Goal: Task Accomplishment & Management: Complete application form

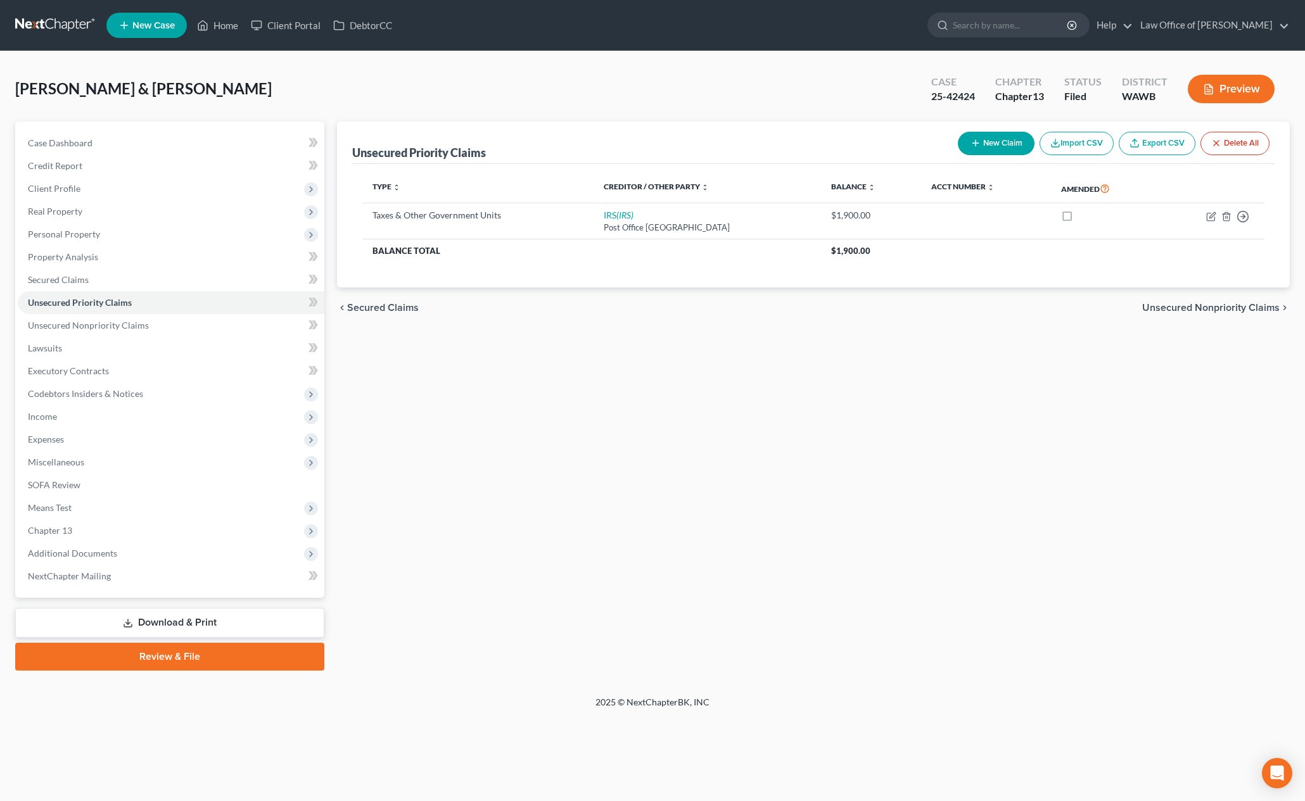
click at [62, 37] on nav "Home New Case Client Portal DebtorCC Law Office of Lisa S. Tse lisa@lisatselaw.…" at bounding box center [652, 25] width 1305 height 51
click at [63, 35] on link at bounding box center [55, 25] width 81 height 23
click at [63, 21] on link at bounding box center [55, 25] width 81 height 23
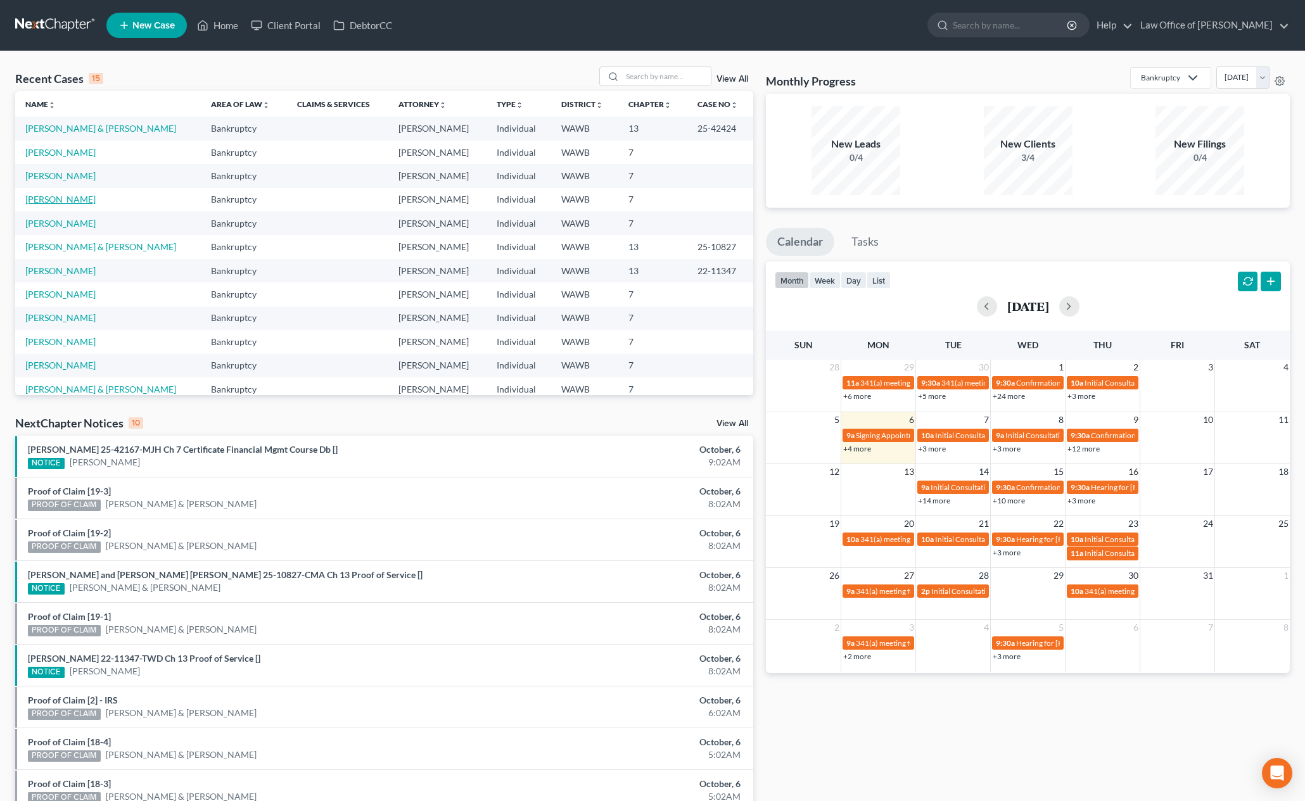
click at [64, 195] on link "[PERSON_NAME]" at bounding box center [60, 199] width 70 height 11
select select "1"
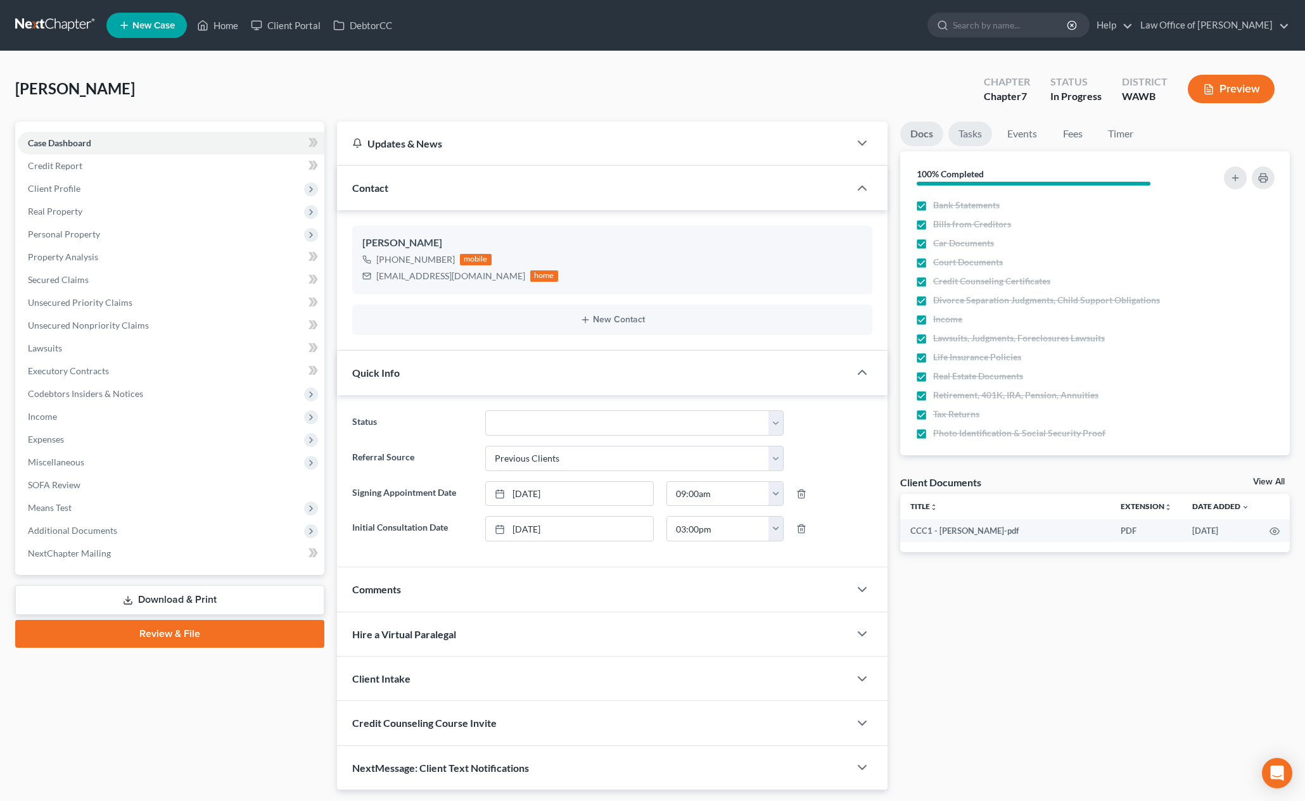
click at [970, 132] on link "Tasks" at bounding box center [970, 134] width 44 height 25
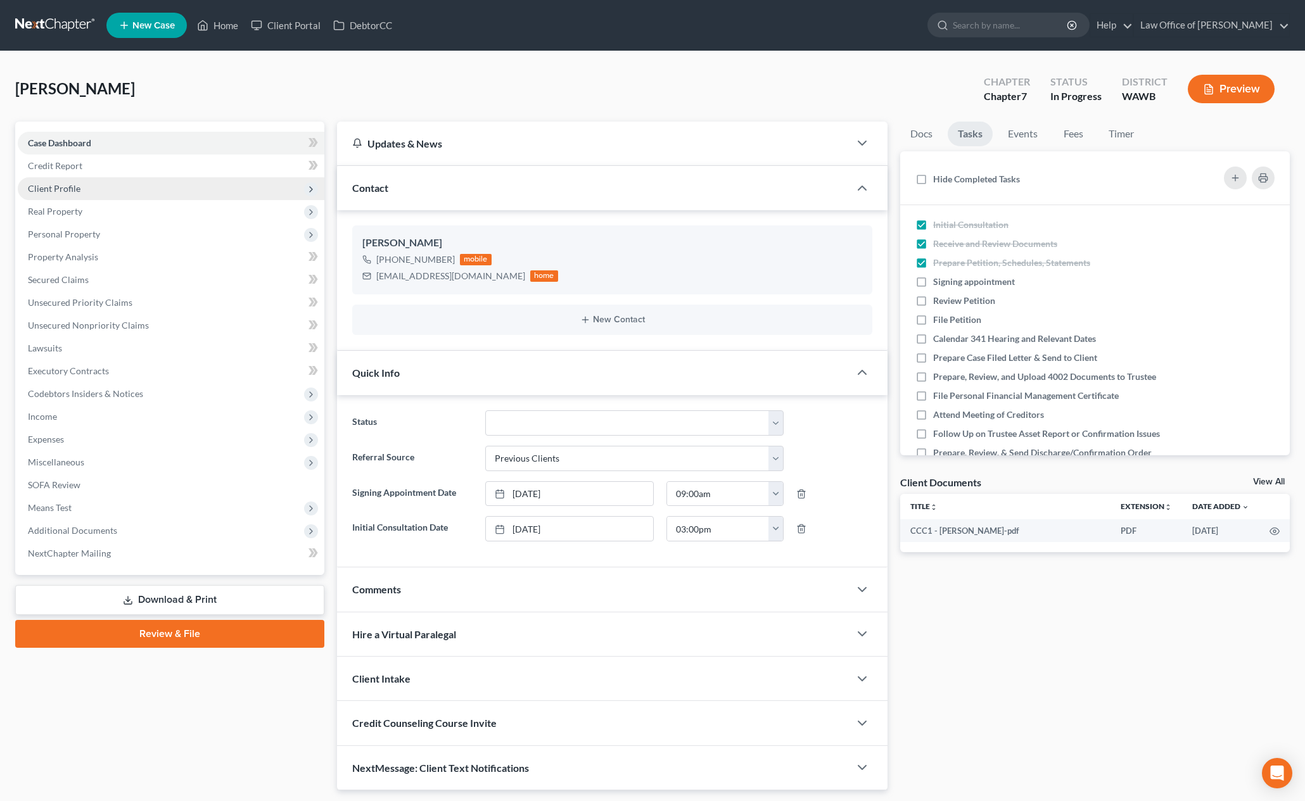
click at [98, 192] on span "Client Profile" at bounding box center [171, 188] width 307 height 23
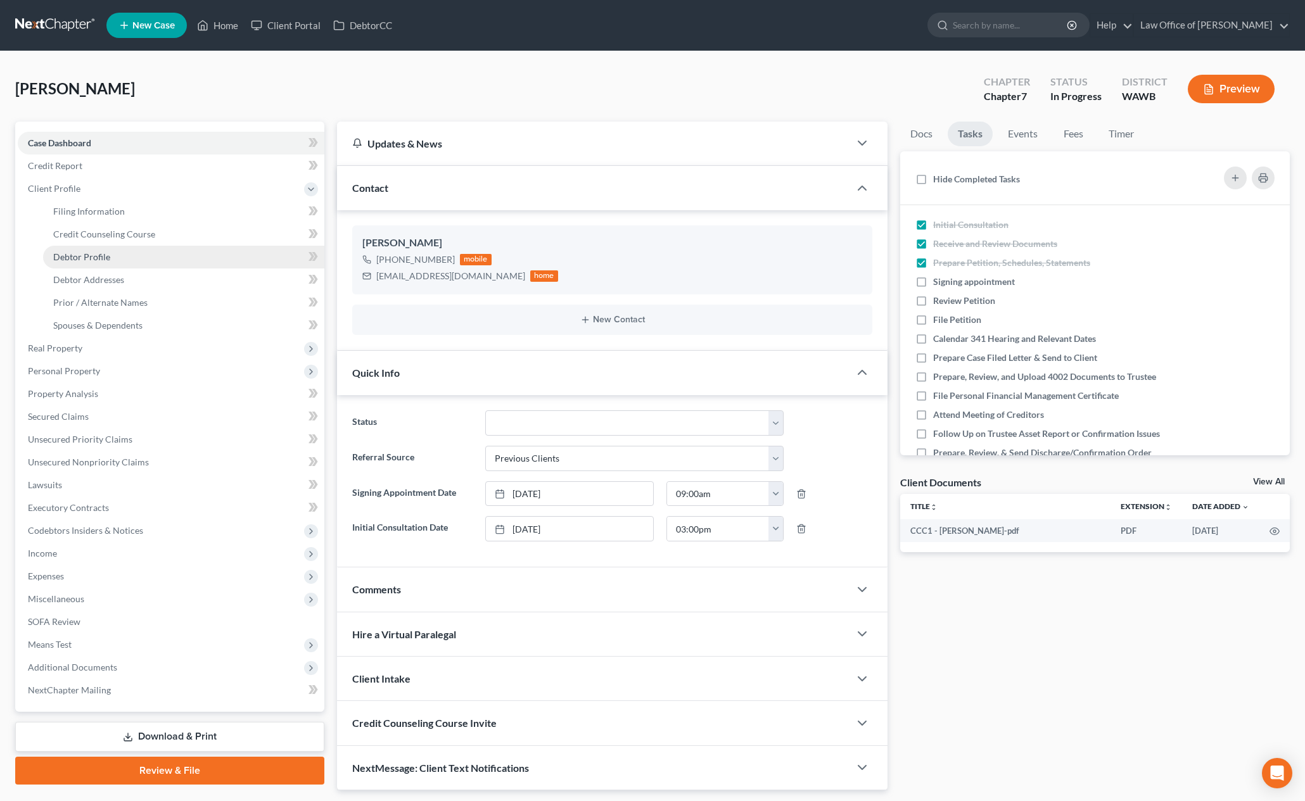
click at [97, 252] on span "Debtor Profile" at bounding box center [81, 257] width 57 height 11
select select "3"
select select "0"
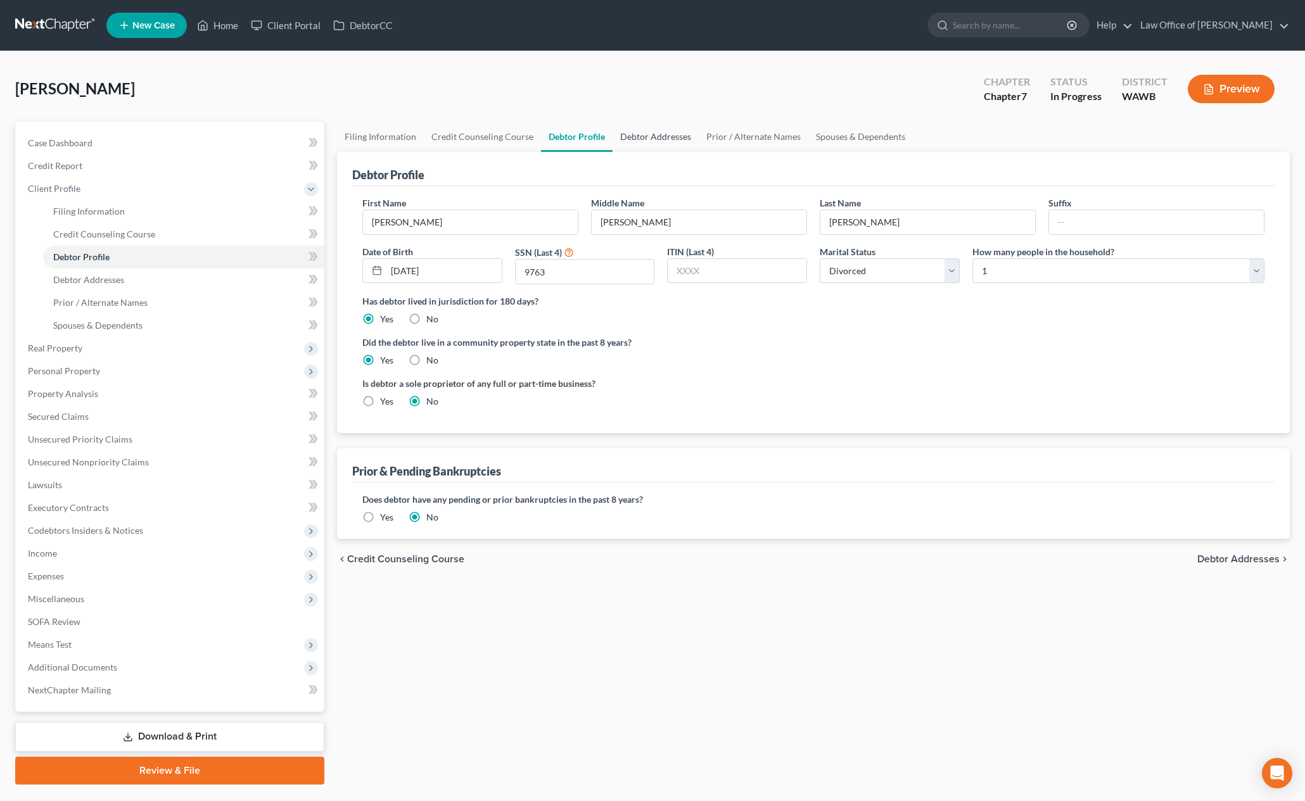
click at [630, 134] on link "Debtor Addresses" at bounding box center [656, 137] width 86 height 30
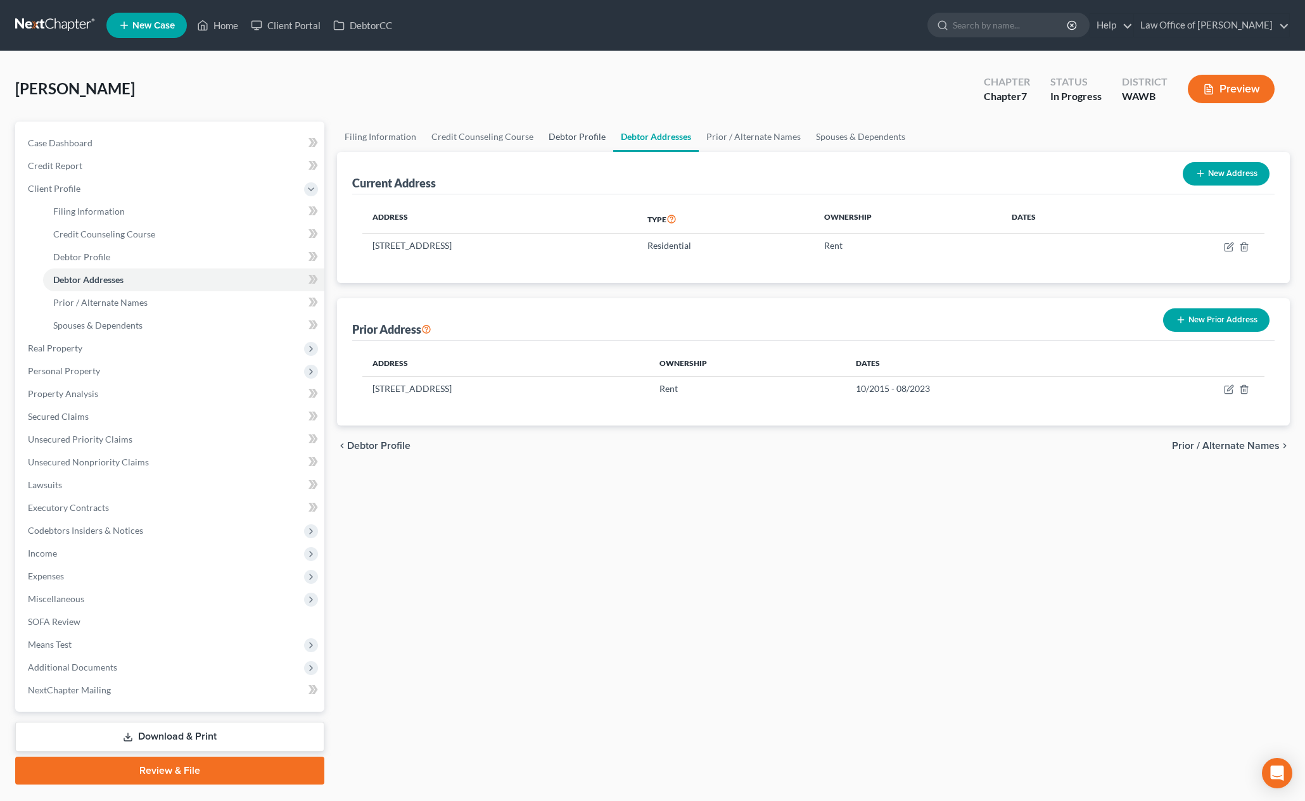
click at [583, 137] on link "Debtor Profile" at bounding box center [577, 137] width 72 height 30
select select "3"
select select "0"
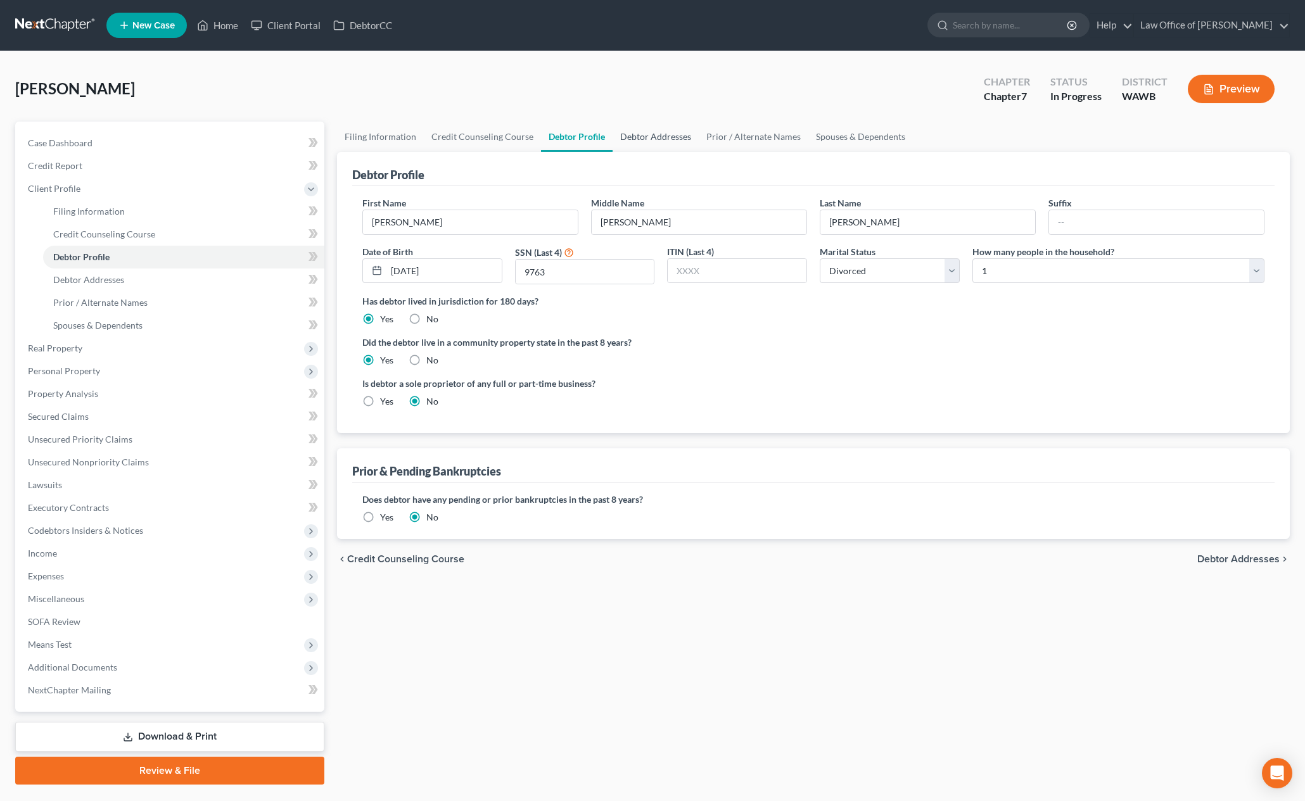
click at [649, 143] on link "Debtor Addresses" at bounding box center [656, 137] width 86 height 30
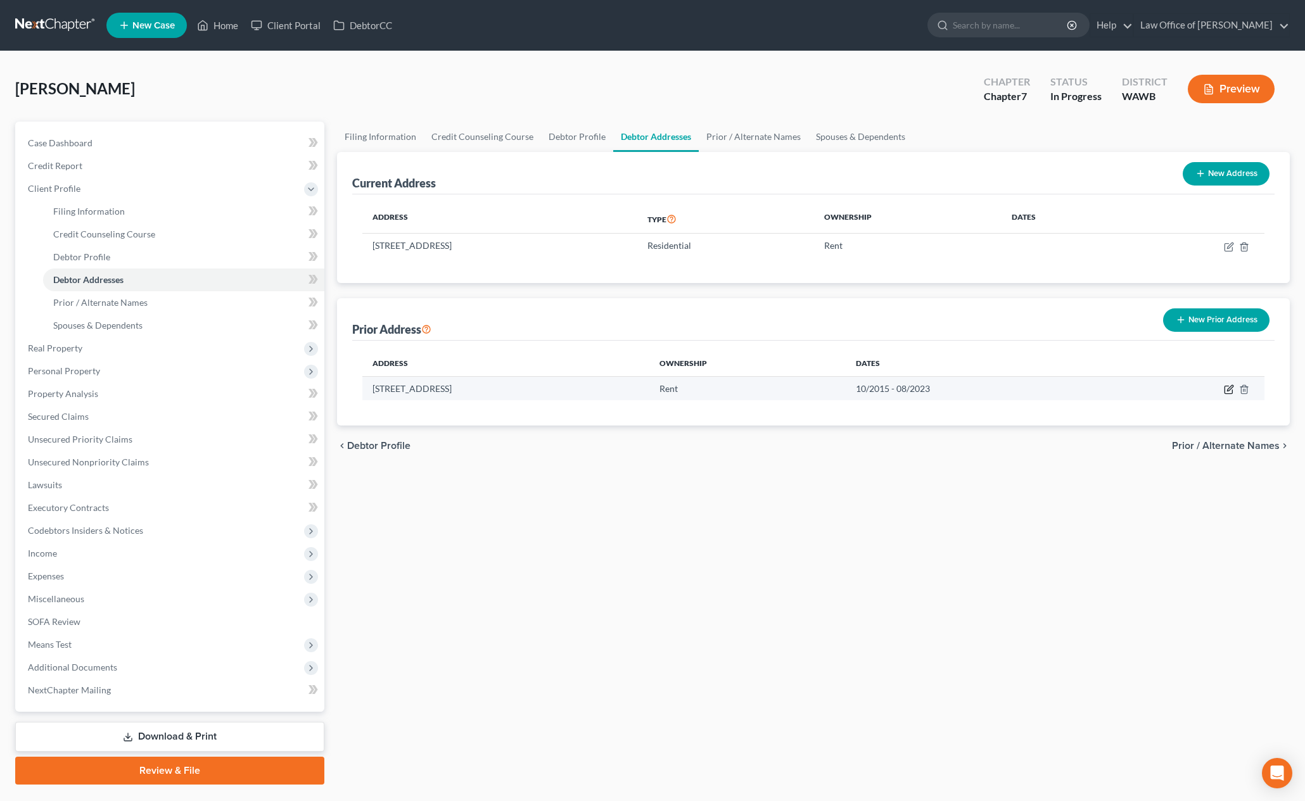
click at [1229, 389] on icon "button" at bounding box center [1229, 390] width 10 height 10
select select "50"
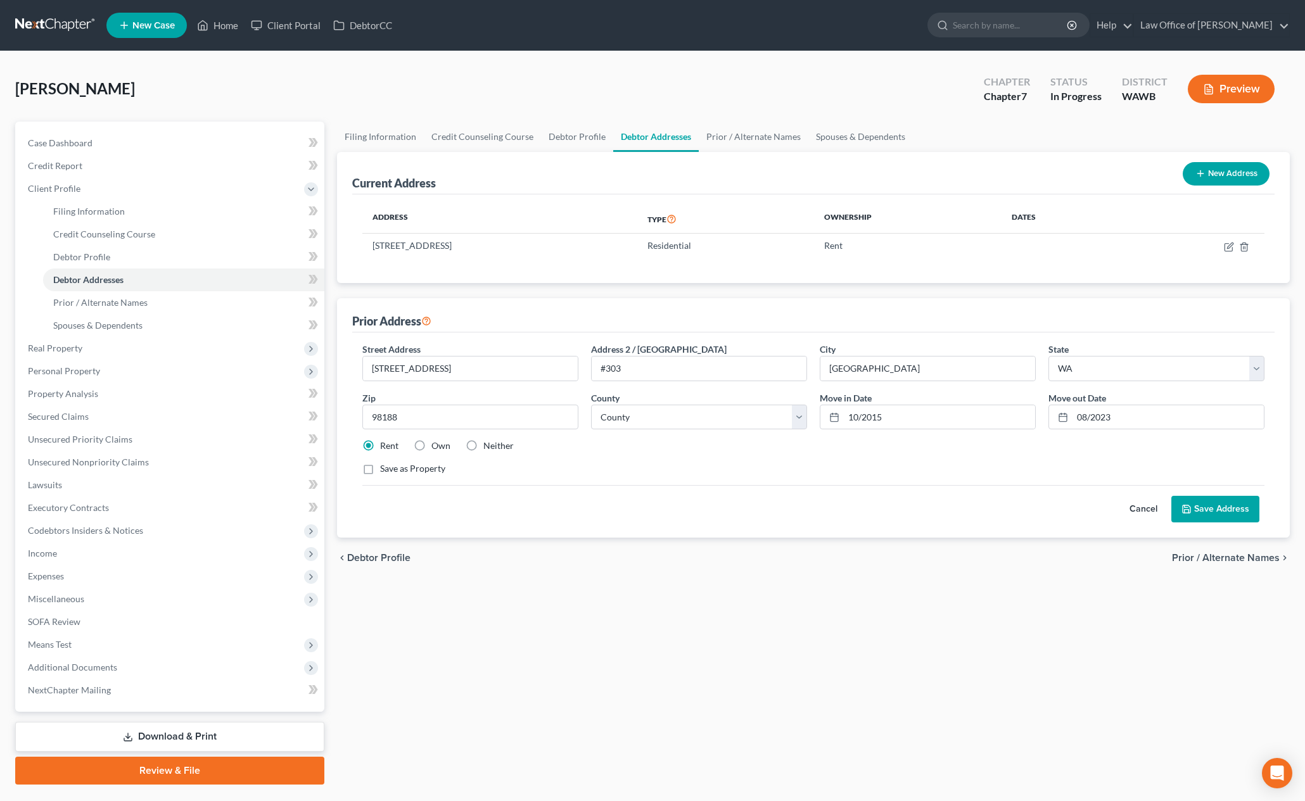
click at [1202, 514] on button "Save Address" at bounding box center [1215, 509] width 88 height 27
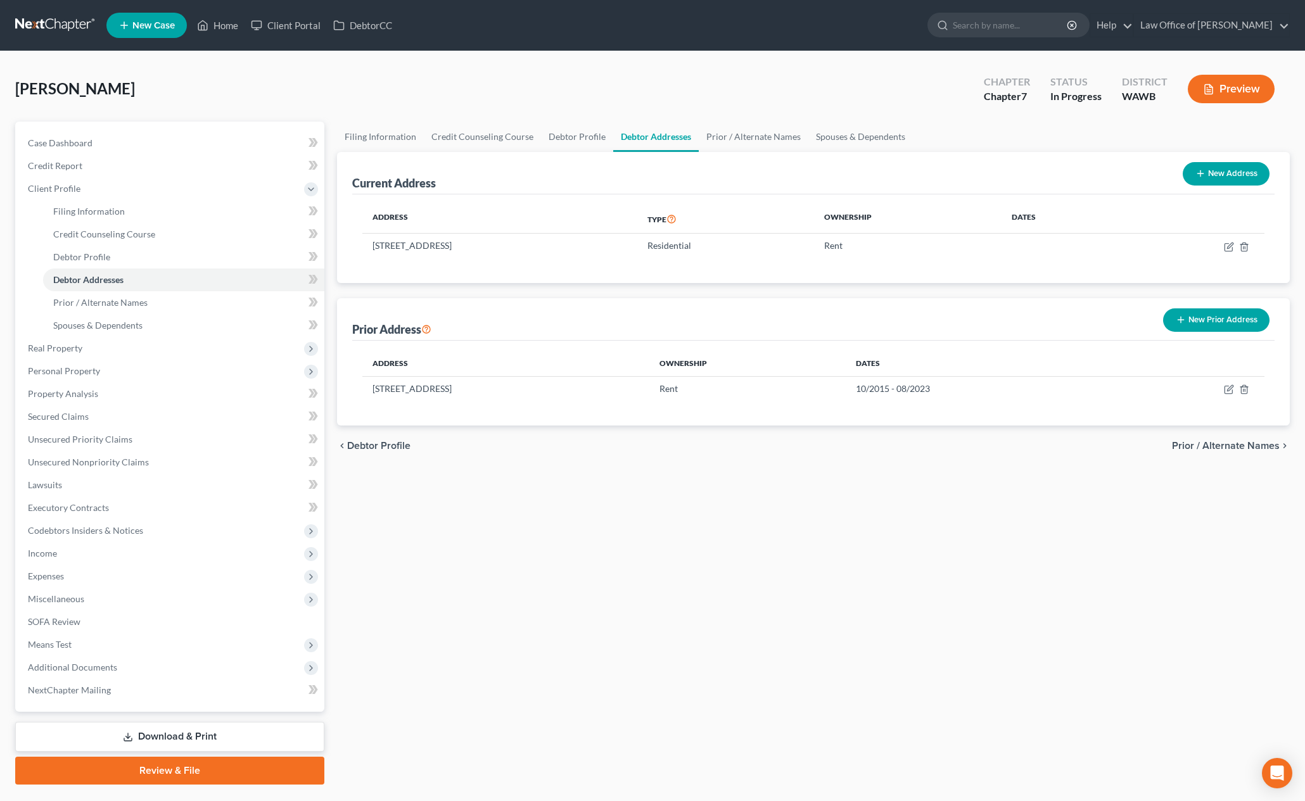
click at [1204, 320] on button "New Prior Address" at bounding box center [1216, 320] width 106 height 23
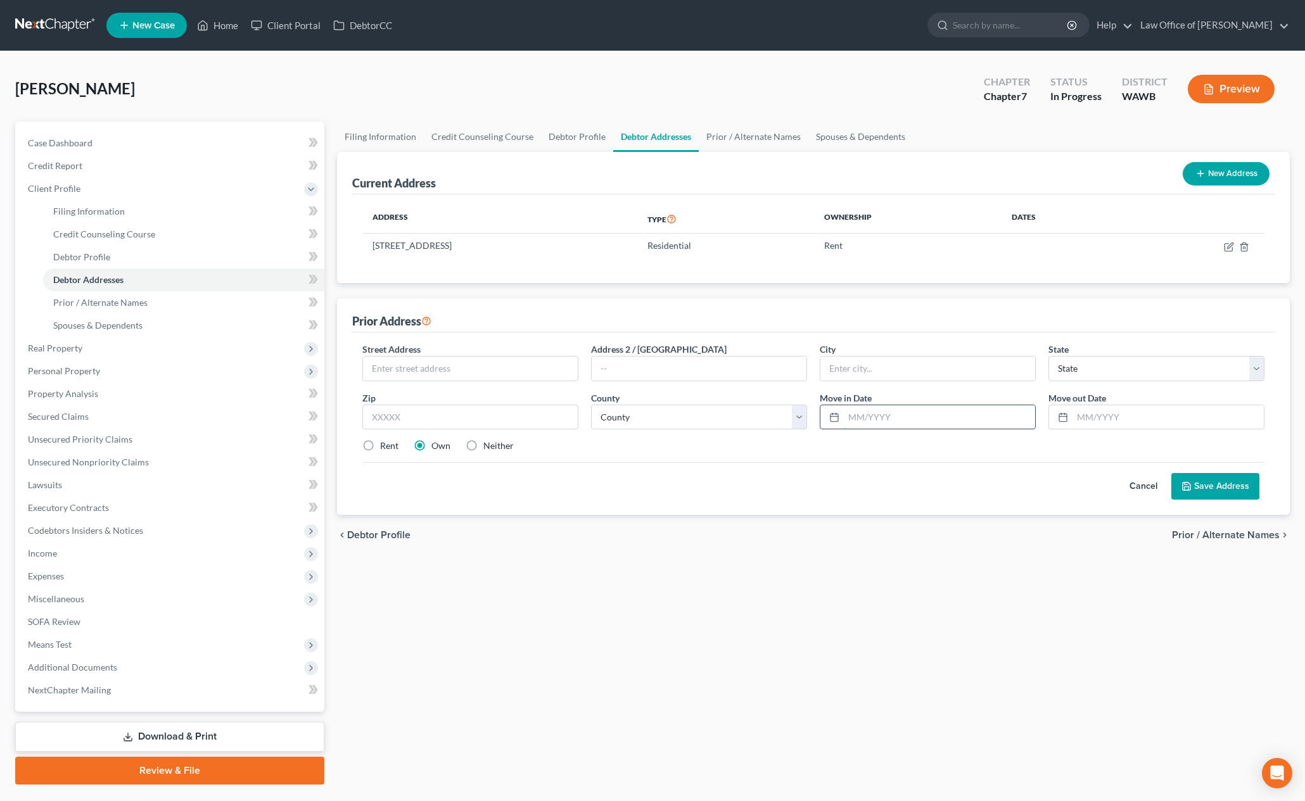
click at [936, 412] on input "text" at bounding box center [939, 417] width 191 height 24
click at [184, 170] on link "Credit Report" at bounding box center [171, 166] width 307 height 23
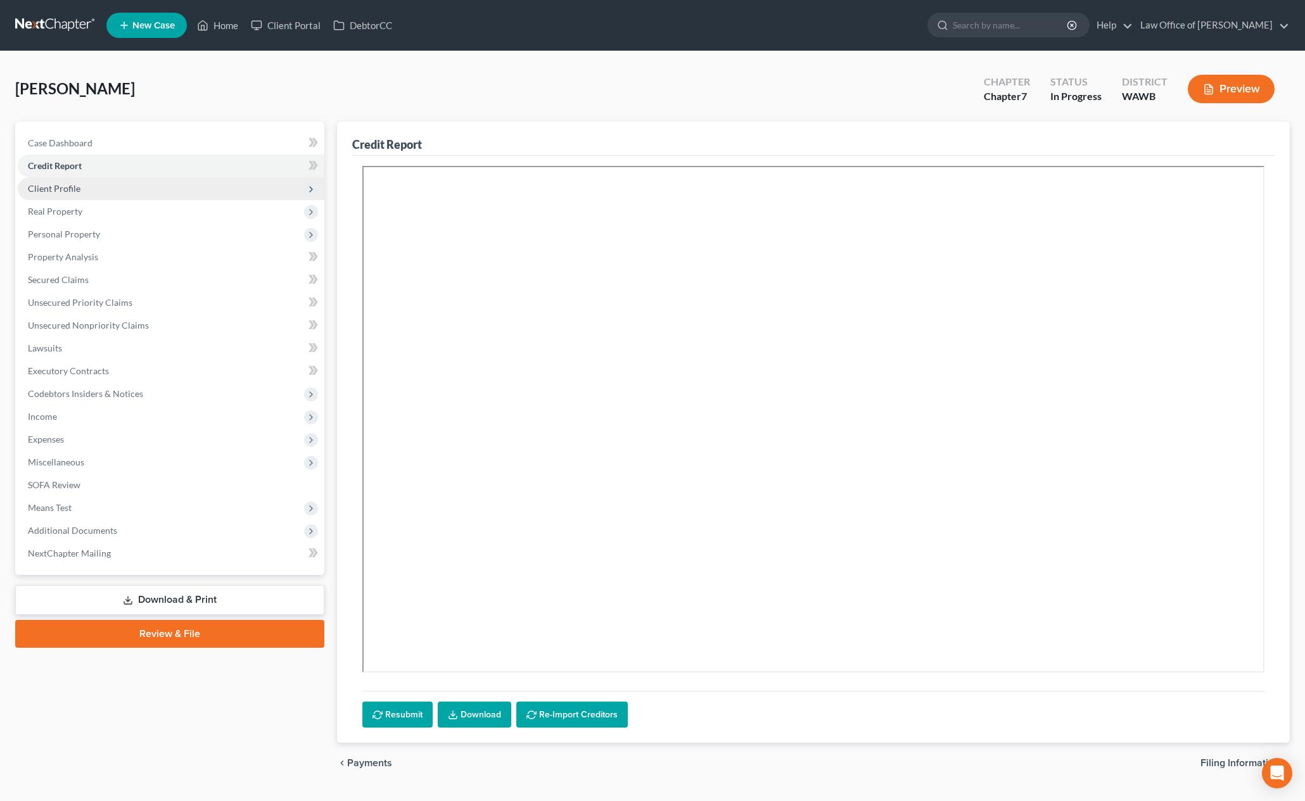
click at [89, 188] on span "Client Profile" at bounding box center [171, 188] width 307 height 23
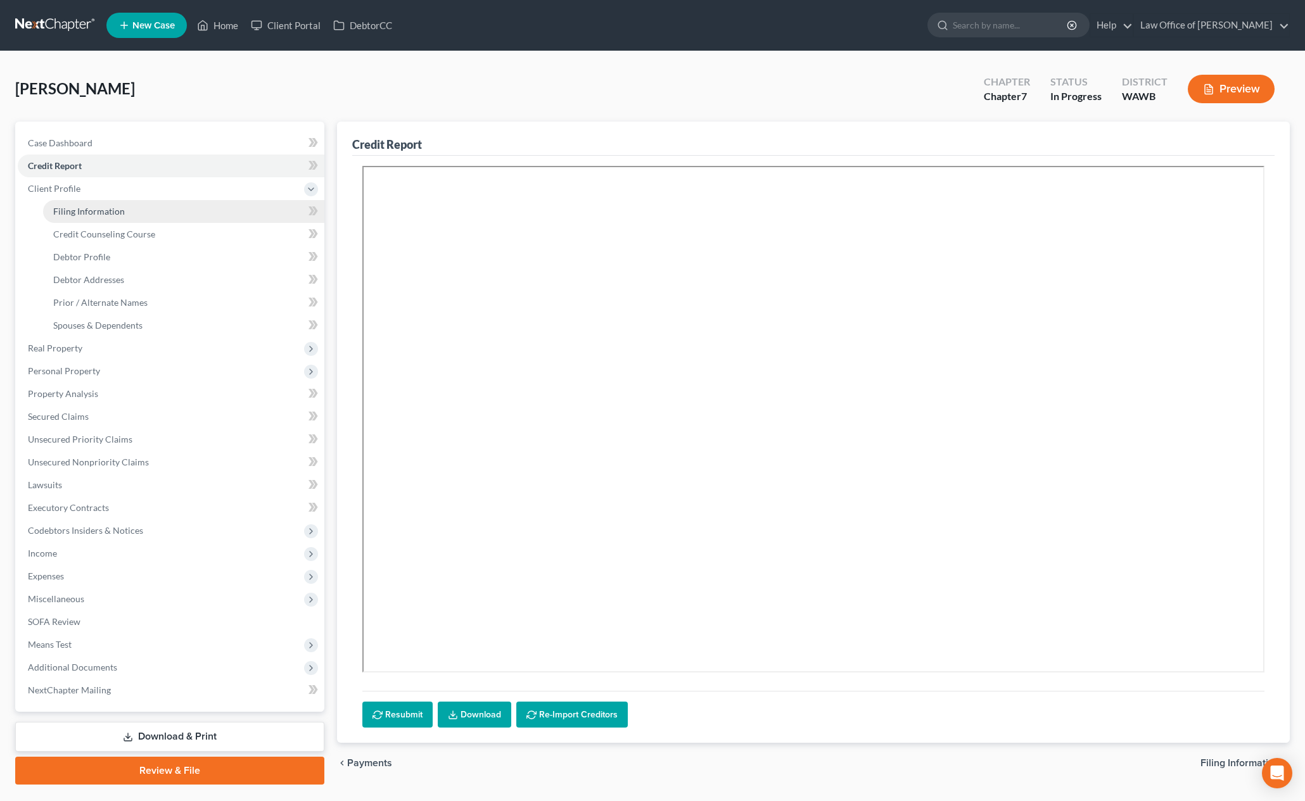
click at [105, 210] on span "Filing Information" at bounding box center [89, 211] width 72 height 11
select select "1"
select select "0"
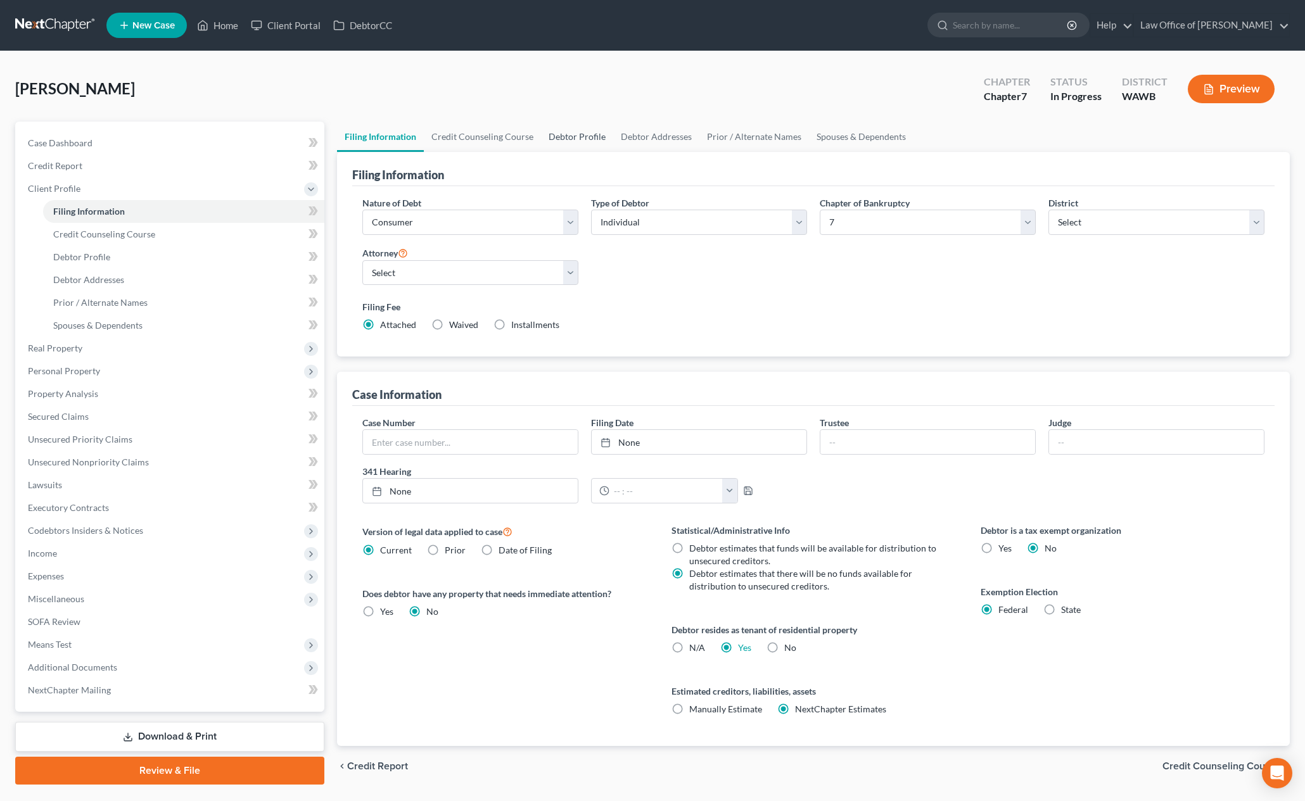
click at [568, 137] on link "Debtor Profile" at bounding box center [577, 137] width 72 height 30
select select "3"
select select "0"
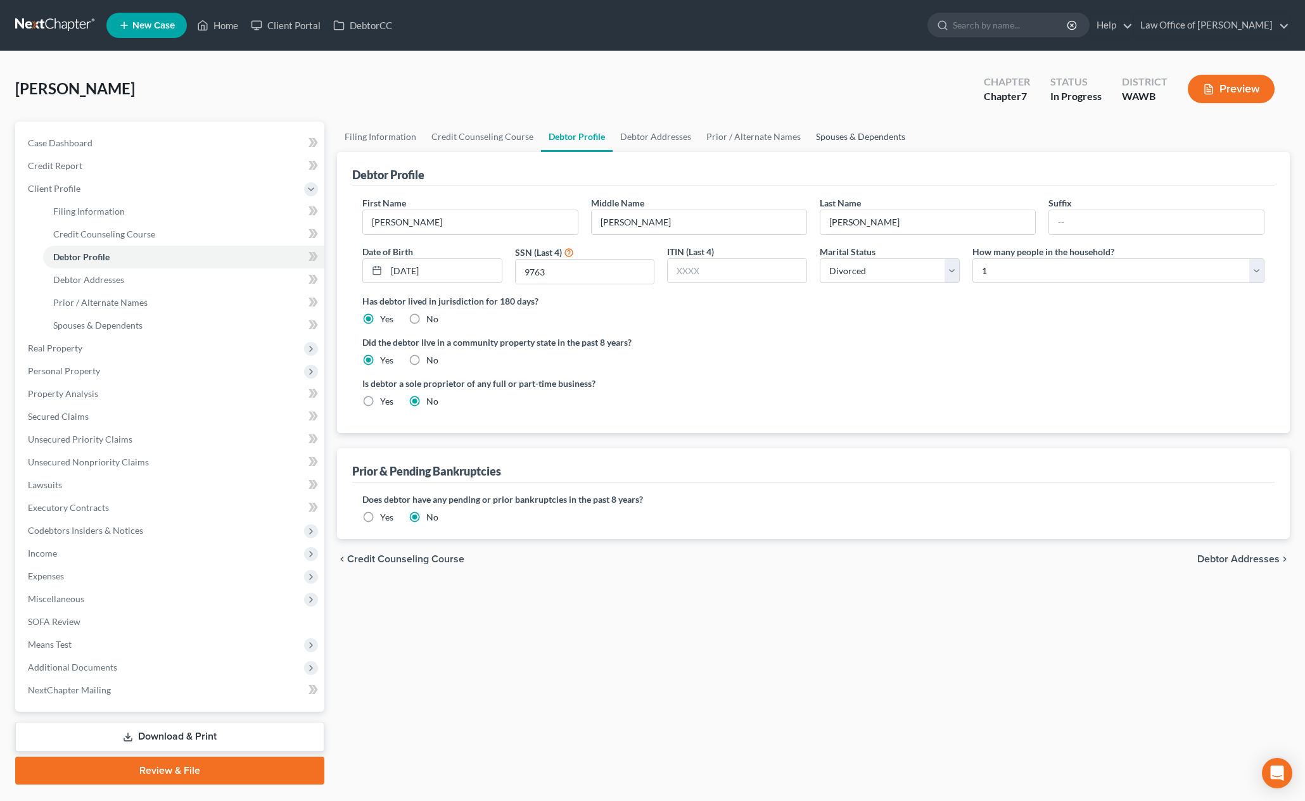
click at [853, 139] on link "Spouses & Dependents" at bounding box center [860, 137] width 105 height 30
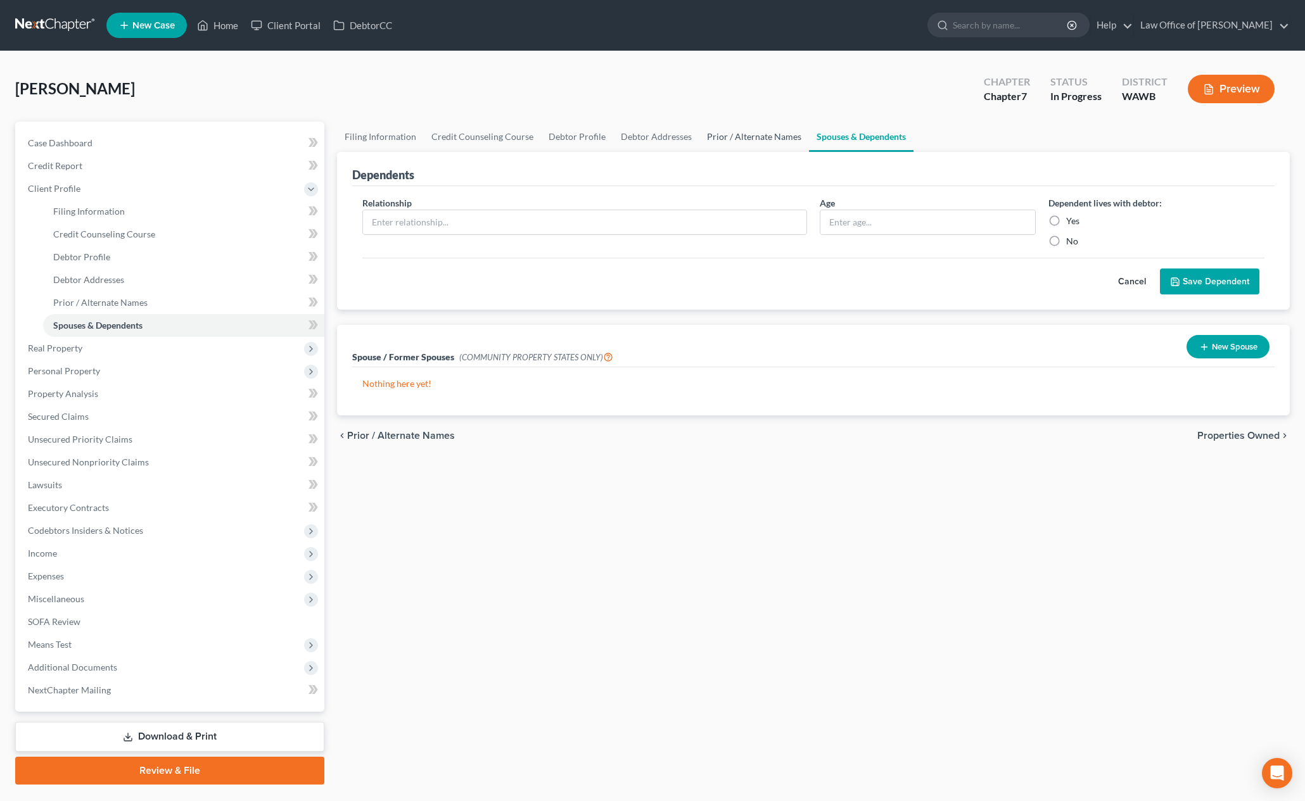
click at [765, 139] on link "Prior / Alternate Names" at bounding box center [754, 137] width 110 height 30
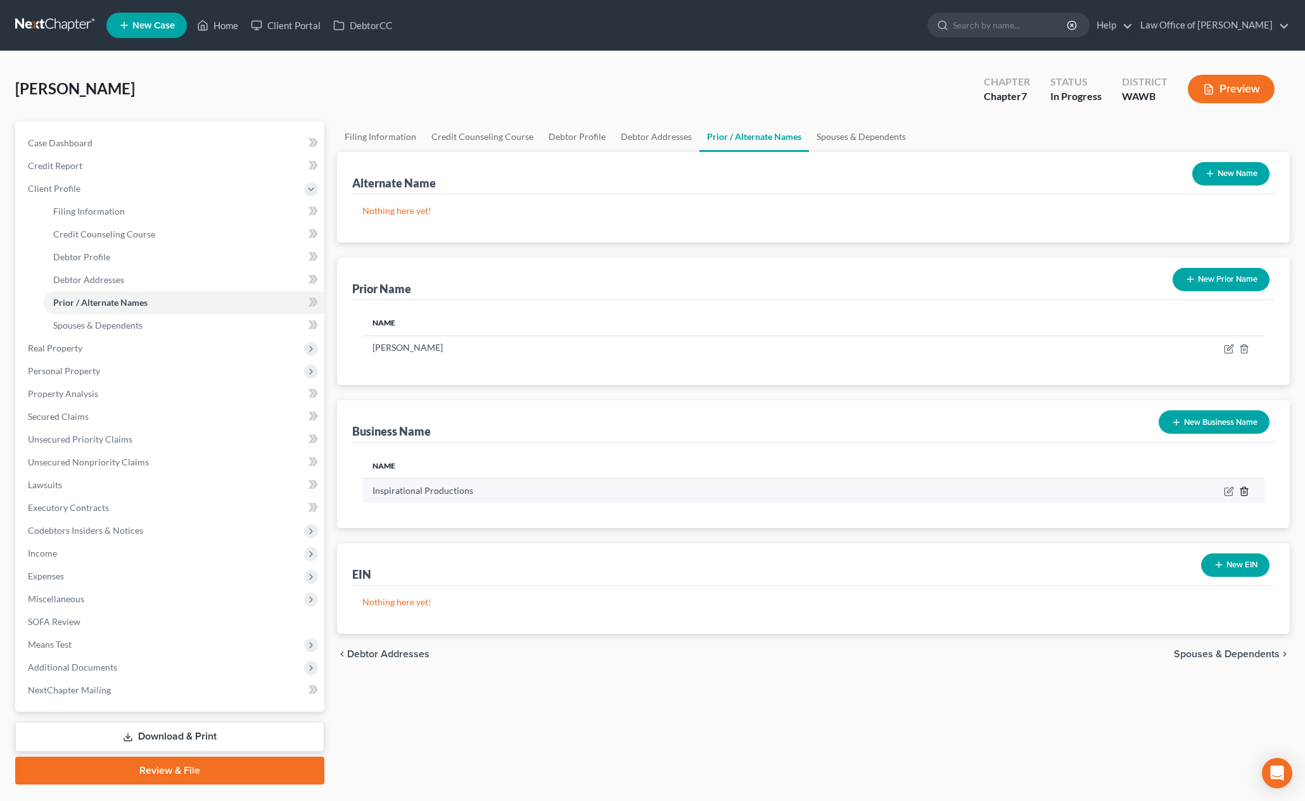
click at [1246, 494] on icon "button" at bounding box center [1244, 492] width 10 height 10
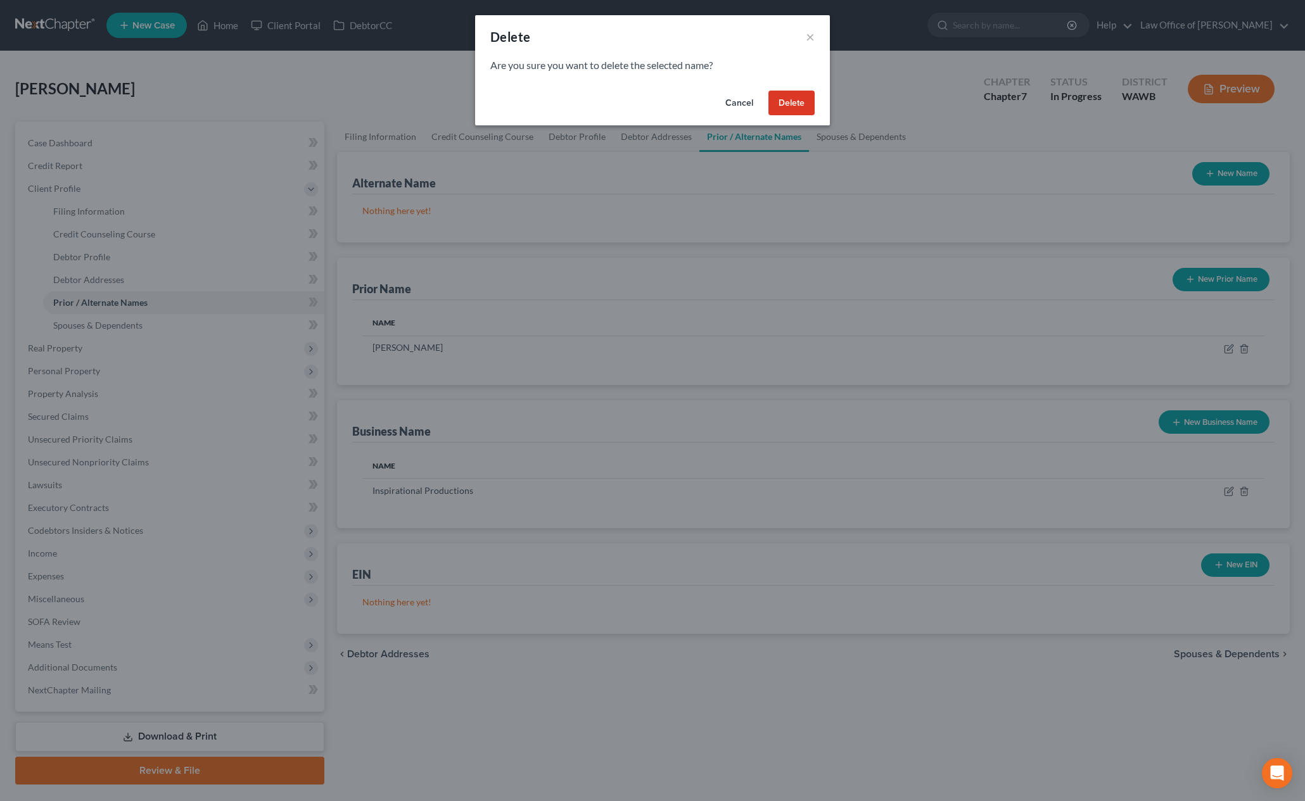
click at [802, 109] on button "Delete" at bounding box center [791, 103] width 46 height 25
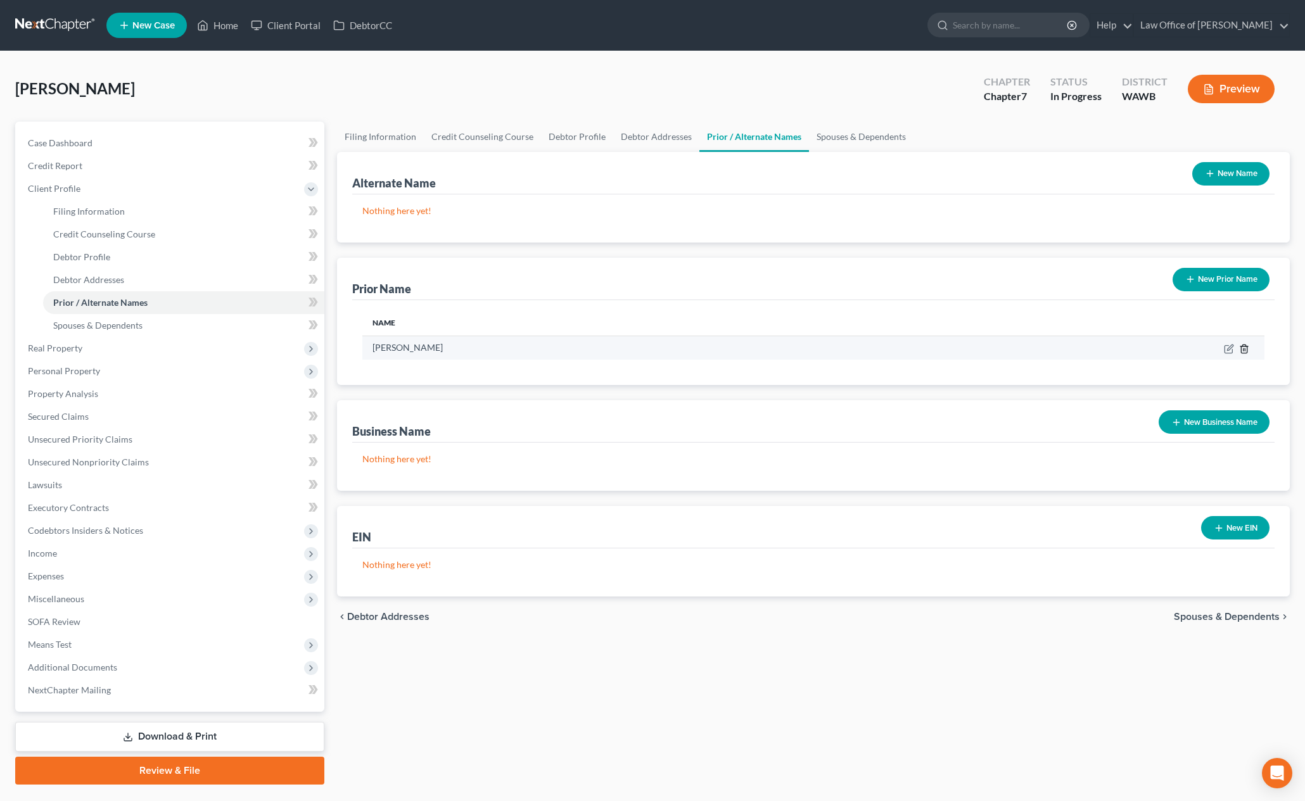
click at [1241, 348] on icon "button" at bounding box center [1244, 349] width 6 height 8
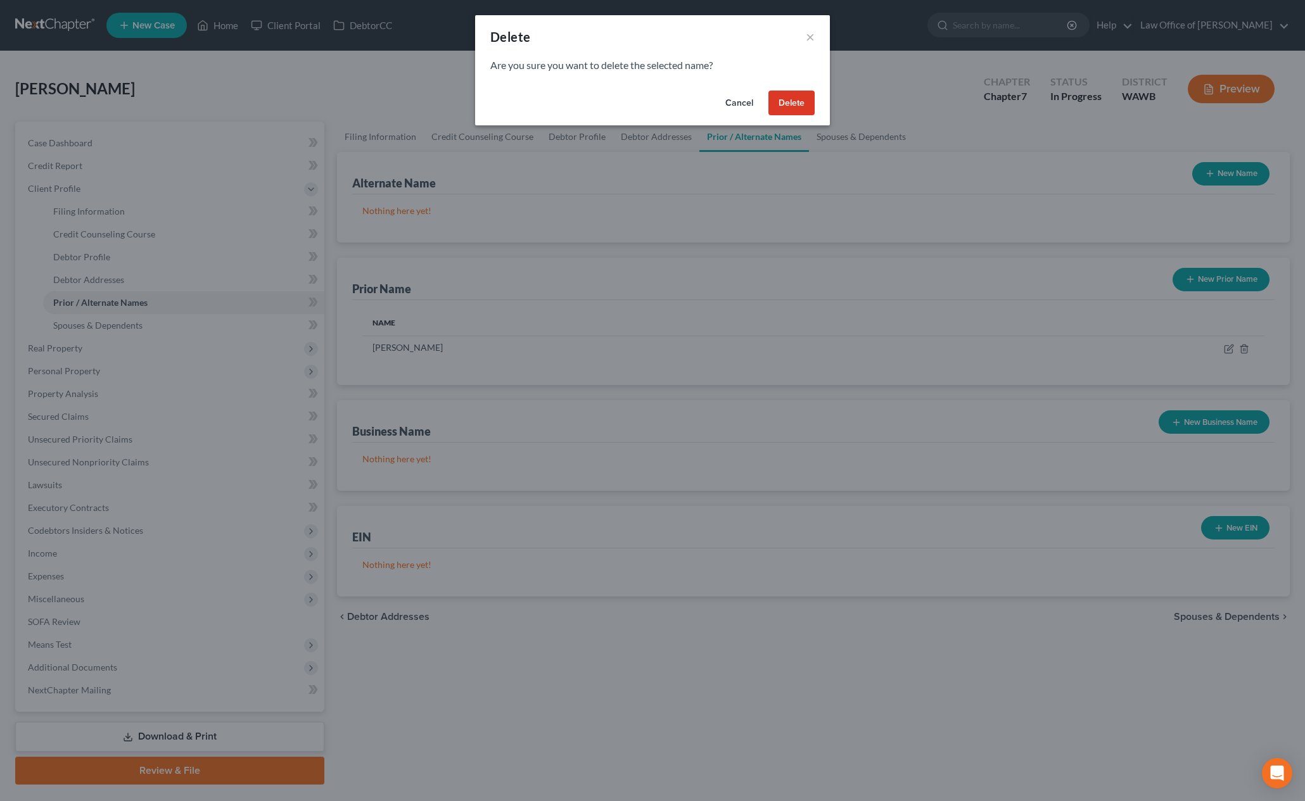
click at [794, 107] on button "Delete" at bounding box center [791, 103] width 46 height 25
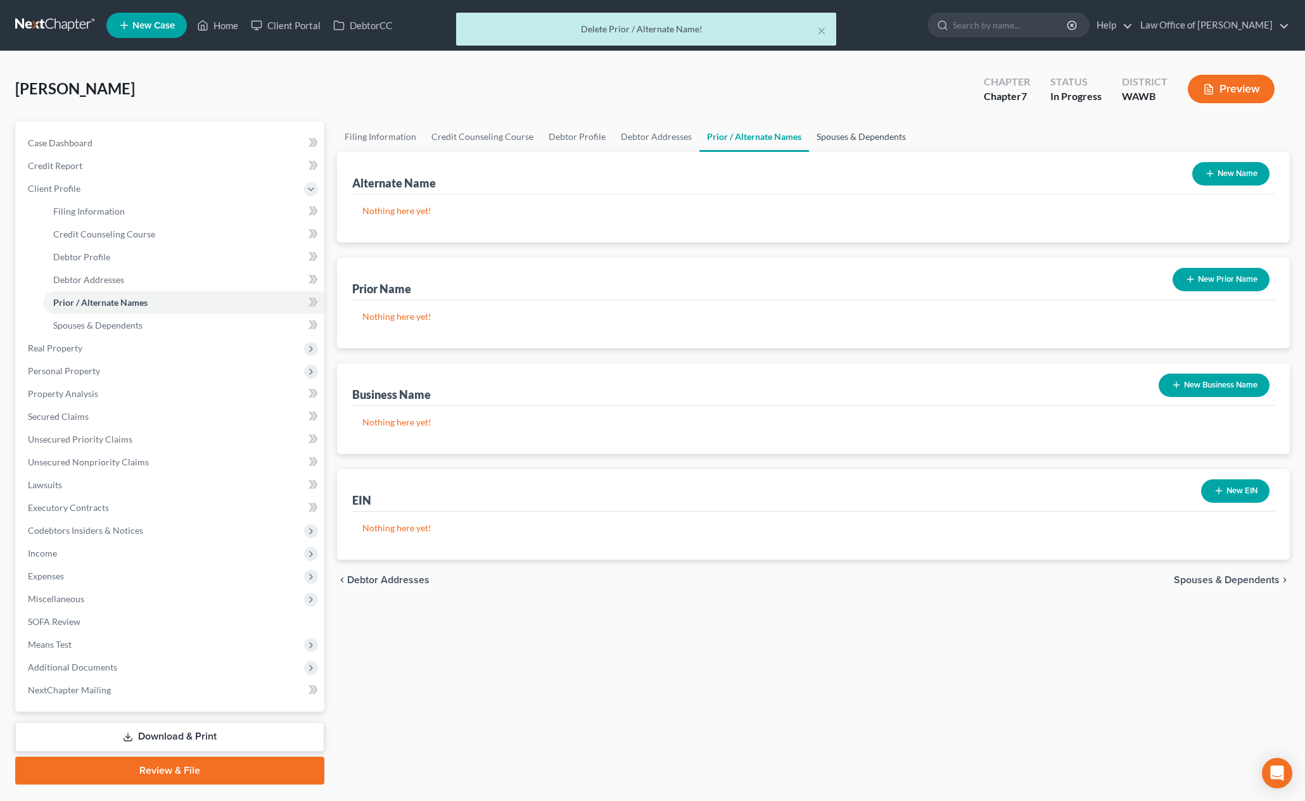
click at [830, 139] on link "Spouses & Dependents" at bounding box center [861, 137] width 105 height 30
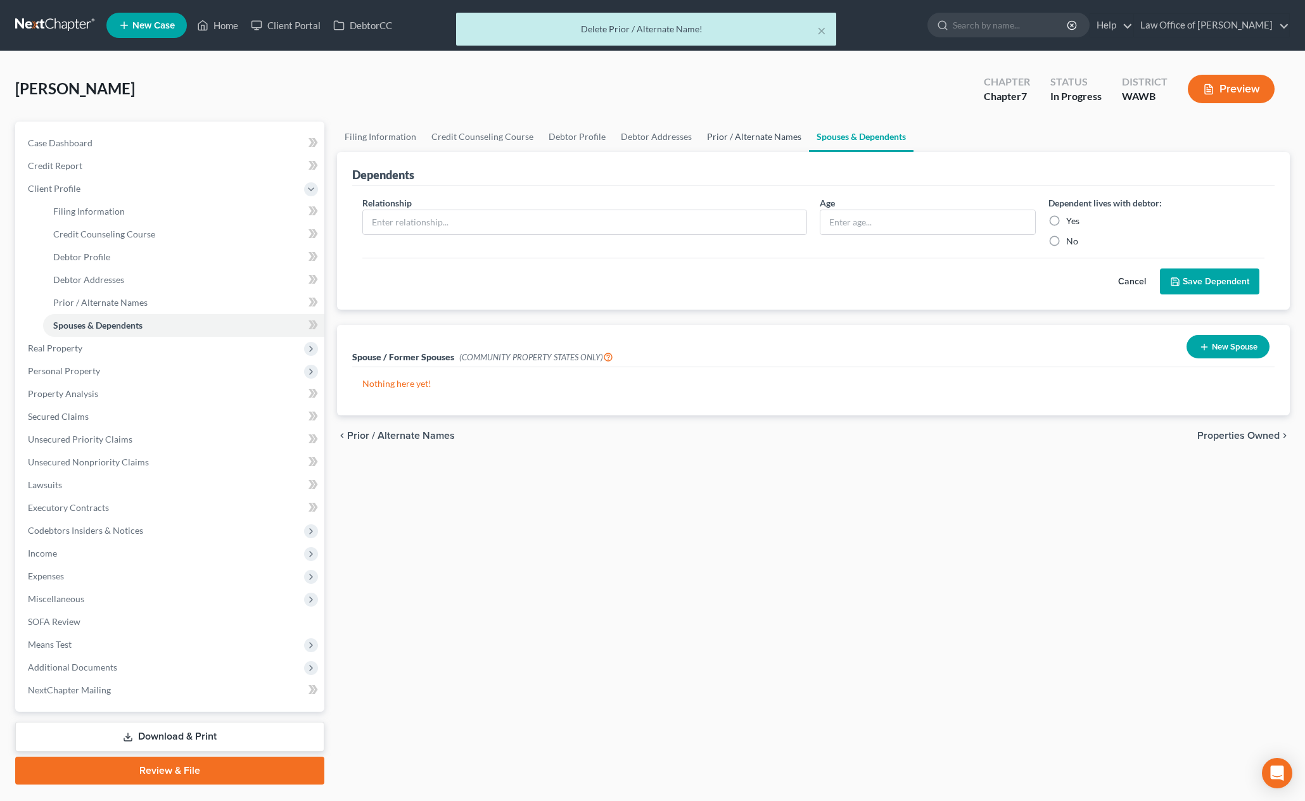
click at [760, 128] on link "Prior / Alternate Names" at bounding box center [754, 137] width 110 height 30
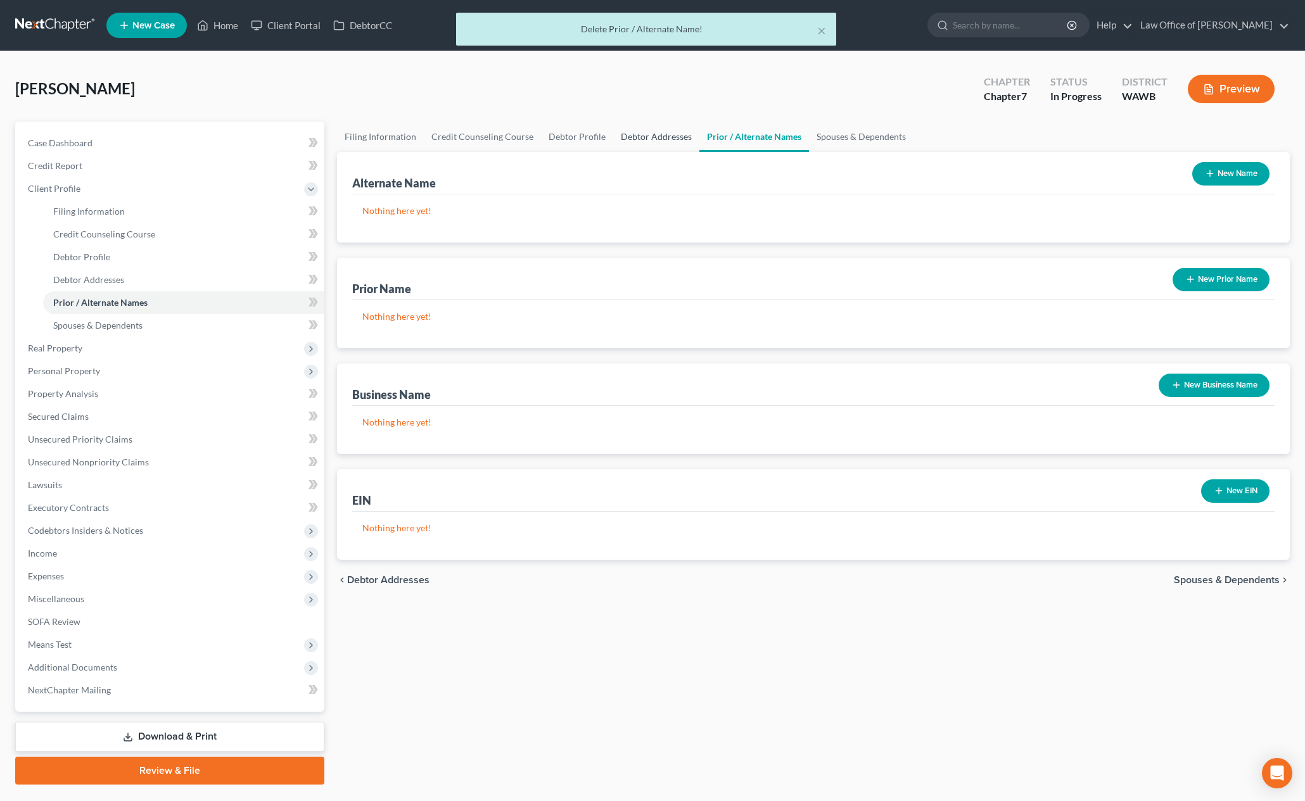
click at [670, 136] on link "Debtor Addresses" at bounding box center [656, 137] width 86 height 30
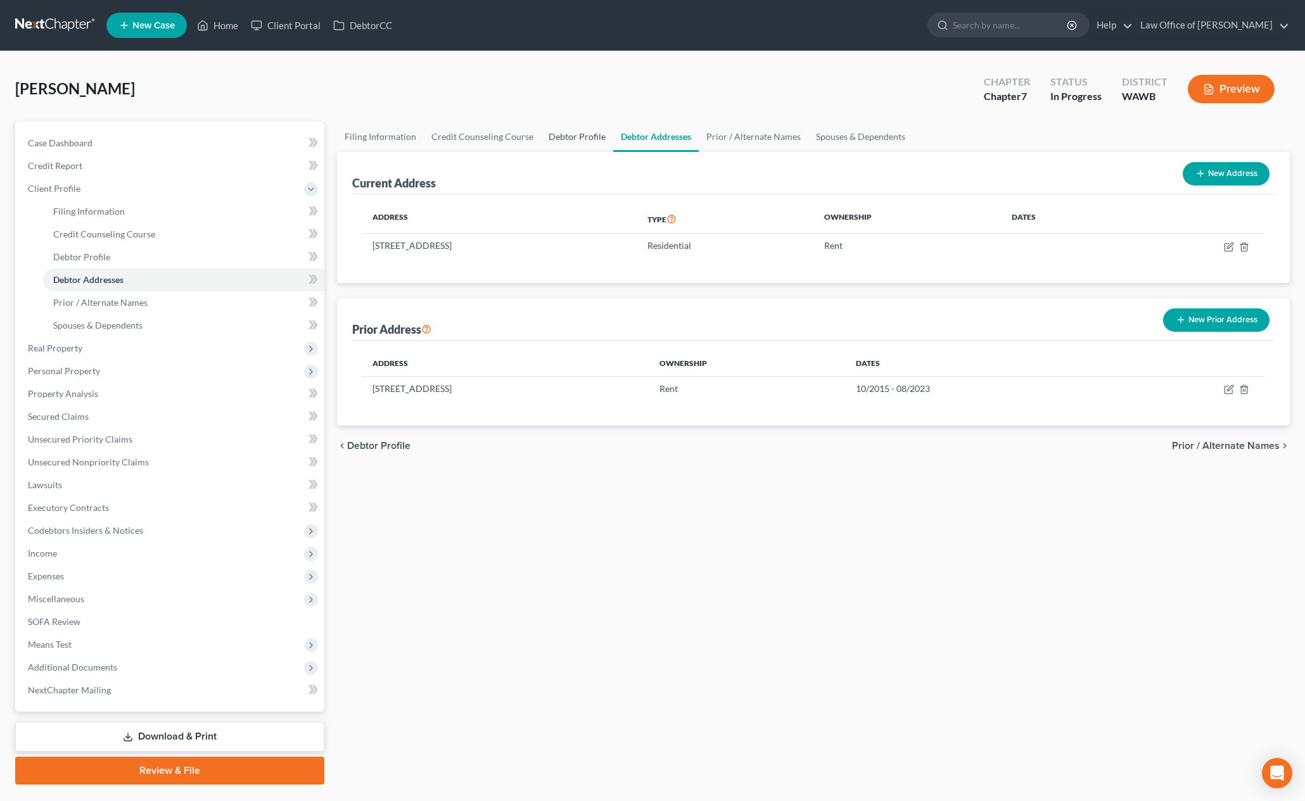
click at [589, 131] on link "Debtor Profile" at bounding box center [577, 137] width 72 height 30
select select "3"
select select "0"
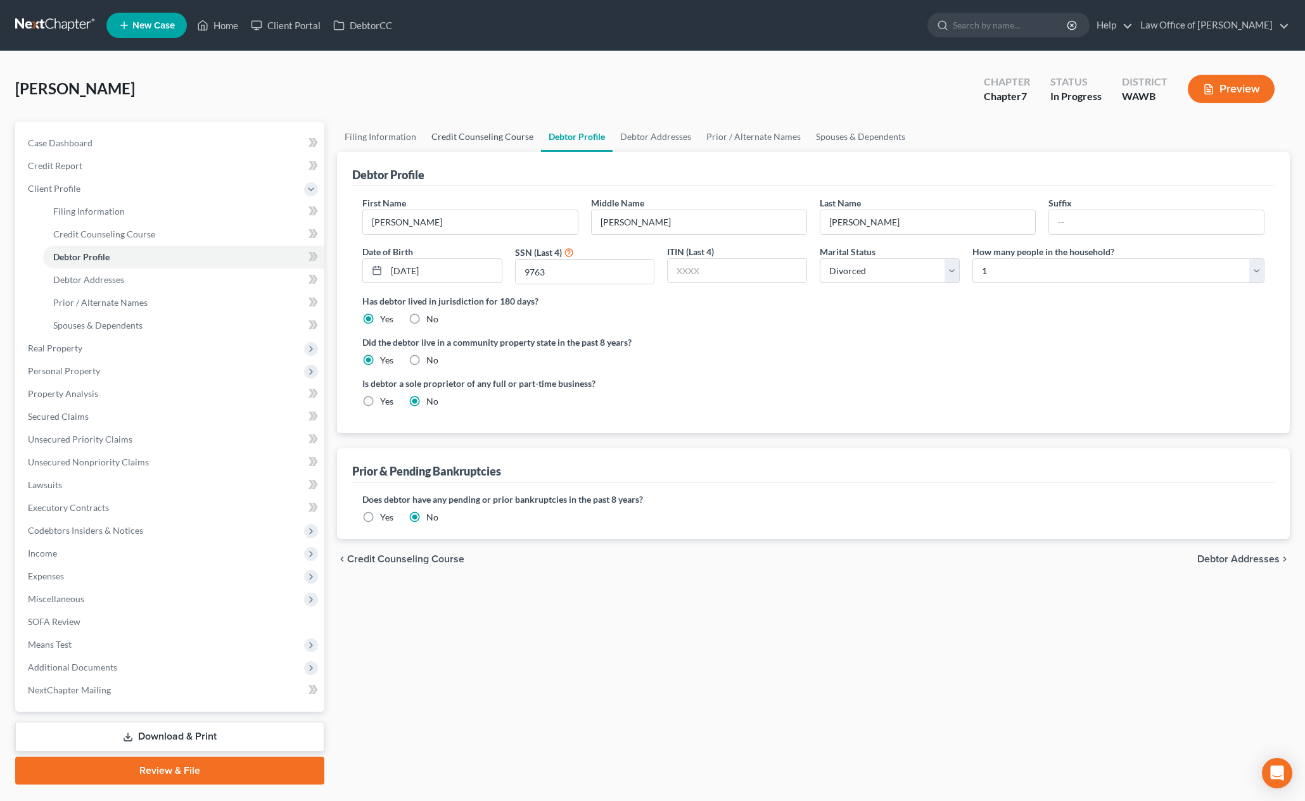
click at [462, 141] on link "Credit Counseling Course" at bounding box center [482, 137] width 117 height 30
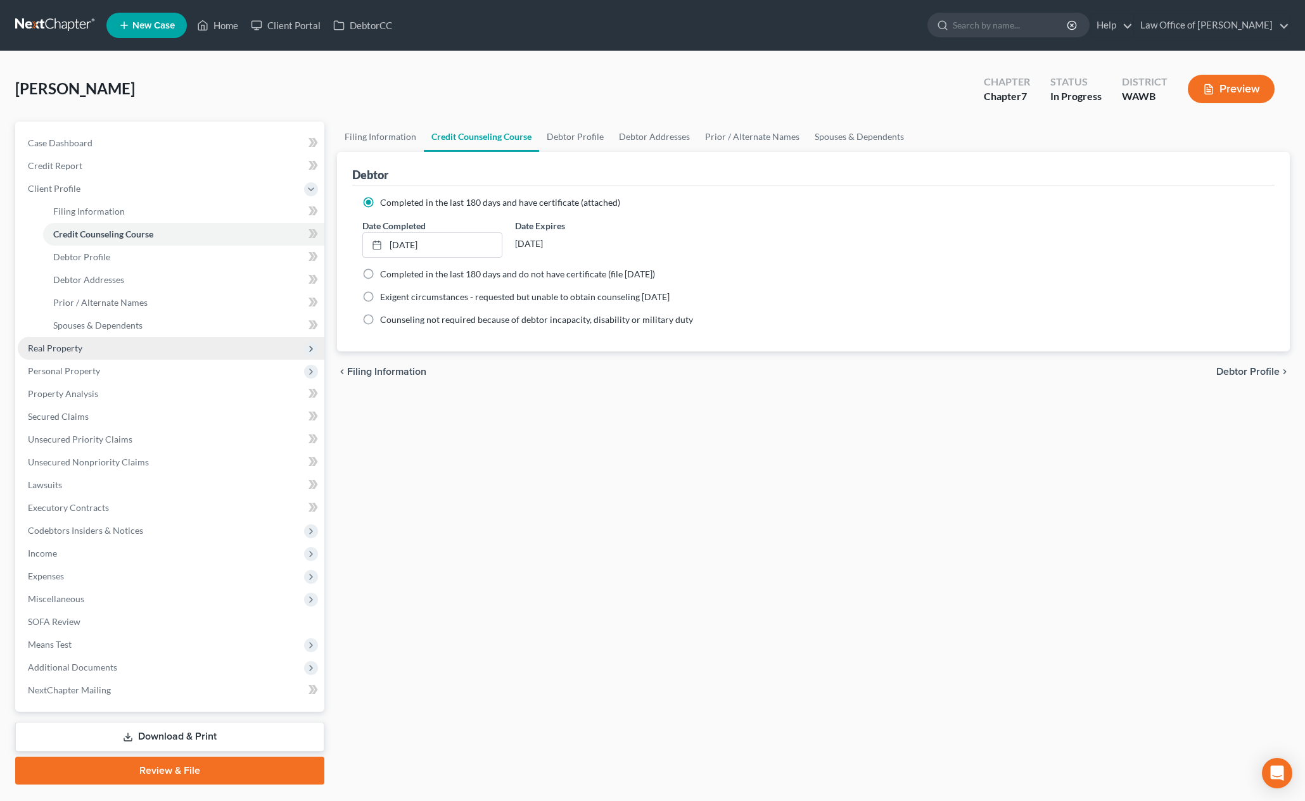
click at [118, 350] on span "Real Property" at bounding box center [171, 348] width 307 height 23
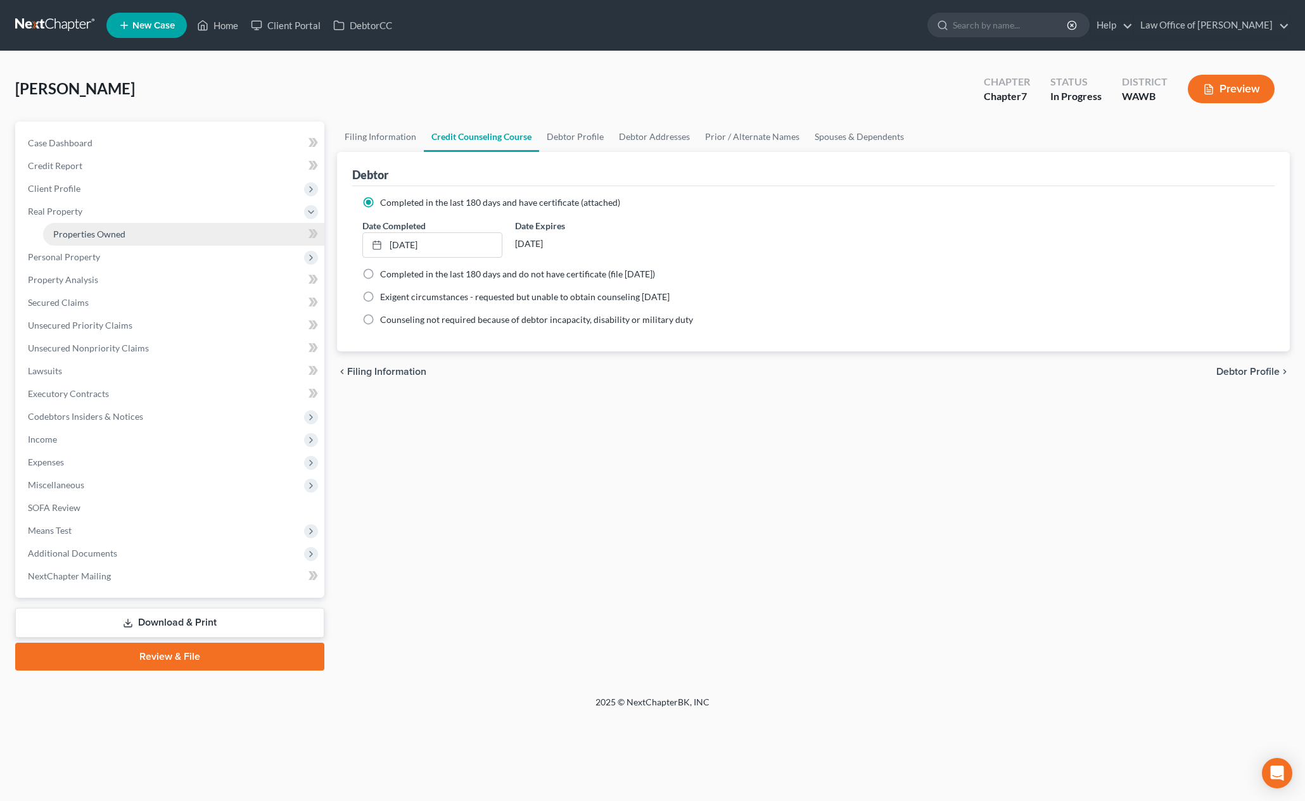
click at [127, 234] on link "Properties Owned" at bounding box center [183, 234] width 281 height 23
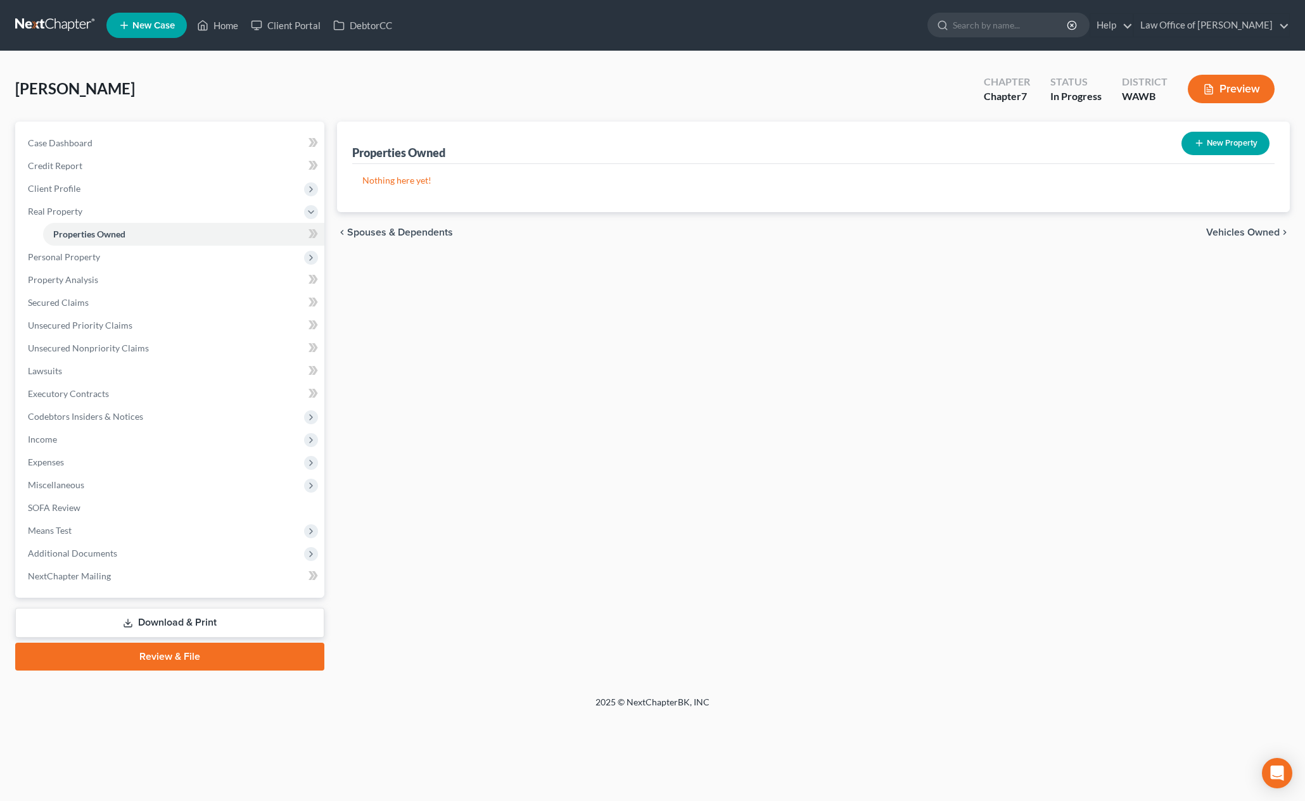
click at [1254, 233] on span "Vehicles Owned" at bounding box center [1242, 232] width 73 height 10
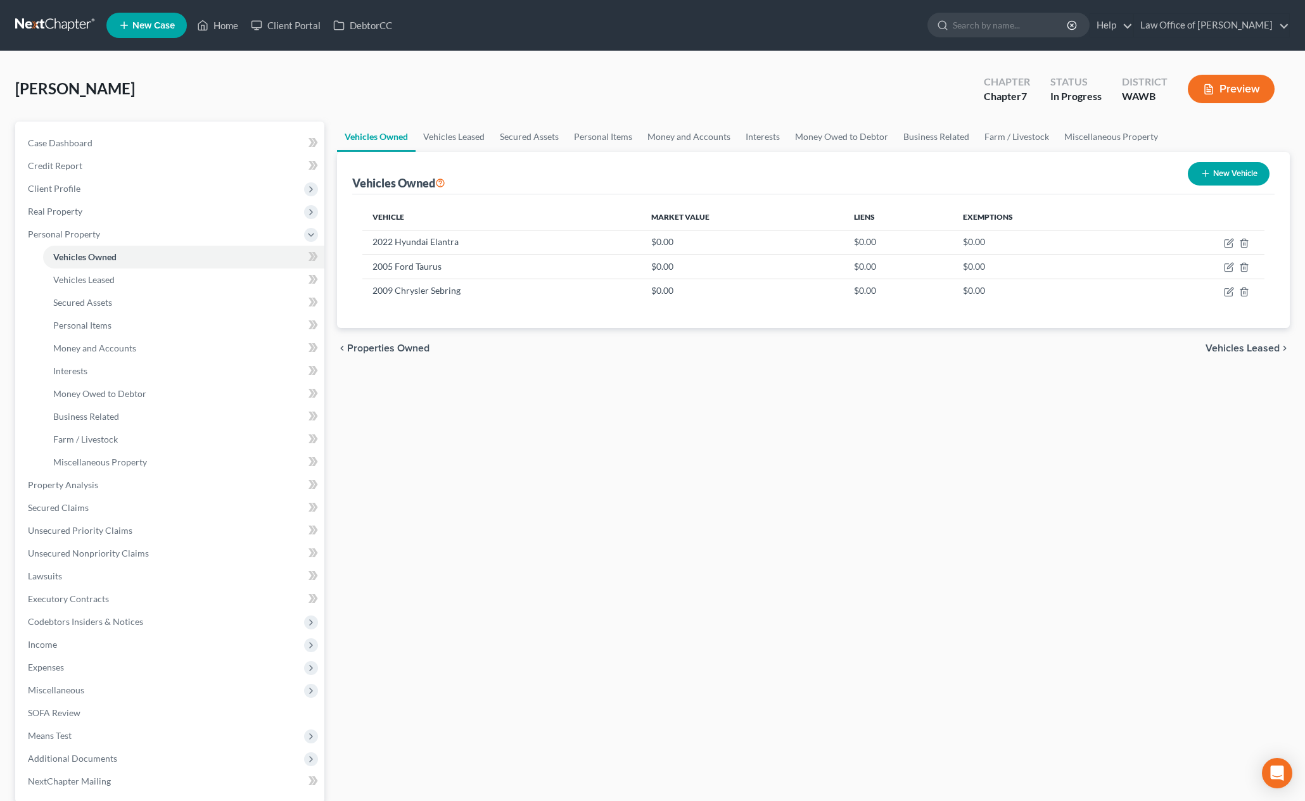
click at [1223, 168] on button "New Vehicle" at bounding box center [1229, 173] width 82 height 23
select select "0"
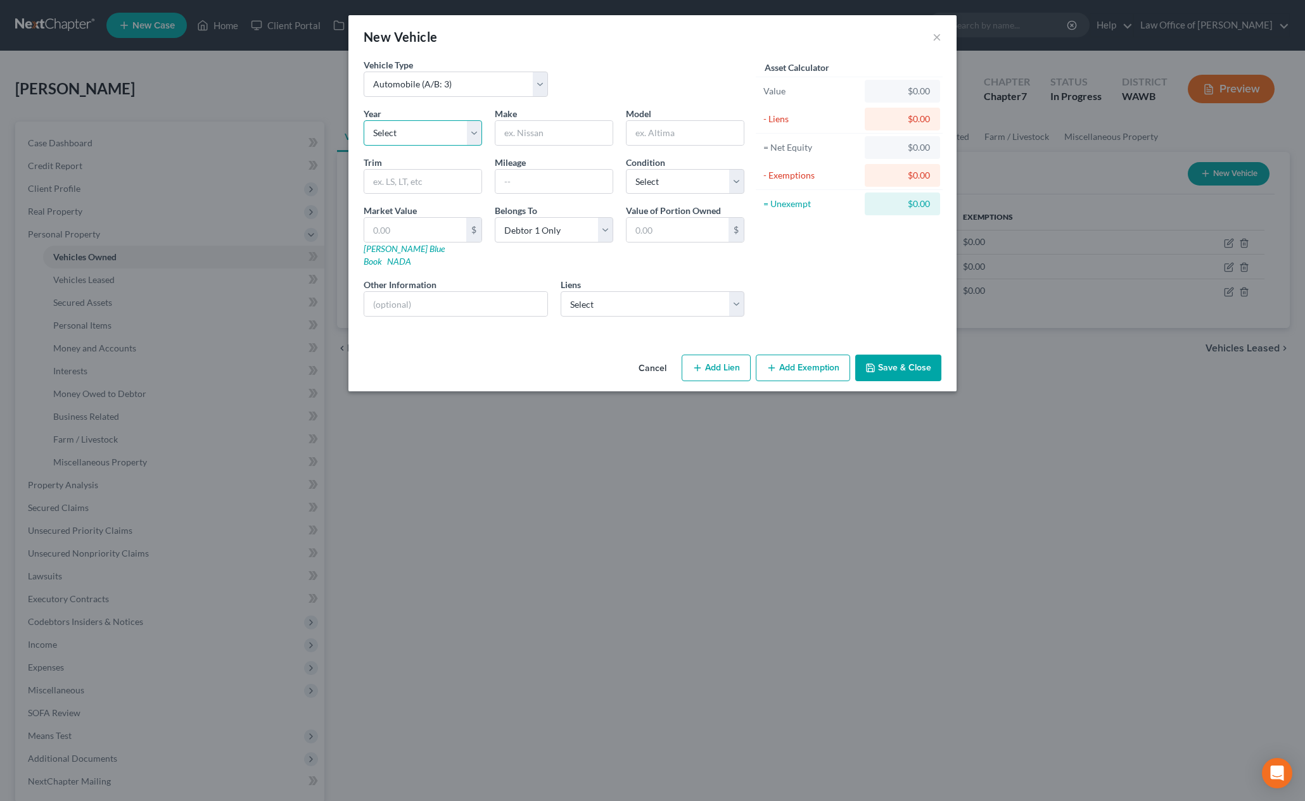
click at [391, 133] on select "Select 2026 2025 2024 2023 2022 2021 2020 2019 2018 2017 2016 2015 2014 2013 20…" at bounding box center [423, 132] width 118 height 25
select select "5"
click at [364, 120] on select "Select 2026 2025 2024 2023 2022 2021 2020 2019 2018 2017 2016 2015 2014 2013 20…" at bounding box center [423, 132] width 118 height 25
click at [558, 137] on input "text" at bounding box center [553, 133] width 117 height 24
type input "Hyundai"
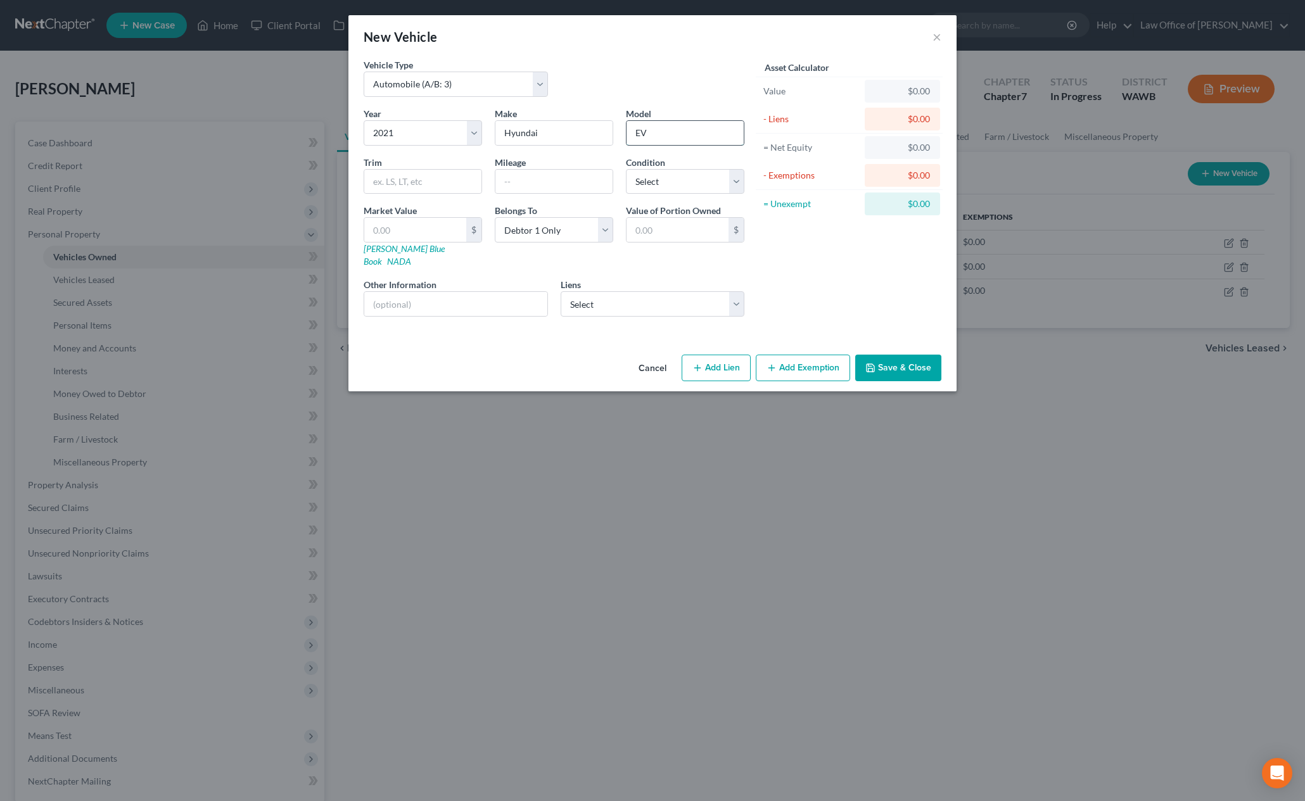
type input "E"
click at [663, 137] on input "text" at bounding box center [685, 133] width 117 height 24
click at [663, 137] on input "Kona" at bounding box center [685, 133] width 117 height 24
type input "Kona"
click at [520, 188] on input "text" at bounding box center [553, 182] width 117 height 24
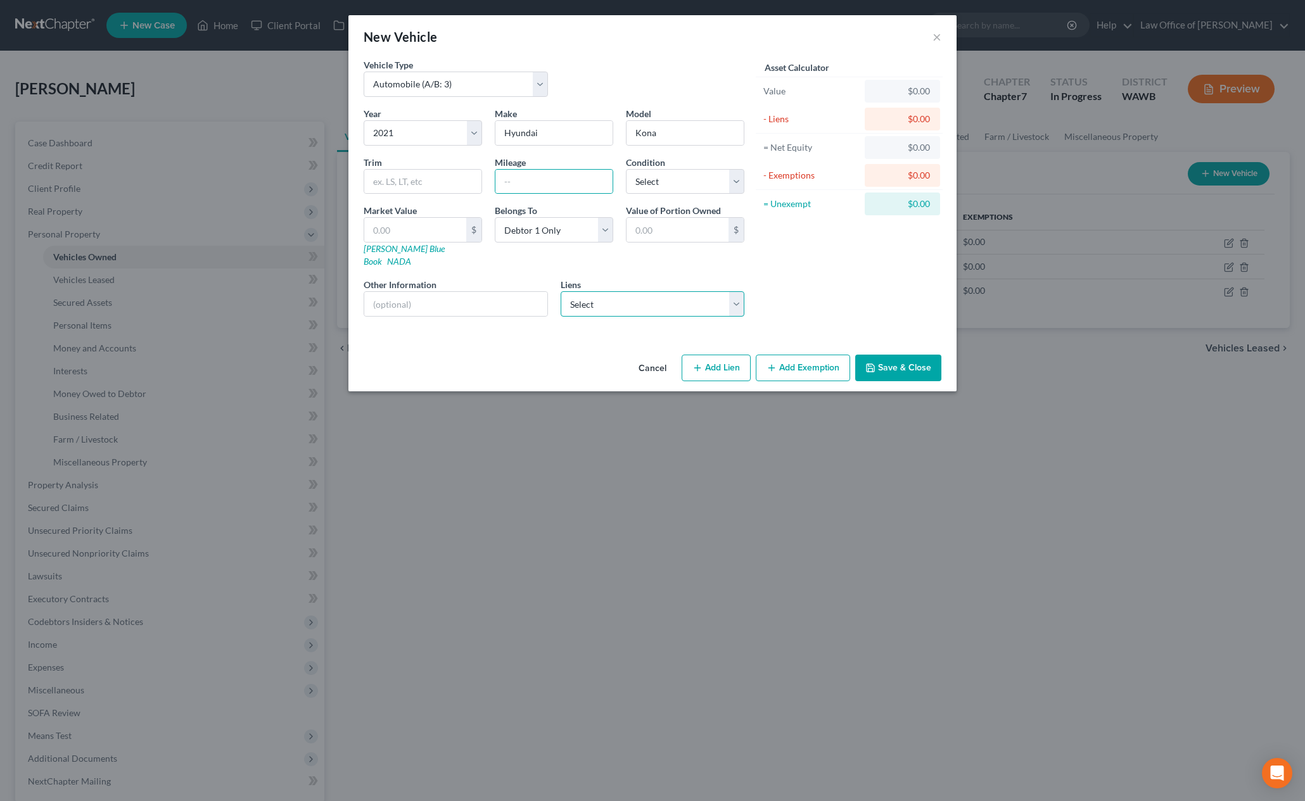
click at [627, 300] on select "Select Exeter Fin - $22,366.00 Onemain - $10,597.00 Regionalac - $7,554.00 Carh…" at bounding box center [653, 303] width 184 height 25
select select "0"
click at [561, 291] on select "Select Exeter Fin - $22,366.00 Onemain - $10,597.00 Regionalac - $7,554.00 Carh…" at bounding box center [653, 303] width 184 height 25
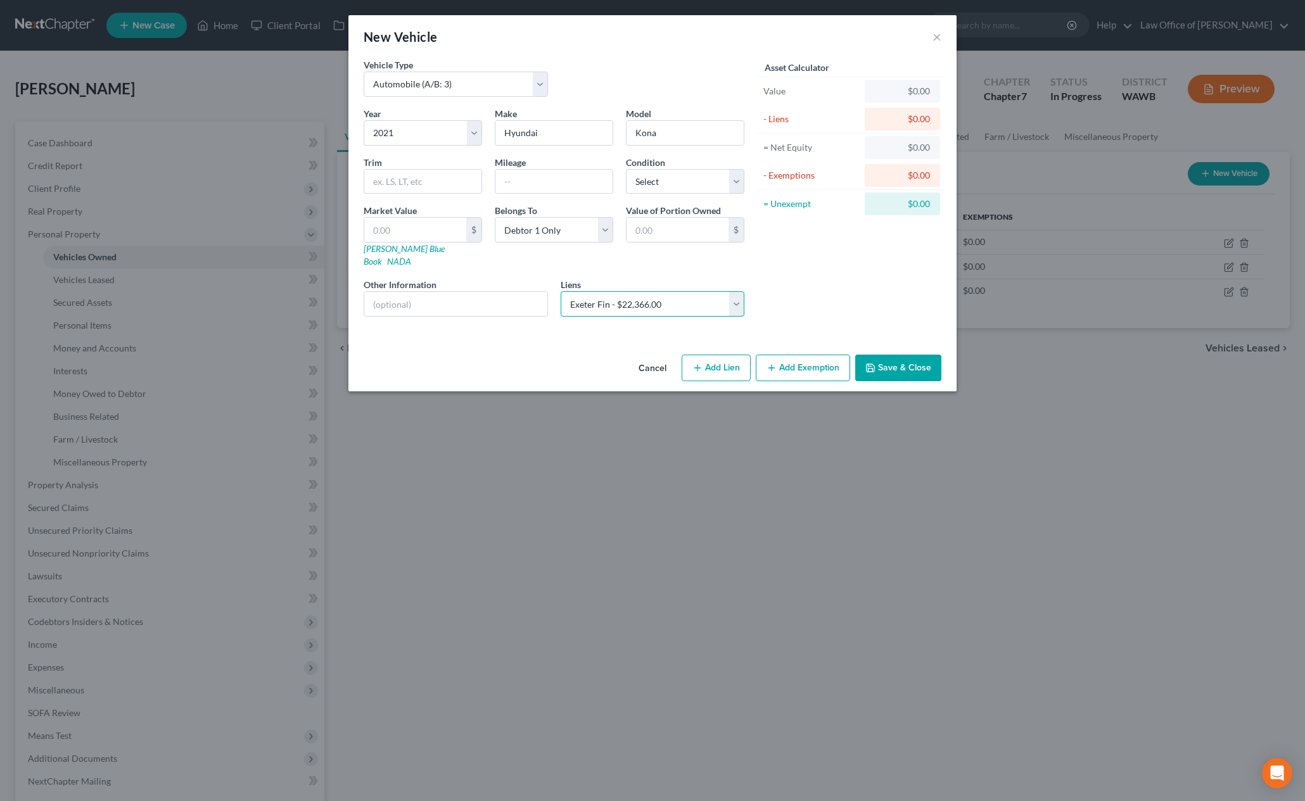
select select
select select "45"
select select "0"
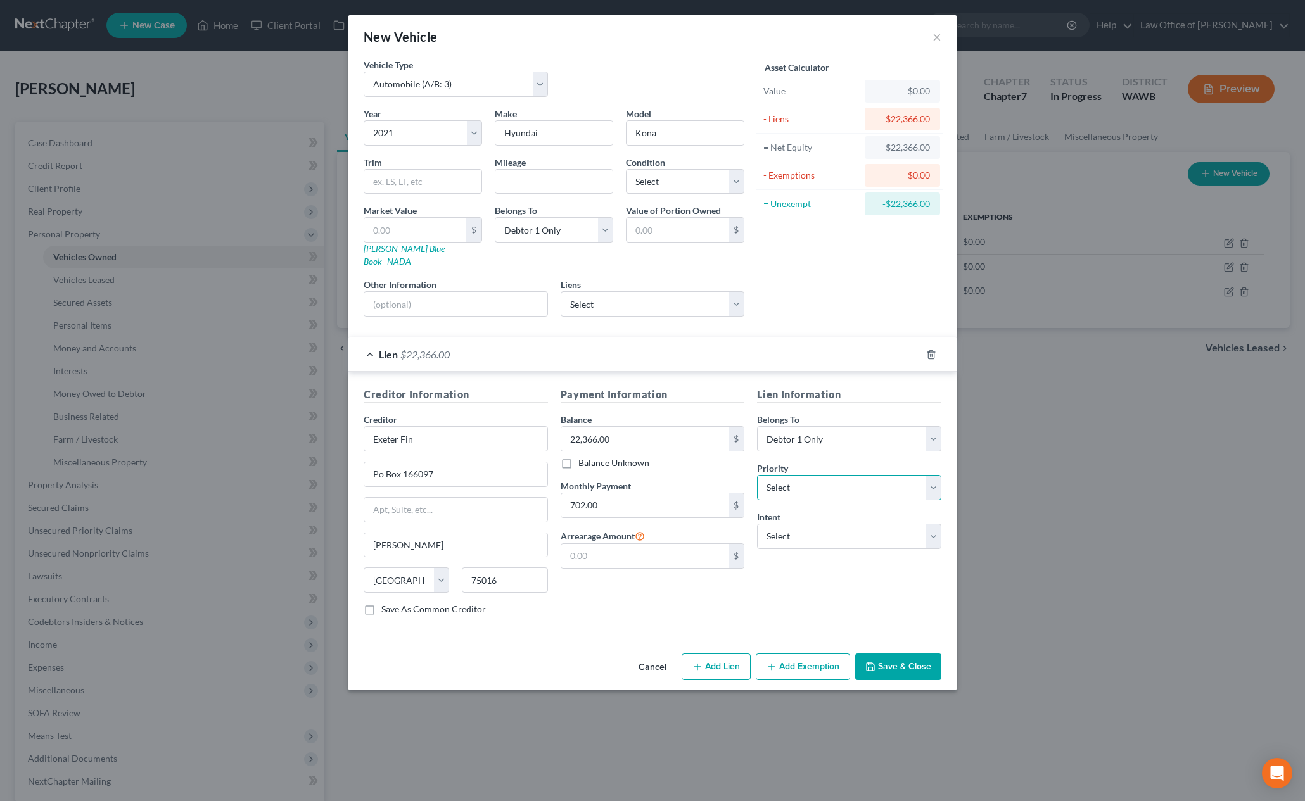
click at [817, 477] on select "Select 1st 2nd 3rd 4th 5th 6th 7th 8th 9th 10th 11th 12th 13th 14th 15th 16th 1…" at bounding box center [849, 487] width 184 height 25
select select "0"
click at [757, 475] on select "Select 1st 2nd 3rd 4th 5th 6th 7th 8th 9th 10th 11th 12th 13th 14th 15th 16th 1…" at bounding box center [849, 487] width 184 height 25
click at [807, 537] on div "Lien Information Belongs To * Select Debtor 1 Only Debtor 2 Only Debtor 1 And D…" at bounding box center [849, 506] width 197 height 239
click at [807, 535] on select "Select Surrender Redeem Reaffirm Avoid Other" at bounding box center [849, 536] width 184 height 25
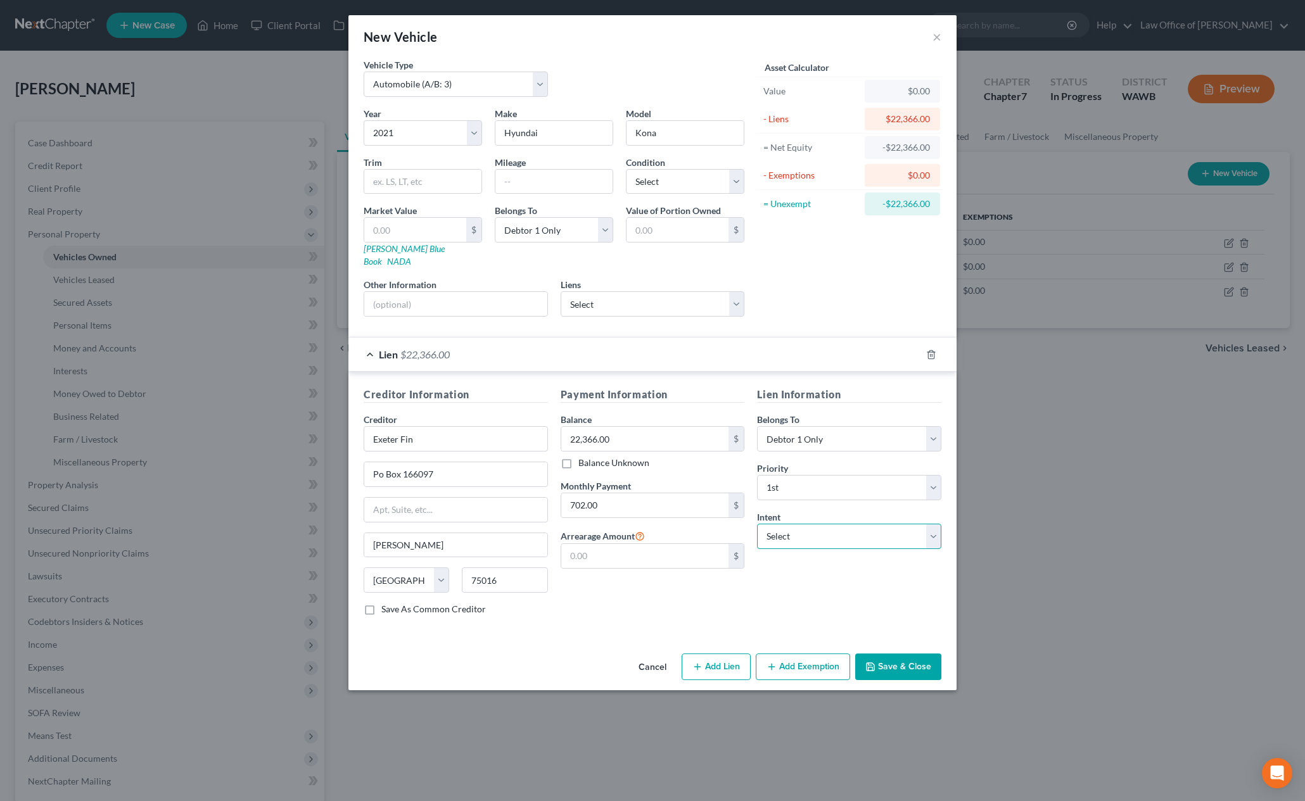
select select "2"
click at [757, 524] on select "Select Surrender Redeem Reaffirm Avoid Other" at bounding box center [849, 536] width 184 height 25
click at [436, 431] on input "Exeter Fin" at bounding box center [456, 438] width 184 height 25
type input "Exeter Finance"
click at [912, 654] on button "Save & Close" at bounding box center [898, 667] width 86 height 27
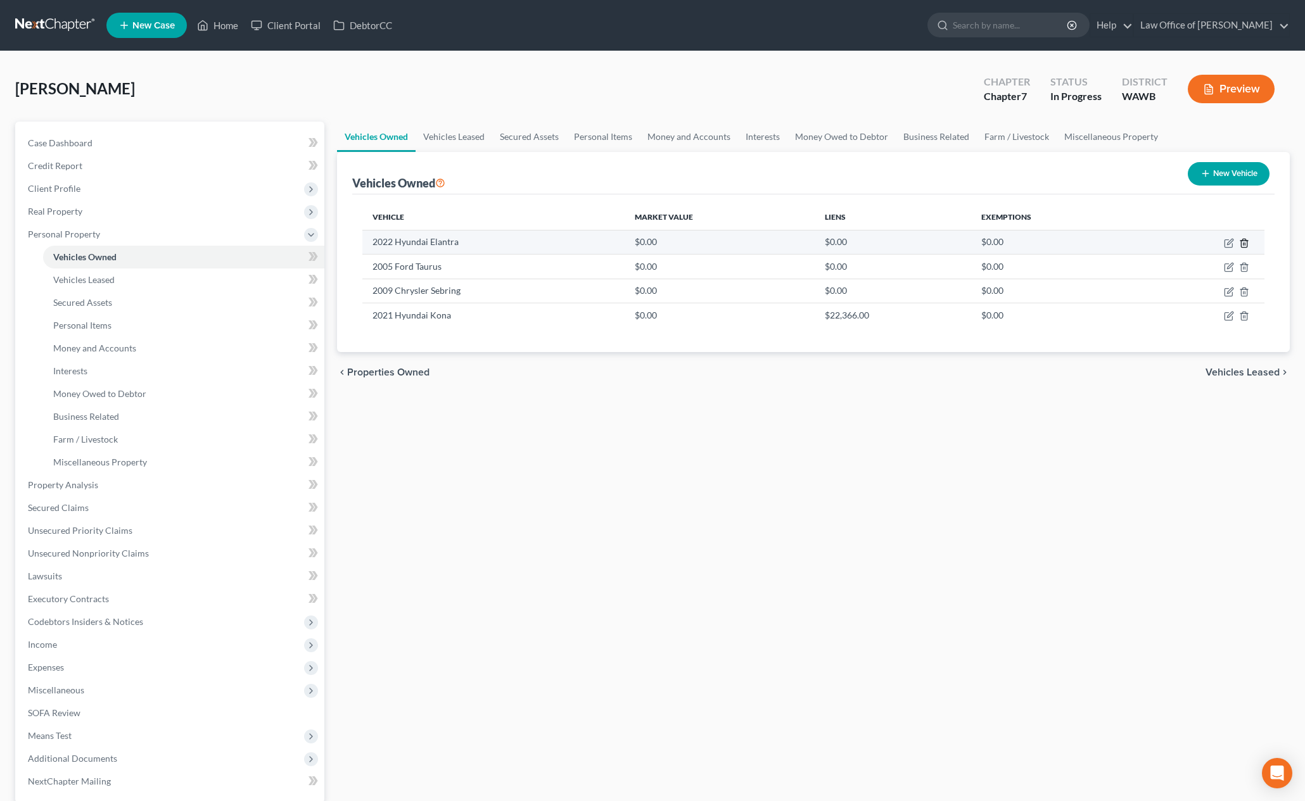
click at [1247, 242] on icon "button" at bounding box center [1244, 243] width 6 height 8
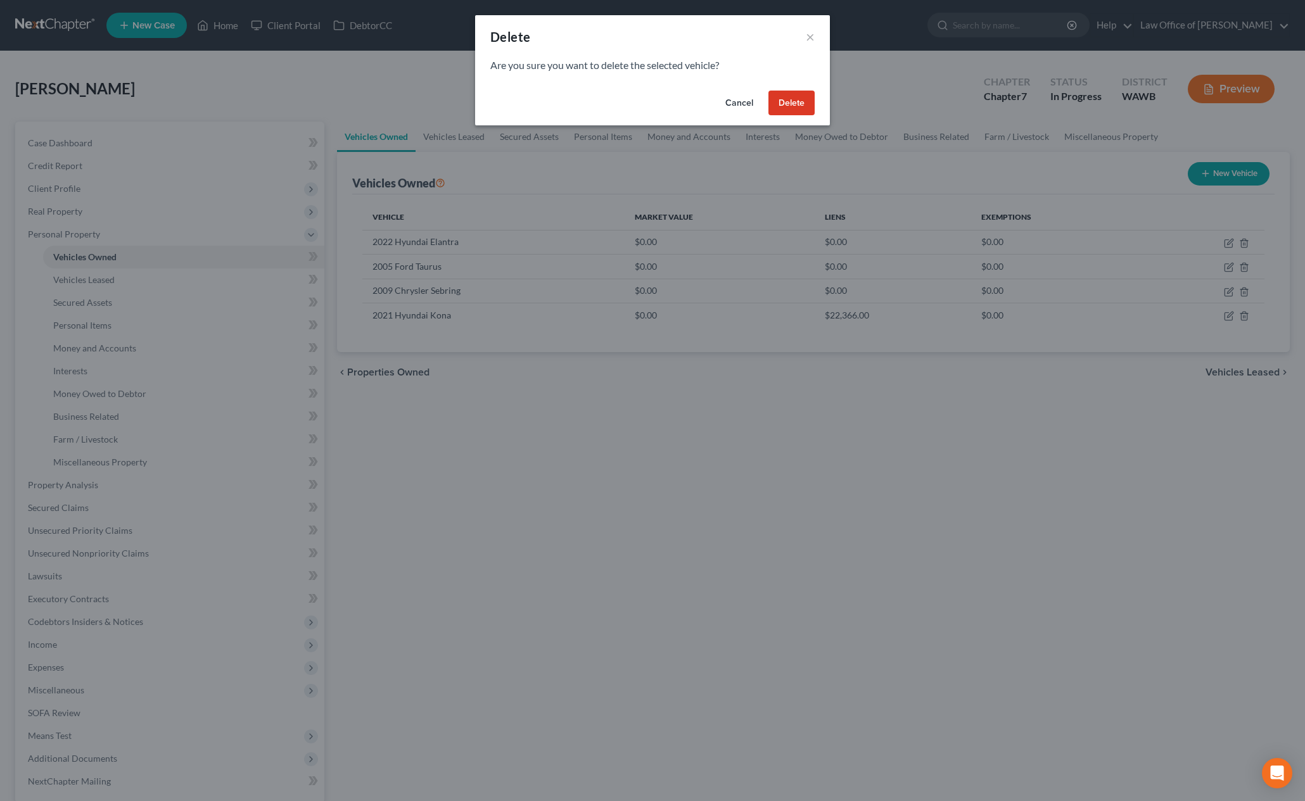
click at [797, 103] on button "Delete" at bounding box center [791, 103] width 46 height 25
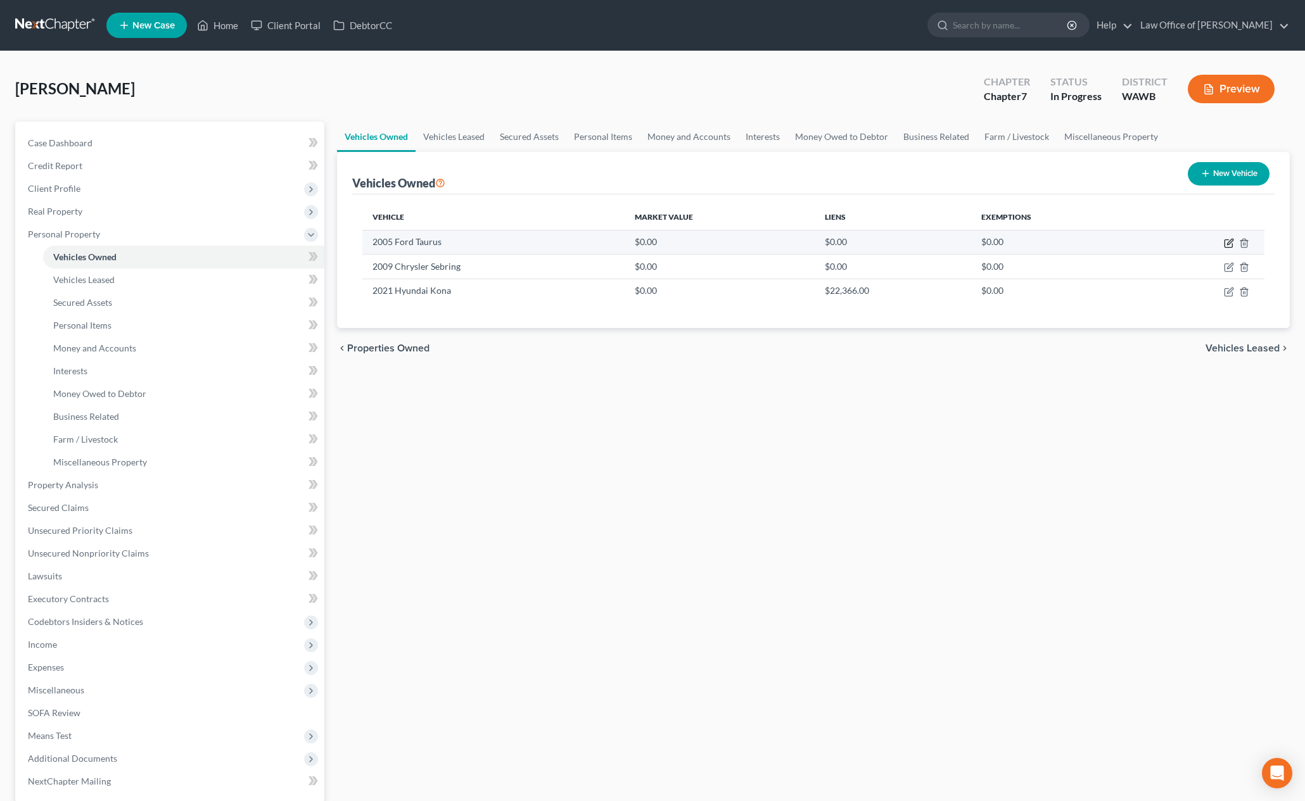
click at [1231, 243] on icon "button" at bounding box center [1229, 243] width 10 height 10
select select "0"
select select "21"
select select "0"
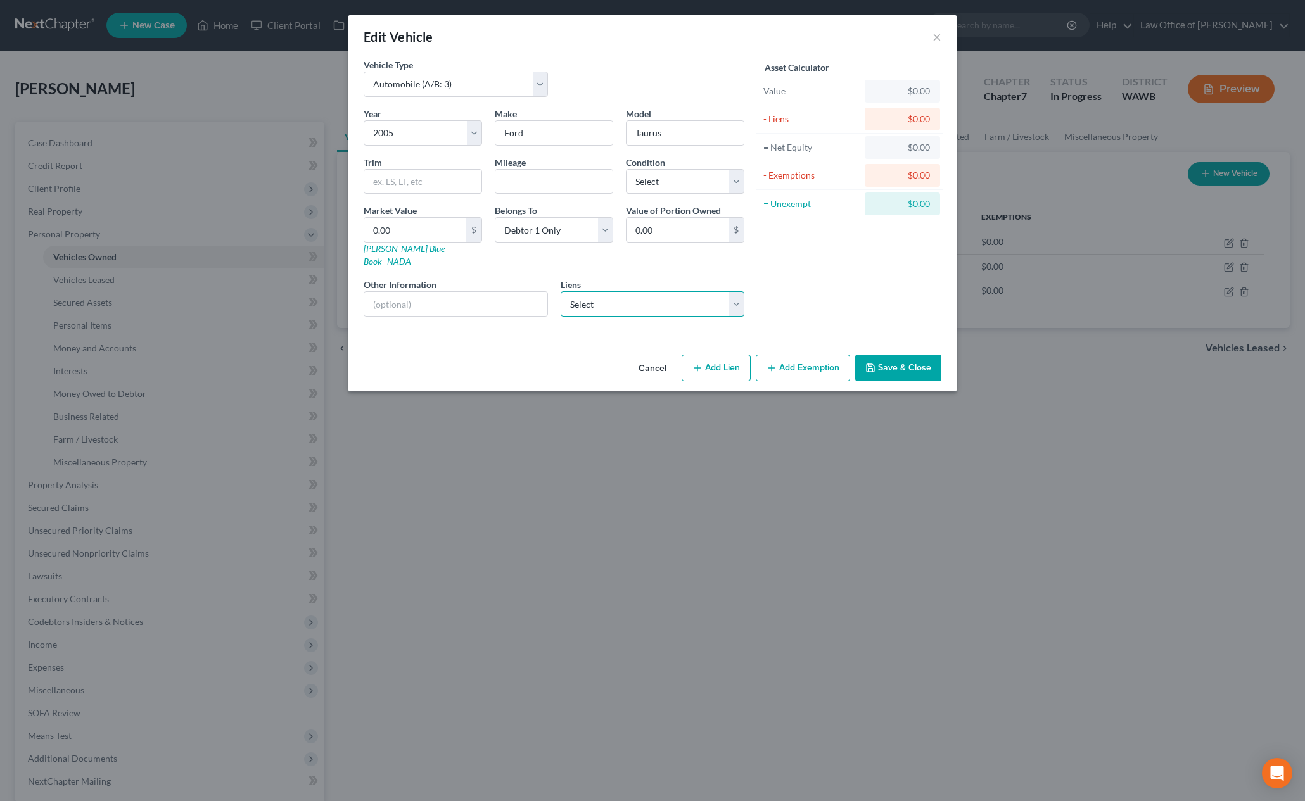
click at [661, 296] on select "Select Onemain - $10,597.00 Regionalac - $7,554.00 Carhop Finance - $3,862.00 M…" at bounding box center [653, 303] width 184 height 25
select select "2"
click at [561, 291] on select "Select Onemain - $10,597.00 Regionalac - $7,554.00 Carhop Finance - $3,862.00 M…" at bounding box center [653, 303] width 184 height 25
select select
select select "24"
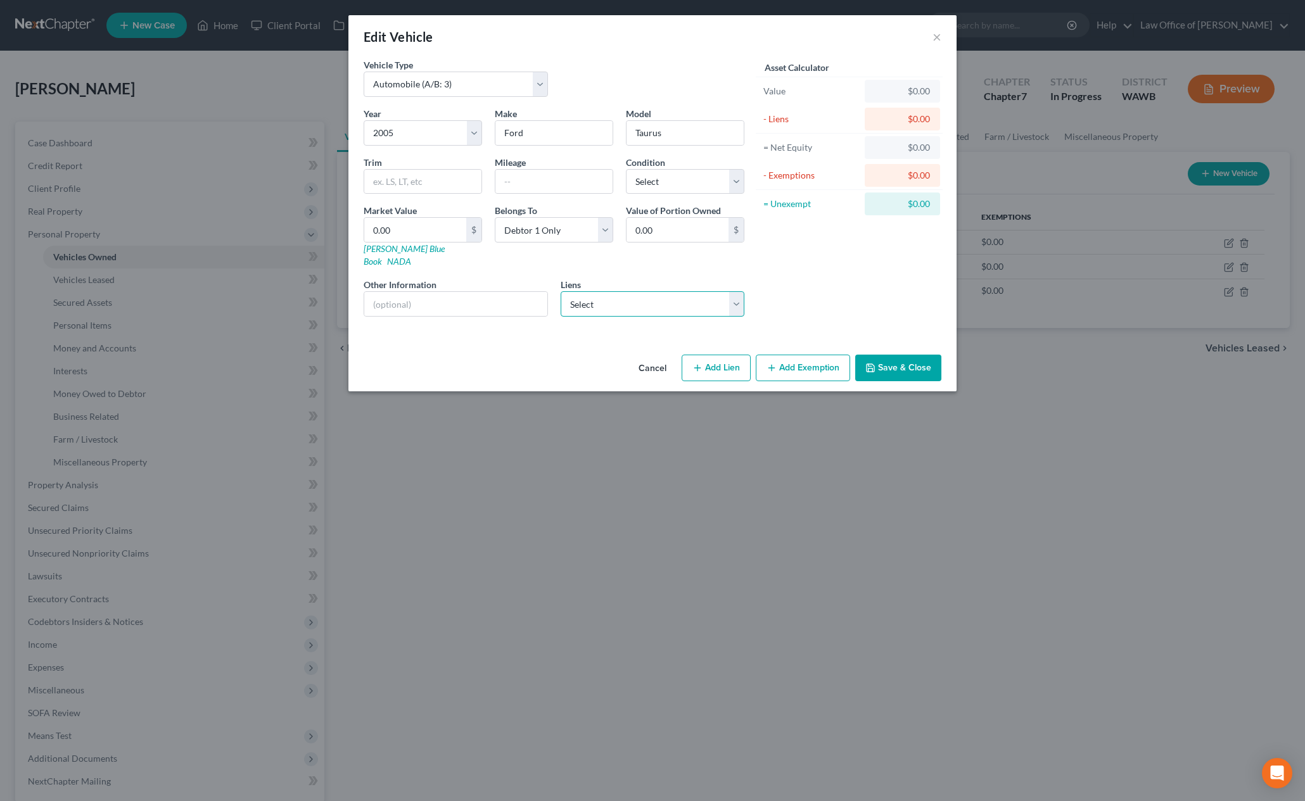
select select "0"
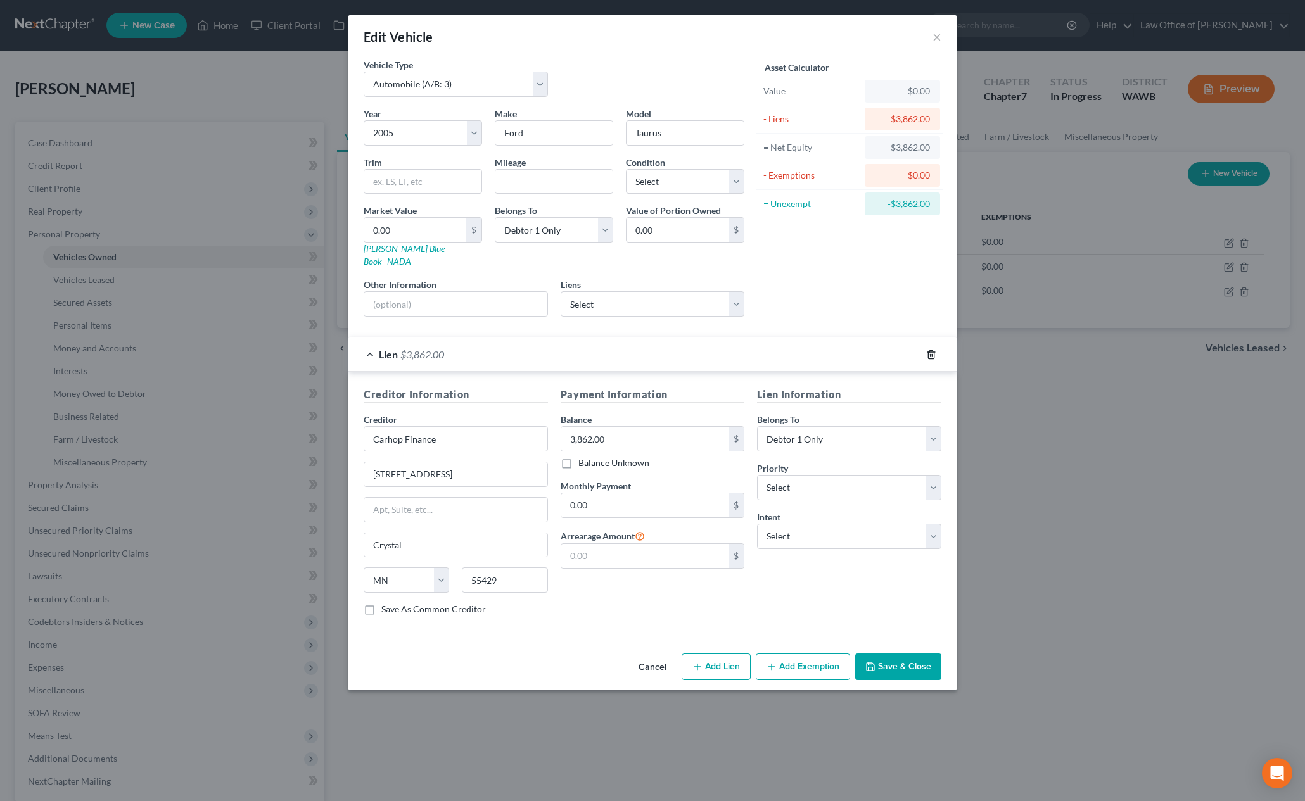
click at [931, 350] on icon "button" at bounding box center [931, 355] width 10 height 10
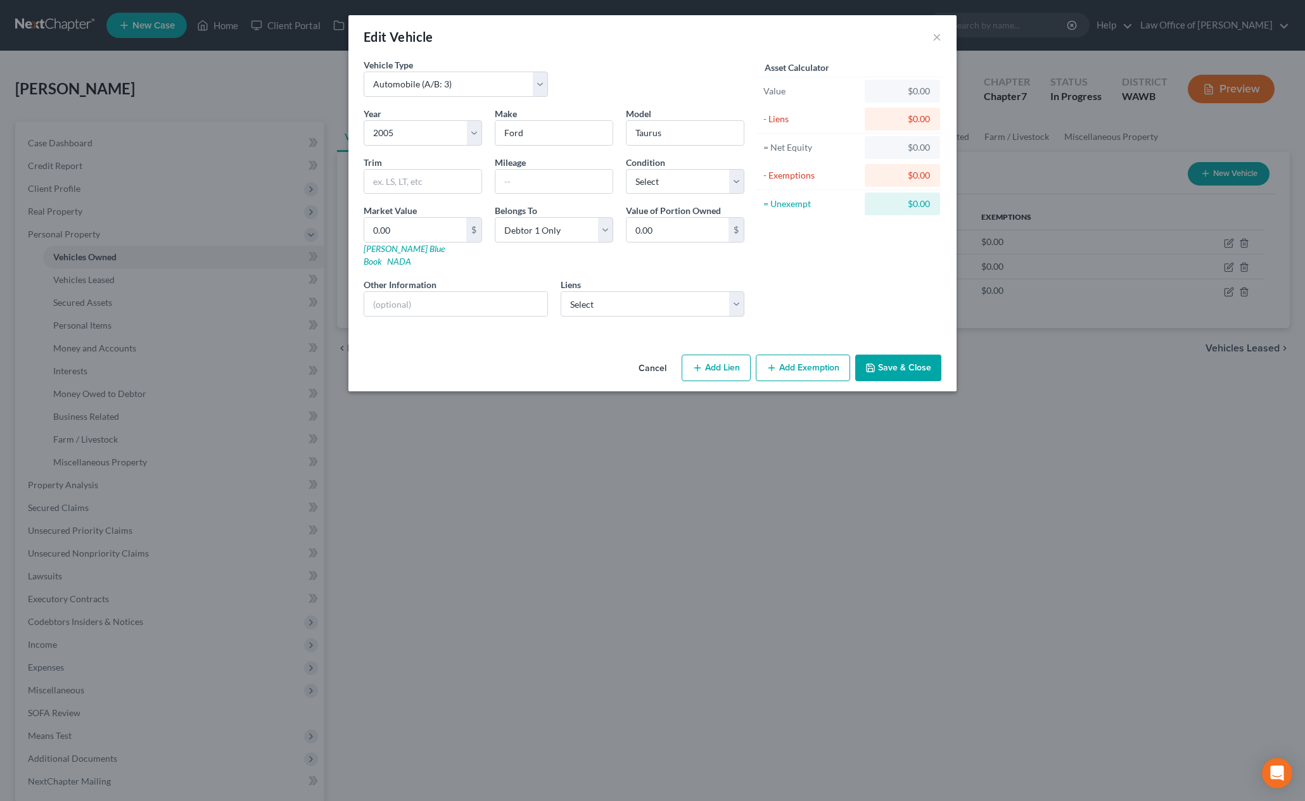
click at [900, 355] on button "Save & Close" at bounding box center [898, 368] width 86 height 27
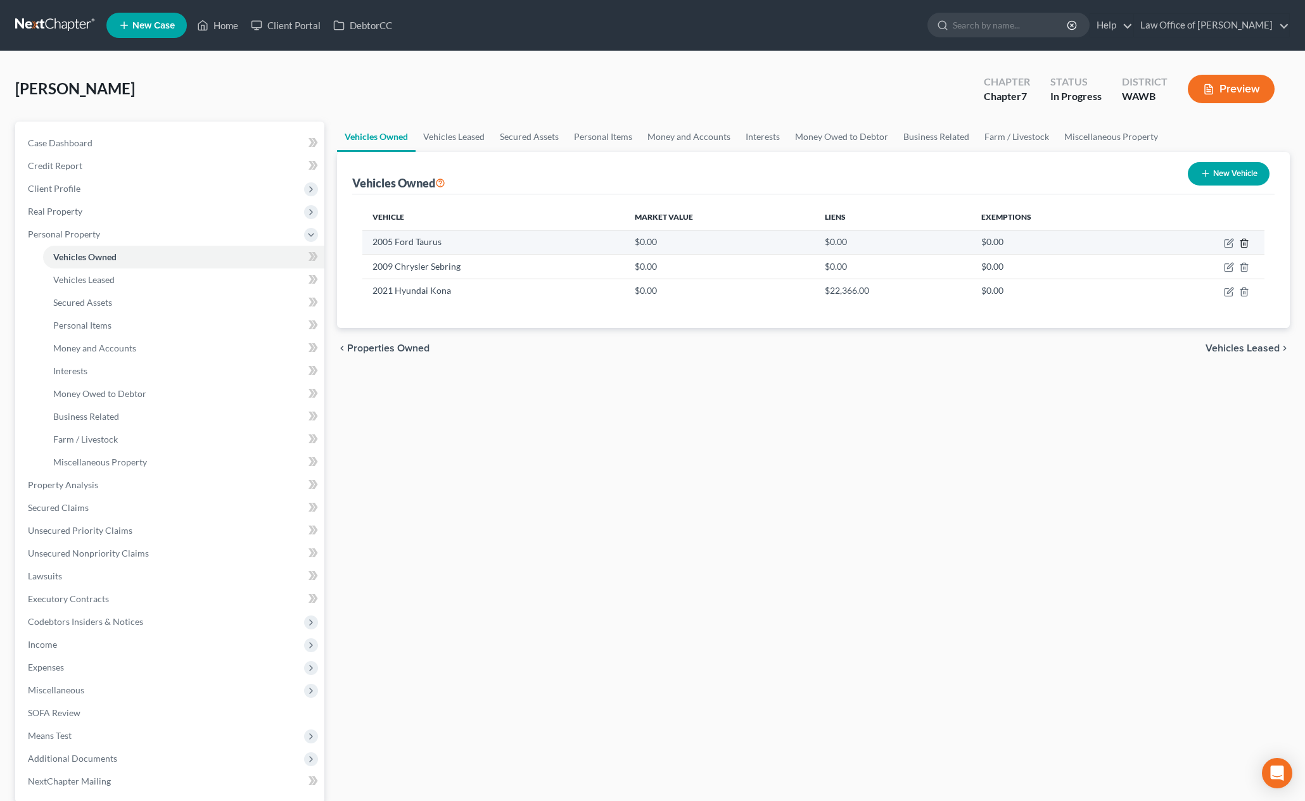
click at [1246, 241] on icon "button" at bounding box center [1244, 243] width 10 height 10
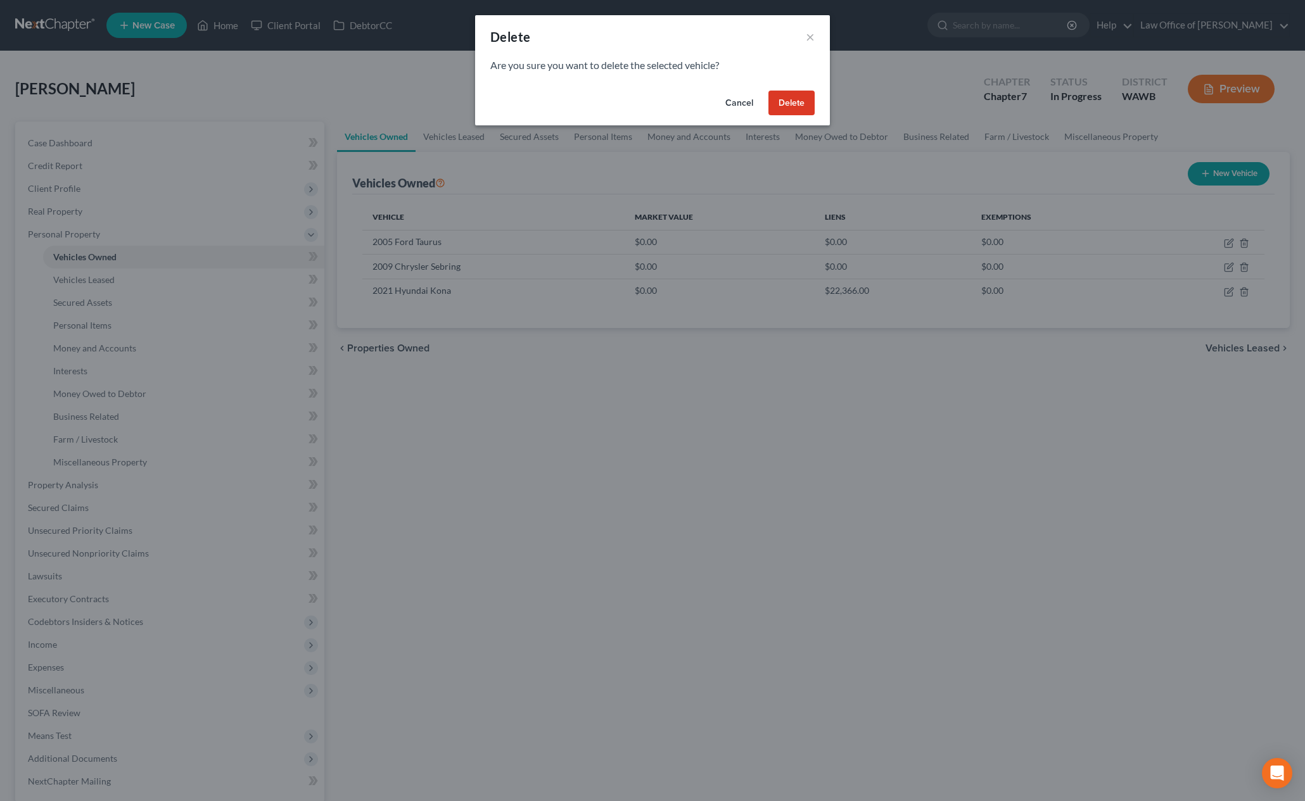
click at [811, 99] on button "Delete" at bounding box center [791, 103] width 46 height 25
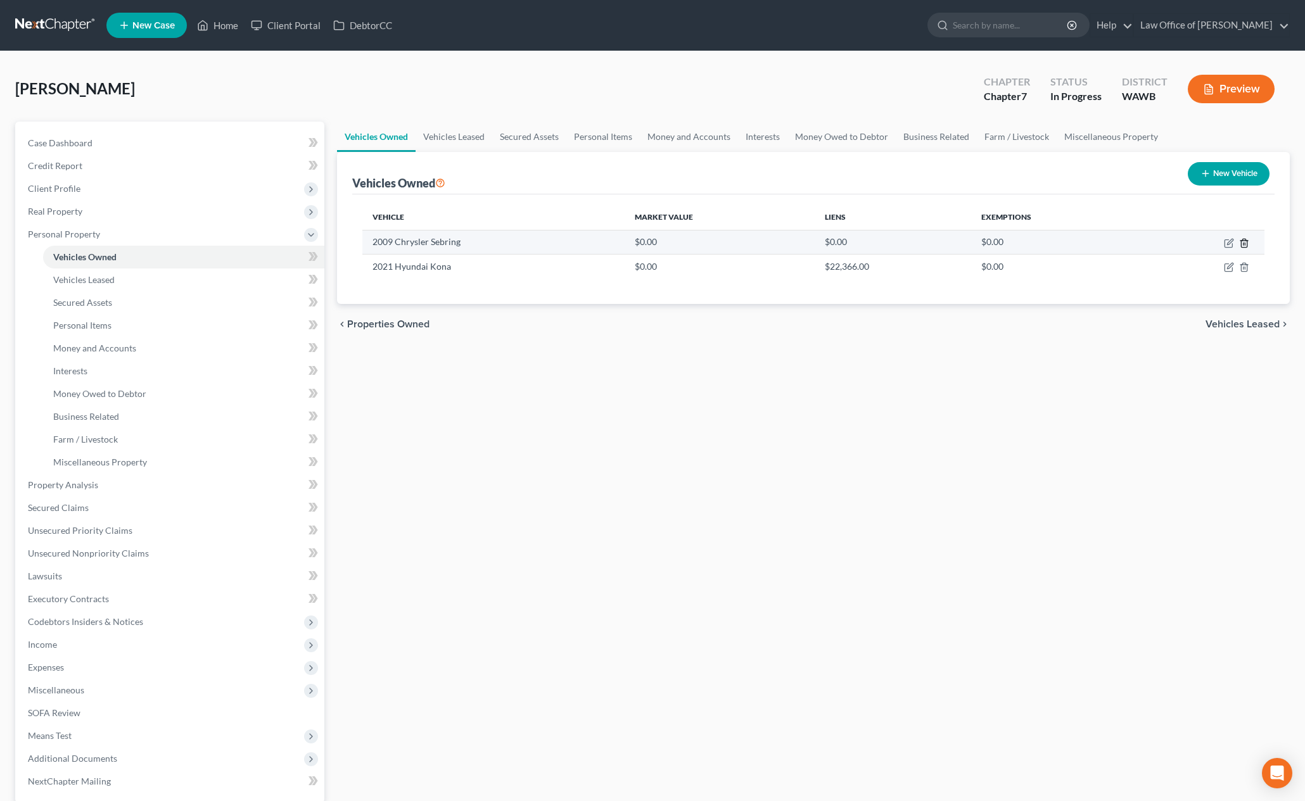
click at [1246, 242] on icon "button" at bounding box center [1244, 243] width 10 height 10
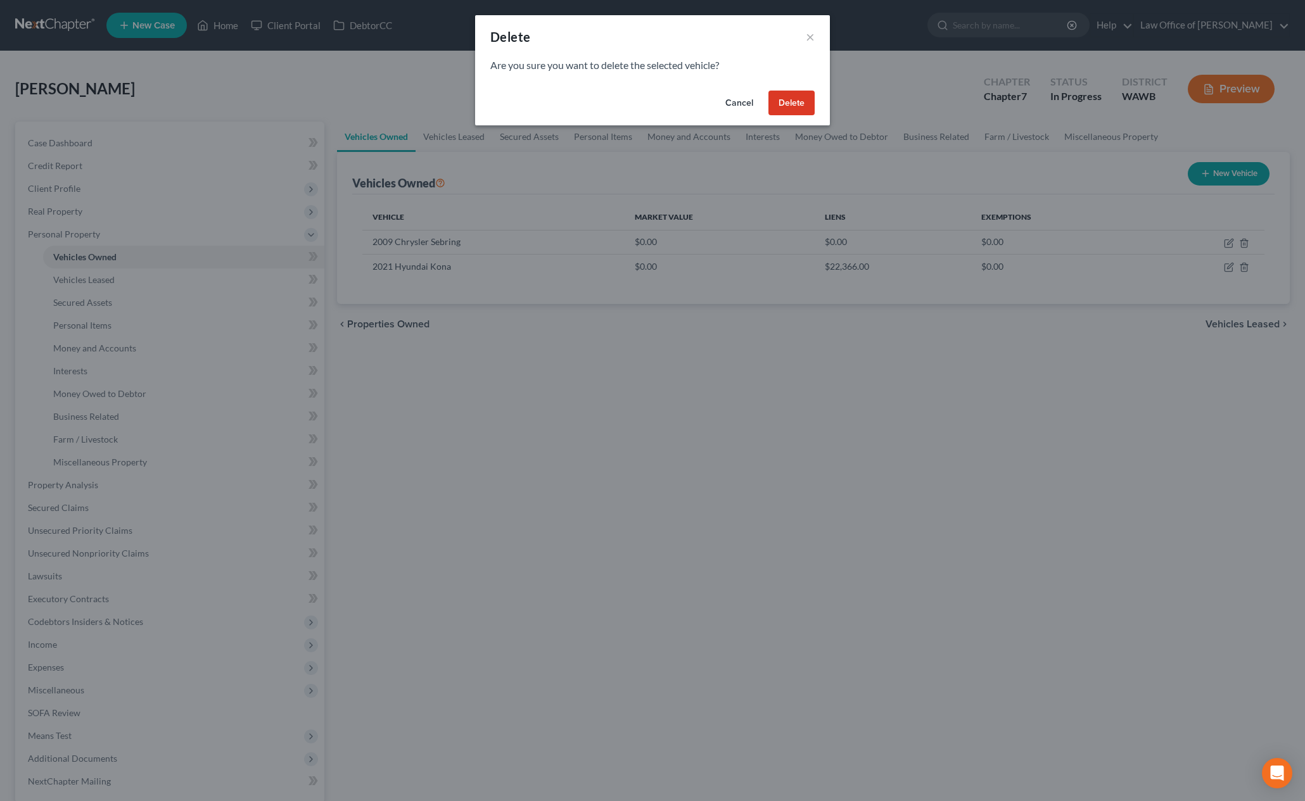
click at [784, 101] on button "Delete" at bounding box center [791, 103] width 46 height 25
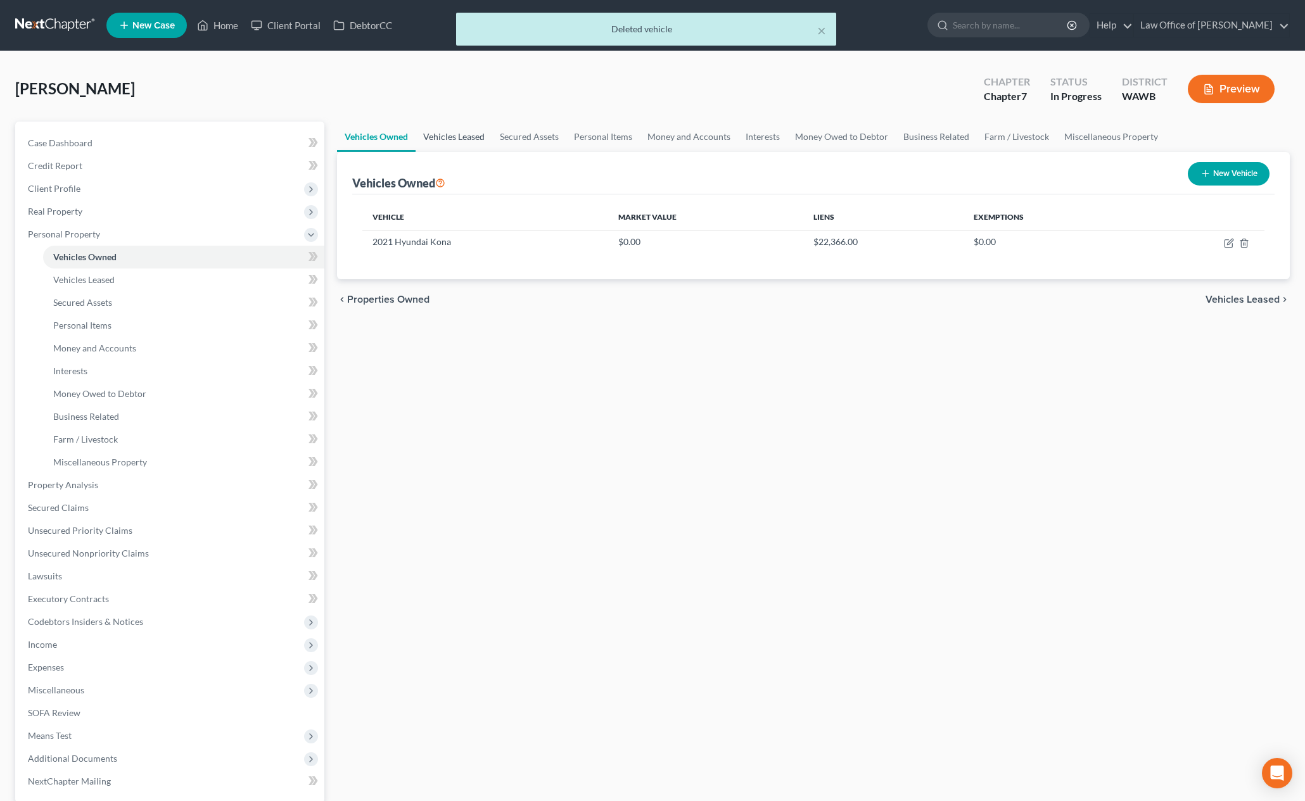
click at [458, 139] on link "Vehicles Leased" at bounding box center [454, 137] width 77 height 30
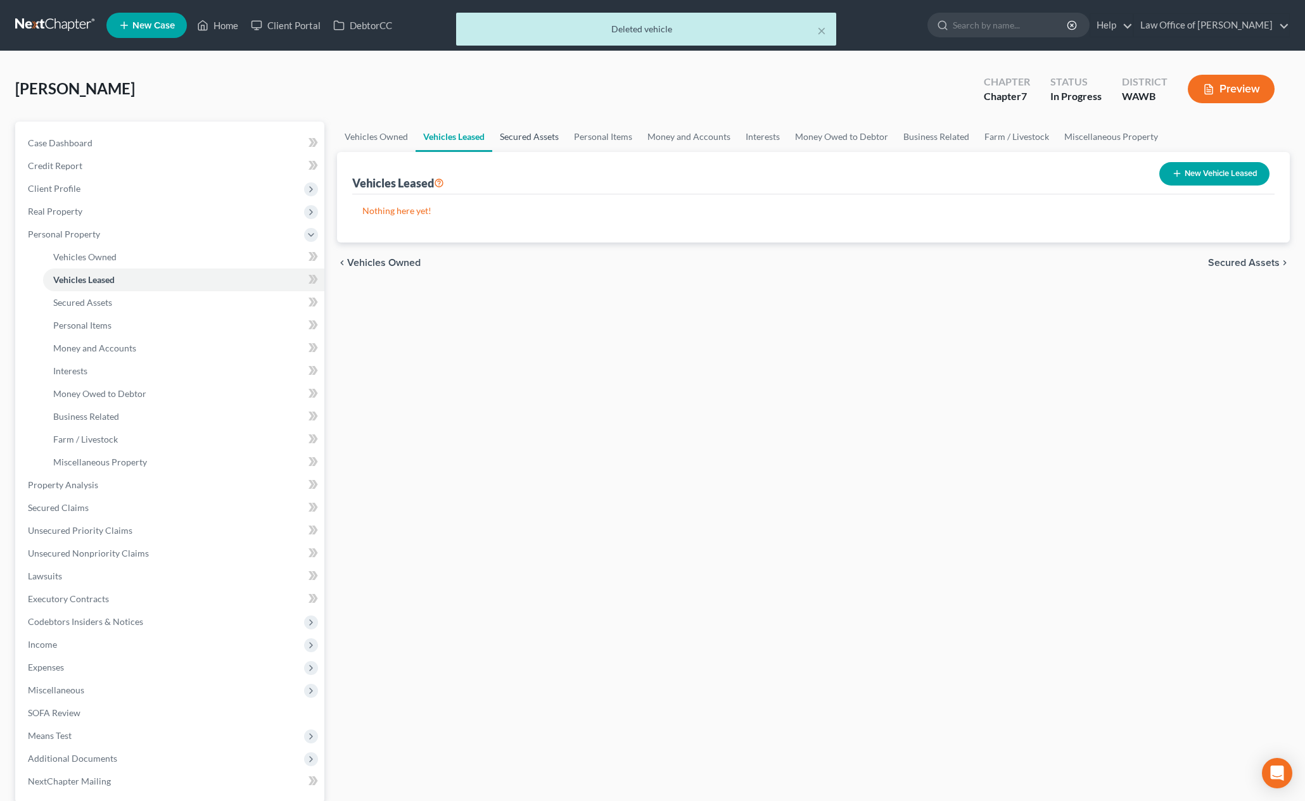
click at [528, 143] on link "Secured Assets" at bounding box center [529, 137] width 74 height 30
click at [604, 137] on link "Personal Items" at bounding box center [603, 137] width 73 height 30
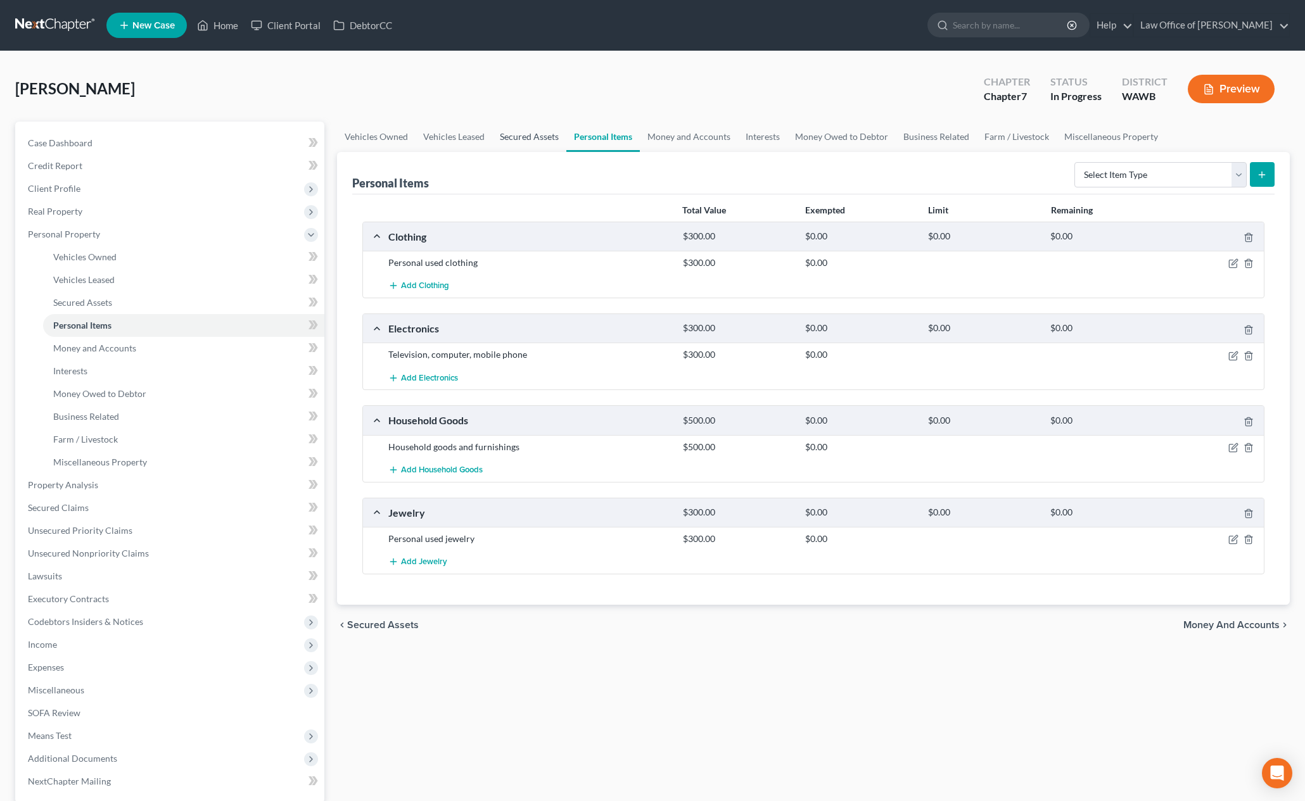
click at [521, 132] on link "Secured Assets" at bounding box center [529, 137] width 74 height 30
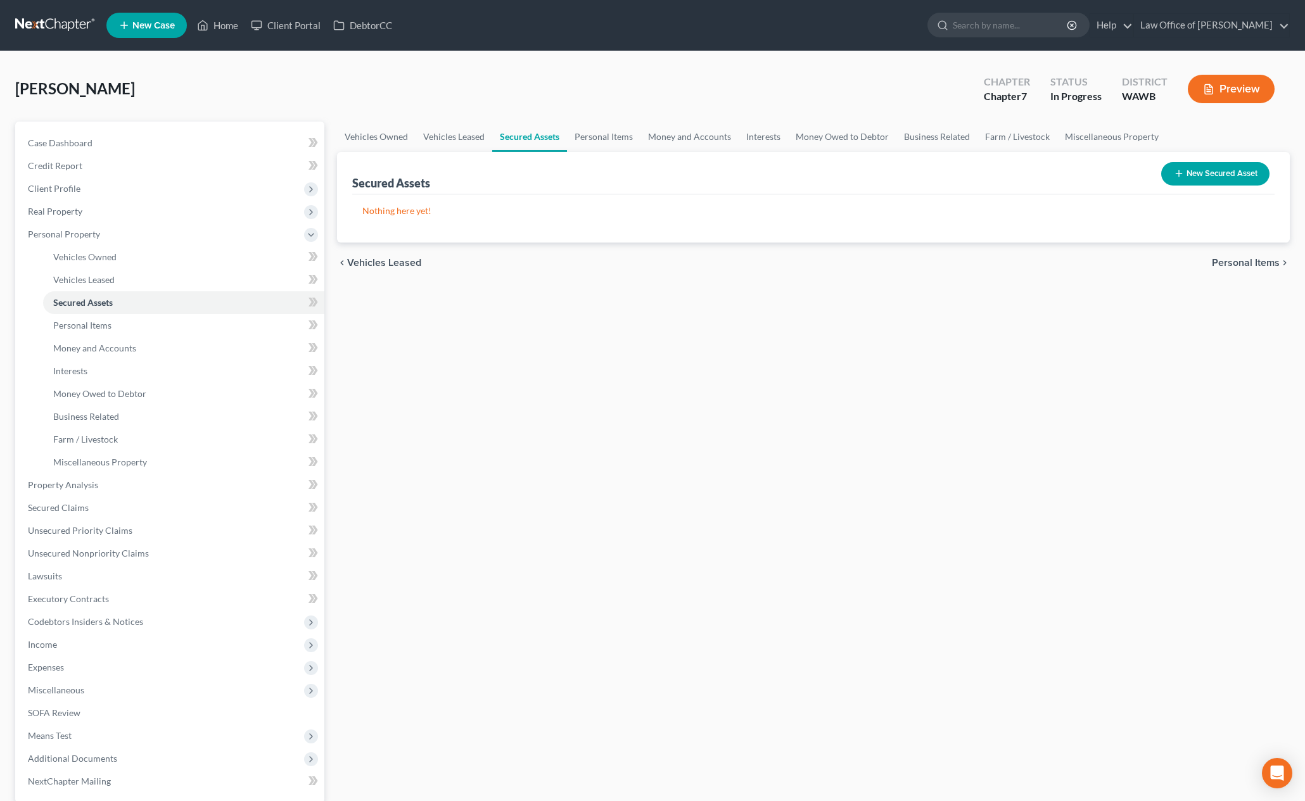
click at [1215, 167] on button "New Secured Asset" at bounding box center [1215, 173] width 108 height 23
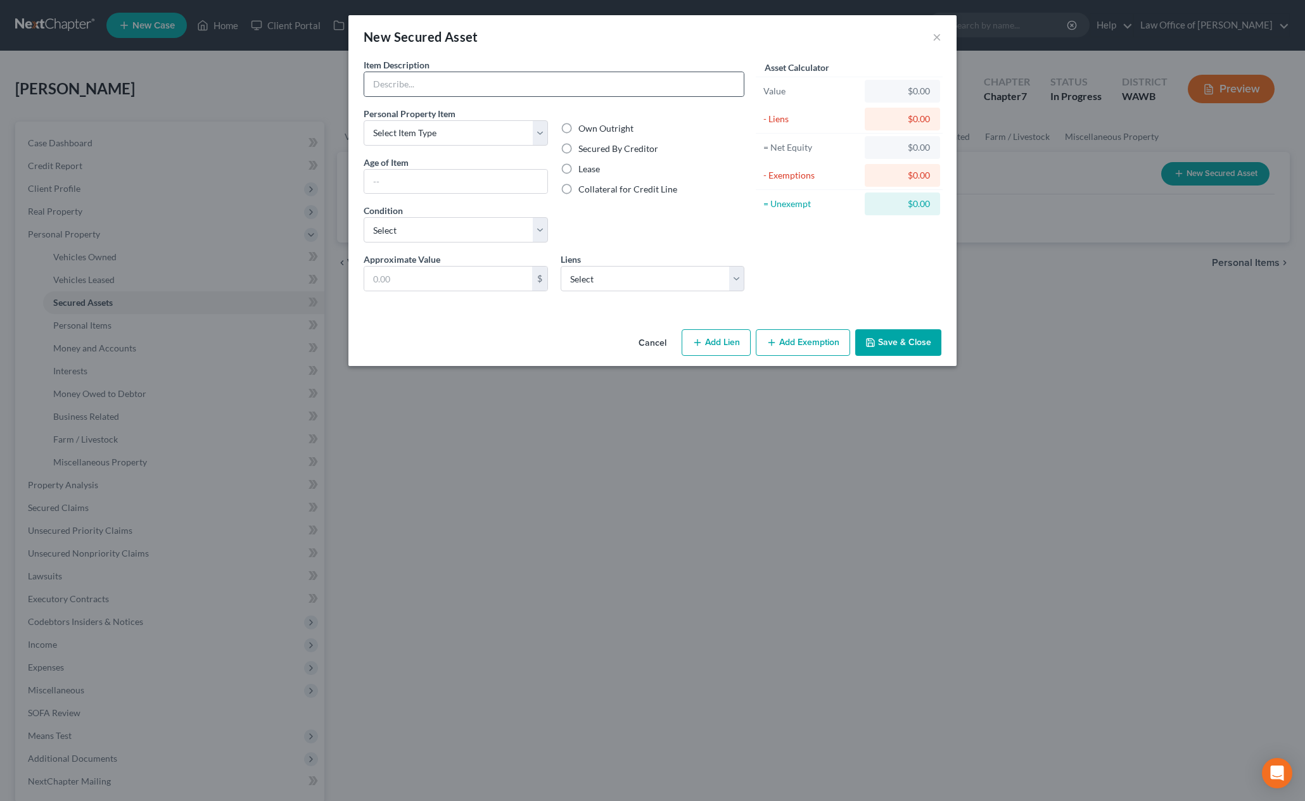
click at [500, 96] on div at bounding box center [554, 84] width 381 height 25
click at [578, 151] on label "Secured By Creditor" at bounding box center [618, 149] width 80 height 13
click at [584, 151] on input "Secured By Creditor" at bounding box center [588, 147] width 8 height 8
radio input "true"
click at [599, 279] on select "Select Onemain - $10,597.00 Regionalac - $7,554.00 Carhop Finance - $3,862.00 M…" at bounding box center [653, 278] width 184 height 25
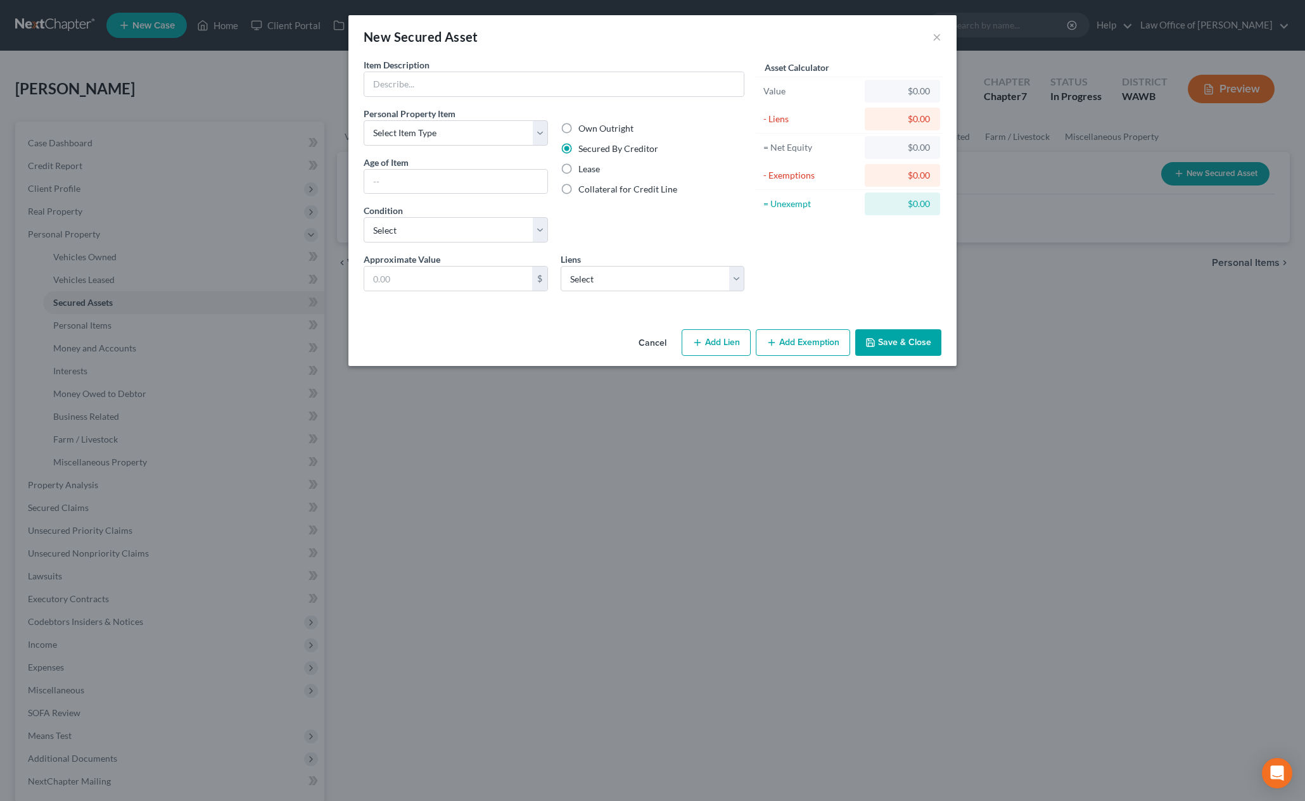
click at [890, 341] on button "Save & Close" at bounding box center [898, 342] width 86 height 27
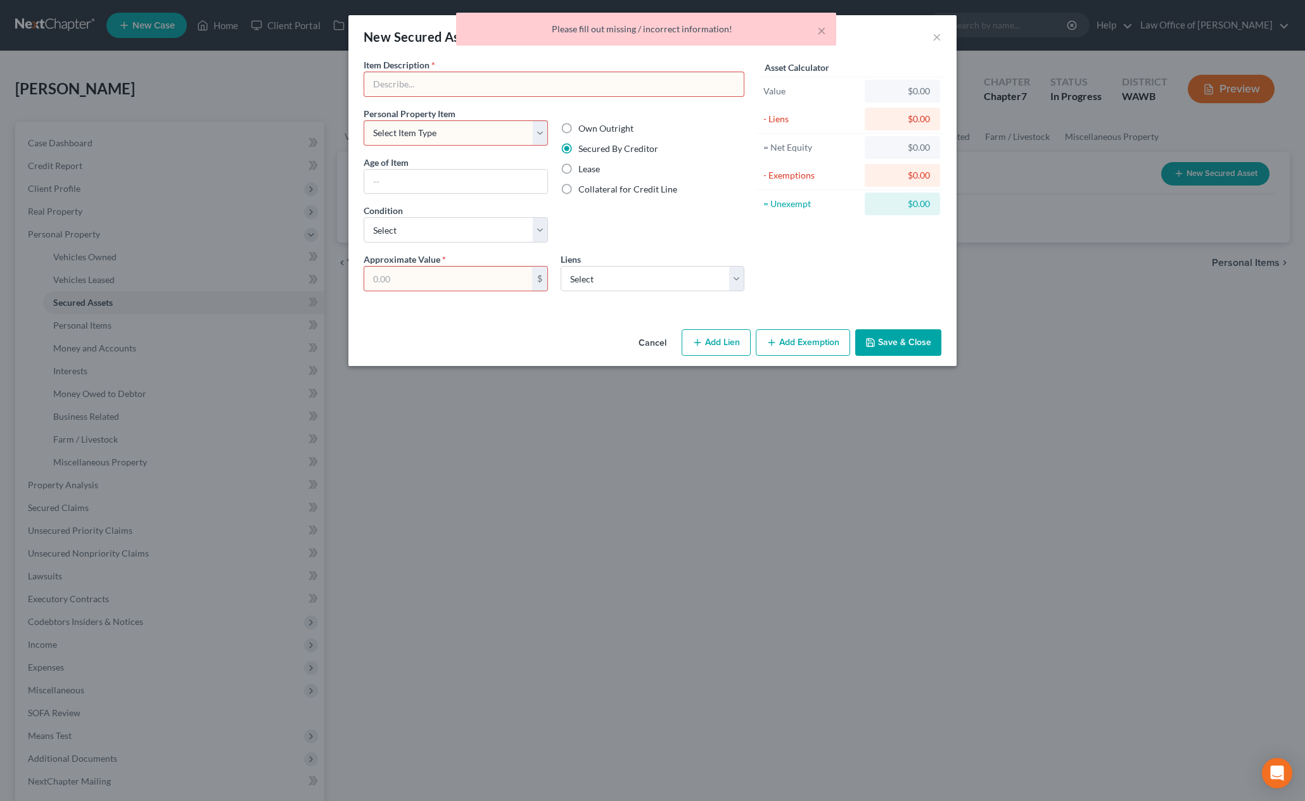
click at [480, 144] on select "Select Item Type Clothing (A/B: 11) Collectibles Of Value (A/B: 8) Electronics …" at bounding box center [456, 132] width 184 height 25
select select "household_goods"
click at [364, 120] on select "Select Item Type Clothing (A/B: 11) Collectibles Of Value (A/B: 8) Electronics …" at bounding box center [456, 132] width 184 height 25
click at [466, 82] on input "text" at bounding box center [553, 84] width 379 height 24
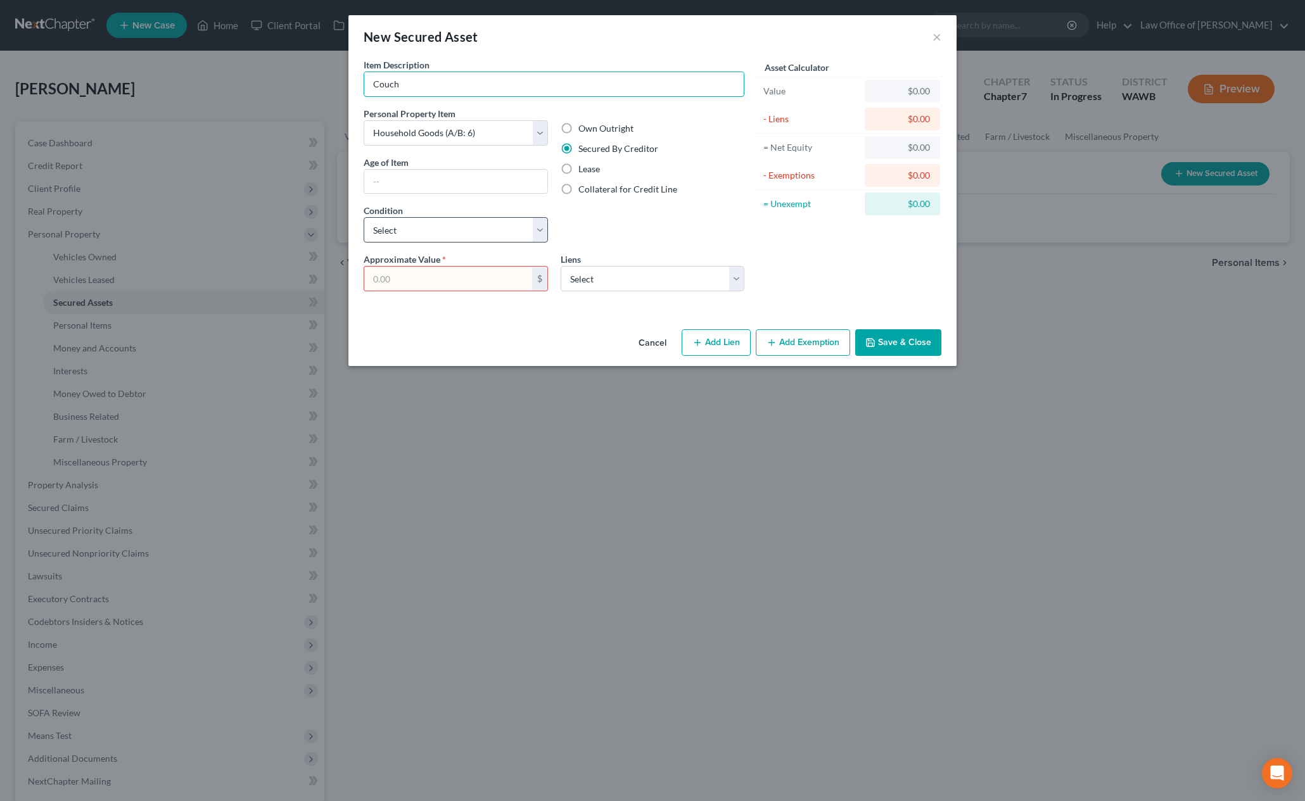
type input "Couch"
click at [502, 231] on select "Select Excellent Very Good Good Fair Poor" at bounding box center [456, 229] width 184 height 25
select select "2"
click at [364, 217] on select "Select Excellent Very Good Good Fair Poor" at bounding box center [456, 229] width 184 height 25
click at [471, 286] on input "text" at bounding box center [448, 279] width 168 height 24
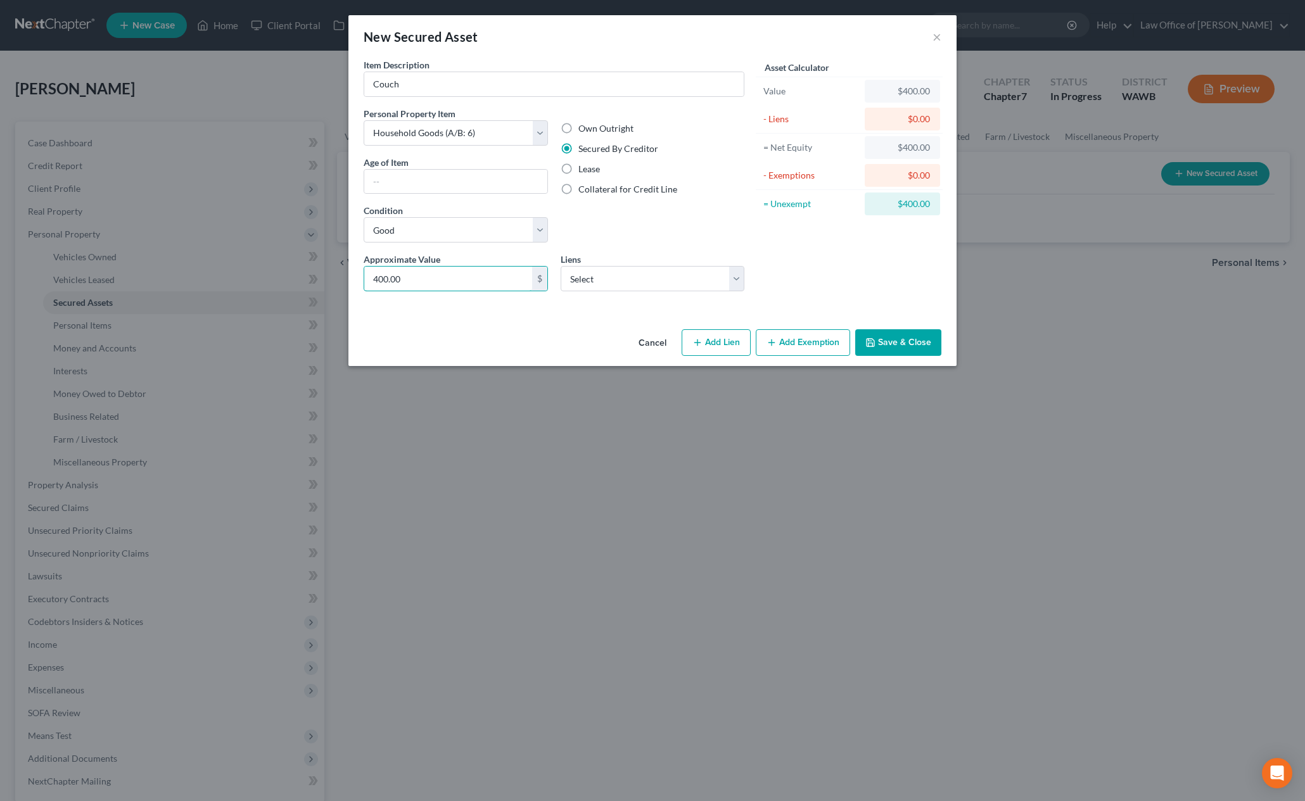
type input "400.00"
click at [903, 343] on button "Save & Close" at bounding box center [898, 342] width 86 height 27
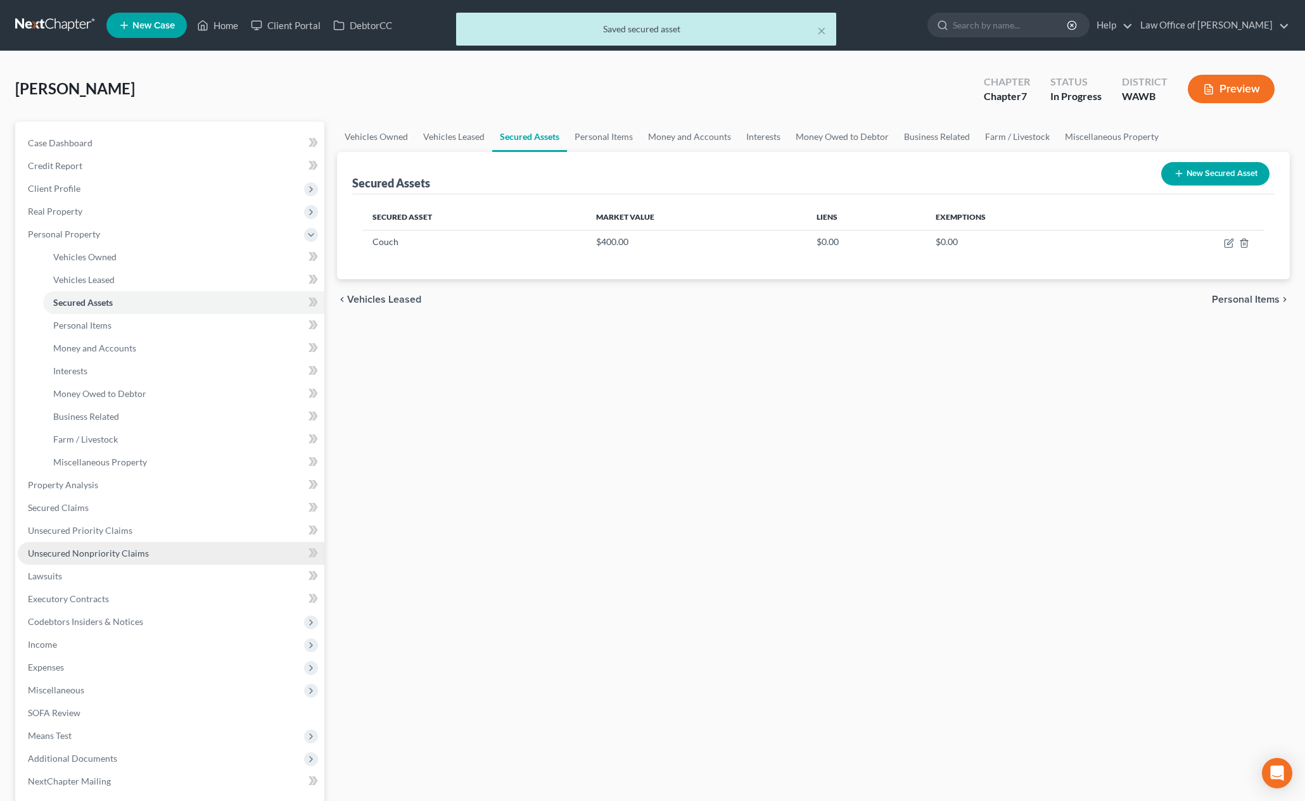
click at [113, 558] on span "Unsecured Nonpriority Claims" at bounding box center [88, 553] width 121 height 11
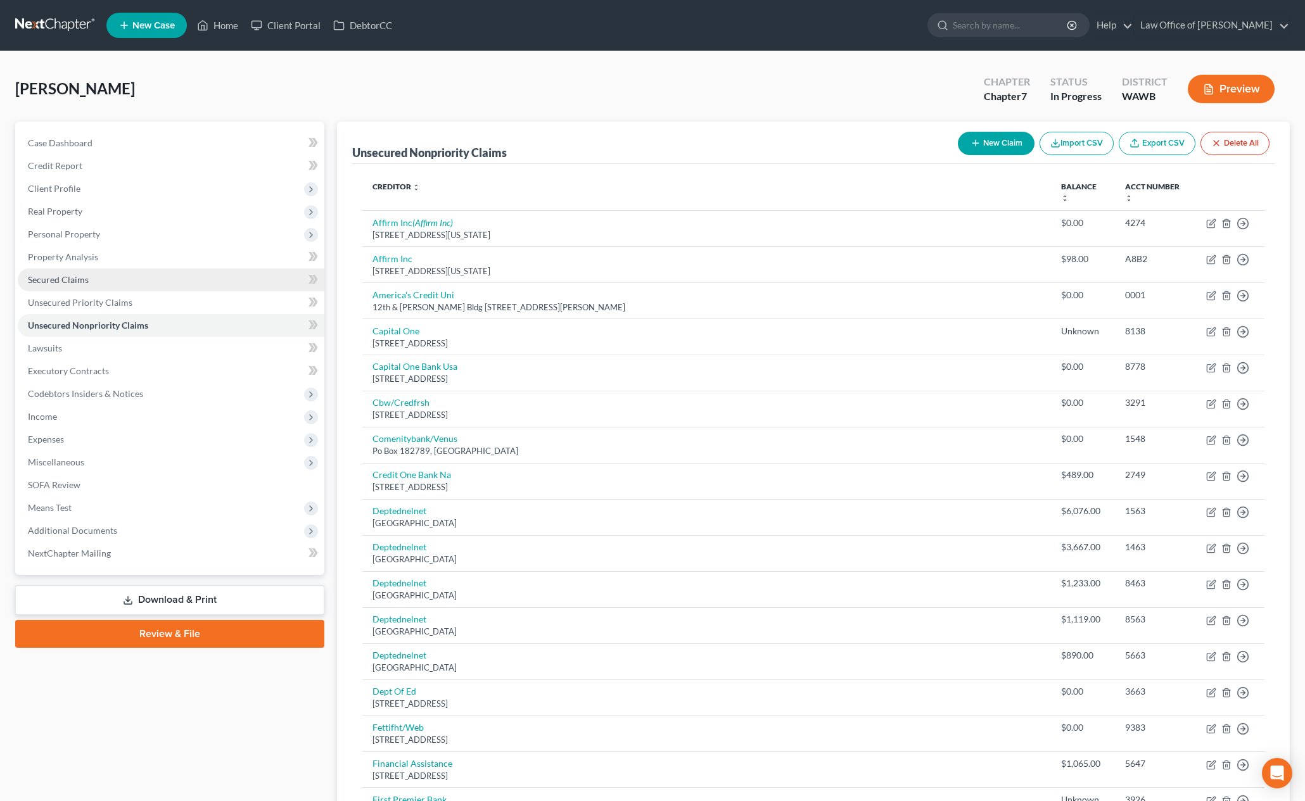
click at [86, 277] on span "Secured Claims" at bounding box center [58, 279] width 61 height 11
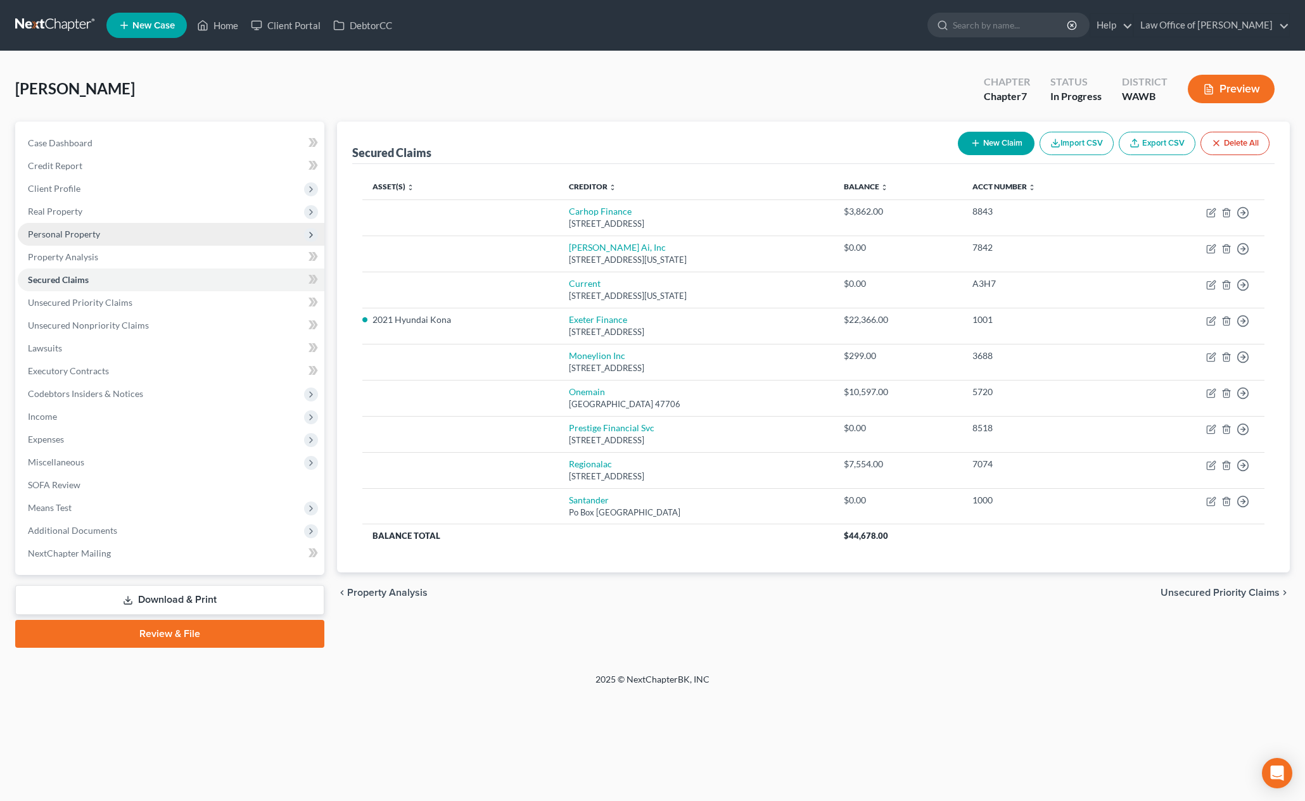
click at [87, 234] on span "Personal Property" at bounding box center [64, 234] width 72 height 11
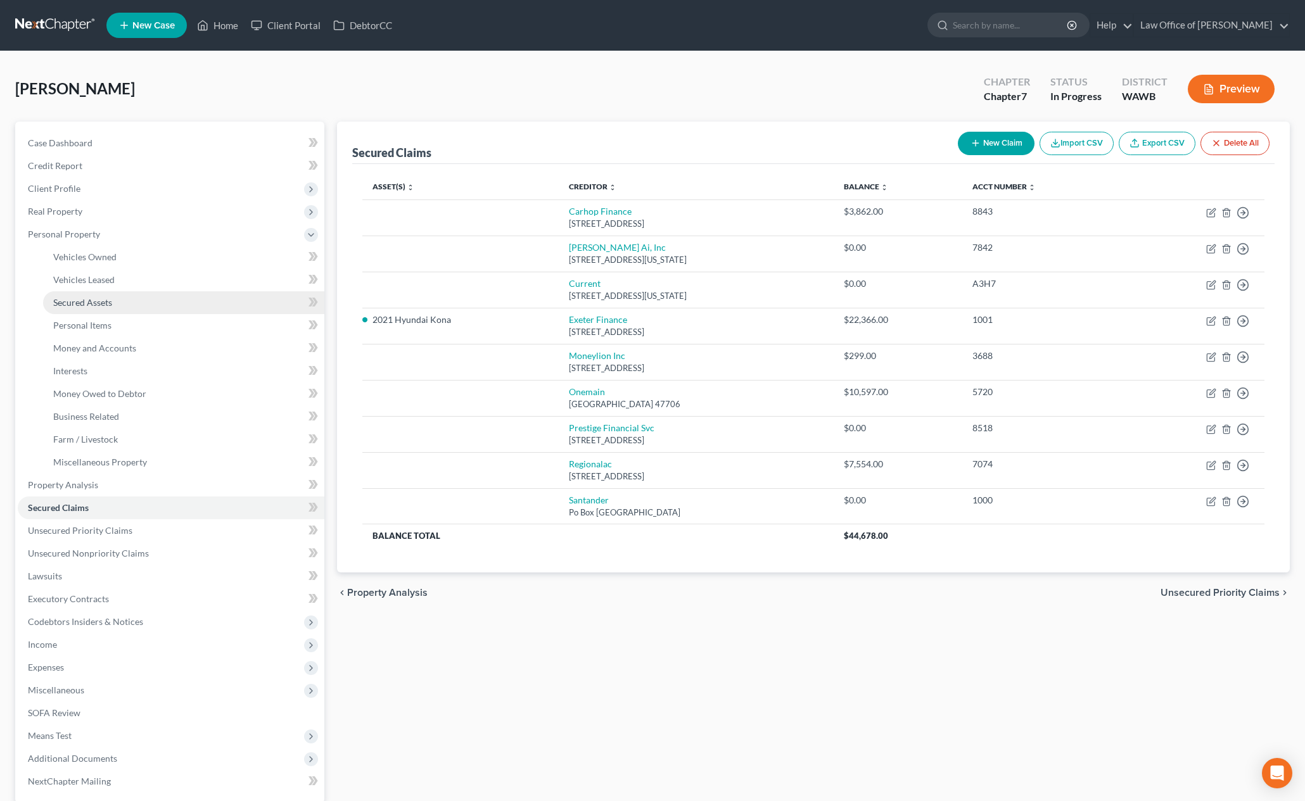
click at [147, 300] on link "Secured Assets" at bounding box center [183, 302] width 281 height 23
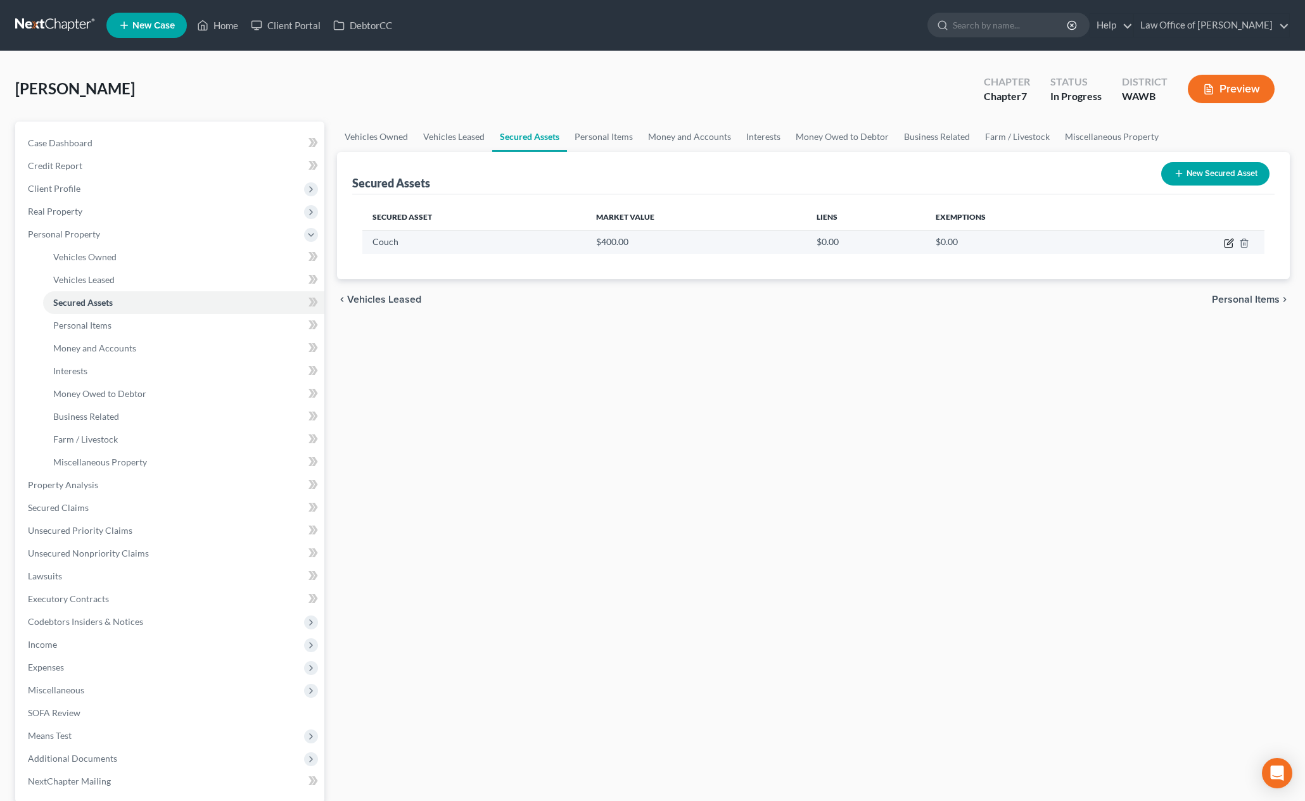
click at [1229, 242] on icon "button" at bounding box center [1229, 243] width 10 height 10
select select "household_goods"
select select "2"
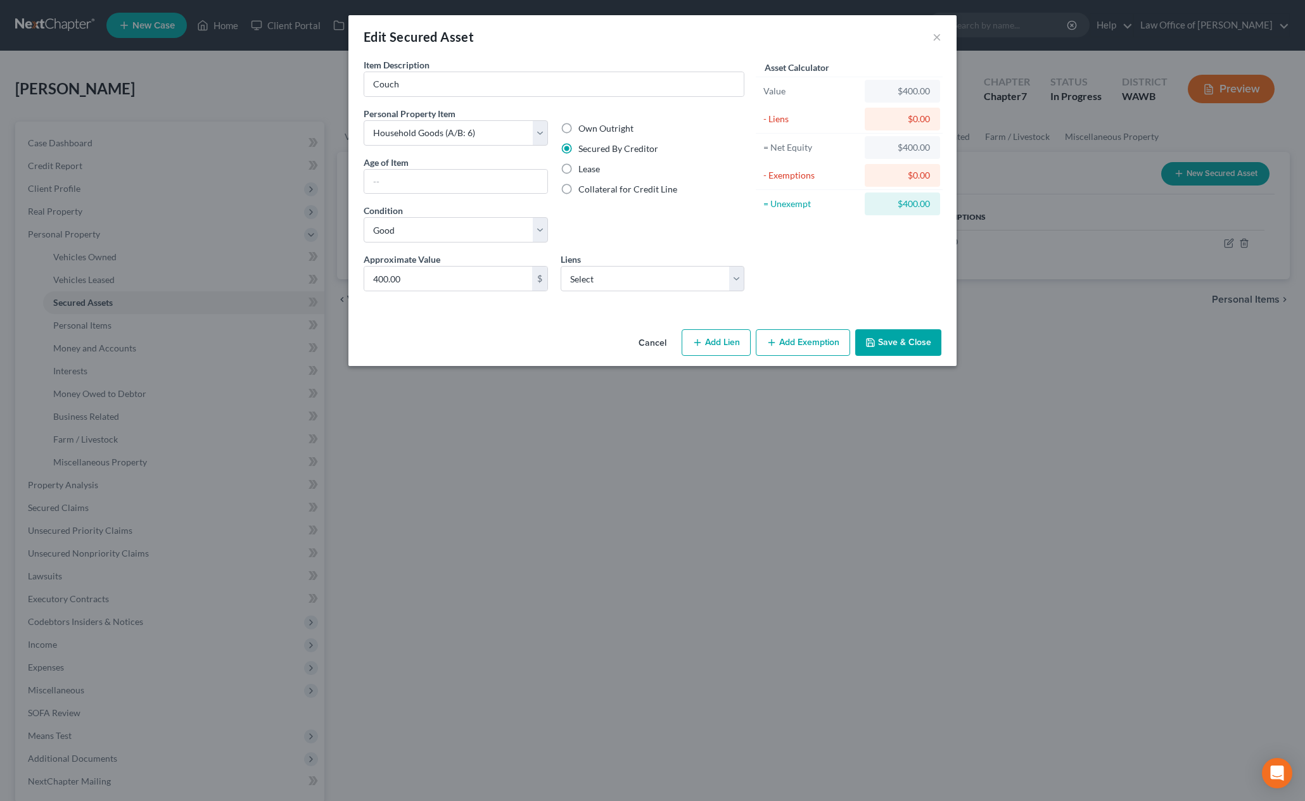
click at [727, 343] on button "Add Lien" at bounding box center [716, 342] width 69 height 27
select select "0"
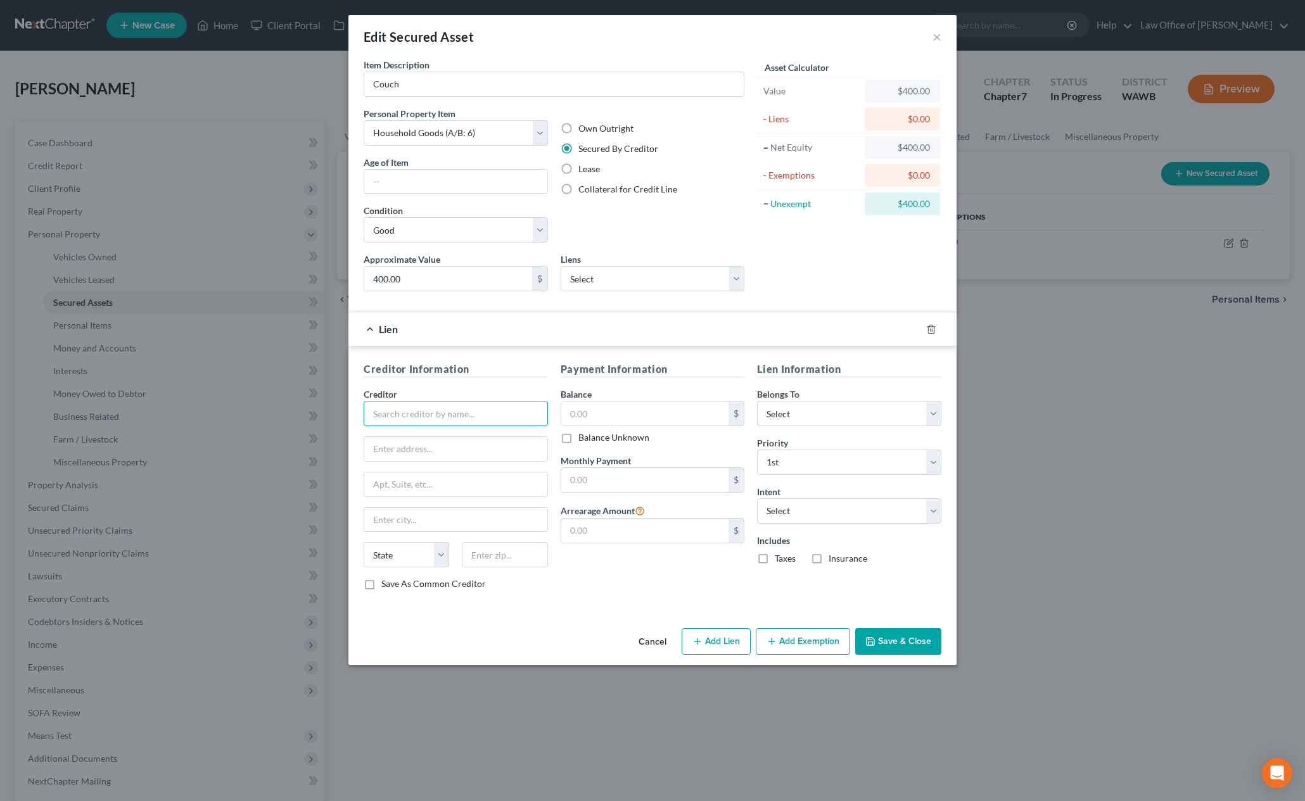
click at [447, 412] on input "text" at bounding box center [456, 413] width 184 height 25
click at [902, 641] on button "Save & Close" at bounding box center [898, 641] width 86 height 27
type input "[PERSON_NAME]'s"
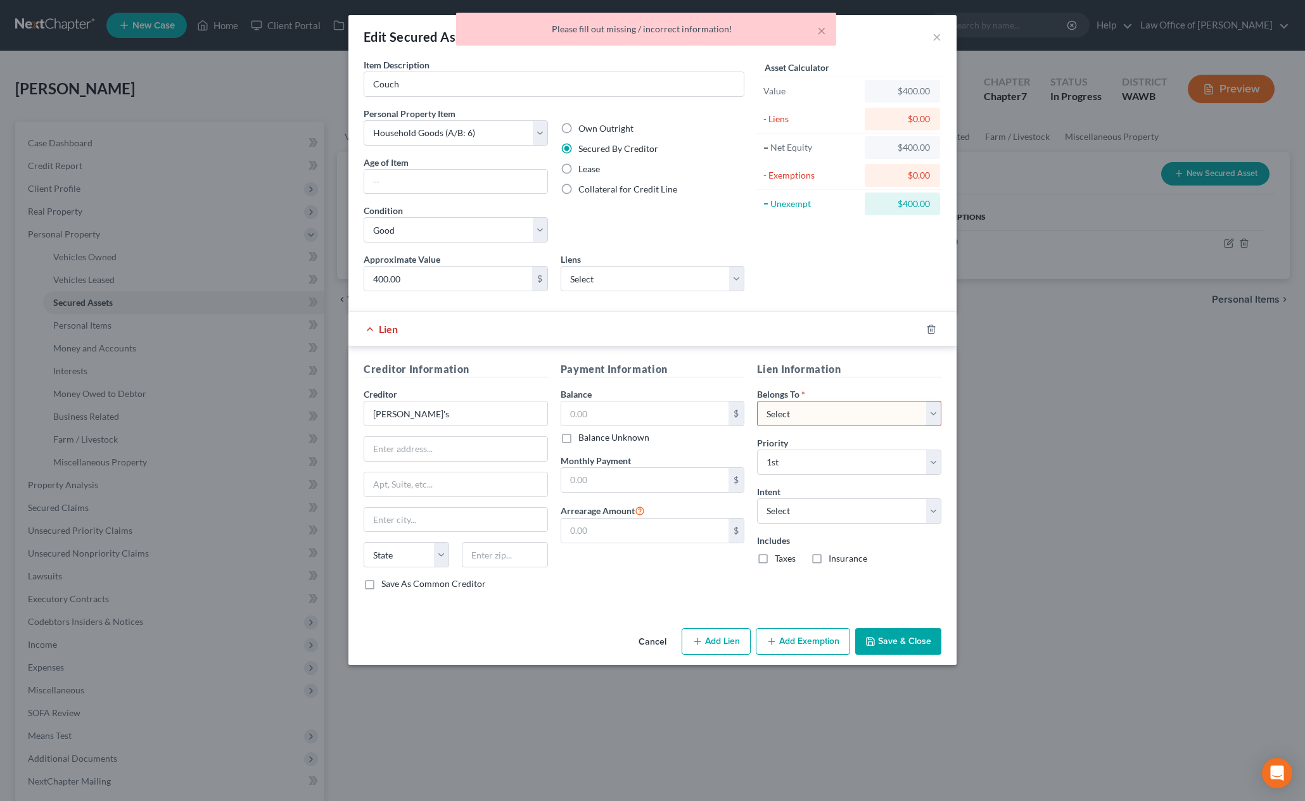
click at [803, 409] on select "Select Debtor 1 Only Debtor 2 Only Debtor 1 And Debtor 2 Only At Least One Of T…" at bounding box center [849, 413] width 184 height 25
select select "0"
click at [757, 401] on select "Select Debtor 1 Only Debtor 2 Only Debtor 1 And Debtor 2 Only At Least One Of T…" at bounding box center [849, 413] width 184 height 25
click at [631, 409] on input "text" at bounding box center [645, 414] width 168 height 24
type input "400"
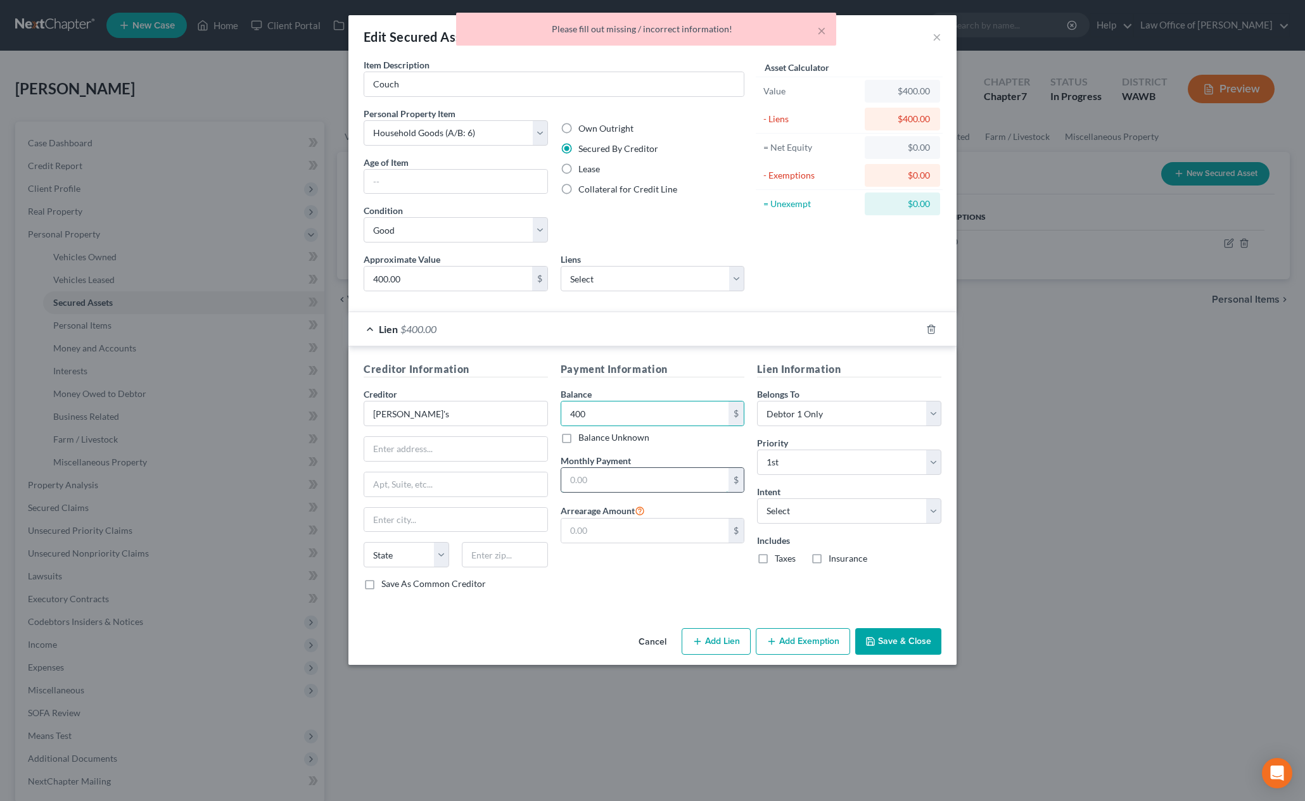
click at [642, 487] on input "text" at bounding box center [645, 480] width 168 height 24
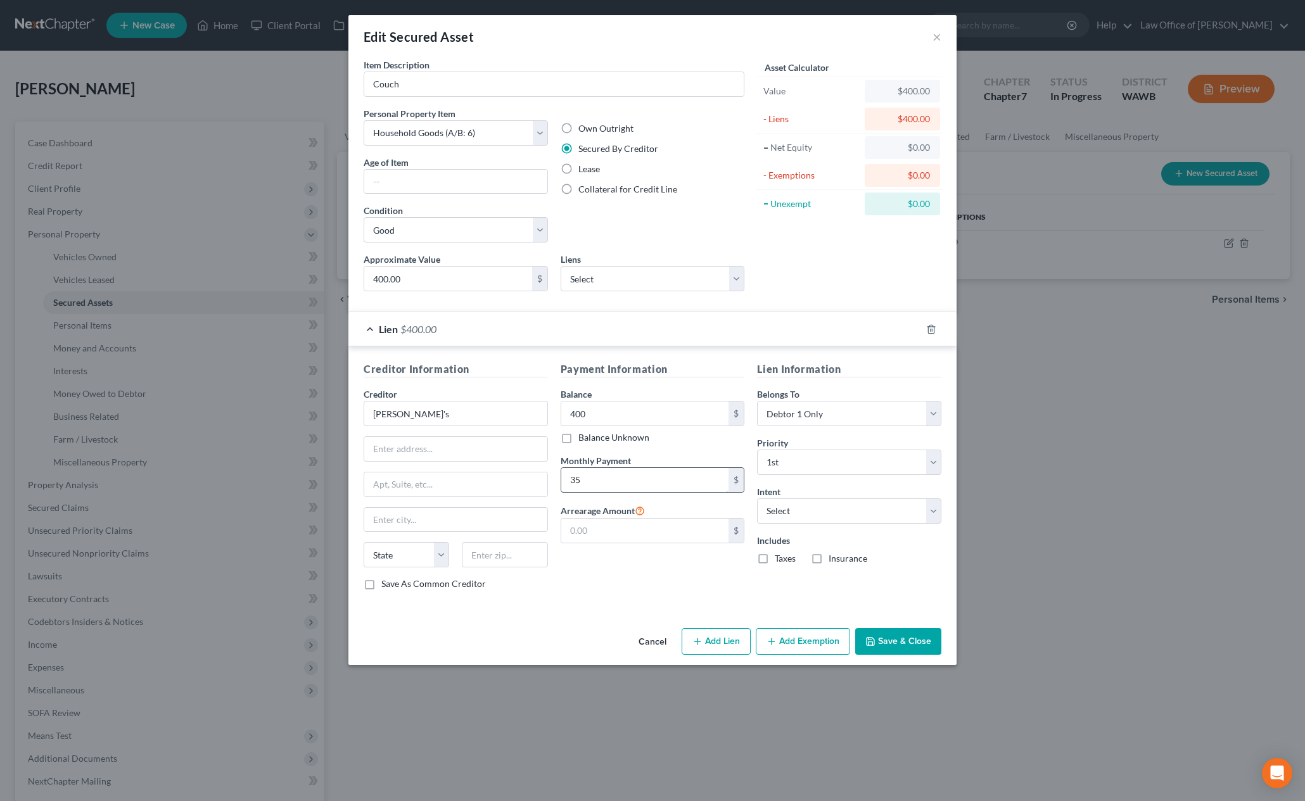
type input "3"
type input "70"
click at [824, 511] on select "Select Surrender Redeem Reaffirm Avoid Other" at bounding box center [849, 511] width 184 height 25
select select "4"
click at [757, 499] on select "Select Surrender Redeem Reaffirm Avoid Other" at bounding box center [849, 511] width 184 height 25
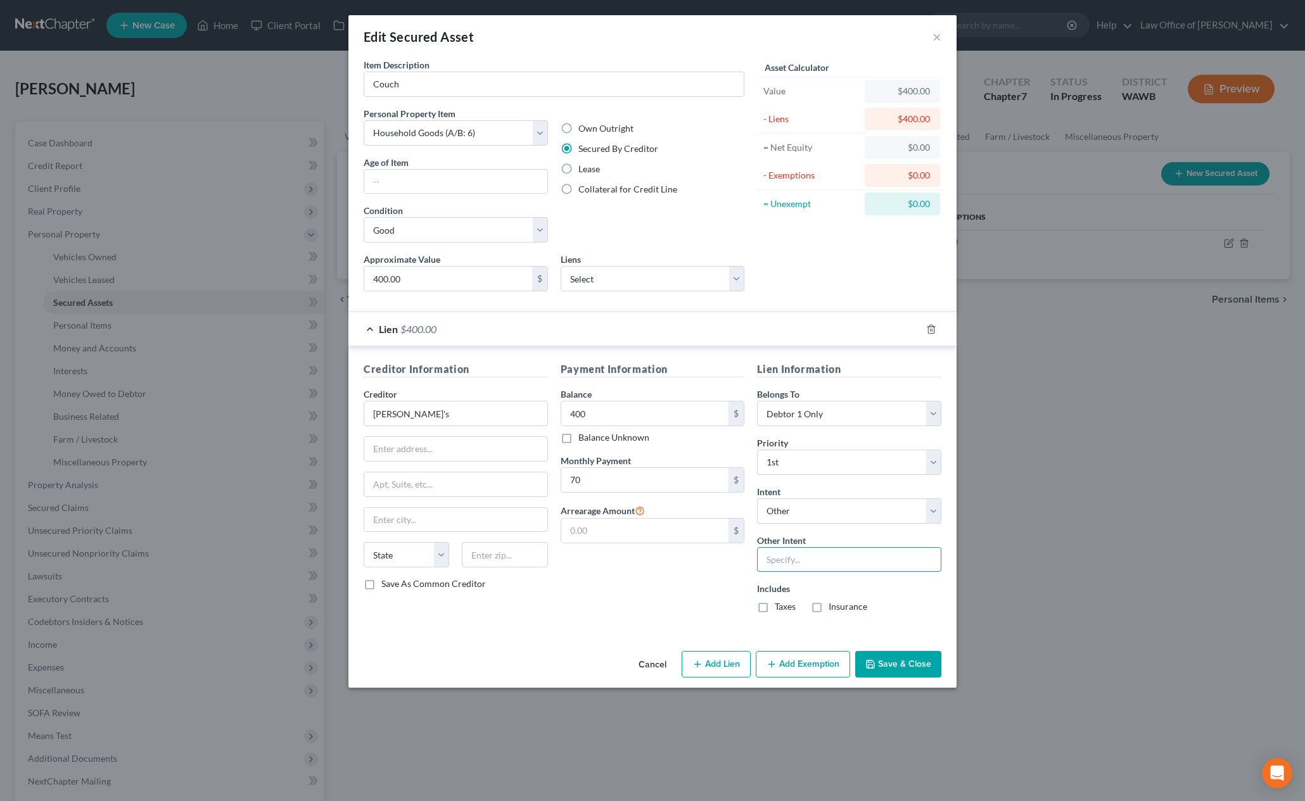
click at [801, 555] on input "text" at bounding box center [849, 559] width 184 height 25
type input "Continue Making Payments"
click at [920, 667] on button "Save & Close" at bounding box center [898, 664] width 86 height 27
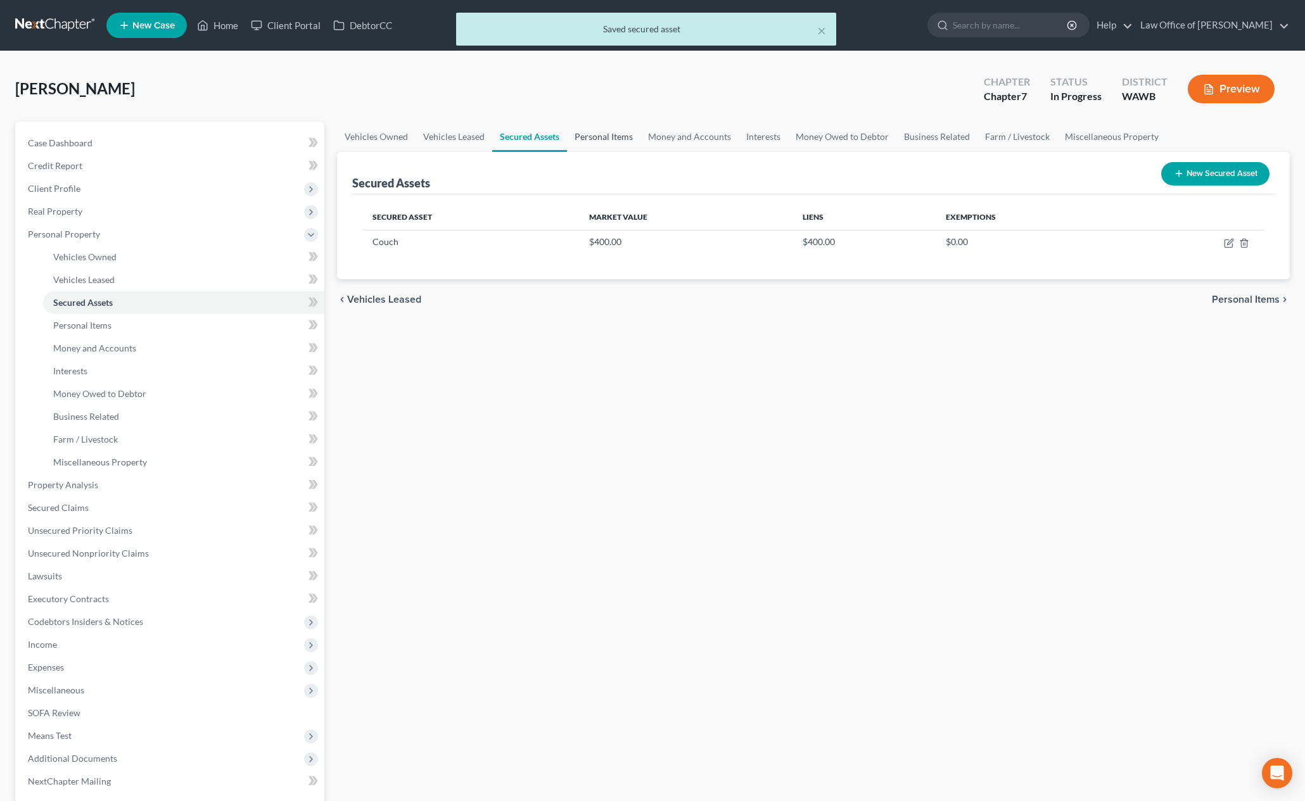
click at [598, 145] on link "Personal Items" at bounding box center [603, 137] width 73 height 30
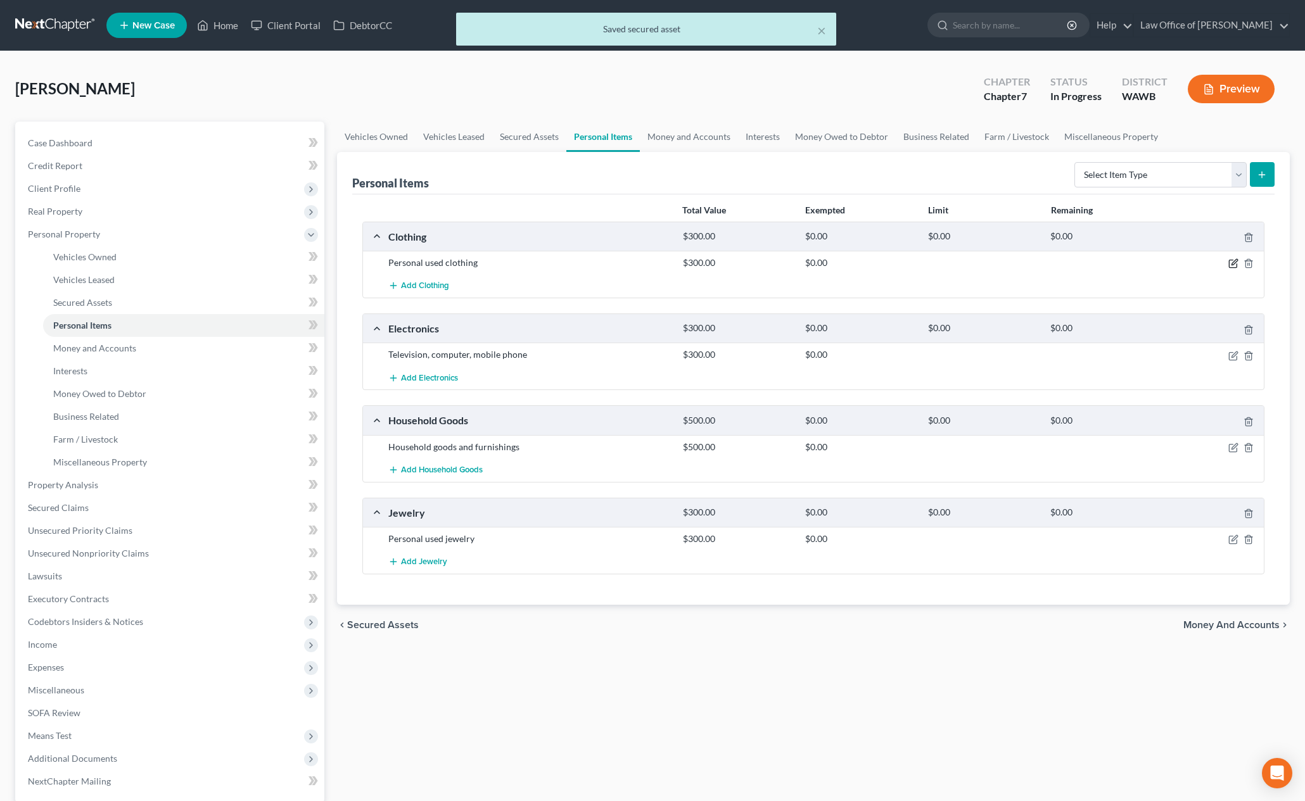
click at [1233, 263] on icon "button" at bounding box center [1235, 263] width 6 height 6
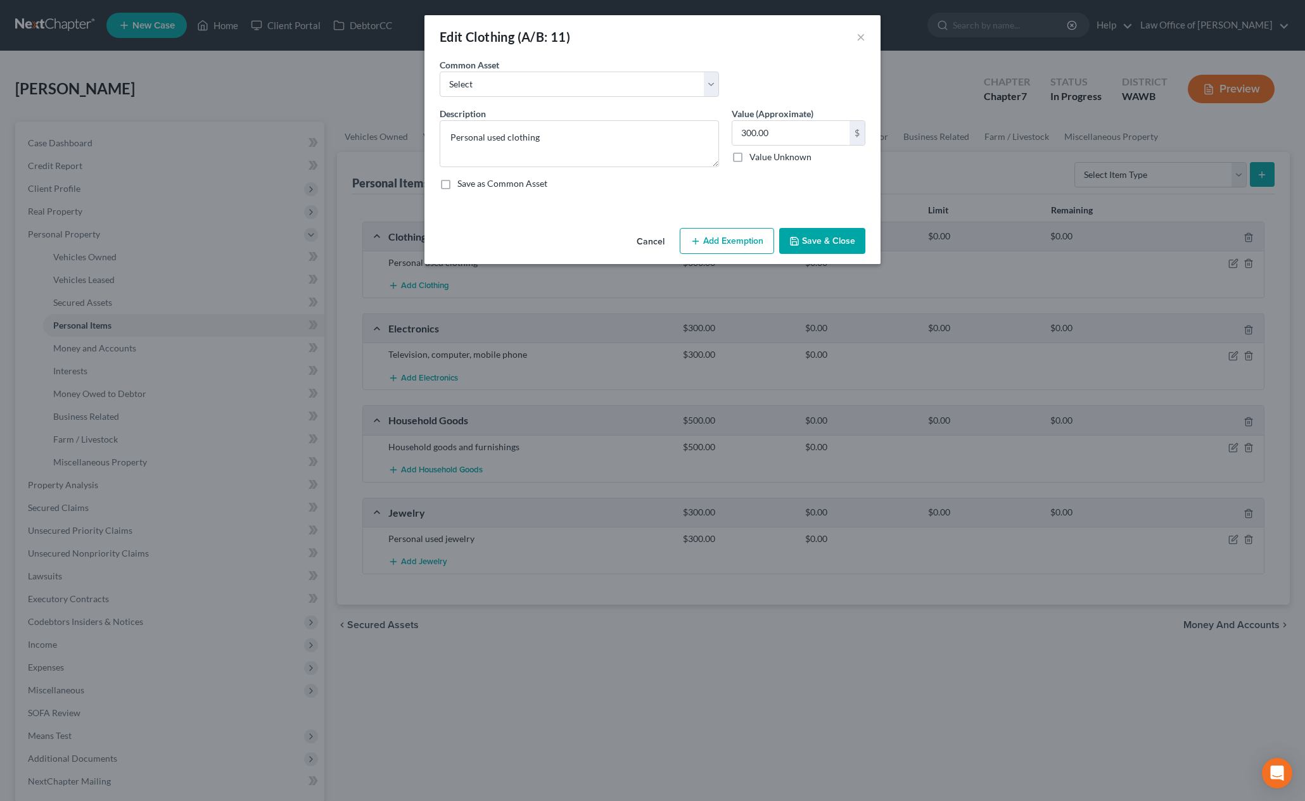
click at [724, 244] on button "Add Exemption" at bounding box center [727, 241] width 94 height 27
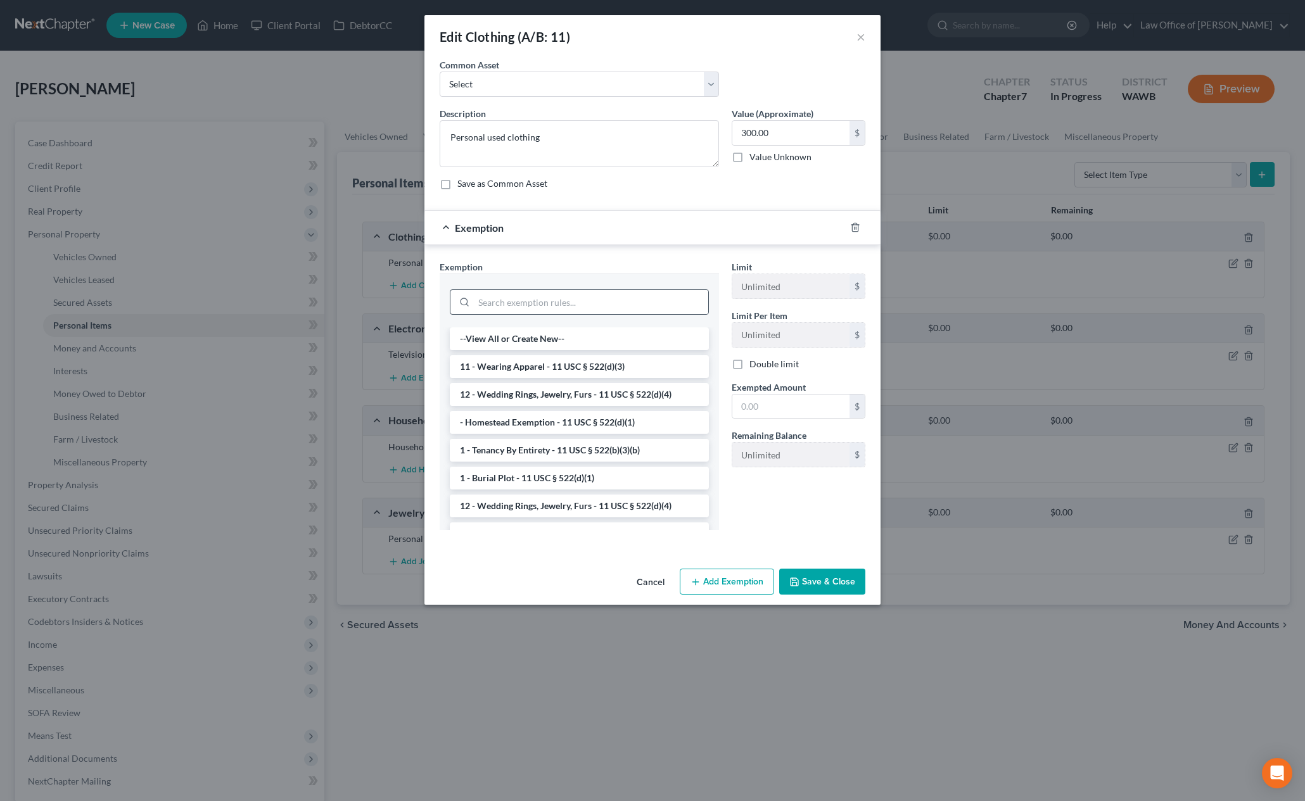
click at [616, 289] on div at bounding box center [579, 300] width 259 height 33
click at [616, 295] on input "search" at bounding box center [591, 302] width 234 height 24
type input "w"
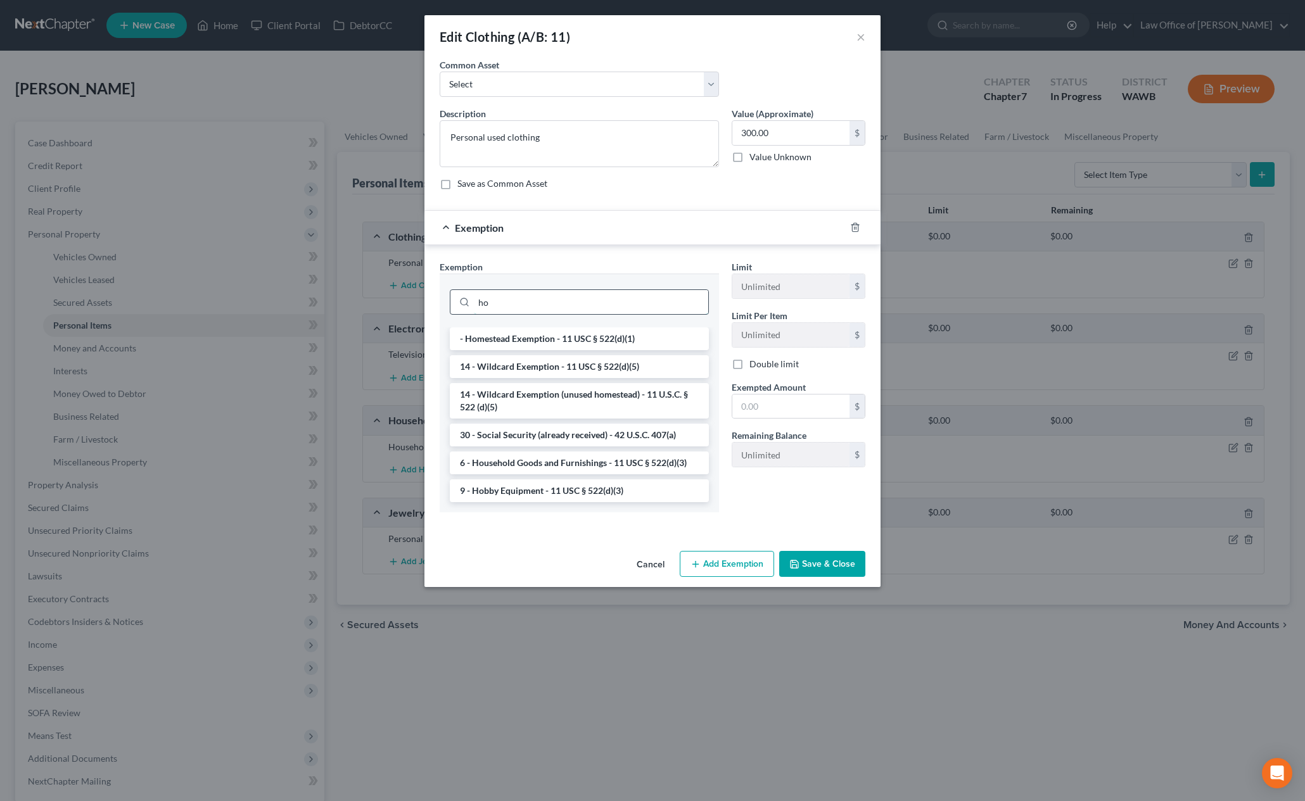
type input "h"
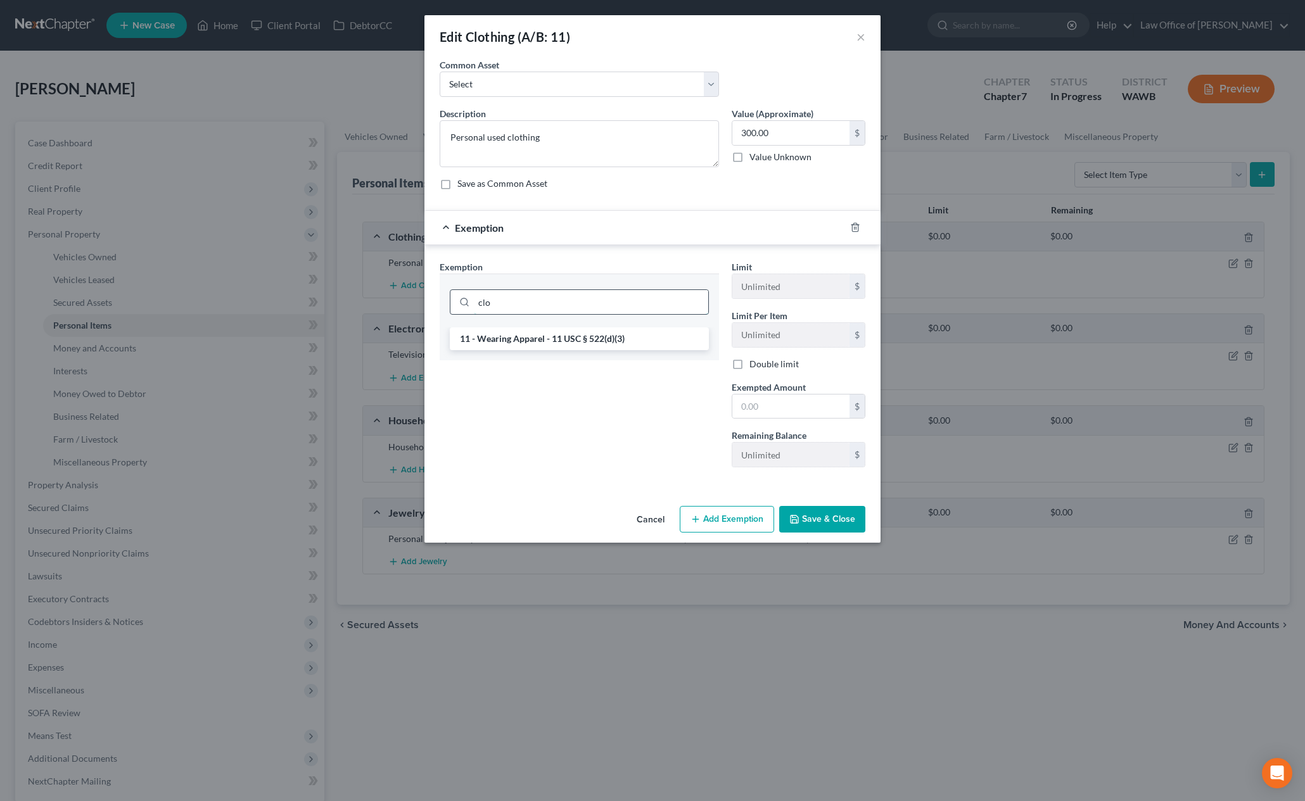
type input "clo"
click at [680, 335] on li "11 - Wearing Apparel - 11 USC § 522(d)(3)" at bounding box center [579, 339] width 259 height 23
click at [775, 399] on input "text" at bounding box center [790, 407] width 117 height 24
type input "300"
click at [665, 469] on div "Exemption Set must be selected for CA. Exemption * 11 - Wearing Apparel - 11 US…" at bounding box center [579, 368] width 292 height 217
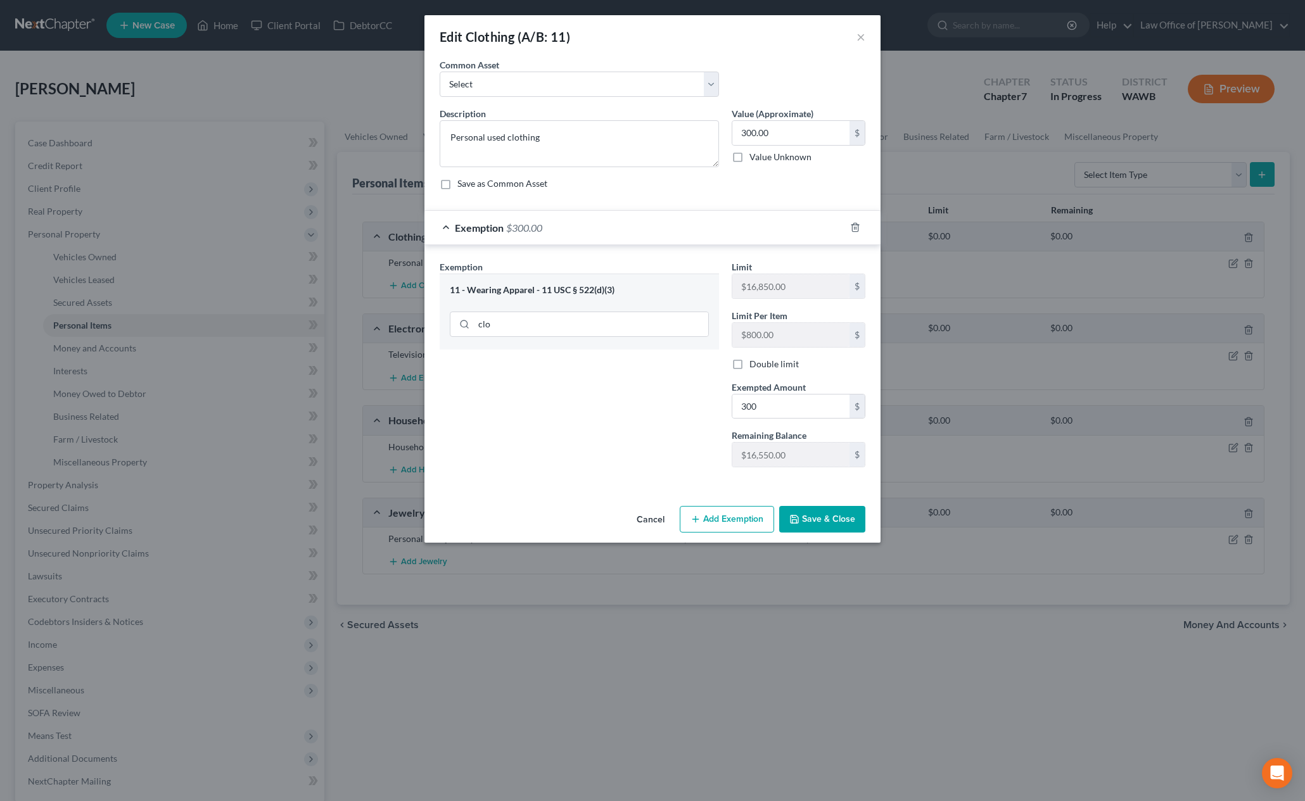
click at [812, 521] on button "Save & Close" at bounding box center [822, 519] width 86 height 27
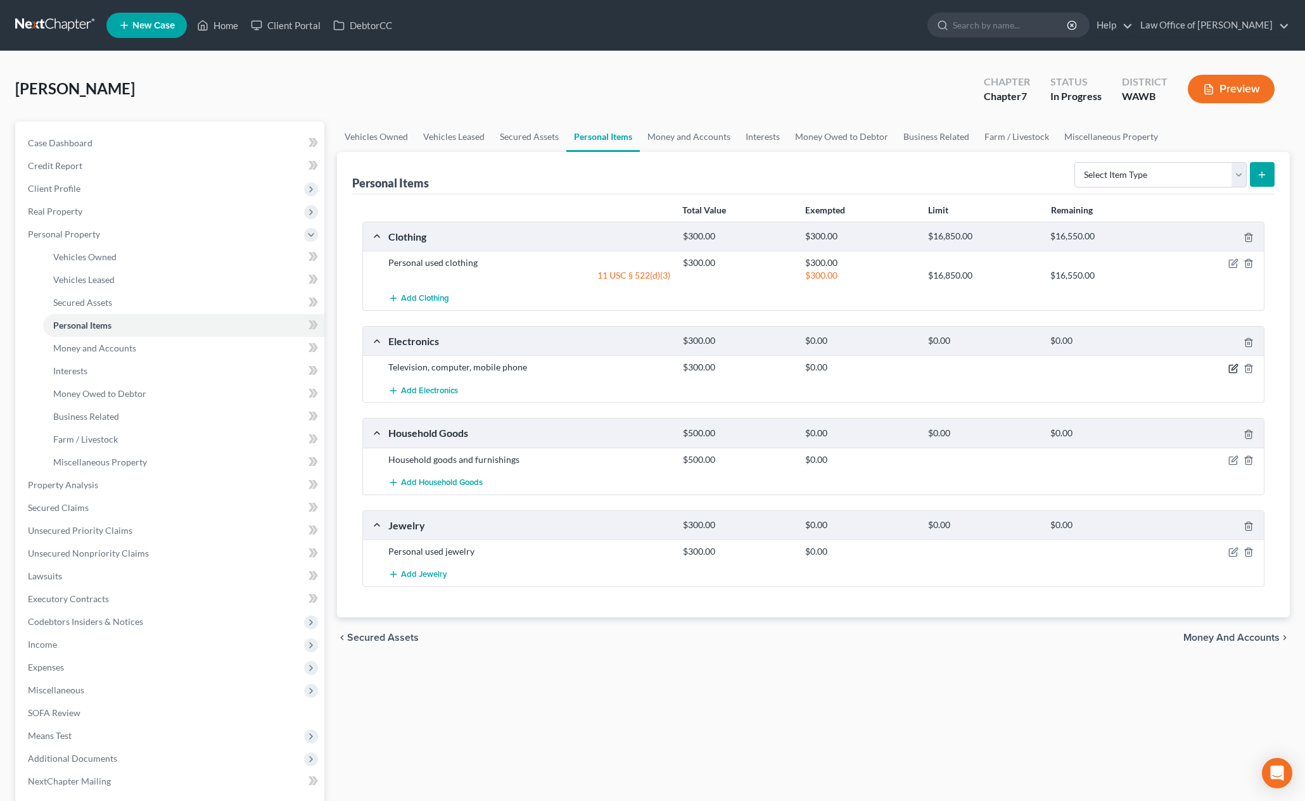
click at [1237, 369] on icon "button" at bounding box center [1233, 369] width 8 height 8
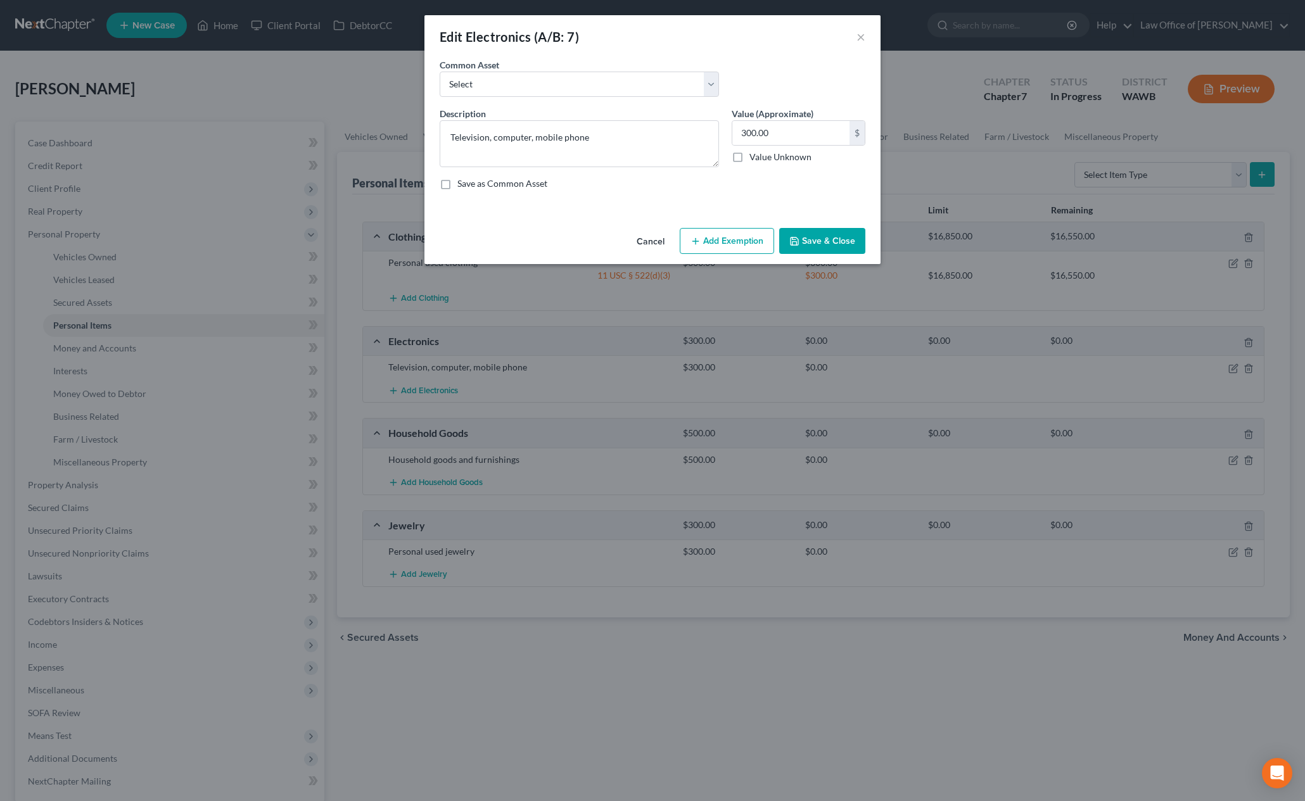
click at [748, 239] on button "Add Exemption" at bounding box center [727, 241] width 94 height 27
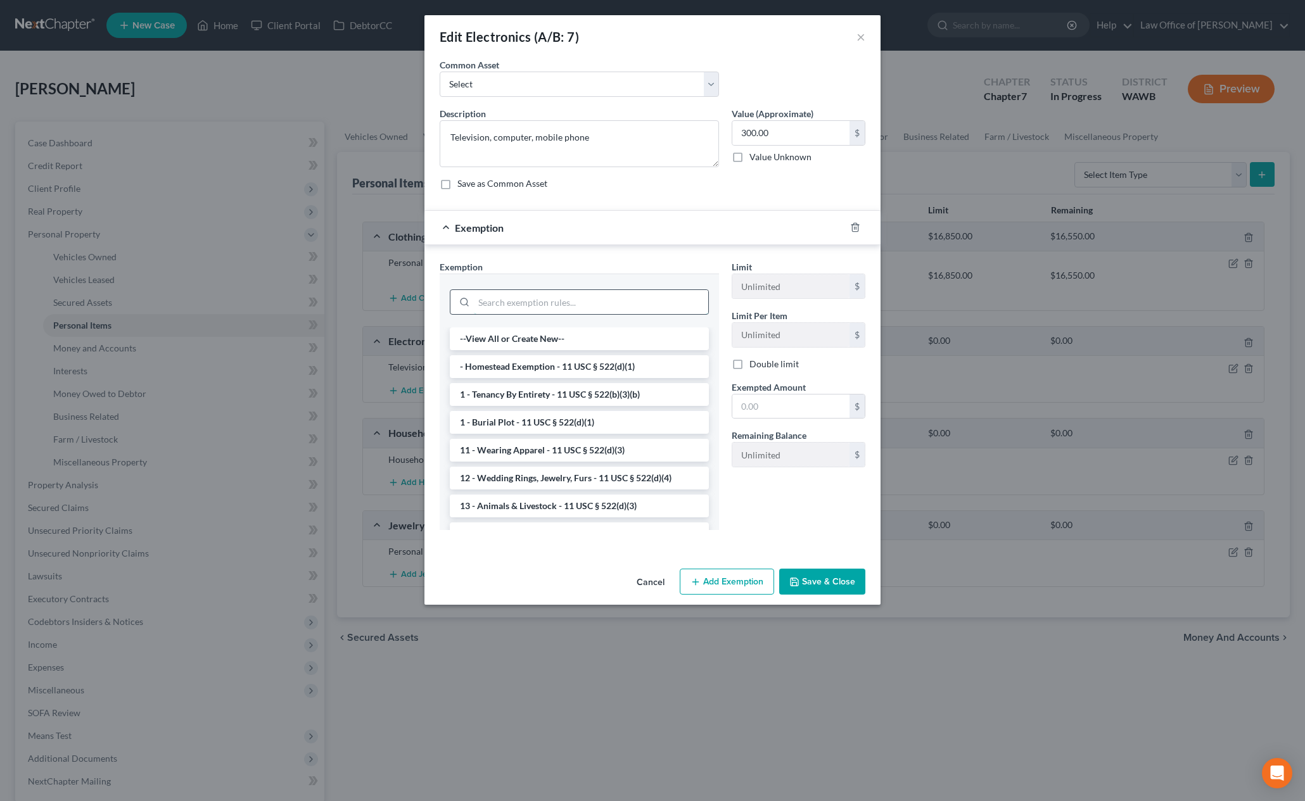
click at [601, 300] on input "search" at bounding box center [591, 302] width 234 height 24
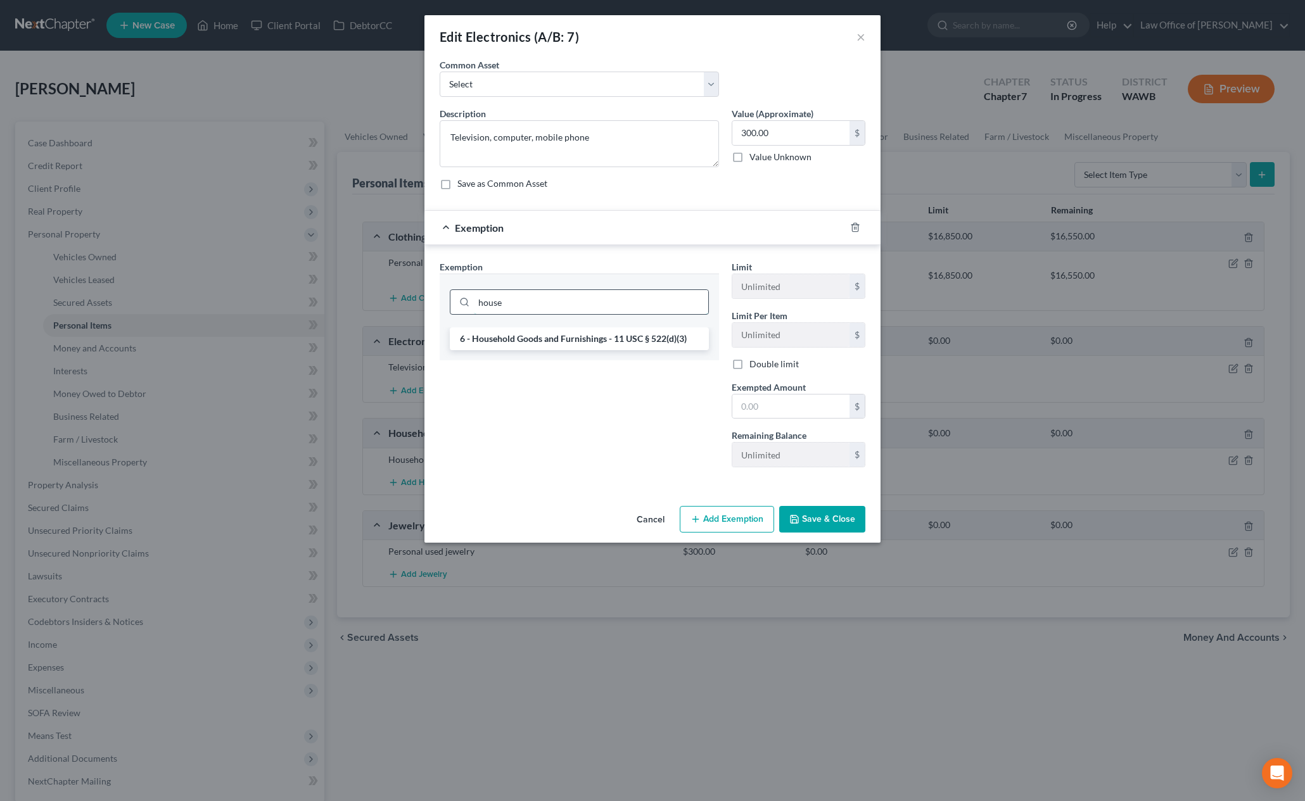
type input "house"
click at [604, 338] on li "6 - Household Goods and Furnishings - 11 USC § 522(d)(3)" at bounding box center [579, 339] width 259 height 23
click at [795, 405] on input "text" at bounding box center [790, 407] width 117 height 24
type input "300"
click at [809, 526] on button "Save & Close" at bounding box center [822, 519] width 86 height 27
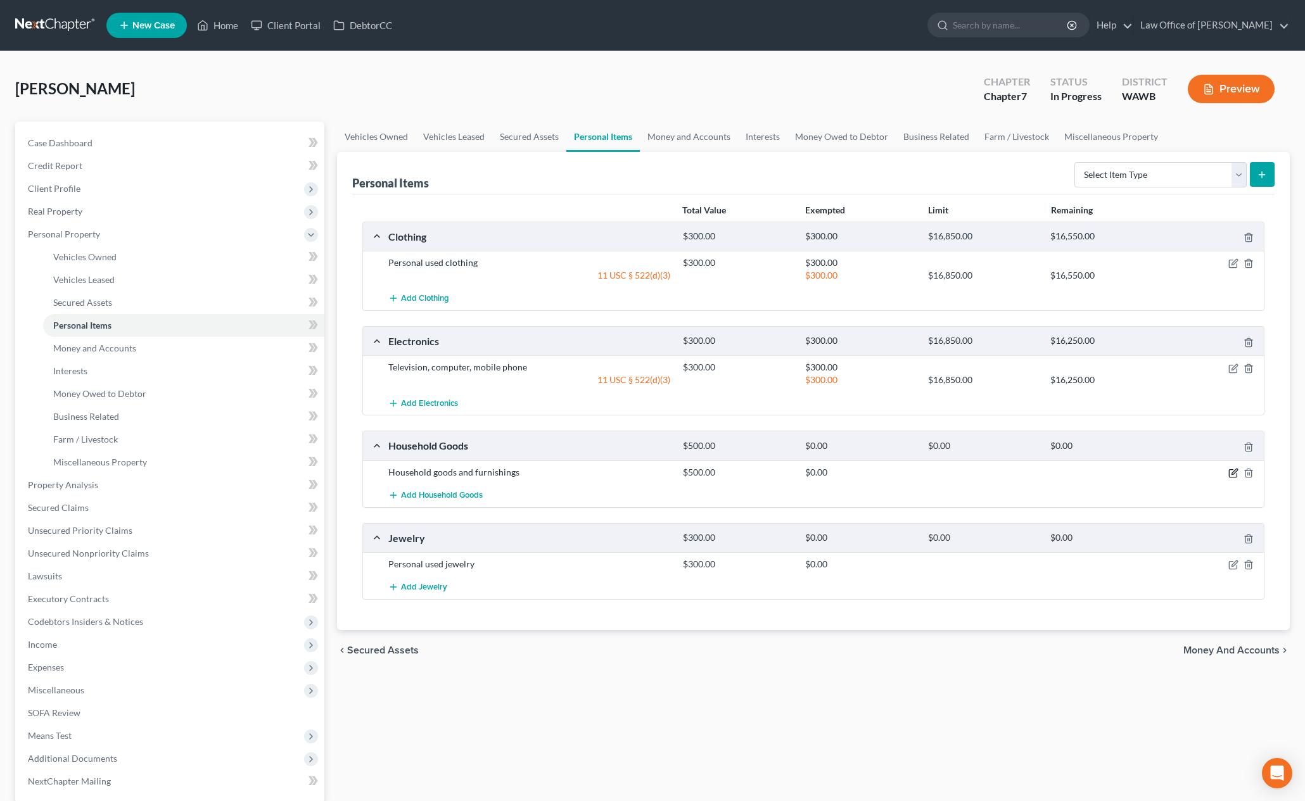
click at [1234, 473] on icon "button" at bounding box center [1235, 472] width 6 height 6
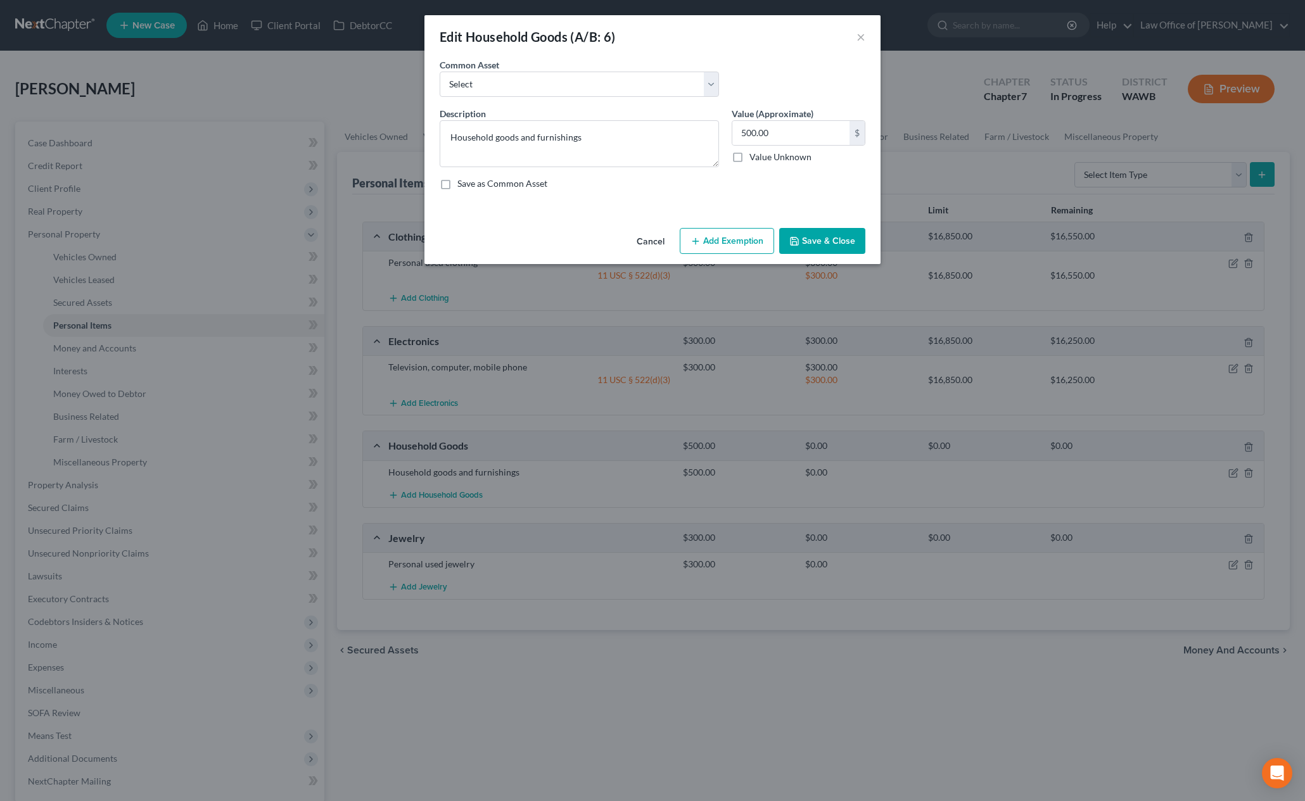
click at [731, 234] on button "Add Exemption" at bounding box center [727, 241] width 94 height 27
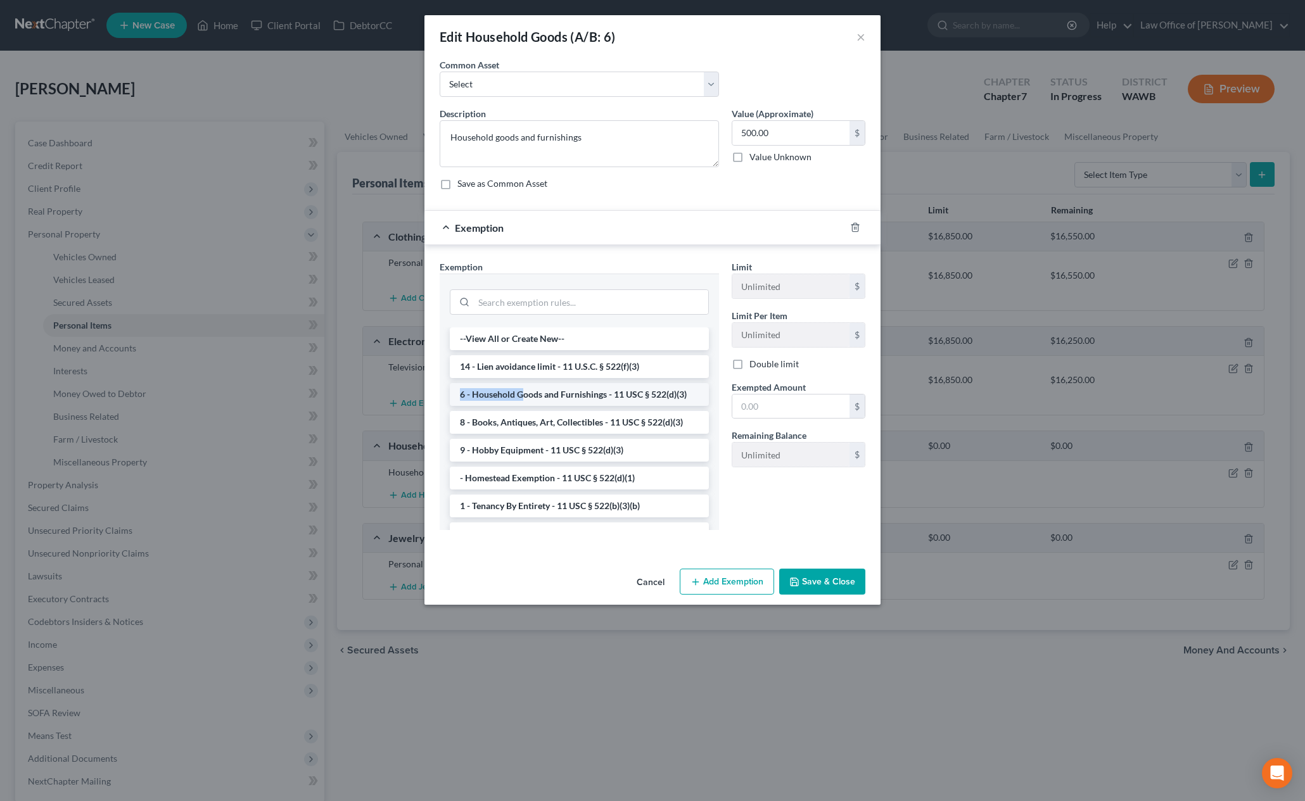
click at [520, 388] on li "6 - Household Goods and Furnishings - 11 USC § 522(d)(3)" at bounding box center [579, 394] width 259 height 23
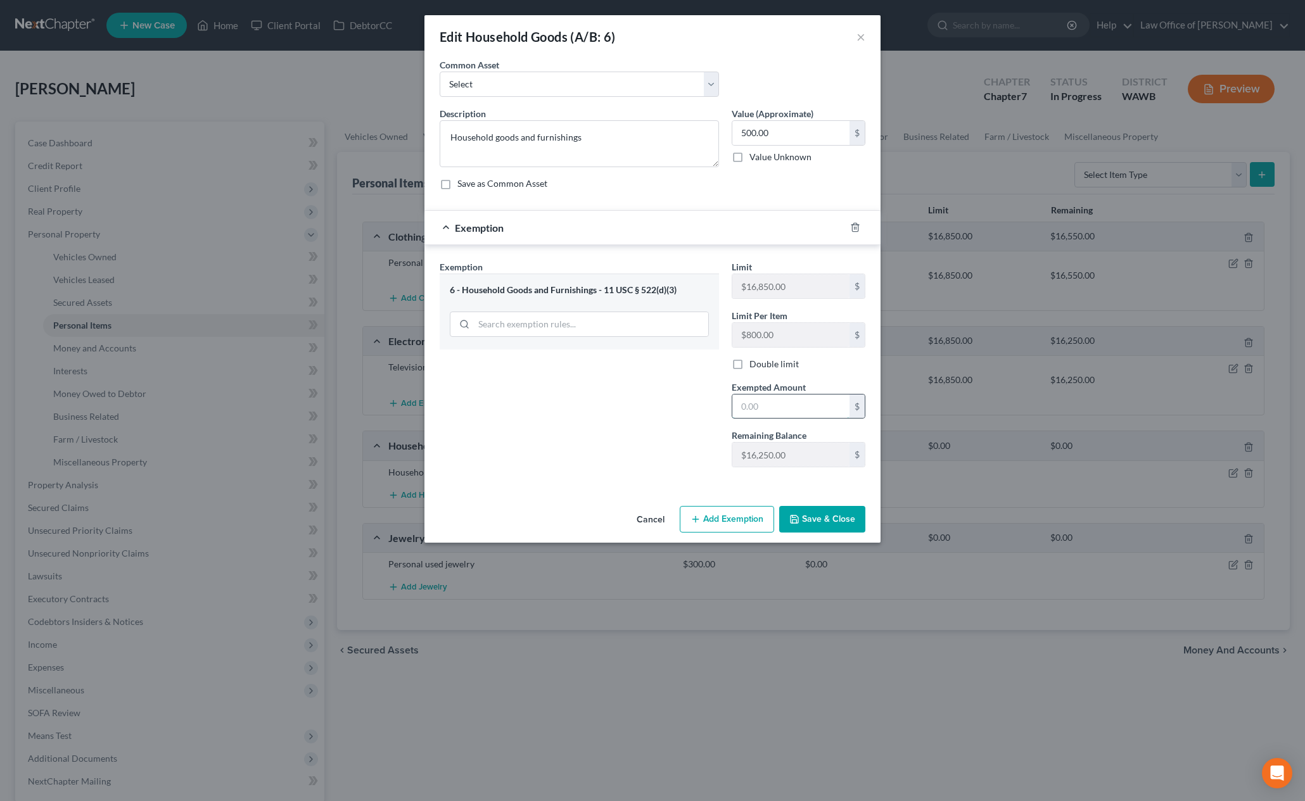
click at [759, 405] on input "text" at bounding box center [790, 407] width 117 height 24
type input "500"
click at [603, 466] on div "Exemption Set must be selected for CA. Exemption * 6 - Household Goods and Furn…" at bounding box center [579, 368] width 292 height 217
click at [823, 518] on button "Save & Close" at bounding box center [822, 519] width 86 height 27
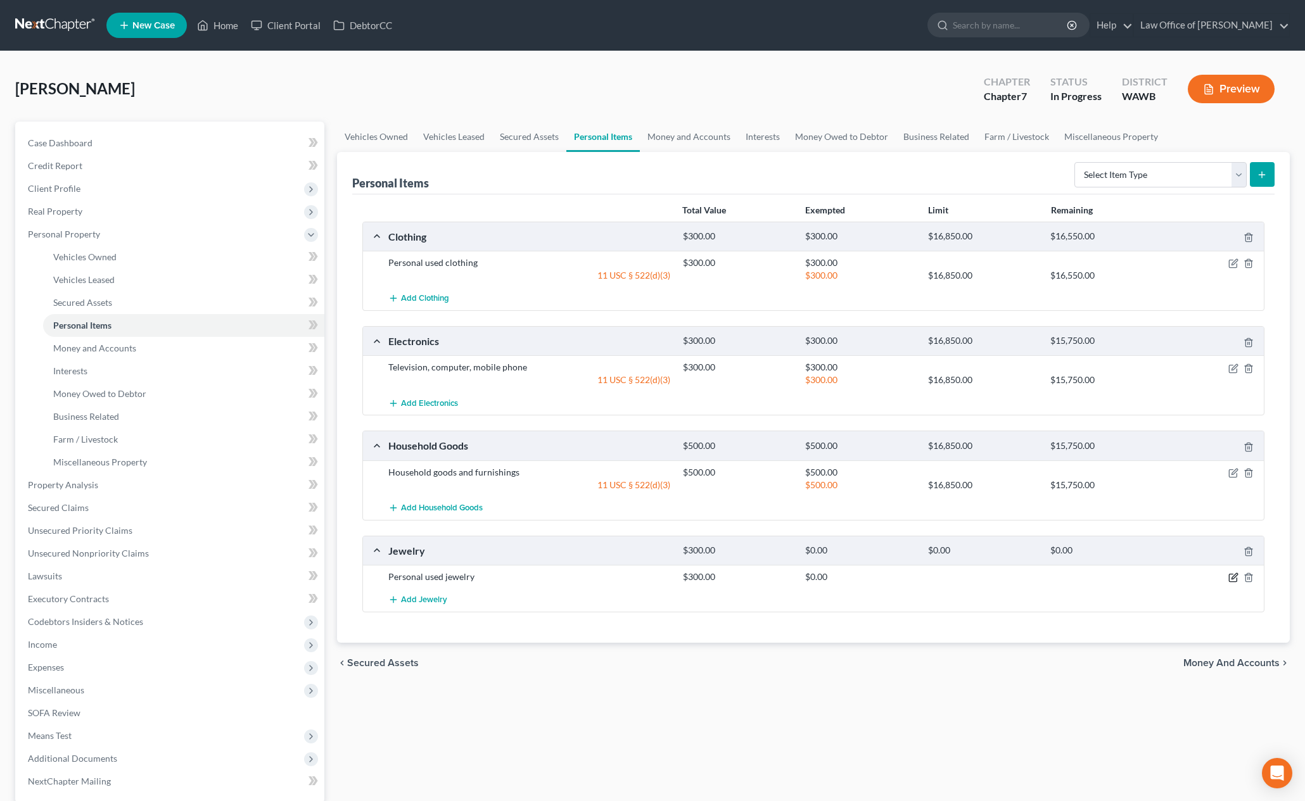
click at [1237, 579] on icon "button" at bounding box center [1233, 578] width 10 height 10
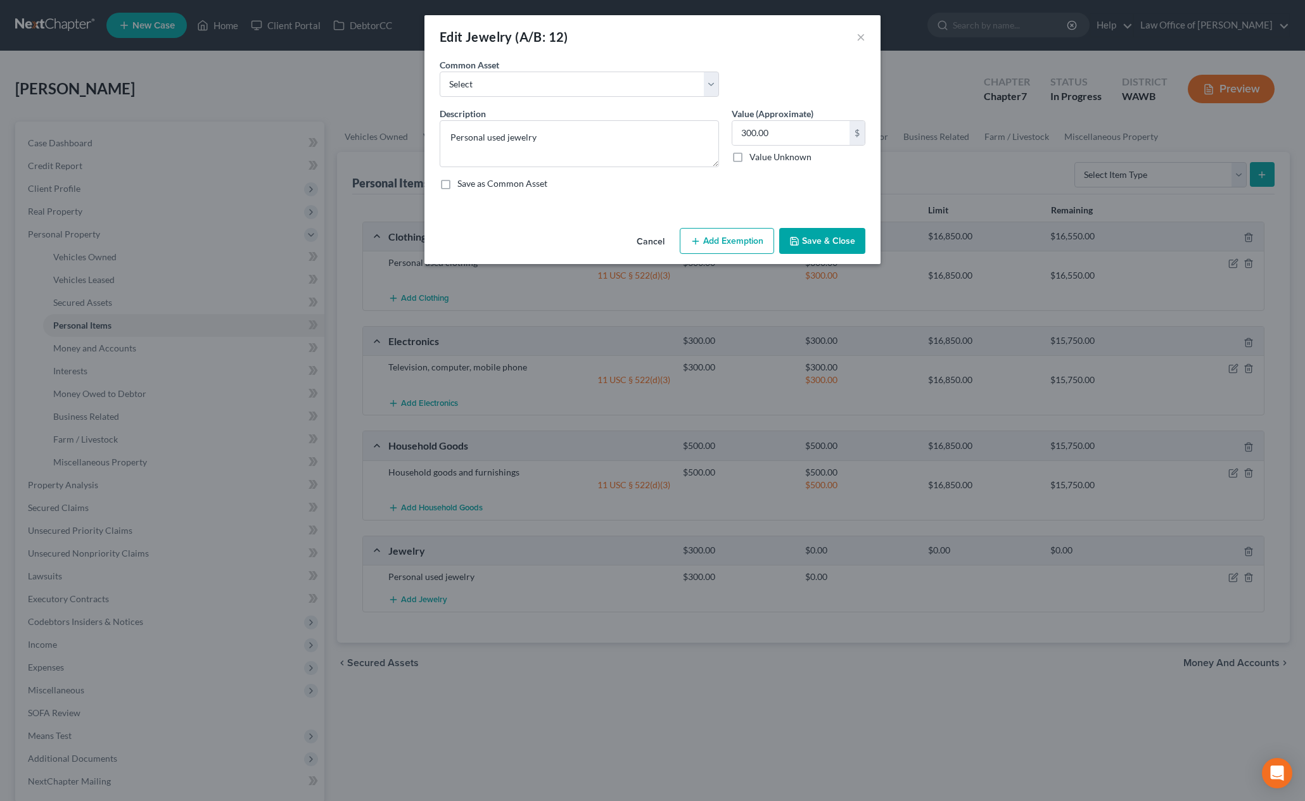
click at [727, 234] on button "Add Exemption" at bounding box center [727, 241] width 94 height 27
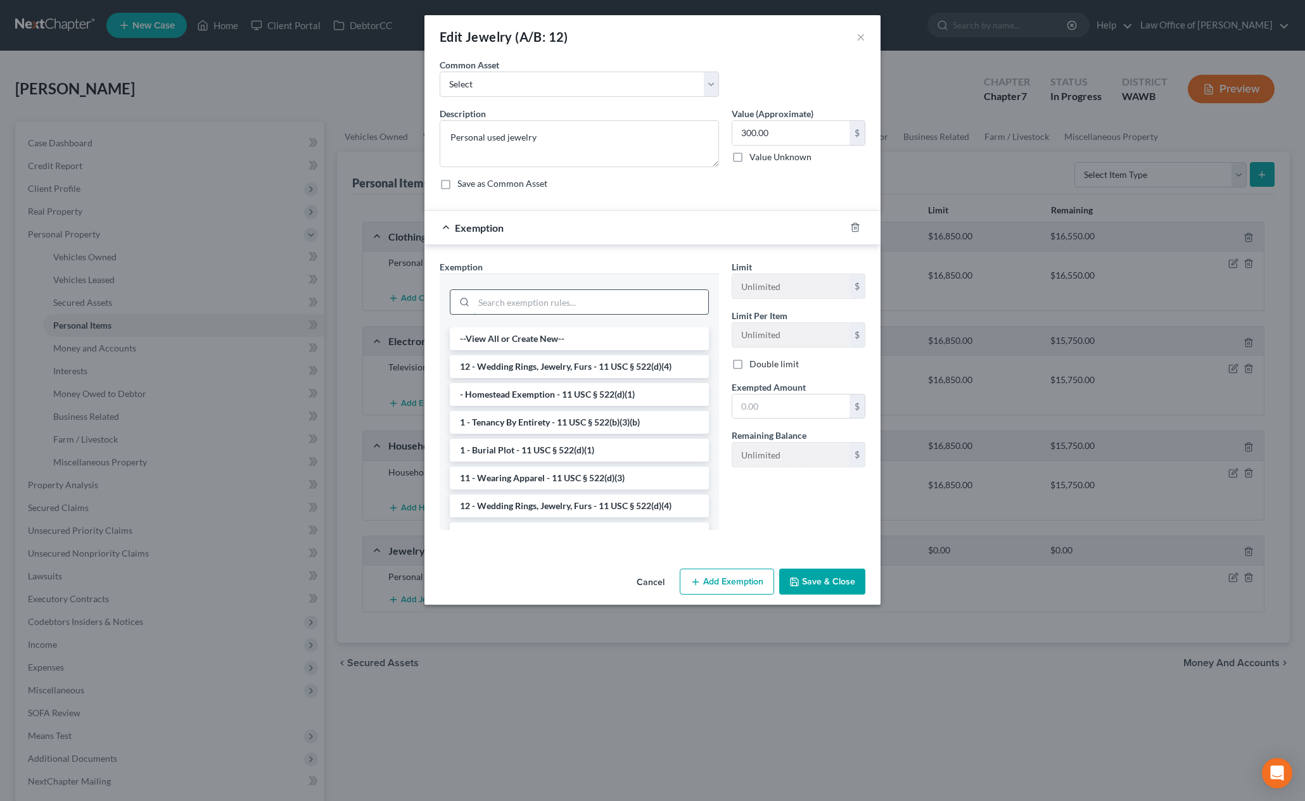
click at [573, 300] on input "search" at bounding box center [591, 302] width 234 height 24
click at [577, 367] on li "12 - Wedding Rings, Jewelry, Furs - 11 USC § 522(d)(4)" at bounding box center [579, 366] width 259 height 23
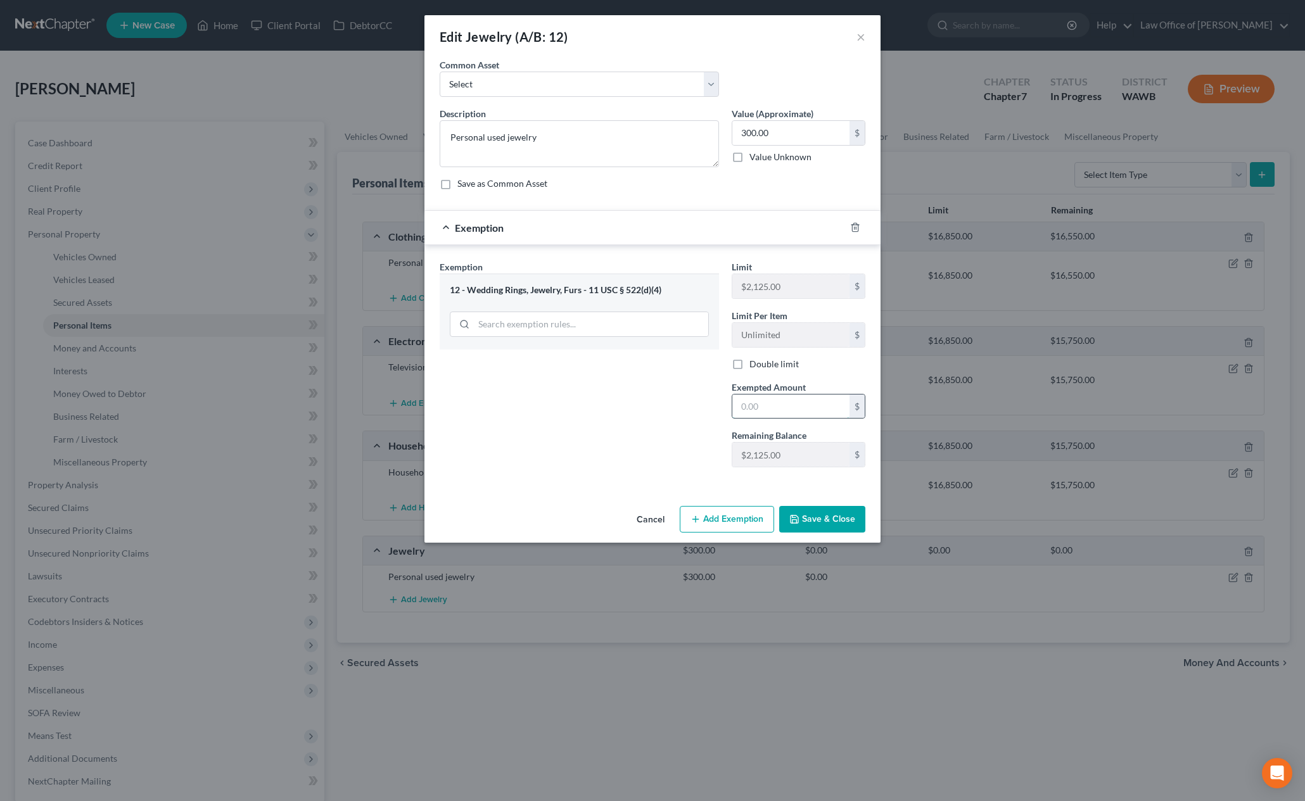
click at [780, 411] on input "text" at bounding box center [790, 407] width 117 height 24
type input "300"
click at [816, 520] on button "Save & Close" at bounding box center [822, 519] width 86 height 27
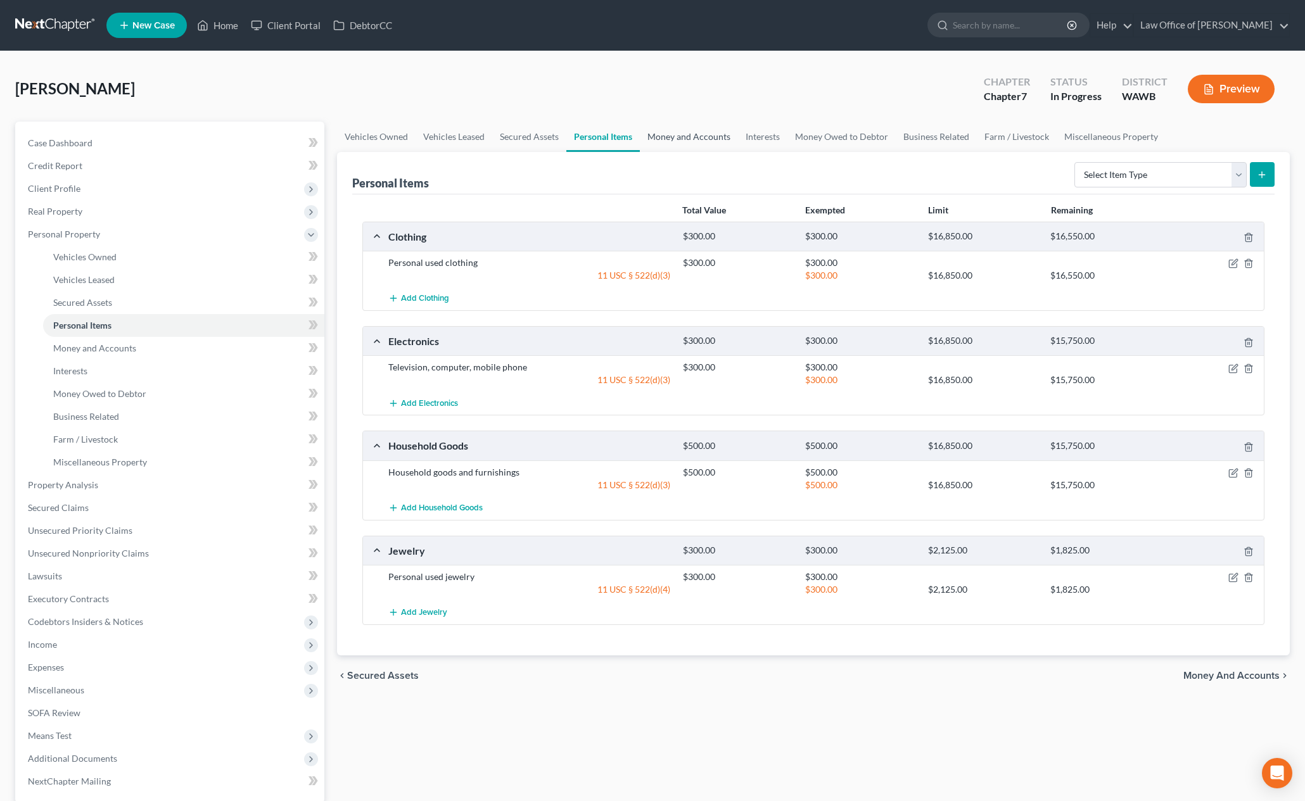
click at [710, 137] on link "Money and Accounts" at bounding box center [689, 137] width 98 height 30
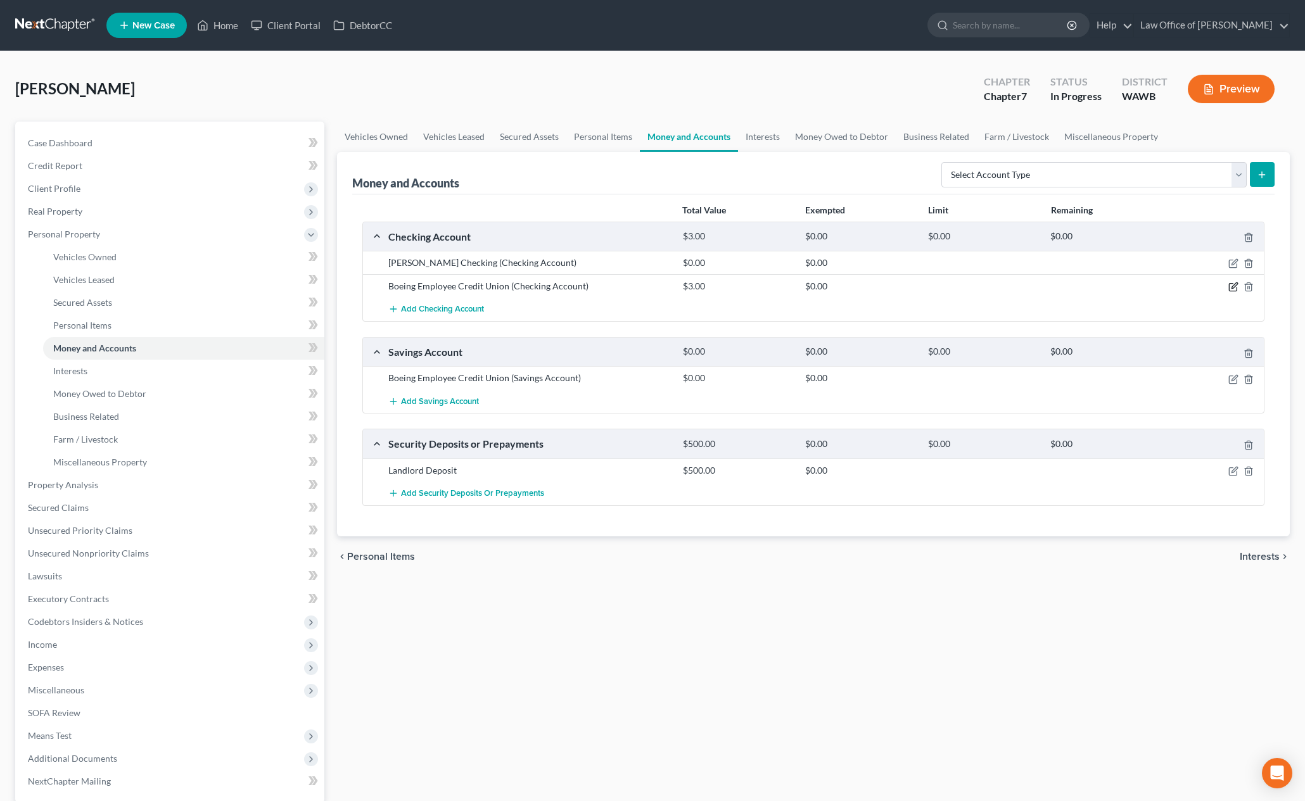
click at [1235, 286] on icon "button" at bounding box center [1233, 287] width 10 height 10
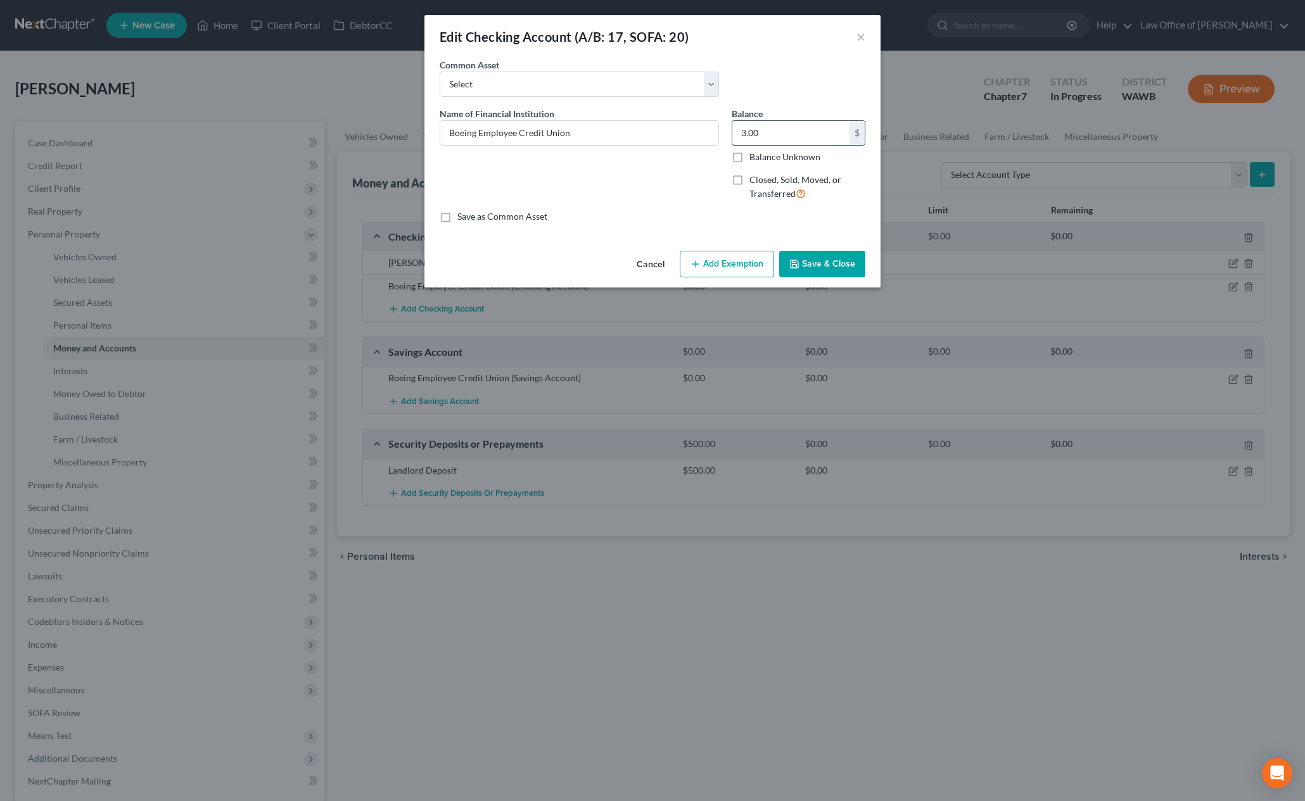
click at [778, 136] on input "3.00" at bounding box center [790, 133] width 117 height 24
type input "117"
click at [737, 267] on button "Add Exemption" at bounding box center [727, 264] width 94 height 27
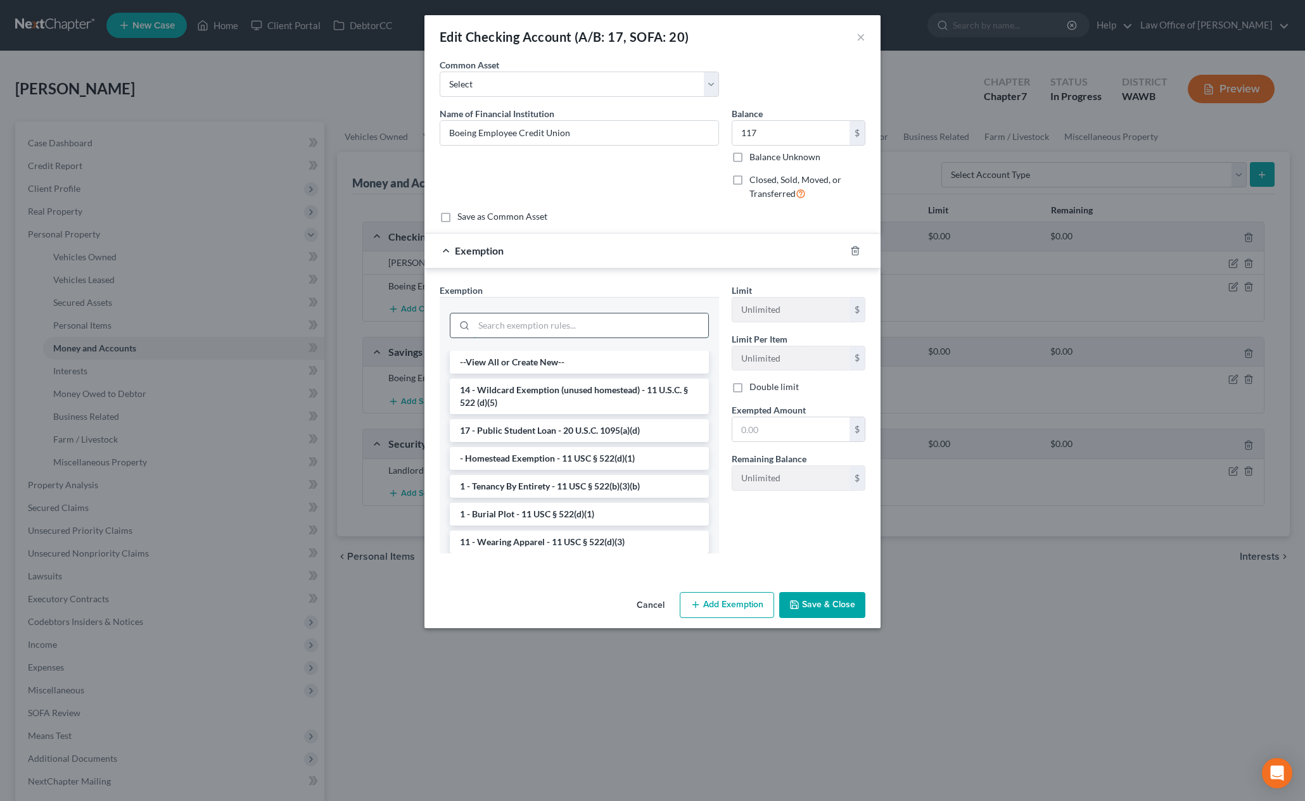
click at [611, 330] on input "search" at bounding box center [591, 326] width 234 height 24
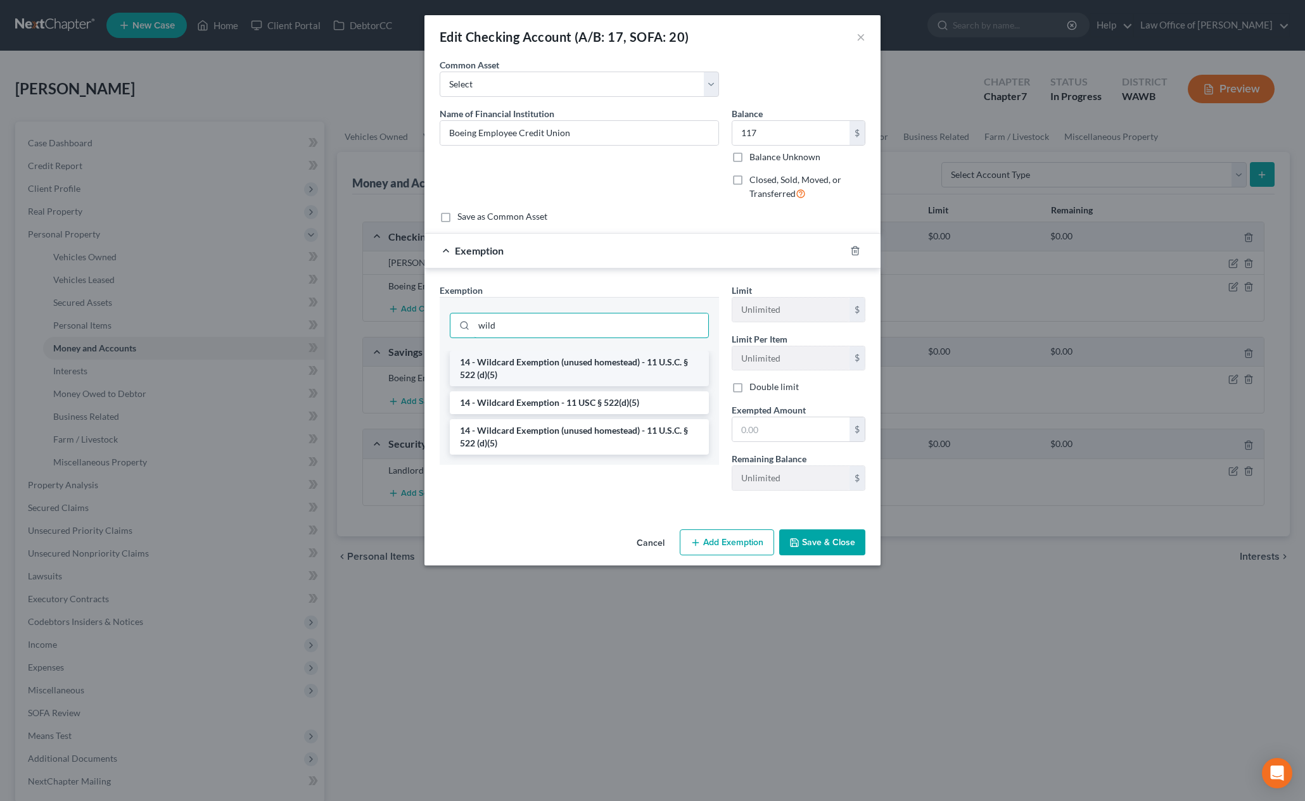
type input "wild"
click at [596, 352] on li "14 - Wildcard Exemption (unused homestead) - 11 U.S.C. § 522 (d)(5)" at bounding box center [579, 368] width 259 height 35
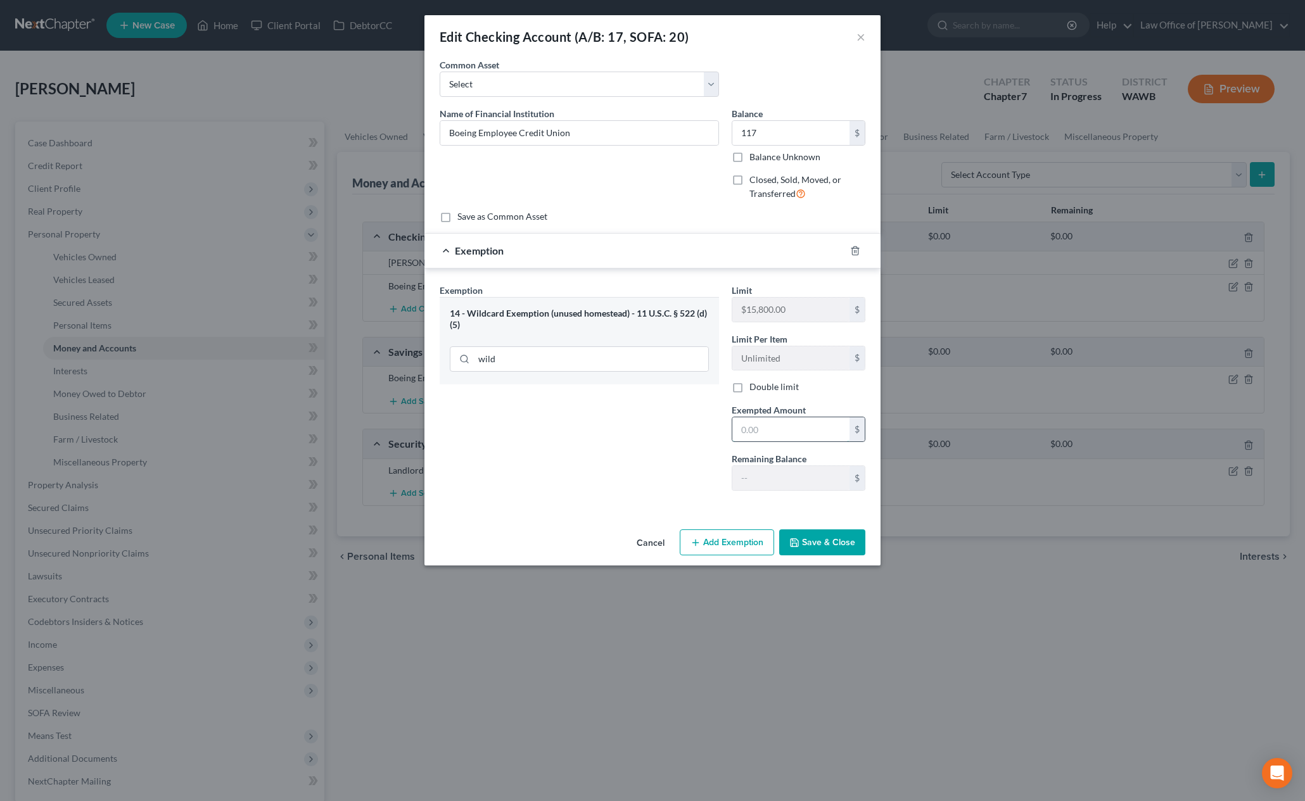
click at [768, 423] on input "text" at bounding box center [790, 430] width 117 height 24
type input "117"
click at [812, 546] on button "Save & Close" at bounding box center [822, 543] width 86 height 27
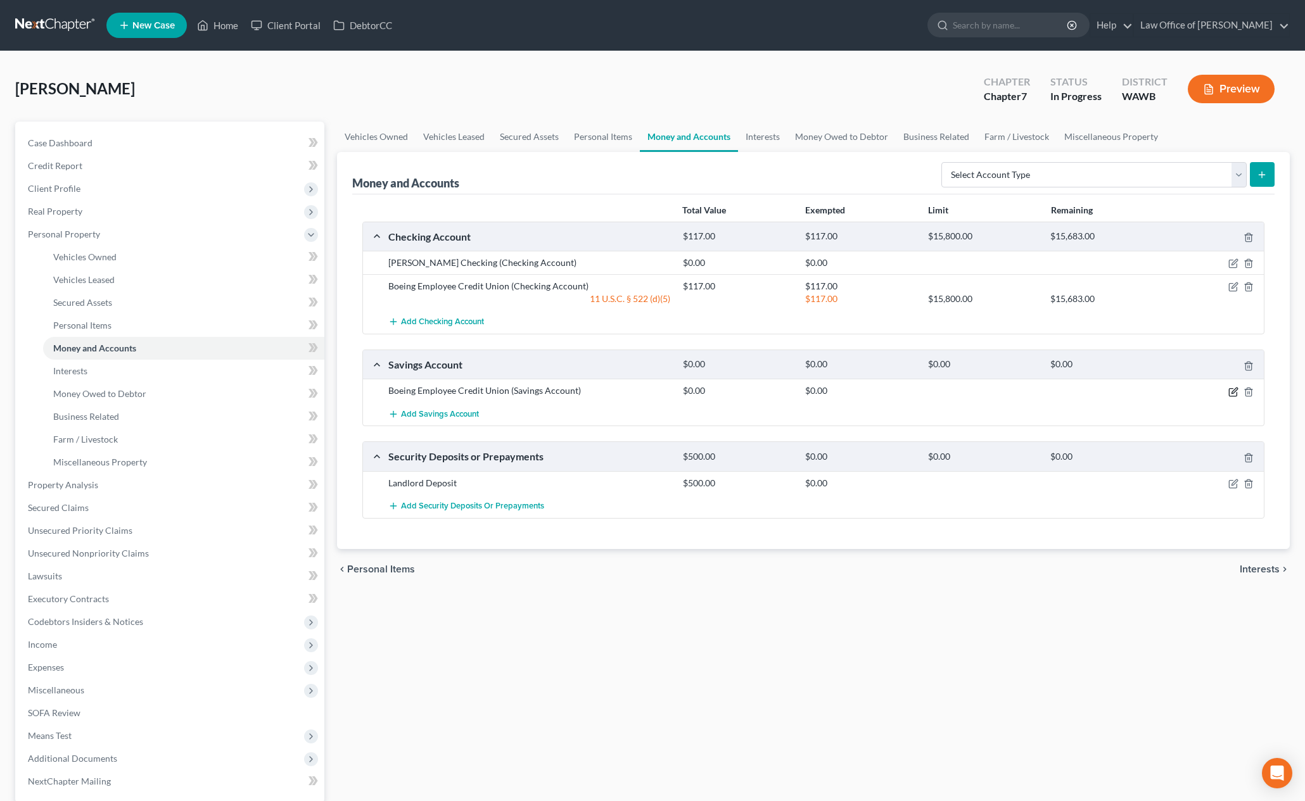
click at [1234, 395] on icon "button" at bounding box center [1233, 392] width 10 height 10
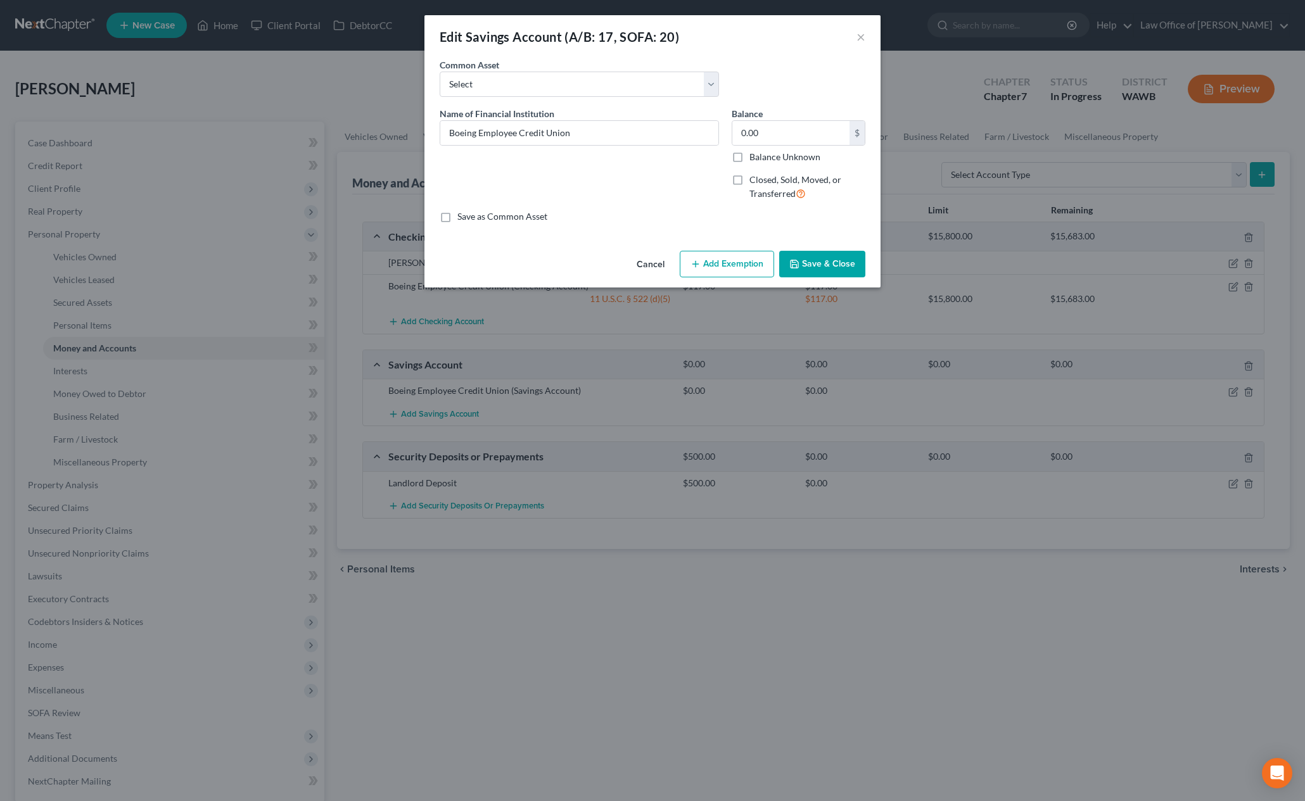
click at [718, 273] on button "Add Exemption" at bounding box center [727, 264] width 94 height 27
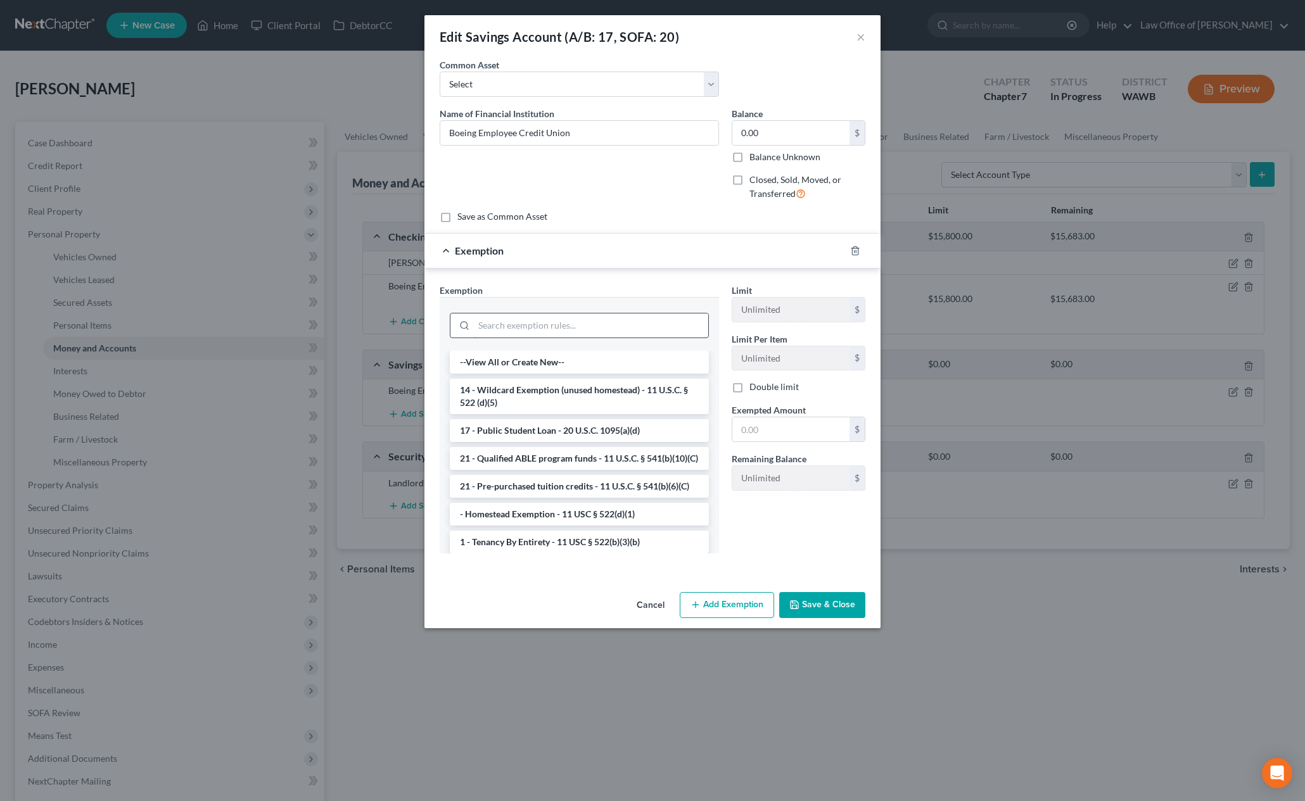
click at [615, 329] on input "search" at bounding box center [591, 326] width 234 height 24
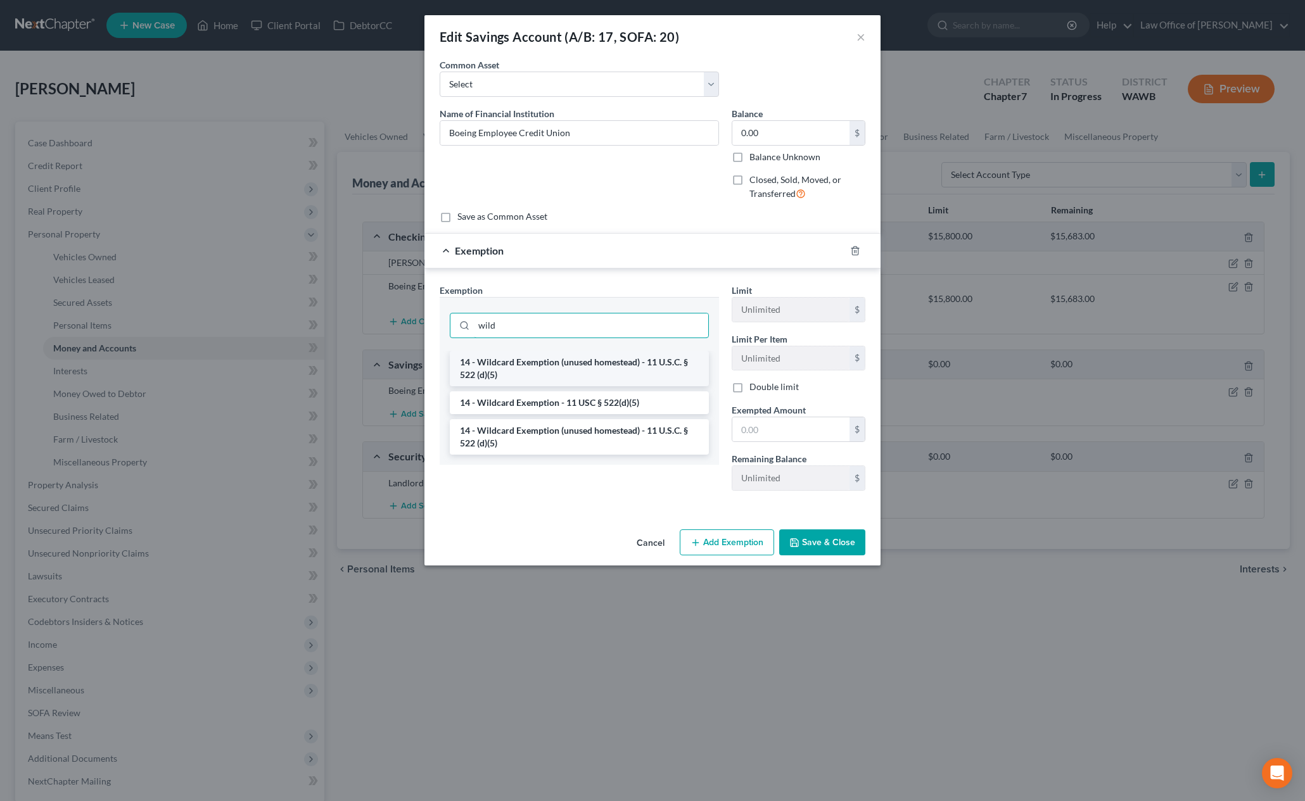
type input "wild"
click at [634, 354] on li "14 - Wildcard Exemption (unused homestead) - 11 U.S.C. § 522 (d)(5)" at bounding box center [579, 368] width 259 height 35
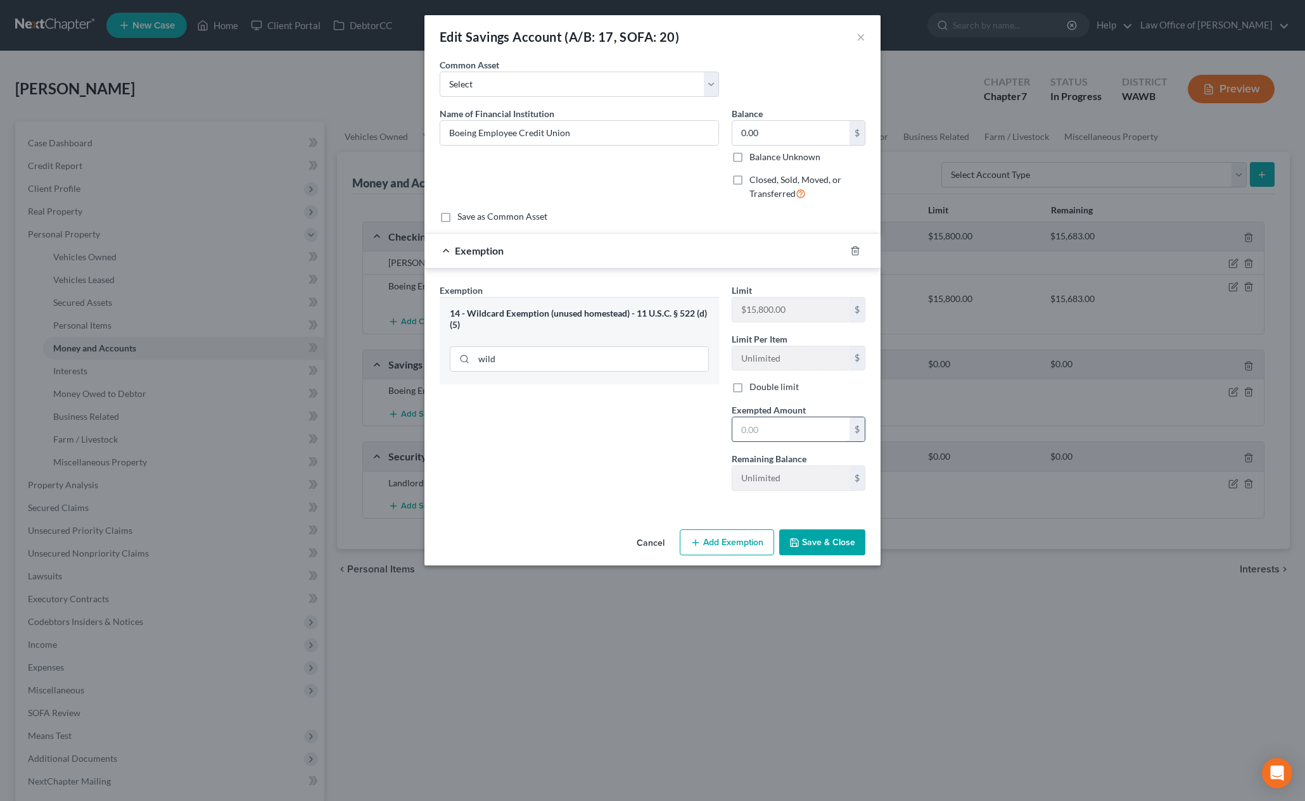
click at [784, 423] on input "text" at bounding box center [790, 430] width 117 height 24
type input "0"
click at [647, 510] on div "Exemption Set must be selected for CA. Exemption * 14 - Wildcard Exemption (unu…" at bounding box center [652, 390] width 456 height 243
click at [855, 532] on button "Save & Close" at bounding box center [822, 543] width 86 height 27
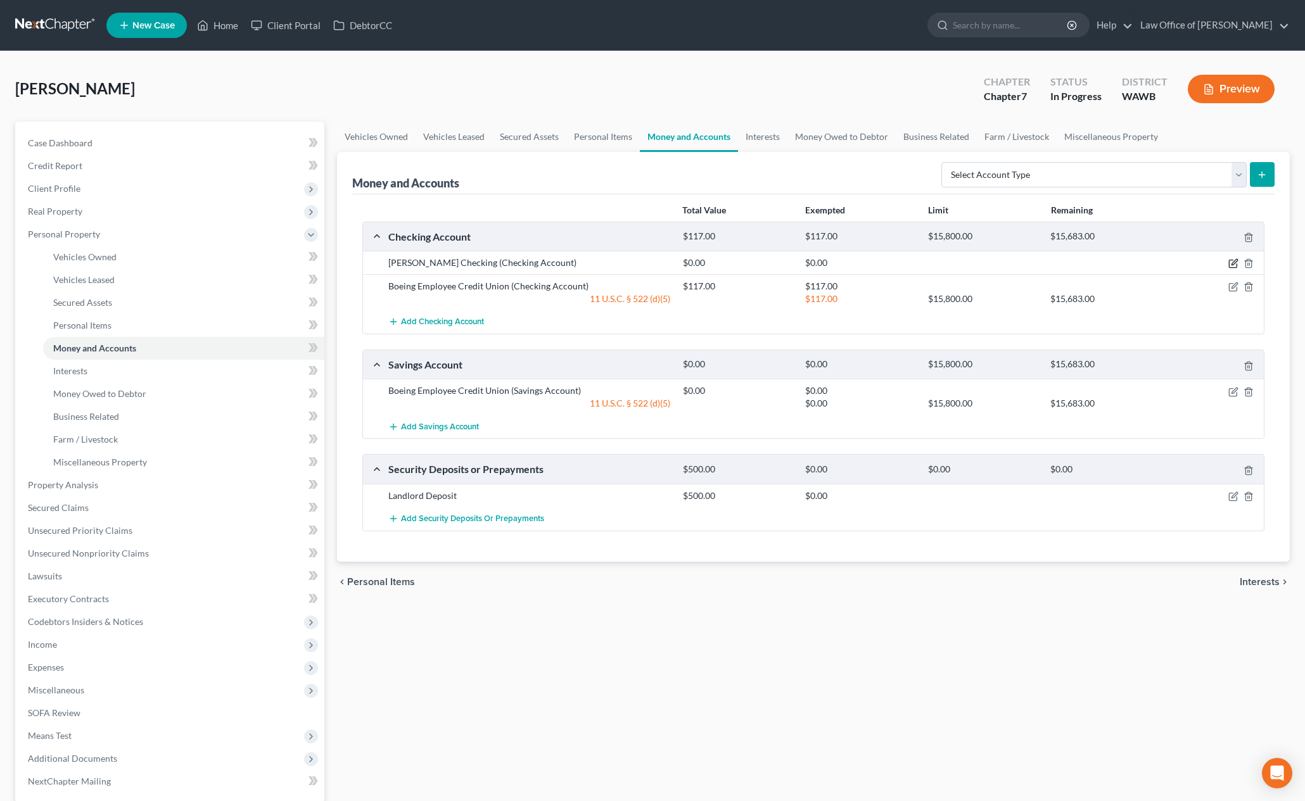
click at [1236, 264] on icon "button" at bounding box center [1233, 263] width 10 height 10
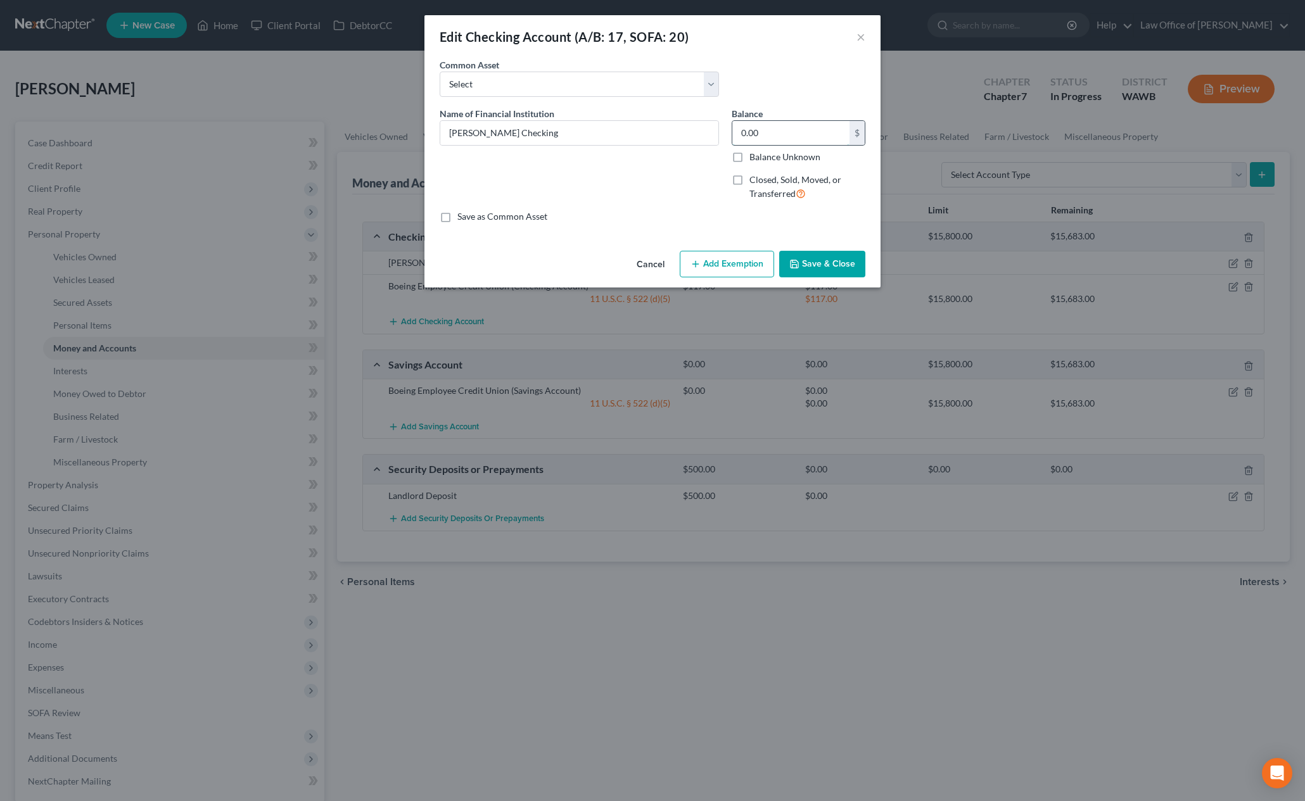
click at [793, 136] on input "0.00" at bounding box center [790, 133] width 117 height 24
type input "1"
click at [757, 262] on button "Add Exemption" at bounding box center [727, 264] width 94 height 27
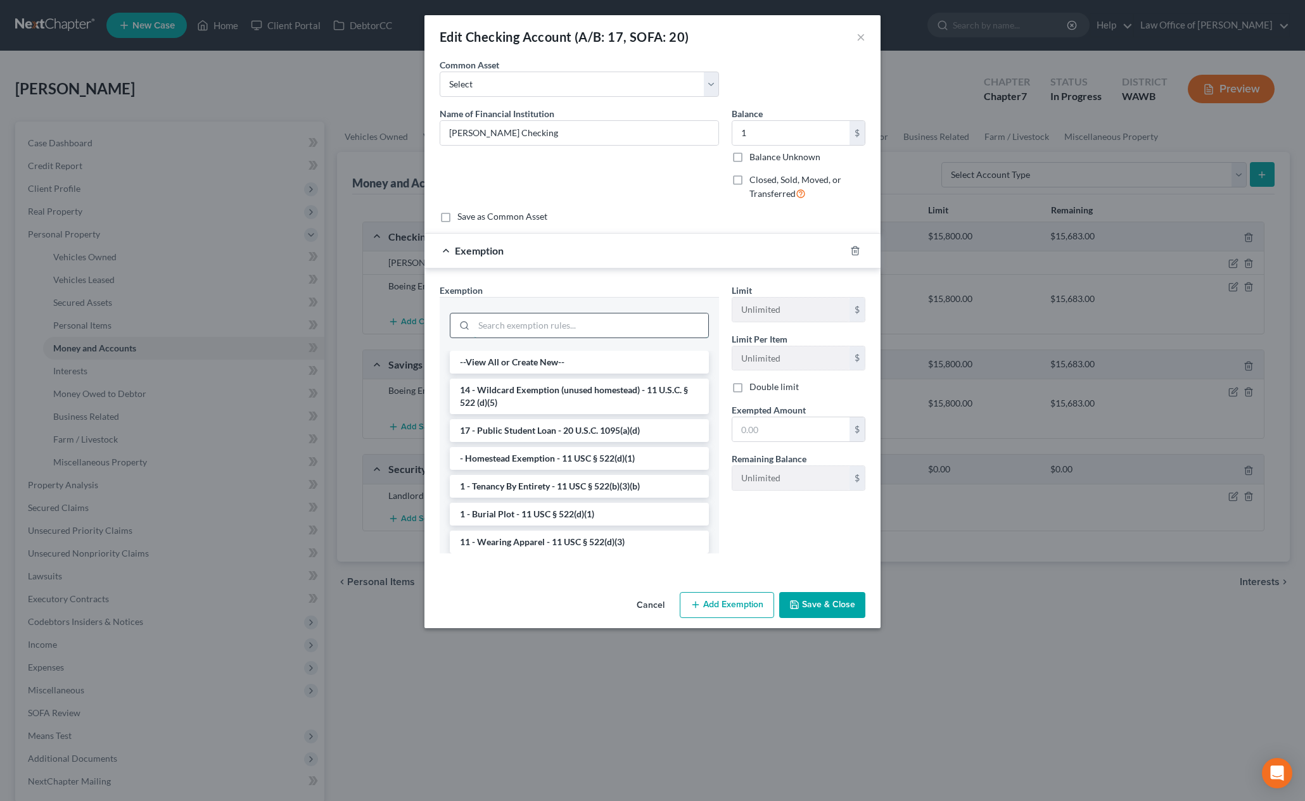
click at [643, 331] on input "search" at bounding box center [591, 326] width 234 height 24
click at [649, 381] on li "14 - Wildcard Exemption (unused homestead) - 11 U.S.C. § 522 (d)(5)" at bounding box center [579, 396] width 259 height 35
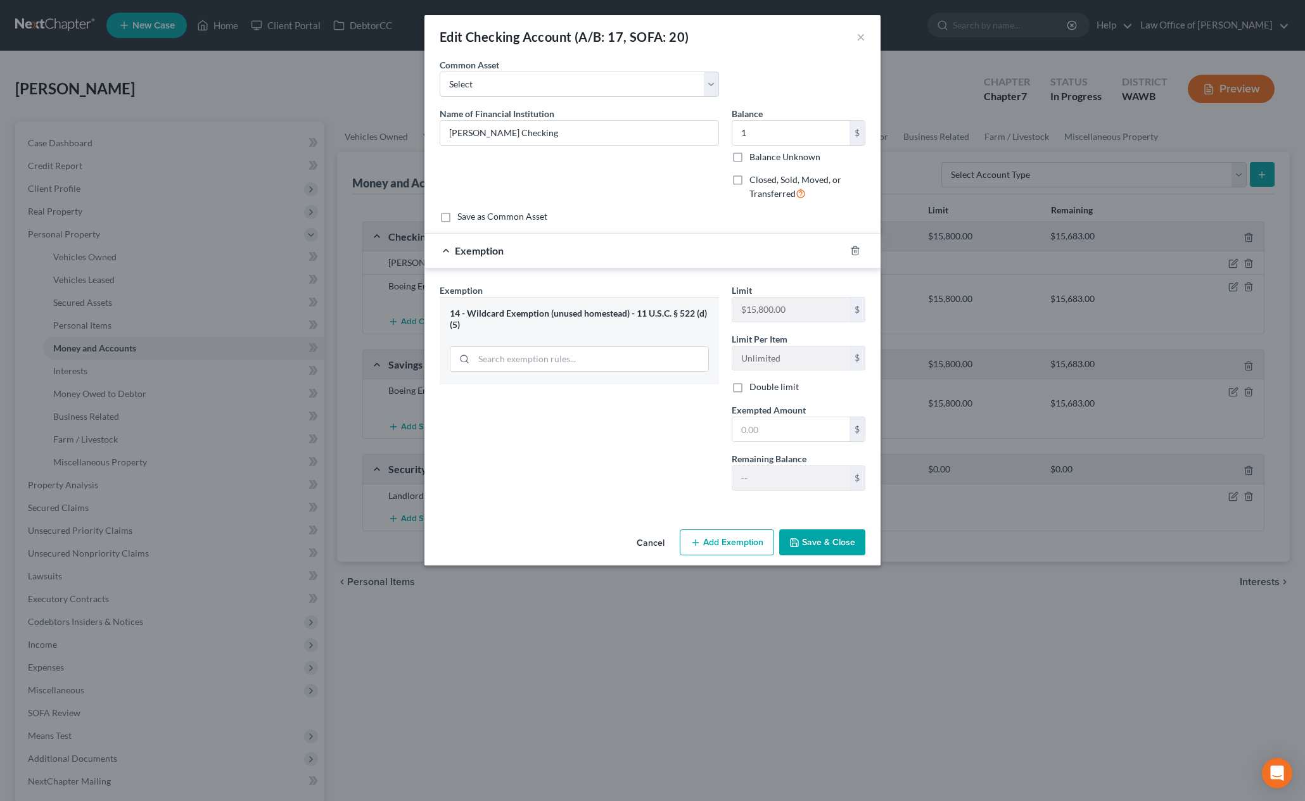
click at [749, 450] on div "Limit $15,800.00 $ Limit Per Item Unlimited $ Double limit Exempted Amount * $ …" at bounding box center [798, 392] width 146 height 217
click at [751, 437] on input "text" at bounding box center [790, 430] width 117 height 24
type input "1"
click at [683, 488] on div "Exemption Set must be selected for CA. Exemption * 14 - Wildcard Exemption (unu…" at bounding box center [579, 392] width 292 height 217
click at [806, 537] on button "Save & Close" at bounding box center [822, 543] width 86 height 27
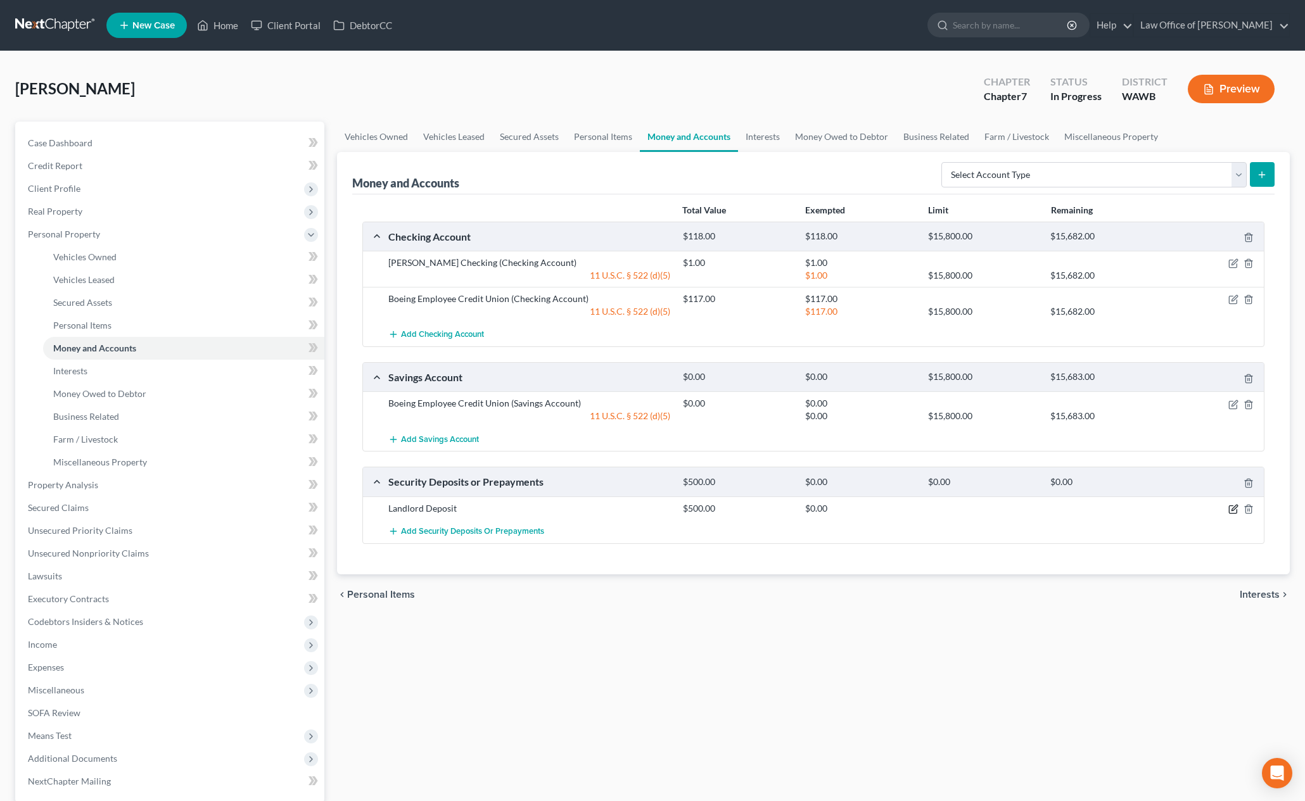
click at [1236, 513] on icon "button" at bounding box center [1233, 510] width 8 height 8
select select "3"
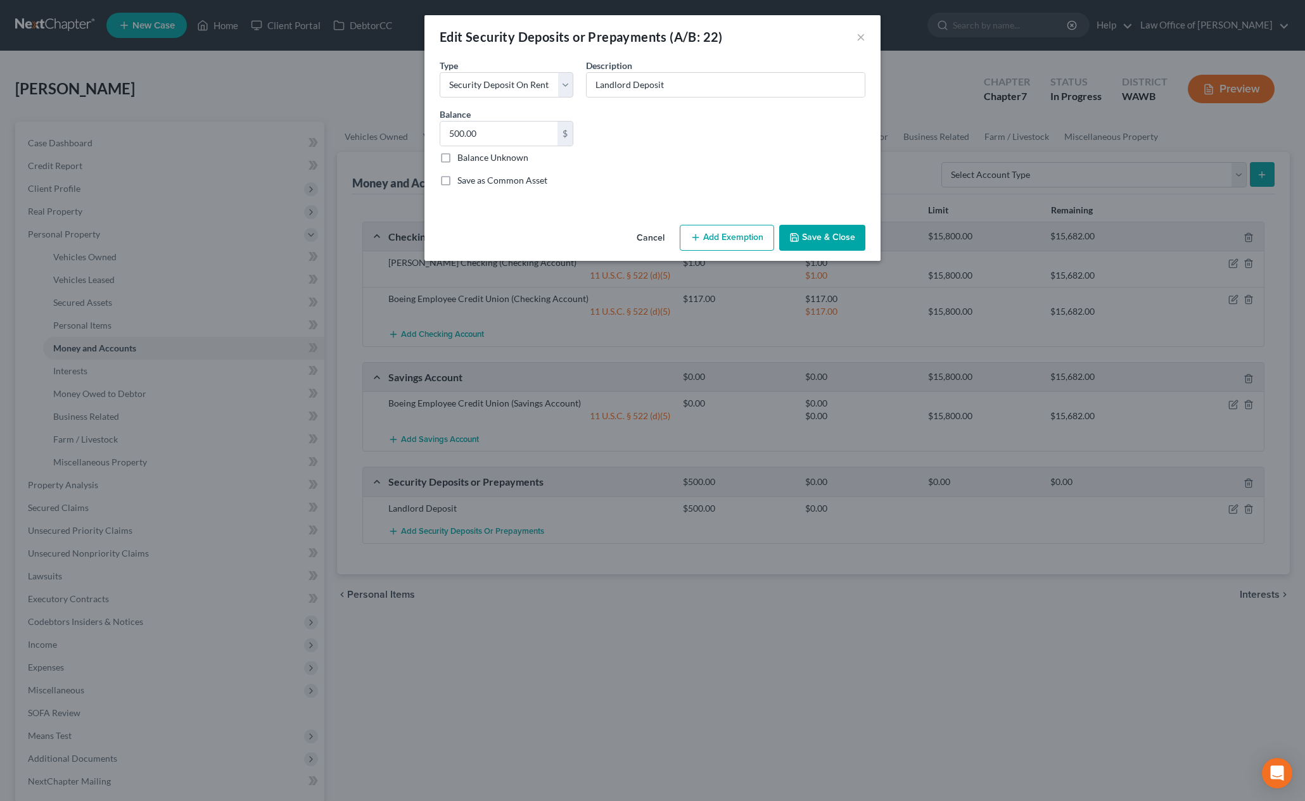
click at [710, 238] on button "Add Exemption" at bounding box center [727, 238] width 94 height 27
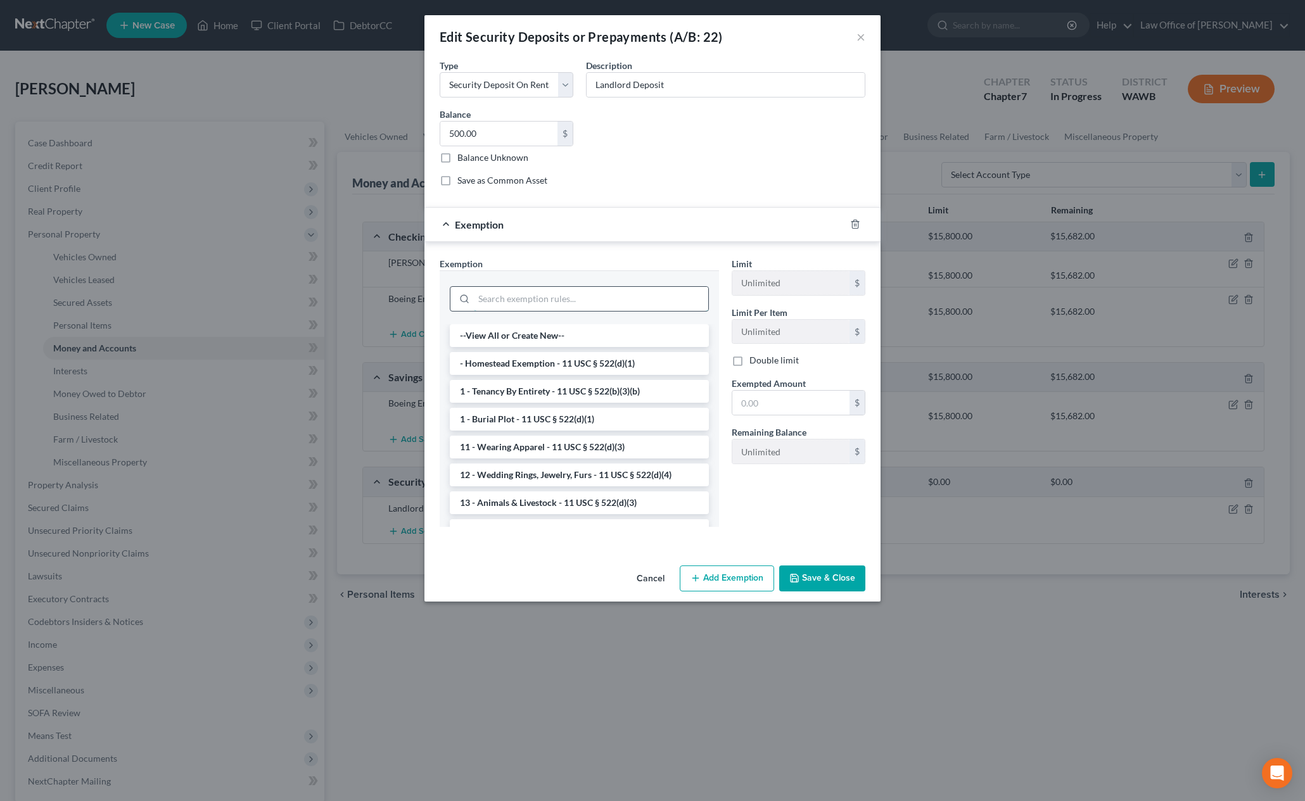
click at [582, 298] on input "search" at bounding box center [591, 299] width 234 height 24
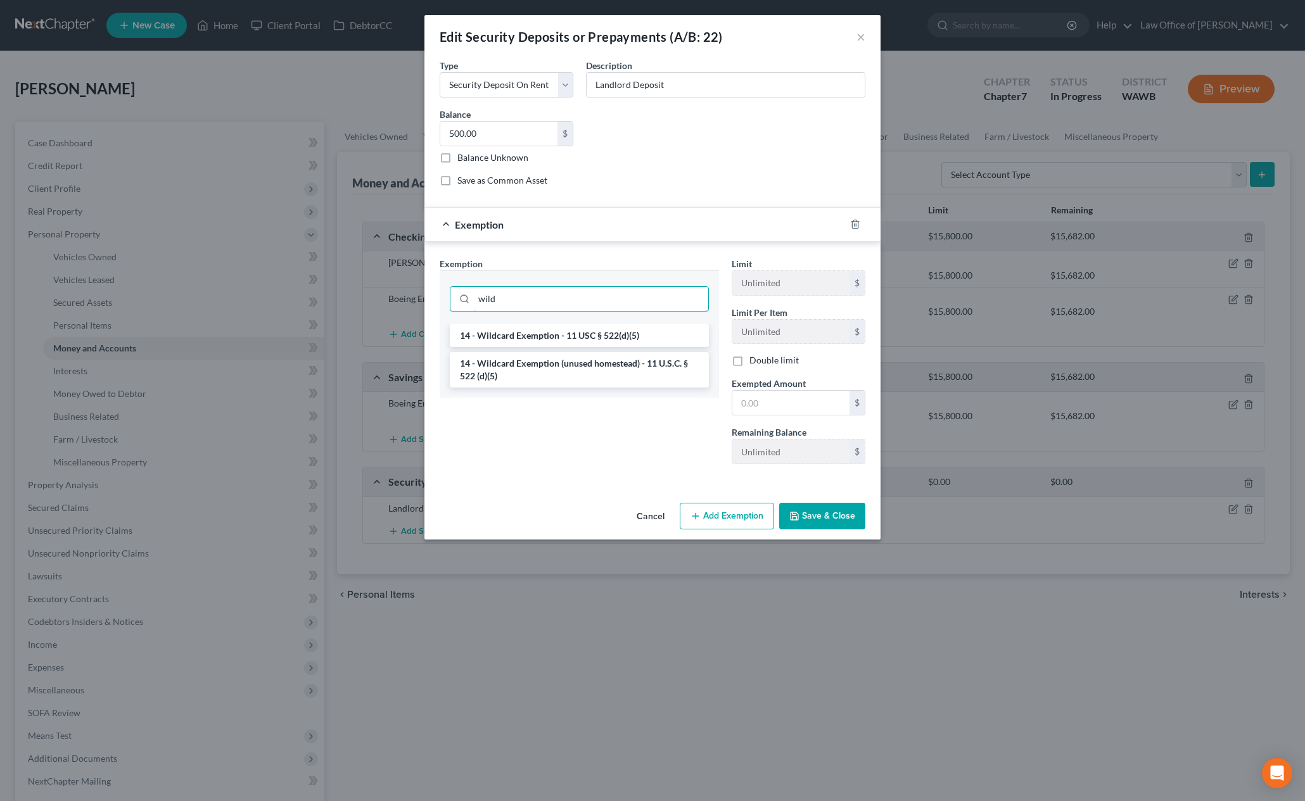
type input "wild"
click at [610, 324] on div "wild 14 - Wildcard Exemption - 11 USC § 522(d)(5) 14 - Wildcard Exemption (unus…" at bounding box center [579, 334] width 279 height 127
click at [634, 339] on li "14 - Wildcard Exemption - 11 USC § 522(d)(5)" at bounding box center [579, 335] width 259 height 23
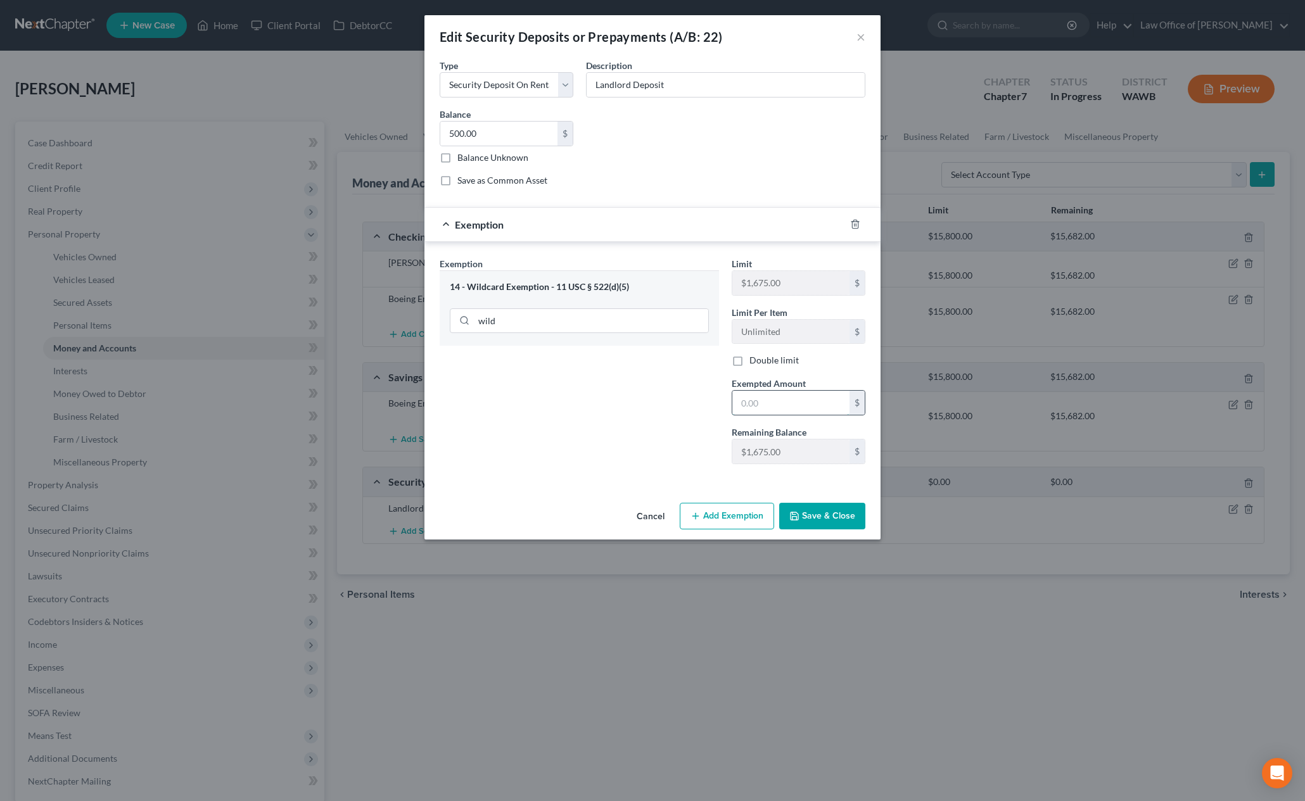
click at [773, 401] on input "text" at bounding box center [790, 403] width 117 height 24
type input "500"
click at [622, 448] on div "Exemption Set must be selected for CA. Exemption * 14 - Wildcard Exemption - 11…" at bounding box center [579, 365] width 292 height 217
click at [815, 505] on button "Save & Close" at bounding box center [822, 516] width 86 height 27
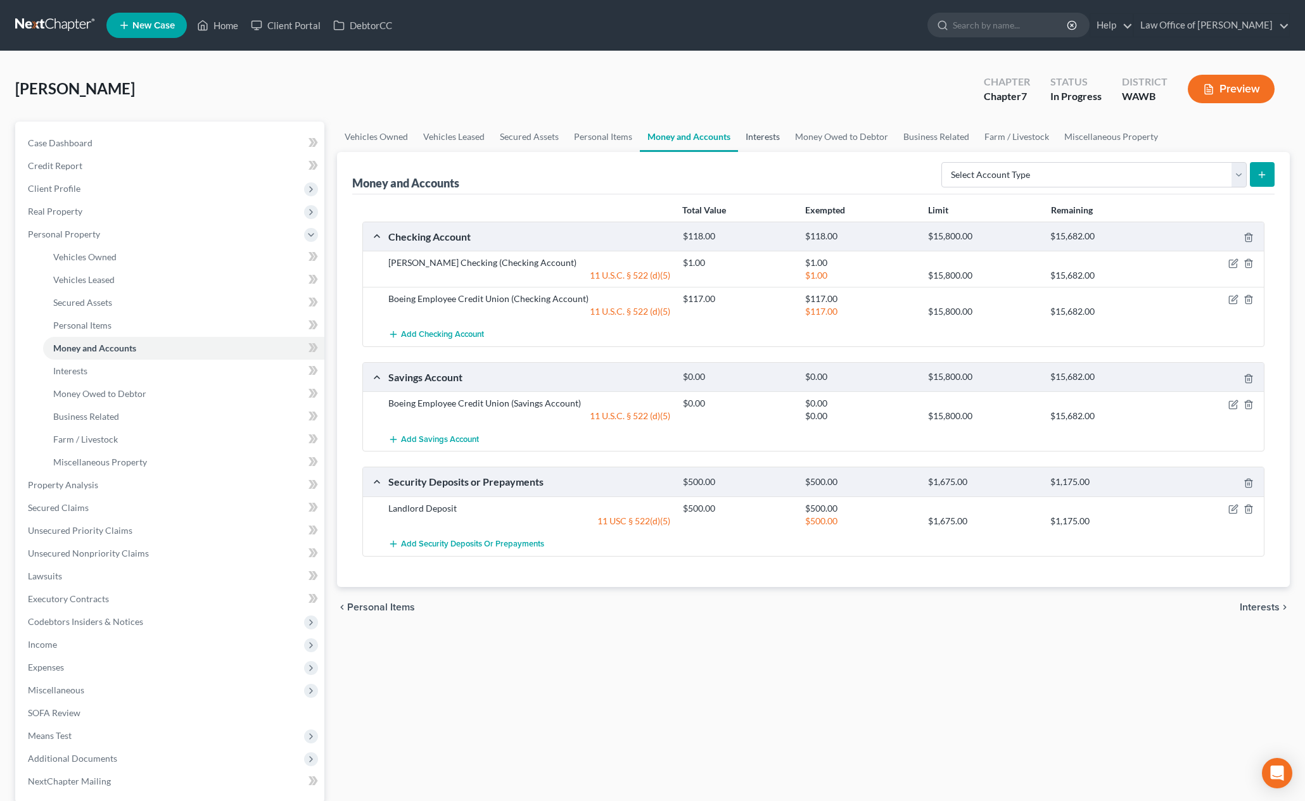
click at [772, 132] on link "Interests" at bounding box center [762, 137] width 49 height 30
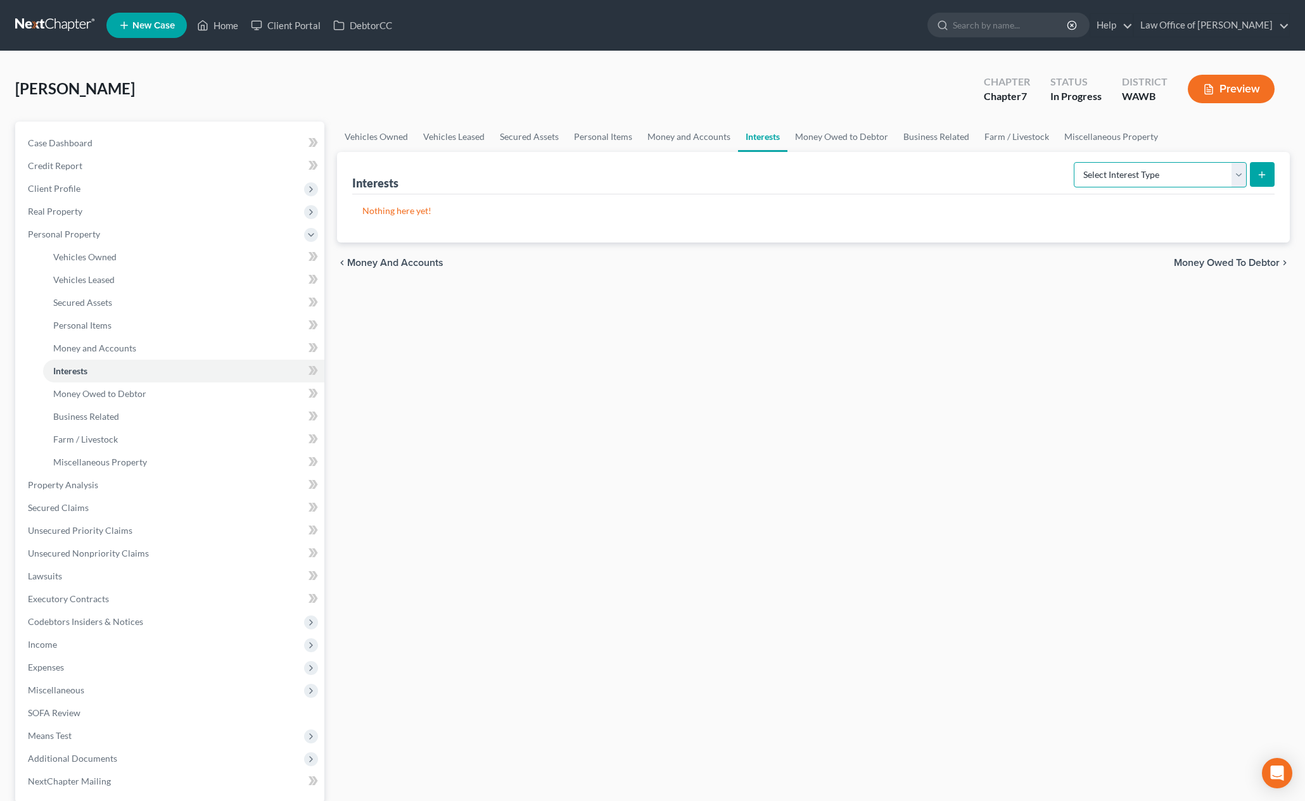
click at [1183, 175] on select "Select Interest Type 401K (A/B: 21) Annuity (A/B: 23) Bond (A/B: 18) Education …" at bounding box center [1160, 174] width 173 height 25
click at [1264, 173] on icon "submit" at bounding box center [1262, 175] width 10 height 10
click at [1215, 178] on select "Select Interest Type 401K (A/B: 21) Annuity (A/B: 23) Bond (A/B: 18) Education …" at bounding box center [1160, 174] width 173 height 25
select select "401k"
click at [1076, 162] on select "Select Interest Type 401K (A/B: 21) Annuity (A/B: 23) Bond (A/B: 18) Education …" at bounding box center [1160, 174] width 173 height 25
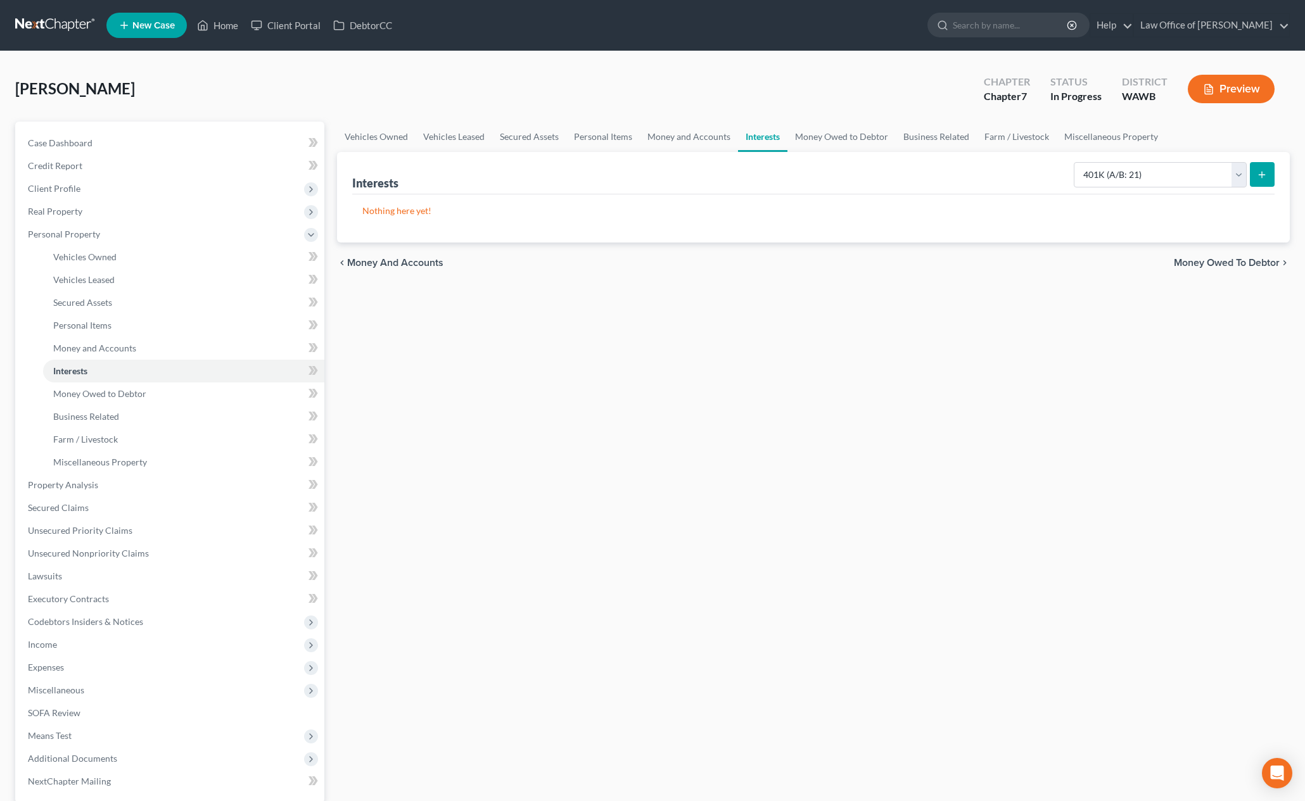
click at [1270, 182] on button "submit" at bounding box center [1262, 174] width 25 height 25
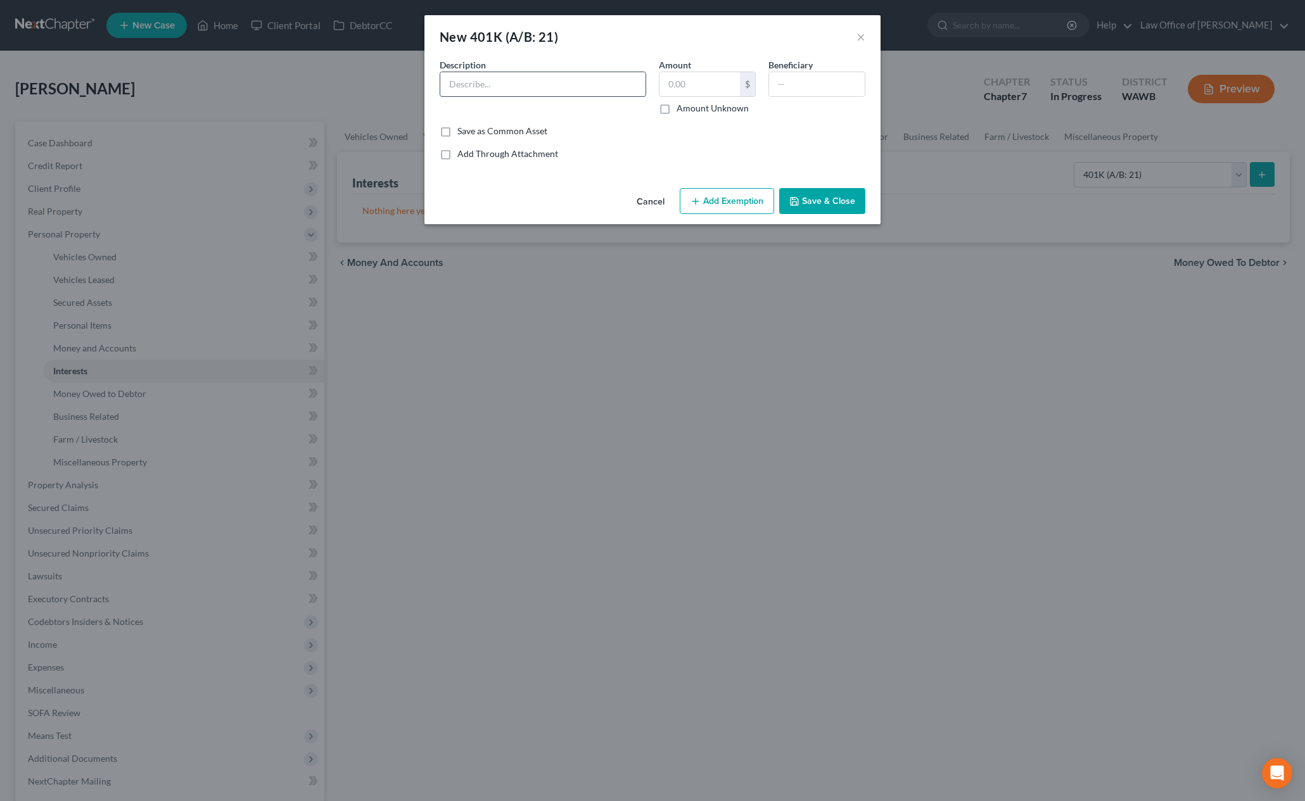
click at [556, 86] on input "text" at bounding box center [542, 84] width 205 height 24
type input "T"
type input "401K Through Employer"
type input "7"
type input "5"
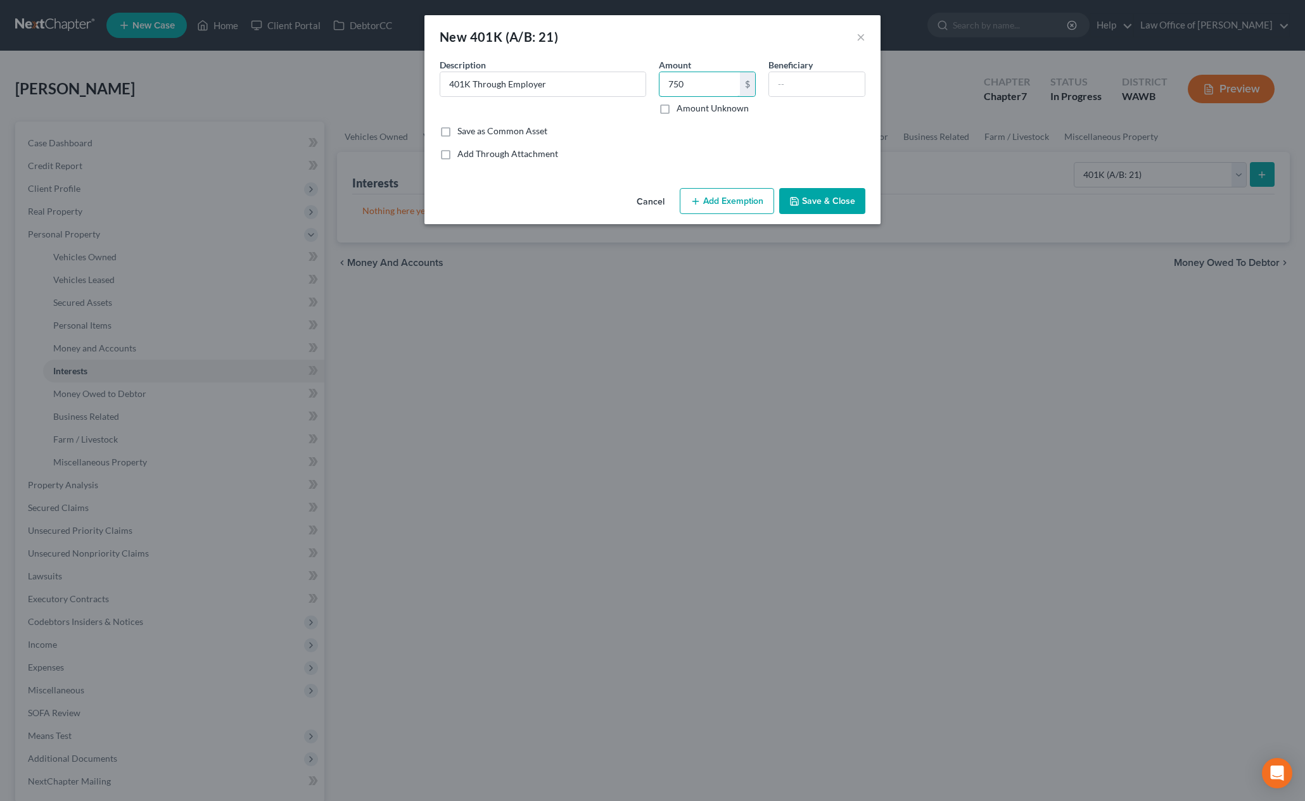
type input "750"
click at [737, 193] on button "Add Exemption" at bounding box center [727, 201] width 94 height 27
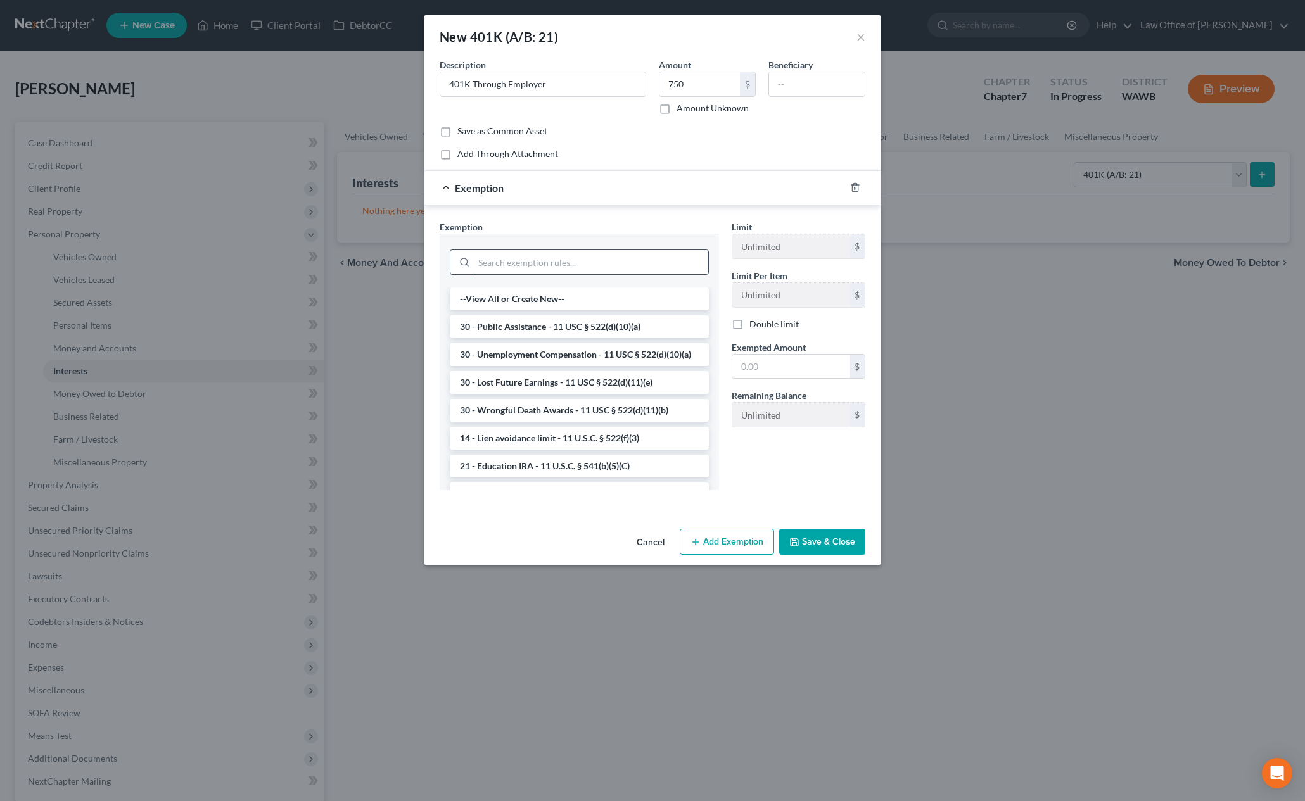
click at [634, 257] on input "search" at bounding box center [591, 262] width 234 height 24
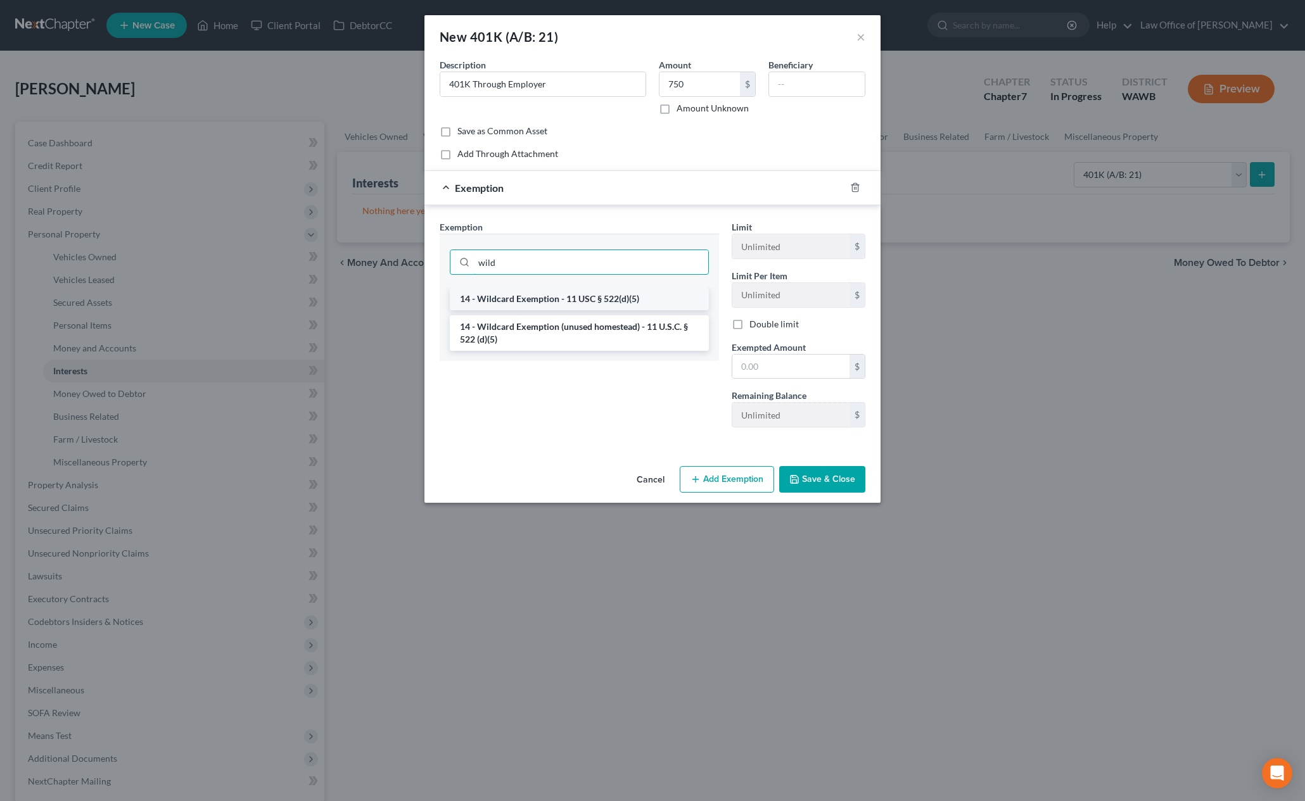
type input "wild"
click at [609, 302] on li "14 - Wildcard Exemption - 11 USC § 522(d)(5)" at bounding box center [579, 299] width 259 height 23
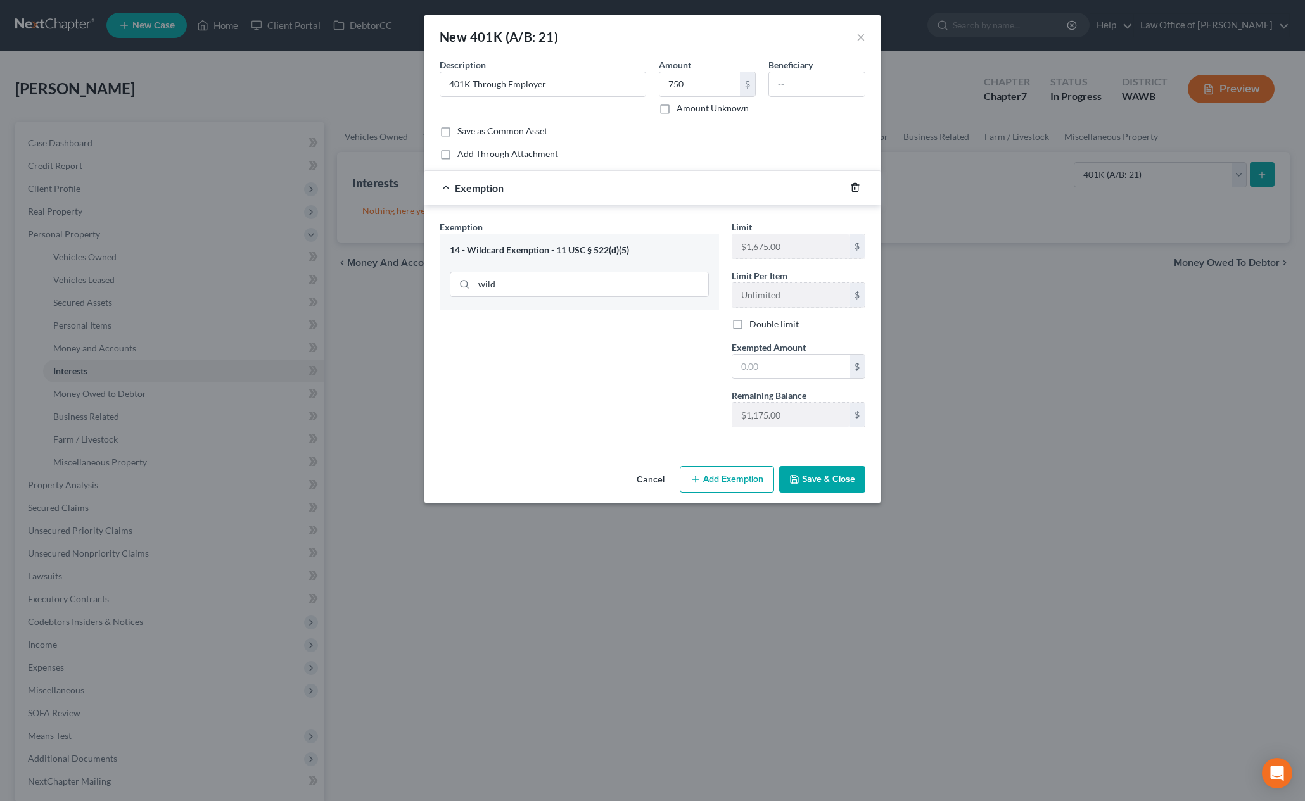
click at [855, 189] on line "button" at bounding box center [855, 189] width 0 height 3
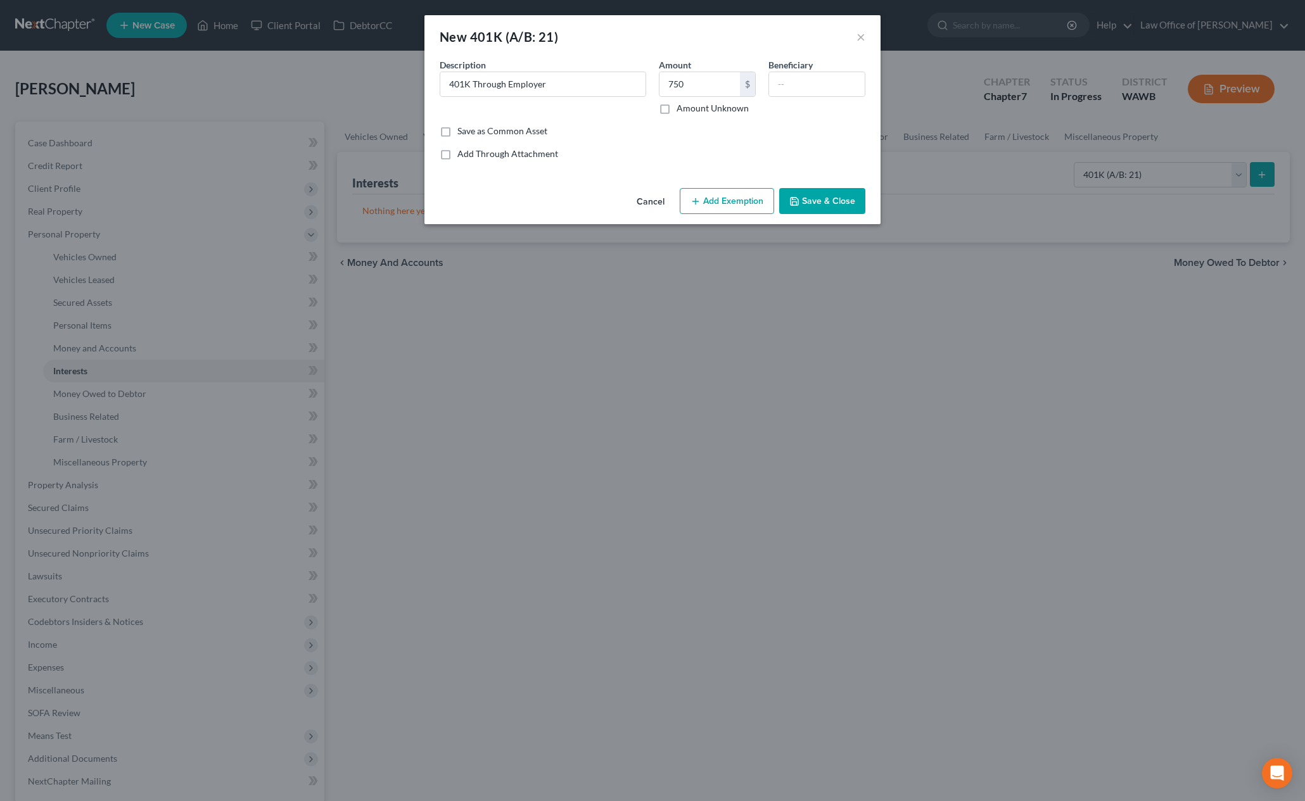
click at [724, 198] on button "Add Exemption" at bounding box center [727, 201] width 94 height 27
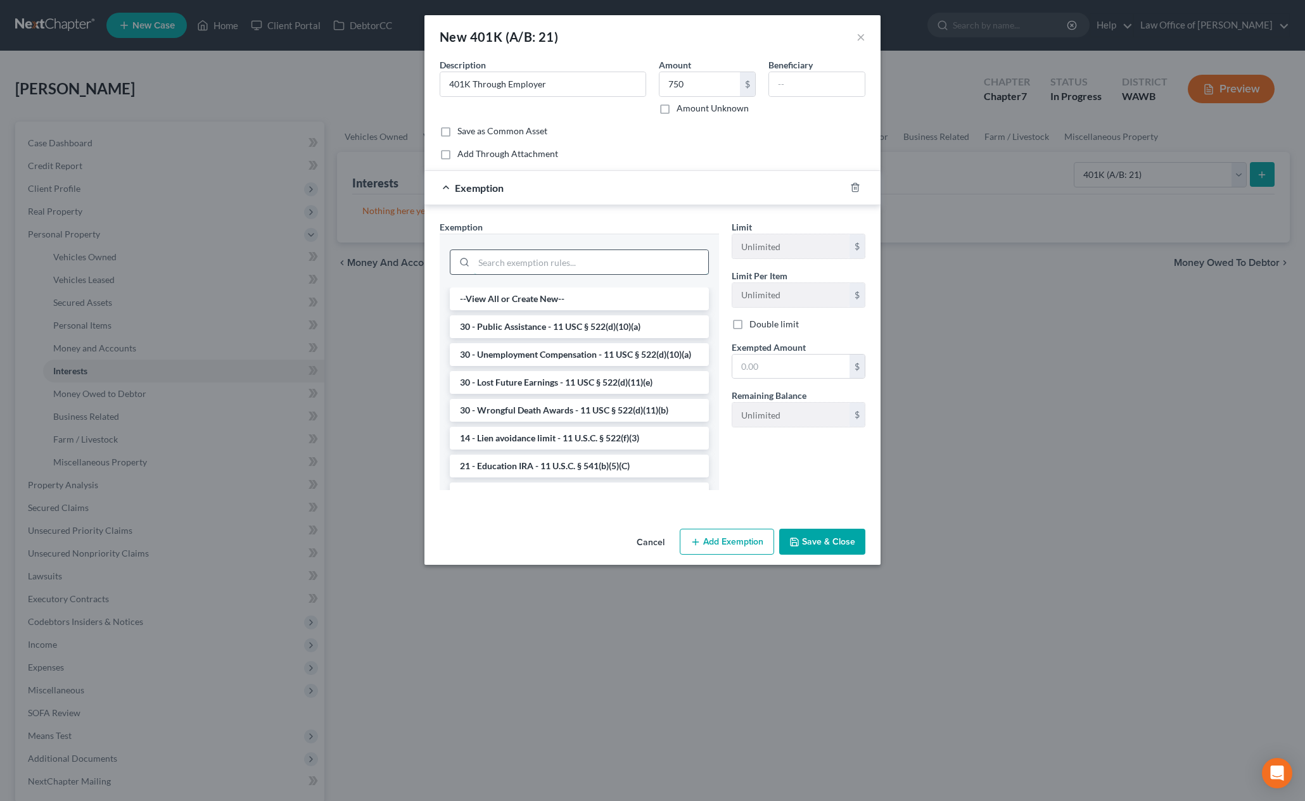
click at [604, 260] on input "search" at bounding box center [591, 262] width 234 height 24
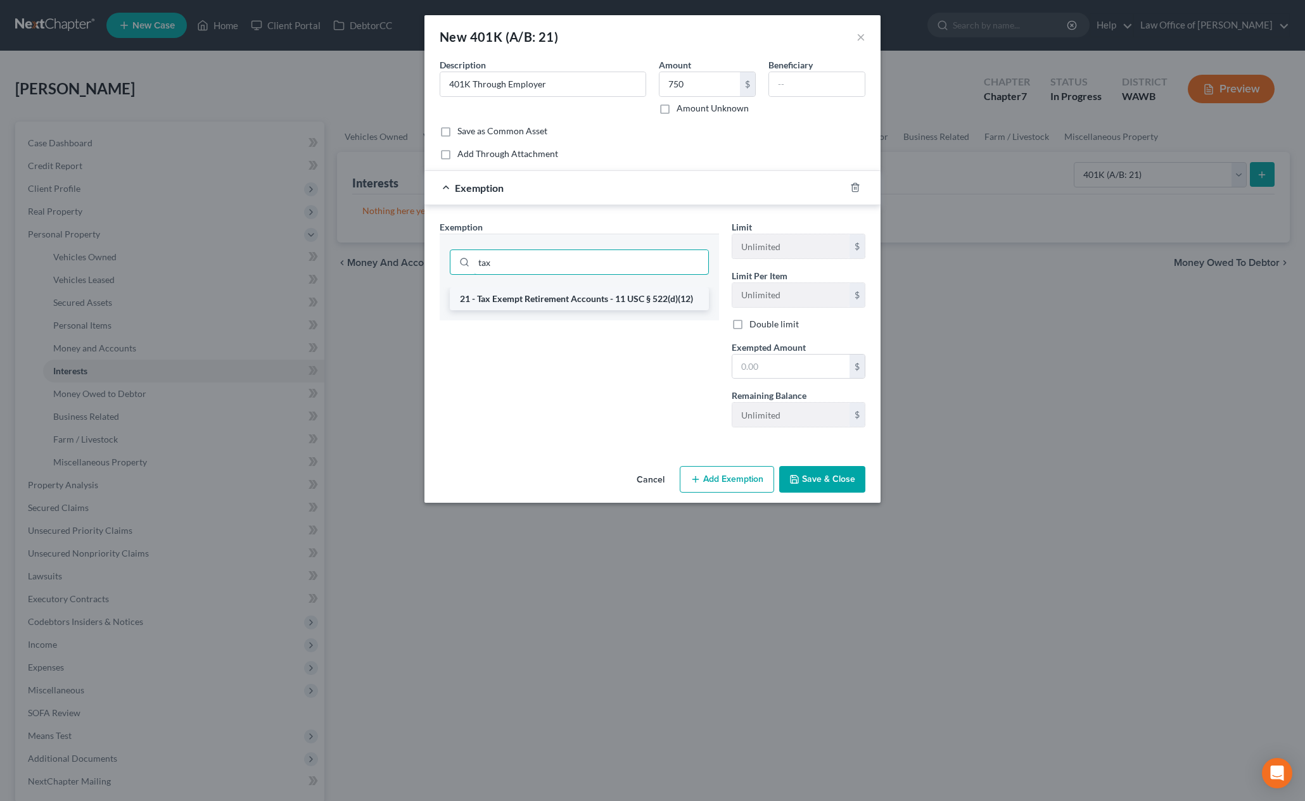
type input "tax"
click at [569, 303] on li "21 - Tax Exempt Retirement Accounts - 11 USC § 522(d)(12)" at bounding box center [579, 299] width 259 height 23
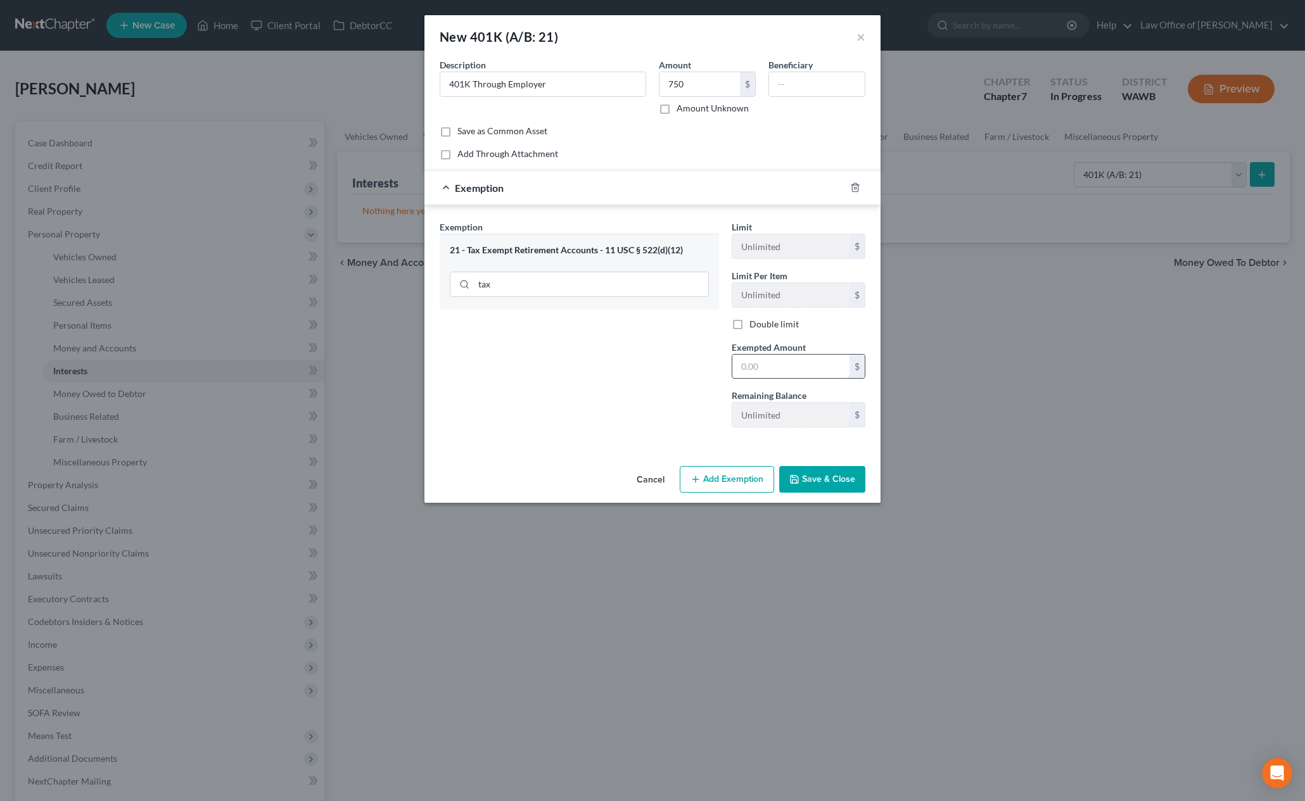
click at [760, 357] on input "text" at bounding box center [790, 367] width 117 height 24
type input "750"
click at [827, 485] on button "Save & Close" at bounding box center [822, 479] width 86 height 27
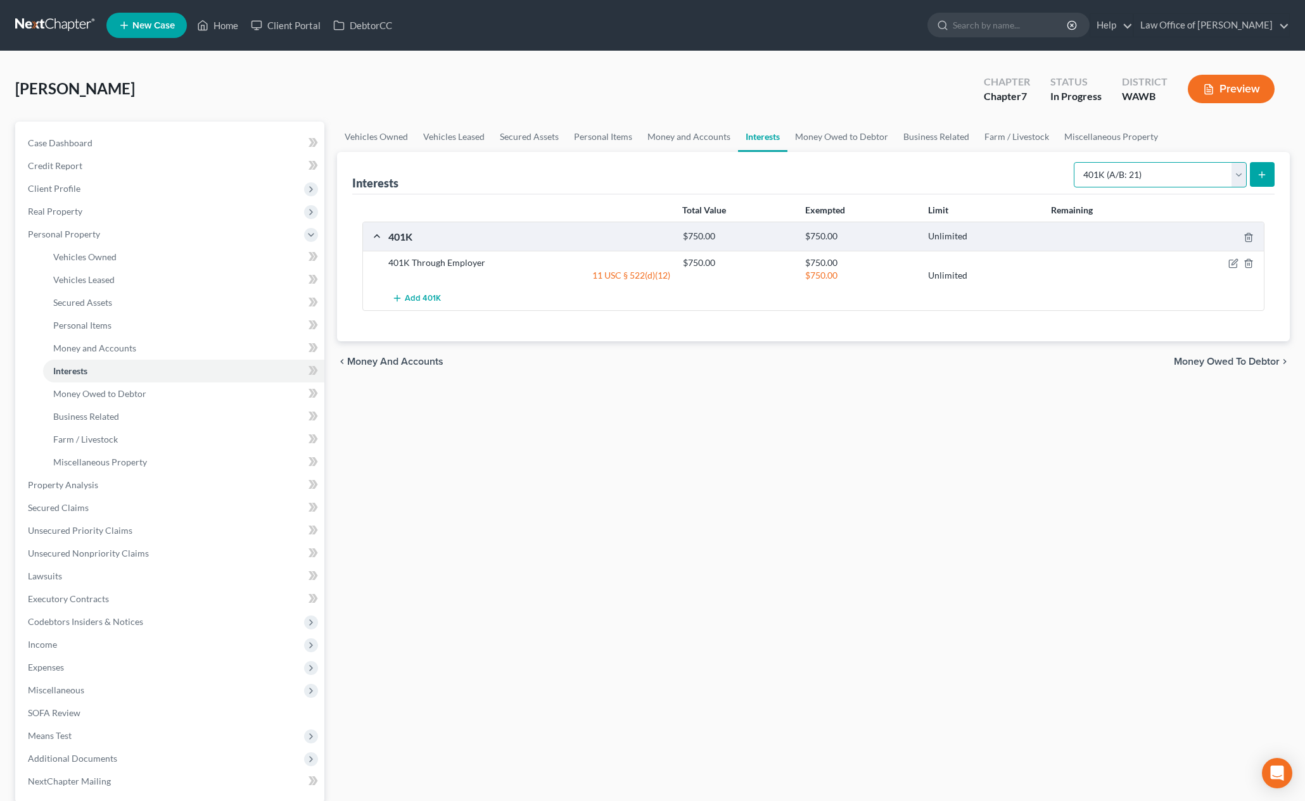
click at [1220, 177] on select "Select Interest Type 401K (A/B: 21) Annuity (A/B: 23) Bond (A/B: 18) Education …" at bounding box center [1160, 174] width 173 height 25
select select "term_life_insurance"
click at [1076, 162] on select "Select Interest Type 401K (A/B: 21) Annuity (A/B: 23) Bond (A/B: 18) Education …" at bounding box center [1160, 174] width 173 height 25
click at [1256, 177] on button "submit" at bounding box center [1262, 174] width 25 height 25
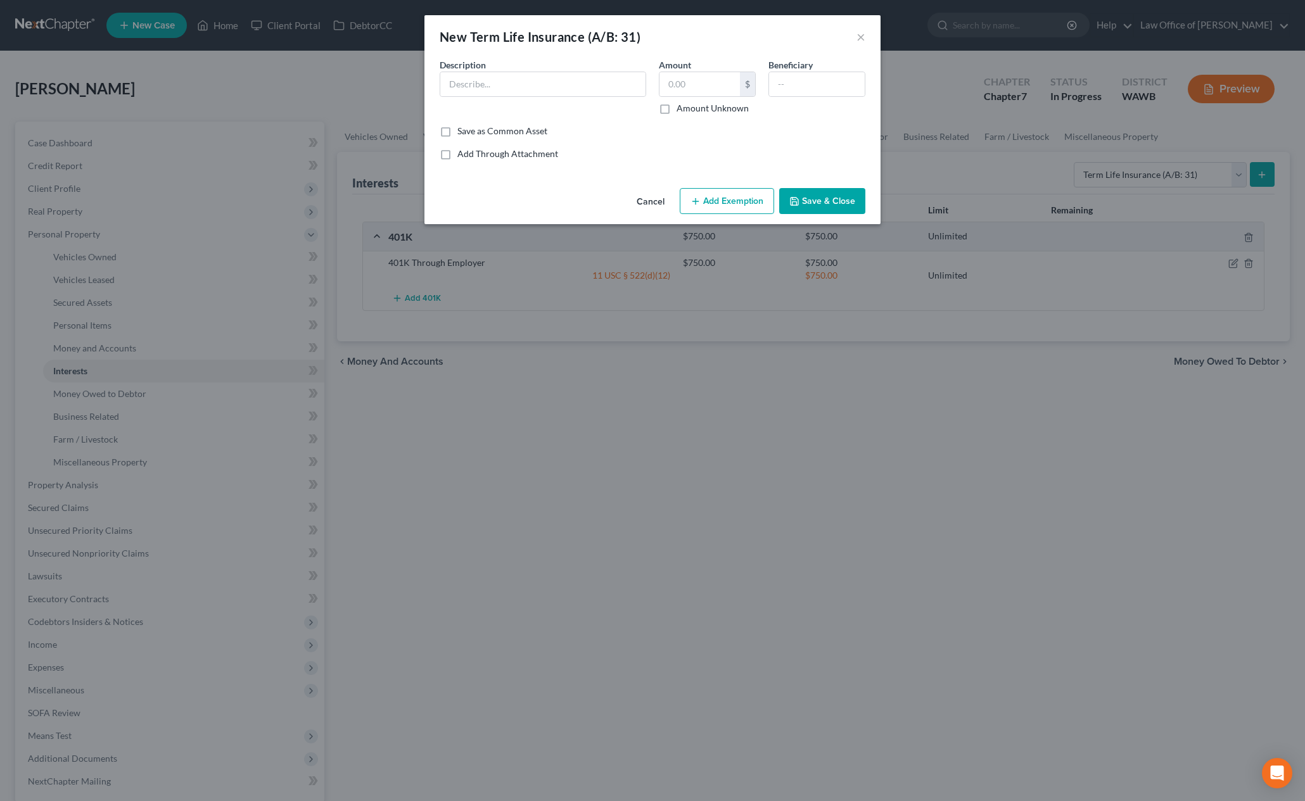
click at [564, 70] on div "Description *" at bounding box center [542, 86] width 219 height 56
click at [564, 84] on input "text" at bounding box center [542, 84] width 205 height 24
type input "T"
type input "Term Life Insurance Through Employer"
type input "0"
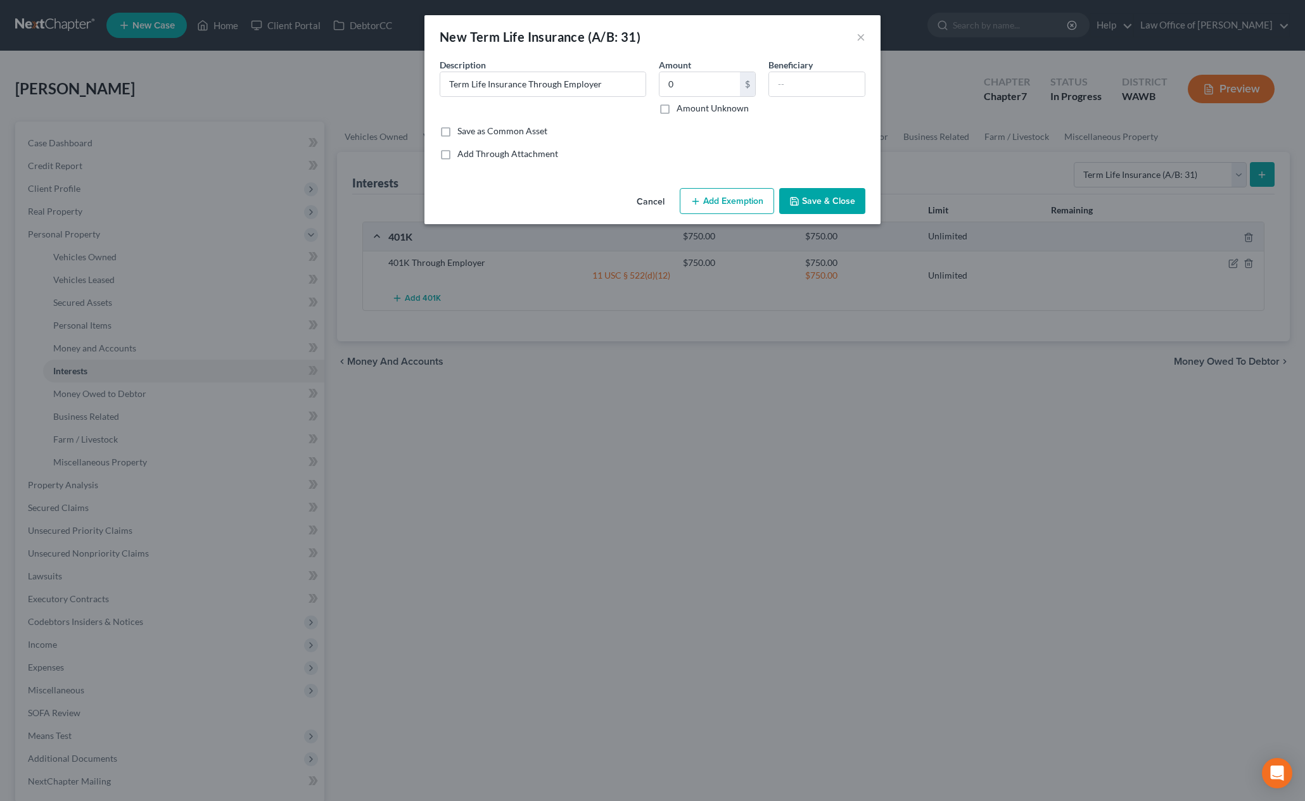
click at [618, 176] on div "An exemption set must first be selected from the Filing Information section. Co…" at bounding box center [652, 120] width 456 height 125
click at [730, 208] on button "Add Exemption" at bounding box center [727, 201] width 94 height 27
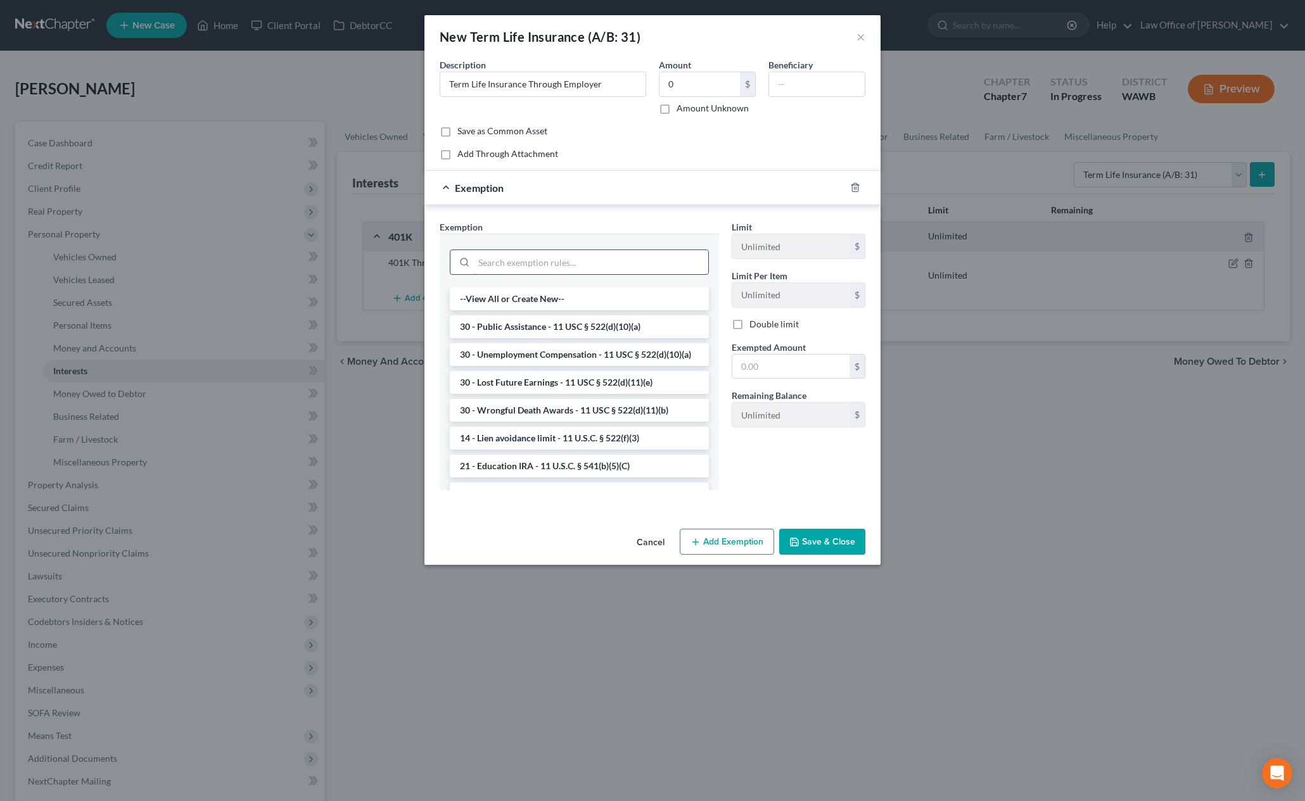
click at [630, 259] on input "search" at bounding box center [591, 262] width 234 height 24
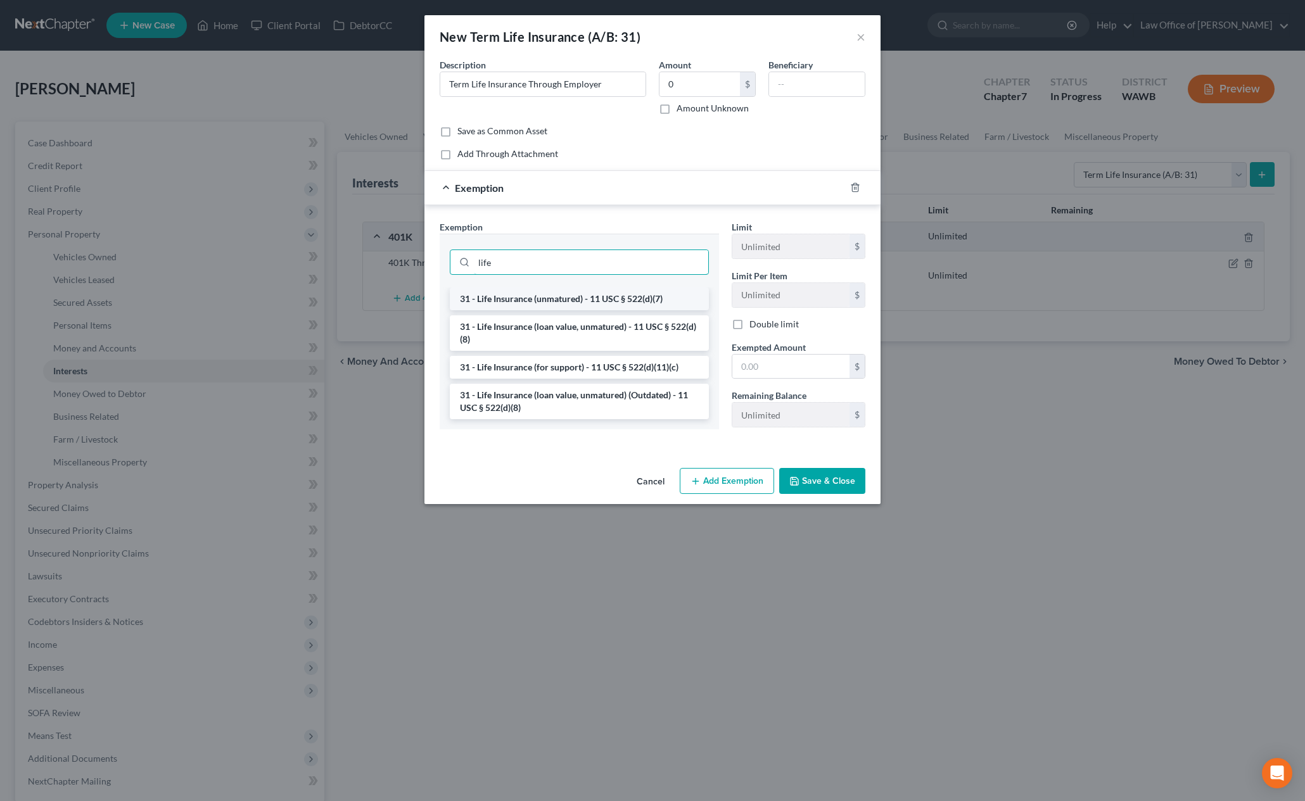
type input "life"
click at [589, 302] on li "31 - Life Insurance (unmatured) - 11 USC § 522(d)(7)" at bounding box center [579, 299] width 259 height 23
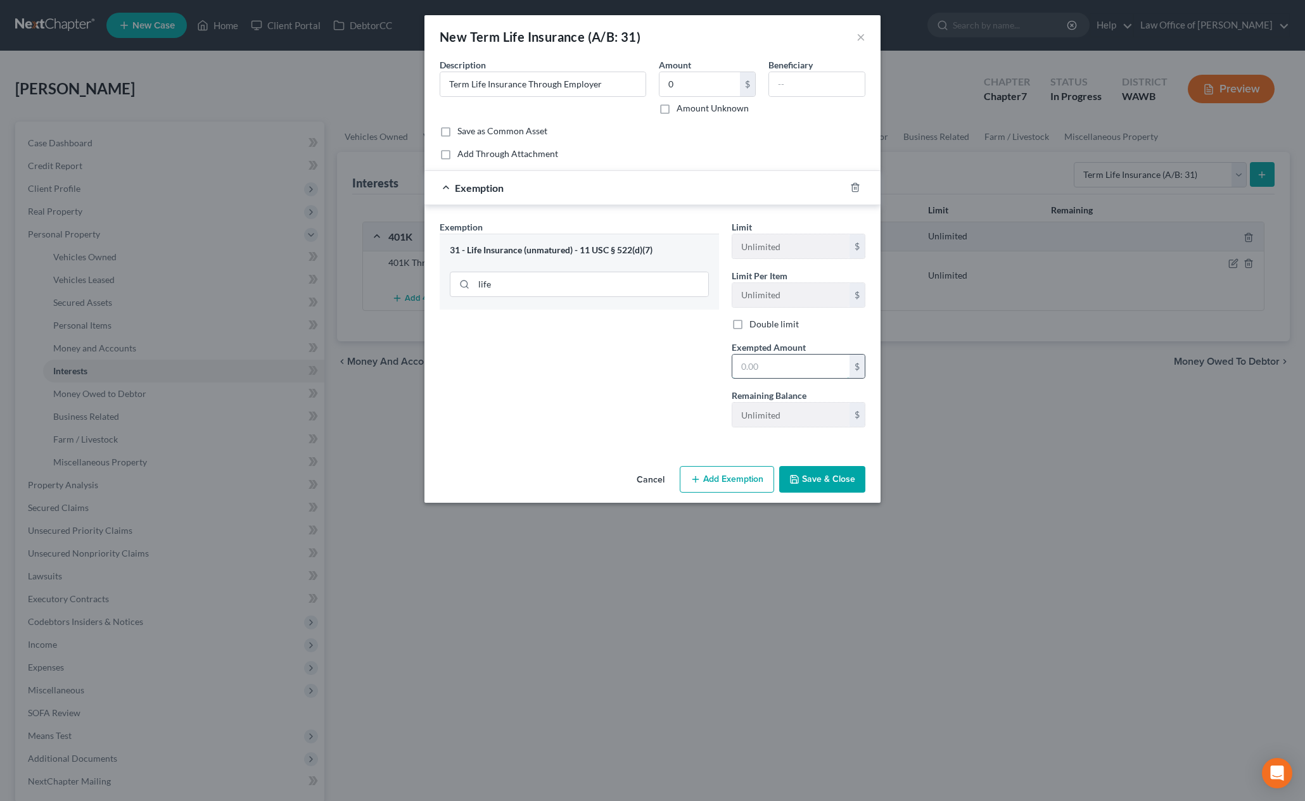
click at [783, 356] on input "text" at bounding box center [790, 367] width 117 height 24
type input "0"
click at [678, 393] on div "Exemption Set must be selected for CA. Exemption * 31 - Life Insurance (unmatur…" at bounding box center [579, 328] width 292 height 217
click at [819, 478] on button "Save & Close" at bounding box center [822, 479] width 86 height 27
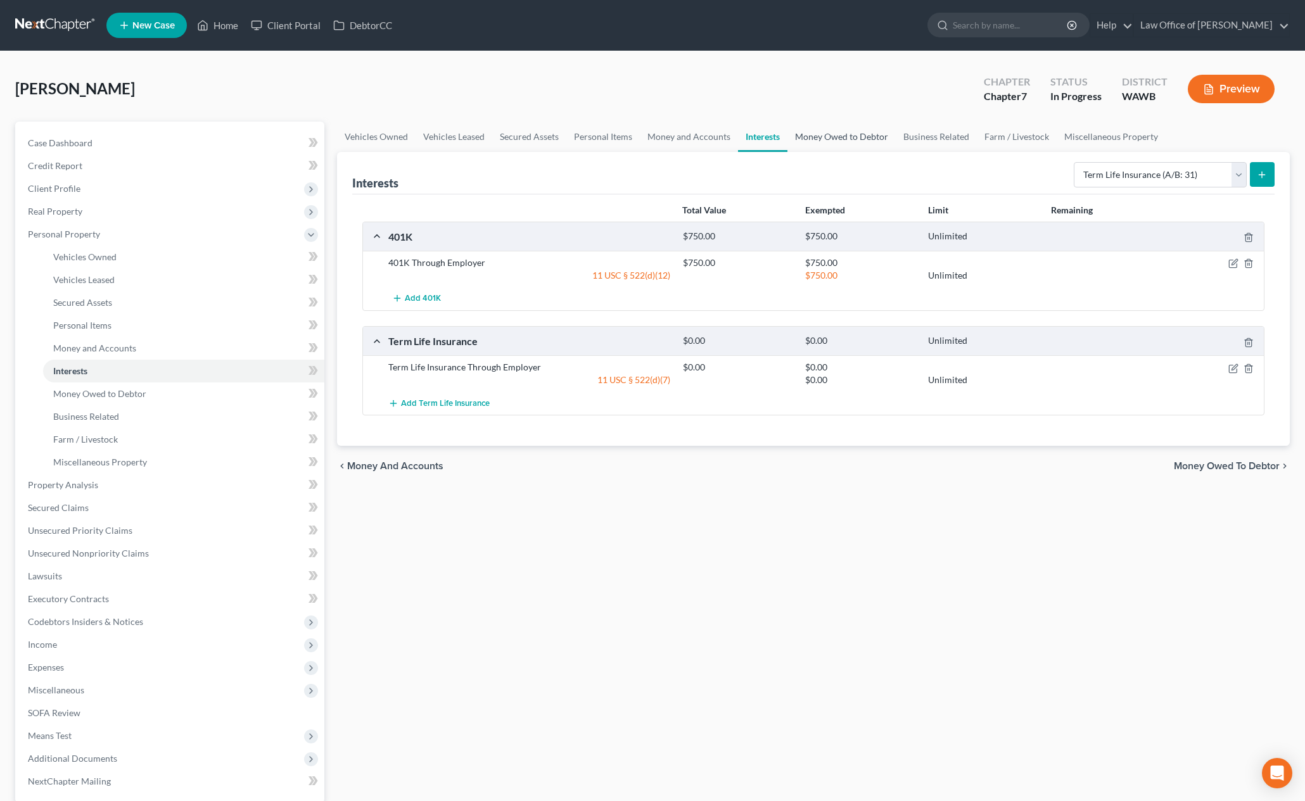
click at [832, 145] on link "Money Owed to Debtor" at bounding box center [842, 137] width 108 height 30
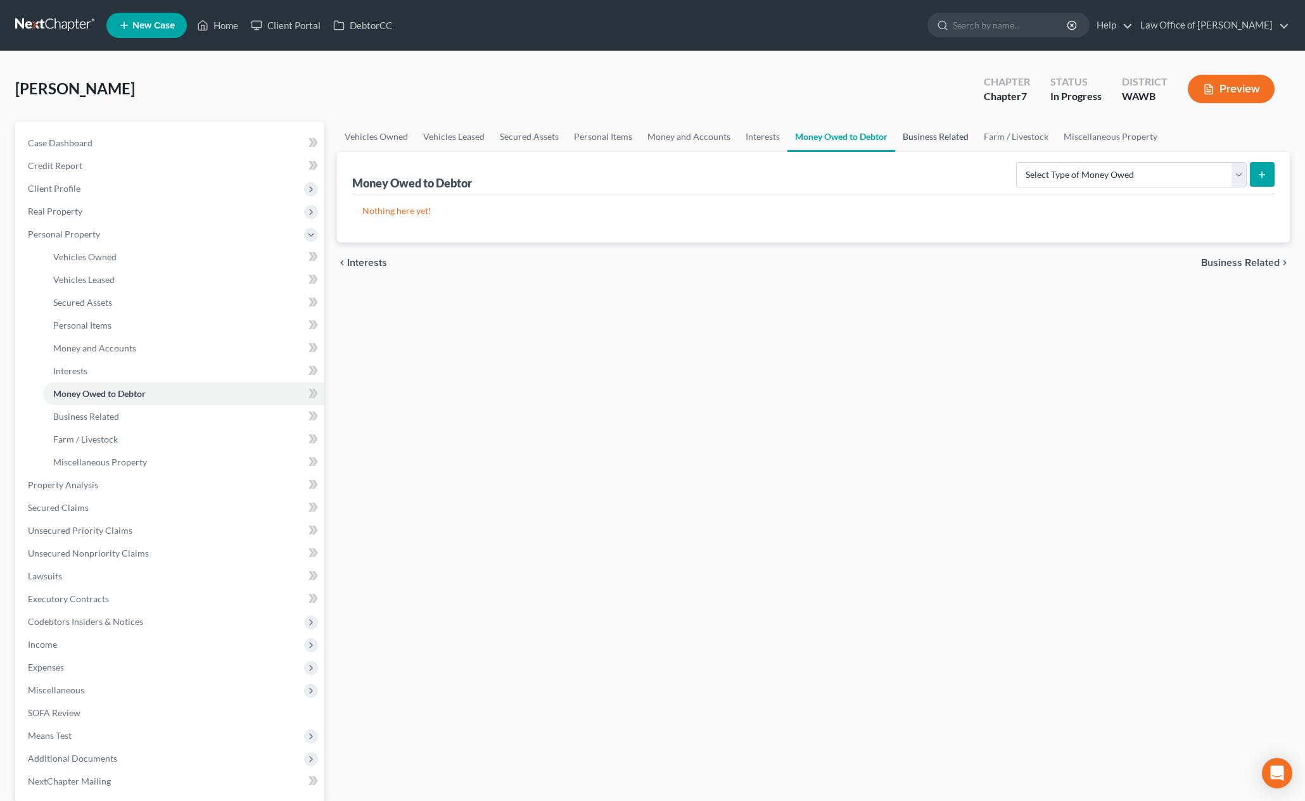
click at [941, 139] on link "Business Related" at bounding box center [935, 137] width 81 height 30
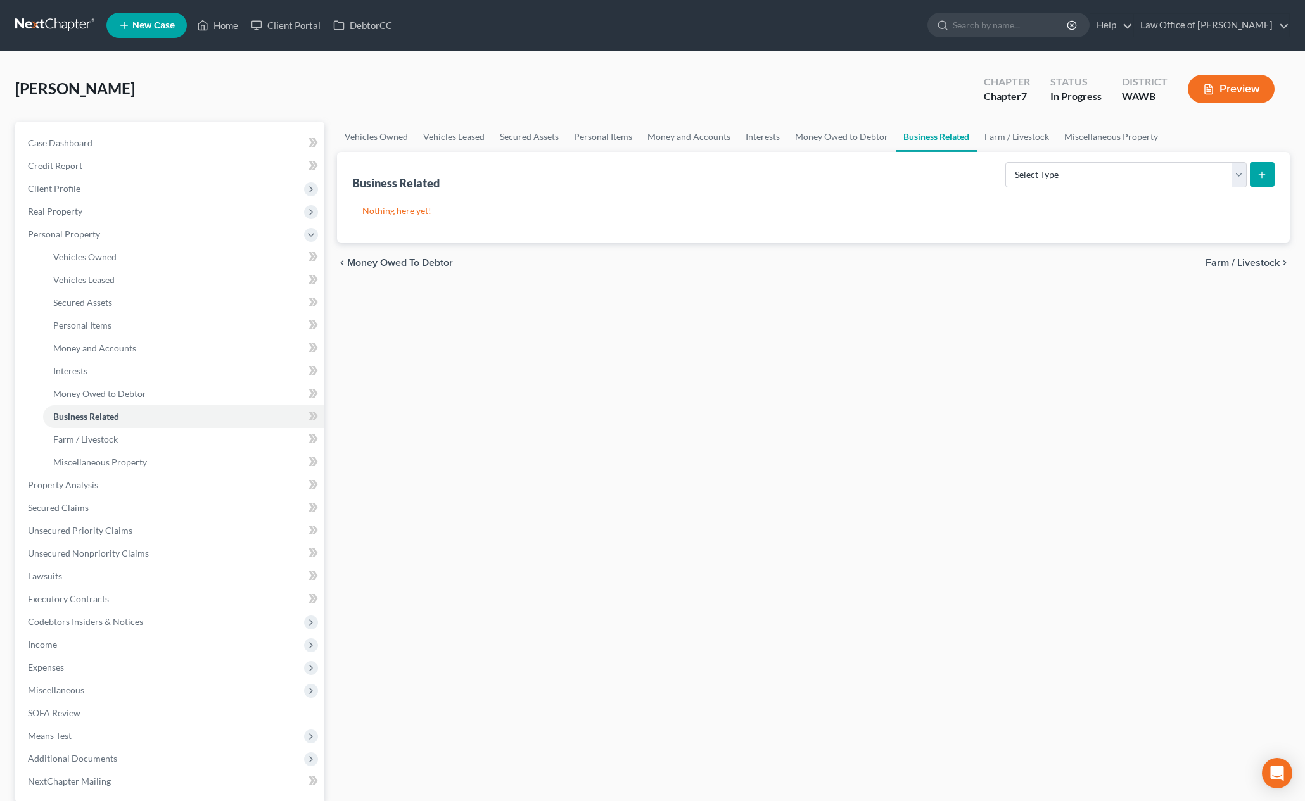
click at [1109, 188] on form "Select Type Customer Lists (A/B: 43) Franchises (A/B: 27) Inventory (A/B: 41) L…" at bounding box center [1139, 175] width 269 height 26
click at [1102, 173] on select "Select Type Customer Lists (A/B: 43) Franchises (A/B: 27) Inventory (A/B: 41) L…" at bounding box center [1125, 174] width 241 height 25
click at [751, 141] on link "Interests" at bounding box center [762, 137] width 49 height 30
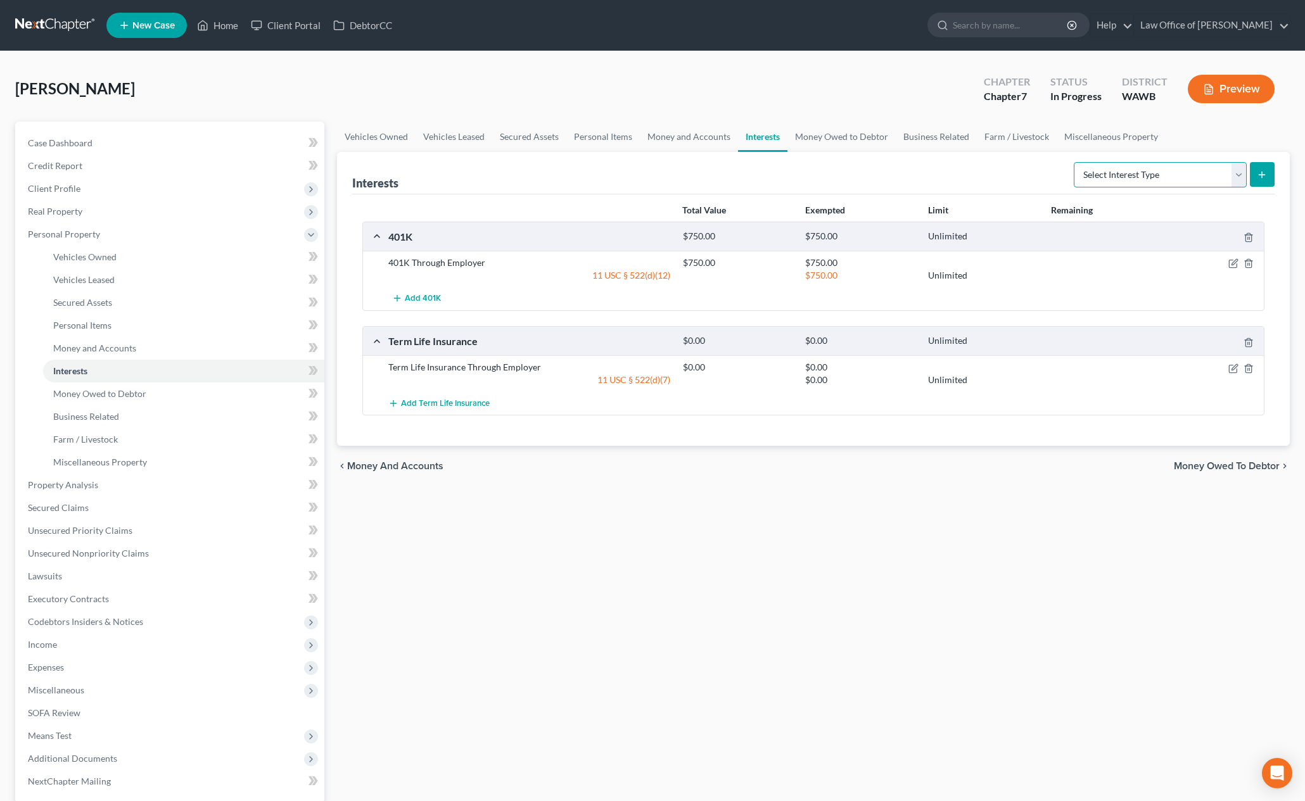
click at [1109, 172] on select "Select Interest Type 401K (A/B: 21) Annuity (A/B: 23) Bond (A/B: 18) Education …" at bounding box center [1160, 174] width 173 height 25
select select "incorporated_business"
click at [1076, 162] on select "Select Interest Type 401K (A/B: 21) Annuity (A/B: 23) Bond (A/B: 18) Education …" at bounding box center [1160, 174] width 173 height 25
click at [1261, 172] on icon "submit" at bounding box center [1262, 175] width 10 height 10
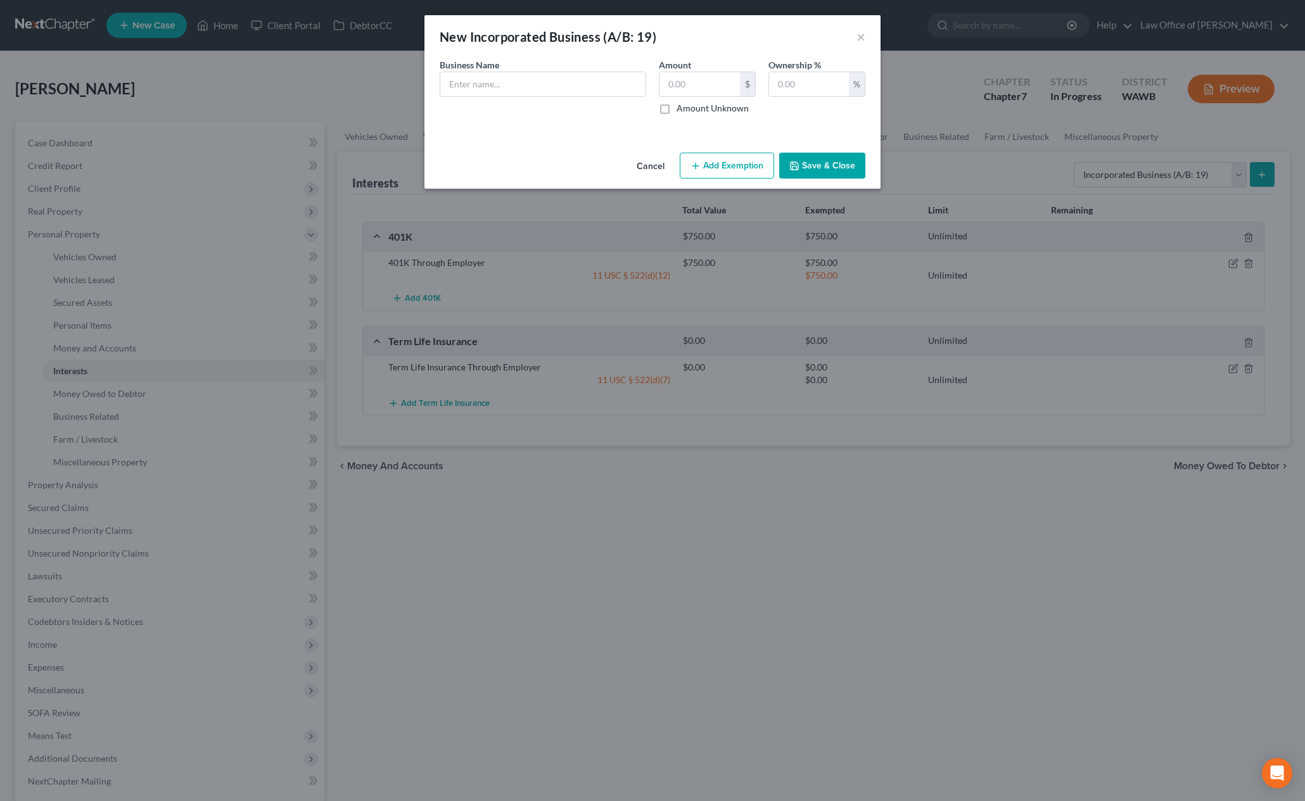
click at [481, 65] on span "Business Name" at bounding box center [470, 65] width 60 height 11
click at [494, 91] on input "text" at bounding box center [542, 84] width 205 height 24
type input "Inspirational Productions"
type input "0"
click at [811, 96] on div "Ownership % %" at bounding box center [817, 86] width 110 height 56
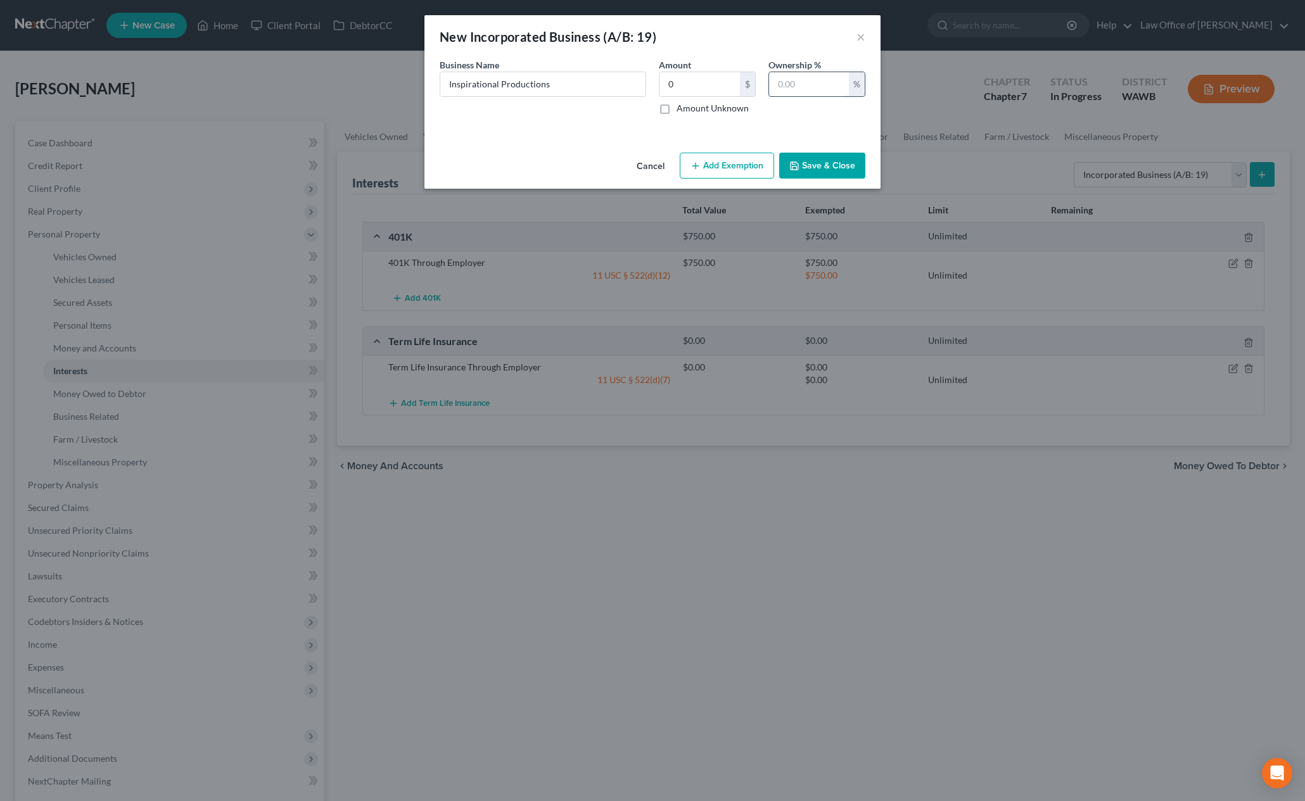
click at [813, 80] on input "text" at bounding box center [809, 84] width 80 height 24
type input "0"
click at [730, 164] on button "Add Exemption" at bounding box center [727, 166] width 94 height 27
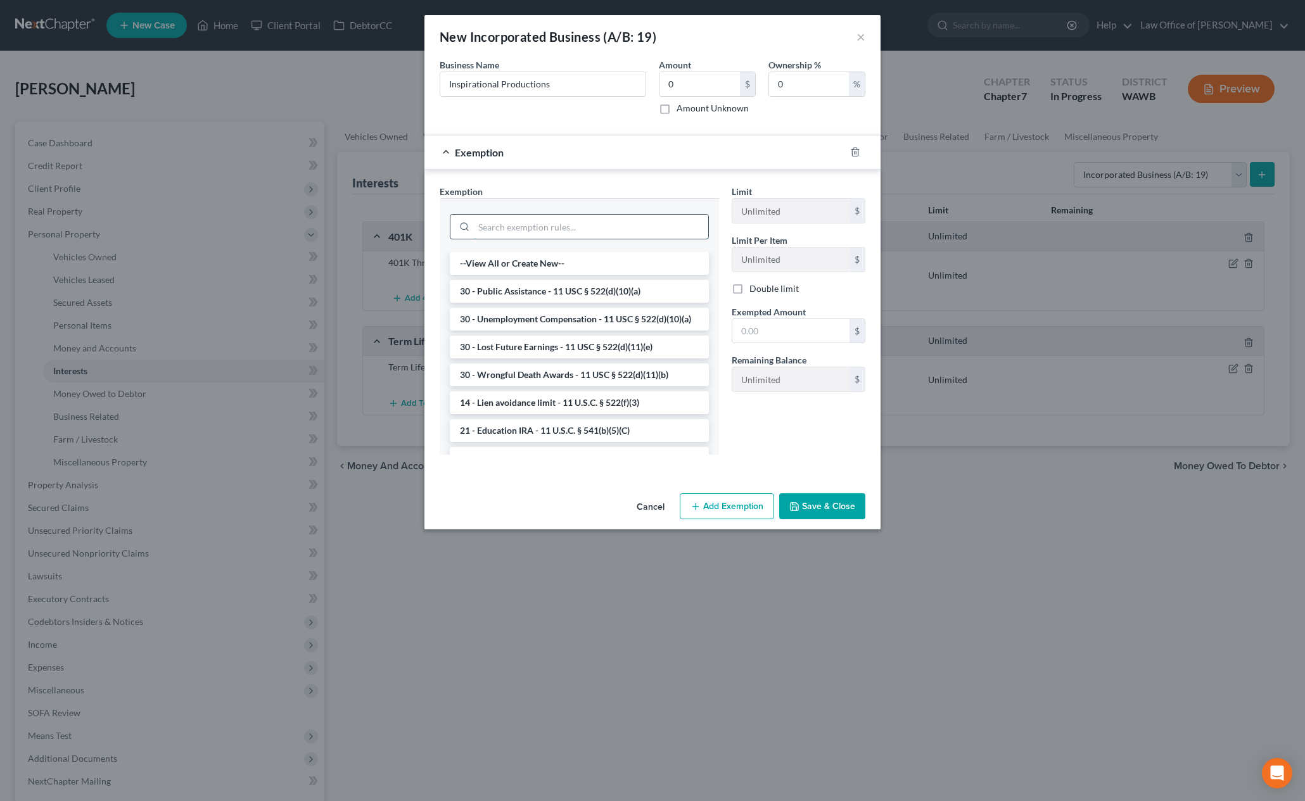
click at [632, 226] on input "search" at bounding box center [591, 227] width 234 height 24
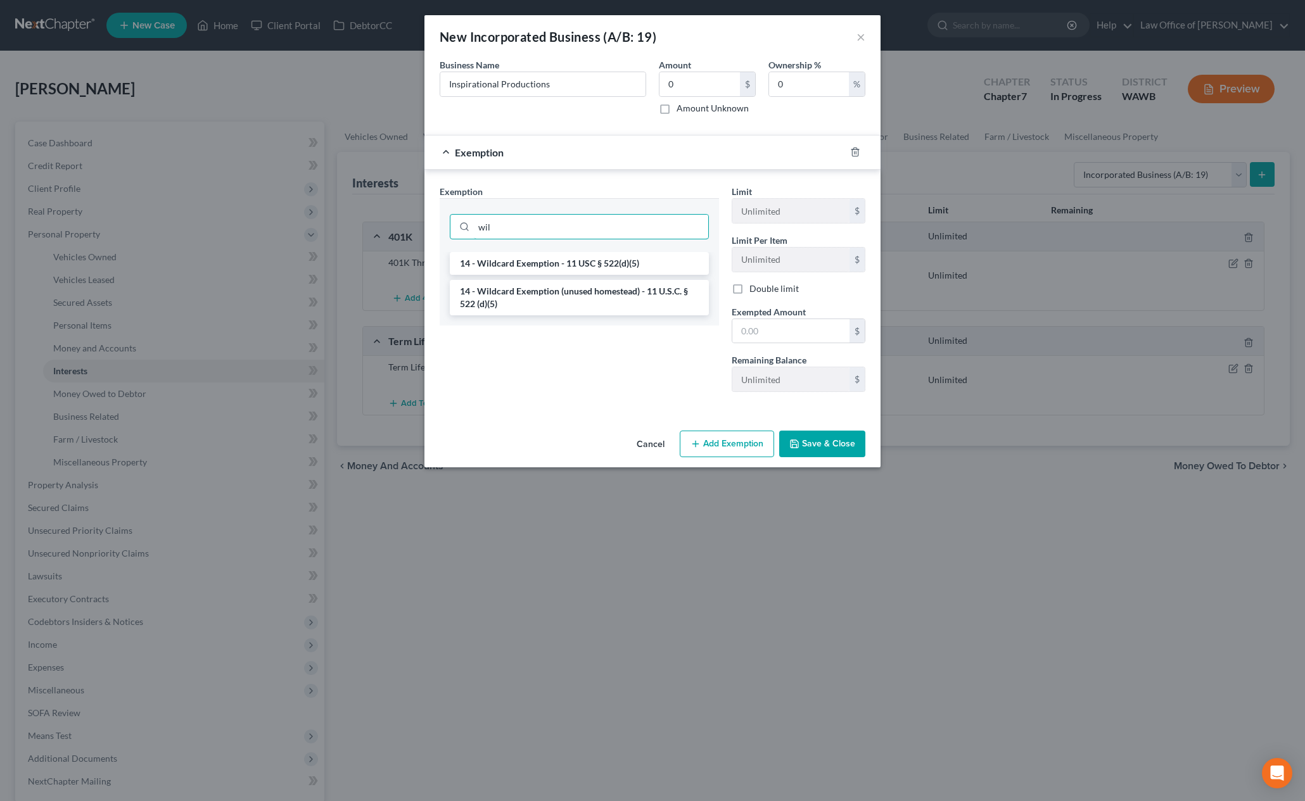
type input "wil"
click at [620, 264] on li "14 - Wildcard Exemption - 11 USC § 522(d)(5)" at bounding box center [579, 263] width 259 height 23
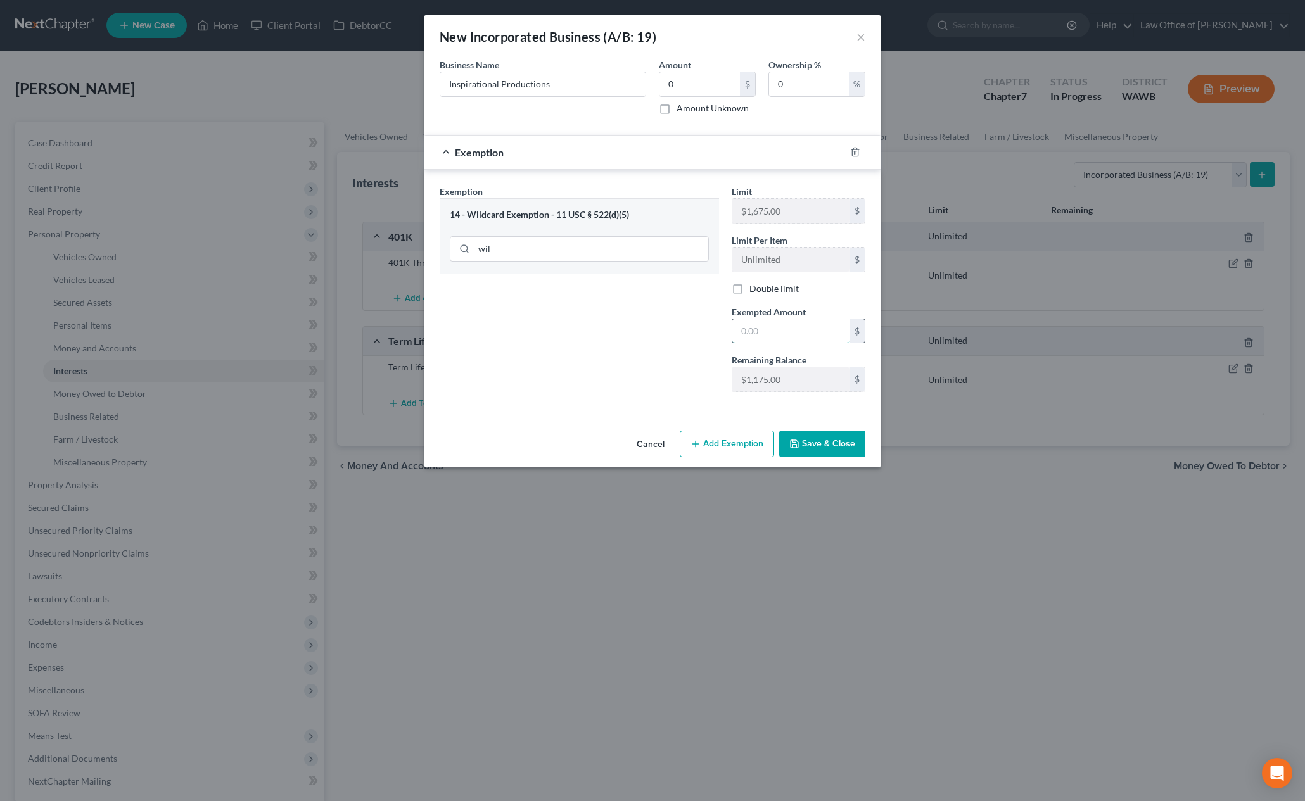
click at [780, 329] on input "text" at bounding box center [790, 331] width 117 height 24
type input "0"
click at [626, 427] on div "New Incorporated Business (A/B: 19) × An exemption set must first be selected f…" at bounding box center [652, 241] width 456 height 452
click at [833, 447] on button "Save & Close" at bounding box center [822, 444] width 86 height 27
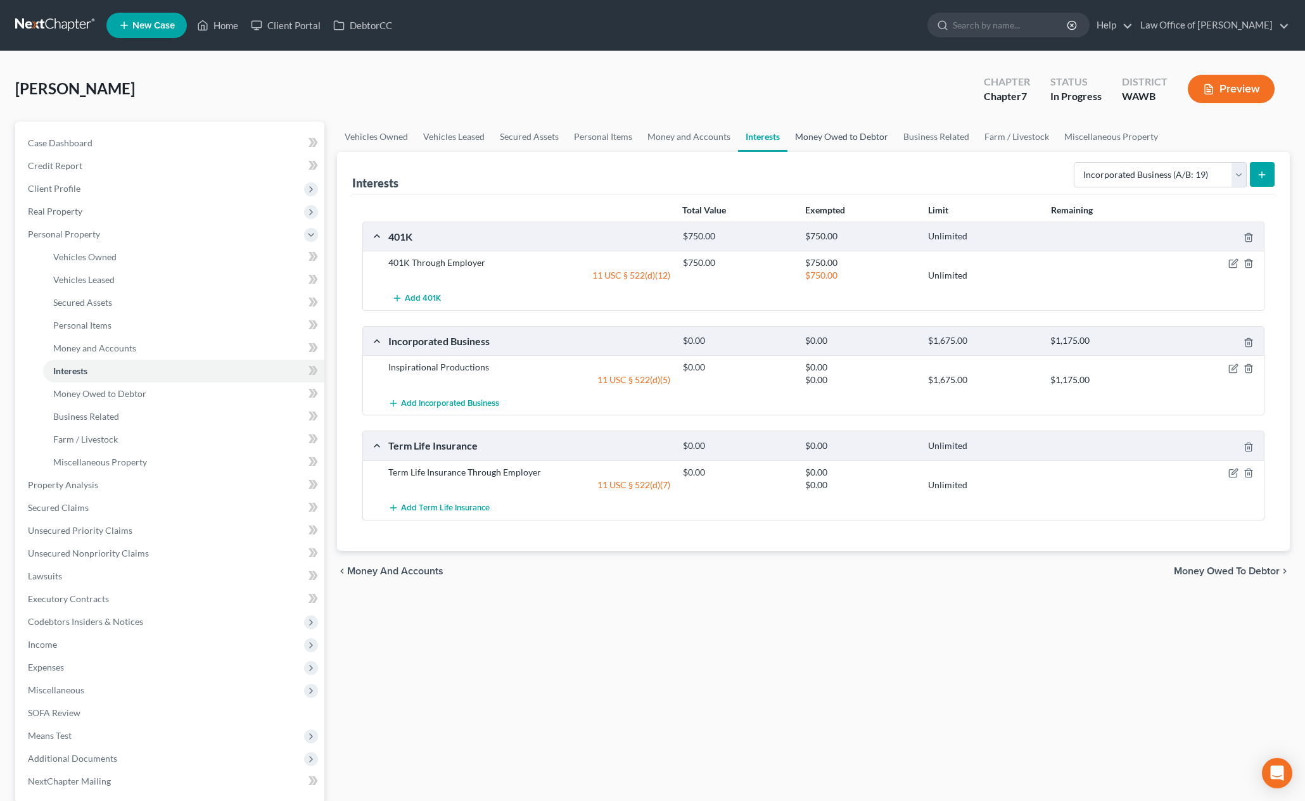
click at [831, 147] on link "Money Owed to Debtor" at bounding box center [842, 137] width 108 height 30
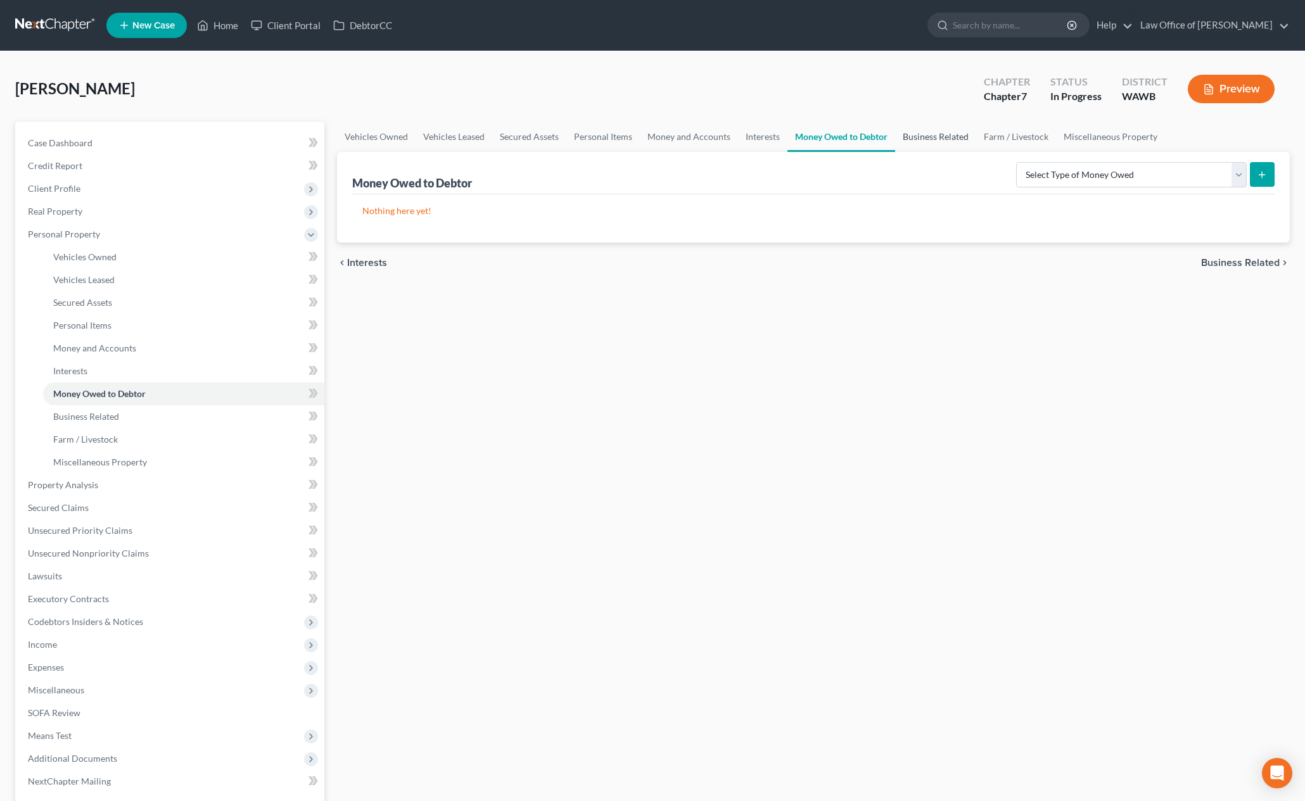
click at [919, 134] on link "Business Related" at bounding box center [935, 137] width 81 height 30
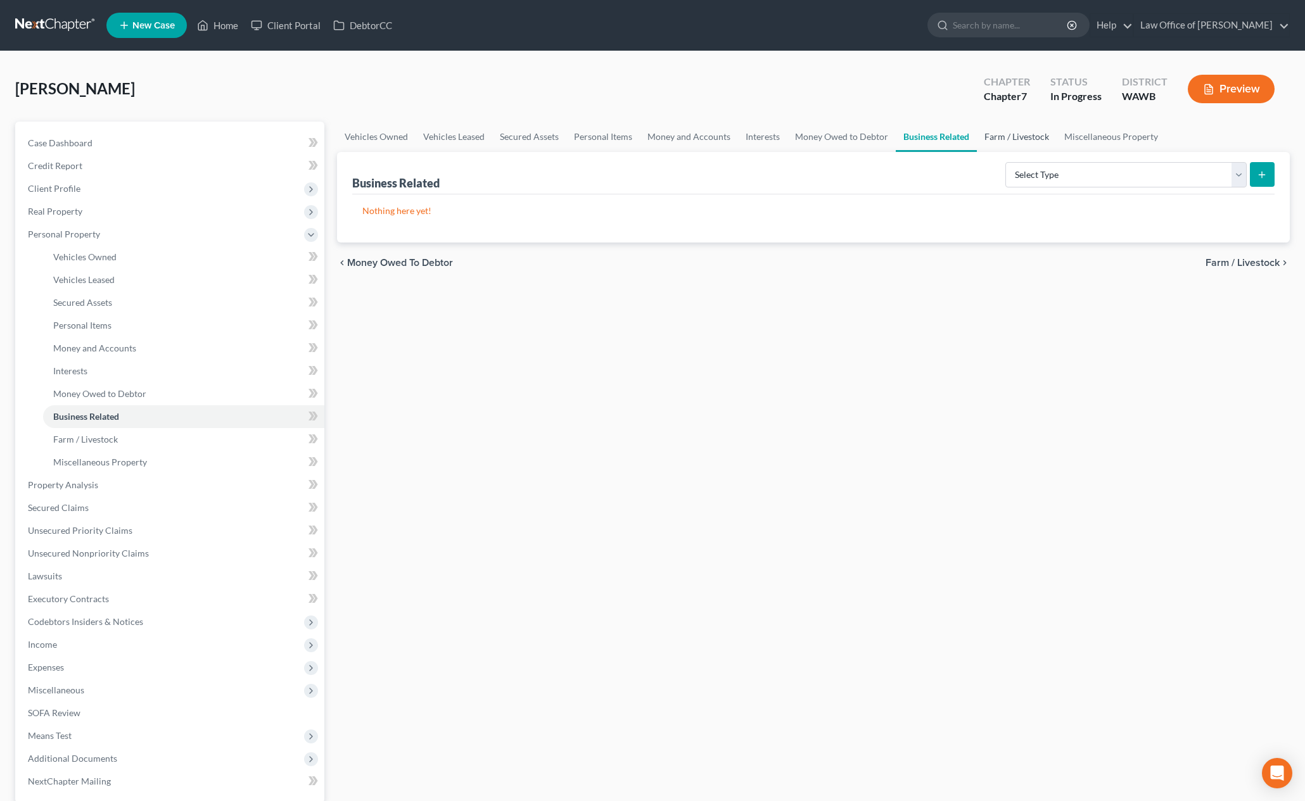
click at [998, 146] on link "Farm / Livestock" at bounding box center [1017, 137] width 80 height 30
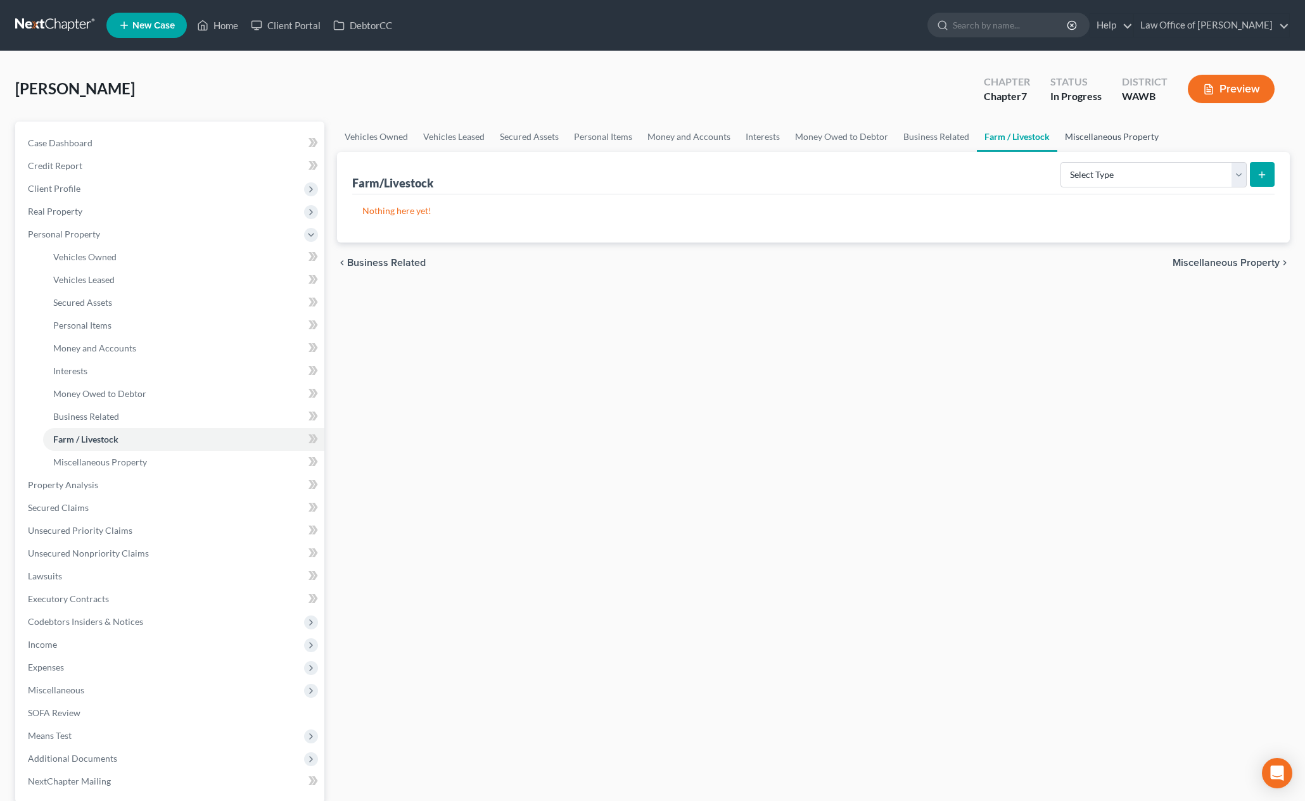
click at [1093, 142] on link "Miscellaneous Property" at bounding box center [1111, 137] width 109 height 30
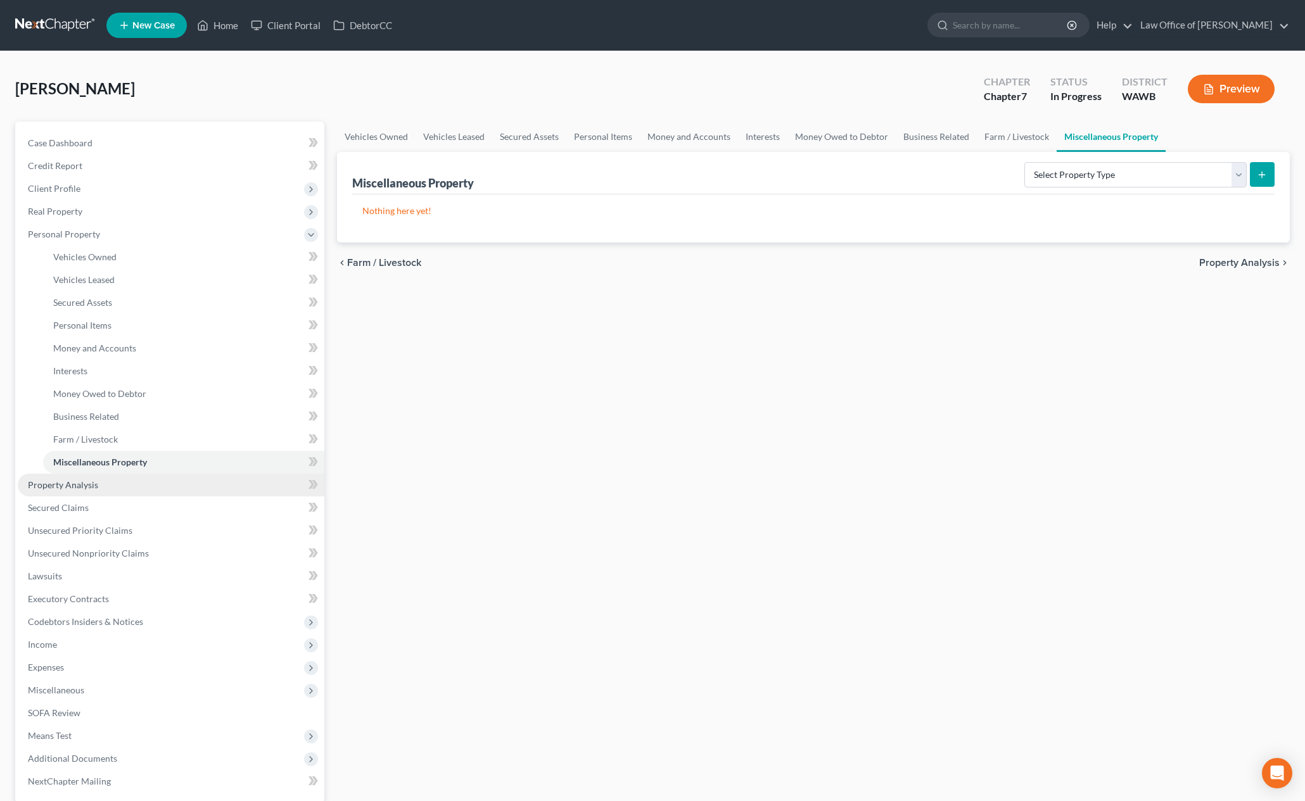
click at [137, 487] on link "Property Analysis" at bounding box center [171, 485] width 307 height 23
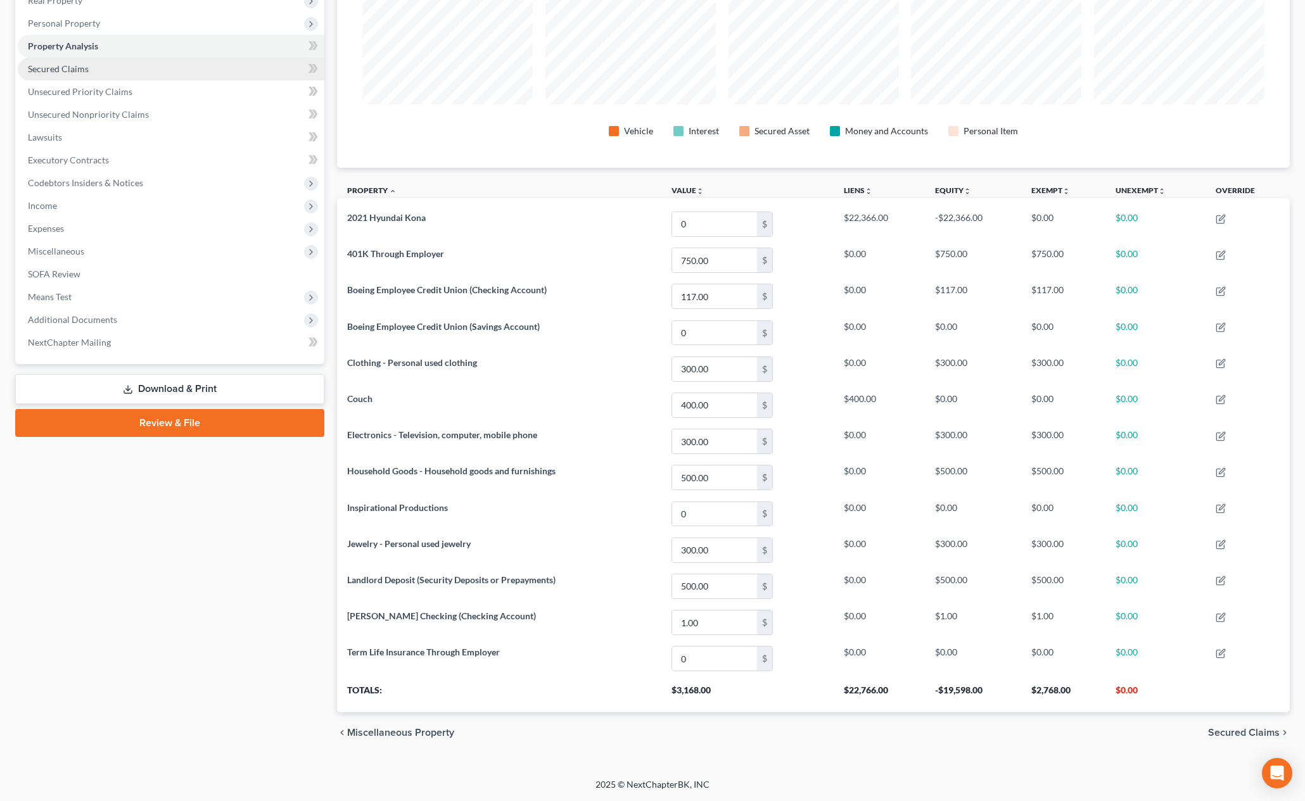
click at [186, 63] on link "Secured Claims" at bounding box center [171, 69] width 307 height 23
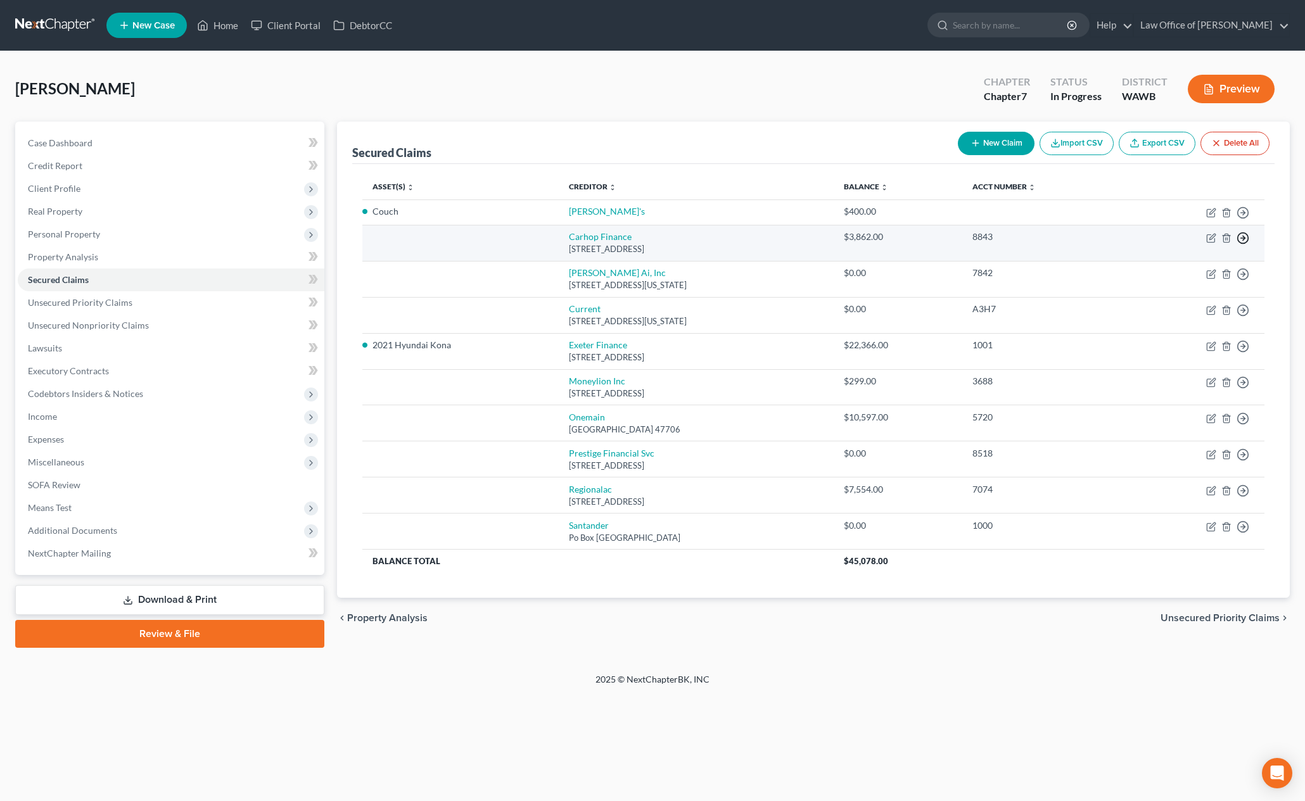
click at [1245, 239] on icon "button" at bounding box center [1243, 238] width 13 height 13
click at [1175, 267] on link "Move to F" at bounding box center [1185, 269] width 106 height 22
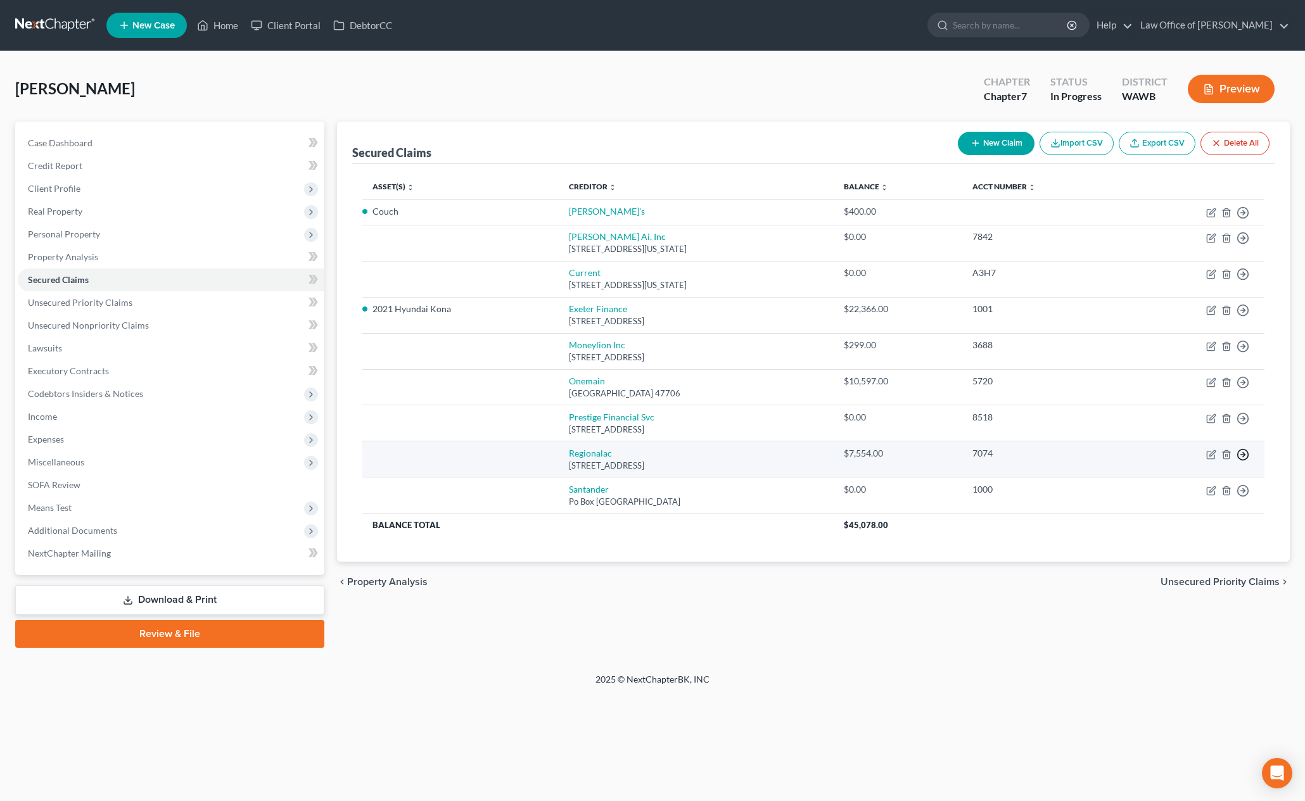
click at [1241, 452] on icon "button" at bounding box center [1243, 455] width 13 height 13
click at [1172, 484] on link "Move to F" at bounding box center [1185, 486] width 106 height 22
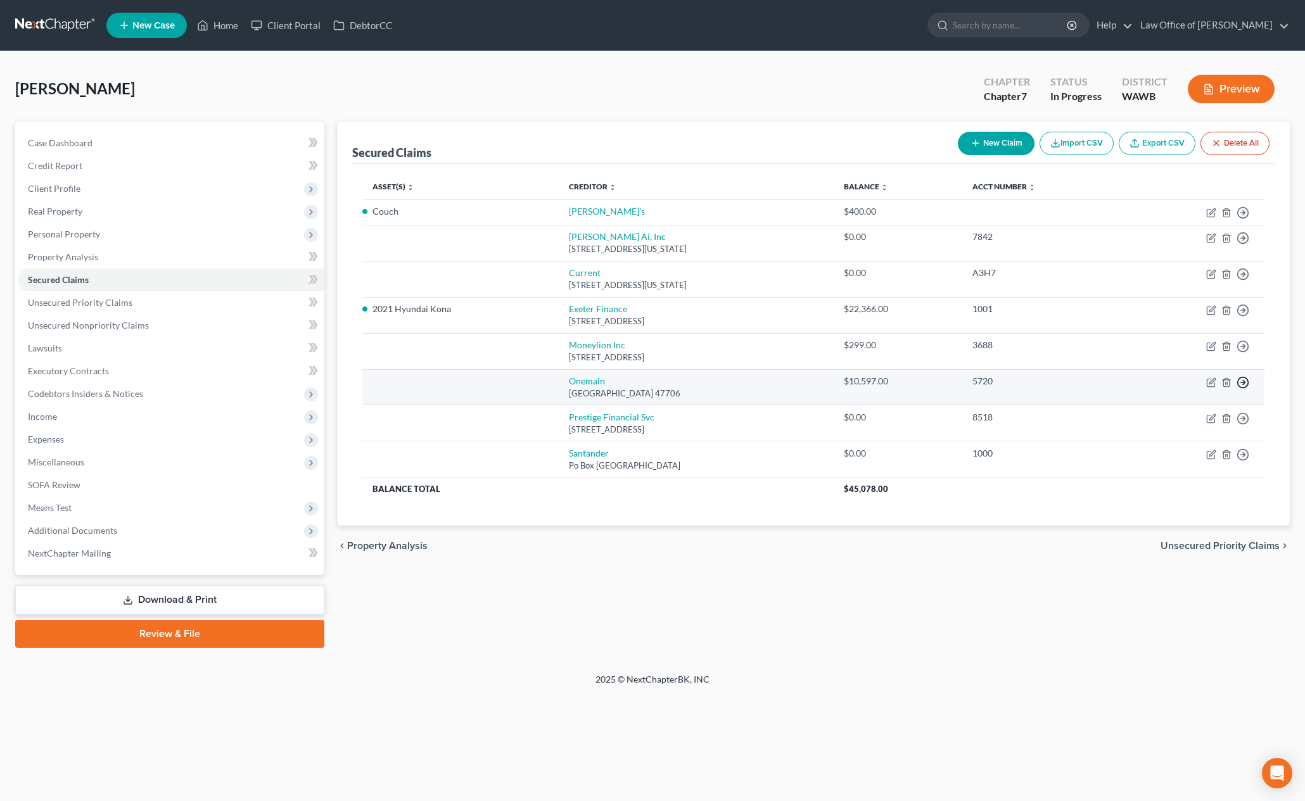
click at [1241, 381] on icon "button" at bounding box center [1243, 382] width 13 height 13
click at [1178, 418] on link "Move to F" at bounding box center [1185, 413] width 106 height 22
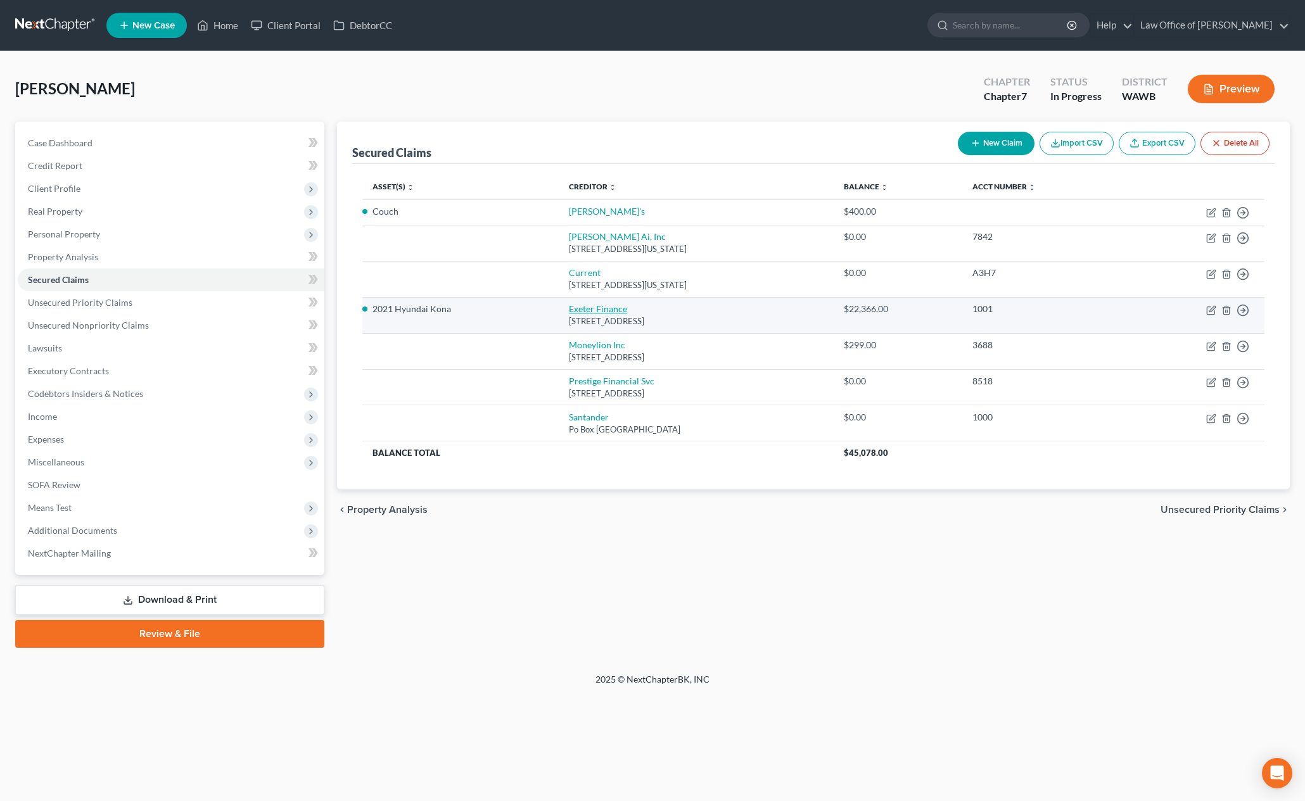
click at [580, 309] on link "Exeter Finance" at bounding box center [598, 308] width 58 height 11
select select "45"
select select "2"
select select "0"
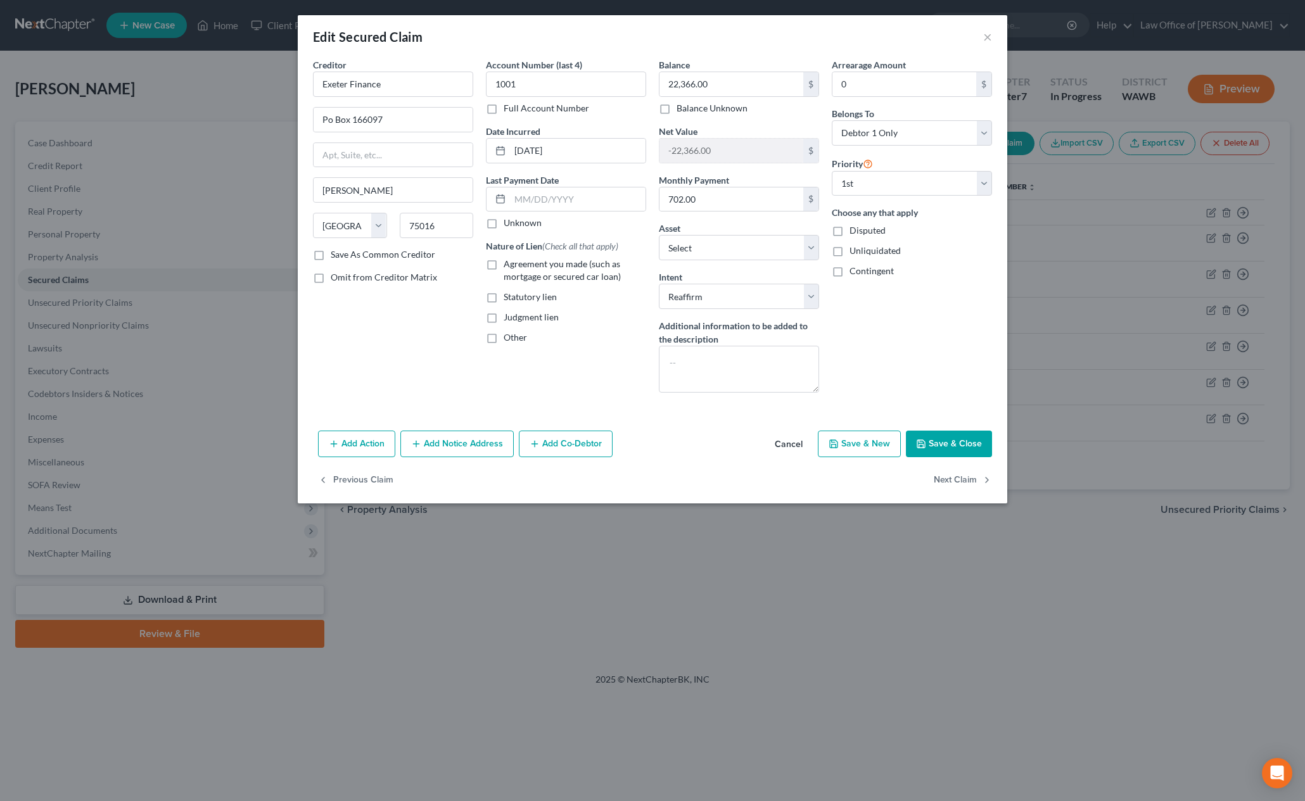
click at [504, 271] on label "Agreement you made (such as mortgage or secured car loan)" at bounding box center [575, 270] width 143 height 25
click at [509, 266] on input "Agreement you made (such as mortgage or secured car loan)" at bounding box center [513, 262] width 8 height 8
checkbox input "true"
click at [959, 450] on button "Save & Close" at bounding box center [949, 444] width 86 height 27
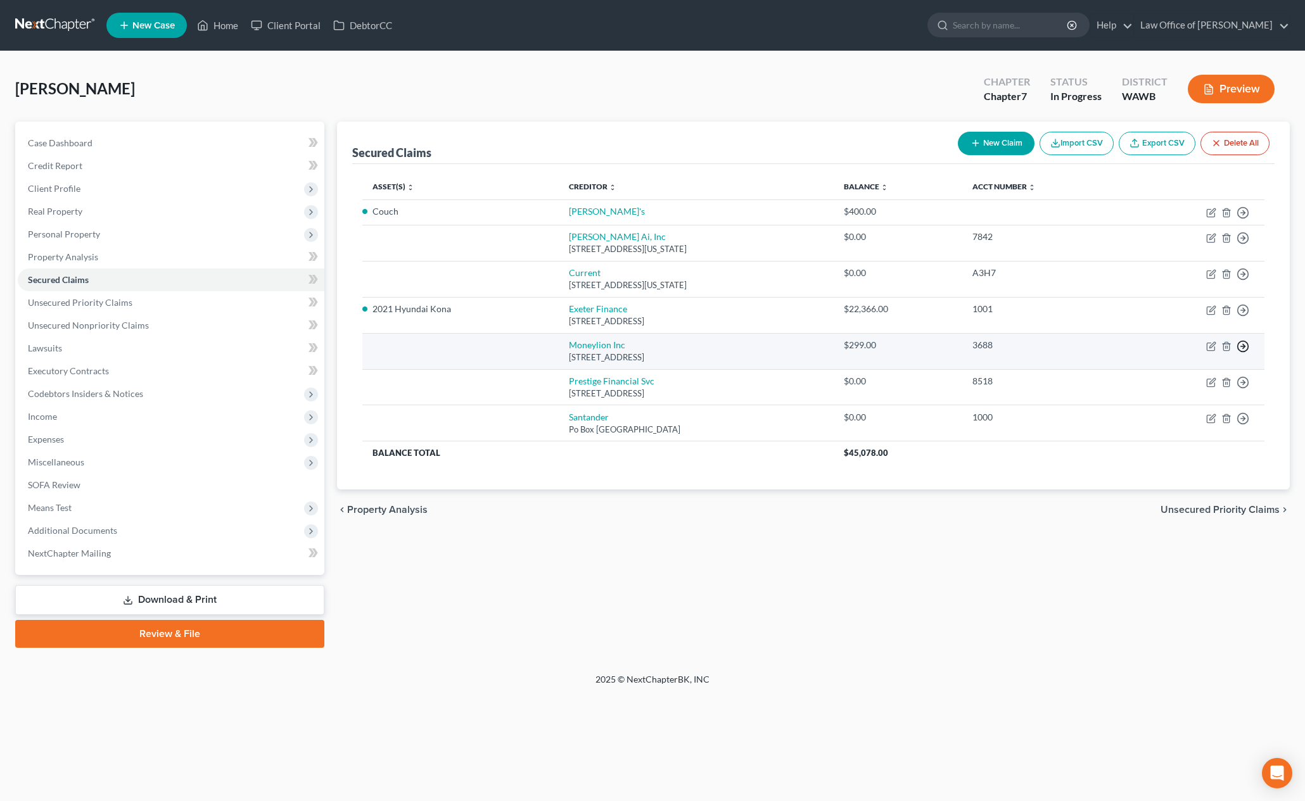
click at [1242, 344] on icon "button" at bounding box center [1243, 346] width 13 height 13
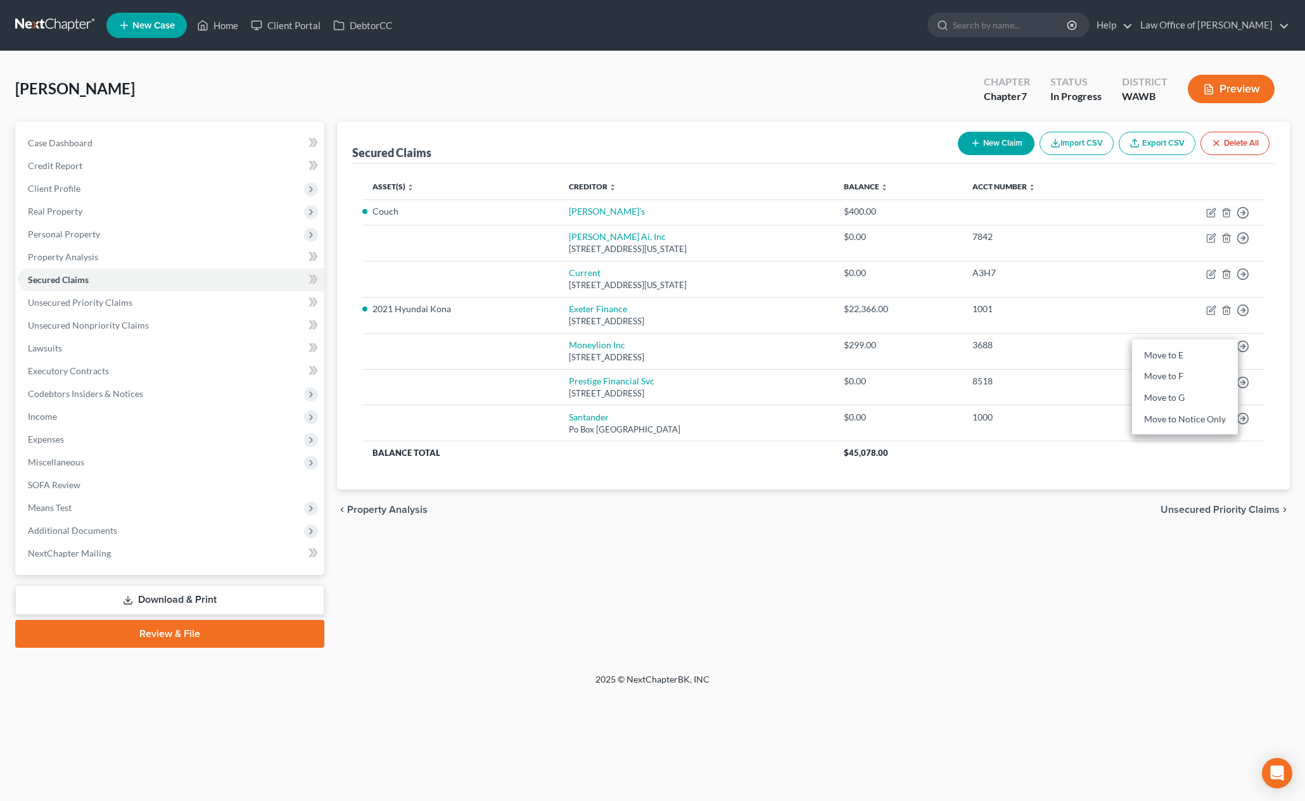
click at [1284, 362] on div "Secured Claims New Claim Import CSV Export CSV Delete All Asset(s) expand_more …" at bounding box center [813, 306] width 953 height 369
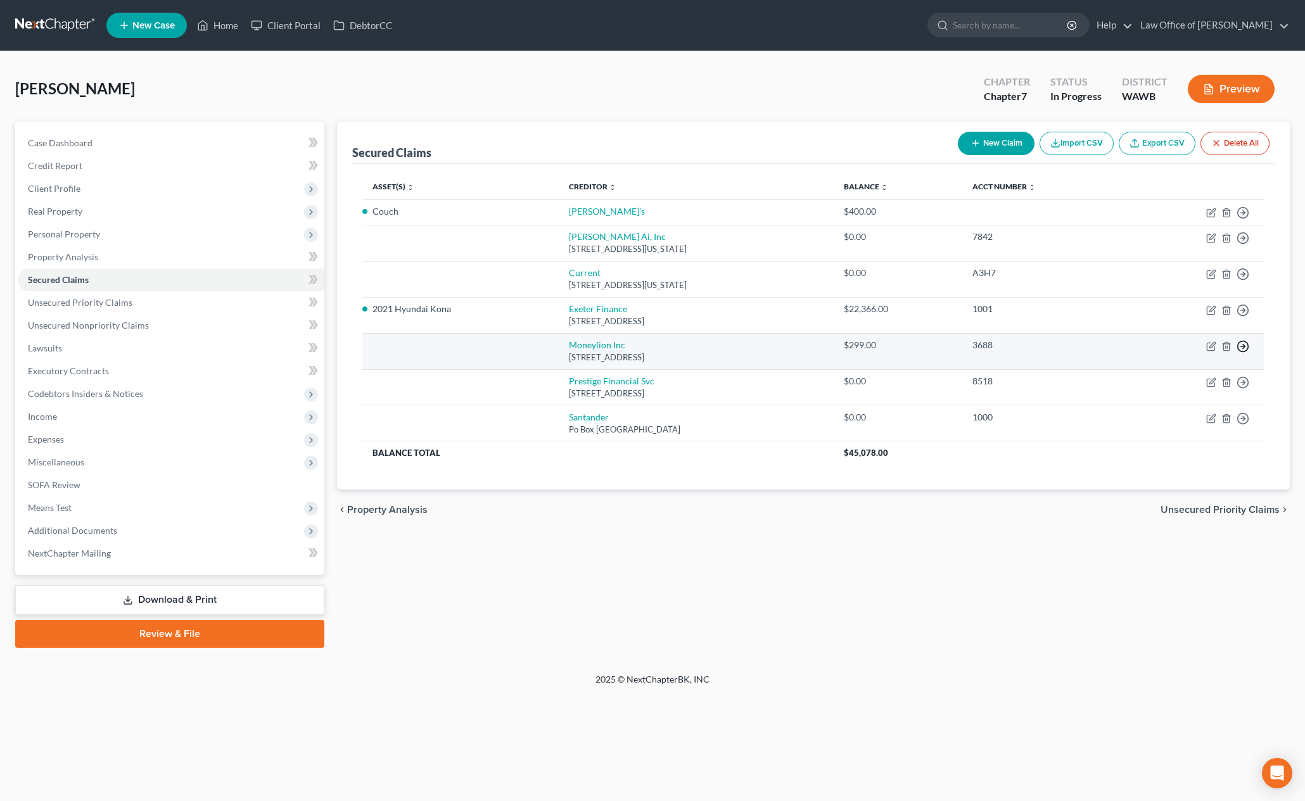
click at [1239, 348] on icon "button" at bounding box center [1243, 346] width 13 height 13
click at [1202, 375] on link "Move to F" at bounding box center [1185, 377] width 106 height 22
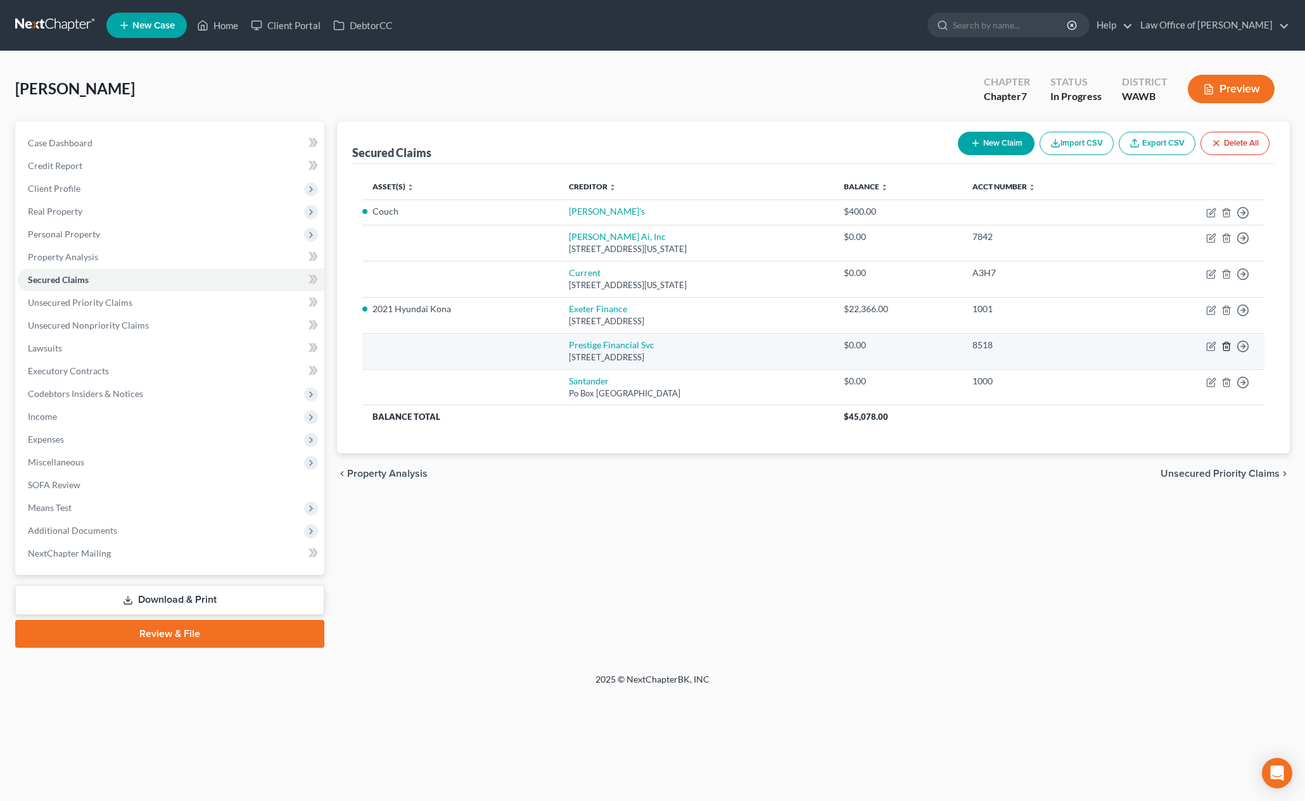
click at [1227, 347] on line "button" at bounding box center [1227, 347] width 0 height 3
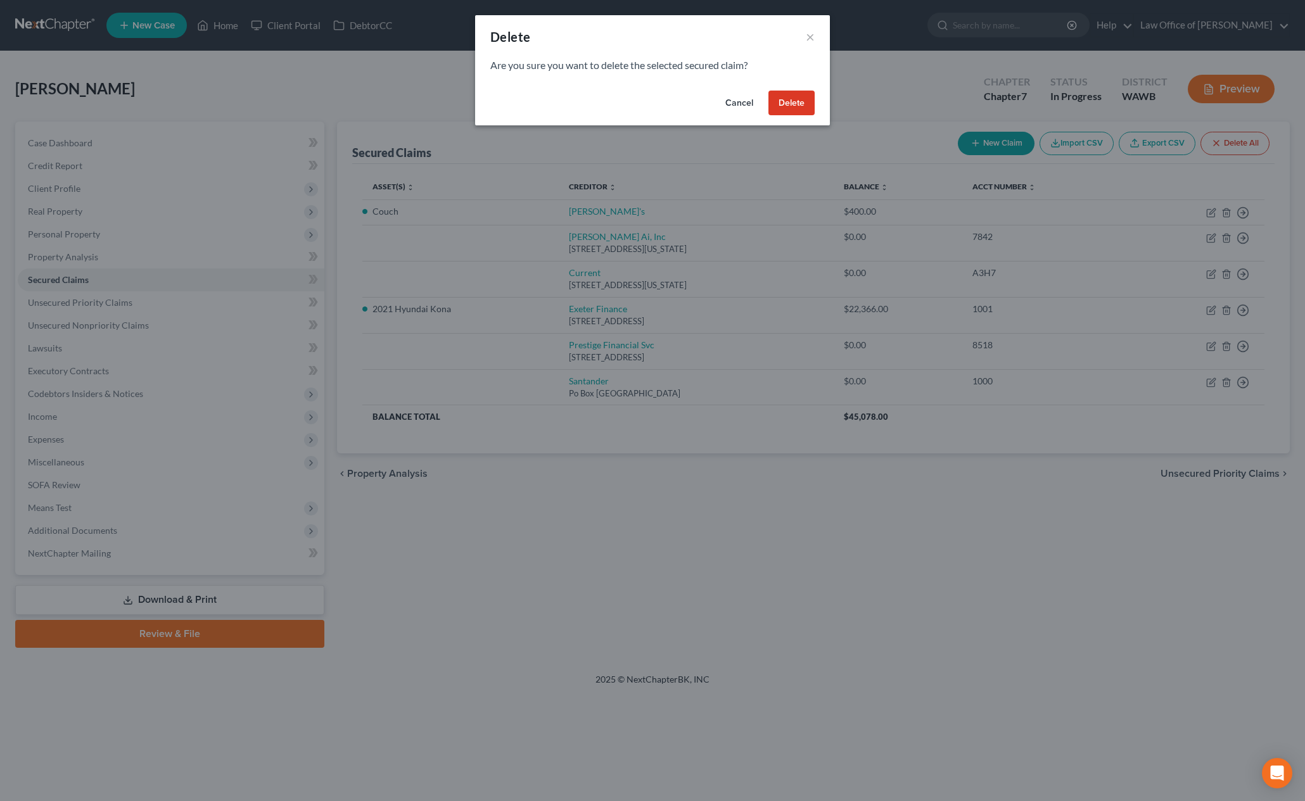
click at [798, 113] on button "Delete" at bounding box center [791, 103] width 46 height 25
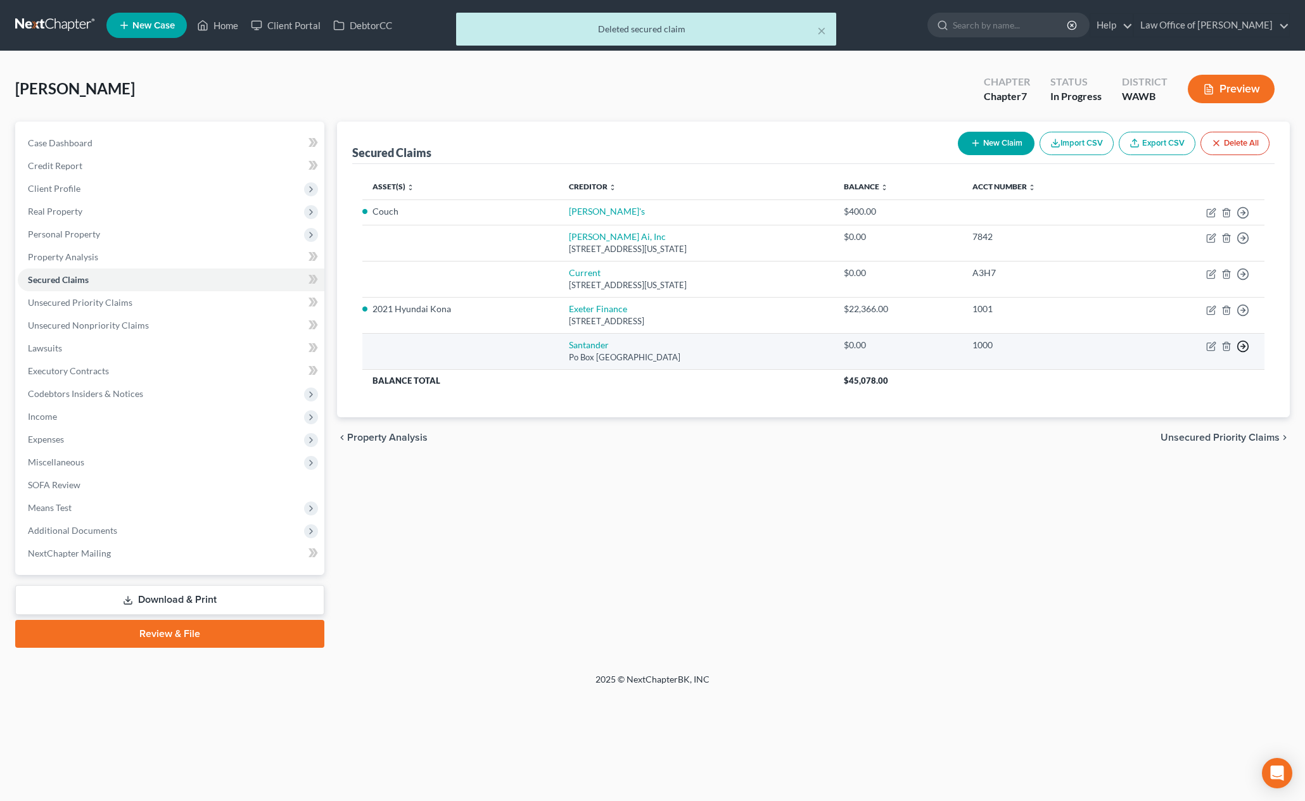
click at [1246, 350] on icon "button" at bounding box center [1243, 346] width 13 height 13
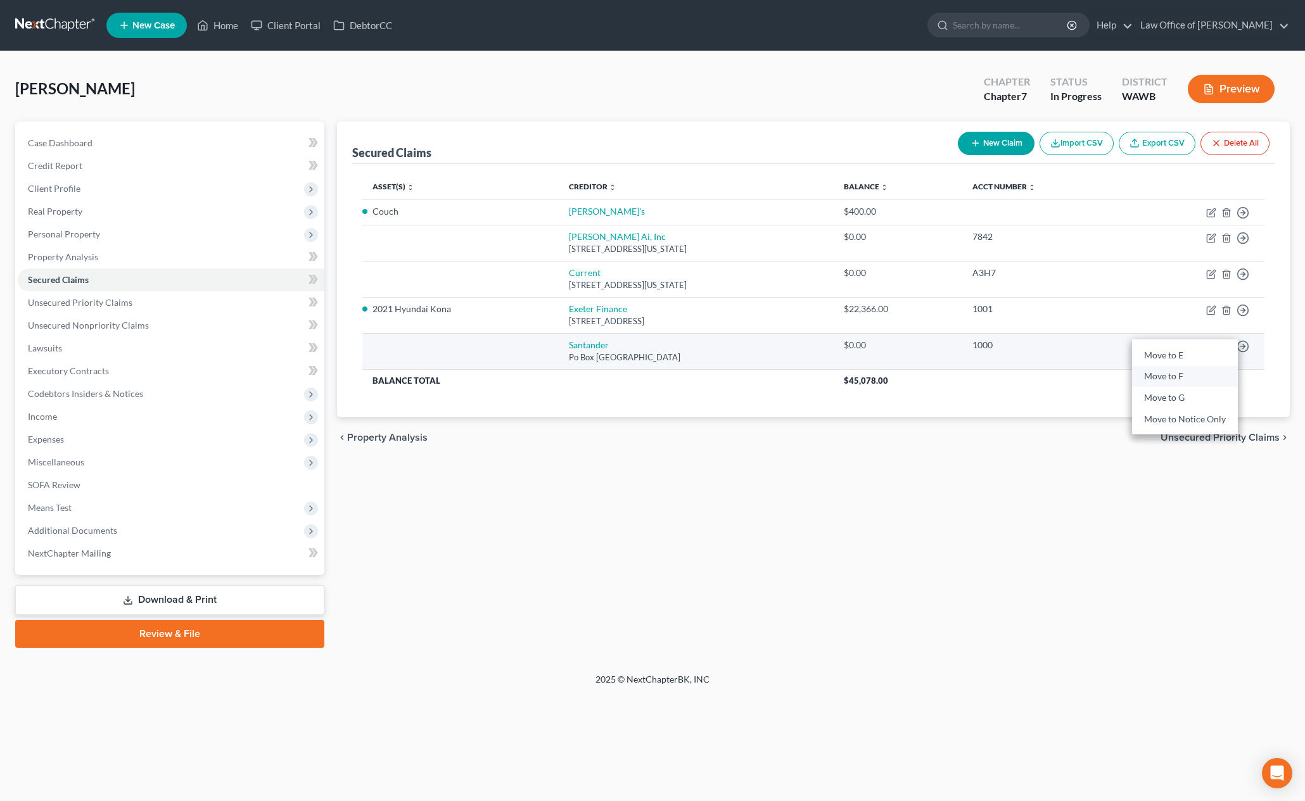
click at [1191, 379] on link "Move to F" at bounding box center [1185, 377] width 106 height 22
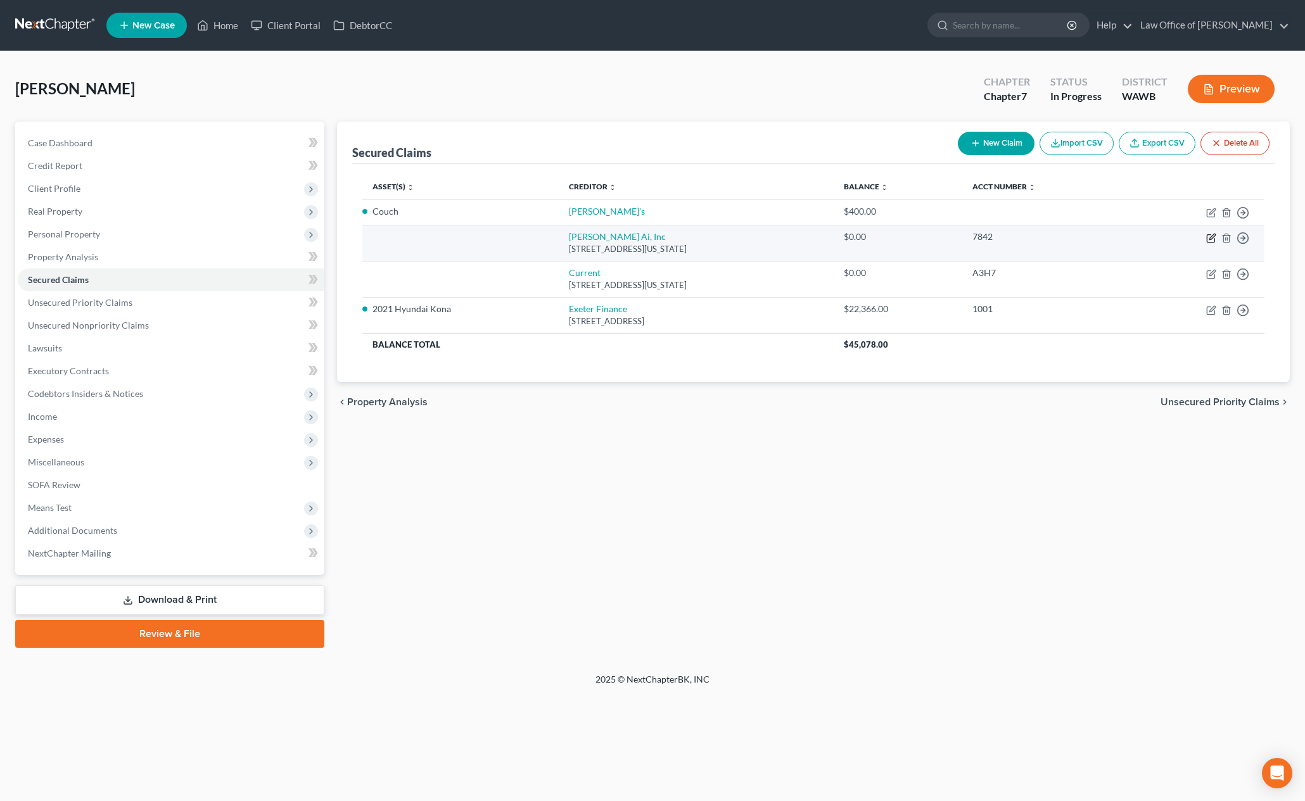
click at [1213, 238] on icon "button" at bounding box center [1212, 237] width 6 height 6
select select "35"
select select "0"
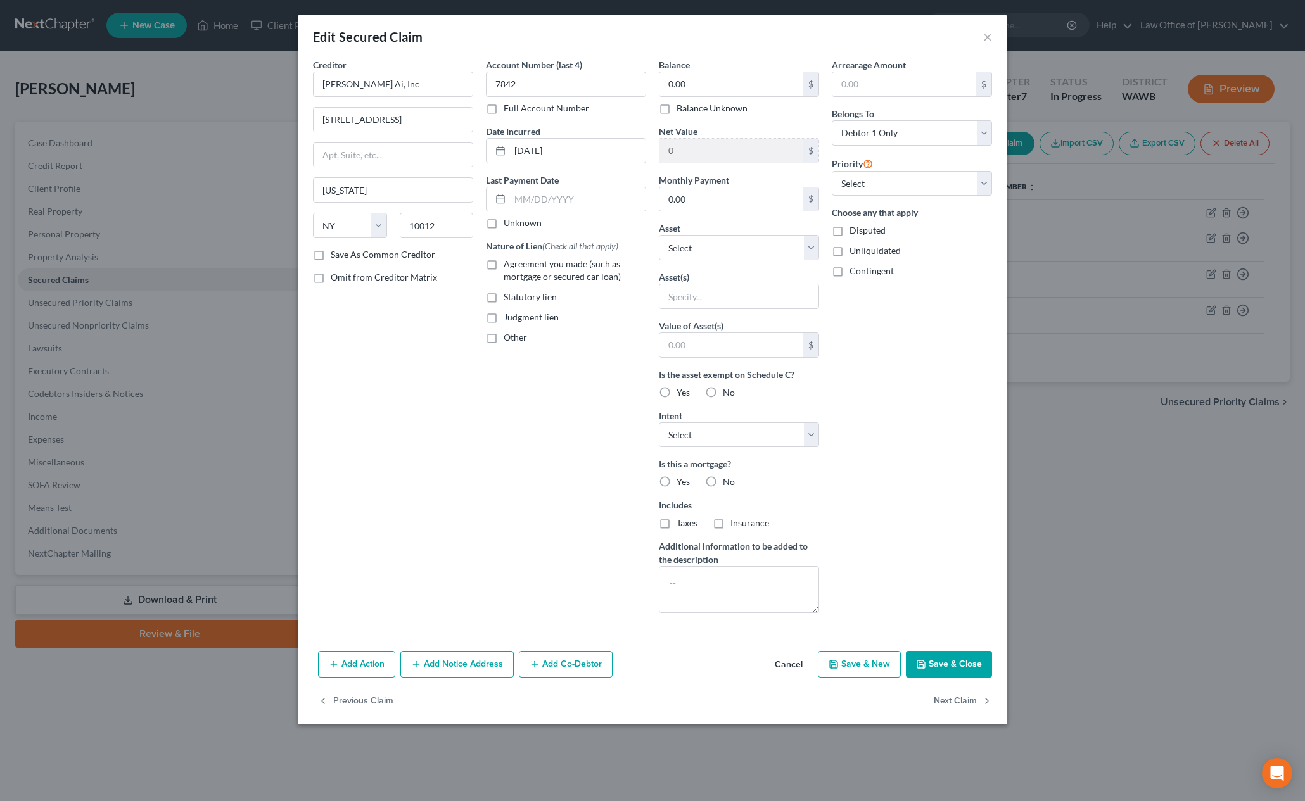
click at [1178, 246] on div "Edit Secured Claim × Creditor * [PERSON_NAME] Ai, Inc 594 Broadway [US_STATE][G…" at bounding box center [652, 400] width 1305 height 801
click at [971, 705] on button "Next Claim" at bounding box center [963, 701] width 58 height 27
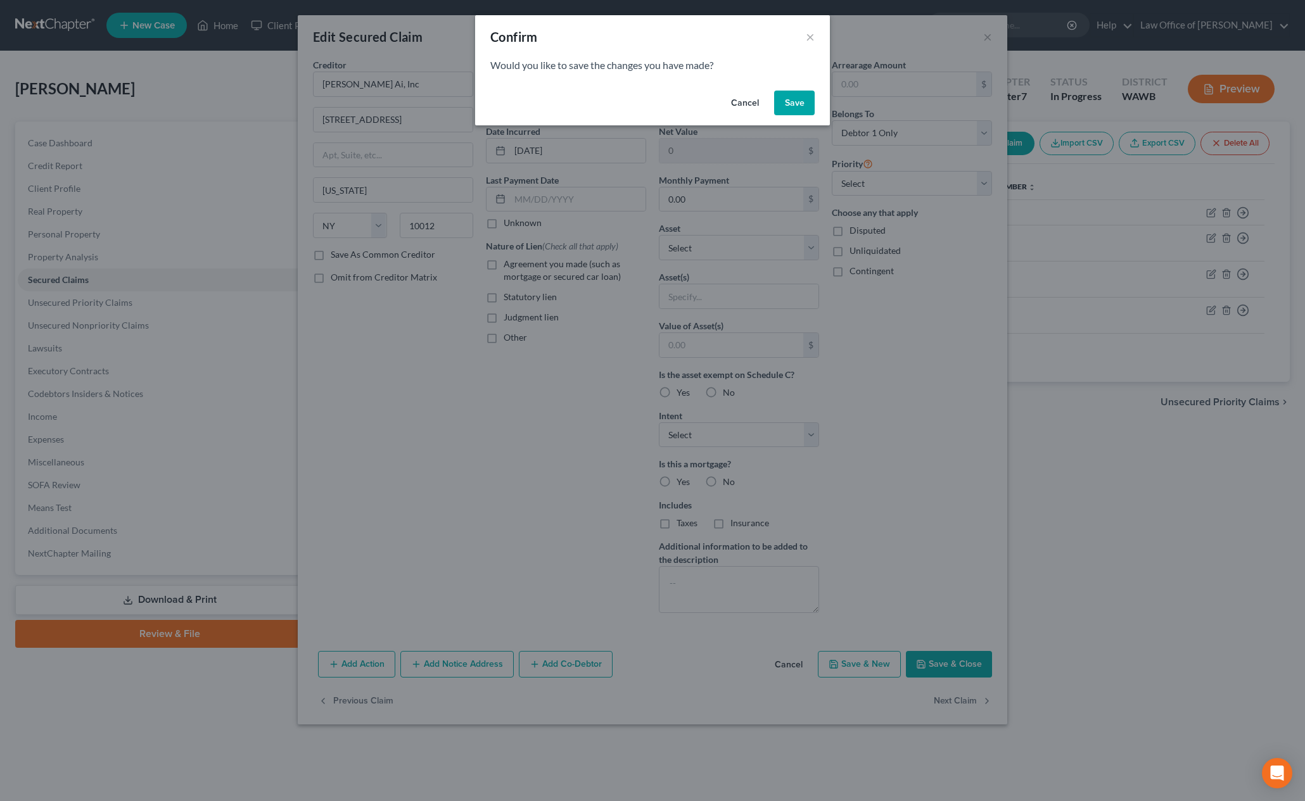
click at [794, 110] on button "Save" at bounding box center [794, 103] width 41 height 25
select select "35"
select select "0"
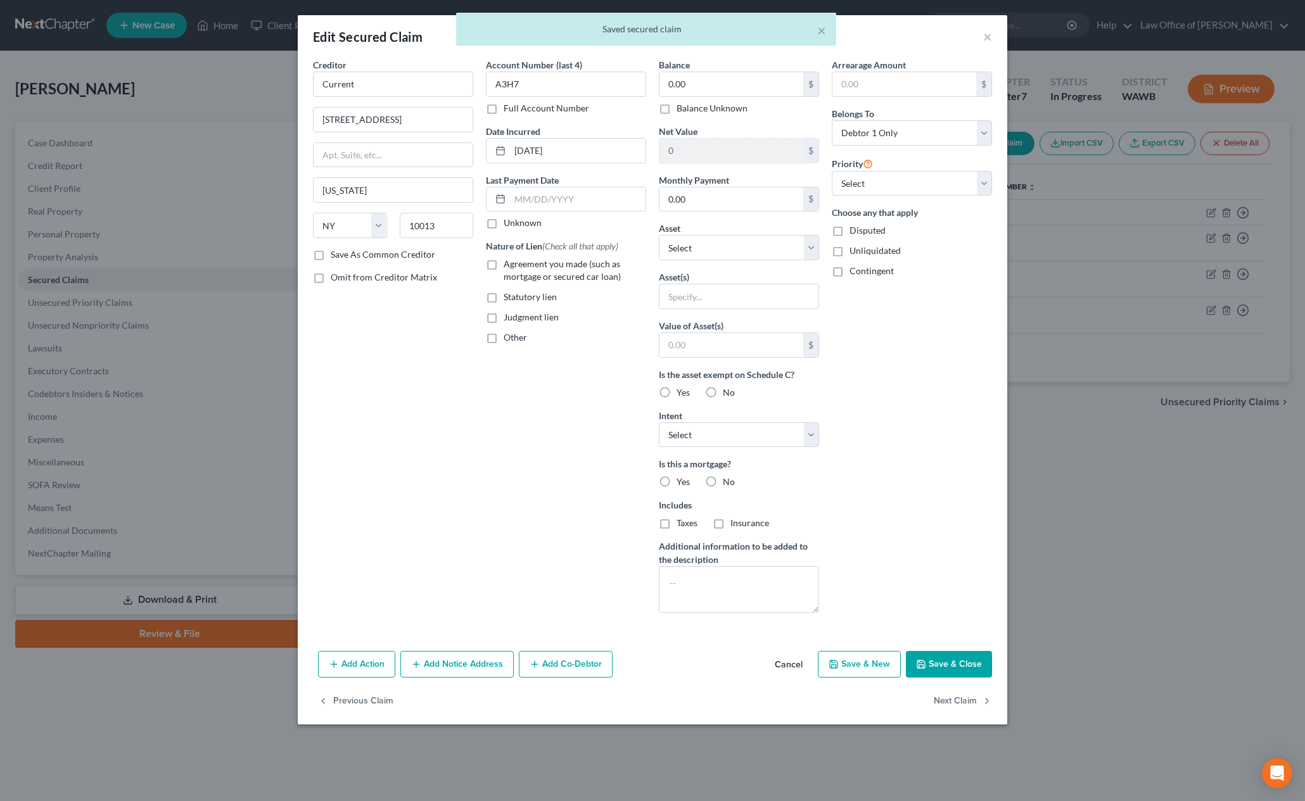
click at [988, 38] on div "× Saved secured claim" at bounding box center [646, 32] width 1305 height 39
click at [988, 34] on div "× Saved secured claim" at bounding box center [646, 32] width 1305 height 39
click at [800, 667] on button "Cancel" at bounding box center [789, 665] width 48 height 25
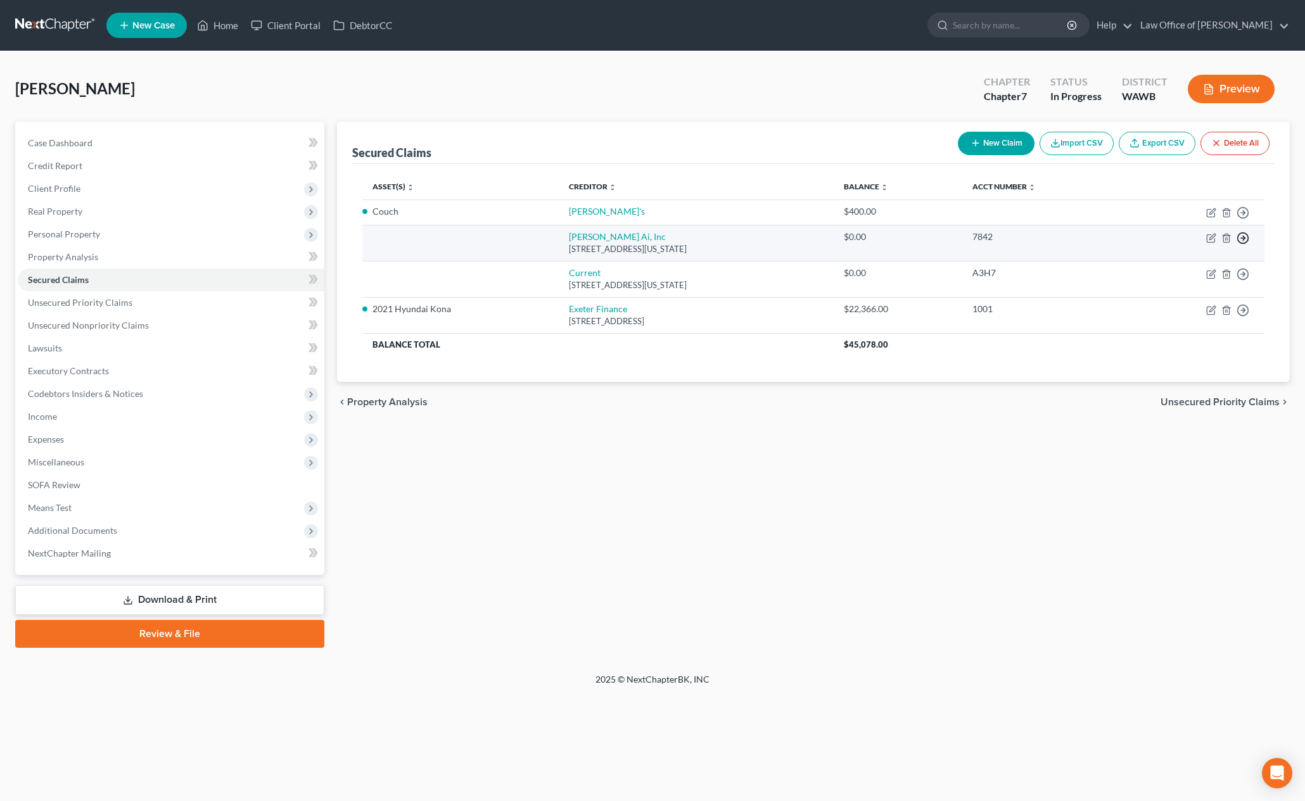
click at [1244, 238] on line "button" at bounding box center [1243, 238] width 4 height 0
click at [1183, 269] on link "Move to F" at bounding box center [1185, 269] width 106 height 22
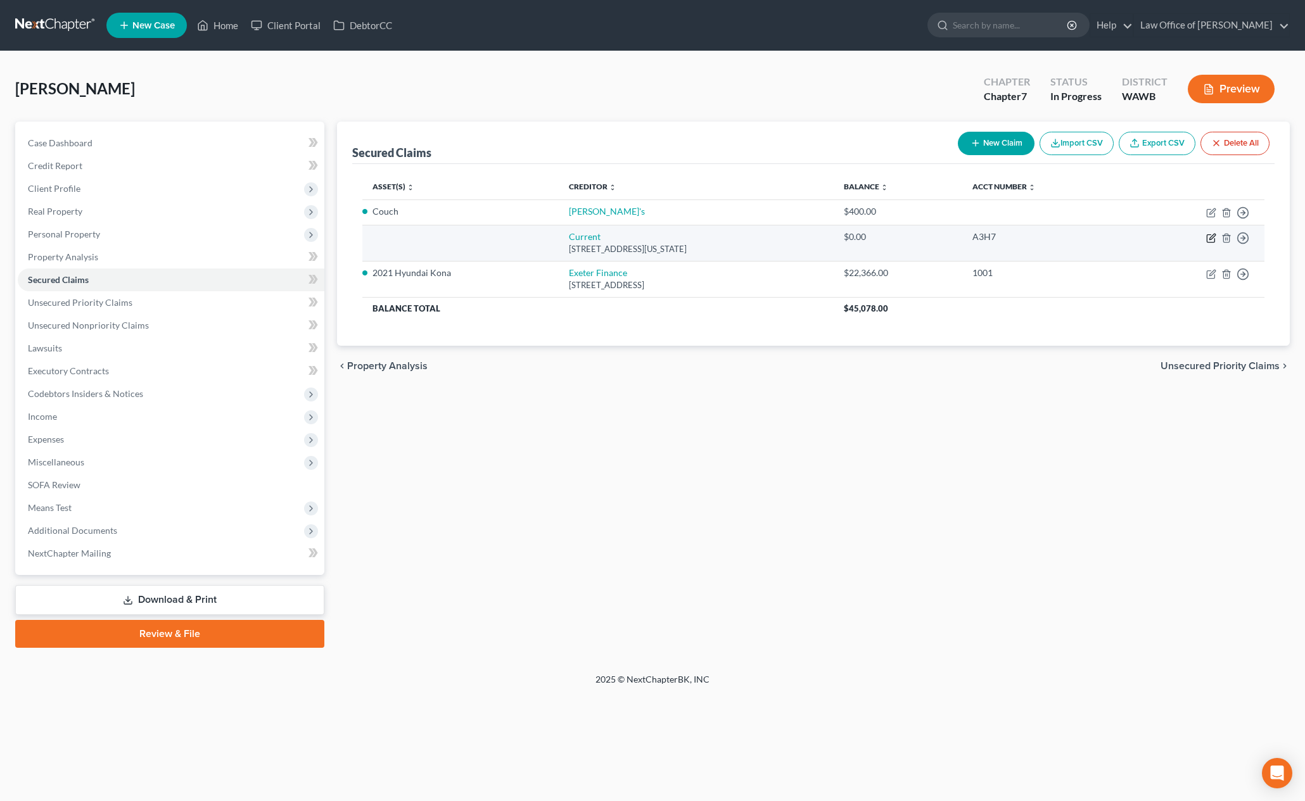
click at [1209, 241] on icon "button" at bounding box center [1211, 238] width 10 height 10
select select "35"
select select "0"
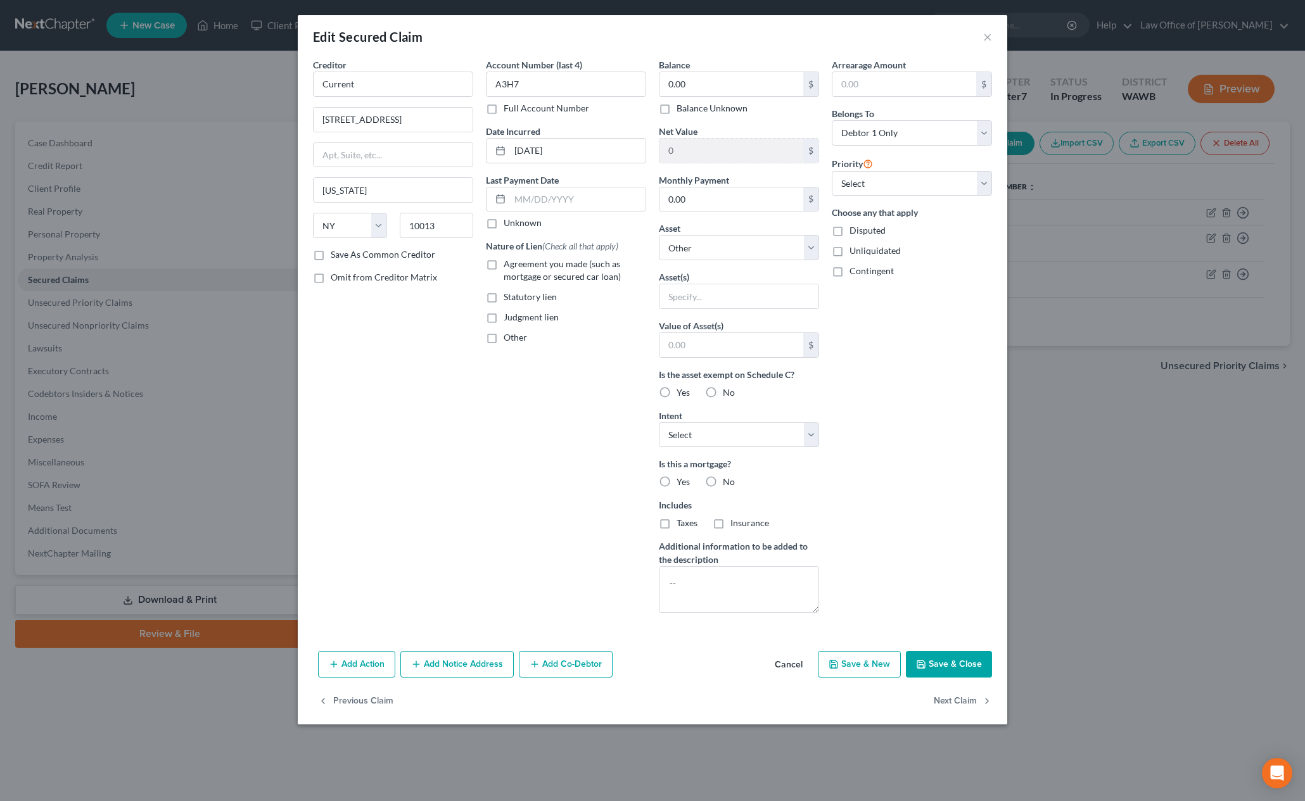
click at [981, 34] on div "Edit Secured Claim ×" at bounding box center [653, 36] width 710 height 43
click at [986, 36] on button "×" at bounding box center [987, 36] width 9 height 15
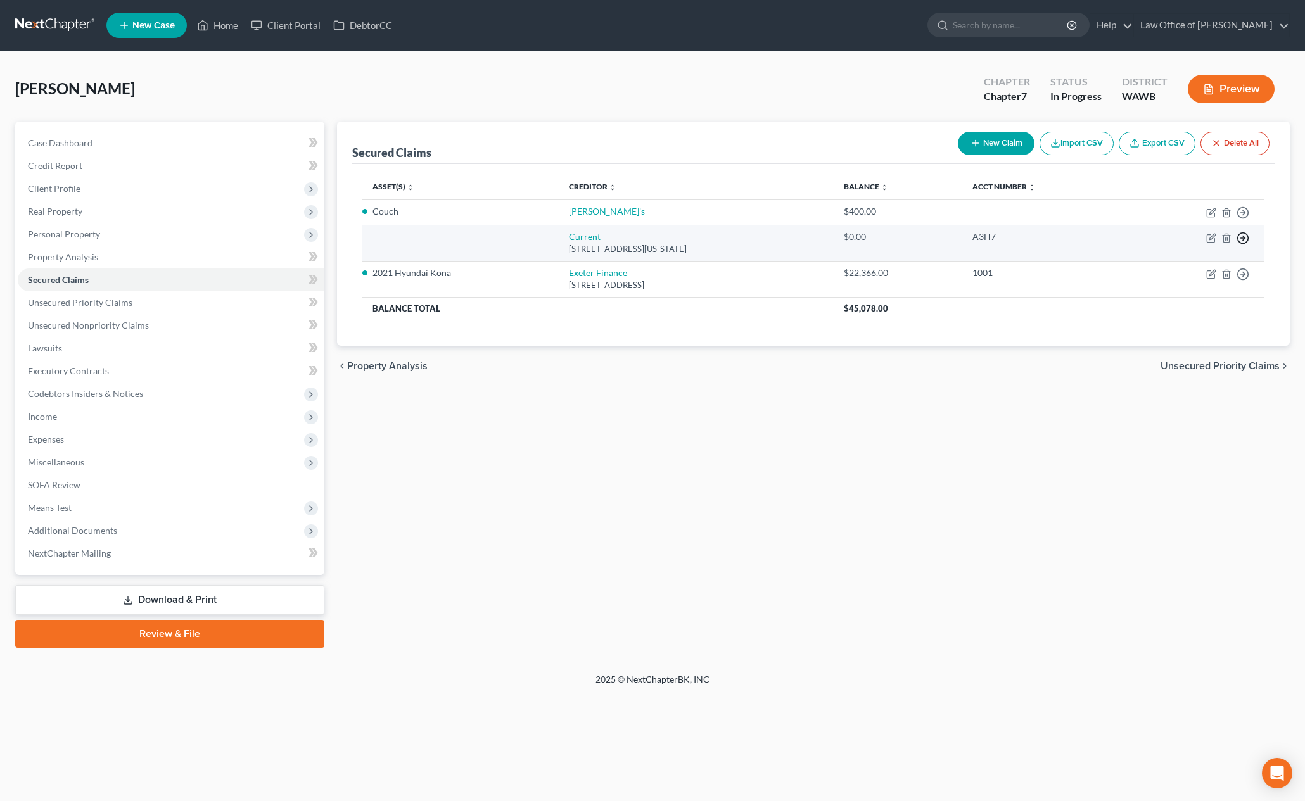
click at [1243, 236] on polyline "button" at bounding box center [1244, 238] width 2 height 4
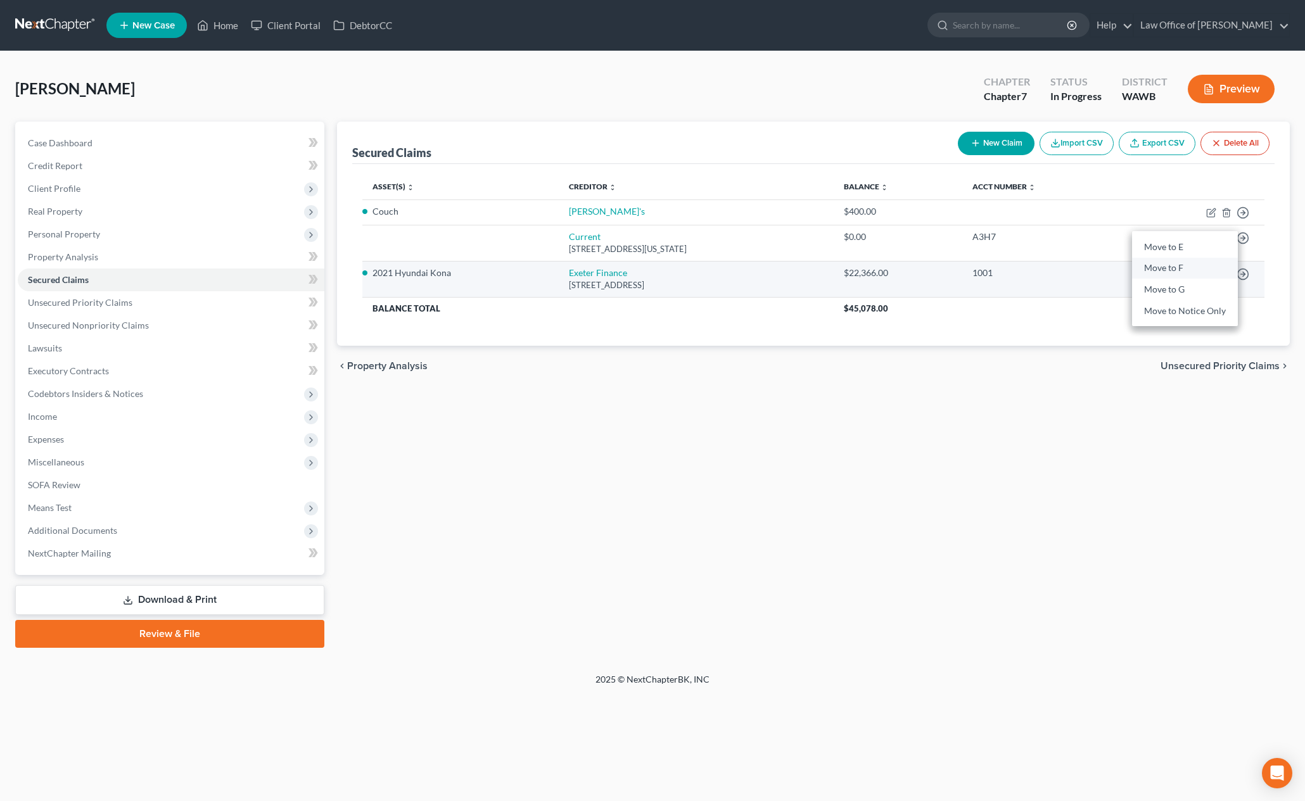
click at [1171, 272] on link "Move to F" at bounding box center [1185, 269] width 106 height 22
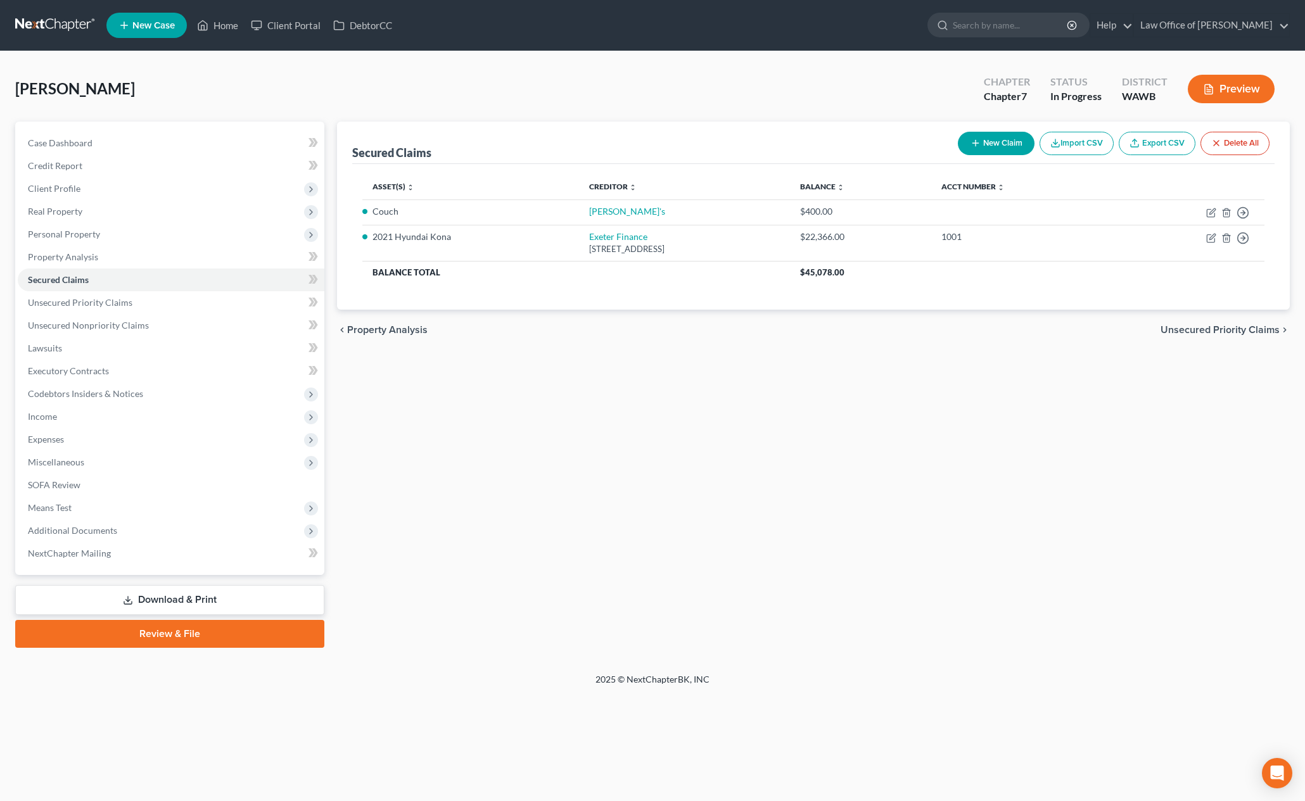
click at [1199, 338] on div "chevron_left Property Analysis Unsecured Priority Claims chevron_right" at bounding box center [813, 330] width 953 height 41
click at [1197, 329] on span "Unsecured Priority Claims" at bounding box center [1220, 330] width 119 height 10
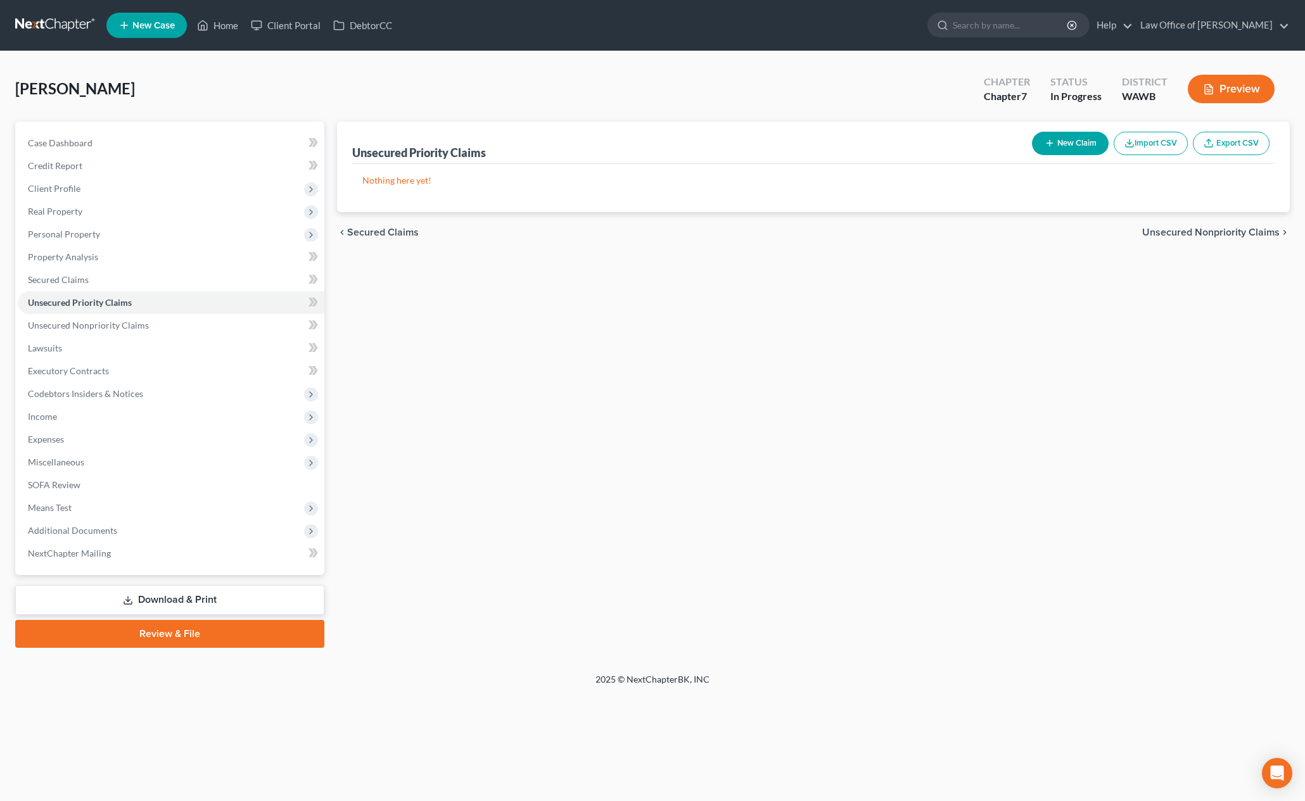
click at [1232, 238] on span "Unsecured Nonpriority Claims" at bounding box center [1210, 232] width 137 height 10
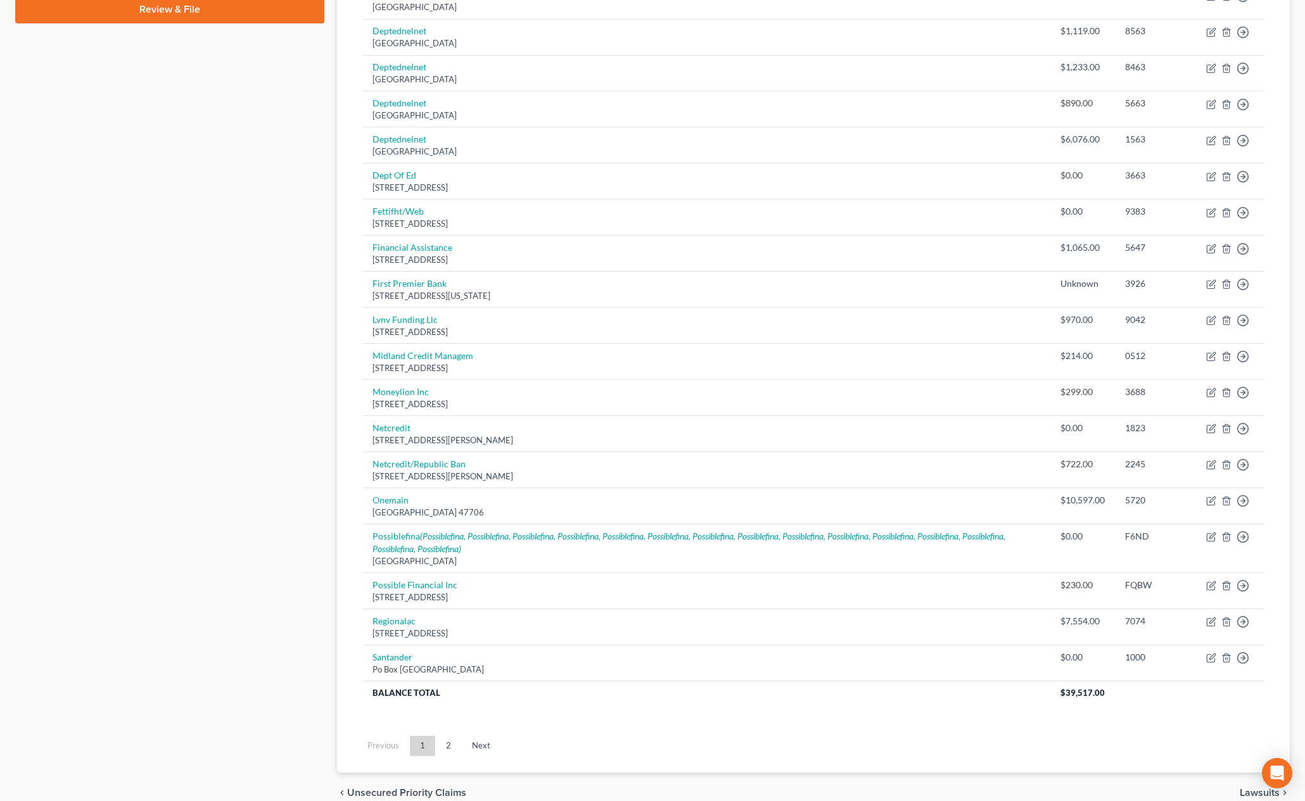
scroll to position [685, 0]
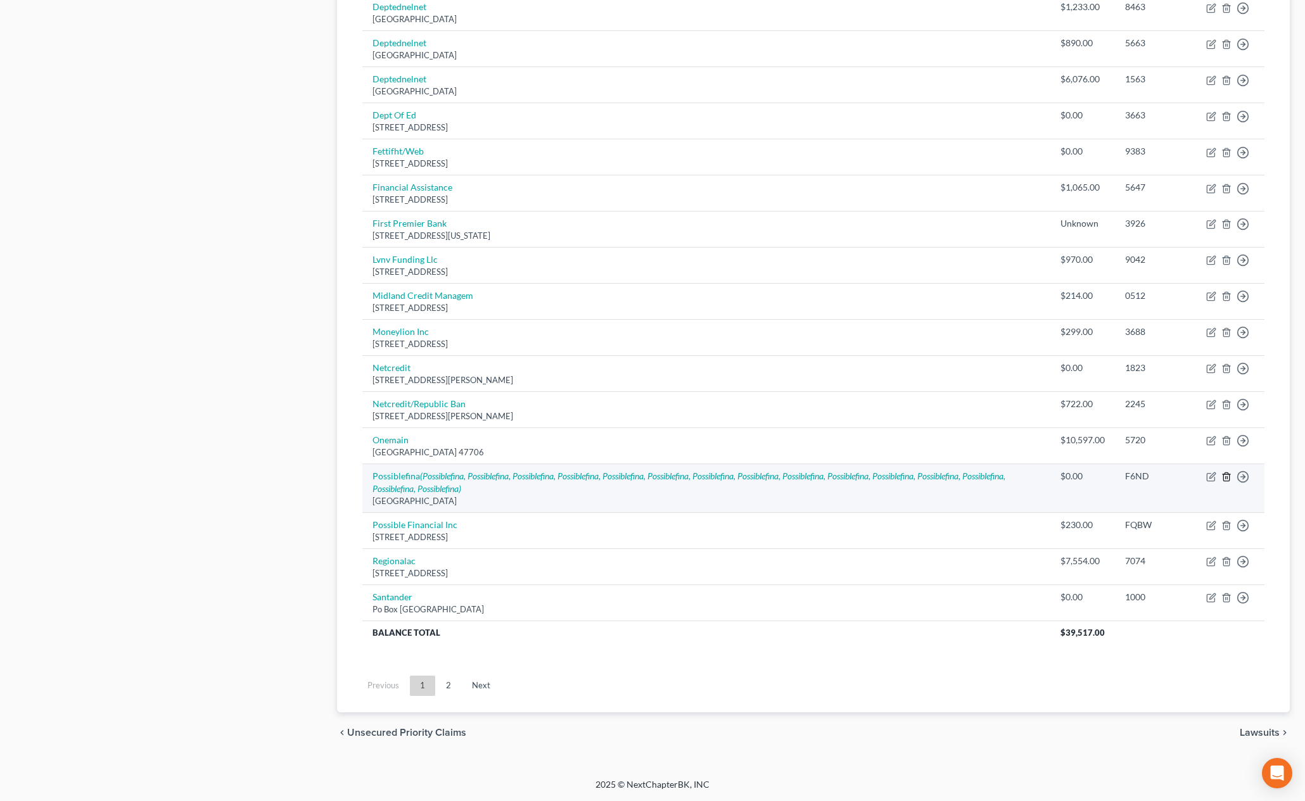
click at [1228, 480] on icon "button" at bounding box center [1226, 477] width 10 height 10
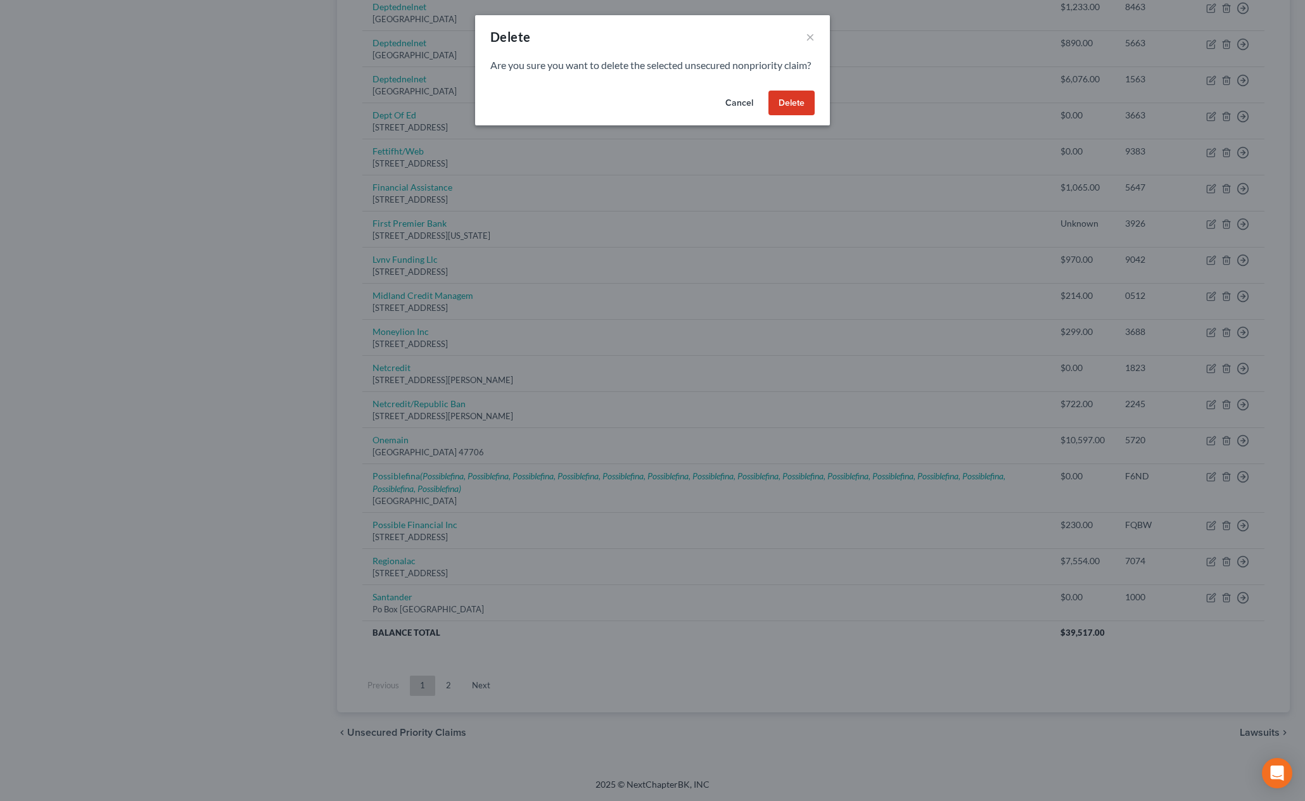
click at [793, 116] on button "Delete" at bounding box center [791, 103] width 46 height 25
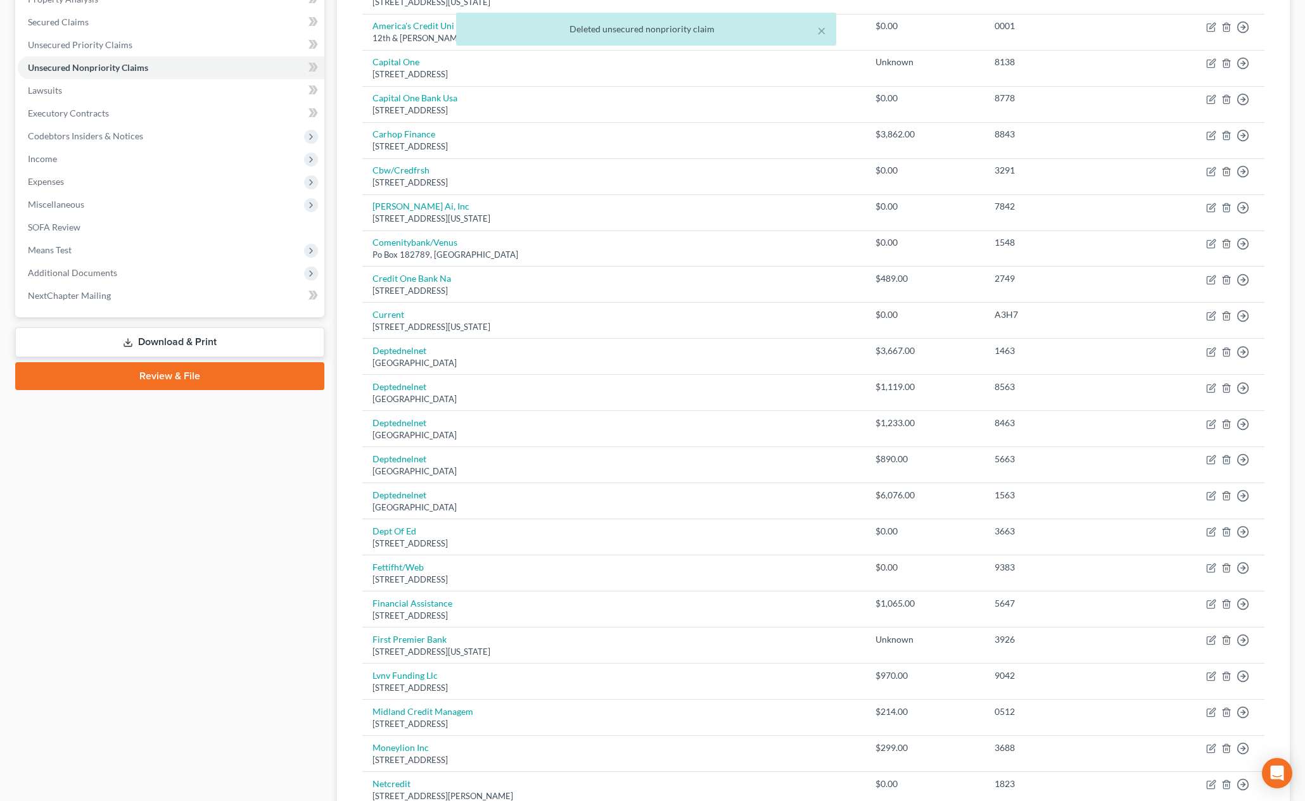
scroll to position [0, 0]
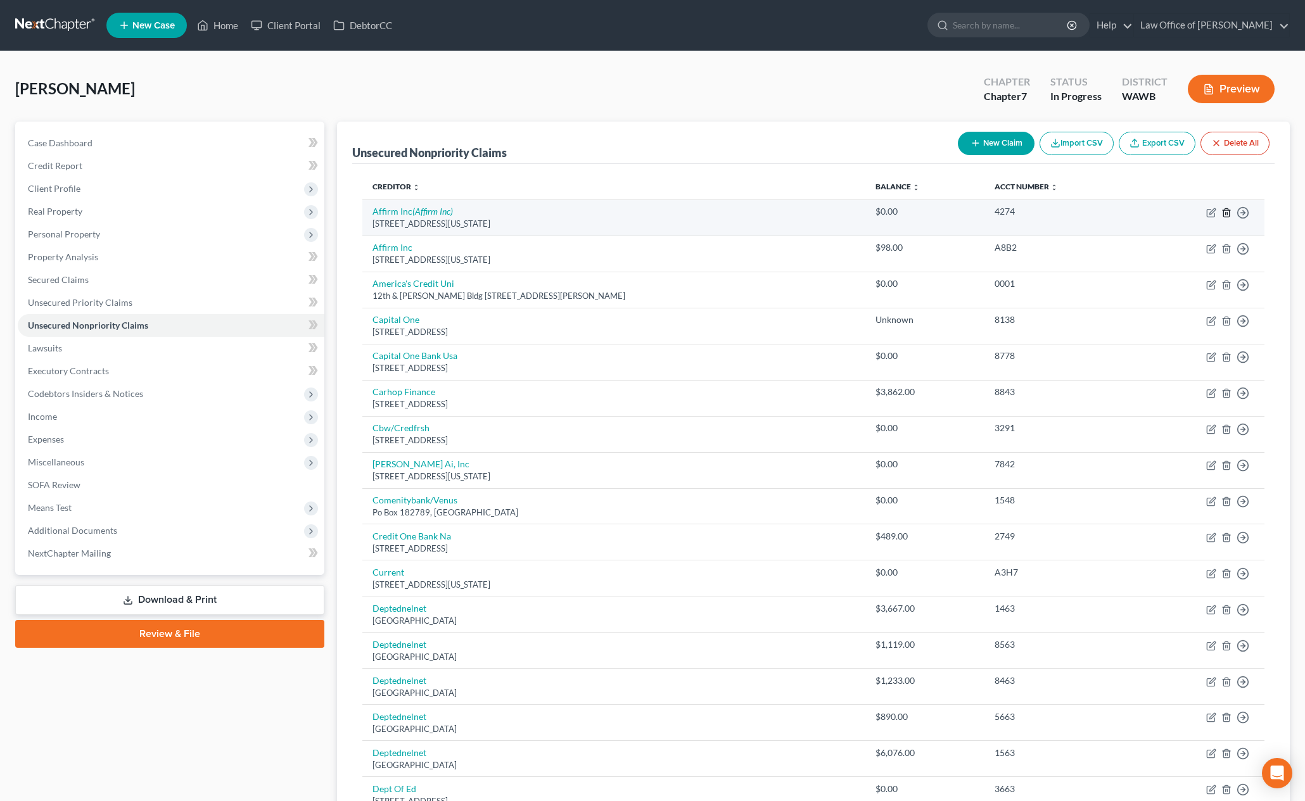
click at [1228, 214] on icon "button" at bounding box center [1226, 213] width 10 height 10
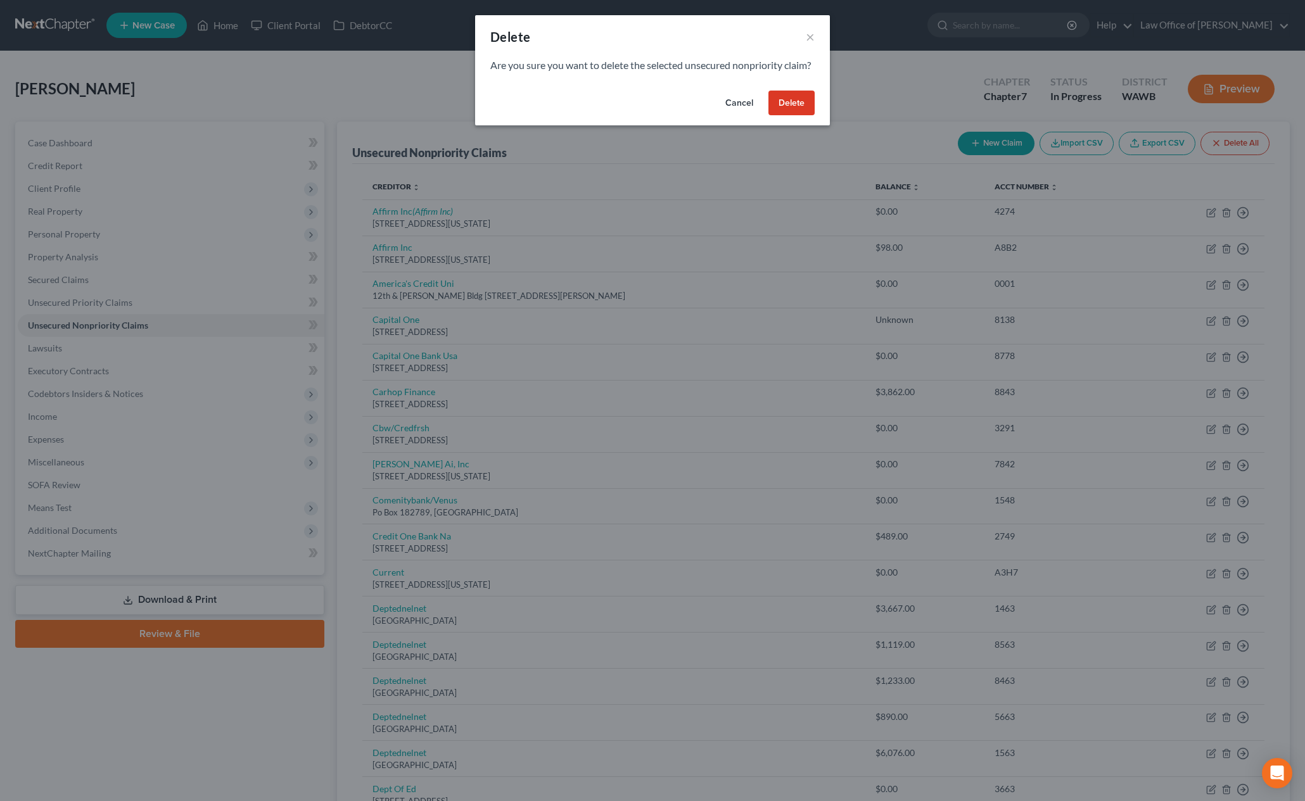
click at [773, 116] on button "Delete" at bounding box center [791, 103] width 46 height 25
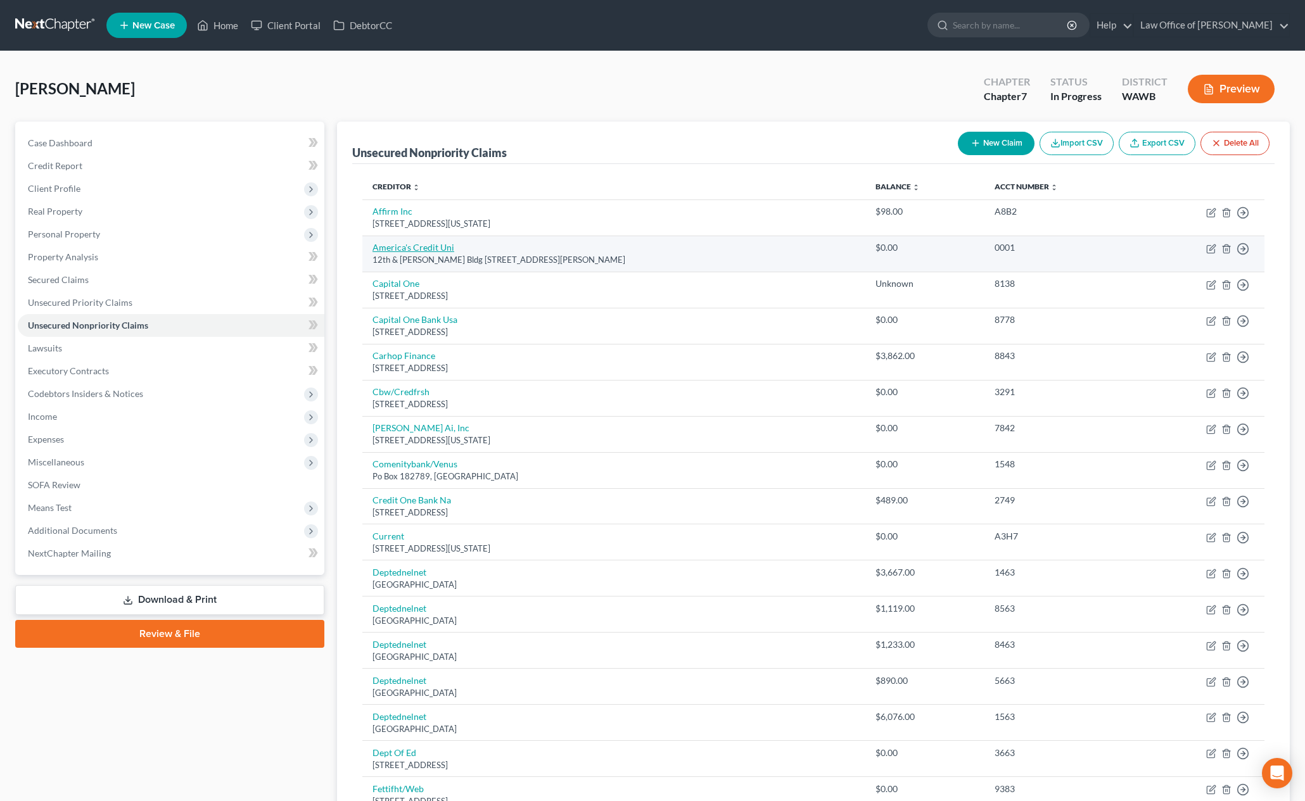
click at [447, 251] on link "America's Credit Uni" at bounding box center [414, 247] width 82 height 11
select select "50"
select select "0"
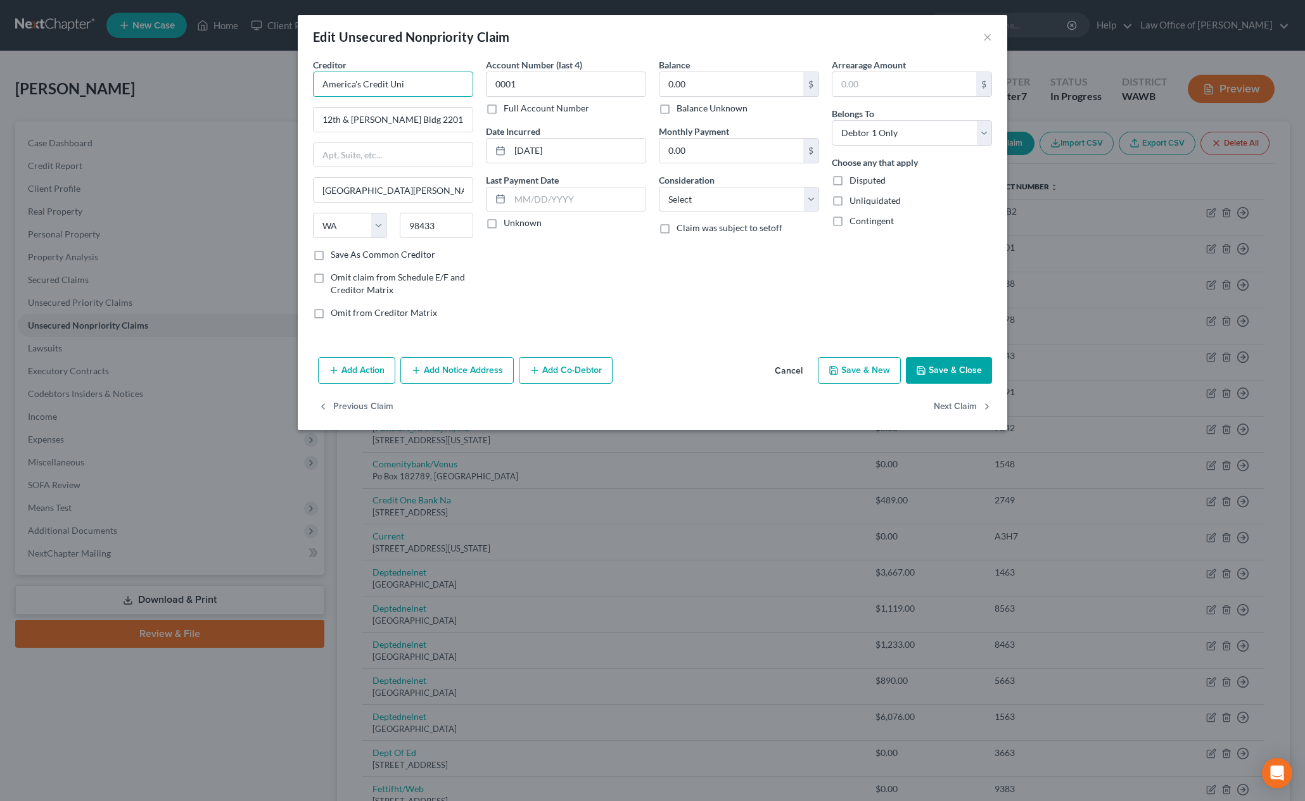
click at [420, 92] on input "America's Credit Uni" at bounding box center [393, 84] width 160 height 25
type input "America's Credit Union"
click at [715, 86] on input "0.00" at bounding box center [732, 84] width 144 height 24
click at [958, 376] on button "Save & Close" at bounding box center [949, 370] width 86 height 27
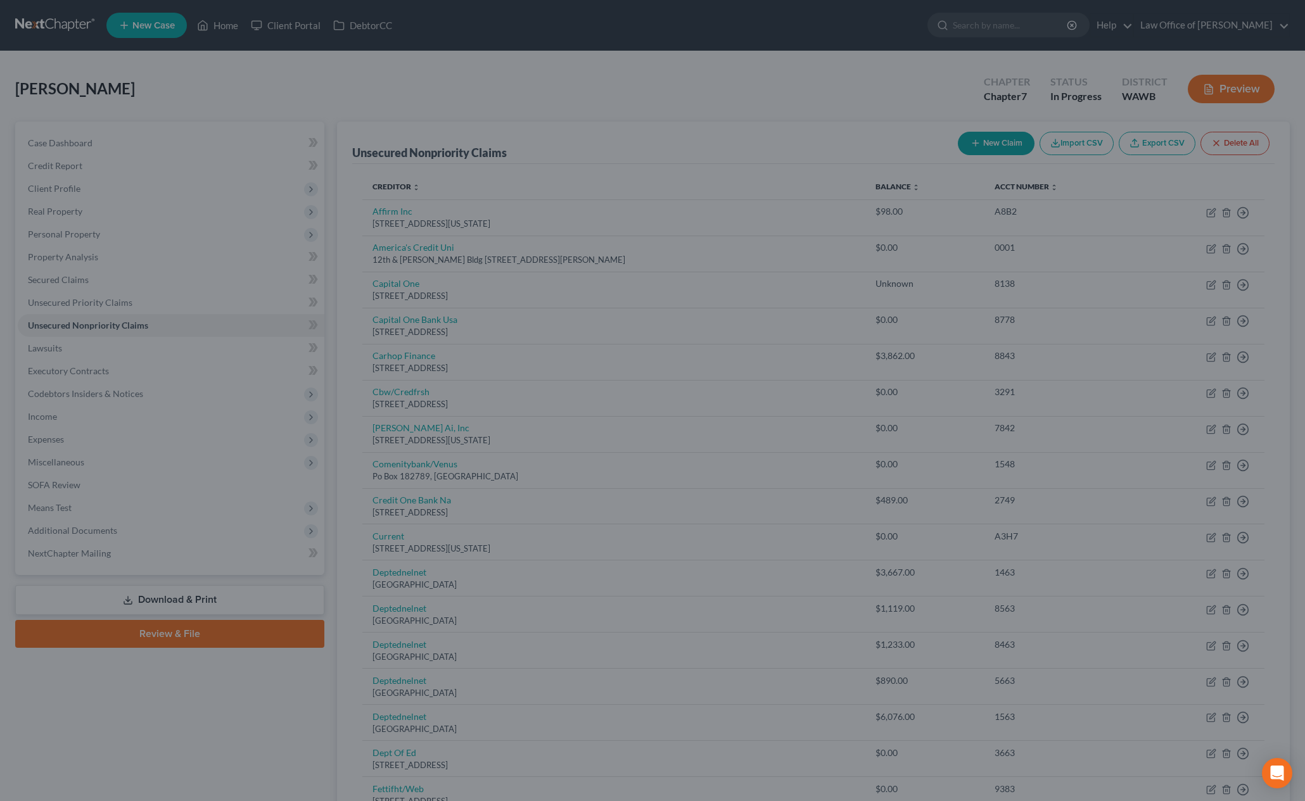
type input "1,000.00"
type input "0"
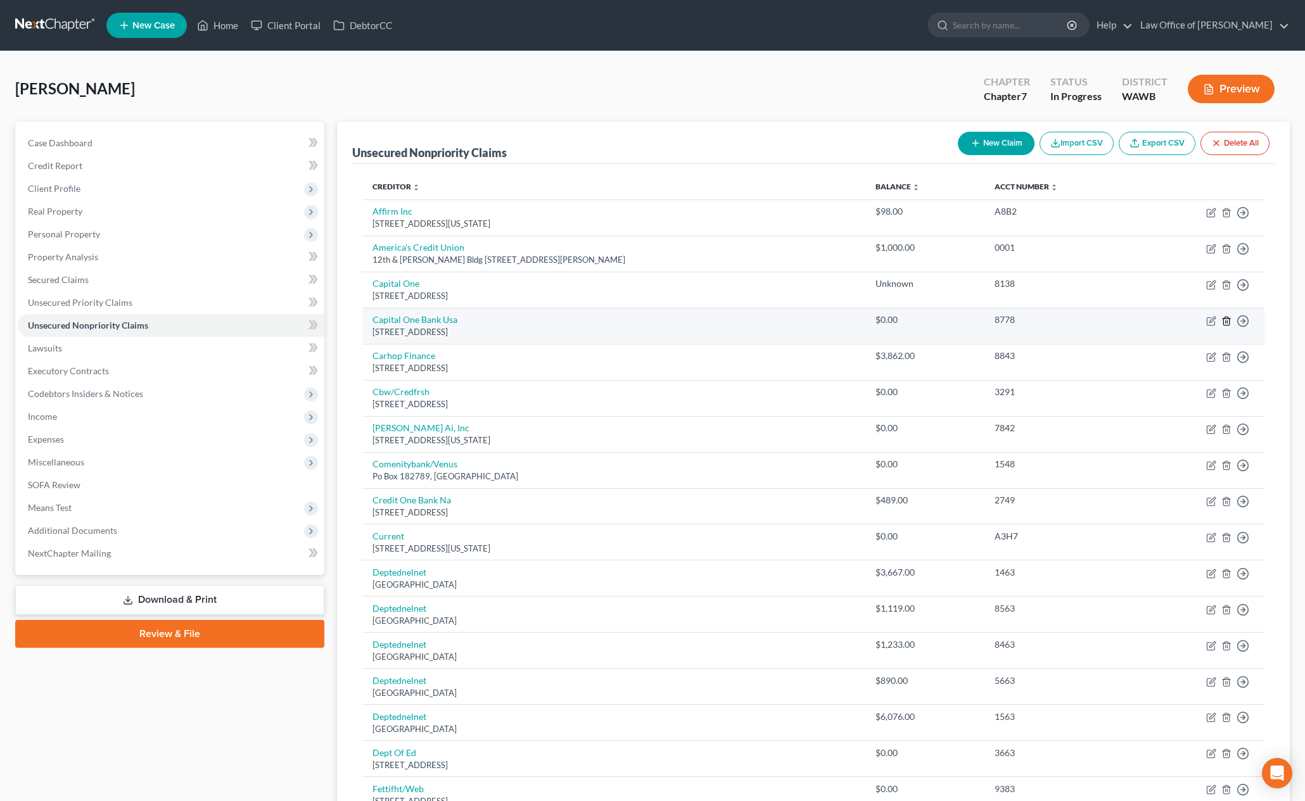
click at [1227, 320] on icon "button" at bounding box center [1226, 321] width 10 height 10
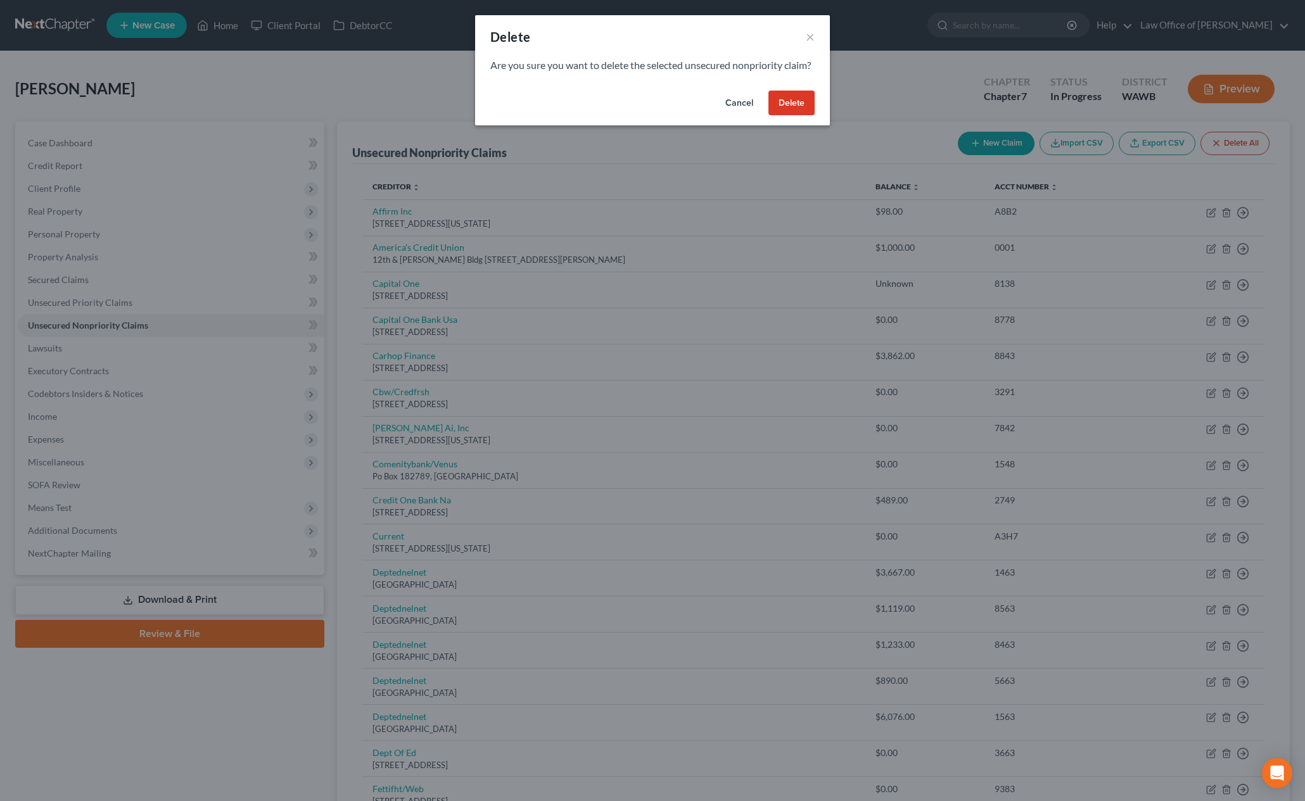
click at [798, 116] on button "Delete" at bounding box center [791, 103] width 46 height 25
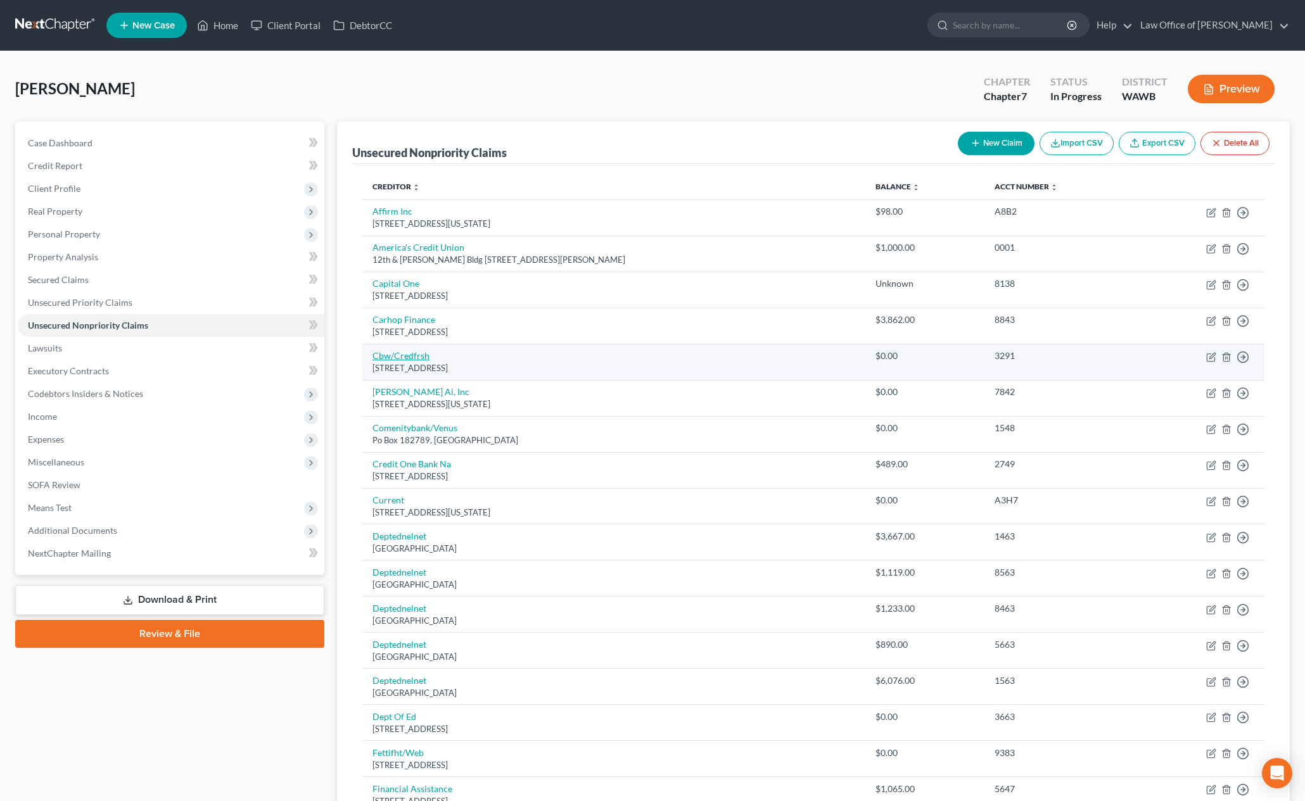
click at [411, 355] on link "Cbw/Credfrsh" at bounding box center [401, 355] width 57 height 11
select select "7"
select select "2"
select select "0"
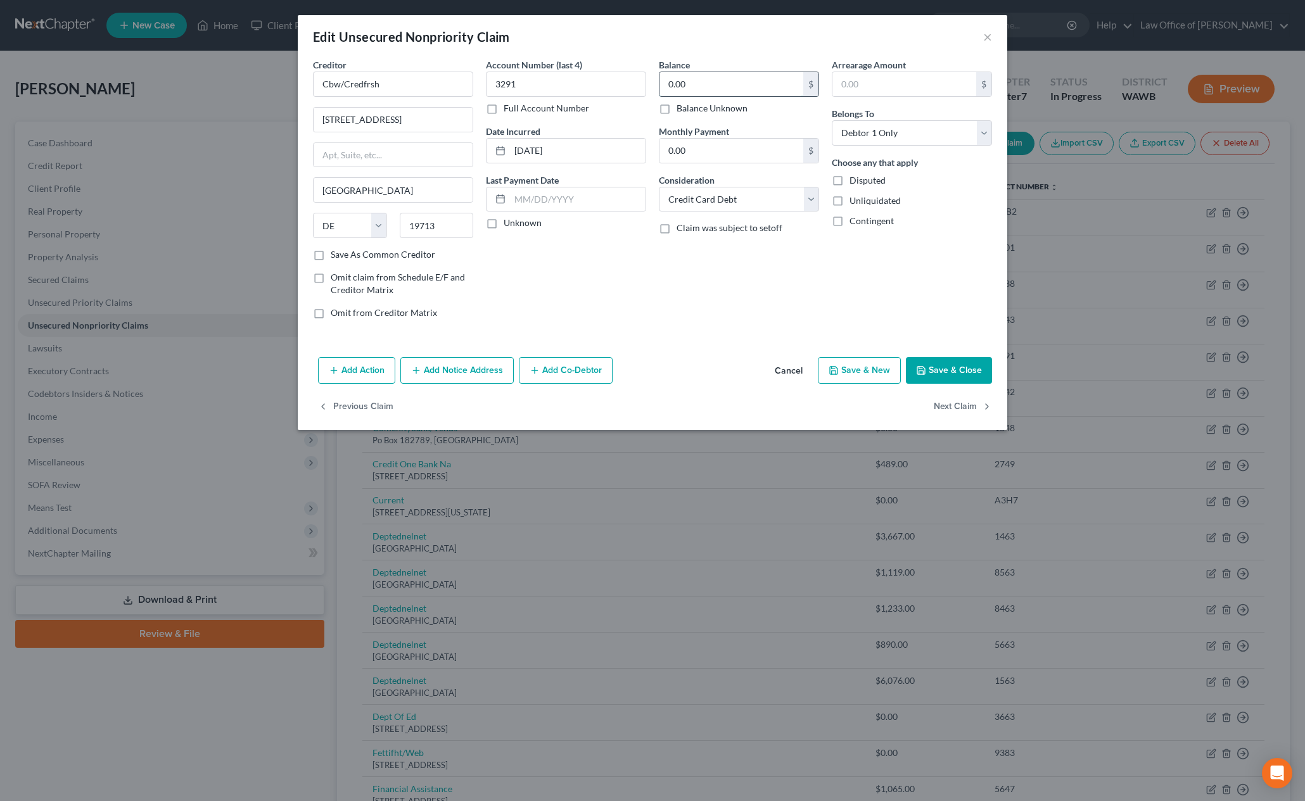
click at [729, 88] on input "0.00" at bounding box center [732, 84] width 144 height 24
click at [967, 378] on button "Save & Close" at bounding box center [949, 370] width 86 height 27
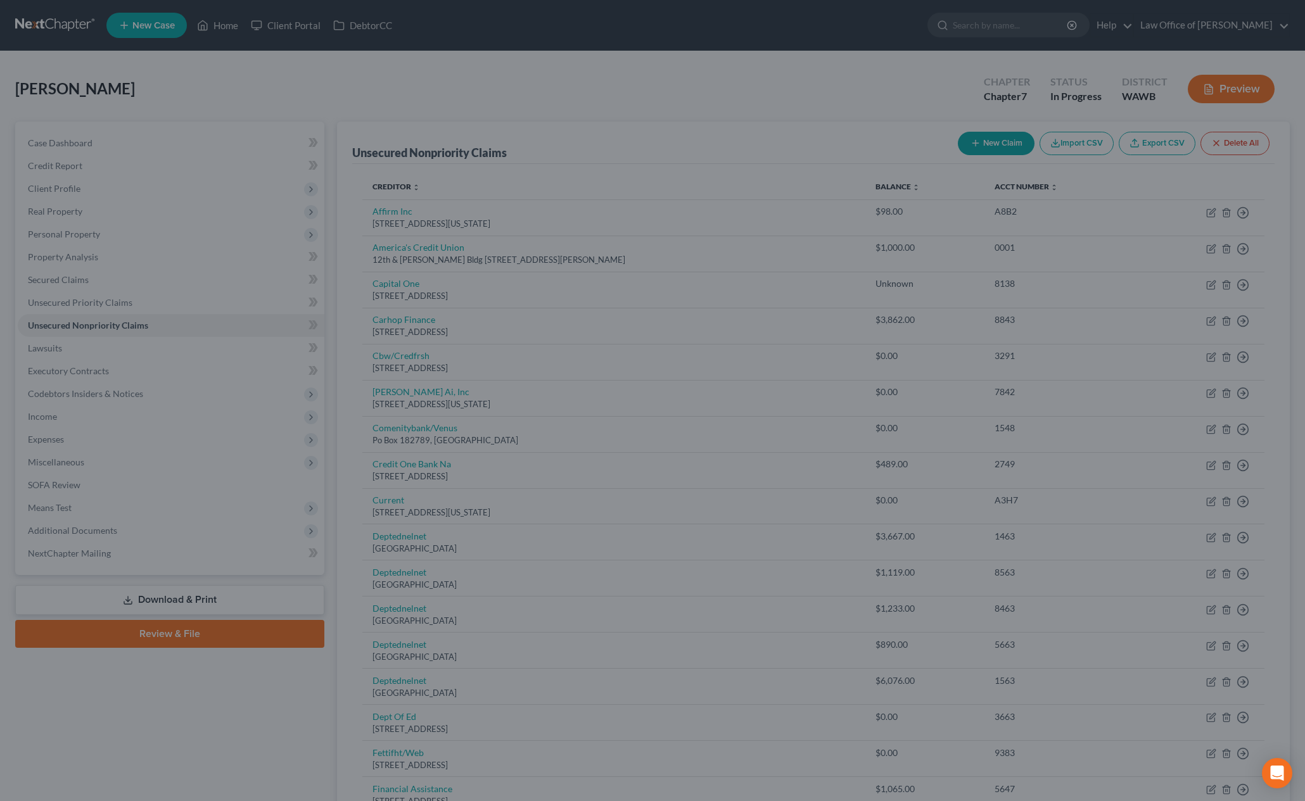
type input "614.00"
type input "0"
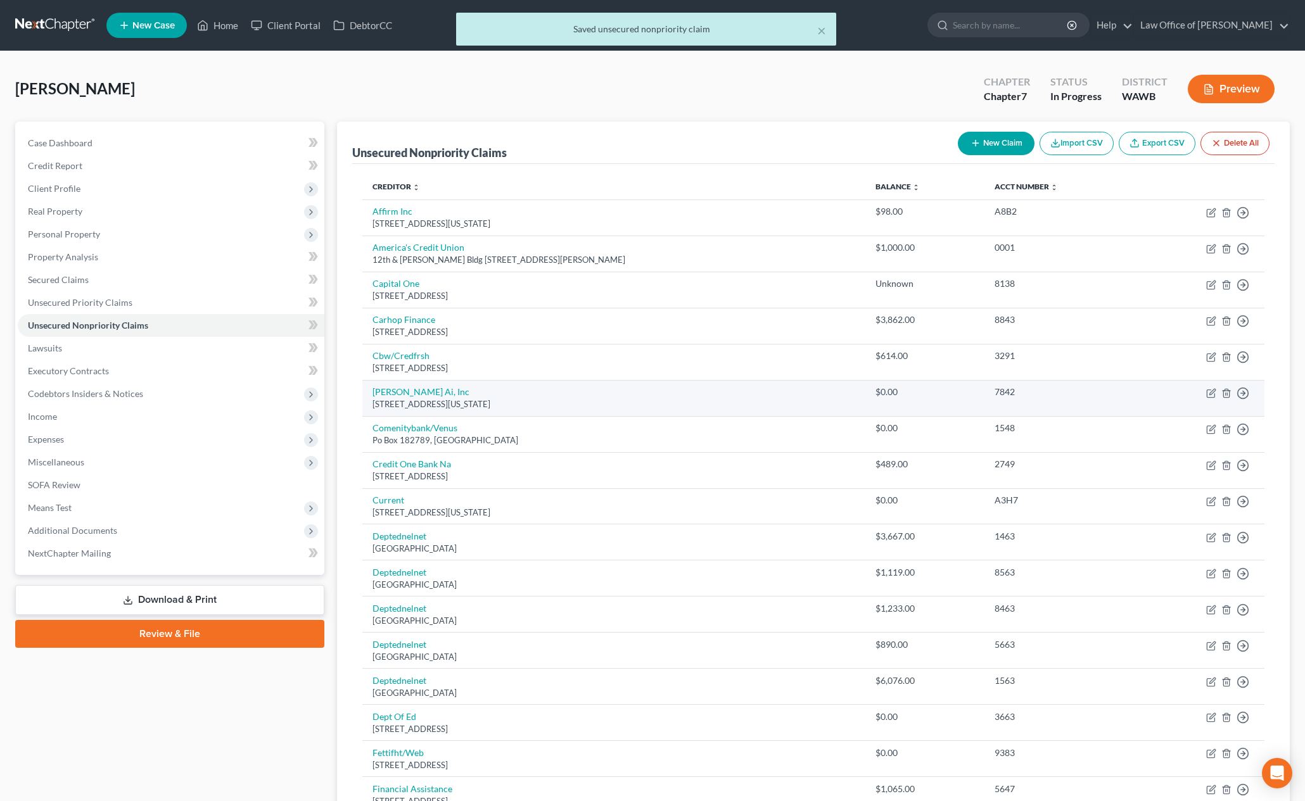
click at [393, 399] on div "[STREET_ADDRESS][US_STATE]" at bounding box center [614, 405] width 483 height 12
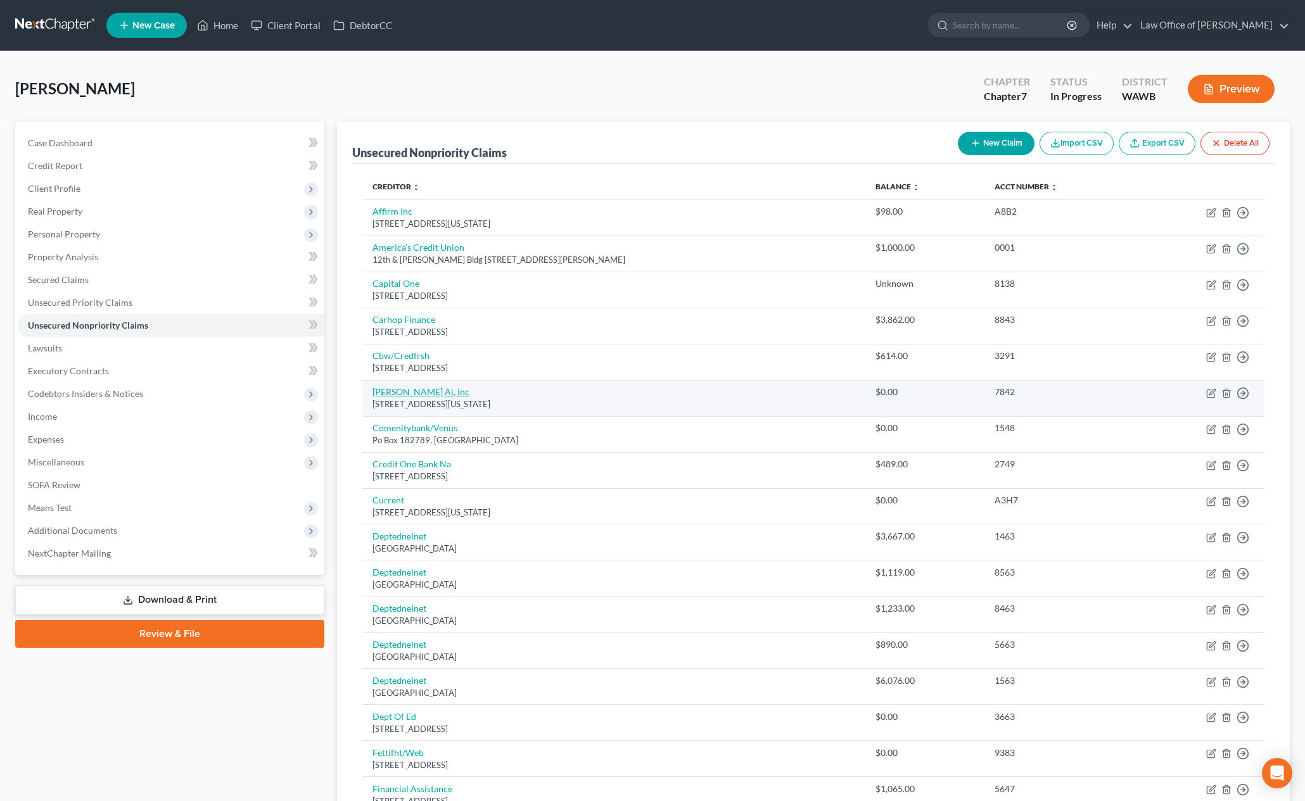
click at [393, 391] on link "[PERSON_NAME] Ai, Inc" at bounding box center [421, 391] width 97 height 11
select select "35"
select select "0"
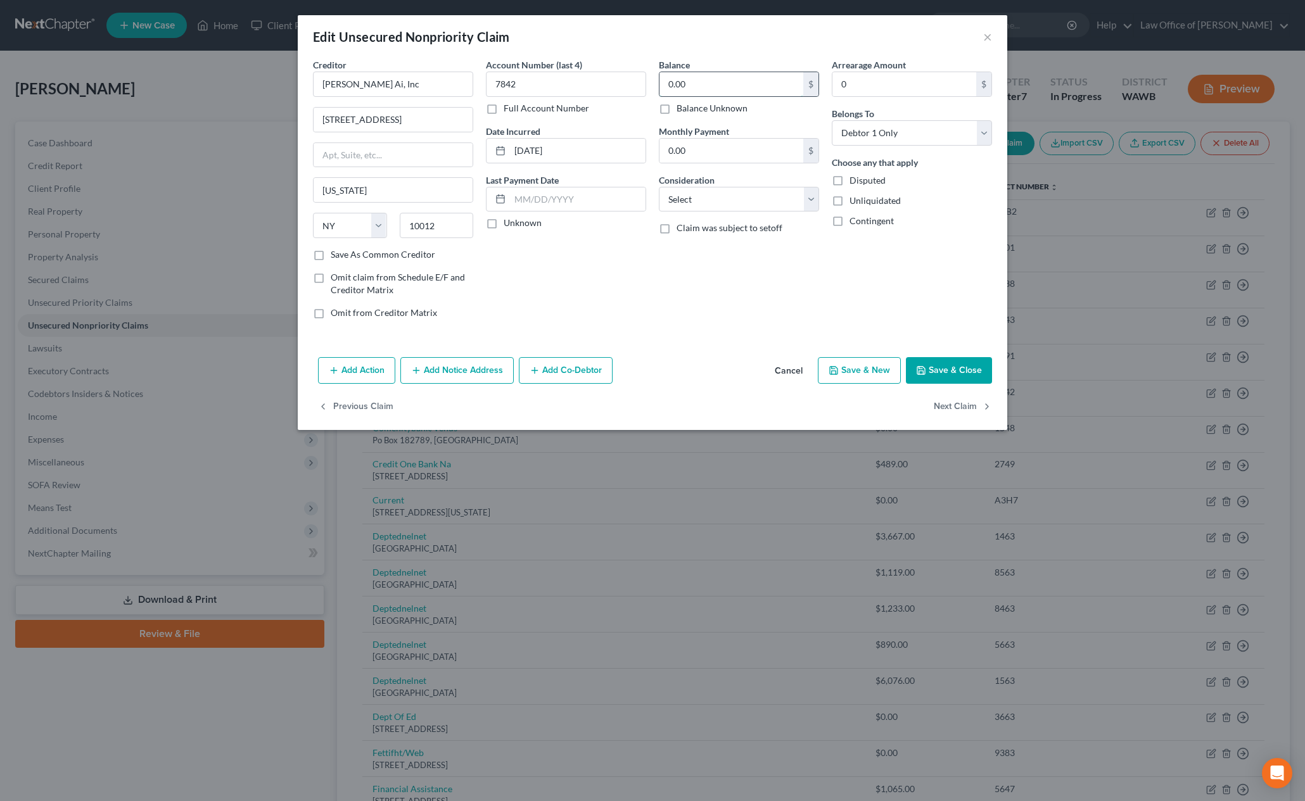
click at [711, 84] on input "0.00" at bounding box center [732, 84] width 144 height 24
type input "300"
click at [954, 381] on button "Save & Close" at bounding box center [949, 370] width 86 height 27
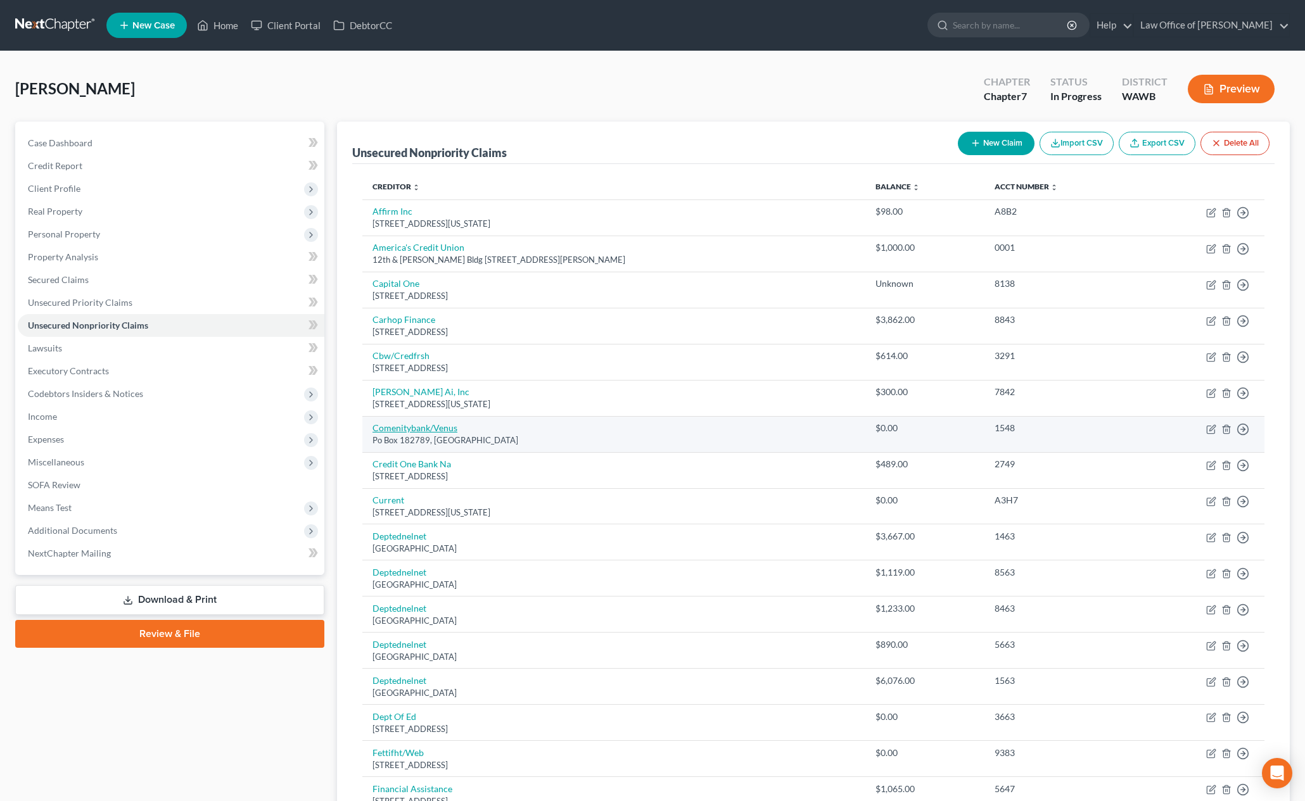
click at [426, 430] on link "Comenitybank/Venus" at bounding box center [415, 428] width 85 height 11
select select "36"
select select "2"
select select "0"
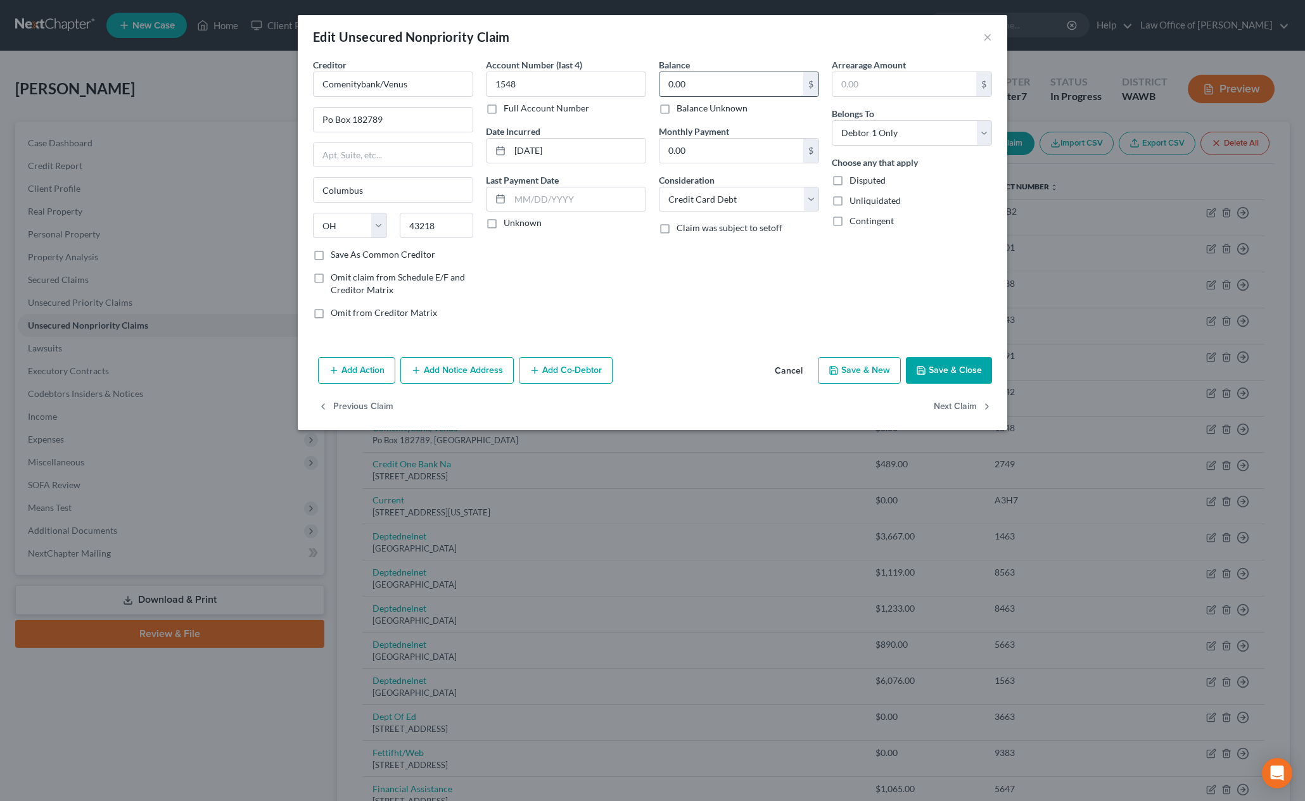
click at [696, 79] on input "0.00" at bounding box center [732, 84] width 144 height 24
click at [939, 367] on button "Save & Close" at bounding box center [949, 370] width 86 height 27
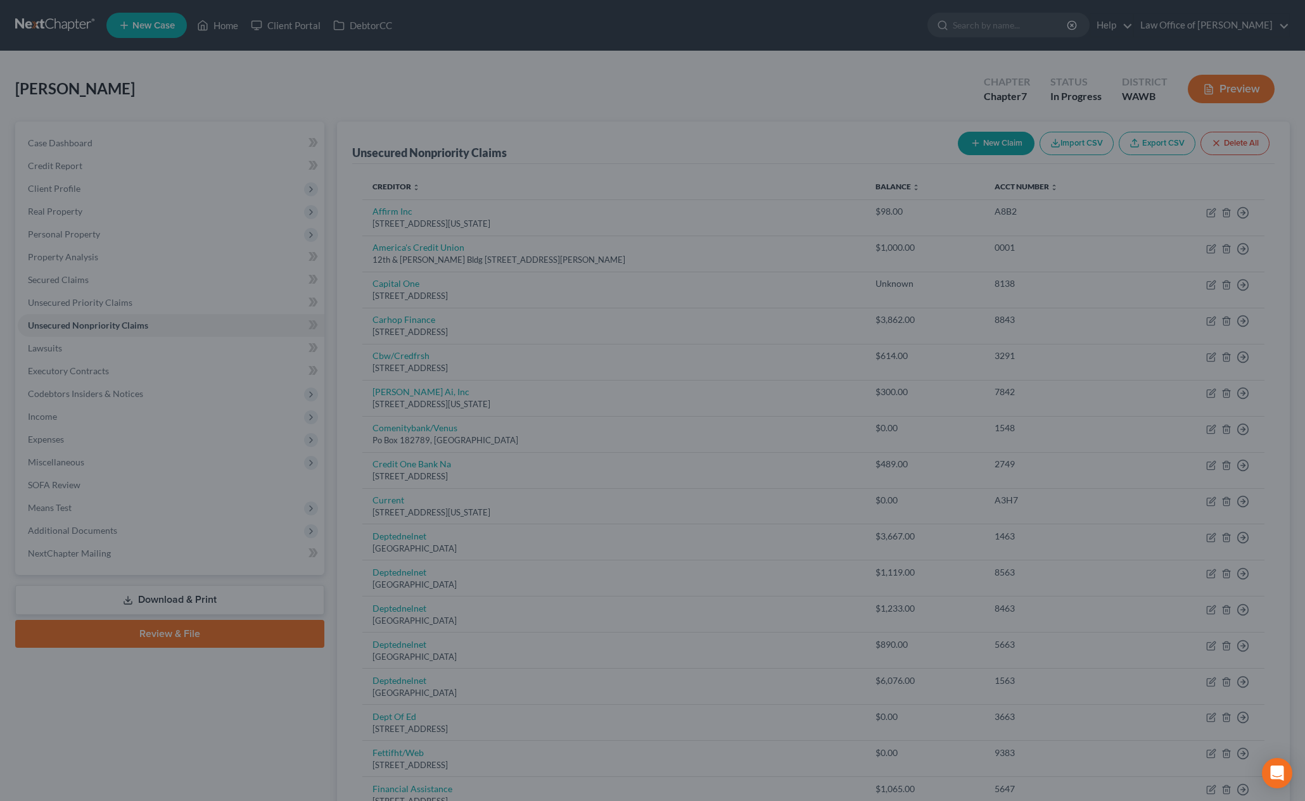
type input "227.00"
type input "0"
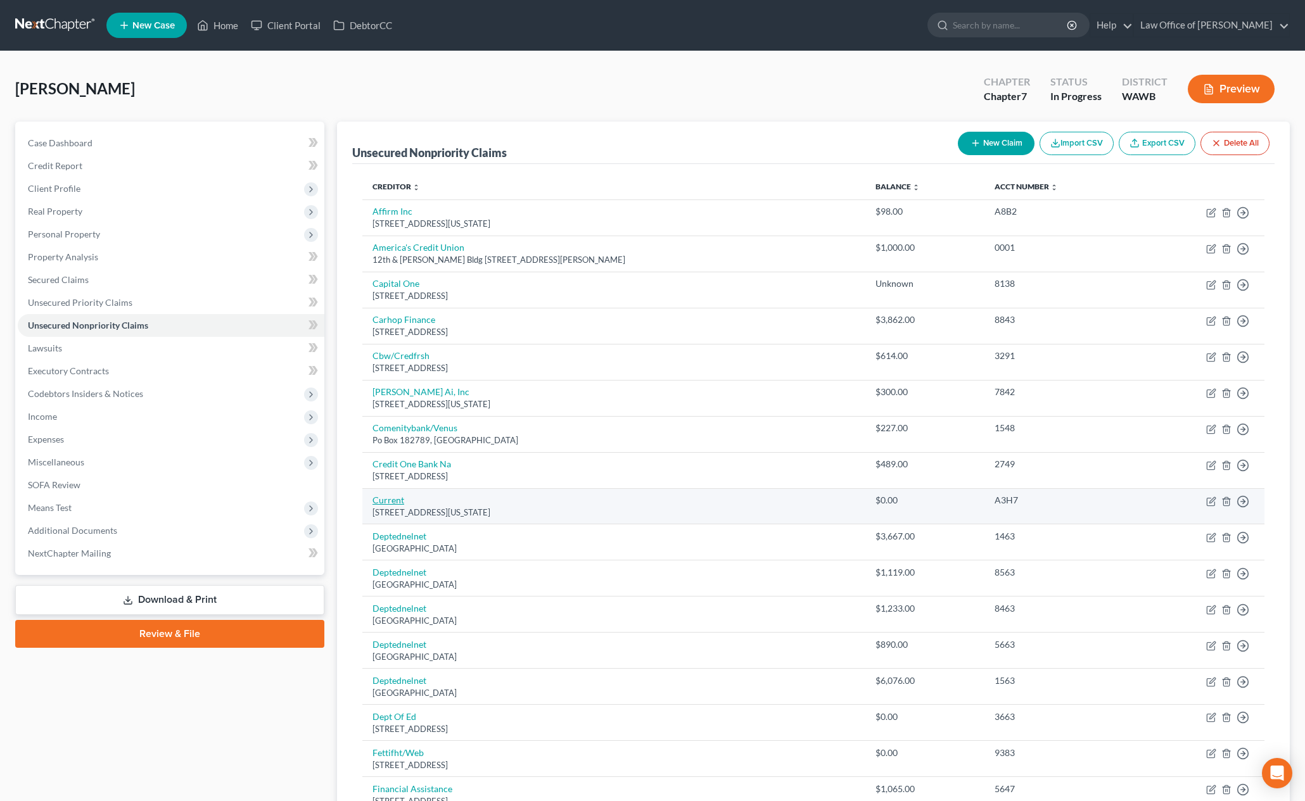
click at [395, 502] on link "Current" at bounding box center [389, 500] width 32 height 11
select select "35"
select select "0"
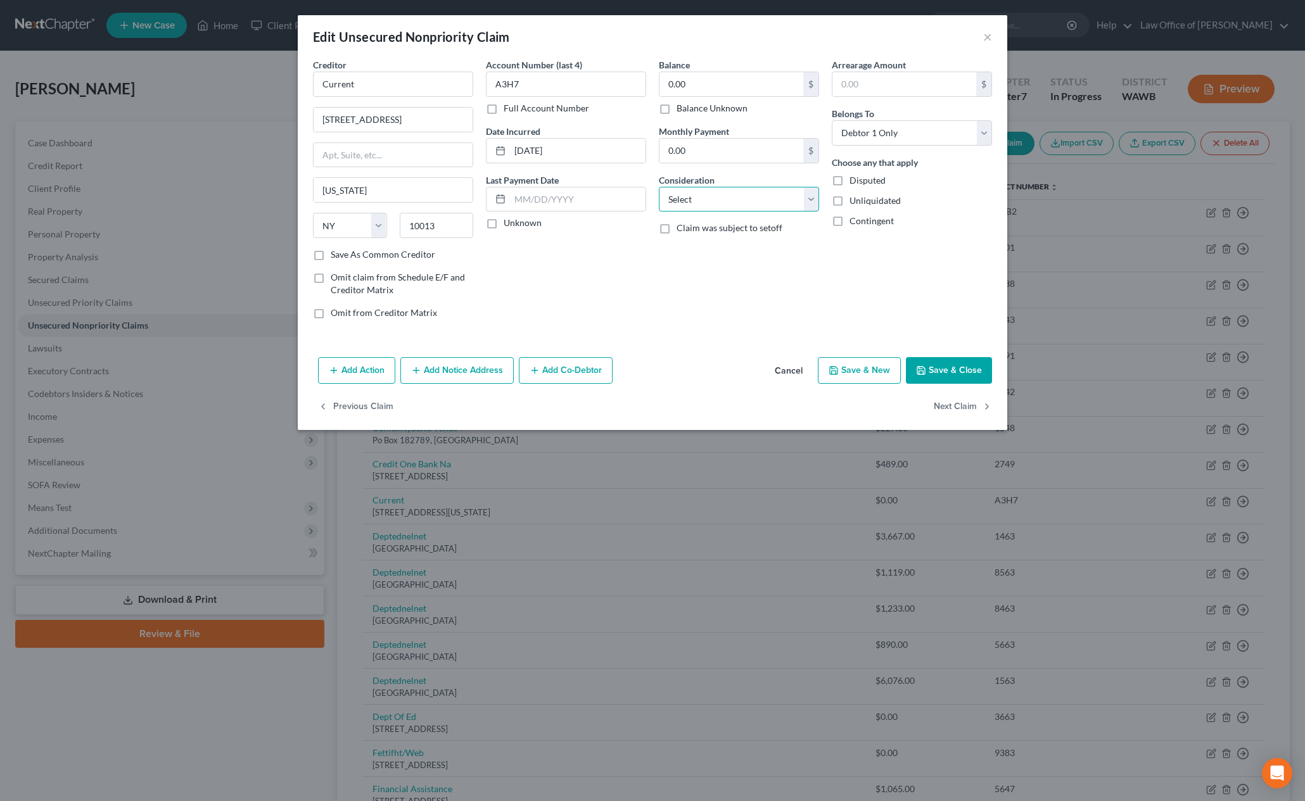
click at [708, 196] on select "Select Cable / Satellite Services Collection Agency Credit Card Debt Debt Couns…" at bounding box center [739, 199] width 160 height 25
select select "14"
click at [659, 187] on select "Select Cable / Satellite Services Collection Agency Credit Card Debt Debt Couns…" at bounding box center [739, 199] width 160 height 25
click at [701, 250] on input "text" at bounding box center [739, 248] width 159 height 24
type input "Notice Only"
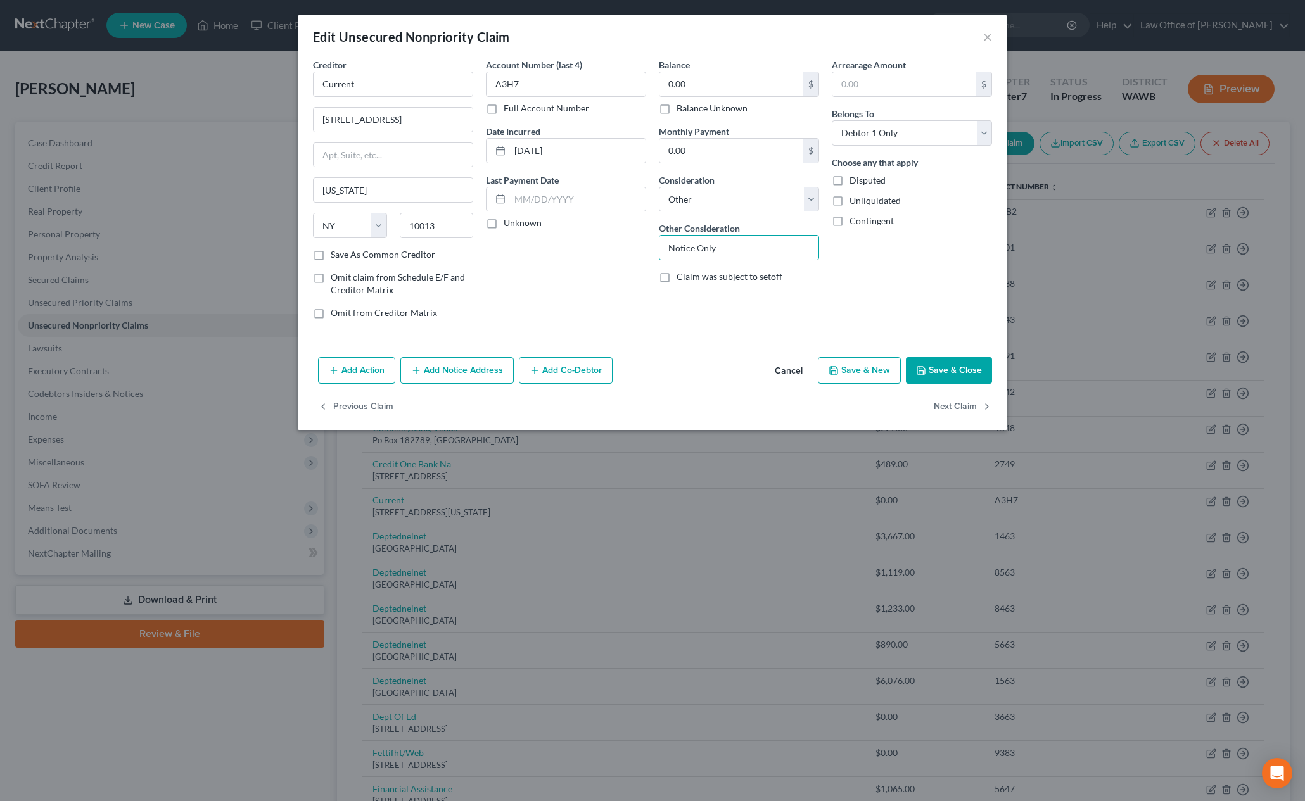
click at [950, 377] on button "Save & Close" at bounding box center [949, 370] width 86 height 27
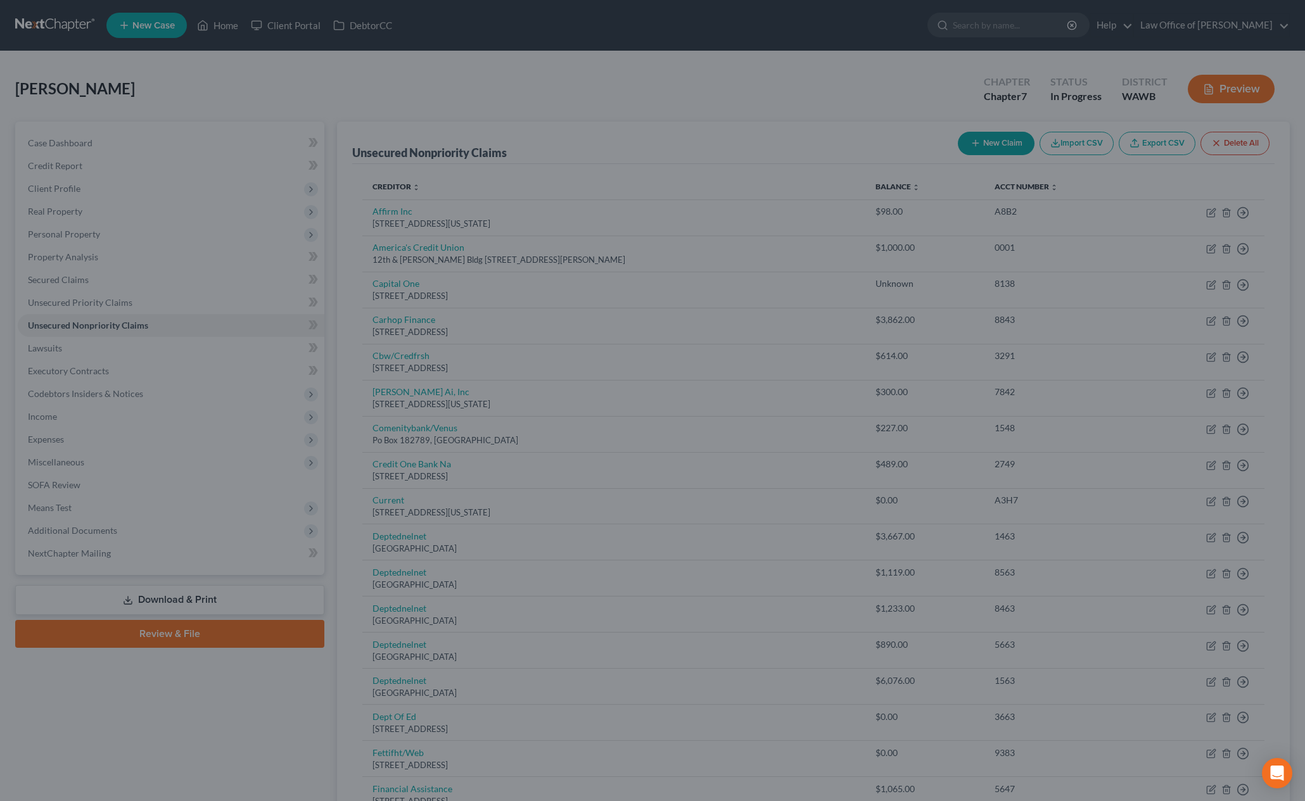
type input "0"
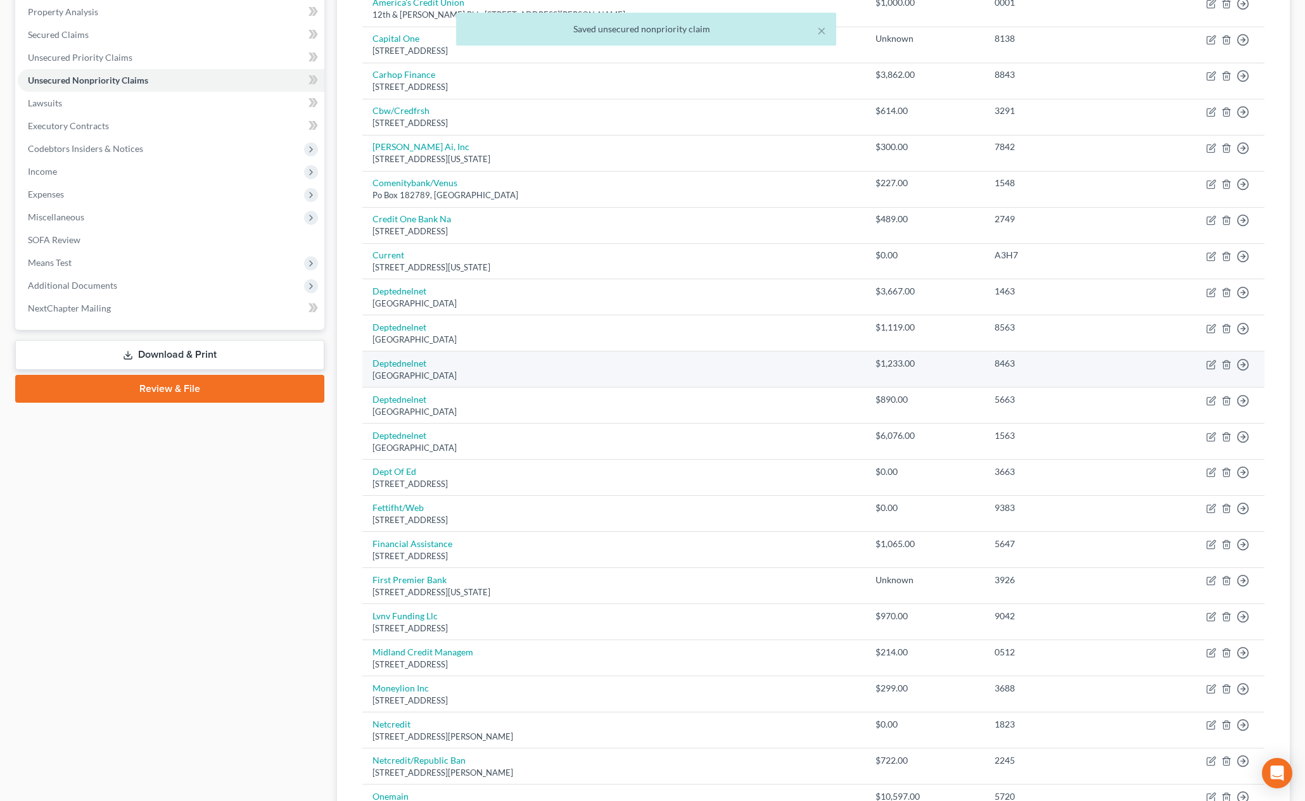
scroll to position [256, 0]
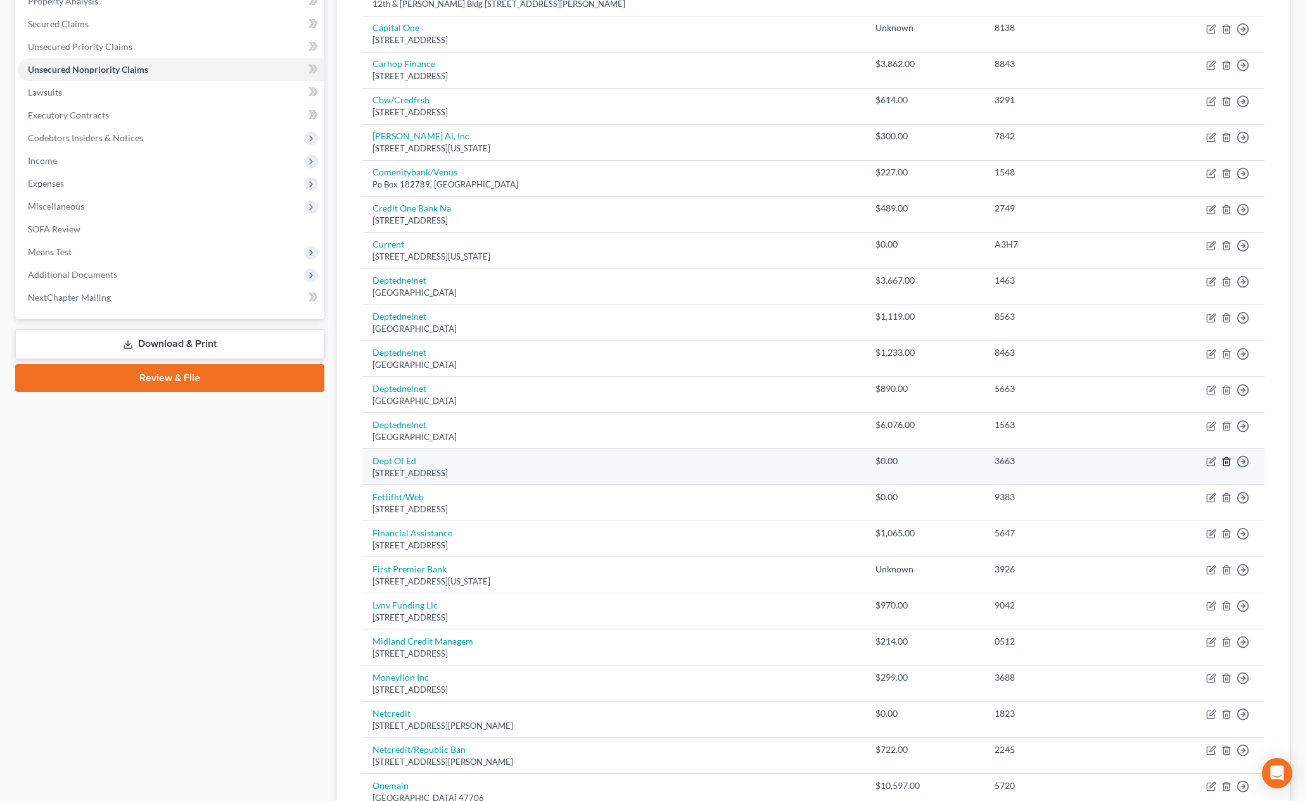
click at [1225, 464] on icon "button" at bounding box center [1226, 462] width 10 height 10
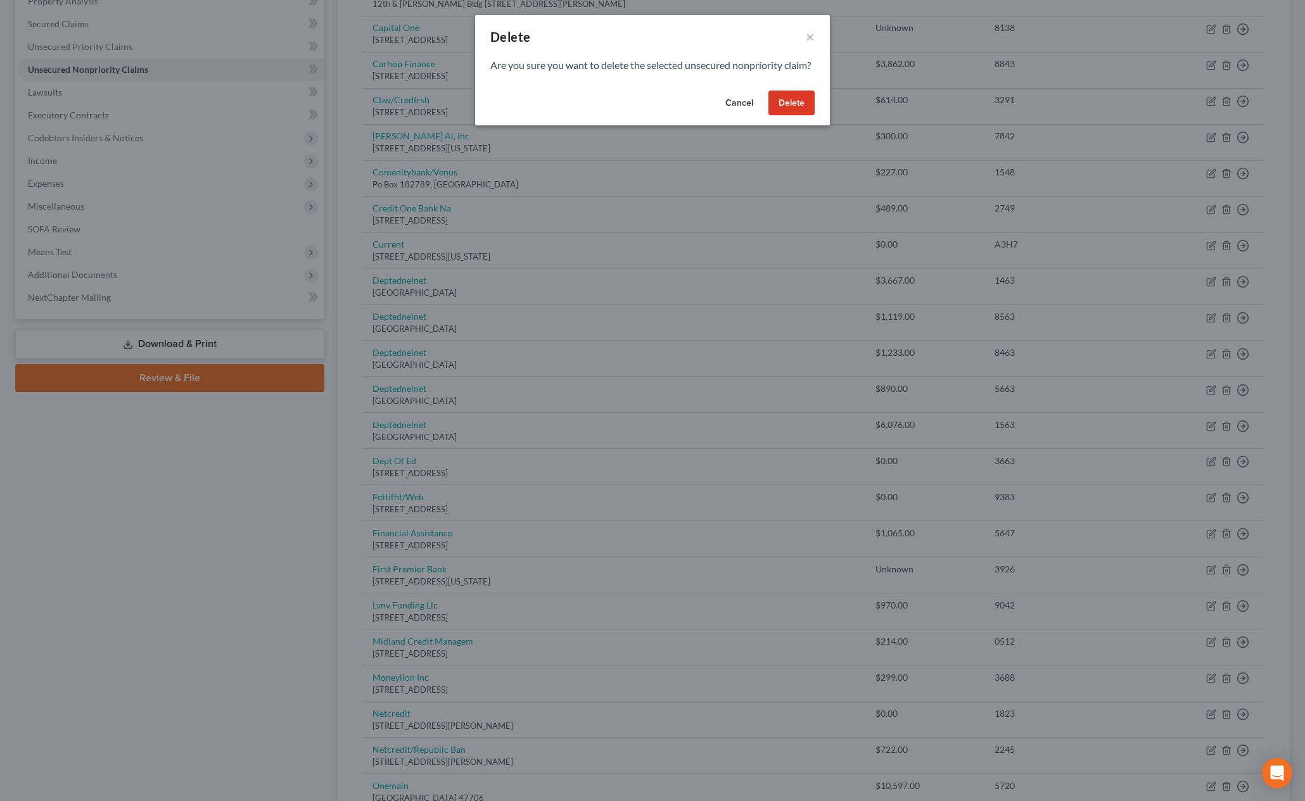
click at [798, 116] on button "Delete" at bounding box center [791, 103] width 46 height 25
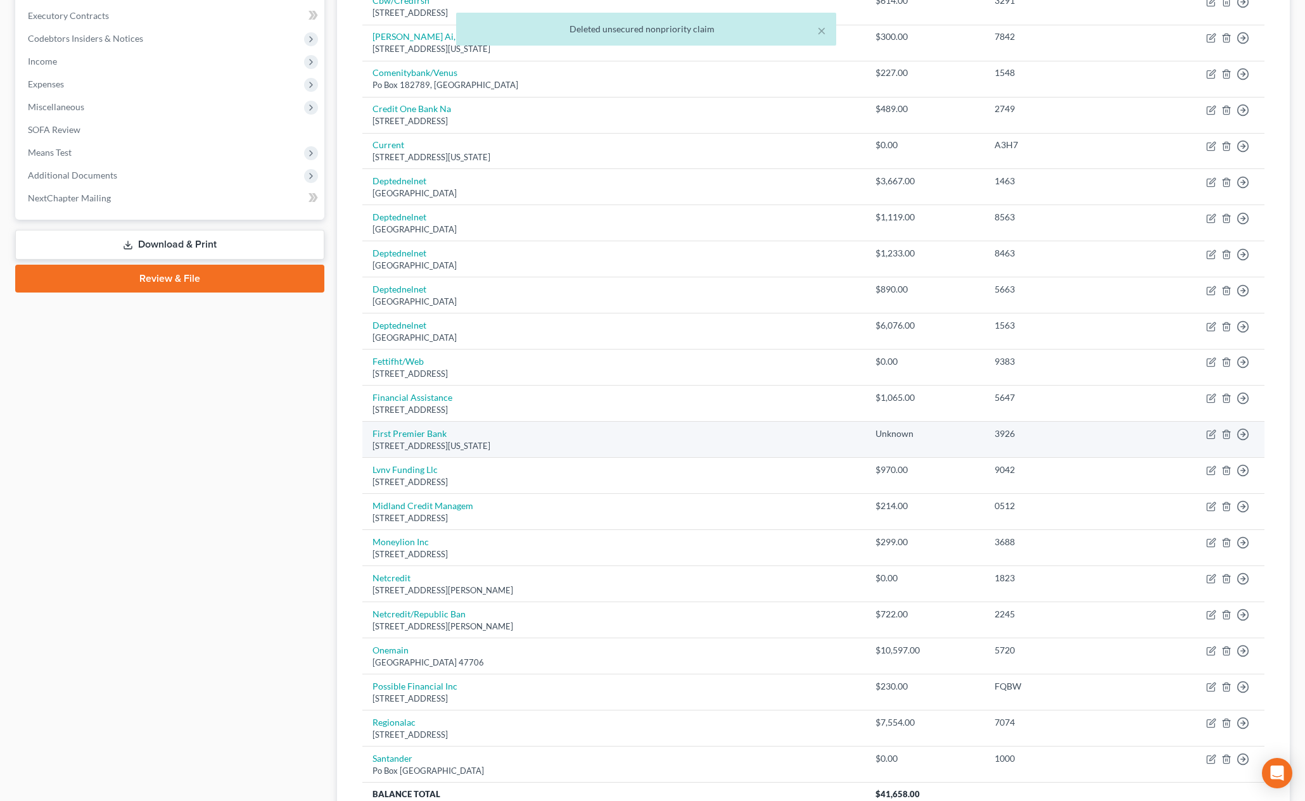
scroll to position [357, 0]
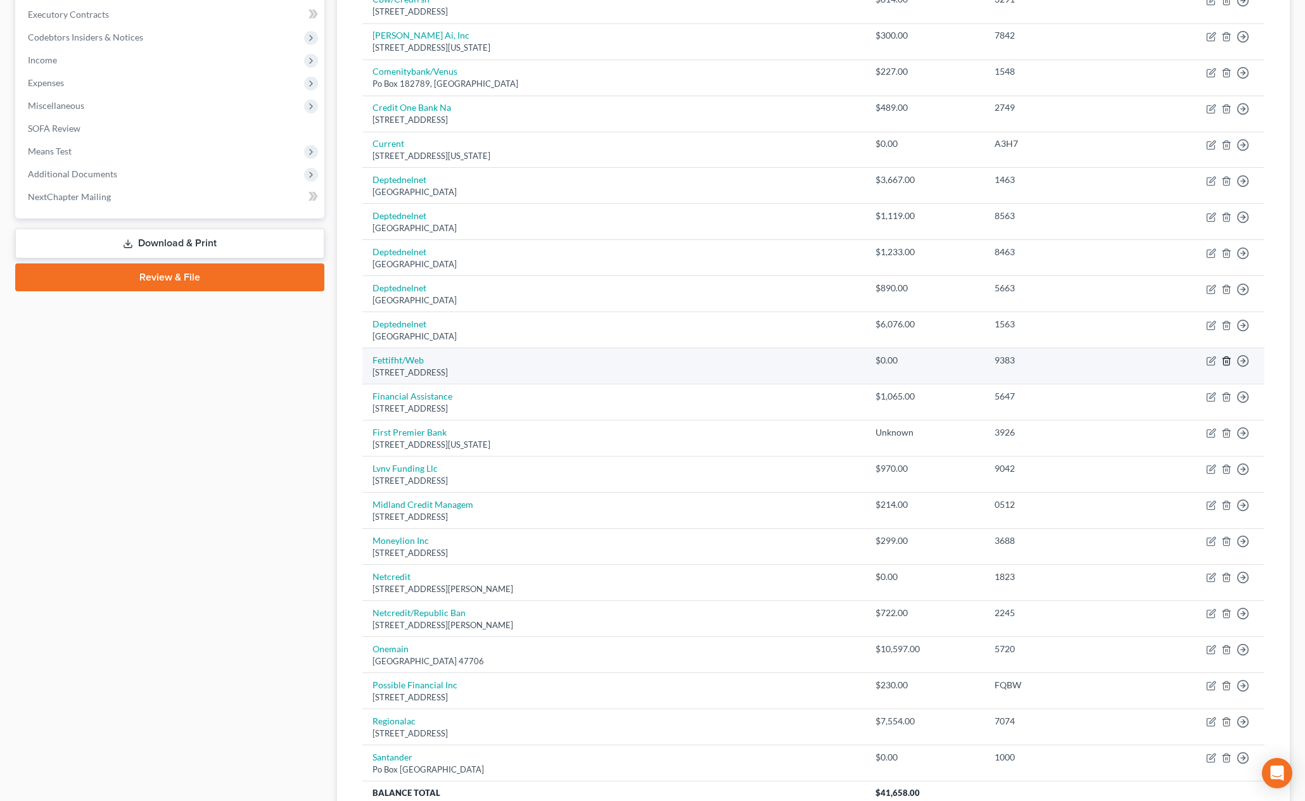
click at [1227, 362] on line "button" at bounding box center [1227, 362] width 0 height 3
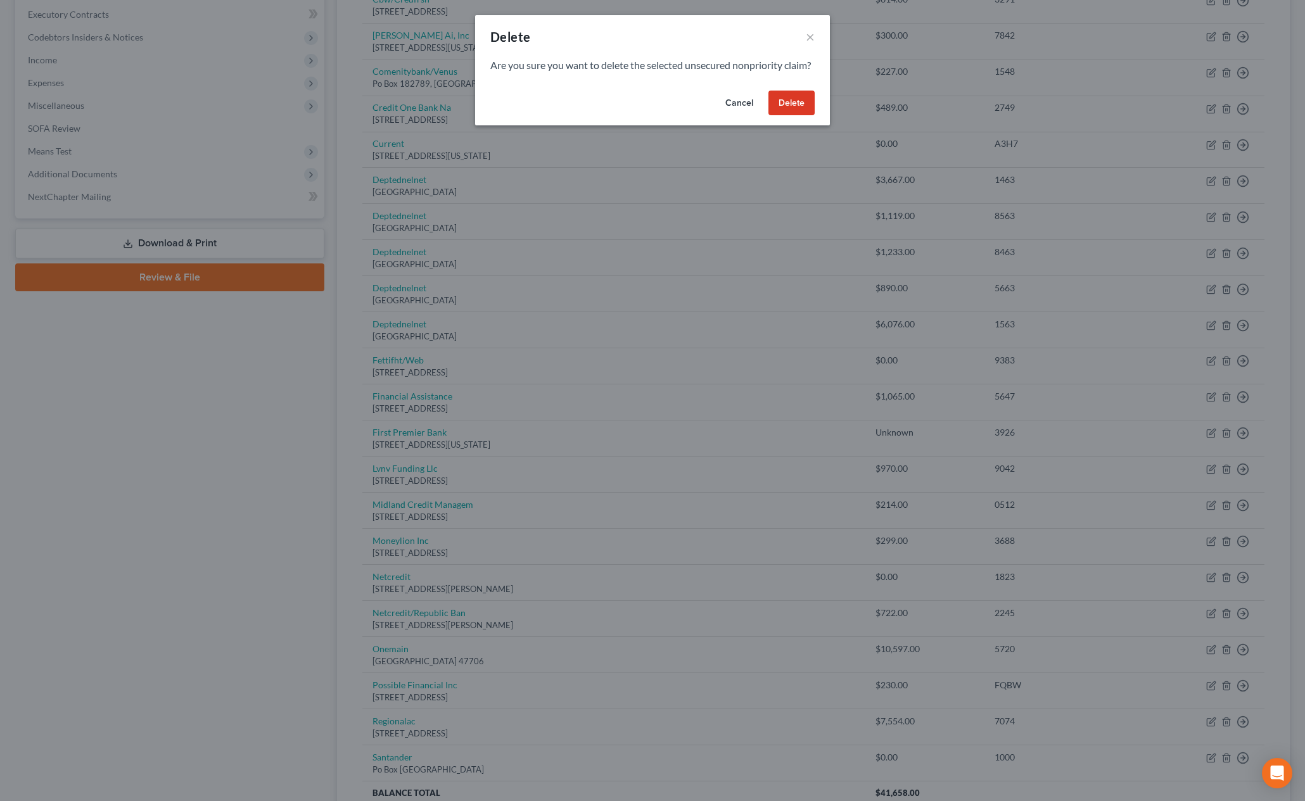
click at [791, 116] on button "Delete" at bounding box center [791, 103] width 46 height 25
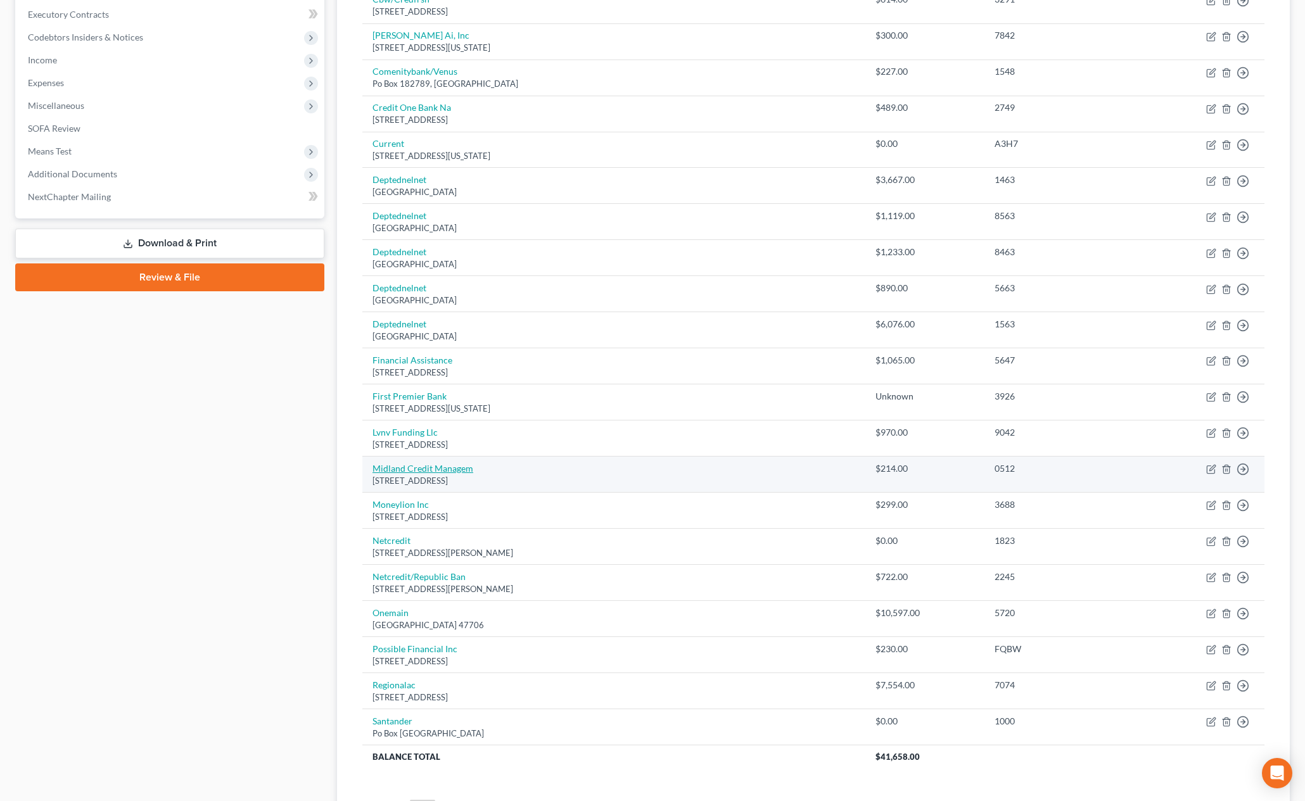
click at [439, 469] on link "Midland Credit Managem" at bounding box center [423, 468] width 101 height 11
select select "23"
select select "0"
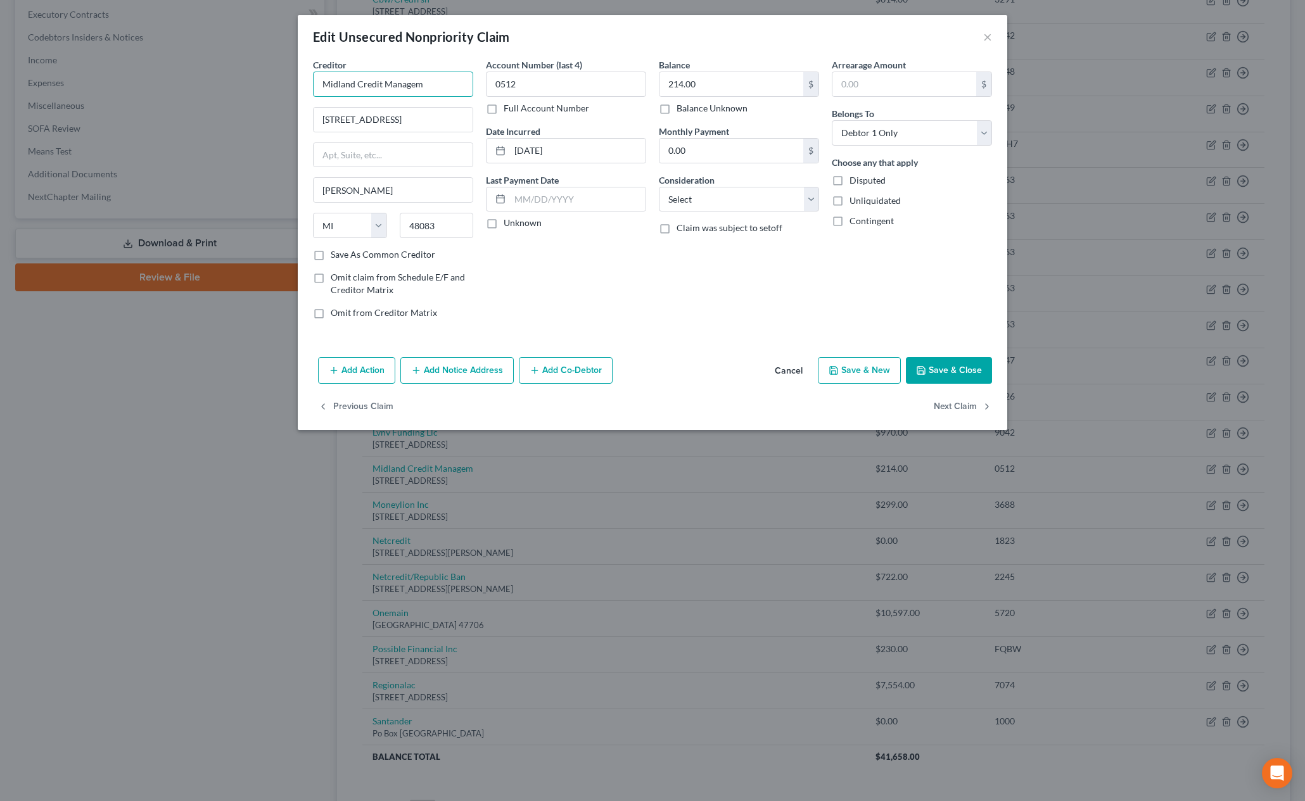
click at [434, 81] on input "Midland Credit Managem" at bounding box center [393, 84] width 160 height 25
type input "Midland Credit Management"
click at [958, 377] on button "Save & Close" at bounding box center [949, 370] width 86 height 27
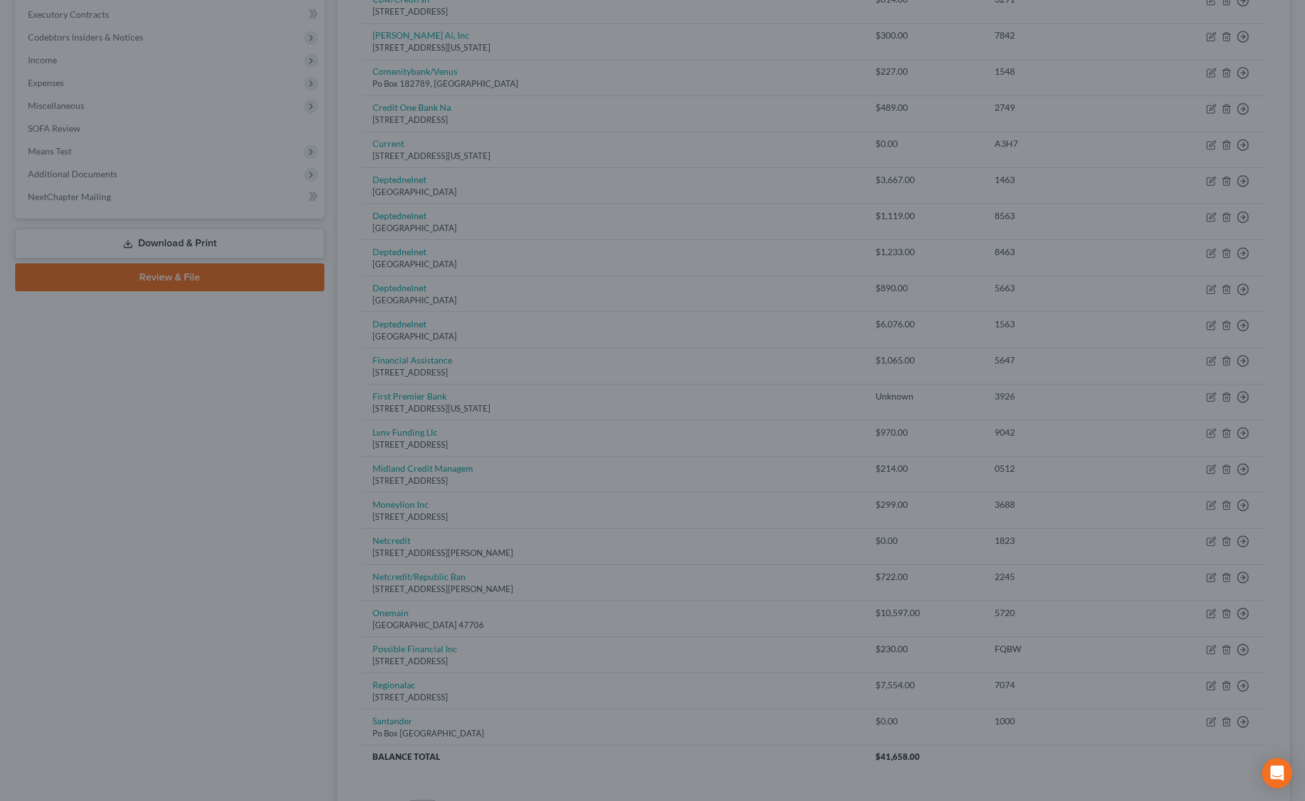
type input "0"
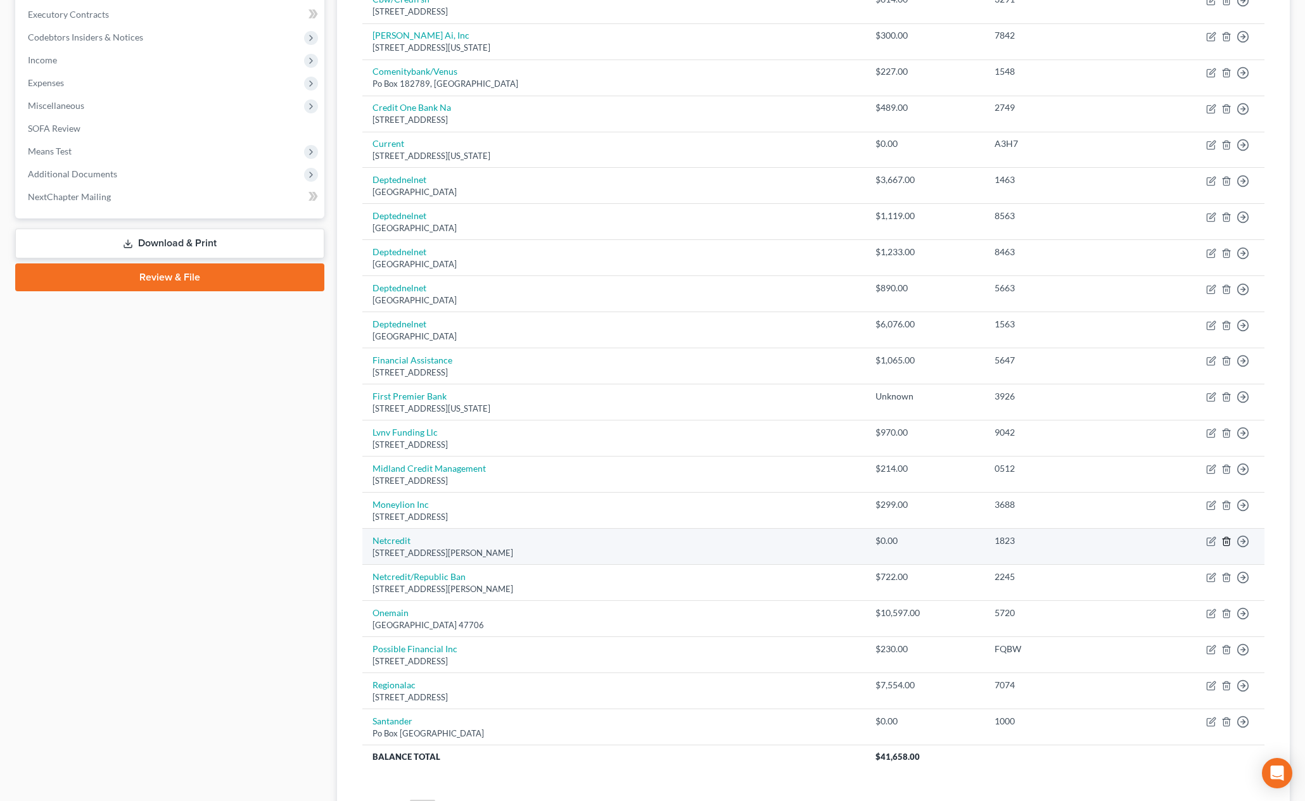
click at [1229, 541] on icon "button" at bounding box center [1226, 542] width 6 height 8
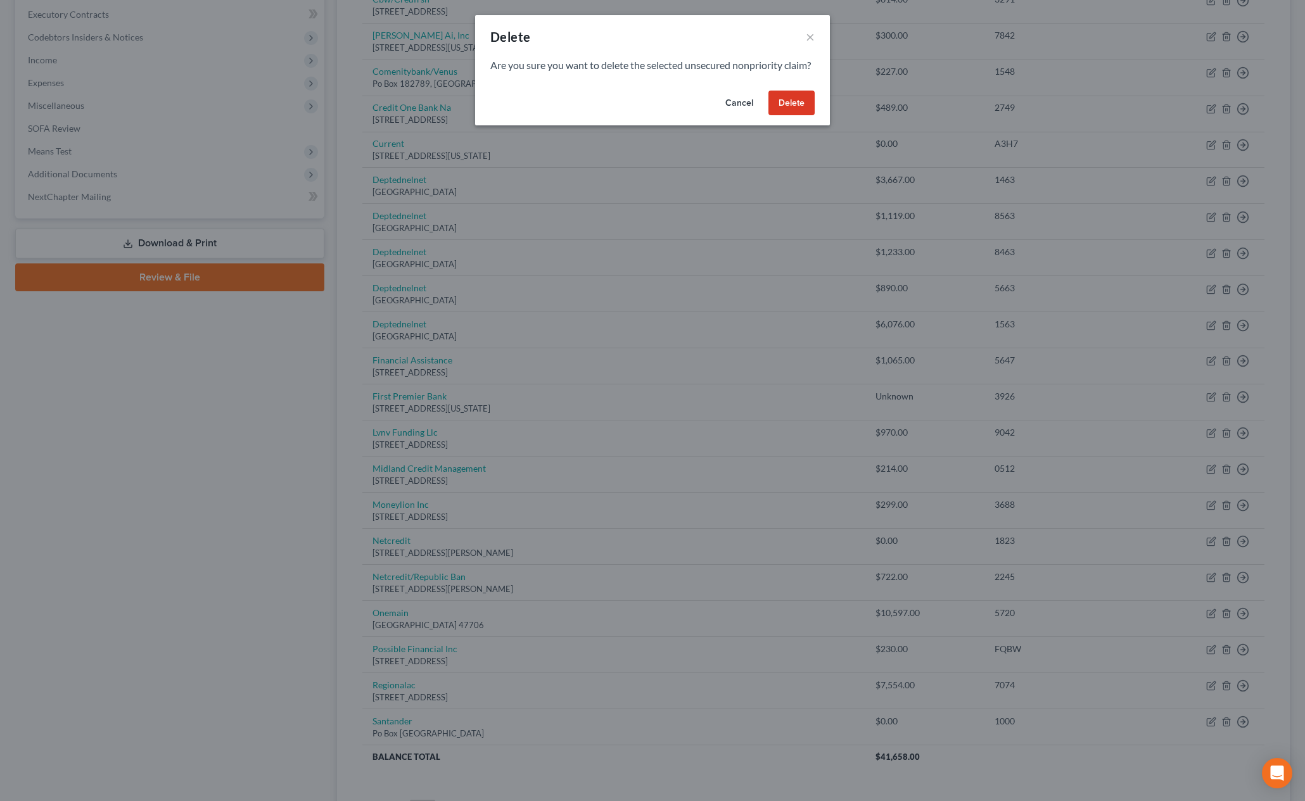
click at [808, 116] on button "Delete" at bounding box center [791, 103] width 46 height 25
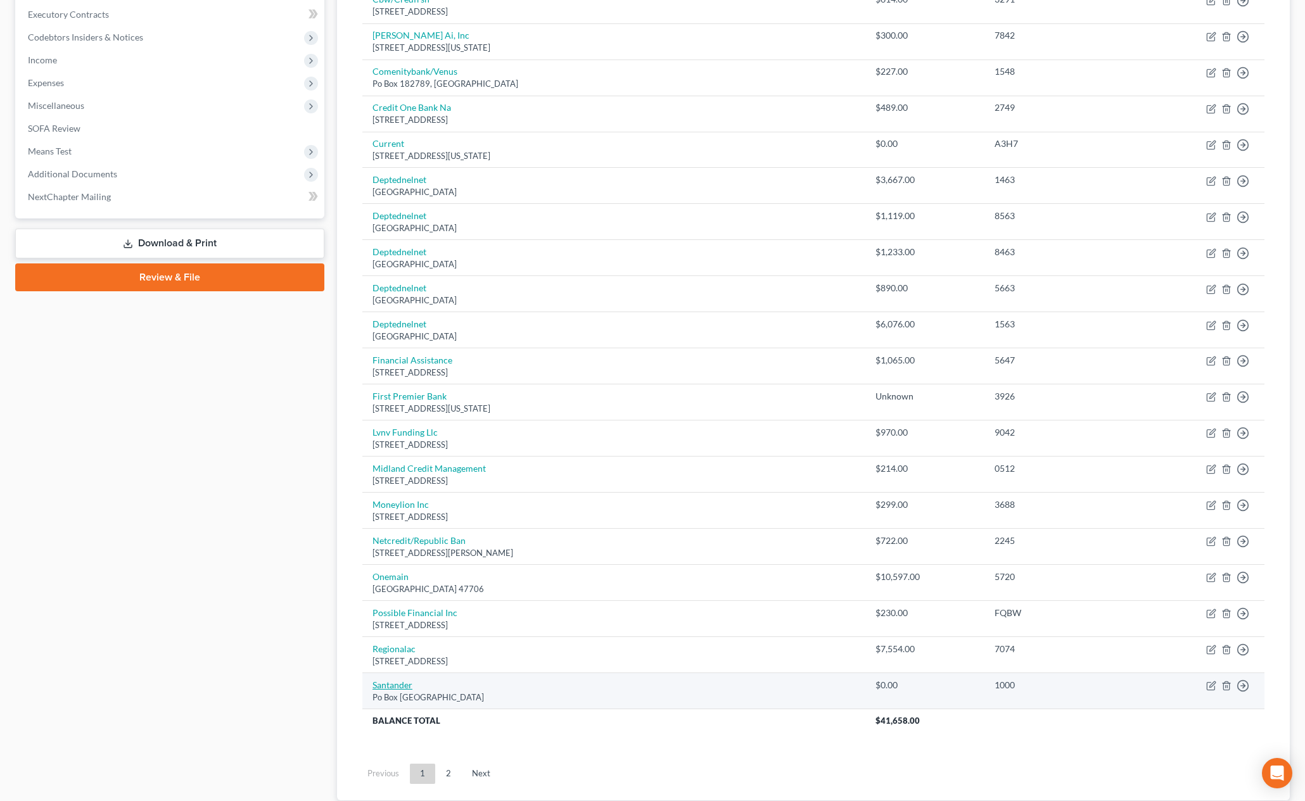
click at [388, 688] on link "Santander" at bounding box center [393, 685] width 40 height 11
select select "45"
select select "0"
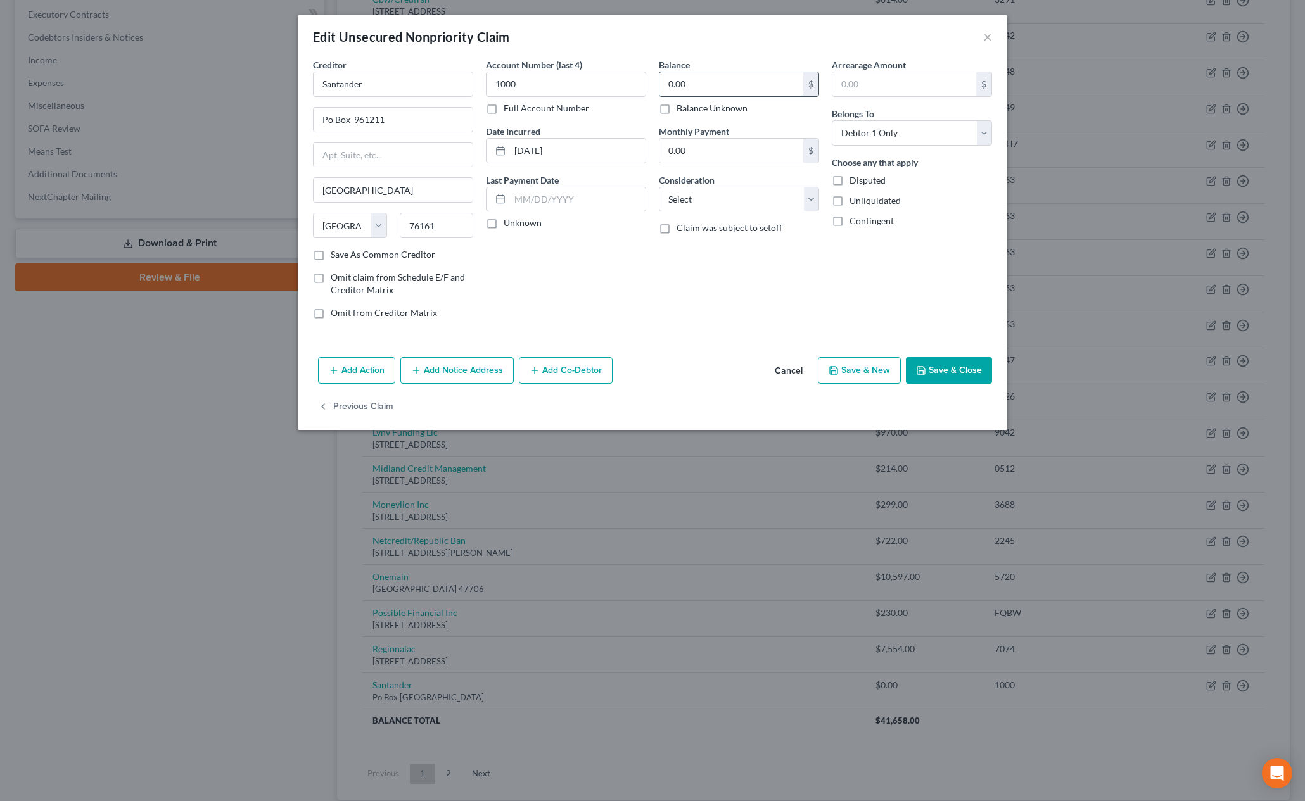
click at [698, 83] on input "0.00" at bounding box center [732, 84] width 144 height 24
click at [948, 382] on button "Save & Close" at bounding box center [949, 370] width 86 height 27
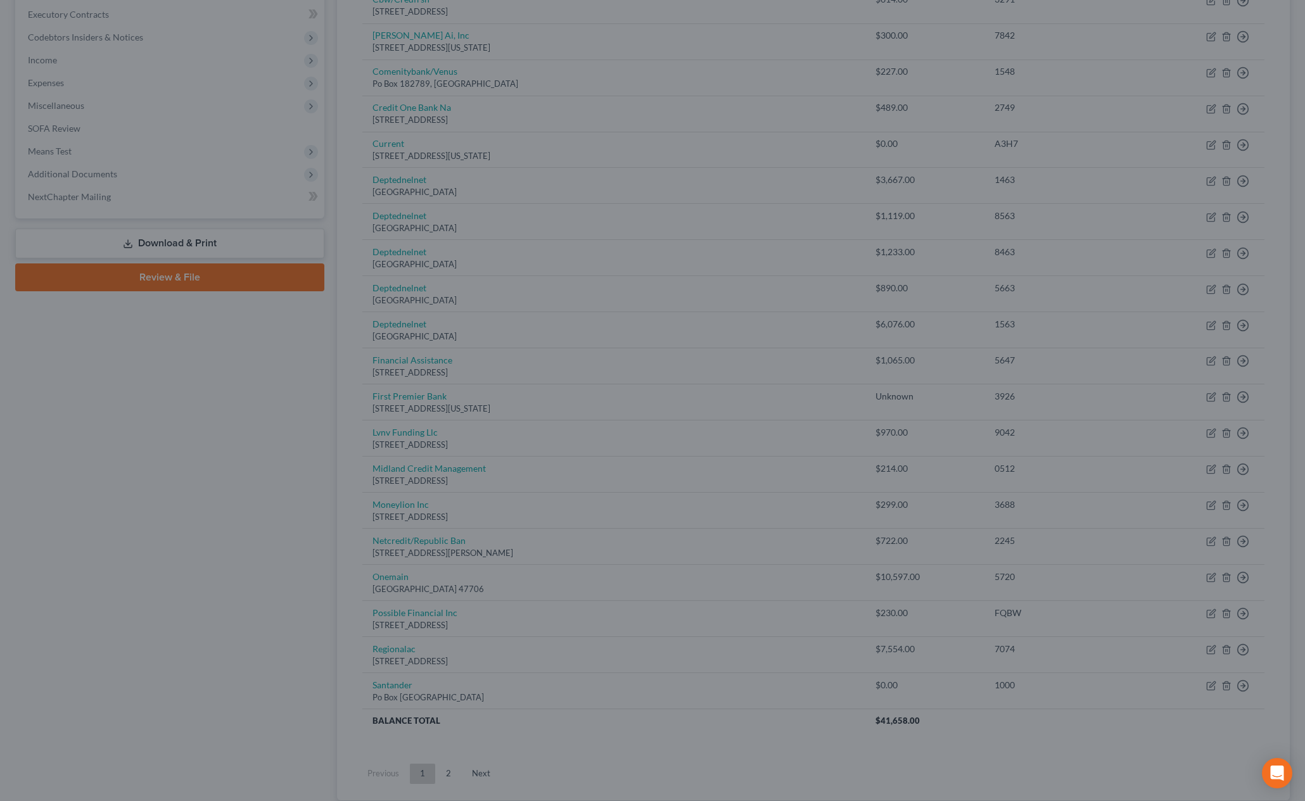
type input "27,590.00"
type input "0"
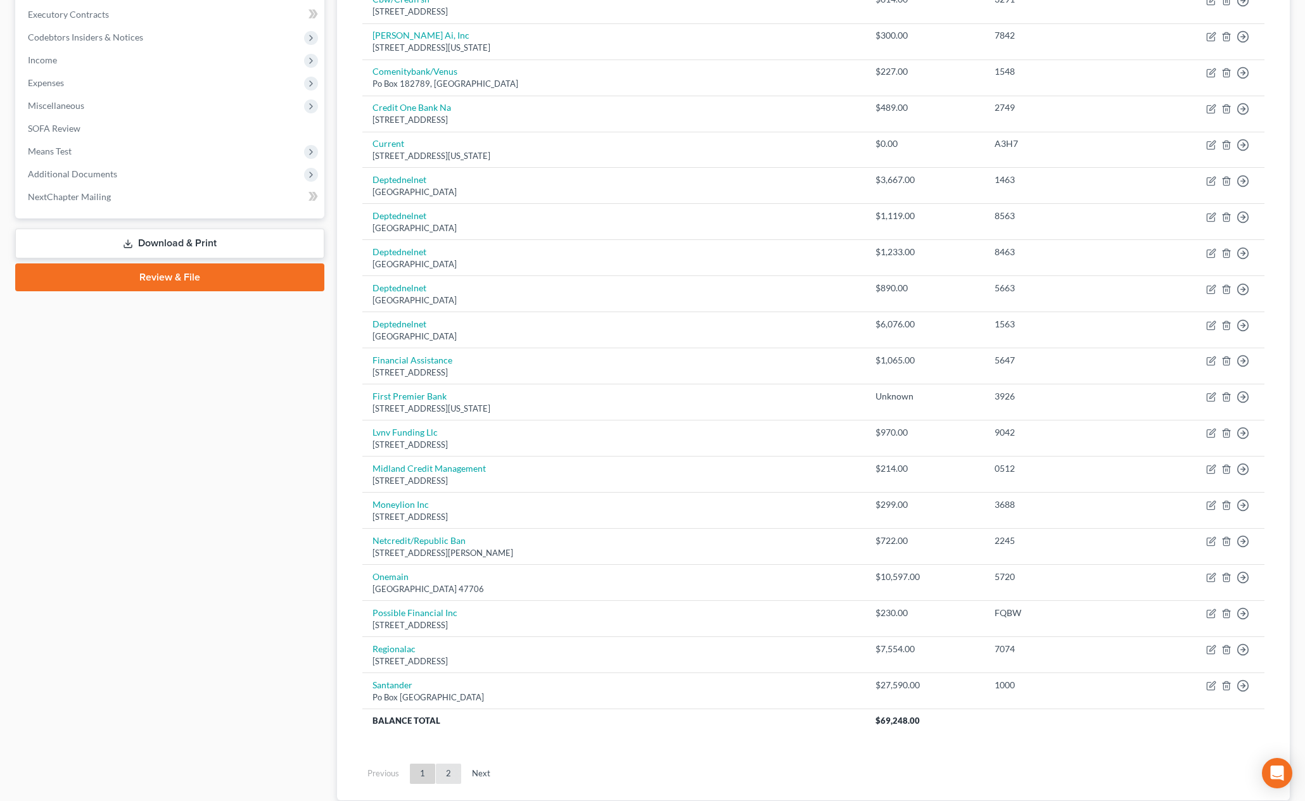
click at [443, 771] on link "2" at bounding box center [448, 774] width 25 height 20
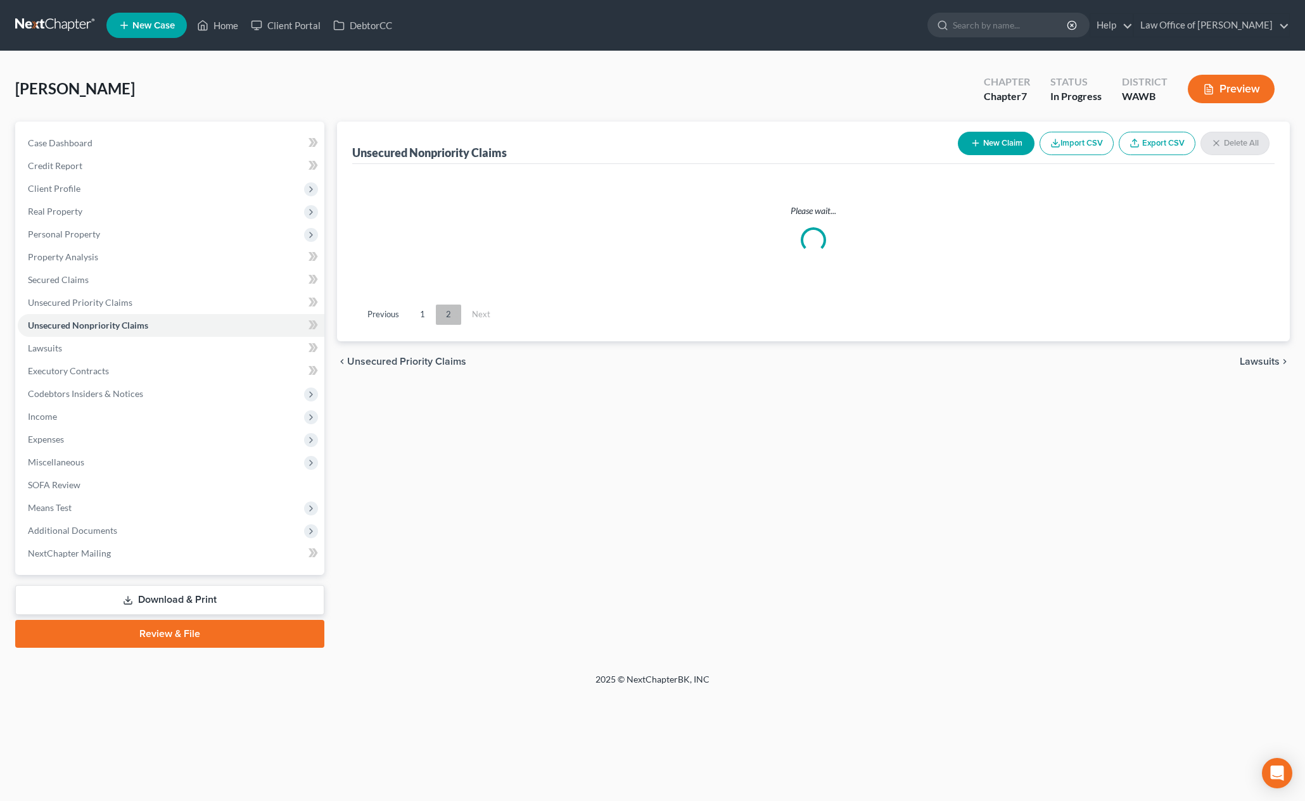
scroll to position [0, 0]
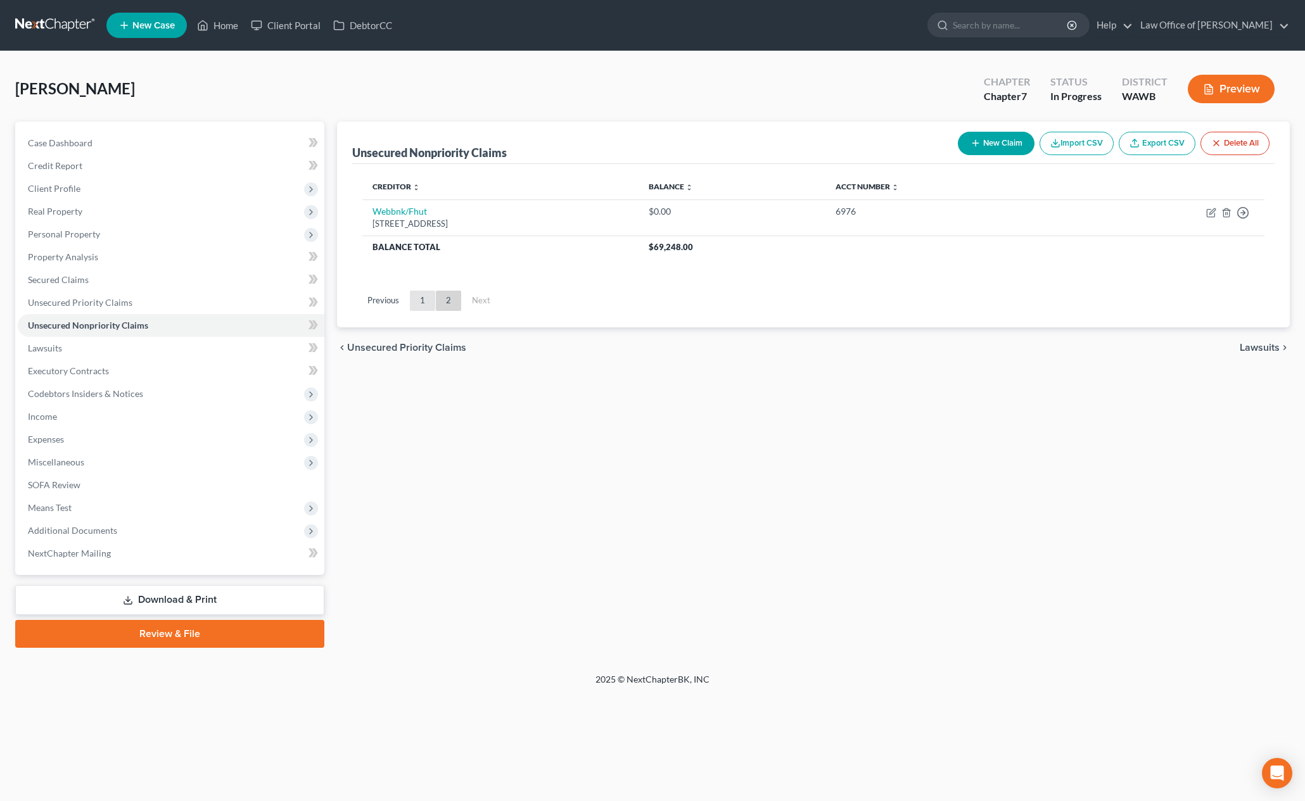
click at [423, 305] on link "1" at bounding box center [422, 301] width 25 height 20
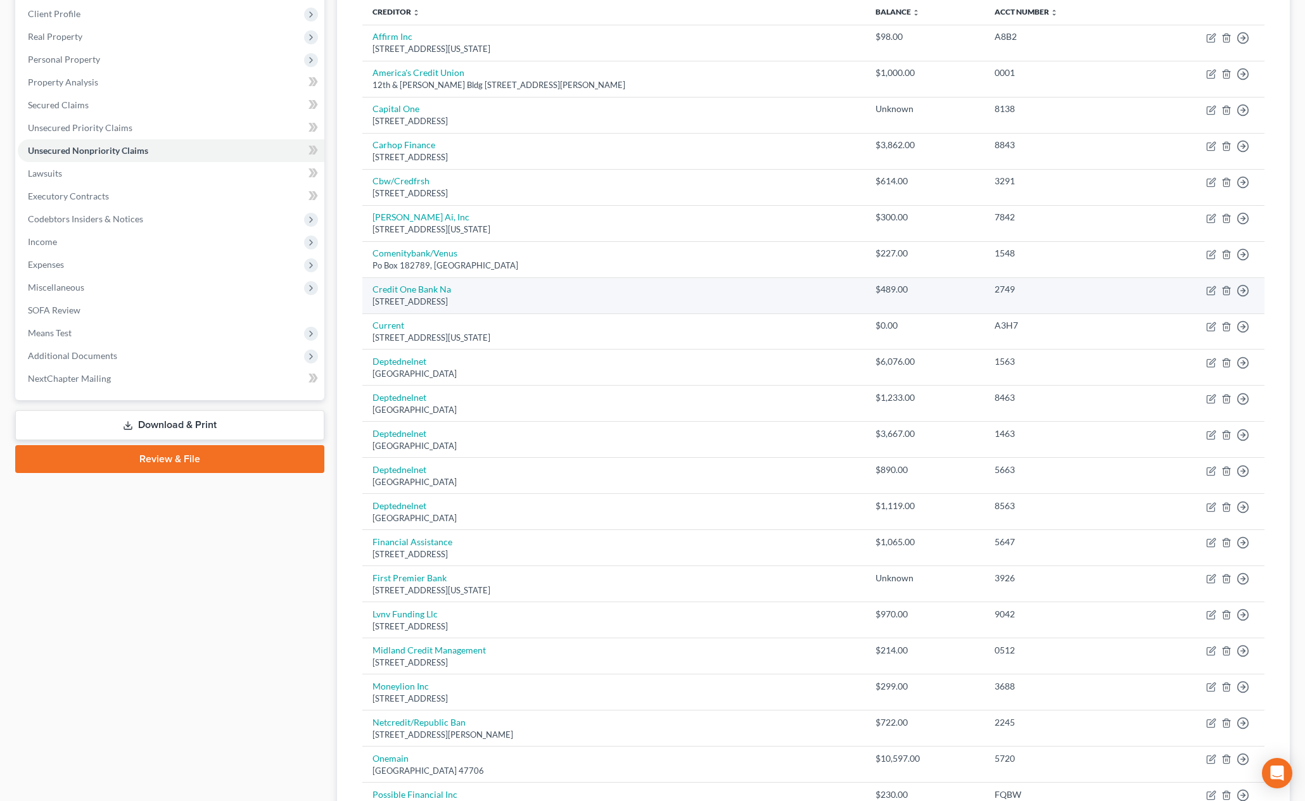
scroll to position [661, 0]
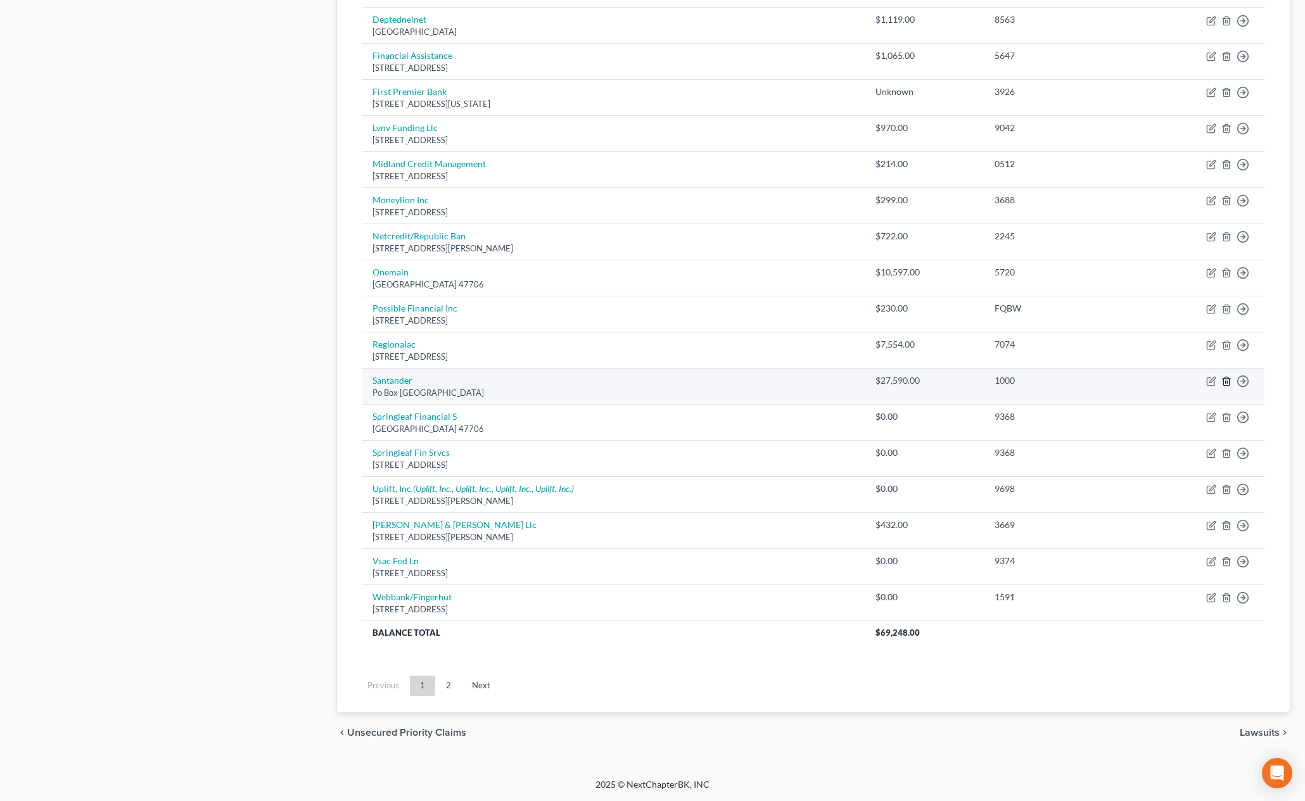
click at [1225, 382] on icon "button" at bounding box center [1226, 381] width 10 height 10
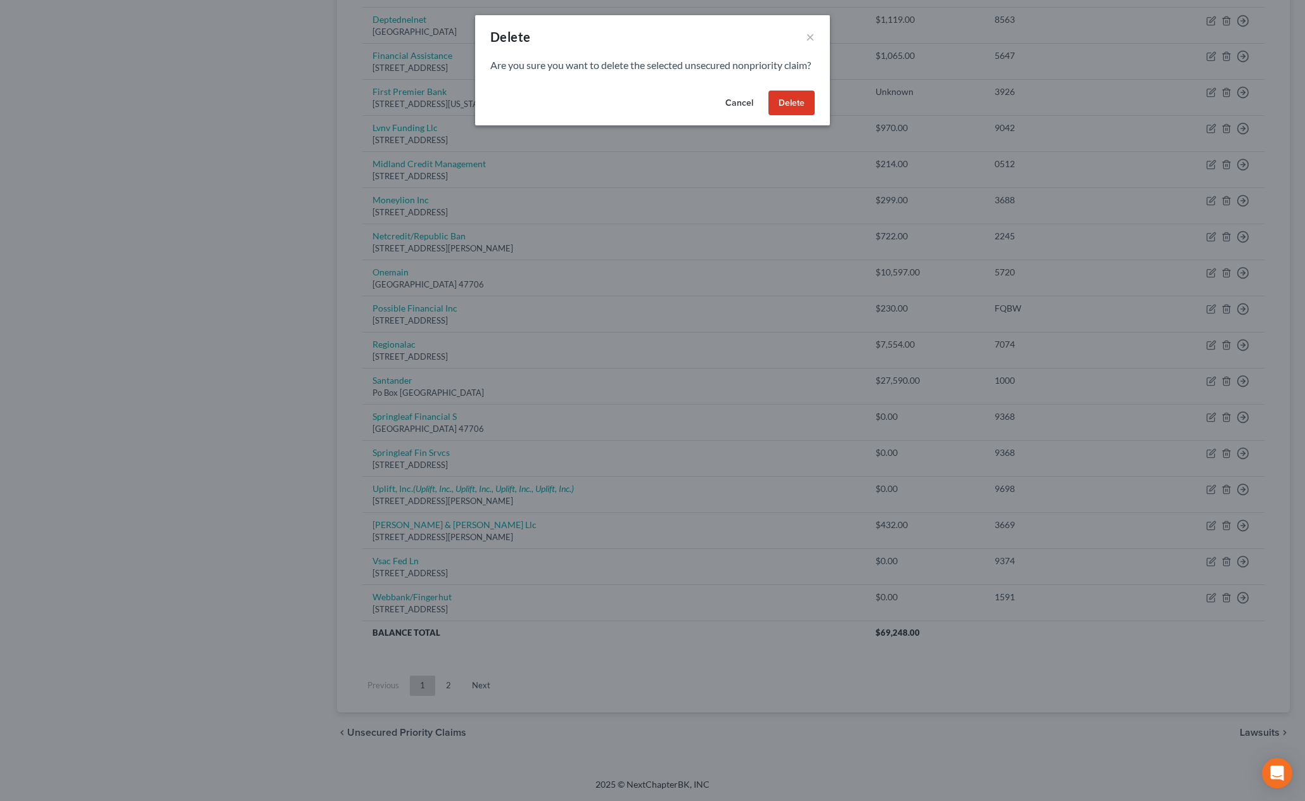
click at [792, 116] on button "Delete" at bounding box center [791, 103] width 46 height 25
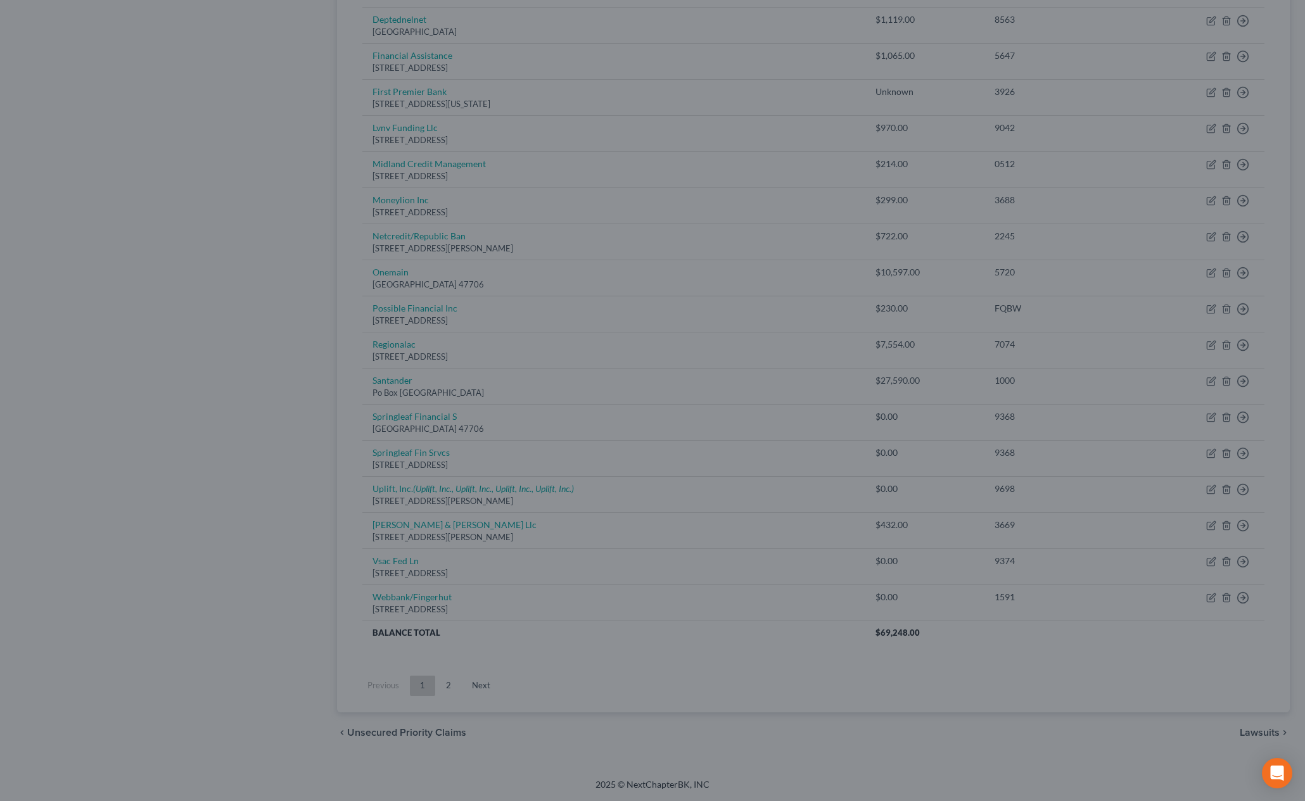
scroll to position [625, 0]
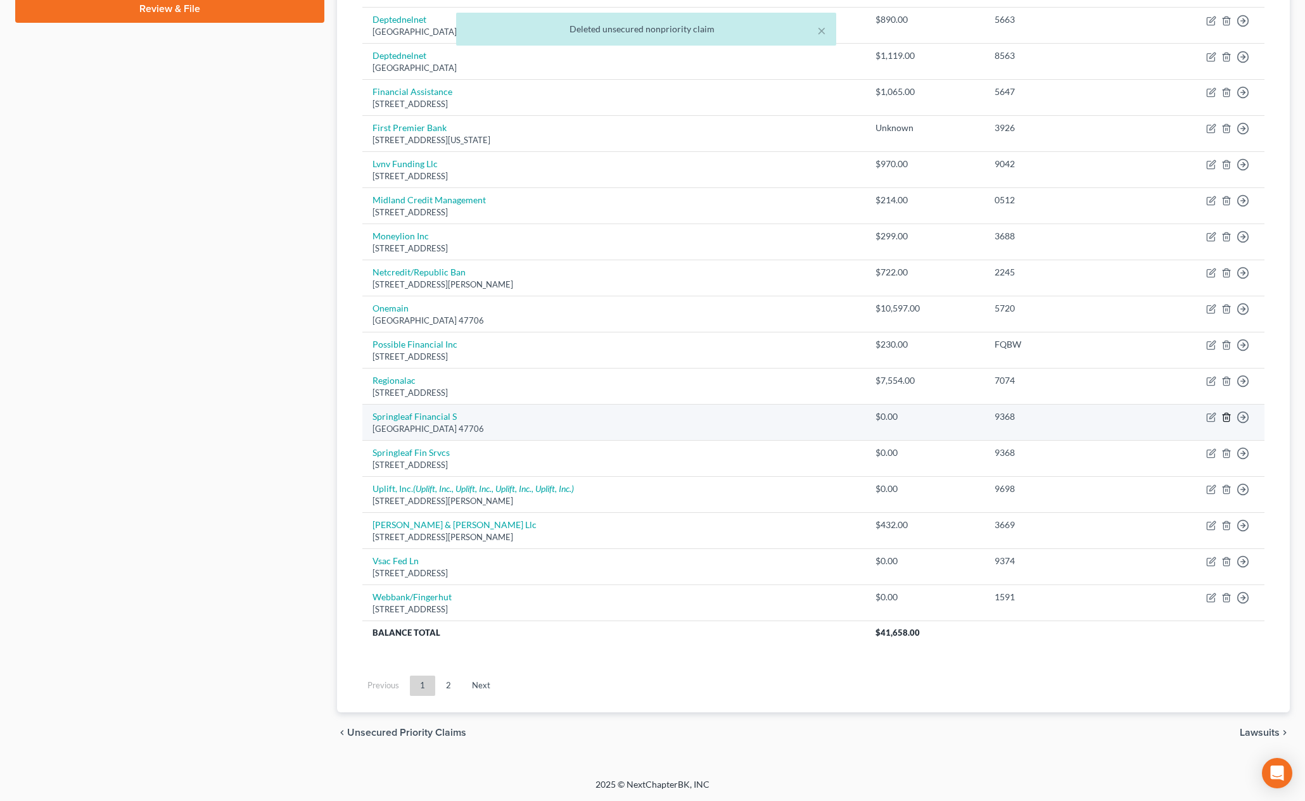
click at [1226, 418] on line "button" at bounding box center [1226, 419] width 0 height 3
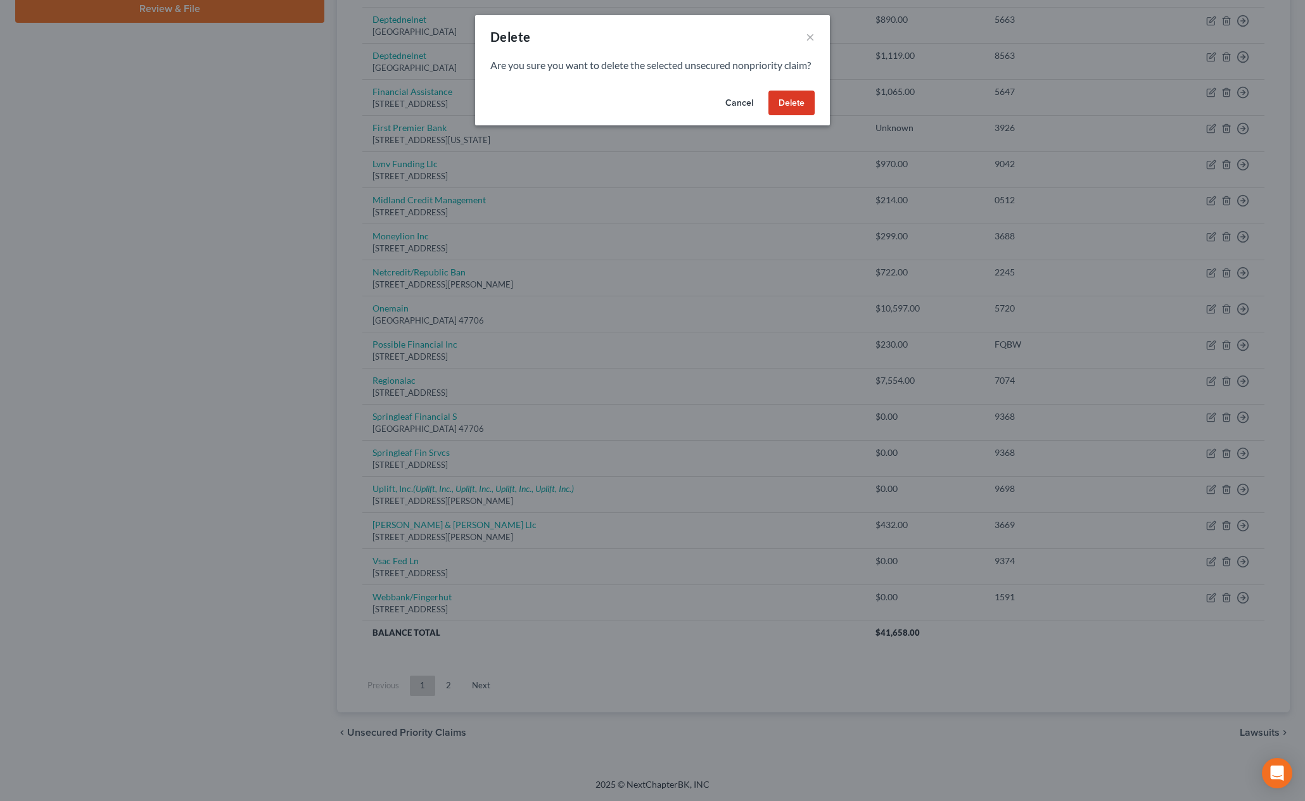
click at [784, 107] on button "Delete" at bounding box center [791, 103] width 46 height 25
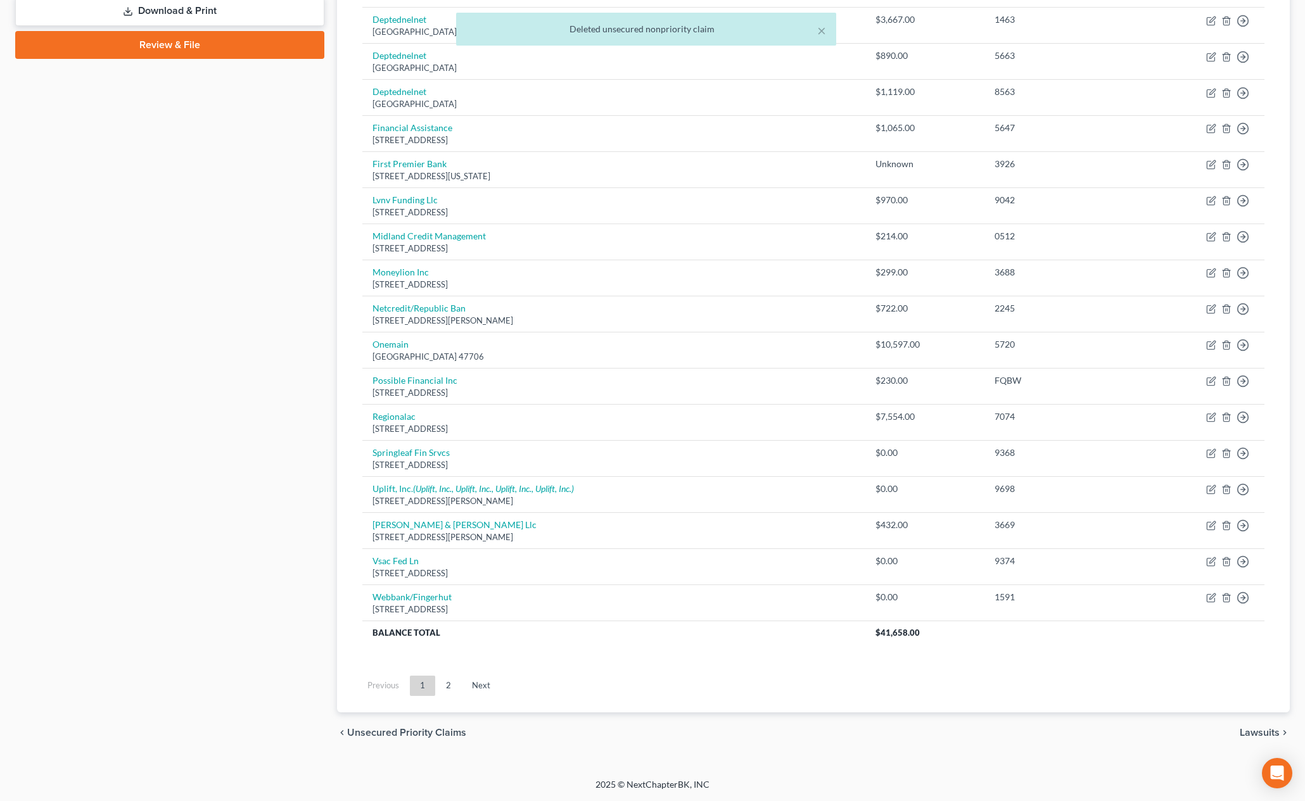
scroll to position [589, 0]
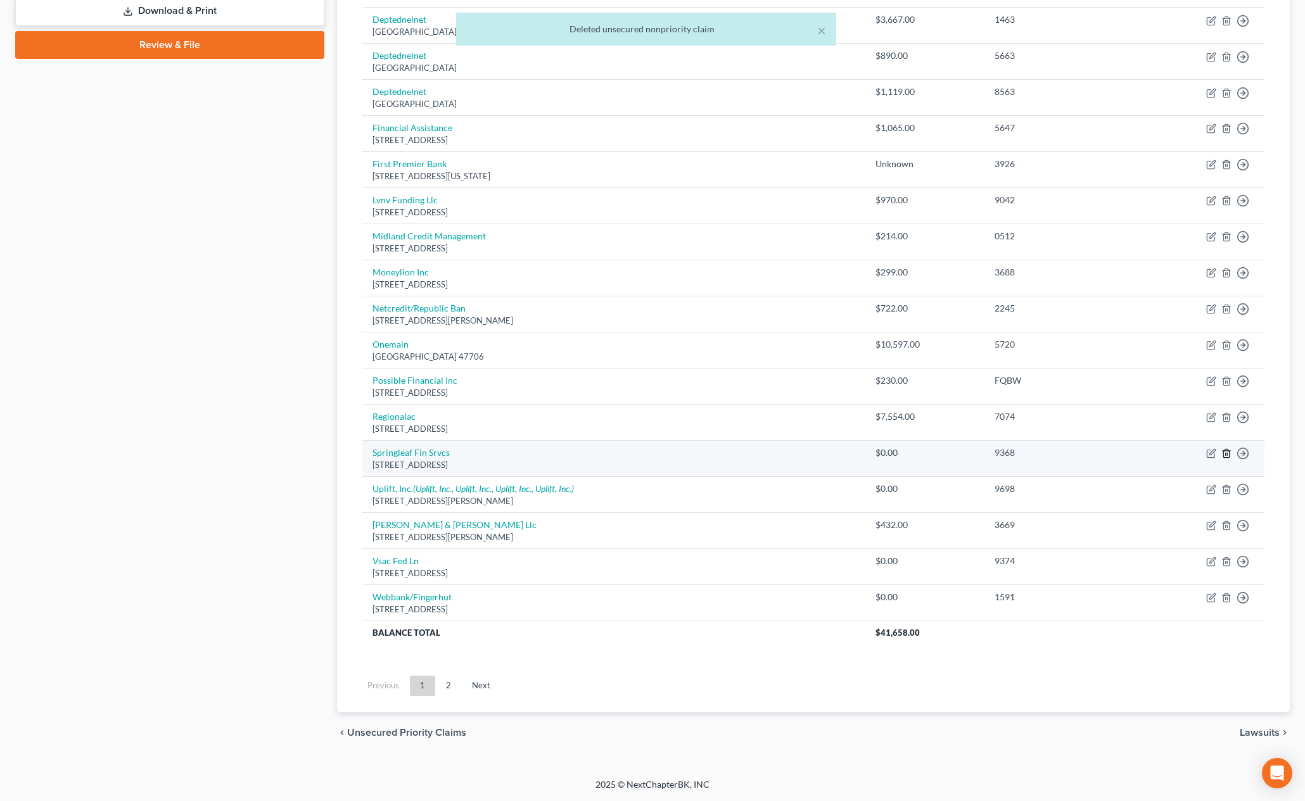
click at [1226, 456] on icon "button" at bounding box center [1226, 454] width 10 height 10
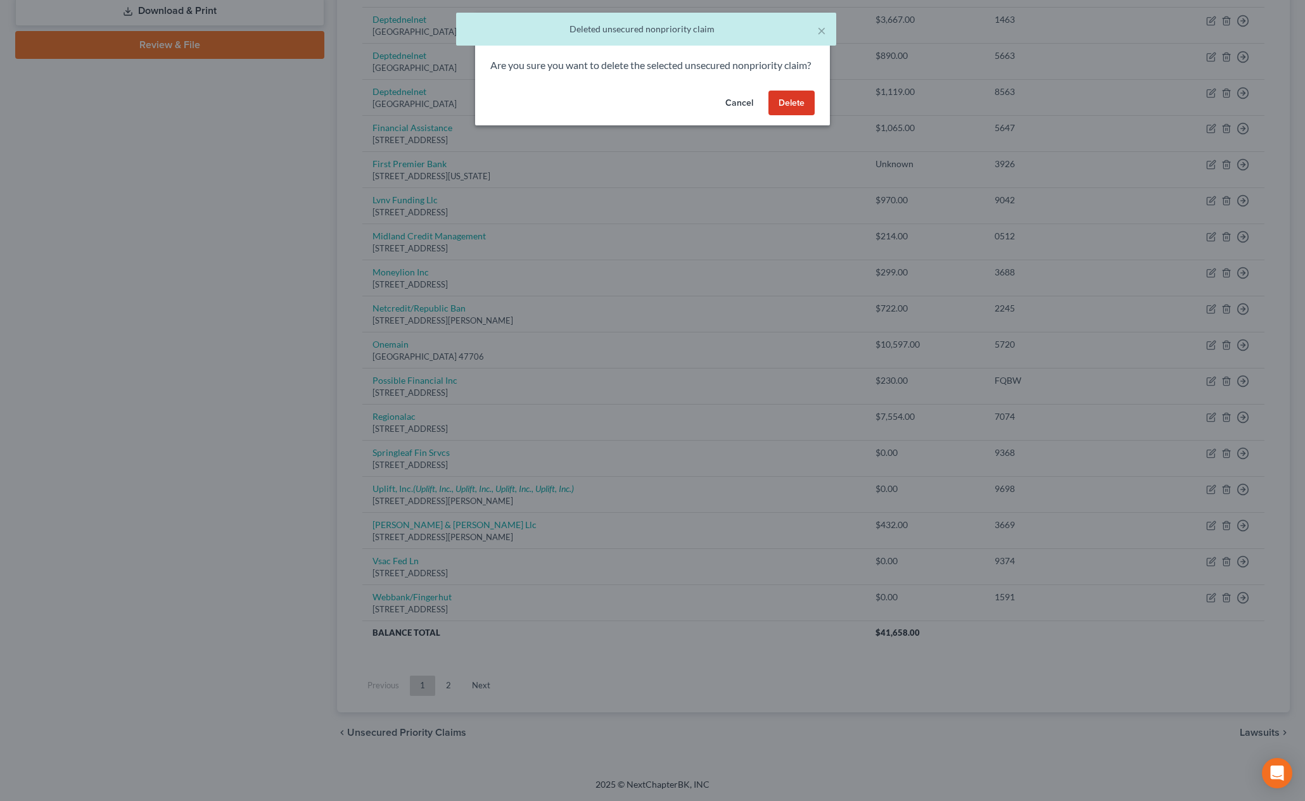
click at [808, 116] on button "Delete" at bounding box center [791, 103] width 46 height 25
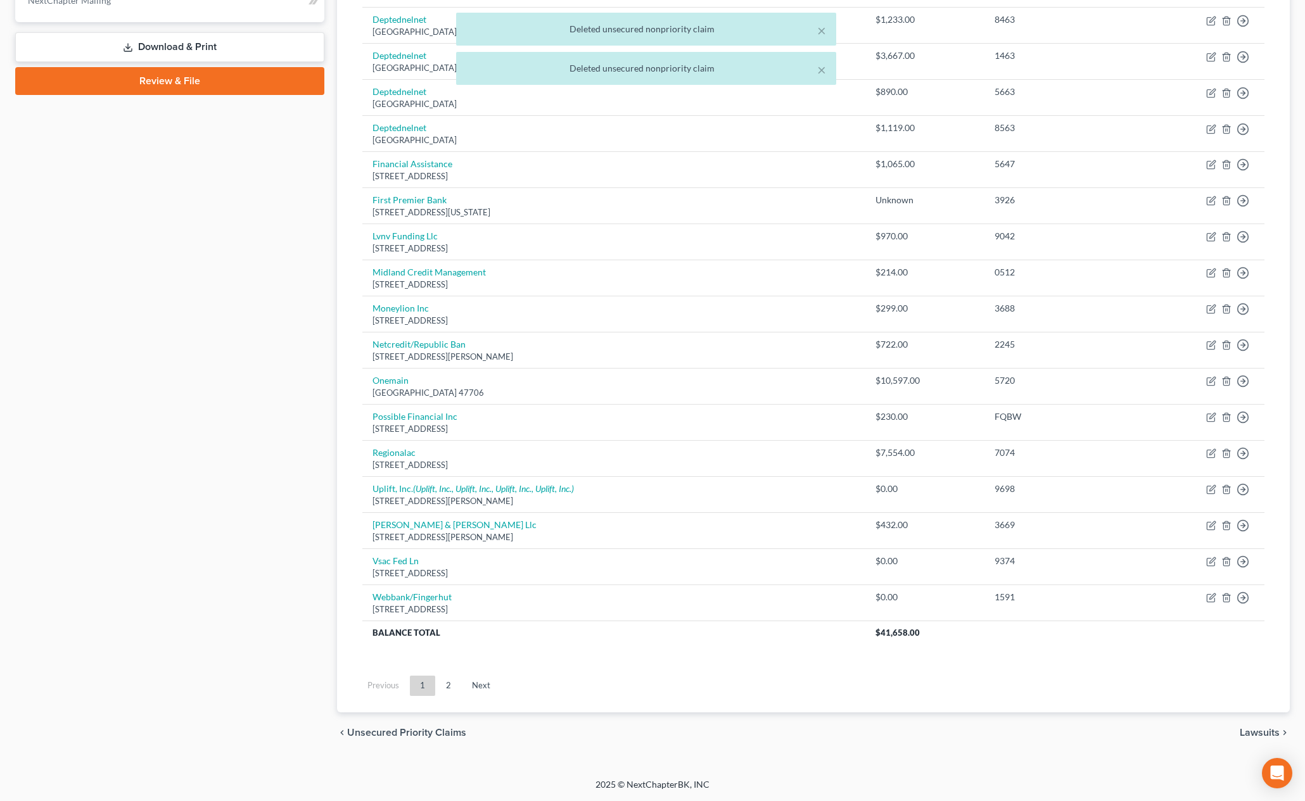
scroll to position [553, 0]
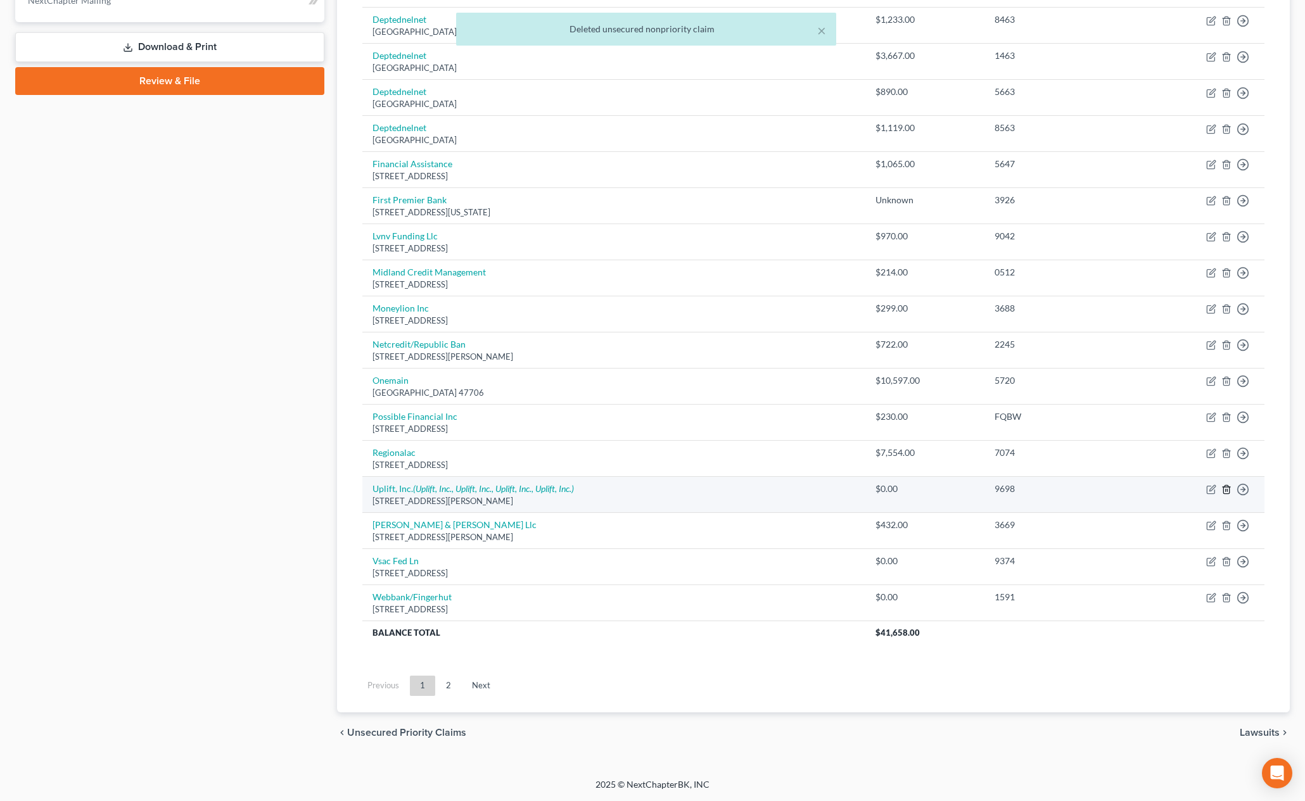
click at [1228, 487] on icon "button" at bounding box center [1226, 490] width 6 height 8
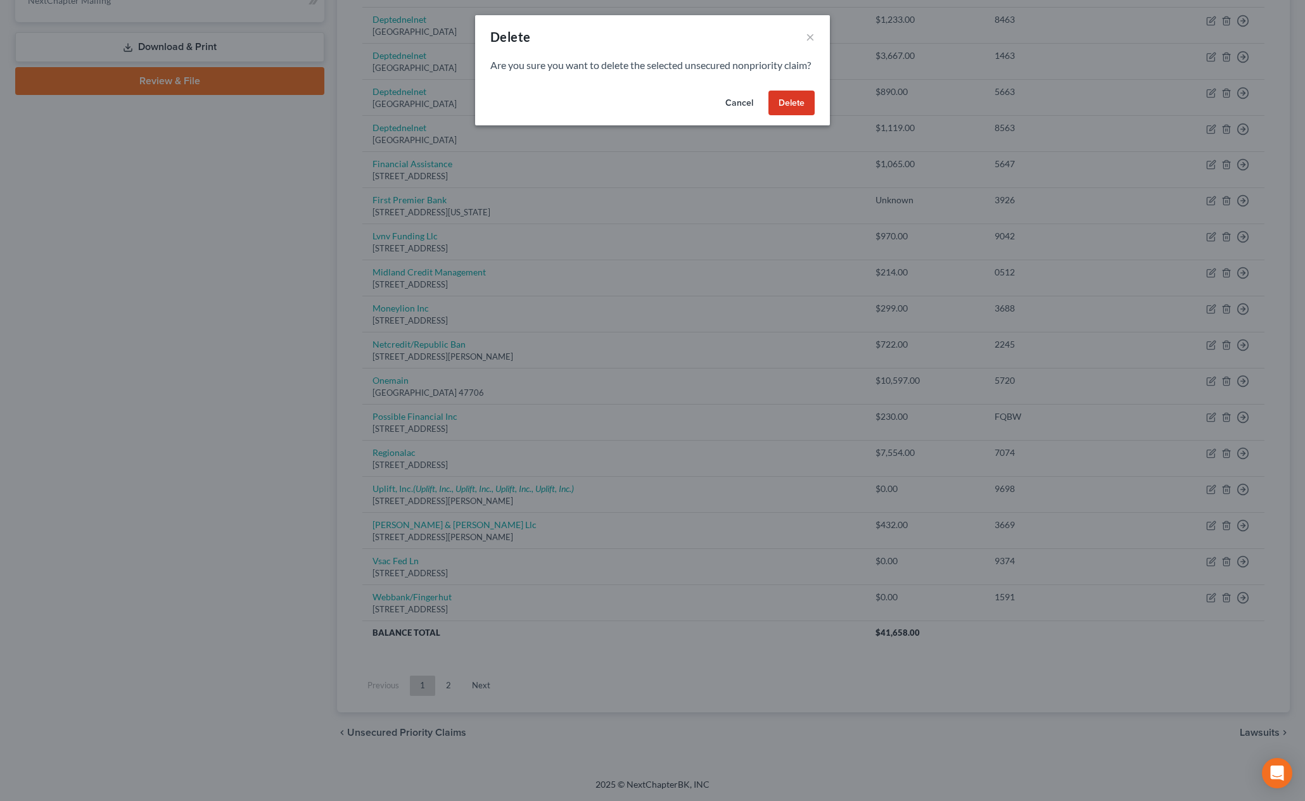
click at [782, 108] on button "Delete" at bounding box center [791, 103] width 46 height 25
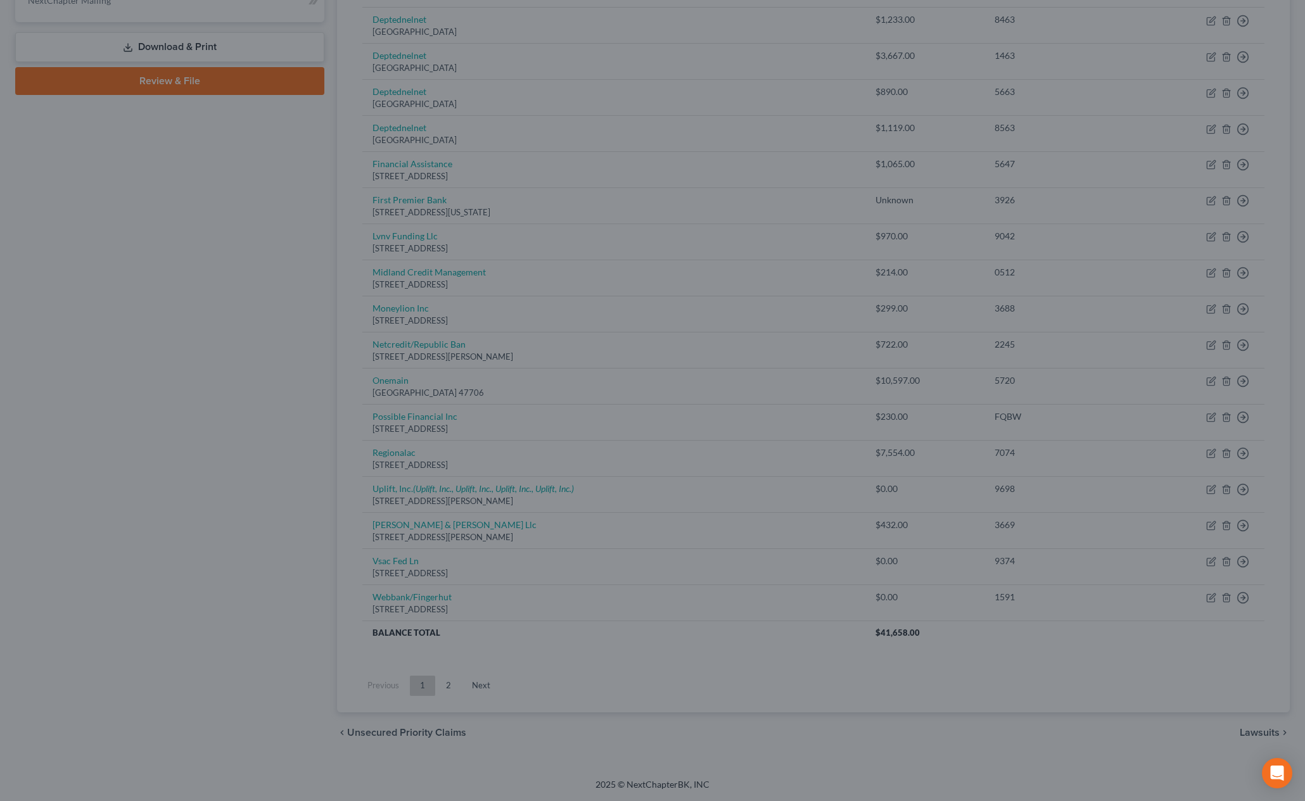
scroll to position [517, 0]
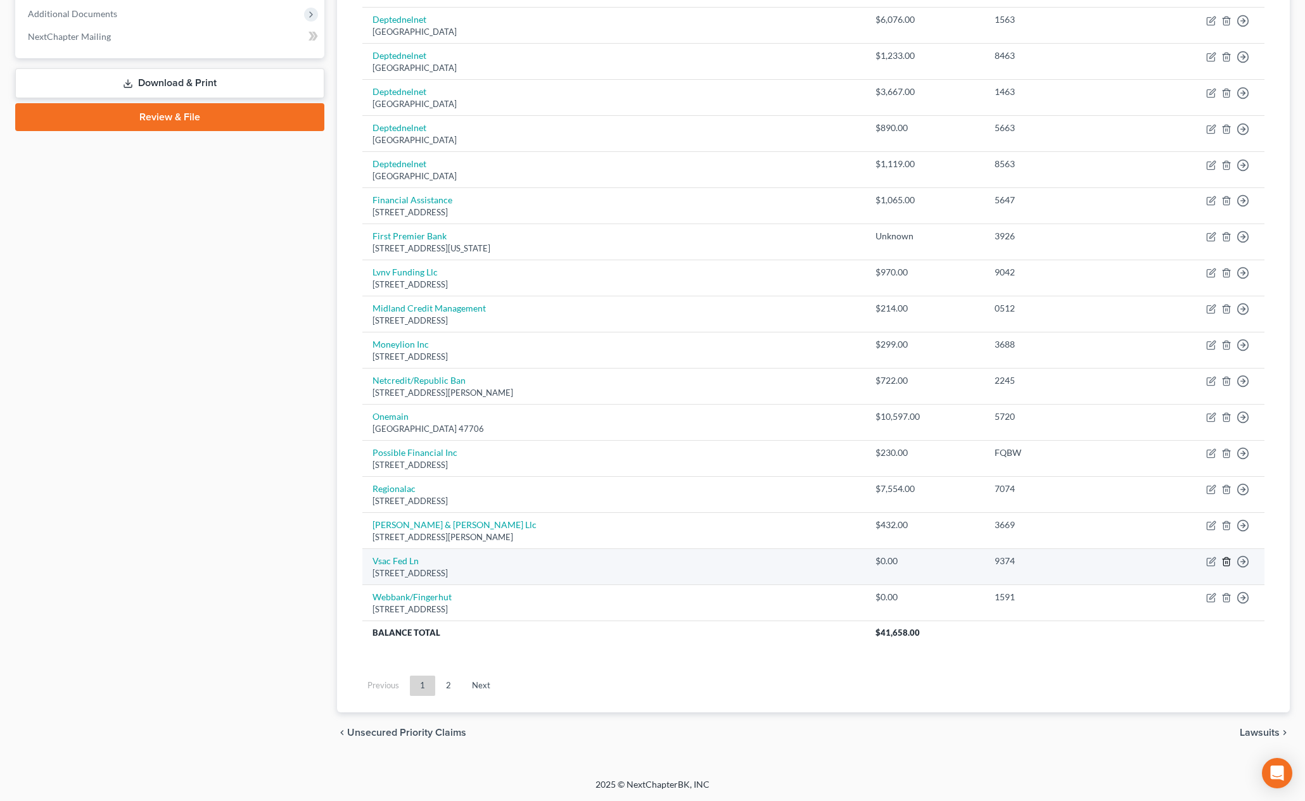
click at [1229, 563] on icon "button" at bounding box center [1226, 562] width 6 height 8
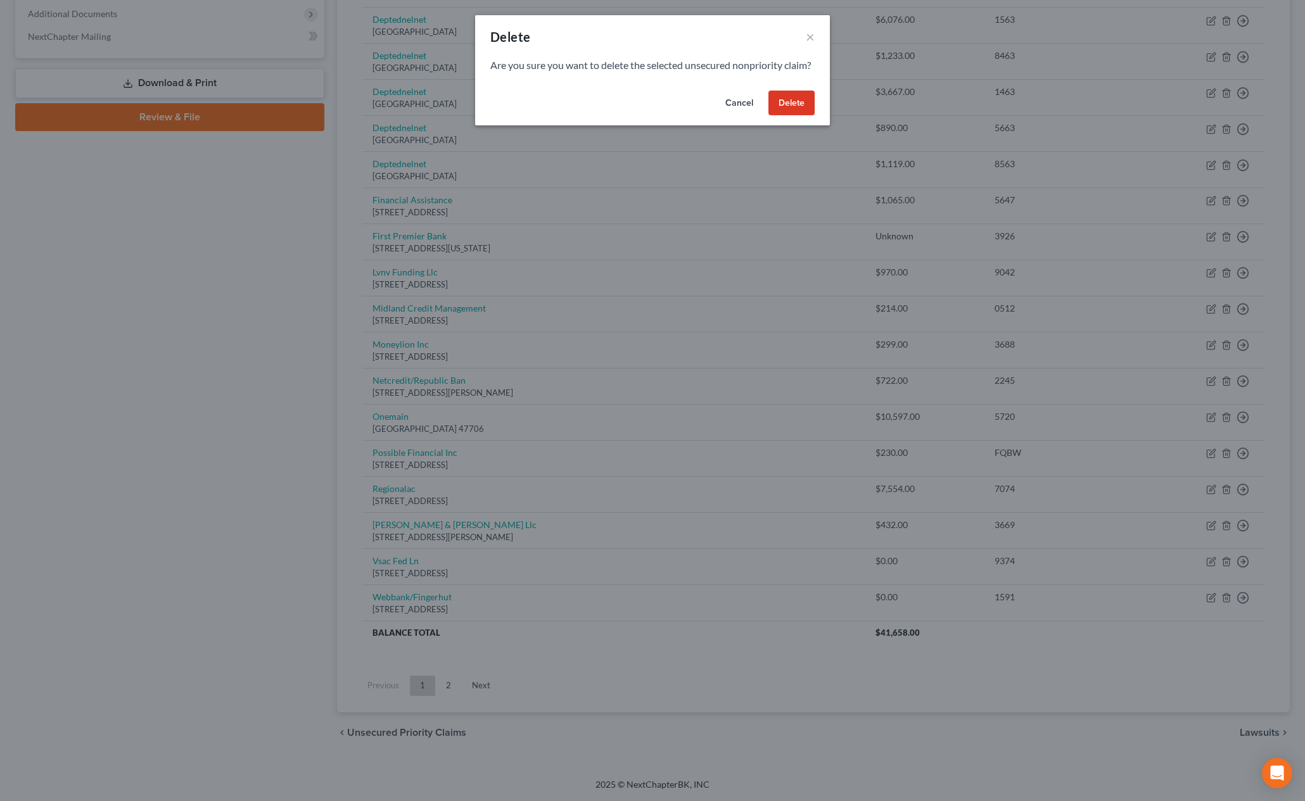
click at [786, 116] on button "Delete" at bounding box center [791, 103] width 46 height 25
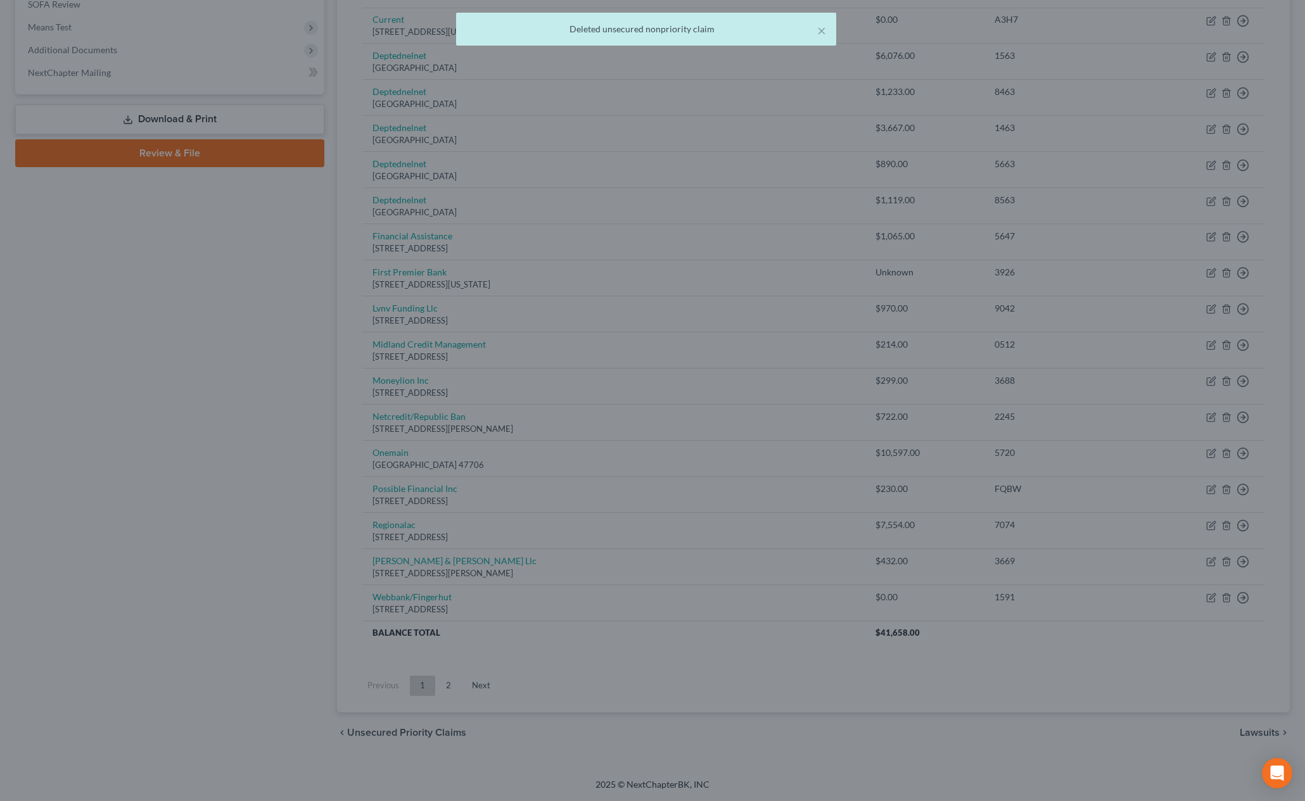
scroll to position [481, 0]
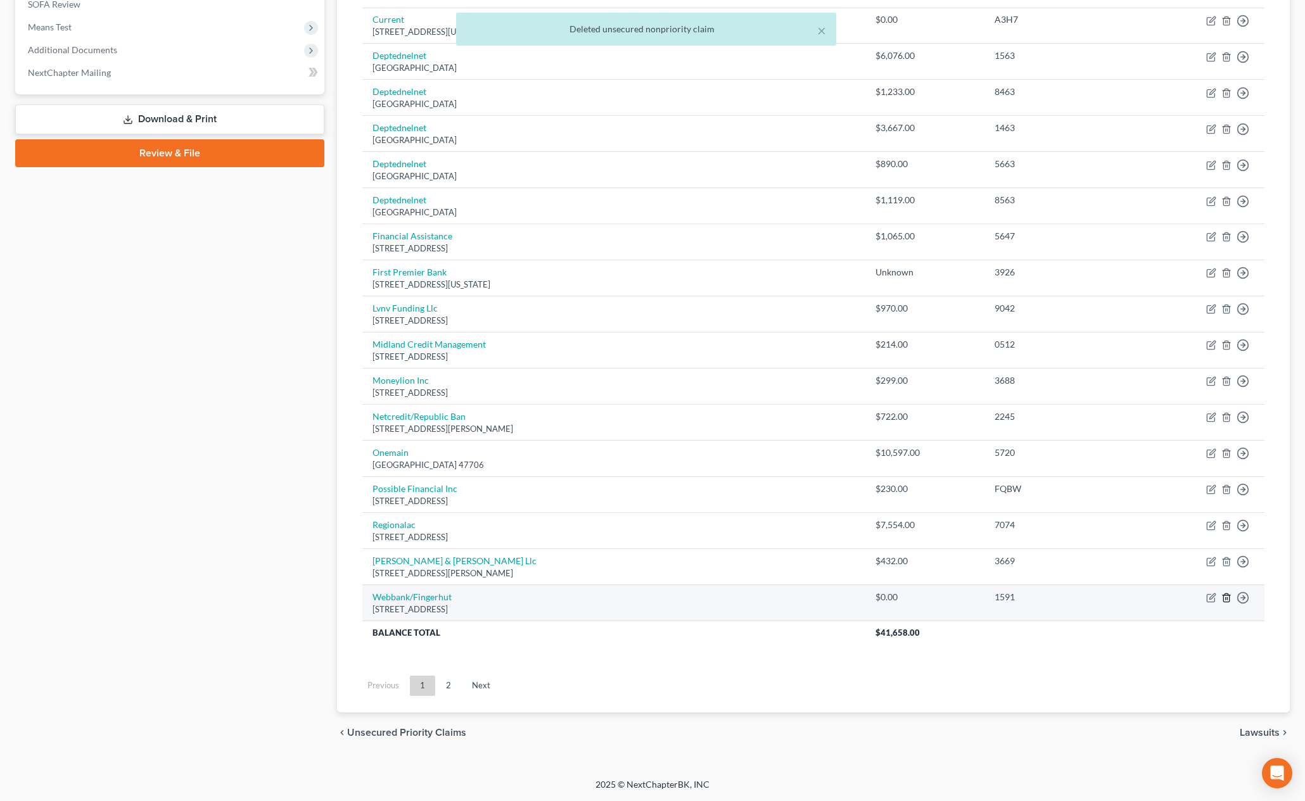
click at [1223, 597] on icon "button" at bounding box center [1226, 598] width 10 height 10
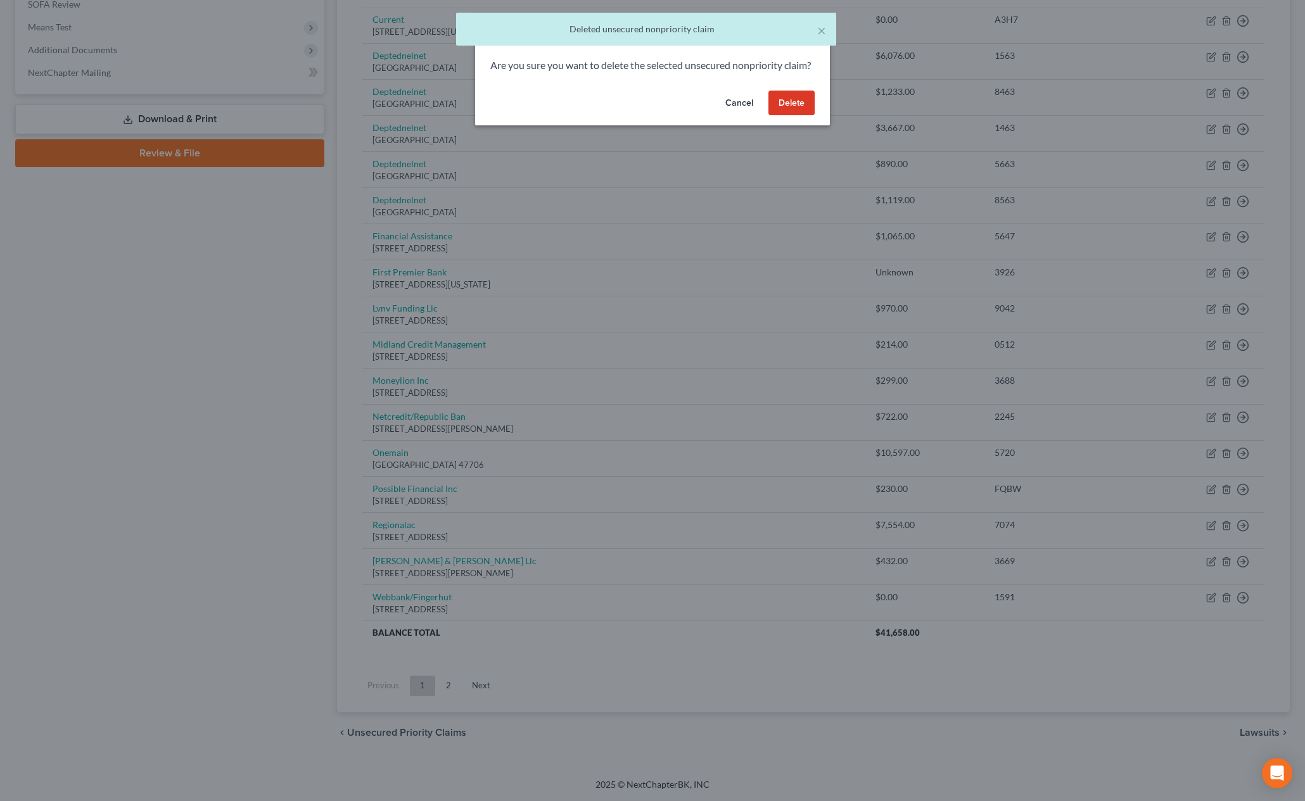
click at [790, 108] on button "Delete" at bounding box center [791, 103] width 46 height 25
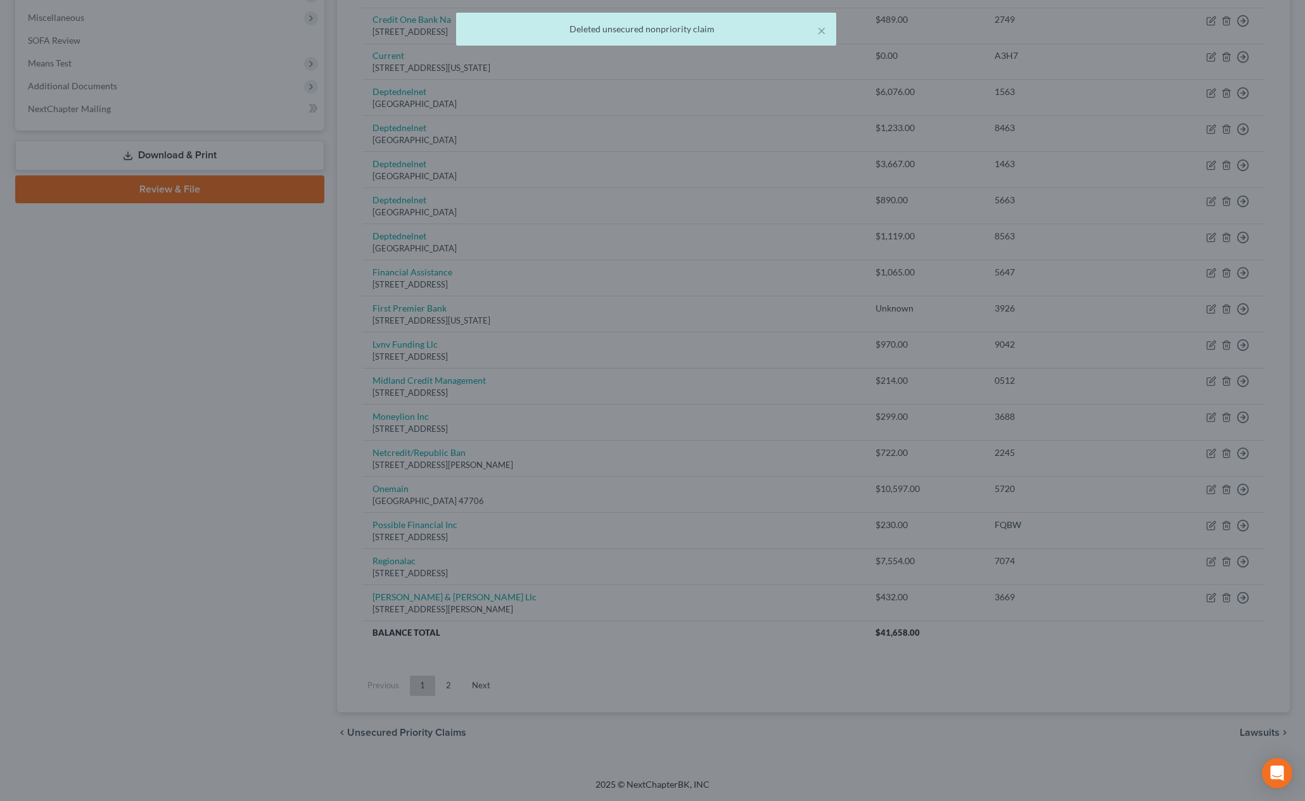
scroll to position [445, 0]
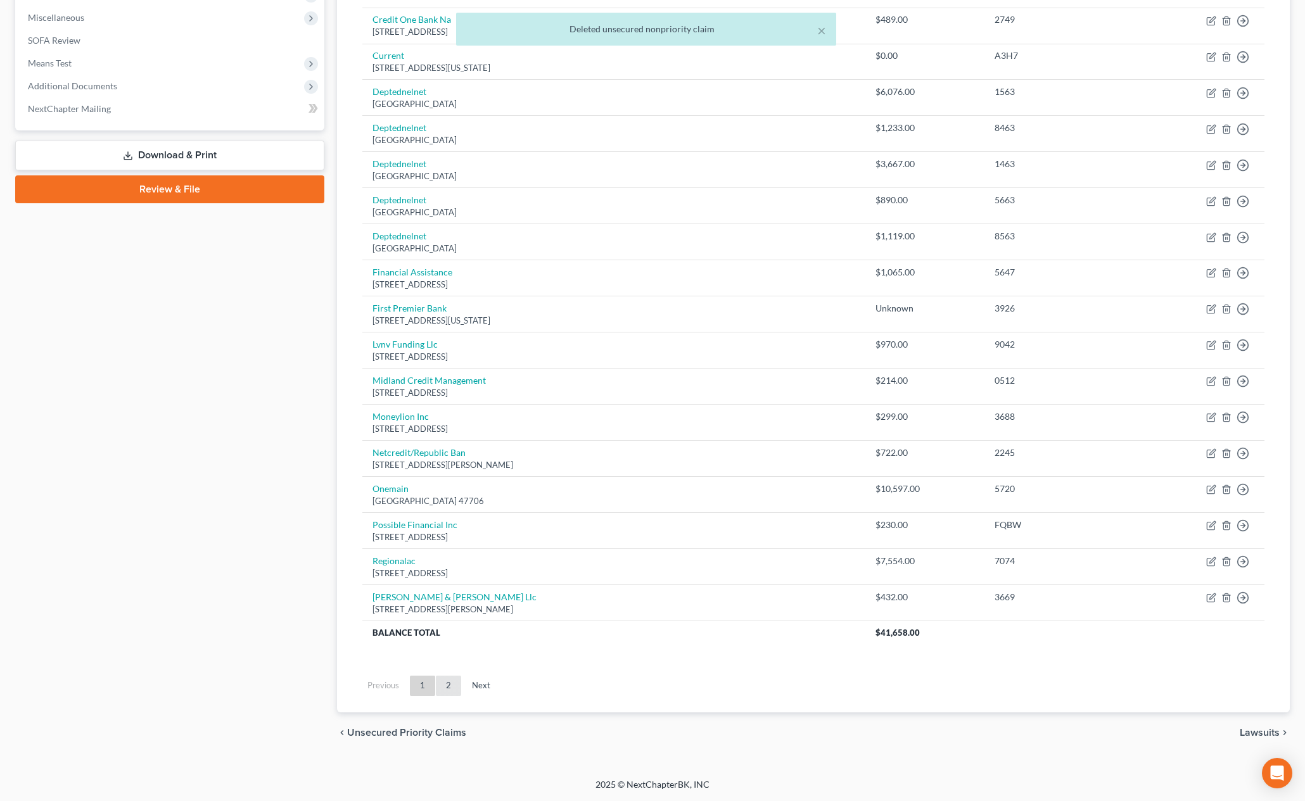
click at [447, 689] on link "2" at bounding box center [448, 686] width 25 height 20
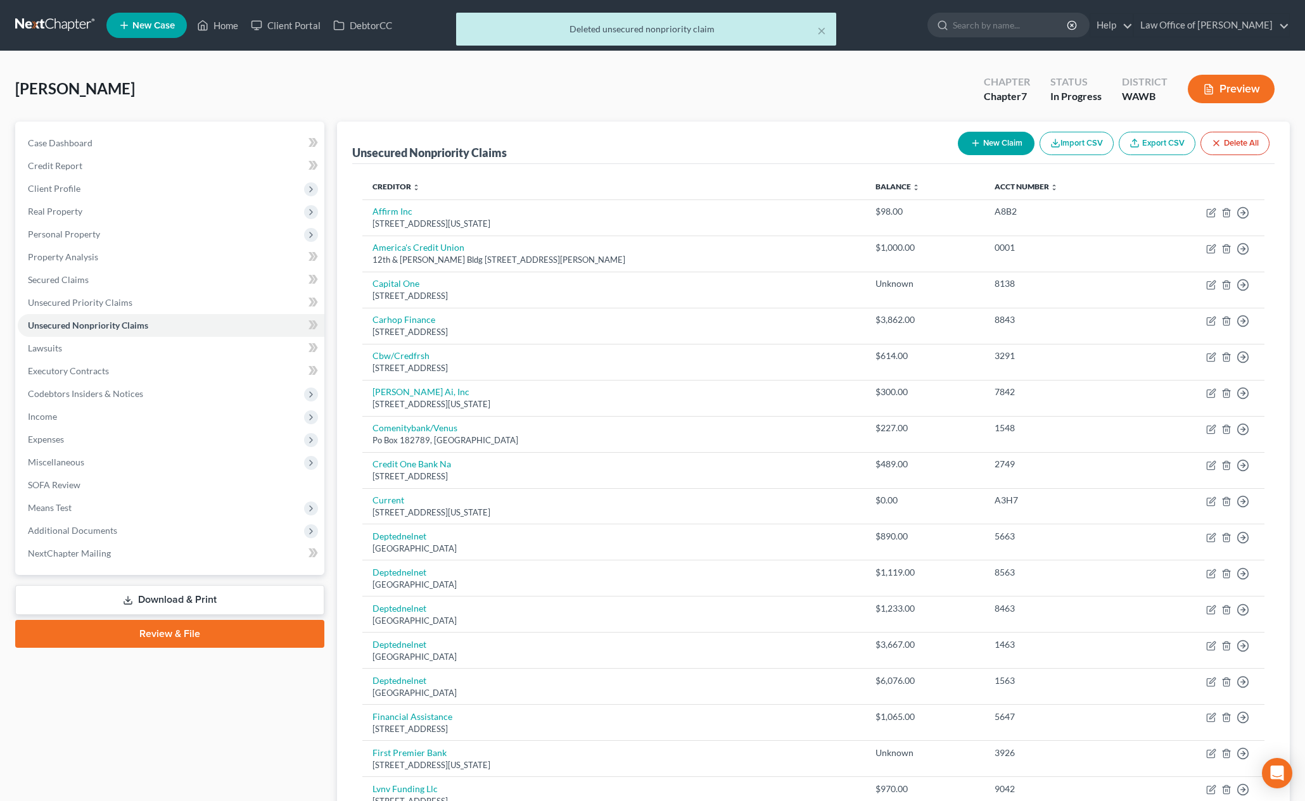
scroll to position [438, 0]
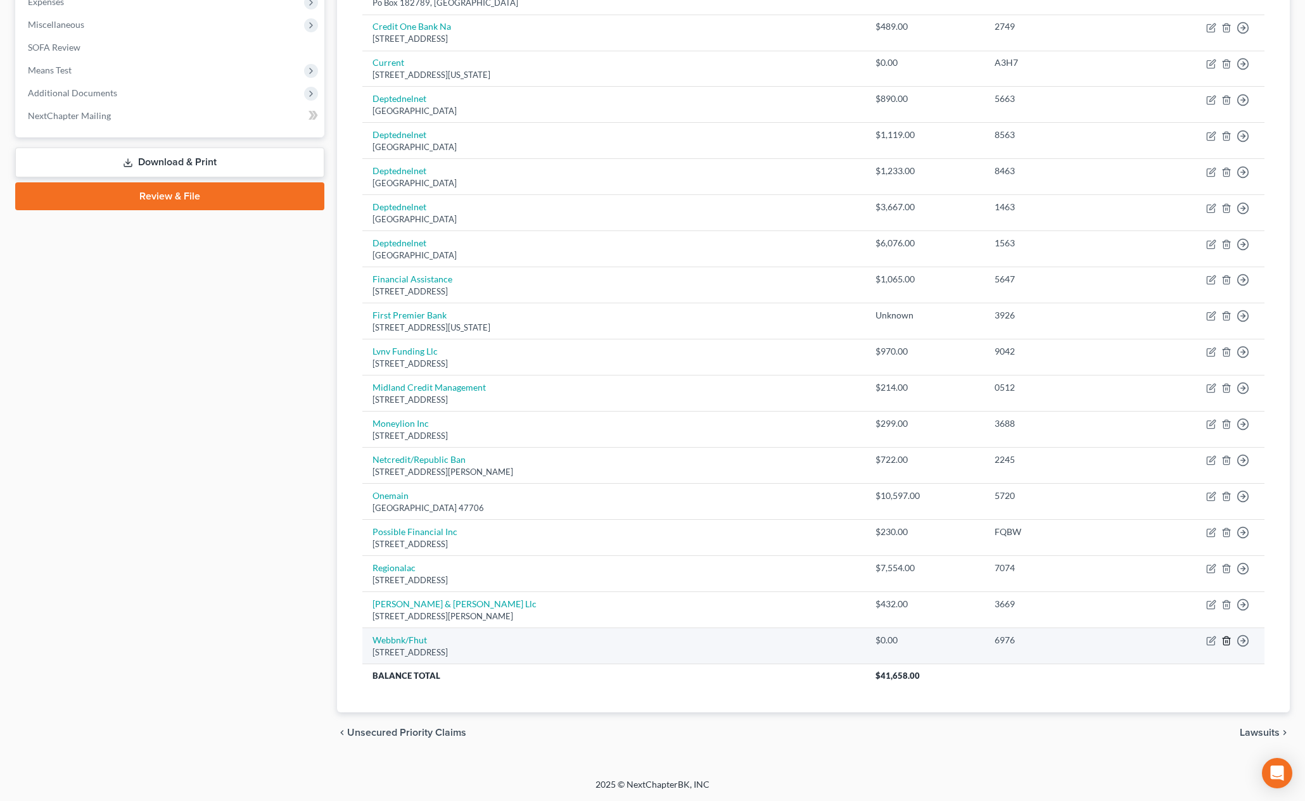
click at [1228, 644] on icon "button" at bounding box center [1226, 641] width 10 height 10
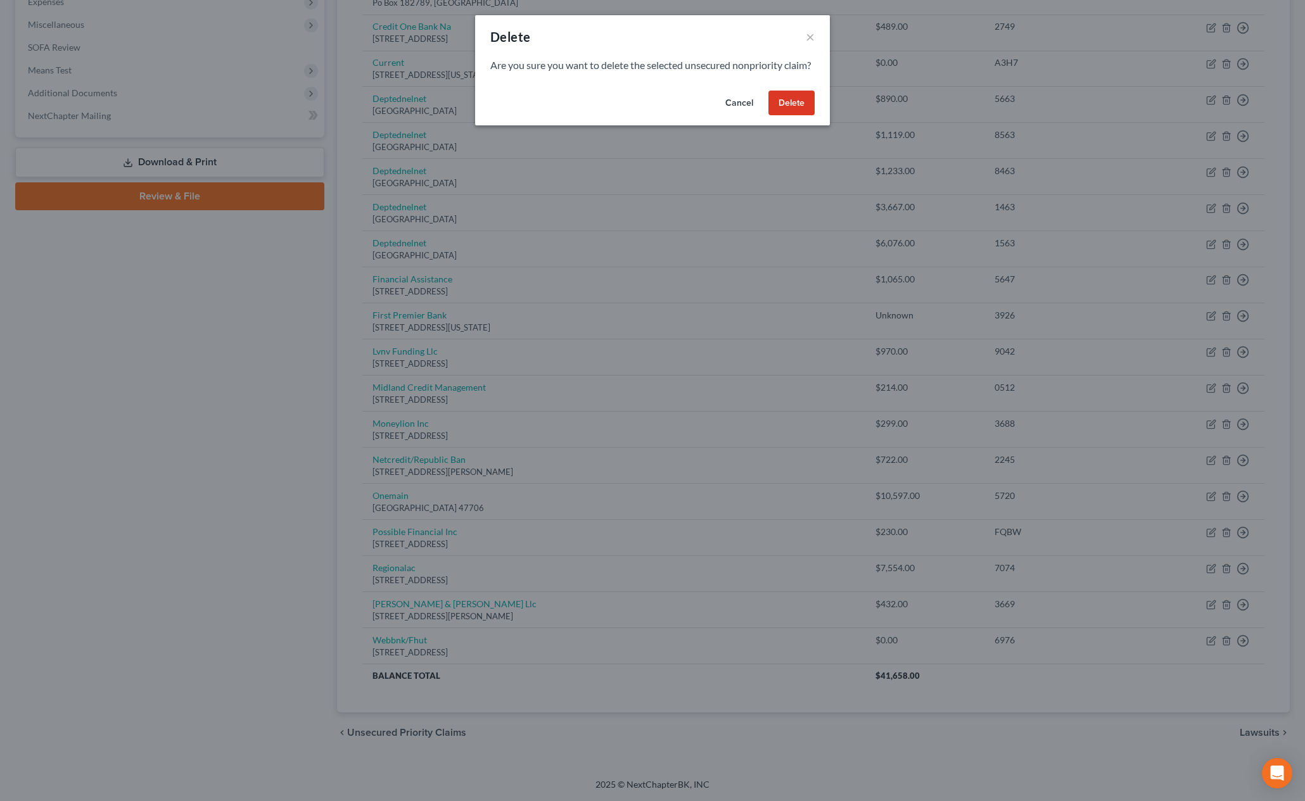
click at [794, 116] on button "Delete" at bounding box center [791, 103] width 46 height 25
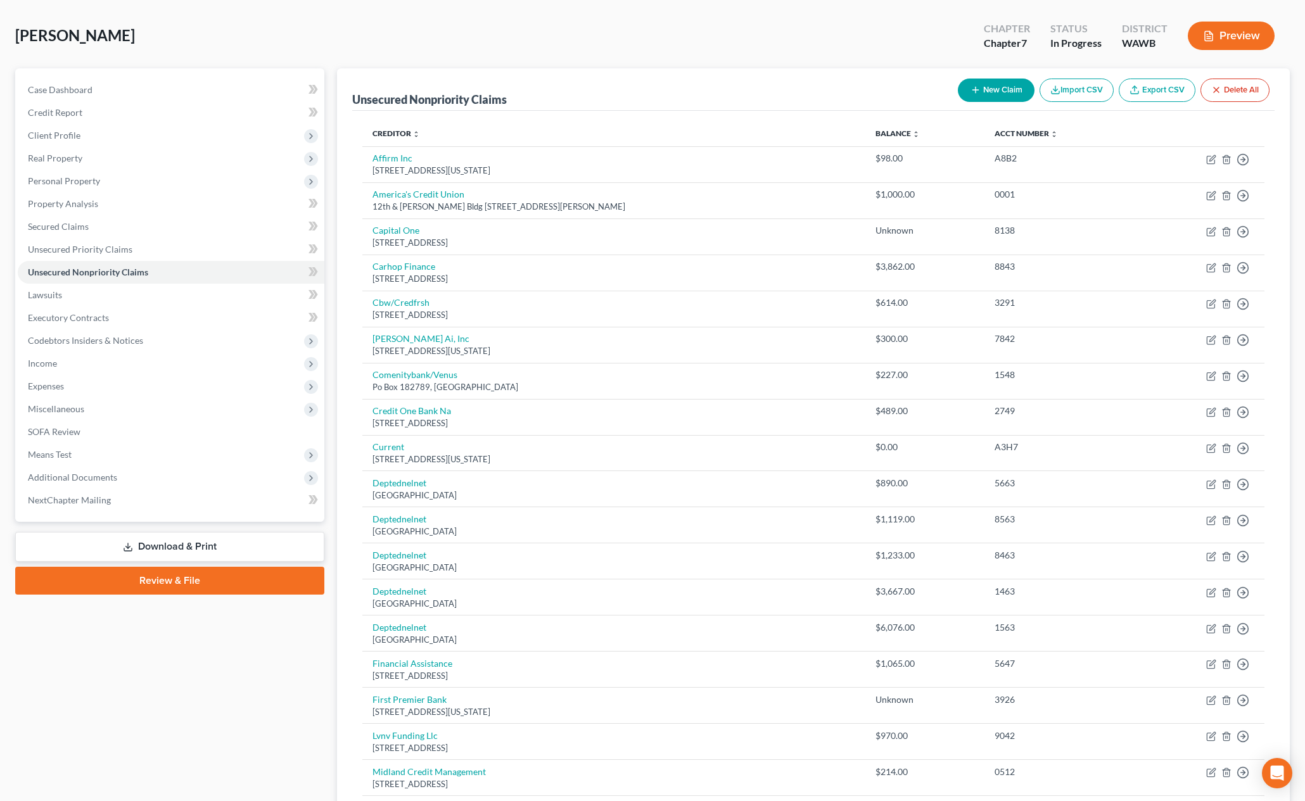
scroll to position [17, 0]
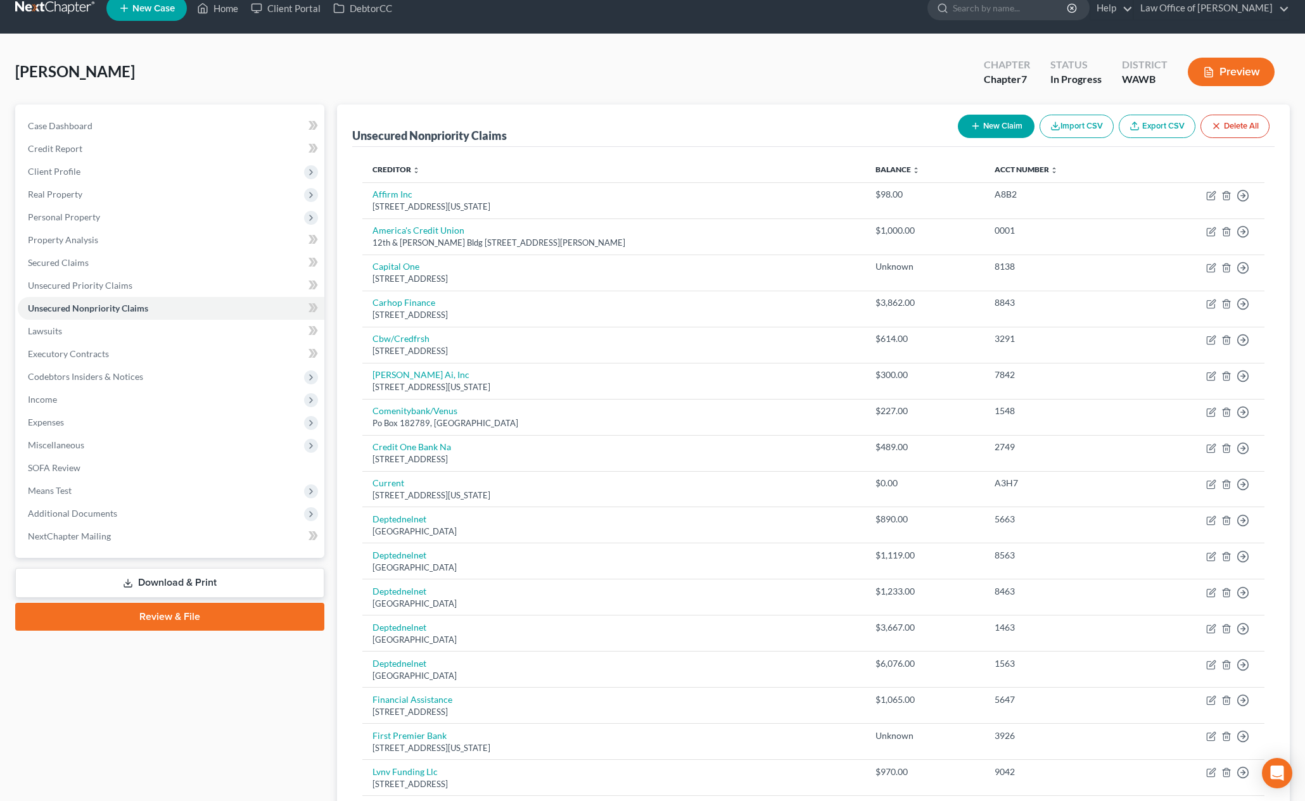
click at [996, 129] on button "New Claim" at bounding box center [996, 126] width 77 height 23
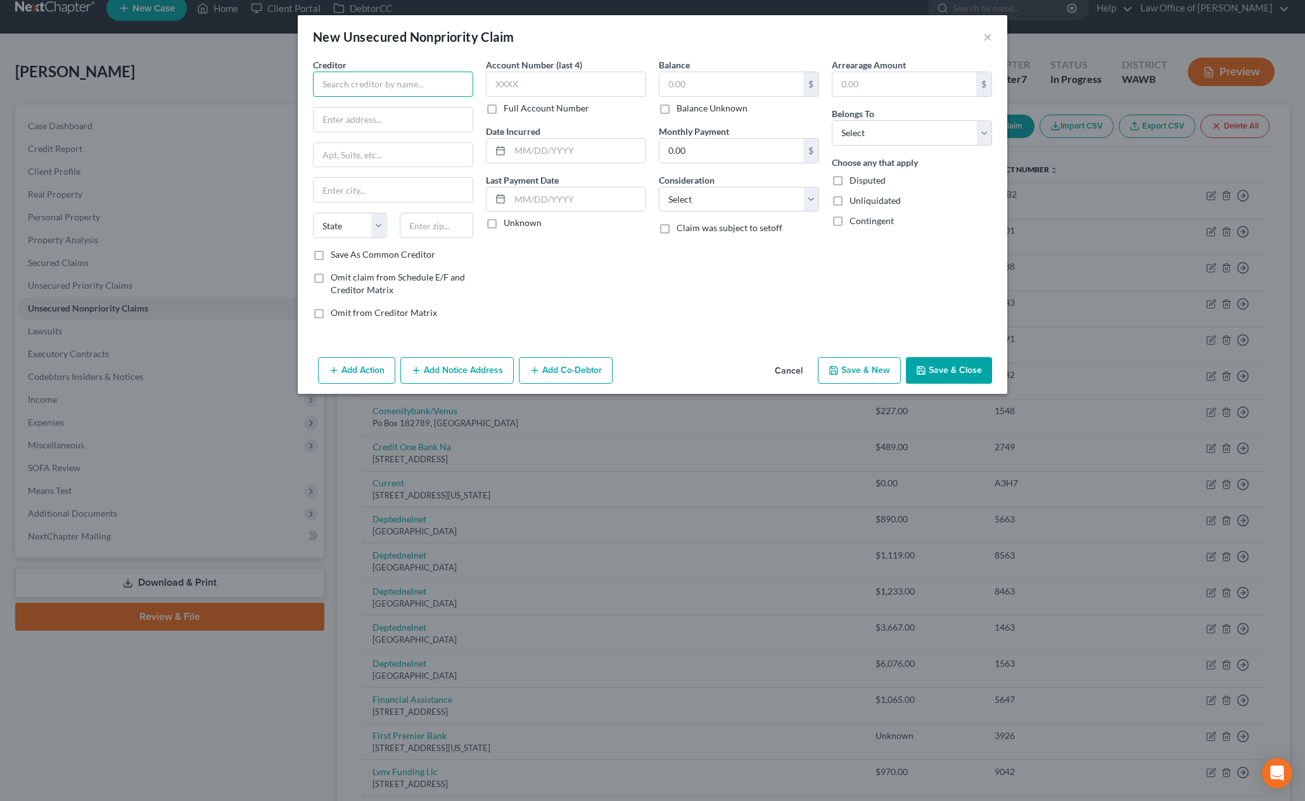
click at [380, 83] on input "text" at bounding box center [393, 84] width 160 height 25
type input "[PERSON_NAME]"
click at [858, 367] on button "Save & New" at bounding box center [859, 370] width 83 height 27
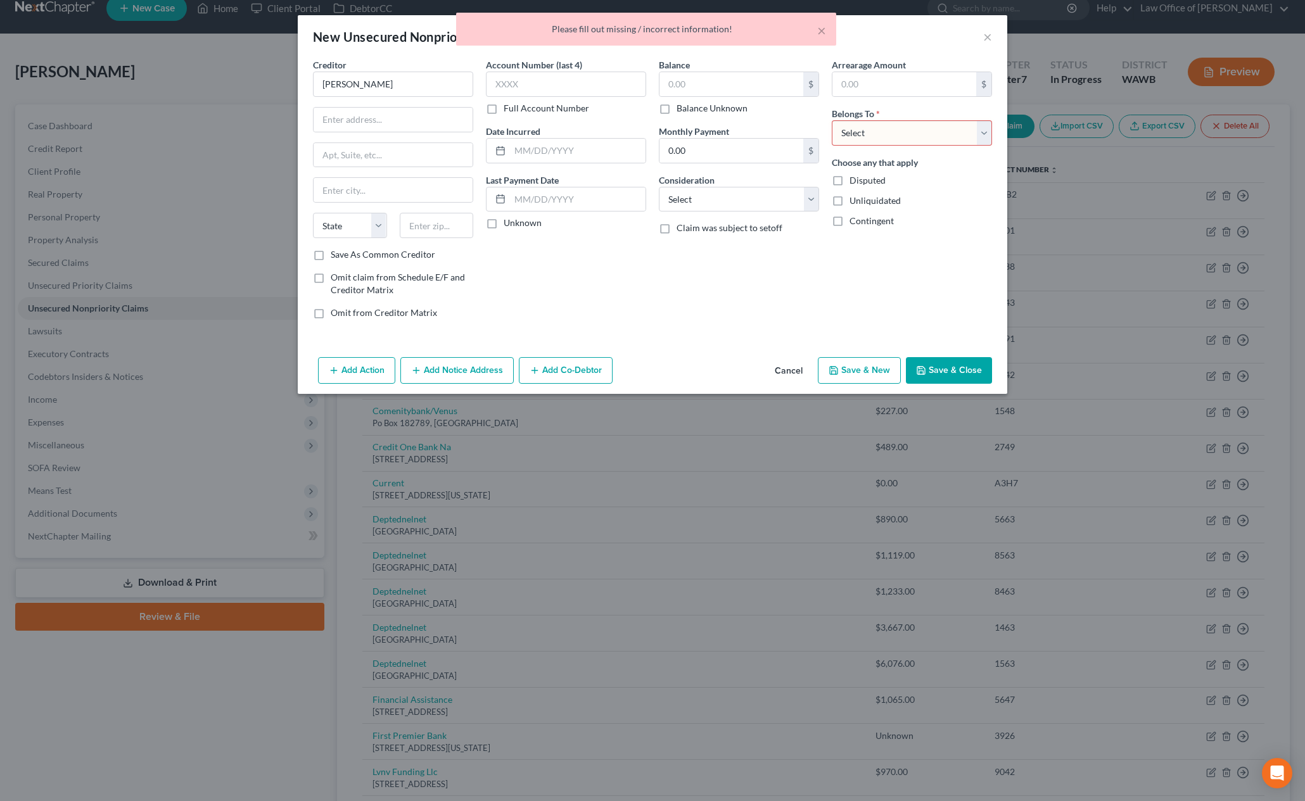
click at [863, 142] on select "Select Debtor 1 Only Debtor 2 Only Debtor 1 And Debtor 2 Only At Least One Of T…" at bounding box center [912, 132] width 160 height 25
select select "0"
click at [832, 120] on select "Select Debtor 1 Only Debtor 2 Only Debtor 1 And Debtor 2 Only At Least One Of T…" at bounding box center [912, 132] width 160 height 25
click at [854, 374] on button "Save & New" at bounding box center [859, 370] width 83 height 27
type input "0.00"
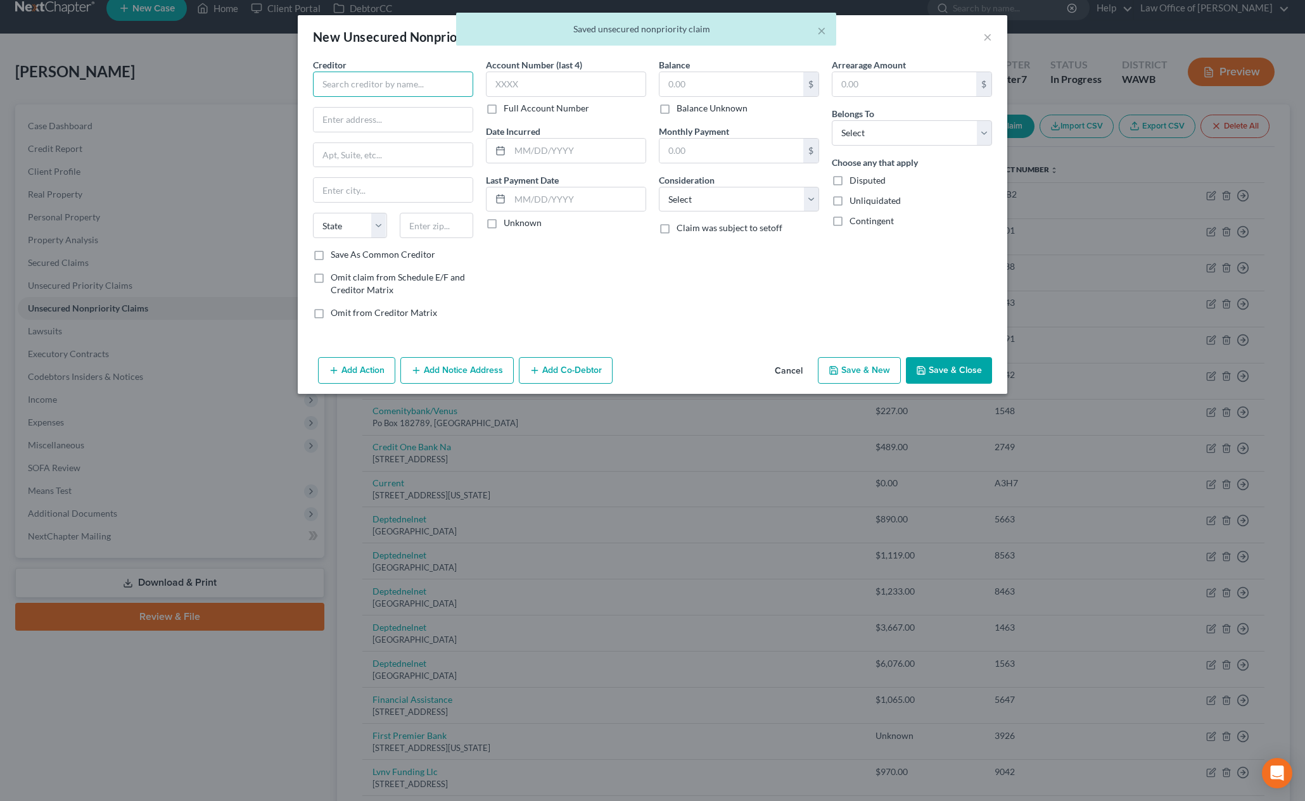
click at [402, 72] on input "text" at bounding box center [393, 84] width 160 height 25
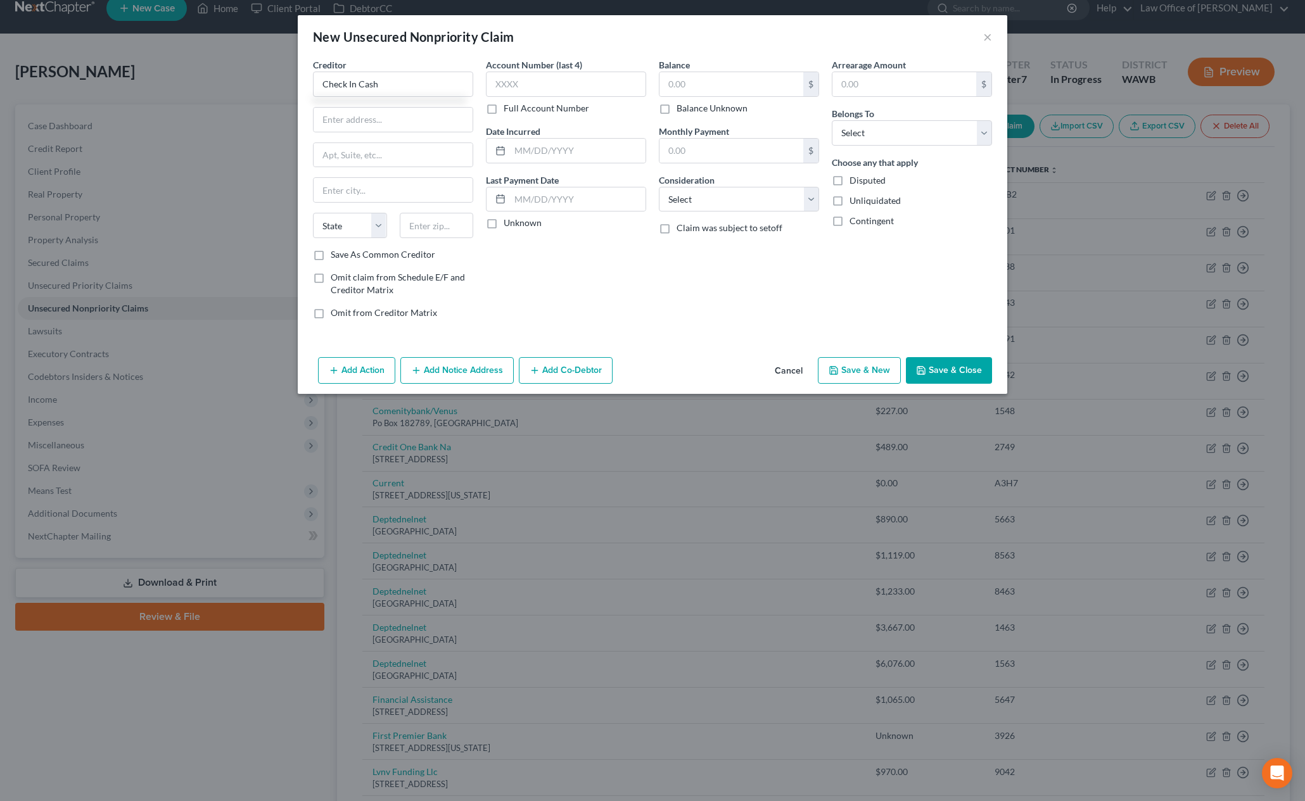
click at [938, 374] on button "Save & Close" at bounding box center [949, 370] width 86 height 27
type input "Check In Cash"
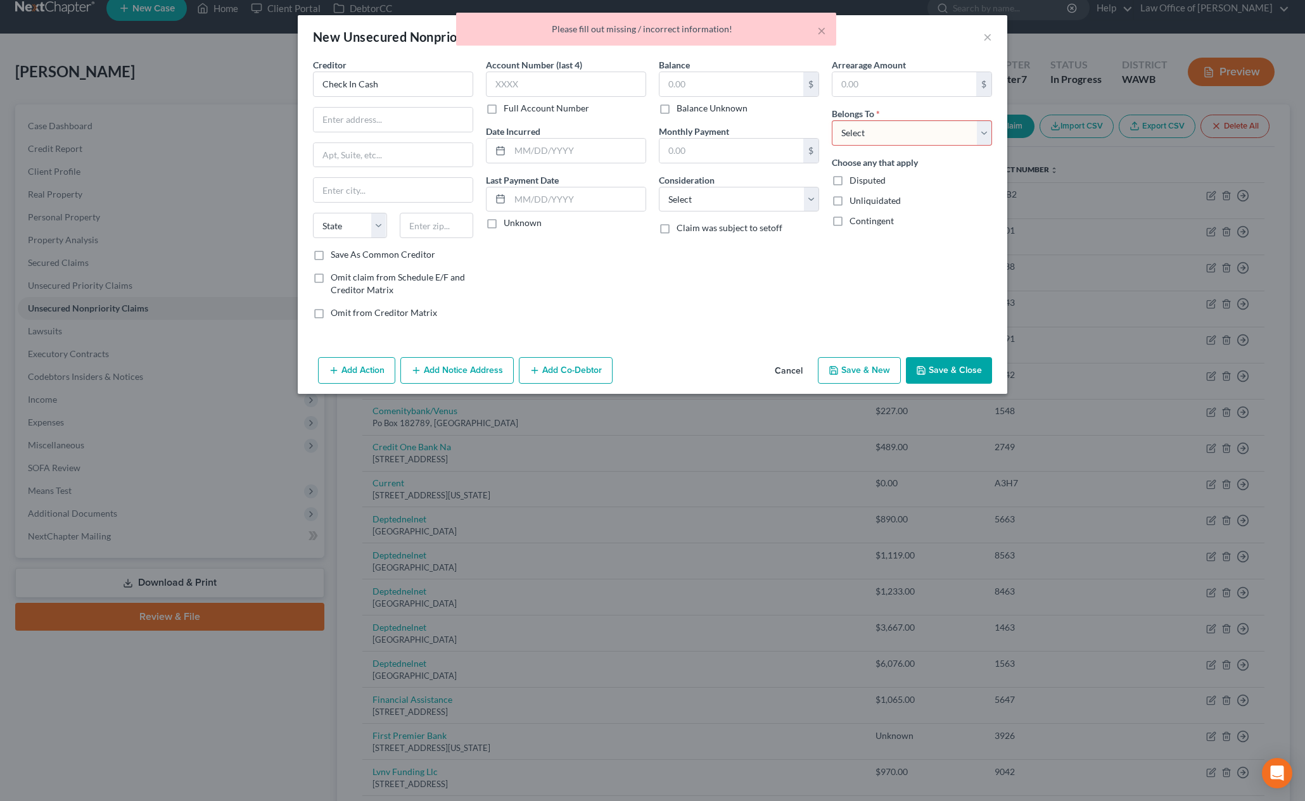
click at [893, 136] on select "Select Debtor 1 Only Debtor 2 Only Debtor 1 And Debtor 2 Only At Least One Of T…" at bounding box center [912, 132] width 160 height 25
select select "0"
click at [832, 120] on select "Select Debtor 1 Only Debtor 2 Only Debtor 1 And Debtor 2 Only At Least One Of T…" at bounding box center [912, 132] width 160 height 25
click at [952, 365] on button "Save & Close" at bounding box center [949, 370] width 86 height 27
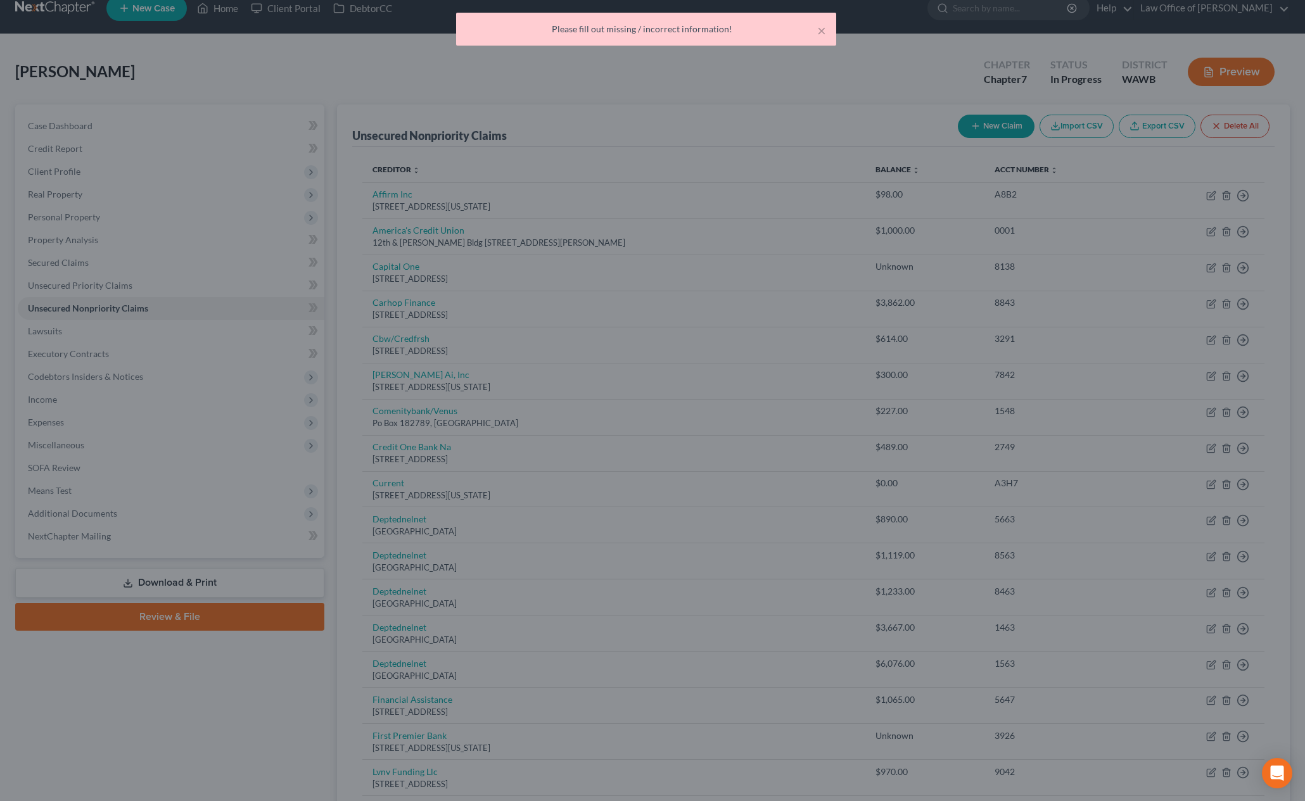
type input "0.00"
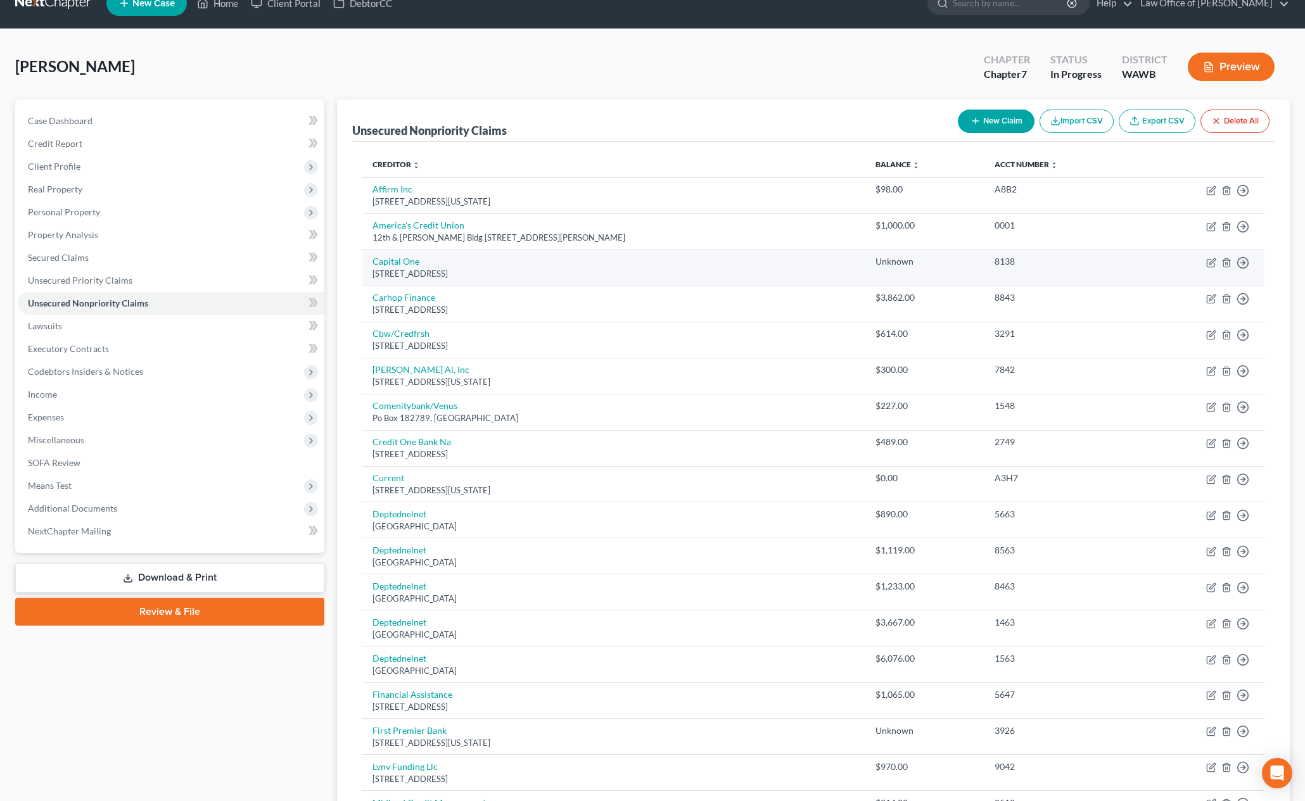
scroll to position [0, 0]
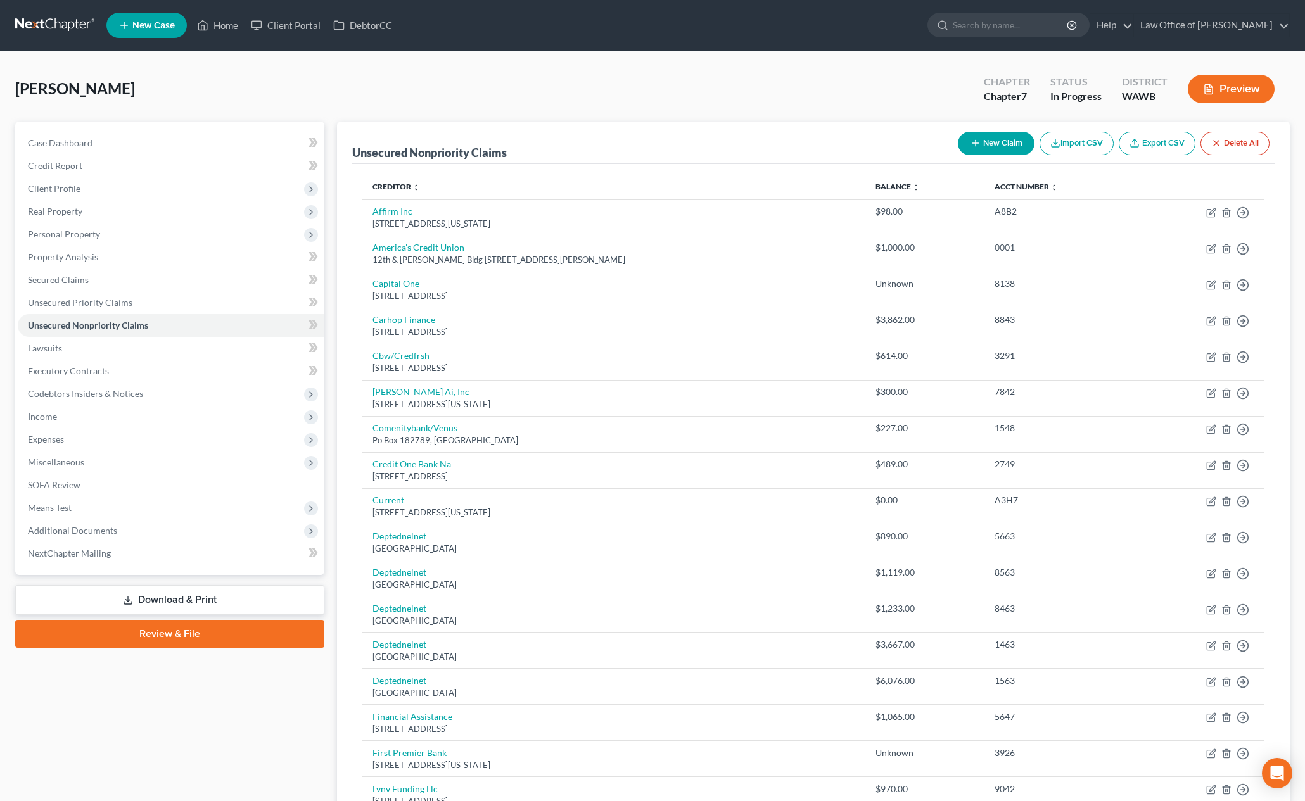
click at [991, 147] on button "New Claim" at bounding box center [996, 143] width 77 height 23
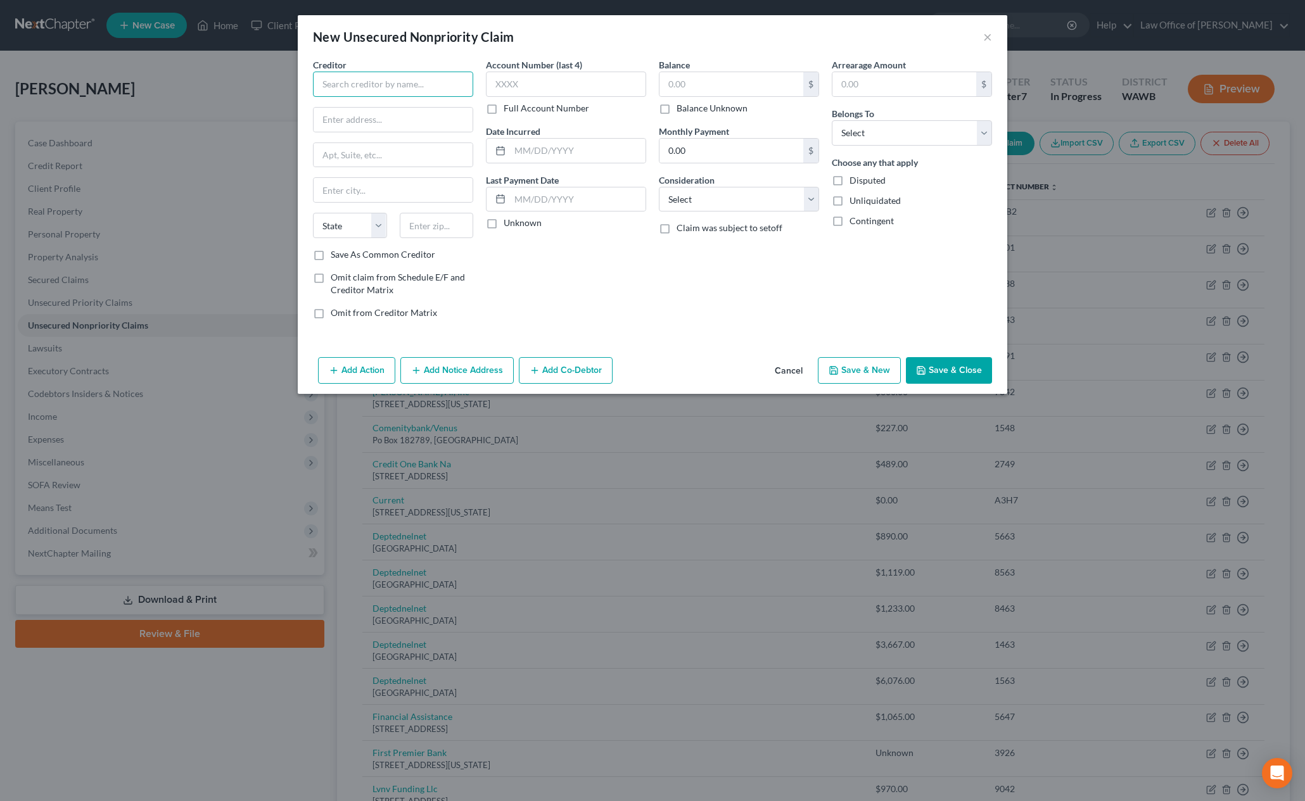
click at [406, 86] on input "text" at bounding box center [393, 84] width 160 height 25
type input "Spotloan"
click at [949, 377] on button "Save & Close" at bounding box center [949, 370] width 86 height 27
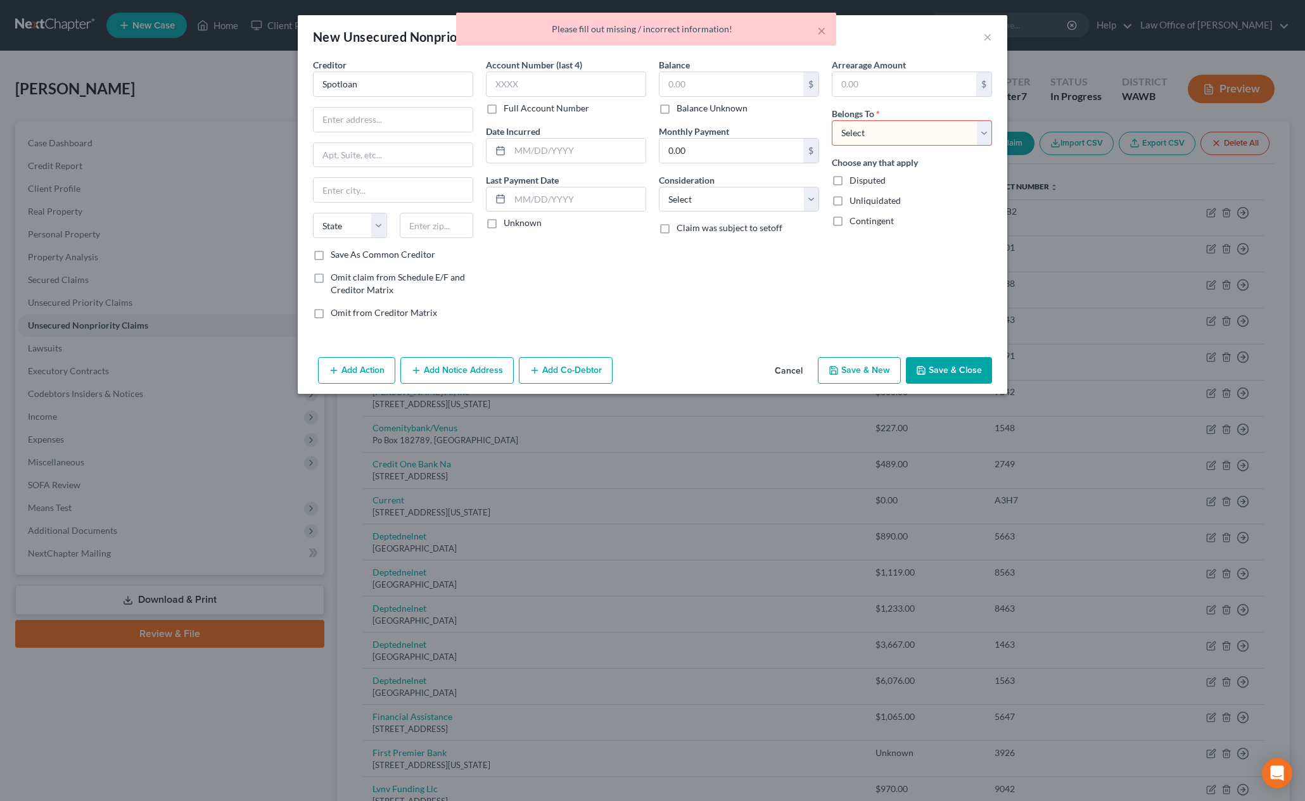
click at [870, 130] on select "Select Debtor 1 Only Debtor 2 Only Debtor 1 And Debtor 2 Only At Least One Of T…" at bounding box center [912, 132] width 160 height 25
click at [832, 120] on select "Select Debtor 1 Only Debtor 2 Only Debtor 1 And Debtor 2 Only At Least One Of T…" at bounding box center [912, 132] width 160 height 25
click at [869, 131] on select "Select Debtor 1 Only Debtor 2 Only Debtor 1 And Debtor 2 Only At Least One Of T…" at bounding box center [912, 132] width 160 height 25
select select "0"
click at [832, 120] on select "Select Debtor 1 Only Debtor 2 Only Debtor 1 And Debtor 2 Only At Least One Of T…" at bounding box center [912, 132] width 160 height 25
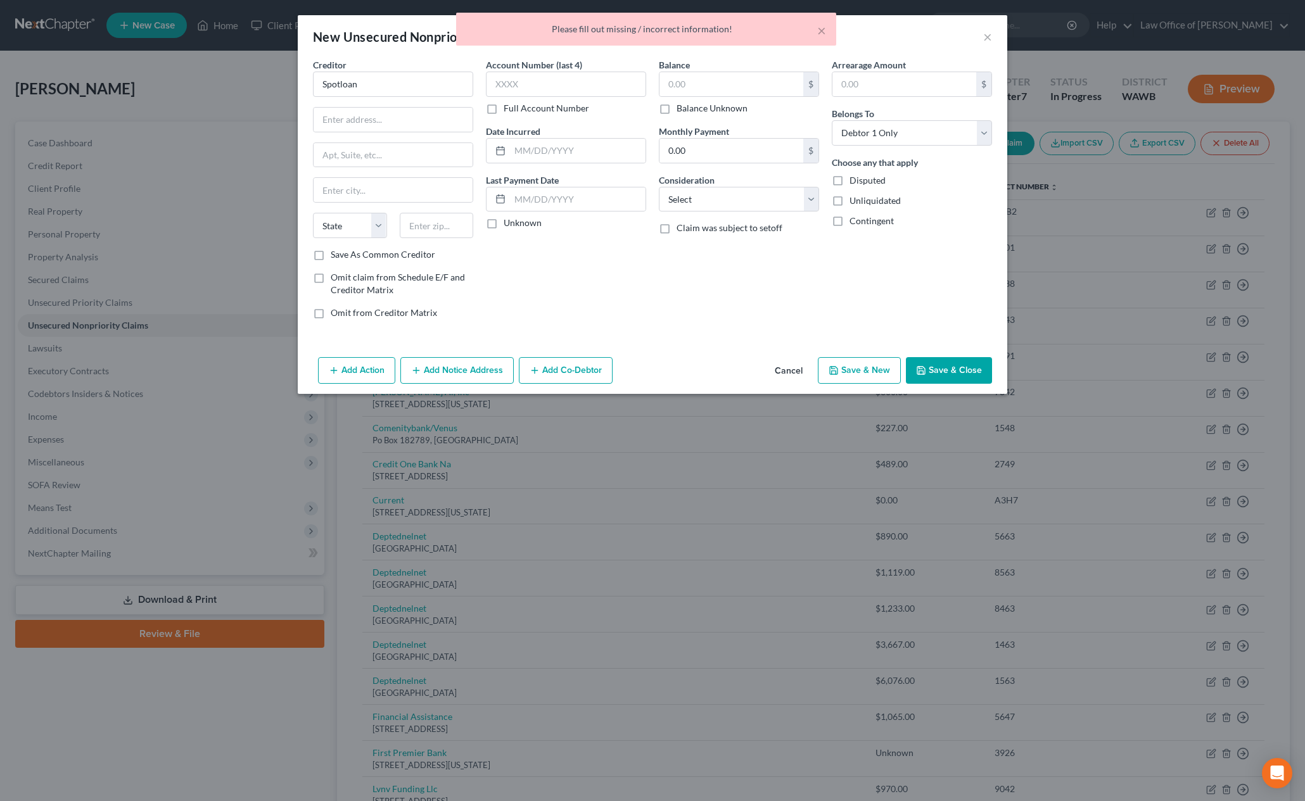
click at [952, 373] on button "Save & Close" at bounding box center [949, 370] width 86 height 27
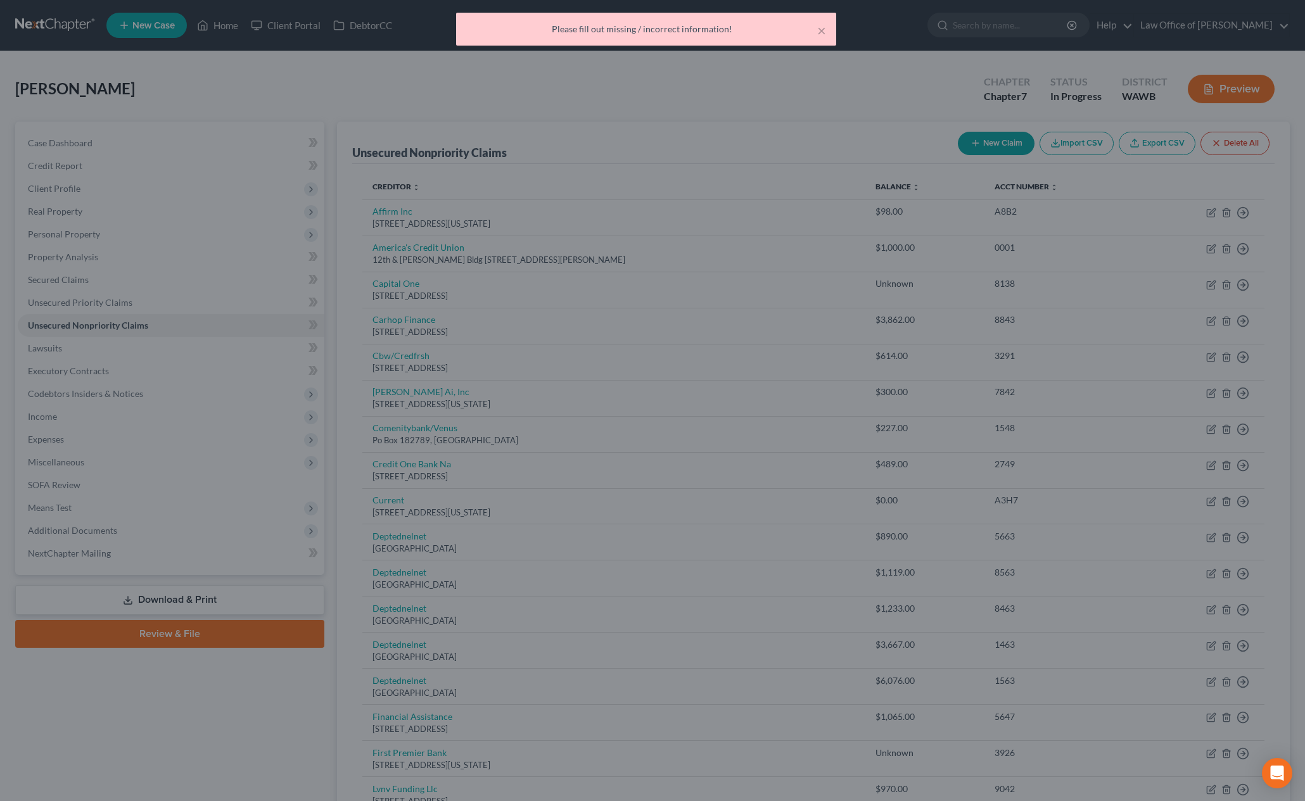
type input "0.00"
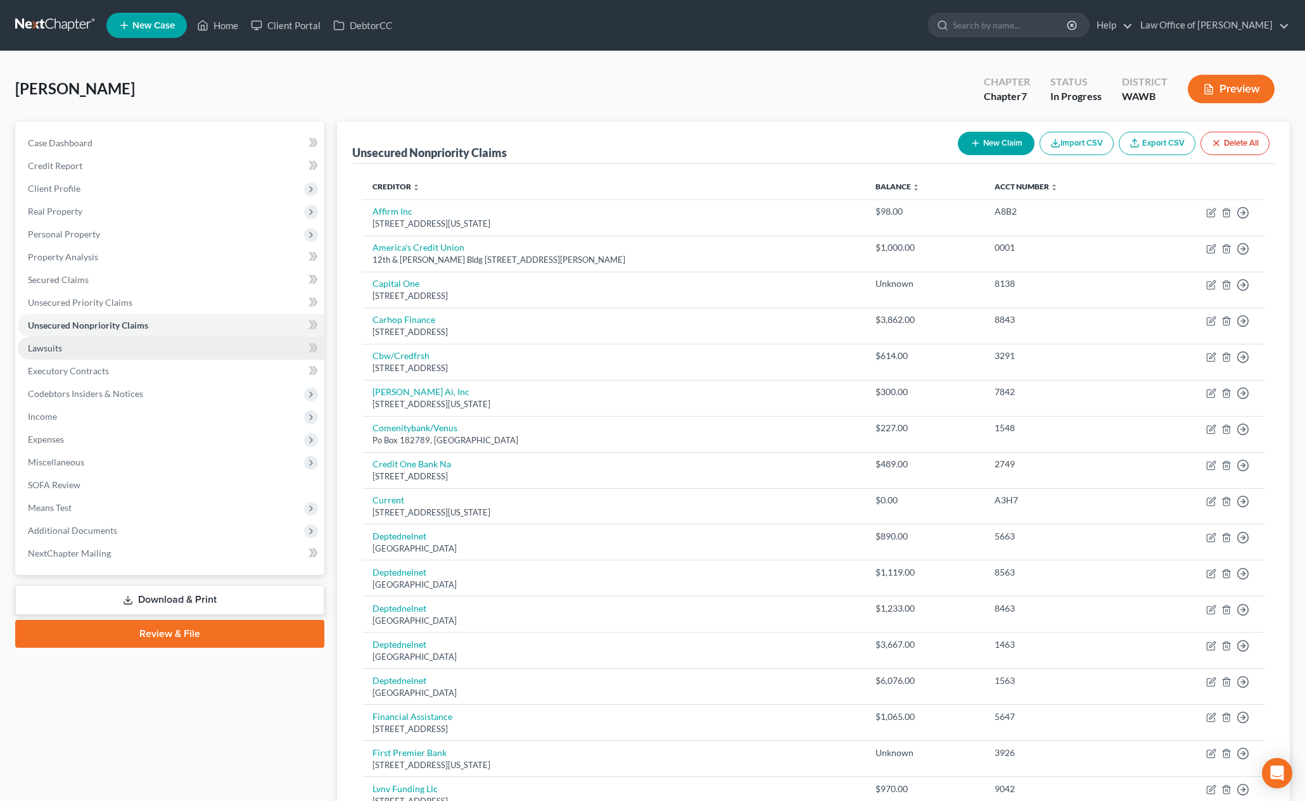
click at [245, 352] on link "Lawsuits" at bounding box center [171, 348] width 307 height 23
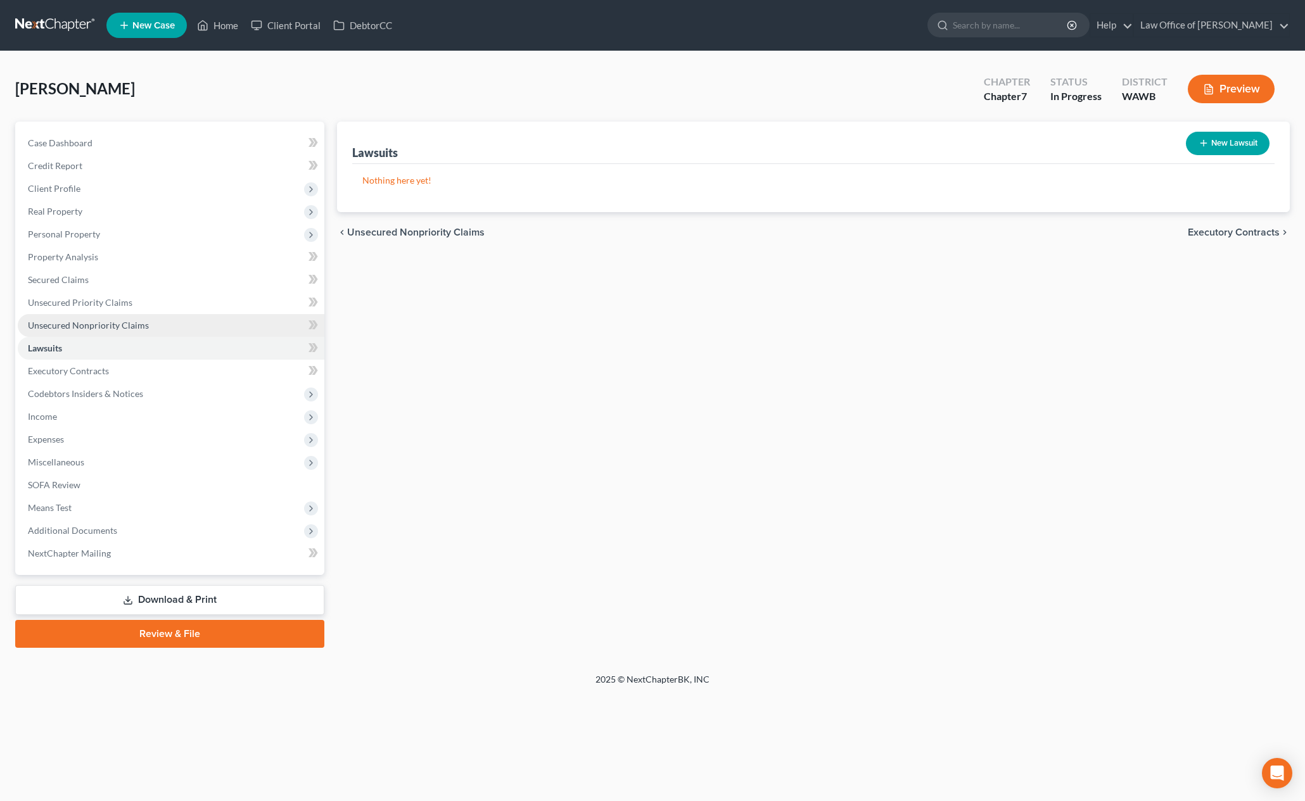
click at [239, 335] on link "Unsecured Nonpriority Claims" at bounding box center [171, 325] width 307 height 23
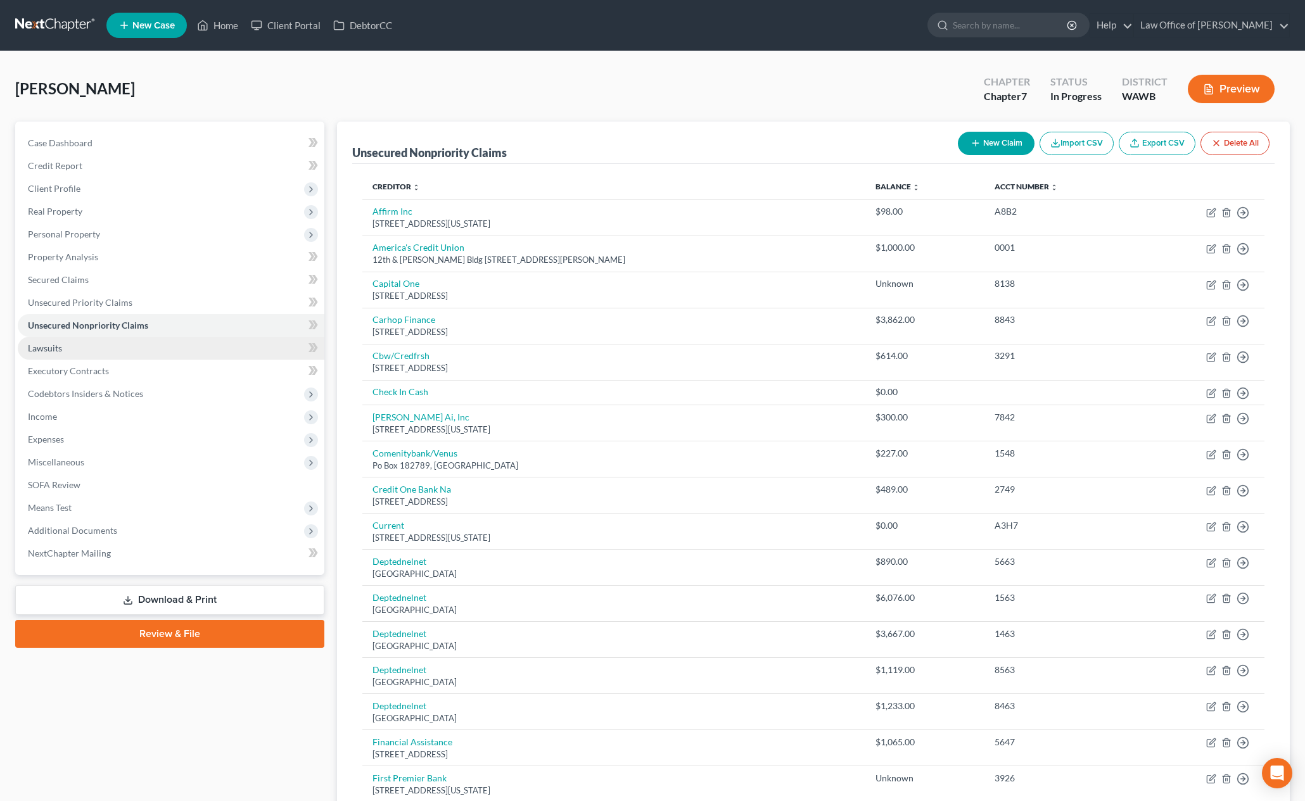
click at [238, 352] on link "Lawsuits" at bounding box center [171, 348] width 307 height 23
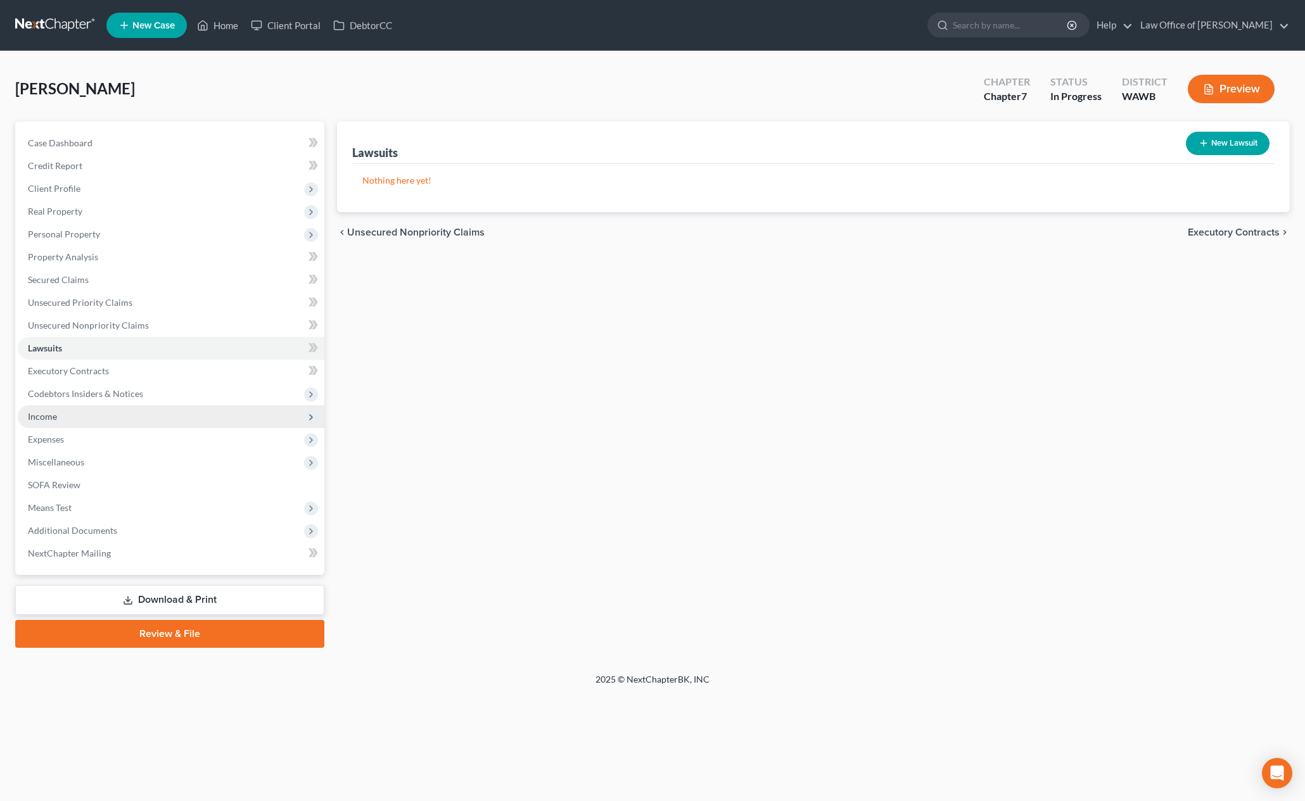
click at [175, 425] on span "Income" at bounding box center [171, 416] width 307 height 23
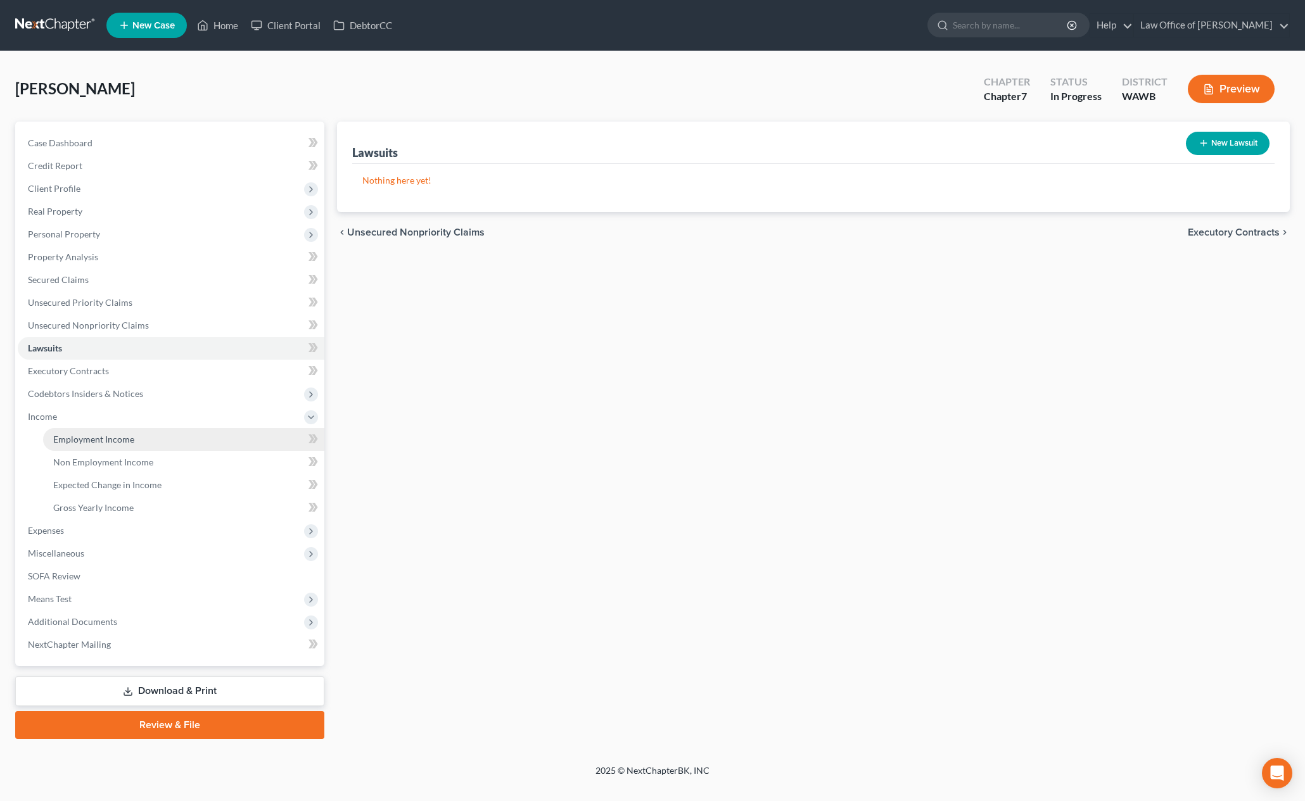
click at [169, 442] on link "Employment Income" at bounding box center [183, 439] width 281 height 23
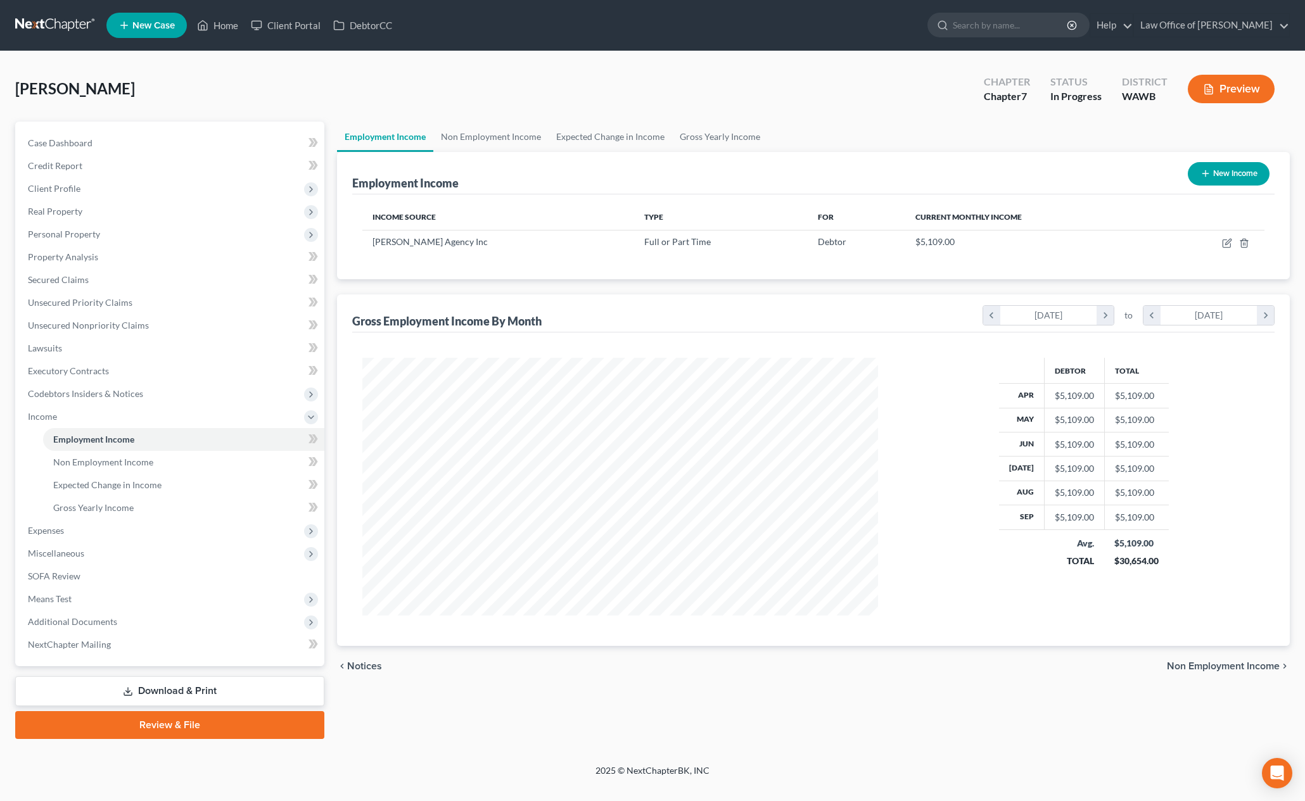
scroll to position [258, 541]
click at [1228, 248] on icon "button" at bounding box center [1227, 244] width 8 height 8
select select "0"
select select "50"
select select "0"
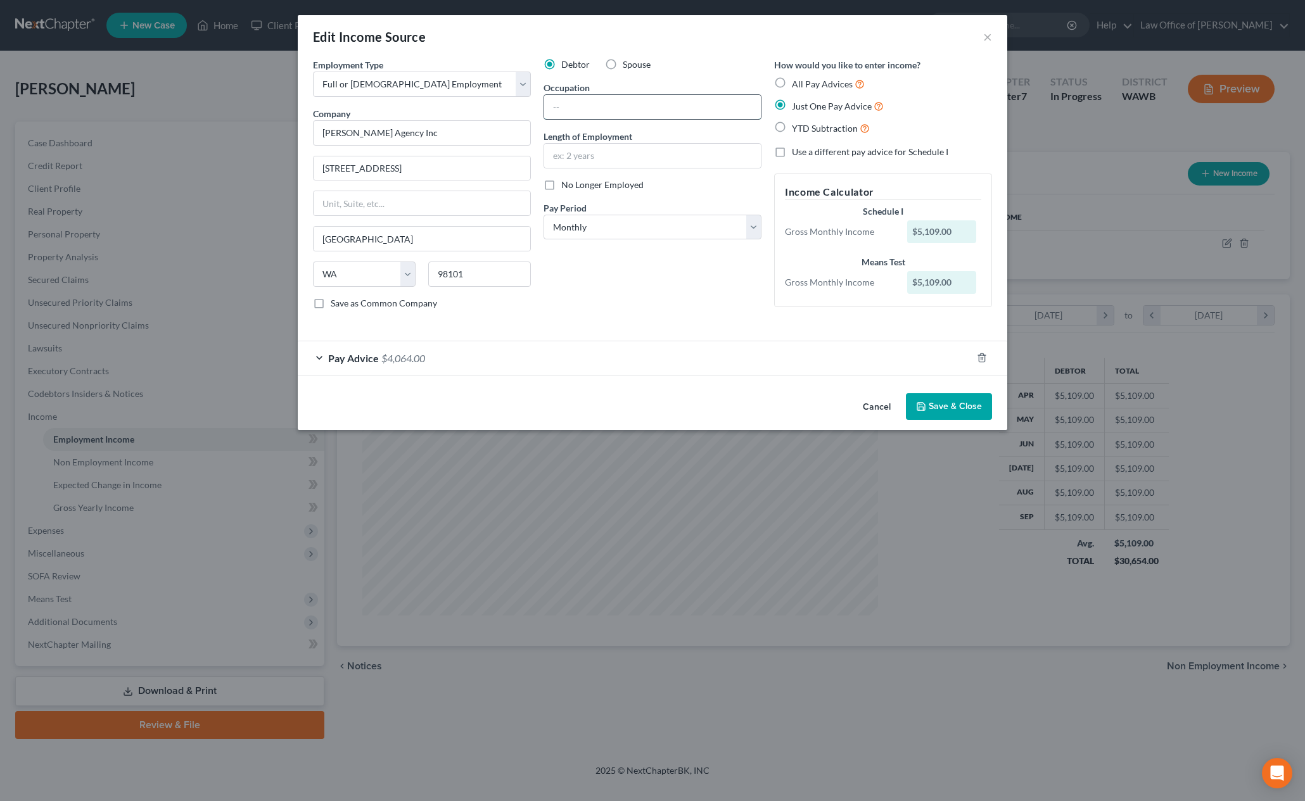
click at [609, 106] on input "text" at bounding box center [652, 107] width 217 height 24
drag, startPoint x: 620, startPoint y: 103, endPoint x: 502, endPoint y: 101, distance: 117.8
click at [502, 101] on div "Employment Type * Select Full or [DEMOGRAPHIC_DATA] Employment Self Employment …" at bounding box center [653, 194] width 692 height 272
type input "1 year 2 months"
click at [614, 160] on input "text" at bounding box center [652, 156] width 217 height 24
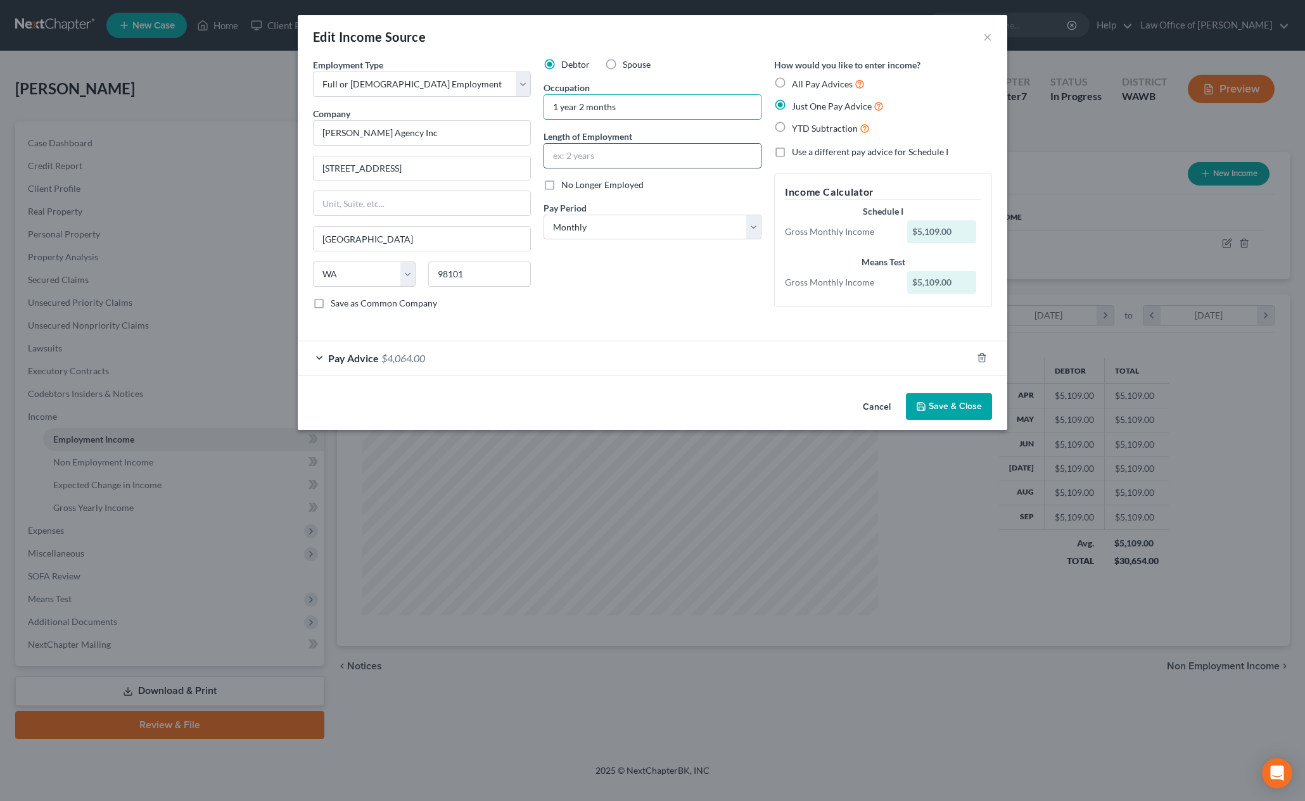
paste input "1 year 2 months"
type input "1 year 2 months"
drag, startPoint x: 620, startPoint y: 106, endPoint x: 402, endPoint y: 106, distance: 218.6
click at [402, 106] on div "Employment Type * Select Full or [DEMOGRAPHIC_DATA] Employment Self Employment …" at bounding box center [653, 194] width 692 height 272
type input "E"
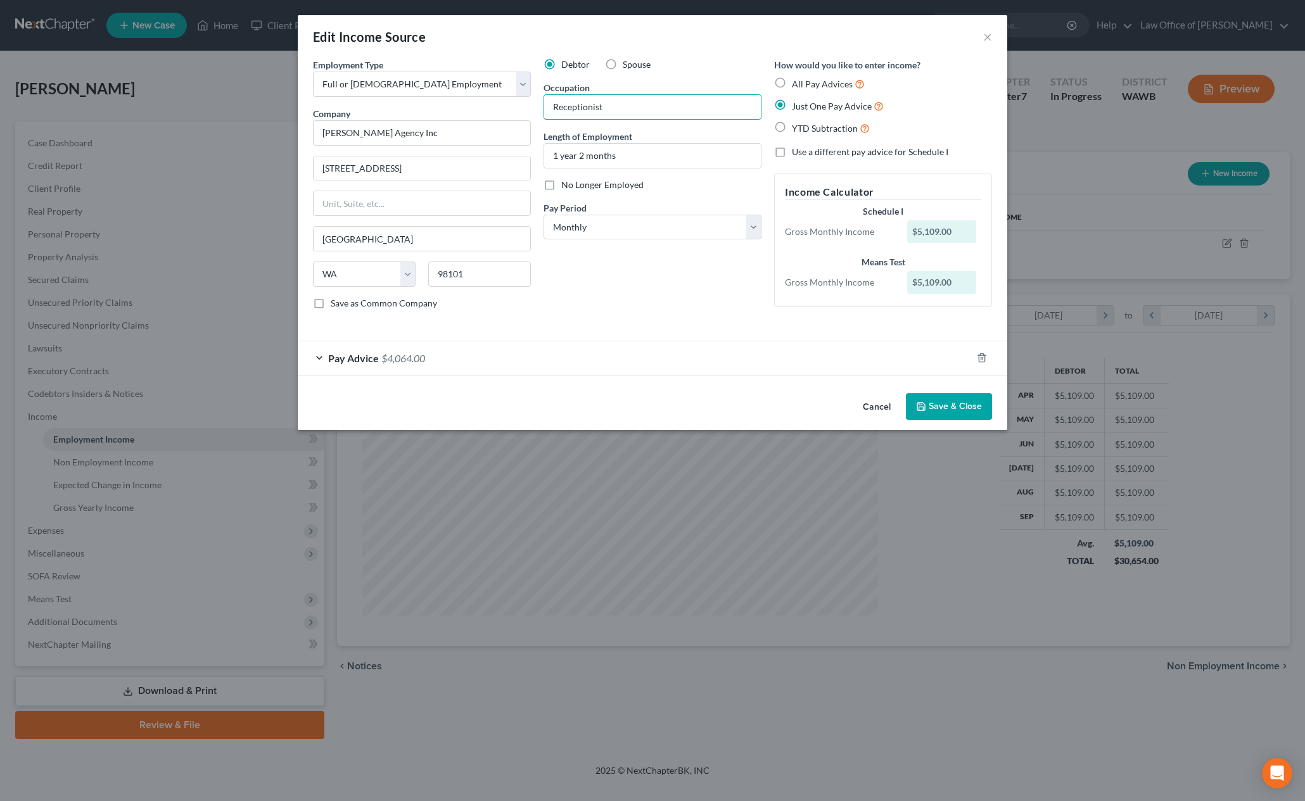
type input "Receptionist"
click at [952, 407] on button "Save & Close" at bounding box center [949, 406] width 86 height 27
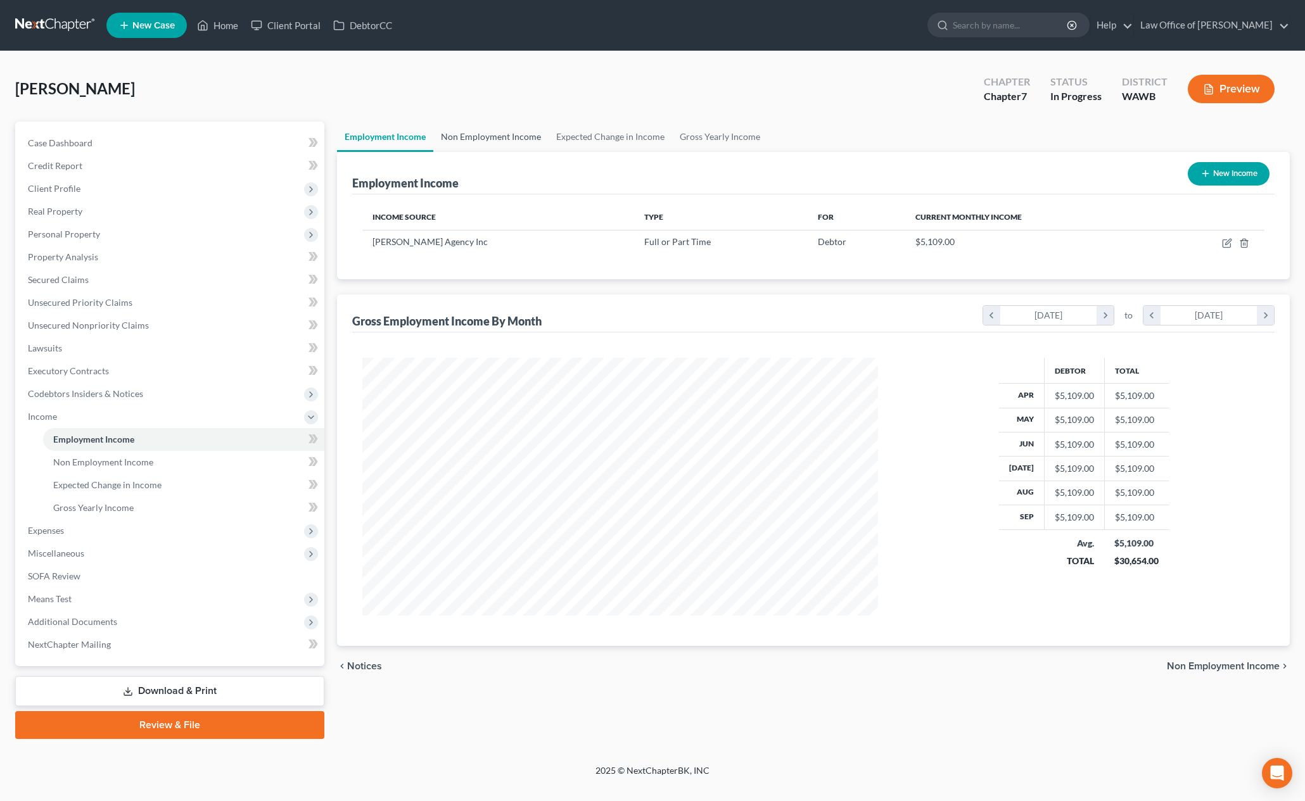
click at [488, 134] on link "Non Employment Income" at bounding box center [490, 137] width 115 height 30
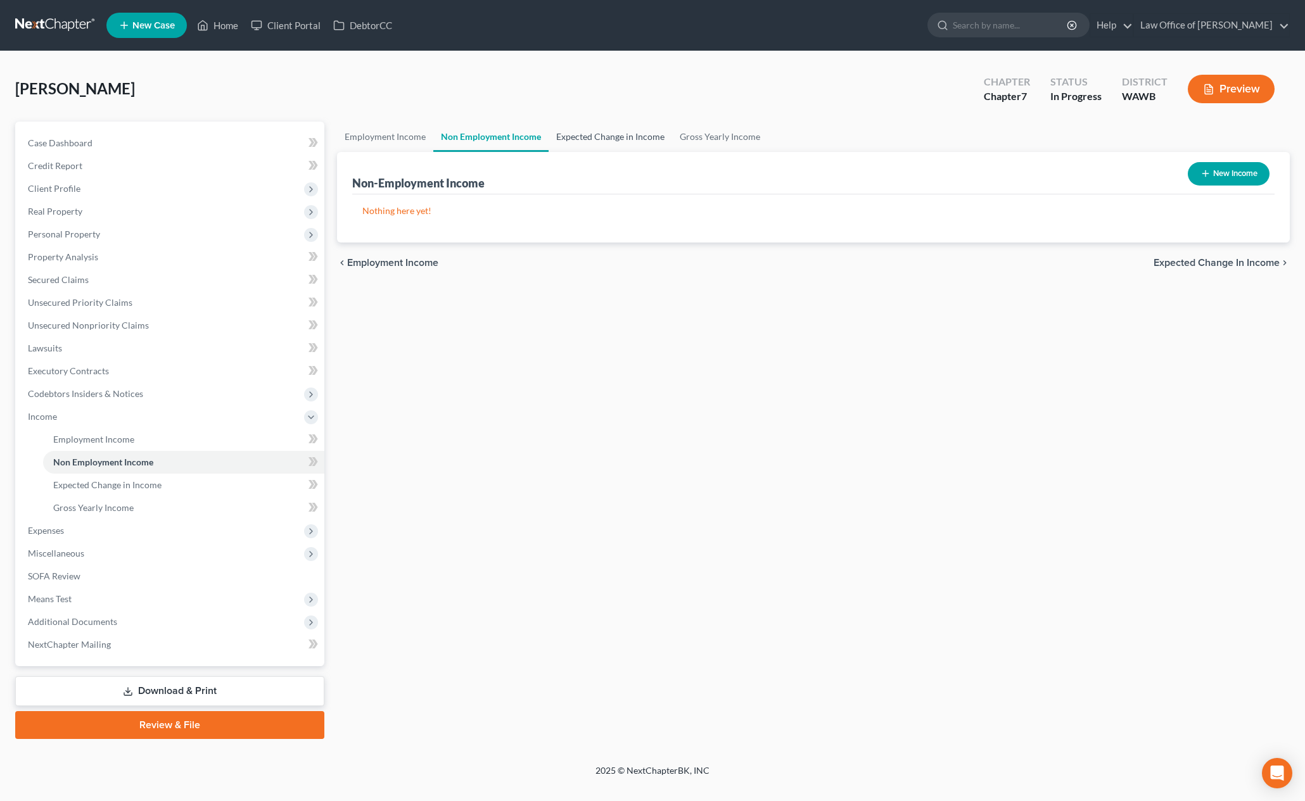
click at [605, 144] on link "Expected Change in Income" at bounding box center [611, 137] width 124 height 30
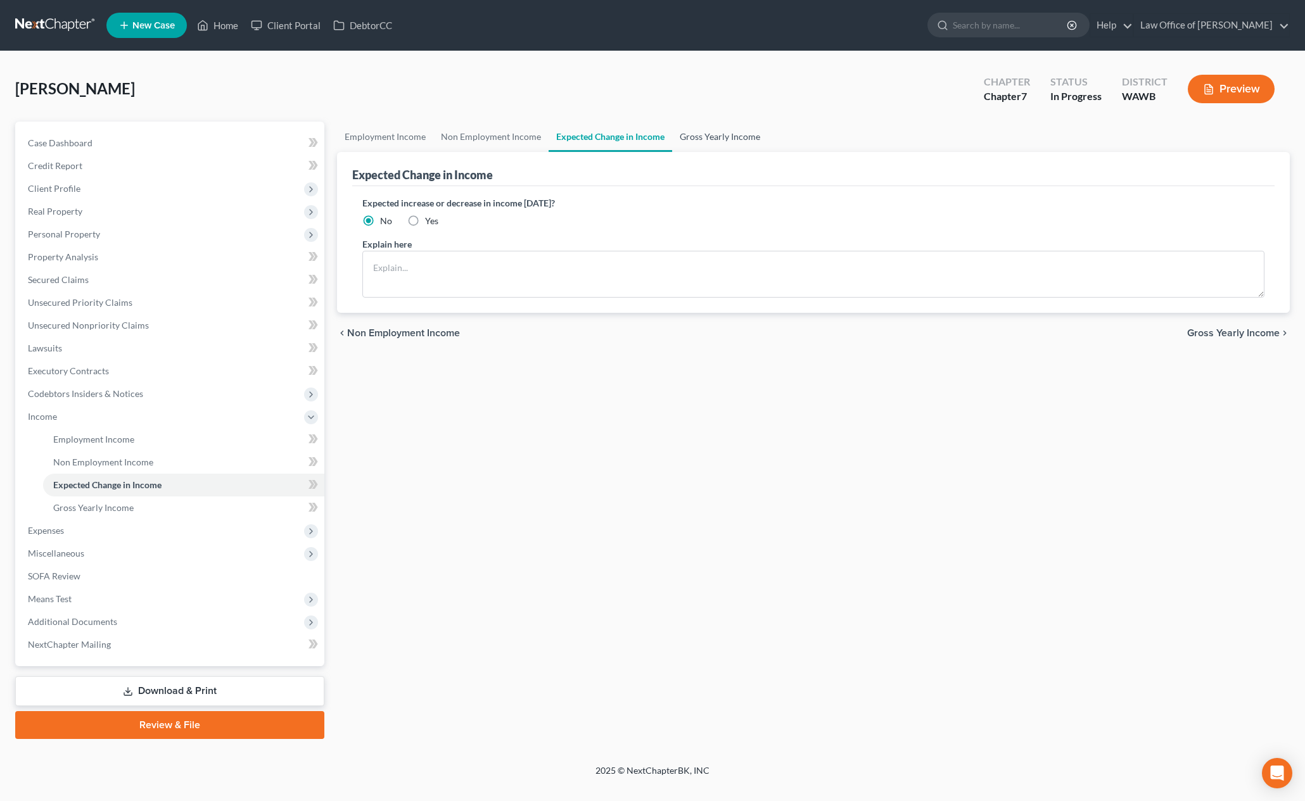
click at [720, 139] on link "Gross Yearly Income" at bounding box center [720, 137] width 96 height 30
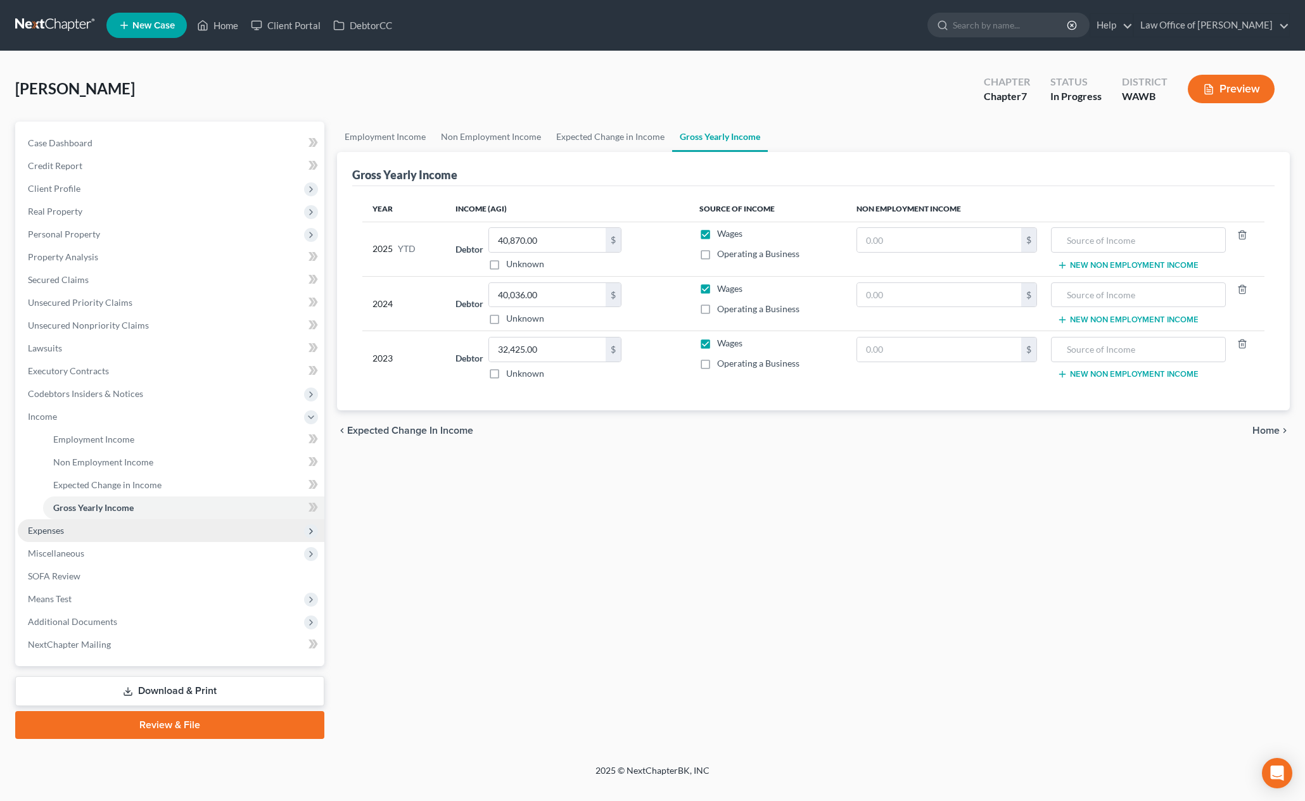
click at [171, 526] on span "Expenses" at bounding box center [171, 531] width 307 height 23
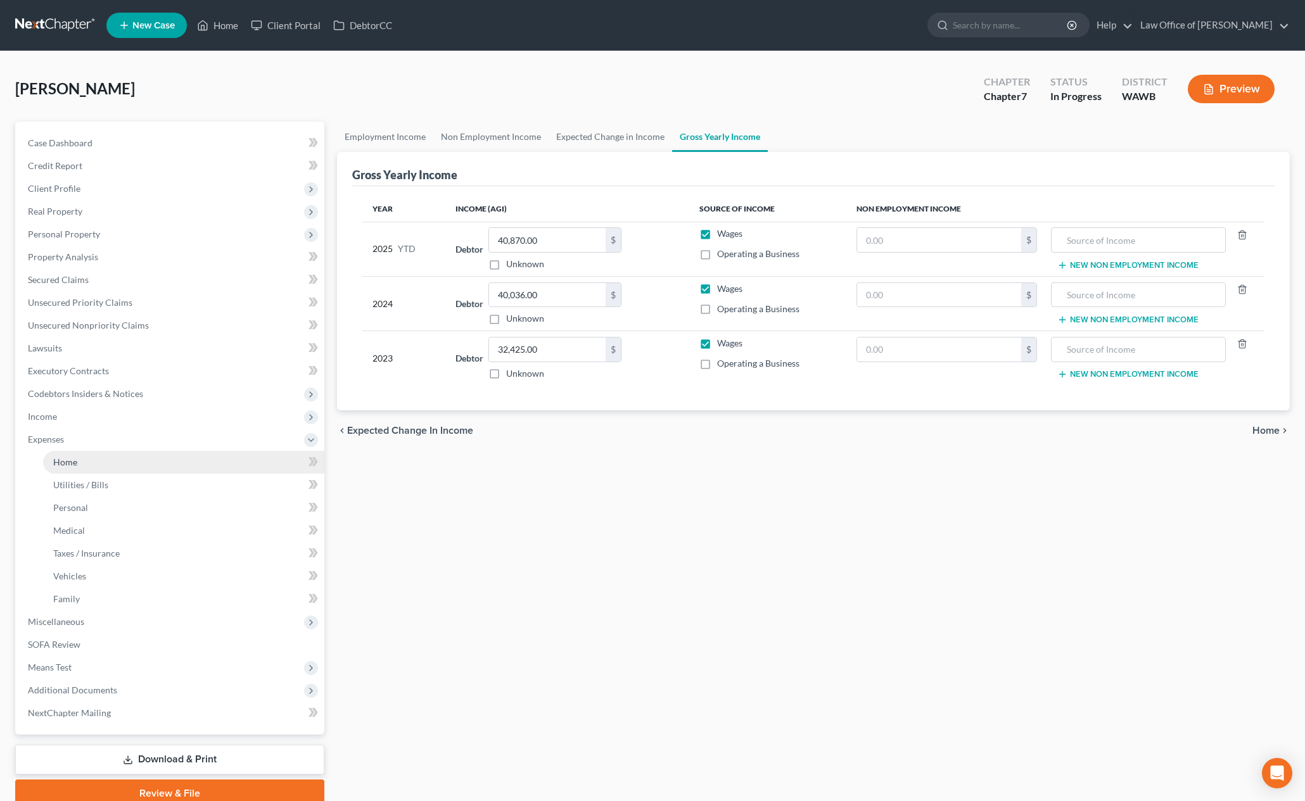
click at [122, 459] on link "Home" at bounding box center [183, 462] width 281 height 23
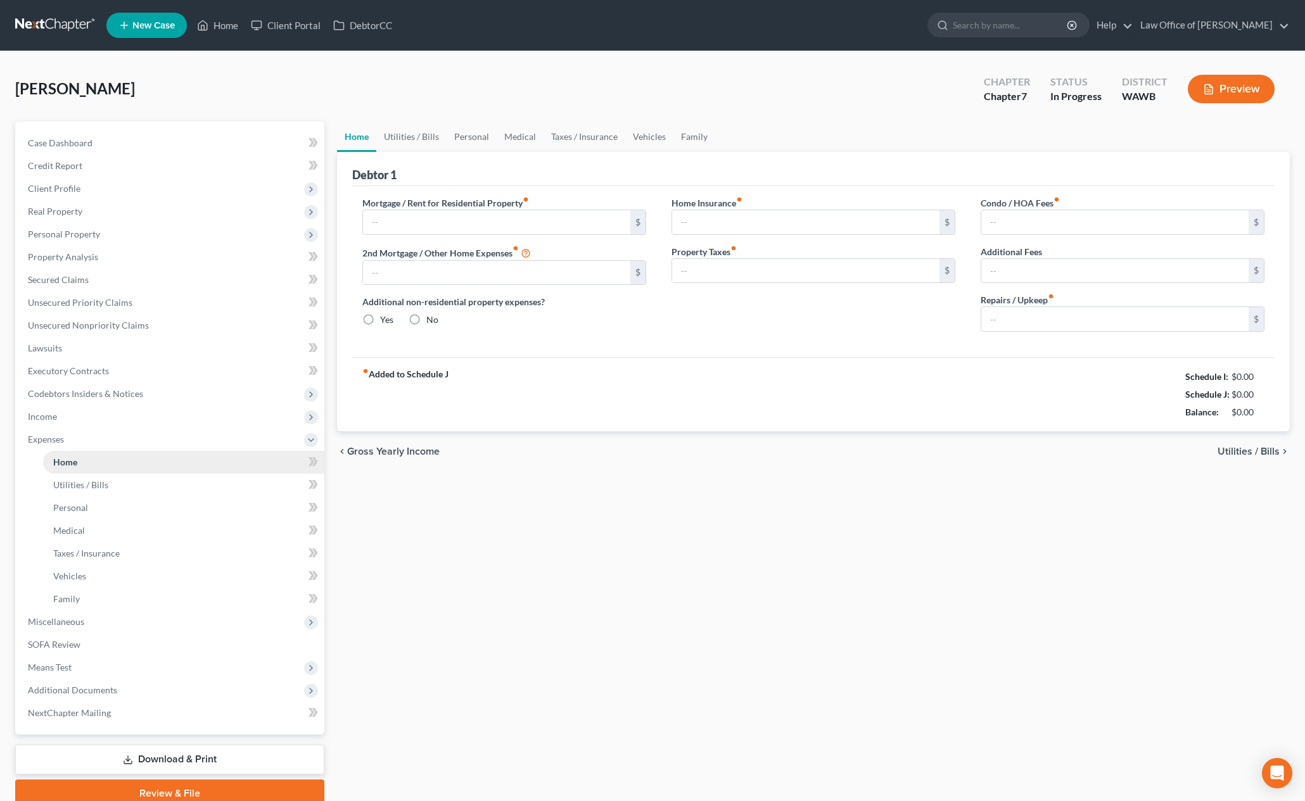
type input "1,375.00"
type input "0.00"
radio input "true"
type input "0.00"
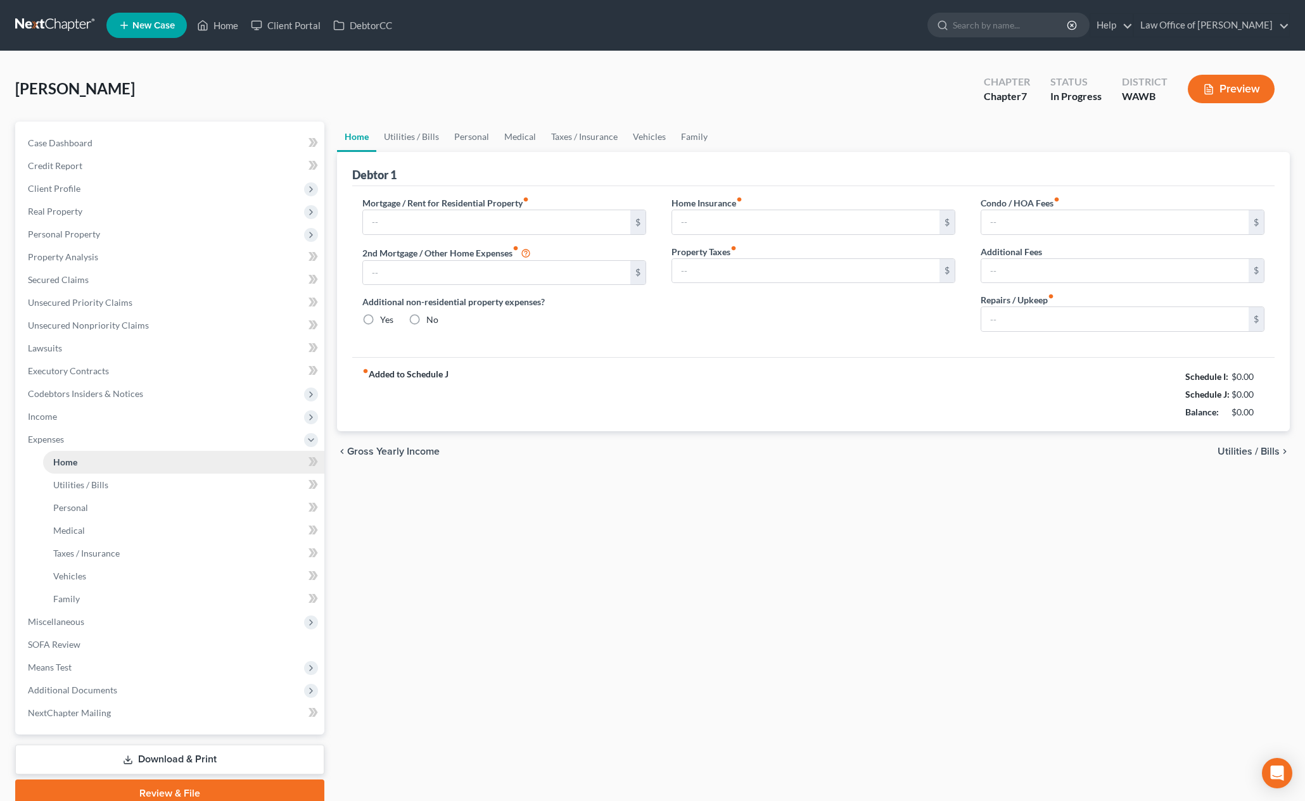
type input "0.00"
click at [440, 224] on input "1,375.00" at bounding box center [496, 222] width 267 height 24
click at [423, 137] on link "Utilities / Bills" at bounding box center [411, 137] width 70 height 30
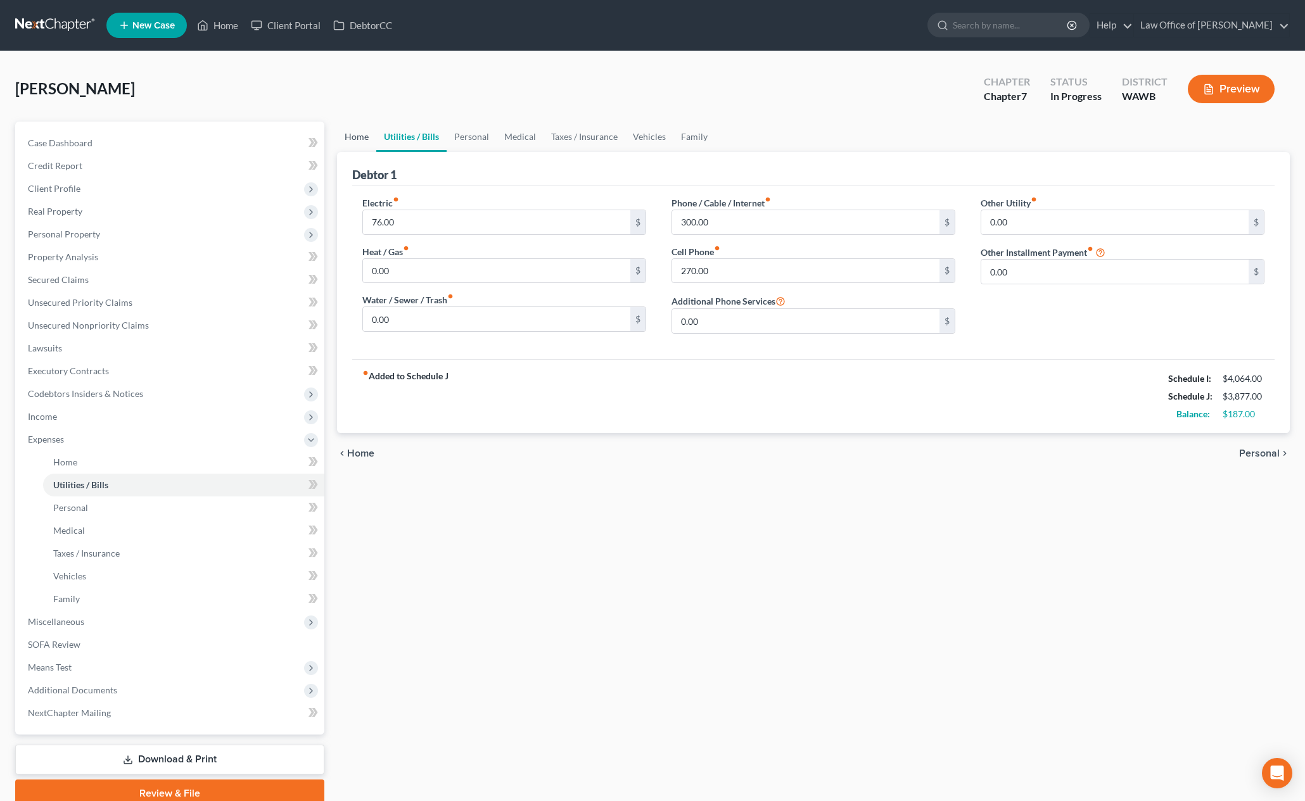
click at [357, 137] on link "Home" at bounding box center [356, 137] width 39 height 30
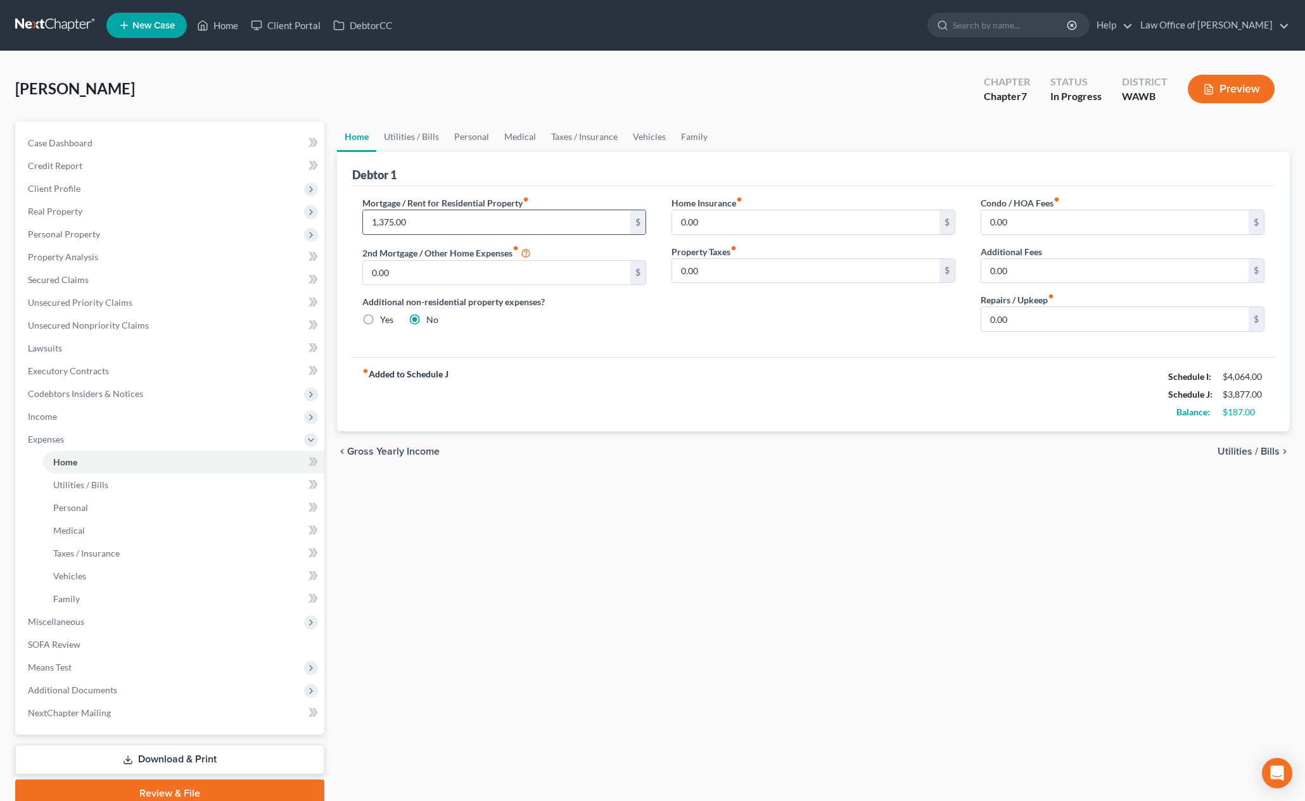
click at [414, 226] on input "1,375.00" at bounding box center [496, 222] width 267 height 24
type input "1,475.00"
click at [411, 133] on link "Utilities / Bills" at bounding box center [411, 137] width 70 height 30
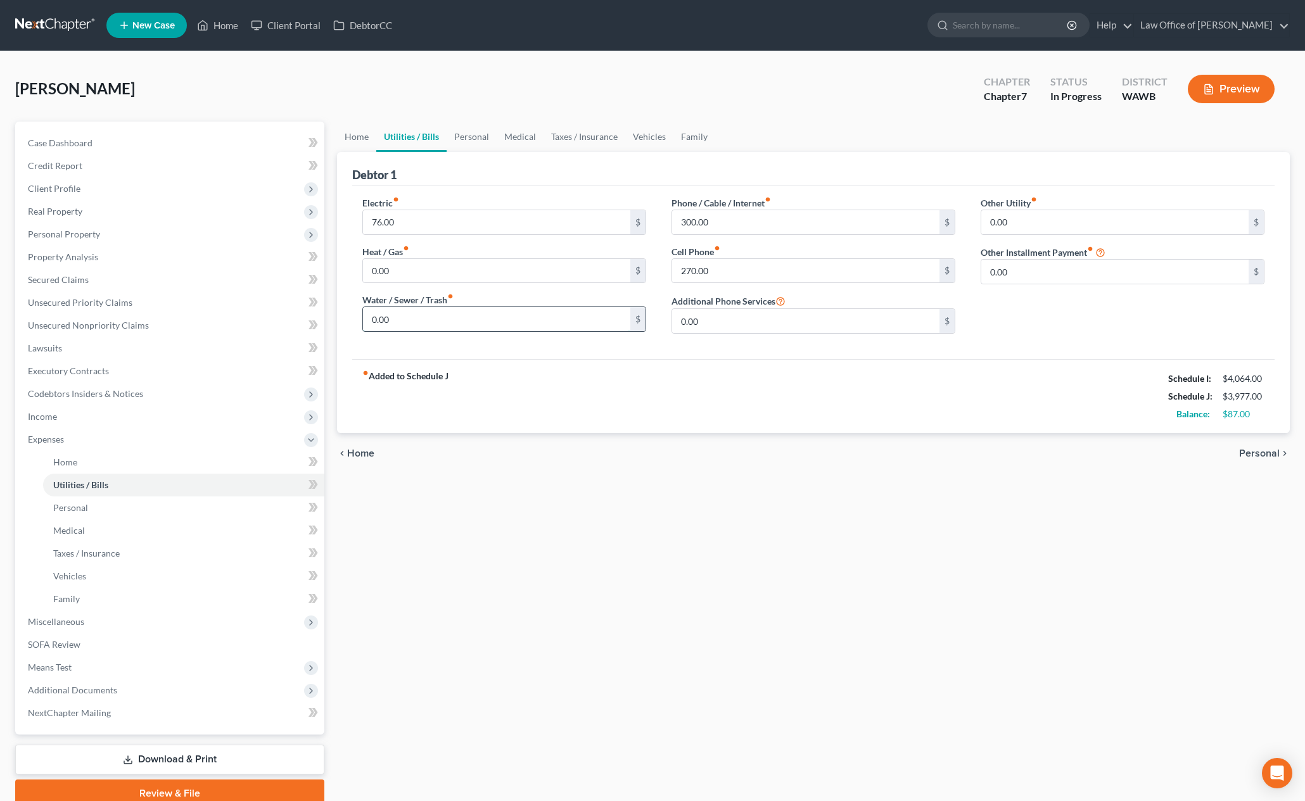
click at [407, 319] on input "0.00" at bounding box center [496, 319] width 267 height 24
type input "15.00"
click at [426, 210] on div "76.00 $" at bounding box center [504, 222] width 284 height 25
click at [427, 221] on input "76.00" at bounding box center [496, 222] width 267 height 24
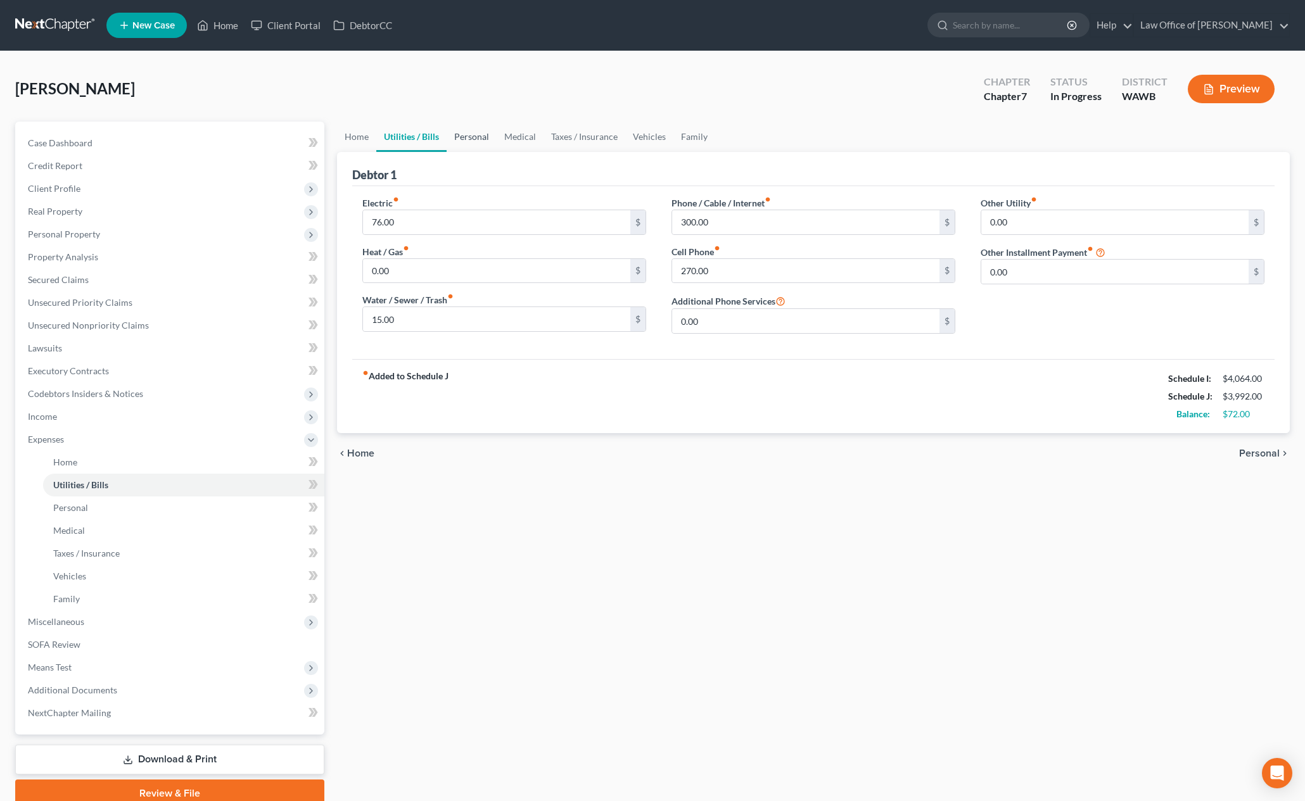
click at [469, 141] on link "Personal" at bounding box center [472, 137] width 50 height 30
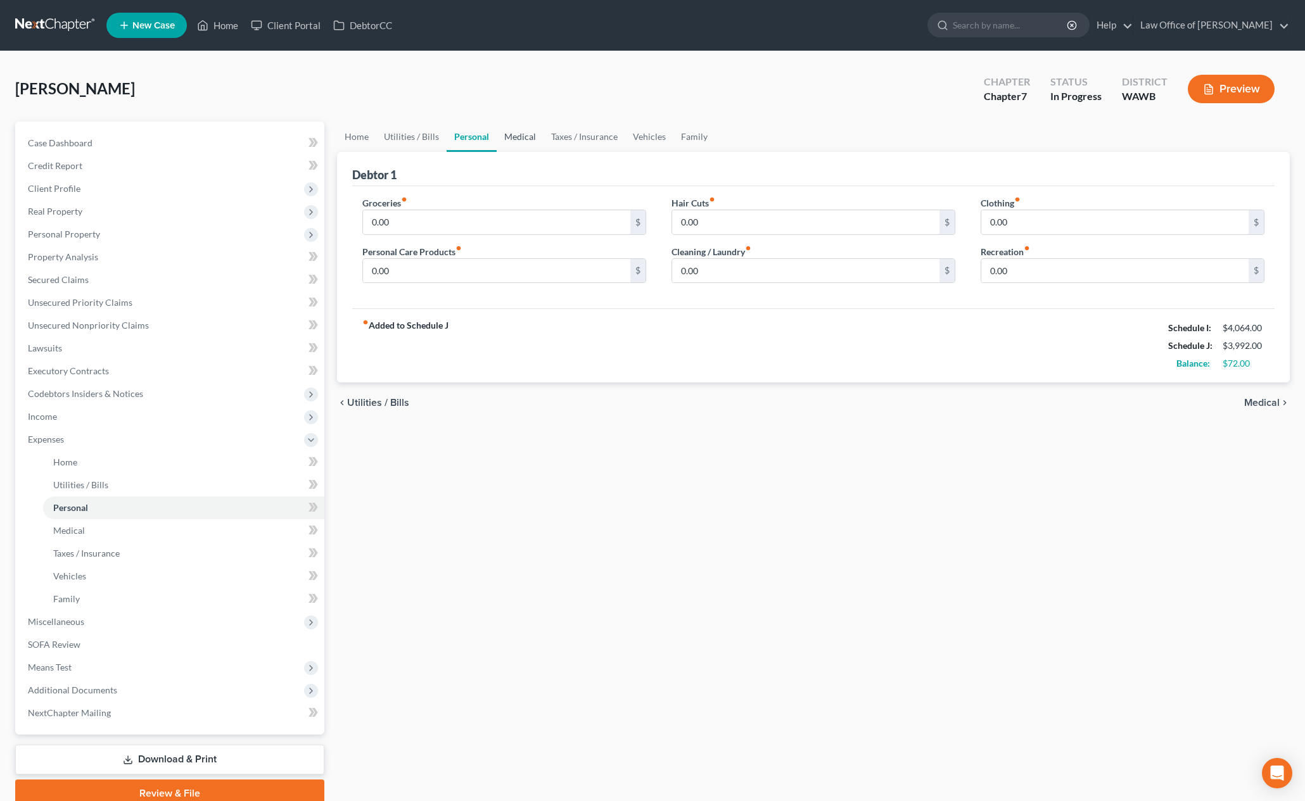
click at [506, 148] on link "Medical" at bounding box center [520, 137] width 47 height 30
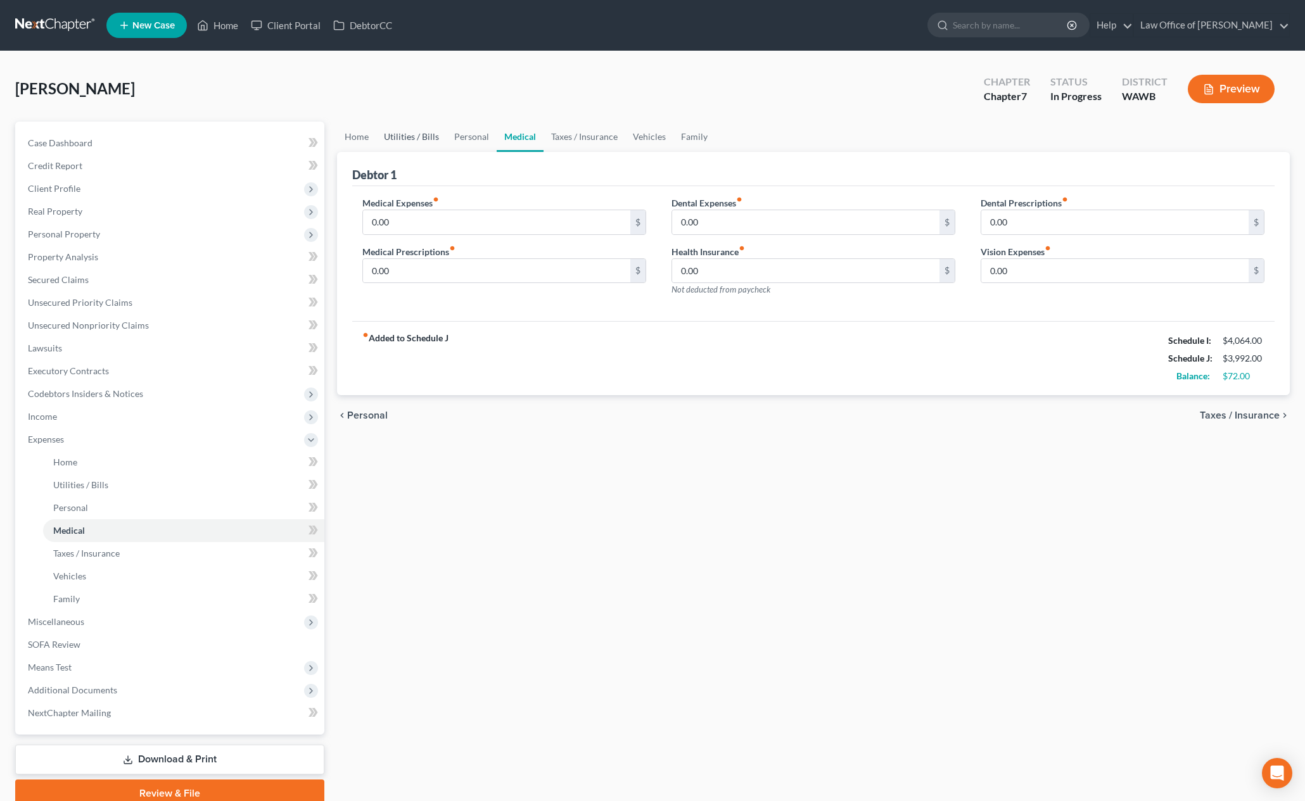
click at [428, 141] on link "Utilities / Bills" at bounding box center [411, 137] width 70 height 30
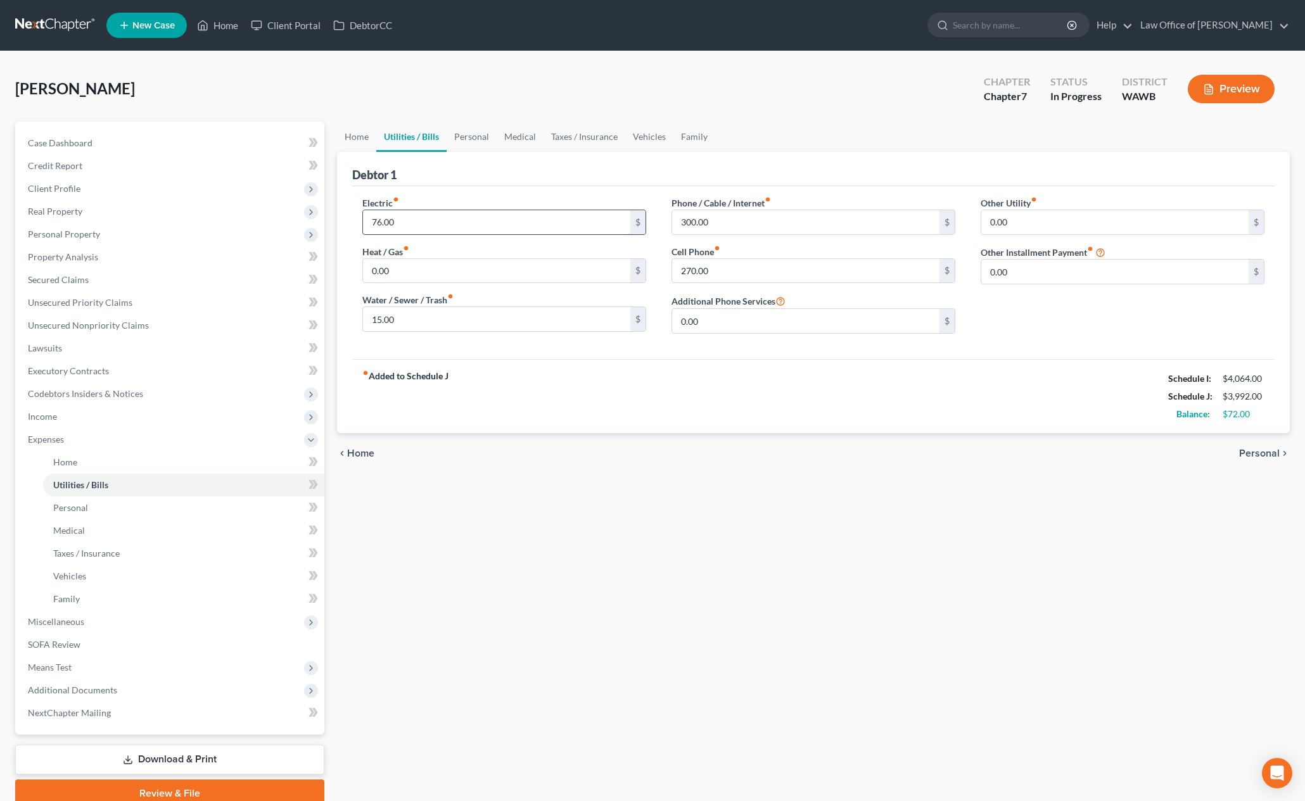
click at [433, 221] on input "76.00" at bounding box center [496, 222] width 267 height 24
type input "190.0"
click at [729, 231] on input "300.00" at bounding box center [805, 222] width 267 height 24
type input "100.00"
click at [711, 278] on input "270.00" at bounding box center [805, 271] width 267 height 24
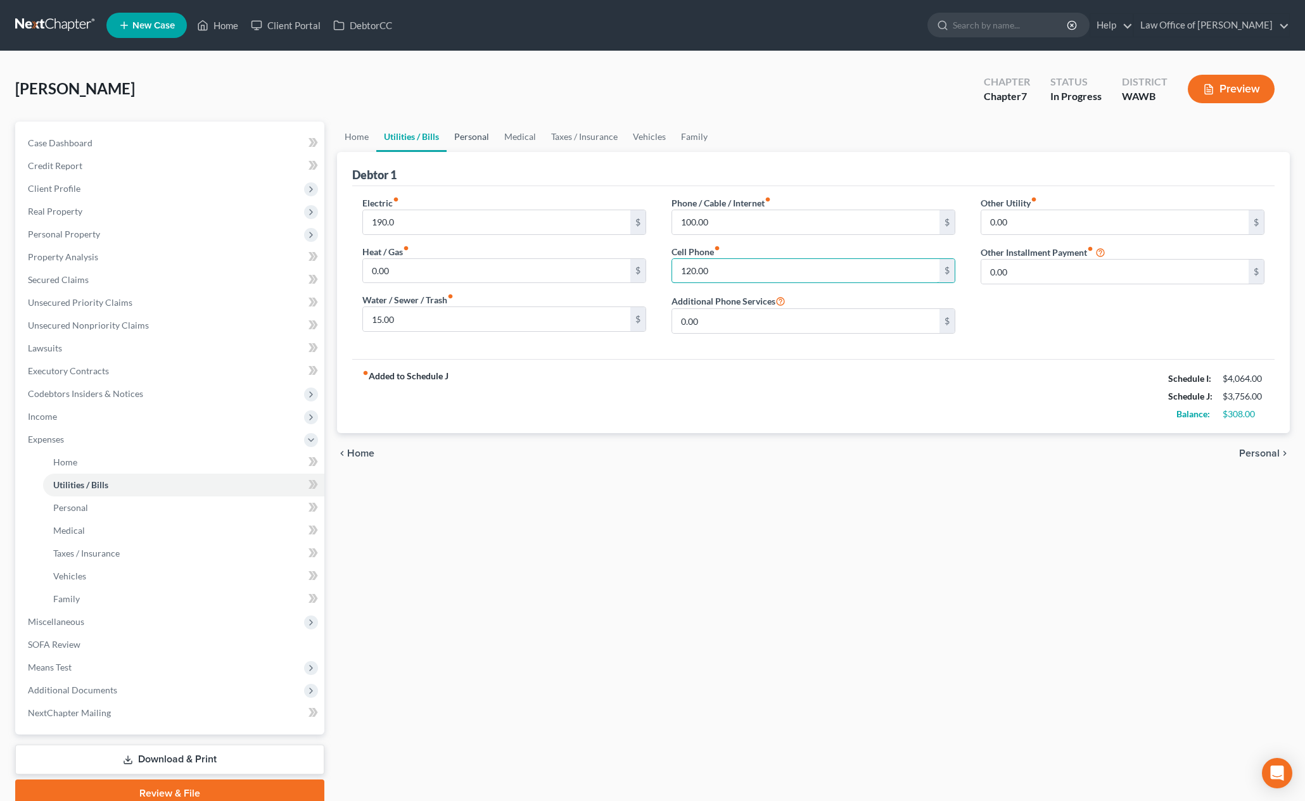
type input "120.00"
click at [488, 139] on link "Personal" at bounding box center [472, 137] width 50 height 30
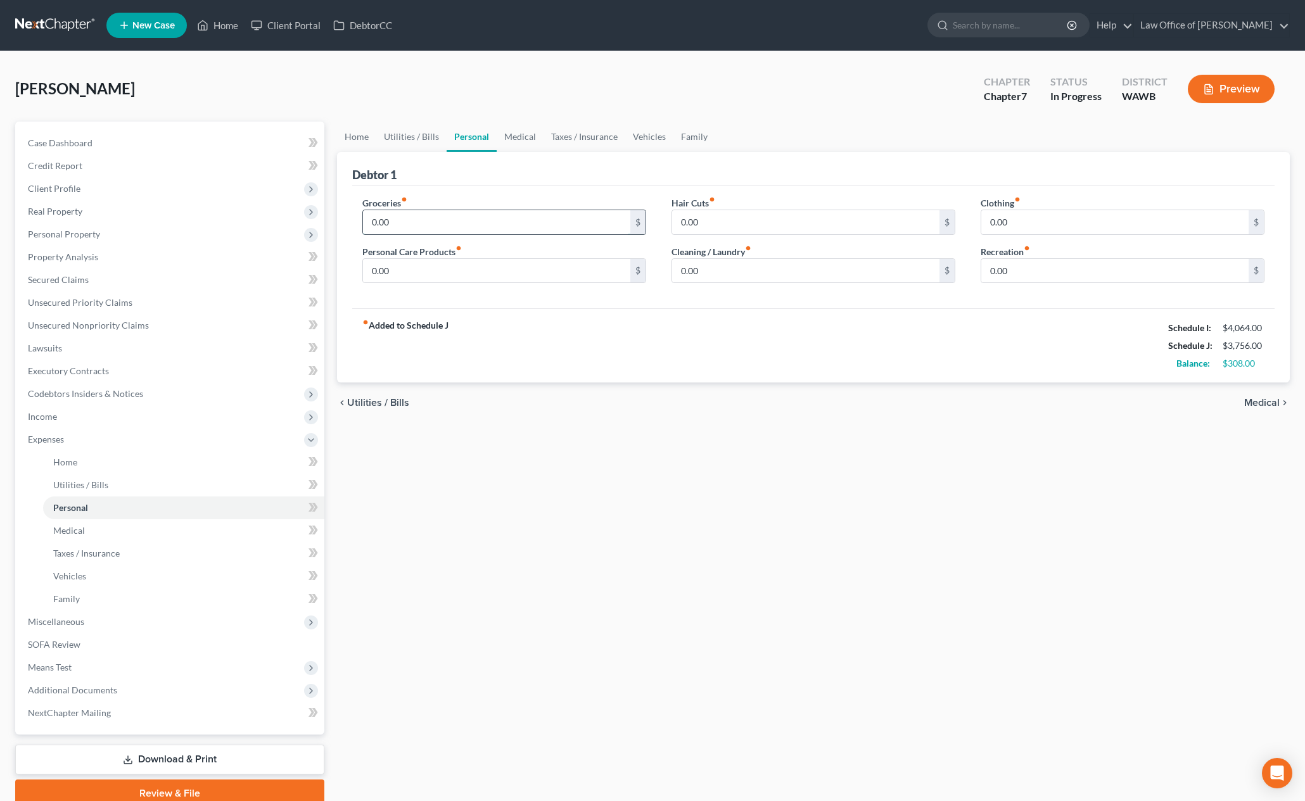
click at [386, 221] on input "0.00" at bounding box center [496, 222] width 267 height 24
type input "300.00"
click at [484, 141] on link "Personal" at bounding box center [472, 137] width 50 height 30
click at [517, 143] on link "Medical" at bounding box center [520, 137] width 47 height 30
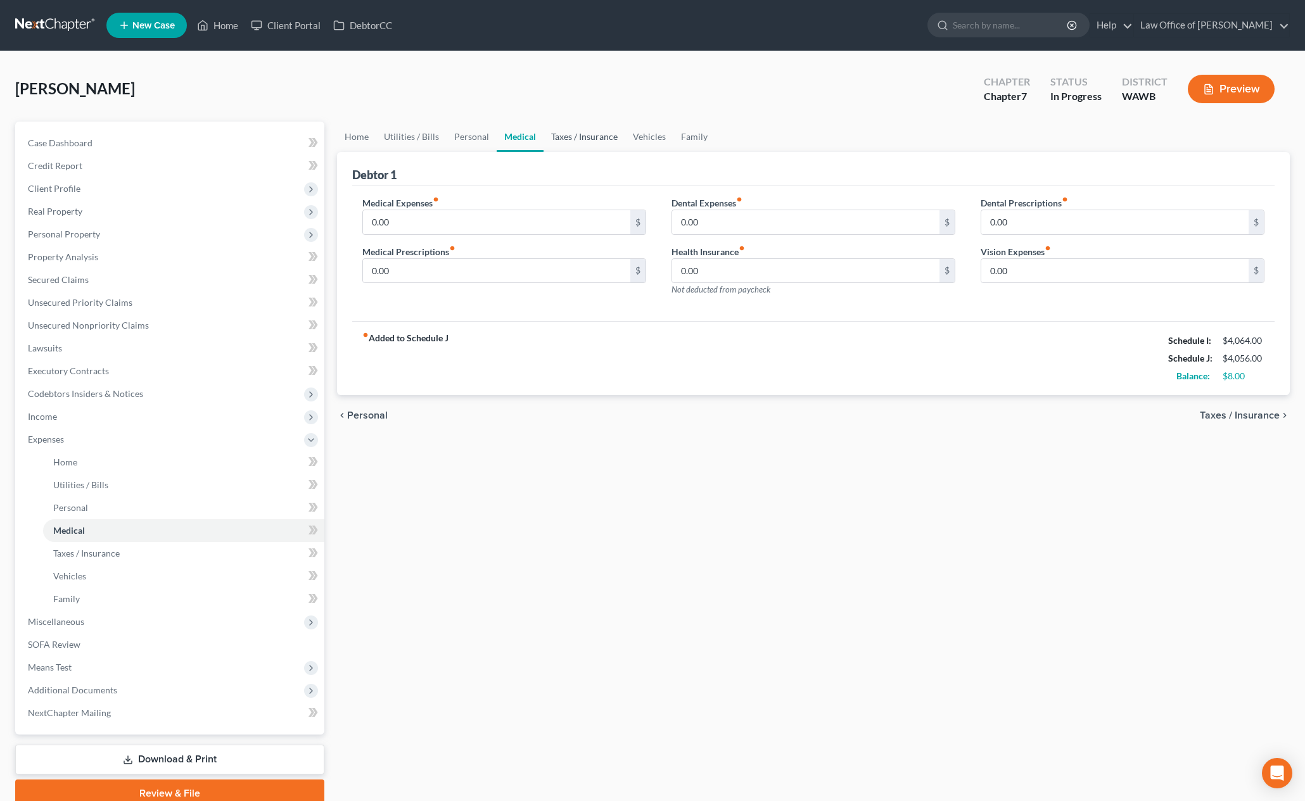
click at [594, 150] on link "Taxes / Insurance" at bounding box center [585, 137] width 82 height 30
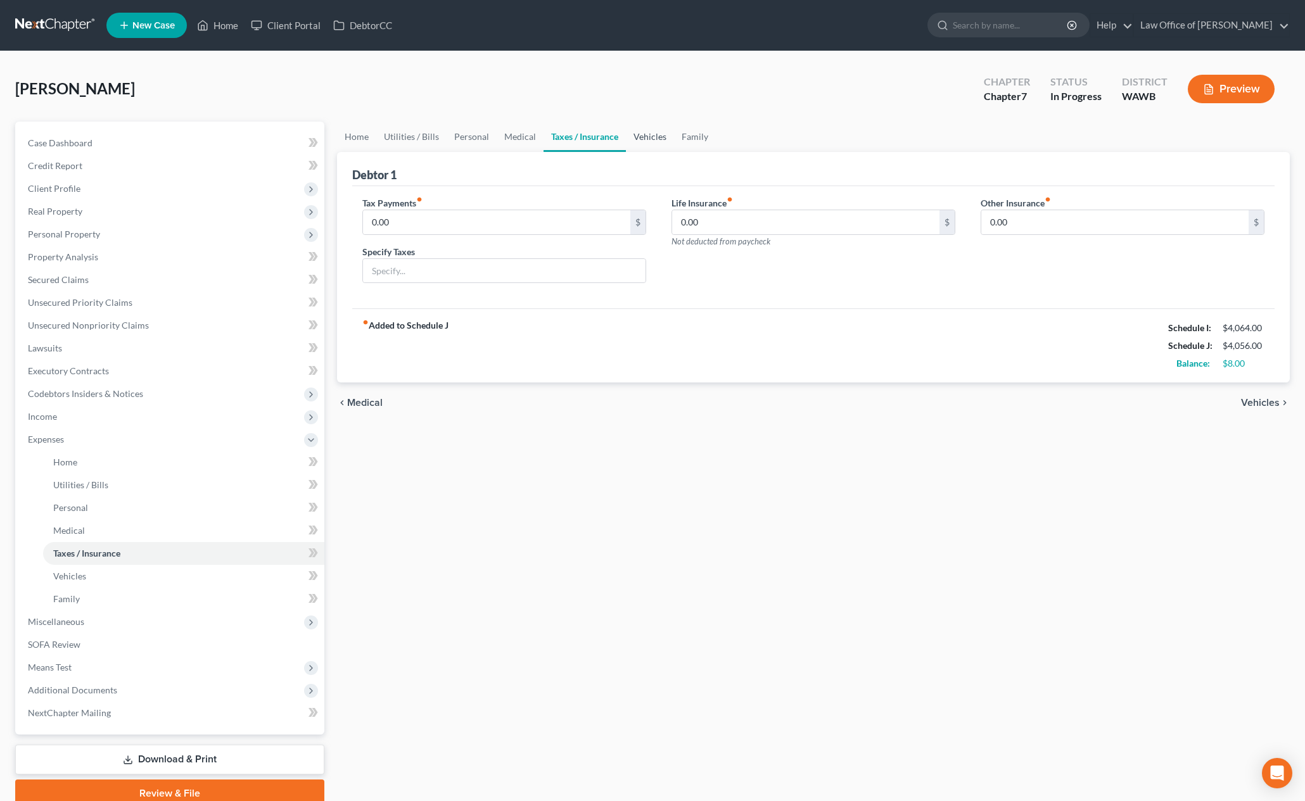
click at [653, 139] on link "Vehicles" at bounding box center [650, 137] width 48 height 30
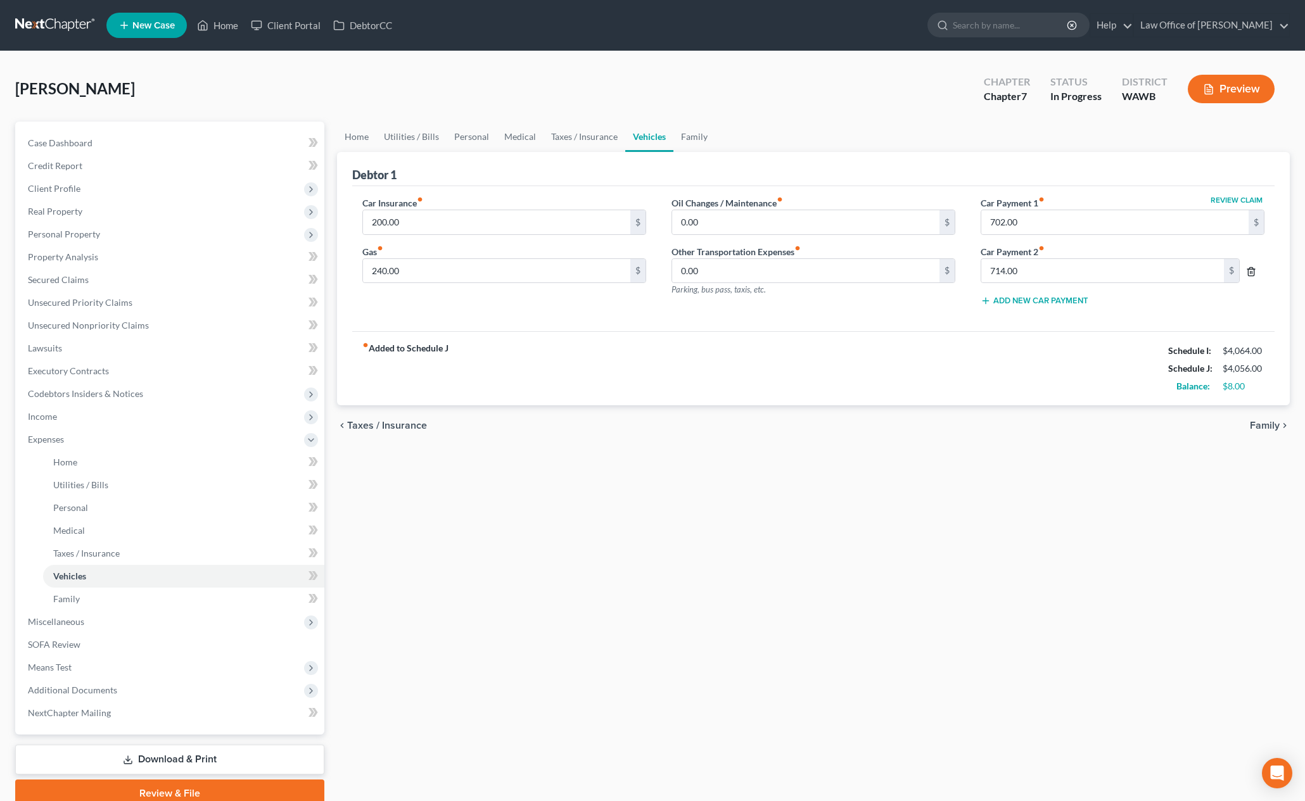
click at [1251, 272] on line "button" at bounding box center [1251, 272] width 0 height 3
click at [481, 137] on link "Personal" at bounding box center [472, 137] width 50 height 30
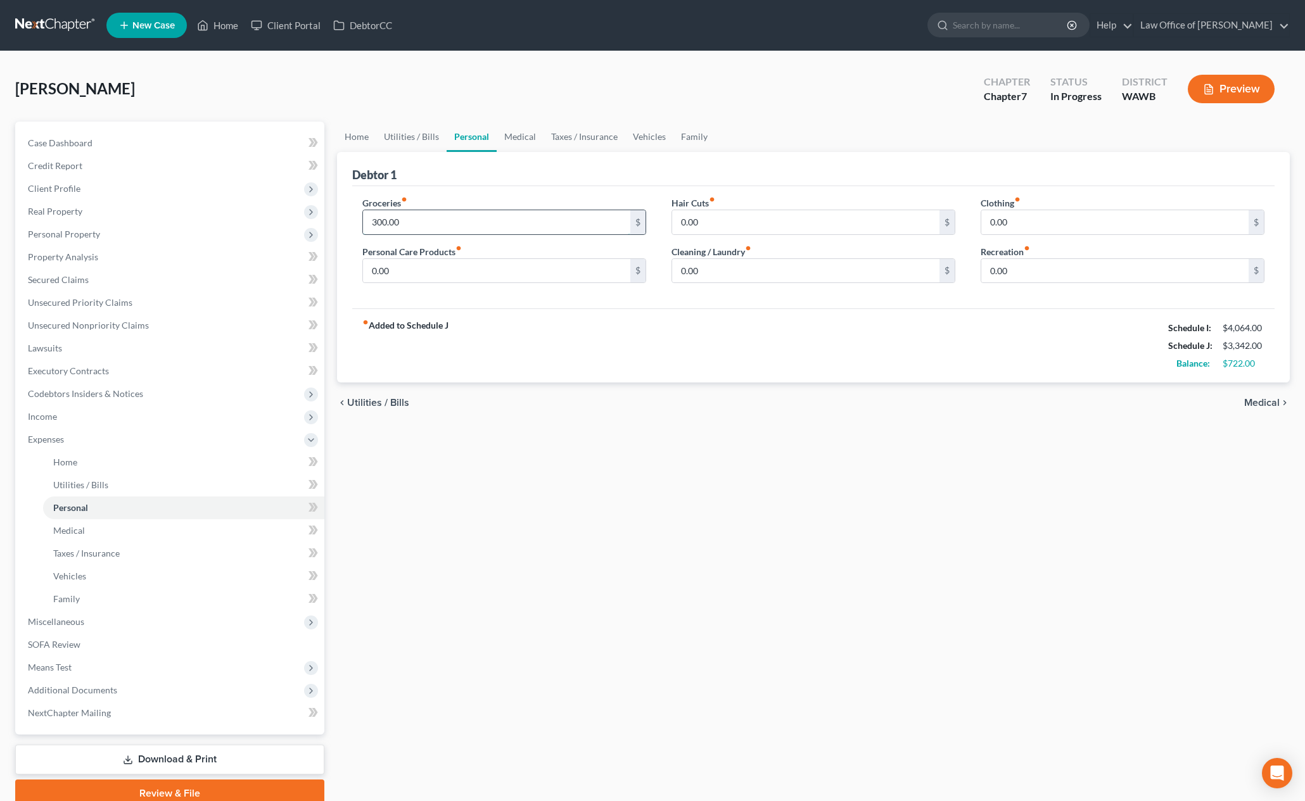
click at [441, 230] on input "300.00" at bounding box center [496, 222] width 267 height 24
type input "400"
type input "50"
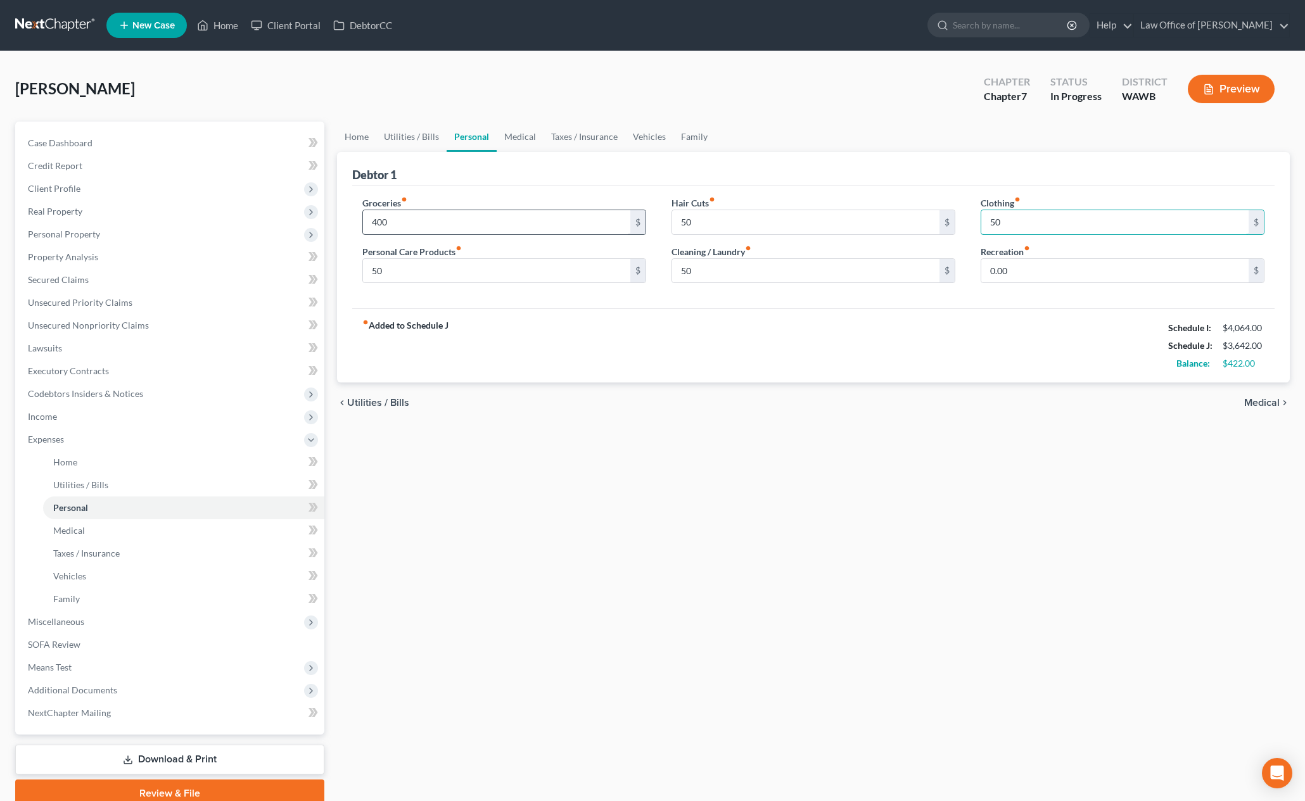
type input "50"
click at [530, 134] on link "Medical" at bounding box center [520, 137] width 47 height 30
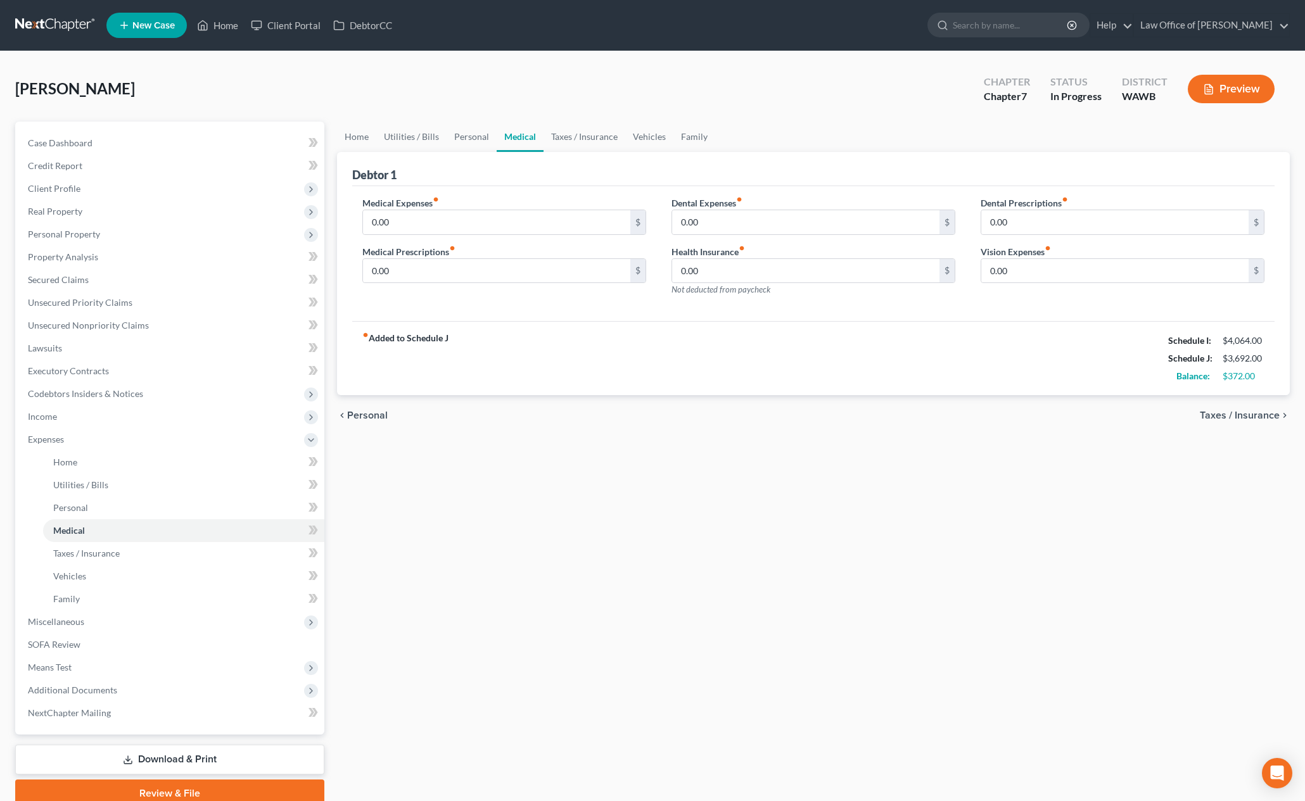
click at [483, 205] on div "Medical Expenses fiber_manual_record 0.00 $" at bounding box center [504, 215] width 284 height 39
click at [480, 223] on input "0.00" at bounding box center [496, 222] width 267 height 24
type input "100"
click at [578, 140] on link "Taxes / Insurance" at bounding box center [585, 137] width 82 height 30
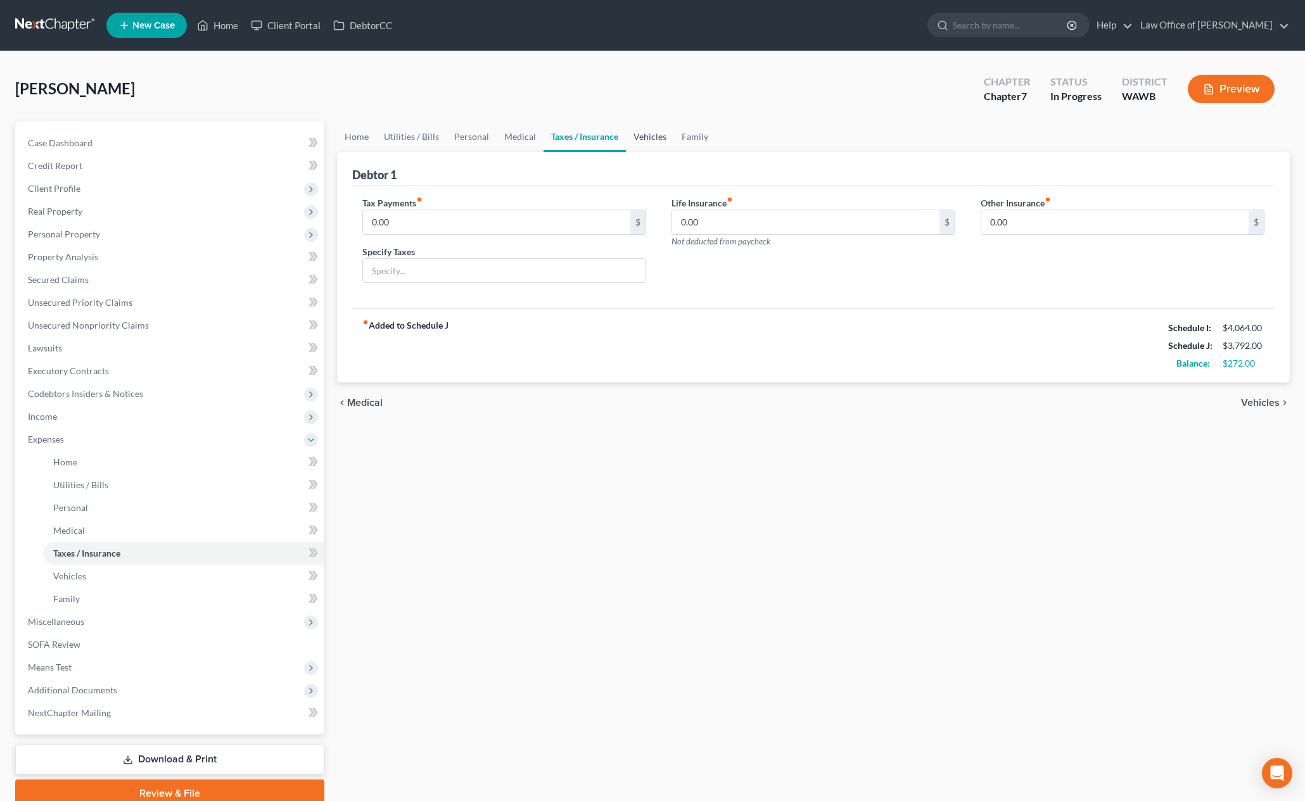
click at [639, 141] on link "Vehicles" at bounding box center [650, 137] width 48 height 30
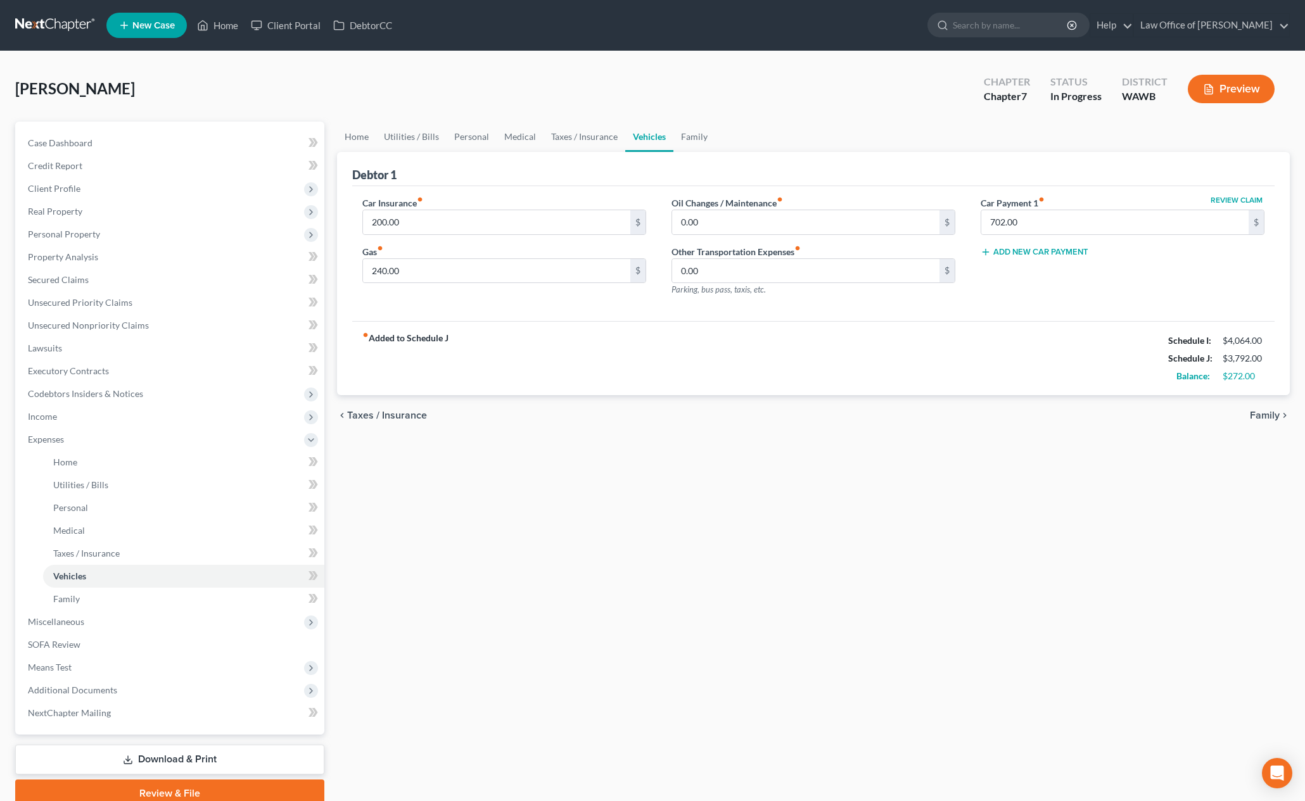
click at [464, 236] on div "Car Insurance fiber_manual_record 200.00 $ Gas fiber_manual_record 240.00 $" at bounding box center [504, 251] width 309 height 110
click at [466, 226] on input "200.00" at bounding box center [496, 222] width 267 height 24
type input "300.00"
click at [418, 274] on input "240.00" at bounding box center [496, 271] width 267 height 24
type input "80.00"
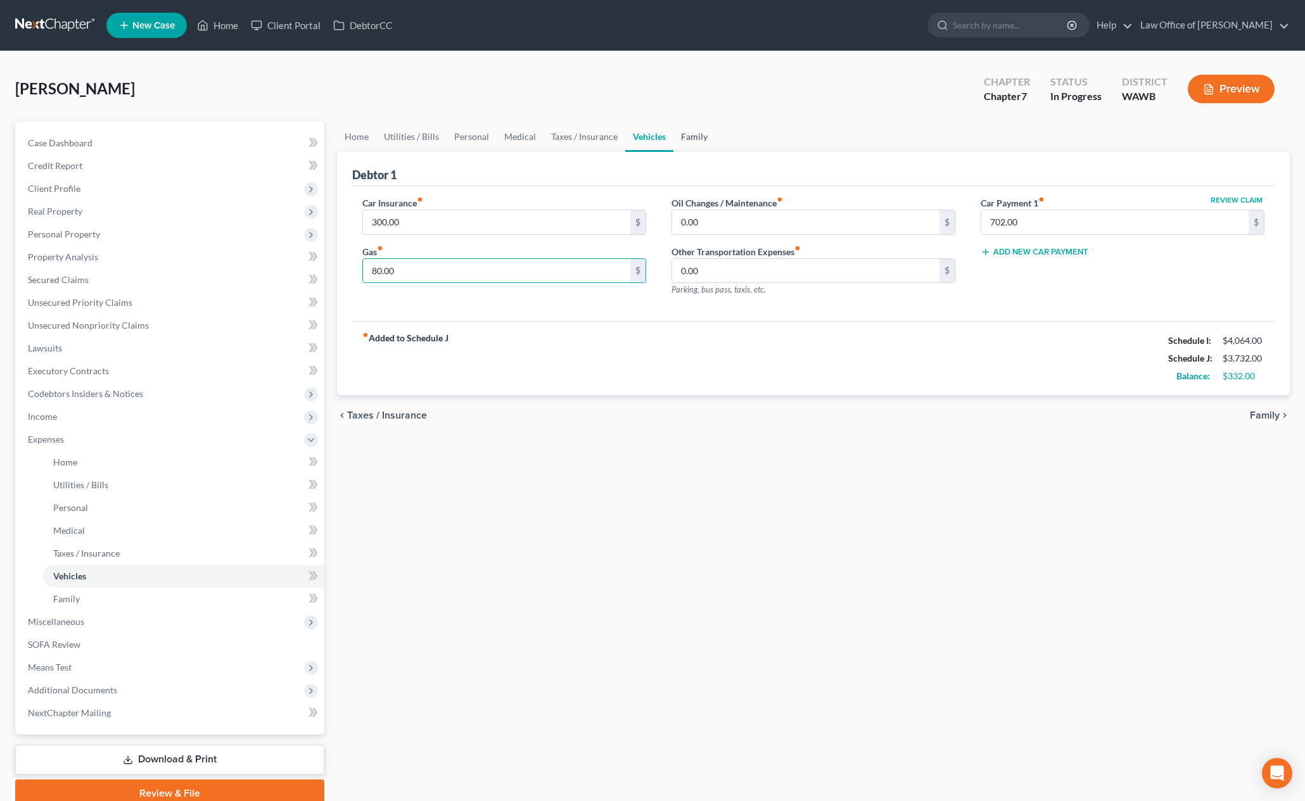
click at [699, 135] on link "Family" at bounding box center [694, 137] width 42 height 30
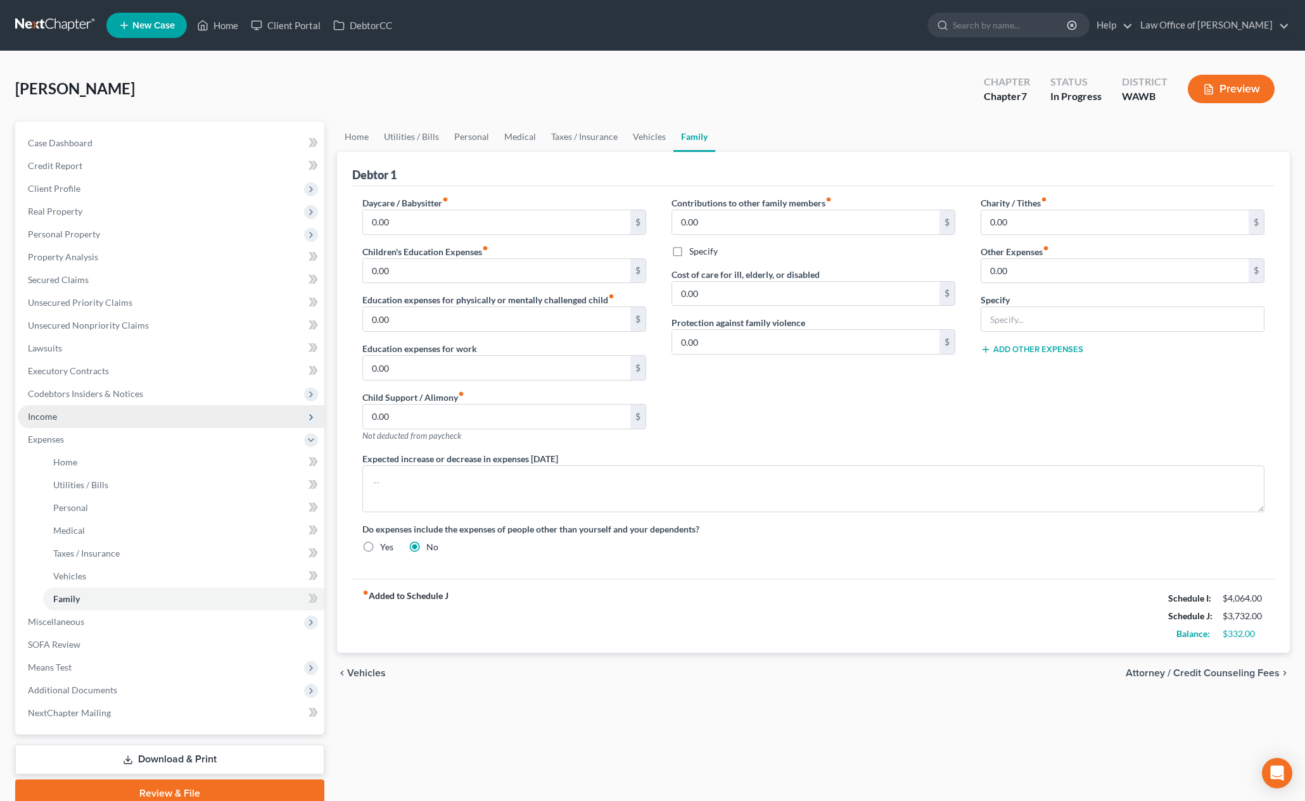
click at [143, 414] on span "Income" at bounding box center [171, 416] width 307 height 23
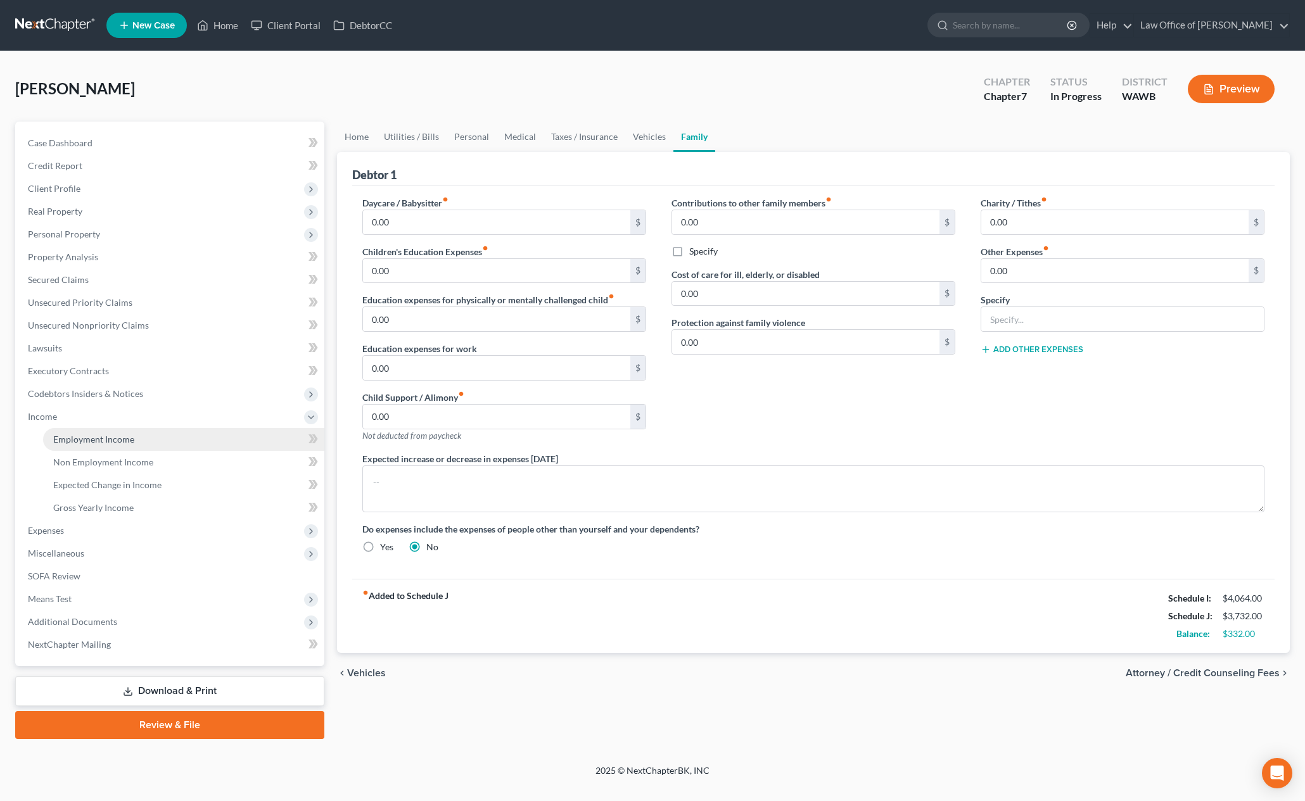
click at [128, 438] on span "Employment Income" at bounding box center [93, 439] width 81 height 11
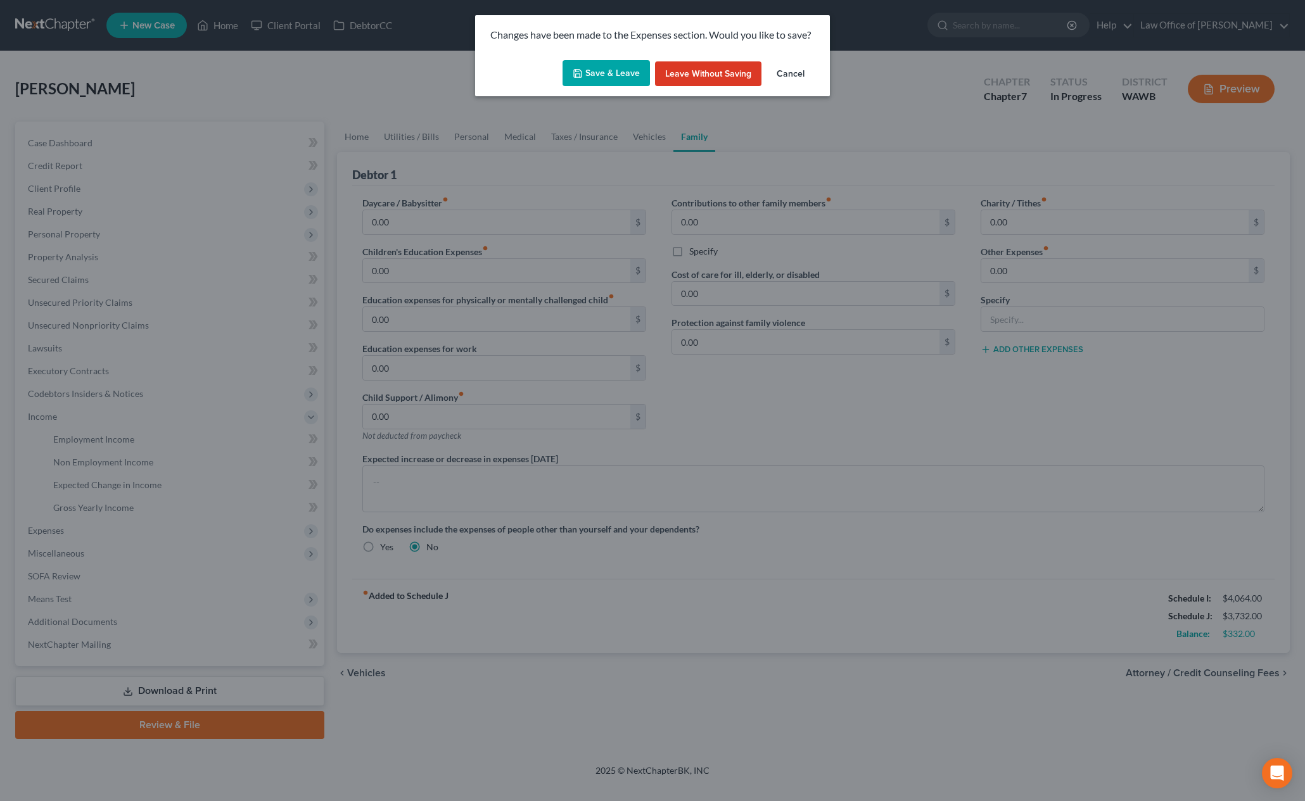
click at [594, 81] on button "Save & Leave" at bounding box center [606, 73] width 87 height 27
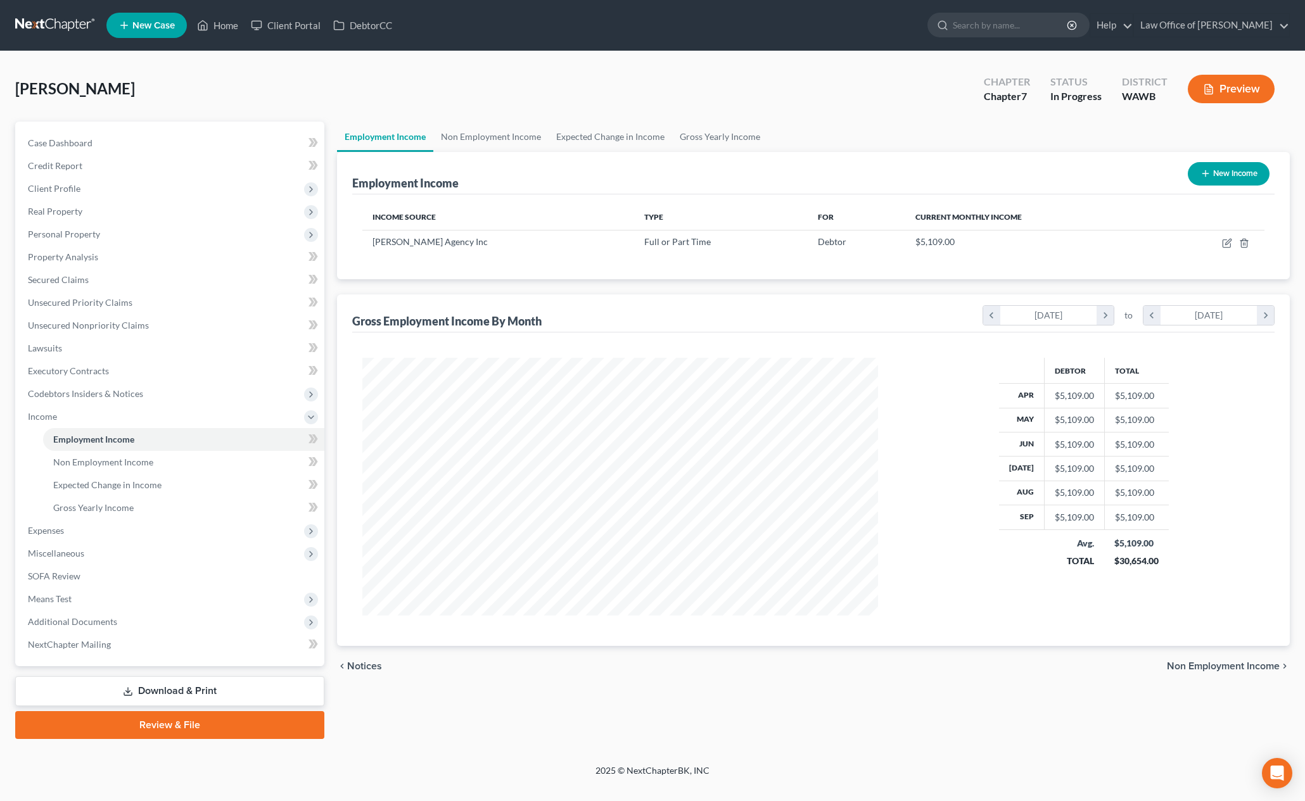
scroll to position [258, 541]
click at [1240, 169] on button "New Income" at bounding box center [1229, 173] width 82 height 23
select select "0"
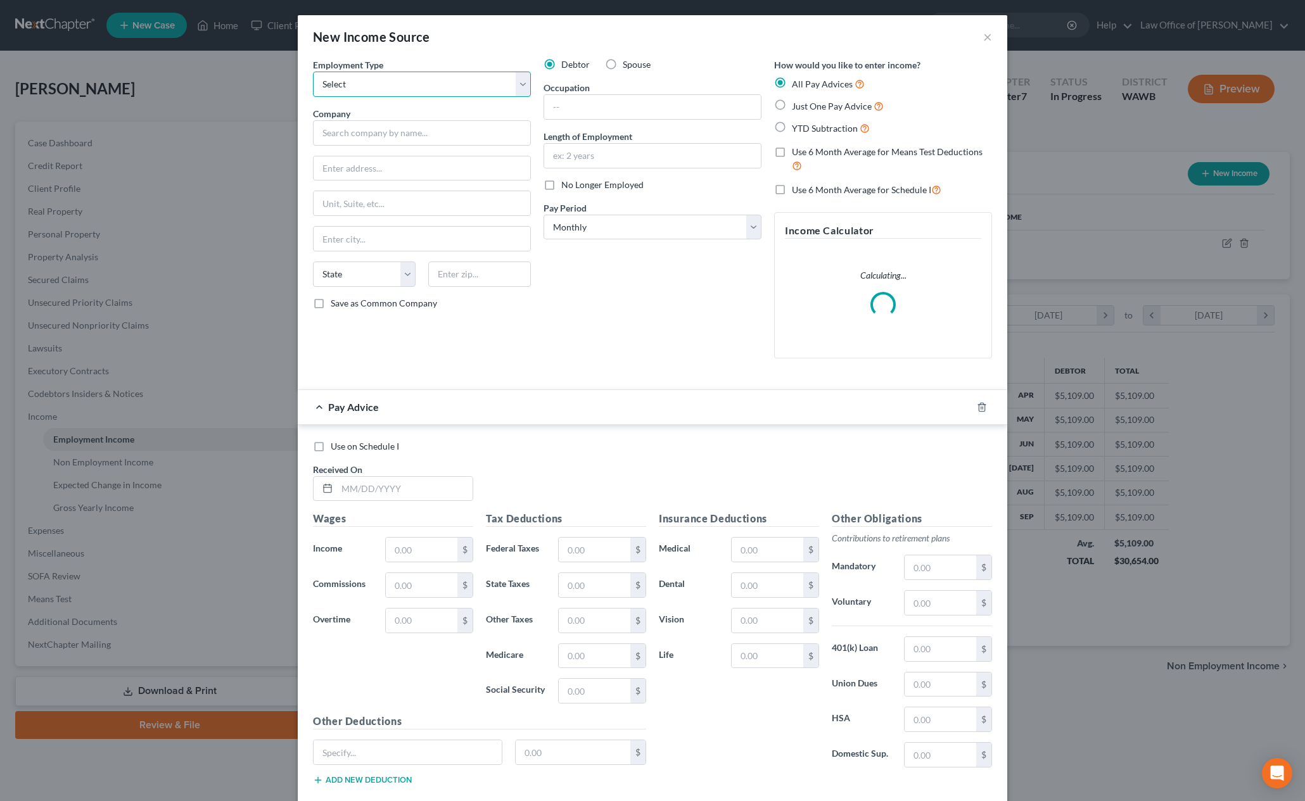
click at [420, 82] on select "Select Full or [DEMOGRAPHIC_DATA] Employment Self Employment" at bounding box center [422, 84] width 218 height 25
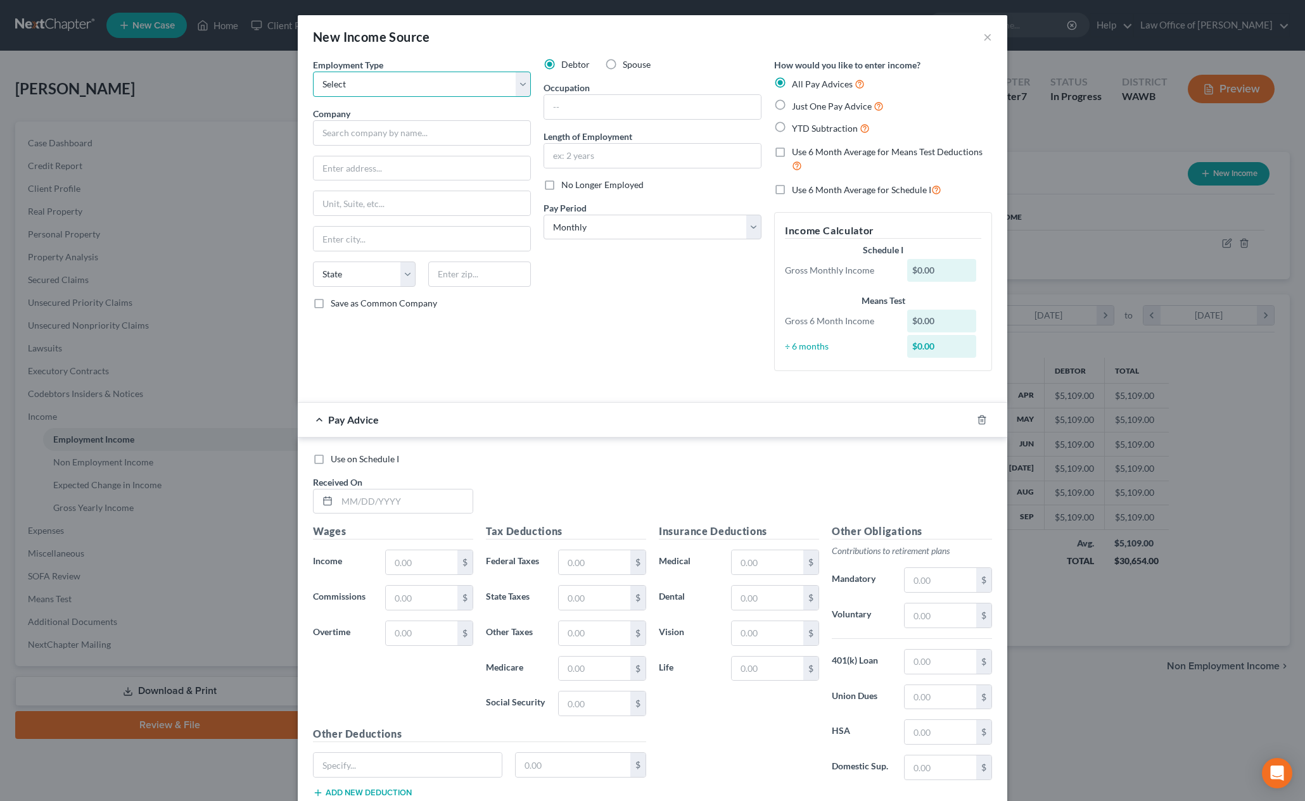
select select "1"
click at [313, 72] on select "Select Full or [DEMOGRAPHIC_DATA] Employment Self Employment" at bounding box center [422, 84] width 218 height 25
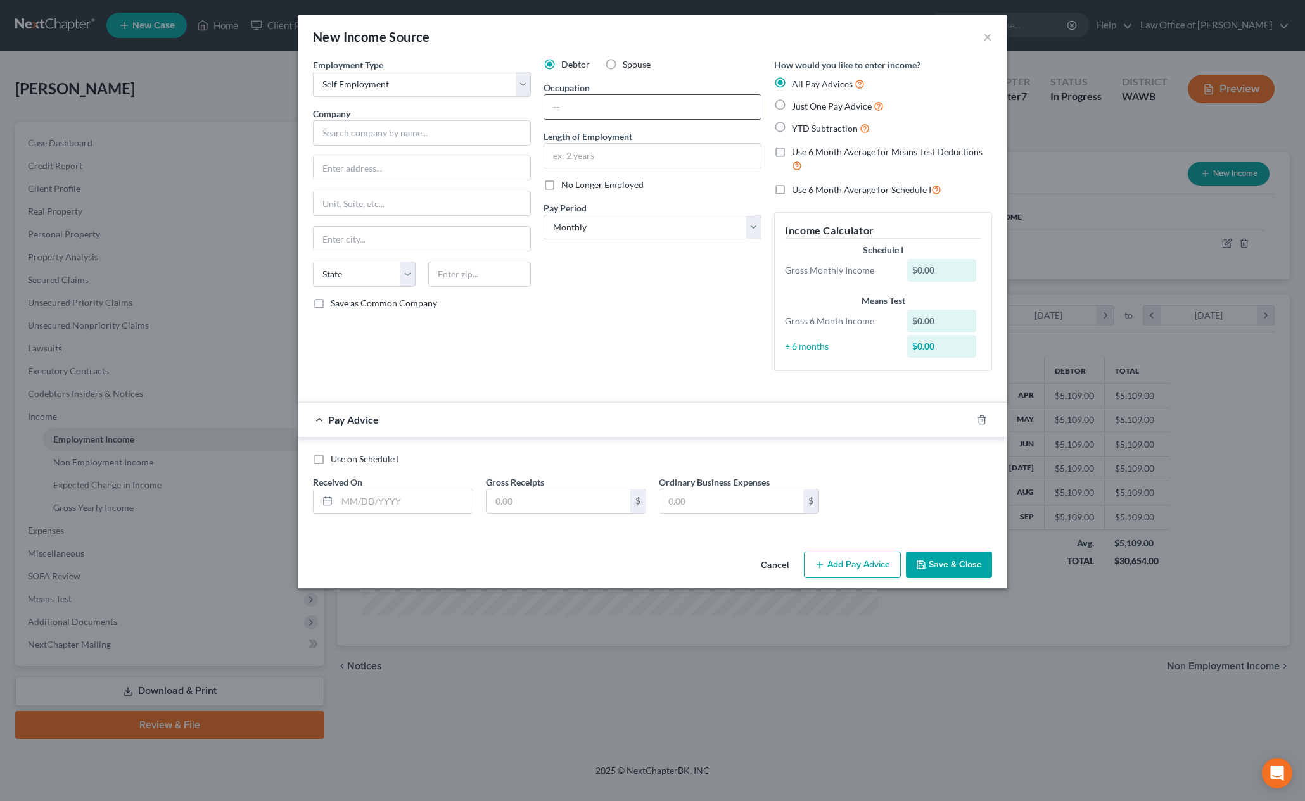
click at [583, 119] on div at bounding box center [653, 106] width 218 height 25
click at [581, 119] on div at bounding box center [653, 106] width 218 height 25
click at [434, 136] on input "text" at bounding box center [422, 132] width 218 height 25
type input "Self-Employer"
click at [613, 106] on input "text" at bounding box center [652, 107] width 217 height 24
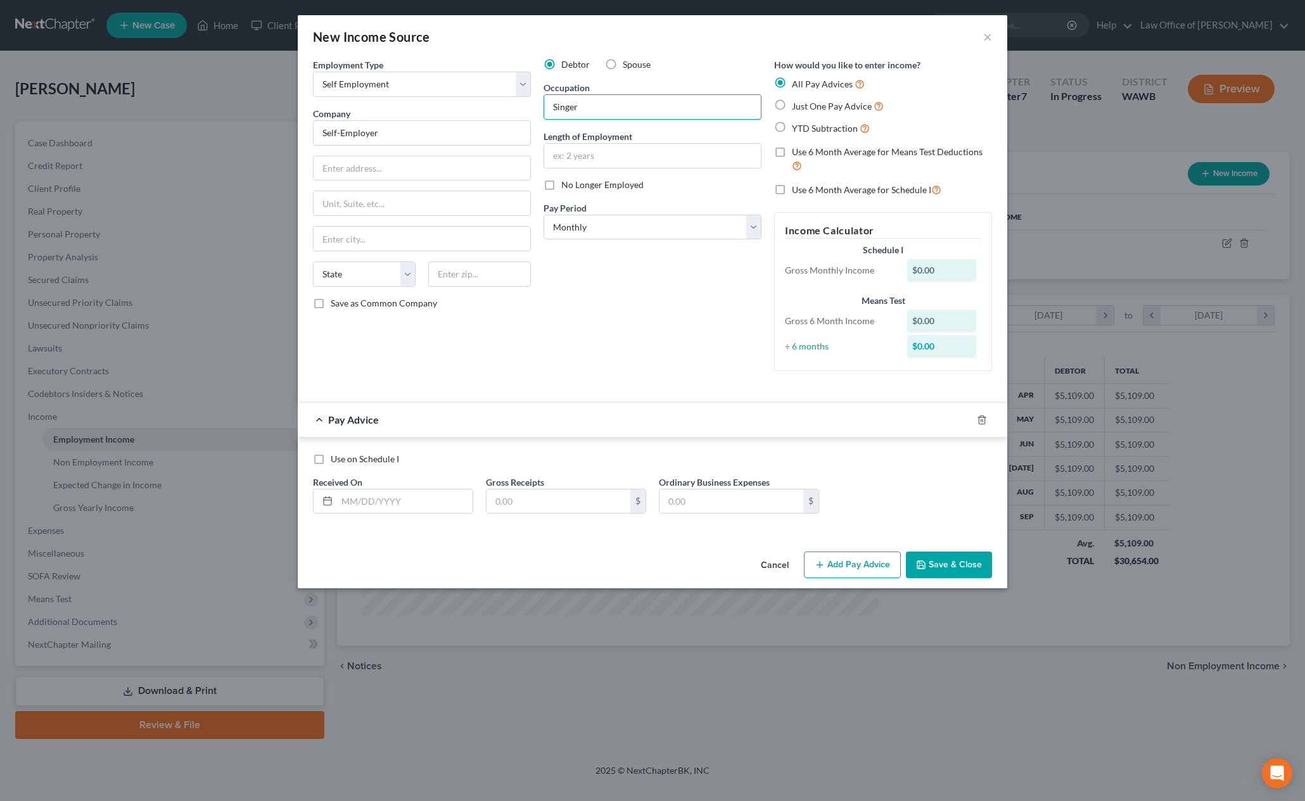
type input "Singer"
click at [824, 109] on span "Just One Pay Advice" at bounding box center [832, 106] width 80 height 11
click at [805, 107] on input "Just One Pay Advice" at bounding box center [801, 103] width 8 height 8
radio input "true"
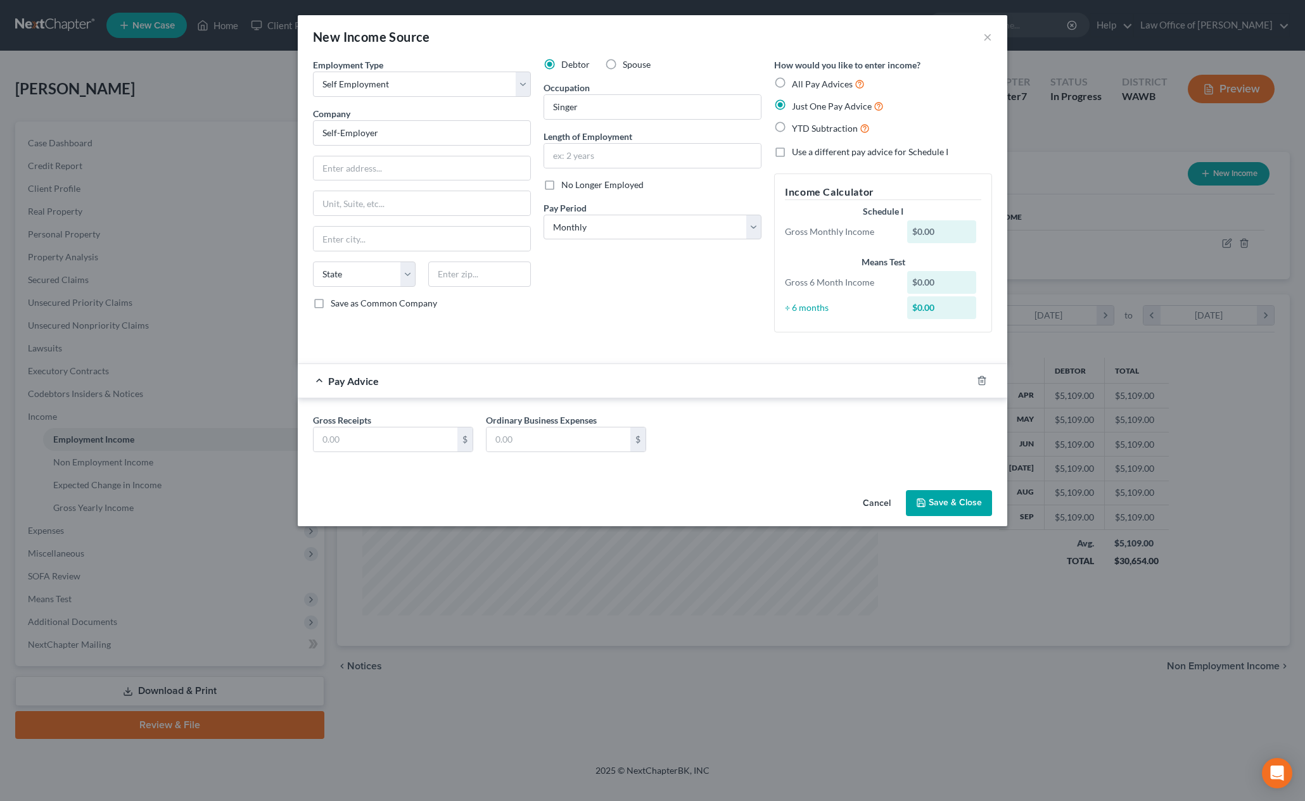
click at [951, 507] on button "Save & Close" at bounding box center [949, 503] width 86 height 27
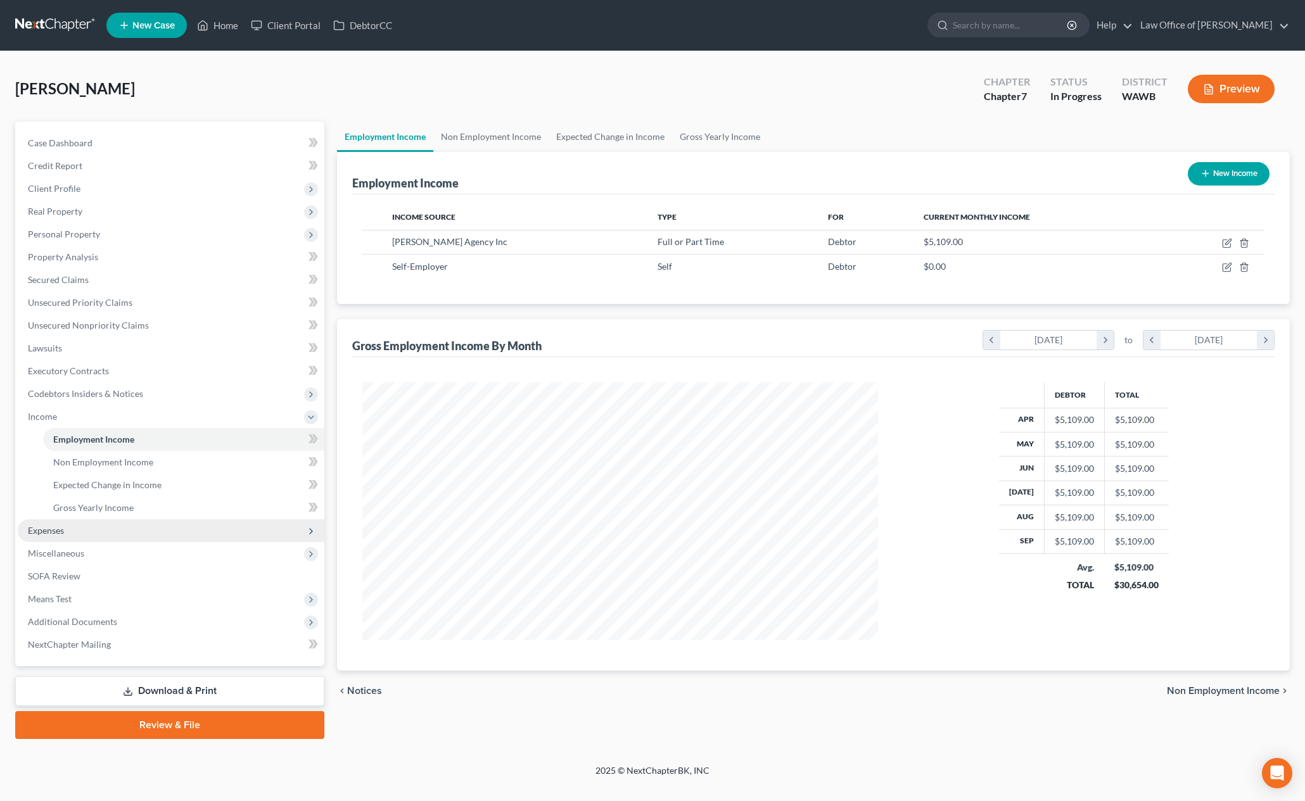
click at [116, 525] on span "Expenses" at bounding box center [171, 531] width 307 height 23
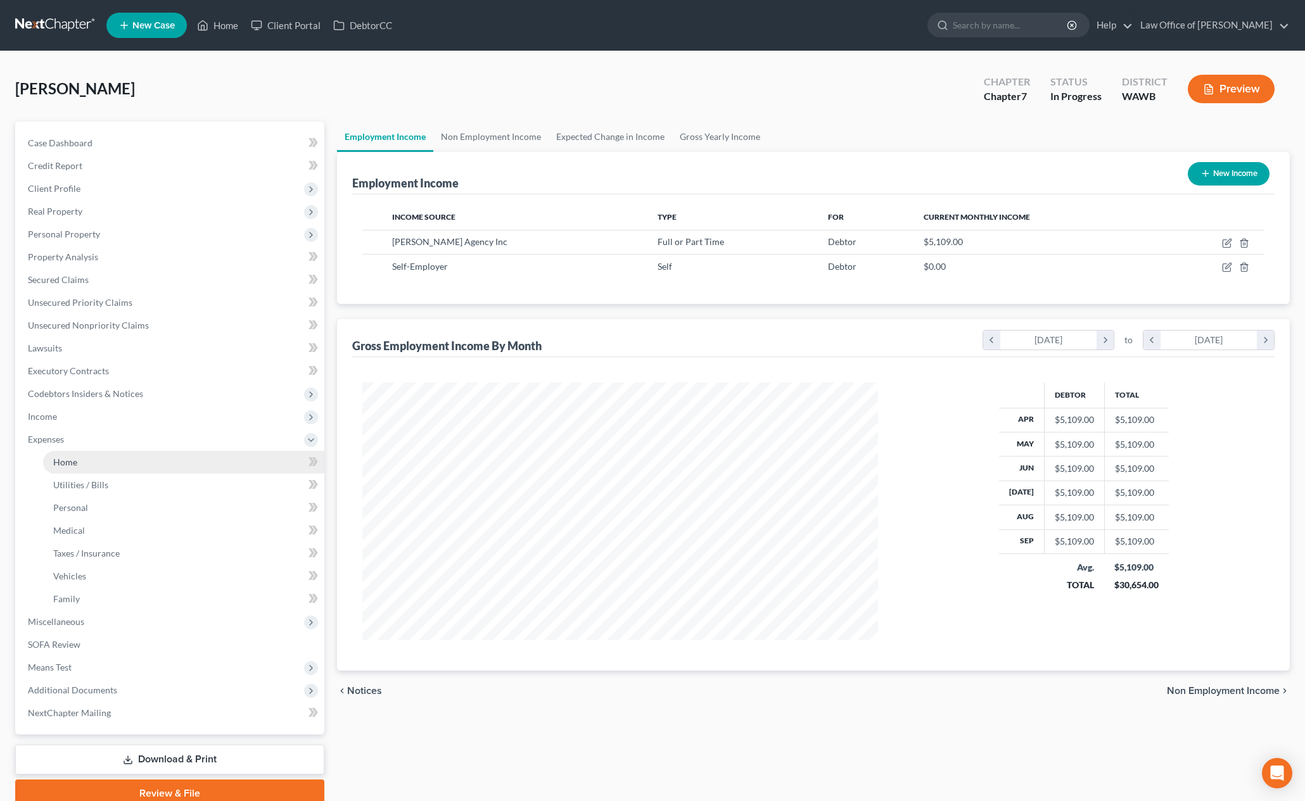
click at [105, 466] on link "Home" at bounding box center [183, 462] width 281 height 23
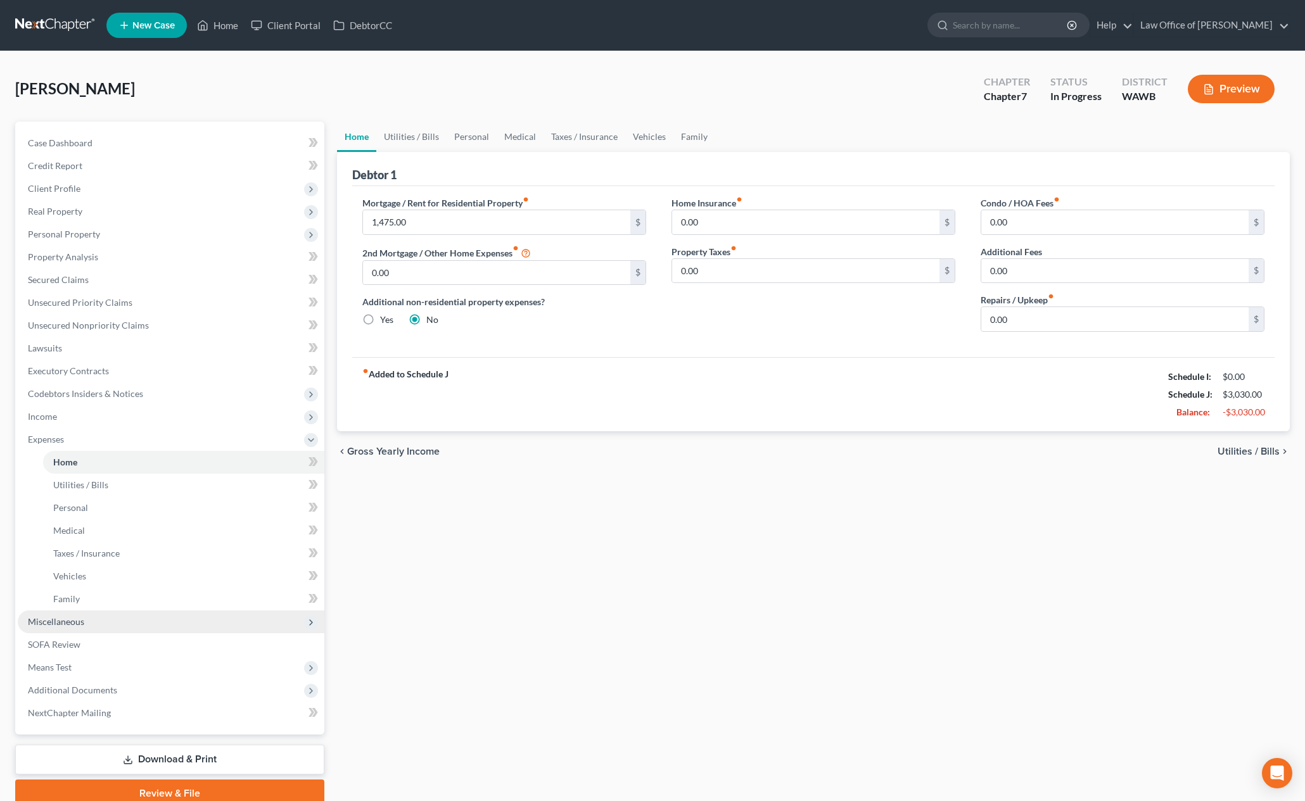
click at [94, 622] on span "Miscellaneous" at bounding box center [171, 622] width 307 height 23
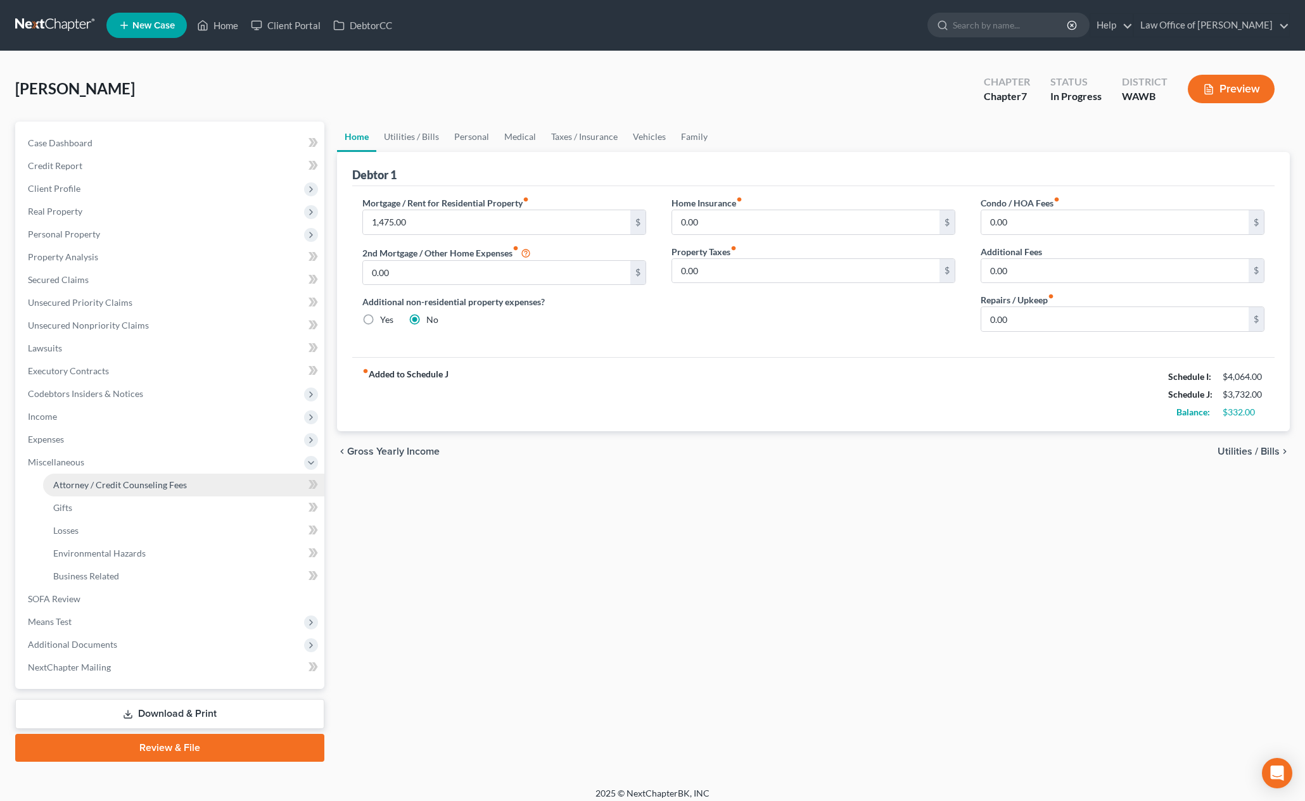
click at [158, 492] on link "Attorney / Credit Counseling Fees" at bounding box center [183, 485] width 281 height 23
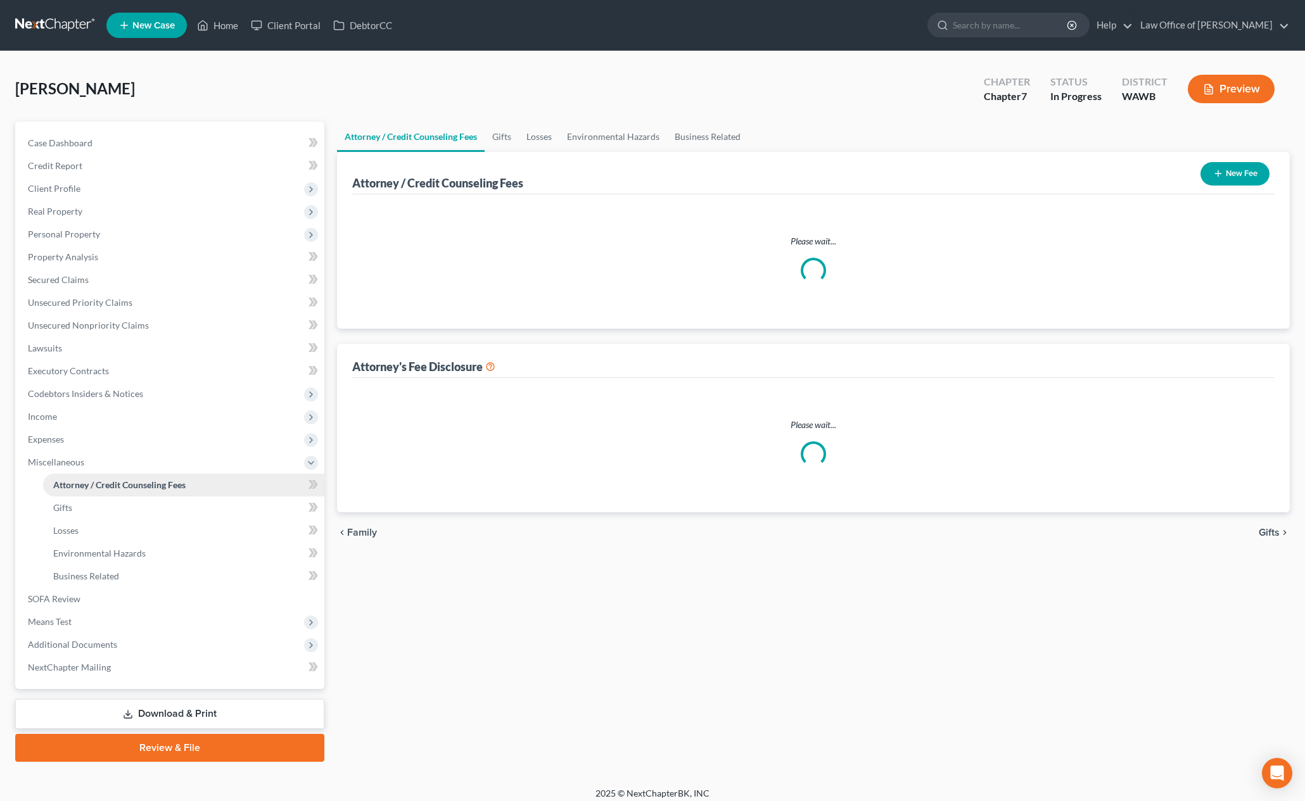
select select "0"
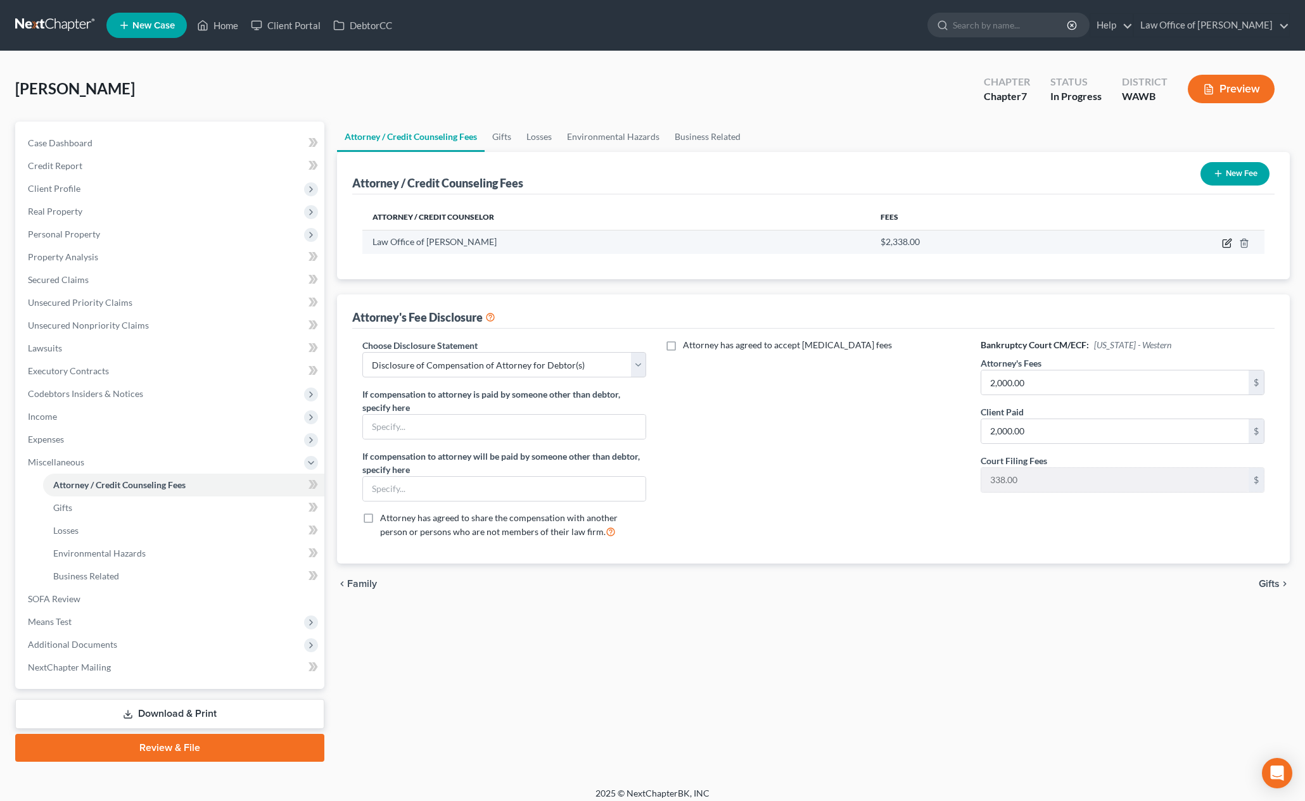
click at [1228, 243] on icon "button" at bounding box center [1228, 242] width 6 height 6
select select "50"
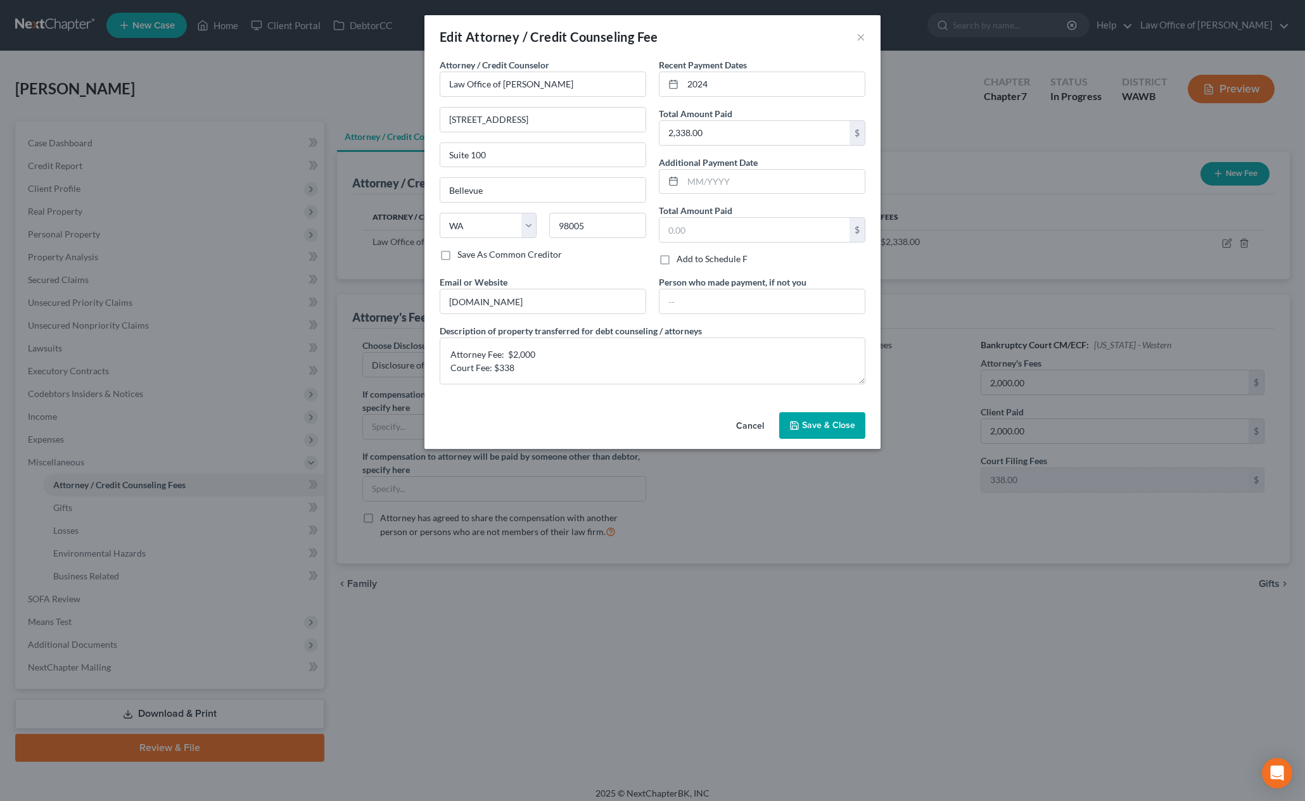
click at [839, 421] on span "Save & Close" at bounding box center [828, 425] width 53 height 11
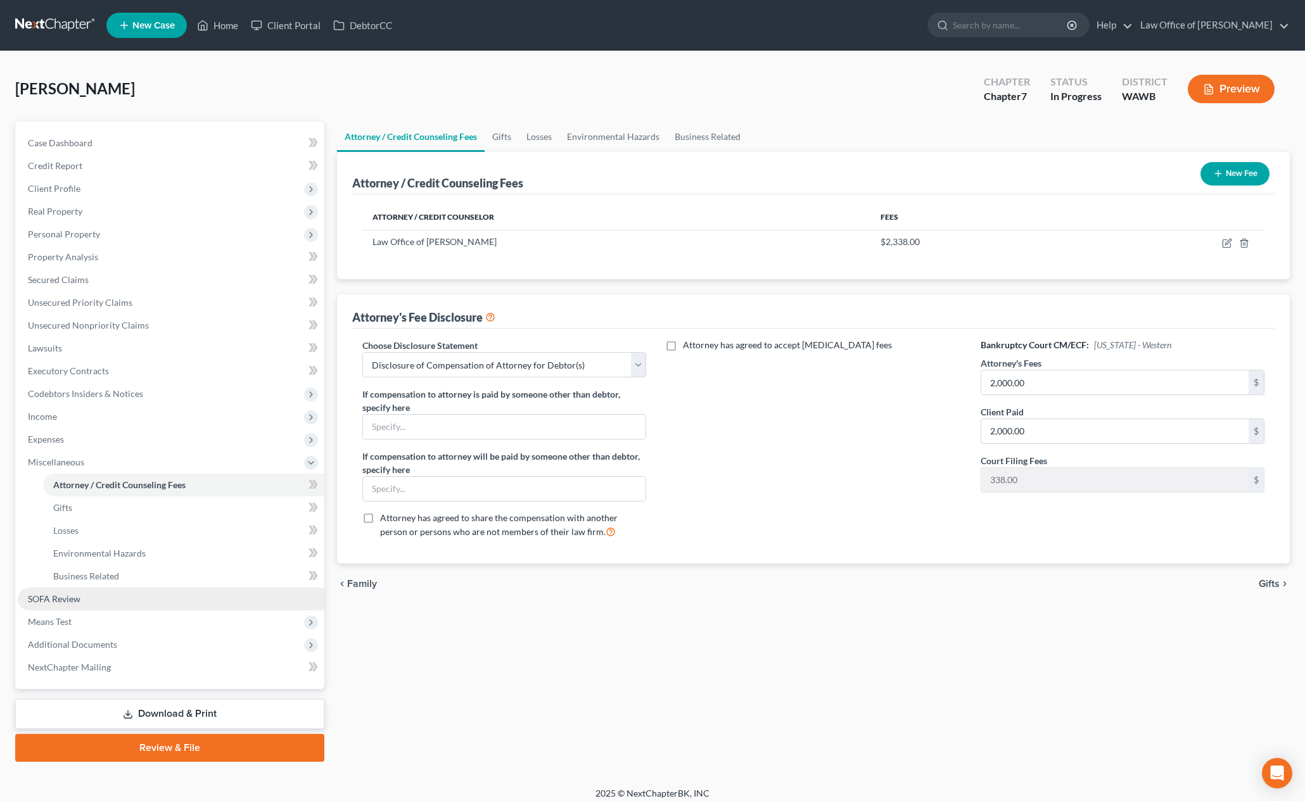
click at [210, 609] on link "SOFA Review" at bounding box center [171, 599] width 307 height 23
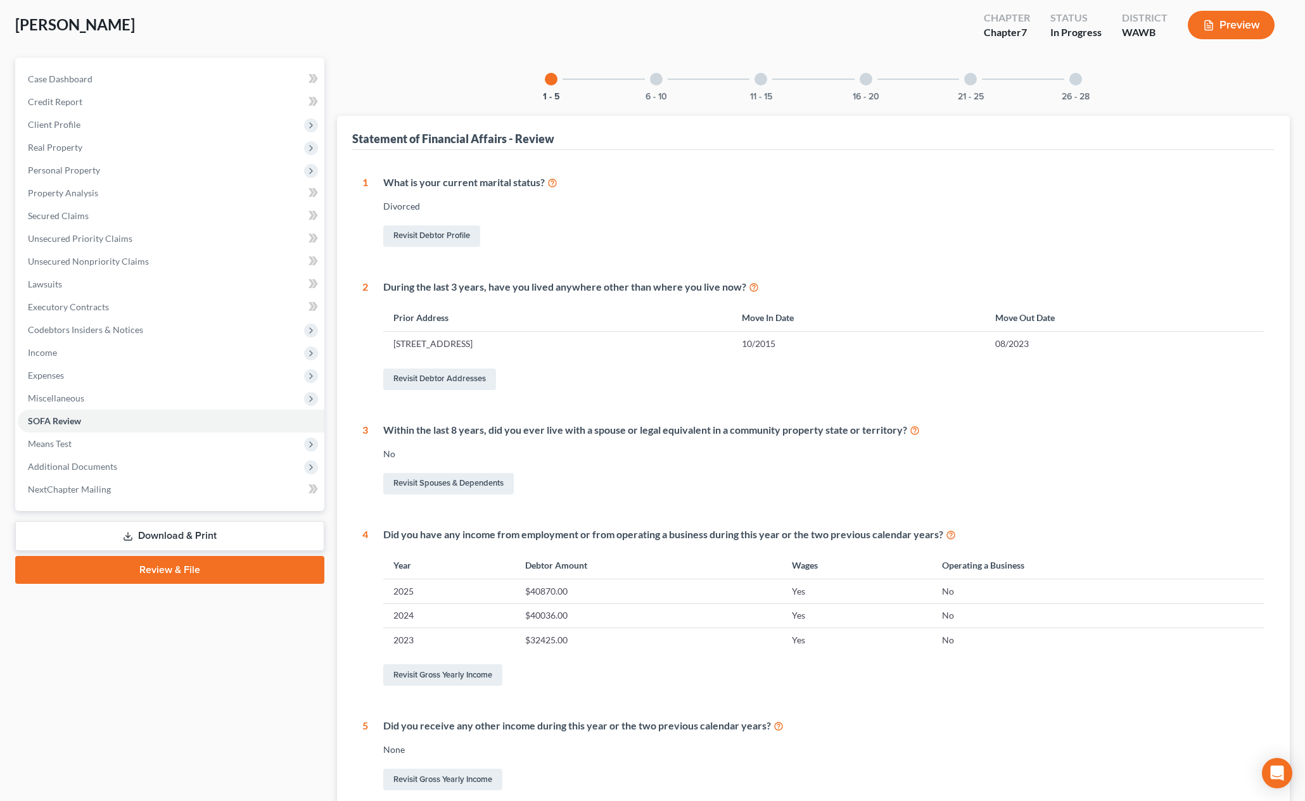
scroll to position [61, 0]
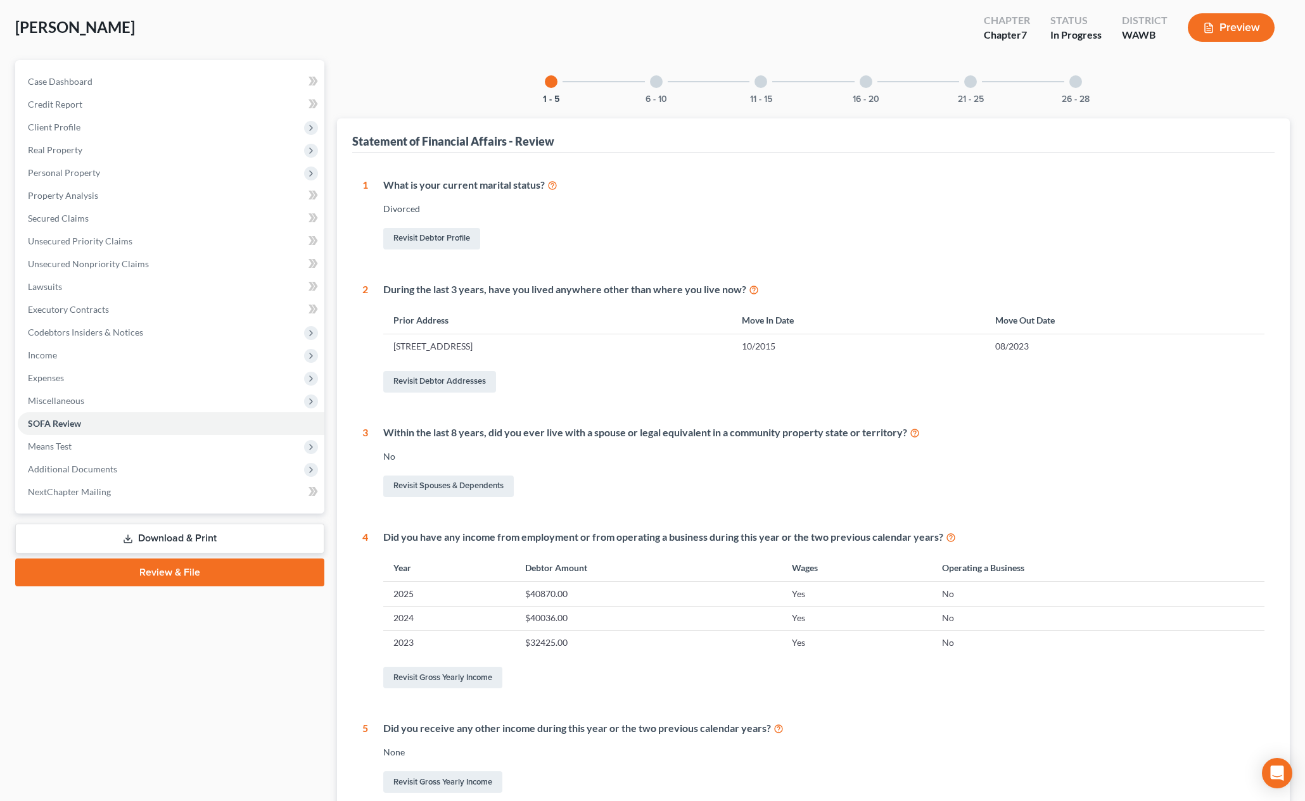
click at [653, 86] on div at bounding box center [656, 81] width 13 height 13
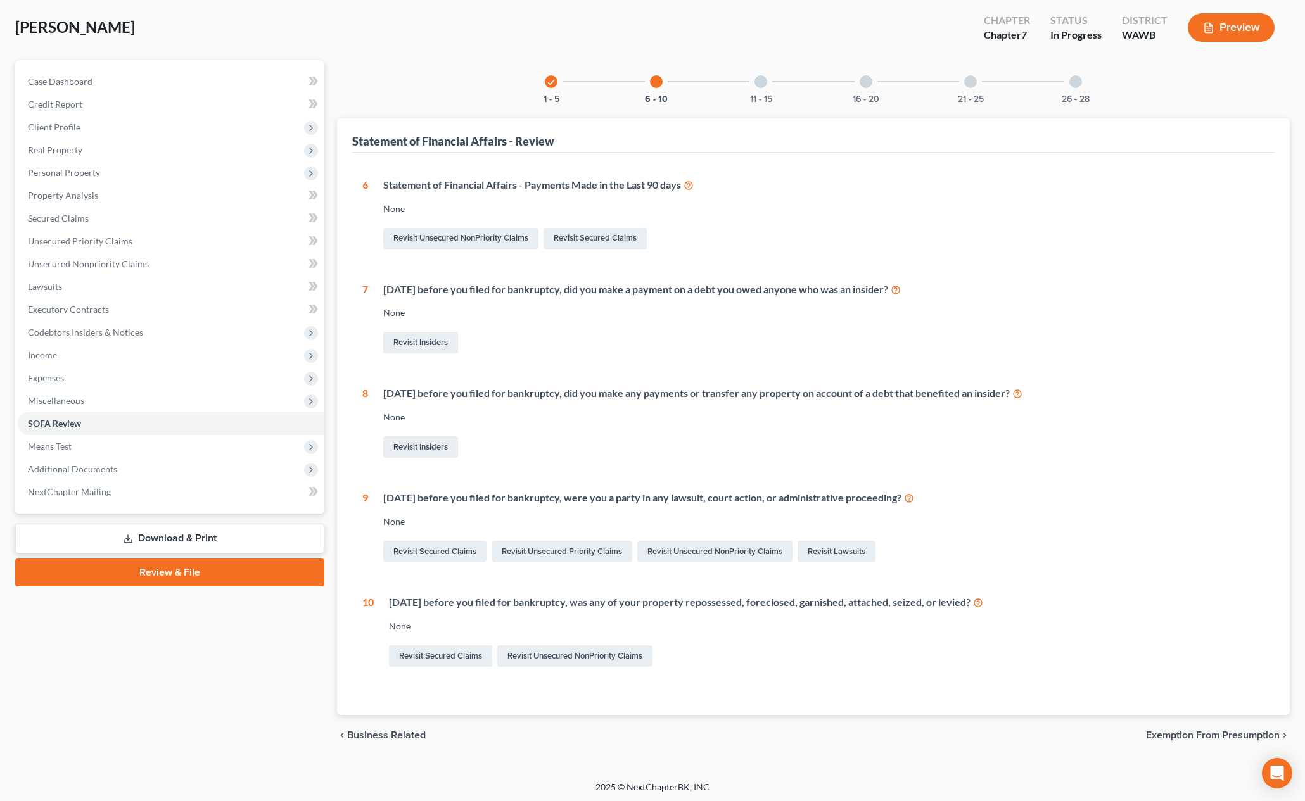
click at [756, 82] on div at bounding box center [761, 81] width 13 height 13
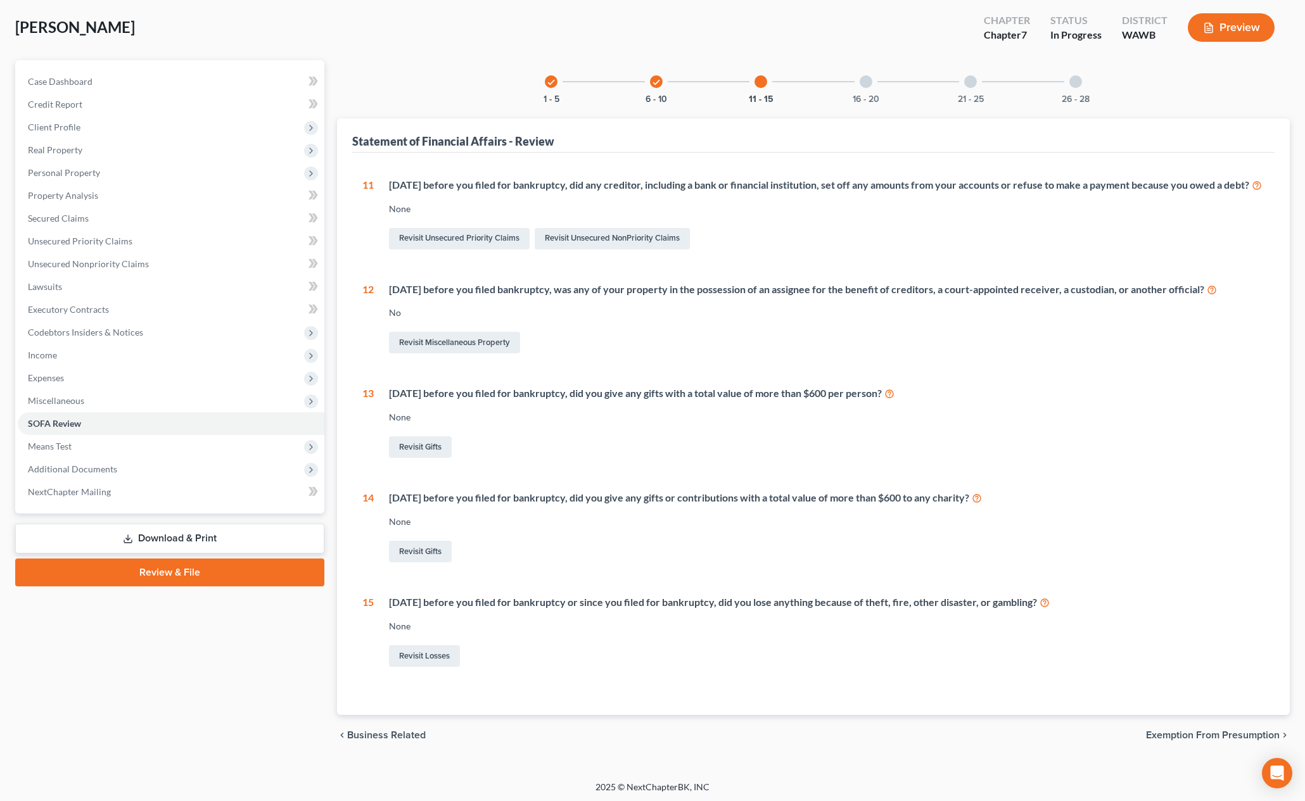
click at [876, 85] on div "16 - 20" at bounding box center [866, 81] width 43 height 43
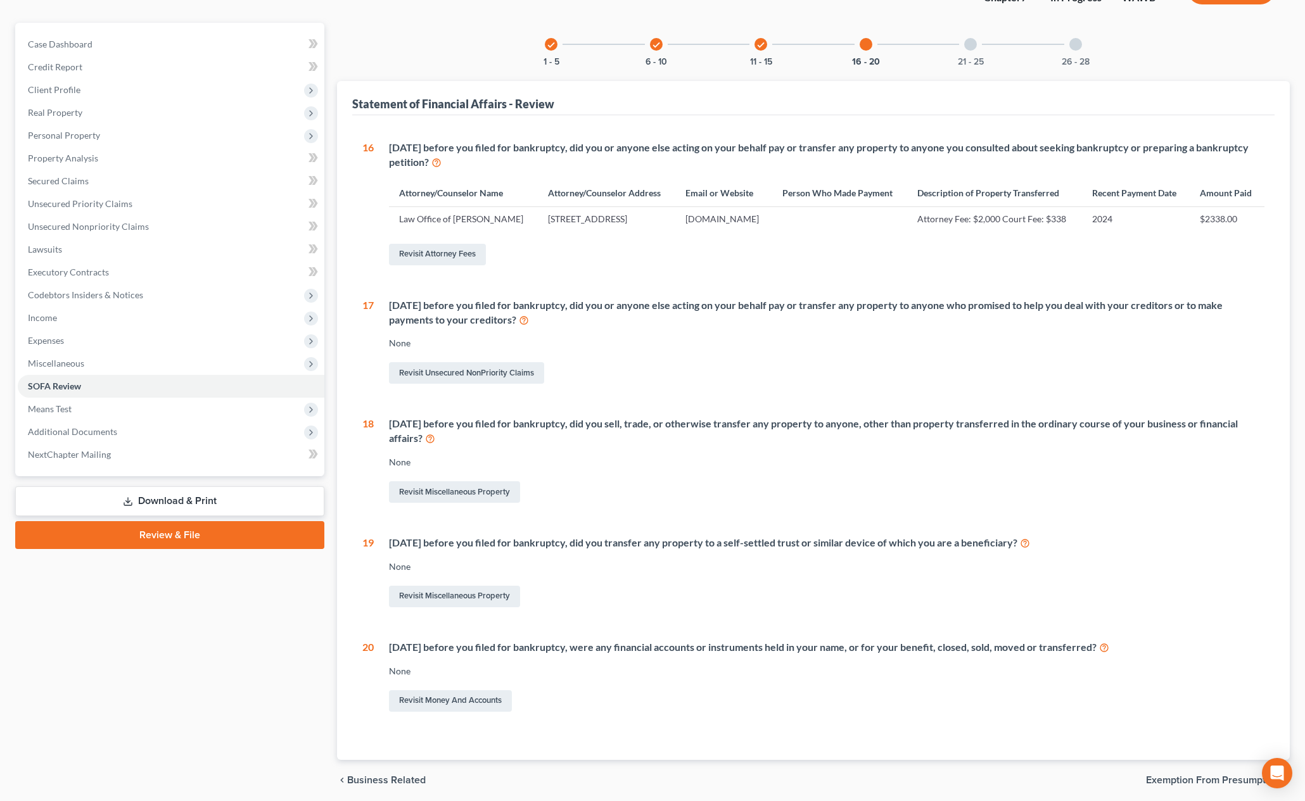
scroll to position [64, 0]
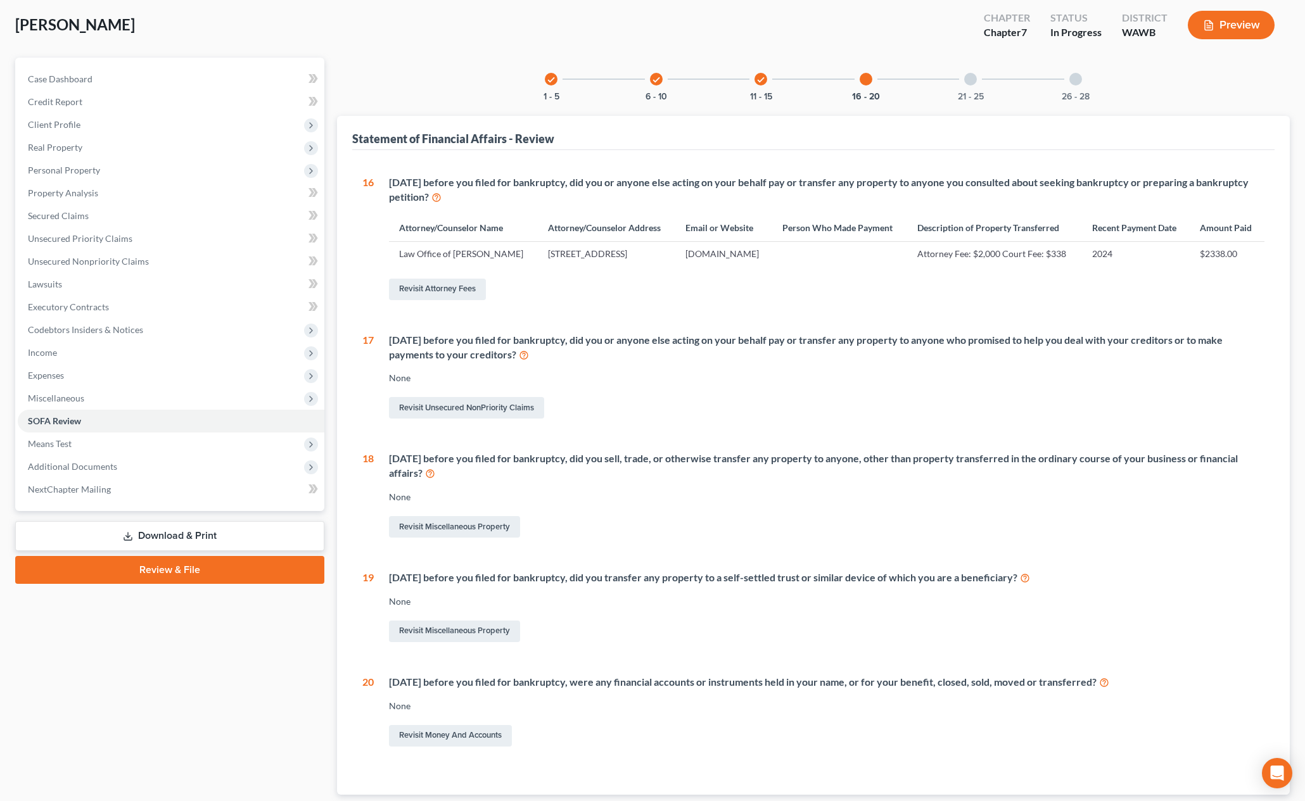
click at [965, 85] on div "21 - 25" at bounding box center [970, 79] width 43 height 43
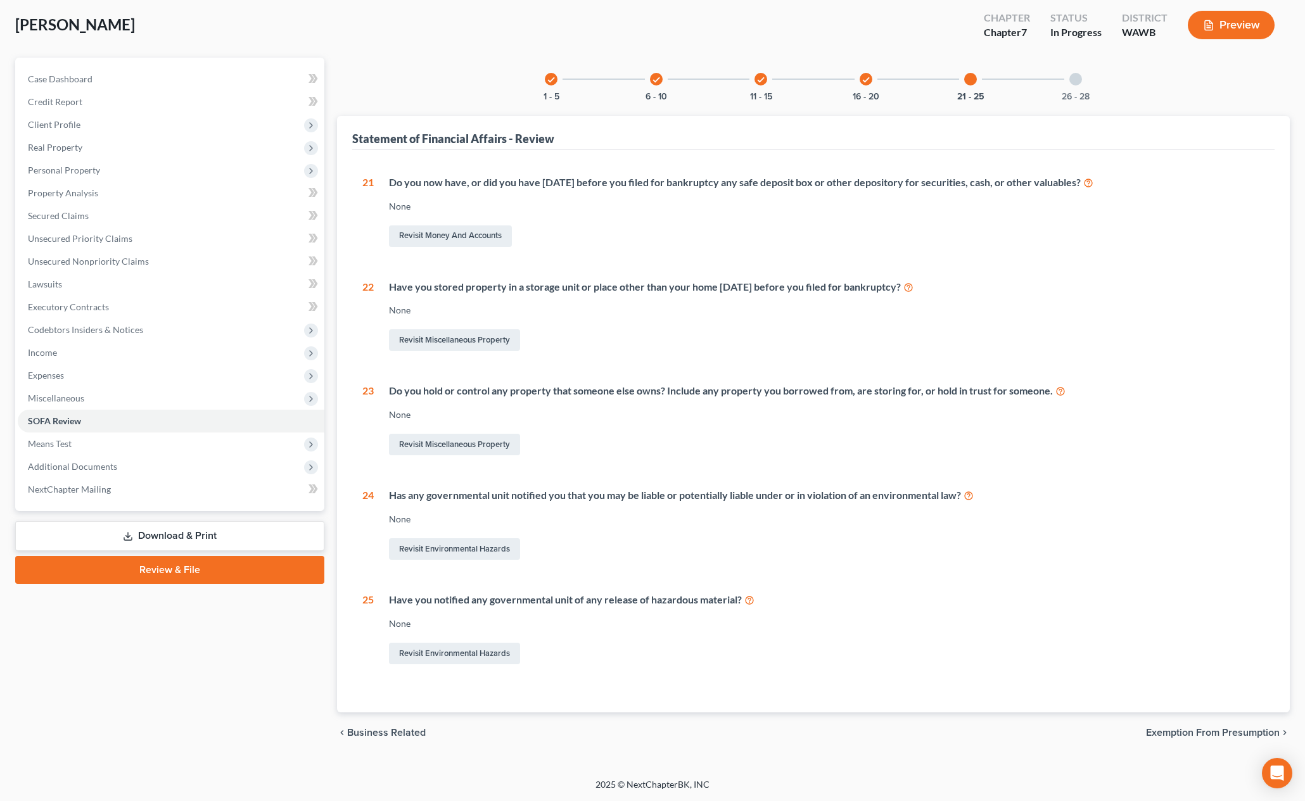
click at [1071, 84] on div "26 - 28" at bounding box center [1075, 79] width 43 height 43
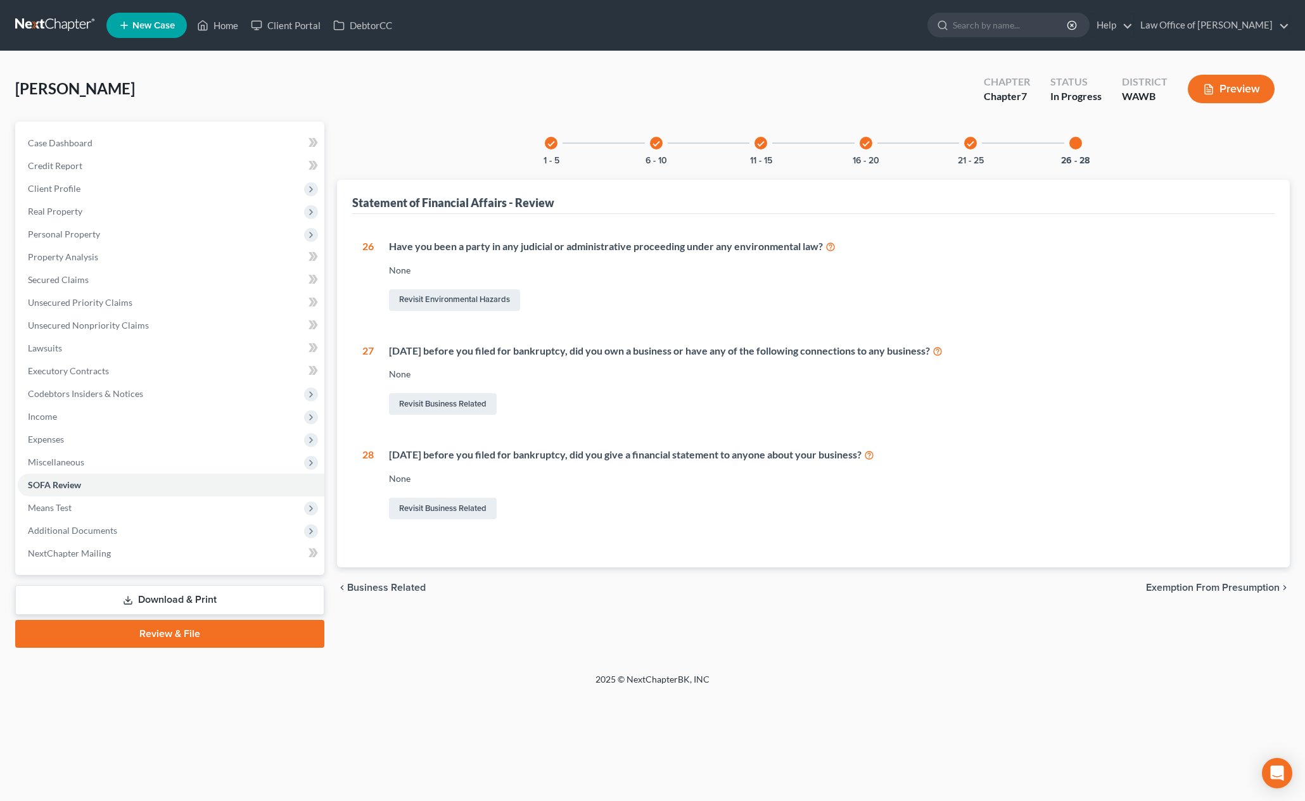
scroll to position [0, 0]
click at [470, 504] on link "Revisit Business Related" at bounding box center [443, 509] width 108 height 22
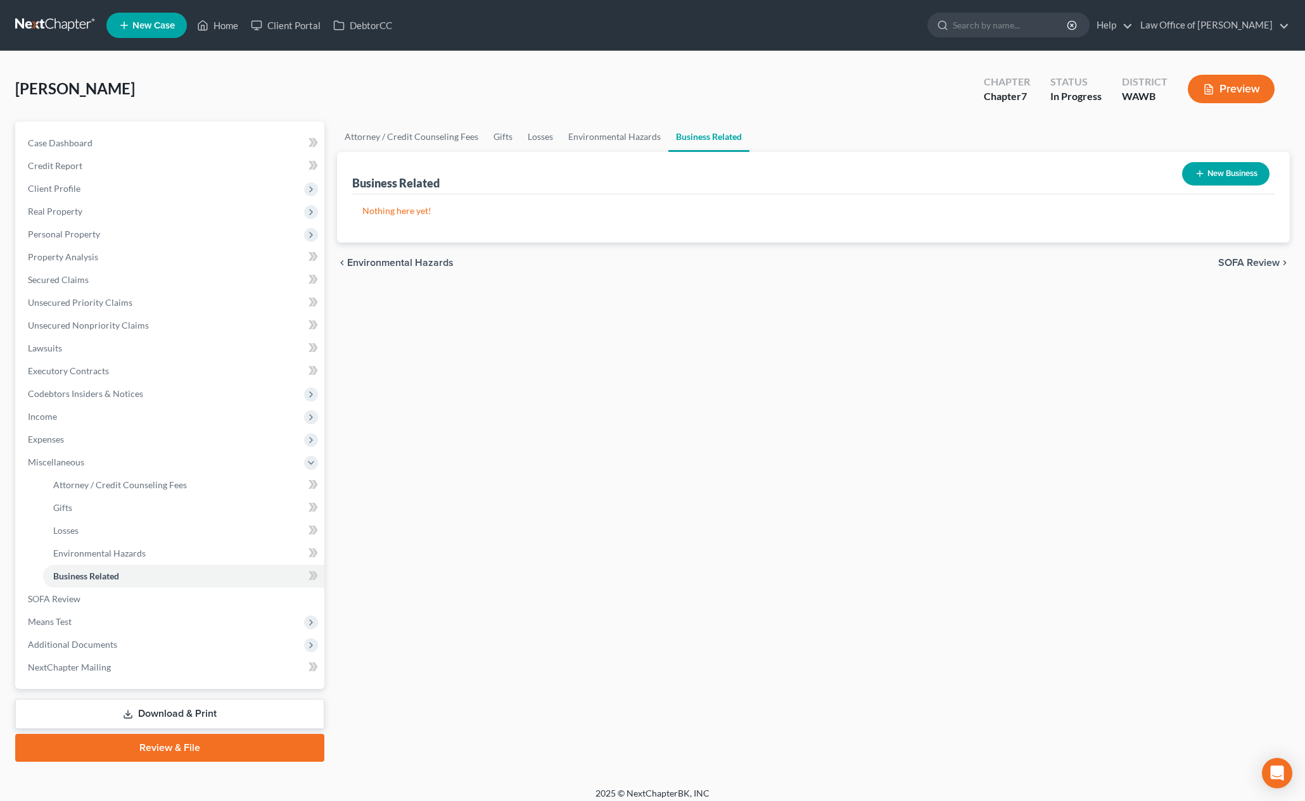
click at [1234, 178] on button "New Business" at bounding box center [1225, 173] width 87 height 23
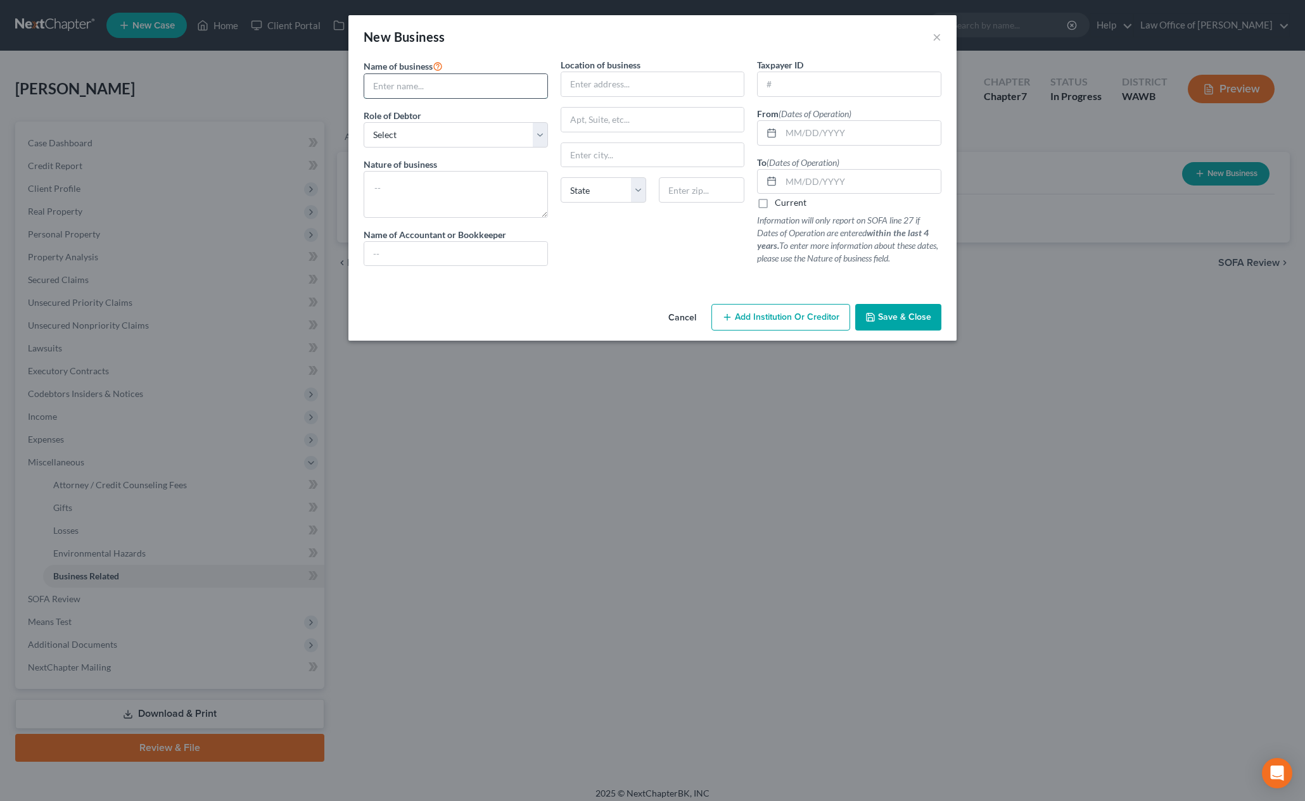
click at [419, 89] on input "text" at bounding box center [455, 86] width 183 height 24
type input "Inspirational Productions"
click at [794, 131] on input "text" at bounding box center [861, 133] width 160 height 24
type input "[DATE]"
click at [775, 205] on label "Current" at bounding box center [791, 202] width 32 height 13
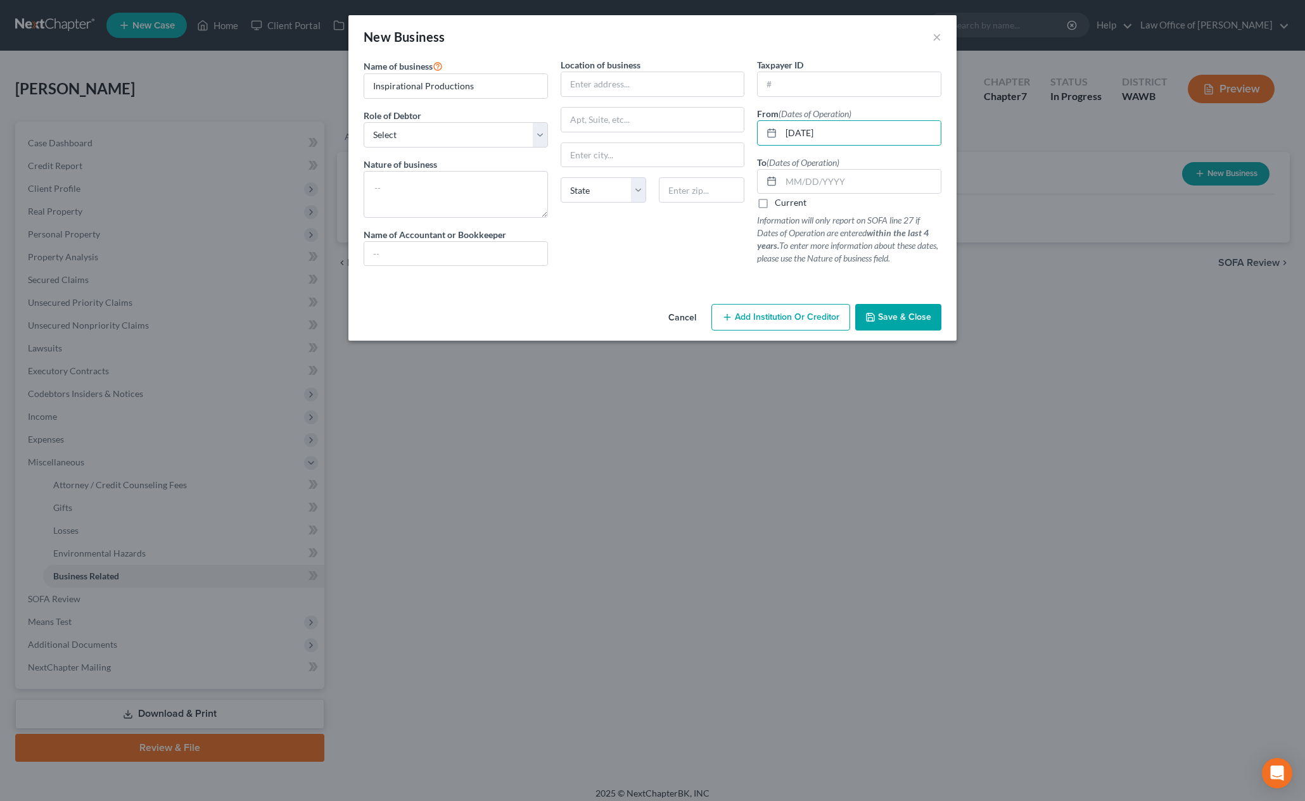
click at [780, 205] on input "Current" at bounding box center [784, 200] width 8 height 8
checkbox input "true"
click at [460, 121] on div "Role of Debtor * Select A member of a limited liability company (LLC) or limite…" at bounding box center [456, 128] width 184 height 39
click at [460, 134] on select "Select A member of a limited liability company (LLC) or limited liability partn…" at bounding box center [456, 134] width 184 height 25
select select "member"
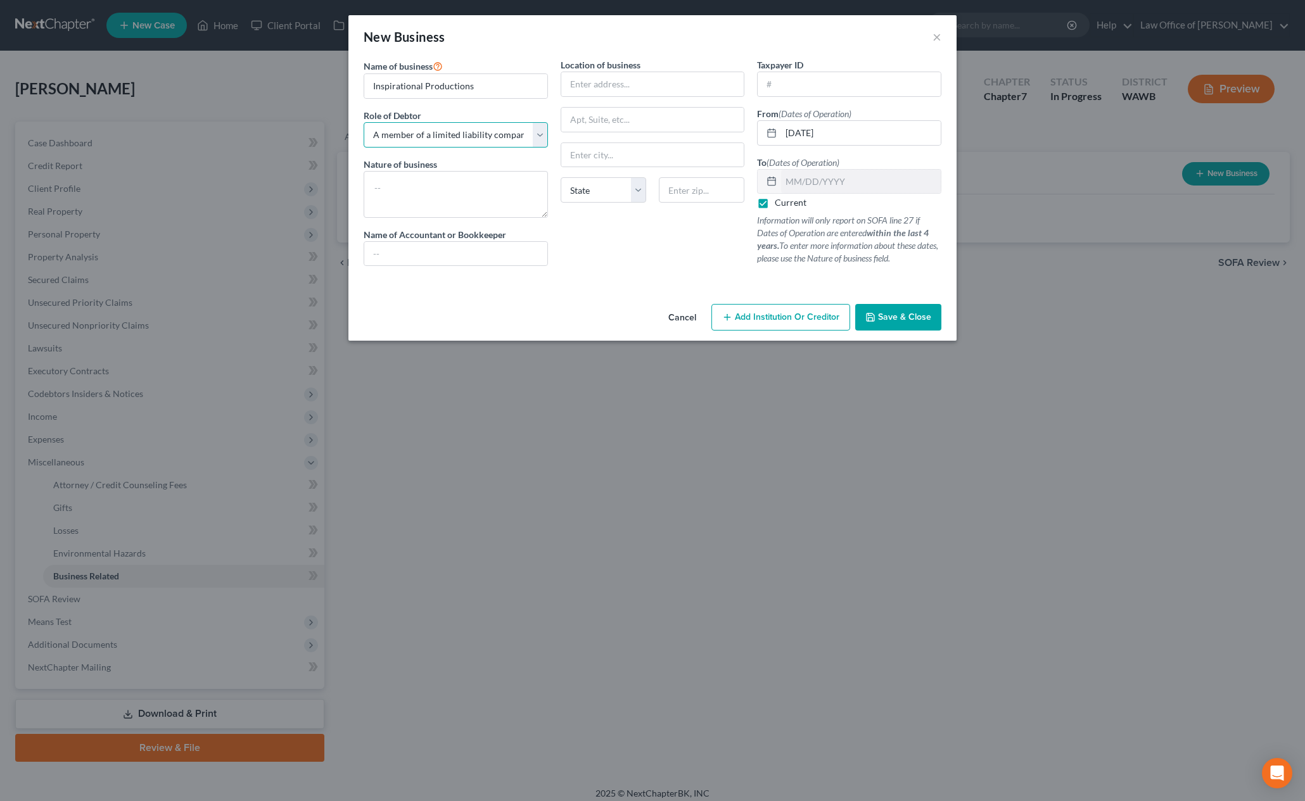
click at [364, 122] on select "Select A member of a limited liability company (LLC) or limited liability partn…" at bounding box center [456, 134] width 184 height 25
click at [886, 322] on button "Save & Close" at bounding box center [898, 317] width 86 height 27
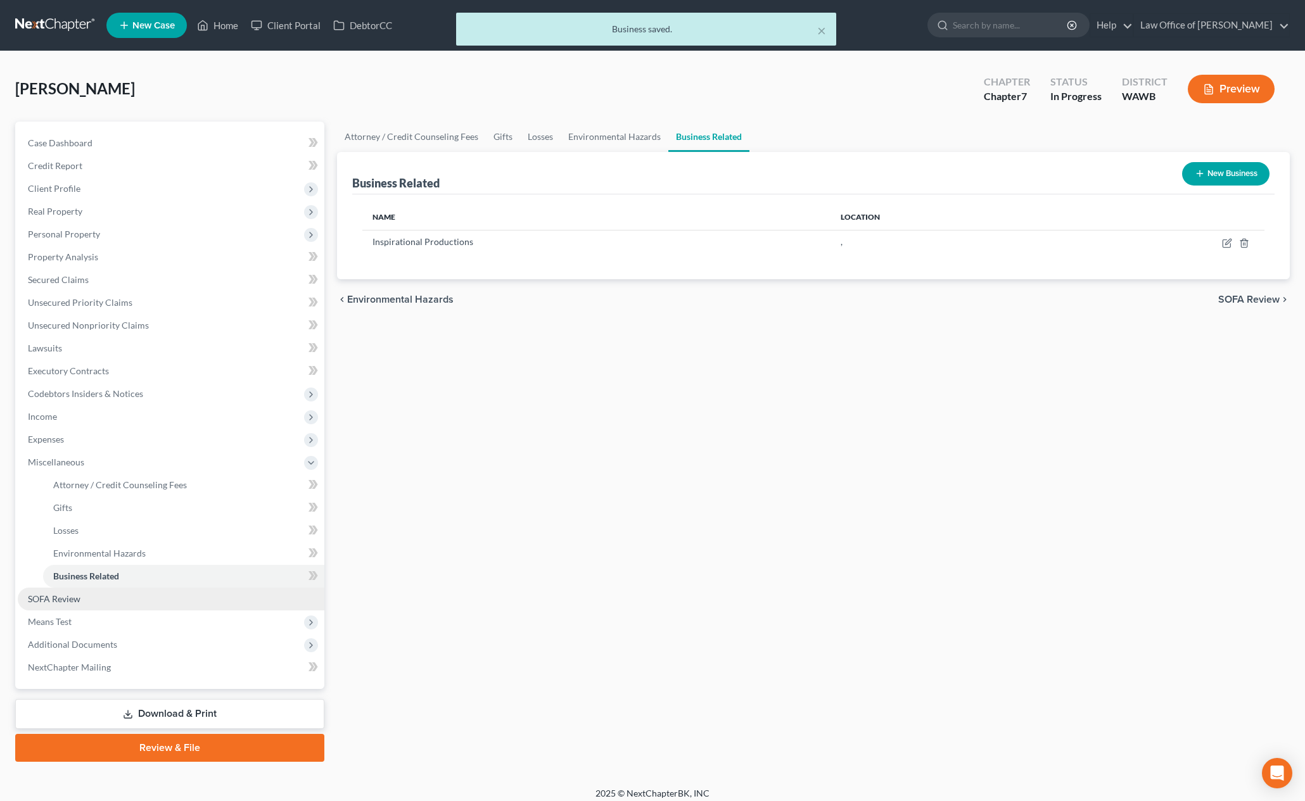
click at [120, 601] on link "SOFA Review" at bounding box center [171, 599] width 307 height 23
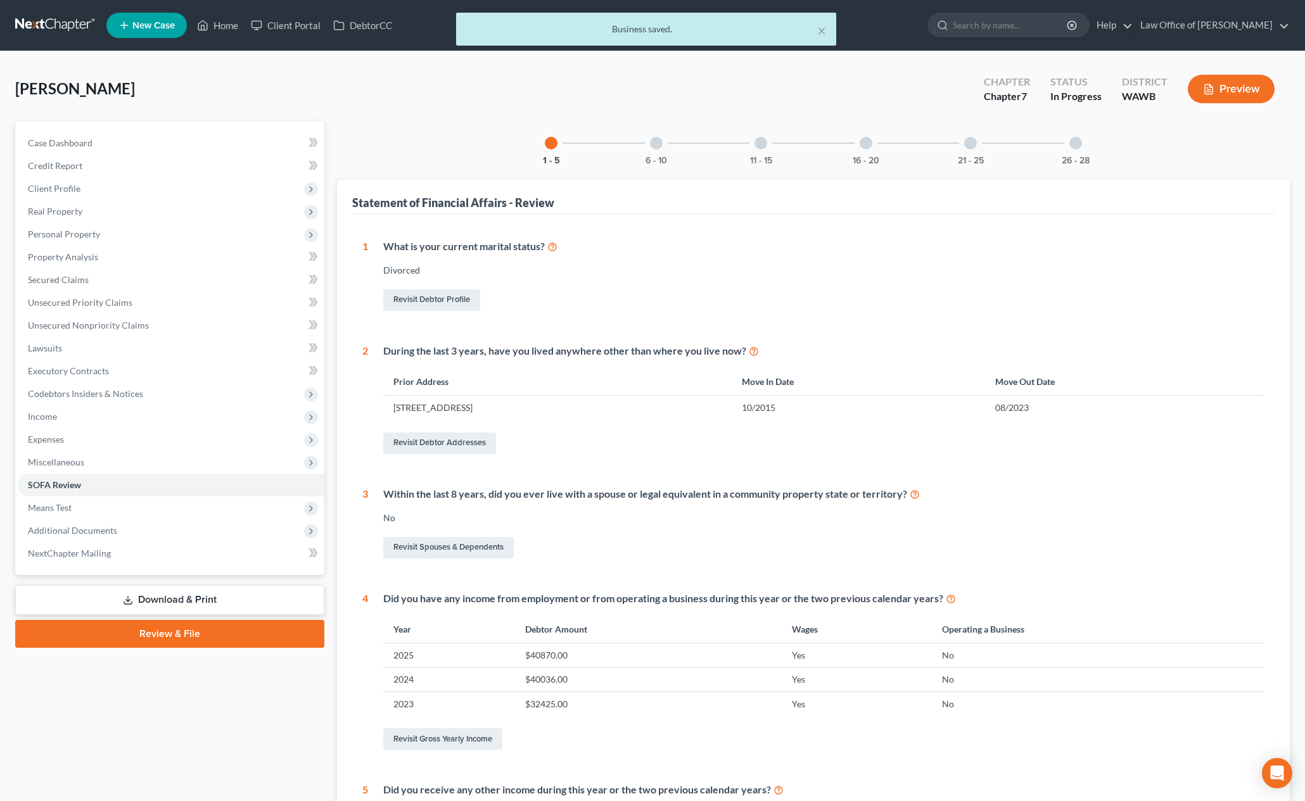
click at [653, 144] on div at bounding box center [656, 143] width 13 height 13
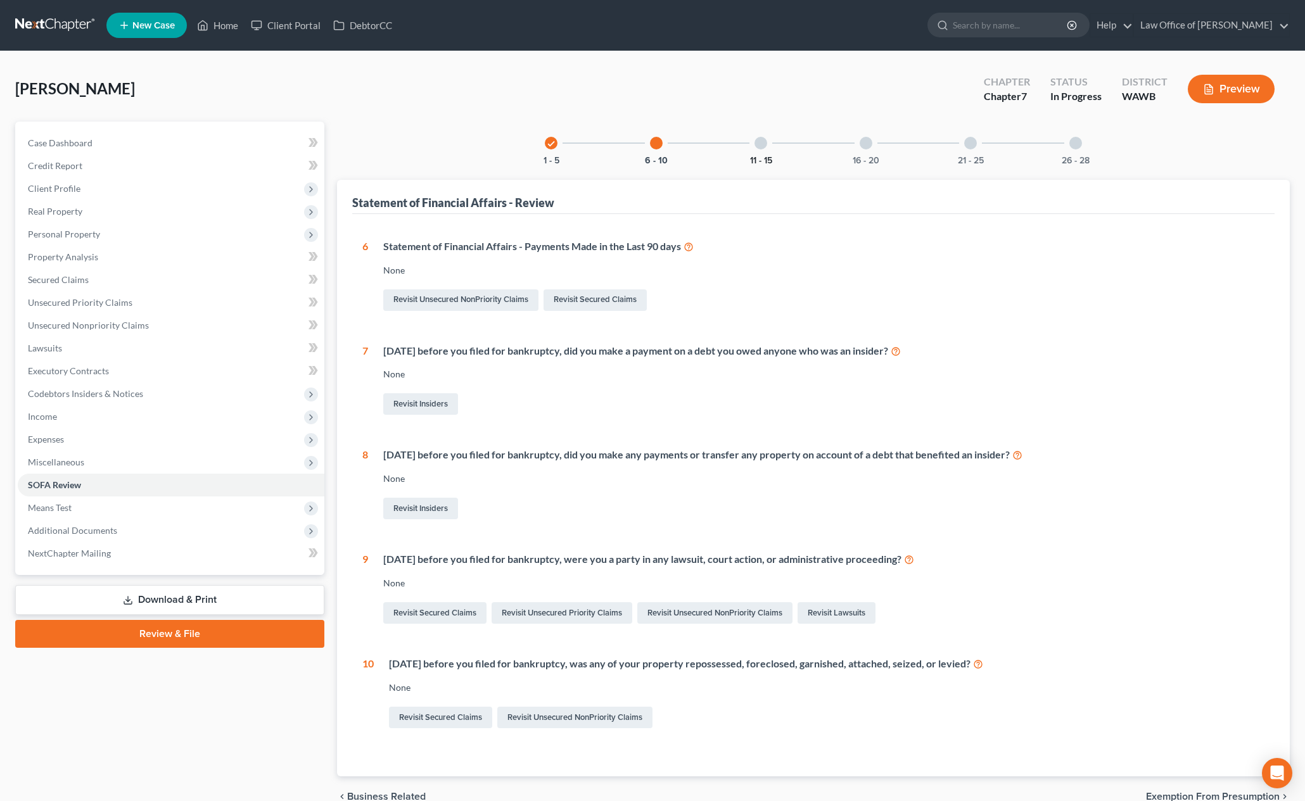
click at [762, 158] on button "11 - 15" at bounding box center [761, 160] width 22 height 9
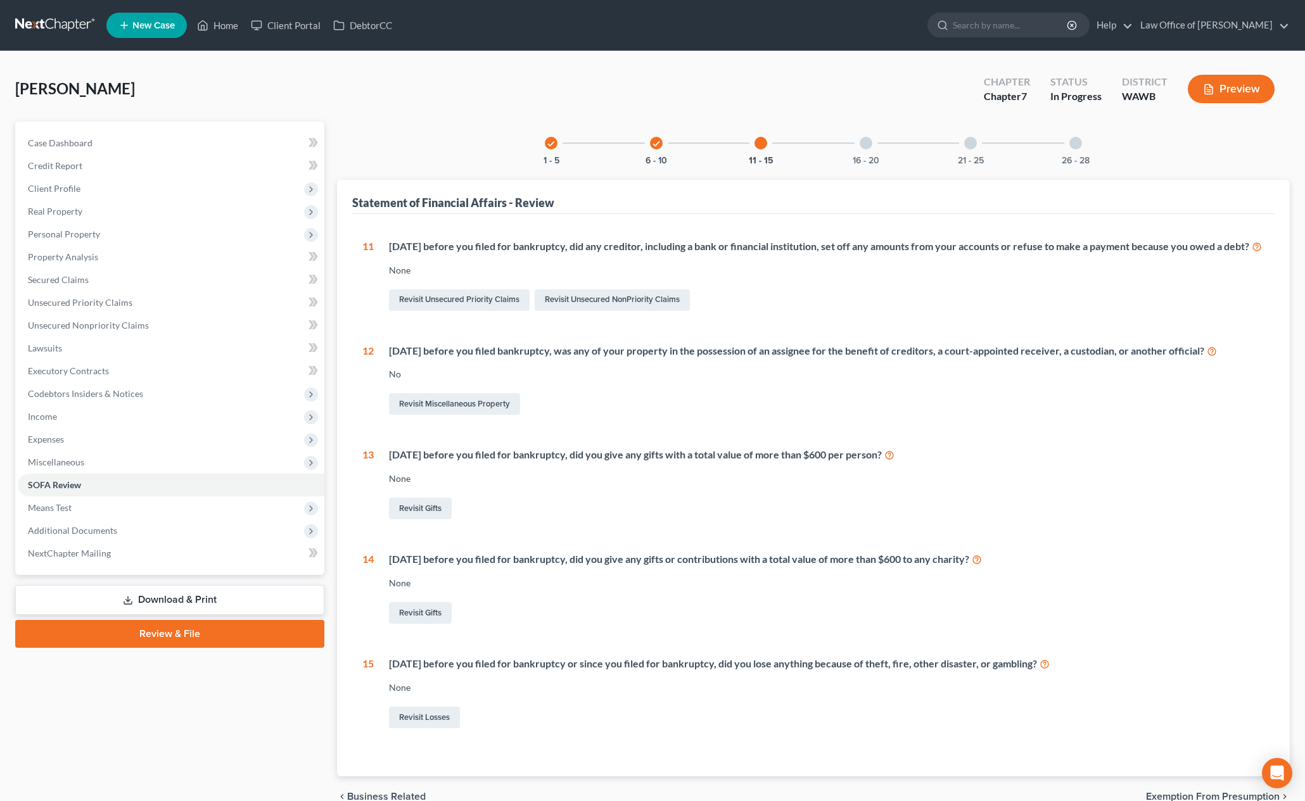
click at [881, 155] on div "16 - 20" at bounding box center [866, 143] width 43 height 43
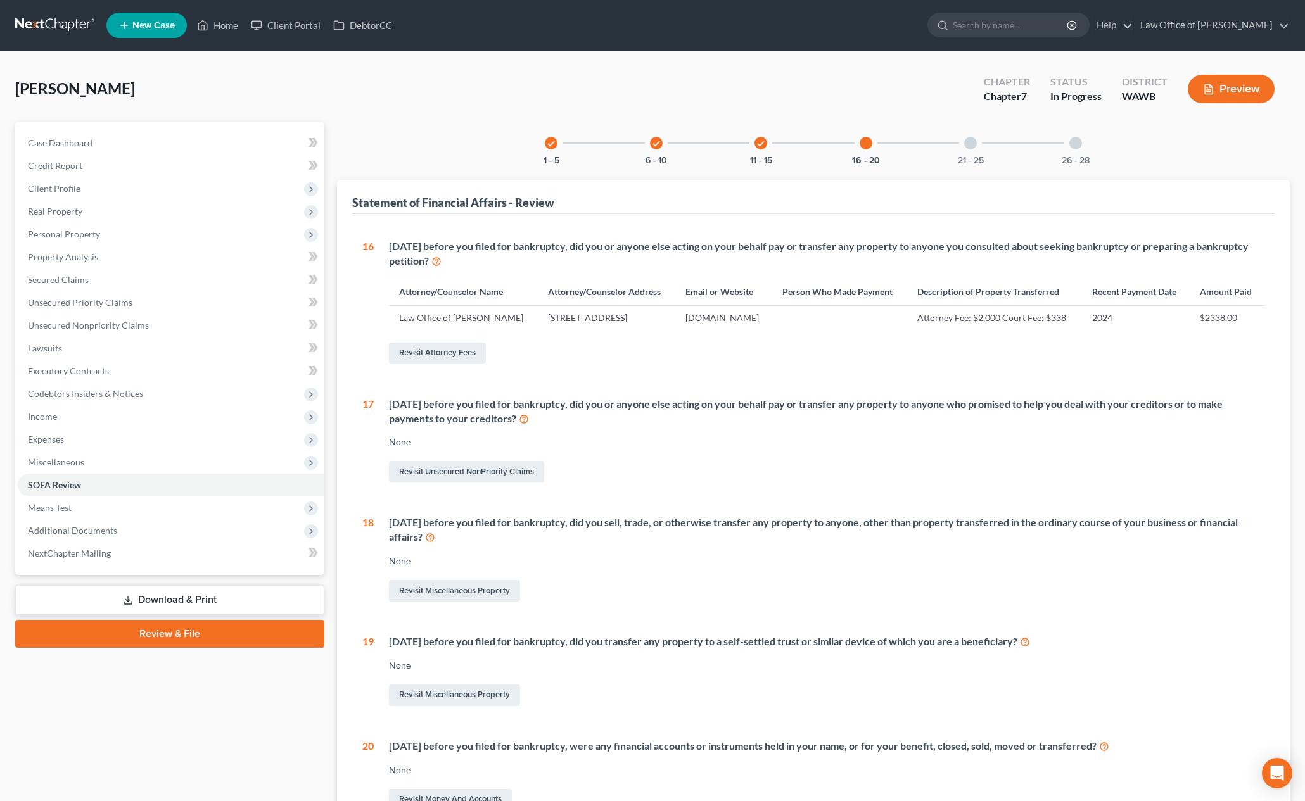
click at [990, 158] on div "21 - 25" at bounding box center [970, 143] width 43 height 43
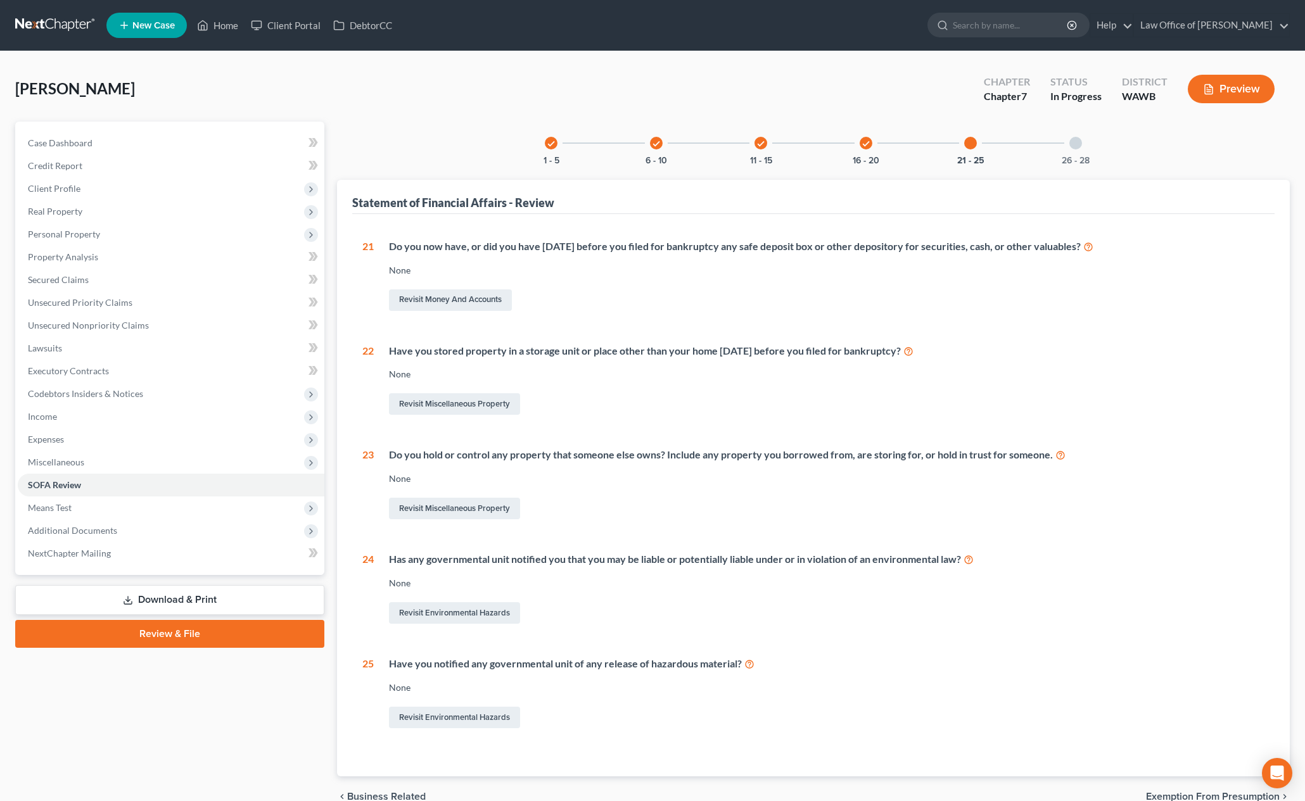
click at [1082, 147] on div "26 - 28" at bounding box center [1075, 143] width 43 height 43
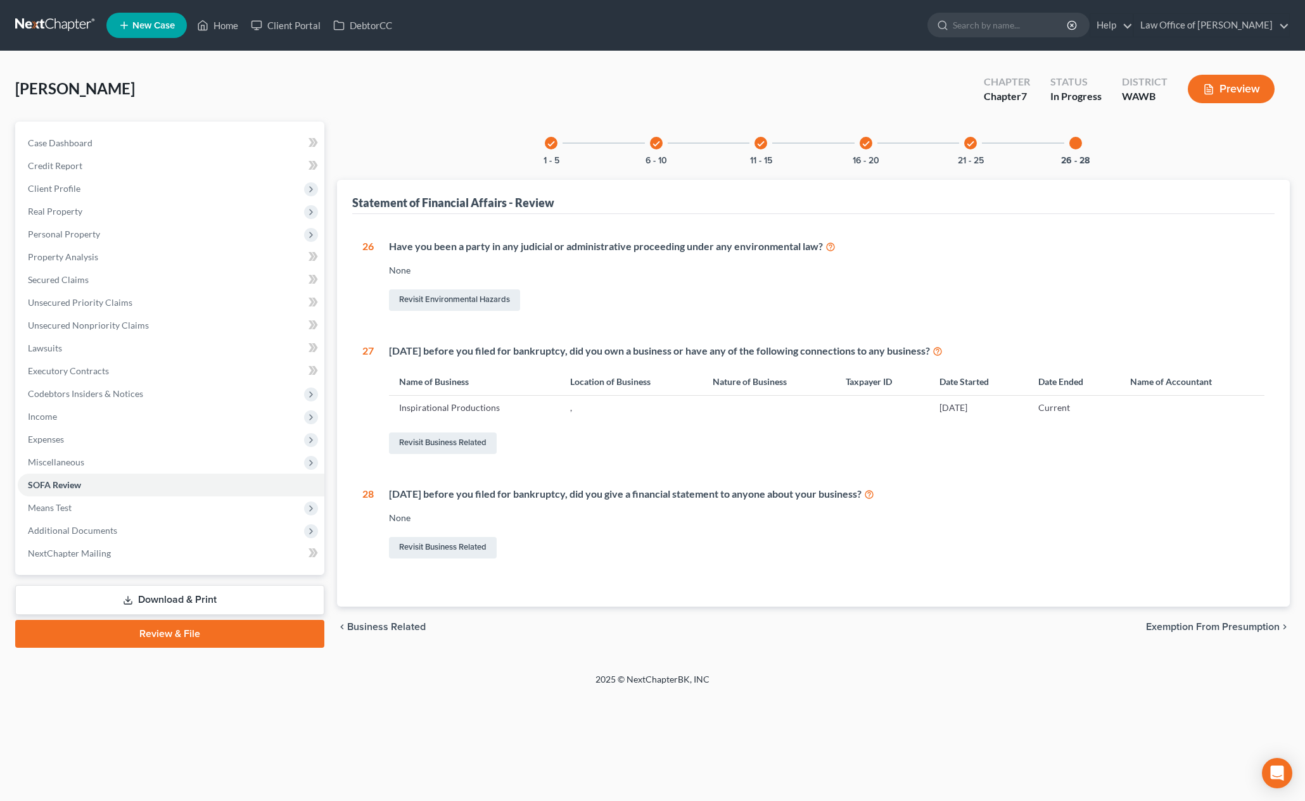
click at [79, 33] on link at bounding box center [55, 25] width 81 height 23
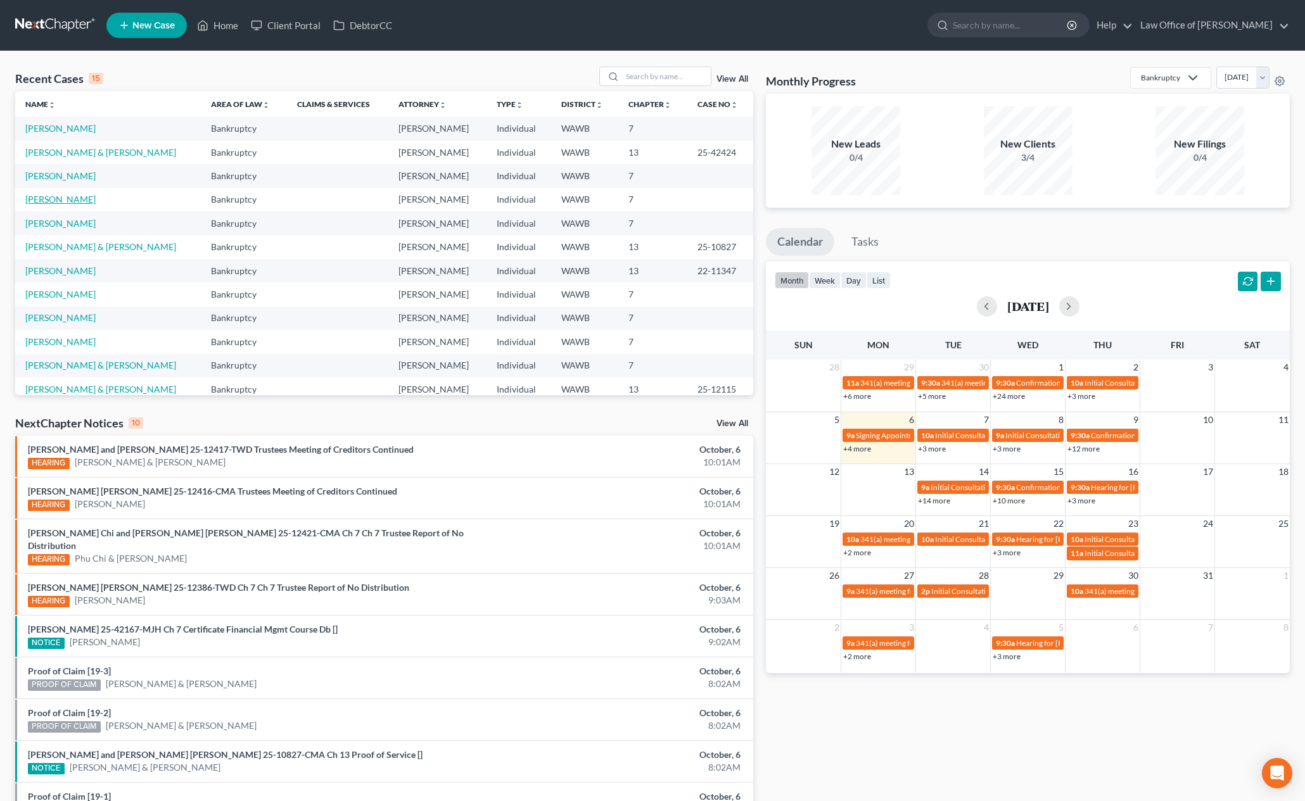
click at [59, 200] on link "[PERSON_NAME]" at bounding box center [60, 199] width 70 height 11
select select "6"
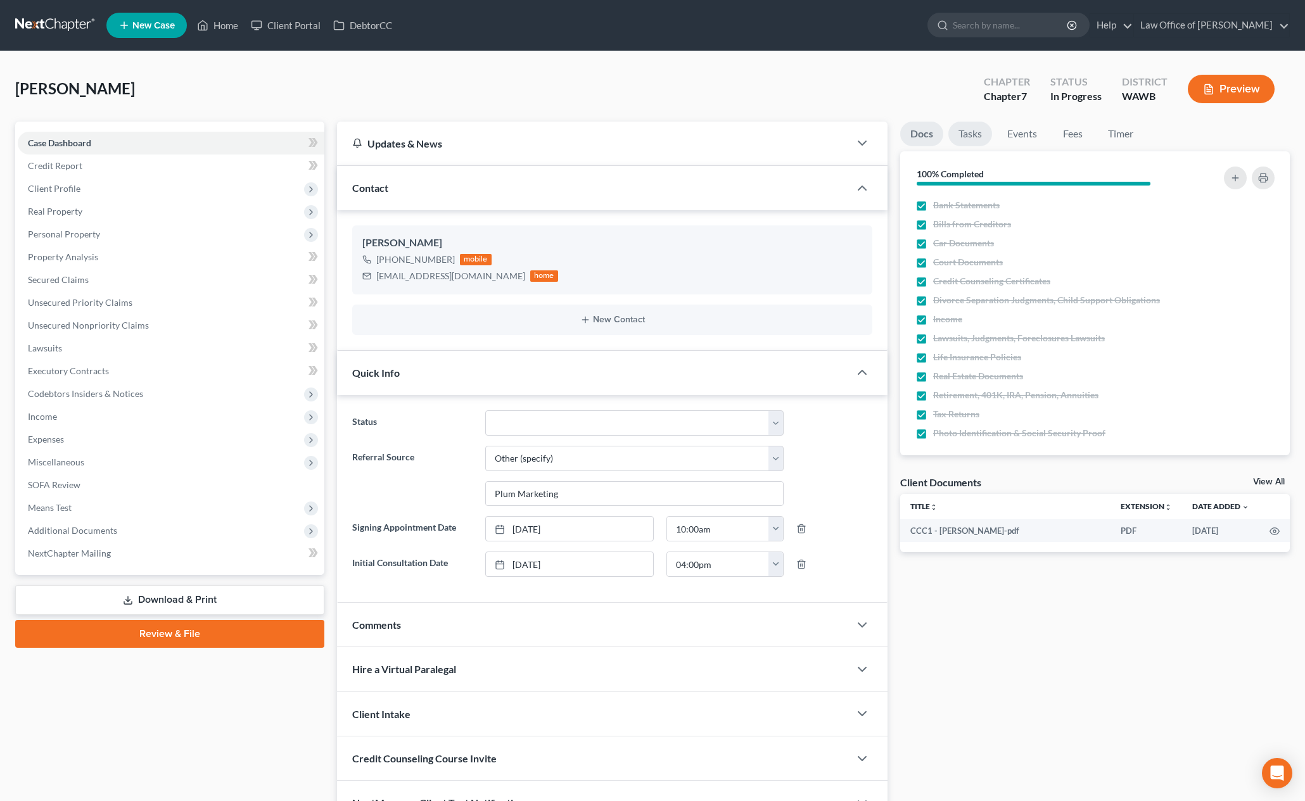
click at [977, 136] on link "Tasks" at bounding box center [970, 134] width 44 height 25
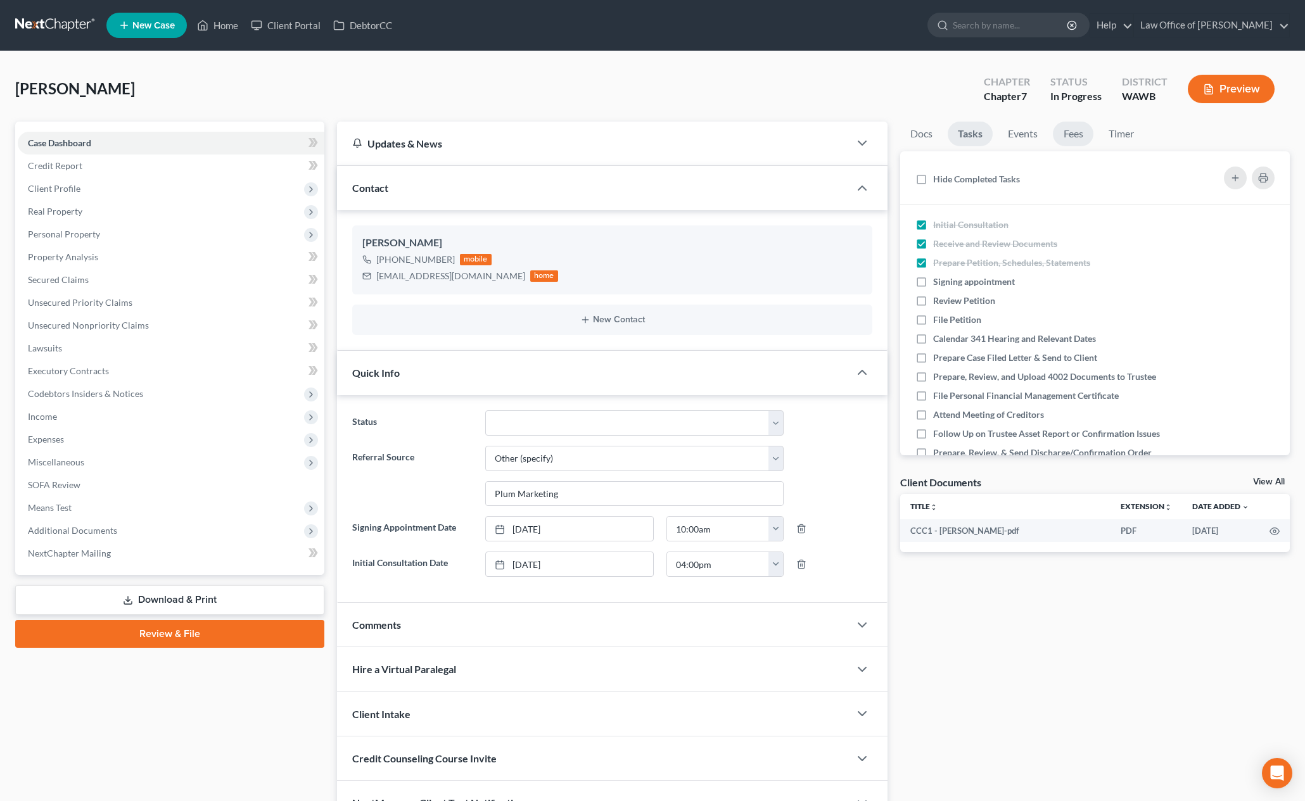
click at [1077, 136] on link "Fees" at bounding box center [1073, 134] width 41 height 25
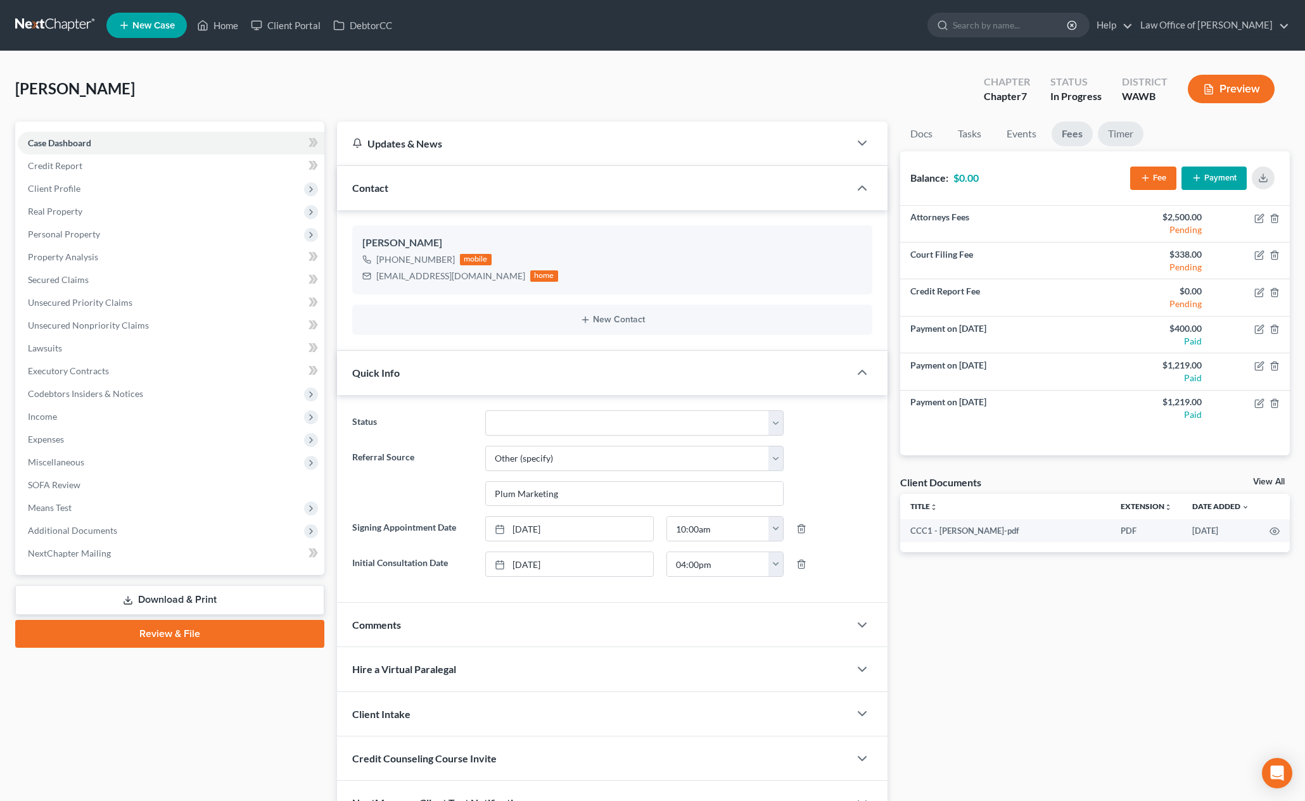
click at [1131, 137] on link "Timer" at bounding box center [1121, 134] width 46 height 25
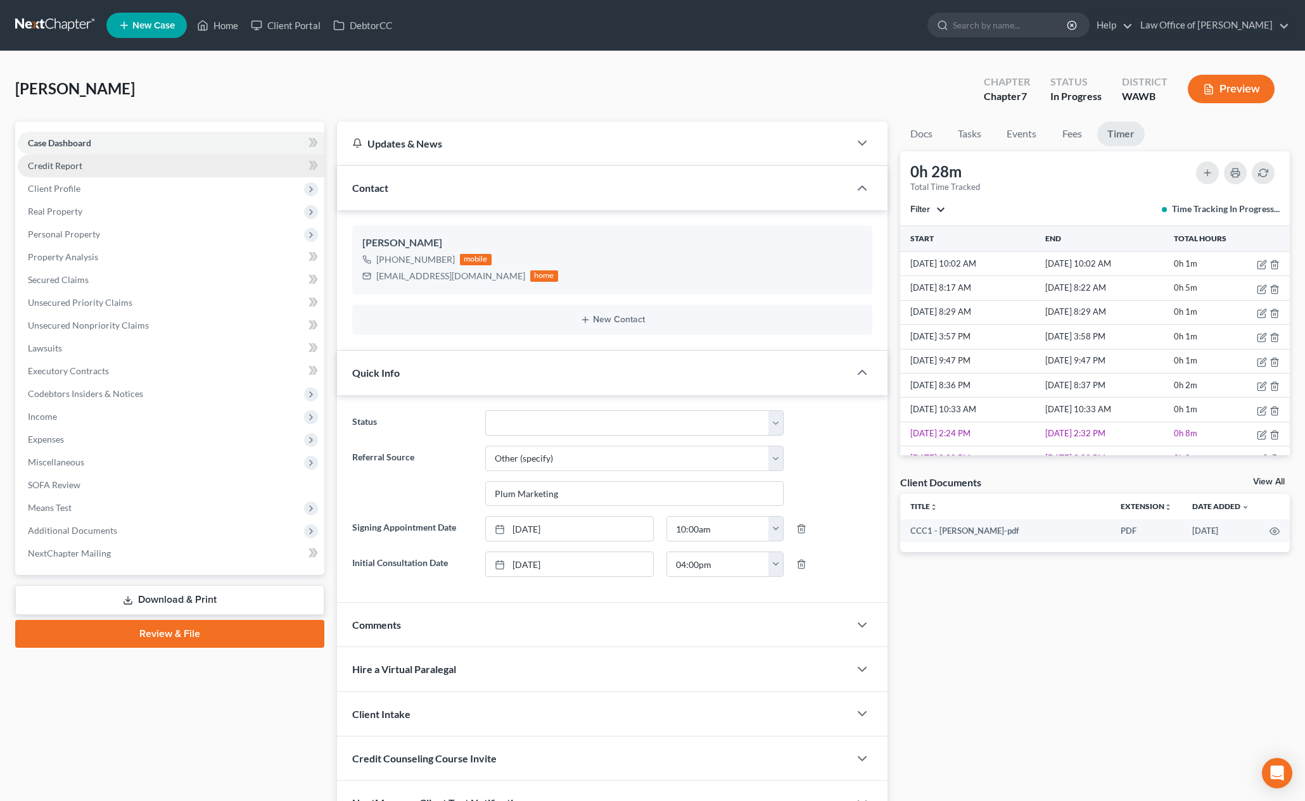
click at [99, 166] on link "Credit Report" at bounding box center [171, 166] width 307 height 23
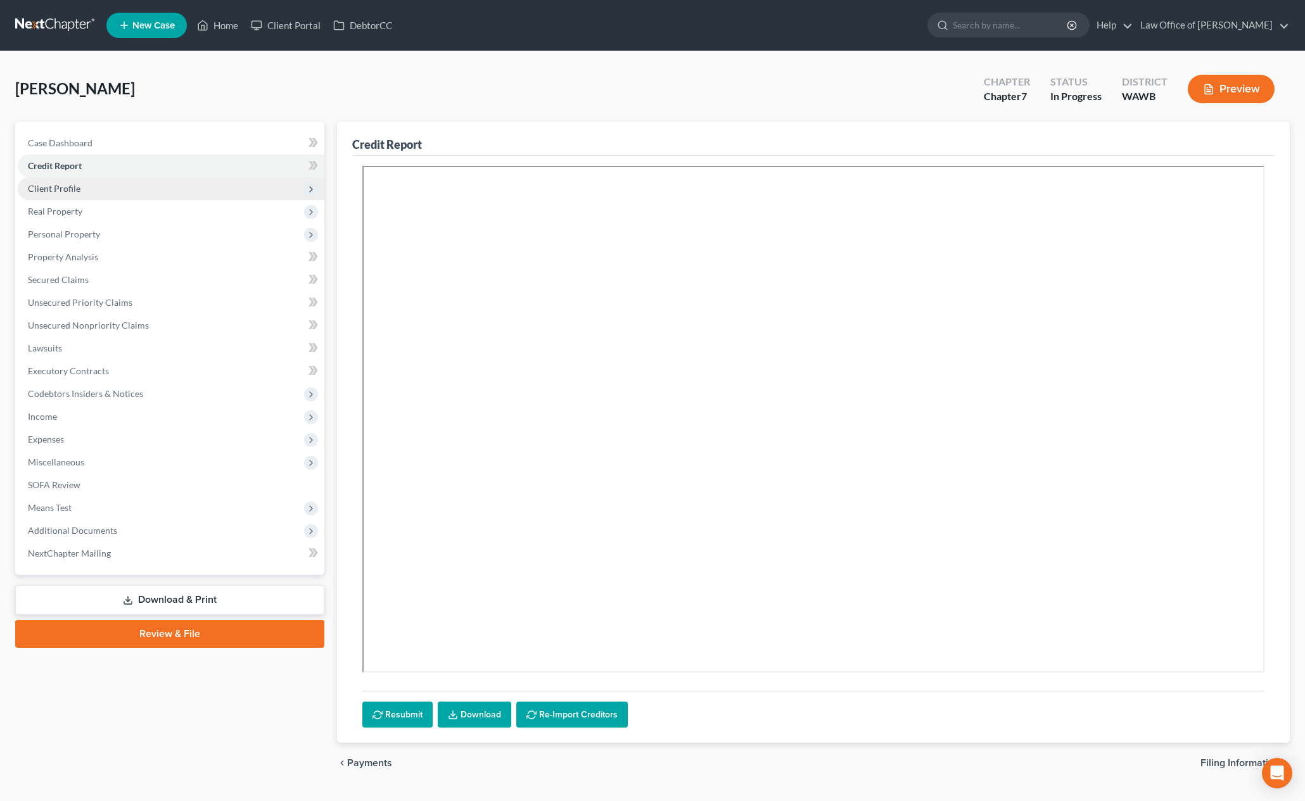
click at [96, 181] on span "Client Profile" at bounding box center [171, 188] width 307 height 23
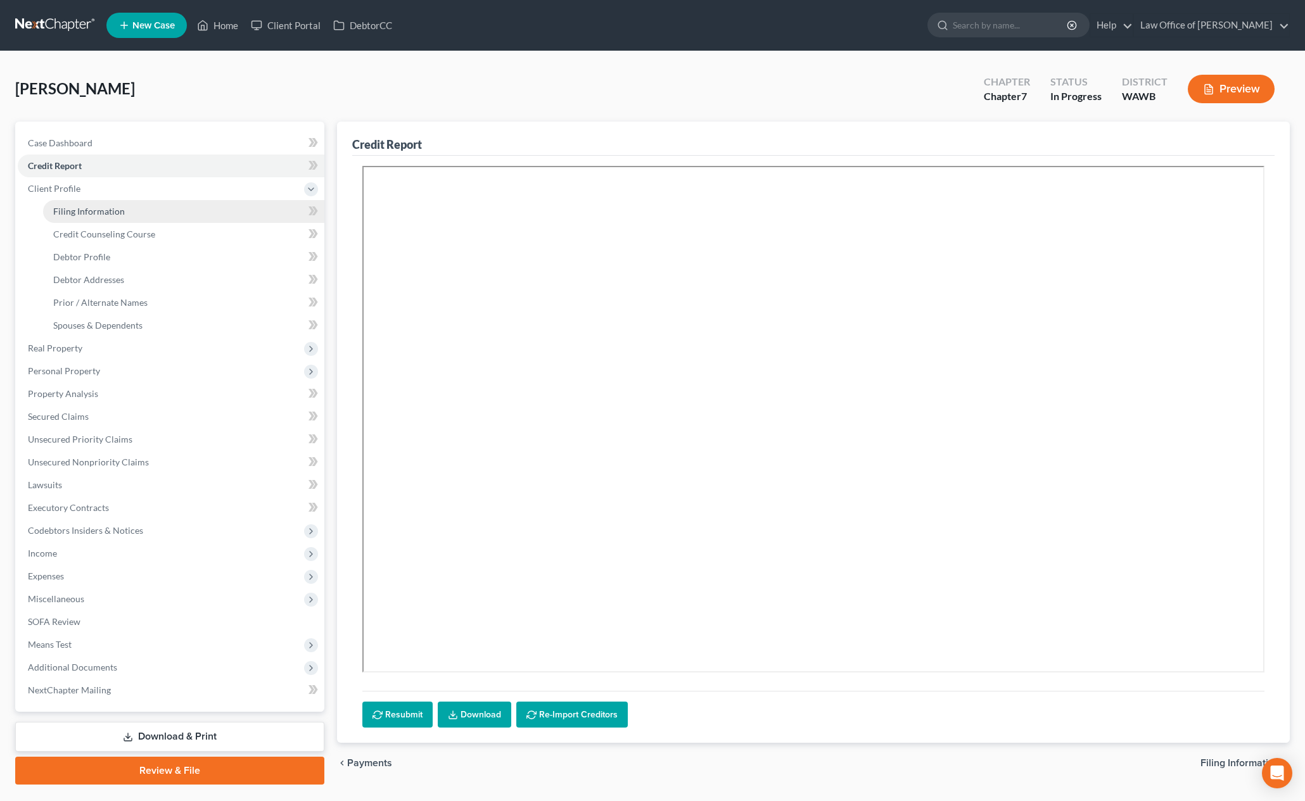
click at [134, 213] on link "Filing Information" at bounding box center [183, 211] width 281 height 23
select select "1"
select select "0"
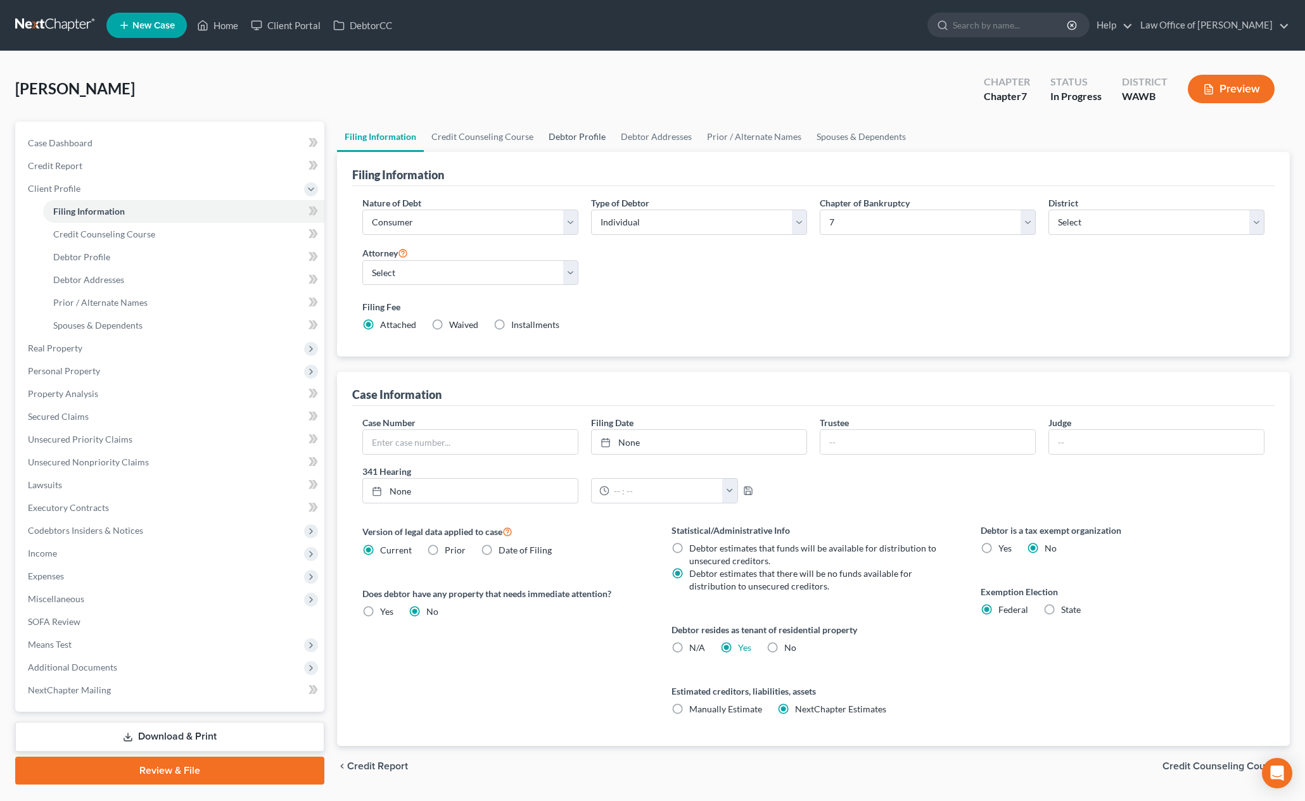
click at [574, 138] on link "Debtor Profile" at bounding box center [577, 137] width 72 height 30
select select "0"
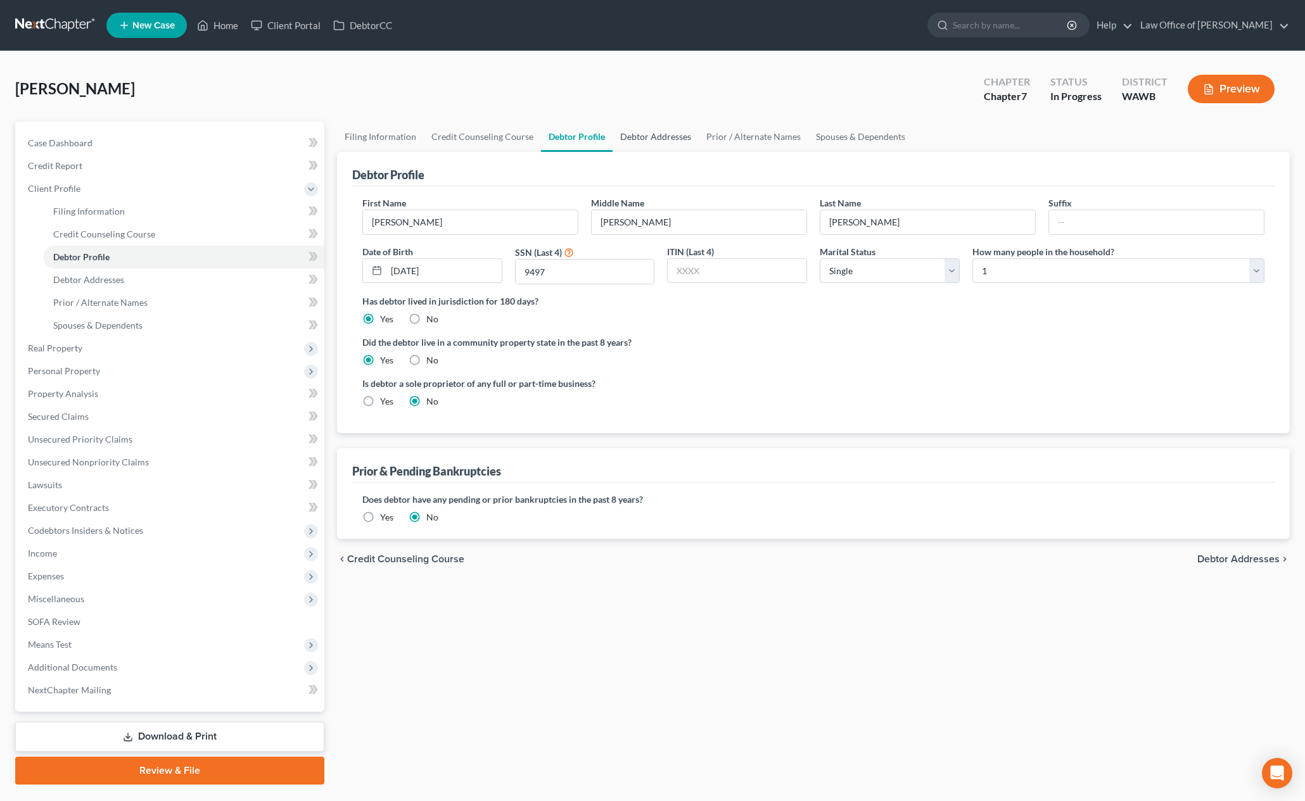
click at [646, 140] on link "Debtor Addresses" at bounding box center [656, 137] width 86 height 30
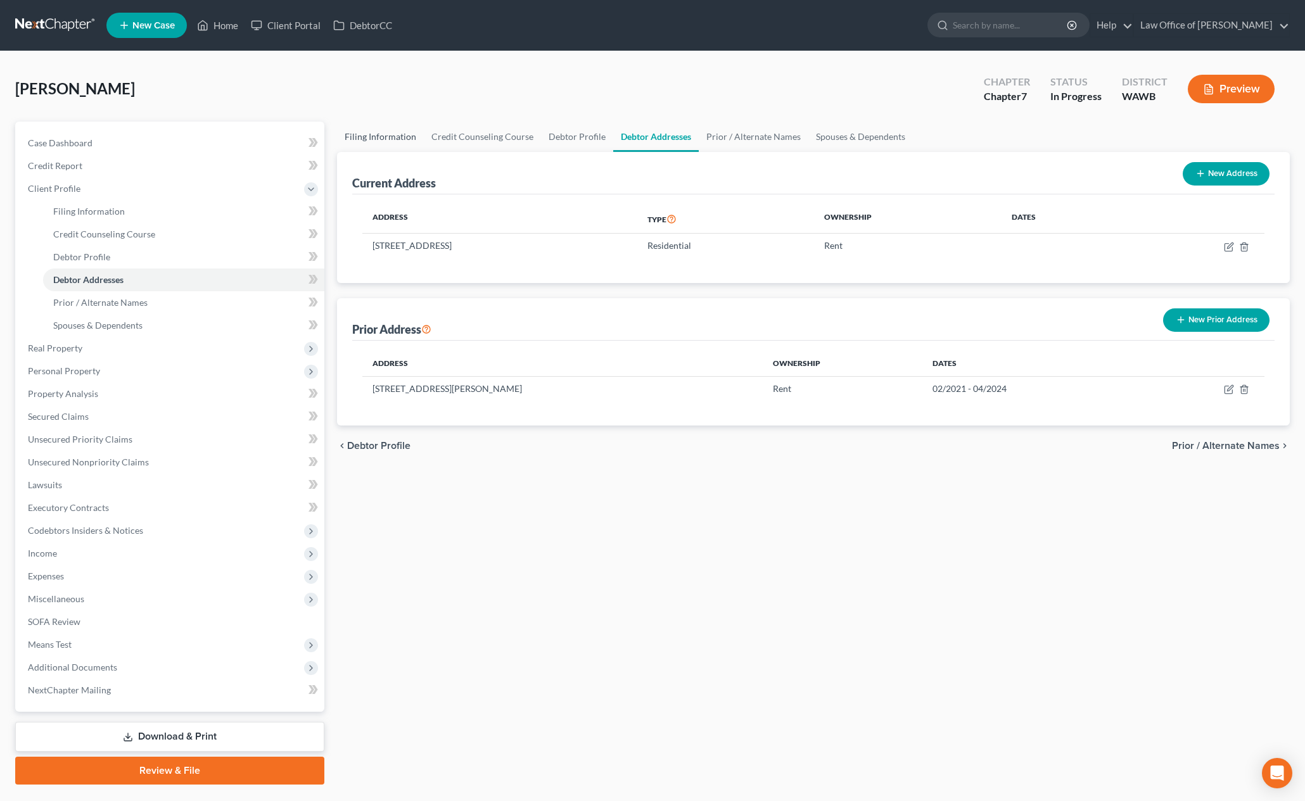
click at [388, 134] on link "Filing Information" at bounding box center [380, 137] width 87 height 30
select select "1"
select select "0"
select select "87"
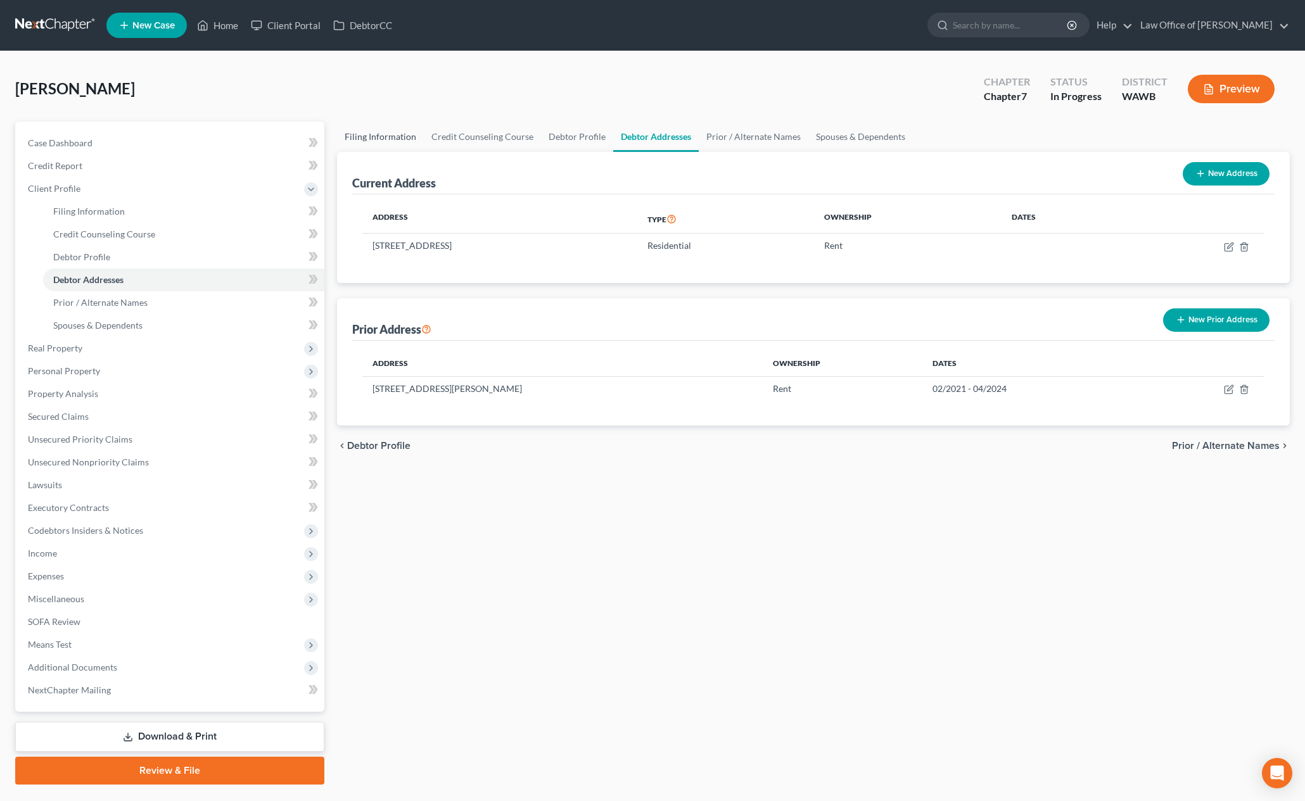
select select "0"
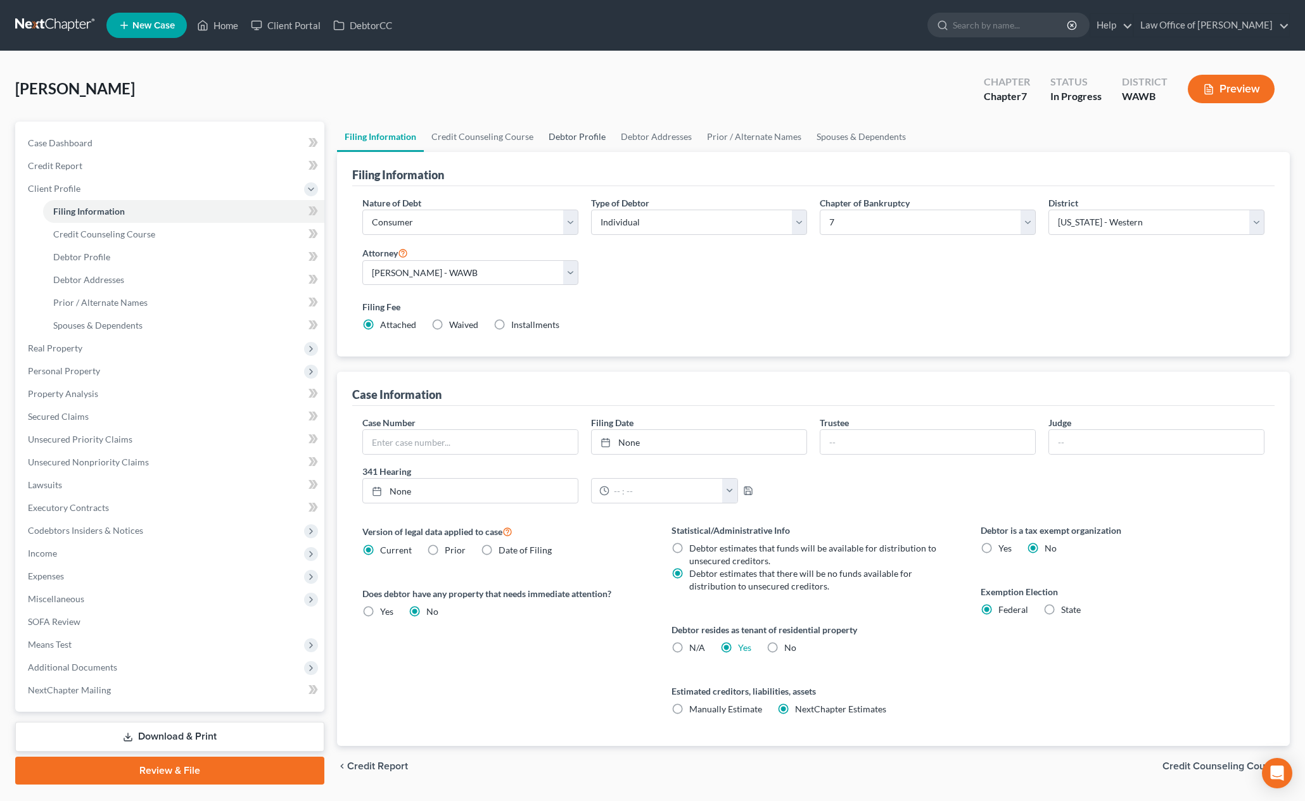
click at [573, 138] on link "Debtor Profile" at bounding box center [577, 137] width 72 height 30
select select "0"
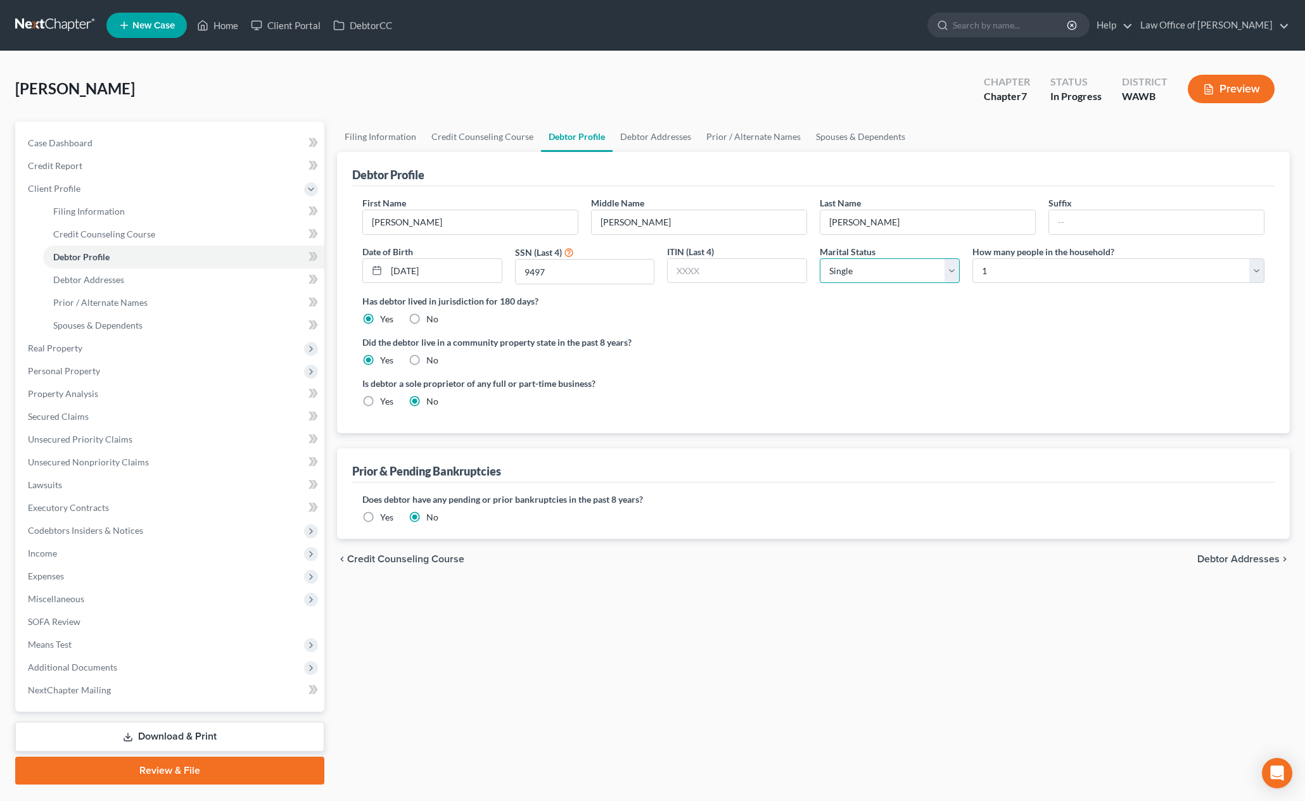
click at [910, 269] on select "Select Single Married Separated Divorced Widowed" at bounding box center [890, 270] width 140 height 25
click at [692, 310] on div "Has debtor lived in jurisdiction for 180 days? Yes No Debtor must reside in jur…" at bounding box center [813, 310] width 902 height 31
click at [652, 141] on link "Debtor Addresses" at bounding box center [656, 137] width 86 height 30
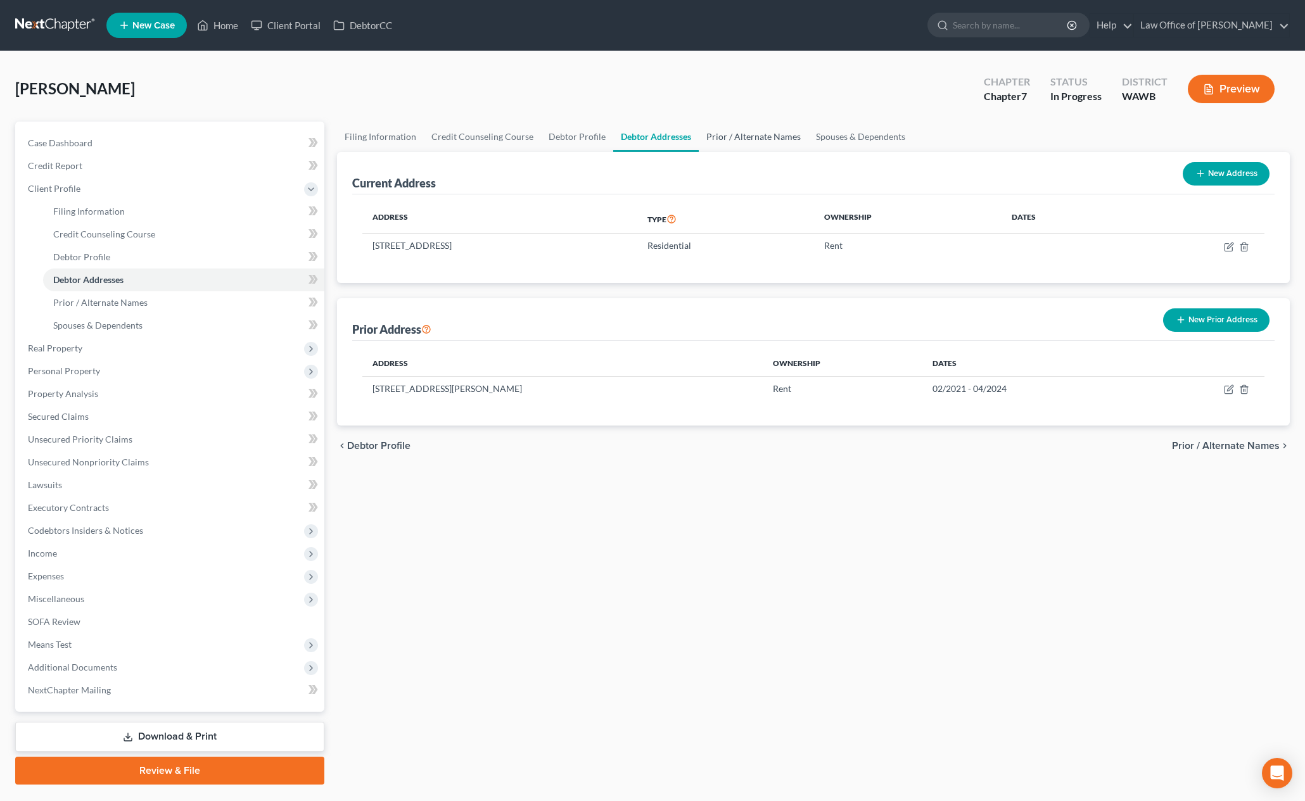
click at [743, 140] on link "Prior / Alternate Names" at bounding box center [754, 137] width 110 height 30
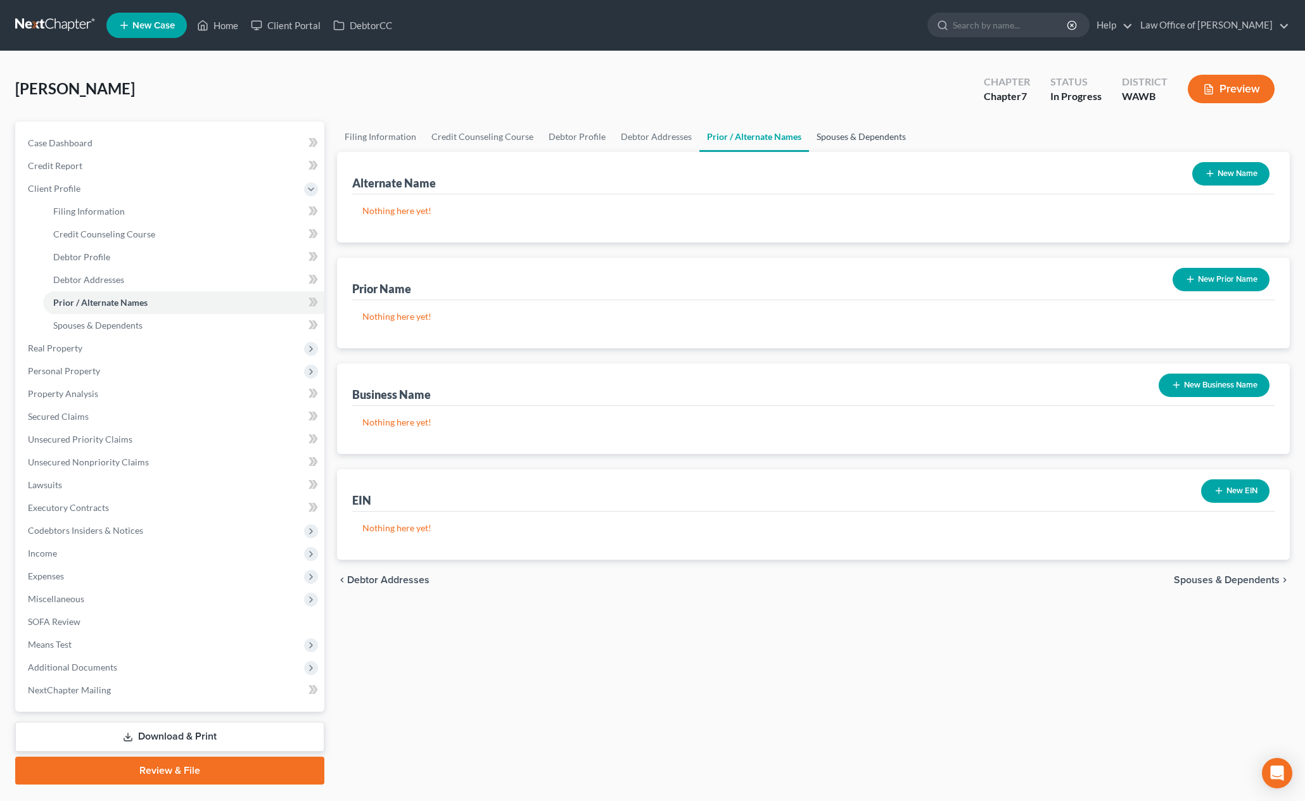
click at [860, 136] on link "Spouses & Dependents" at bounding box center [861, 137] width 105 height 30
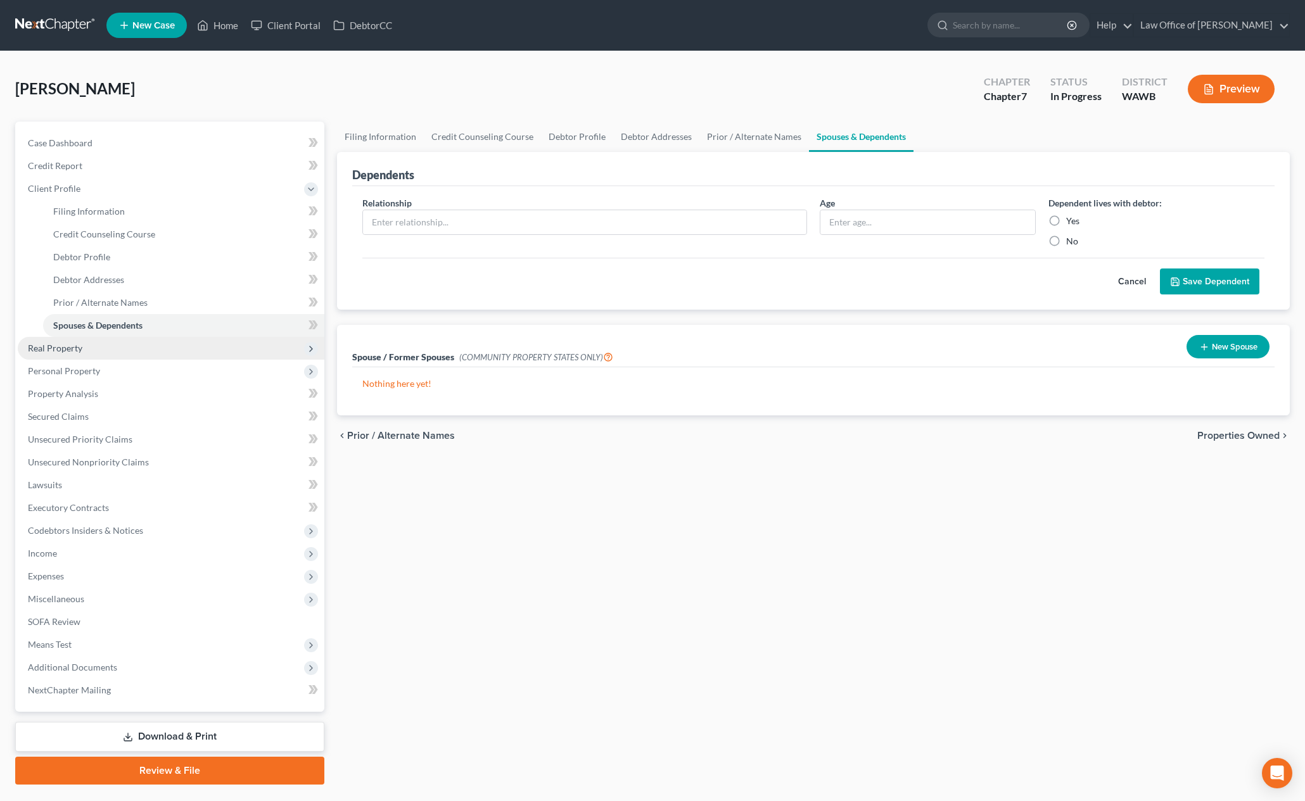
click at [146, 353] on span "Real Property" at bounding box center [171, 348] width 307 height 23
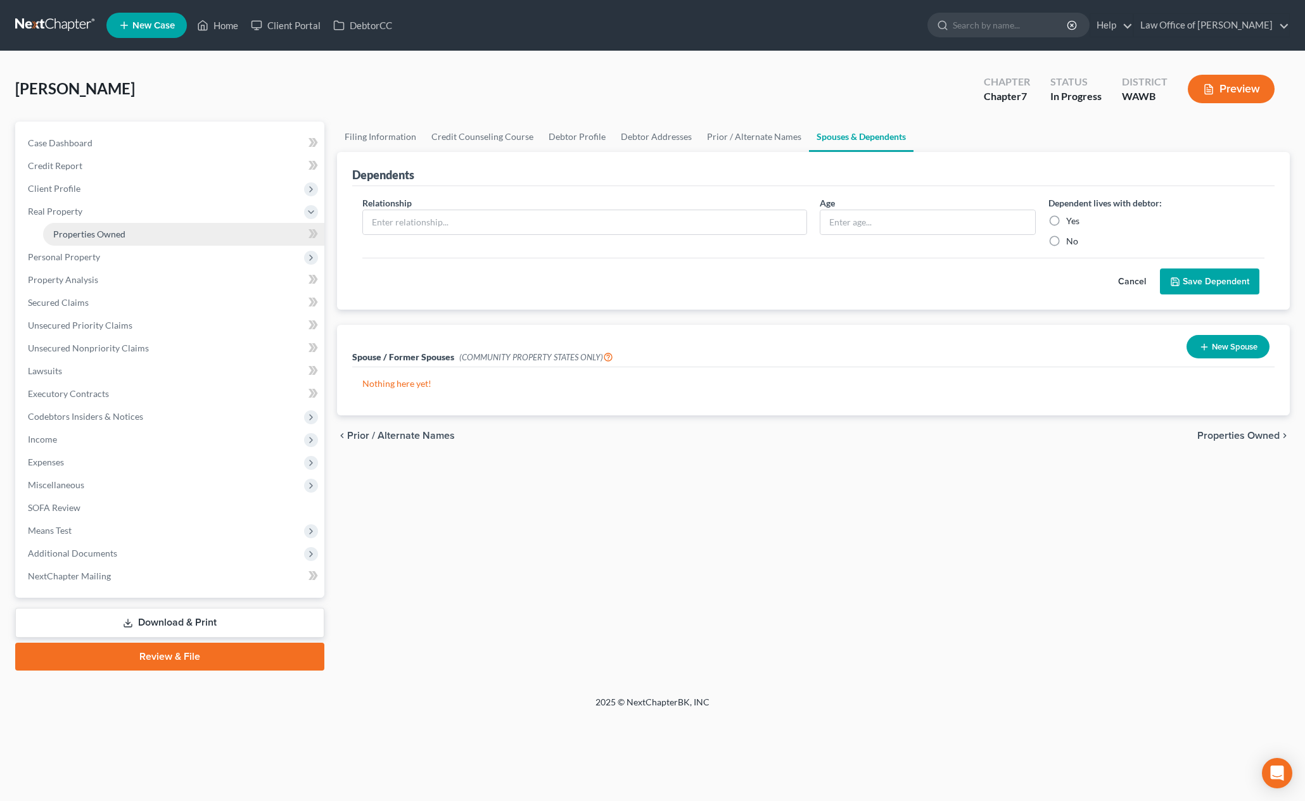
click at [142, 236] on link "Properties Owned" at bounding box center [183, 234] width 281 height 23
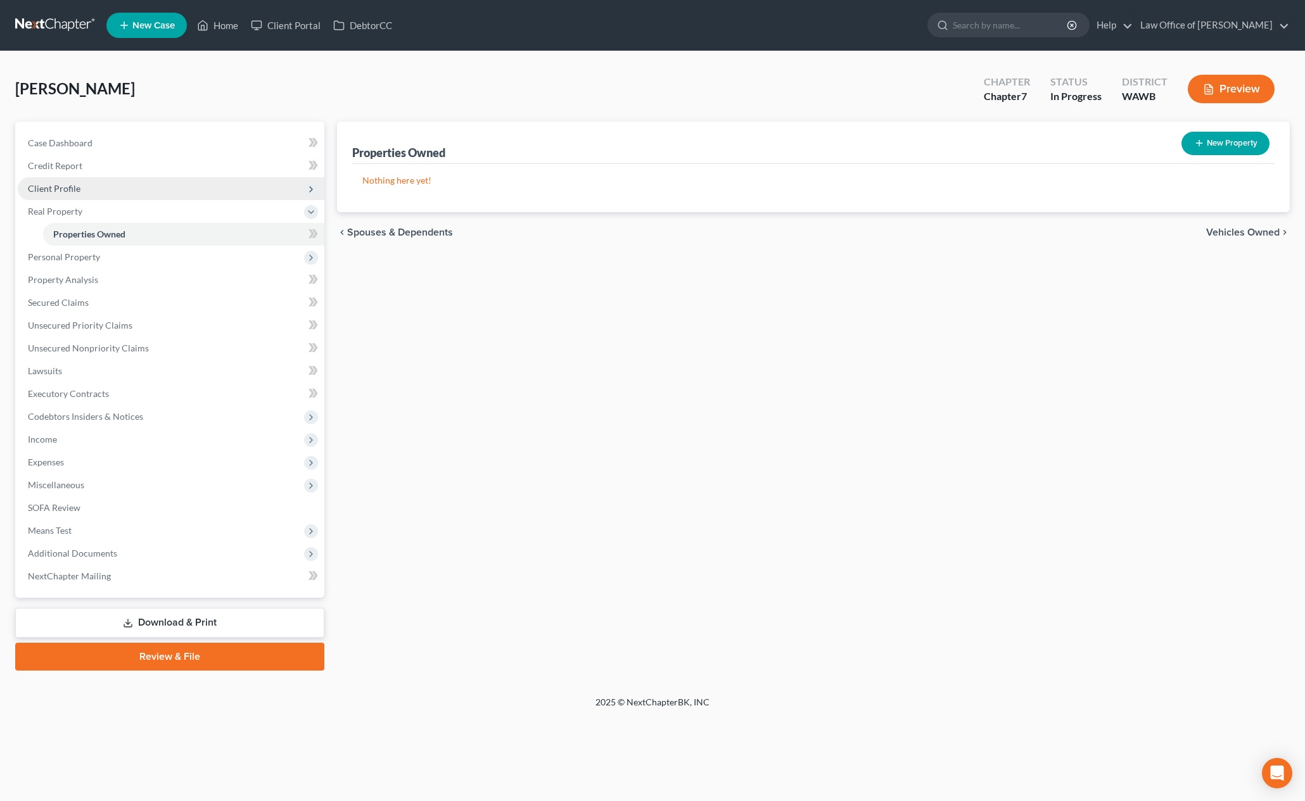
click at [112, 189] on span "Client Profile" at bounding box center [171, 188] width 307 height 23
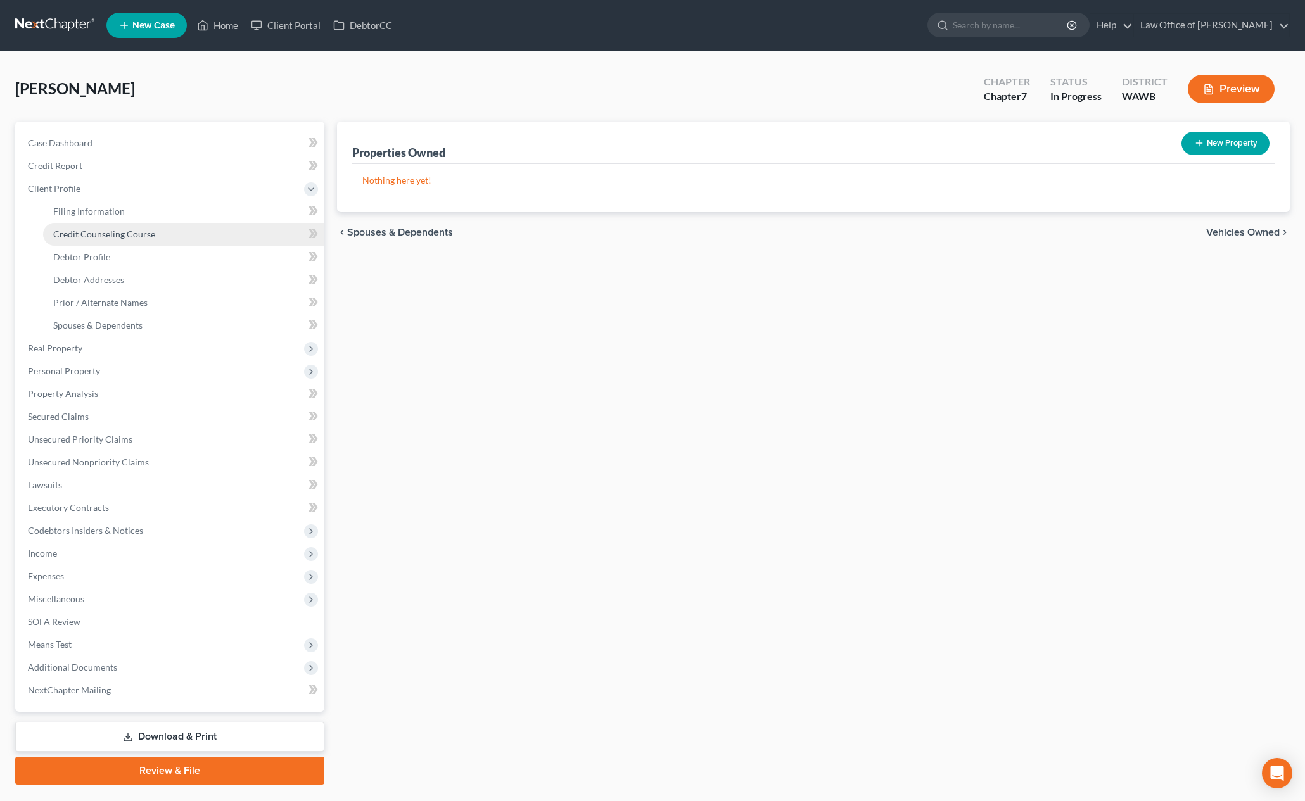
click at [109, 235] on span "Credit Counseling Course" at bounding box center [104, 234] width 102 height 11
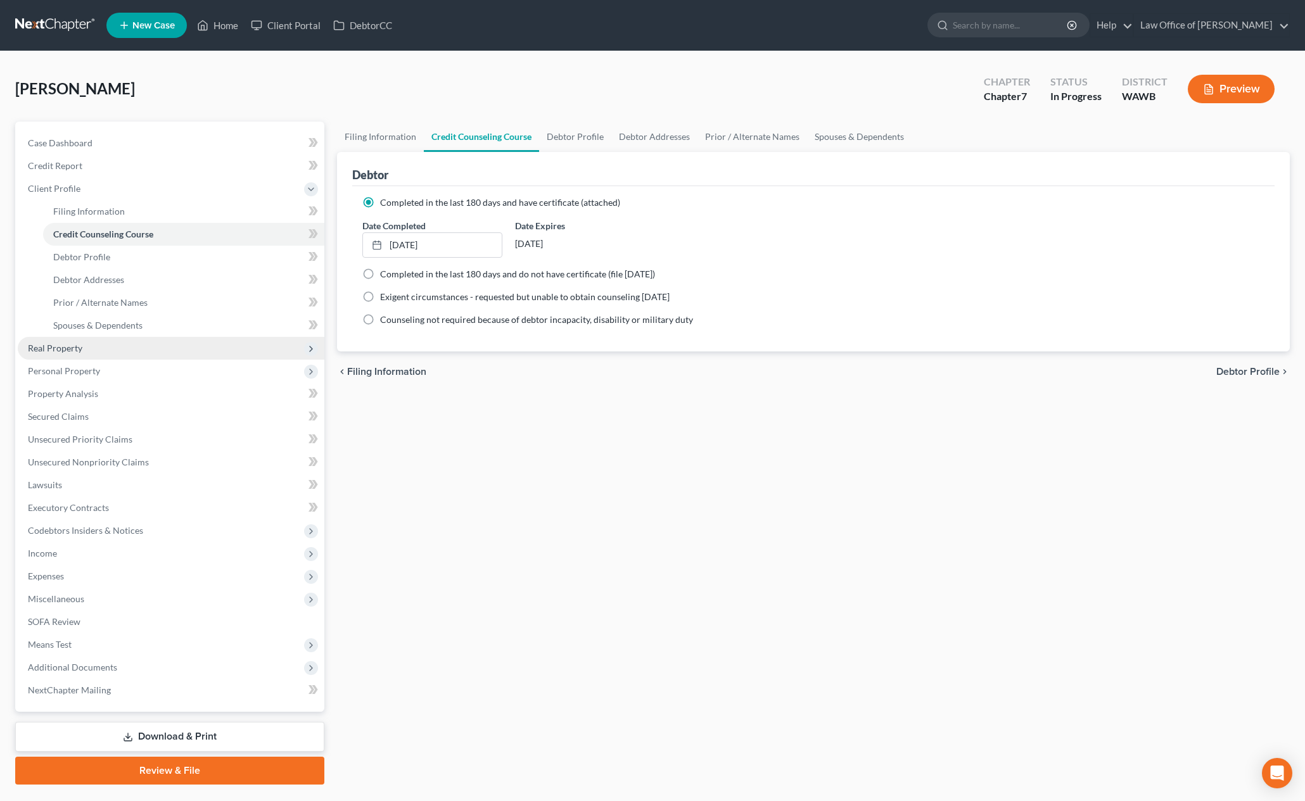
click at [215, 352] on span "Real Property" at bounding box center [171, 348] width 307 height 23
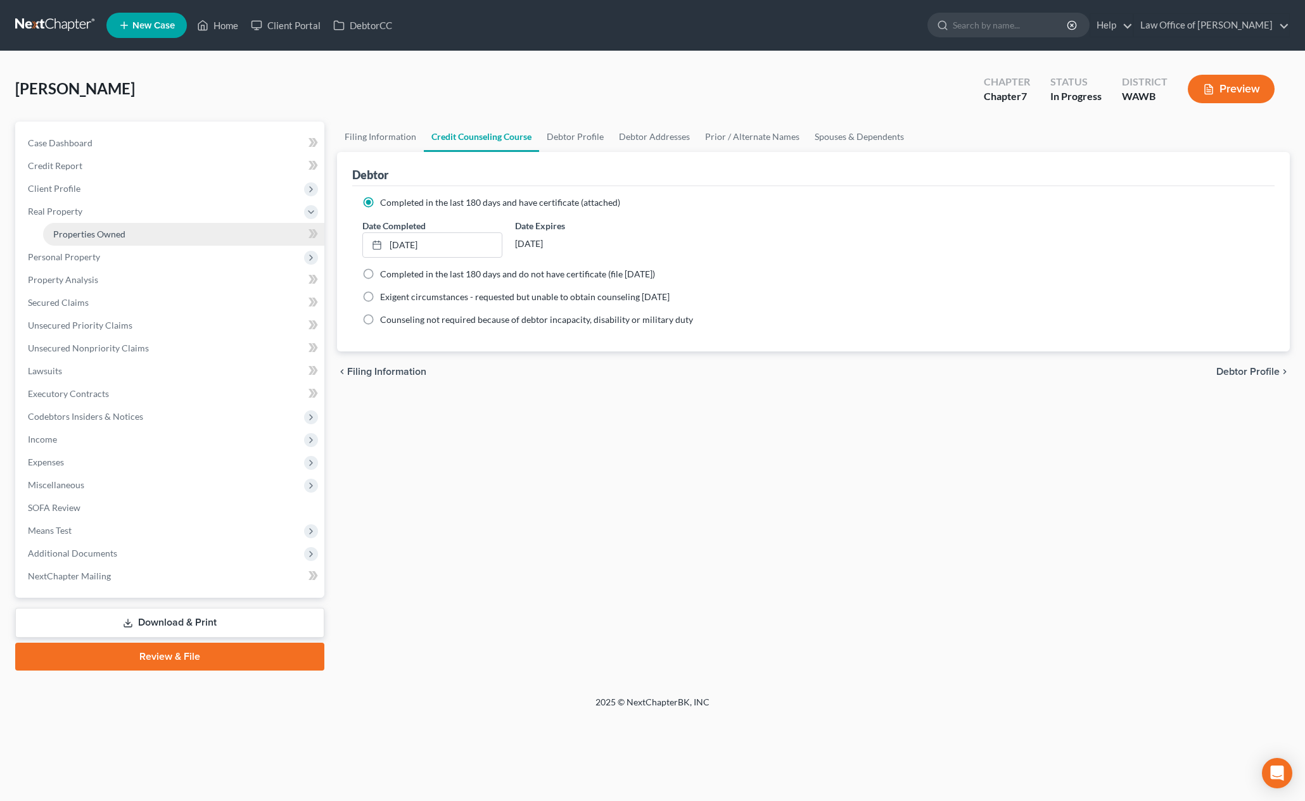
click at [190, 241] on link "Properties Owned" at bounding box center [183, 234] width 281 height 23
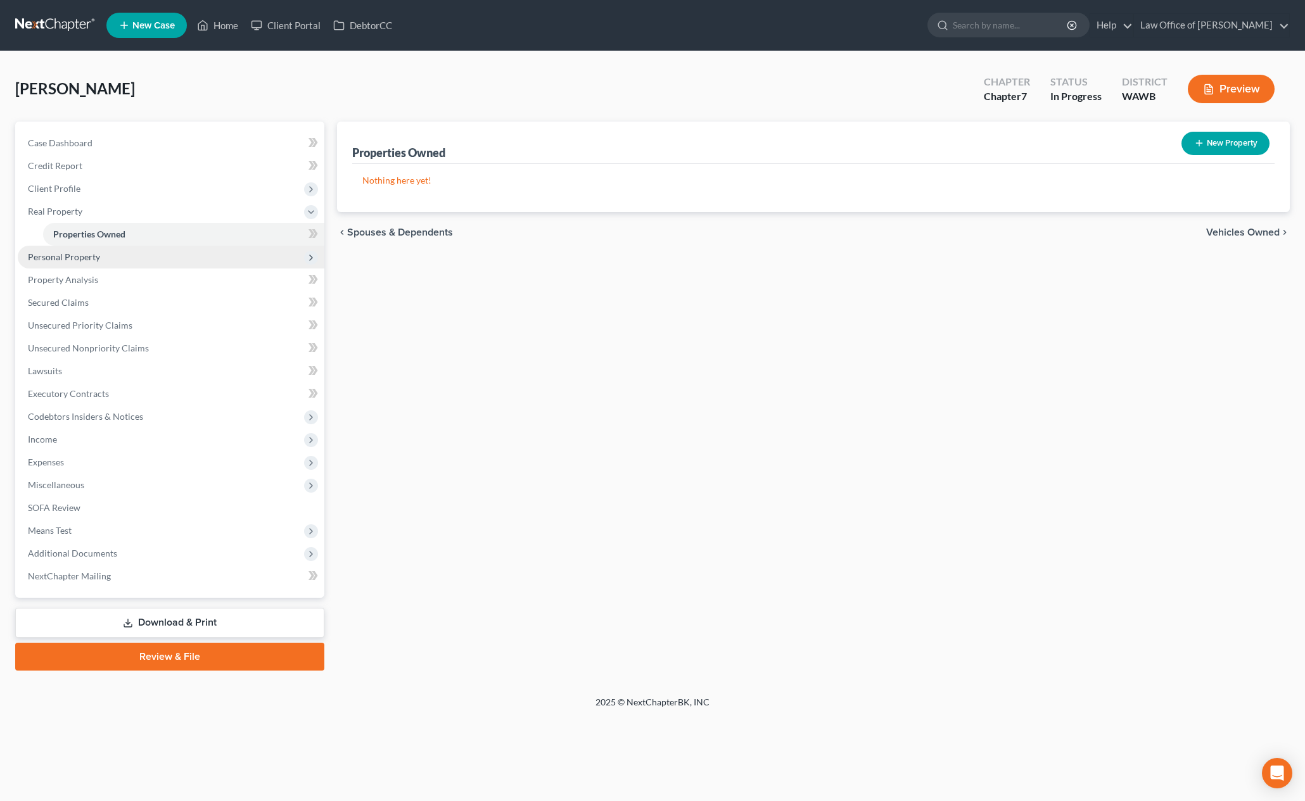
click at [174, 258] on span "Personal Property" at bounding box center [171, 257] width 307 height 23
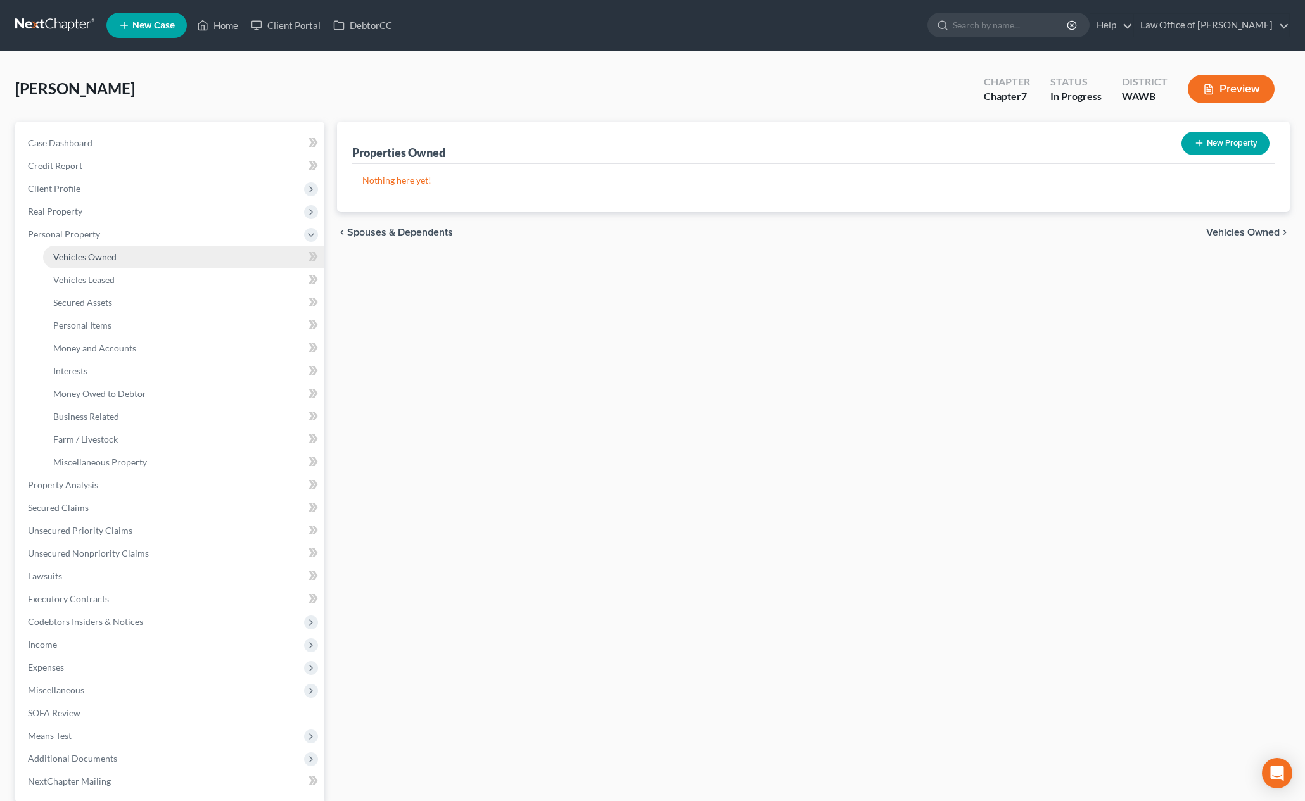
click at [169, 251] on link "Vehicles Owned" at bounding box center [183, 257] width 281 height 23
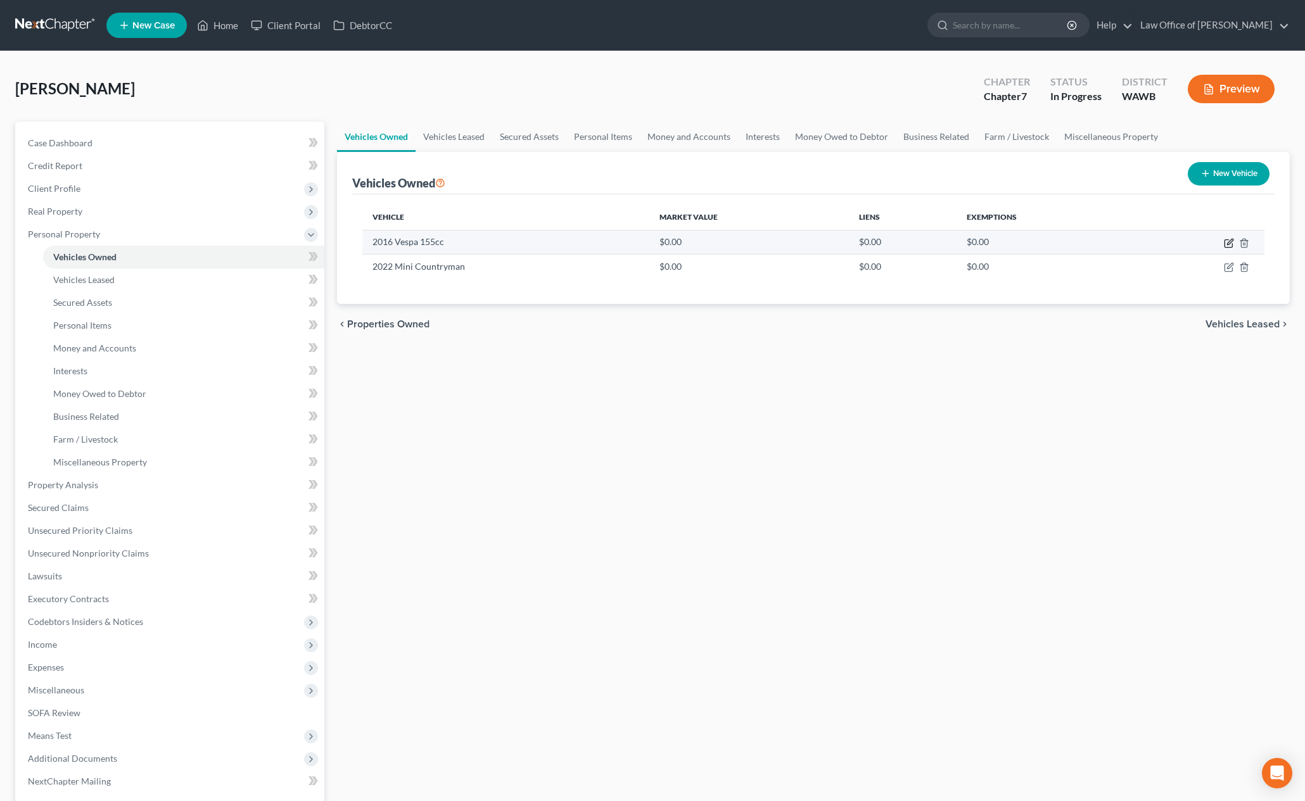
click at [1234, 240] on icon "button" at bounding box center [1229, 243] width 10 height 10
select select "7"
select select "10"
select select "0"
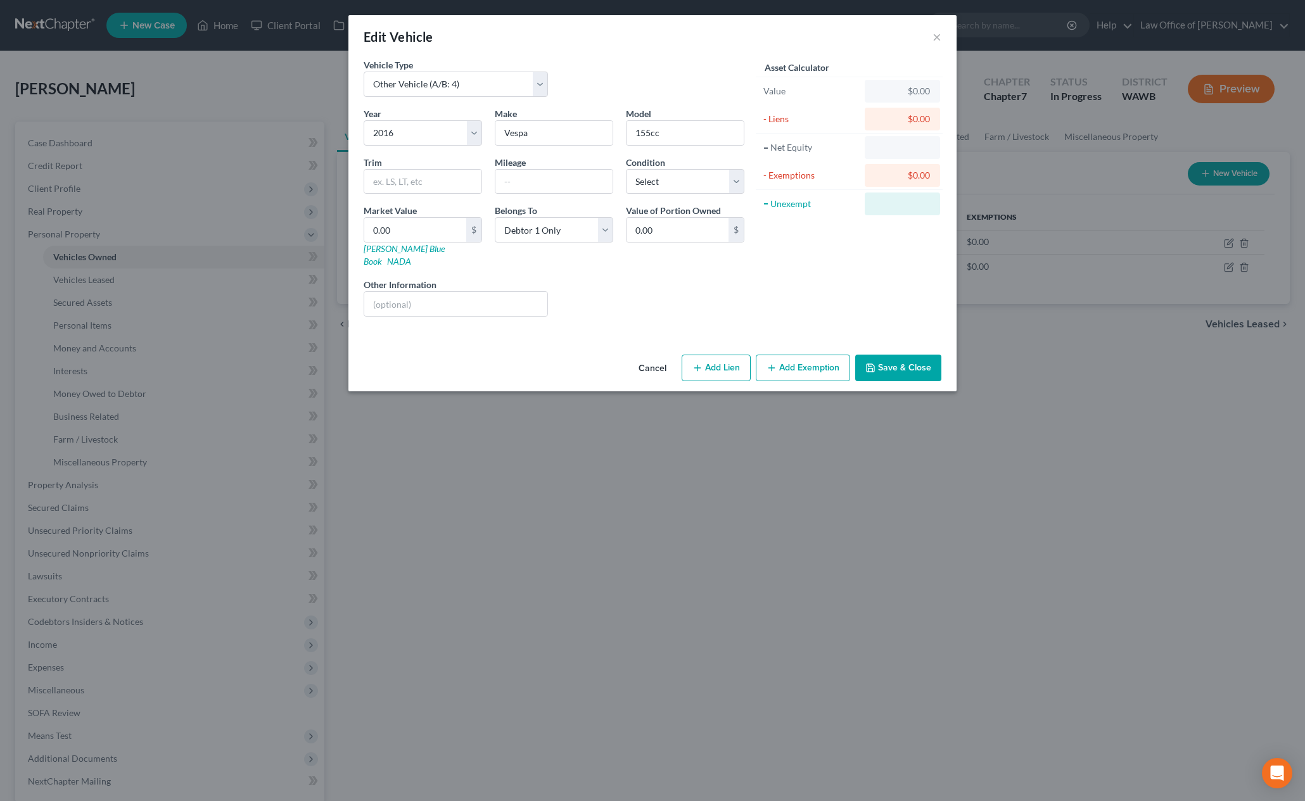
click at [1232, 241] on div "Edit Vehicle × Vehicle Type Select Automobile (A/B: 3) Truck (A/B: 3) Trailer (…" at bounding box center [652, 400] width 1305 height 801
click at [657, 180] on select "Select Excellent Very Good Good Fair Poor" at bounding box center [685, 181] width 118 height 25
click at [626, 169] on select "Select Excellent Very Good Good Fair Poor" at bounding box center [685, 181] width 118 height 25
click at [647, 192] on select "Select Excellent Very Good Good Fair Poor" at bounding box center [685, 181] width 118 height 25
select select "2"
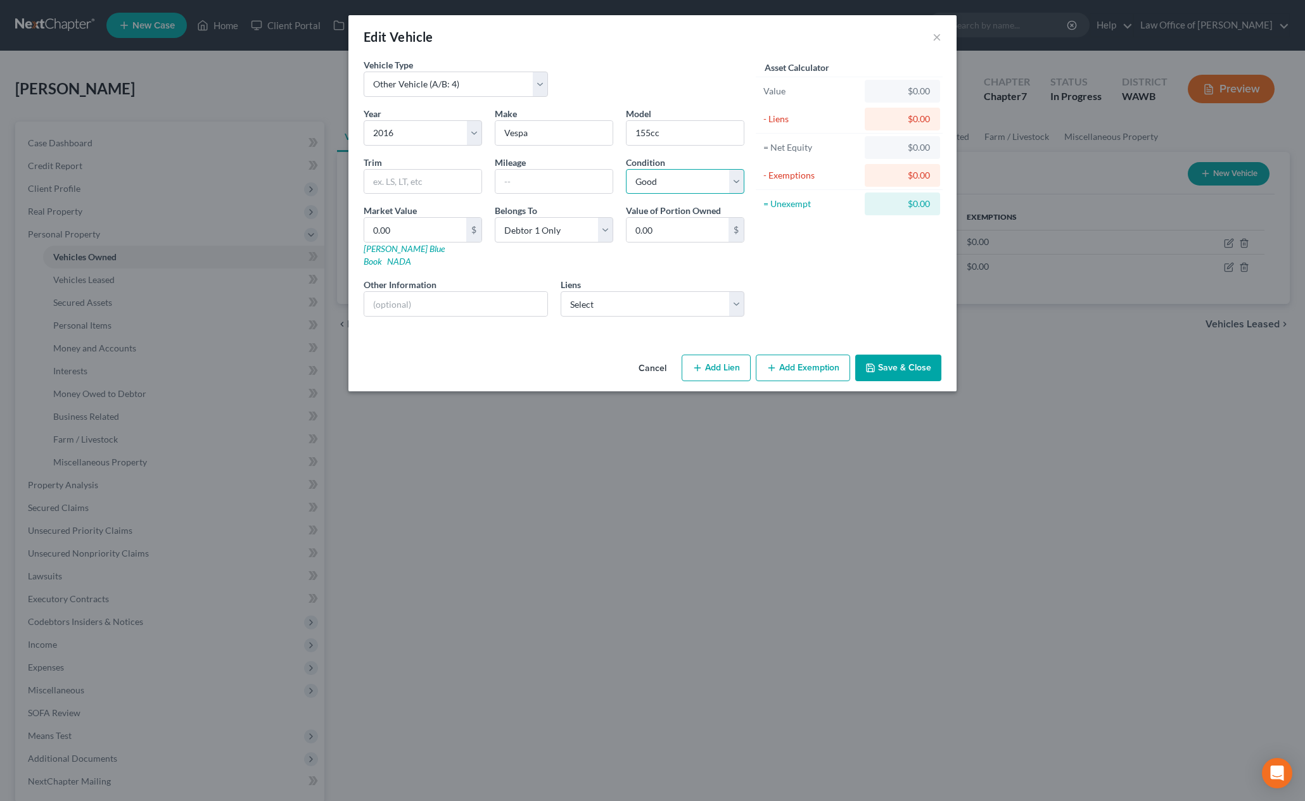
click at [626, 169] on select "Select Excellent Very Good Good Fair Poor" at bounding box center [685, 181] width 118 height 25
click at [537, 176] on input "text" at bounding box center [553, 182] width 117 height 24
click at [555, 175] on input "text" at bounding box center [553, 182] width 117 height 24
type input "1000.00"
click at [497, 292] on input "text" at bounding box center [455, 304] width 183 height 24
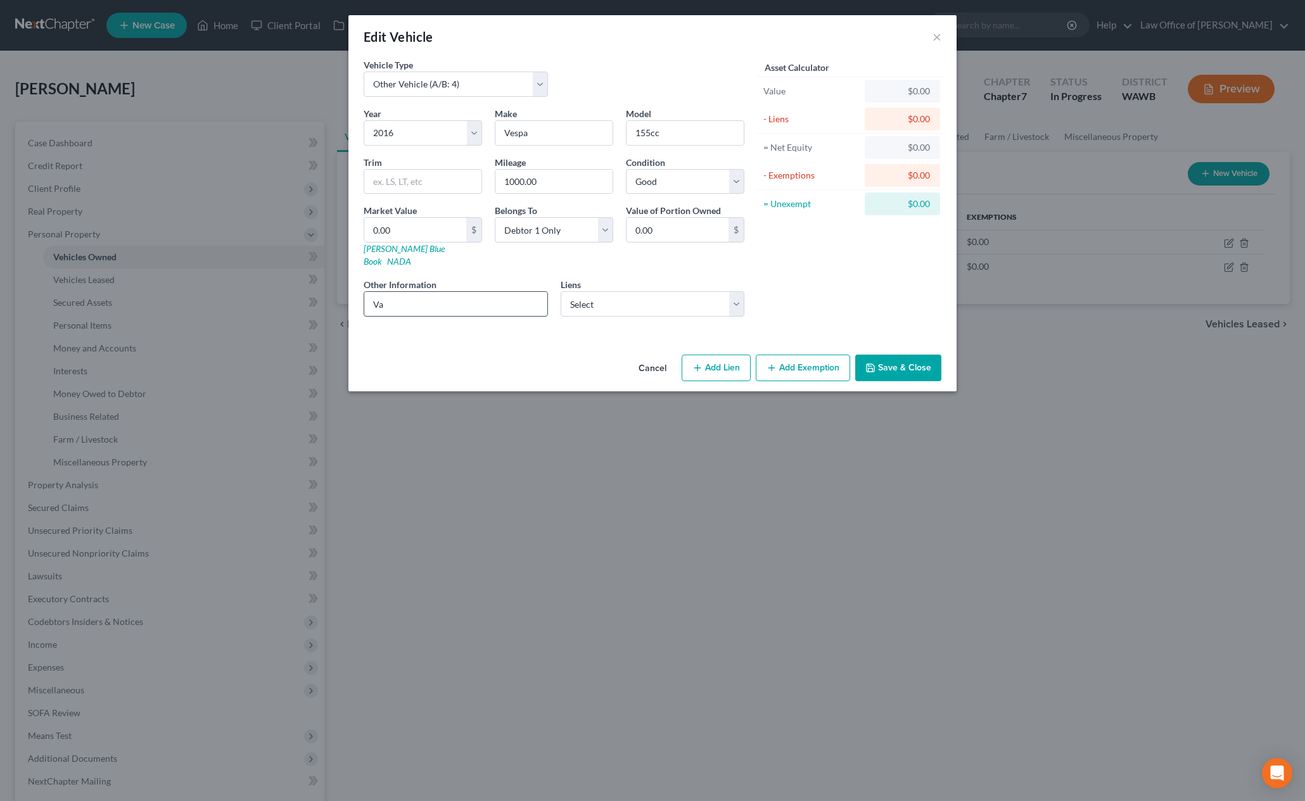
type input "V"
type input "Paid in Full. Valued by Debtor's Estimate."
click at [438, 229] on input "0.00" at bounding box center [415, 230] width 102 height 24
type input "5"
type input "5.00"
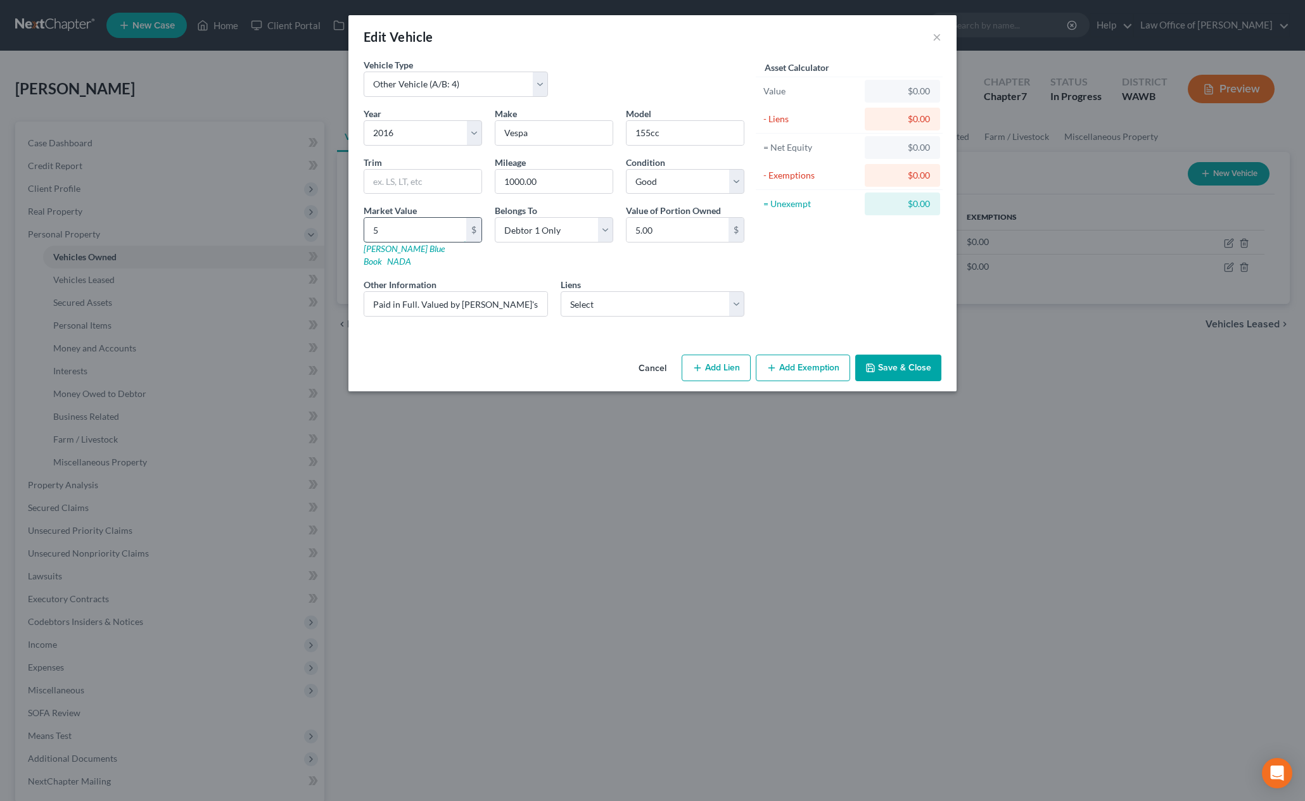
type input "50"
type input "50.00"
type input "500"
type input "500.00"
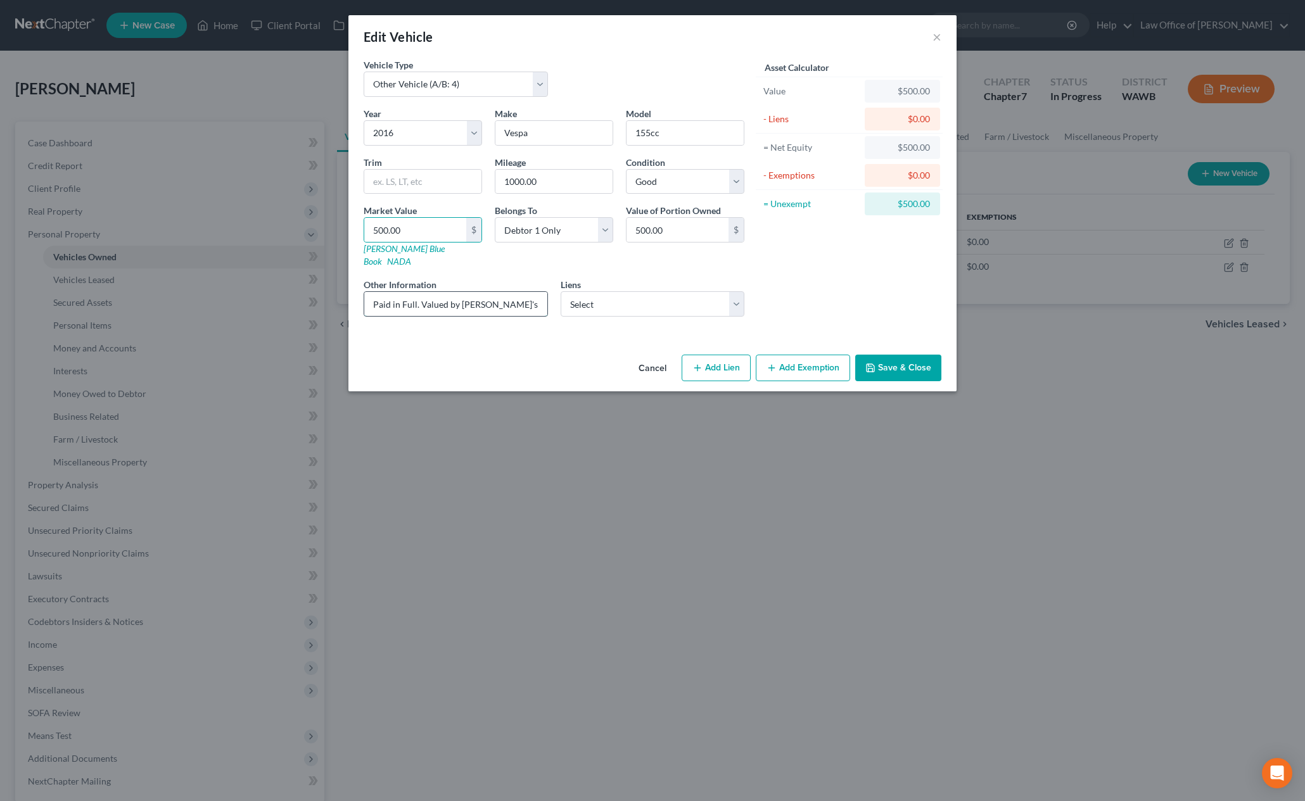
click at [541, 297] on input "Paid in Full. Valued by Debtor's Estimate." at bounding box center [455, 304] width 183 height 24
type input "Paid in Full. Valued by Debtor's Estimate."
type input "1"
type input "1.00"
type input "15"
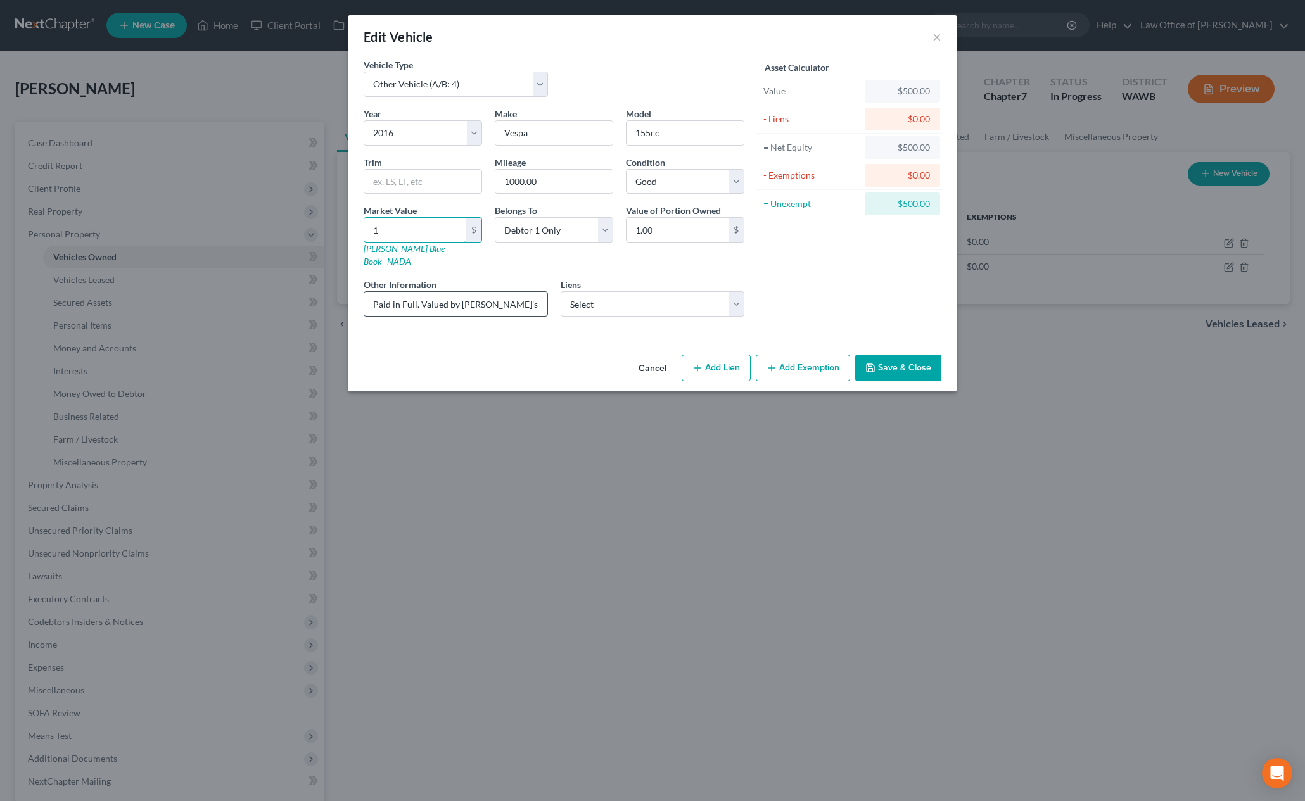
type input "15.00"
type input "150"
type input "150.00"
type input "1500"
type input "1,500.00"
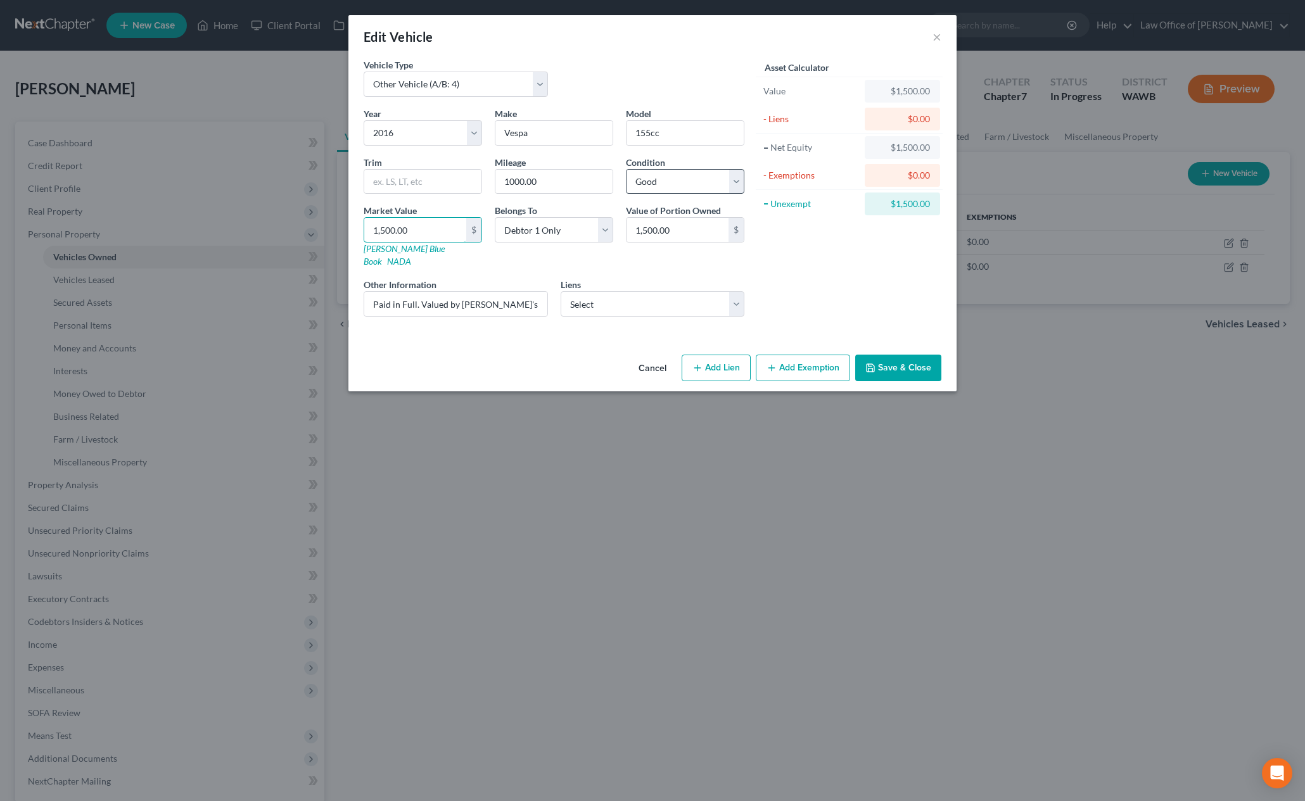
type input "1,500.00"
click at [682, 181] on select "Select Excellent Very Good Good Fair Poor" at bounding box center [685, 181] width 118 height 25
select select "3"
click at [626, 169] on select "Select Excellent Very Good Good Fair Poor" at bounding box center [685, 181] width 118 height 25
click at [819, 359] on button "Add Exemption" at bounding box center [803, 368] width 94 height 27
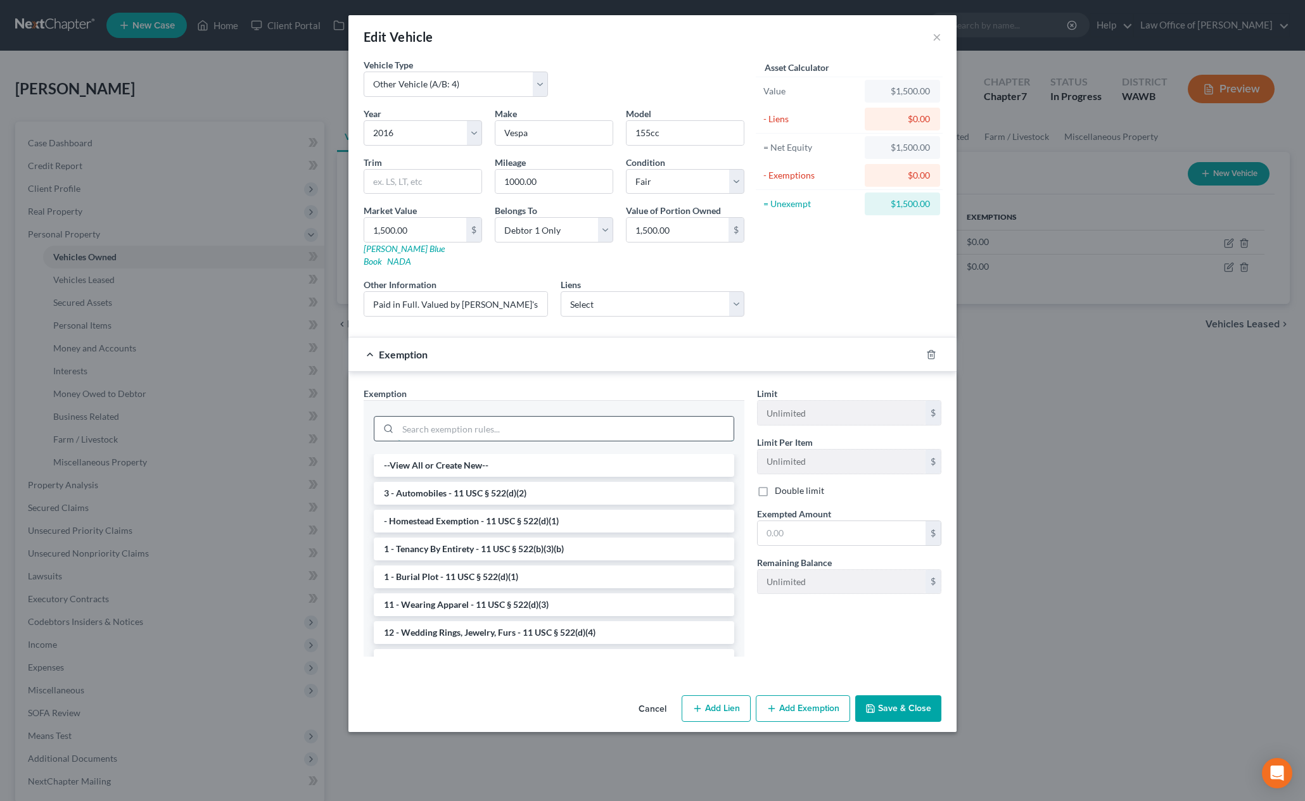
click at [579, 417] on input "search" at bounding box center [566, 429] width 336 height 24
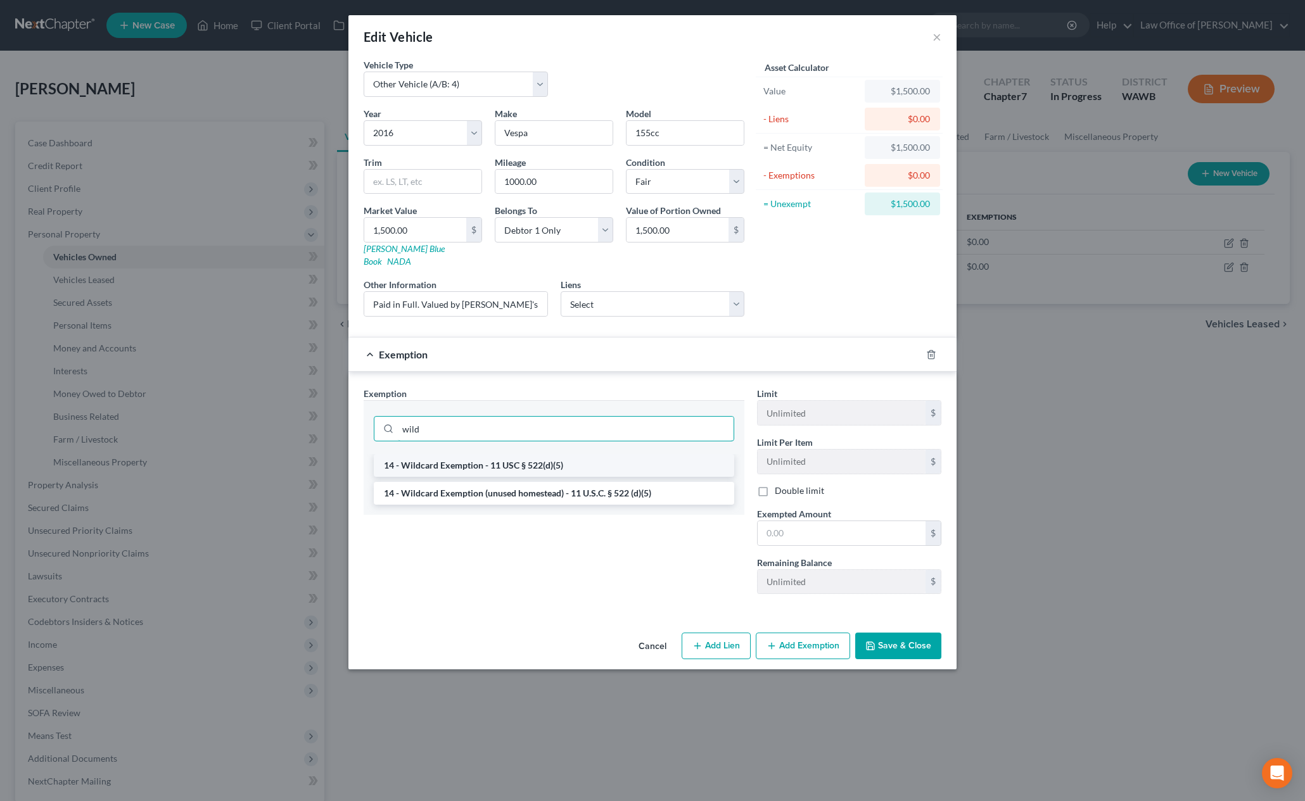
type input "wild"
click at [539, 454] on li "14 - Wildcard Exemption - 11 USC § 522(d)(5)" at bounding box center [554, 465] width 360 height 23
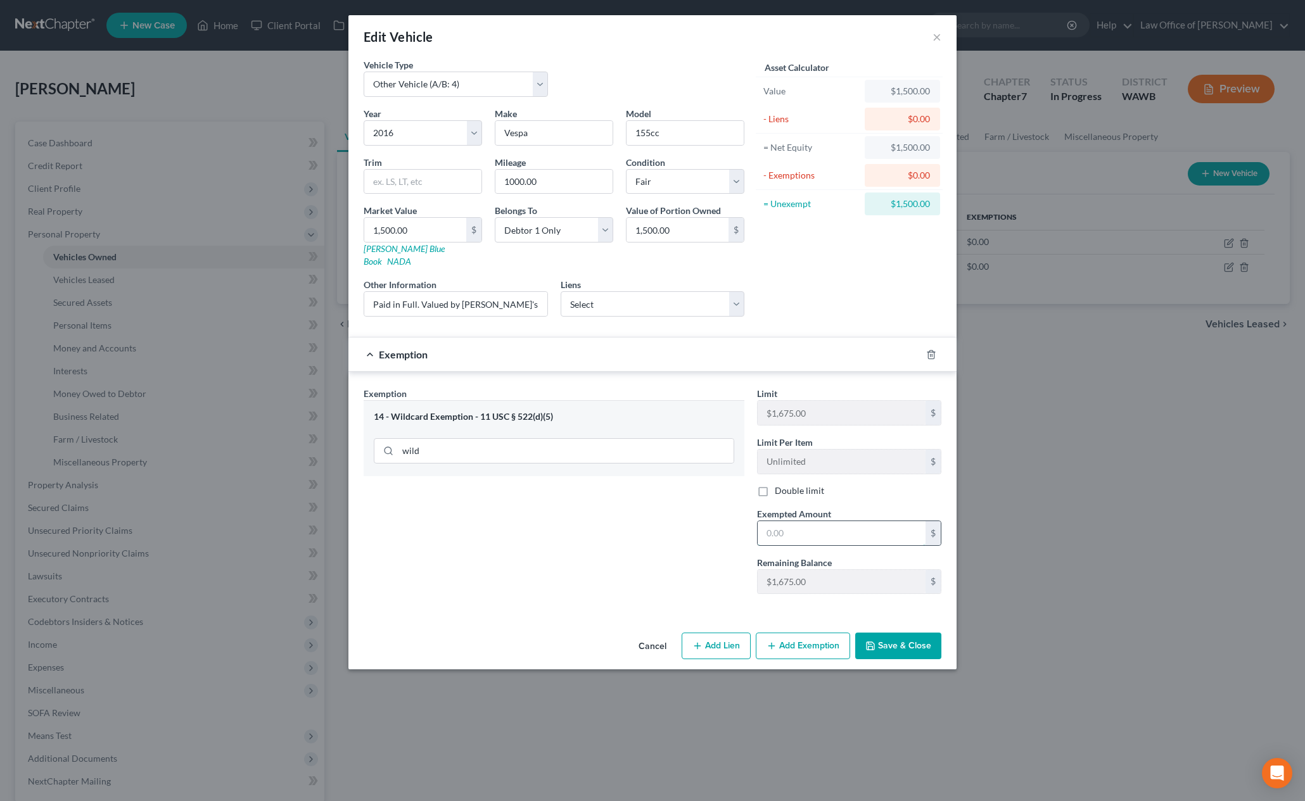
click at [788, 521] on input "text" at bounding box center [842, 533] width 168 height 24
type input "1,500"
click at [664, 599] on div "Exemption Set must be selected for CA. Exemption * 14 - Wildcard Exemption - 11…" at bounding box center [652, 493] width 608 height 243
click at [883, 634] on button "Save & Close" at bounding box center [898, 646] width 86 height 27
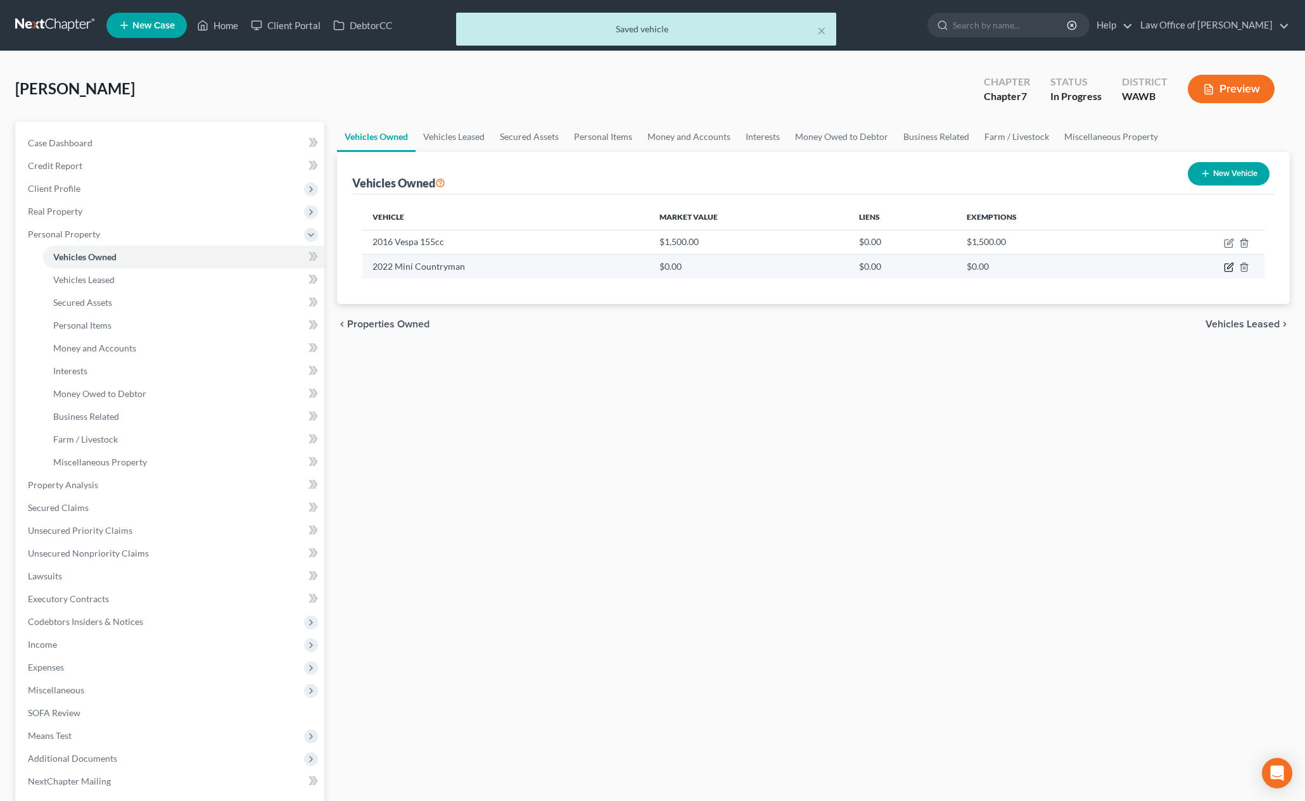
click at [1230, 265] on icon "button" at bounding box center [1229, 267] width 10 height 10
select select "0"
select select "4"
select select "0"
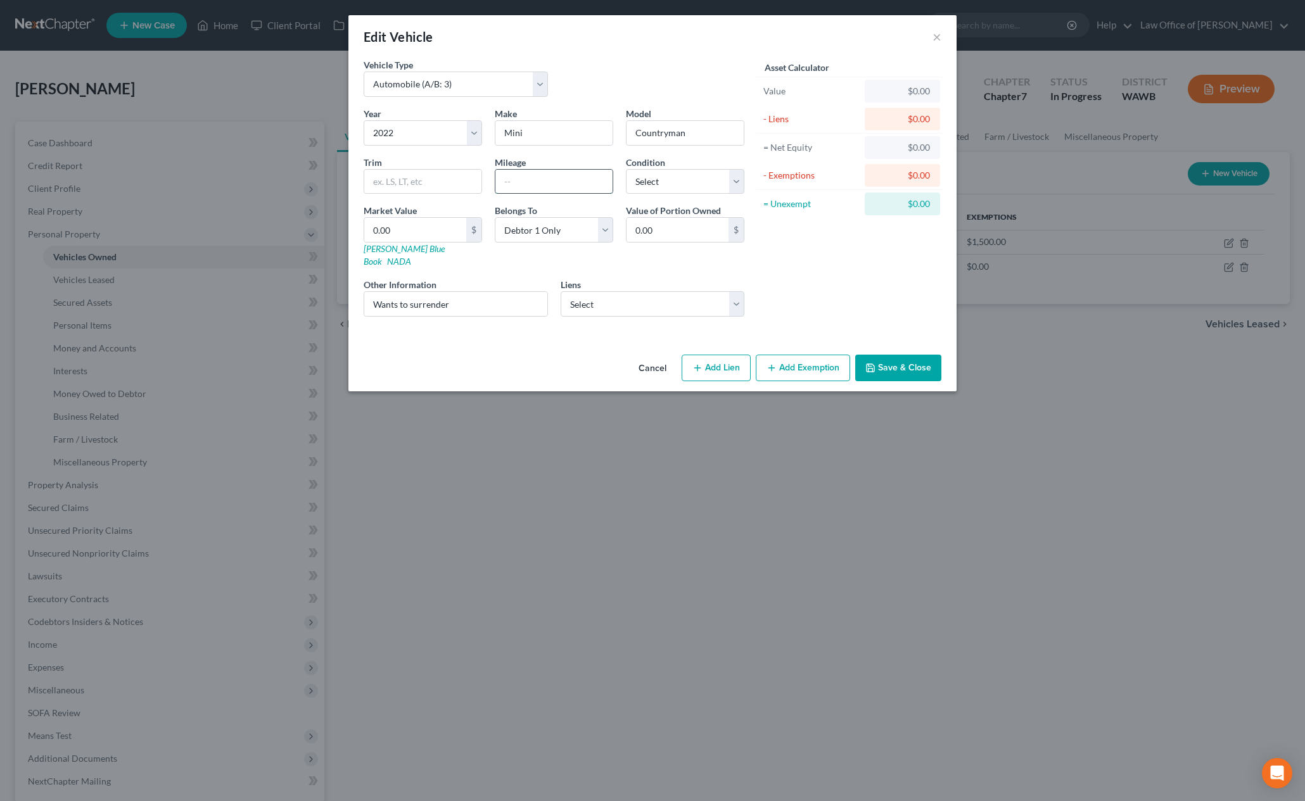
click at [527, 188] on input "text" at bounding box center [553, 182] width 117 height 24
type input "100,000"
click at [618, 299] on select "Select Or Comm Cu - $37,266.00 Caf - $0.00 Capital One Auto Finan - $0.00 Nasa …" at bounding box center [653, 303] width 184 height 25
select select "0"
click at [561, 291] on select "Select Or Comm Cu - $37,266.00 Caf - $0.00 Capital One Auto Finan - $0.00 Nasa …" at bounding box center [653, 303] width 184 height 25
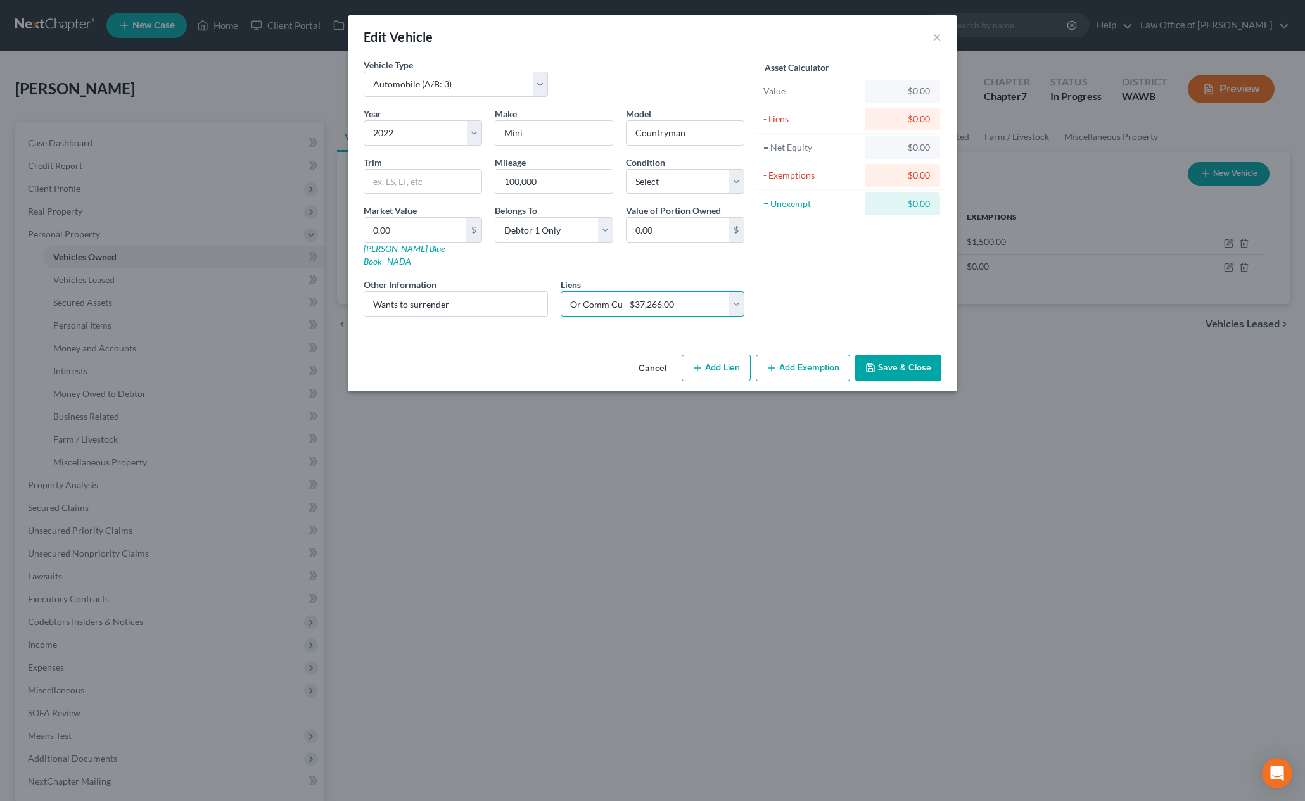
select select
select select "38"
select select "0"
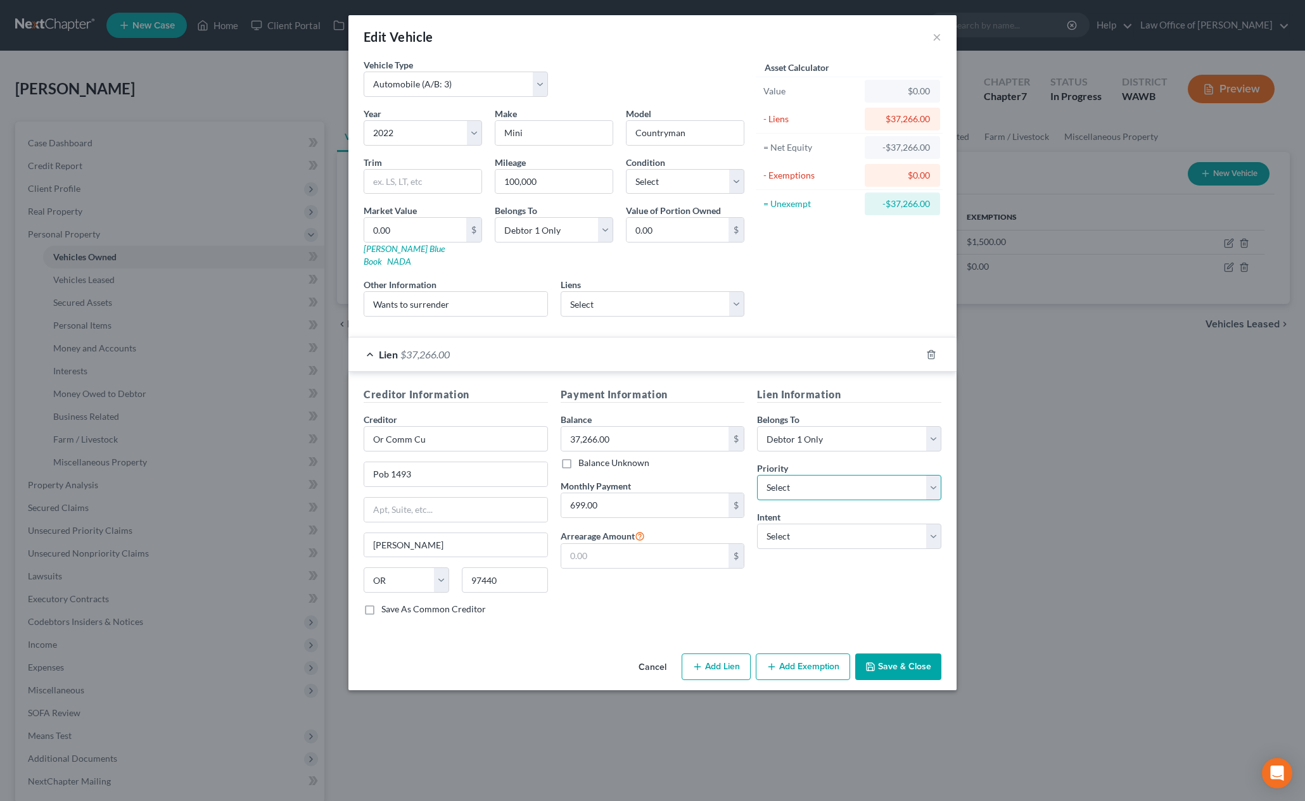
click at [788, 486] on select "Select 1st 2nd 3rd 4th 5th 6th 7th 8th 9th 10th 11th 12th 13th 14th 15th 16th 1…" at bounding box center [849, 487] width 184 height 25
select select "0"
click at [757, 475] on select "Select 1st 2nd 3rd 4th 5th 6th 7th 8th 9th 10th 11th 12th 13th 14th 15th 16th 1…" at bounding box center [849, 487] width 184 height 25
click at [789, 524] on select "Select Surrender Redeem Reaffirm Avoid Other" at bounding box center [849, 536] width 184 height 25
select select "0"
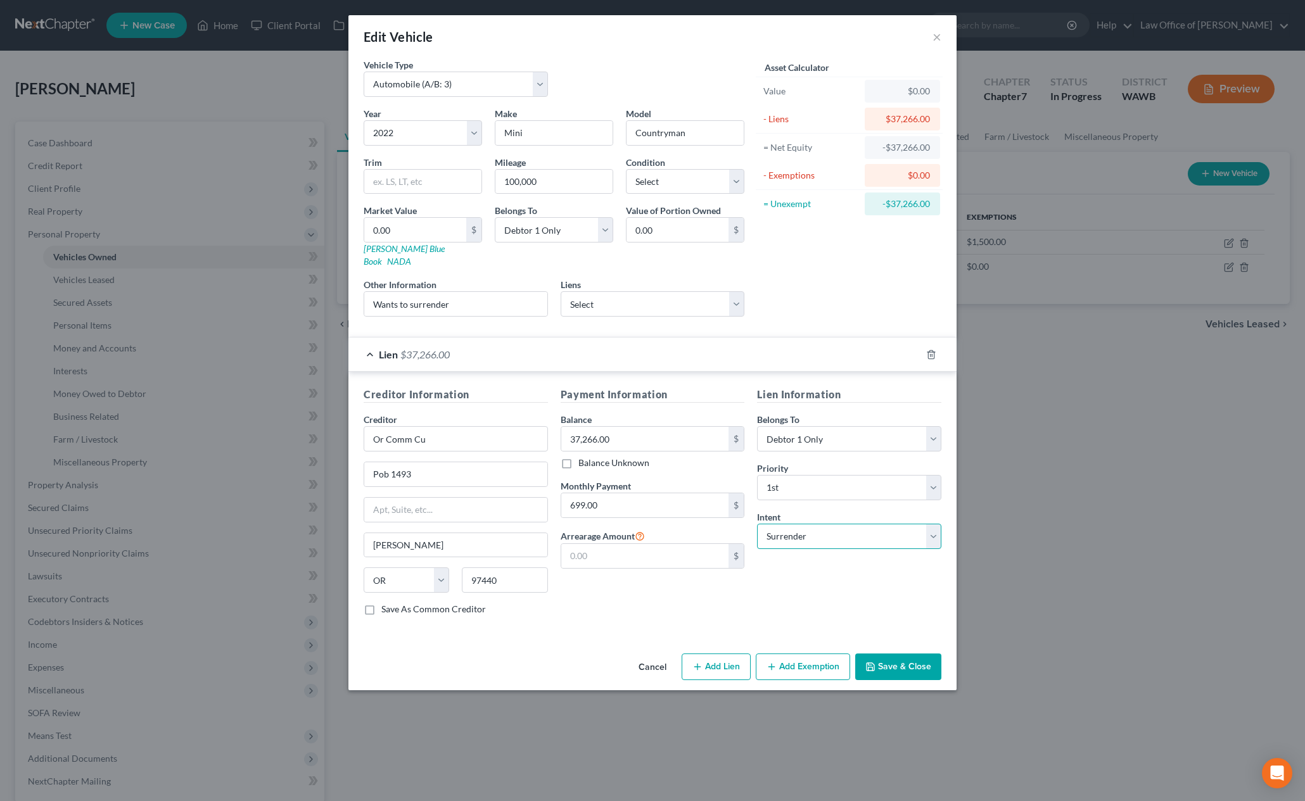
click at [757, 524] on select "Select Surrender Redeem Reaffirm Avoid Other" at bounding box center [849, 536] width 184 height 25
click at [441, 430] on input "Or Comm Cu" at bounding box center [456, 438] width 184 height 25
click at [383, 426] on input "Or Comm Cu" at bounding box center [456, 438] width 184 height 25
click at [428, 426] on input "Oregon Comm Cu" at bounding box center [456, 438] width 184 height 25
click at [476, 428] on input "Oregon Community Cu" at bounding box center [456, 438] width 184 height 25
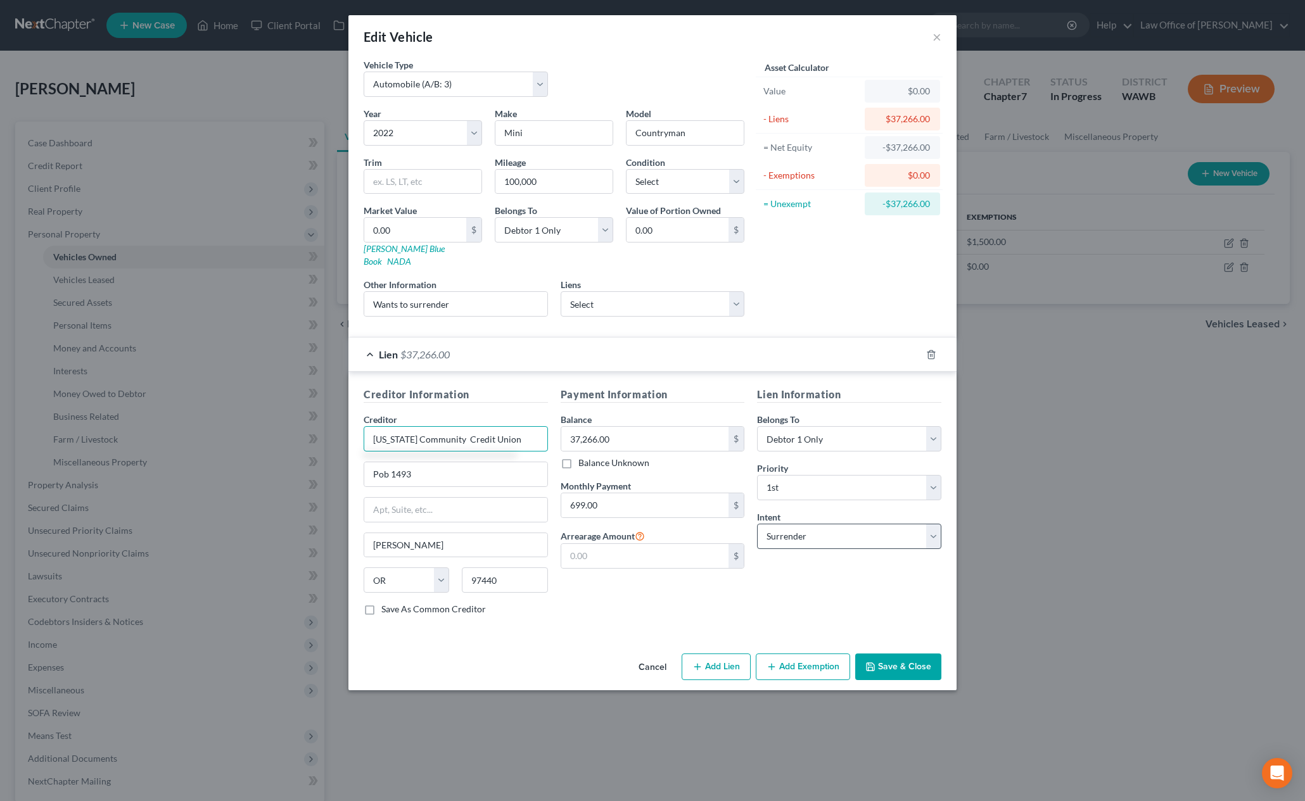
type input "Oregon Community Credit Union"
click at [822, 525] on select "Select Surrender Redeem Reaffirm Avoid Other" at bounding box center [849, 536] width 184 height 25
select select "4"
click at [757, 524] on select "Select Surrender Redeem Reaffirm Avoid Other" at bounding box center [849, 536] width 184 height 25
click at [806, 559] on label "Other Intent" at bounding box center [781, 565] width 49 height 13
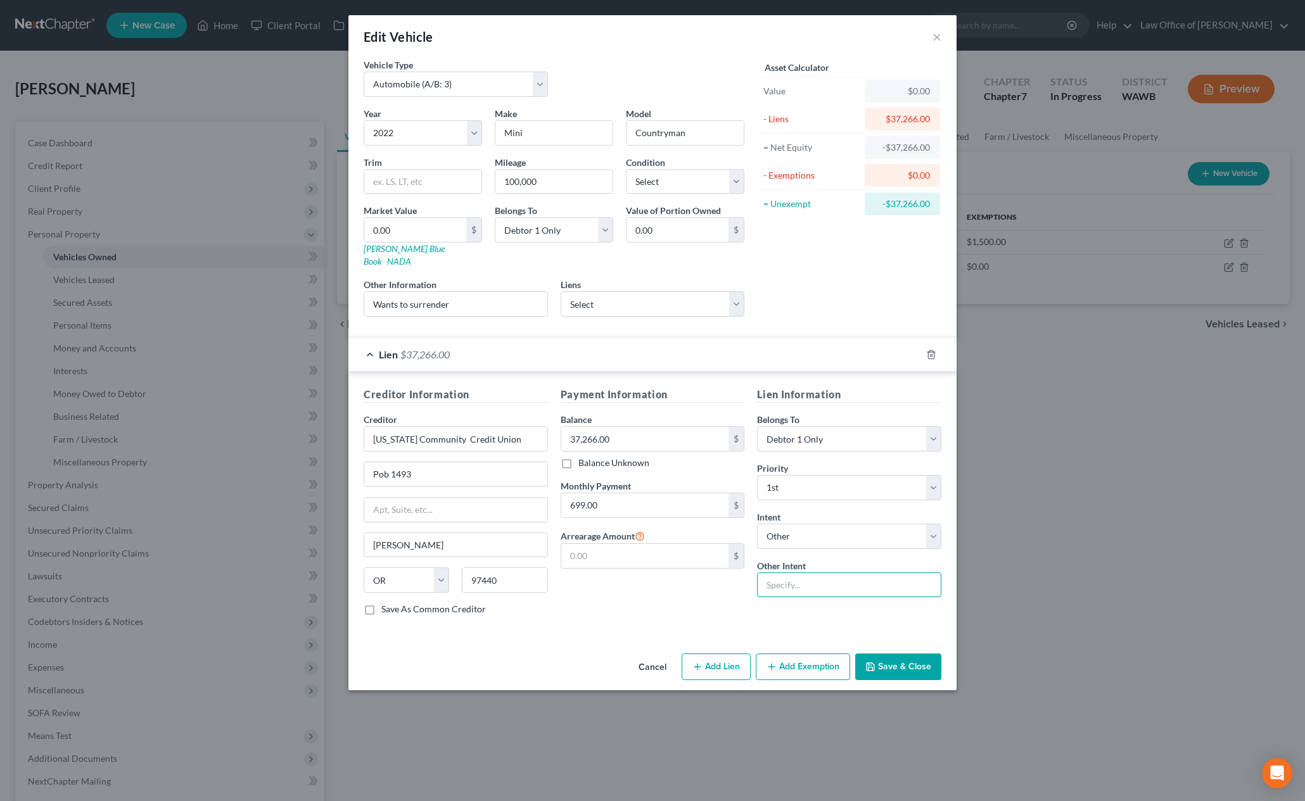
click at [806, 574] on input "text" at bounding box center [849, 585] width 184 height 25
type input "Continue Making Payments"
click at [694, 182] on select "Select Excellent Very Good Good Fair Poor" at bounding box center [685, 181] width 118 height 25
select select "2"
click at [626, 169] on select "Select Excellent Very Good Good Fair Poor" at bounding box center [685, 181] width 118 height 25
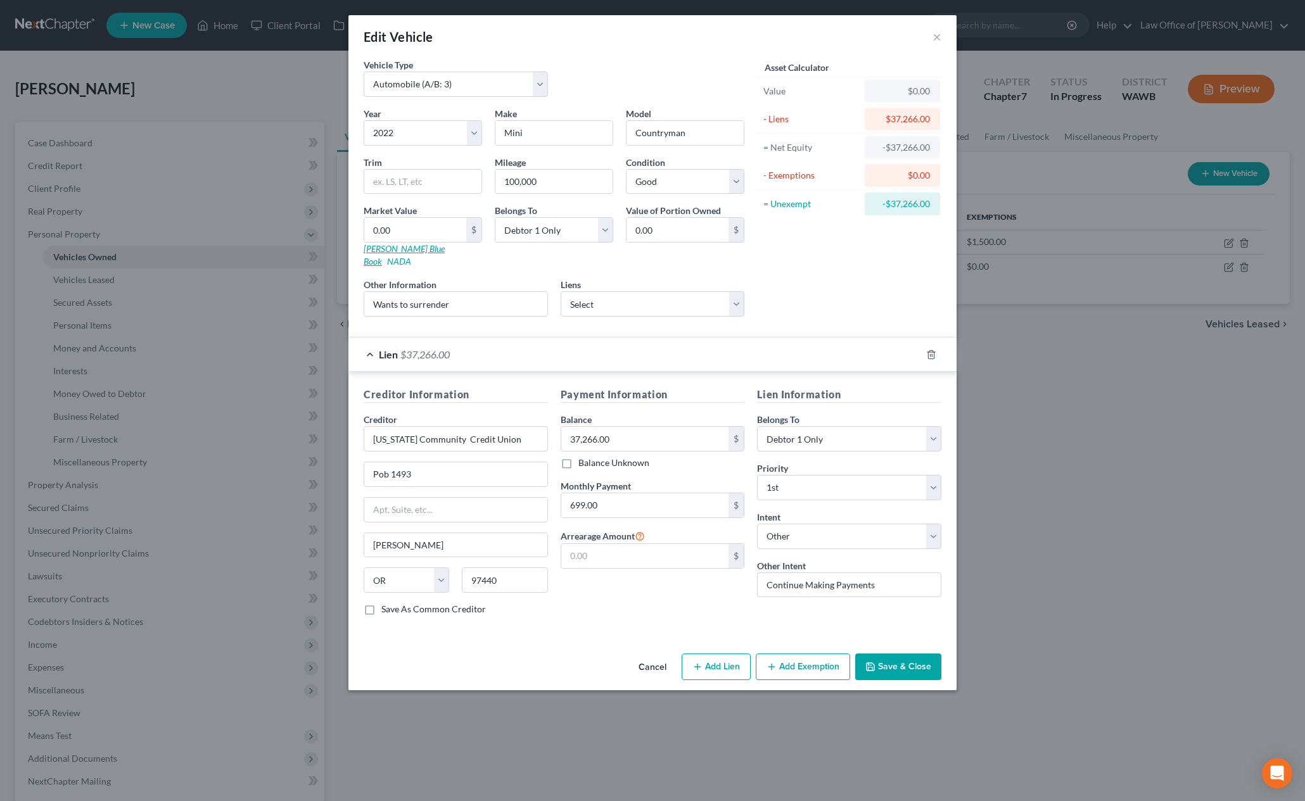
click at [402, 248] on link "[PERSON_NAME] Blue Book" at bounding box center [404, 254] width 81 height 23
click at [495, 299] on input "Wants to surrender" at bounding box center [455, 304] width 183 height 24
drag, startPoint x: 495, startPoint y: 299, endPoint x: 148, endPoint y: 268, distance: 347.9
click at [148, 268] on div "Edit Vehicle × Vehicle Type Select Automobile (A/B: 3) Truck (A/B: 3) Trailer (…" at bounding box center [652, 400] width 1305 height 801
click at [400, 234] on input "0.00" at bounding box center [415, 230] width 102 height 24
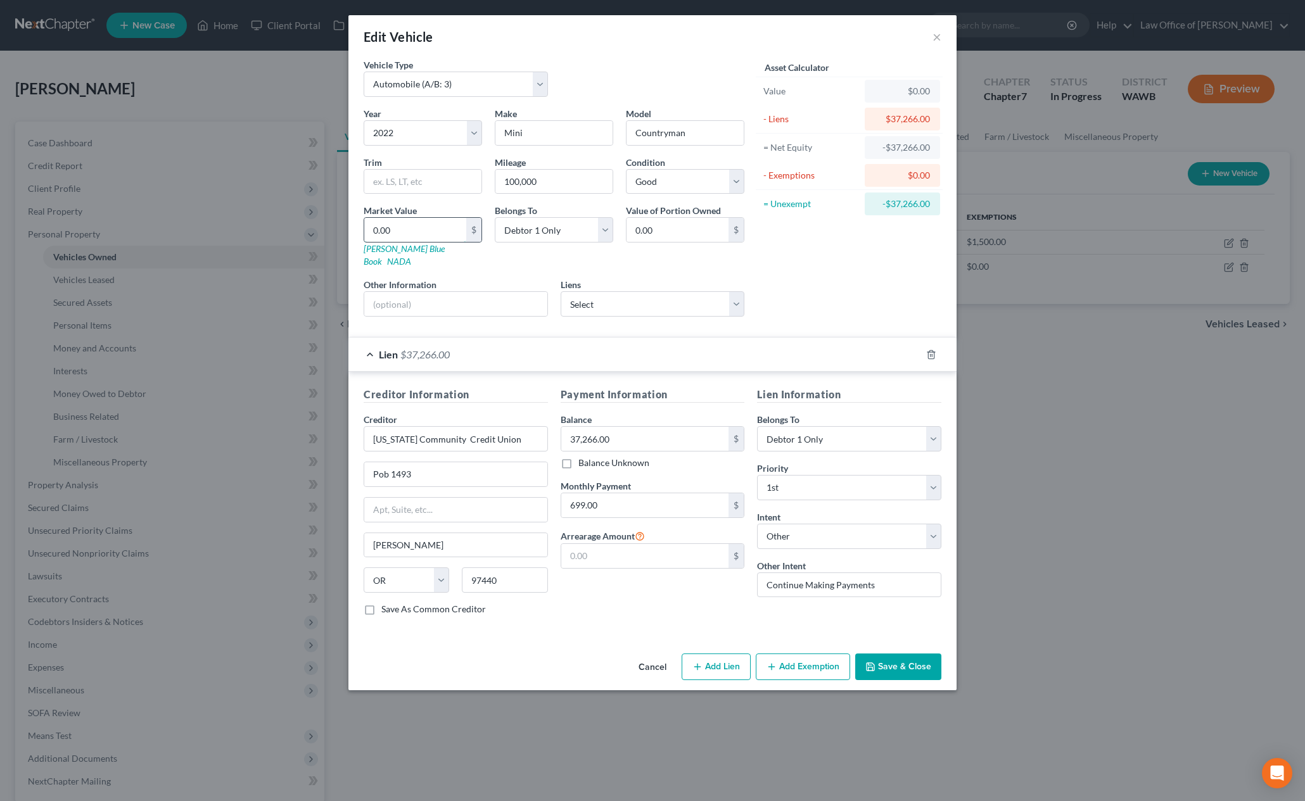
type input "1"
type input "1.00"
type input "11"
type input "11.00"
type input "112"
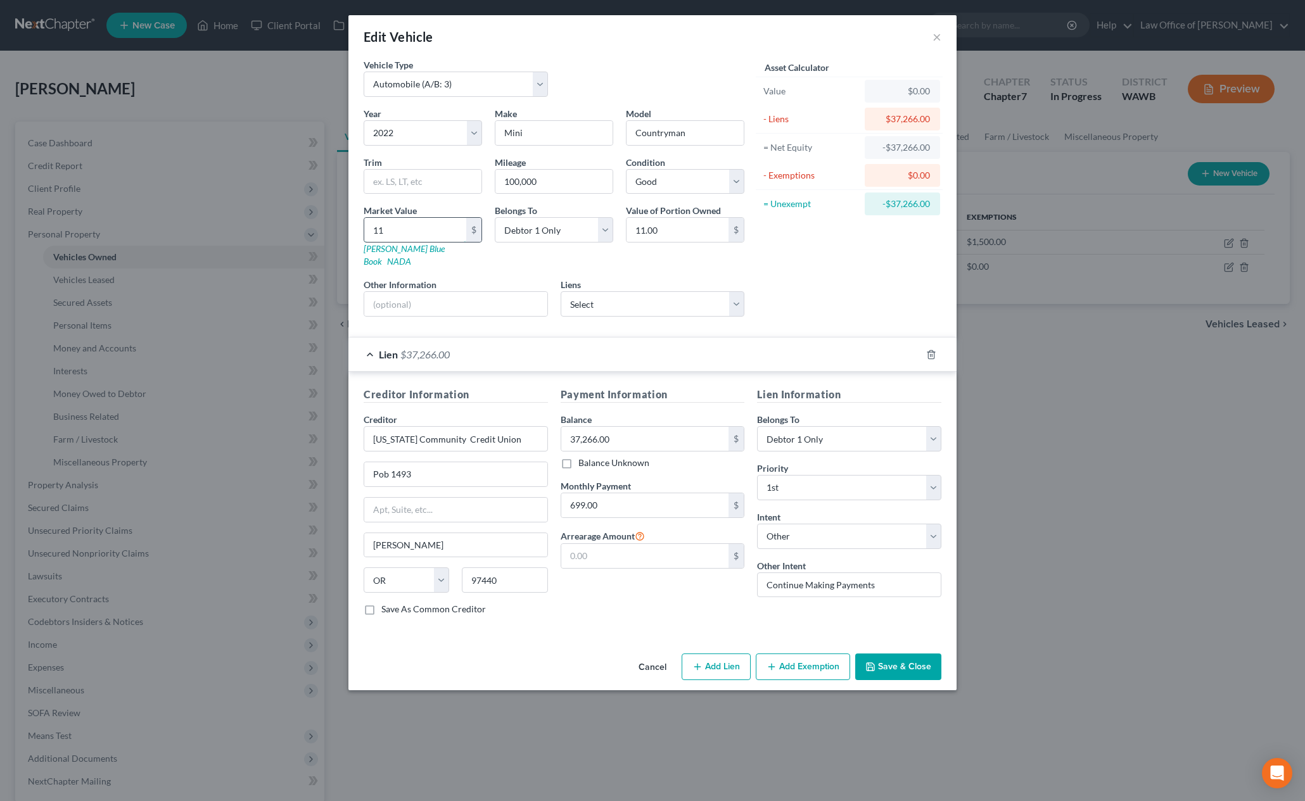
type input "112.00"
type input "1129"
type input "1,129.00"
type input "1,1297"
type input "11,297.00"
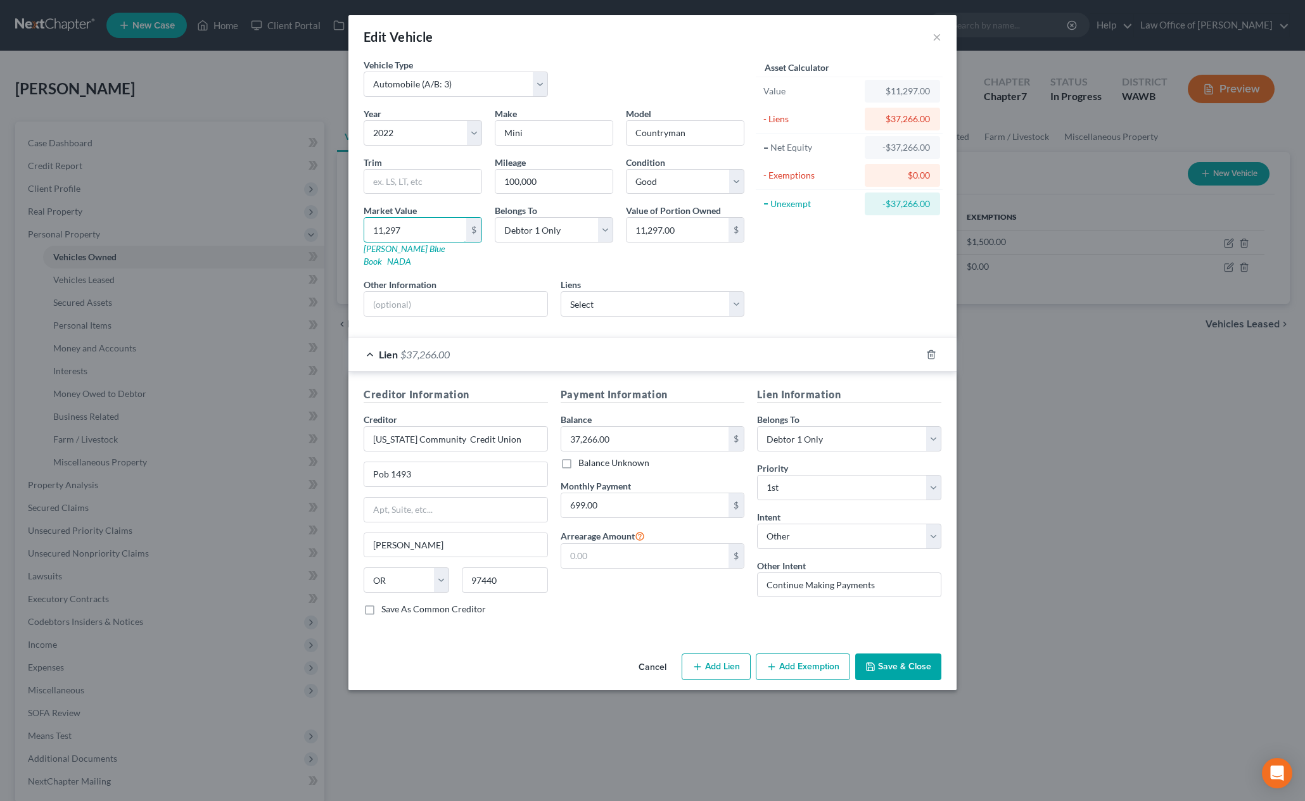
type input "11,297"
click at [810, 667] on button "Add Exemption" at bounding box center [803, 667] width 94 height 27
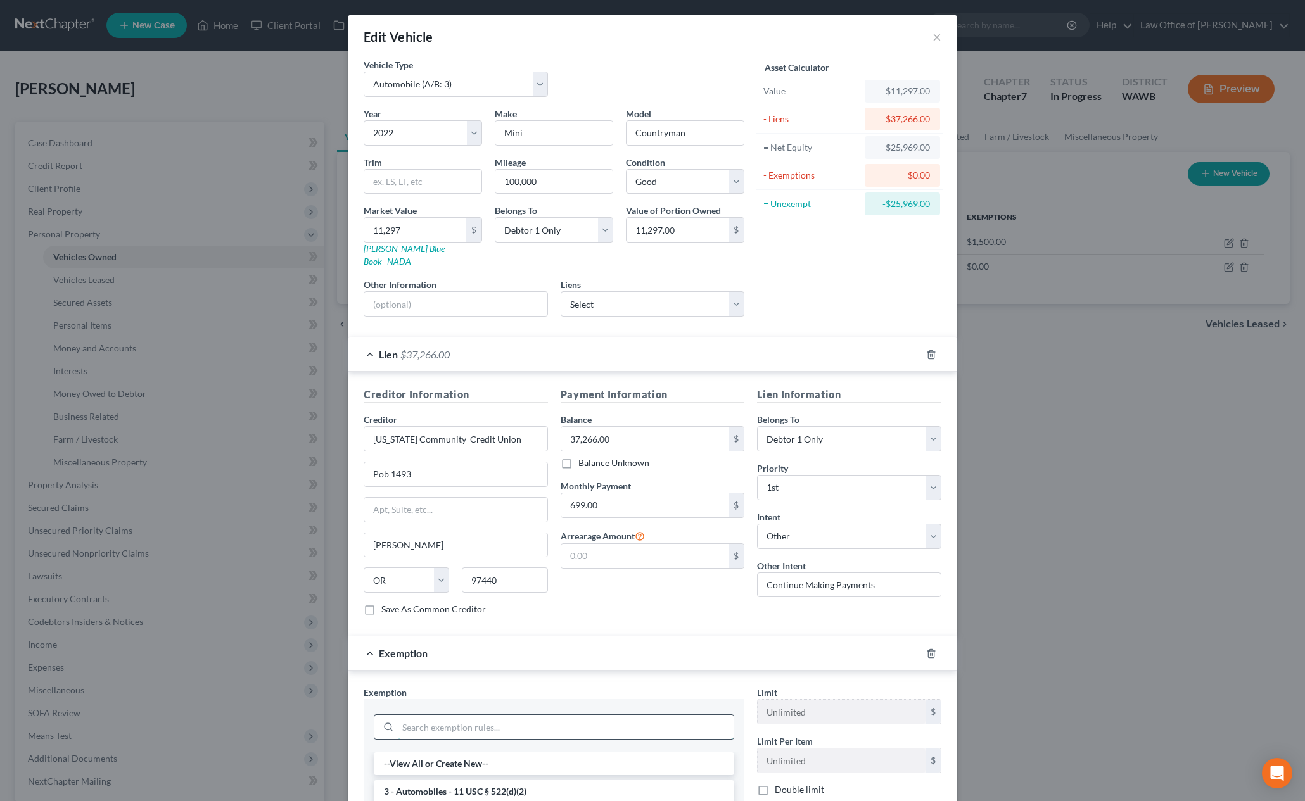
click at [558, 715] on input "search" at bounding box center [566, 727] width 336 height 24
click at [554, 781] on li "3 - Automobiles - 11 USC § 522(d)(2)" at bounding box center [554, 792] width 360 height 23
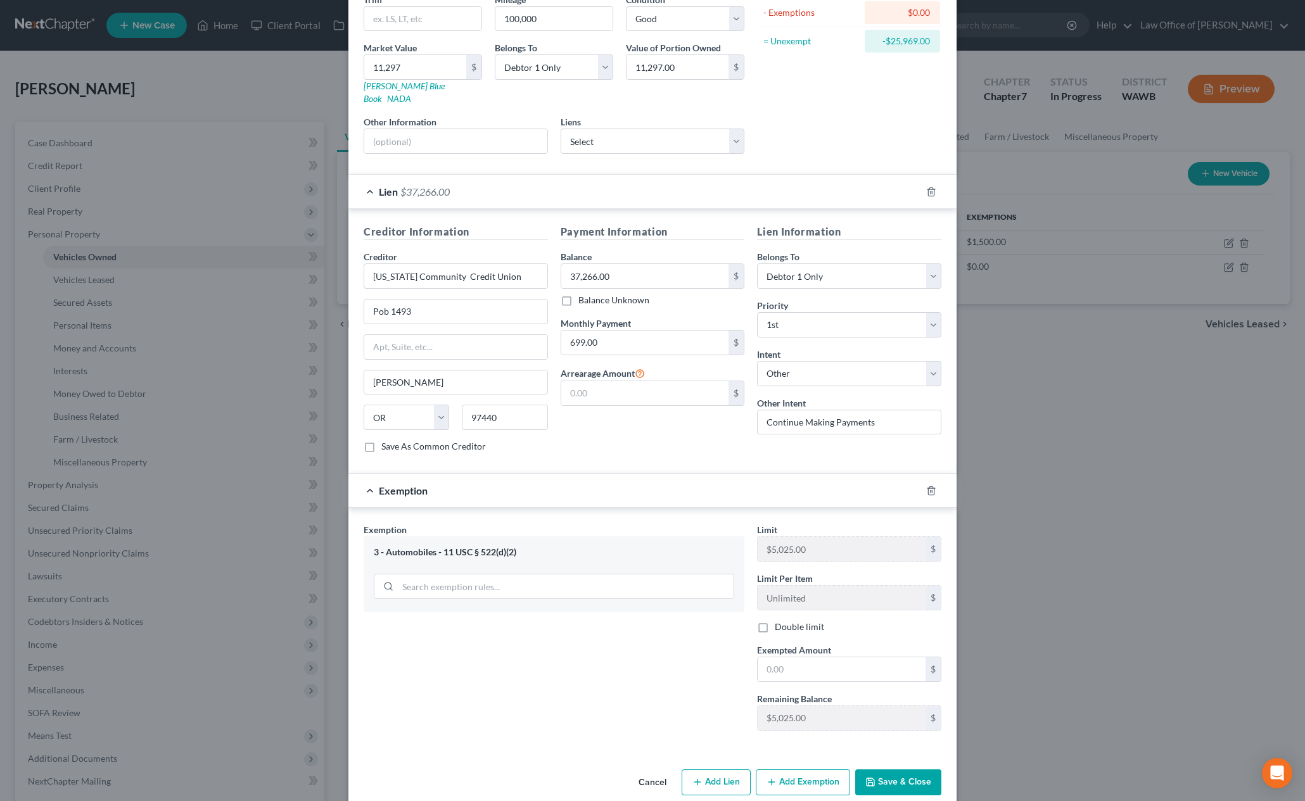
scroll to position [170, 0]
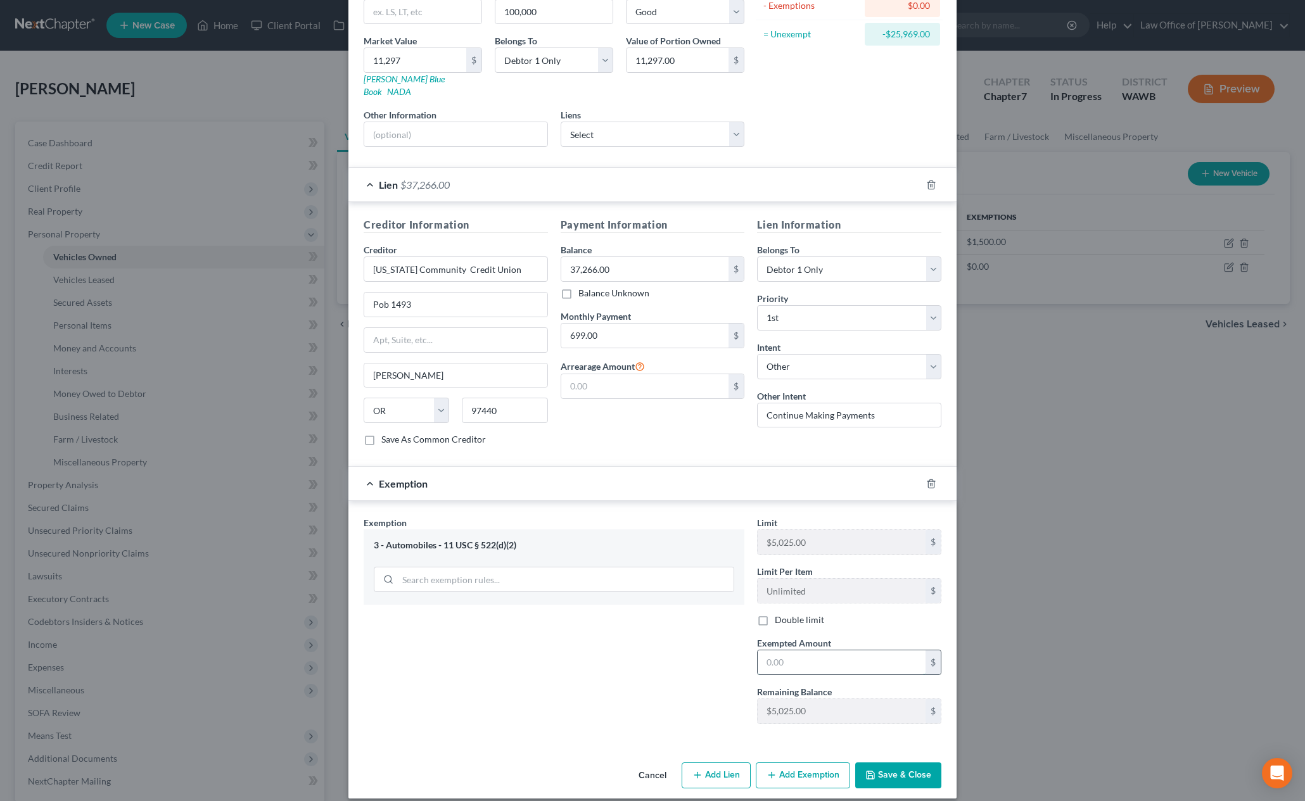
click at [810, 651] on input "text" at bounding box center [842, 663] width 168 height 24
type input "0"
click at [885, 763] on button "Save & Close" at bounding box center [898, 776] width 86 height 27
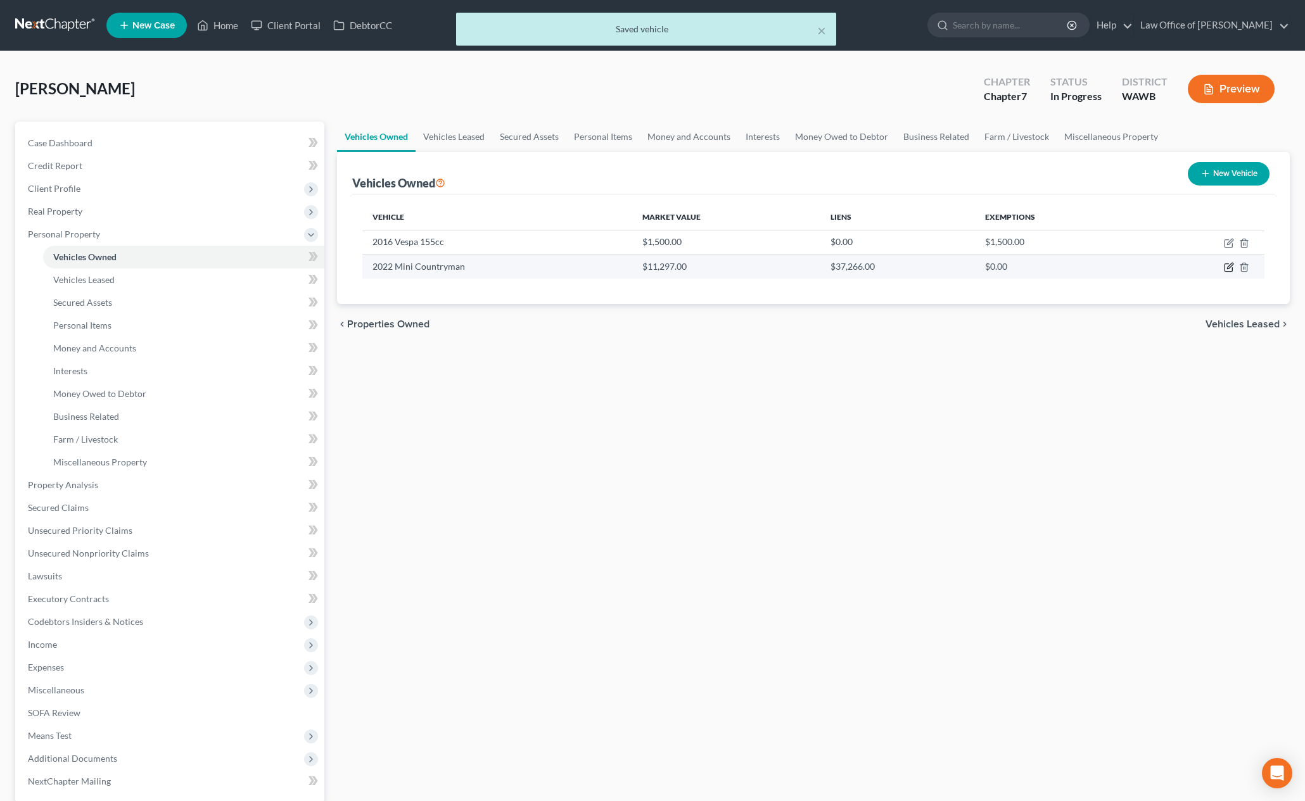
click at [1231, 270] on icon "button" at bounding box center [1229, 267] width 10 height 10
select select "0"
select select "4"
select select "2"
select select "0"
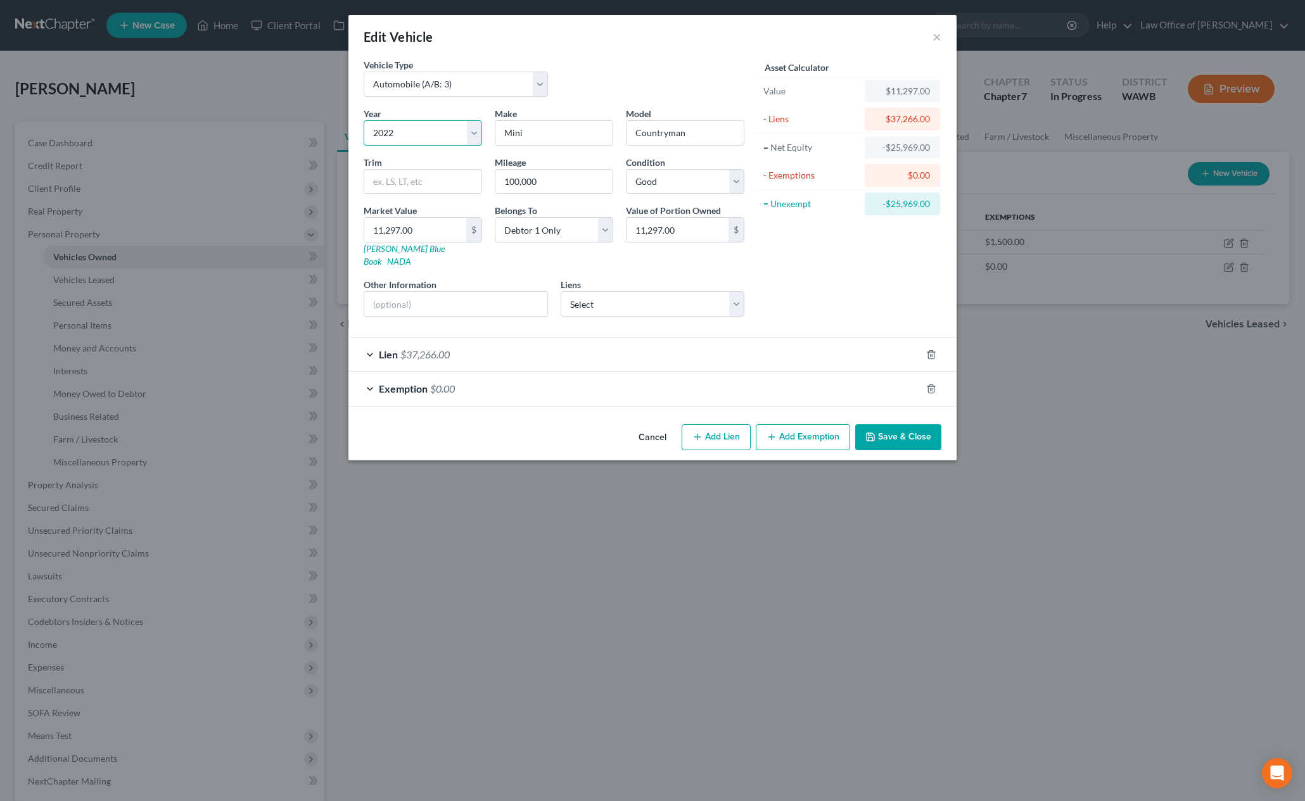
click at [439, 128] on select "Select 2026 2025 2024 2023 2022 2021 2020 2019 2018 2017 2016 2015 2014 2013 20…" at bounding box center [423, 132] width 118 height 25
click at [364, 120] on select "Select 2026 2025 2024 2023 2022 2021 2020 2019 2018 2017 2016 2015 2014 2013 20…" at bounding box center [423, 132] width 118 height 25
click at [423, 125] on select "Select 2026 2025 2024 2023 2022 2021 2020 2019 2018 2017 2016 2015 2014 2013 20…" at bounding box center [423, 132] width 118 height 25
select select "6"
click at [364, 120] on select "Select 2026 2025 2024 2023 2022 2021 2020 2019 2018 2017 2016 2015 2014 2013 20…" at bounding box center [423, 132] width 118 height 25
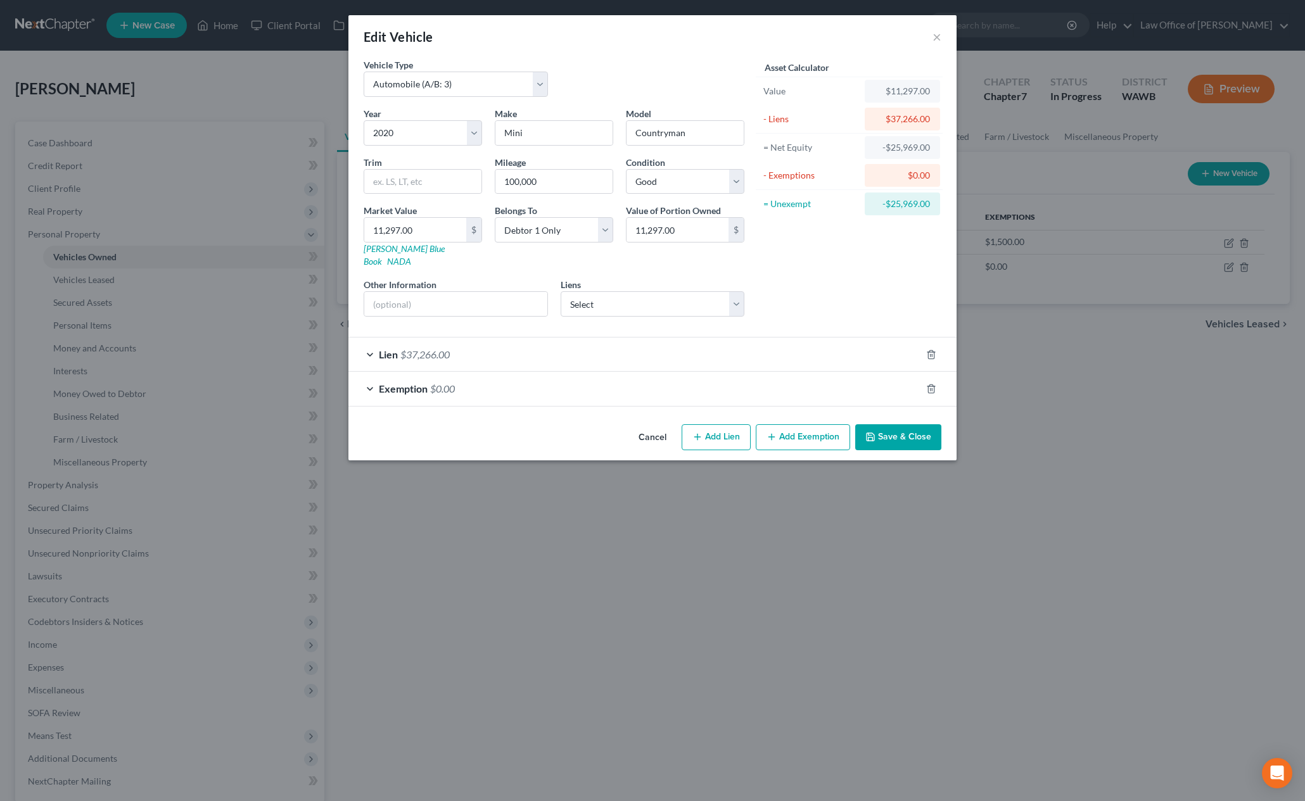
click at [907, 424] on button "Save & Close" at bounding box center [898, 437] width 86 height 27
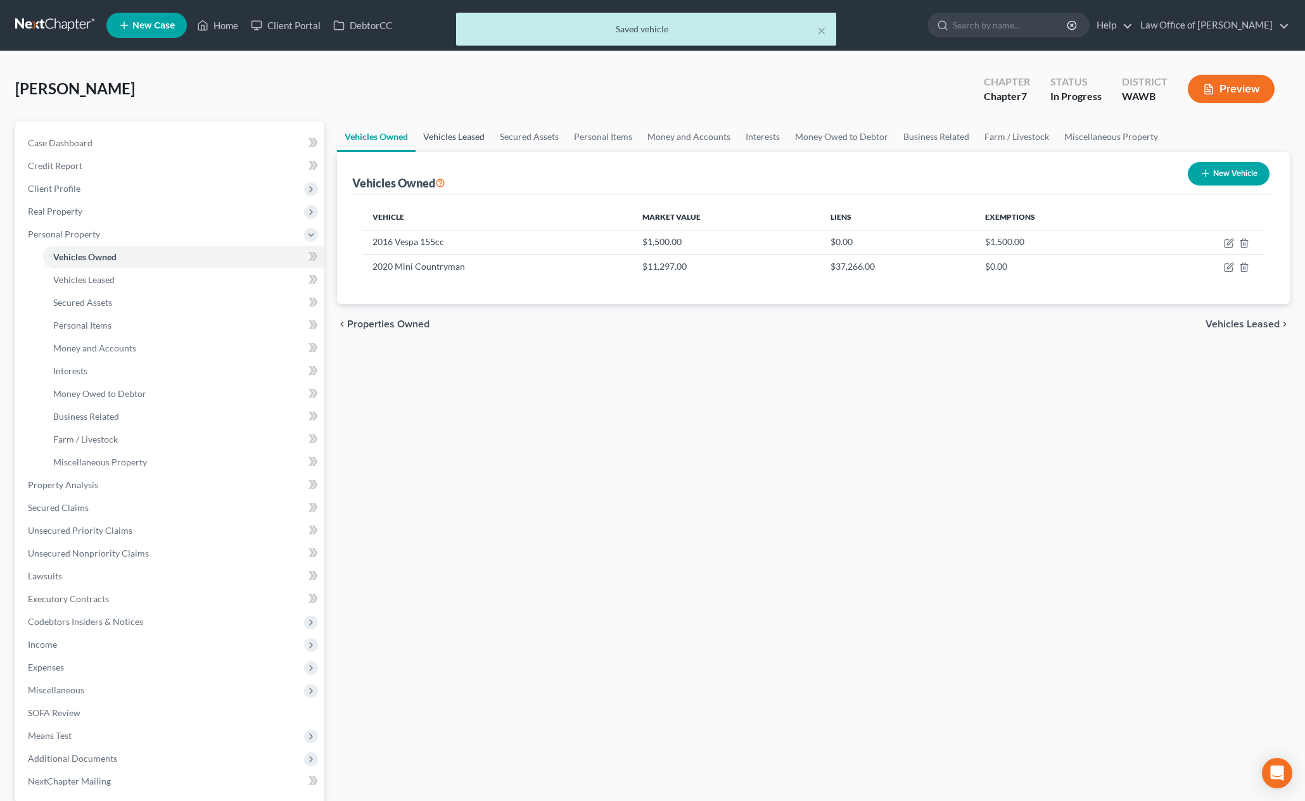
click at [464, 141] on link "Vehicles Leased" at bounding box center [454, 137] width 77 height 30
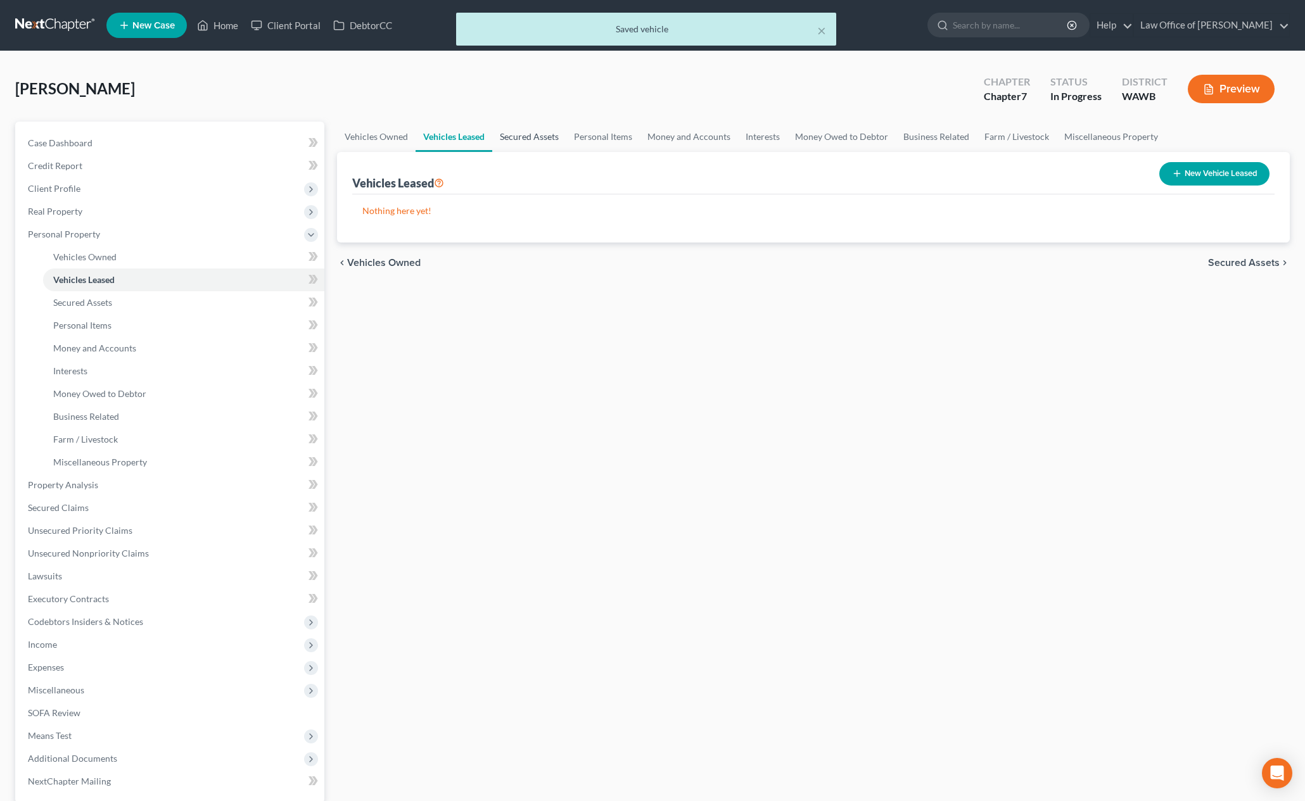
click at [521, 134] on link "Secured Assets" at bounding box center [529, 137] width 74 height 30
click at [604, 142] on link "Personal Items" at bounding box center [603, 137] width 73 height 30
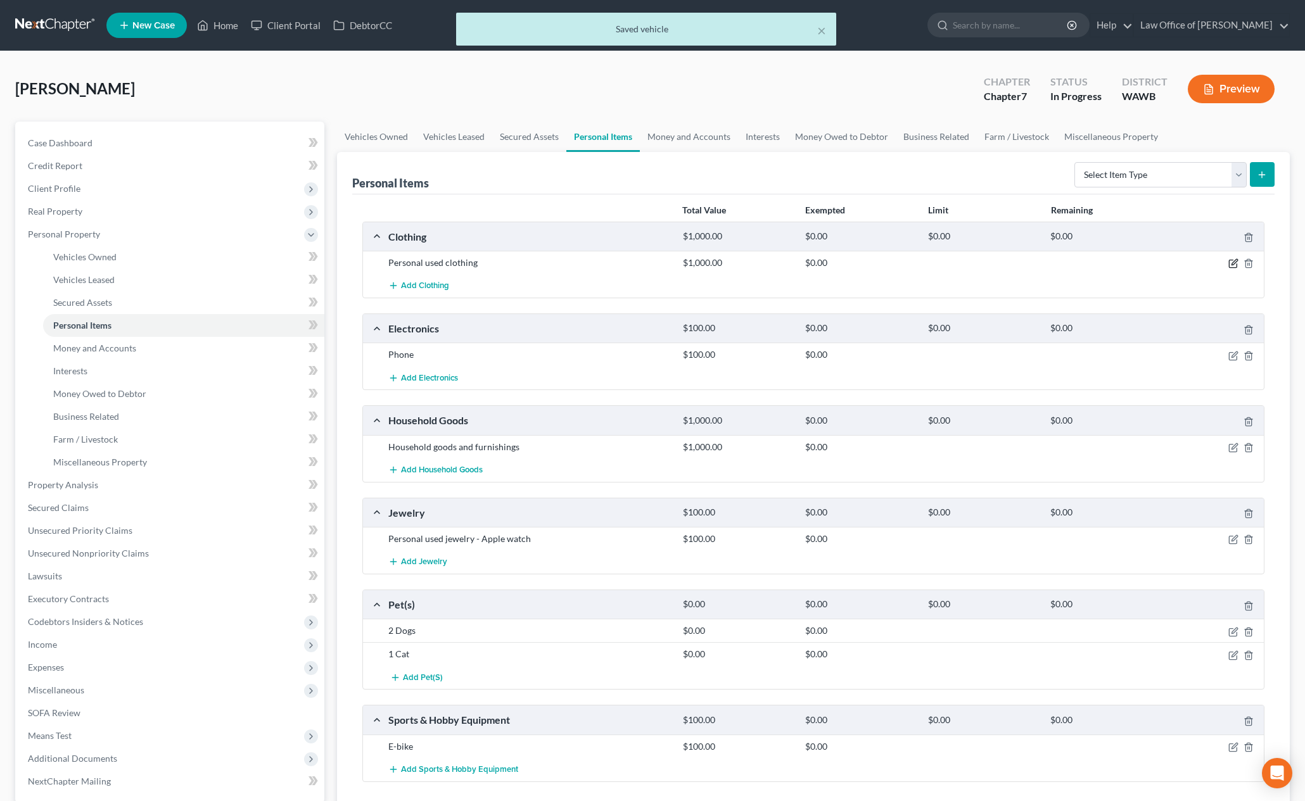
click at [1235, 263] on icon "button" at bounding box center [1233, 263] width 10 height 10
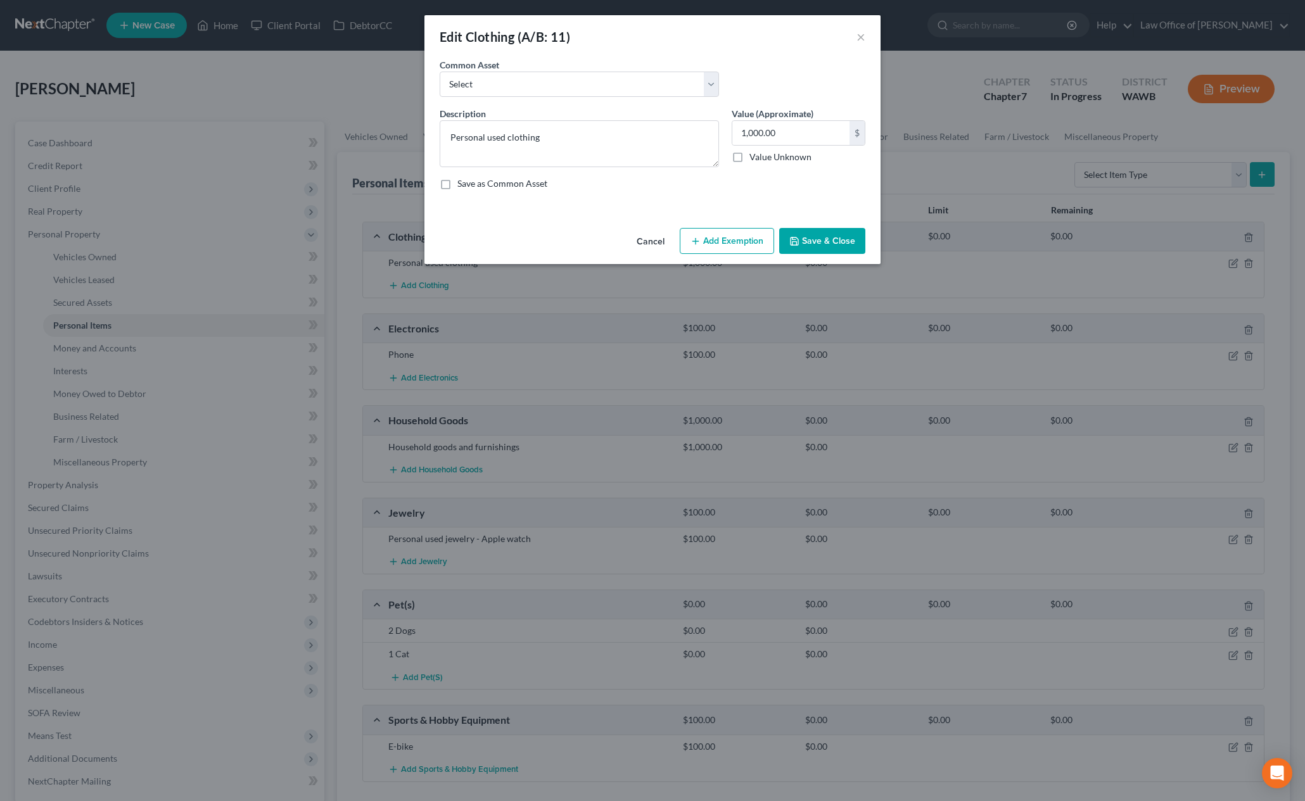
click at [734, 241] on button "Add Exemption" at bounding box center [727, 241] width 94 height 27
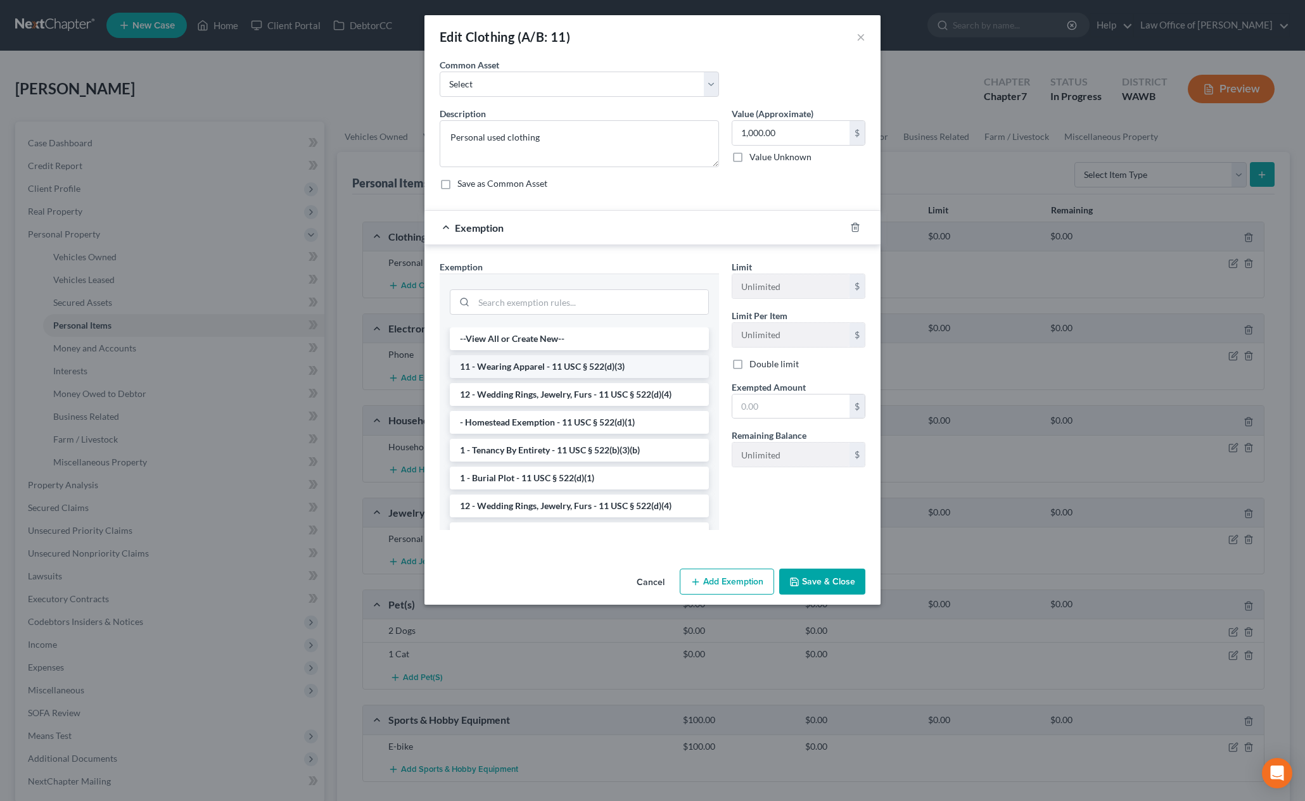
click at [585, 366] on li "11 - Wearing Apparel - 11 USC § 522(d)(3)" at bounding box center [579, 366] width 259 height 23
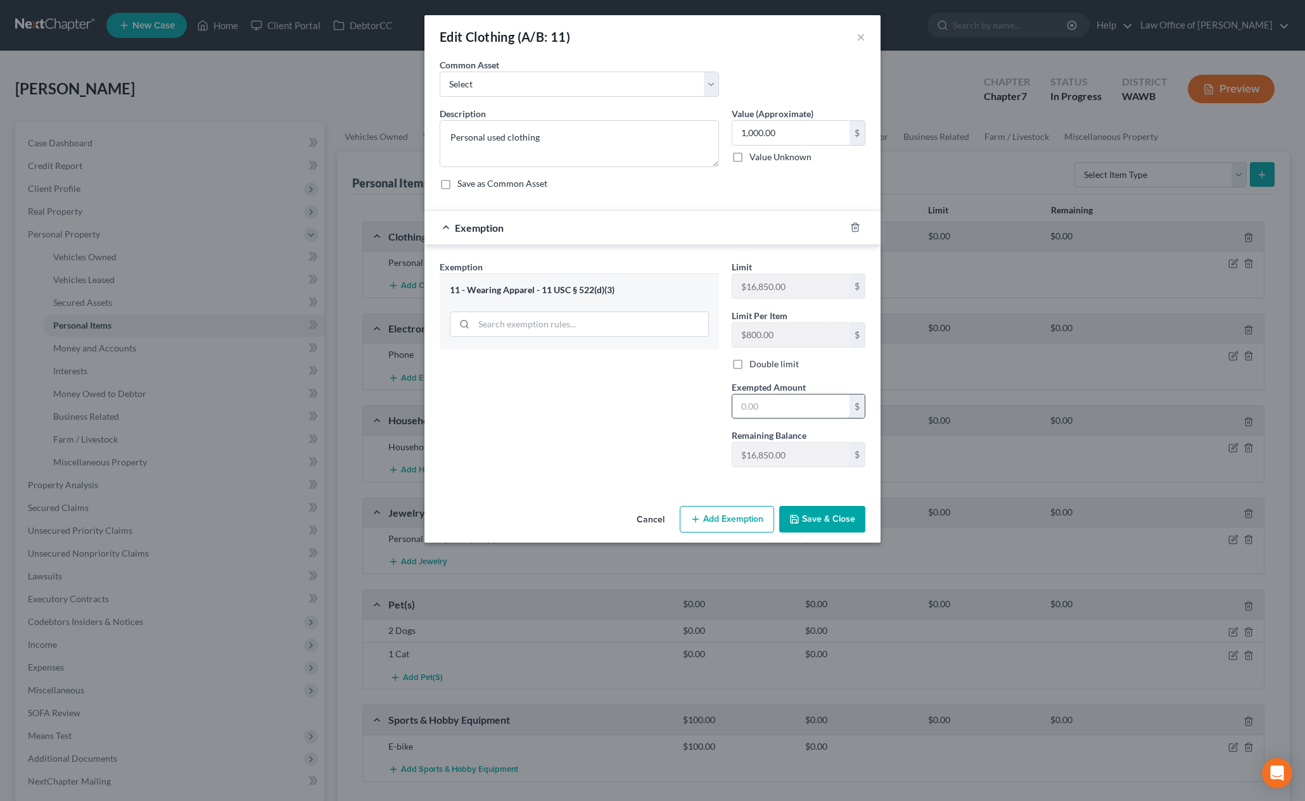
click at [773, 404] on input "text" at bounding box center [790, 407] width 117 height 24
type input "1,000.00"
click at [831, 521] on button "Save & Close" at bounding box center [822, 519] width 86 height 27
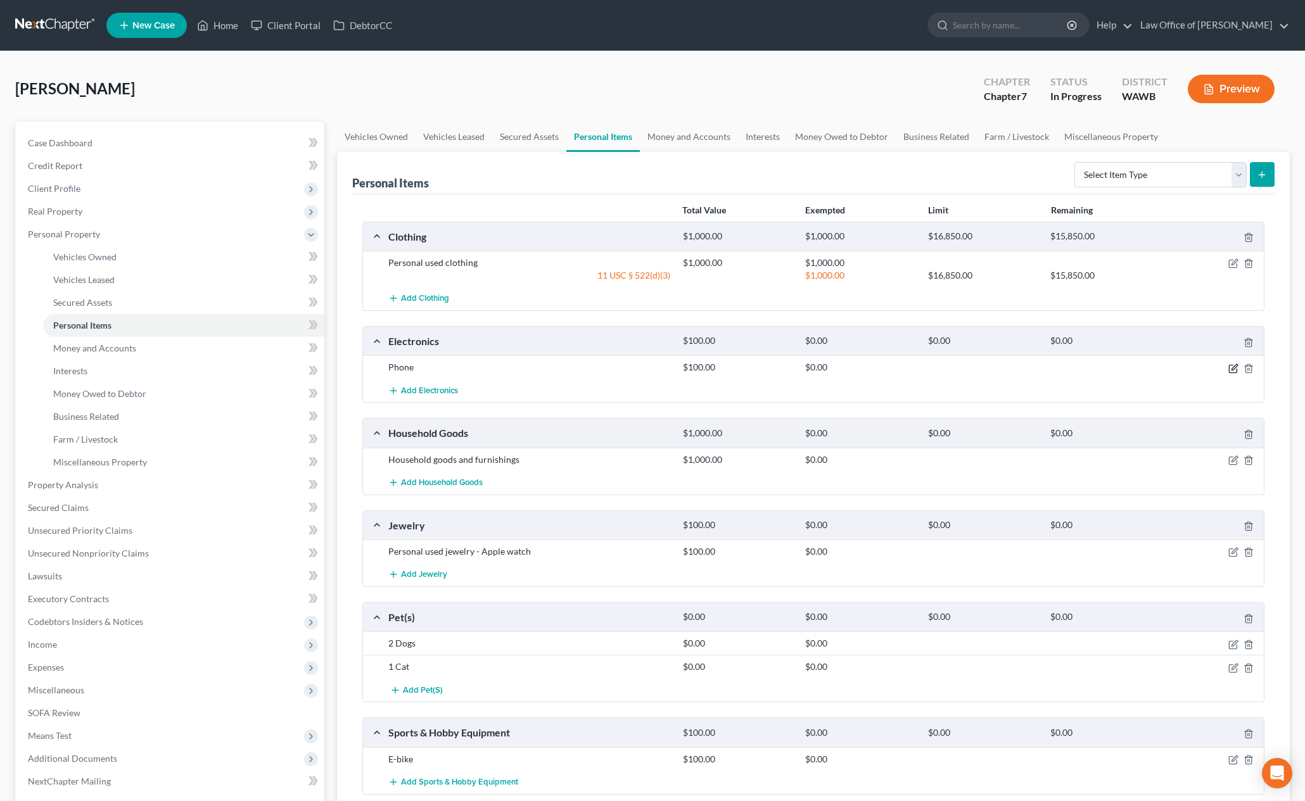
click at [1235, 371] on icon "button" at bounding box center [1233, 369] width 10 height 10
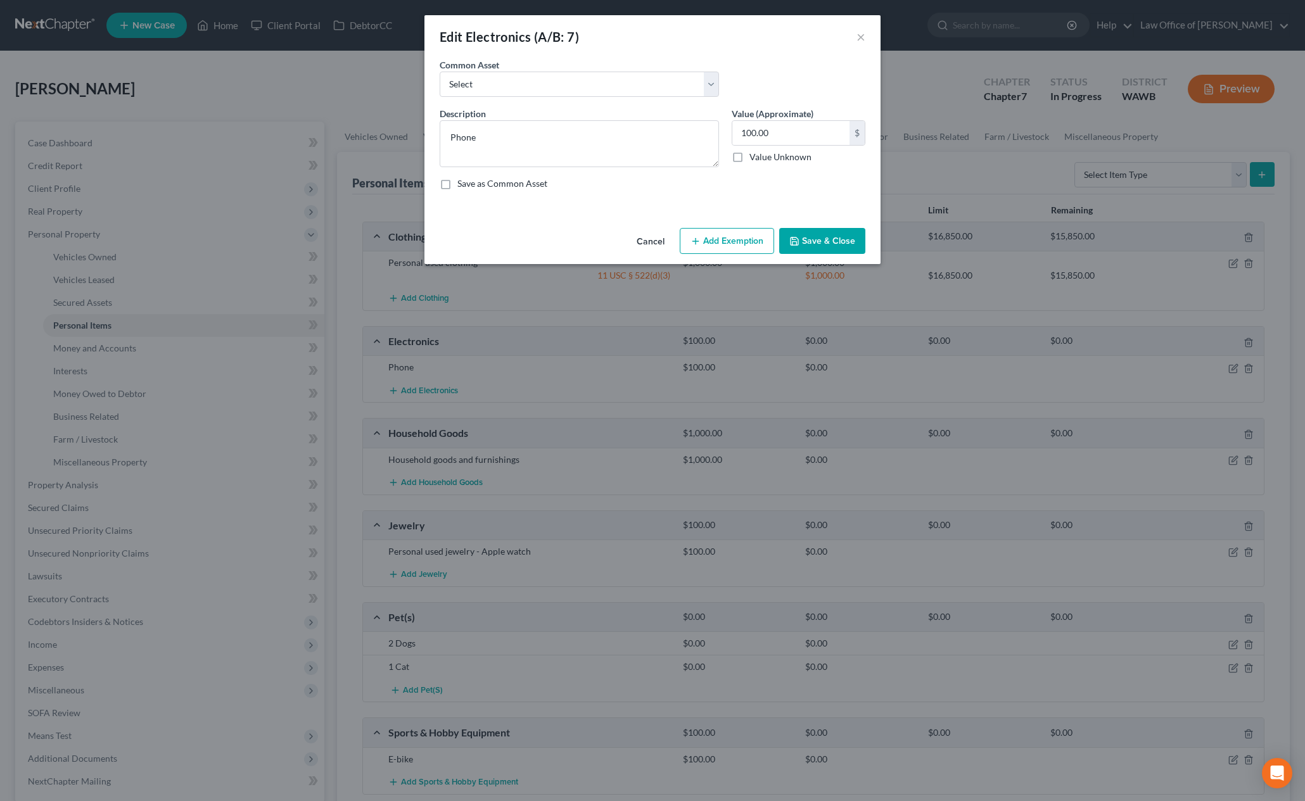
click at [747, 245] on button "Add Exemption" at bounding box center [727, 241] width 94 height 27
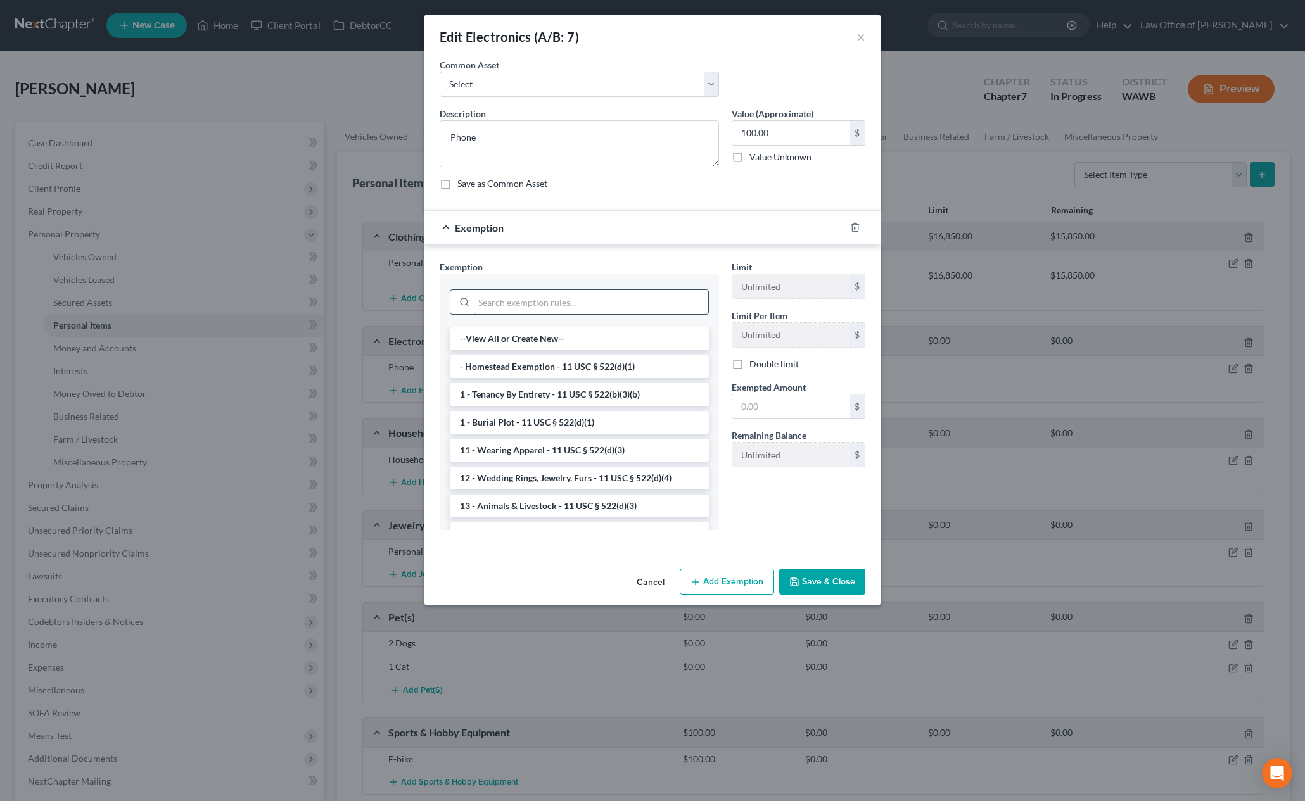
click at [558, 295] on input "search" at bounding box center [591, 302] width 234 height 24
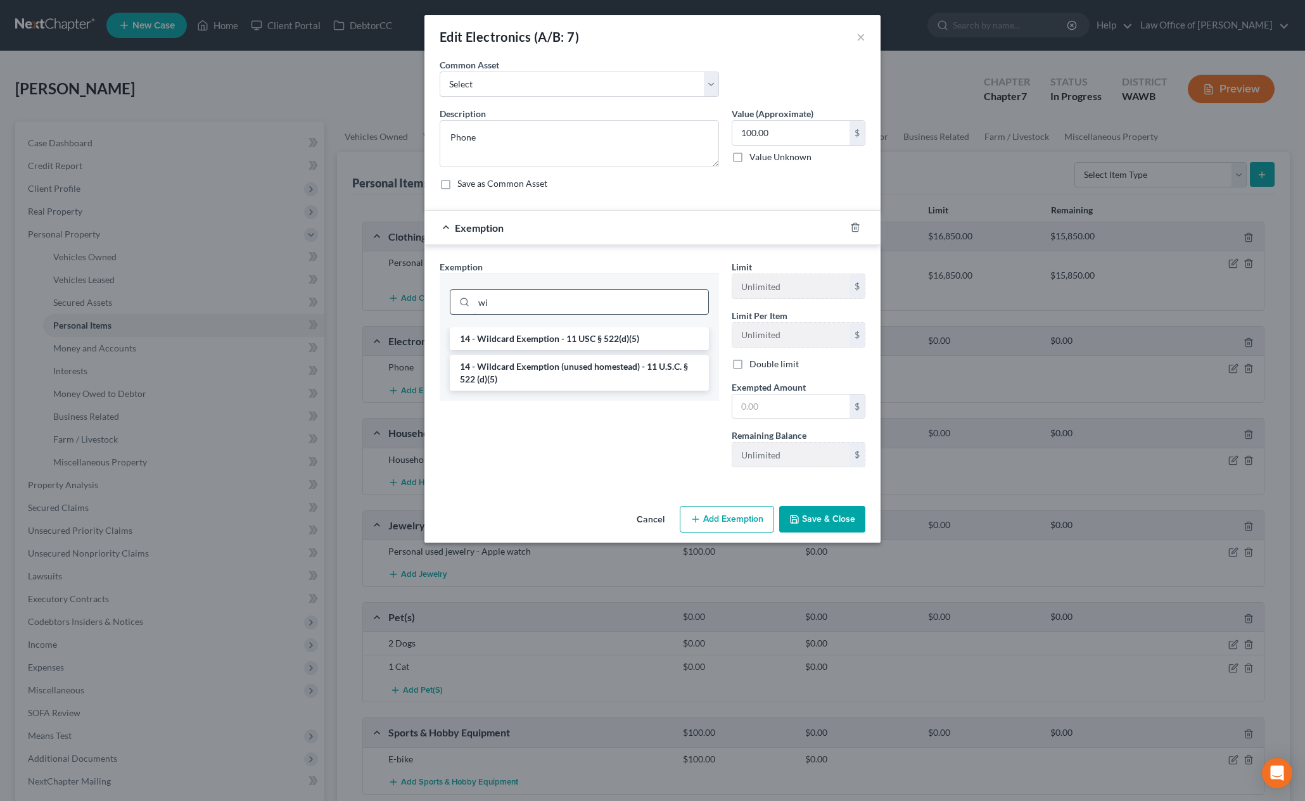
type input "w"
type input "house"
click at [554, 336] on li "6 - Household Goods and Furnishings - 11 USC § 522(d)(3)" at bounding box center [579, 339] width 259 height 23
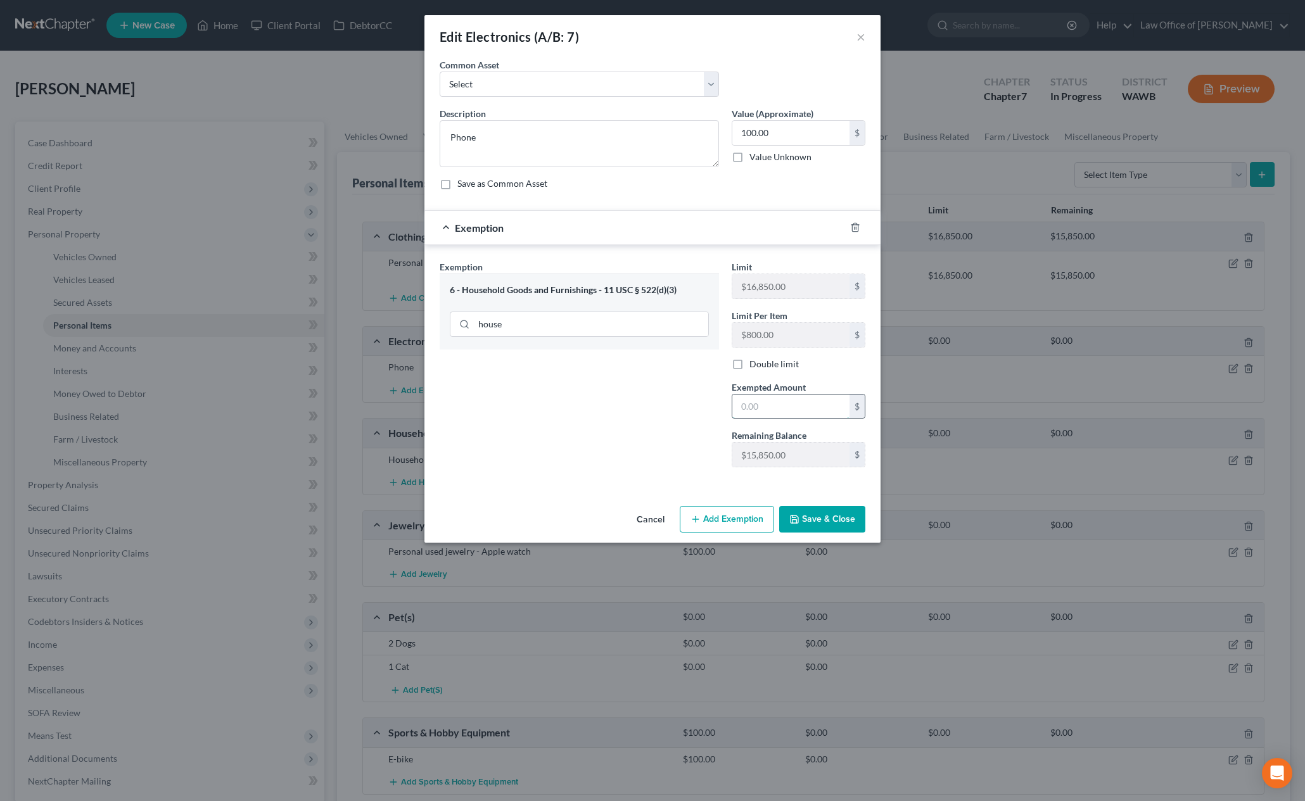
click at [770, 409] on input "text" at bounding box center [790, 407] width 117 height 24
type input "100"
click at [687, 481] on div "Exemption Set must be selected for CA. Exemption * 6 - Household Goods and Furn…" at bounding box center [652, 366] width 456 height 243
click at [817, 515] on button "Save & Close" at bounding box center [822, 519] width 86 height 27
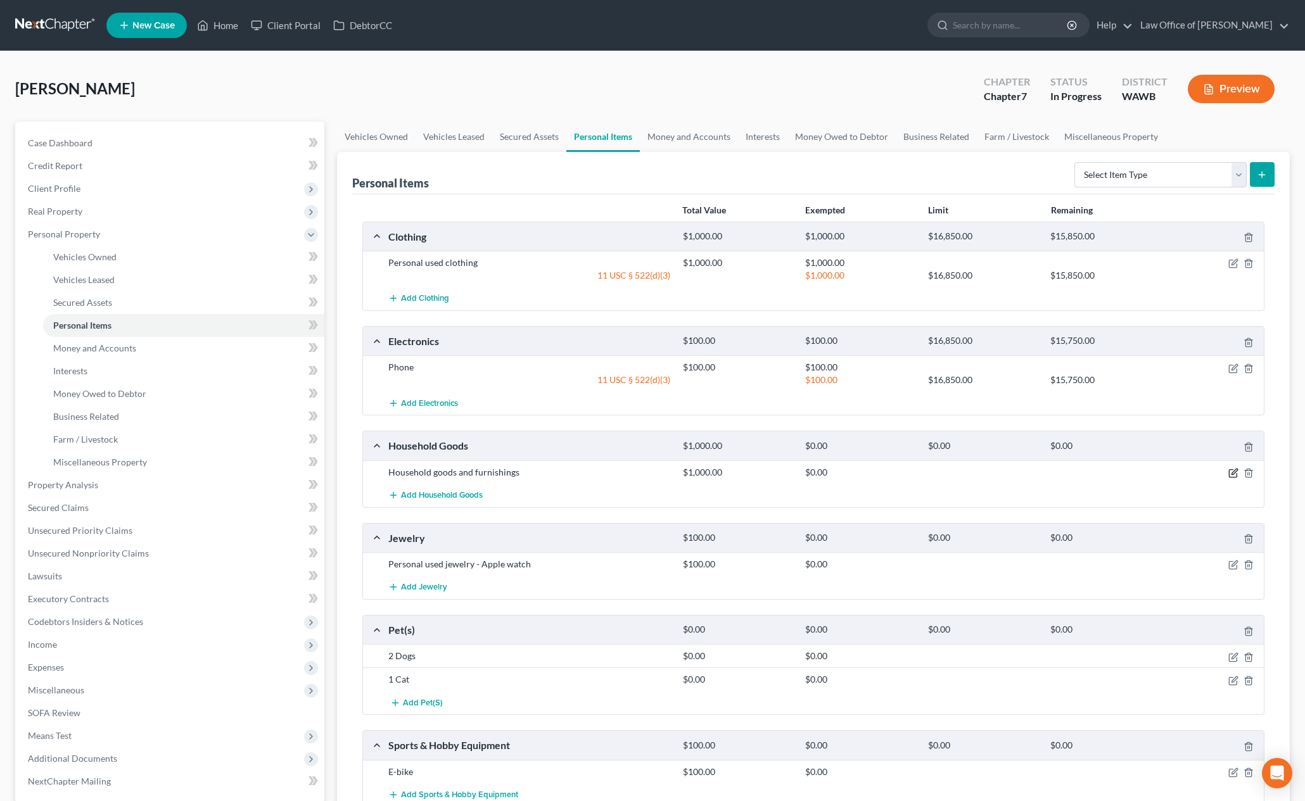
click at [1232, 478] on icon "button" at bounding box center [1233, 473] width 10 height 10
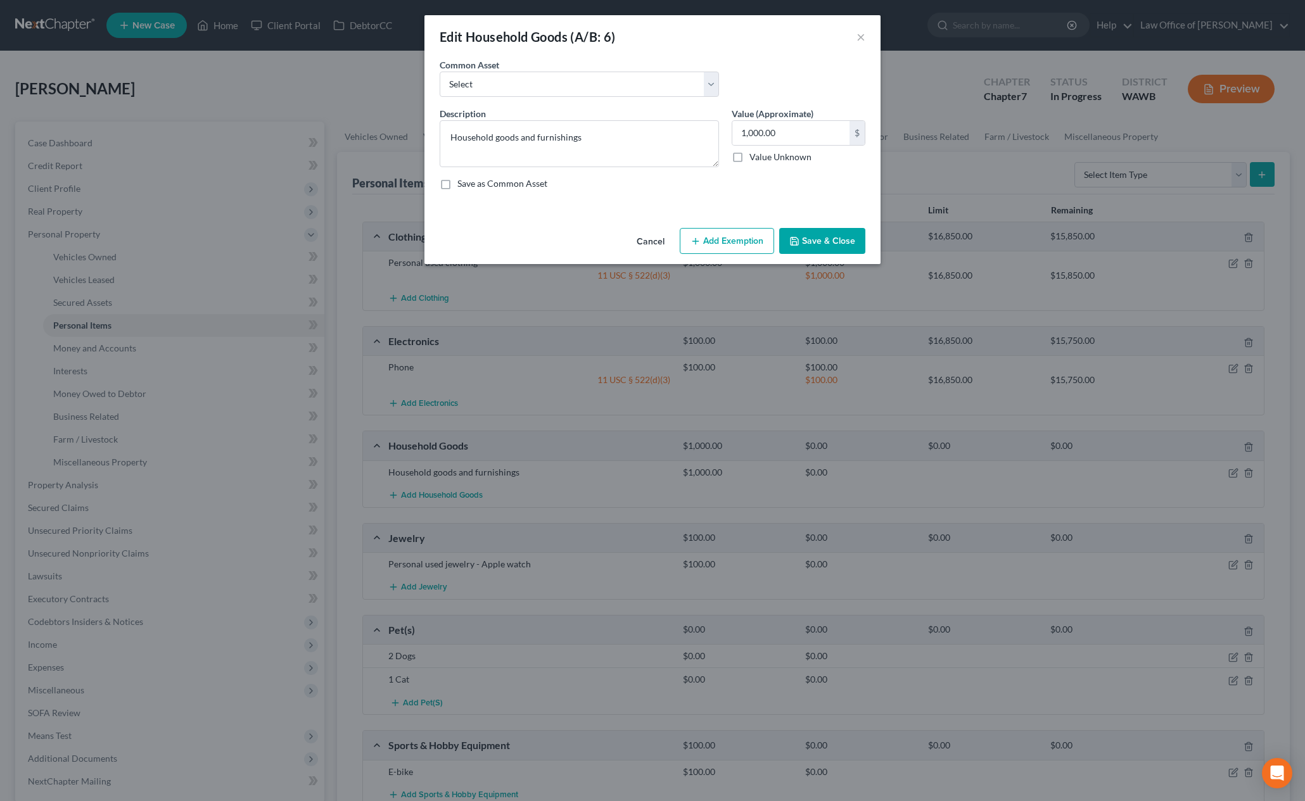
click at [722, 244] on button "Add Exemption" at bounding box center [727, 241] width 94 height 27
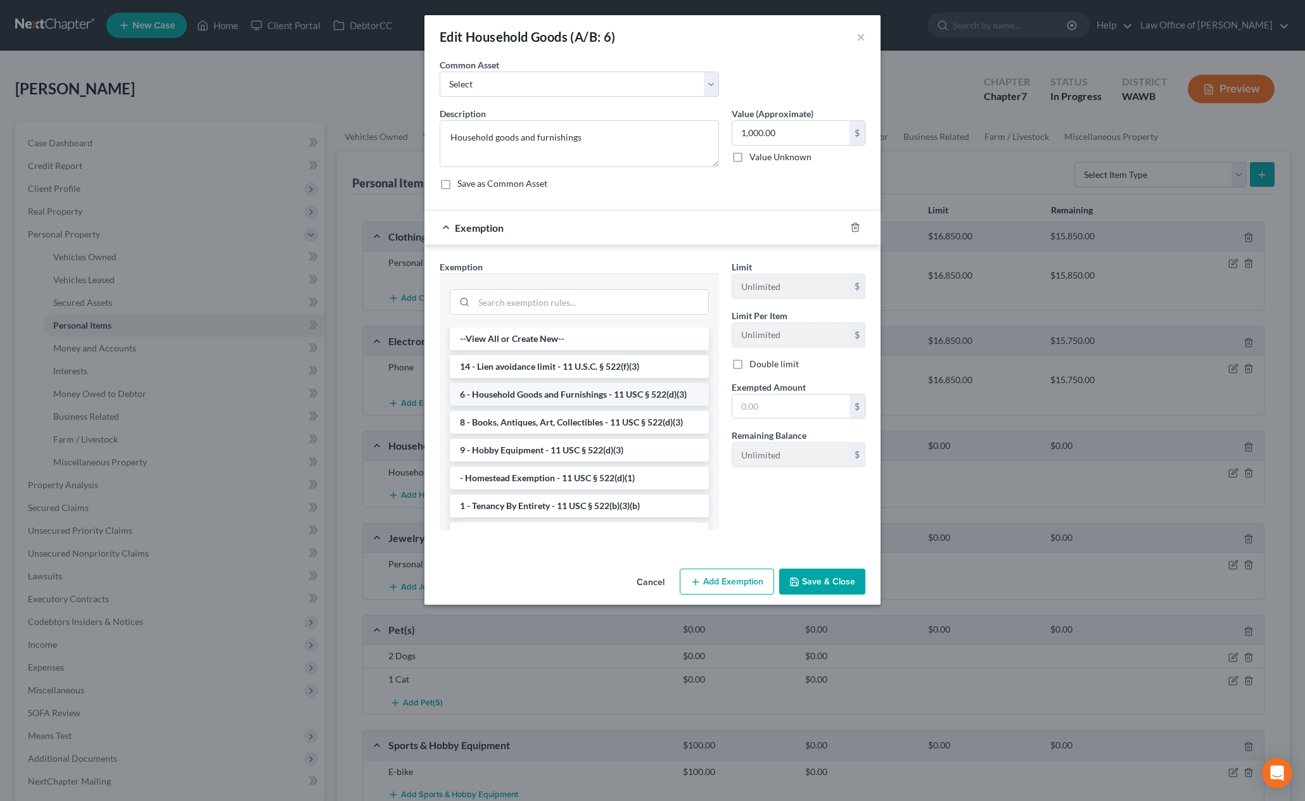
click at [552, 391] on li "6 - Household Goods and Furnishings - 11 USC § 522(d)(3)" at bounding box center [579, 394] width 259 height 23
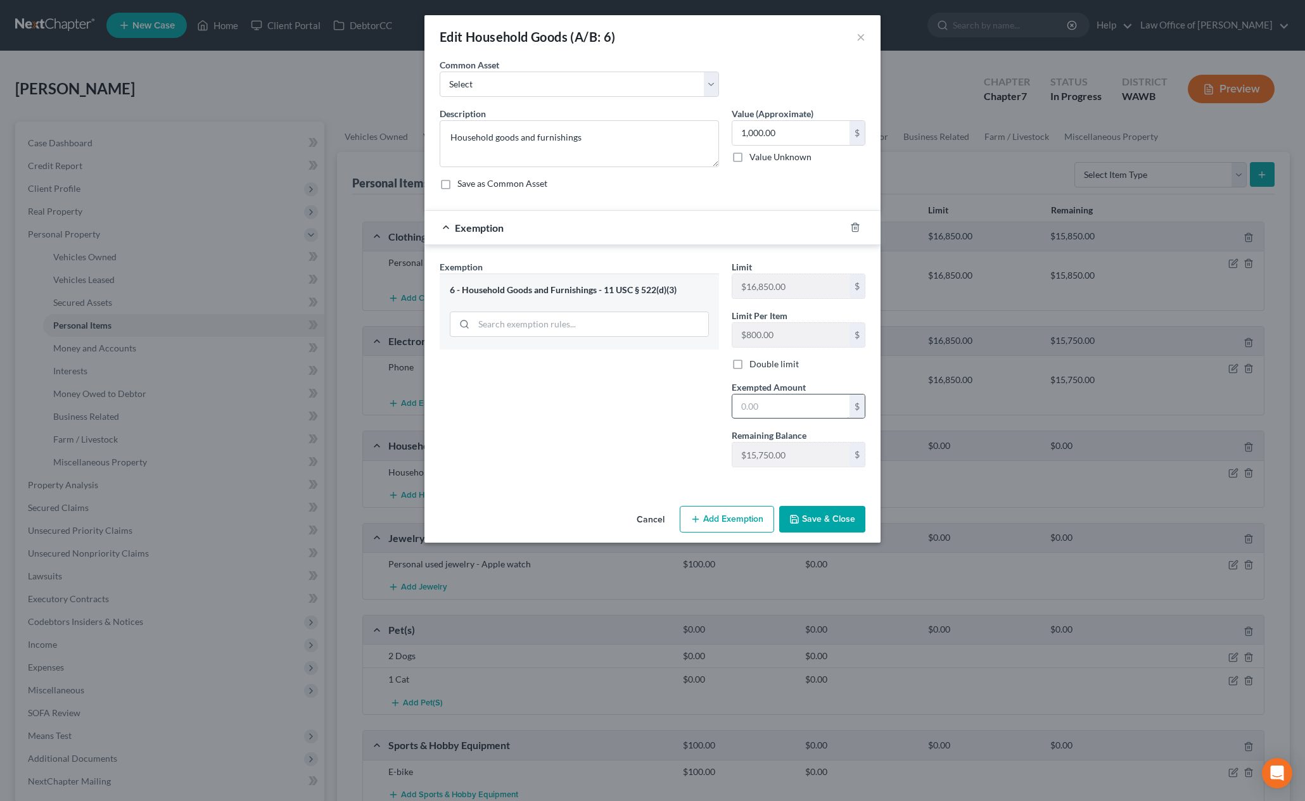
click at [753, 407] on input "text" at bounding box center [790, 407] width 117 height 24
type input "1,000"
click at [833, 516] on button "Save & Close" at bounding box center [822, 519] width 86 height 27
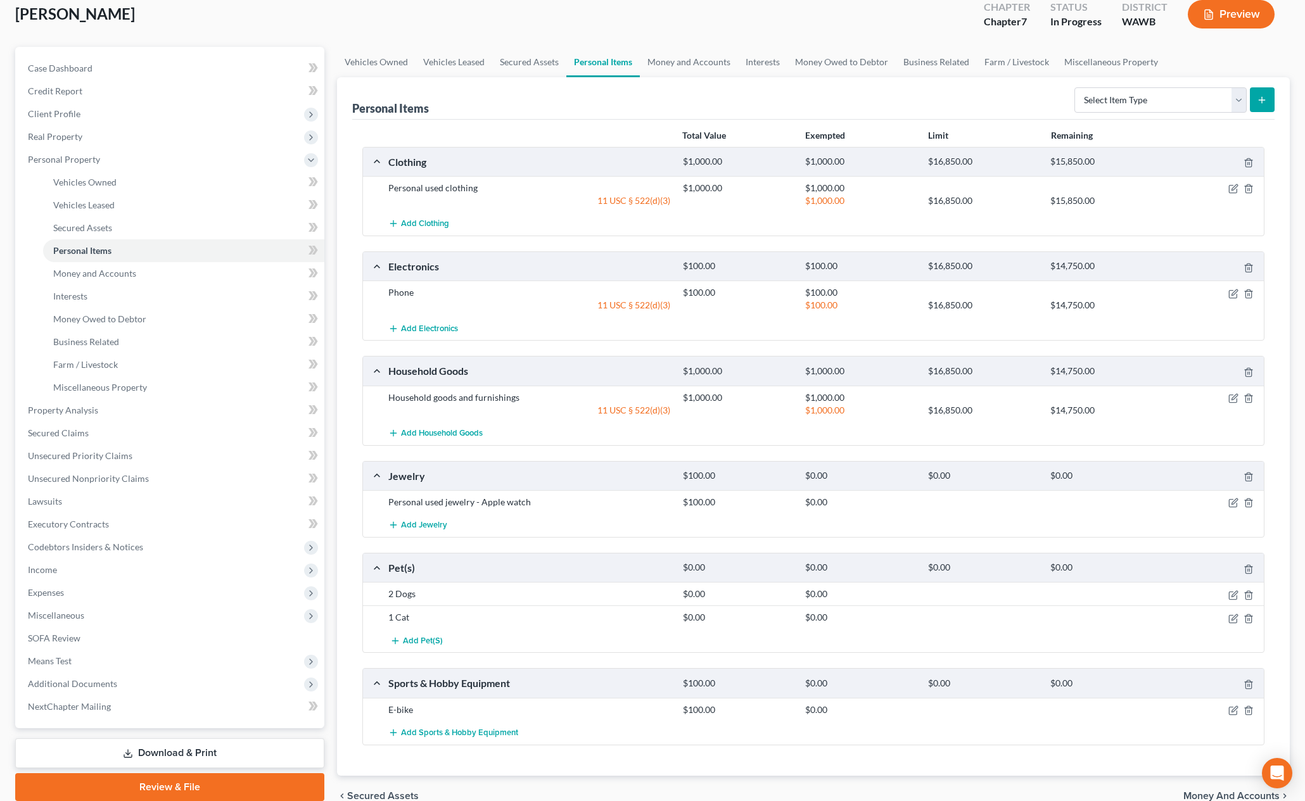
scroll to position [107, 0]
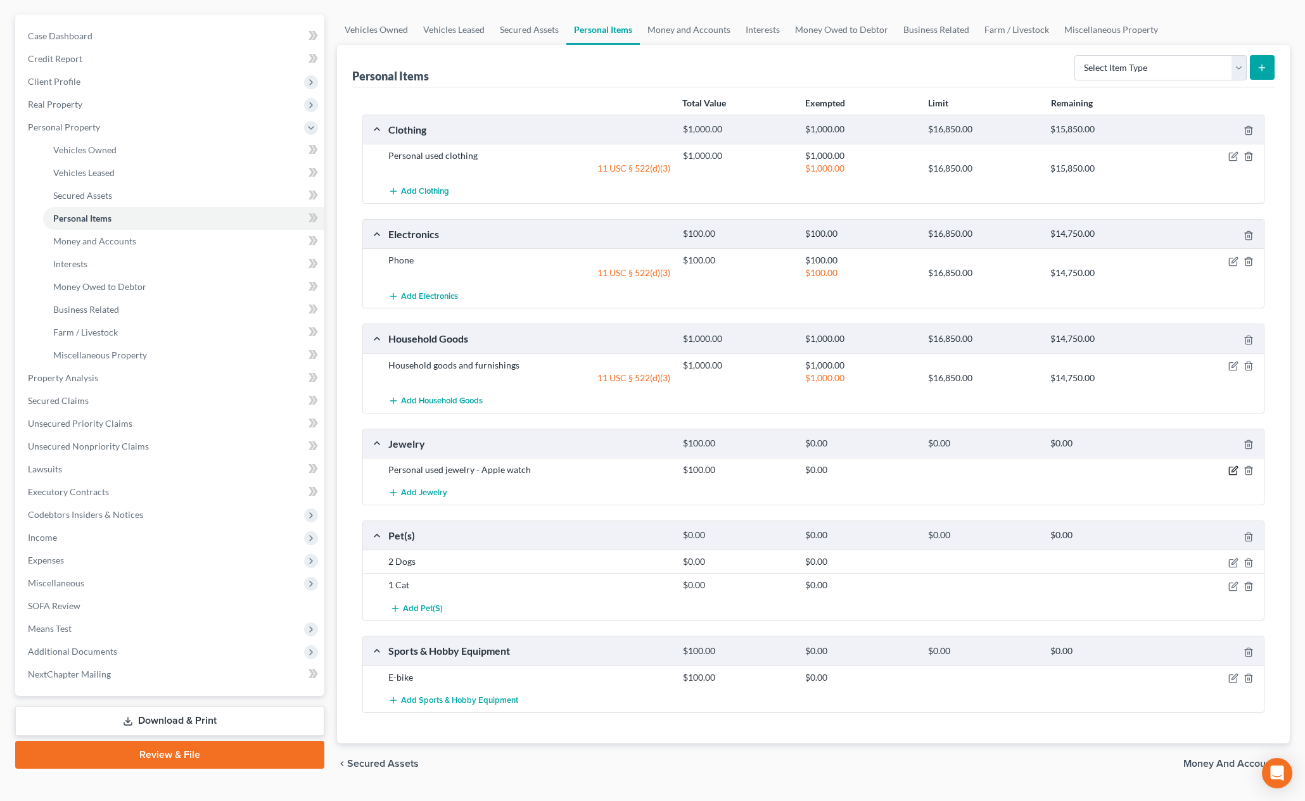
click at [1235, 471] on icon "button" at bounding box center [1235, 470] width 6 height 6
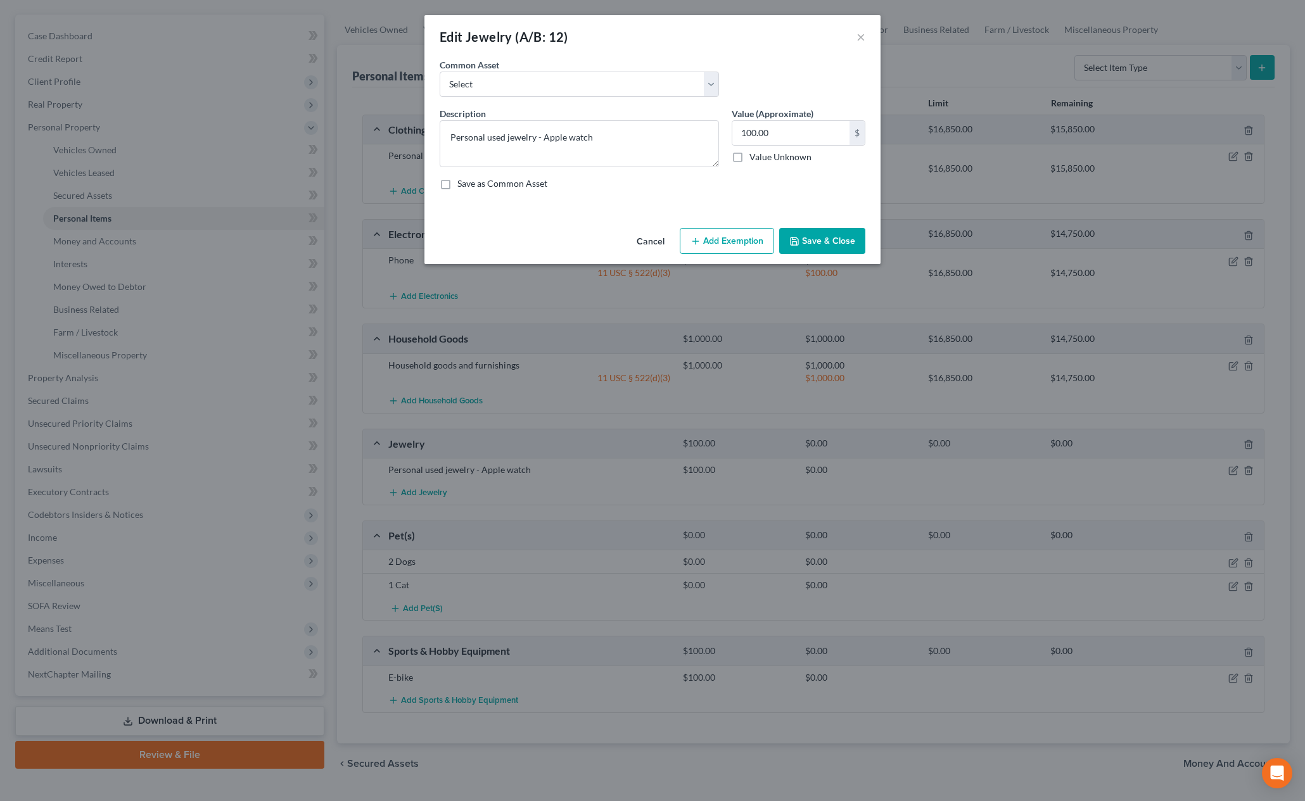
click at [718, 239] on button "Add Exemption" at bounding box center [727, 241] width 94 height 27
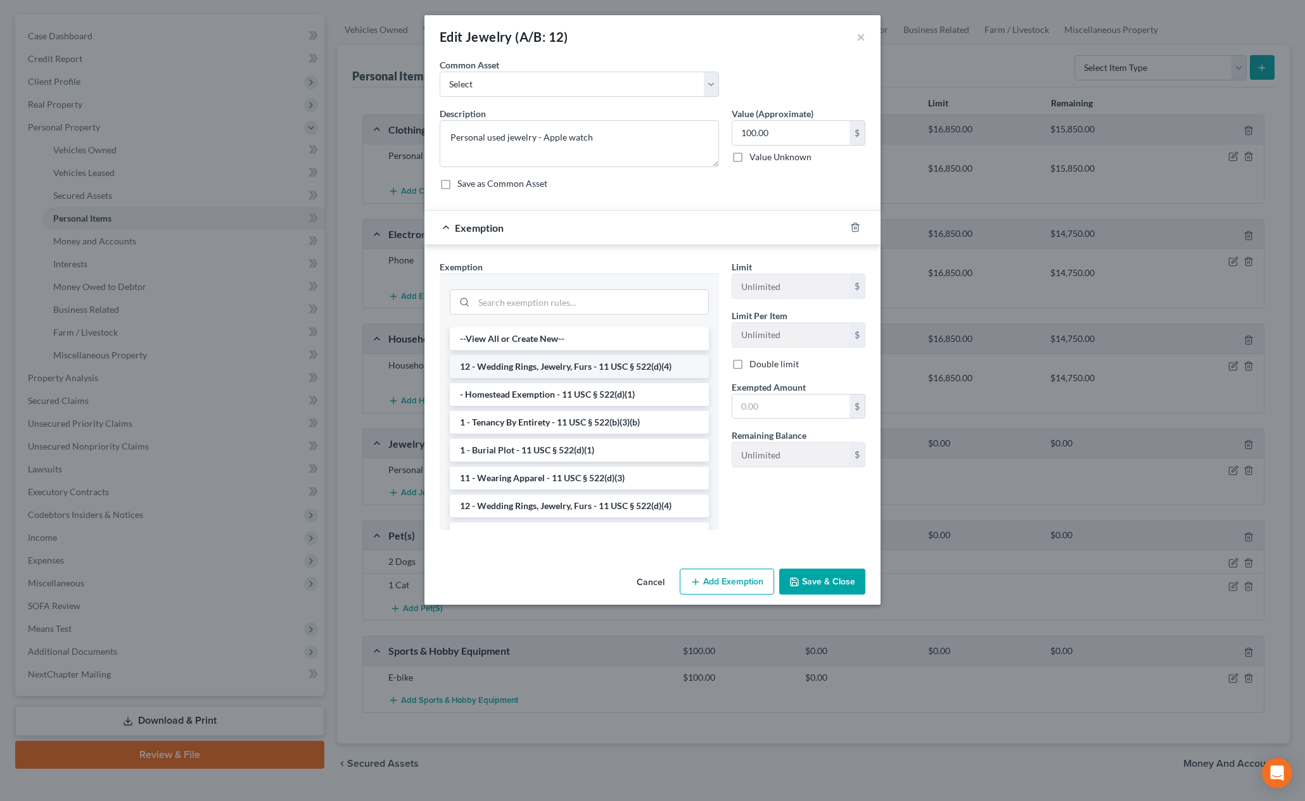
click at [557, 372] on li "12 - Wedding Rings, Jewelry, Furs - 11 USC § 522(d)(4)" at bounding box center [579, 366] width 259 height 23
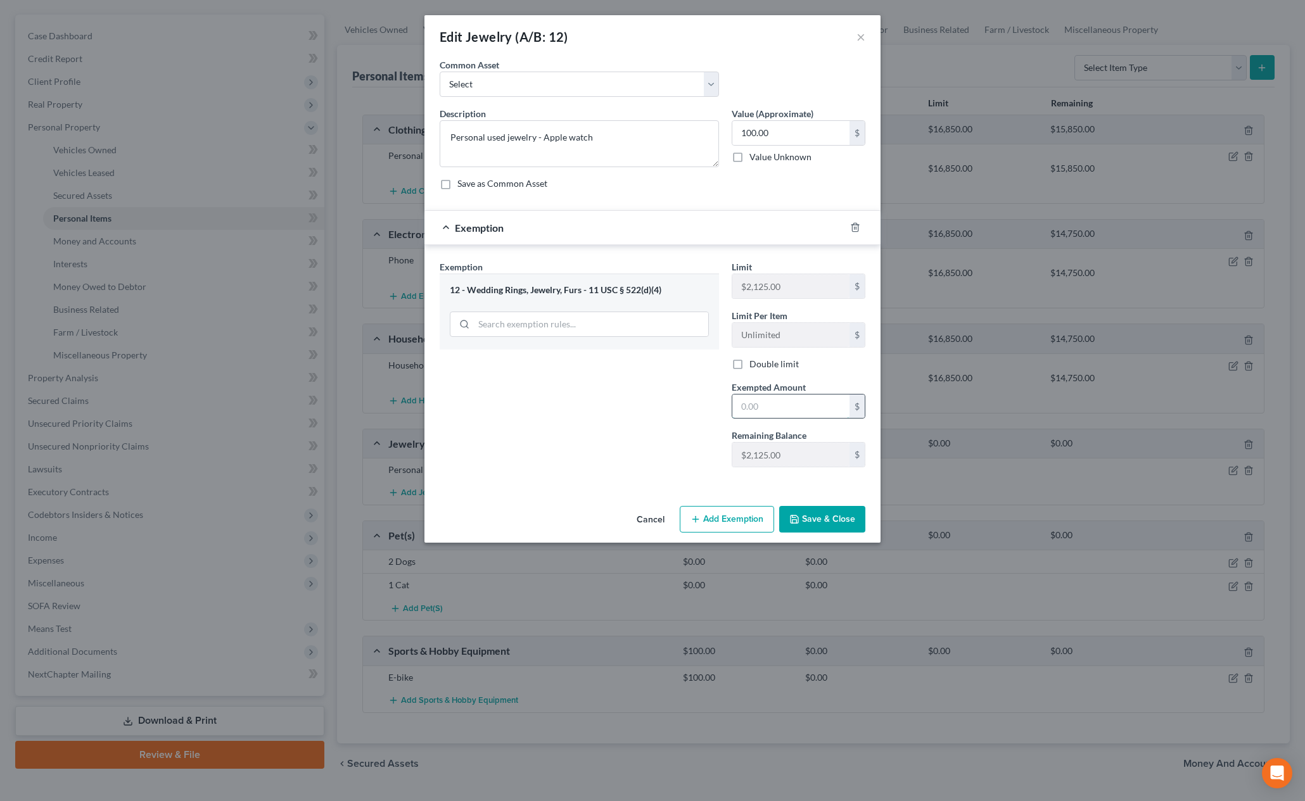
click at [793, 410] on input "text" at bounding box center [790, 407] width 117 height 24
type input "100"
click at [579, 494] on div "An exemption set must first be selected from the Filing Information section. Co…" at bounding box center [652, 279] width 456 height 443
click at [798, 521] on icon "button" at bounding box center [794, 519] width 10 height 10
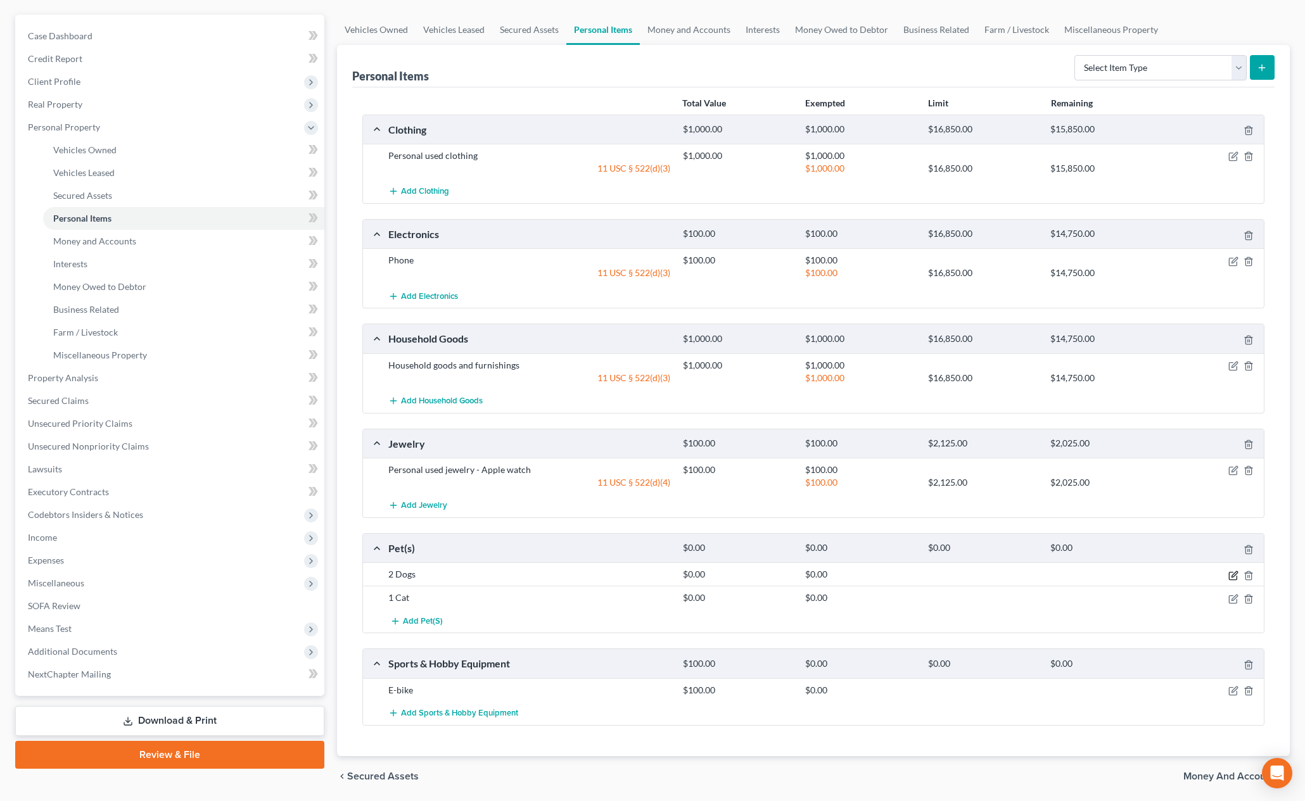
click at [1232, 575] on icon "button" at bounding box center [1233, 576] width 10 height 10
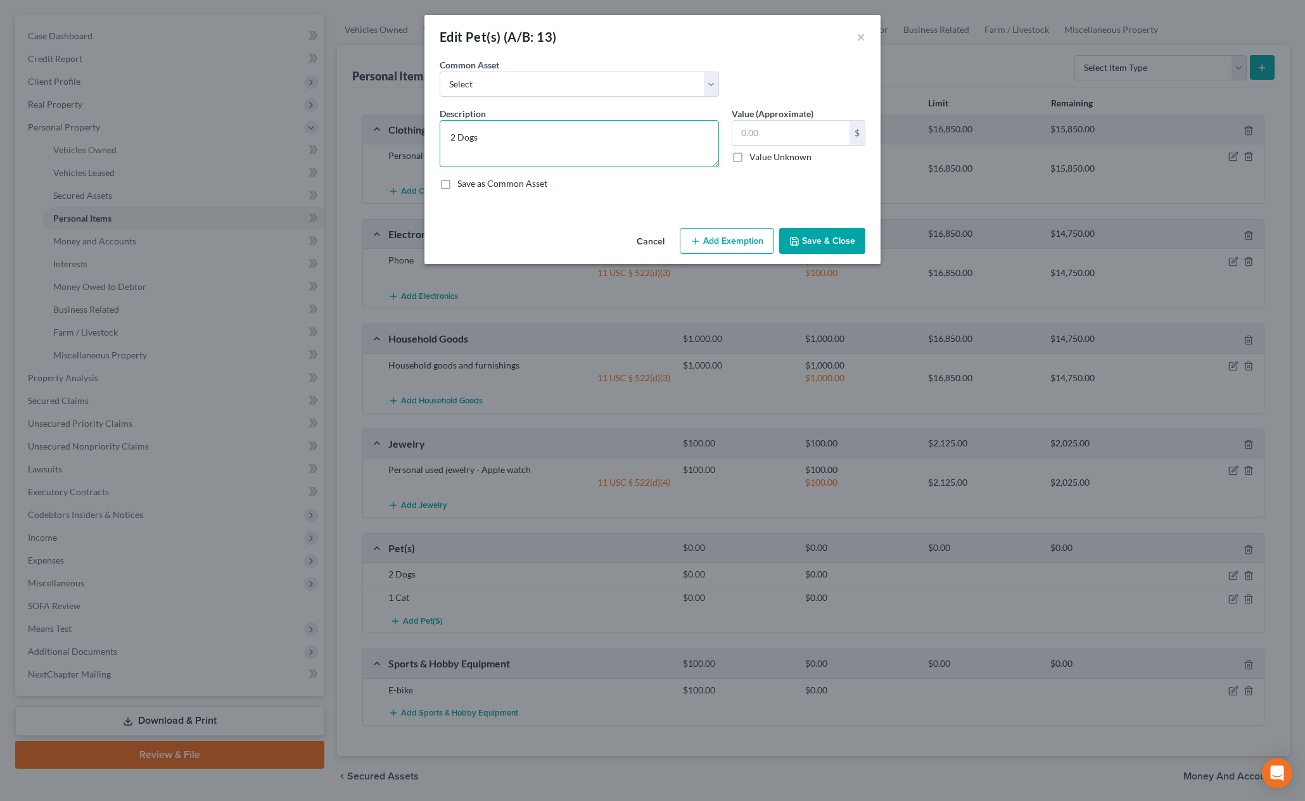
click at [679, 144] on textarea "2 Dogs" at bounding box center [579, 143] width 279 height 47
type textarea "2 Dogs, 1 cat"
click at [799, 136] on input "text" at bounding box center [790, 133] width 117 height 24
type input "0"
click at [735, 244] on button "Add Exemption" at bounding box center [727, 241] width 94 height 27
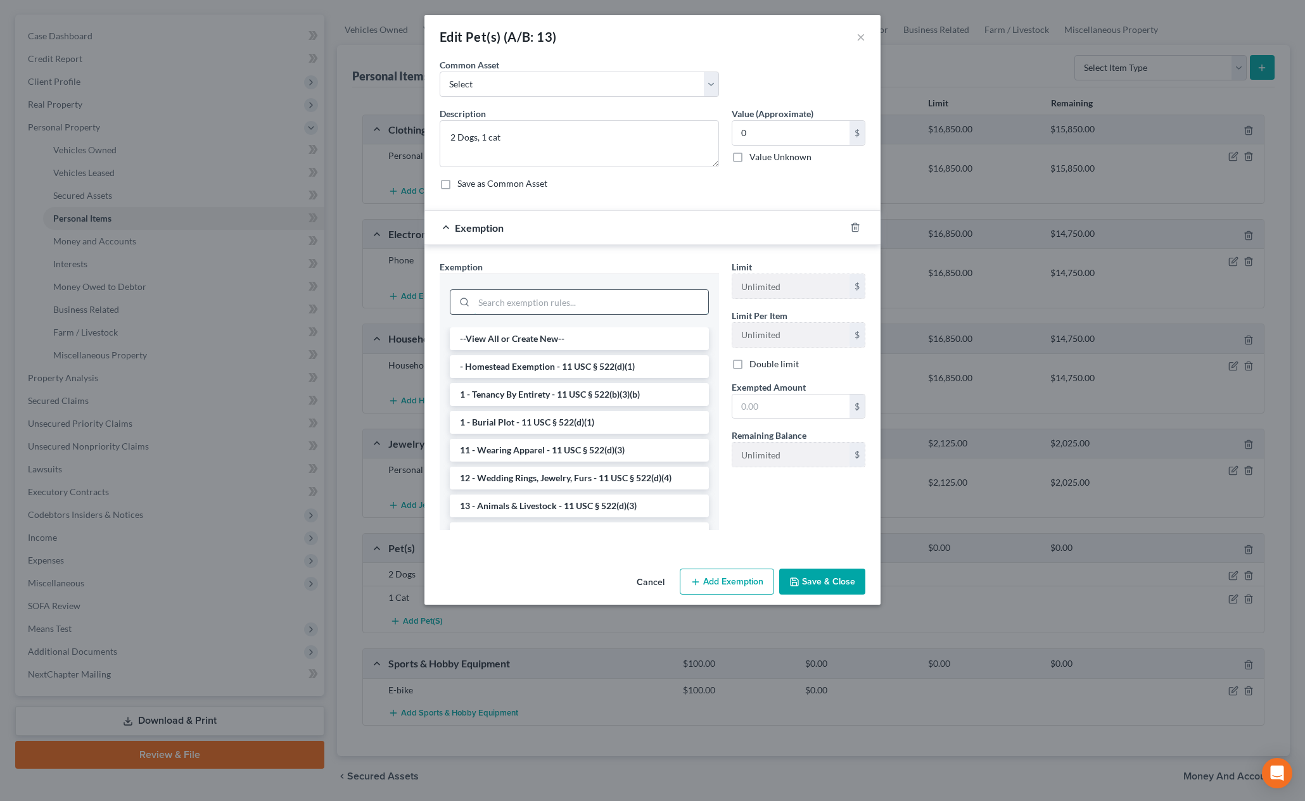
click at [603, 306] on input "search" at bounding box center [591, 302] width 234 height 24
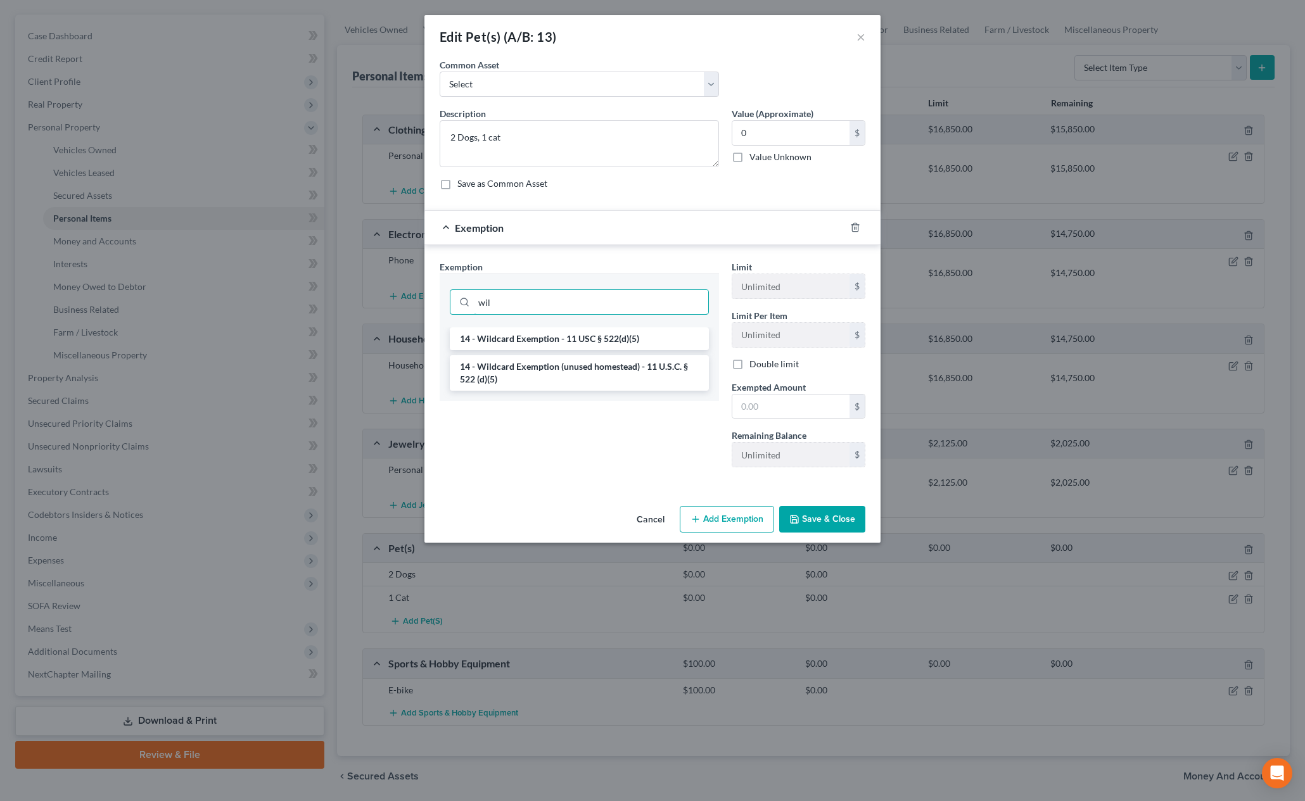
type input "wil"
click at [600, 339] on li "14 - Wildcard Exemption - 11 USC § 522(d)(5)" at bounding box center [579, 339] width 259 height 23
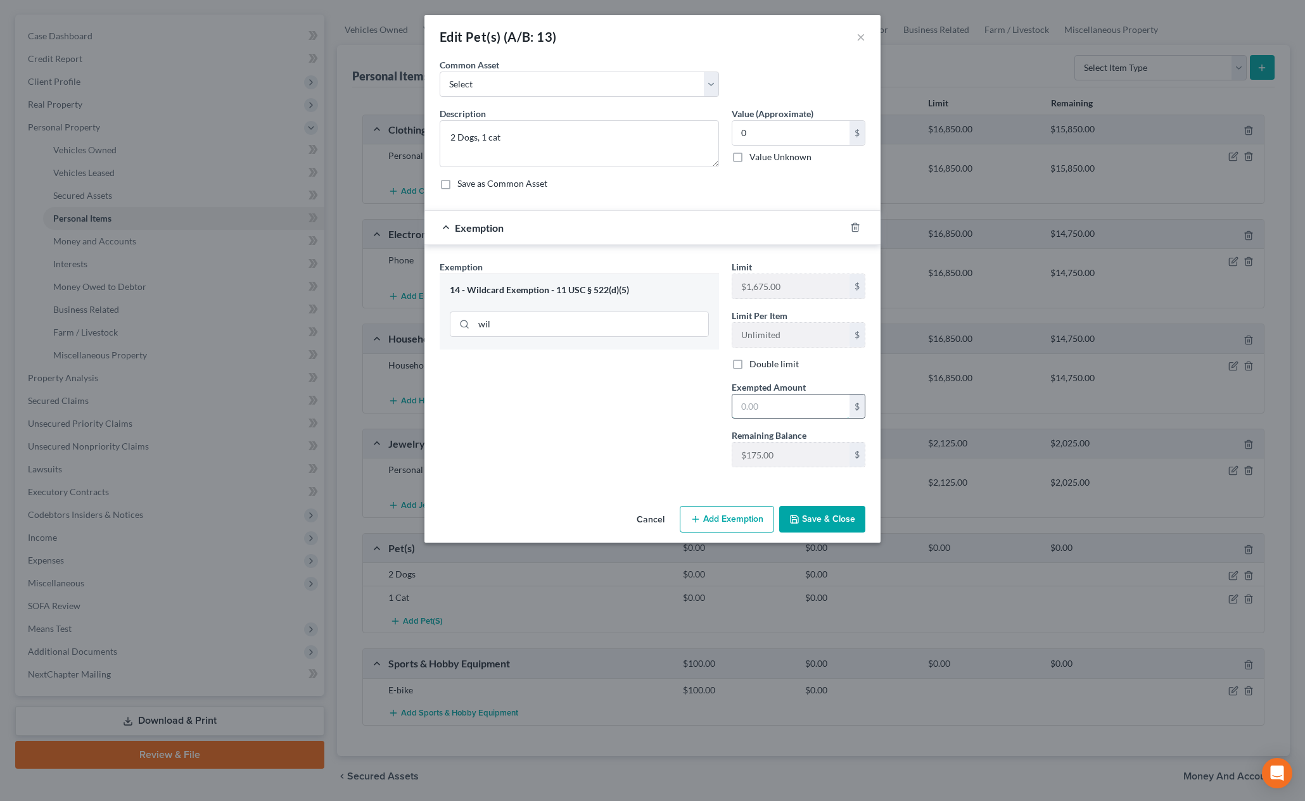
click at [779, 400] on input "text" at bounding box center [790, 407] width 117 height 24
type input "0"
click at [701, 470] on div "Exemption Set must be selected for CA. Exemption * 14 - Wildcard Exemption - 11…" at bounding box center [579, 368] width 292 height 217
click at [791, 512] on button "Save & Close" at bounding box center [822, 519] width 86 height 27
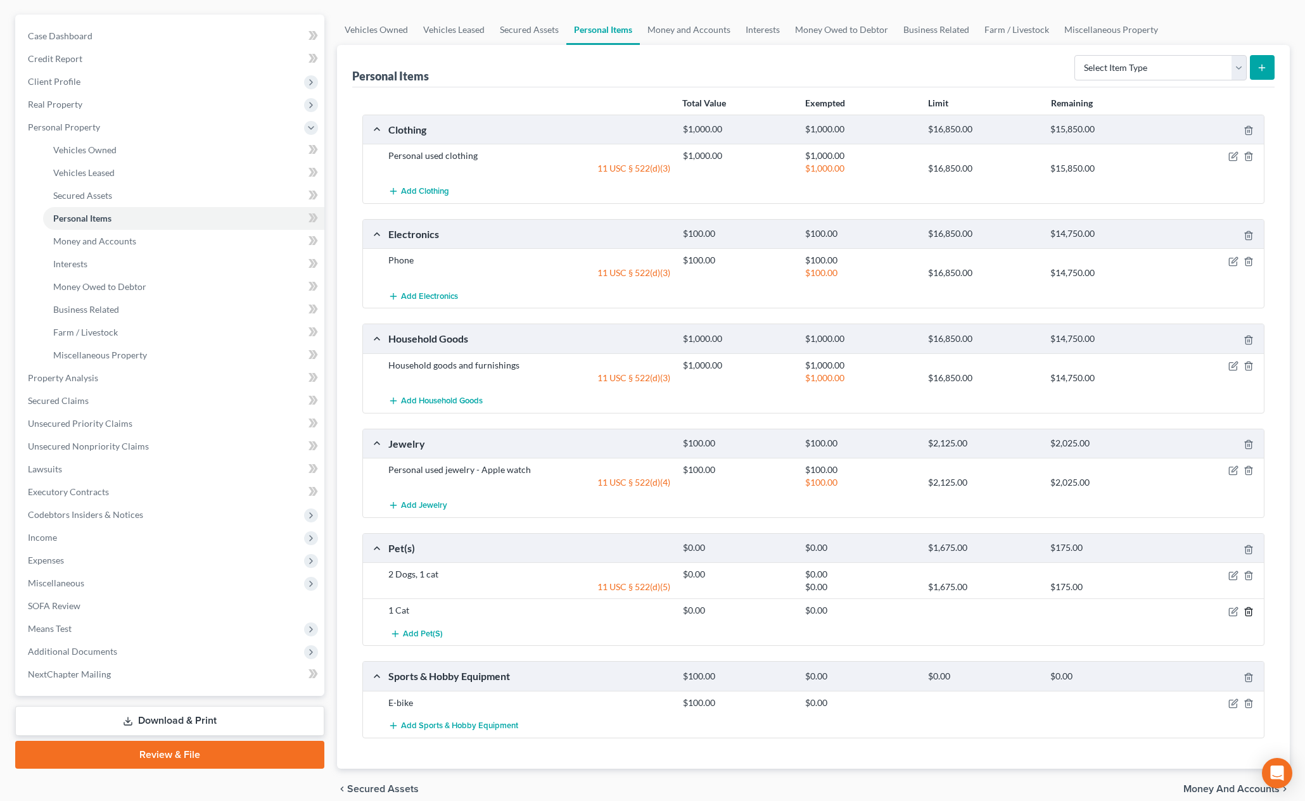
click at [1248, 612] on line "button" at bounding box center [1248, 612] width 0 height 3
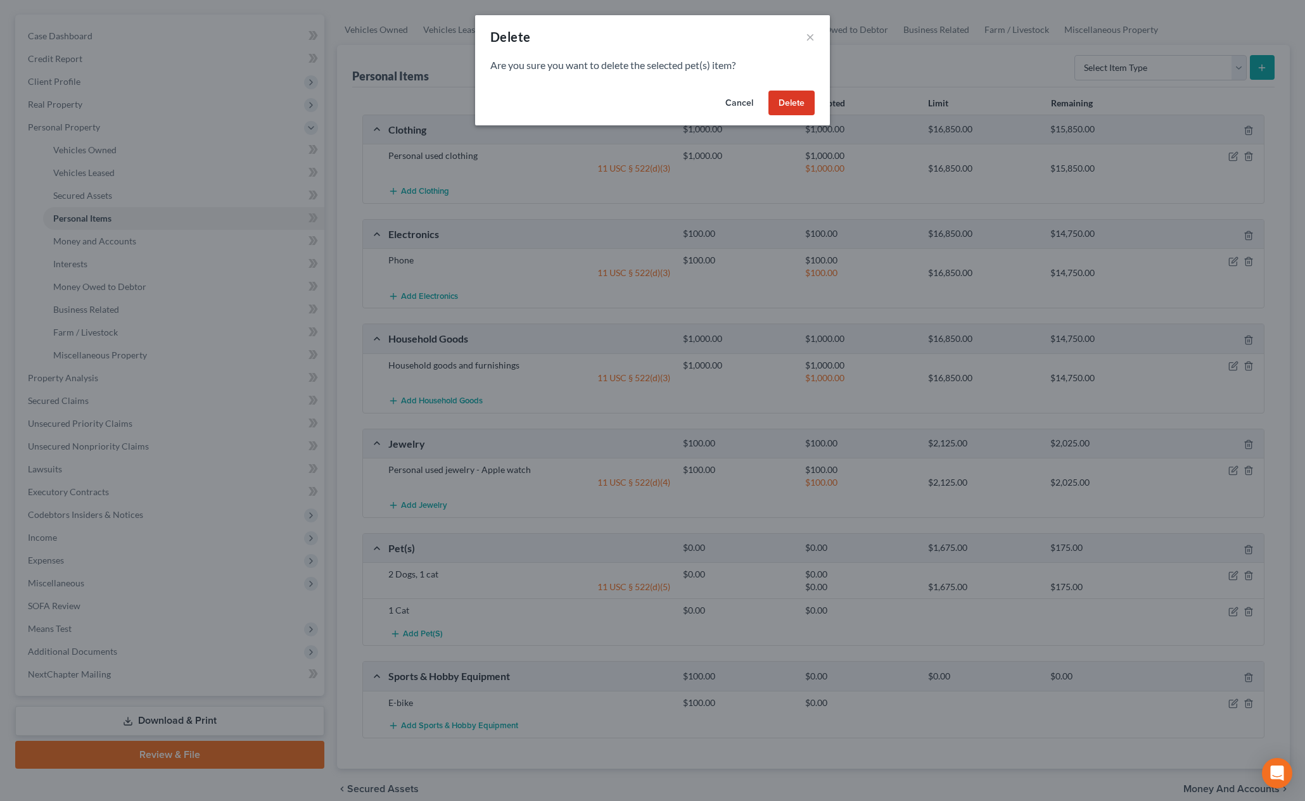
click at [786, 112] on button "Delete" at bounding box center [791, 103] width 46 height 25
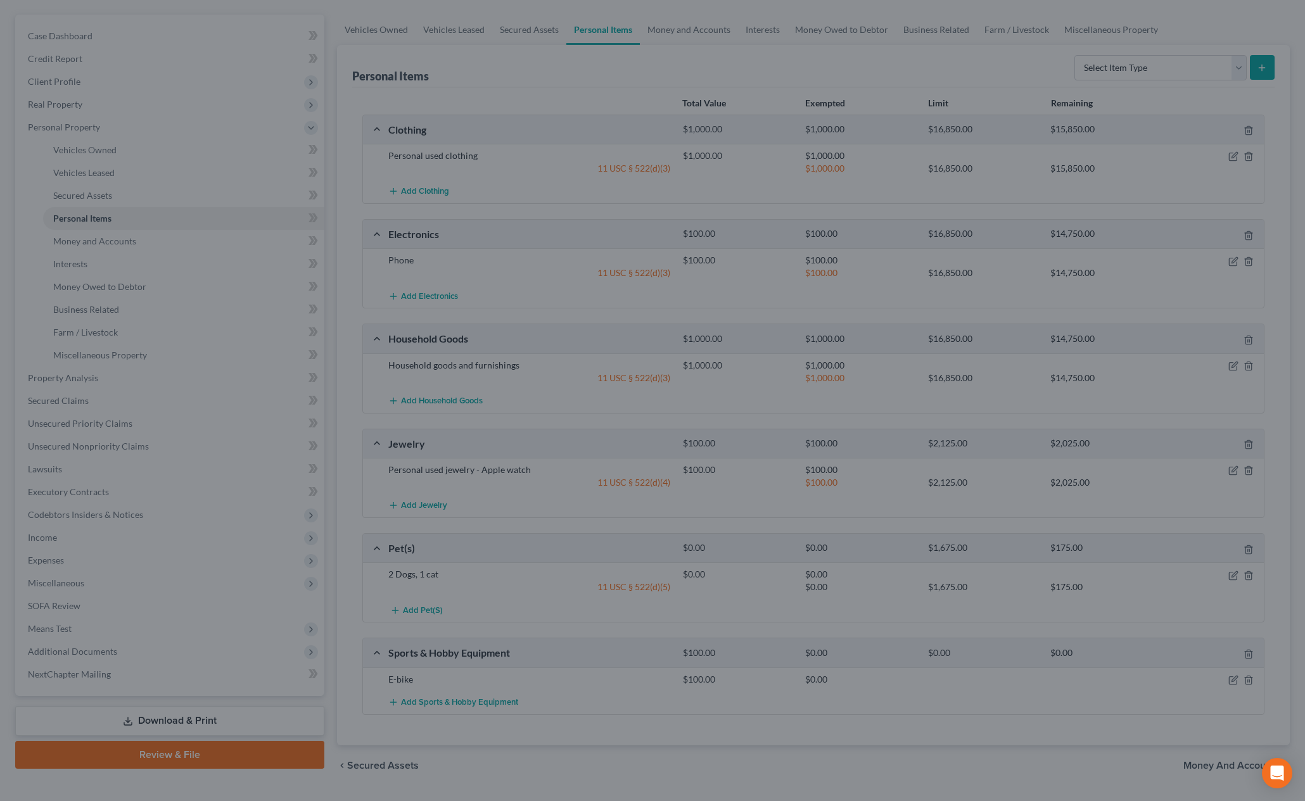
scroll to position [140, 0]
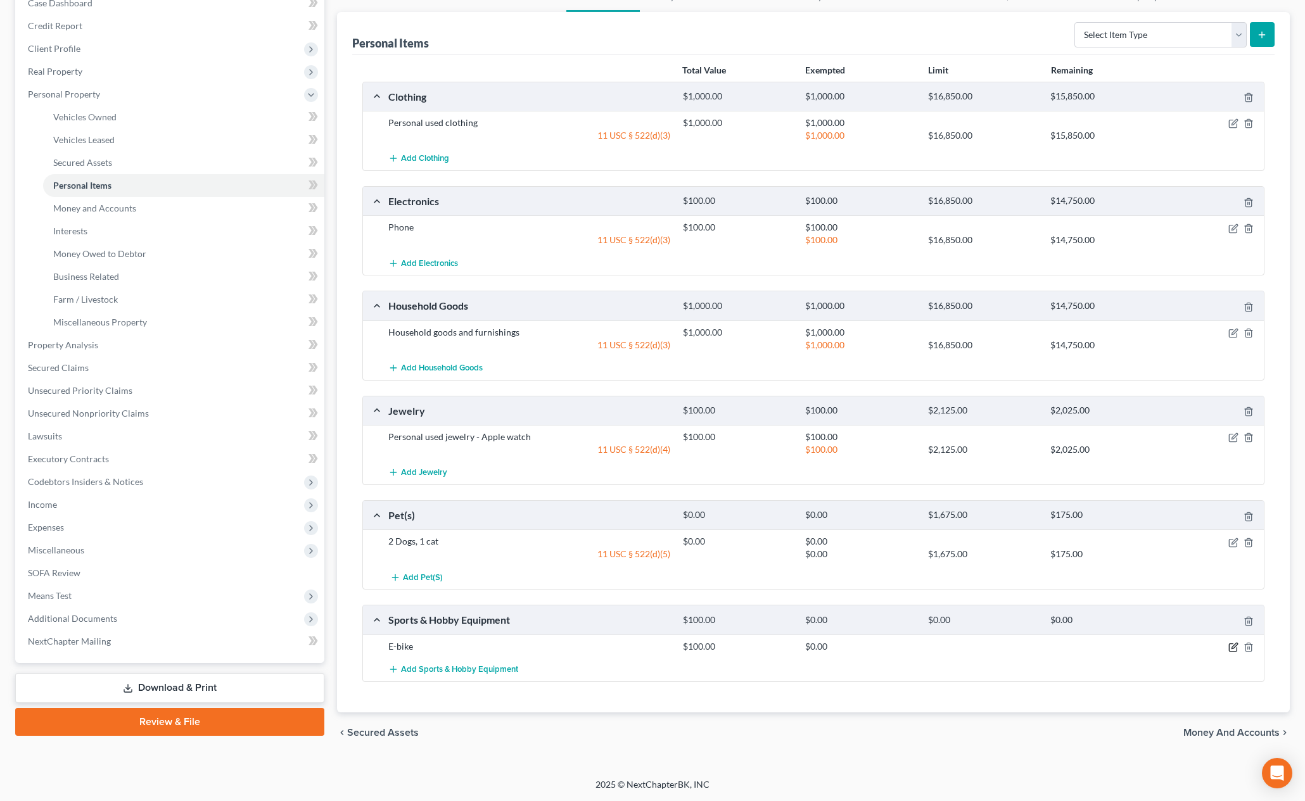
click at [1234, 648] on icon "button" at bounding box center [1235, 646] width 6 height 6
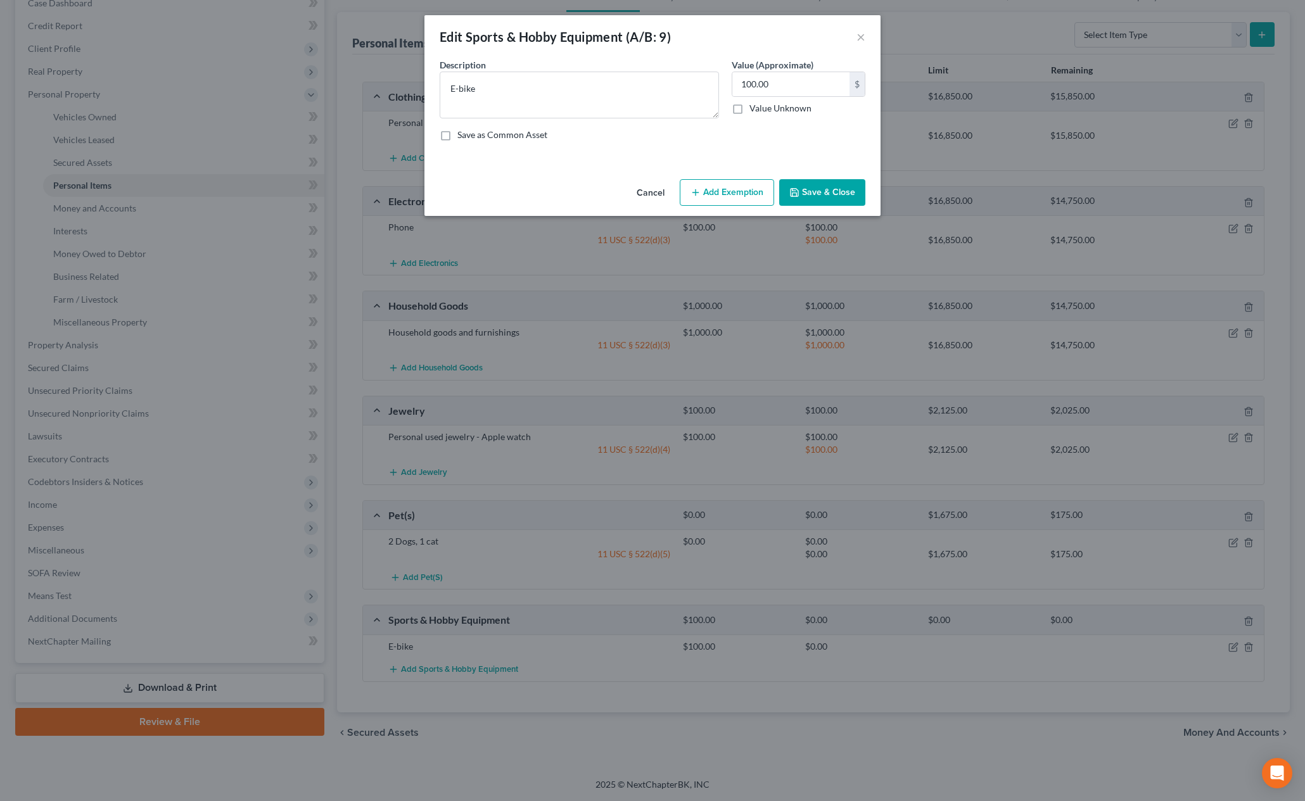
click at [743, 193] on button "Add Exemption" at bounding box center [727, 192] width 94 height 27
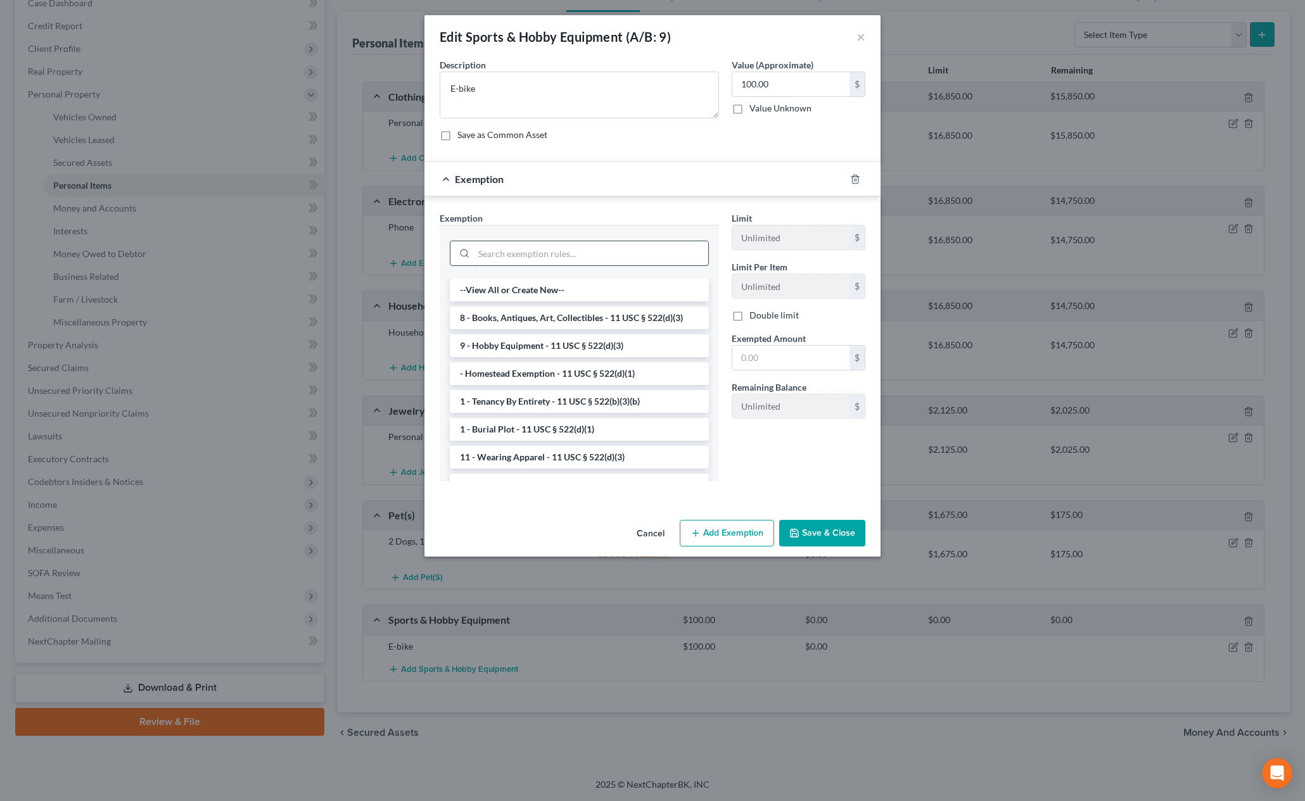
click at [634, 250] on input "search" at bounding box center [591, 253] width 234 height 24
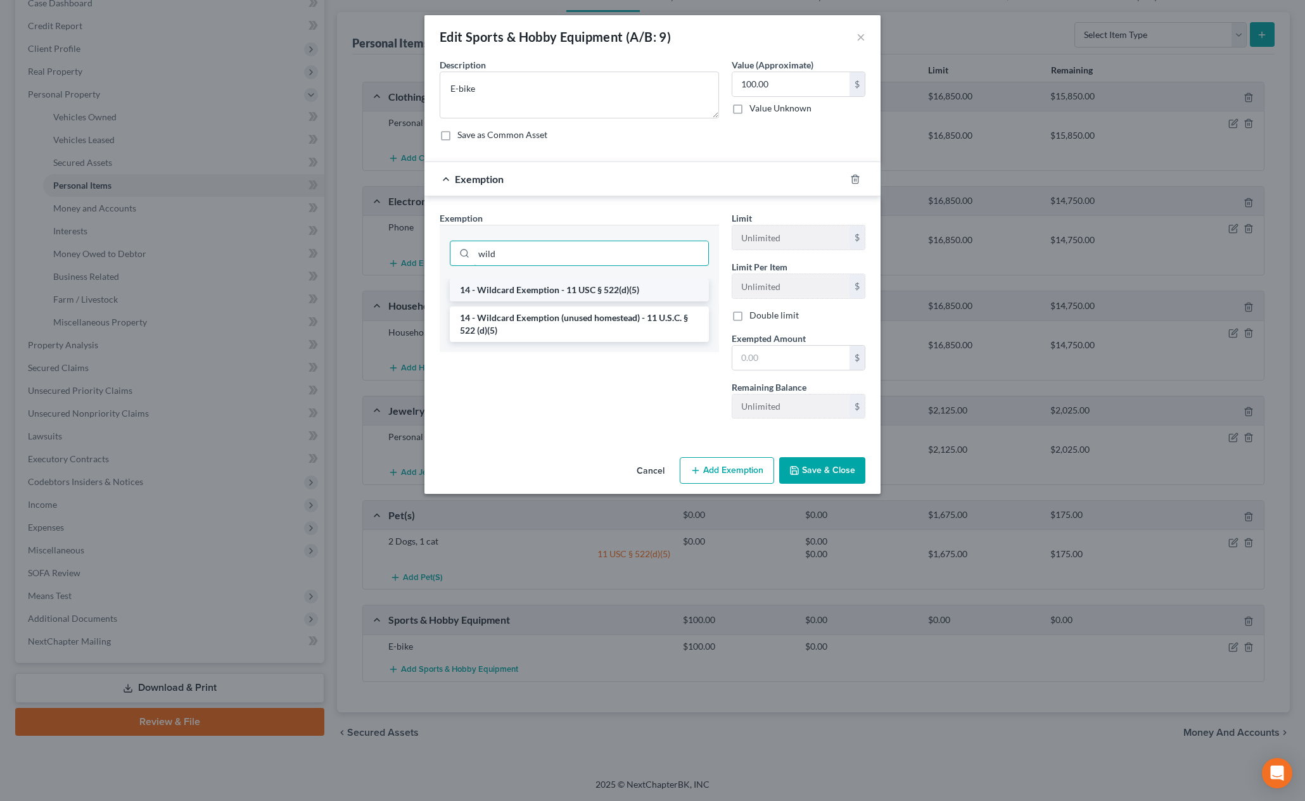
type input "wild"
click at [582, 288] on li "14 - Wildcard Exemption - 11 USC § 522(d)(5)" at bounding box center [579, 290] width 259 height 23
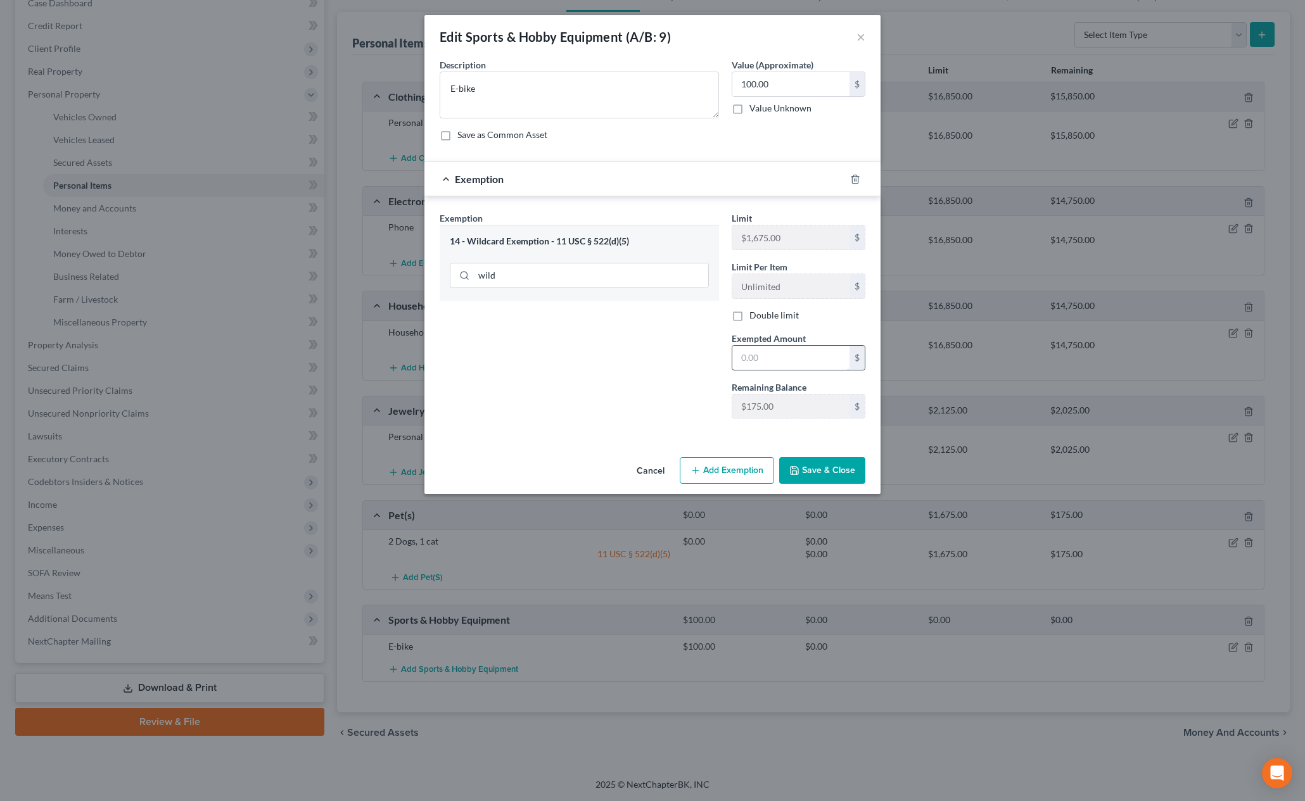
click at [776, 352] on input "text" at bounding box center [790, 358] width 117 height 24
type input "100"
click at [608, 408] on div "Exemption Set must be selected for CA. Exemption * 14 - Wildcard Exemption - 11…" at bounding box center [579, 320] width 292 height 217
click at [803, 469] on button "Save & Close" at bounding box center [822, 470] width 86 height 27
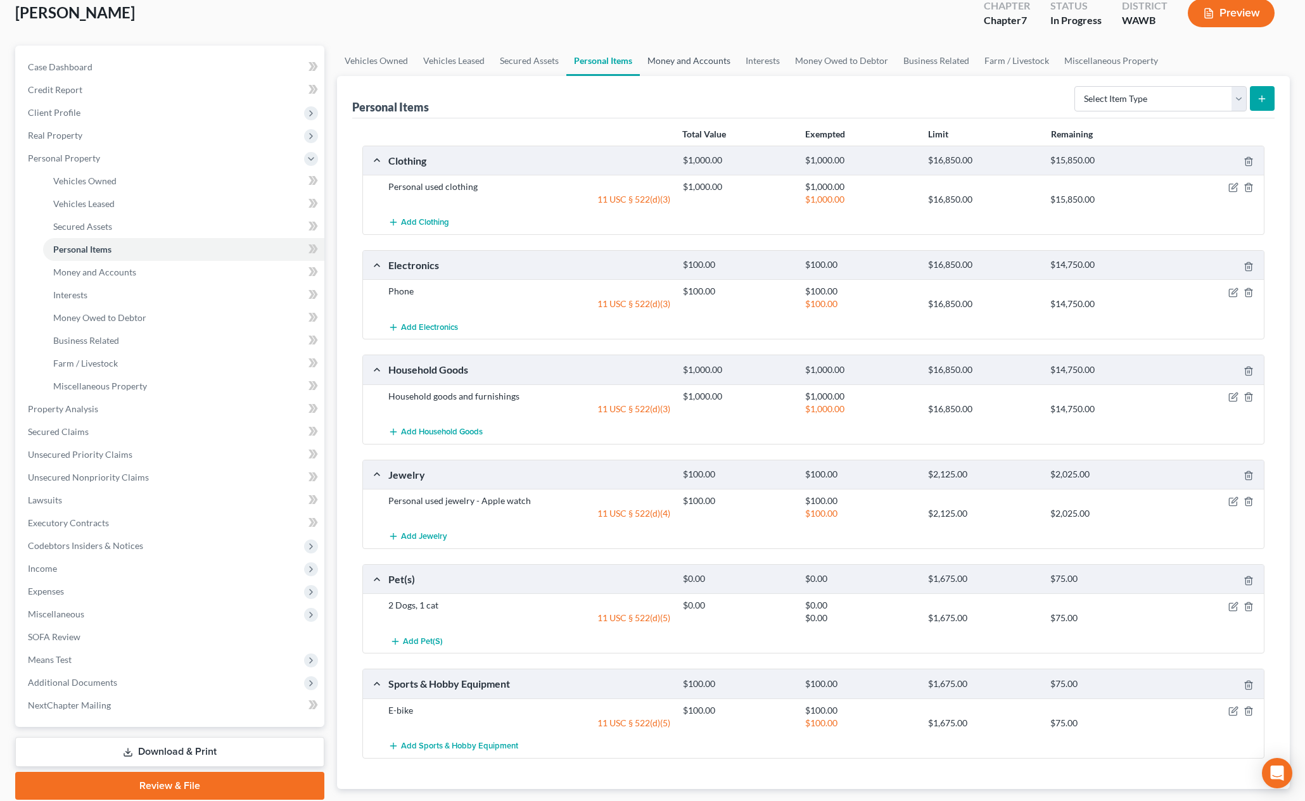
click at [691, 70] on link "Money and Accounts" at bounding box center [689, 61] width 98 height 30
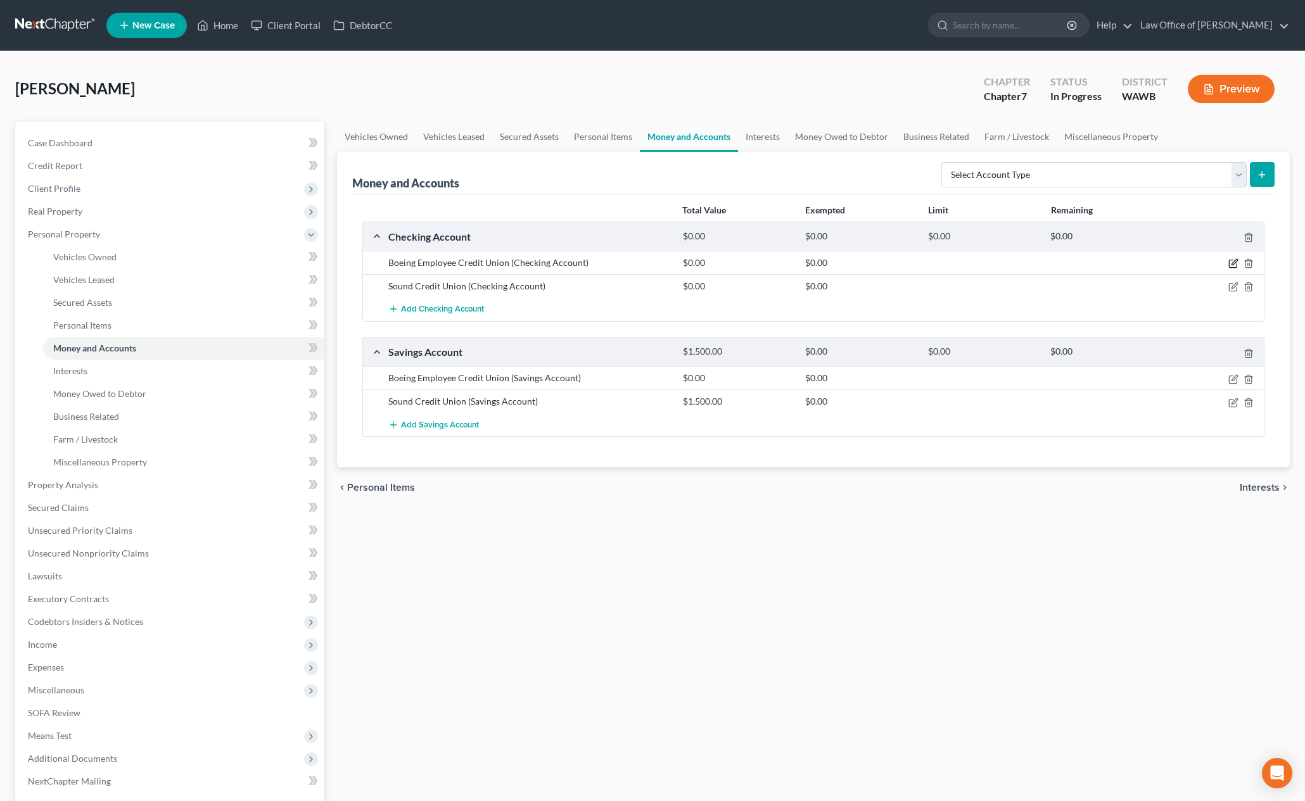
click at [1232, 263] on icon "button" at bounding box center [1233, 263] width 10 height 10
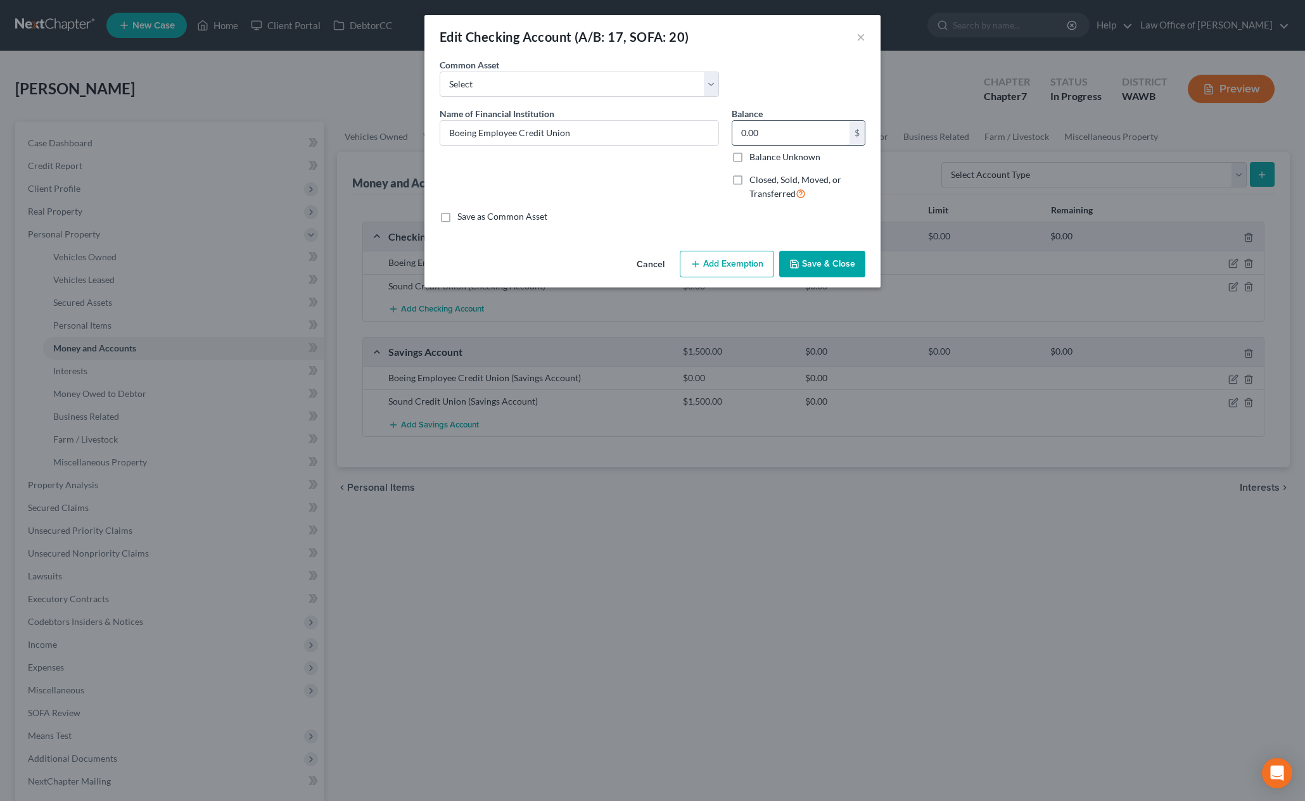
click at [804, 132] on input "0.00" at bounding box center [790, 133] width 117 height 24
type input "2"
click at [744, 260] on button "Add Exemption" at bounding box center [727, 264] width 94 height 27
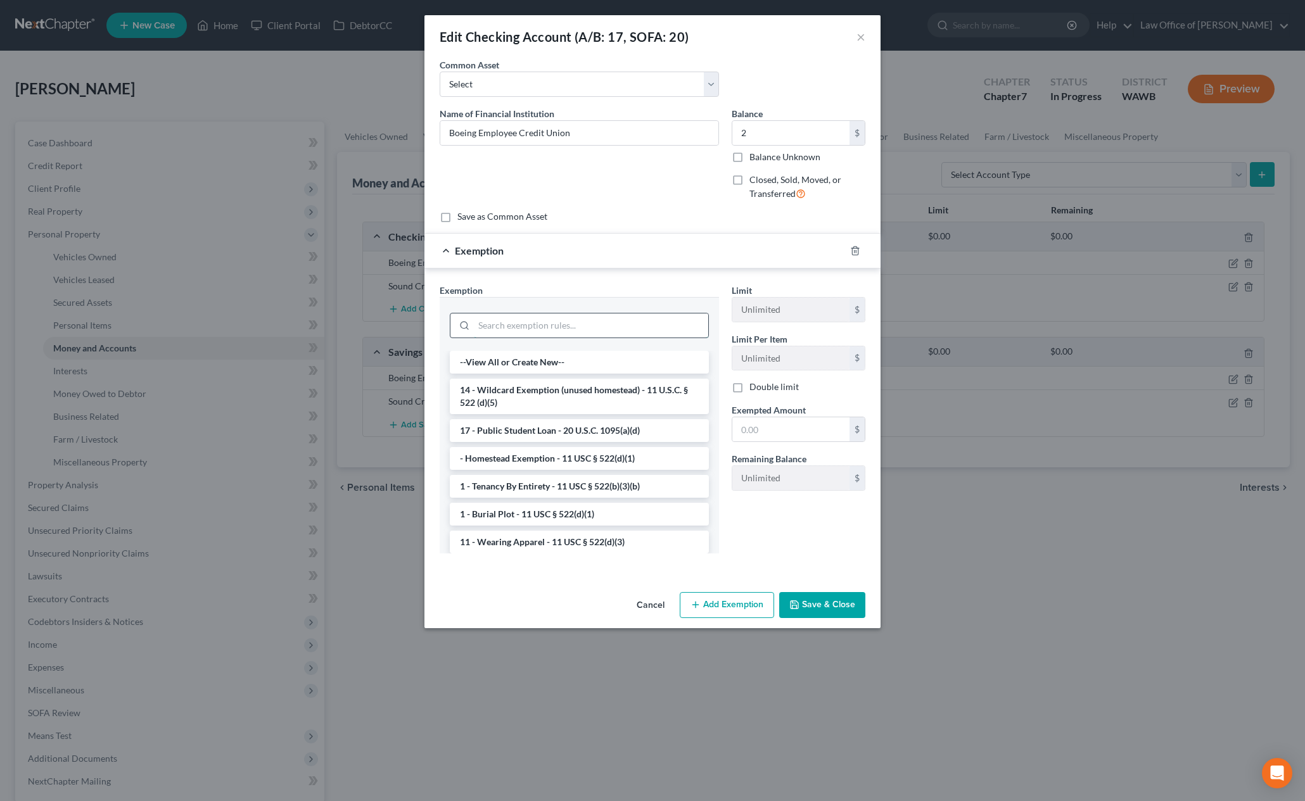
click at [581, 324] on input "search" at bounding box center [591, 326] width 234 height 24
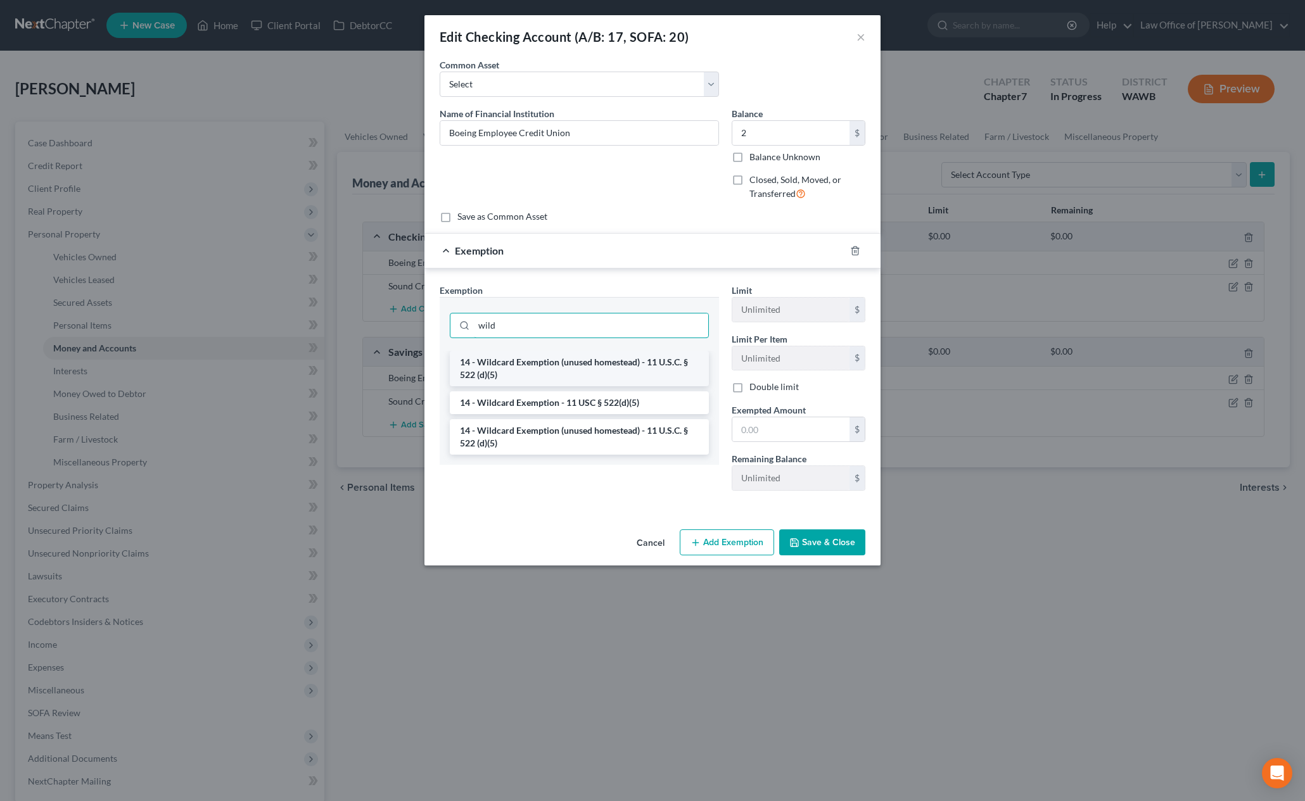
type input "wild"
click at [584, 374] on li "14 - Wildcard Exemption (unused homestead) - 11 U.S.C. § 522 (d)(5)" at bounding box center [579, 368] width 259 height 35
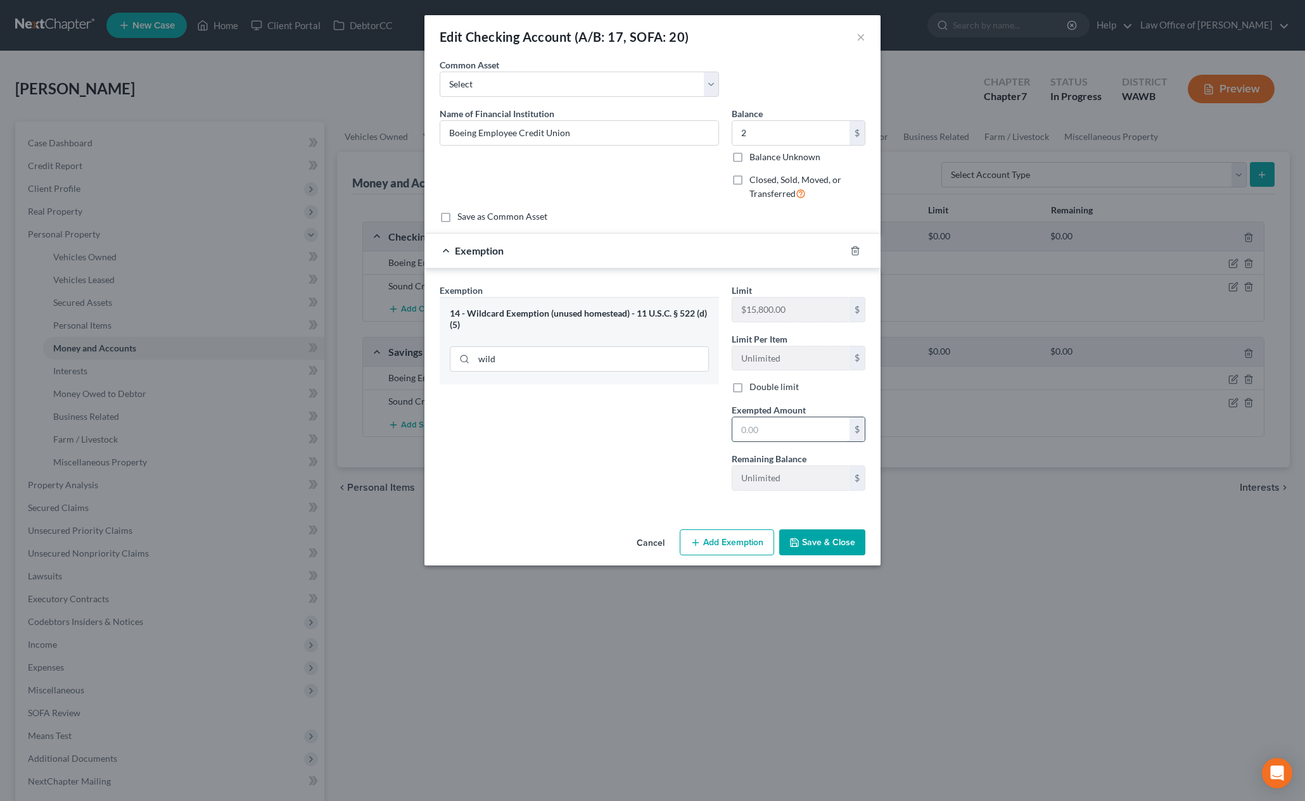
click at [776, 442] on div "$" at bounding box center [799, 429] width 134 height 25
type input "2"
click at [707, 492] on div "Exemption Set must be selected for CA. Exemption * 14 - Wildcard Exemption (unu…" at bounding box center [579, 392] width 292 height 217
click at [828, 540] on button "Save & Close" at bounding box center [822, 543] width 86 height 27
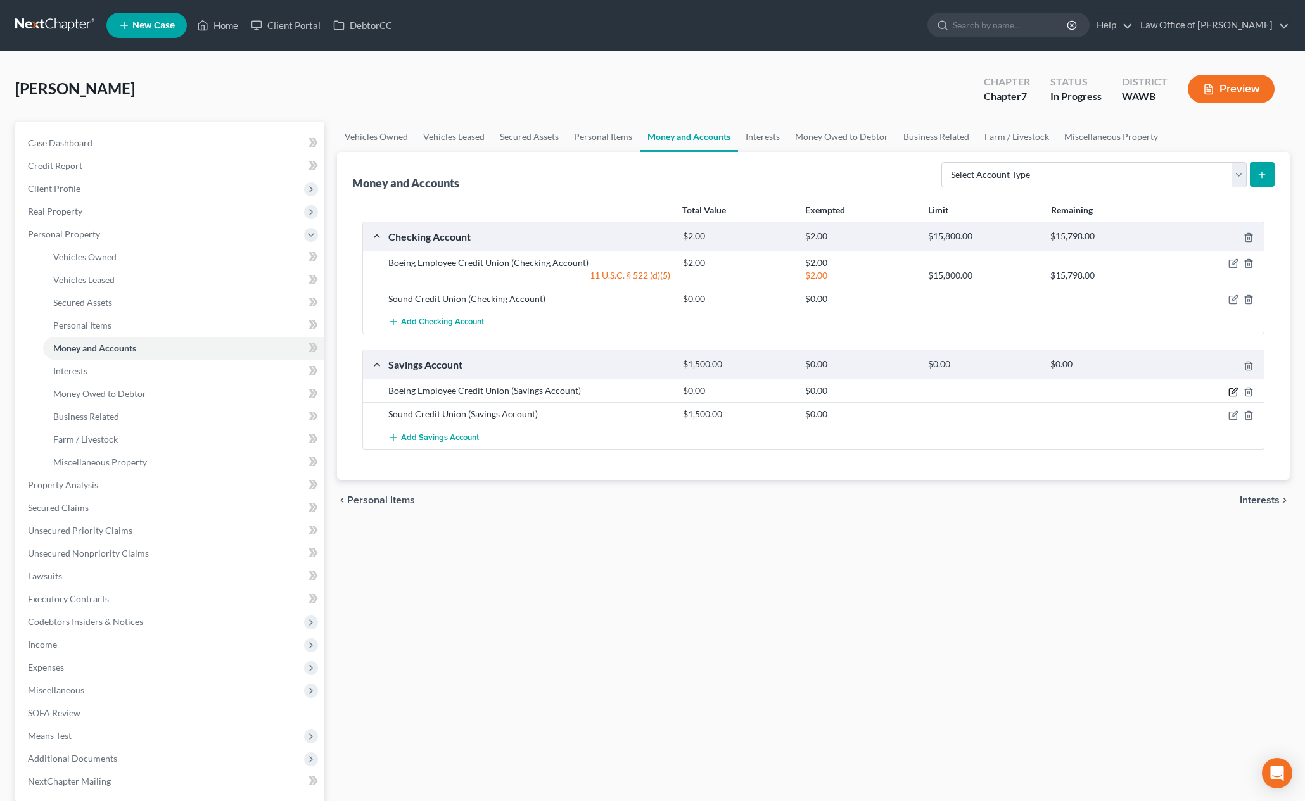
click at [1234, 390] on icon "button" at bounding box center [1235, 391] width 6 height 6
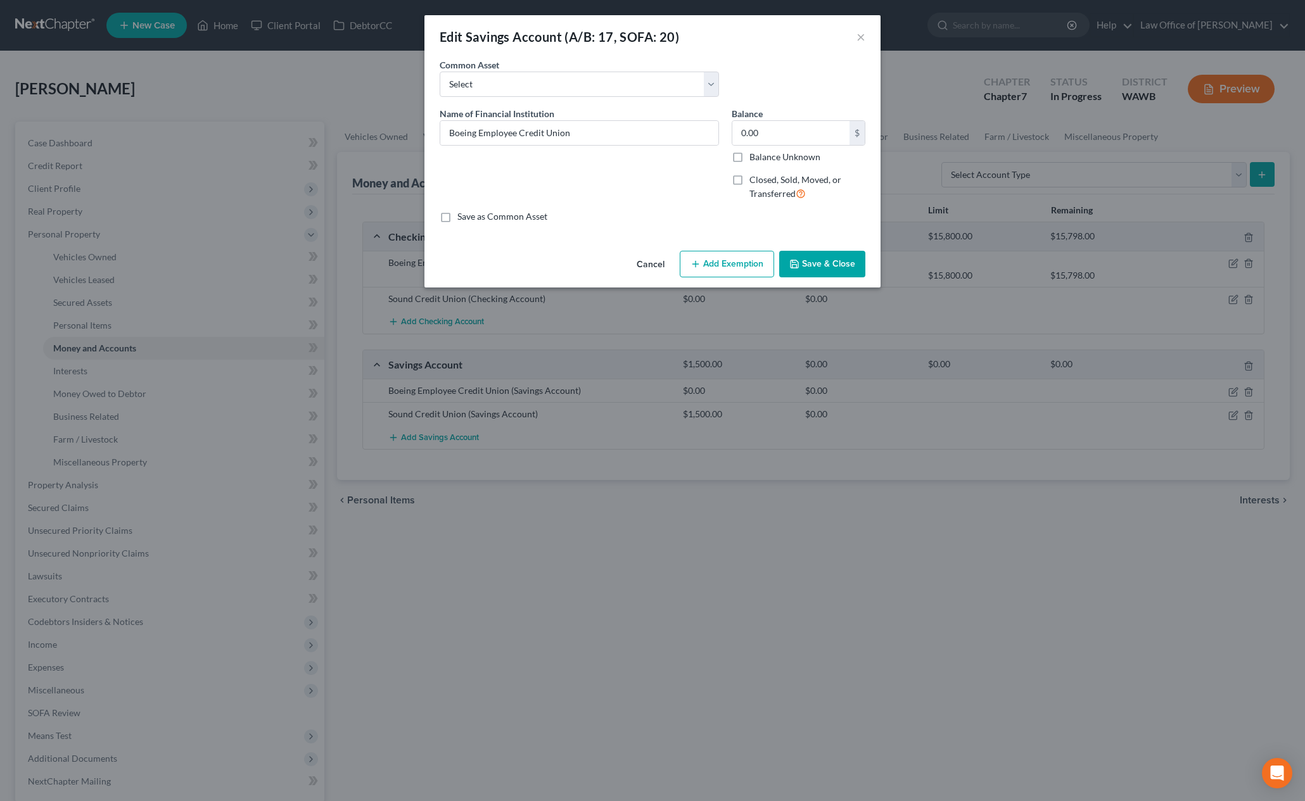
click at [713, 246] on div "Cancel Add Exemption Save & Close" at bounding box center [652, 267] width 456 height 42
click at [713, 265] on button "Add Exemption" at bounding box center [727, 264] width 94 height 27
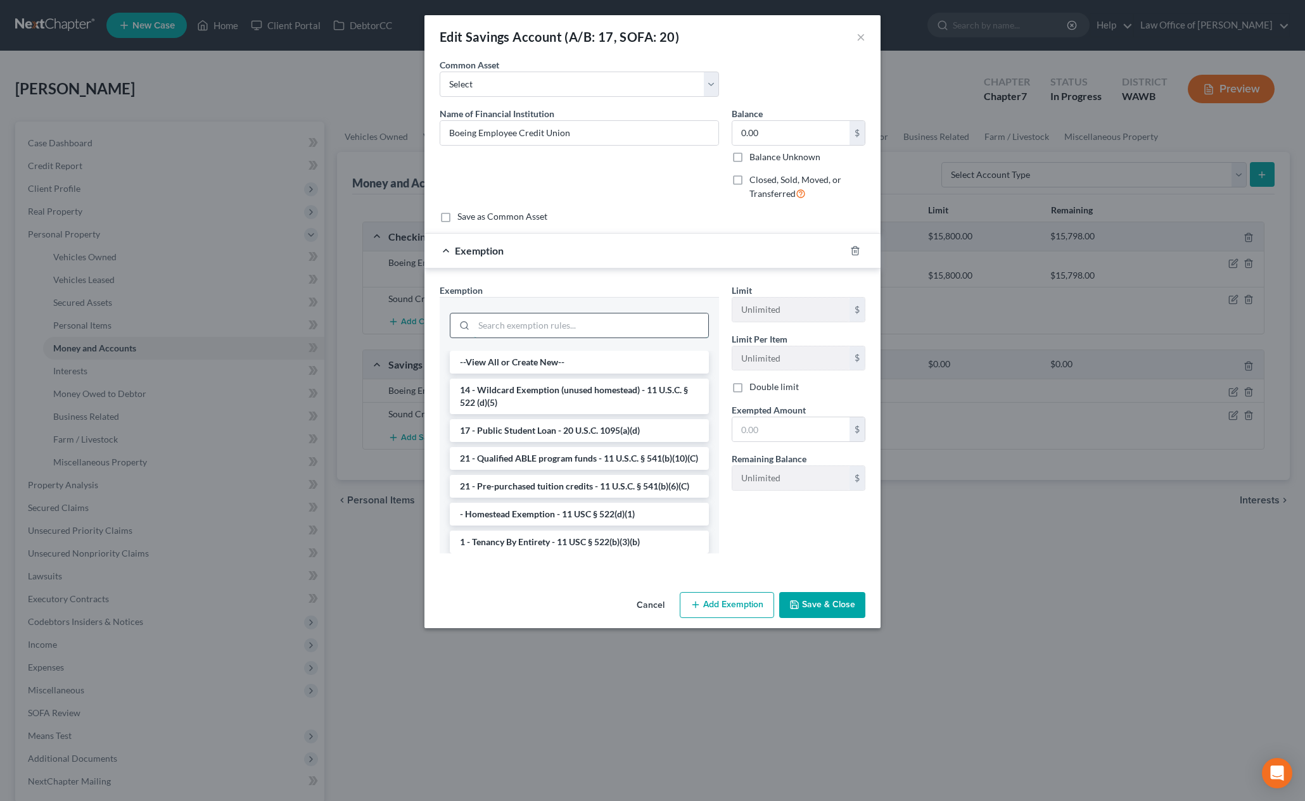
click at [587, 314] on input "search" at bounding box center [591, 326] width 234 height 24
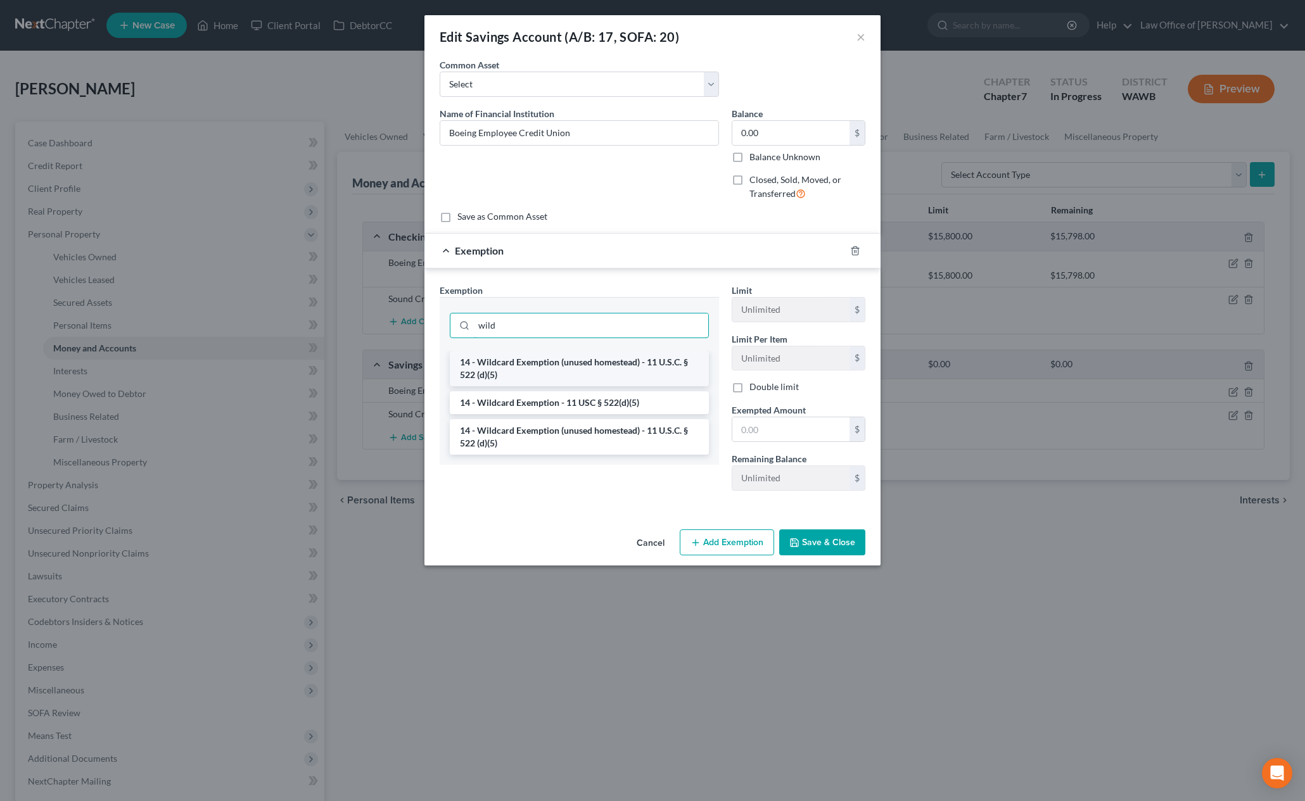
type input "wild"
click at [596, 365] on li "14 - Wildcard Exemption (unused homestead) - 11 U.S.C. § 522 (d)(5)" at bounding box center [579, 368] width 259 height 35
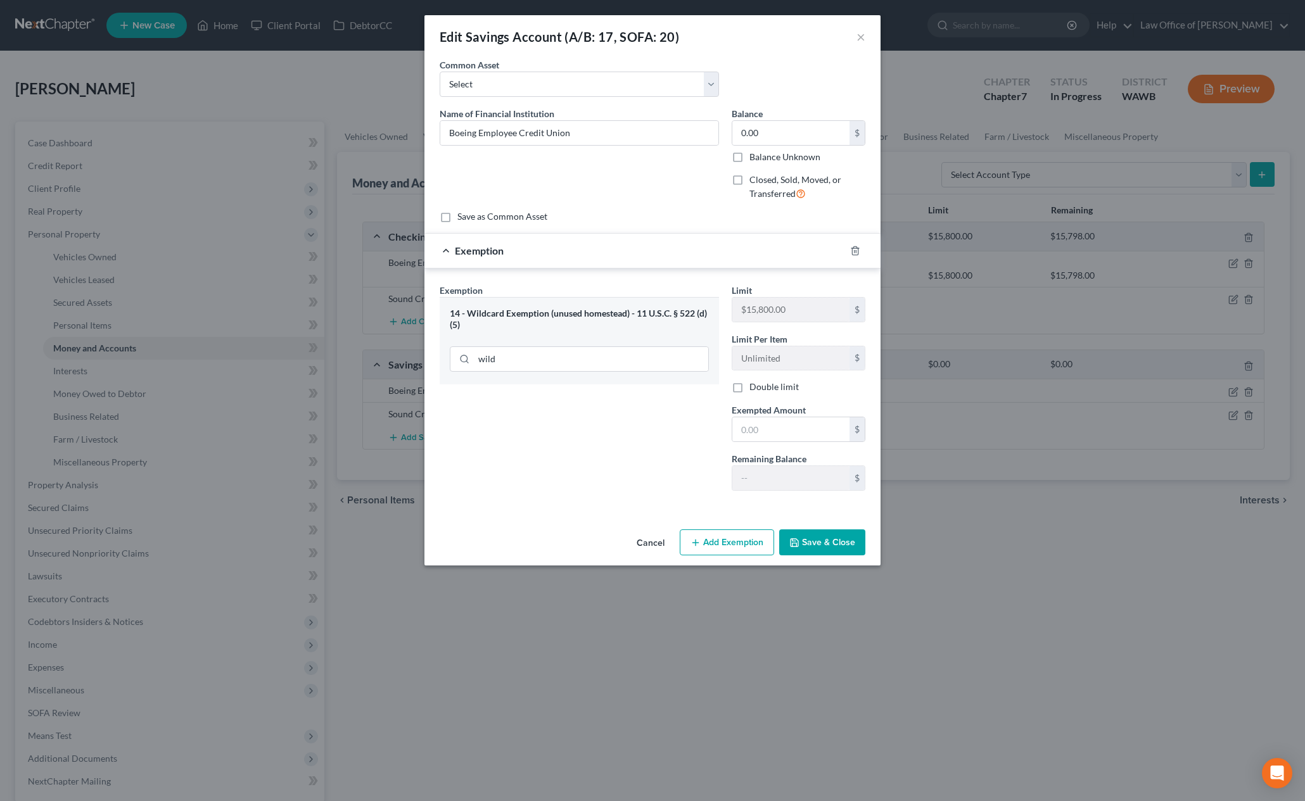
click at [788, 449] on div "Limit $15,800.00 $ Limit Per Item Unlimited $ Double limit Exempted Amount * $ …" at bounding box center [798, 392] width 146 height 217
click at [788, 433] on input "text" at bounding box center [790, 430] width 117 height 24
type input "0"
click at [656, 479] on div "Exemption Set must be selected for CA. Exemption * 14 - Wildcard Exemption (unu…" at bounding box center [579, 392] width 292 height 217
click at [825, 544] on button "Save & Close" at bounding box center [822, 543] width 86 height 27
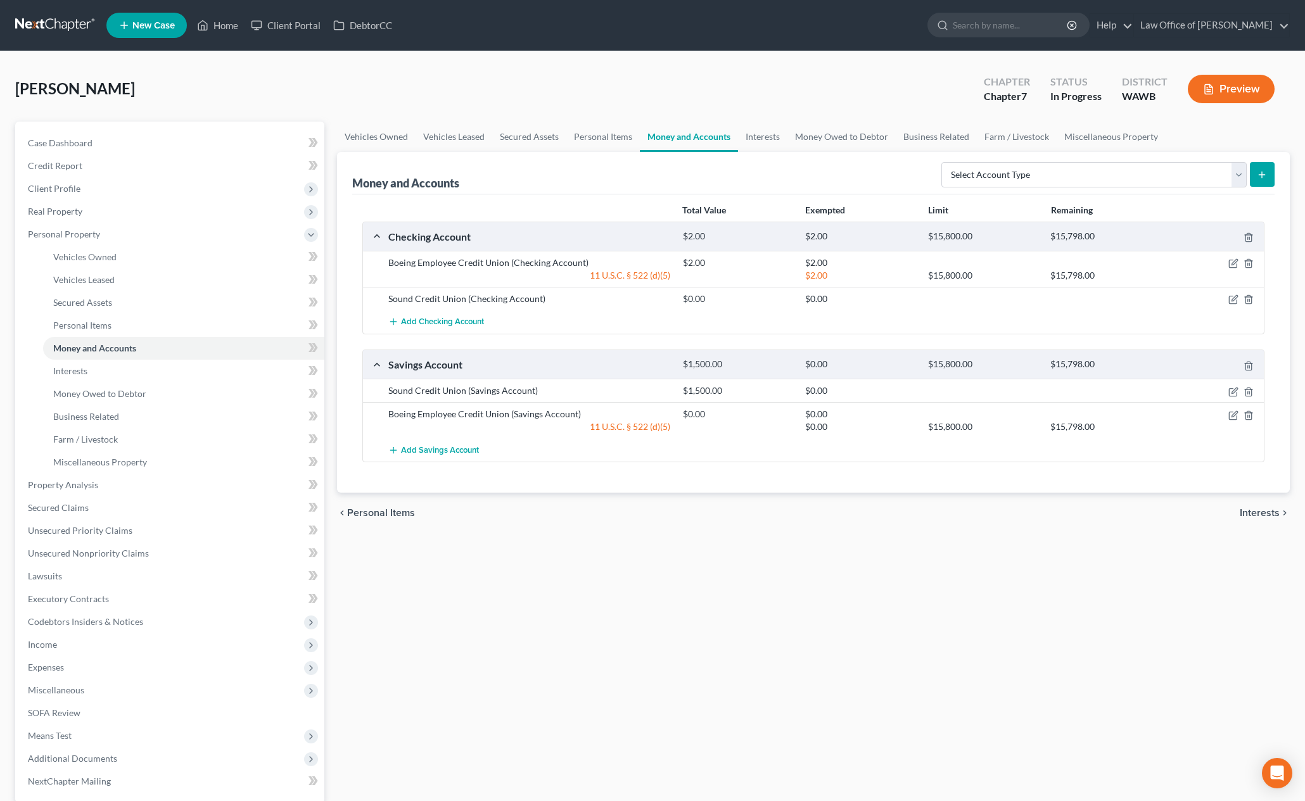
click at [1232, 305] on div "Sound Credit Union (Checking Account) $0.00 $0.00" at bounding box center [813, 298] width 901 height 23
click at [1234, 298] on icon "button" at bounding box center [1235, 299] width 6 height 6
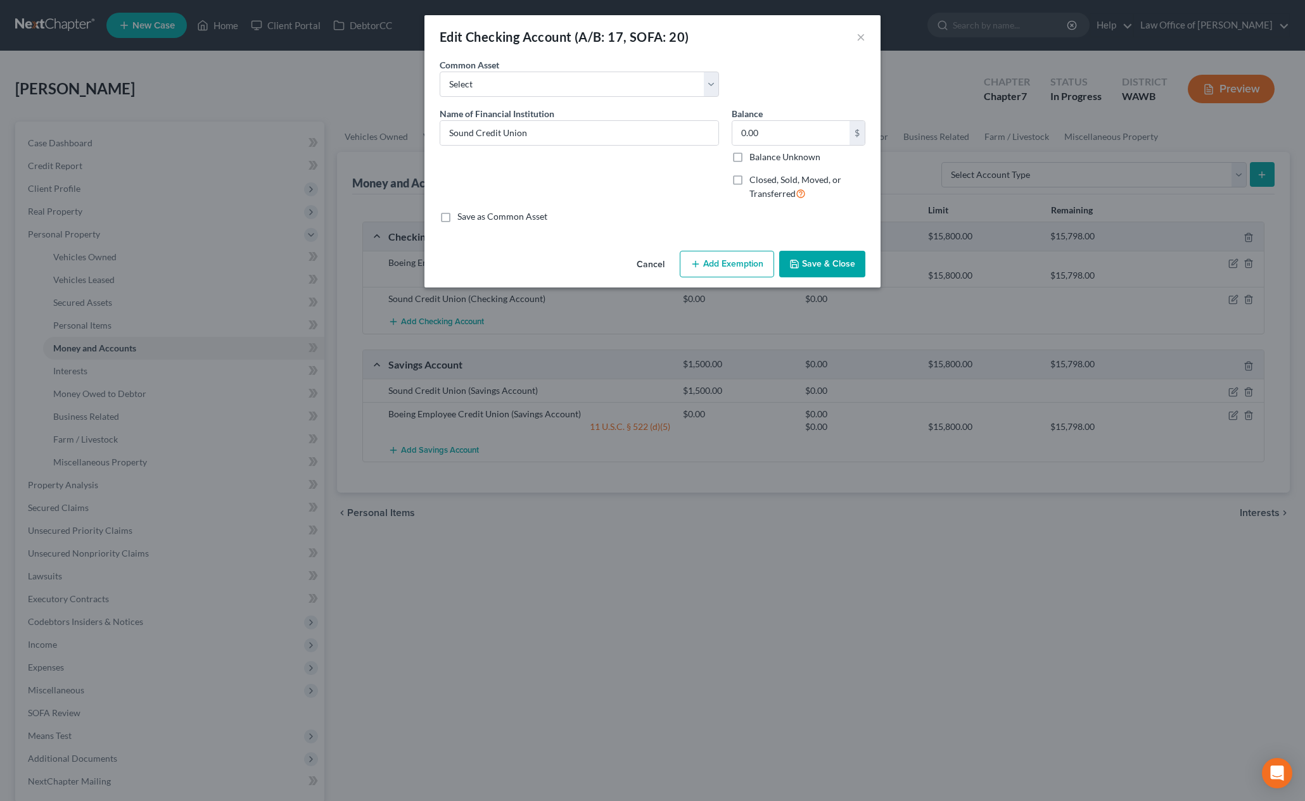
click at [778, 147] on div "0.00 $ Balance Unknown" at bounding box center [799, 141] width 134 height 43
click at [779, 135] on input "0.00" at bounding box center [790, 133] width 117 height 24
type input "500.00"
click at [724, 268] on button "Add Exemption" at bounding box center [727, 264] width 94 height 27
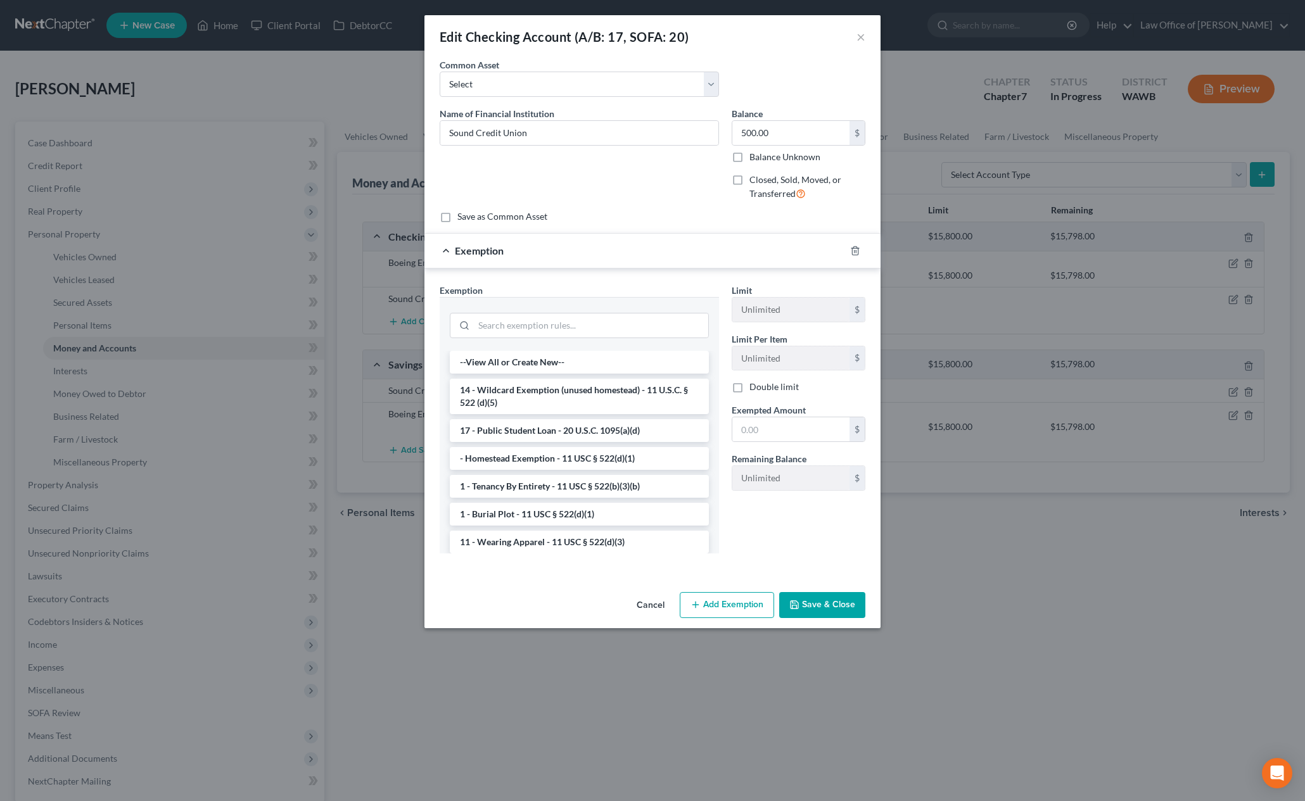
click at [620, 340] on div at bounding box center [579, 324] width 259 height 33
click at [620, 318] on input "search" at bounding box center [591, 326] width 234 height 24
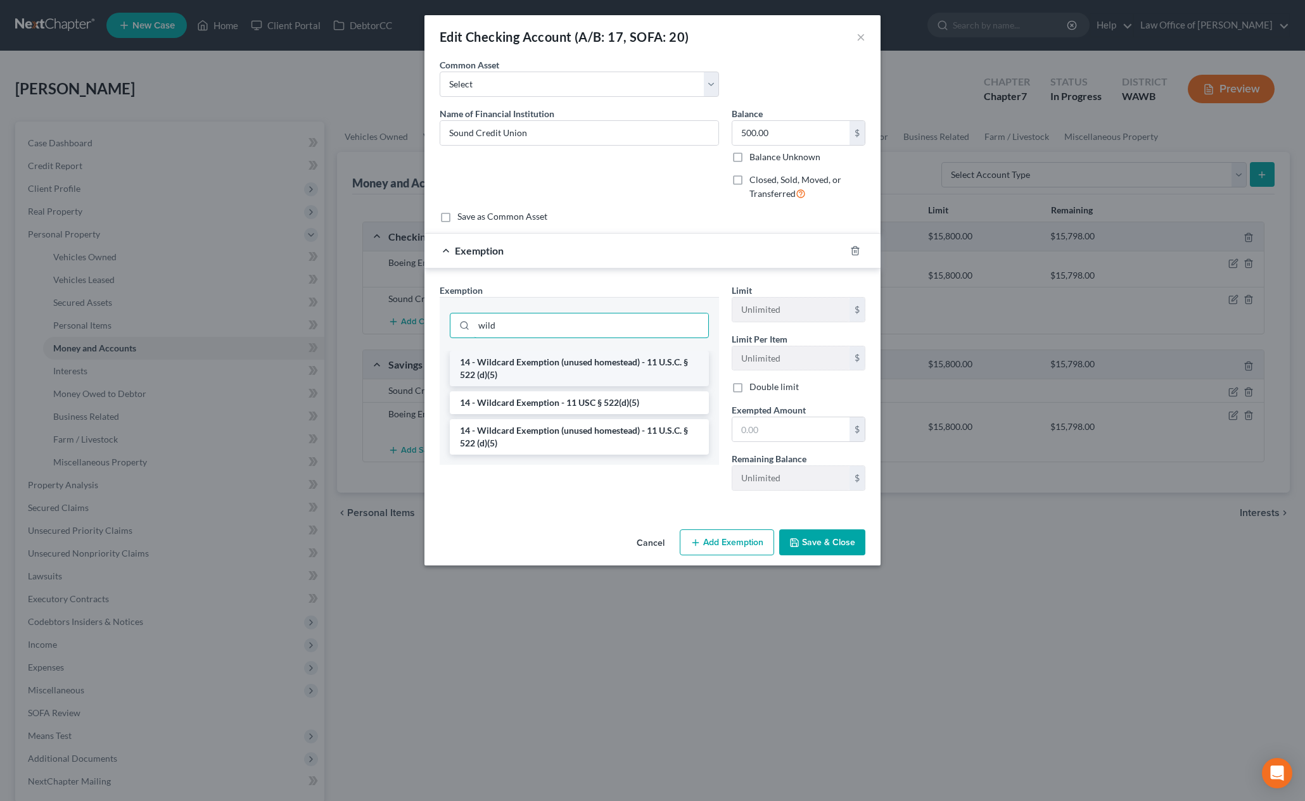
type input "wild"
click at [621, 369] on li "14 - Wildcard Exemption (unused homestead) - 11 U.S.C. § 522 (d)(5)" at bounding box center [579, 368] width 259 height 35
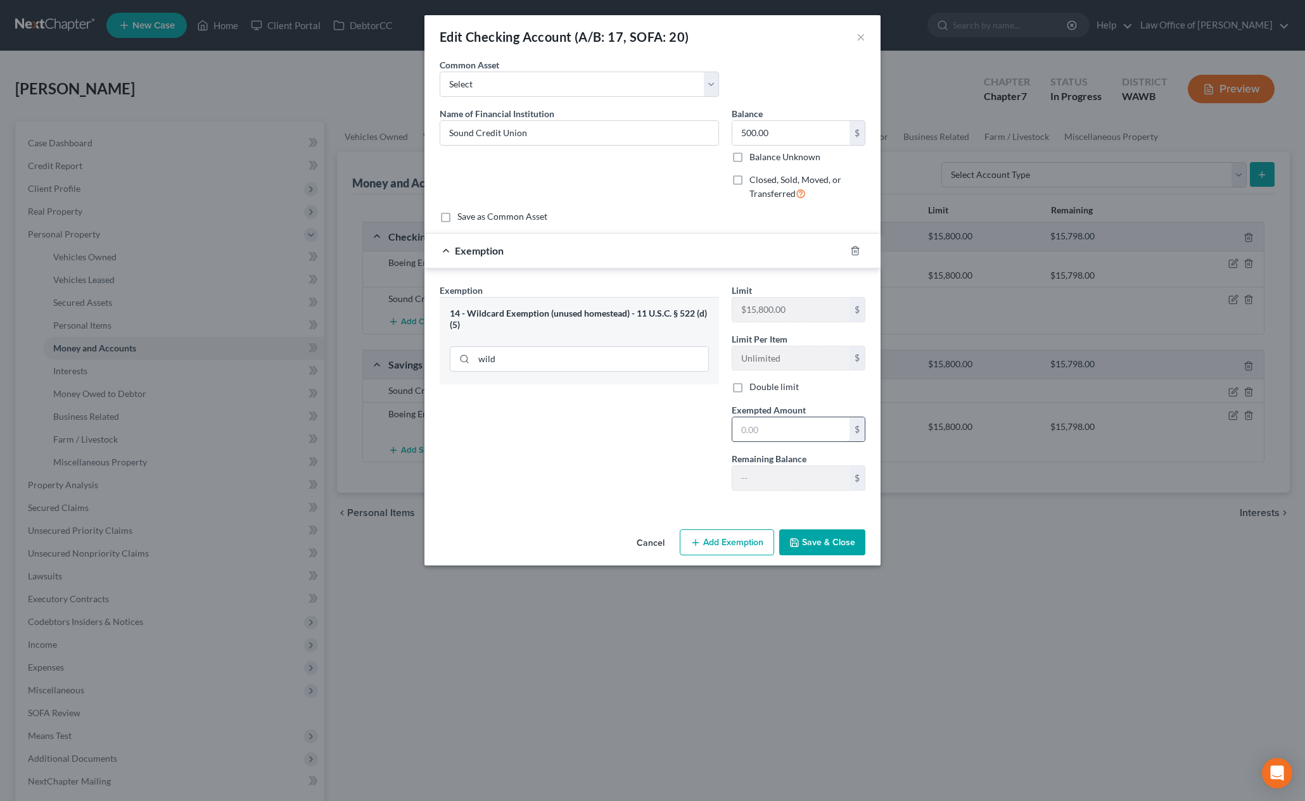
click at [793, 431] on input "text" at bounding box center [790, 430] width 117 height 24
type input "500"
click at [649, 436] on div "Exemption Set must be selected for CA. Exemption * 14 - Wildcard Exemption (unu…" at bounding box center [579, 392] width 292 height 217
click at [832, 540] on button "Save & Close" at bounding box center [822, 543] width 86 height 27
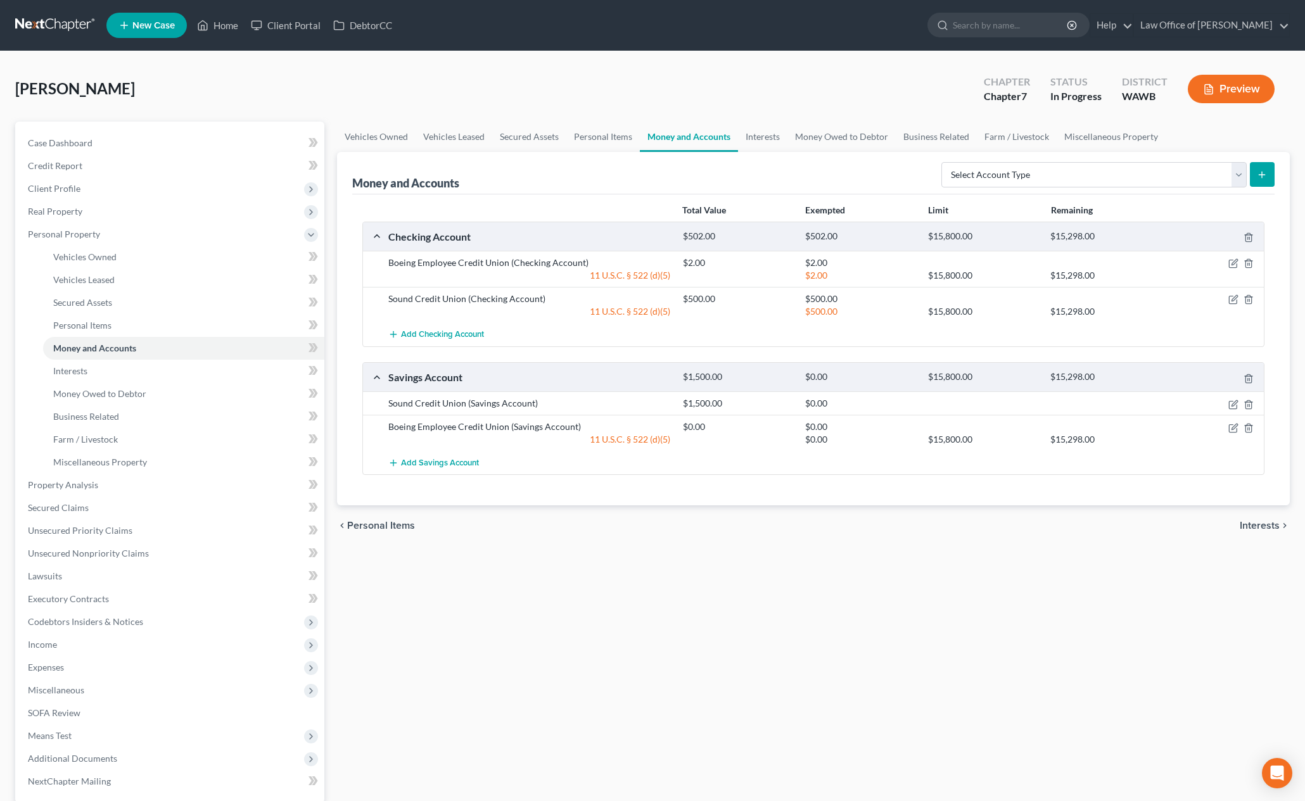
click at [1235, 413] on div "Sound Credit Union (Savings Account) $1,500.00 $0.00" at bounding box center [813, 403] width 901 height 23
click at [1234, 407] on icon "button" at bounding box center [1233, 405] width 10 height 10
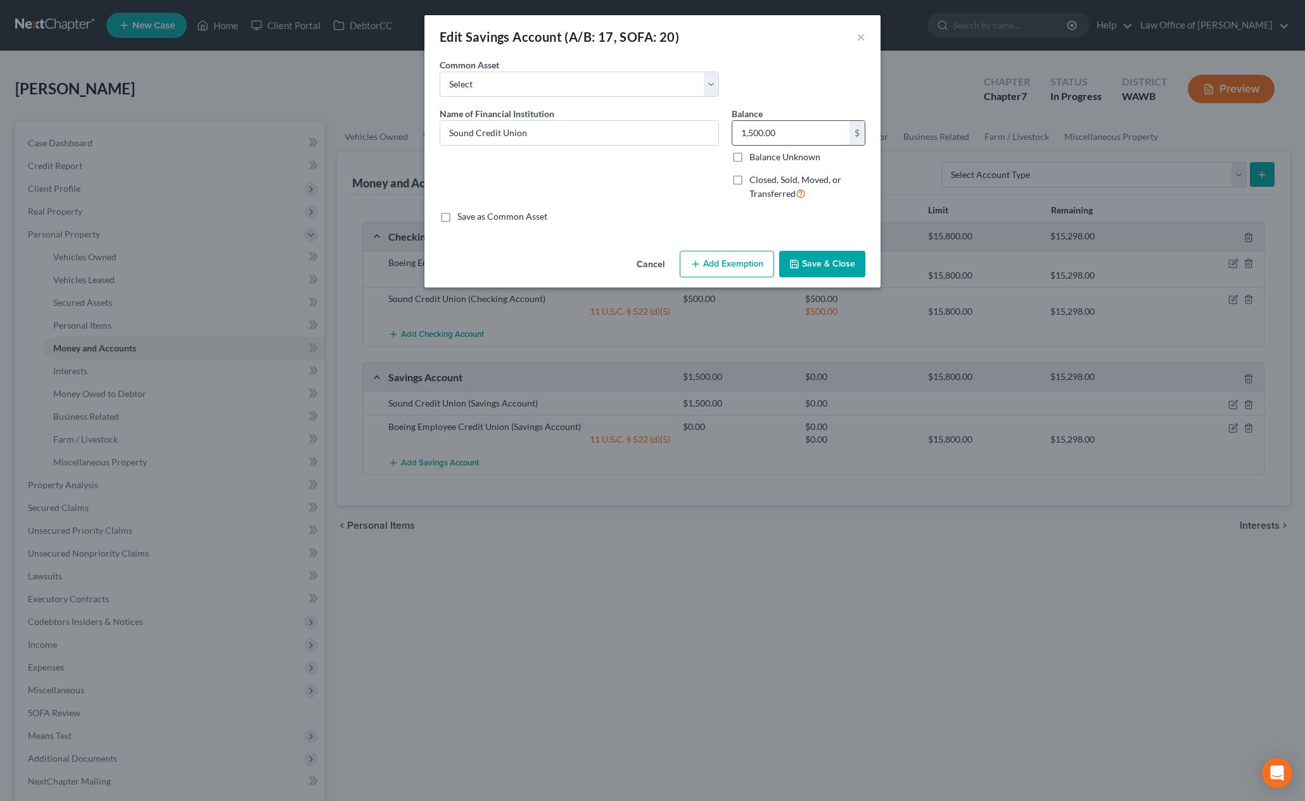
click at [797, 131] on input "1,500.00" at bounding box center [790, 133] width 117 height 24
type input "0"
click at [732, 265] on button "Add Exemption" at bounding box center [727, 264] width 94 height 27
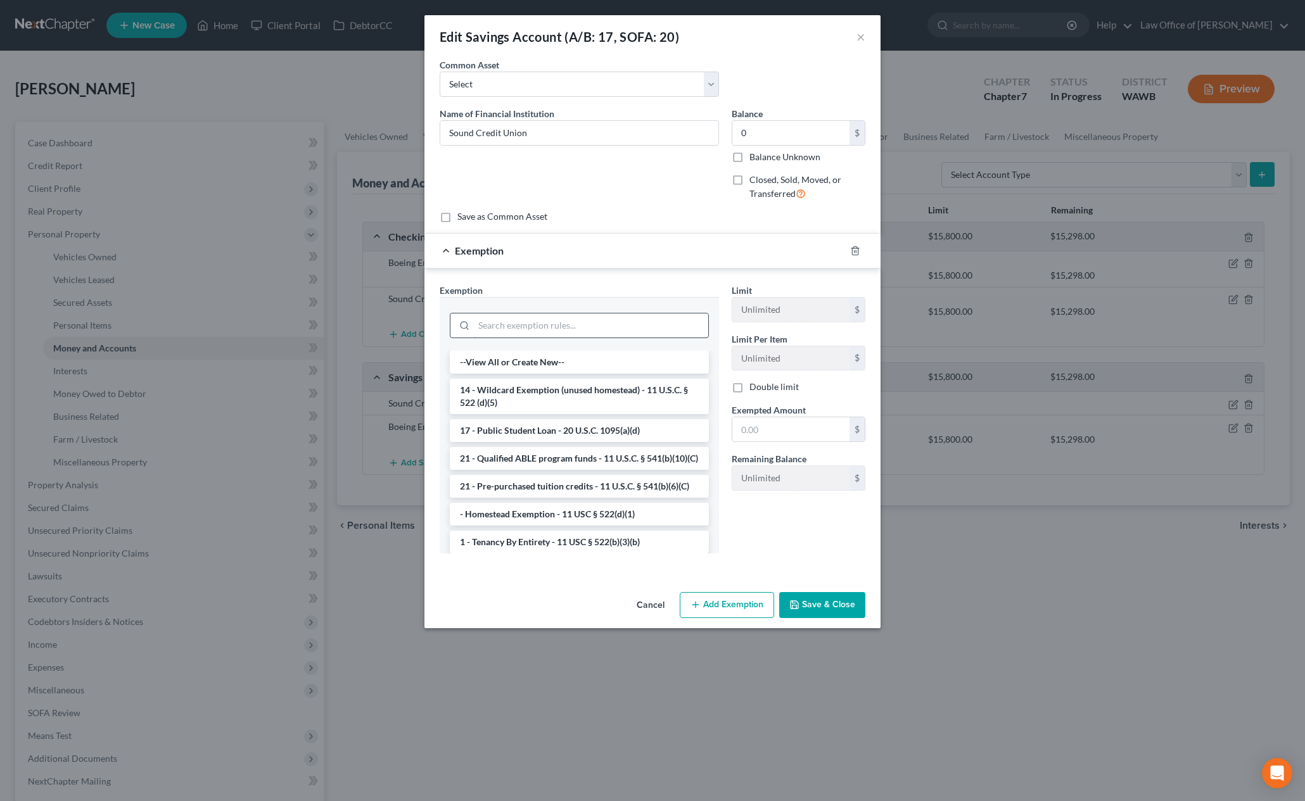
click at [609, 313] on div at bounding box center [579, 325] width 259 height 25
click at [609, 314] on div at bounding box center [579, 325] width 259 height 25
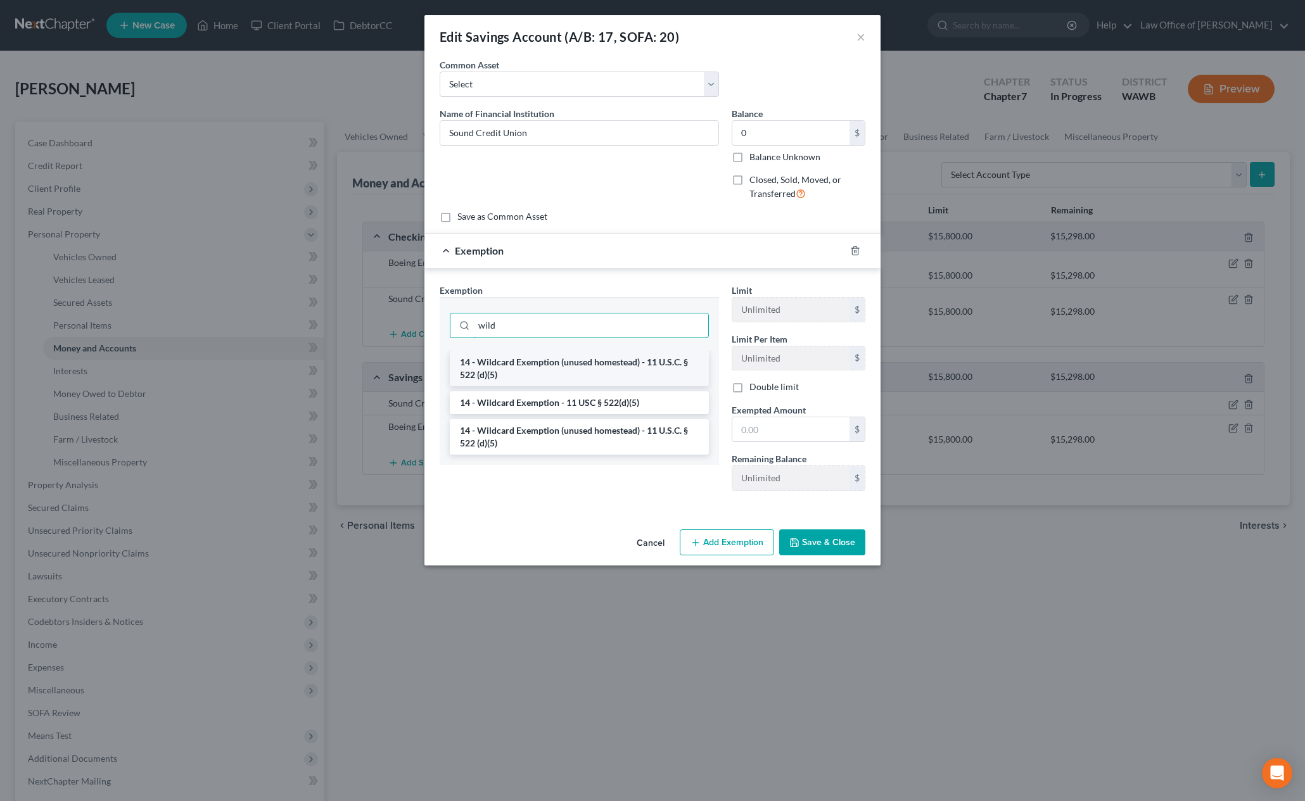
type input "wild"
click at [599, 360] on li "14 - Wildcard Exemption (unused homestead) - 11 U.S.C. § 522 (d)(5)" at bounding box center [579, 368] width 259 height 35
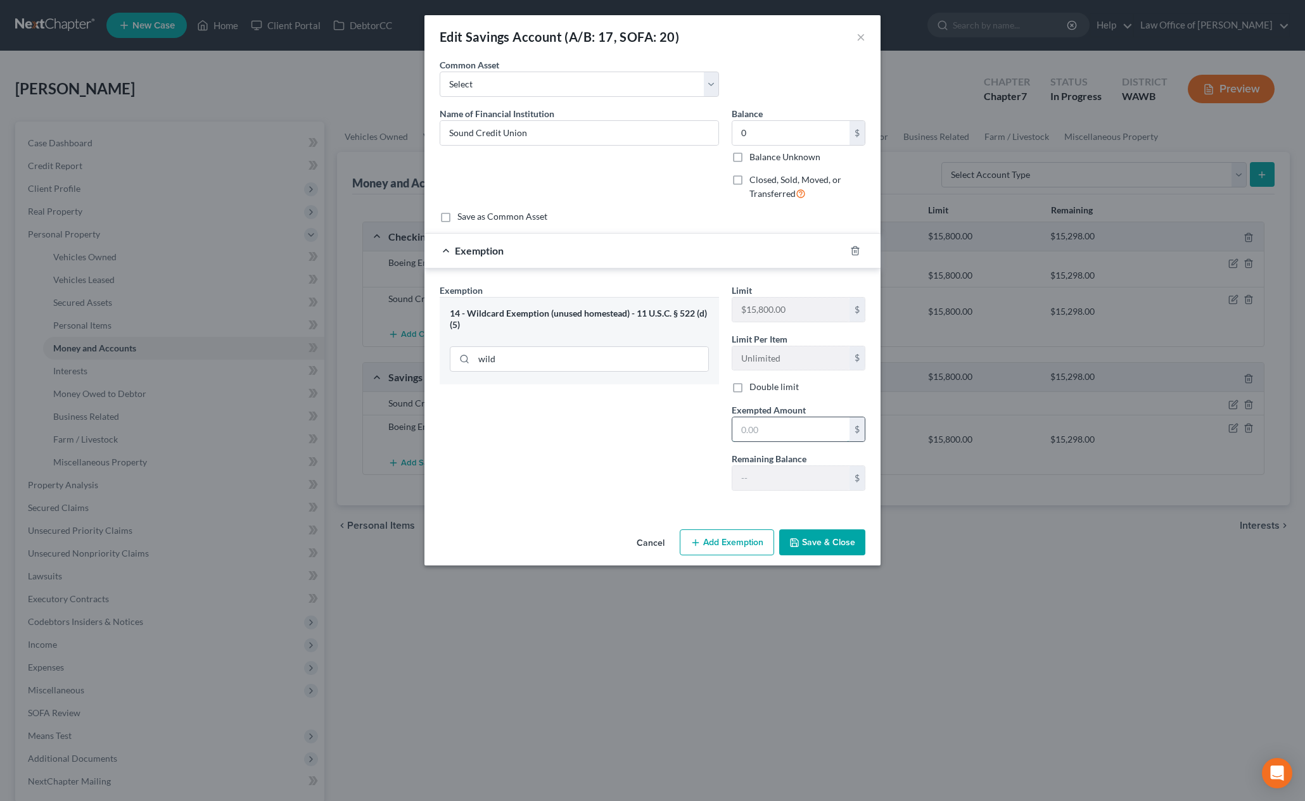
click at [753, 428] on input "text" at bounding box center [790, 430] width 117 height 24
type input "0"
click at [673, 499] on div "Exemption Set must be selected for CA. Exemption * 14 - Wildcard Exemption (unu…" at bounding box center [579, 392] width 292 height 217
click at [826, 535] on button "Save & Close" at bounding box center [822, 543] width 86 height 27
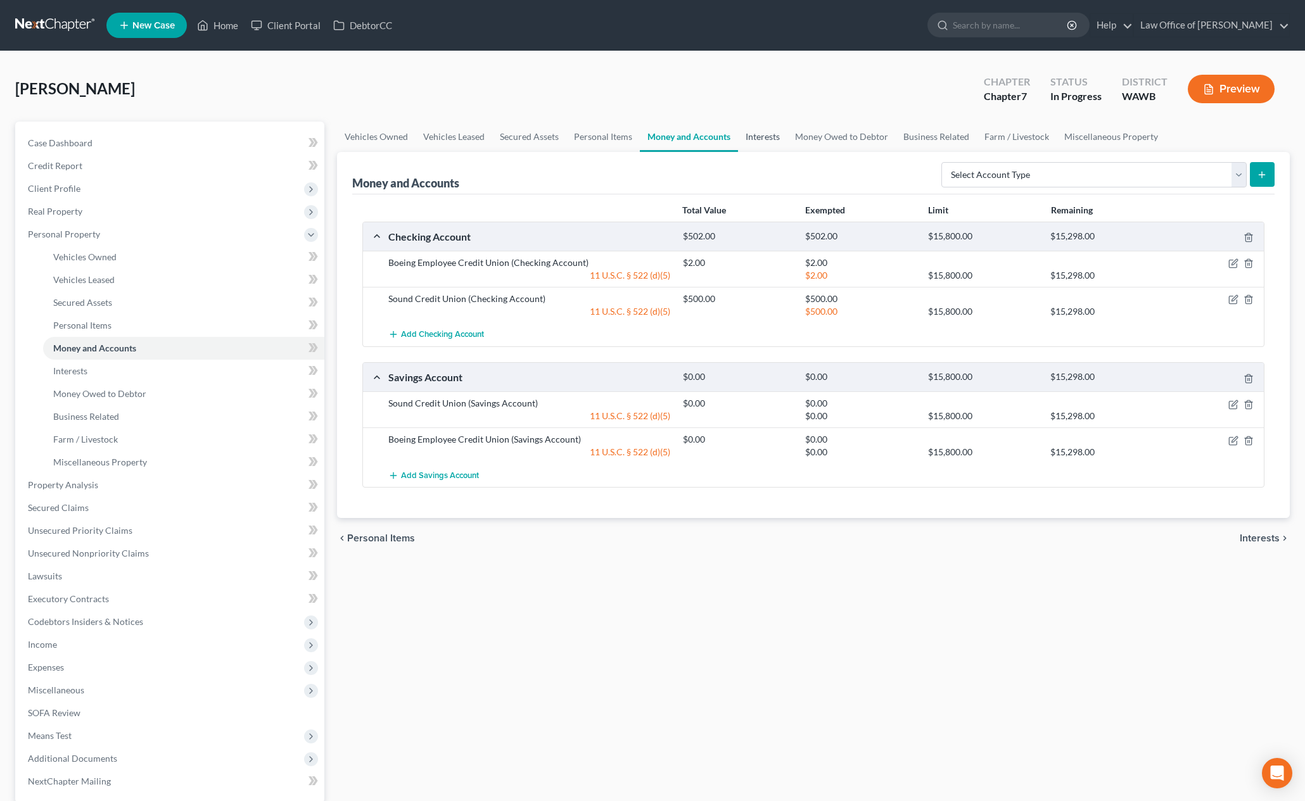
click at [768, 141] on link "Interests" at bounding box center [762, 137] width 49 height 30
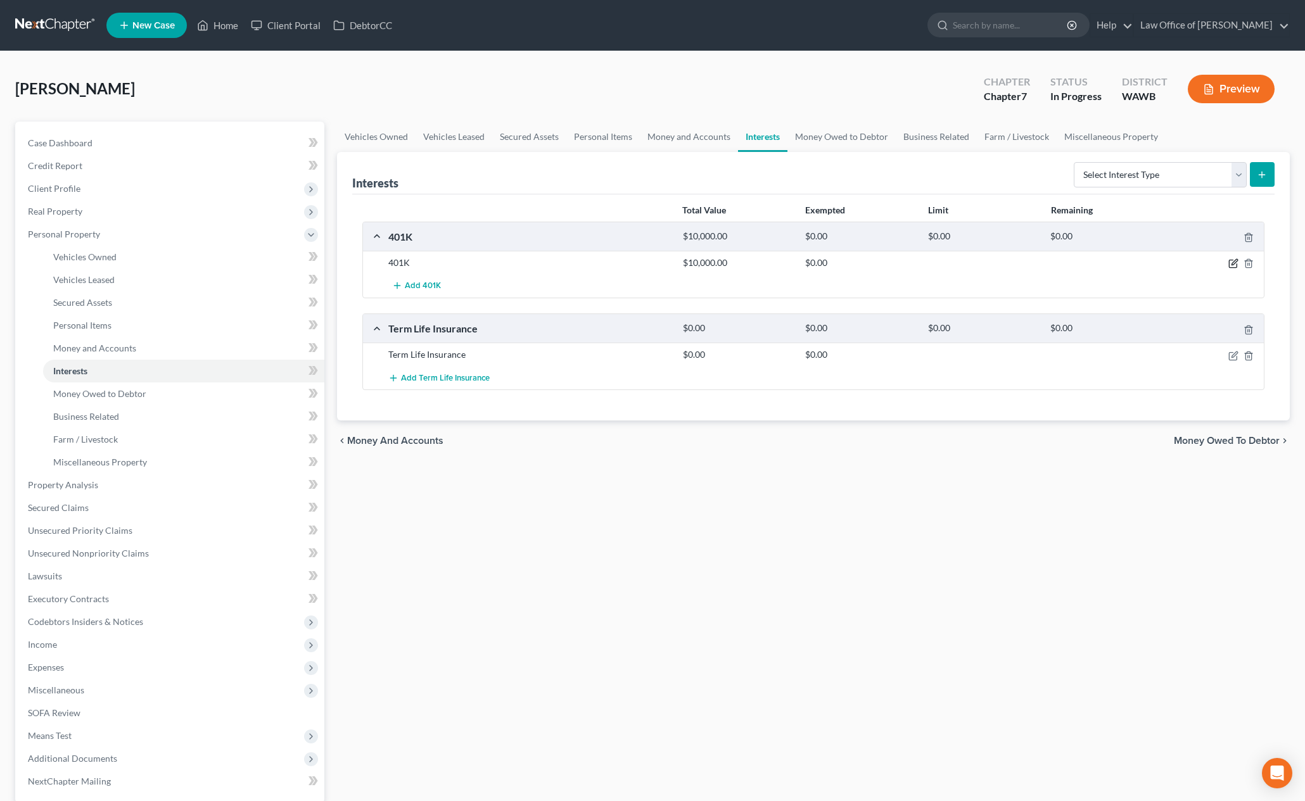
click at [1235, 263] on icon "button" at bounding box center [1235, 263] width 6 height 6
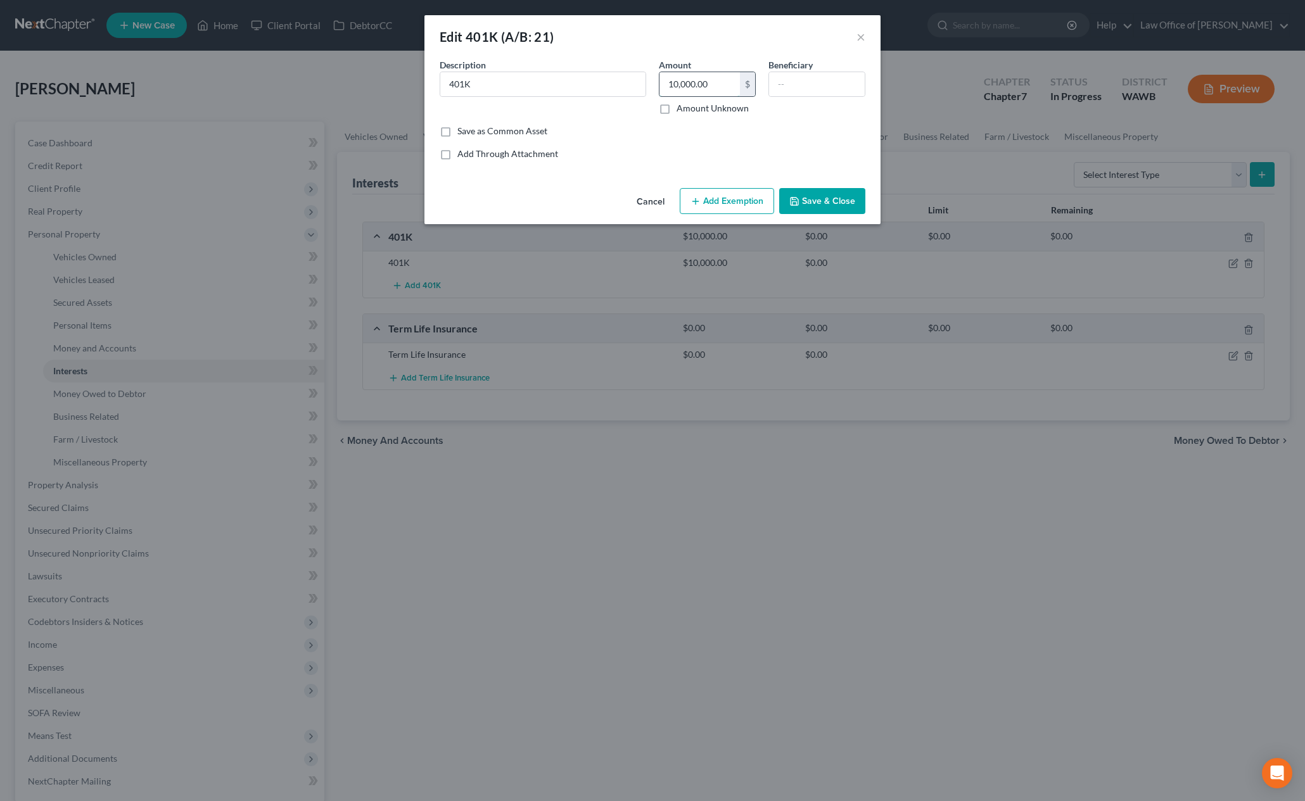
click at [717, 87] on input "10,000.00" at bounding box center [700, 84] width 80 height 24
type input "22,220.00"
click at [746, 192] on button "Add Exemption" at bounding box center [727, 201] width 94 height 27
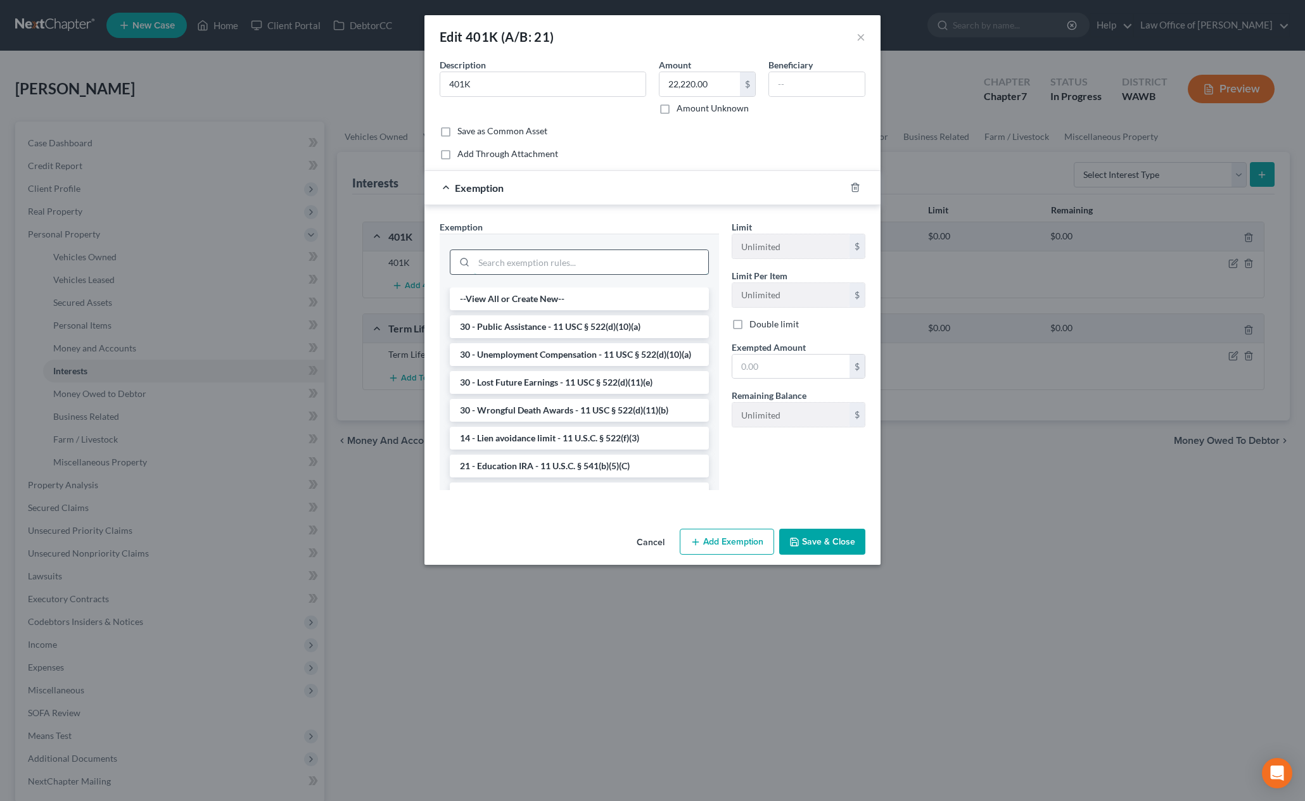
click at [596, 262] on input "search" at bounding box center [591, 262] width 234 height 24
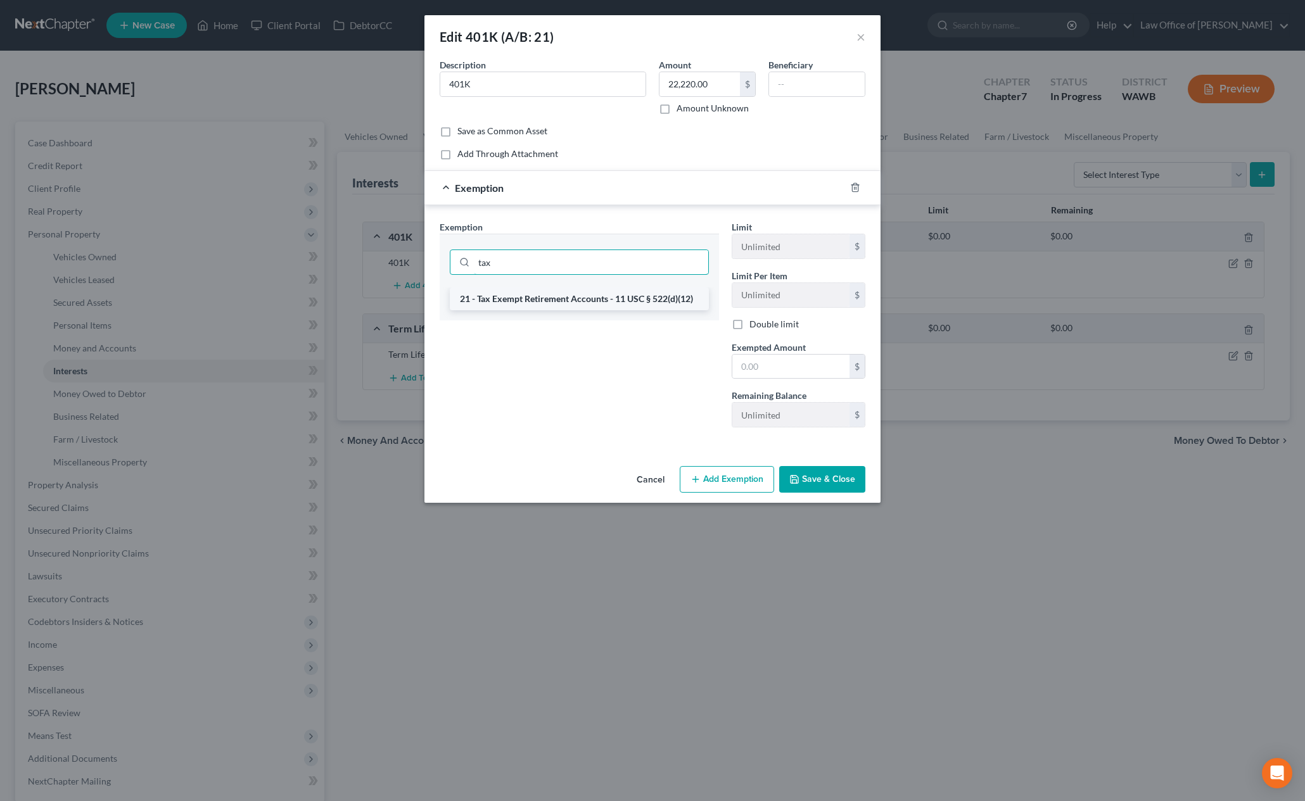
type input "tax"
click at [572, 300] on li "21 - Tax Exempt Retirement Accounts - 11 USC § 522(d)(12)" at bounding box center [579, 299] width 259 height 23
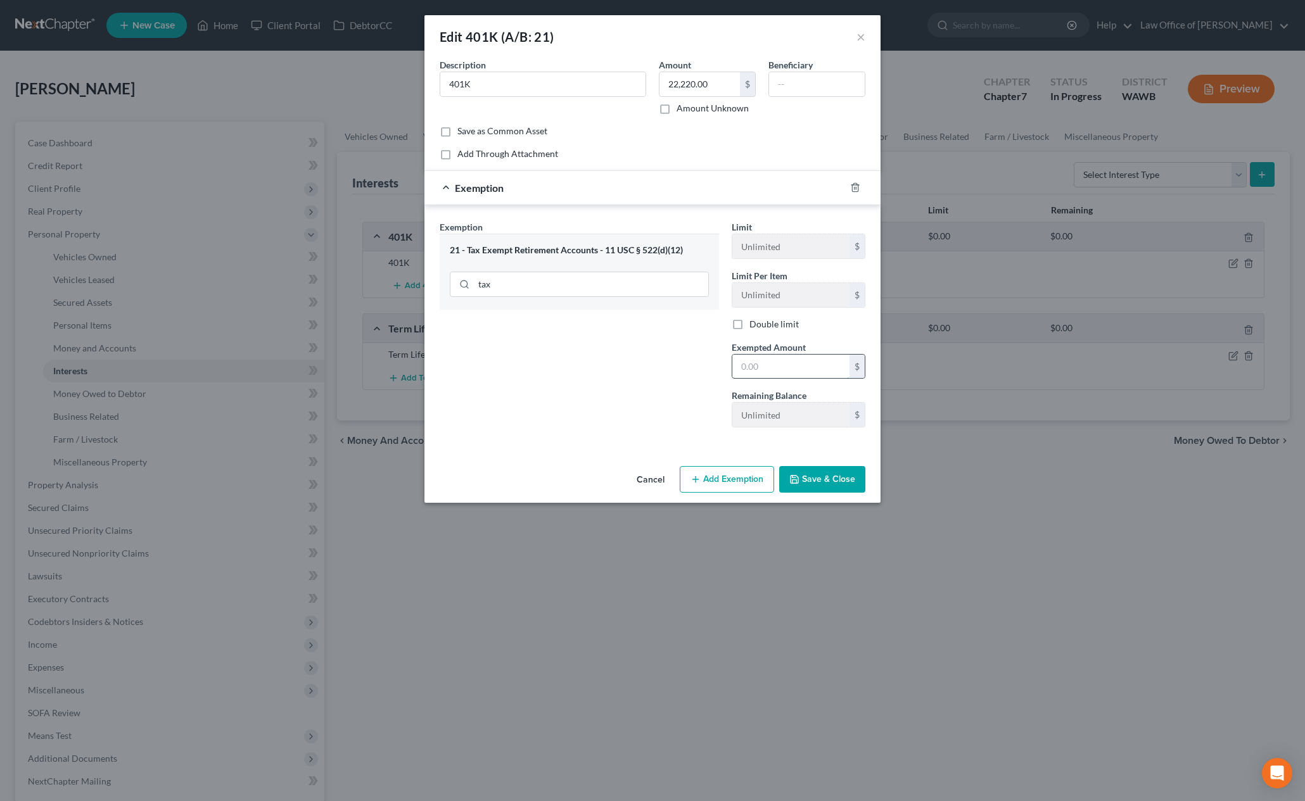
click at [770, 368] on input "text" at bounding box center [790, 367] width 117 height 24
type input "22,200"
click at [820, 479] on button "Save & Close" at bounding box center [822, 479] width 86 height 27
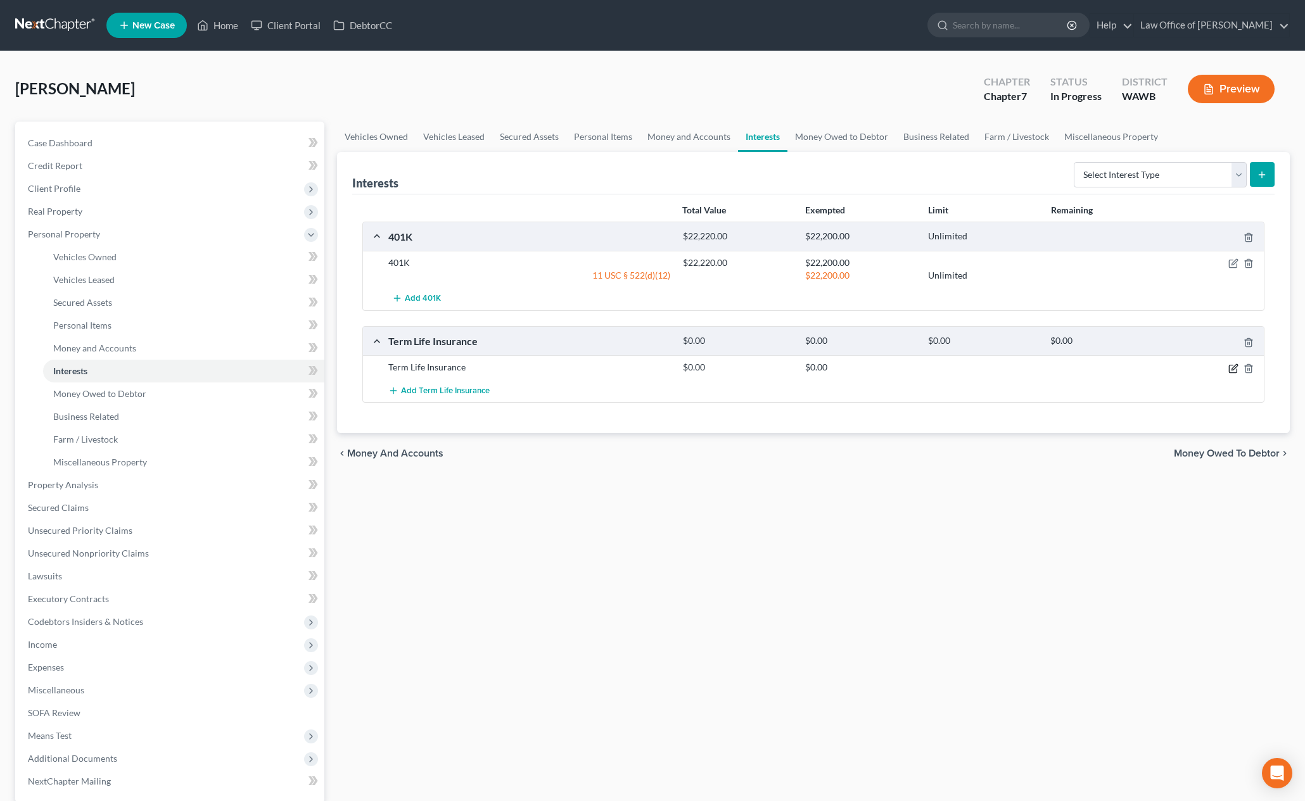
click at [1232, 371] on icon "button" at bounding box center [1233, 369] width 10 height 10
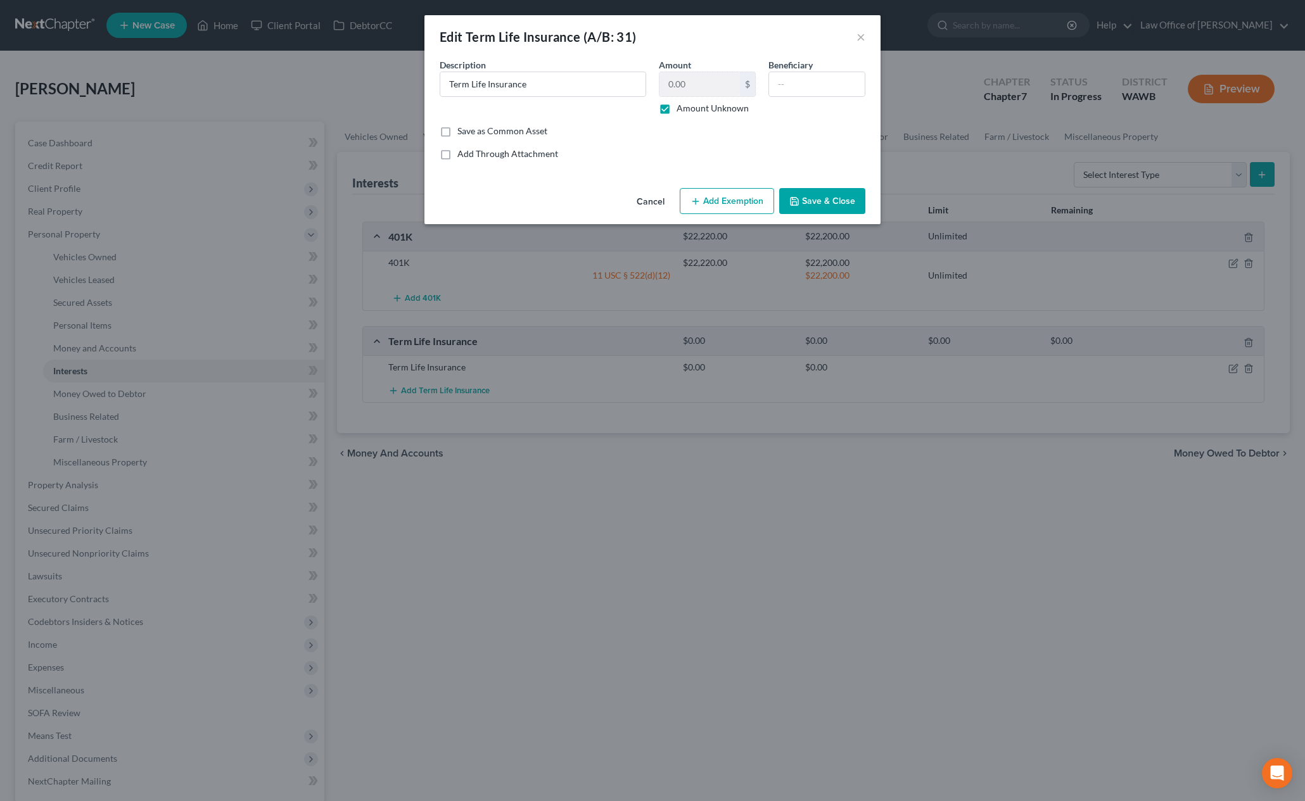
drag, startPoint x: 734, startPoint y: 205, endPoint x: 680, endPoint y: 129, distance: 92.7
click at [680, 129] on div "Edit Term Life Insurance (A/B: 31) × An exemption set must first be selected fr…" at bounding box center [652, 119] width 456 height 209
click at [677, 113] on label "Amount Unknown" at bounding box center [713, 108] width 72 height 13
click at [682, 110] on input "Amount Unknown" at bounding box center [686, 106] width 8 height 8
checkbox input "false"
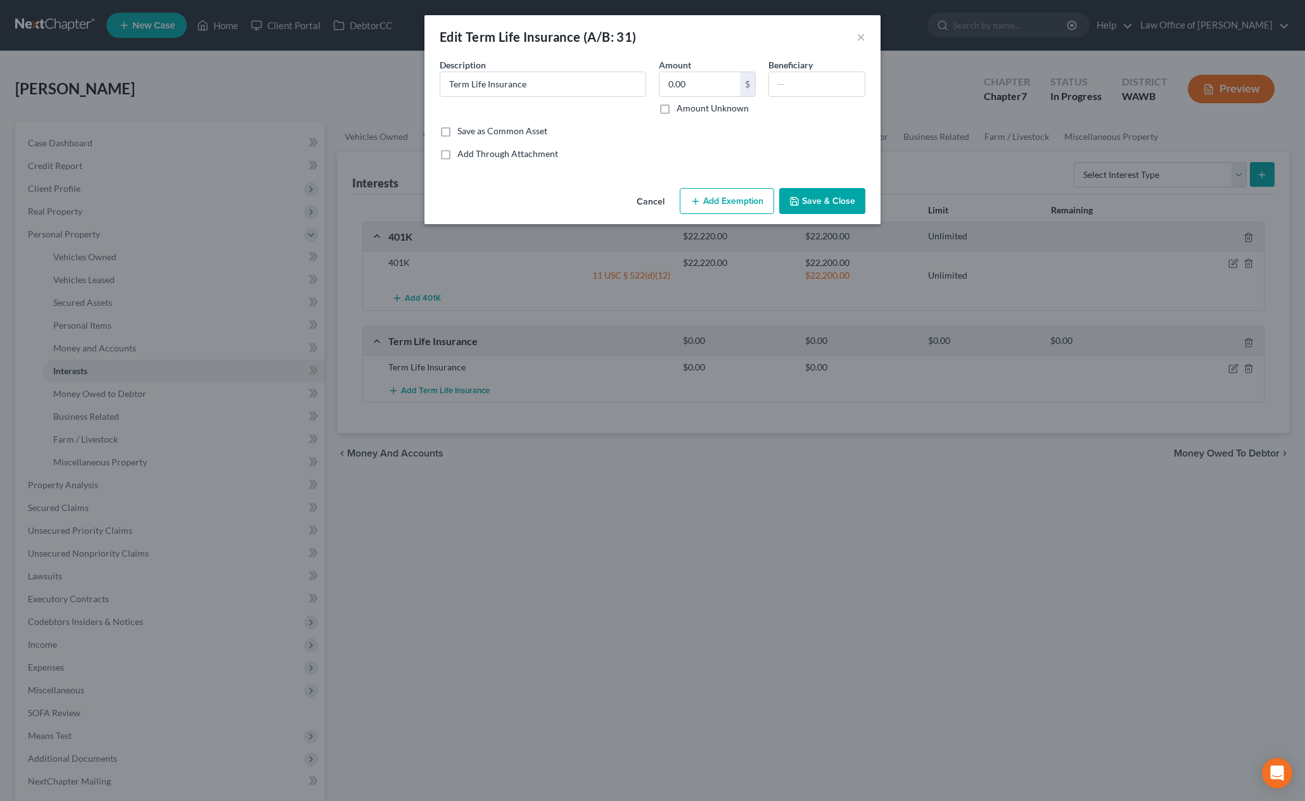
click at [713, 201] on button "Add Exemption" at bounding box center [727, 201] width 94 height 27
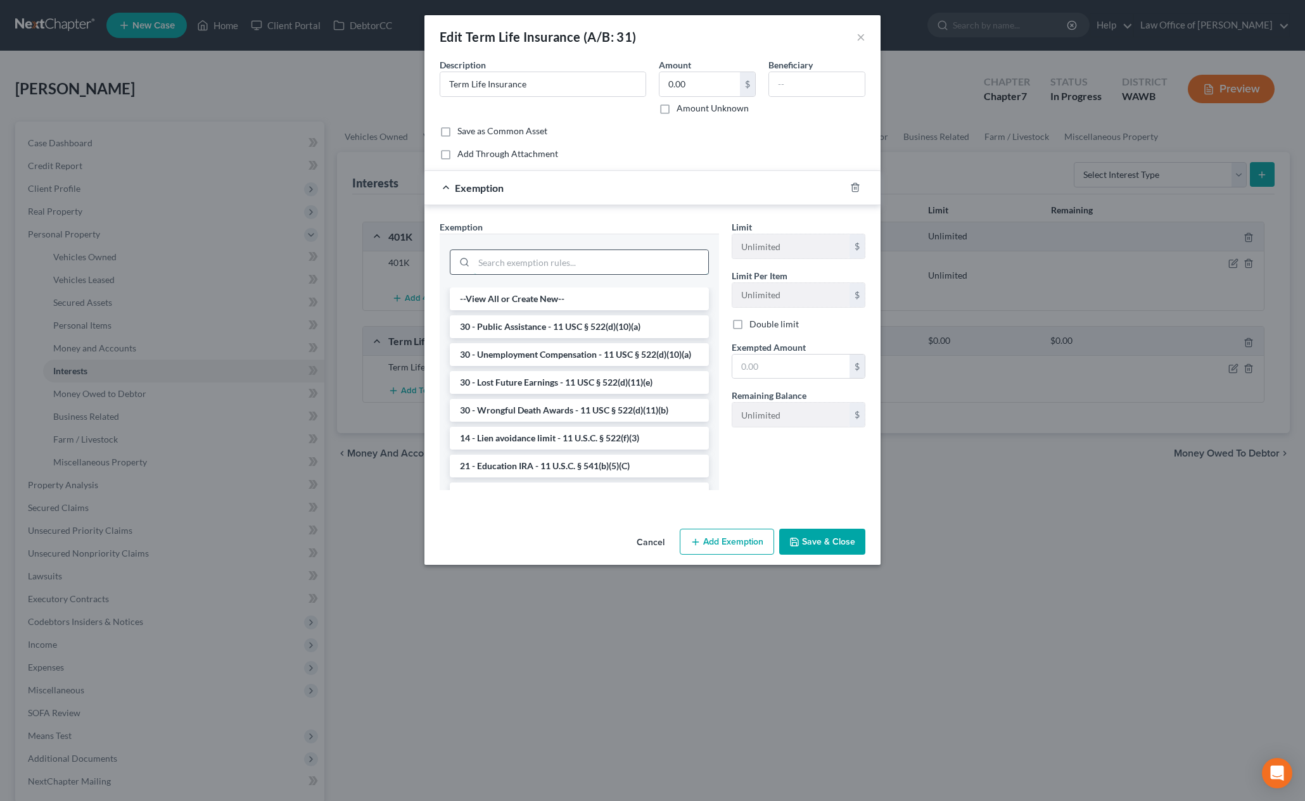
click at [604, 262] on input "search" at bounding box center [591, 262] width 234 height 24
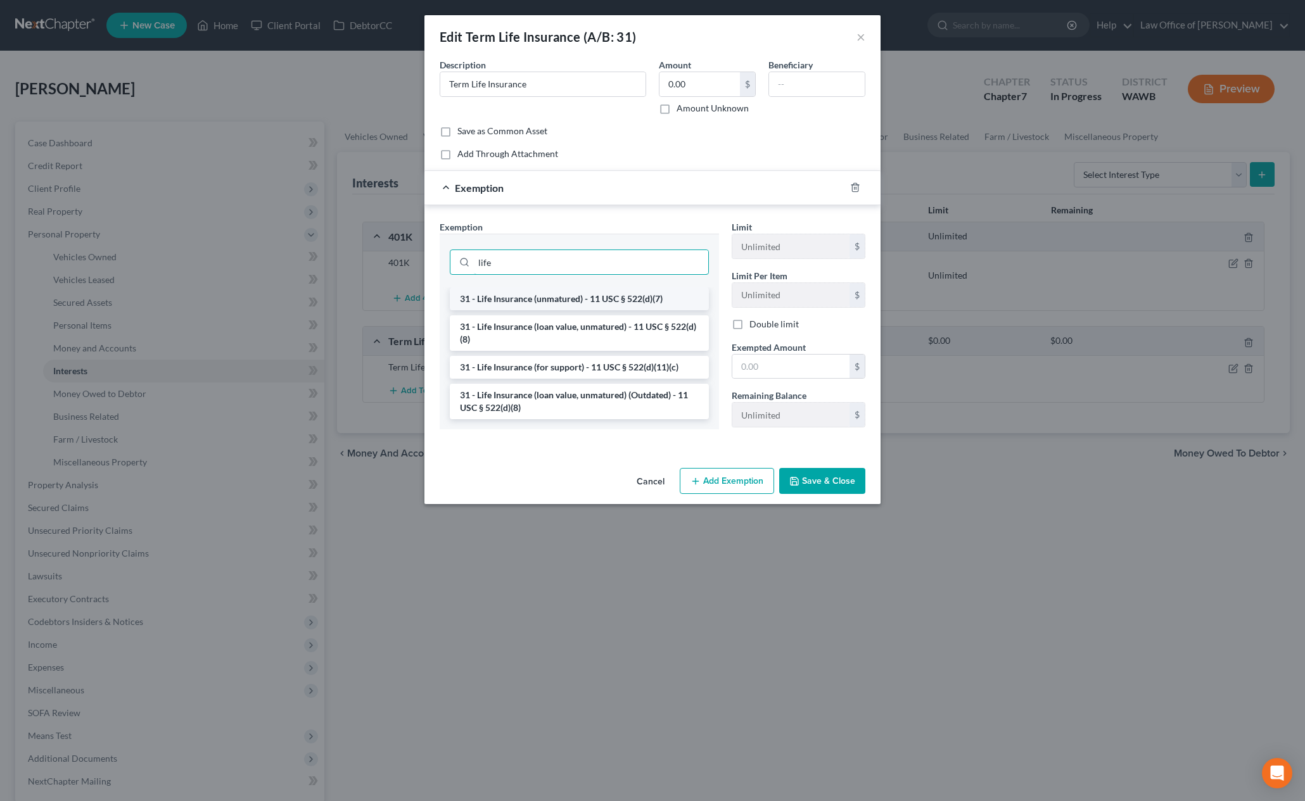
type input "life"
click at [595, 304] on li "31 - Life Insurance (unmatured) - 11 USC § 522(d)(7)" at bounding box center [579, 299] width 259 height 23
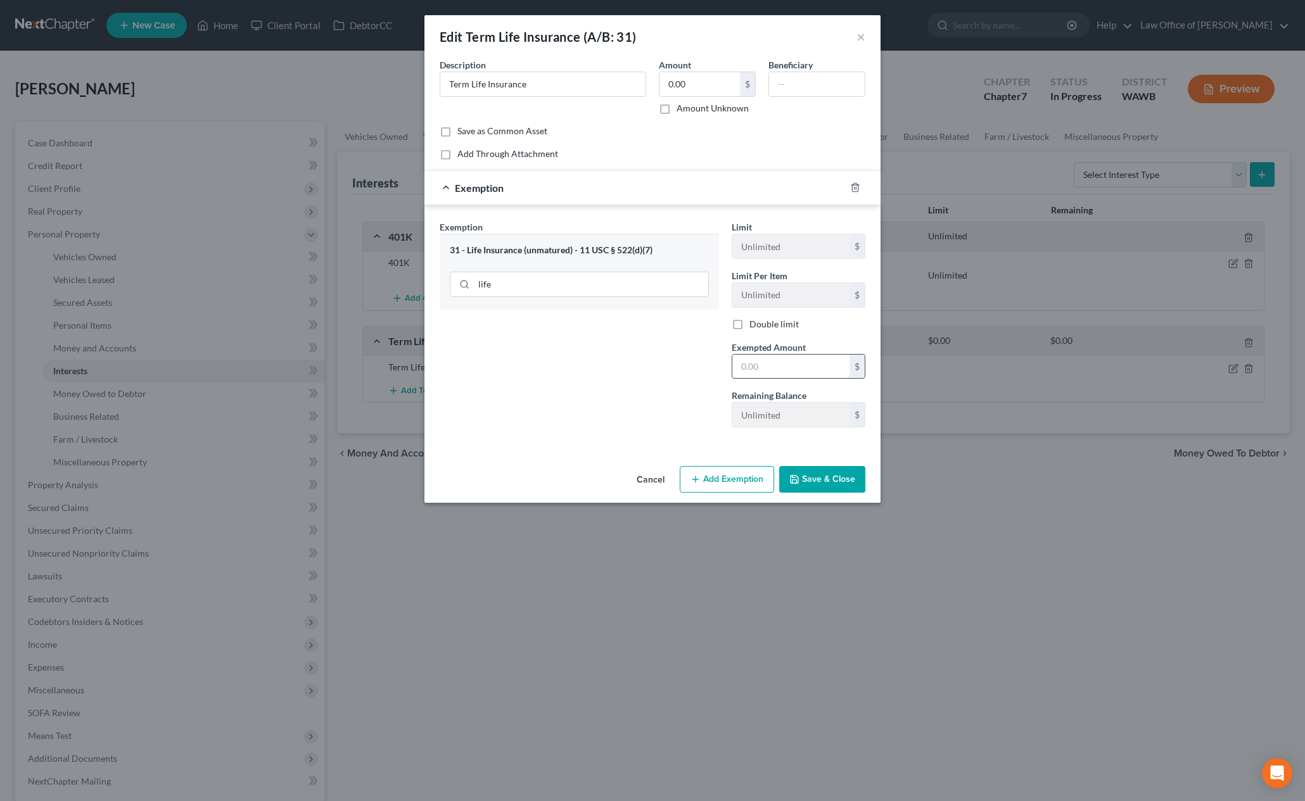
click at [761, 369] on input "text" at bounding box center [790, 367] width 117 height 24
type input "0"
click at [673, 435] on div "Exemption Set must be selected for CA. Exemption * 31 - Life Insurance (unmatur…" at bounding box center [579, 328] width 292 height 217
click at [838, 495] on div "Cancel Add Exemption Save & Close" at bounding box center [652, 482] width 456 height 42
click at [835, 471] on button "Save & Close" at bounding box center [822, 479] width 86 height 27
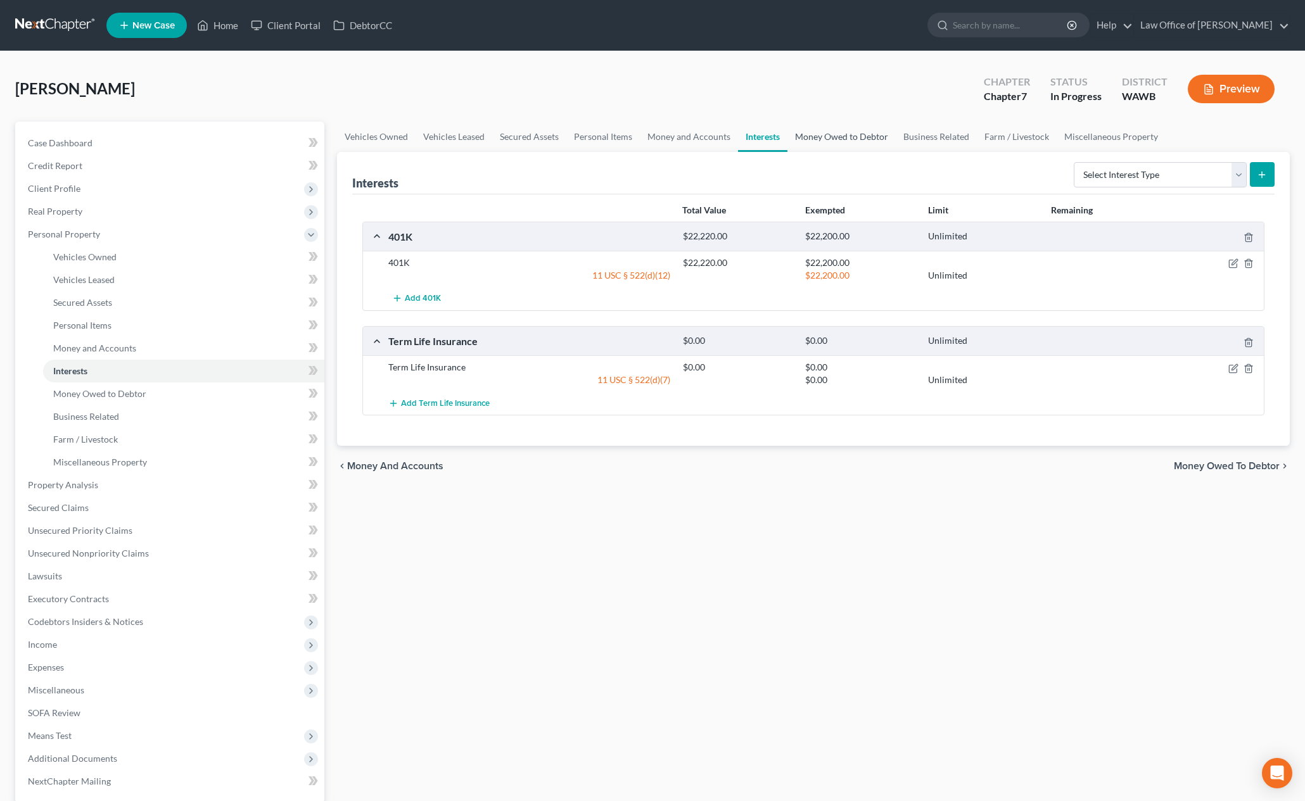
click at [845, 136] on link "Money Owed to Debtor" at bounding box center [842, 137] width 108 height 30
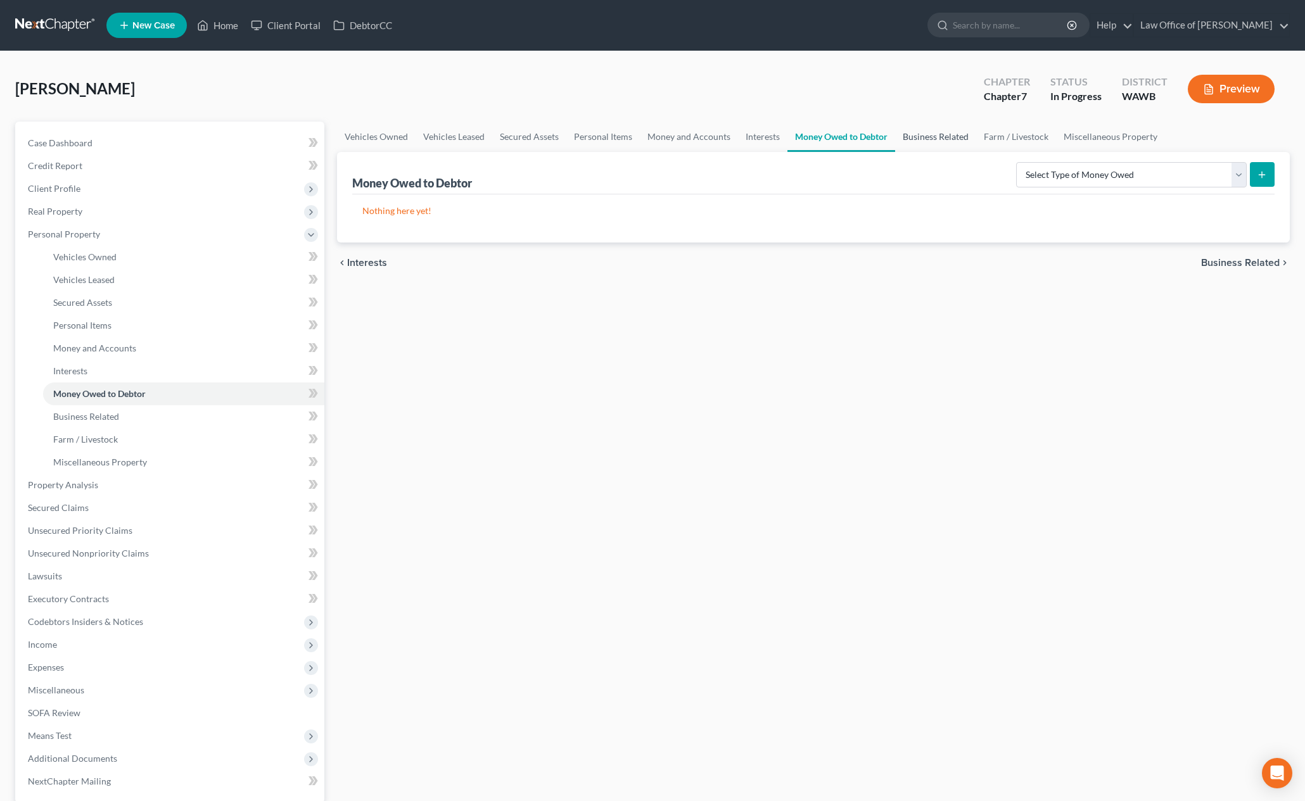
click at [942, 141] on link "Business Related" at bounding box center [935, 137] width 81 height 30
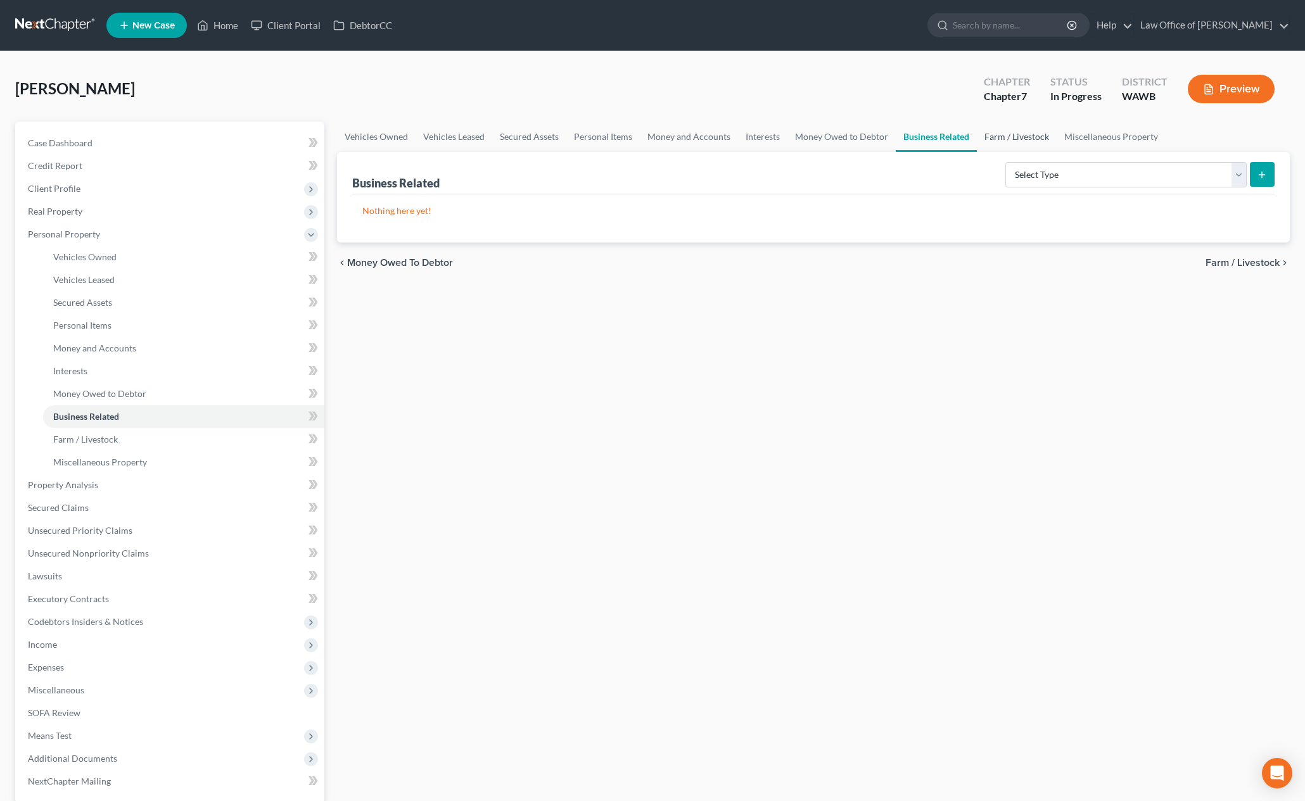
click at [1011, 141] on link "Farm / Livestock" at bounding box center [1017, 137] width 80 height 30
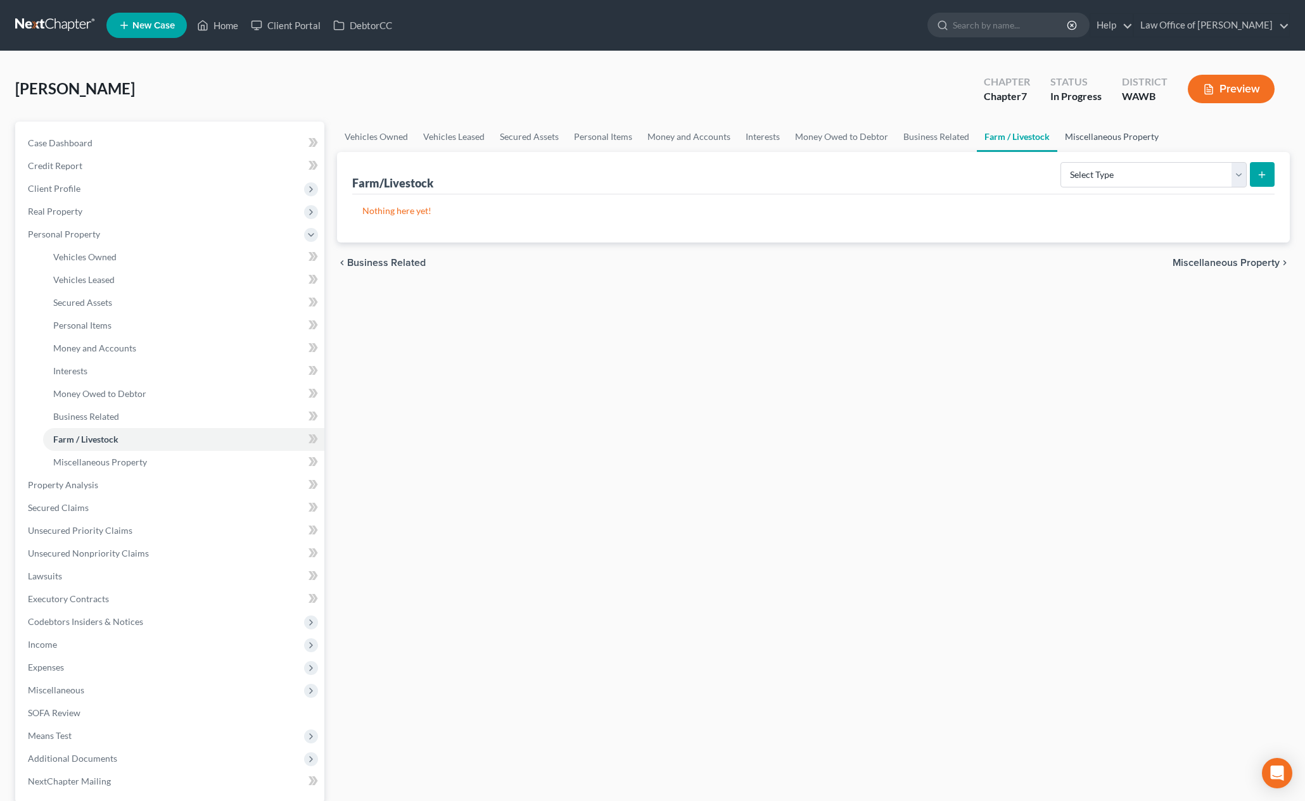
scroll to position [123, 0]
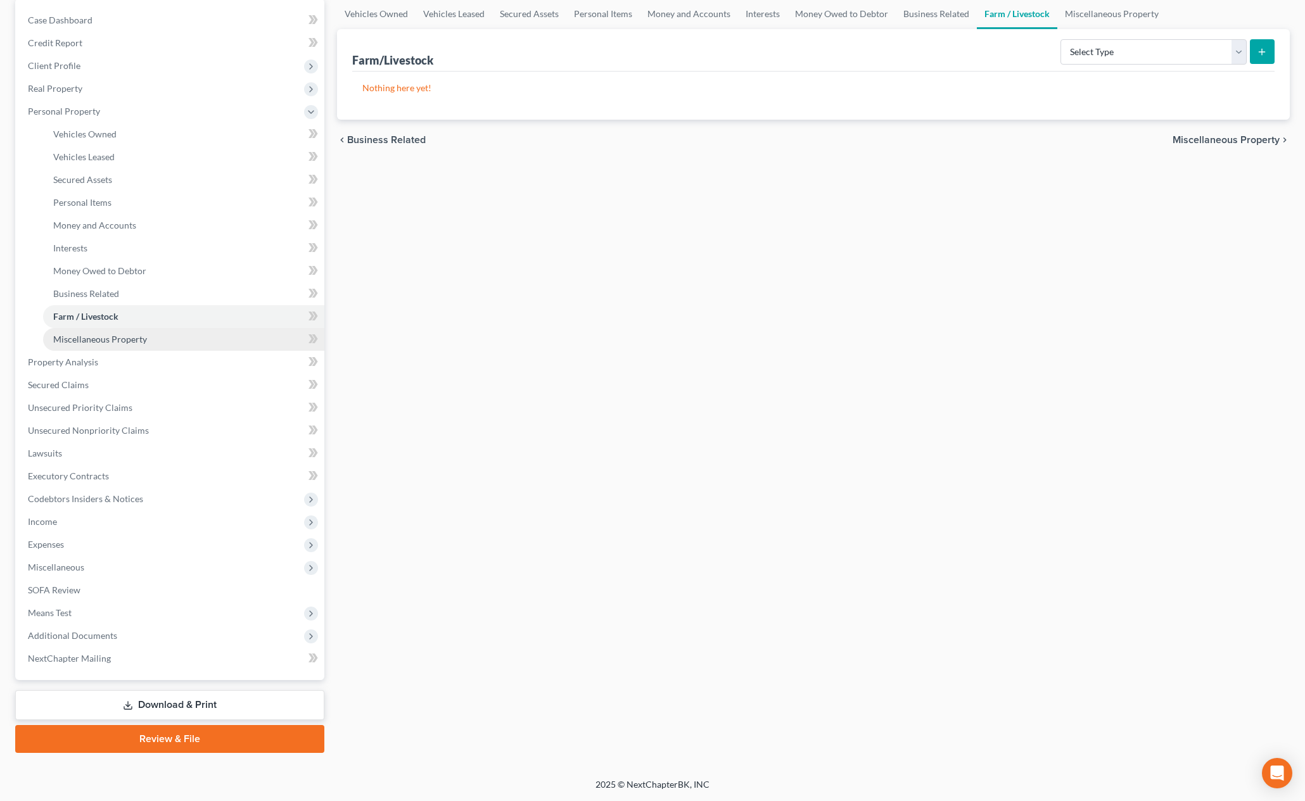
click at [107, 340] on span "Miscellaneous Property" at bounding box center [100, 339] width 94 height 11
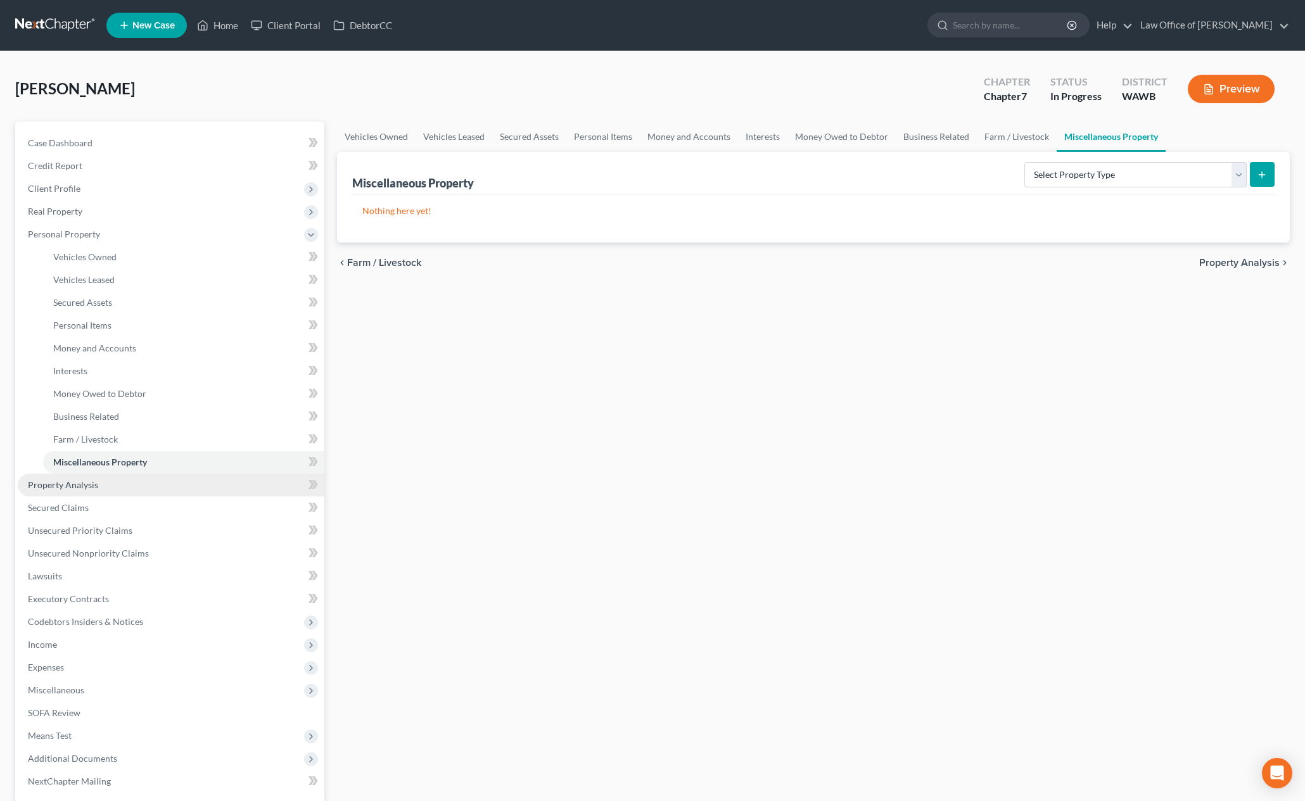
click at [87, 485] on span "Property Analysis" at bounding box center [63, 485] width 70 height 11
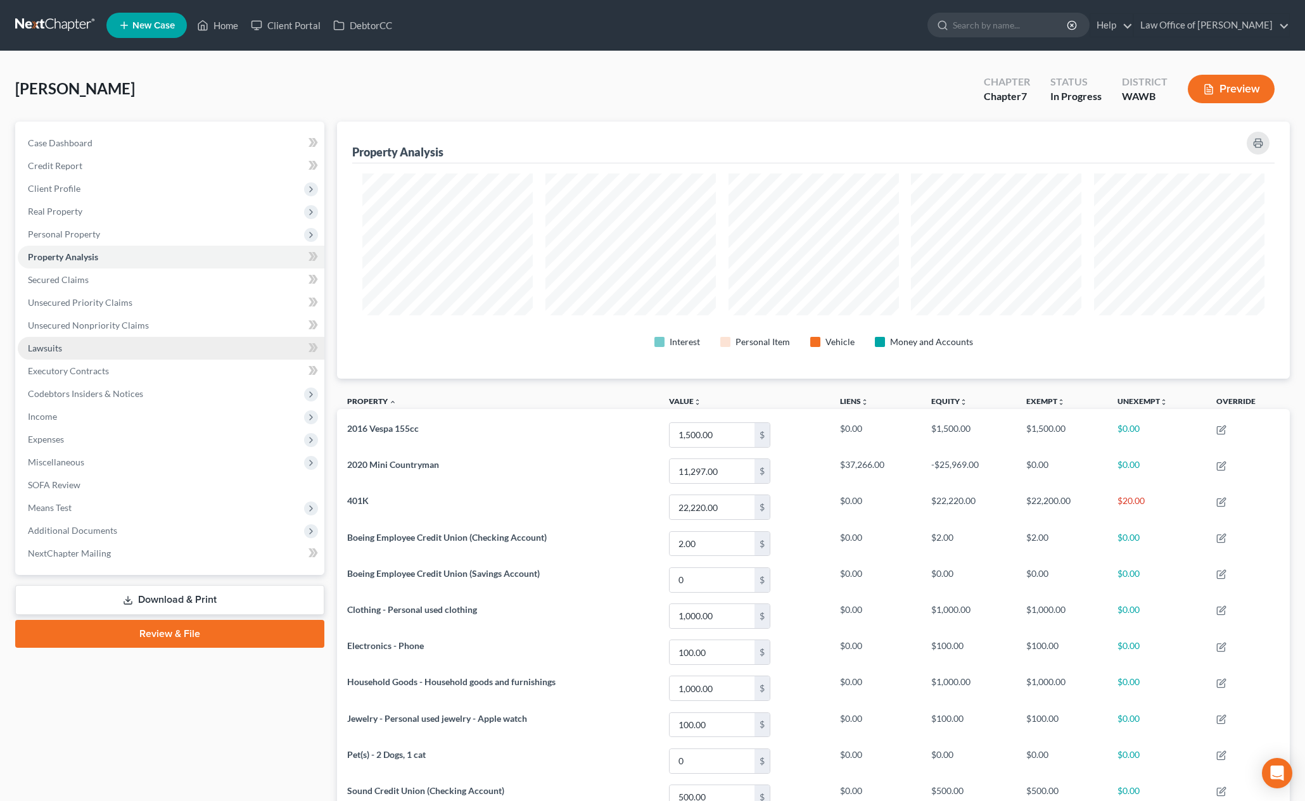
scroll to position [257, 953]
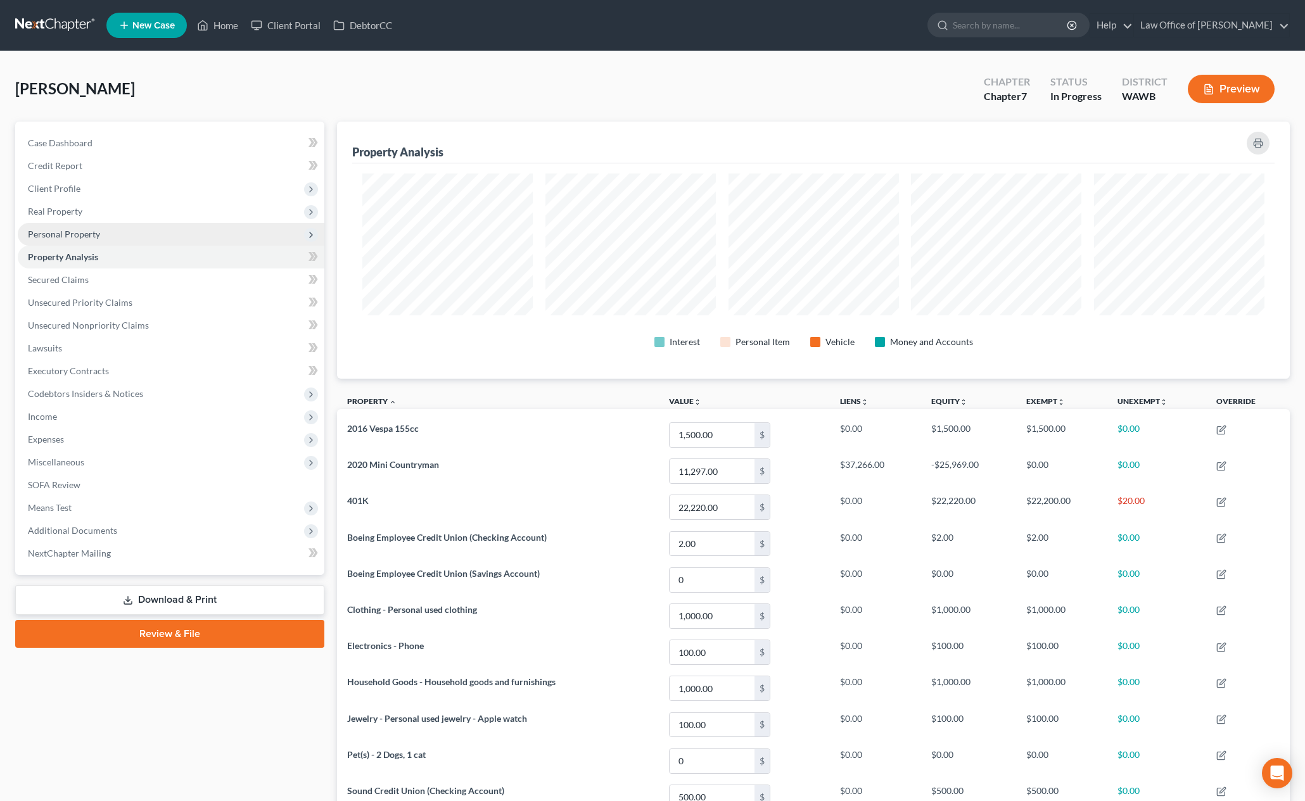
click at [67, 243] on span "Personal Property" at bounding box center [171, 234] width 307 height 23
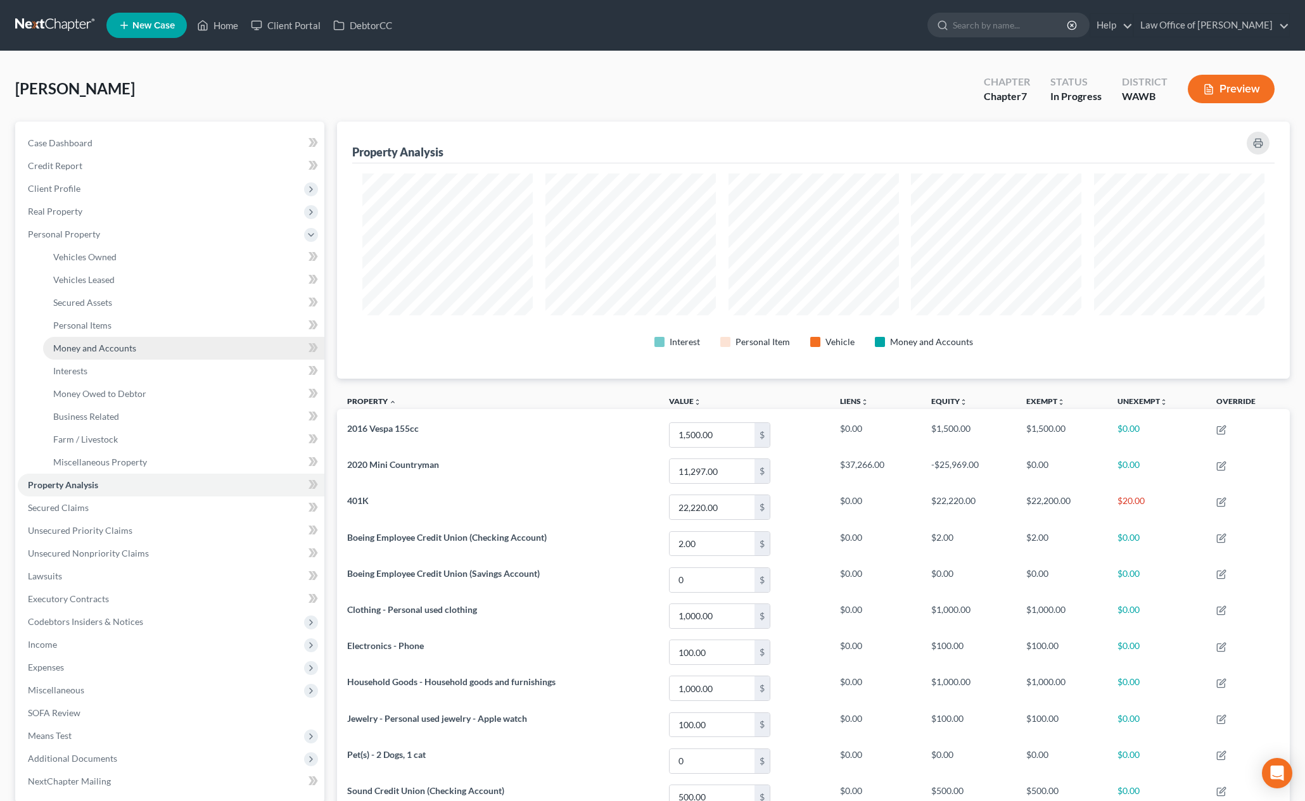
click at [86, 350] on span "Money and Accounts" at bounding box center [94, 348] width 83 height 11
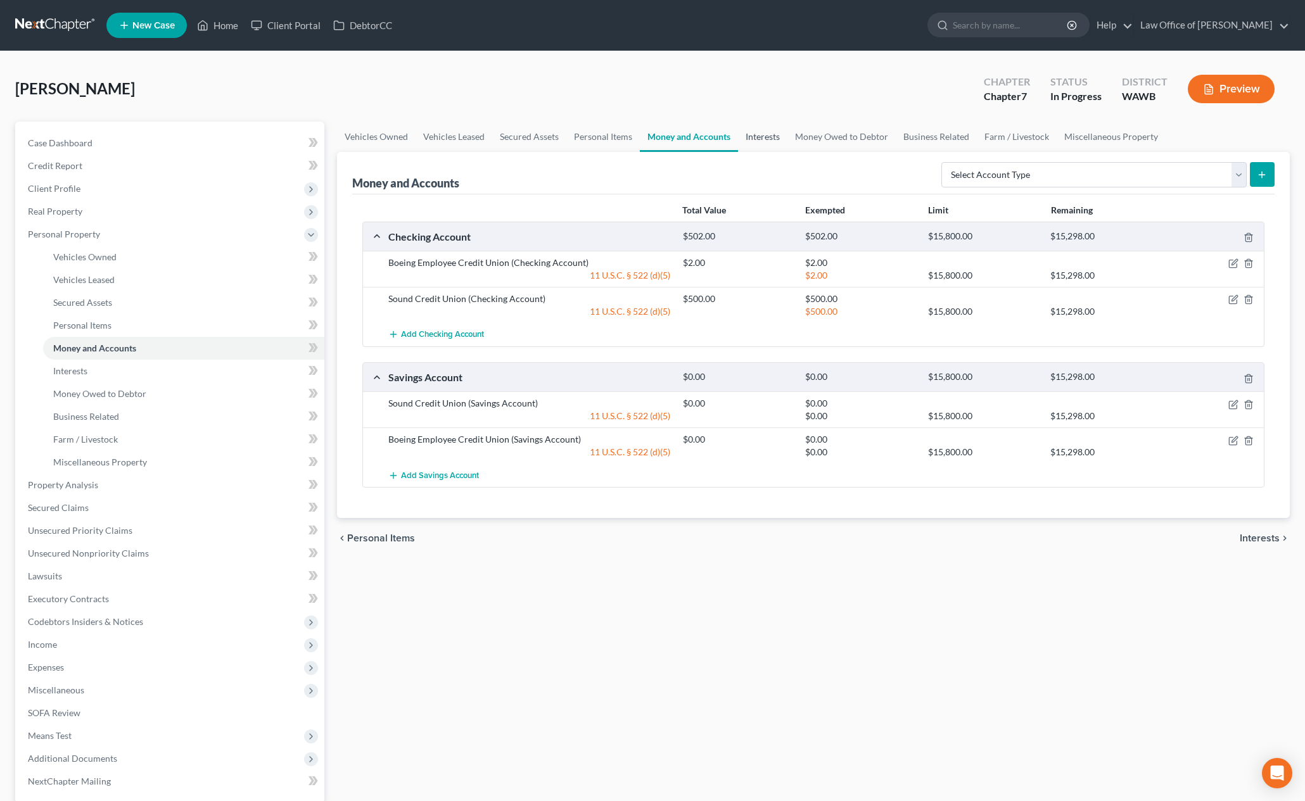
click at [757, 142] on link "Interests" at bounding box center [762, 137] width 49 height 30
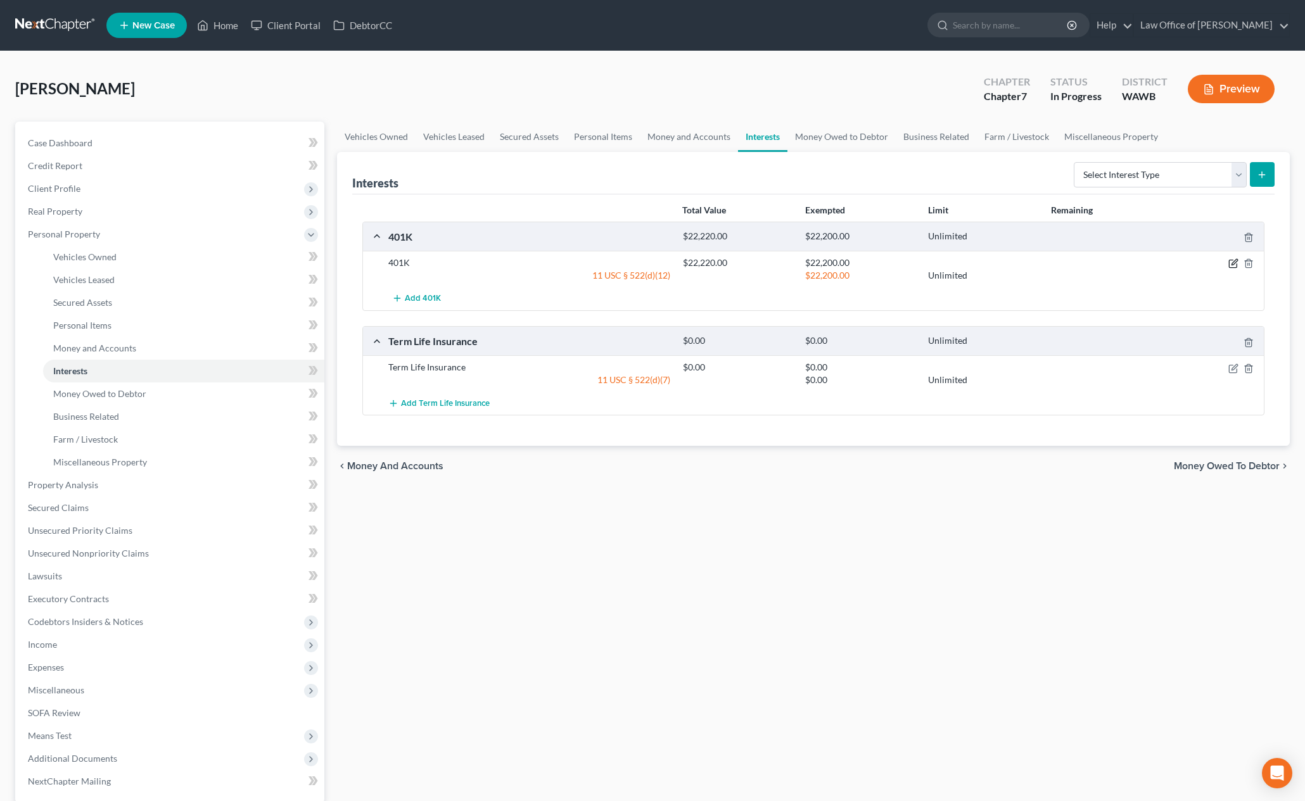
click at [1234, 262] on icon "button" at bounding box center [1233, 263] width 10 height 10
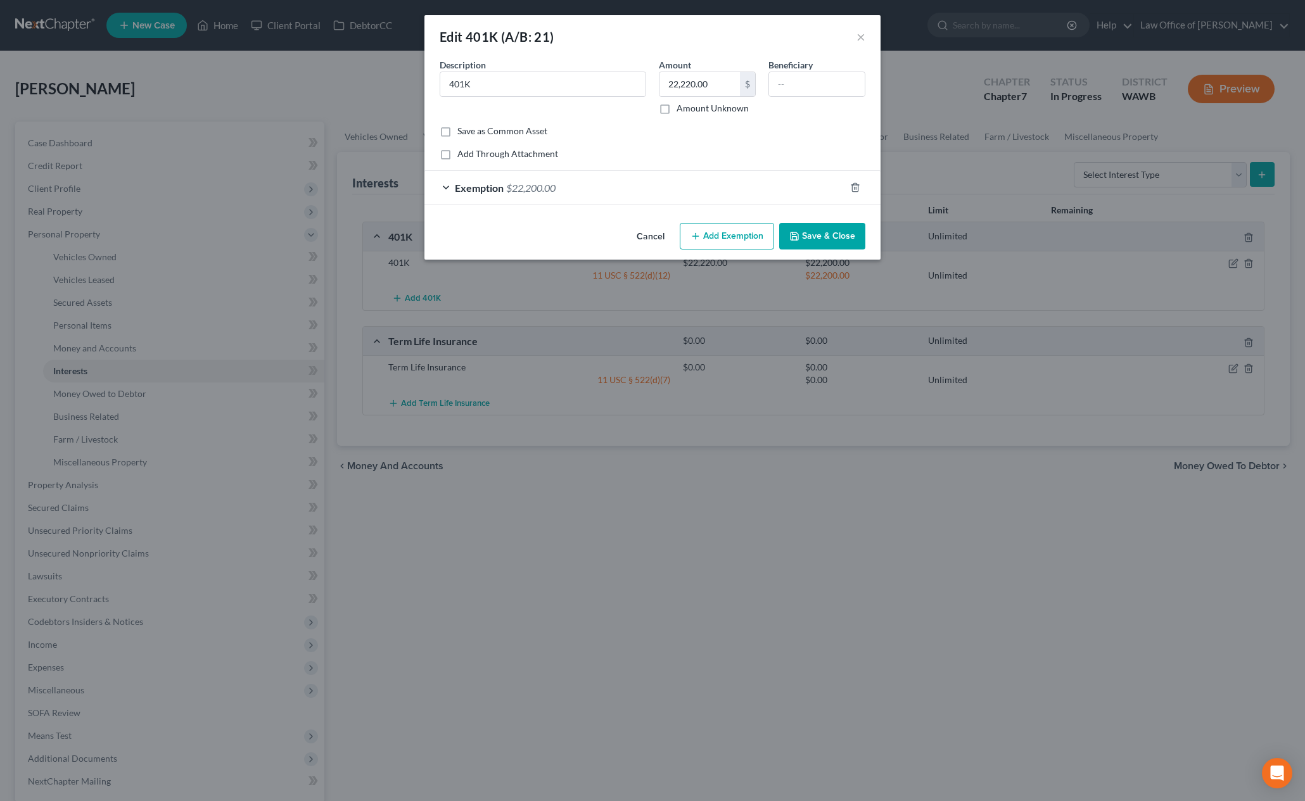
click at [667, 186] on div "Exemption $22,200.00" at bounding box center [634, 188] width 421 height 34
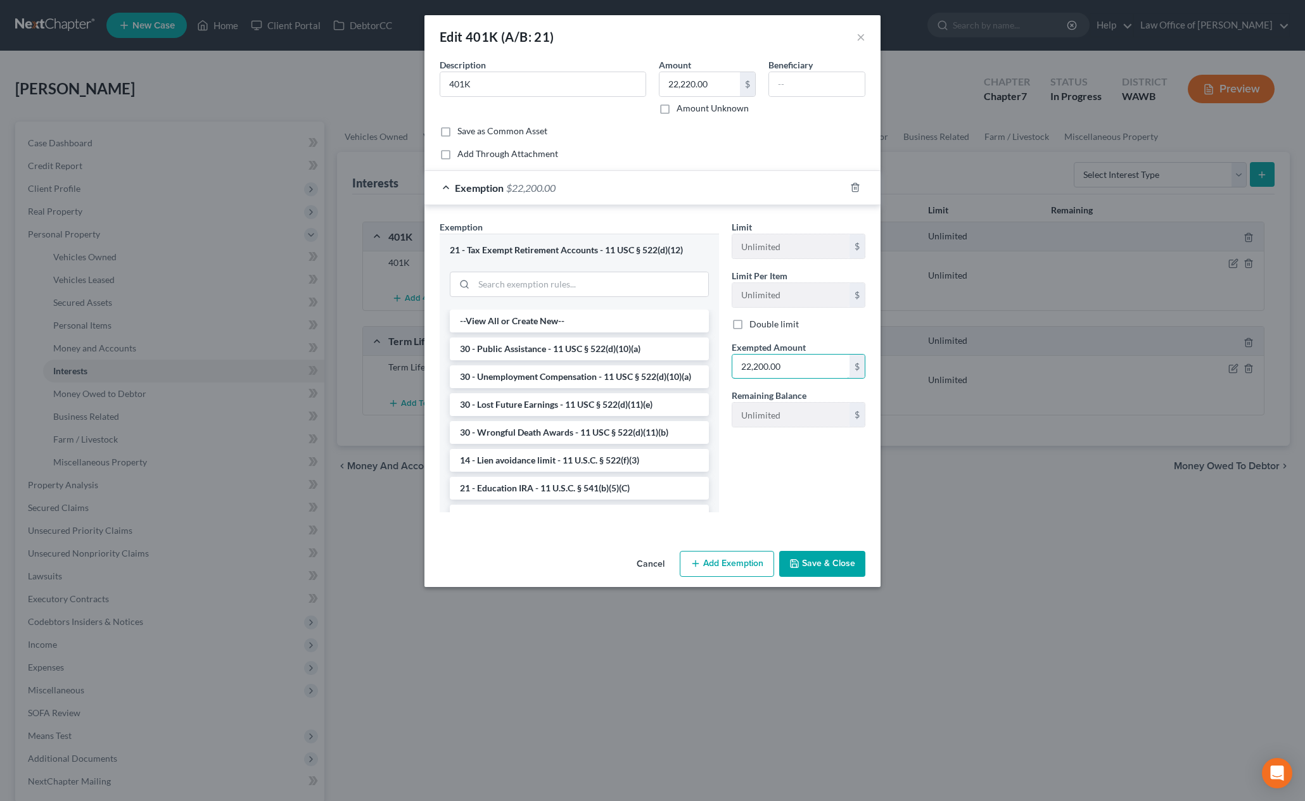
drag, startPoint x: 805, startPoint y: 369, endPoint x: 541, endPoint y: 295, distance: 274.6
click at [556, 297] on div "Exemption Set must be selected for CA. Exemption * 21 - Tax Exempt Retirement A…" at bounding box center [652, 371] width 438 height 302
drag, startPoint x: 710, startPoint y: 87, endPoint x: 599, endPoint y: 84, distance: 111.6
click at [599, 84] on div "Description * 401K Amount 22,220.00 $ Amount Unknown Beneficiary" at bounding box center [652, 91] width 438 height 67
drag, startPoint x: 730, startPoint y: 85, endPoint x: 637, endPoint y: 74, distance: 94.4
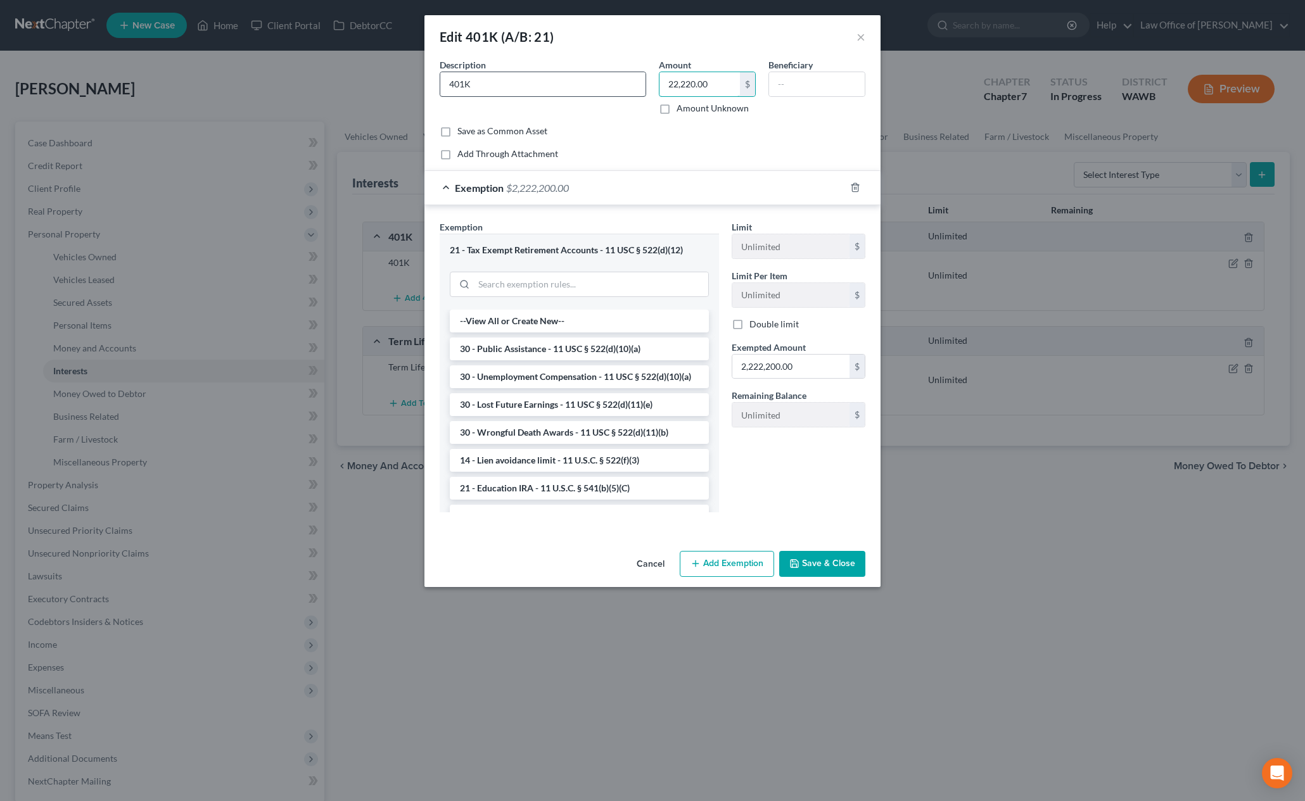
click at [637, 74] on div "Description * 401K Amount 22,220.00 $ Amount Unknown Beneficiary" at bounding box center [652, 91] width 438 height 67
click at [797, 364] on input "2,222,200.00" at bounding box center [790, 367] width 117 height 24
paste input "2,22"
type input "22,220.00"
click at [841, 564] on button "Save & Close" at bounding box center [822, 564] width 86 height 27
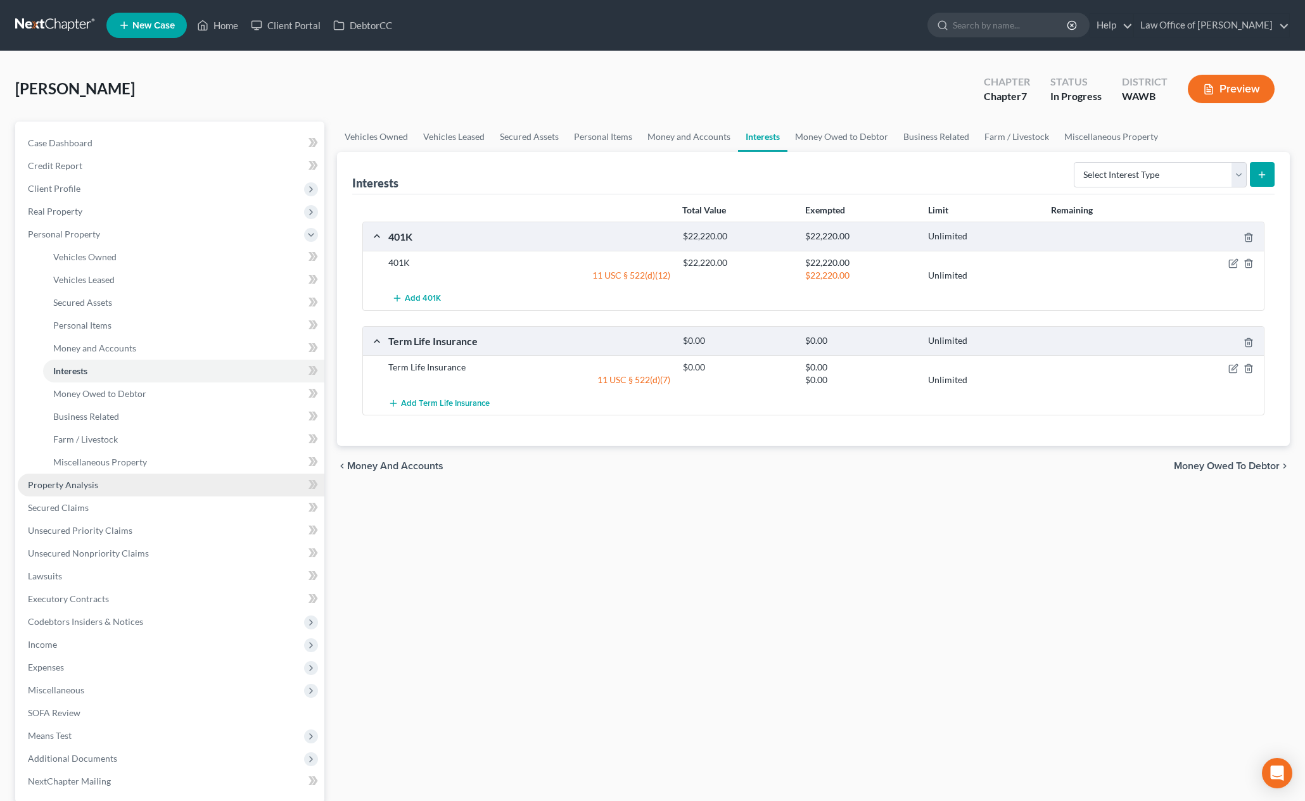
click at [172, 492] on link "Property Analysis" at bounding box center [171, 485] width 307 height 23
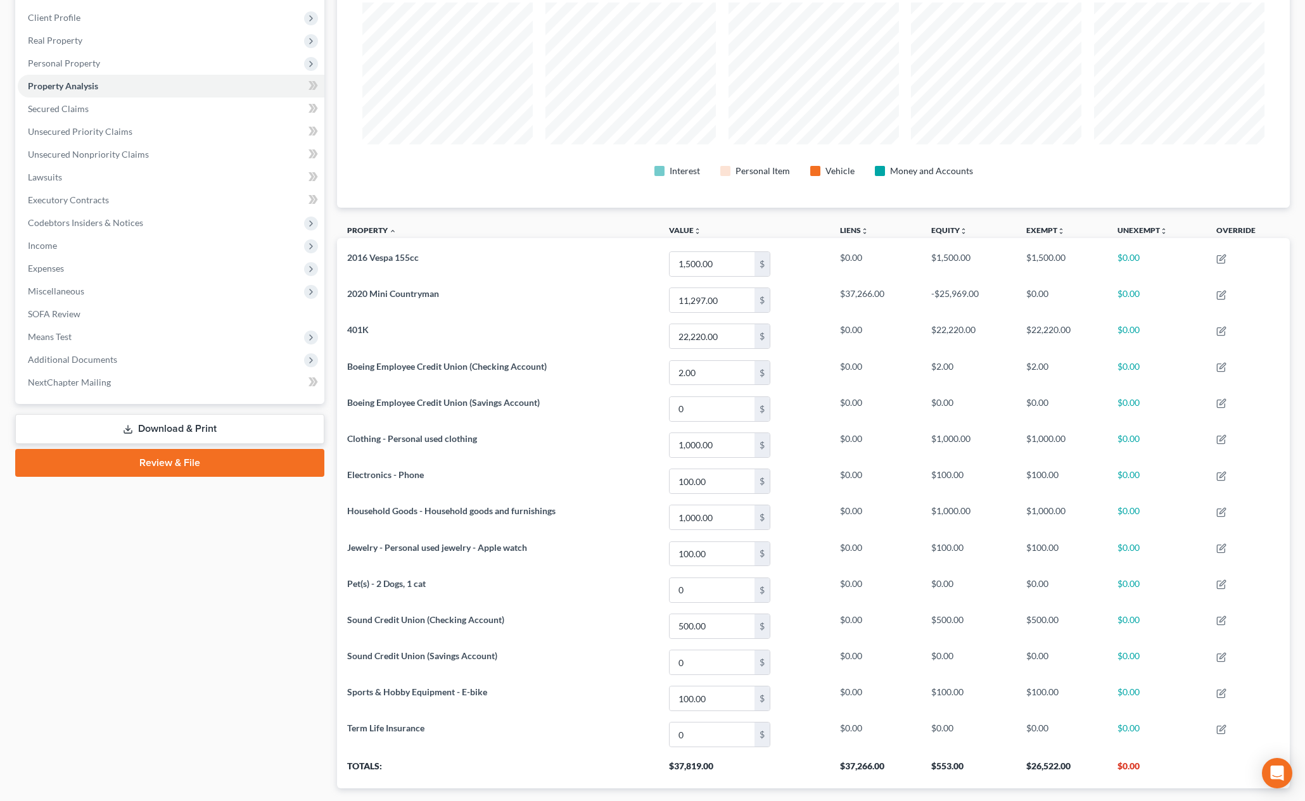
scroll to position [153, 0]
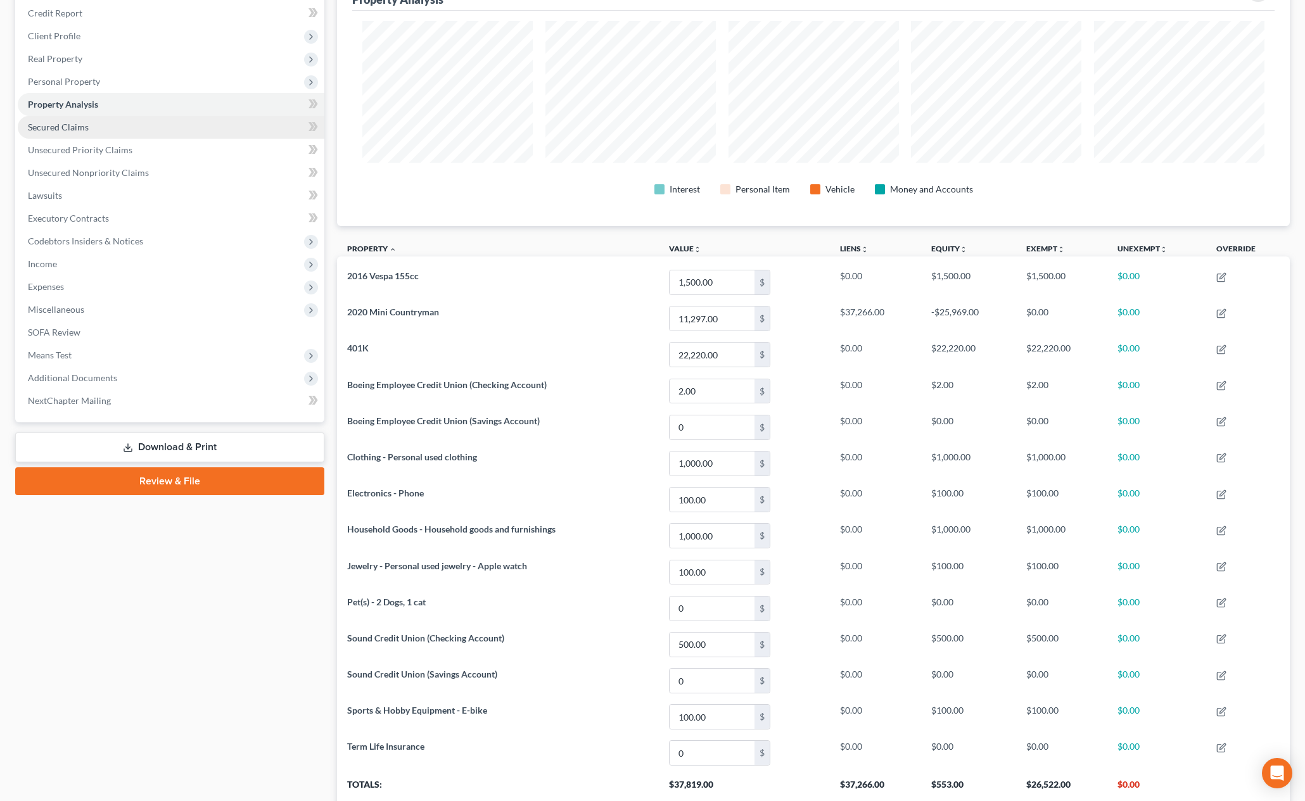
click at [124, 129] on link "Secured Claims" at bounding box center [171, 127] width 307 height 23
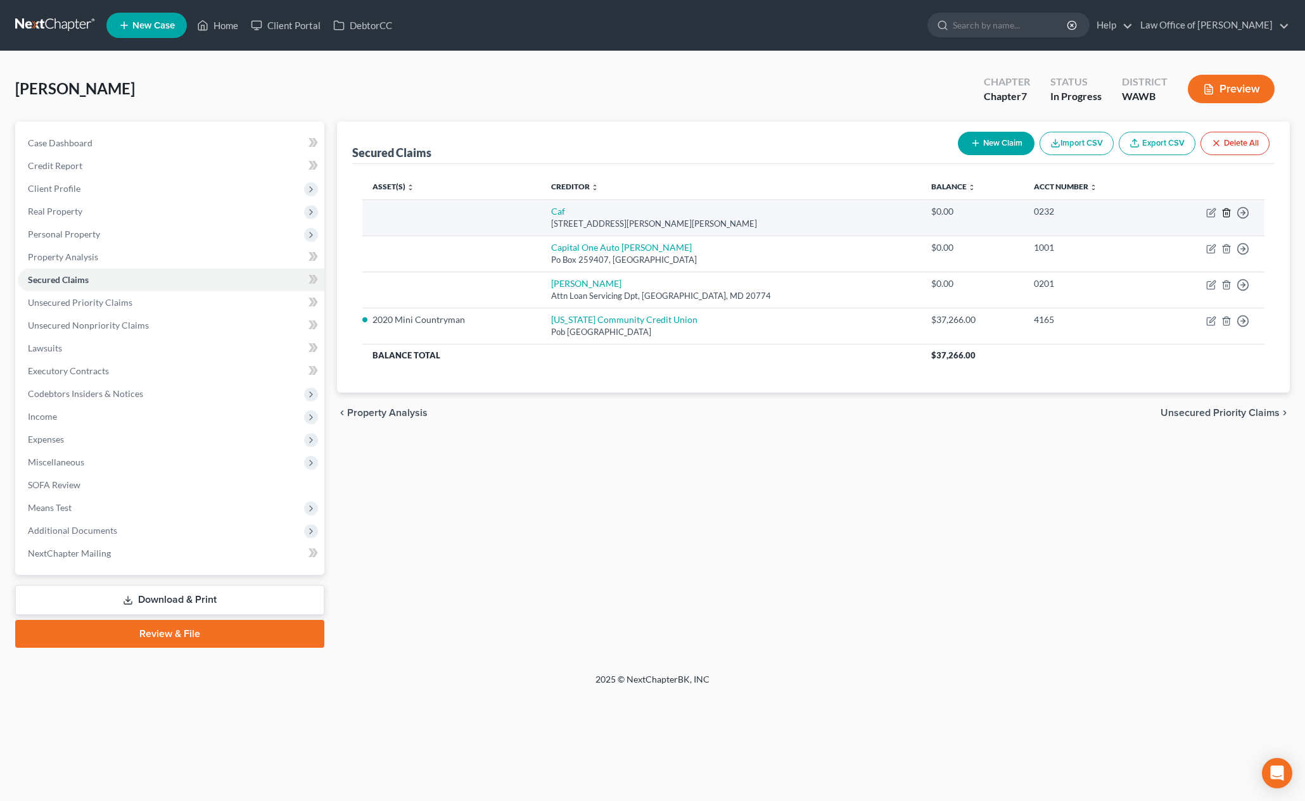
click at [1226, 214] on icon "button" at bounding box center [1226, 213] width 10 height 10
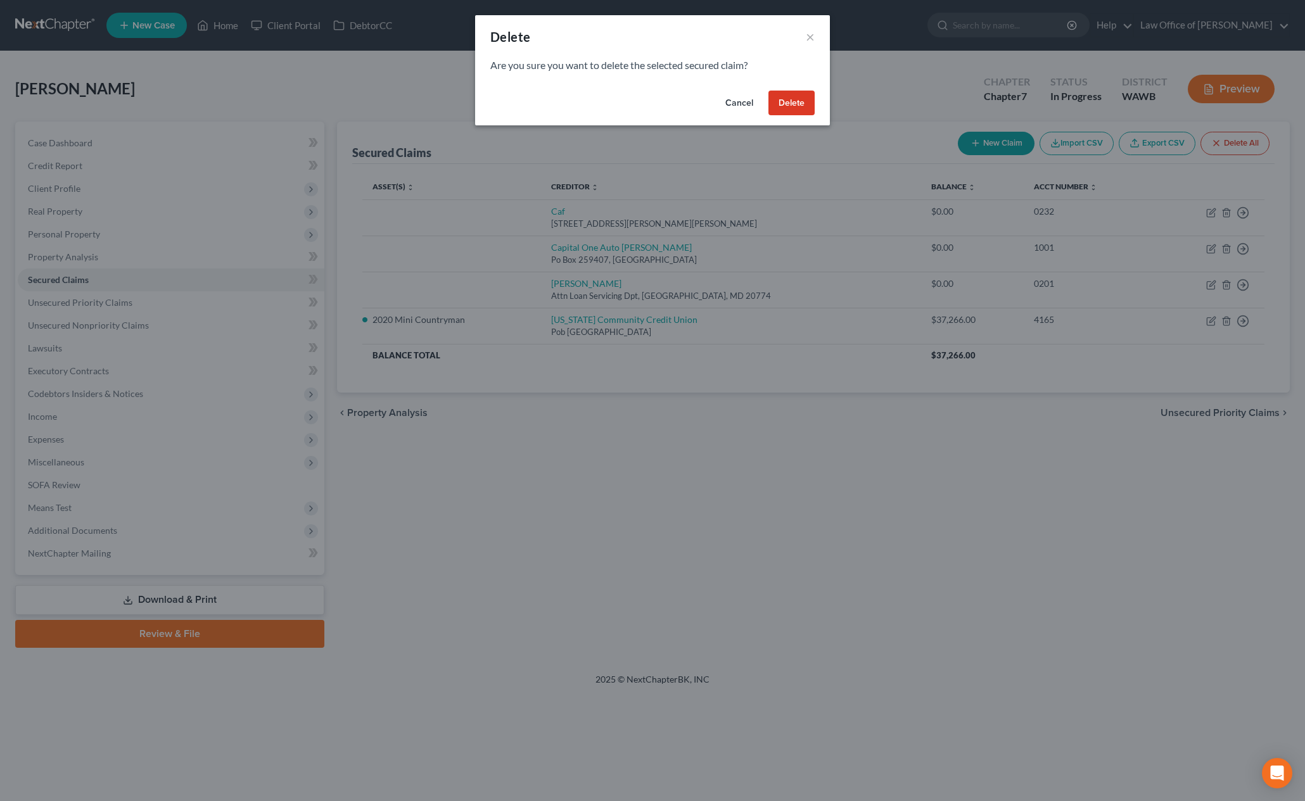
click at [792, 98] on button "Delete" at bounding box center [791, 103] width 46 height 25
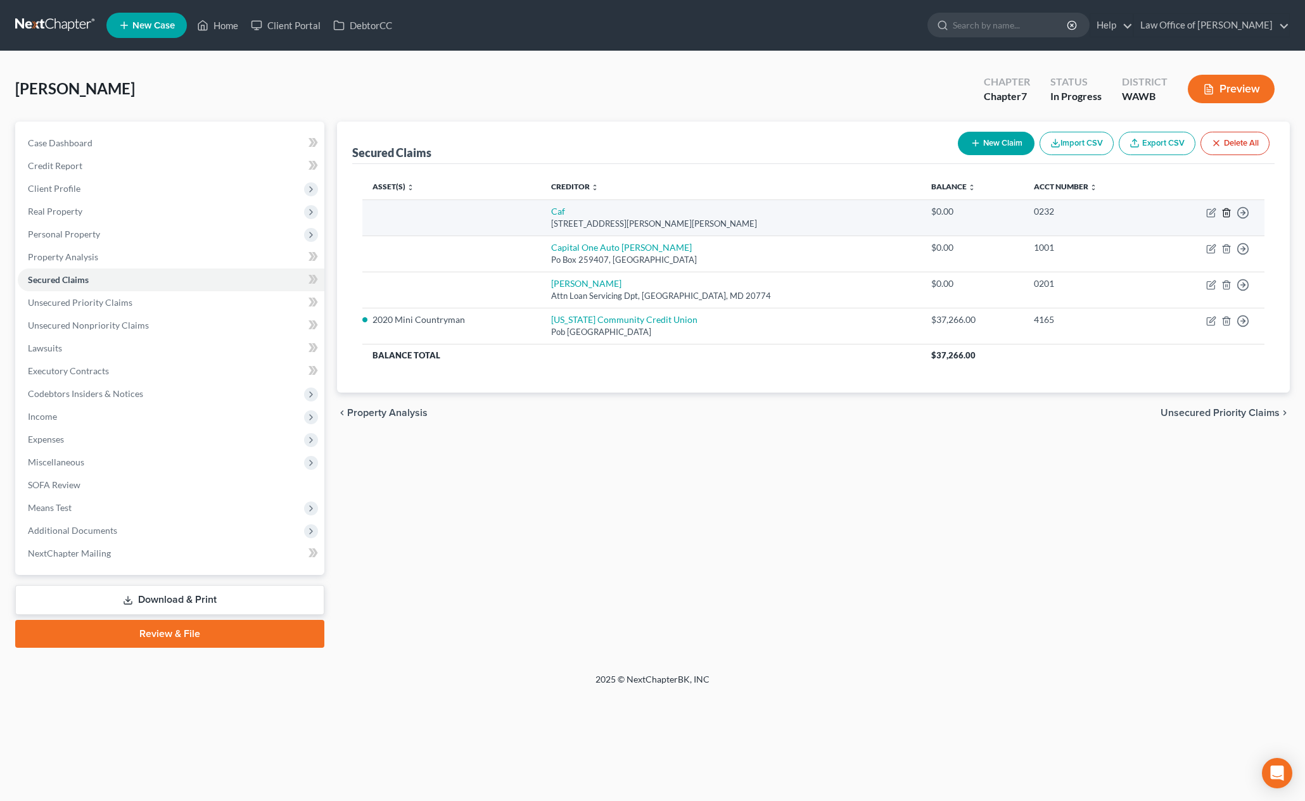
click at [1225, 213] on icon "button" at bounding box center [1226, 213] width 10 height 10
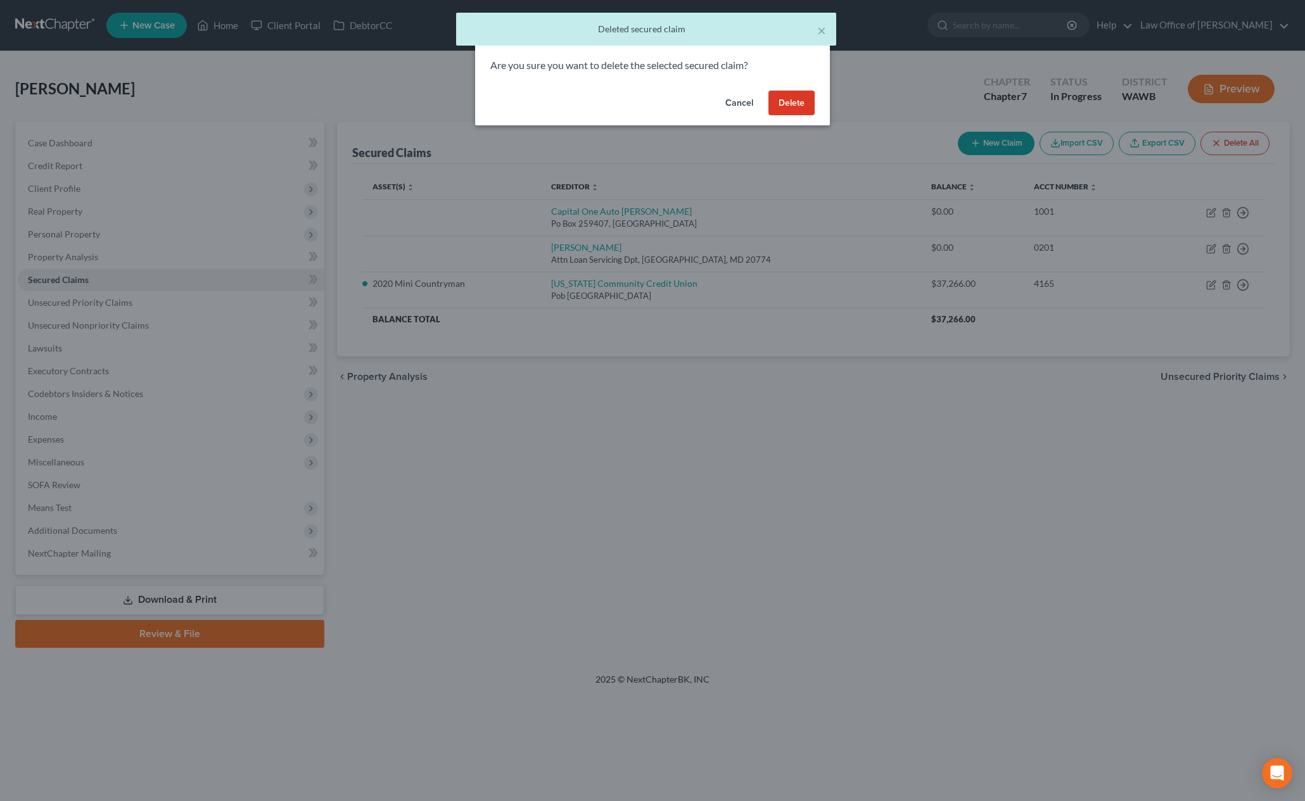
click at [797, 92] on button "Delete" at bounding box center [791, 103] width 46 height 25
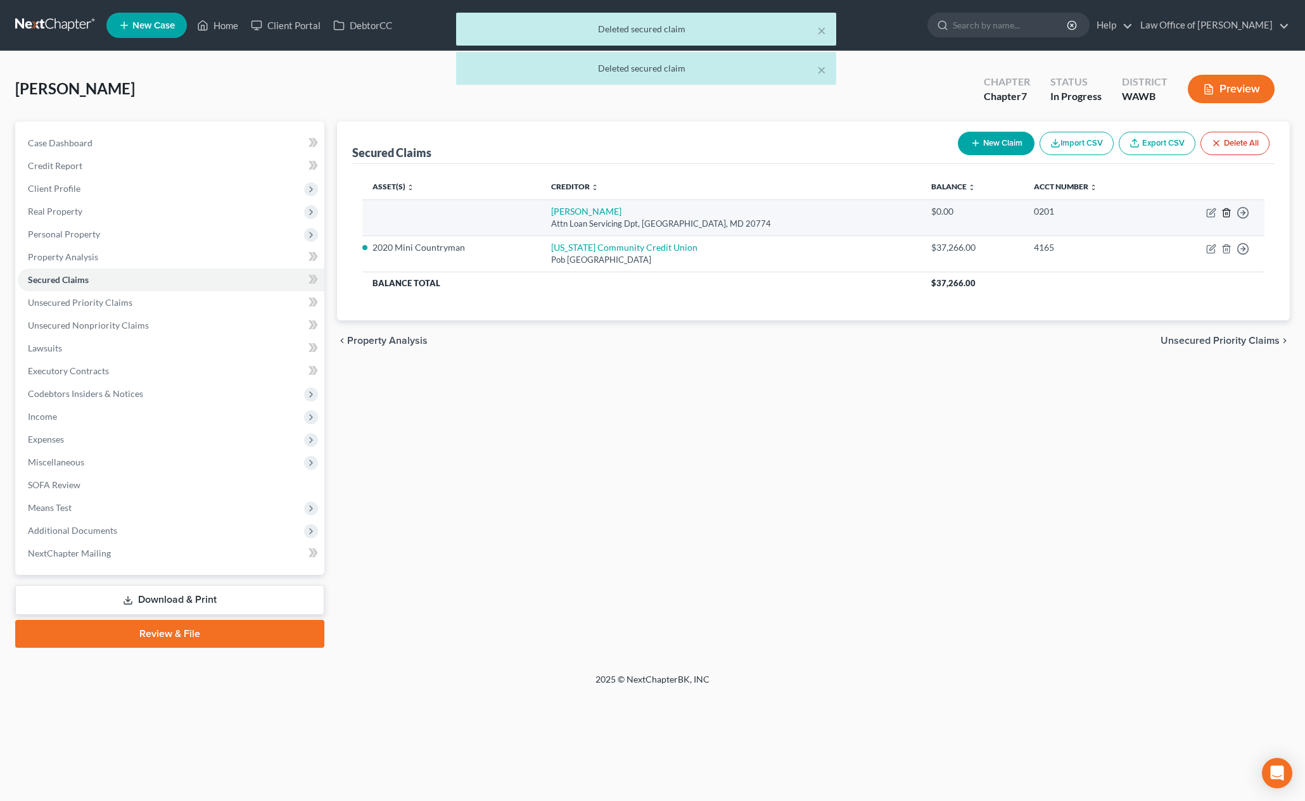
click at [1230, 214] on icon "button" at bounding box center [1226, 213] width 10 height 10
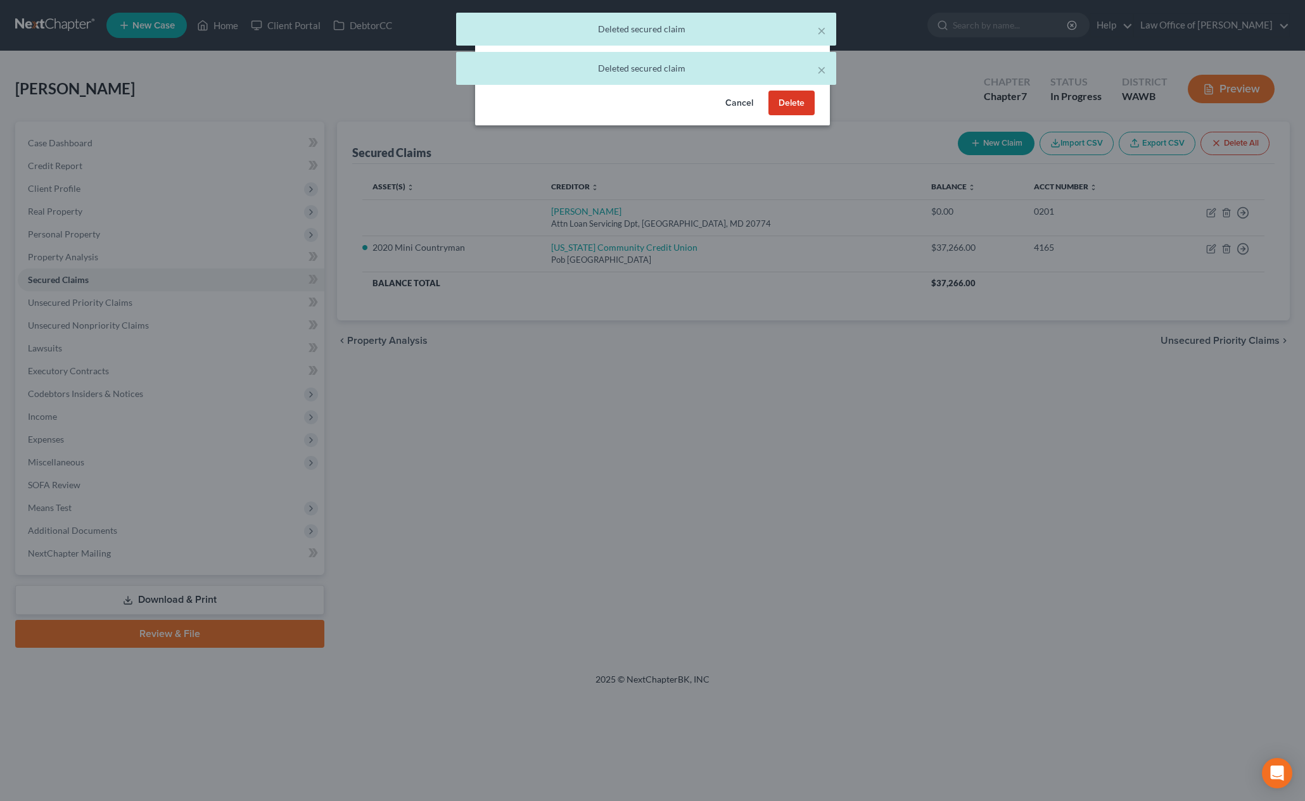
click at [786, 98] on button "Delete" at bounding box center [791, 103] width 46 height 25
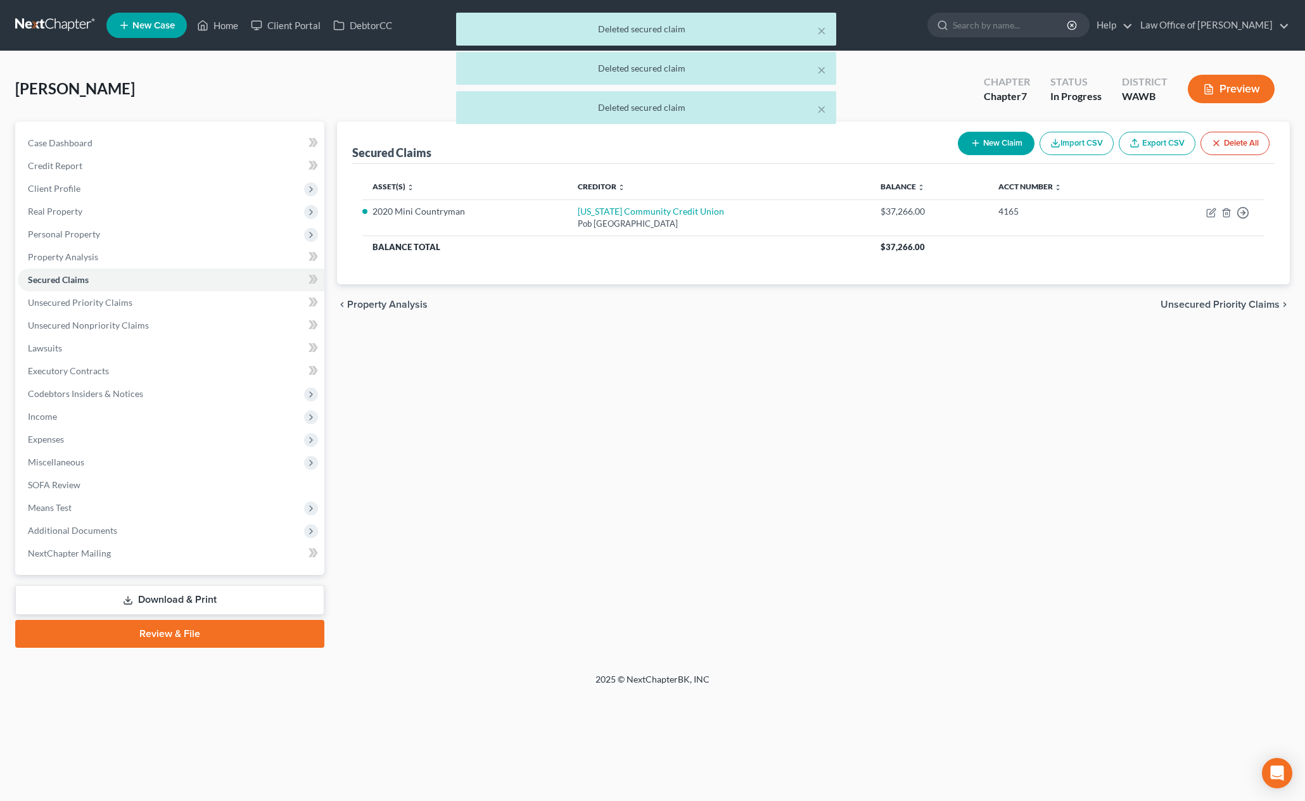
click at [1243, 307] on span "Unsecured Priority Claims" at bounding box center [1220, 305] width 119 height 10
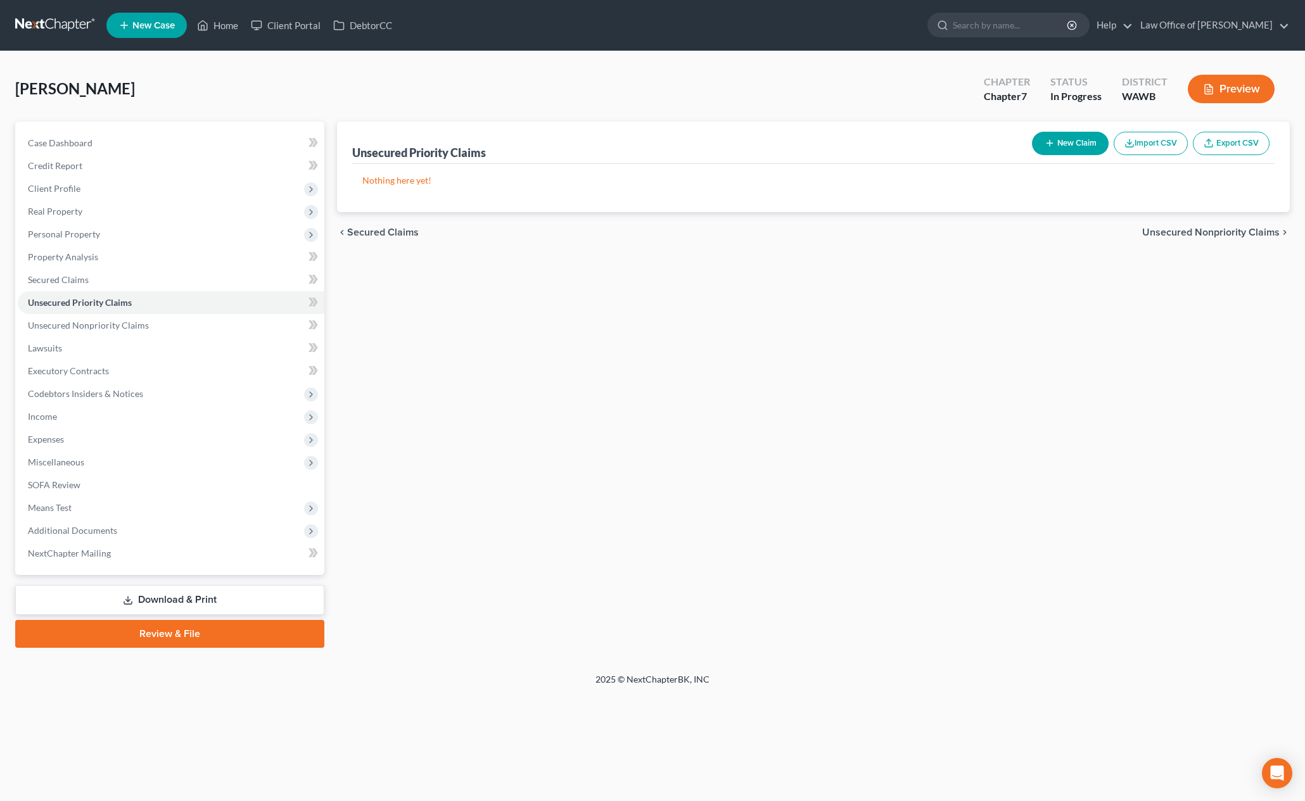
click at [1204, 231] on span "Unsecured Nonpriority Claims" at bounding box center [1210, 232] width 137 height 10
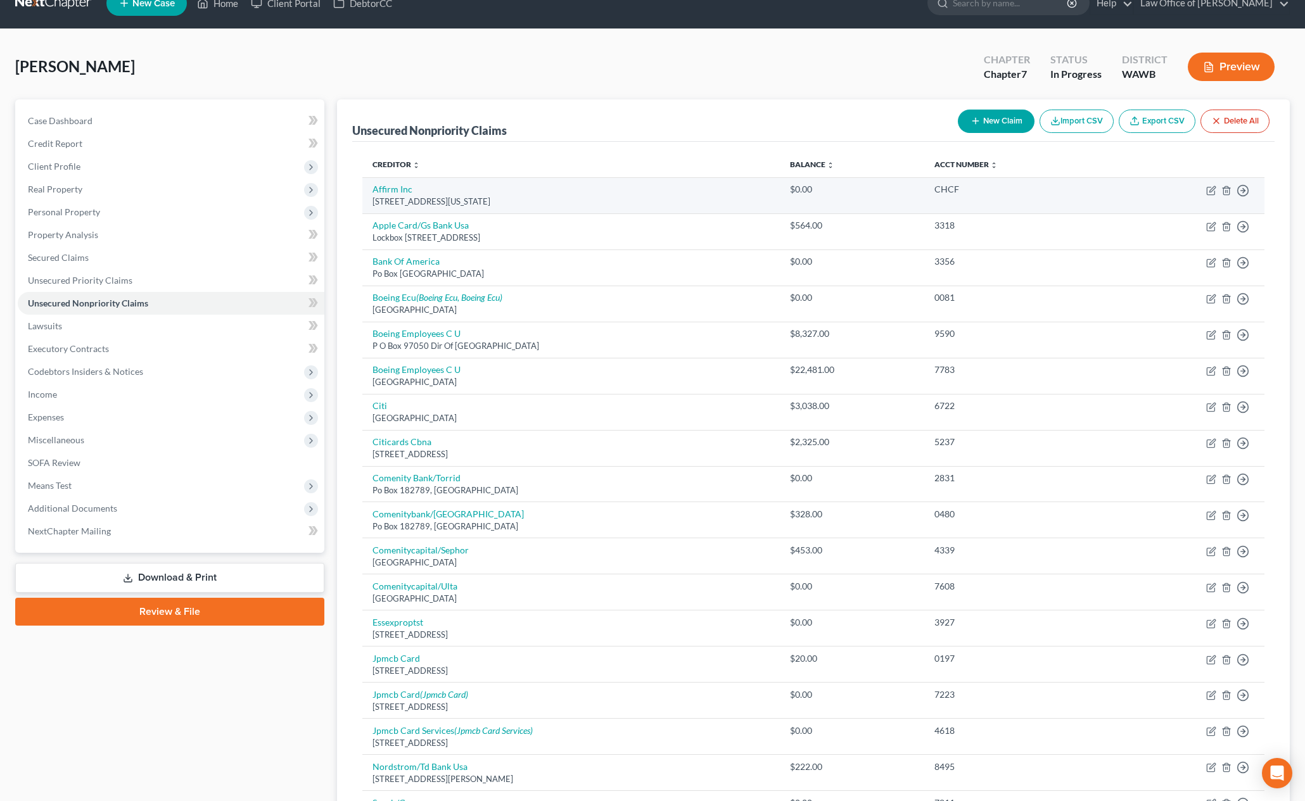
scroll to position [22, 0]
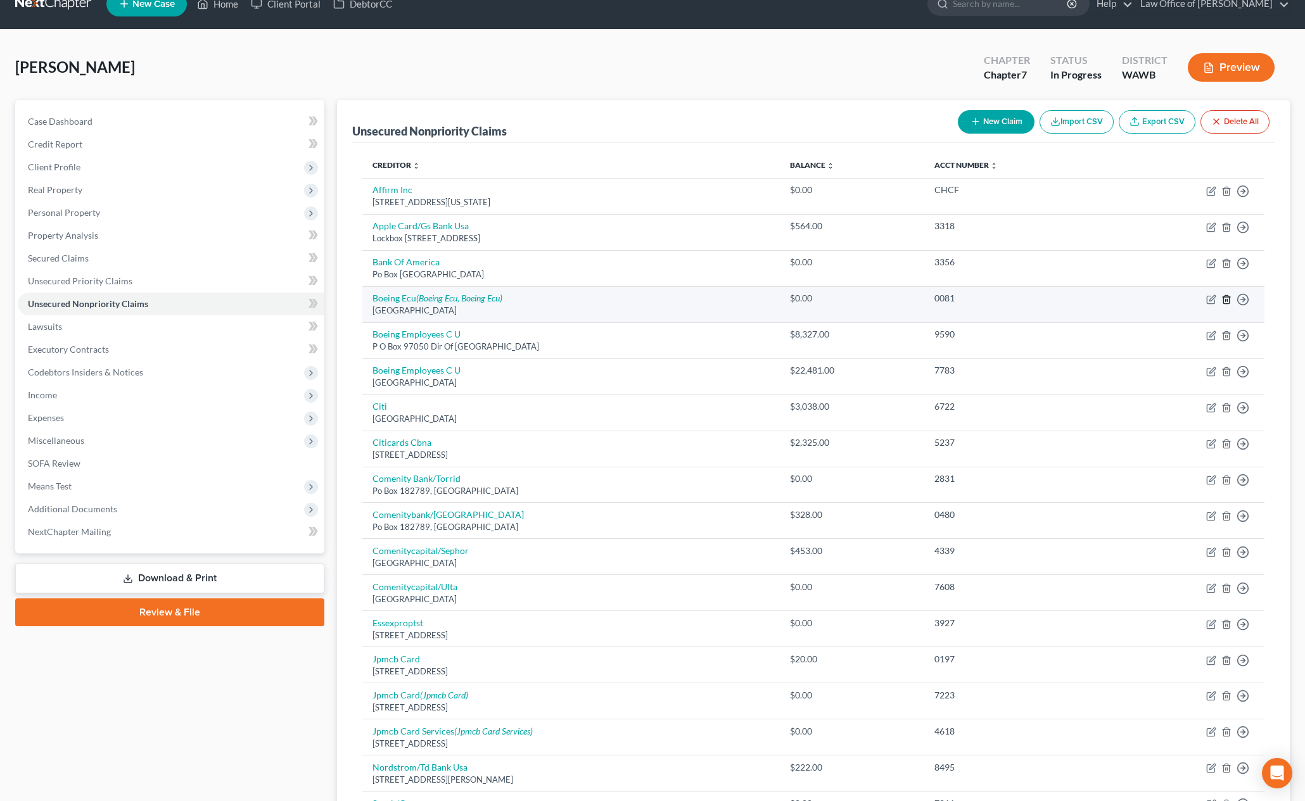
click at [1226, 301] on icon "button" at bounding box center [1226, 300] width 10 height 10
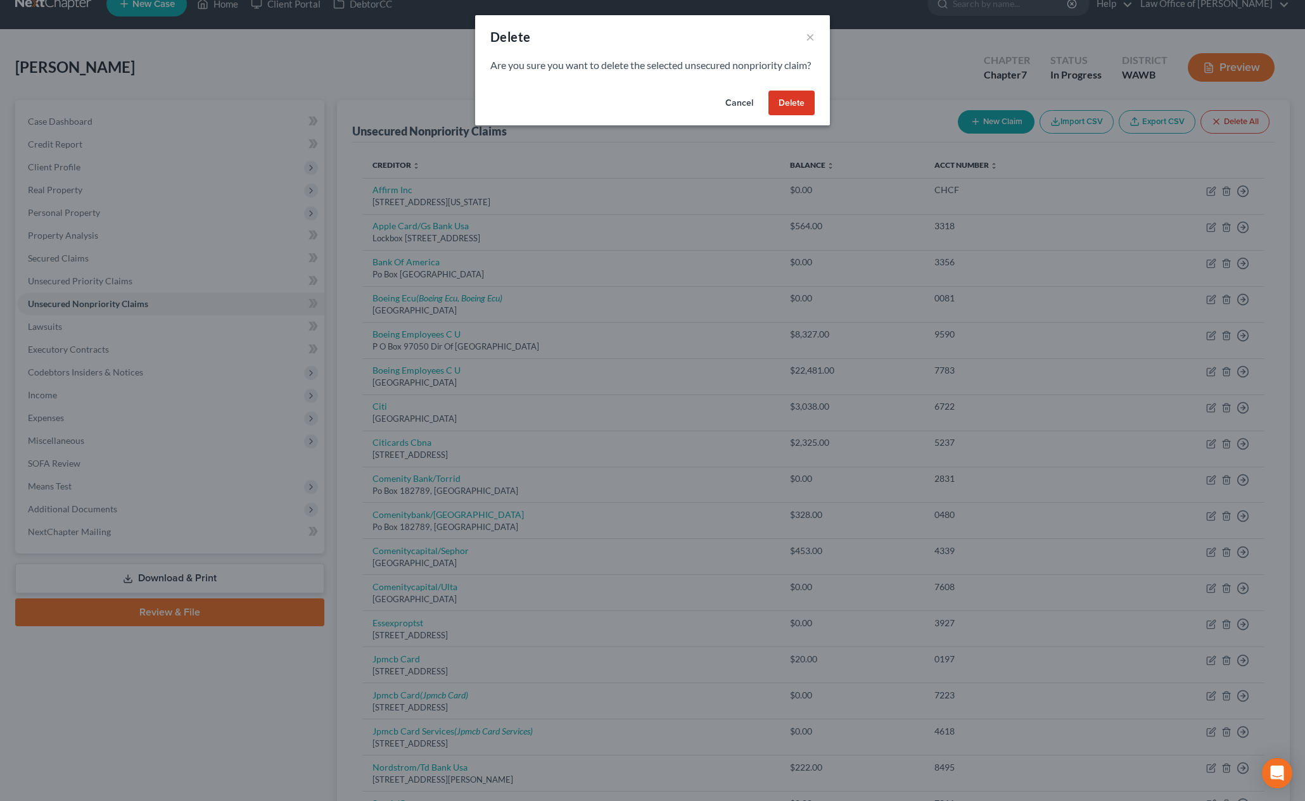
click at [787, 115] on button "Delete" at bounding box center [791, 103] width 46 height 25
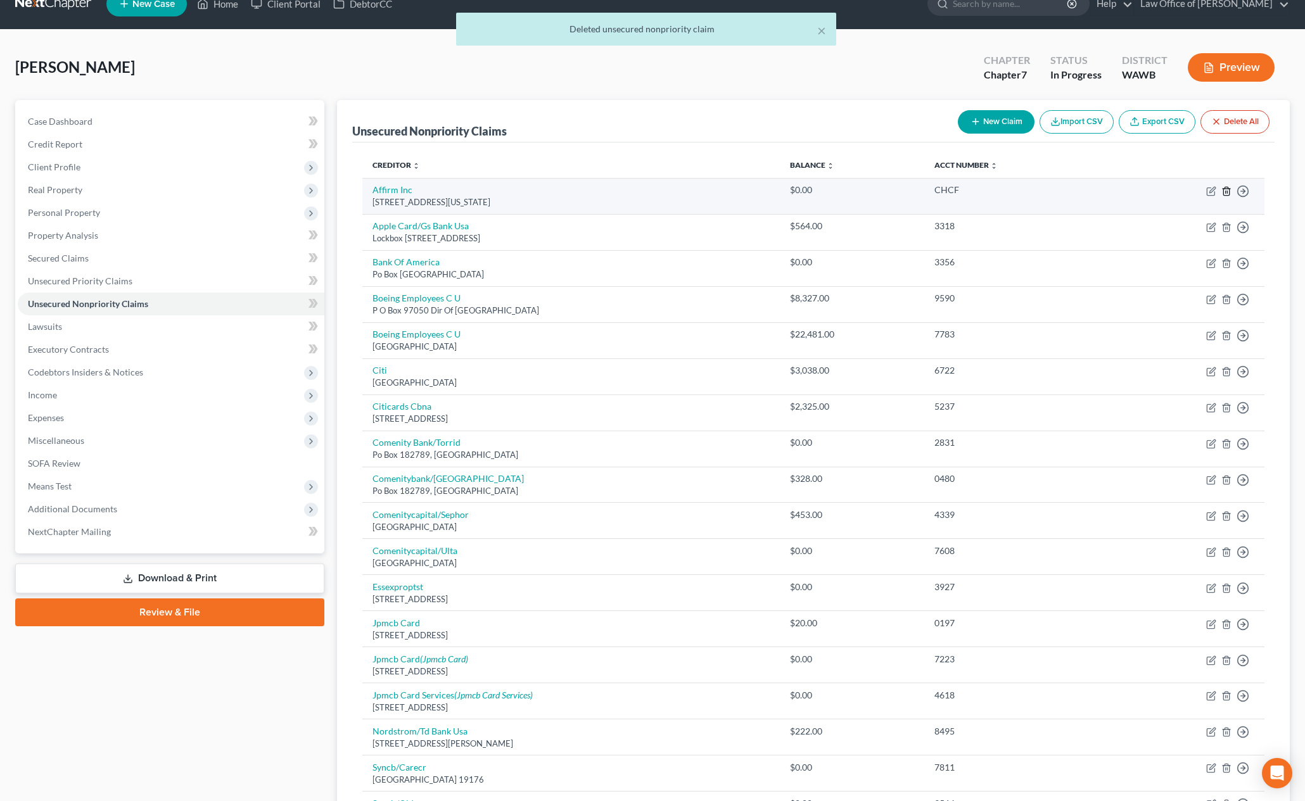
click at [1225, 193] on icon "button" at bounding box center [1226, 191] width 10 height 10
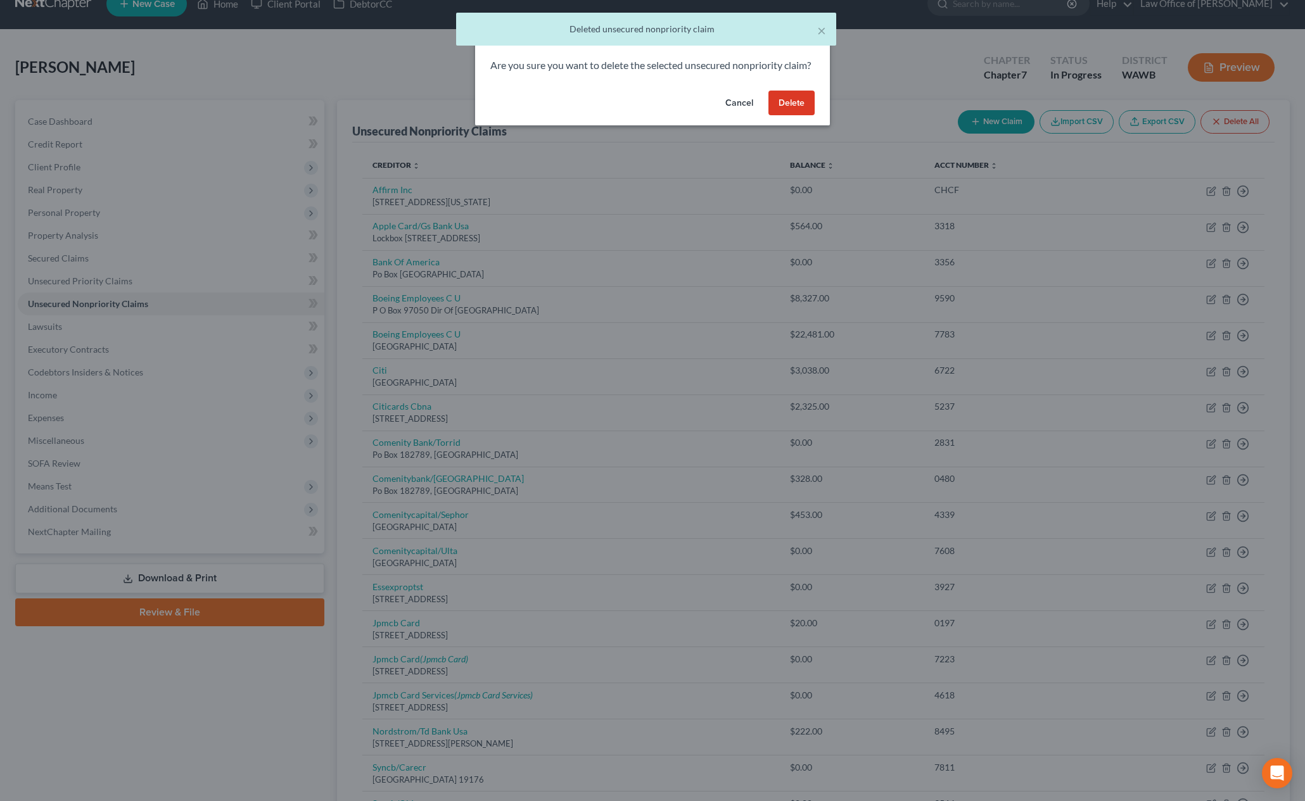
click at [786, 116] on button "Delete" at bounding box center [791, 103] width 46 height 25
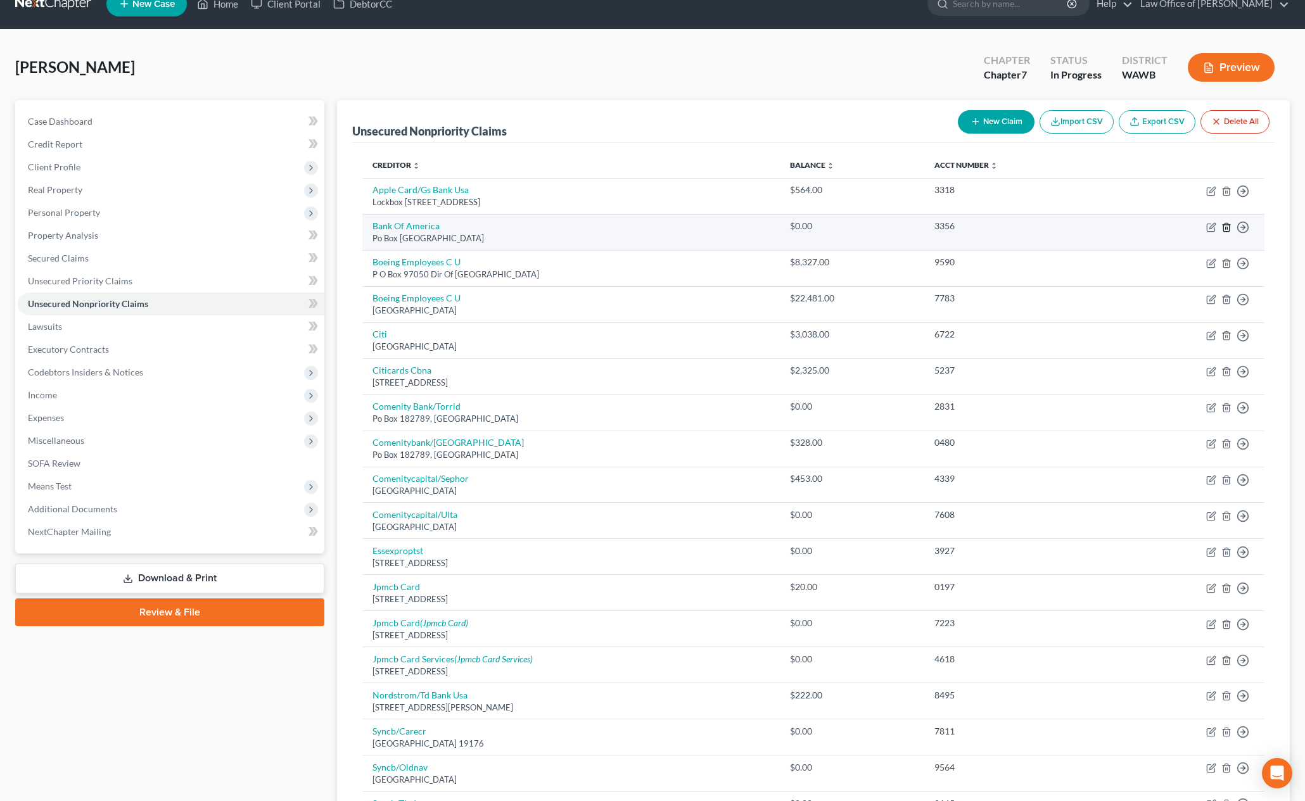
click at [1224, 228] on icon "button" at bounding box center [1226, 227] width 10 height 10
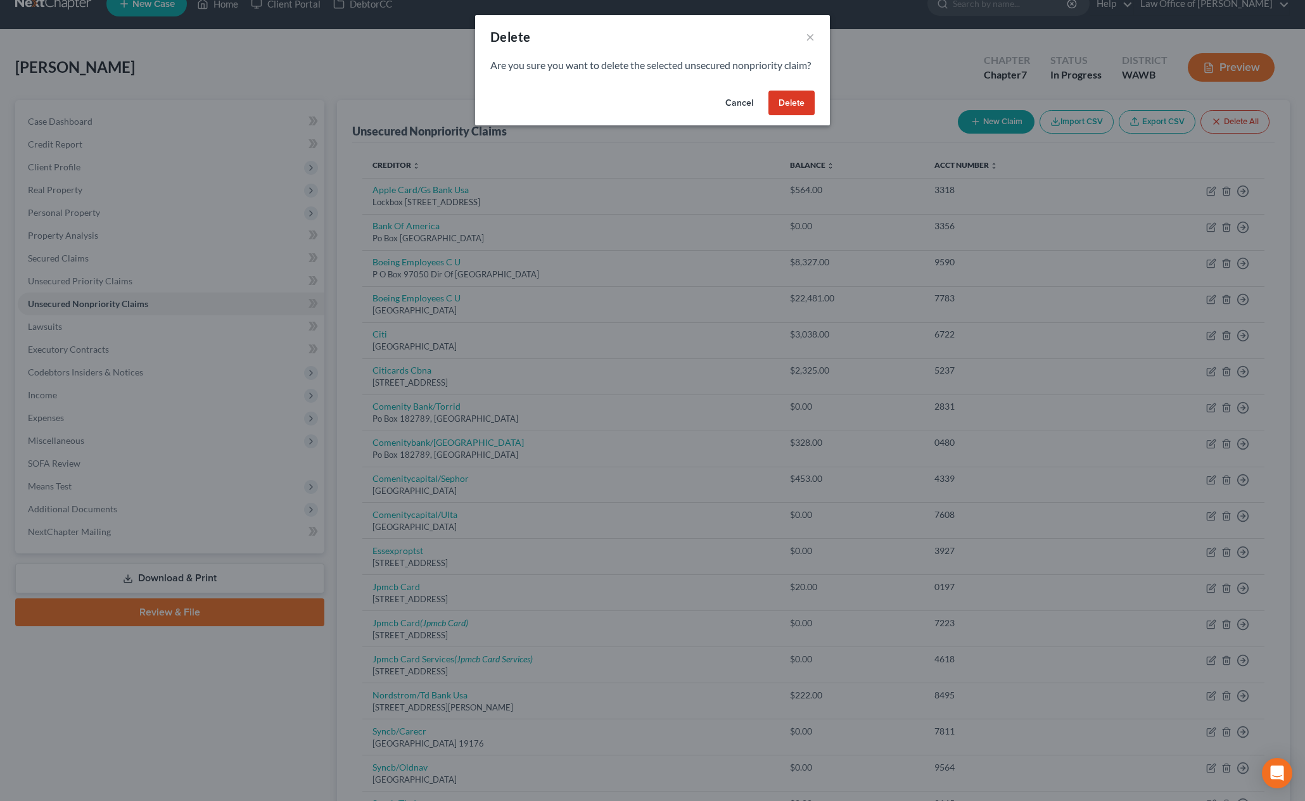
click at [782, 108] on button "Delete" at bounding box center [791, 103] width 46 height 25
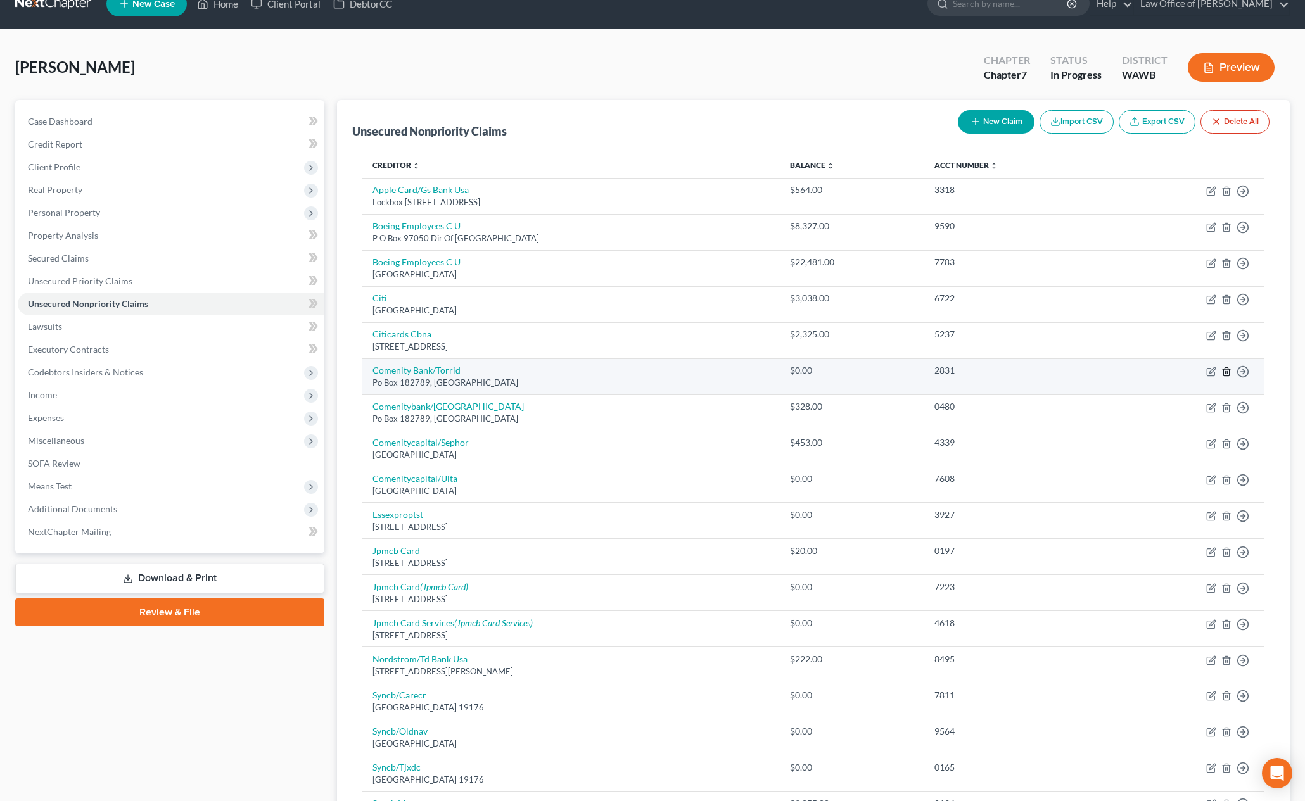
click at [1227, 371] on line "button" at bounding box center [1227, 372] width 0 height 3
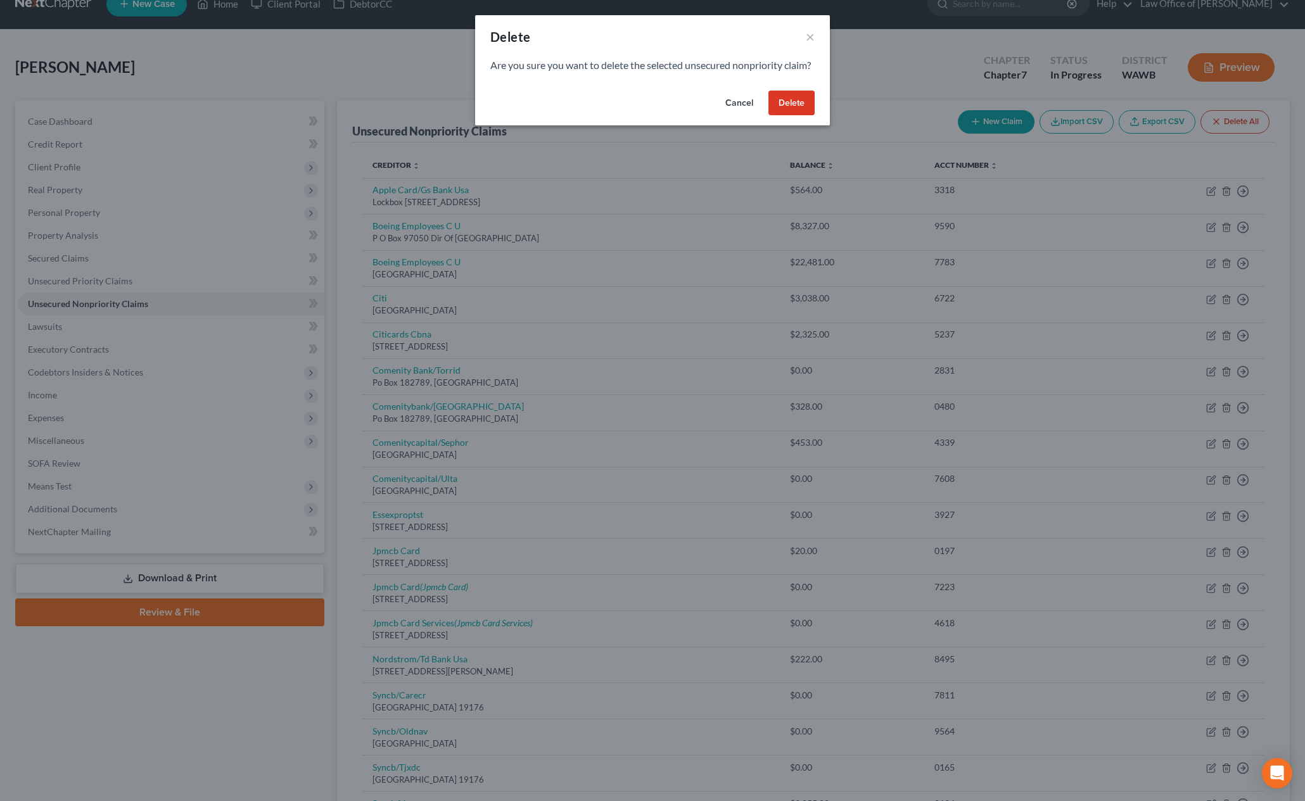
click at [779, 108] on button "Delete" at bounding box center [791, 103] width 46 height 25
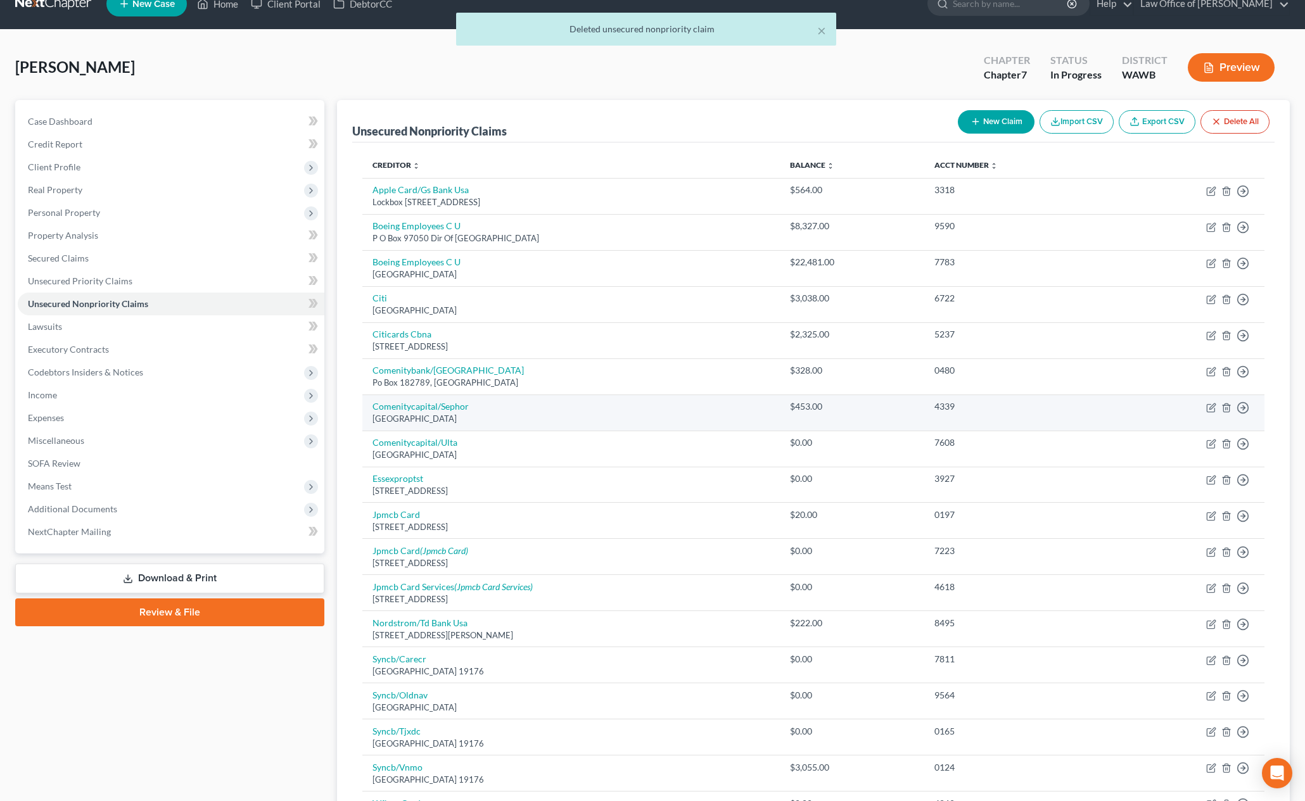
click at [437, 414] on div "Po Box 182120, Columbus, OH 43218" at bounding box center [571, 419] width 397 height 12
click at [441, 404] on link "Comenitycapital/Sephor" at bounding box center [421, 406] width 96 height 11
select select "36"
select select "2"
select select "0"
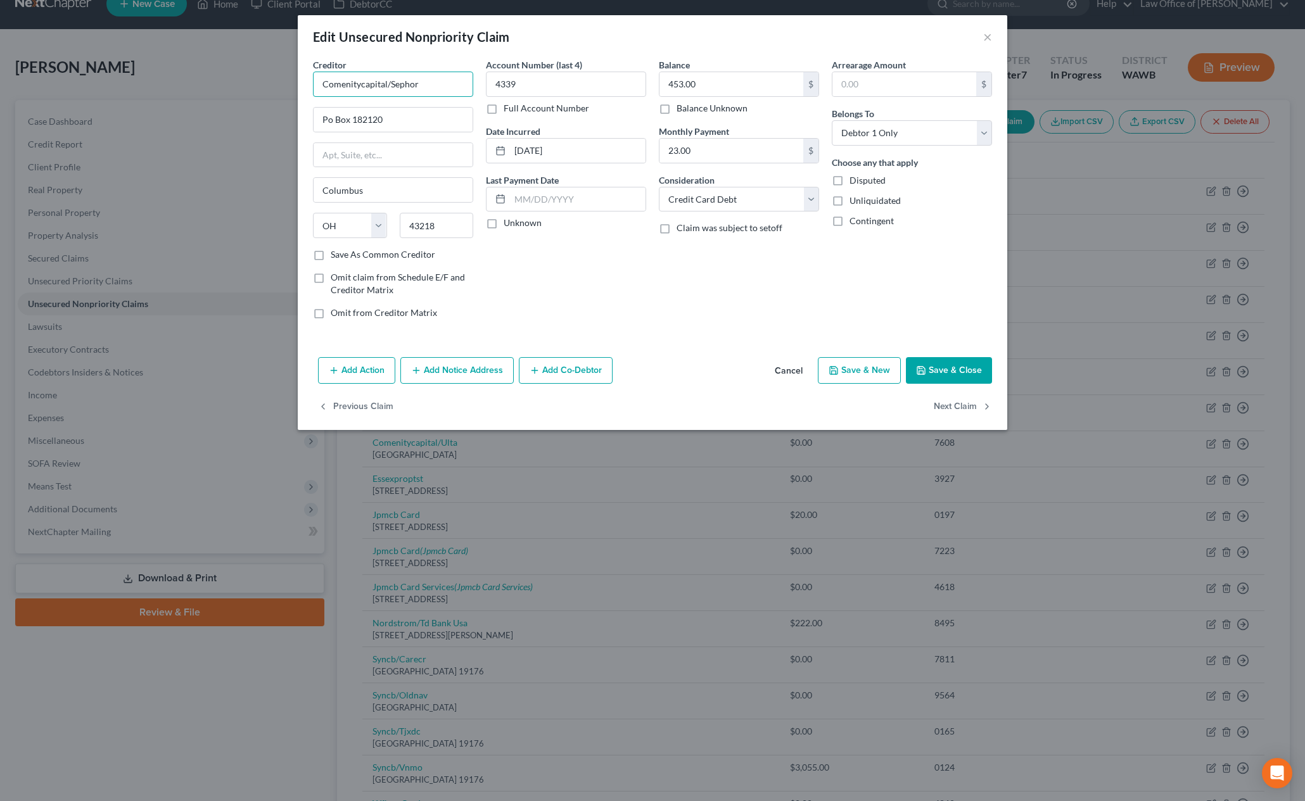
click at [442, 81] on input "Comenitycapital/Sephor" at bounding box center [393, 84] width 160 height 25
type input "Comenitycapital/Sephora"
click at [969, 388] on div "Add Action Add Notice Address Add Co-Debtor Cancel Save & New Save & Close" at bounding box center [653, 373] width 710 height 42
click at [955, 368] on button "Save & Close" at bounding box center [949, 370] width 86 height 27
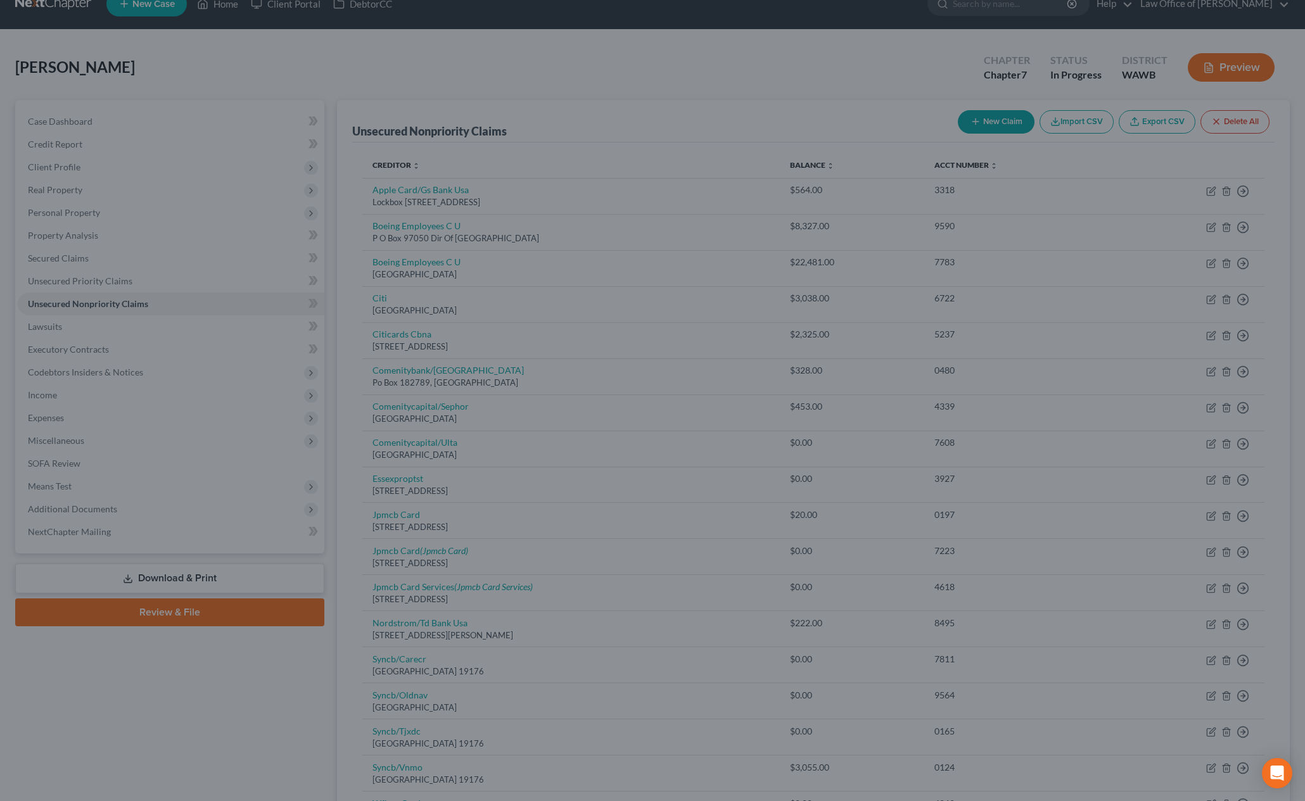
type input "0"
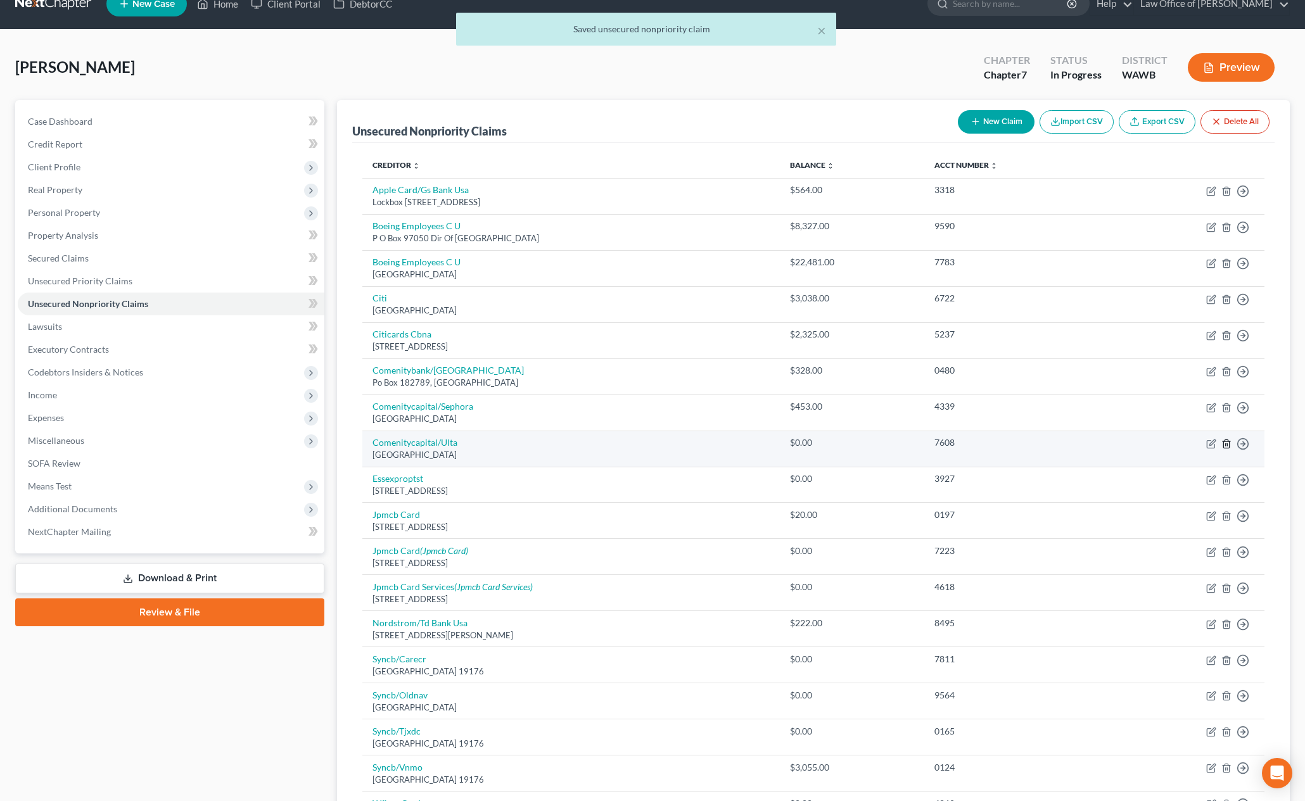
click at [1225, 442] on icon "button" at bounding box center [1226, 444] width 10 height 10
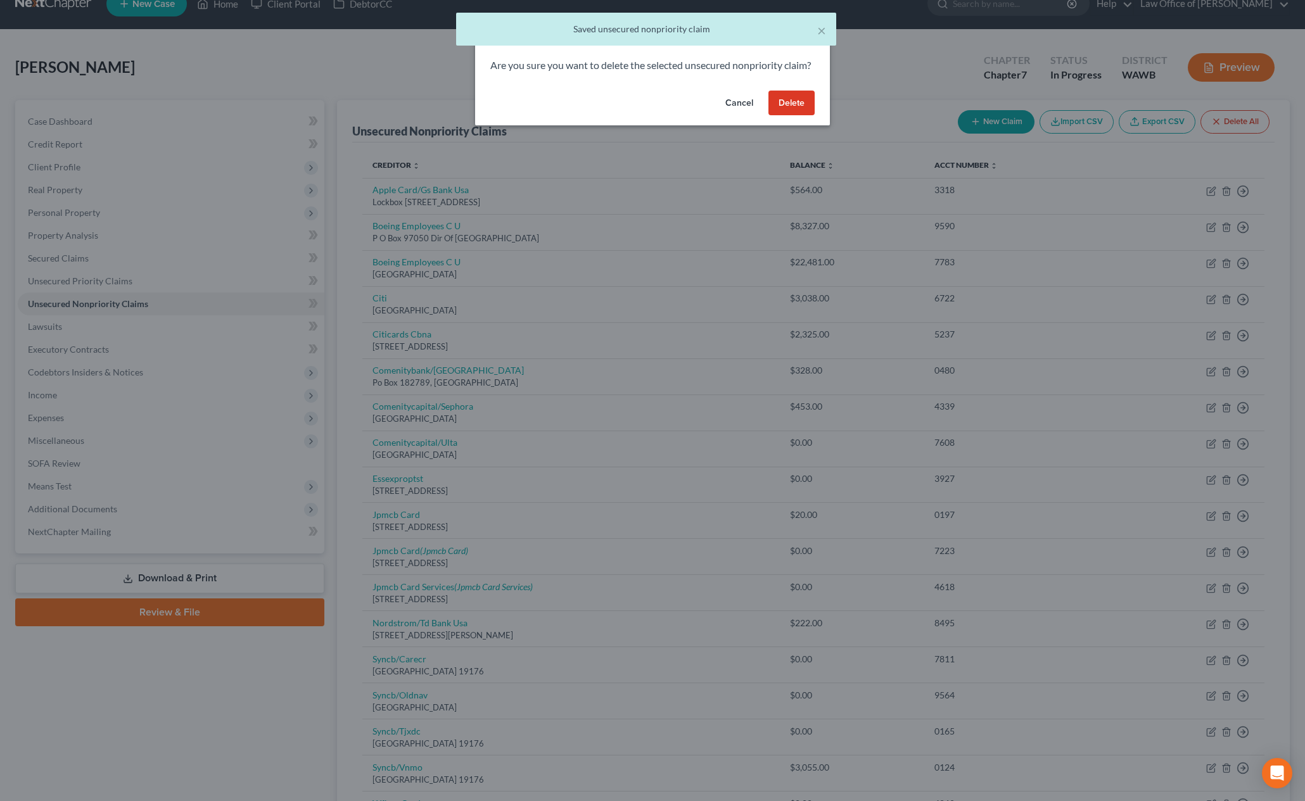
click at [793, 116] on button "Delete" at bounding box center [791, 103] width 46 height 25
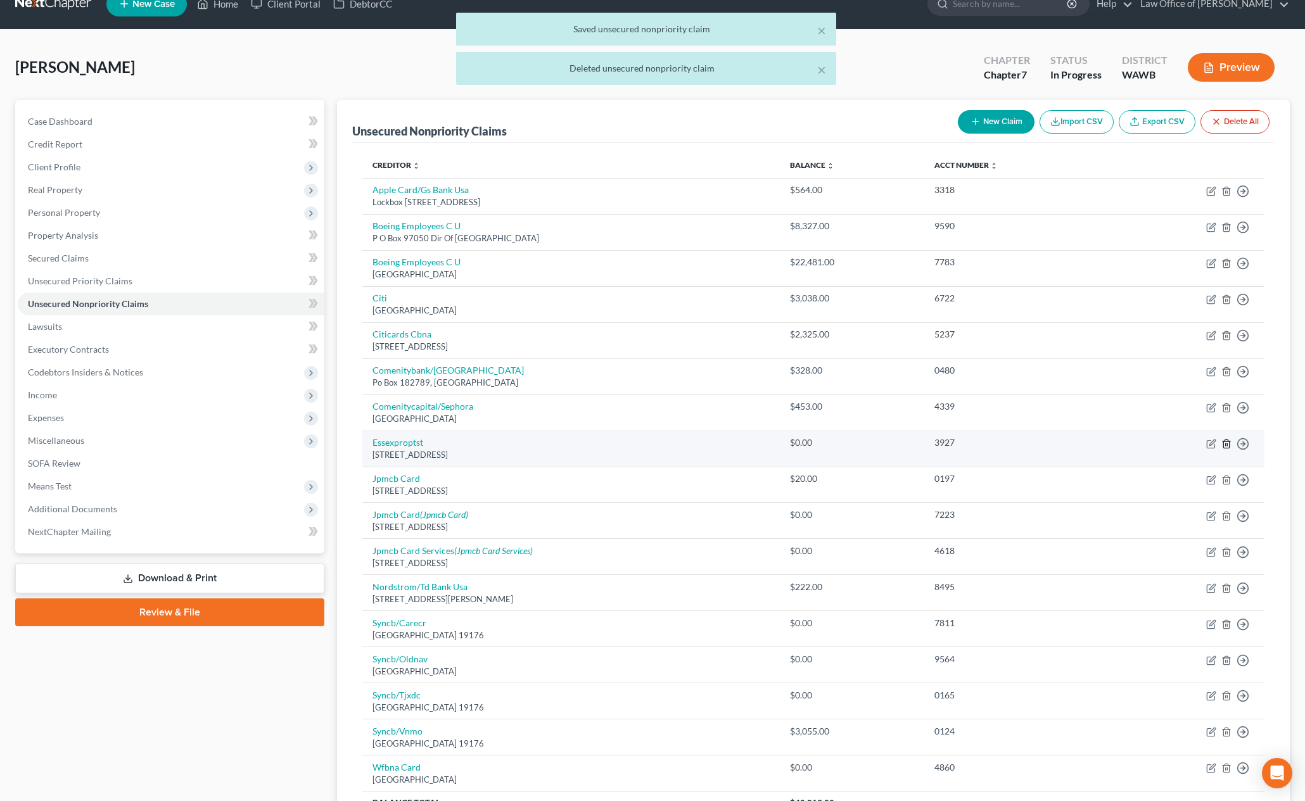
click at [1227, 445] on icon "button" at bounding box center [1226, 444] width 10 height 10
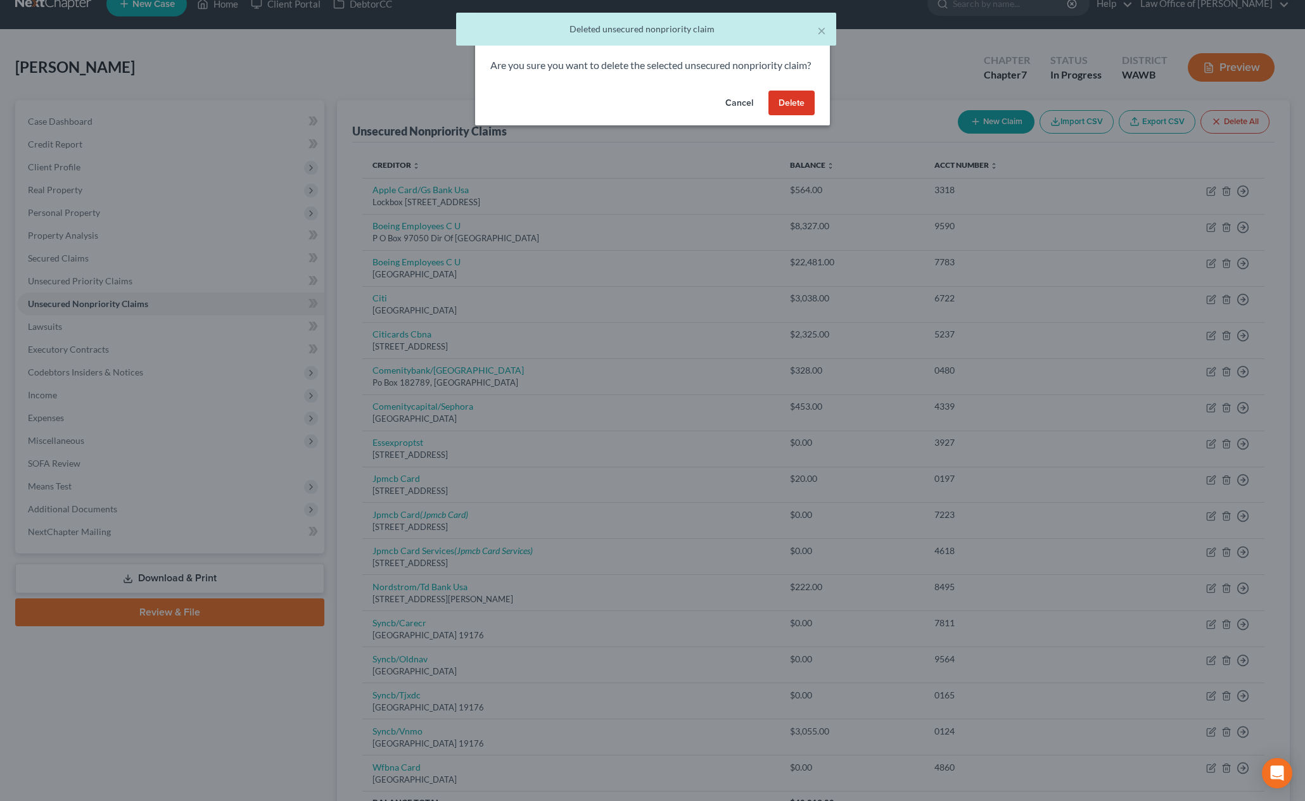
click at [784, 116] on button "Delete" at bounding box center [791, 103] width 46 height 25
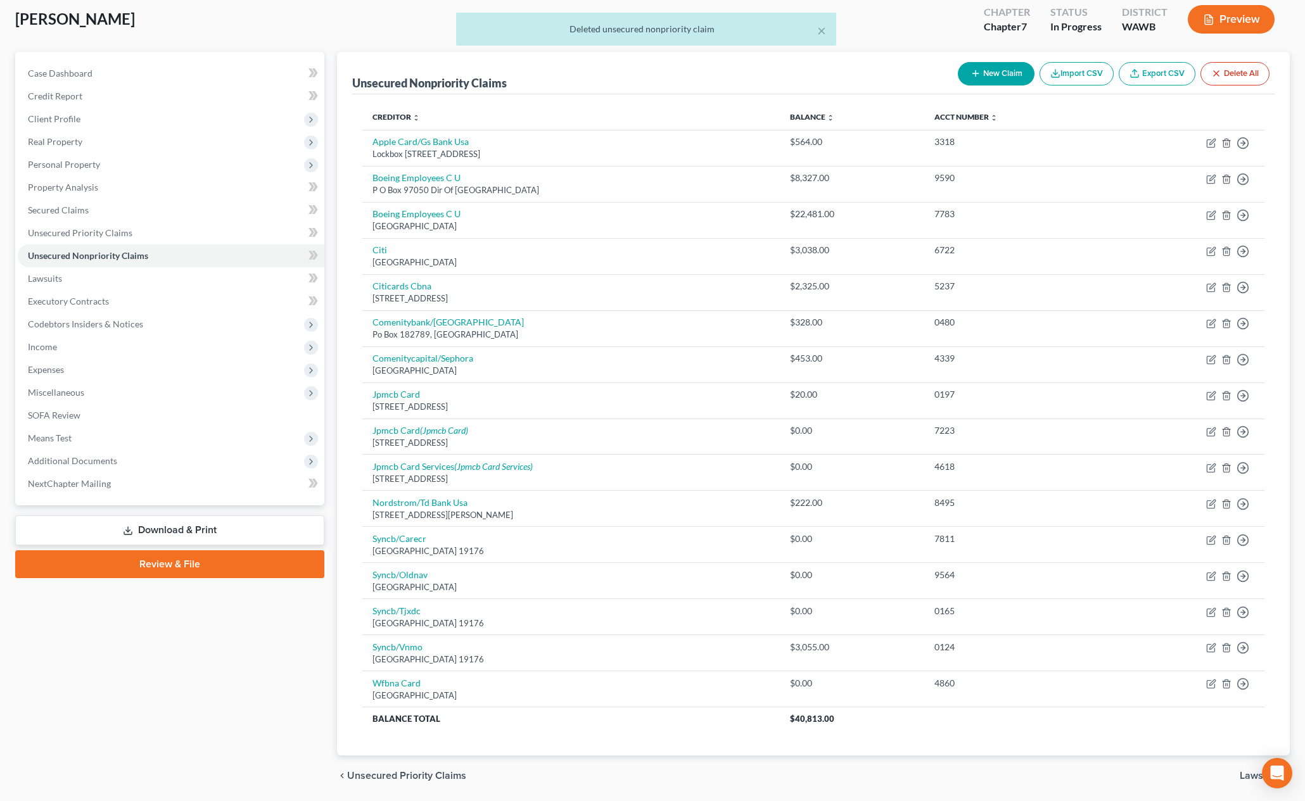
scroll to position [113, 0]
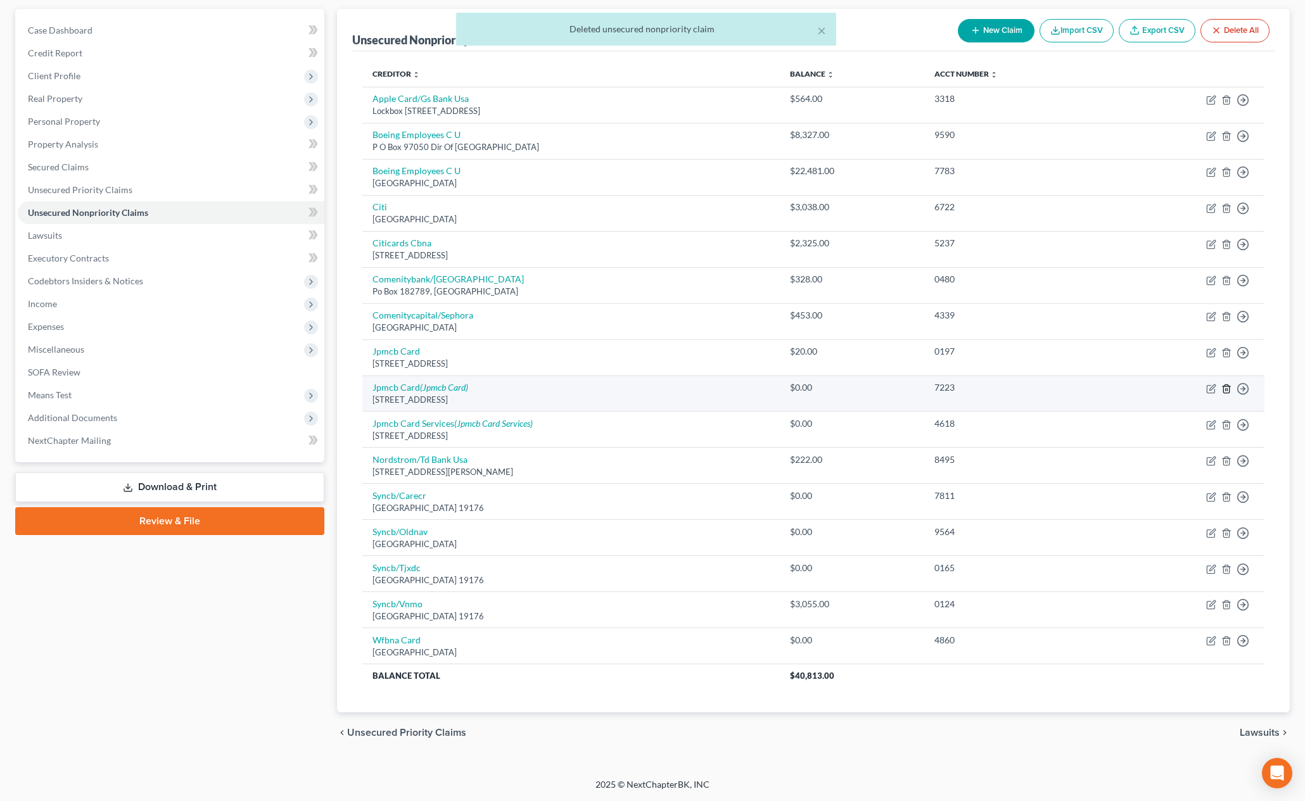
click at [1227, 392] on icon "button" at bounding box center [1226, 389] width 10 height 10
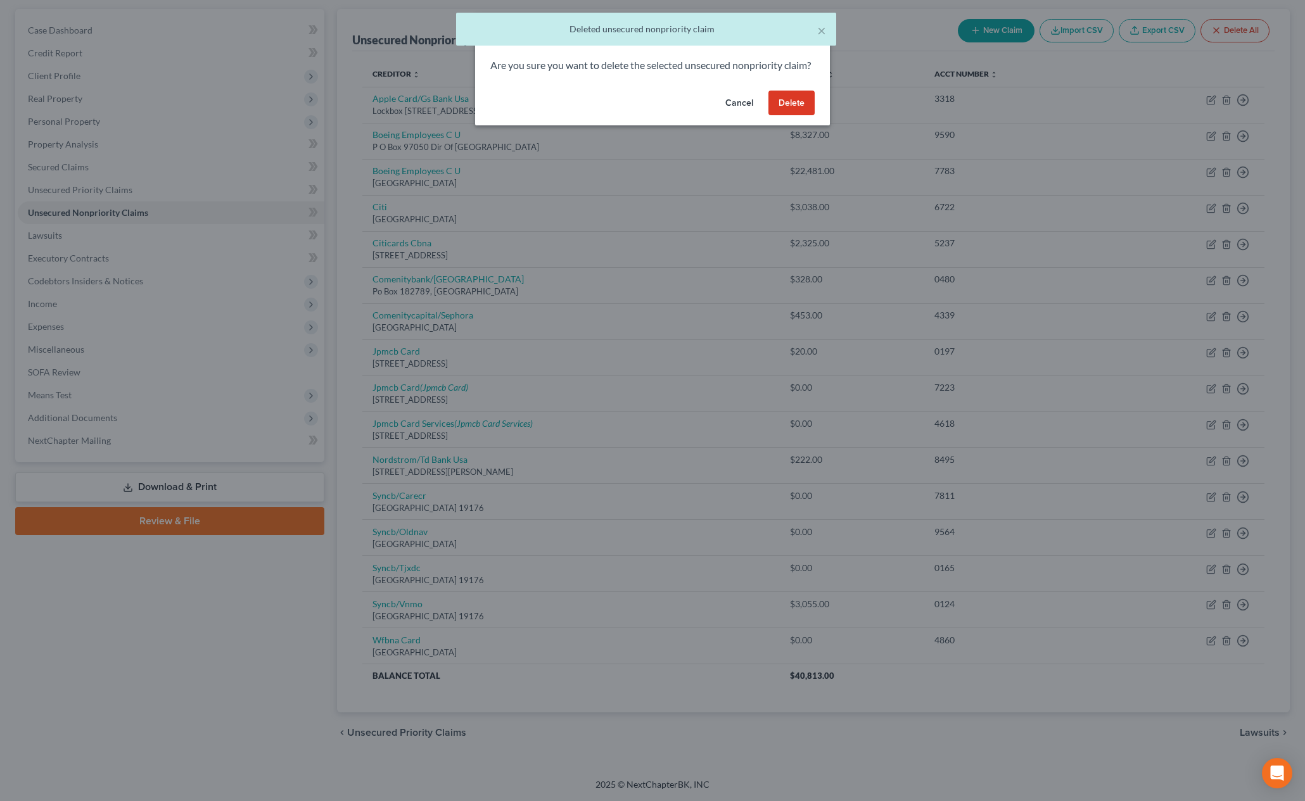
click at [795, 116] on button "Delete" at bounding box center [791, 103] width 46 height 25
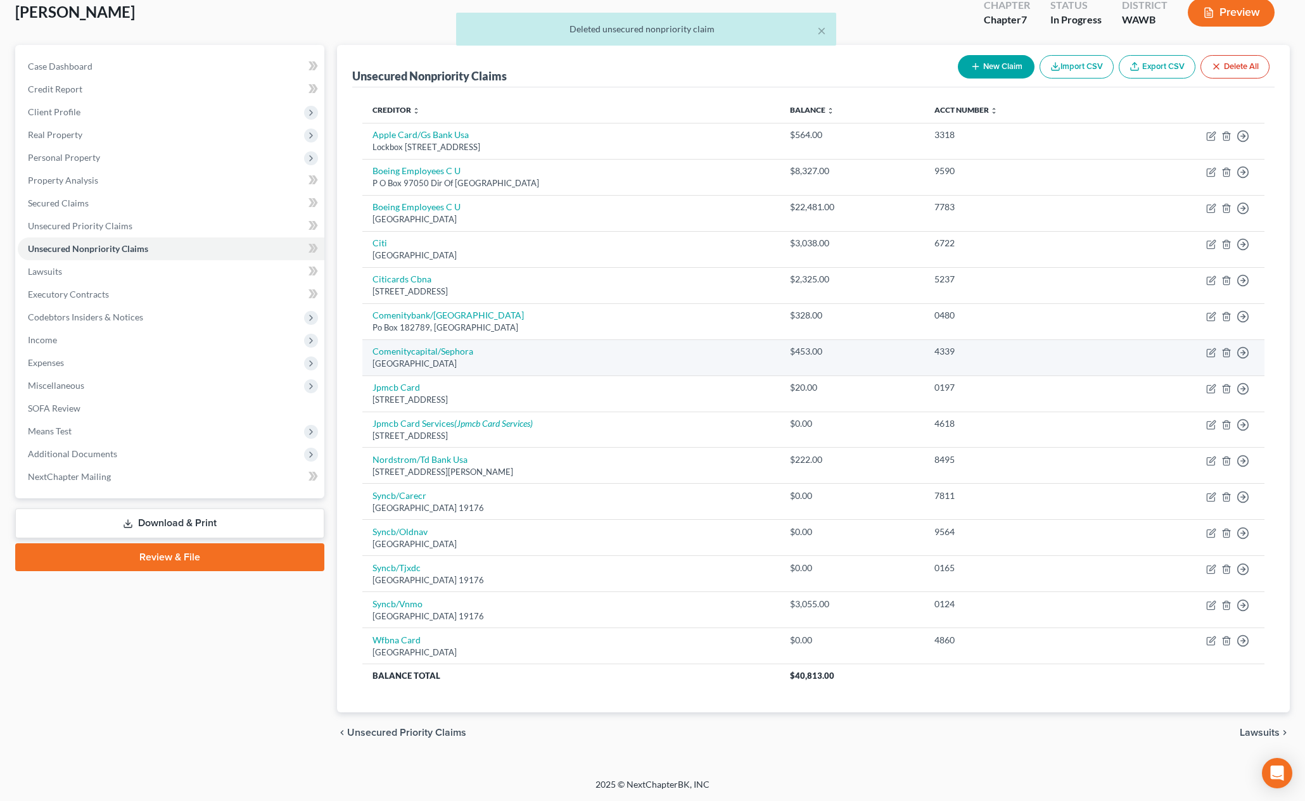
scroll to position [77, 0]
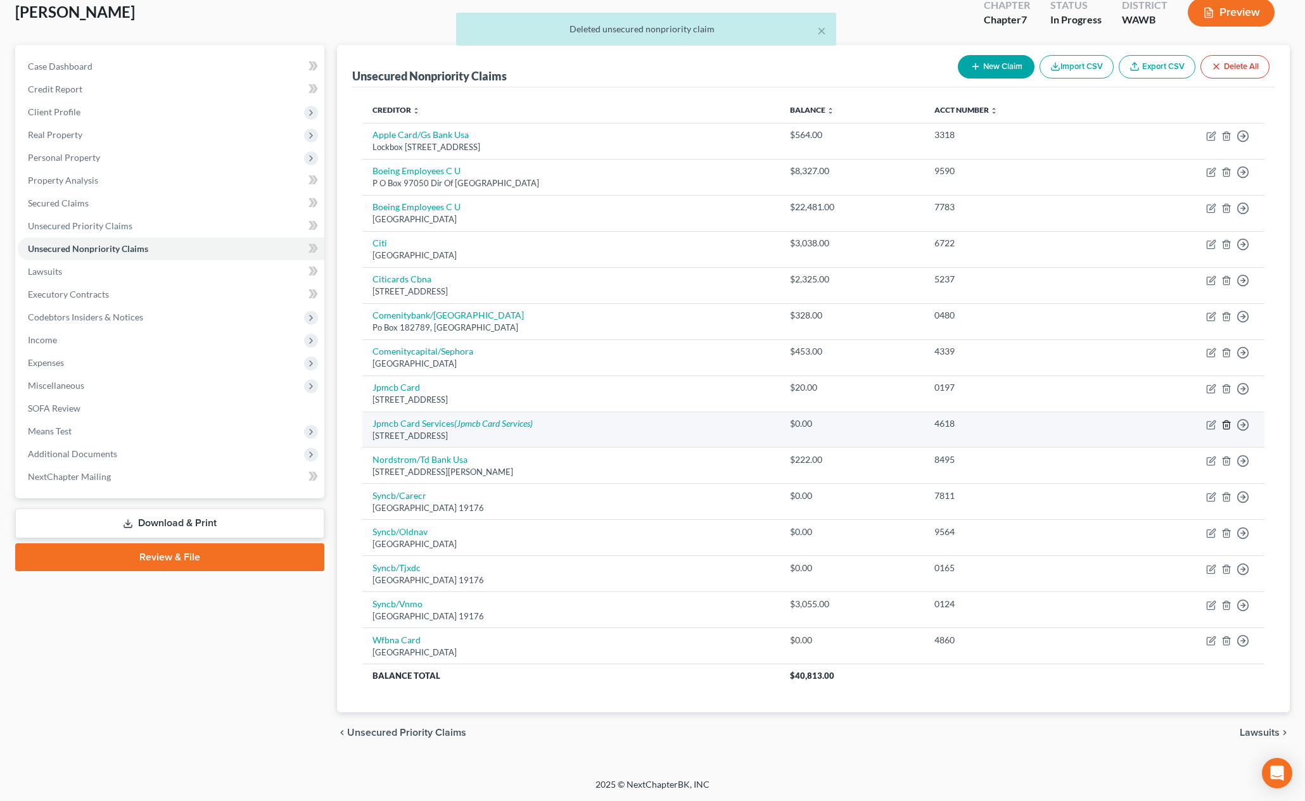
click at [1227, 425] on line "button" at bounding box center [1227, 425] width 0 height 3
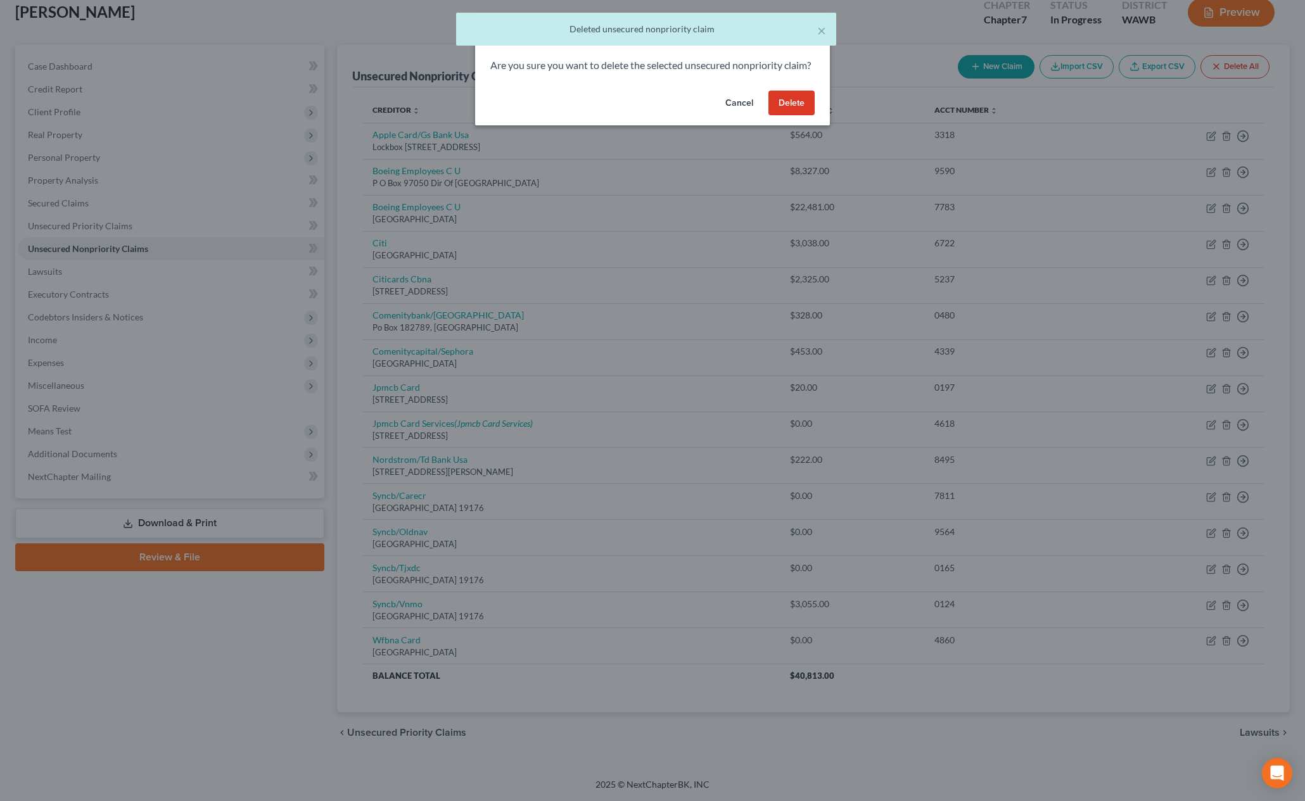
click at [800, 116] on button "Delete" at bounding box center [791, 103] width 46 height 25
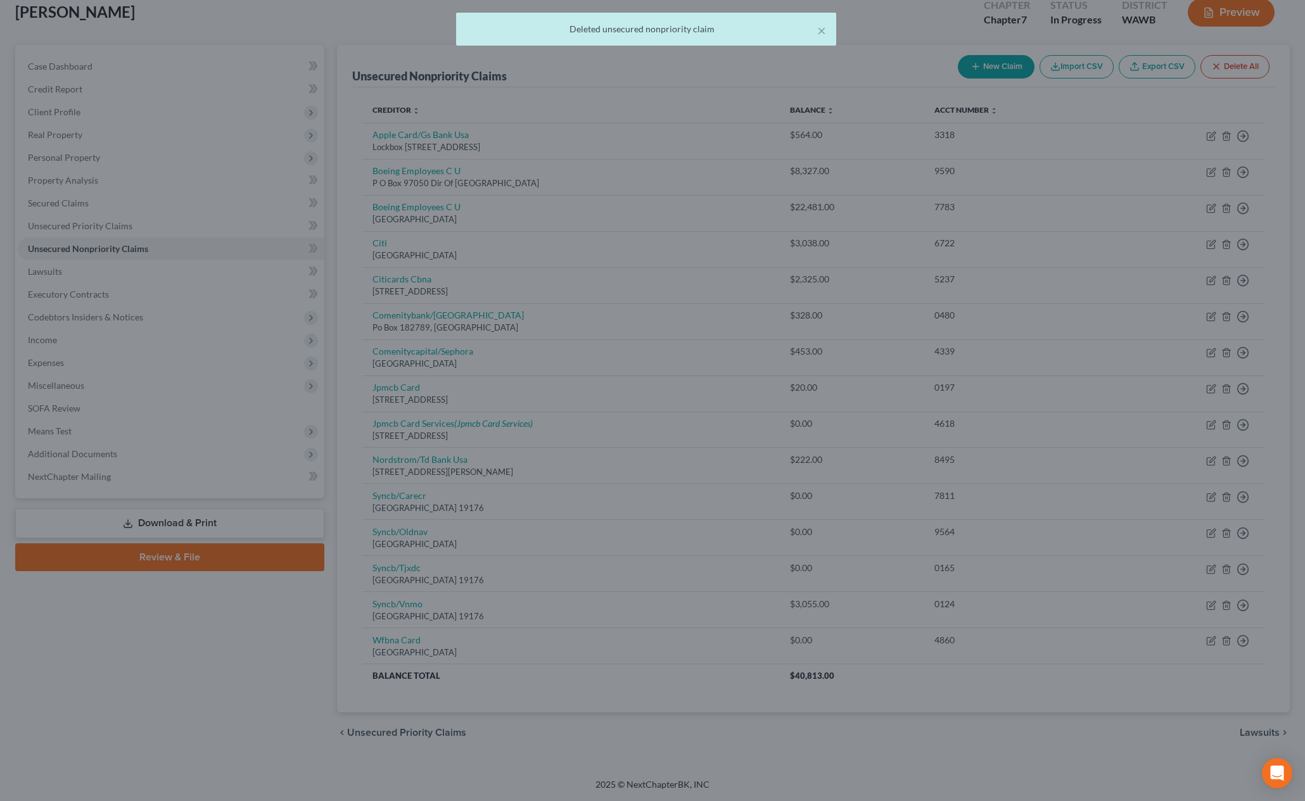
scroll to position [41, 0]
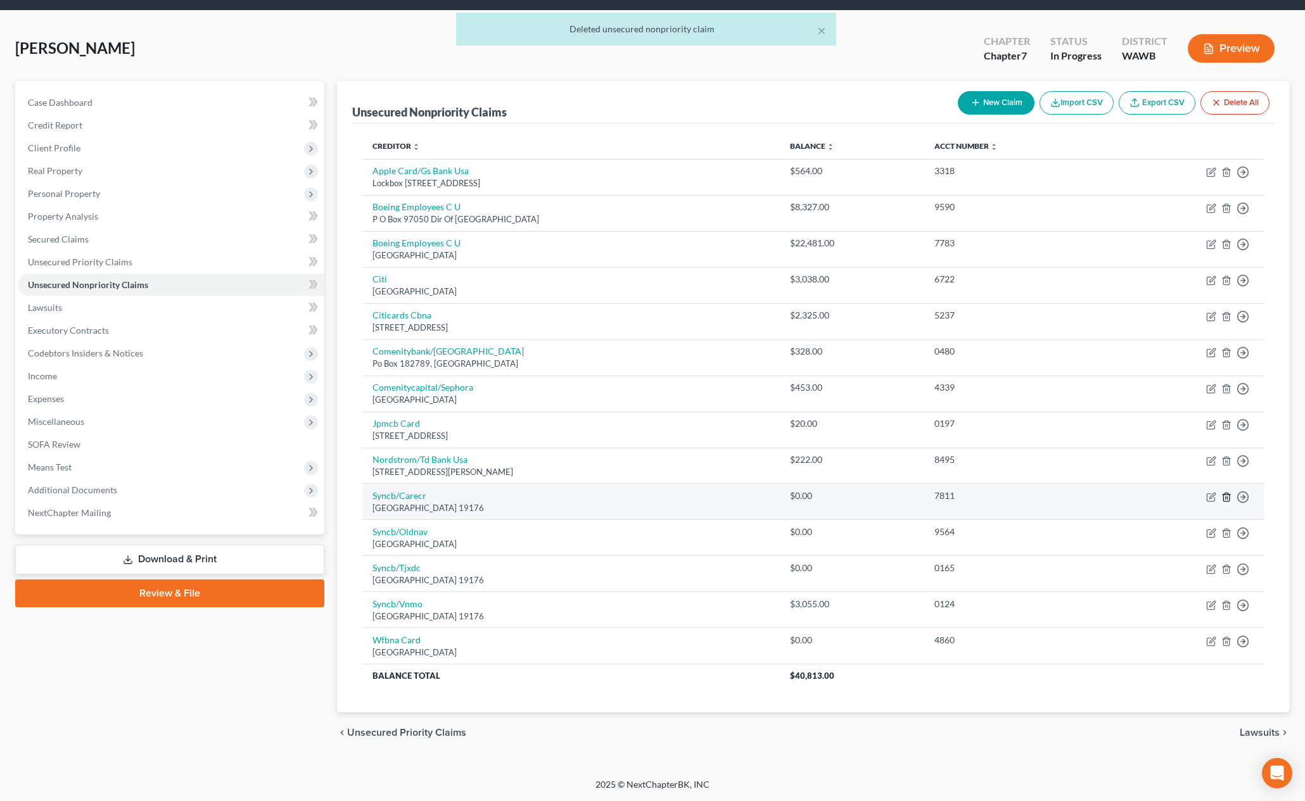
click at [1225, 497] on icon "button" at bounding box center [1226, 497] width 10 height 10
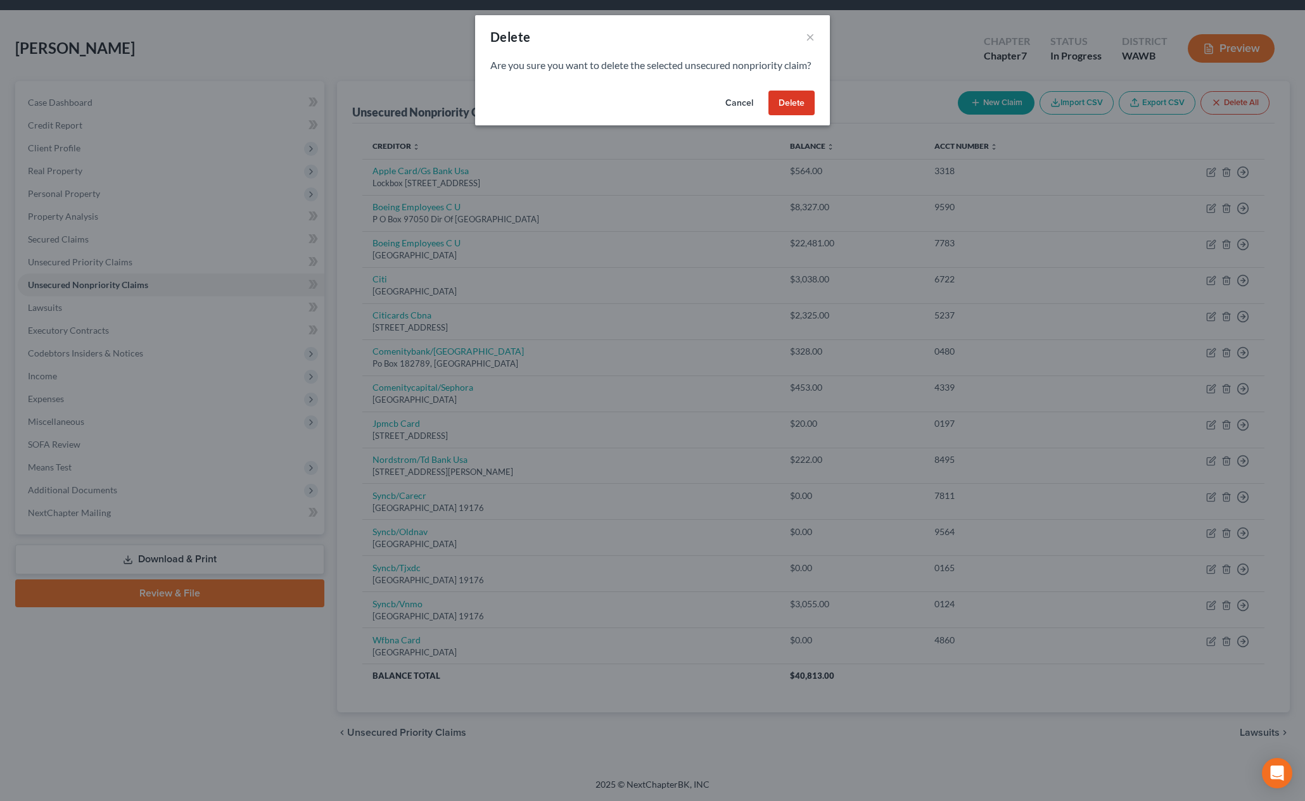
click at [793, 115] on button "Delete" at bounding box center [791, 103] width 46 height 25
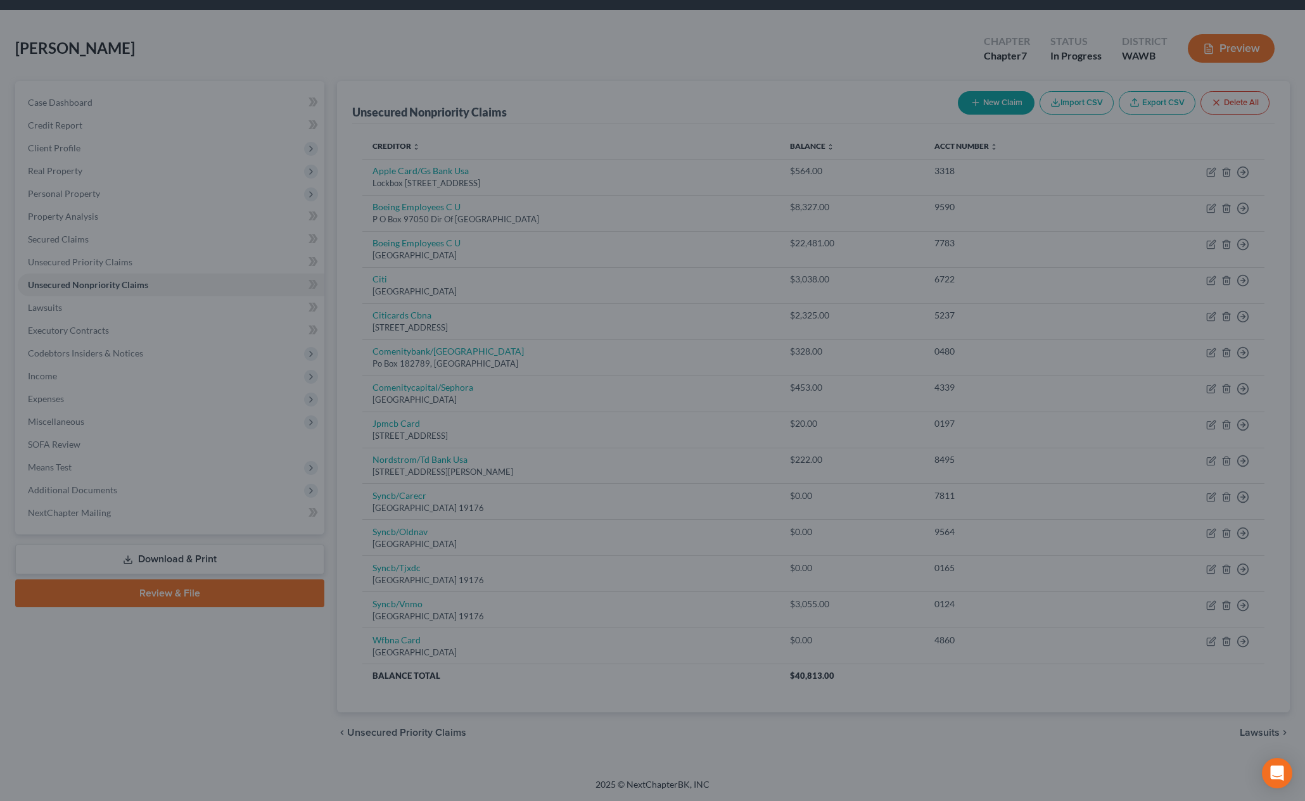
scroll to position [4, 0]
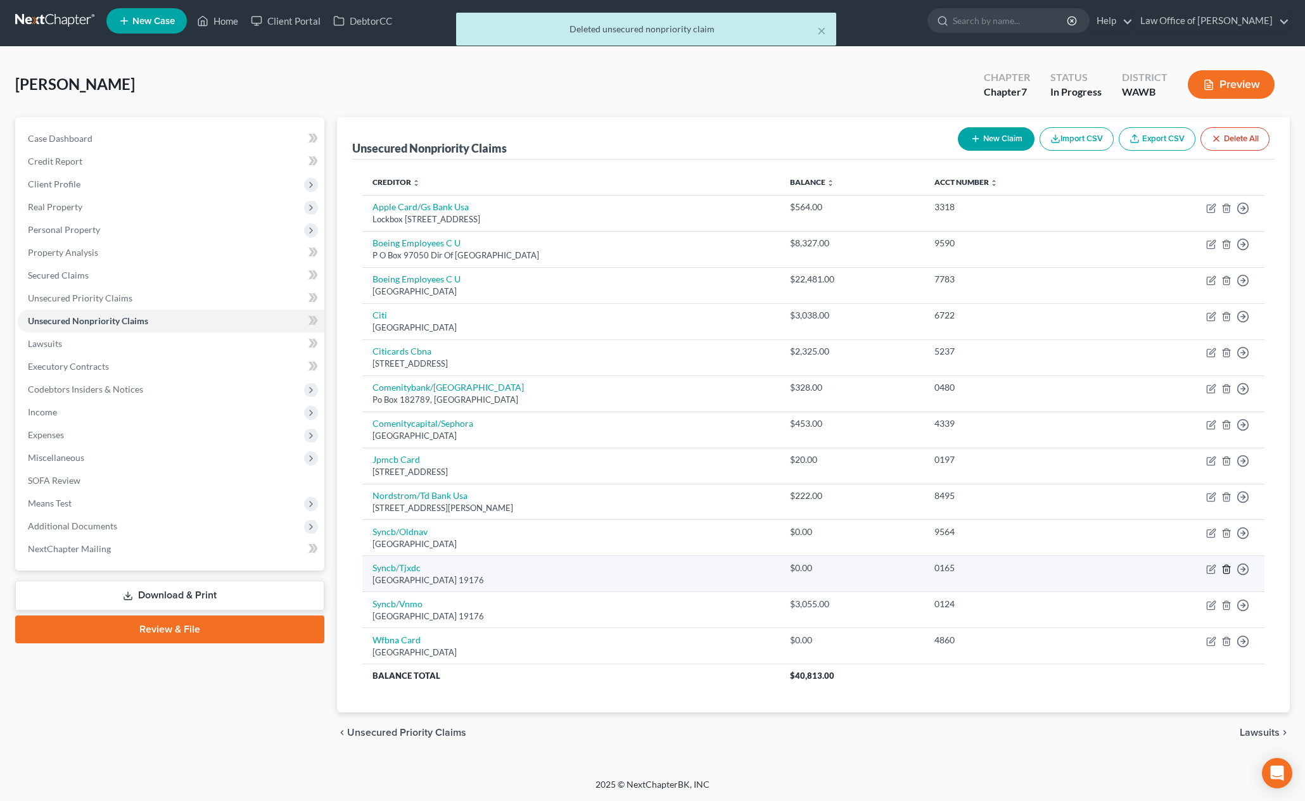
click at [1227, 570] on icon "button" at bounding box center [1226, 569] width 10 height 10
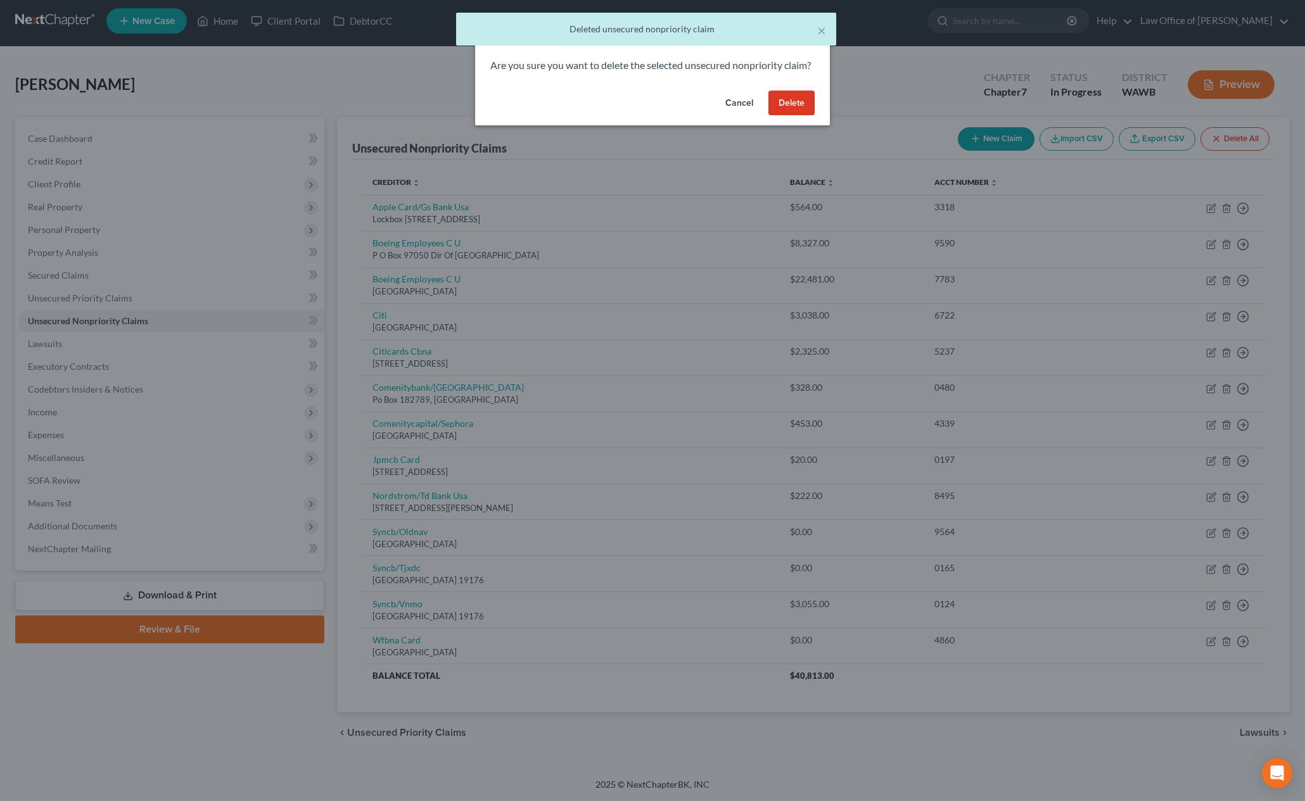
click at [780, 116] on button "Delete" at bounding box center [791, 103] width 46 height 25
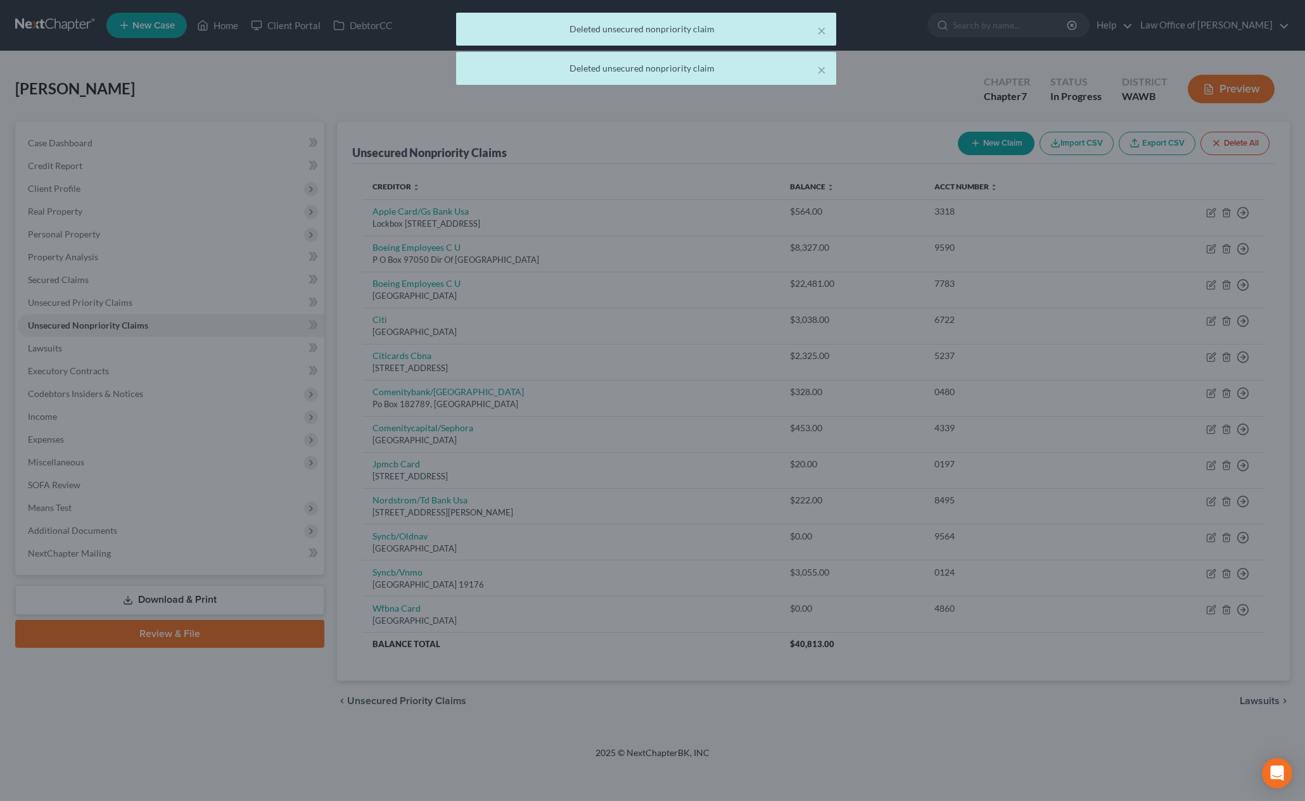
scroll to position [0, 0]
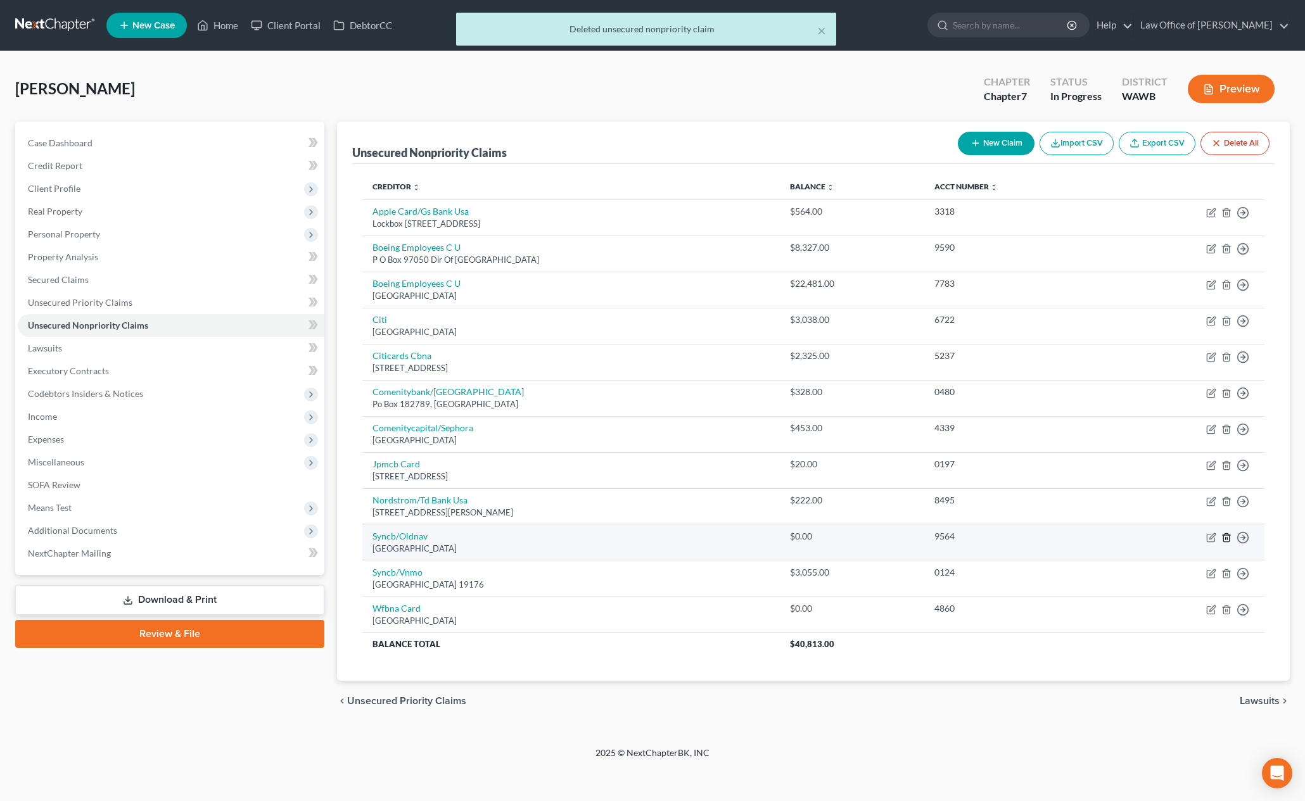
click at [1226, 539] on line "button" at bounding box center [1226, 538] width 0 height 3
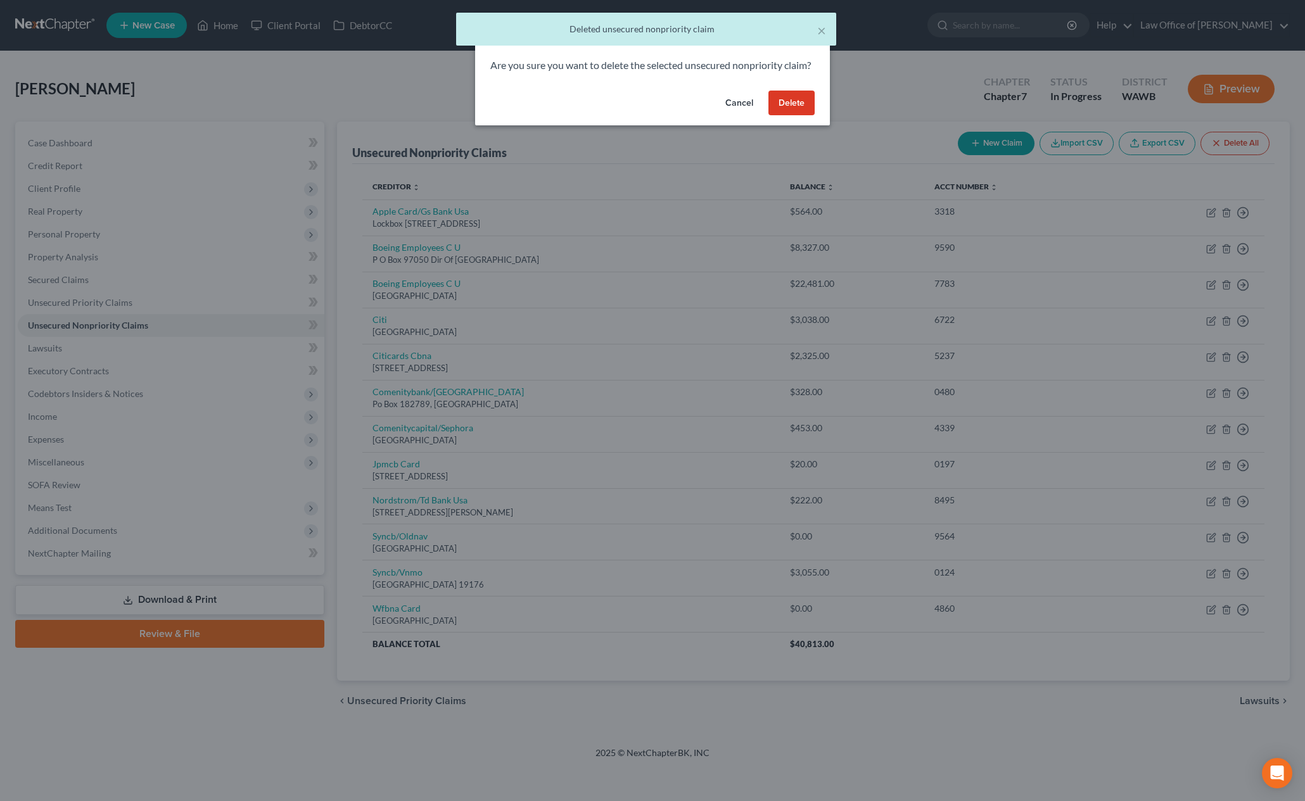
click at [782, 116] on button "Delete" at bounding box center [791, 103] width 46 height 25
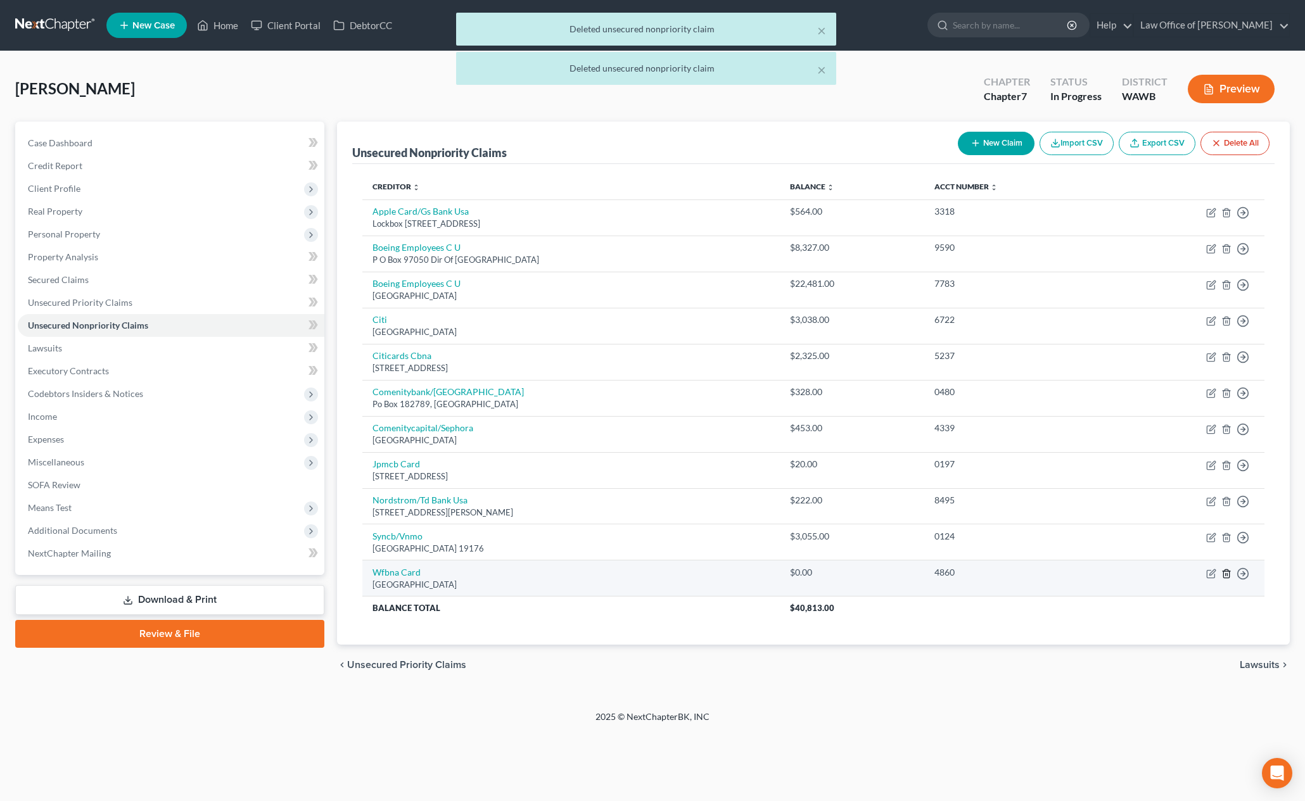
click at [1227, 575] on line "button" at bounding box center [1227, 574] width 0 height 3
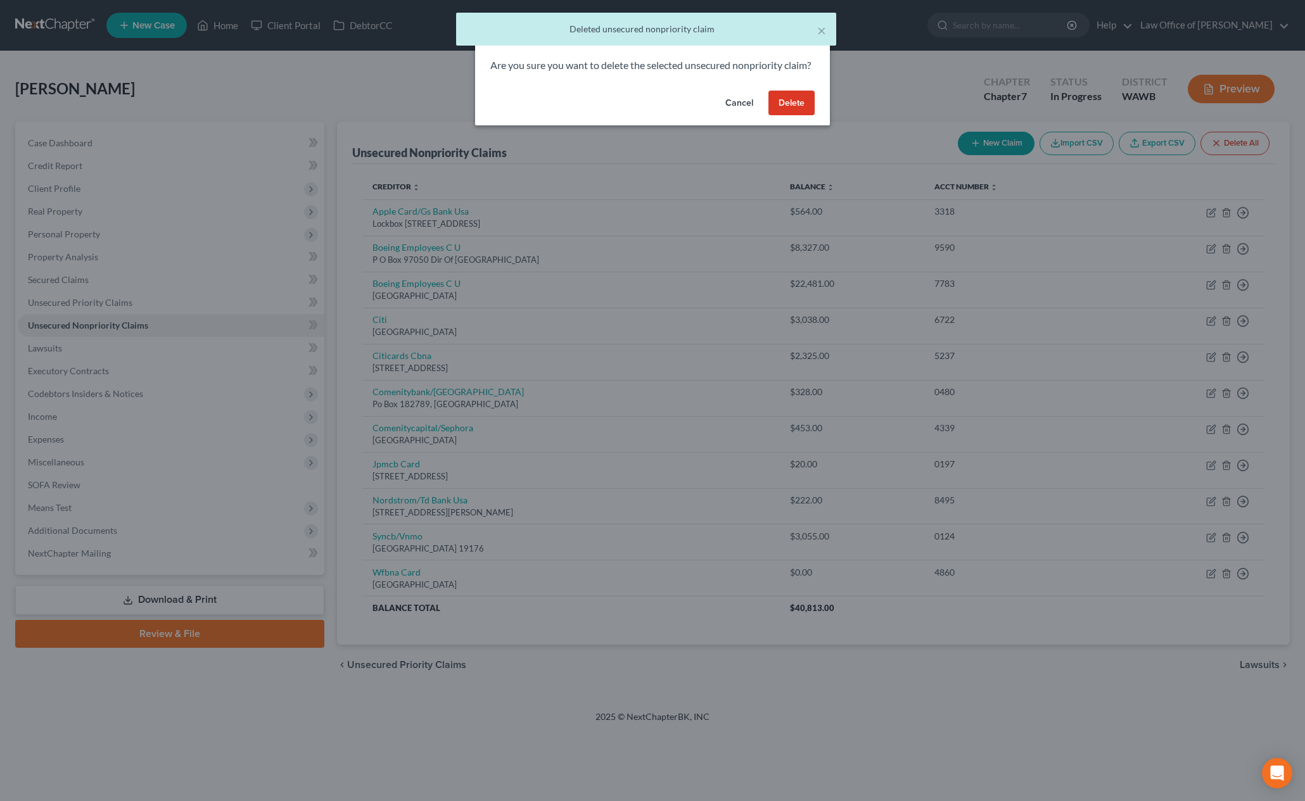
click at [800, 116] on button "Delete" at bounding box center [791, 103] width 46 height 25
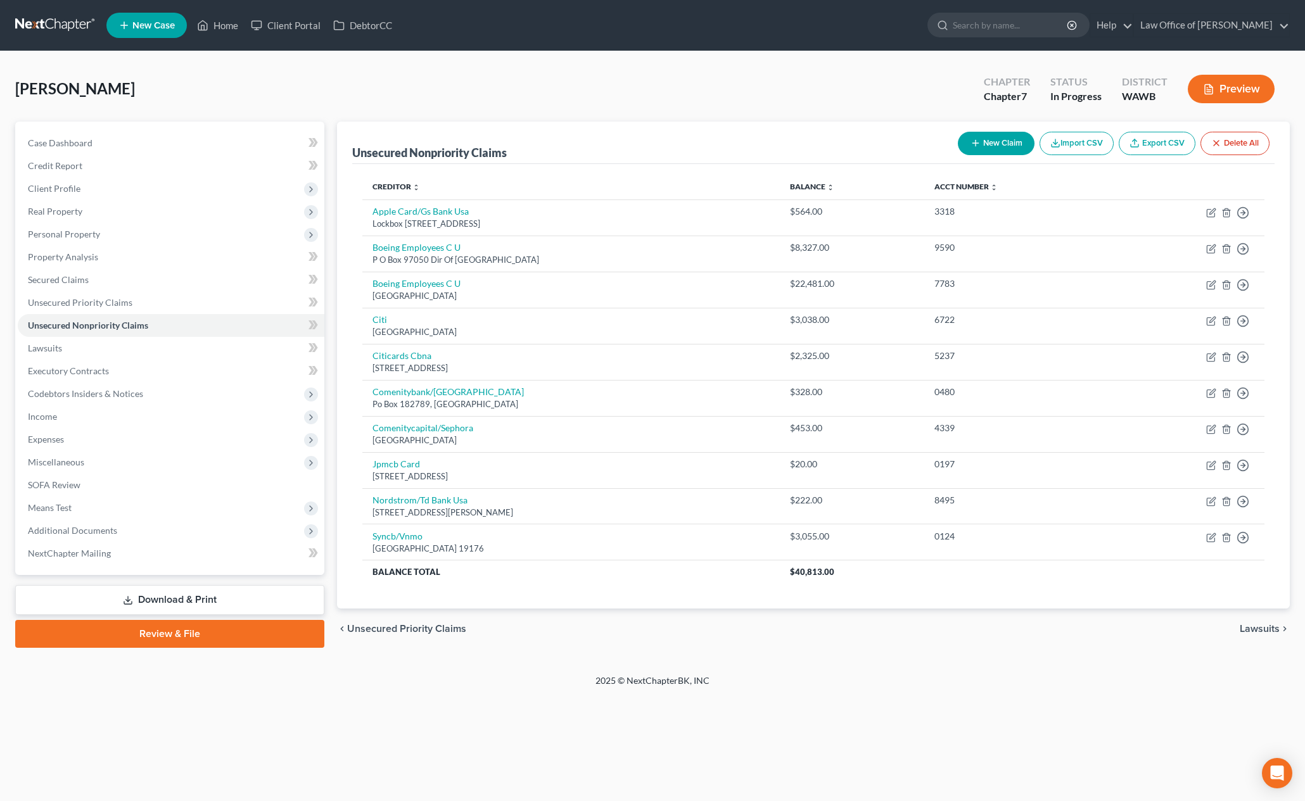
click at [1012, 149] on button "New Claim" at bounding box center [996, 143] width 77 height 23
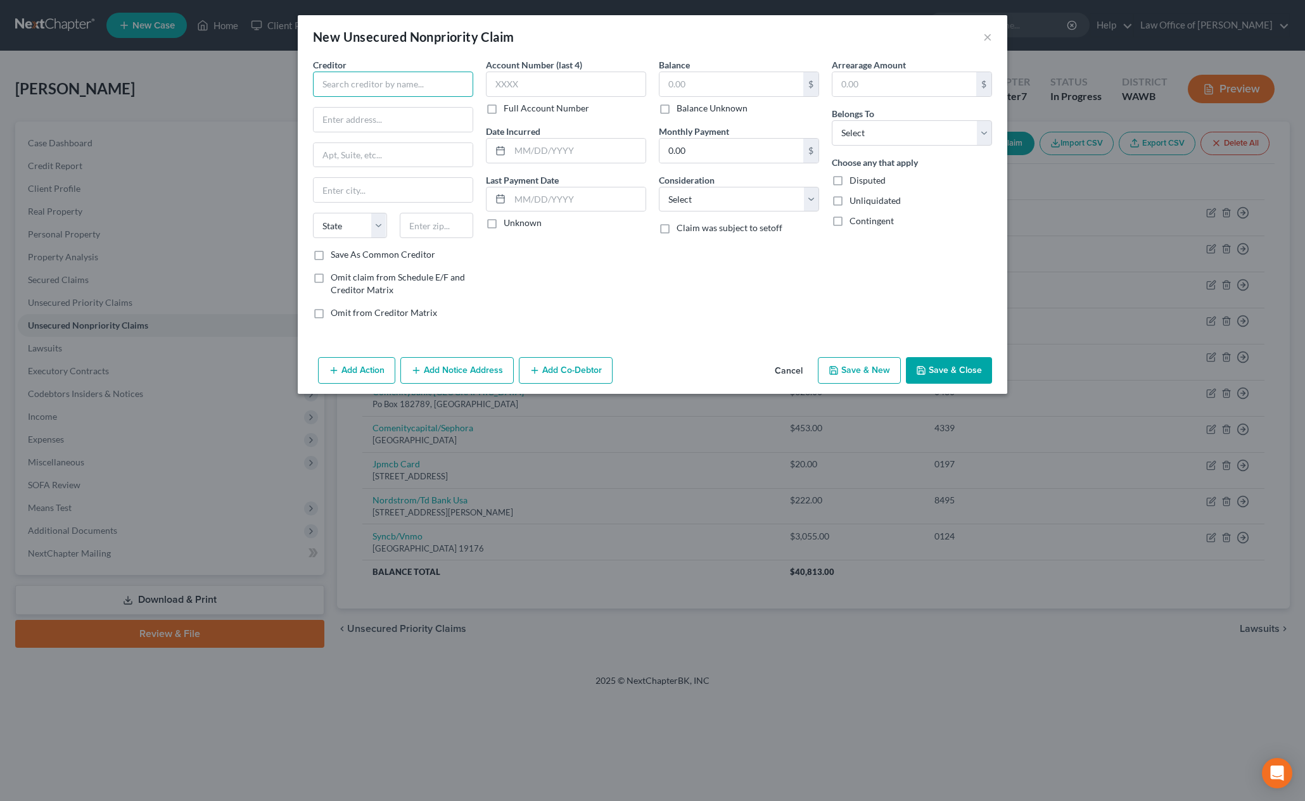
click at [366, 90] on input "text" at bounding box center [393, 84] width 160 height 25
type input "Klarna"
click at [725, 88] on input "text" at bounding box center [732, 84] width 144 height 24
type input "500"
click at [925, 132] on select "Select Debtor 1 Only Debtor 2 Only Debtor 1 And Debtor 2 Only At Least One Of T…" at bounding box center [912, 132] width 160 height 25
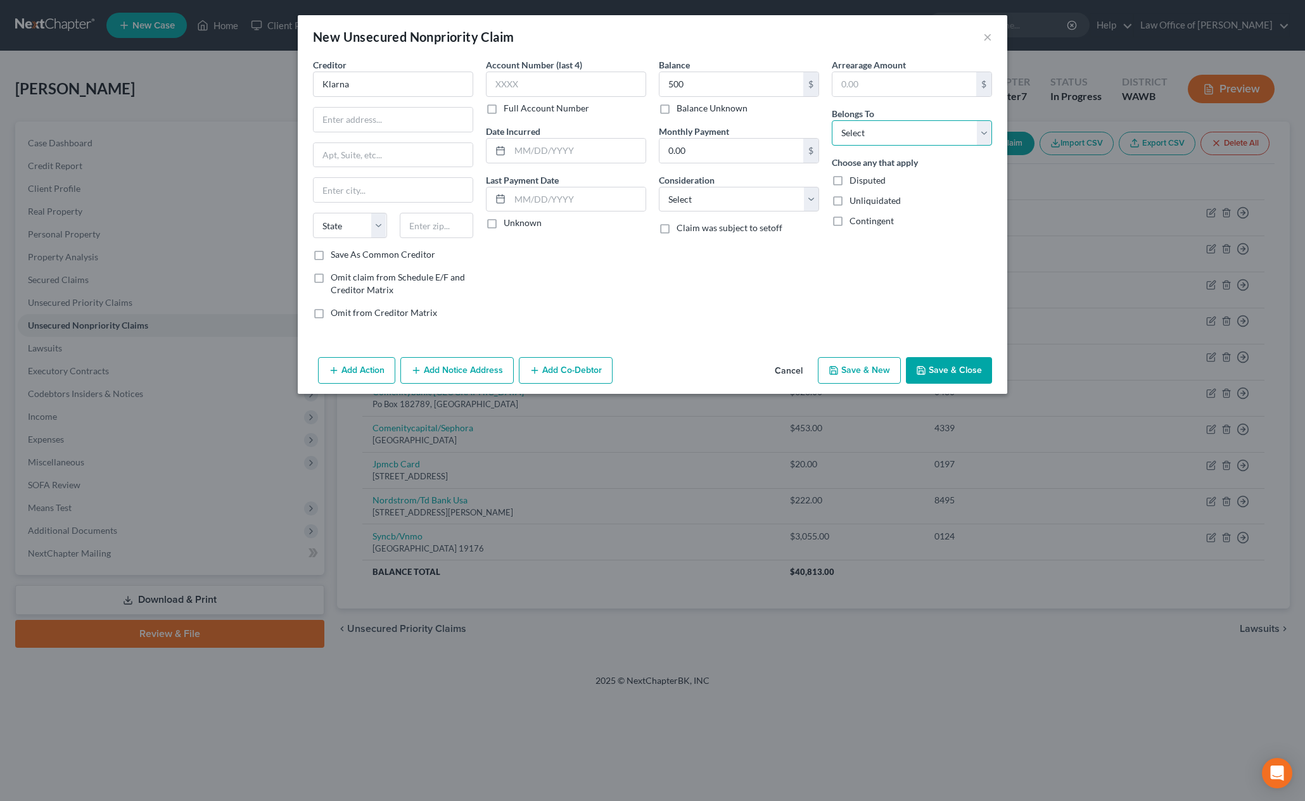
select select "0"
click at [832, 120] on select "Select Debtor 1 Only Debtor 2 Only Debtor 1 And Debtor 2 Only At Least One Of T…" at bounding box center [912, 132] width 160 height 25
click at [943, 374] on button "Save & Close" at bounding box center [949, 370] width 86 height 27
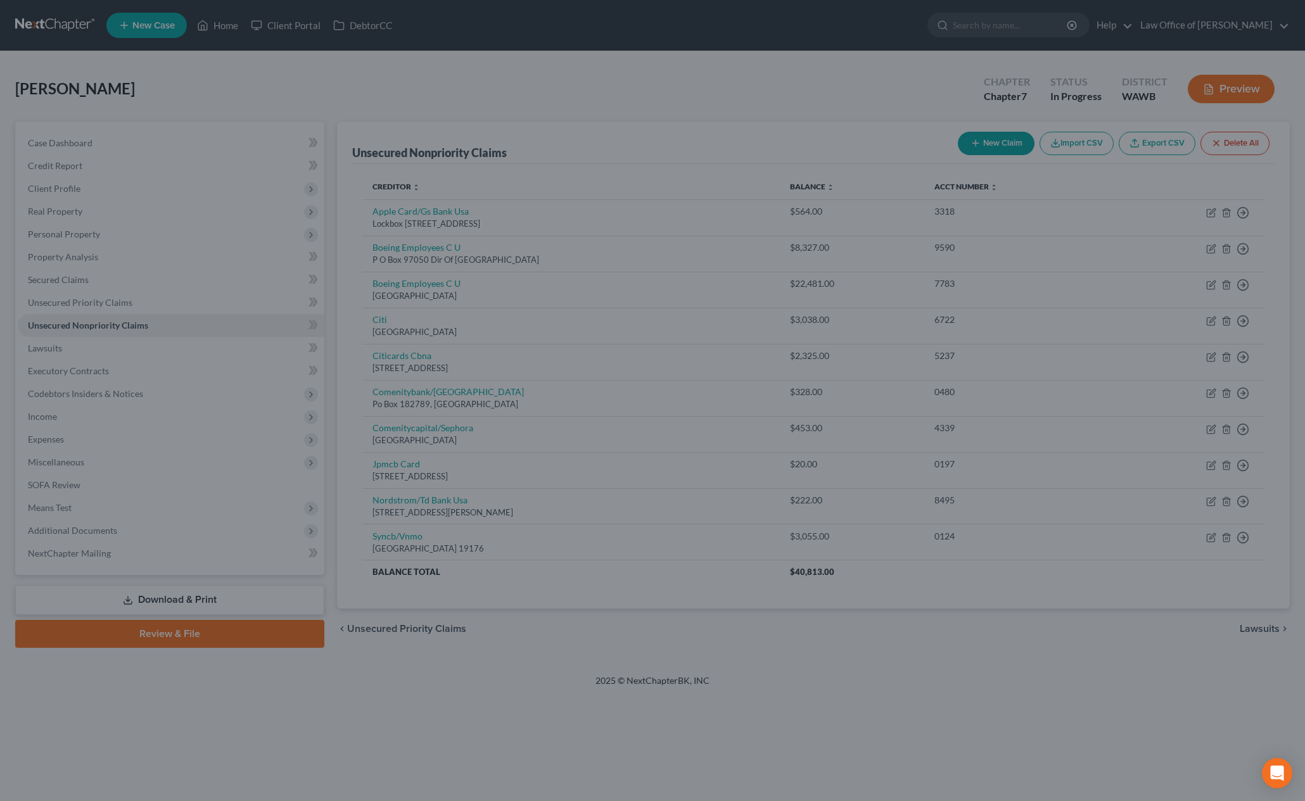
type input "500.00"
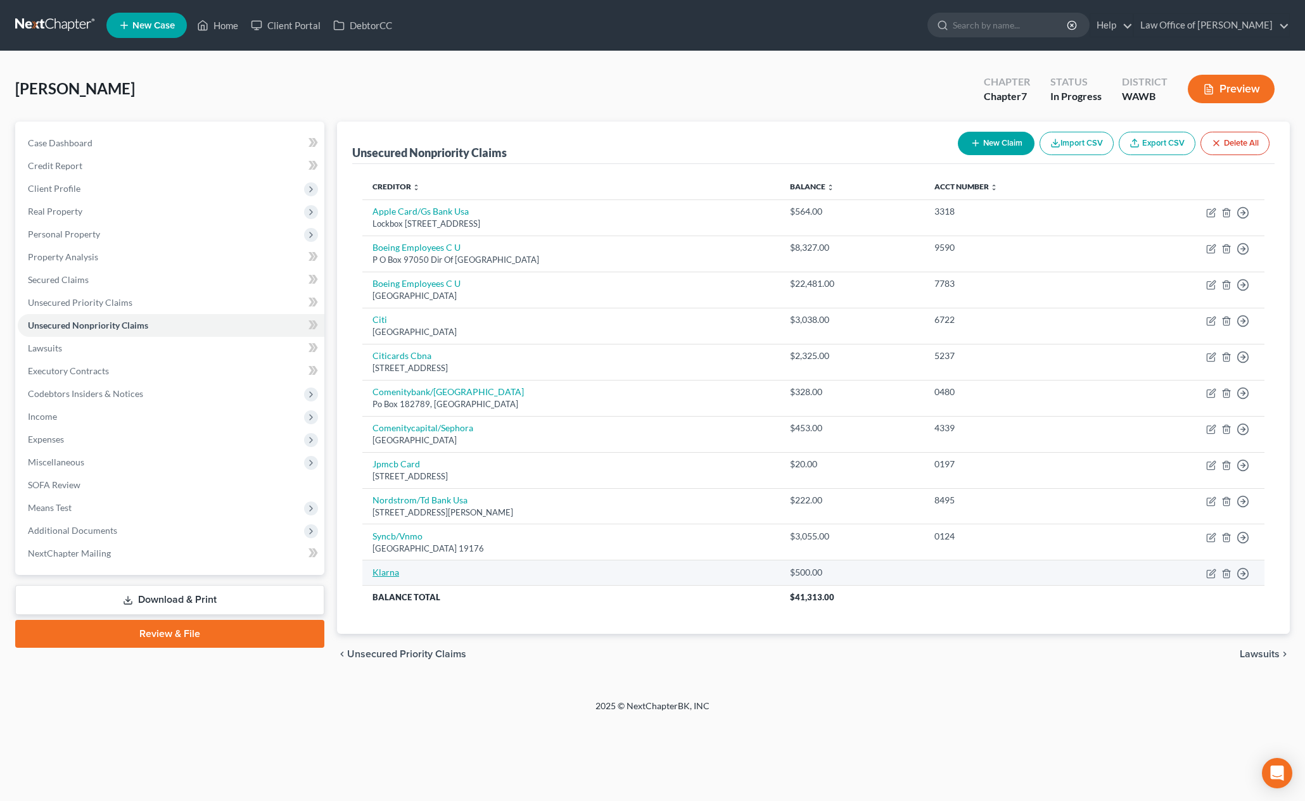
click at [382, 572] on link "Klarna" at bounding box center [386, 572] width 27 height 11
select select "0"
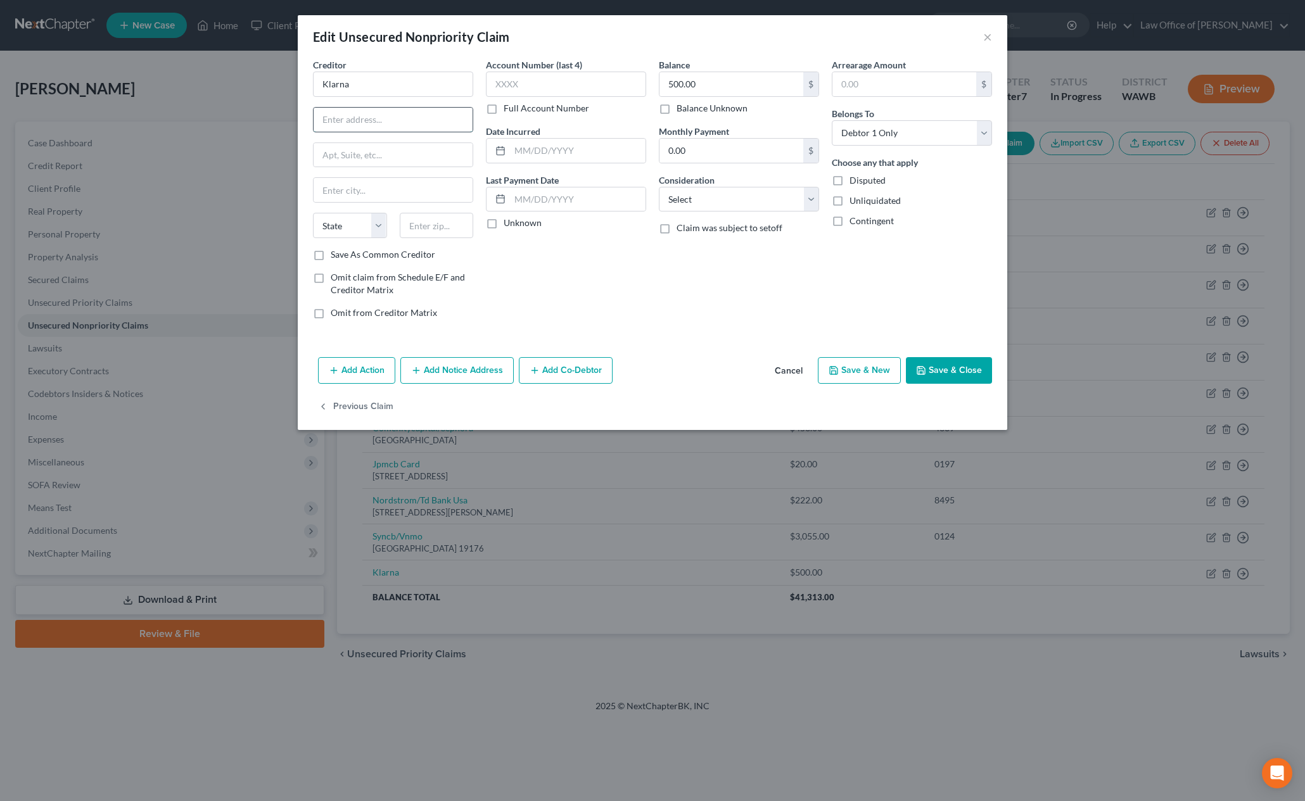
click at [385, 125] on input "text" at bounding box center [393, 120] width 159 height 24
paste input "800 N. High St, Ste. 400"
type input "800 N. High St, Ste. 400"
click at [457, 234] on input "text" at bounding box center [437, 225] width 74 height 25
type input "43215"
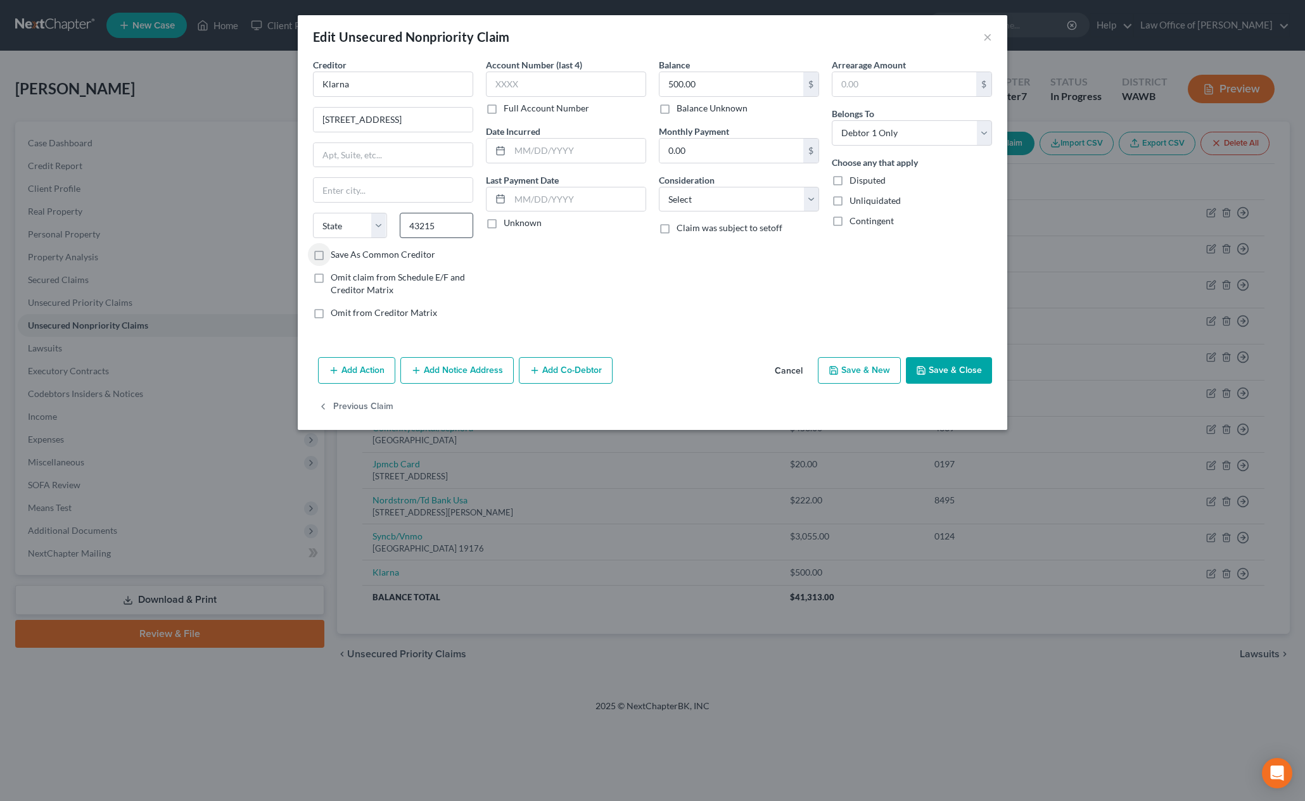
type input "Columbus"
select select "36"
click at [944, 367] on button "Save & Close" at bounding box center [949, 370] width 86 height 27
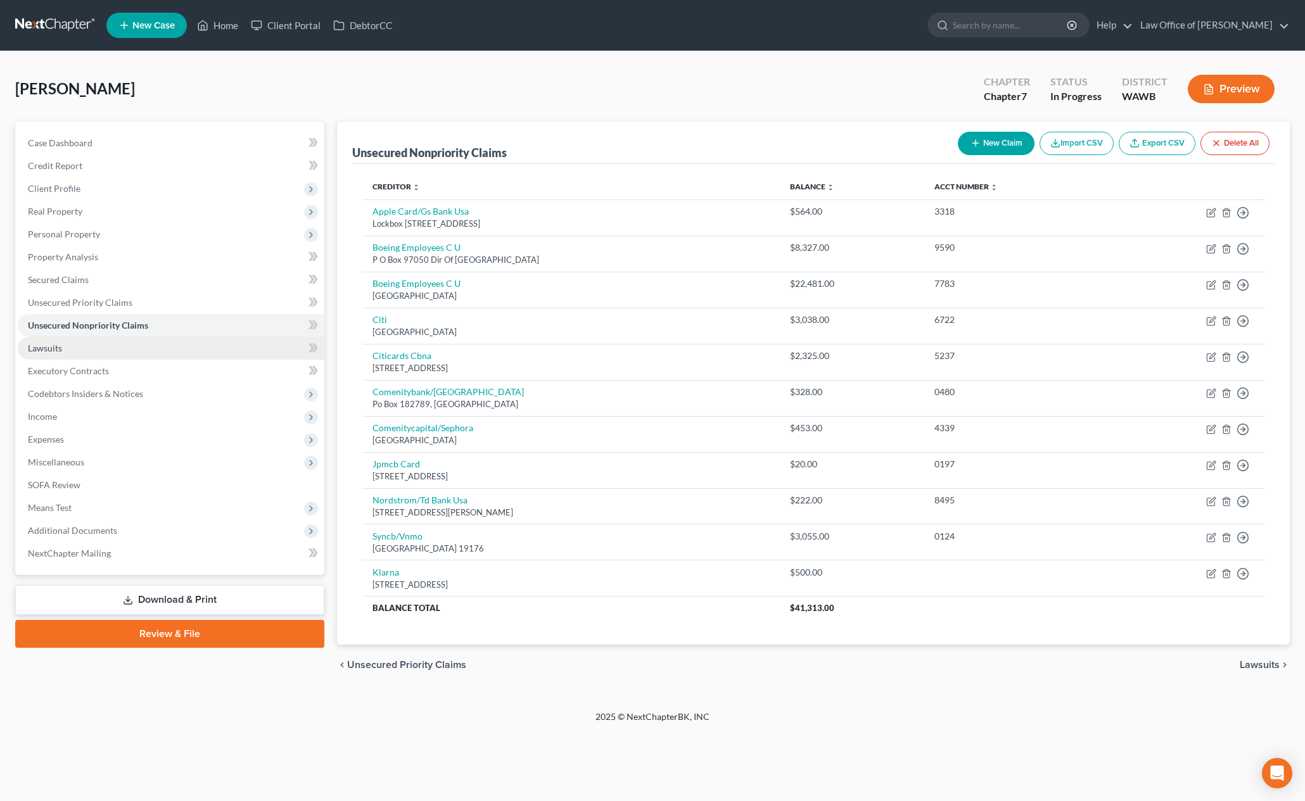
click at [146, 352] on link "Lawsuits" at bounding box center [171, 348] width 307 height 23
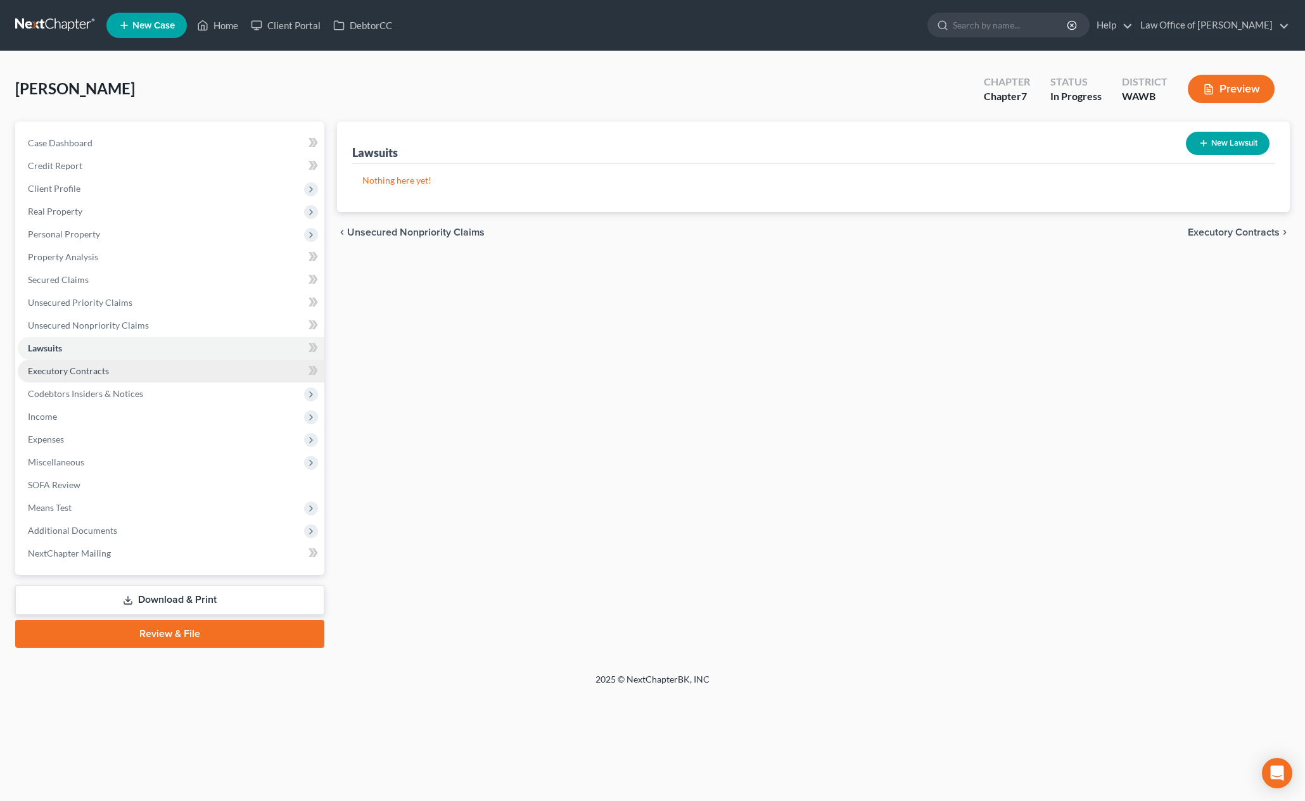
click at [188, 374] on link "Executory Contracts" at bounding box center [171, 371] width 307 height 23
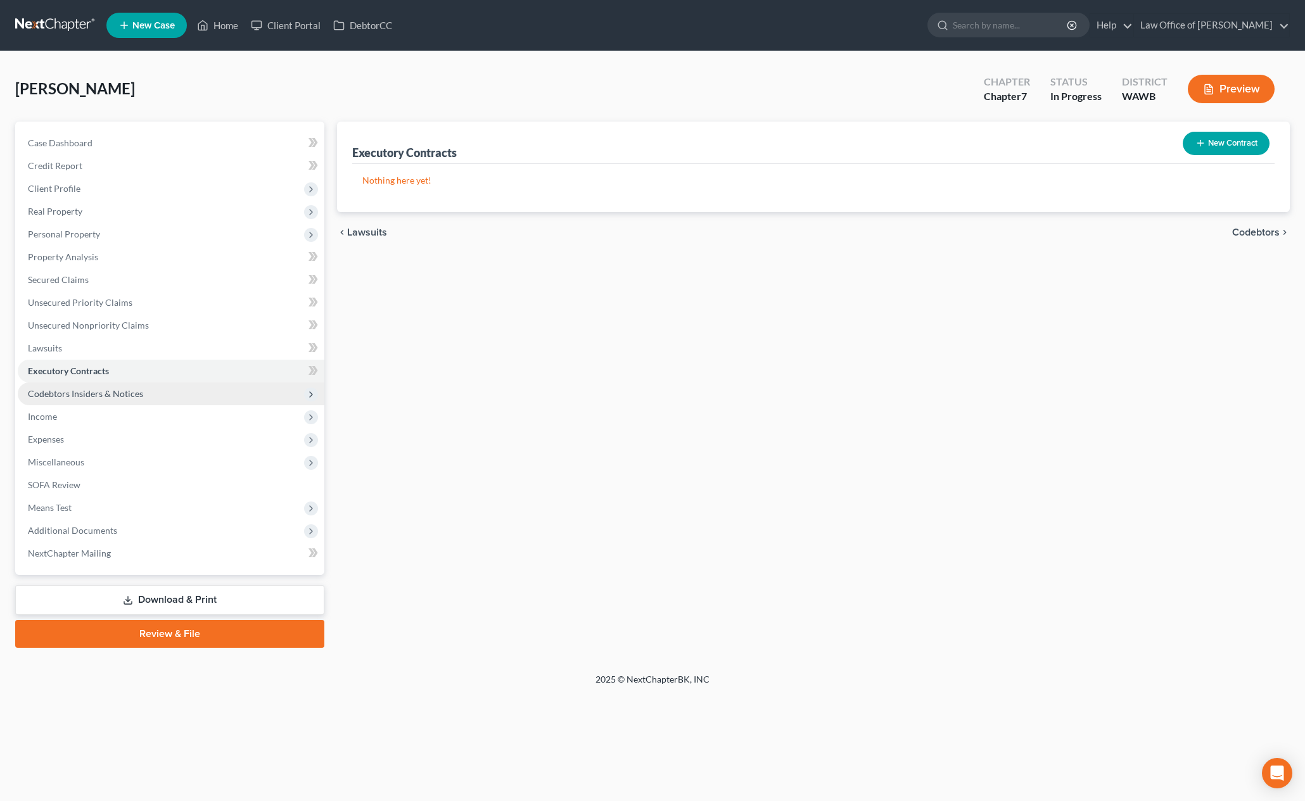
click at [181, 401] on span "Codebtors Insiders & Notices" at bounding box center [171, 394] width 307 height 23
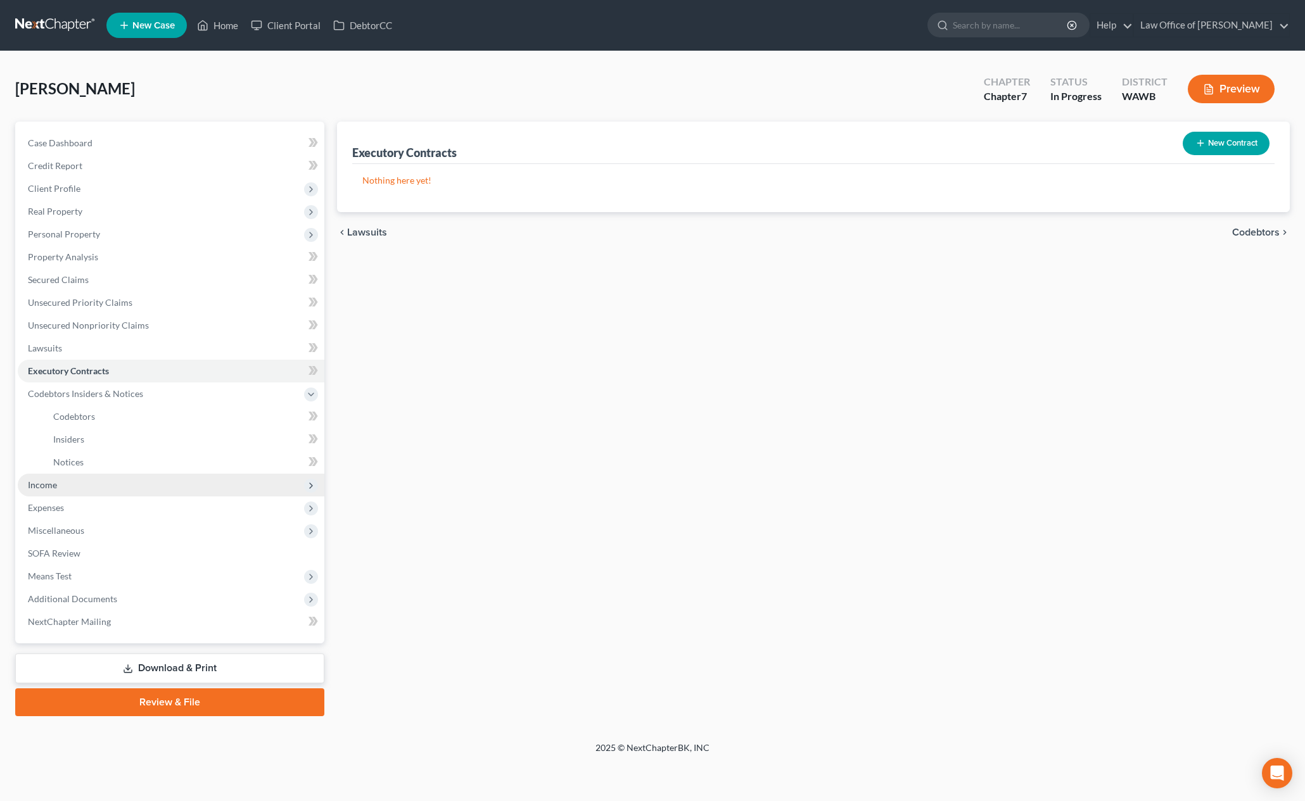
click at [144, 491] on span "Income" at bounding box center [171, 485] width 307 height 23
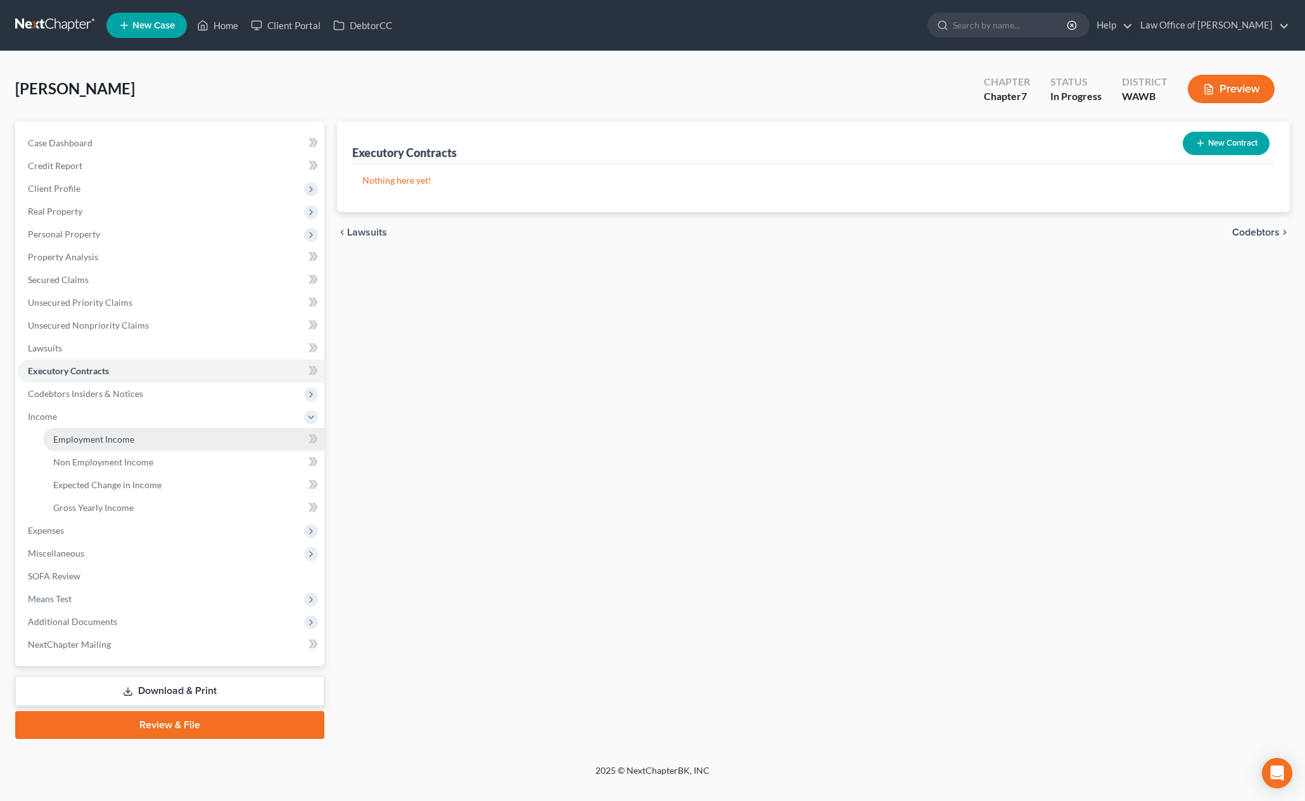
click at [140, 440] on link "Employment Income" at bounding box center [183, 439] width 281 height 23
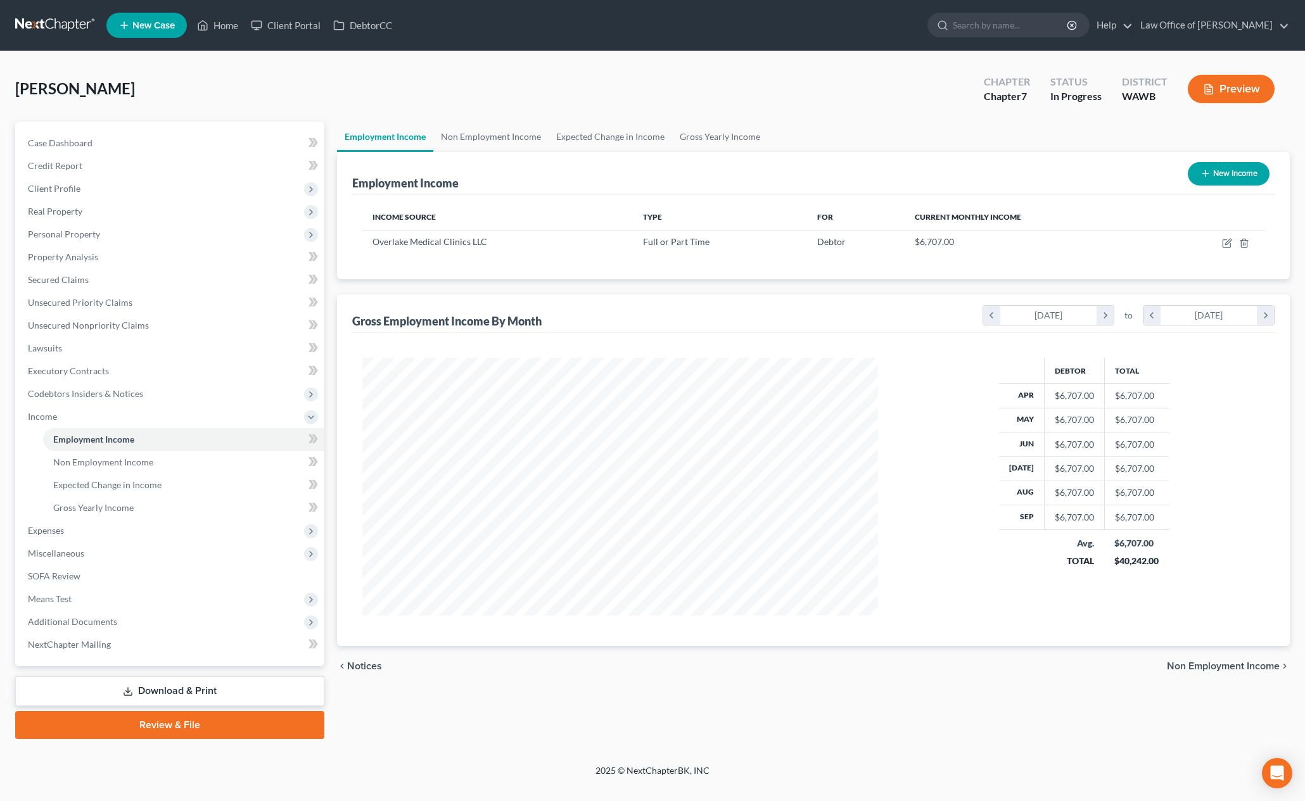
scroll to position [258, 541]
click at [1226, 243] on icon "button" at bounding box center [1228, 242] width 6 height 6
select select "0"
select select "50"
select select "0"
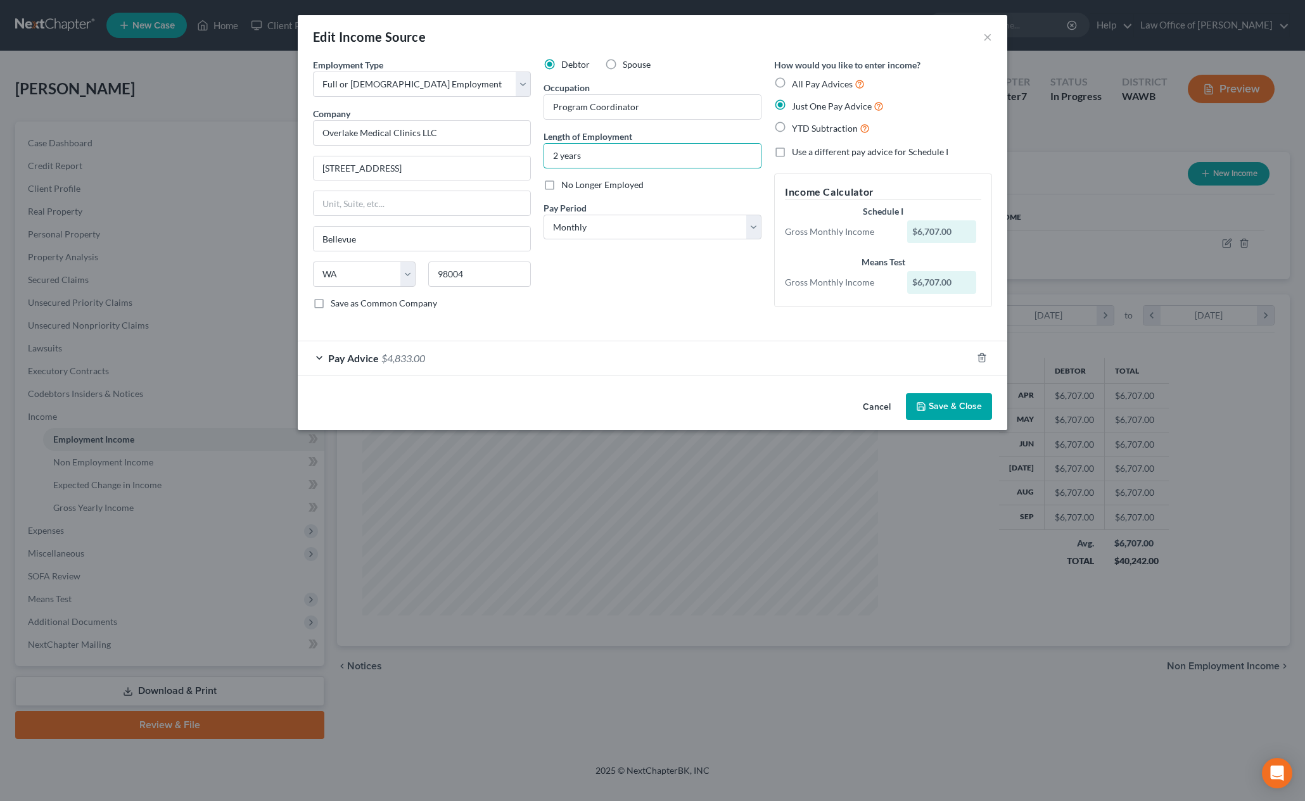
drag, startPoint x: 558, startPoint y: 150, endPoint x: 540, endPoint y: 150, distance: 18.4
click at [540, 150] on div "Debtor Spouse Occupation Program Coordinator Length of Employment 2 years No Lo…" at bounding box center [652, 189] width 231 height 262
type input "5 years"
click at [942, 405] on button "Save & Close" at bounding box center [949, 406] width 86 height 27
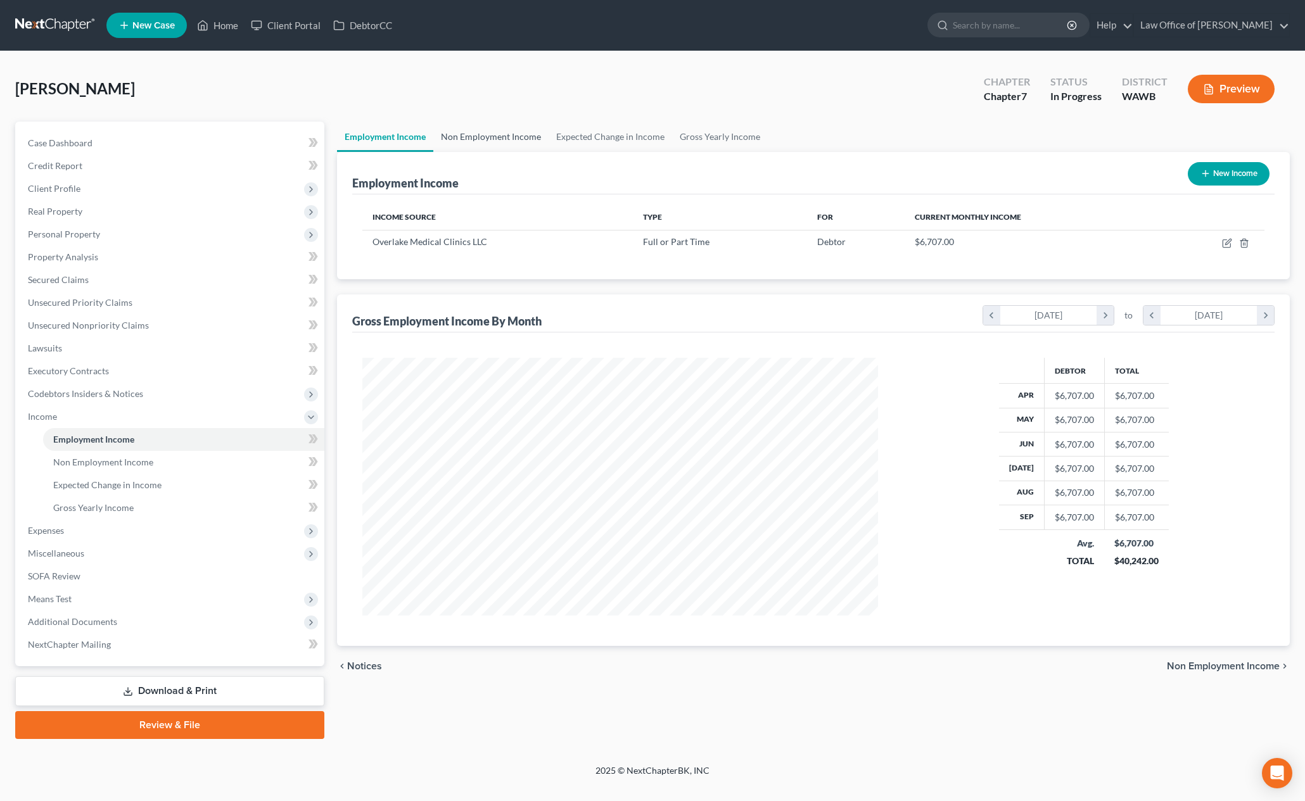
click at [495, 144] on link "Non Employment Income" at bounding box center [490, 137] width 115 height 30
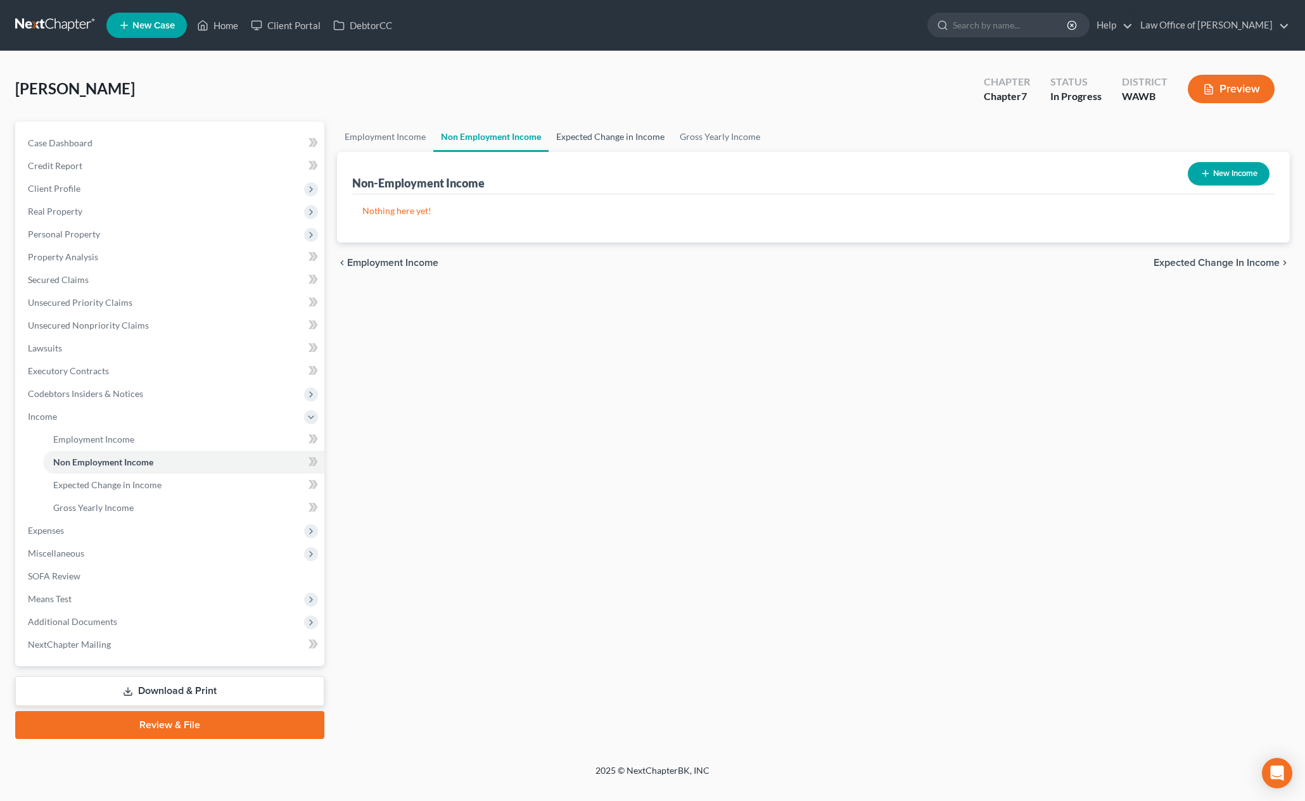
click at [584, 144] on link "Expected Change in Income" at bounding box center [611, 137] width 124 height 30
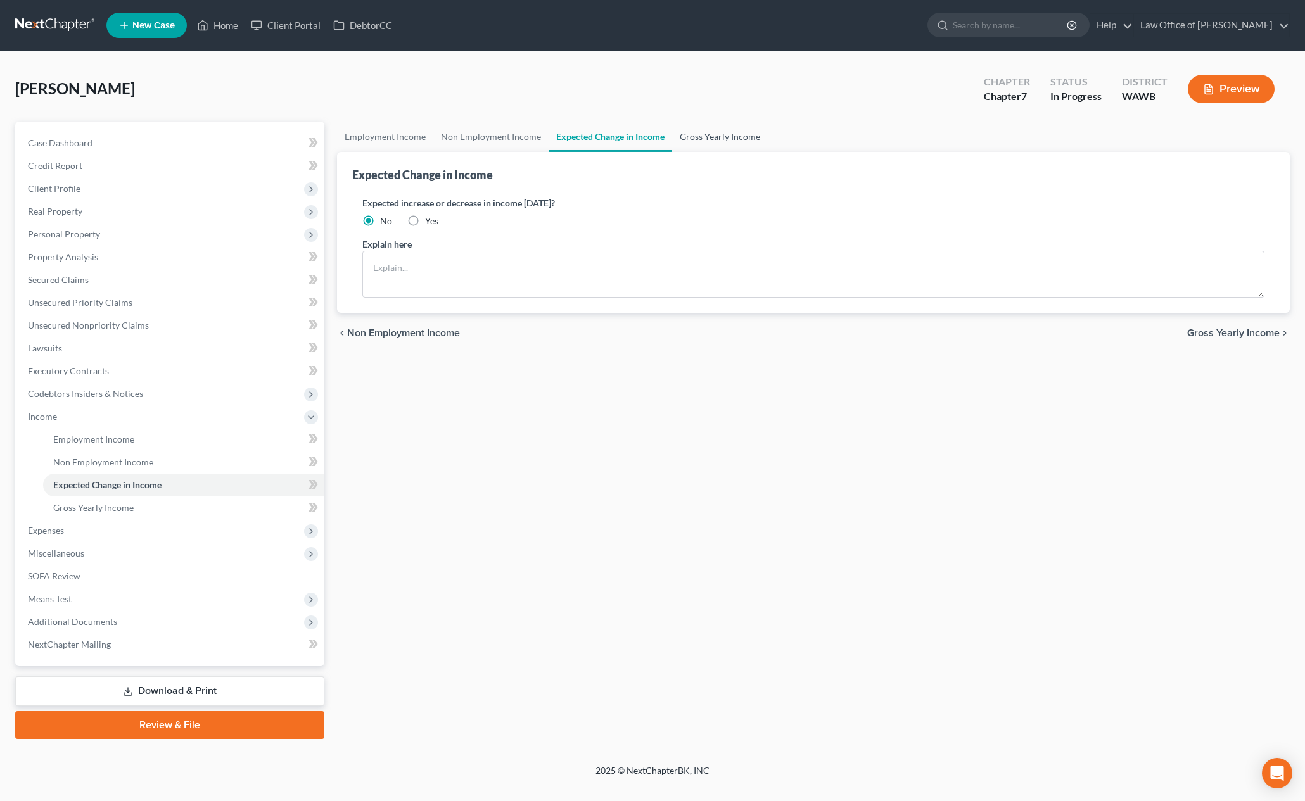
click at [694, 136] on link "Gross Yearly Income" at bounding box center [720, 137] width 96 height 30
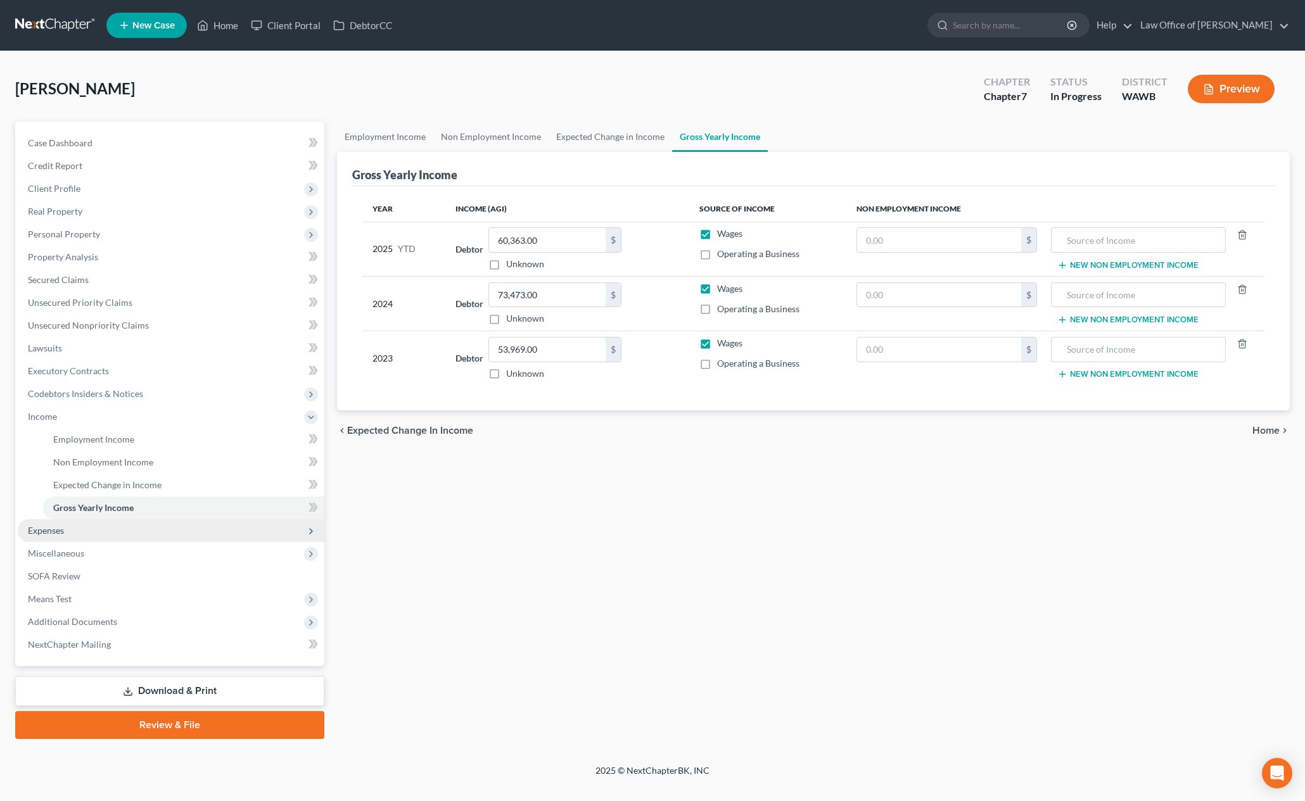
click at [170, 531] on span "Expenses" at bounding box center [171, 531] width 307 height 23
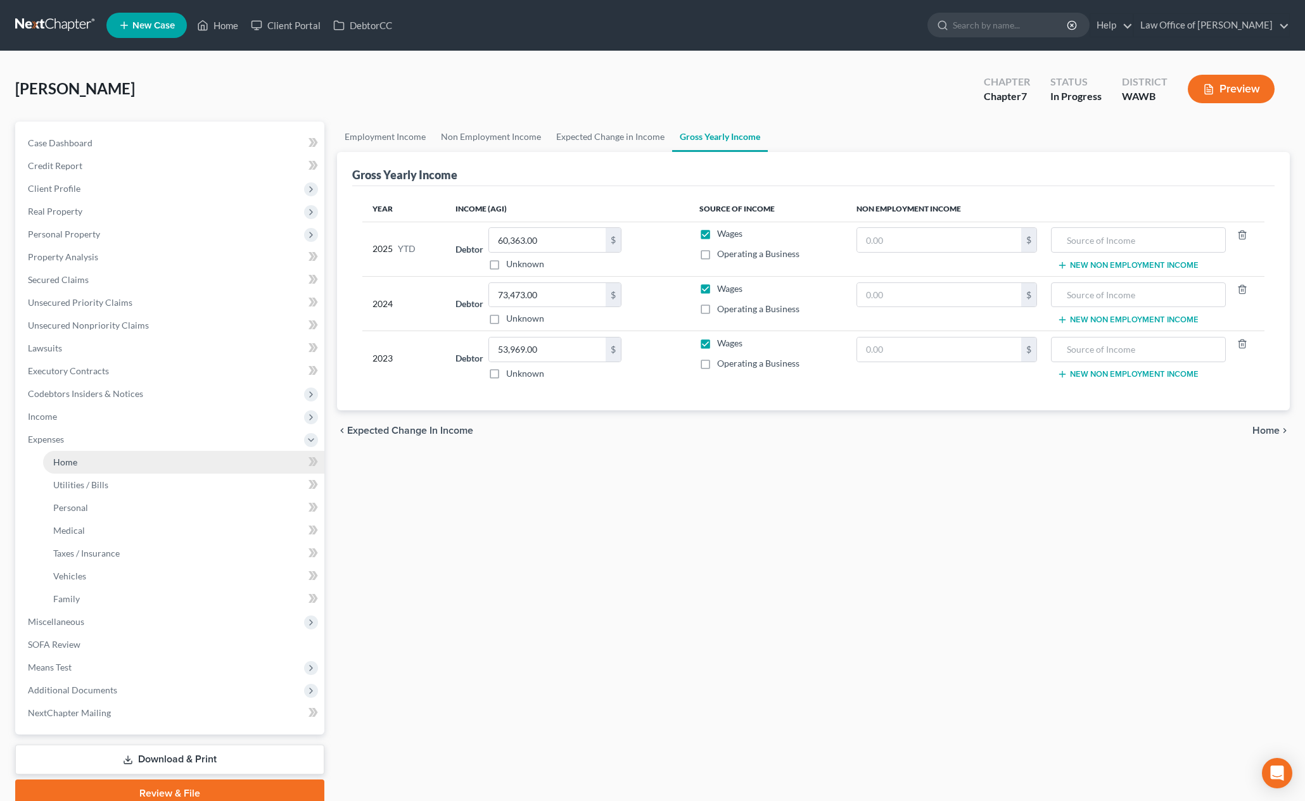
click at [156, 466] on link "Home" at bounding box center [183, 462] width 281 height 23
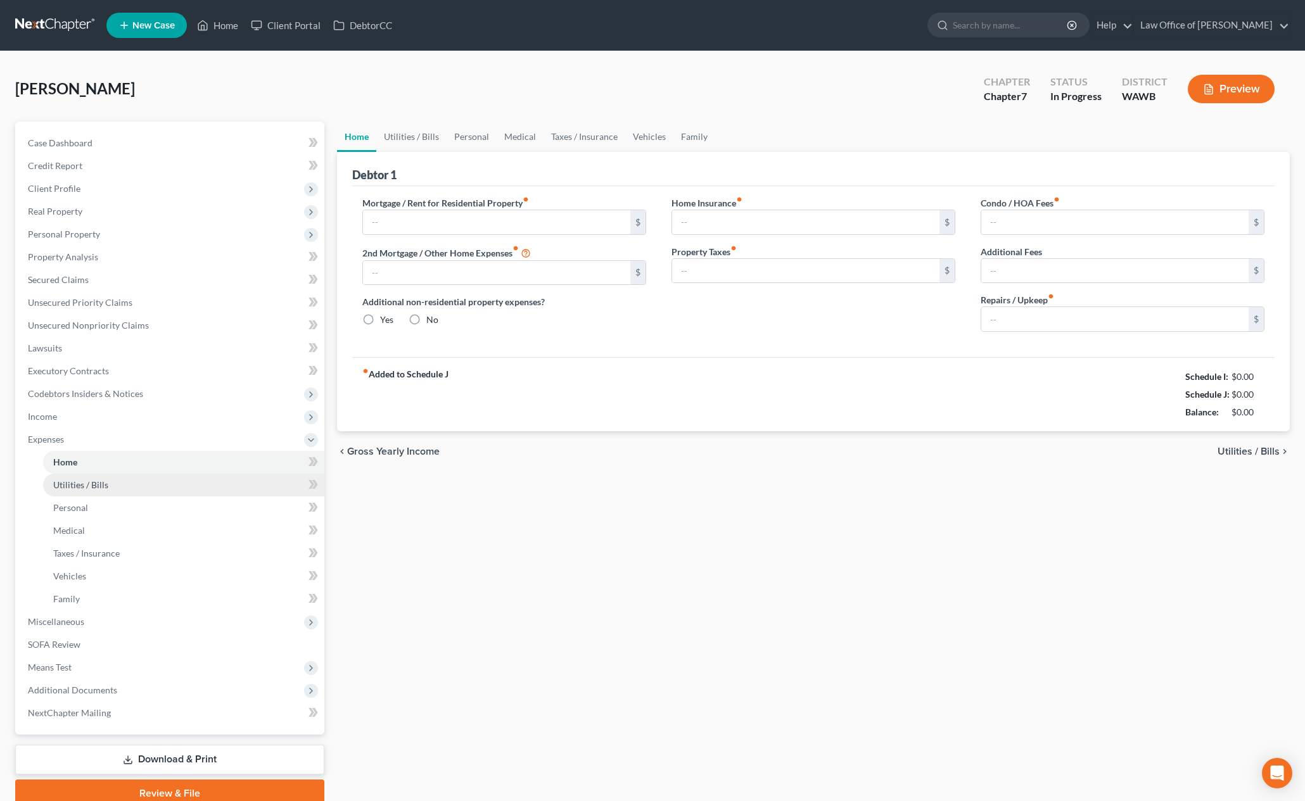
type input "1,000.00"
type input "0.00"
radio input "true"
type input "0.00"
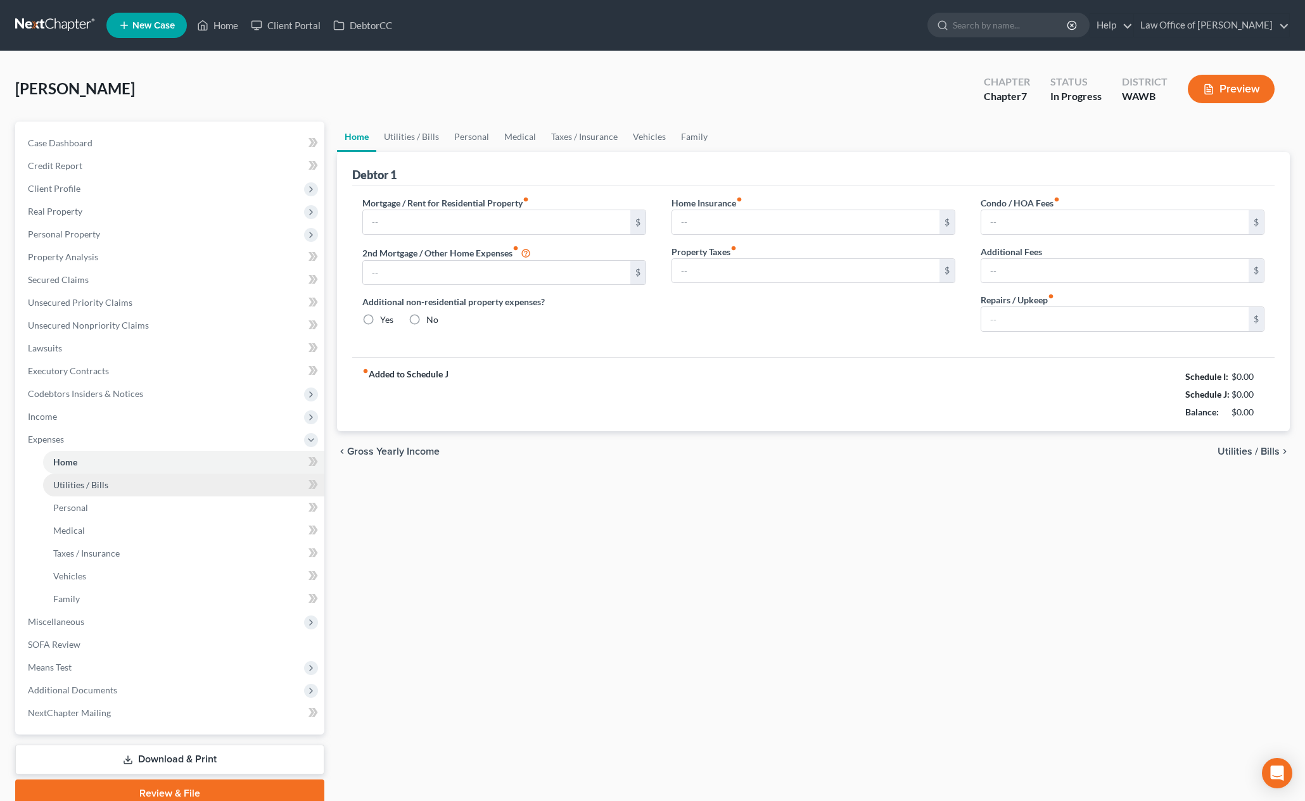
type input "0.00"
click at [419, 223] on input "1,000.00" at bounding box center [496, 222] width 267 height 24
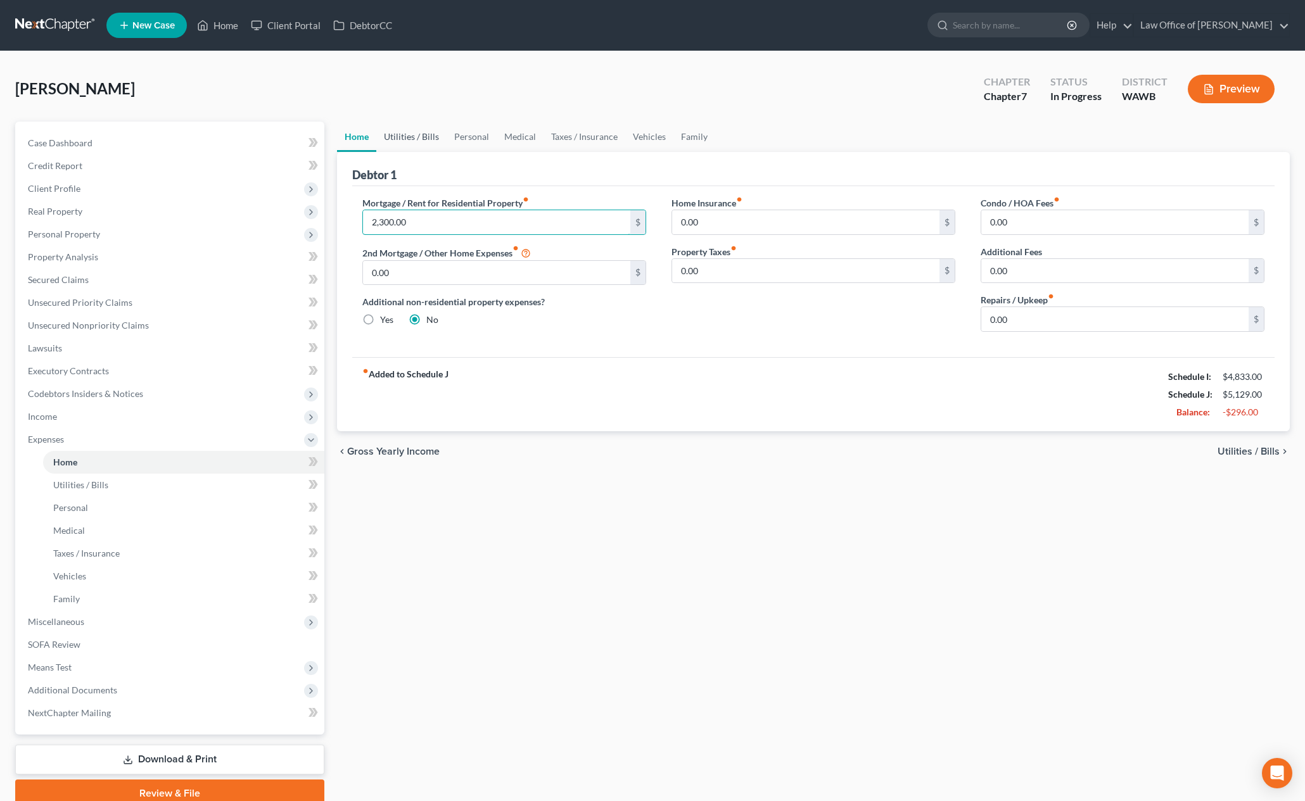
type input "2,300.00"
click at [419, 131] on link "Utilities / Bills" at bounding box center [411, 137] width 70 height 30
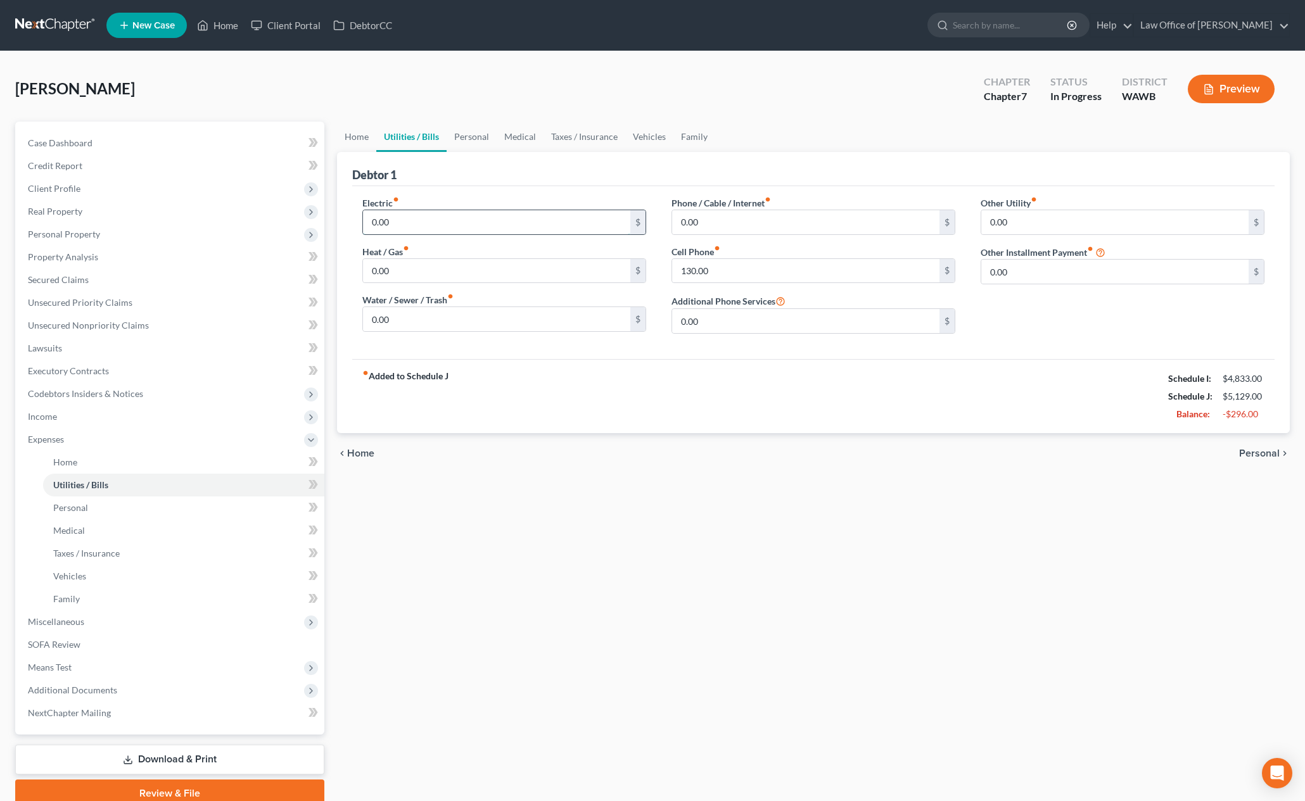
click at [408, 222] on input "0.00" at bounding box center [496, 222] width 267 height 24
click at [691, 134] on link "Family" at bounding box center [694, 137] width 42 height 30
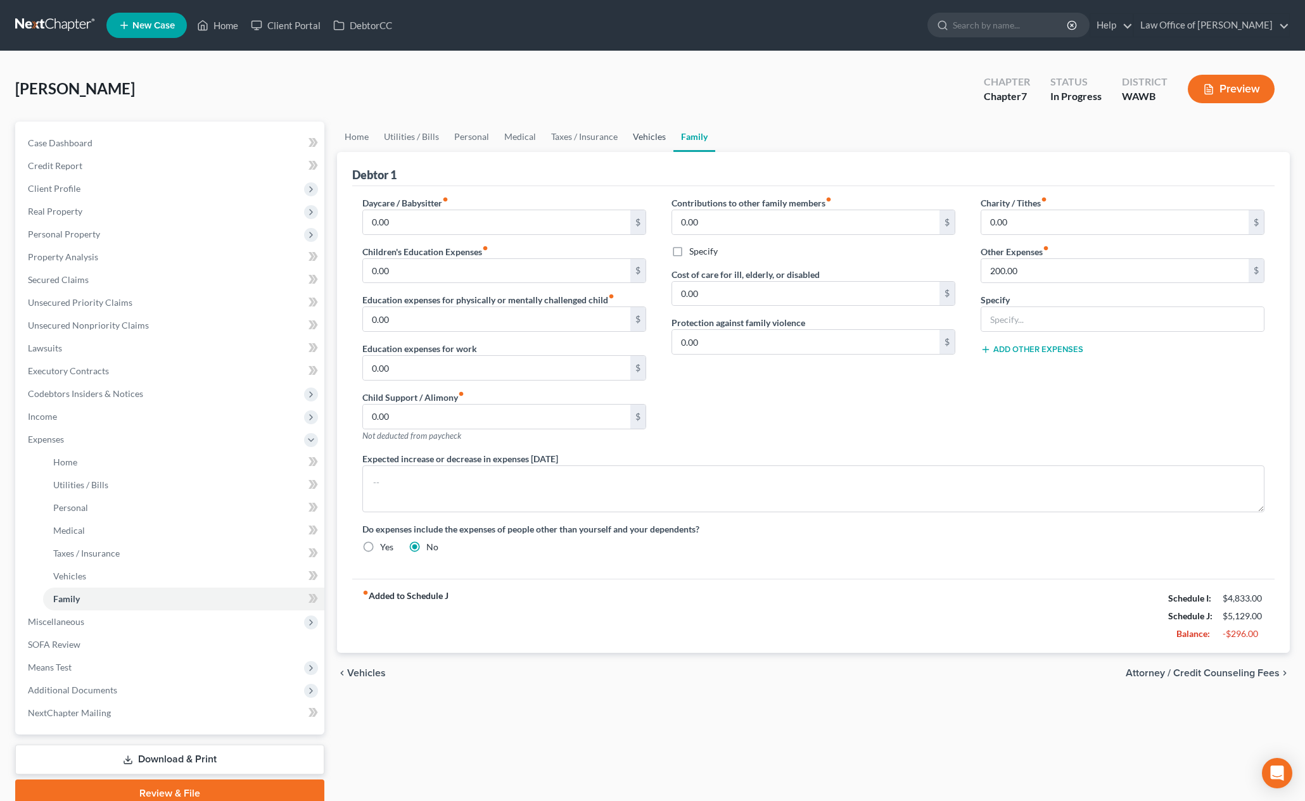
click at [662, 137] on link "Vehicles" at bounding box center [649, 137] width 48 height 30
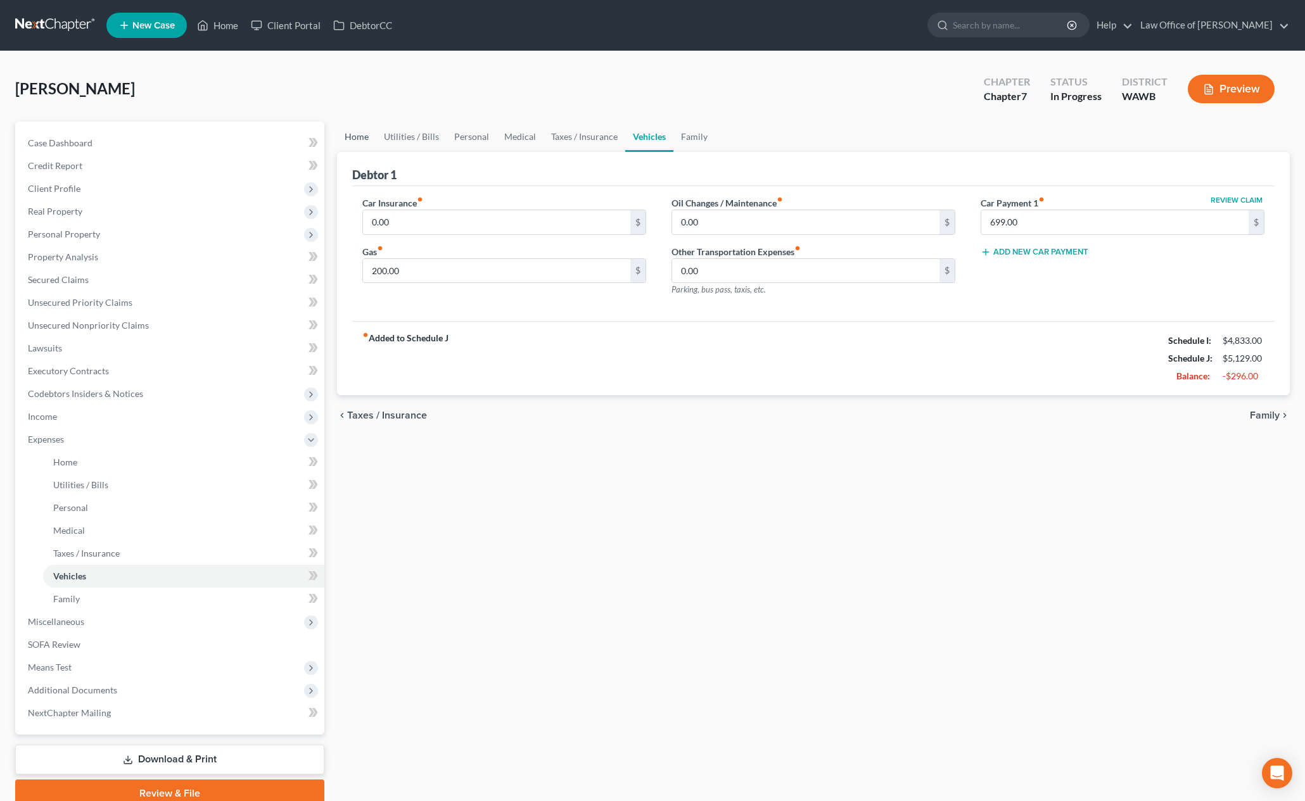
click at [367, 140] on link "Home" at bounding box center [356, 137] width 39 height 30
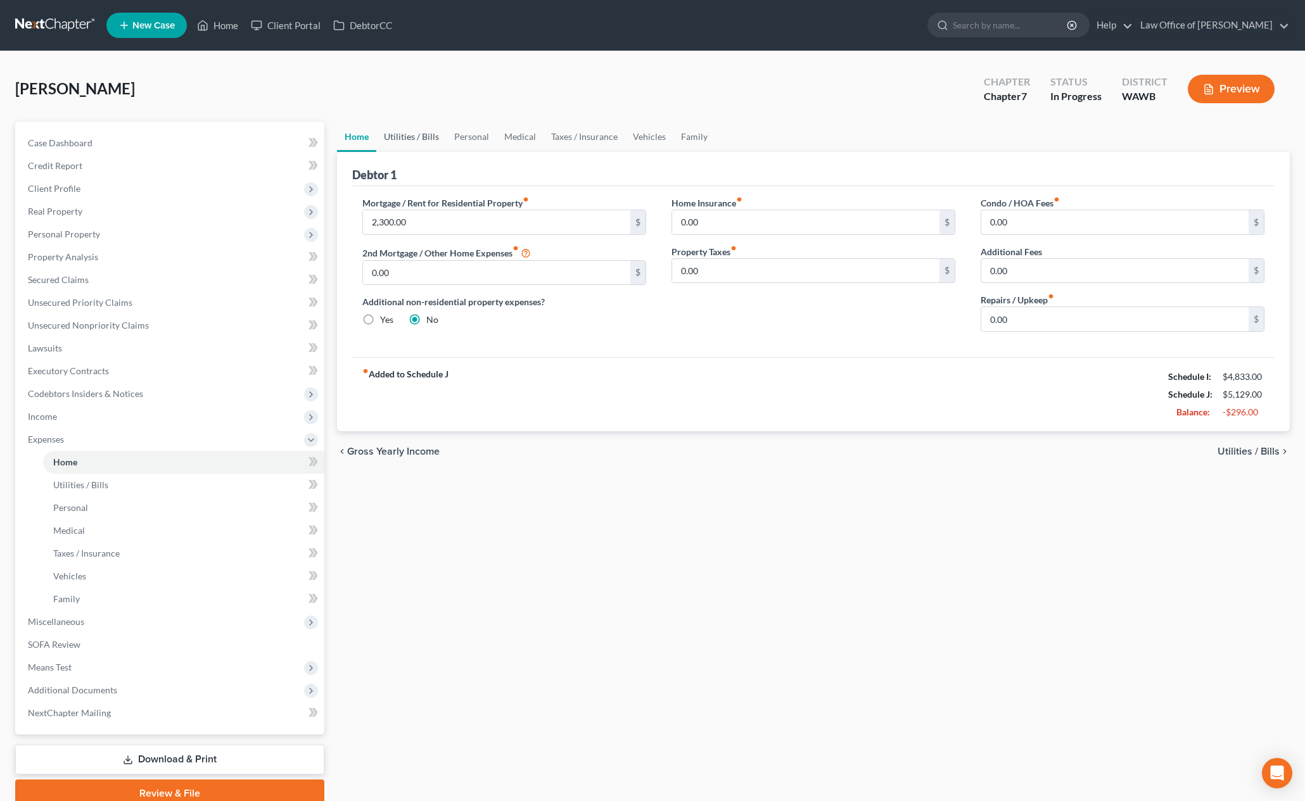
click at [393, 139] on link "Utilities / Bills" at bounding box center [411, 137] width 70 height 30
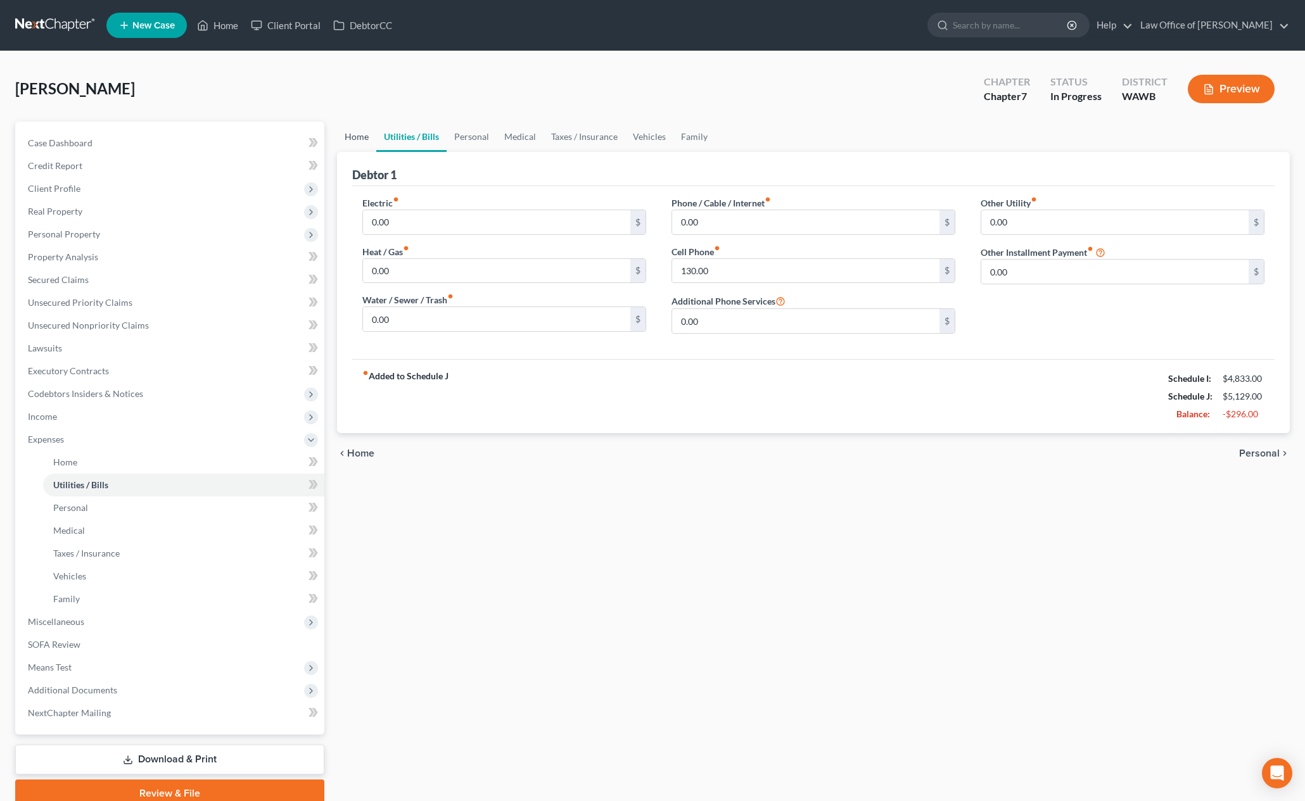
click at [364, 137] on link "Home" at bounding box center [356, 137] width 39 height 30
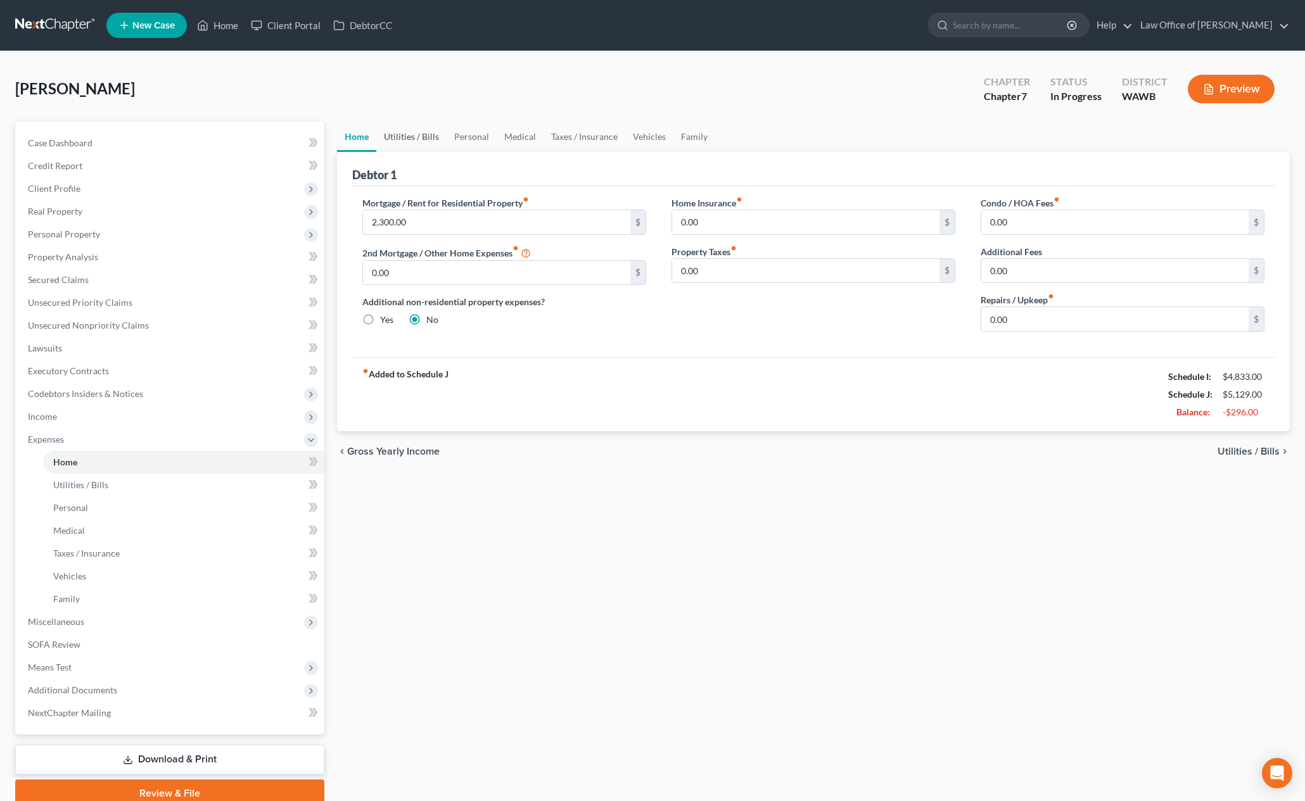
click at [417, 134] on link "Utilities / Bills" at bounding box center [411, 137] width 70 height 30
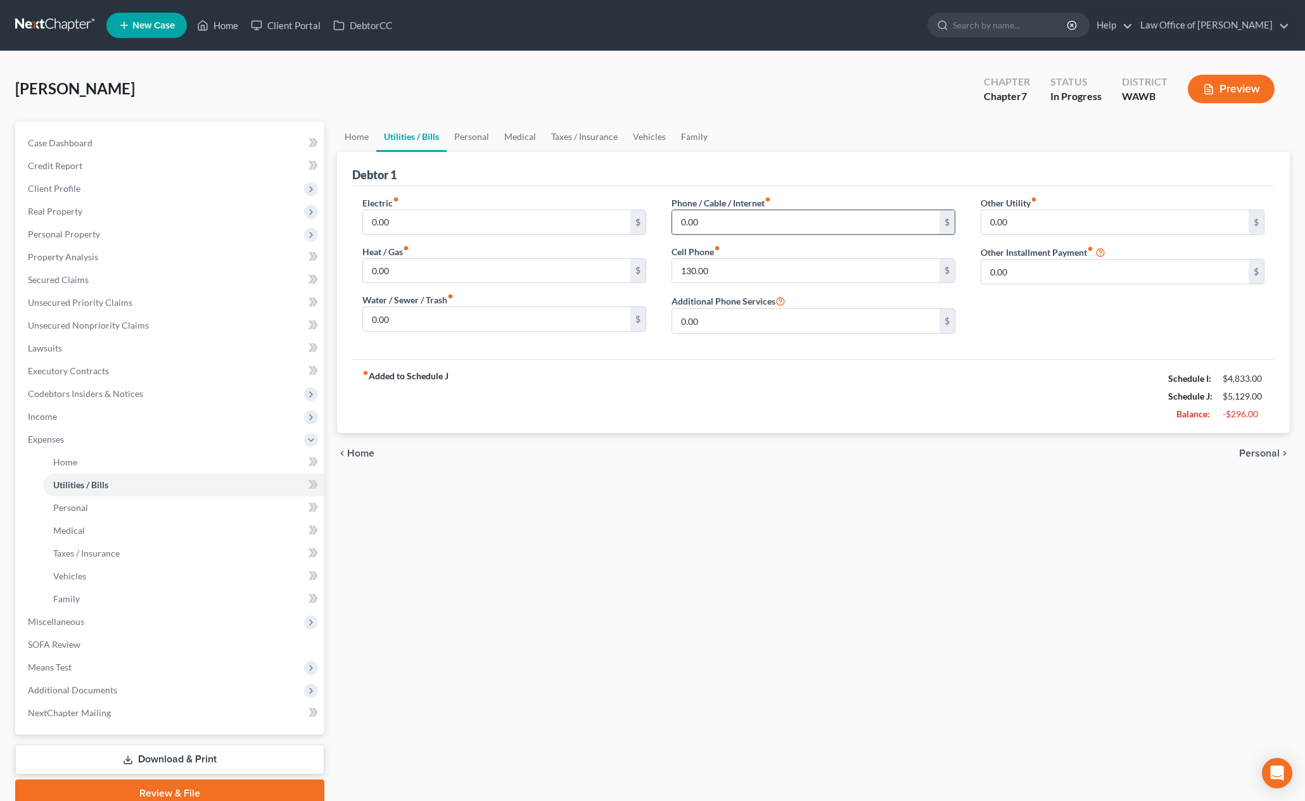
click at [716, 224] on input "0.00" at bounding box center [805, 222] width 267 height 24
click at [715, 272] on input "130.00" at bounding box center [805, 271] width 267 height 24
type input "145"
click at [472, 140] on link "Personal" at bounding box center [472, 137] width 50 height 30
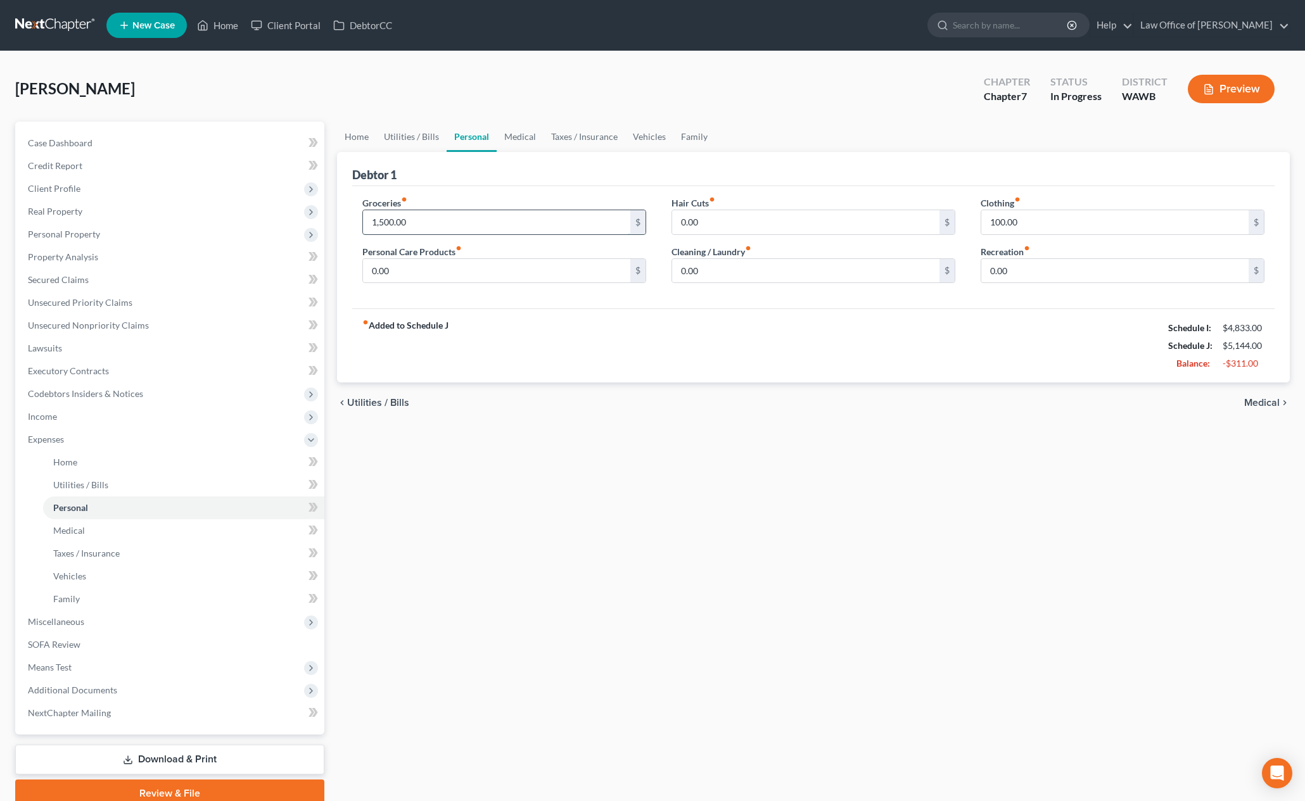
click at [456, 227] on input "1,500.00" at bounding box center [496, 222] width 267 height 24
type input "600"
type input "50"
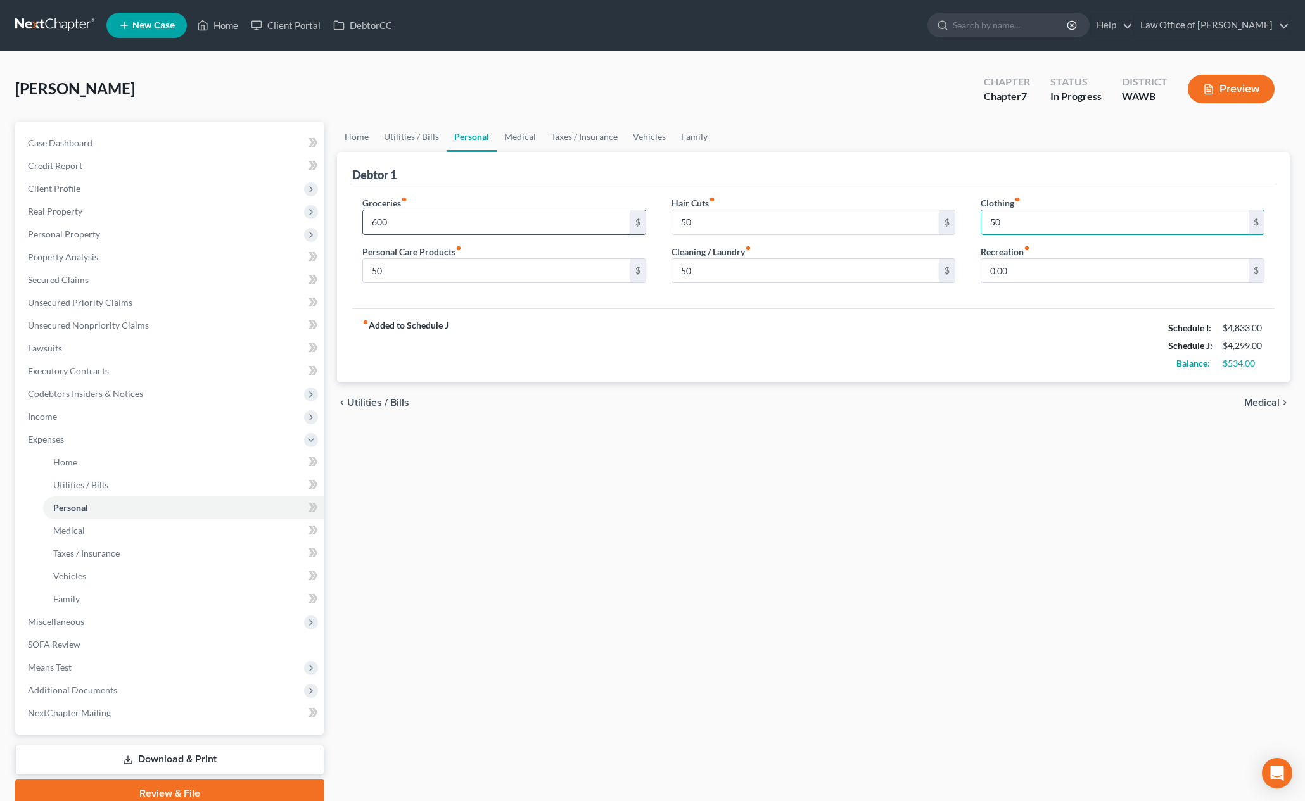
type input "50"
click at [516, 133] on link "Medical" at bounding box center [520, 137] width 47 height 30
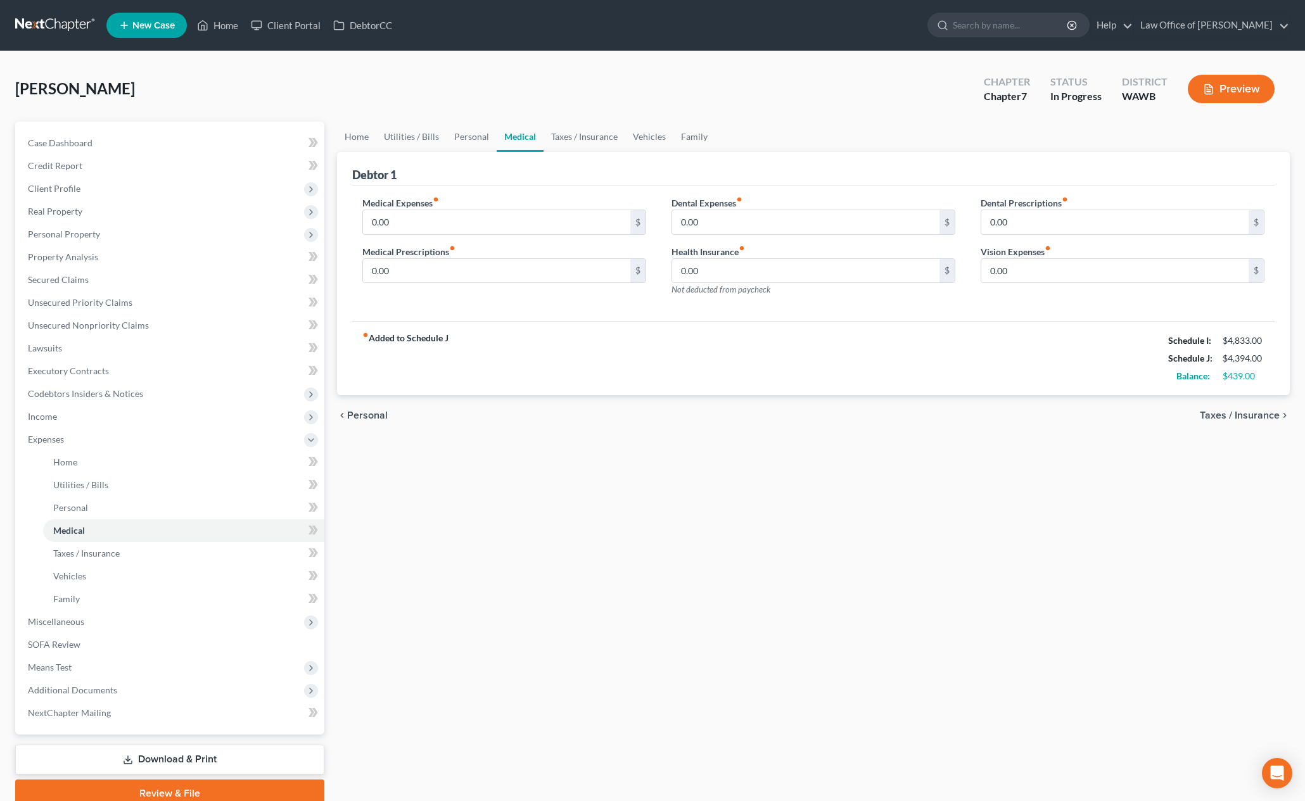
click at [474, 207] on div "Medical Expenses fiber_manual_record 0.00 $" at bounding box center [504, 215] width 284 height 39
click at [474, 219] on input "0.00" at bounding box center [496, 222] width 267 height 24
type input "200.00"
click at [601, 139] on link "Taxes / Insurance" at bounding box center [585, 137] width 82 height 30
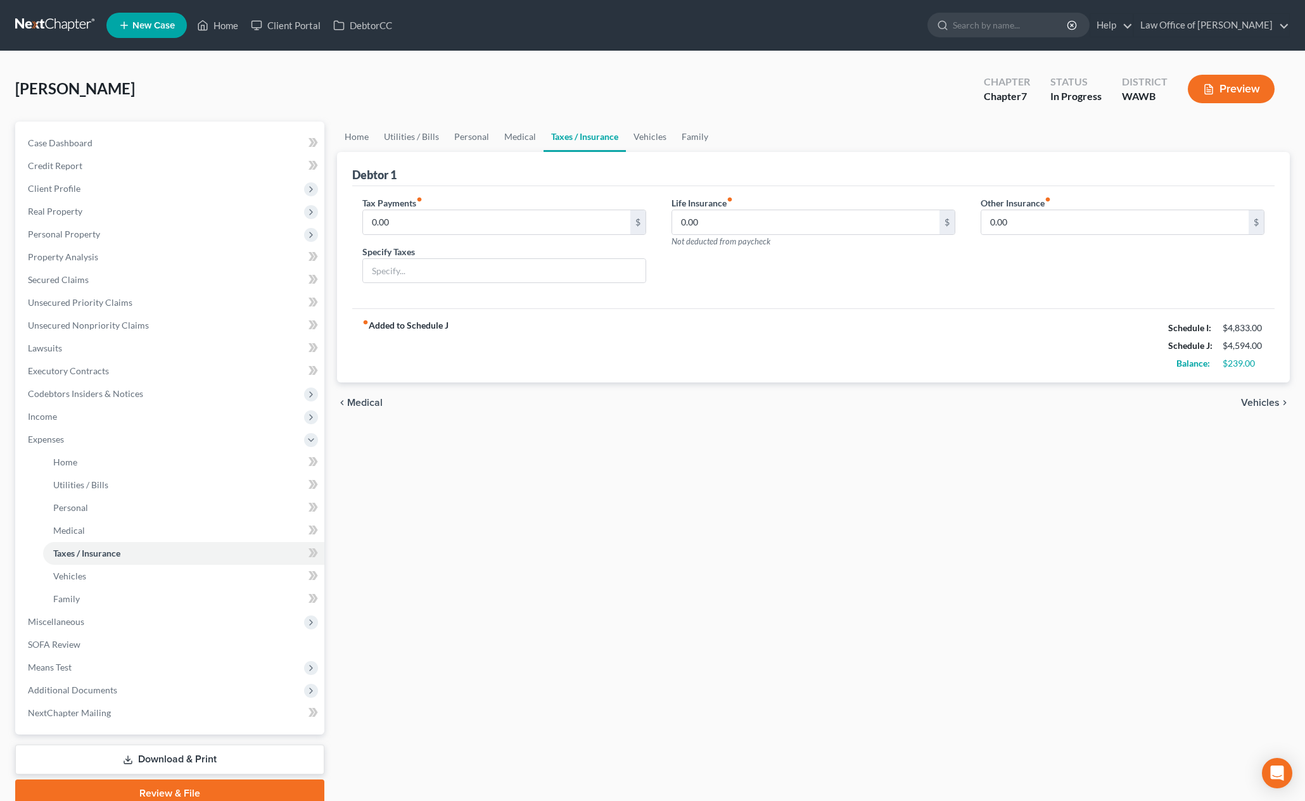
click at [621, 143] on link "Taxes / Insurance" at bounding box center [585, 137] width 82 height 30
click at [649, 136] on link "Vehicles" at bounding box center [650, 137] width 48 height 30
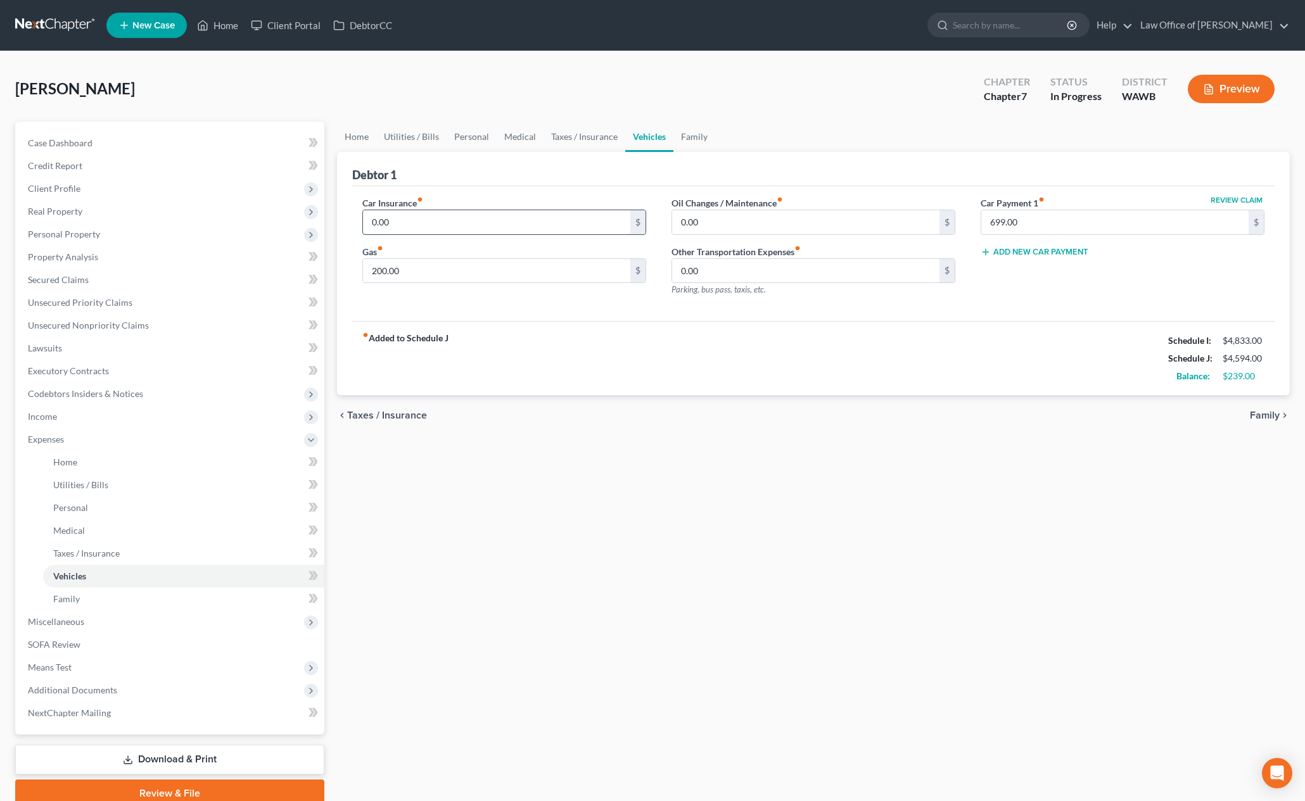
click at [484, 214] on input "0.00" at bounding box center [496, 222] width 267 height 24
drag, startPoint x: 481, startPoint y: 229, endPoint x: 345, endPoint y: 197, distance: 139.2
click at [359, 202] on div "Car Insurance fiber_manual_record 0.00 $ Gas fiber_manual_record 200.00 $" at bounding box center [504, 251] width 309 height 110
type input "200.00"
click at [684, 133] on link "Family" at bounding box center [694, 137] width 42 height 30
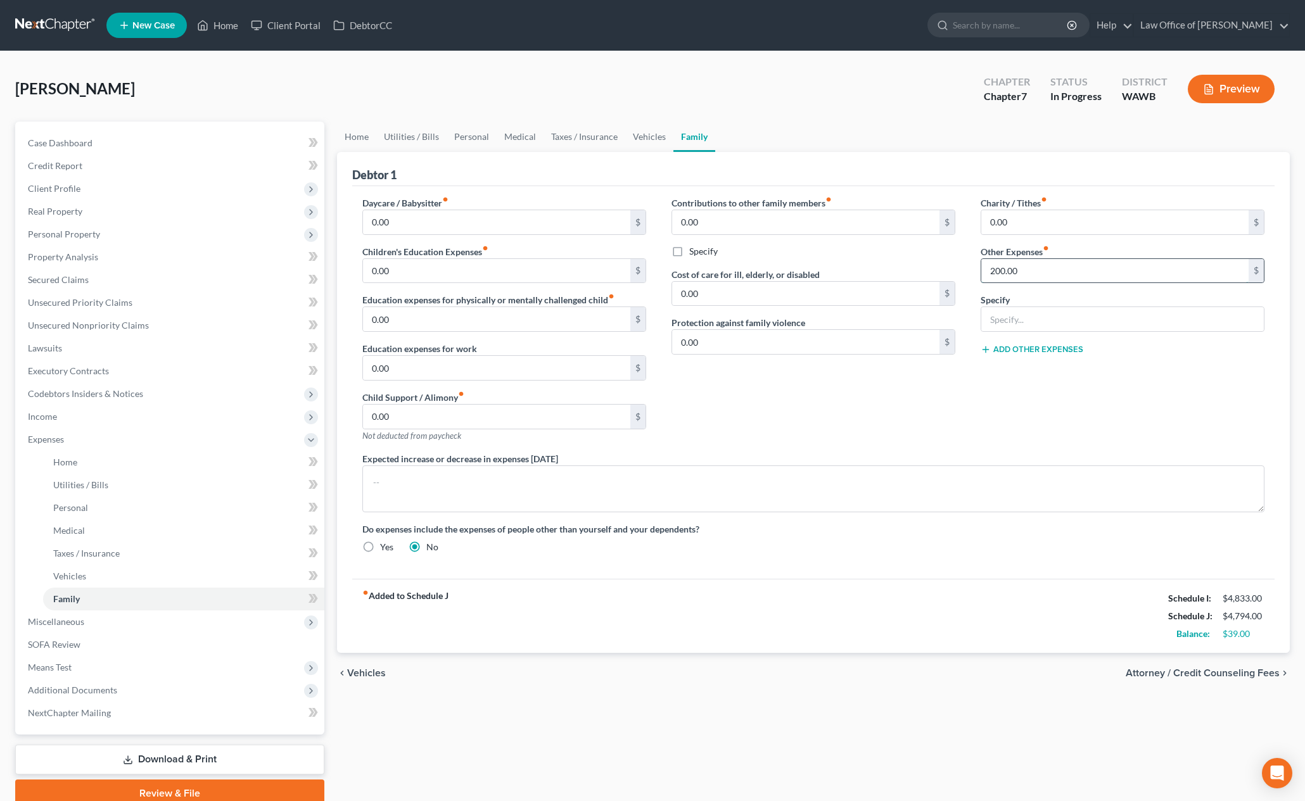
click at [1038, 278] on input "200.00" at bounding box center [1114, 271] width 267 height 24
click at [647, 142] on link "Vehicles" at bounding box center [649, 137] width 48 height 30
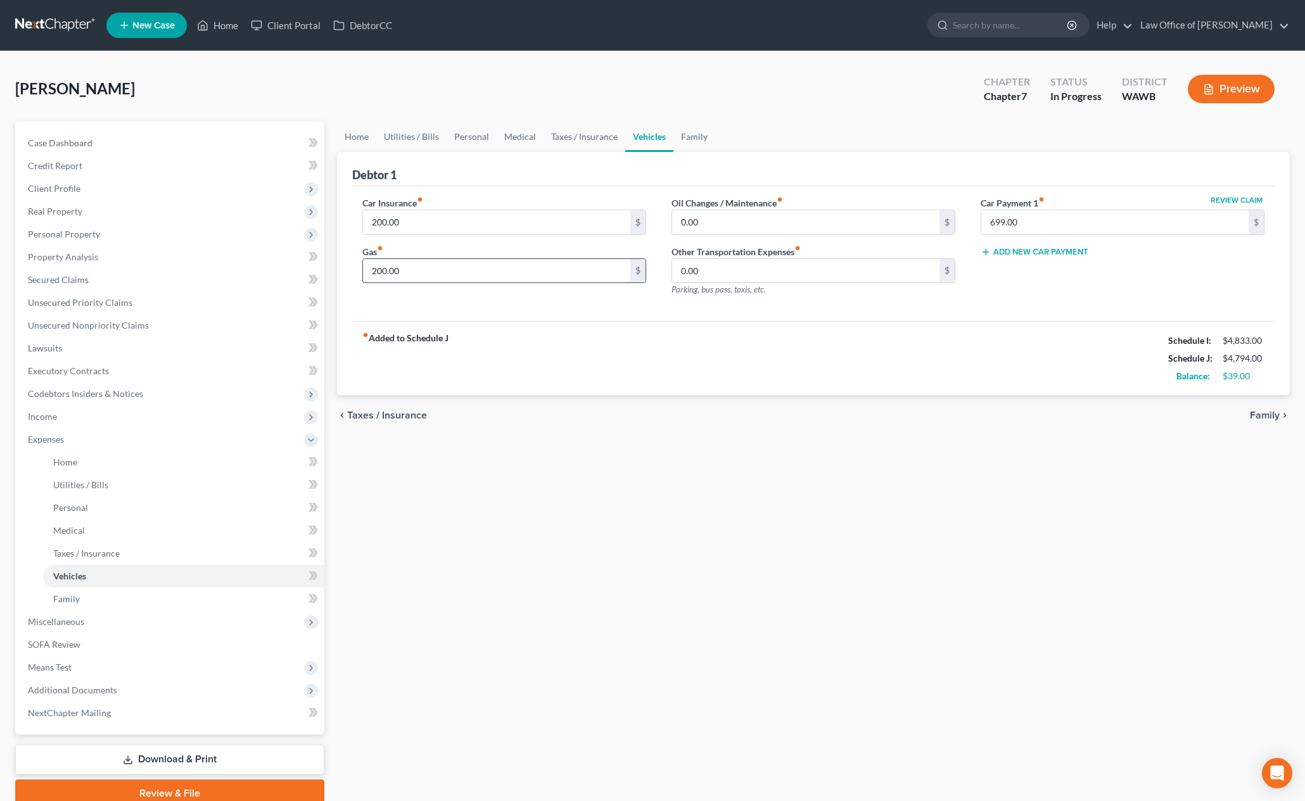
click at [489, 267] on input "200.00" at bounding box center [496, 271] width 267 height 24
type input "150.00"
click at [686, 136] on link "Family" at bounding box center [694, 137] width 42 height 30
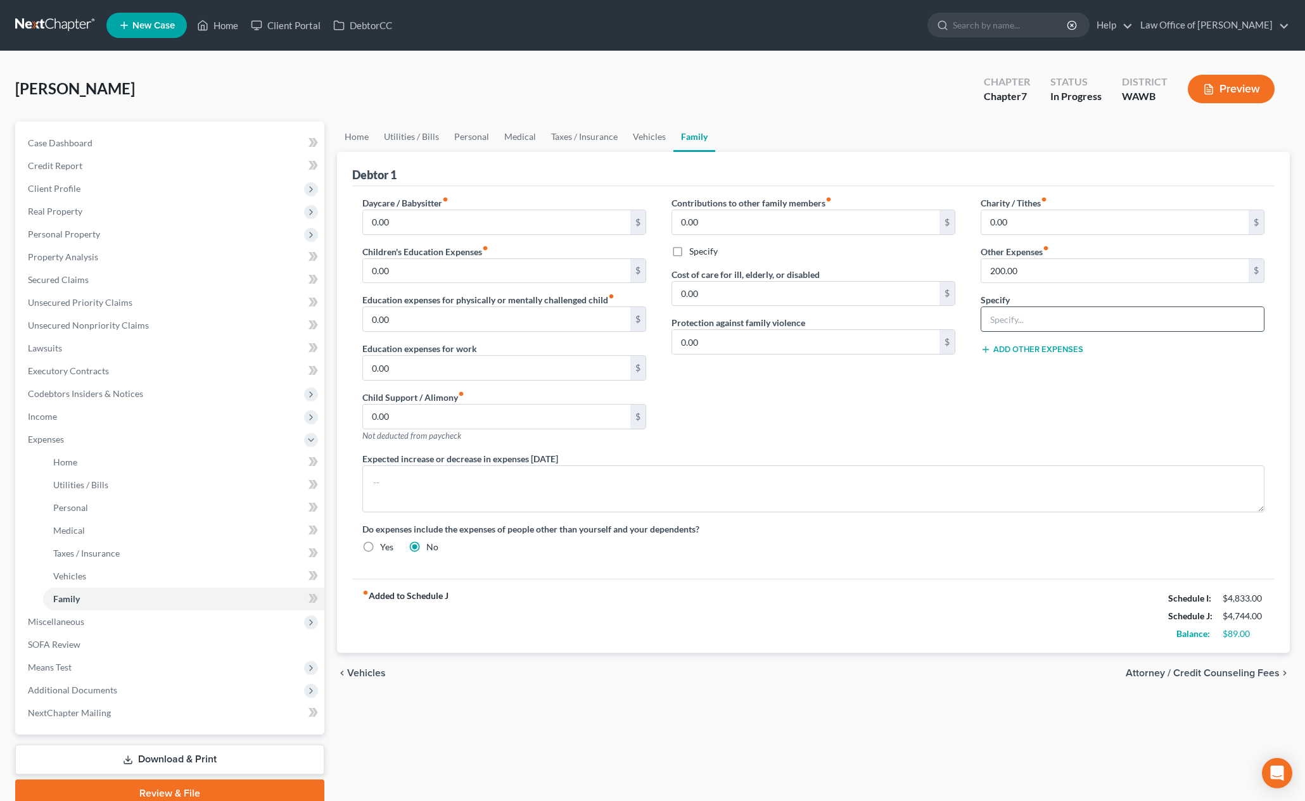
click at [1053, 323] on input "text" at bounding box center [1122, 319] width 283 height 24
type input "Pet Care"
click at [930, 423] on div "Contributions to other family members fiber_manual_record 0.00 $ Specify Cost o…" at bounding box center [813, 324] width 309 height 256
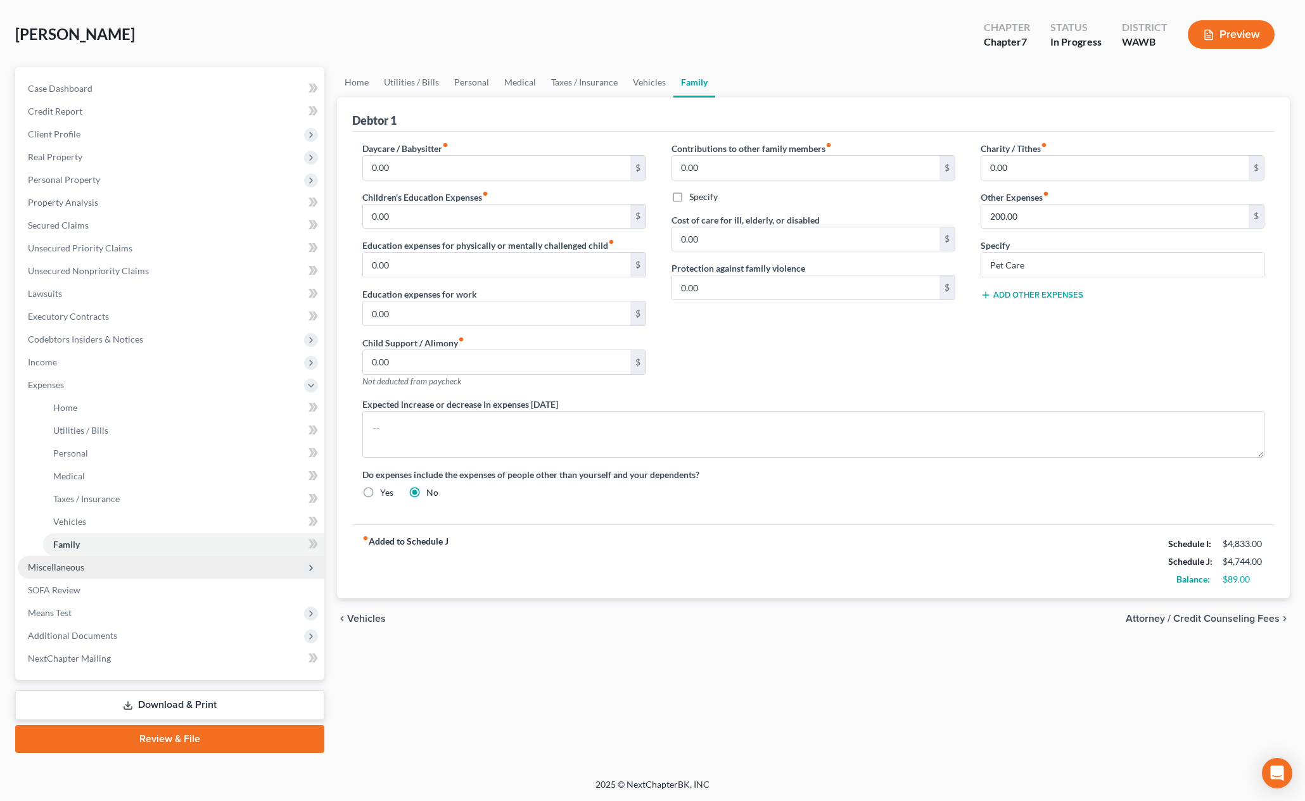
click at [212, 568] on span "Miscellaneous" at bounding box center [171, 567] width 307 height 23
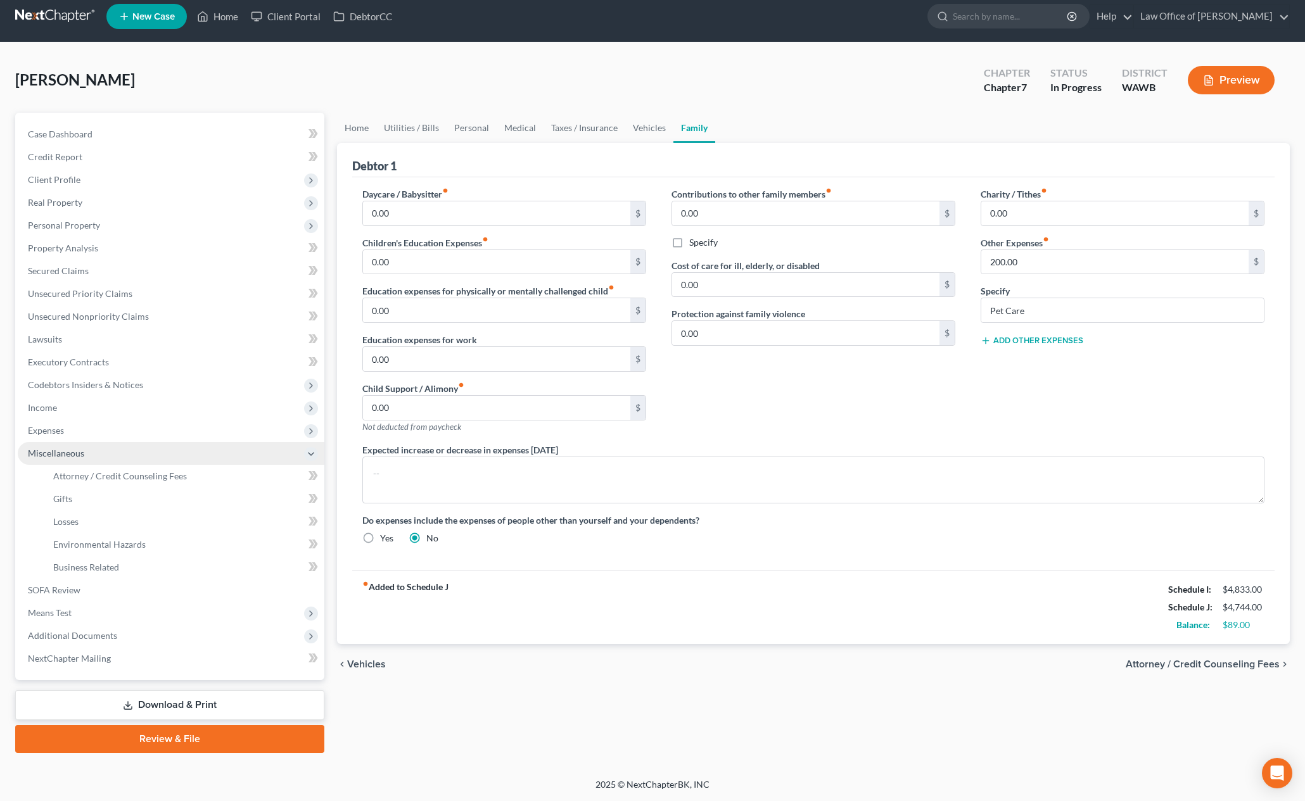
scroll to position [9, 0]
click at [183, 478] on span "Attorney / Credit Counseling Fees" at bounding box center [120, 476] width 134 height 11
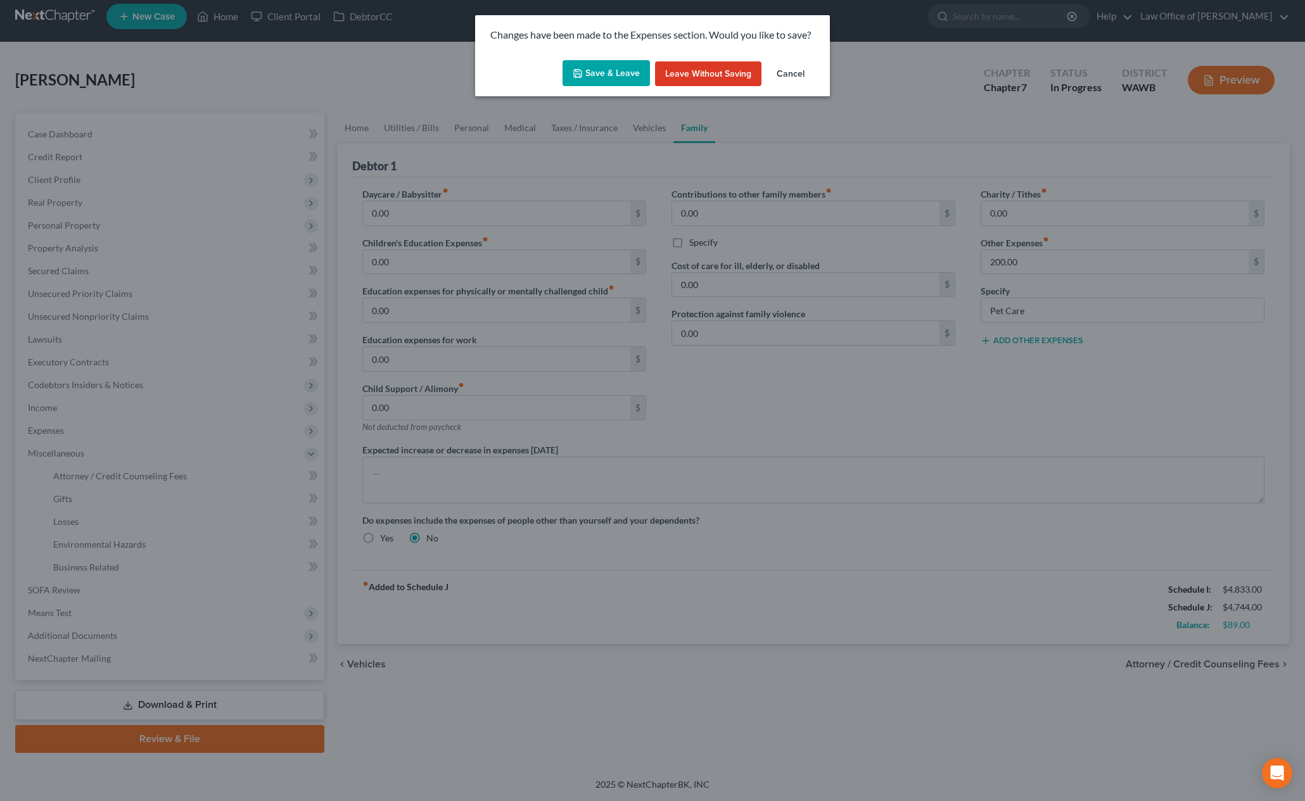
click at [601, 66] on button "Save & Leave" at bounding box center [606, 73] width 87 height 27
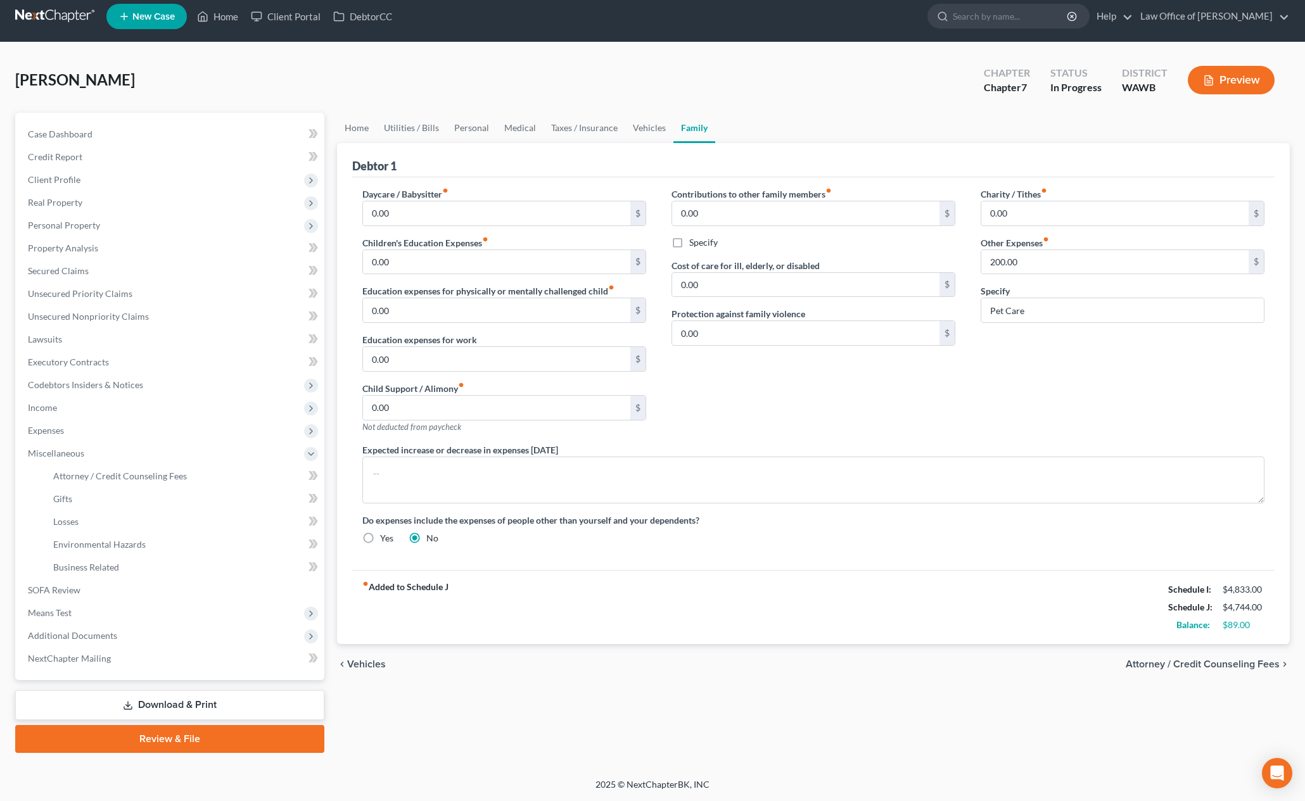
select select "0"
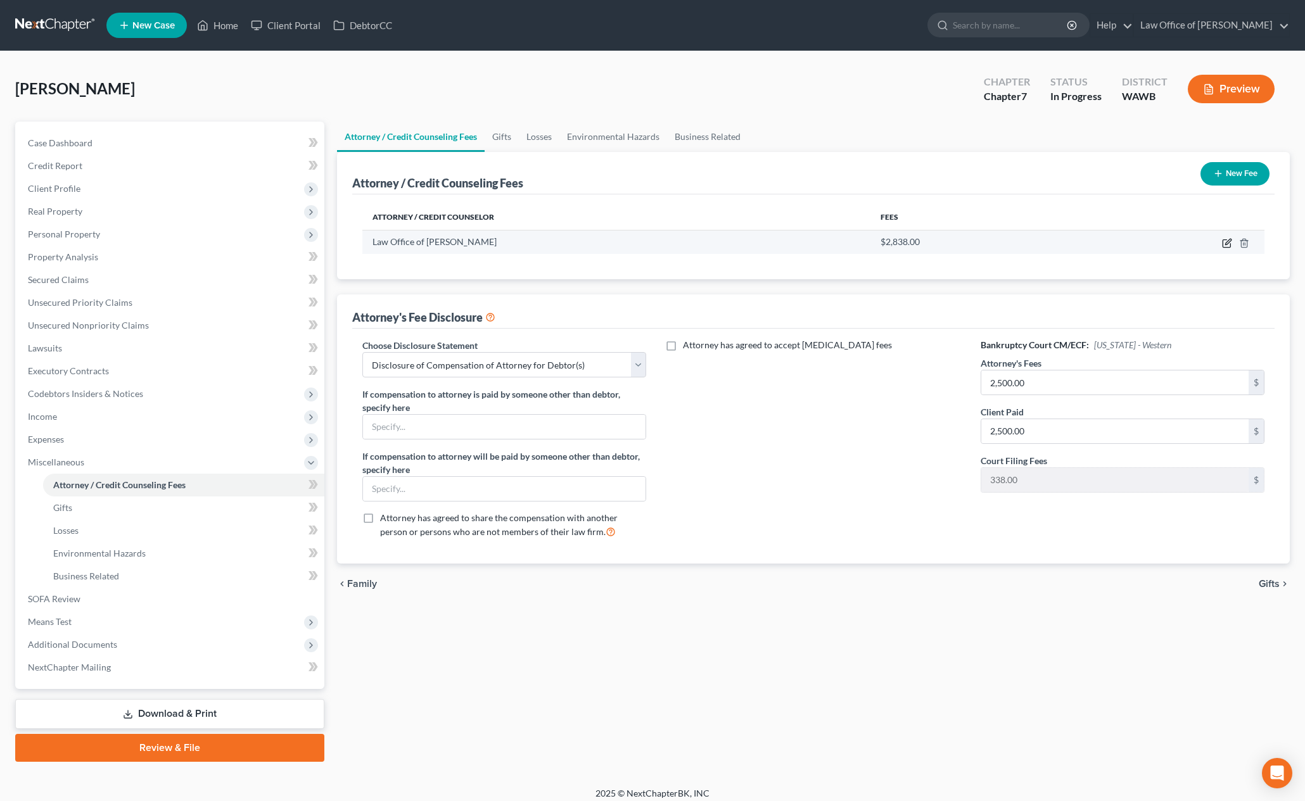
click at [1228, 243] on icon "button" at bounding box center [1228, 242] width 6 height 6
select select "50"
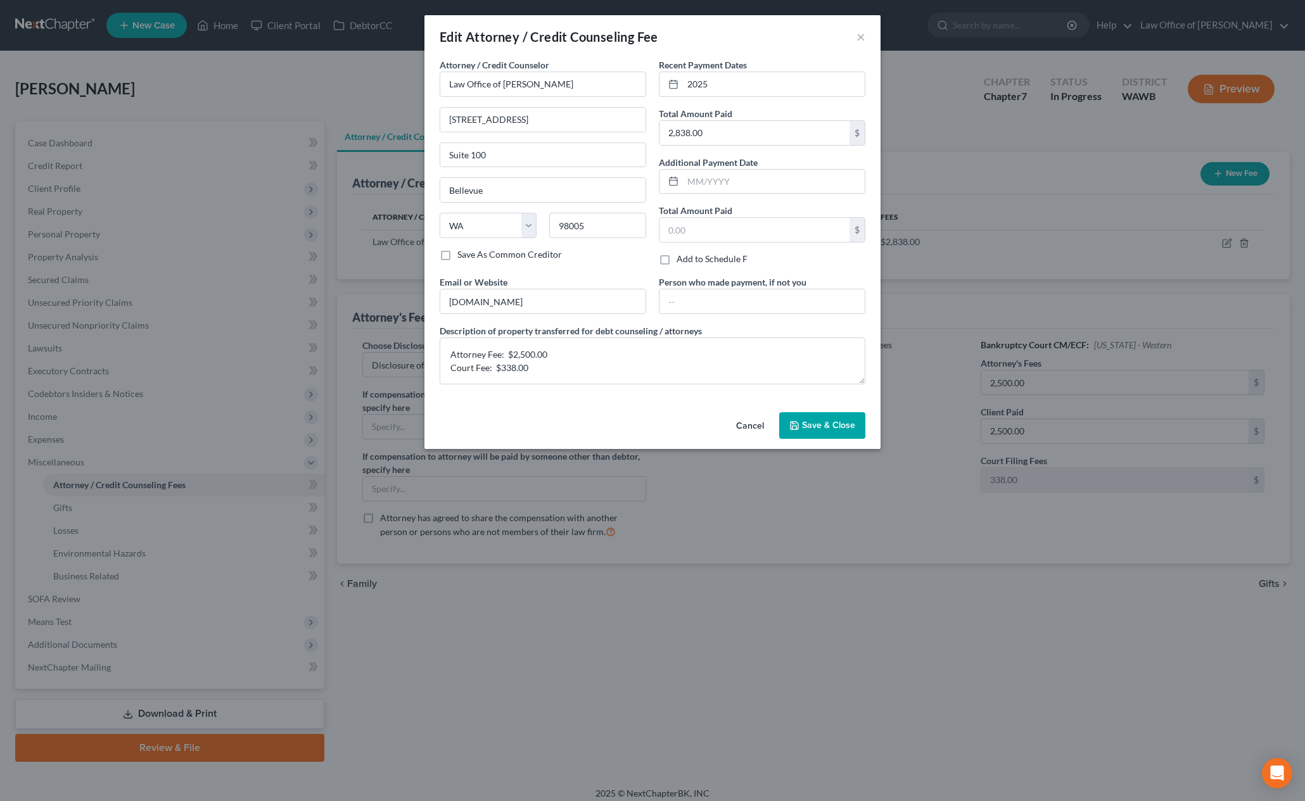
click at [829, 435] on button "Save & Close" at bounding box center [822, 425] width 86 height 27
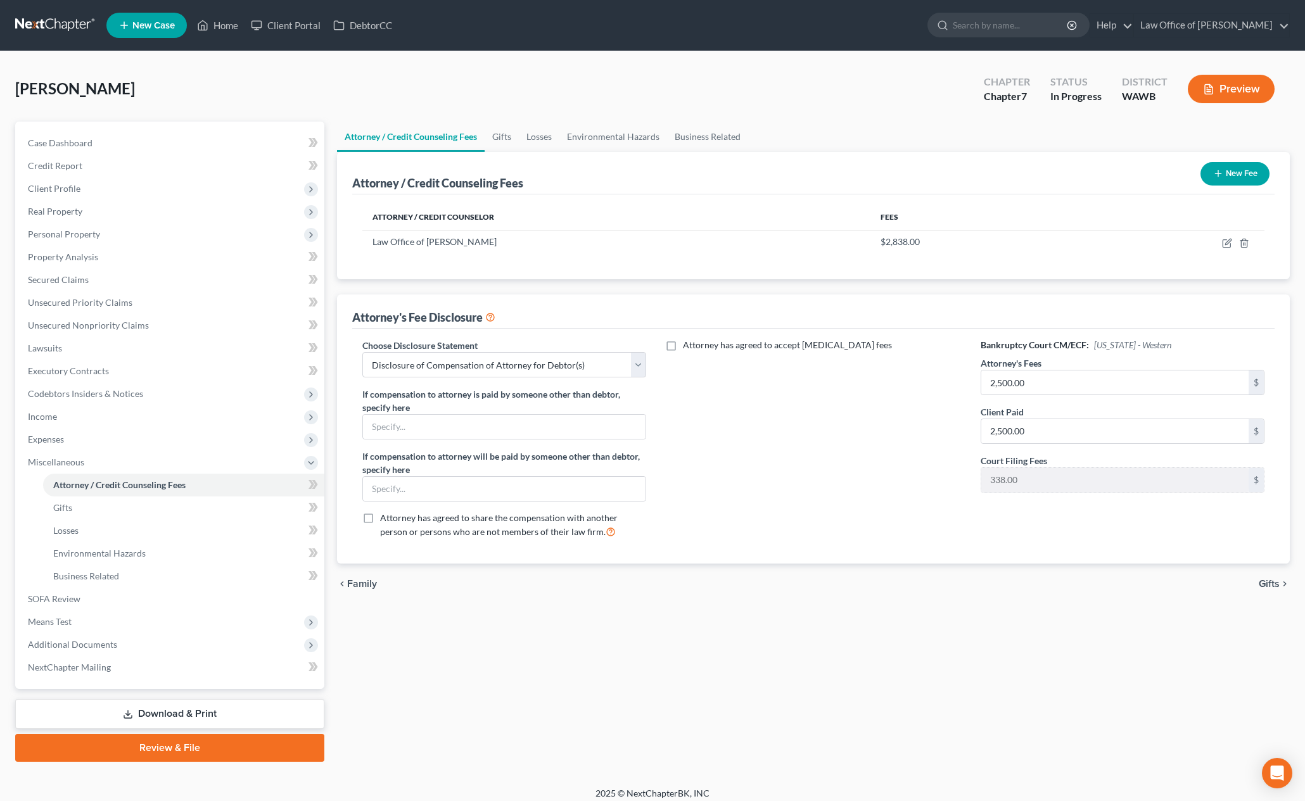
click at [493, 153] on div "Attorney / Credit Counseling Fees New Fee" at bounding box center [813, 173] width 922 height 42
click at [502, 144] on link "Gifts" at bounding box center [502, 137] width 34 height 30
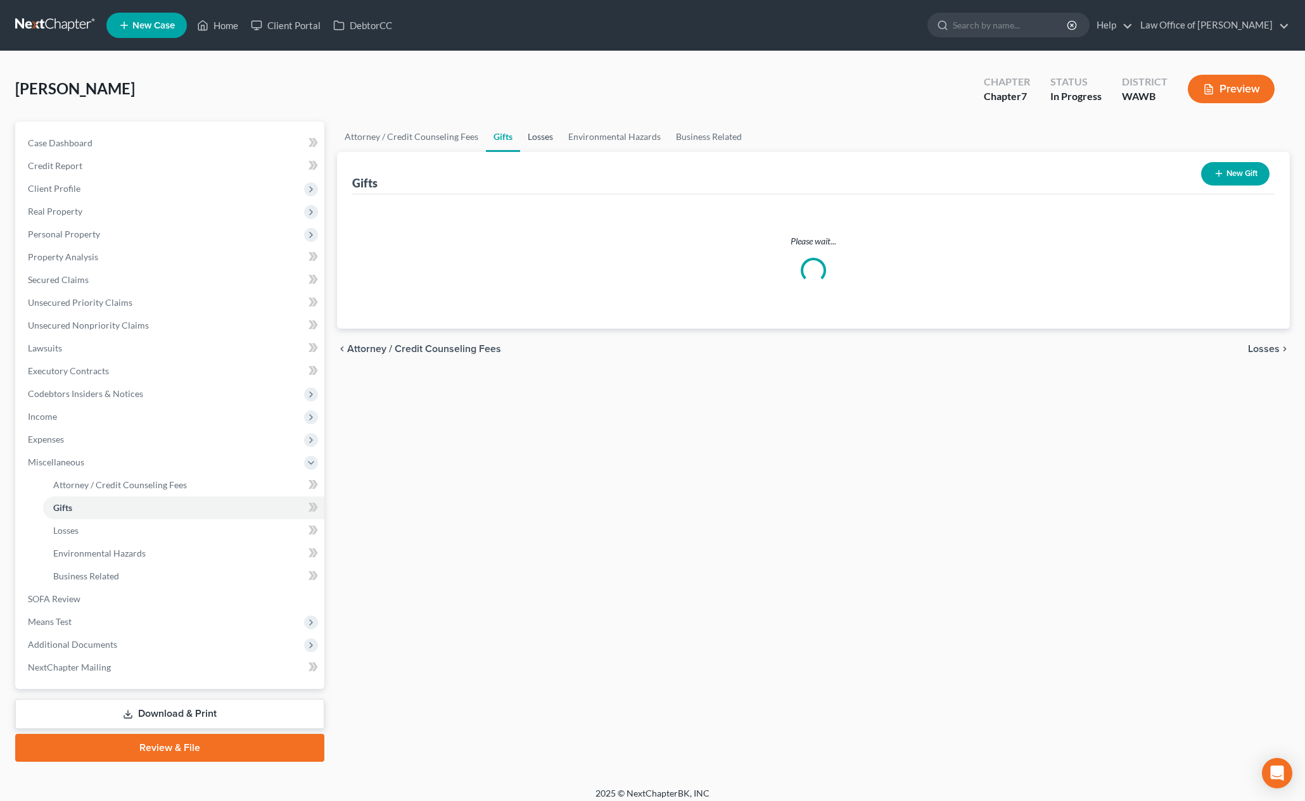
click at [532, 143] on link "Losses" at bounding box center [540, 137] width 41 height 30
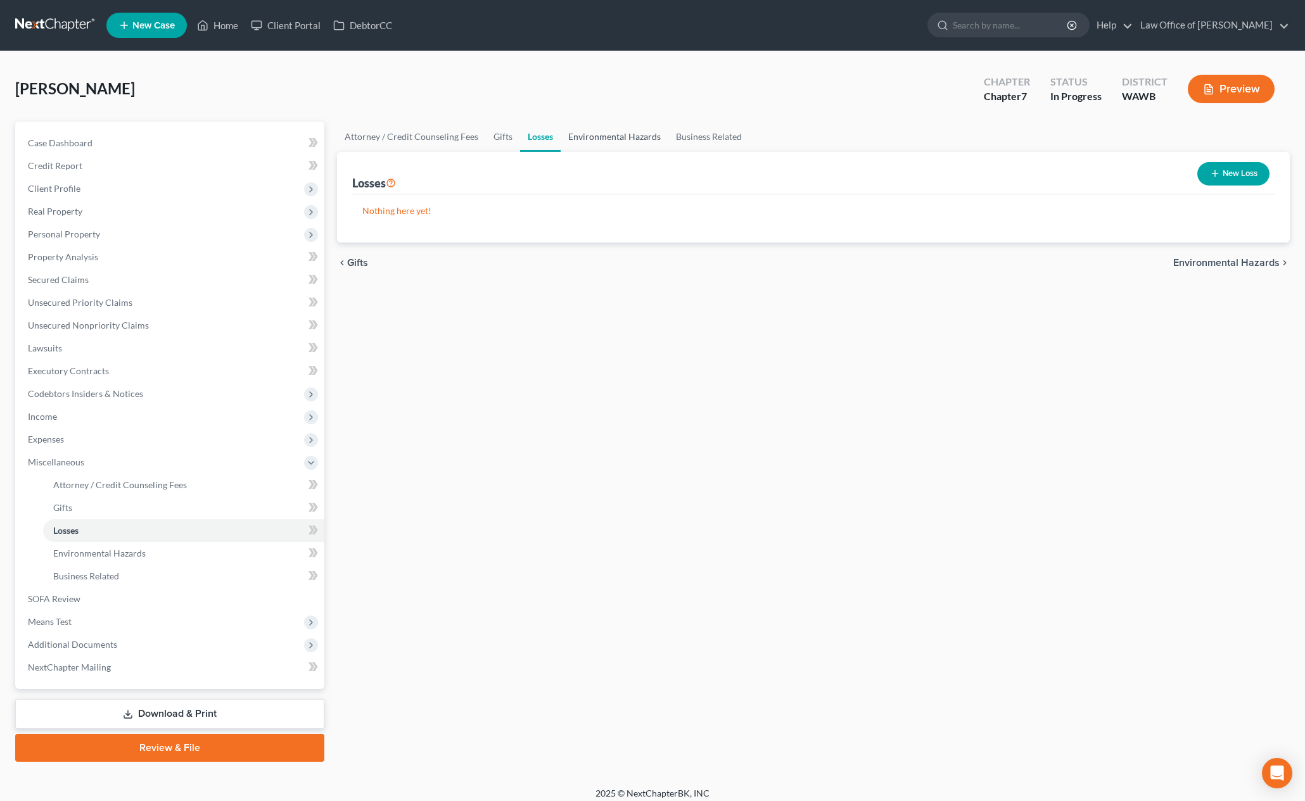
click at [590, 146] on link "Environmental Hazards" at bounding box center [615, 137] width 108 height 30
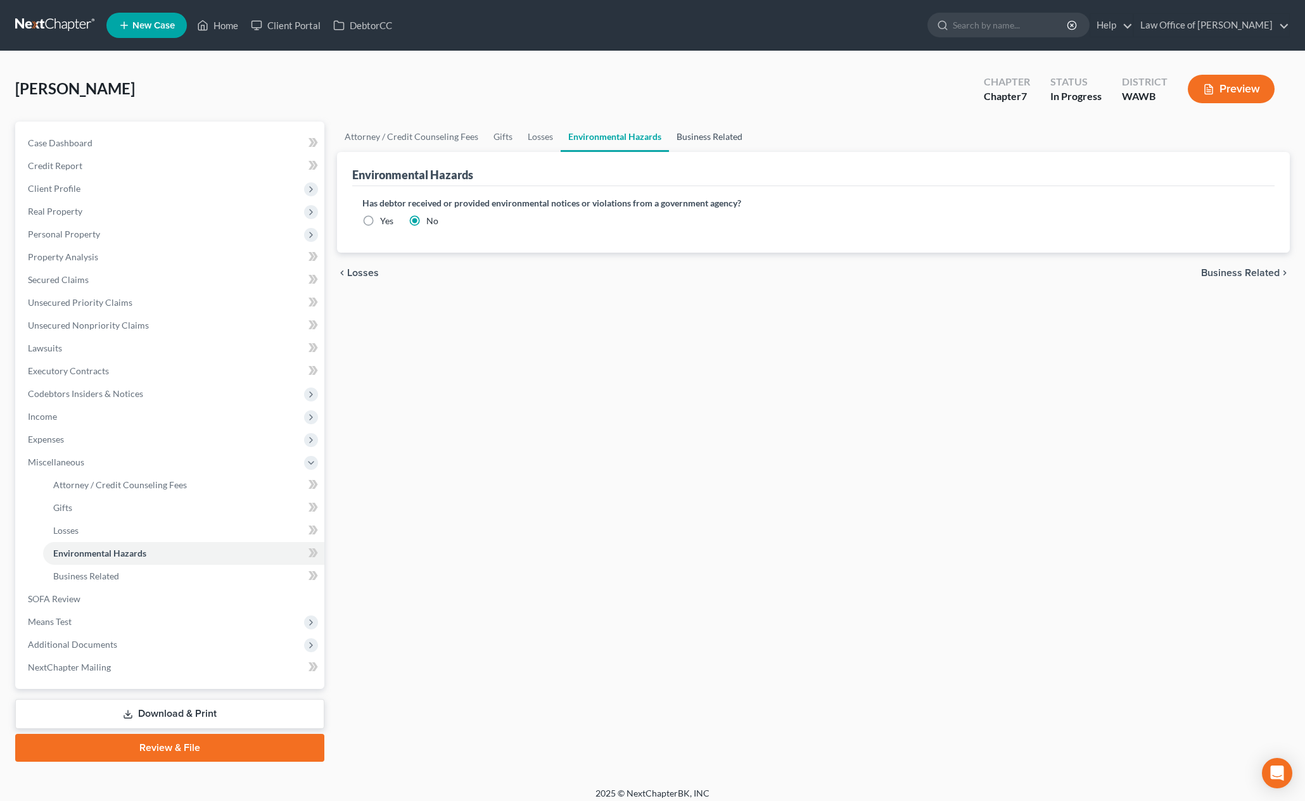
click at [698, 149] on link "Business Related" at bounding box center [709, 137] width 81 height 30
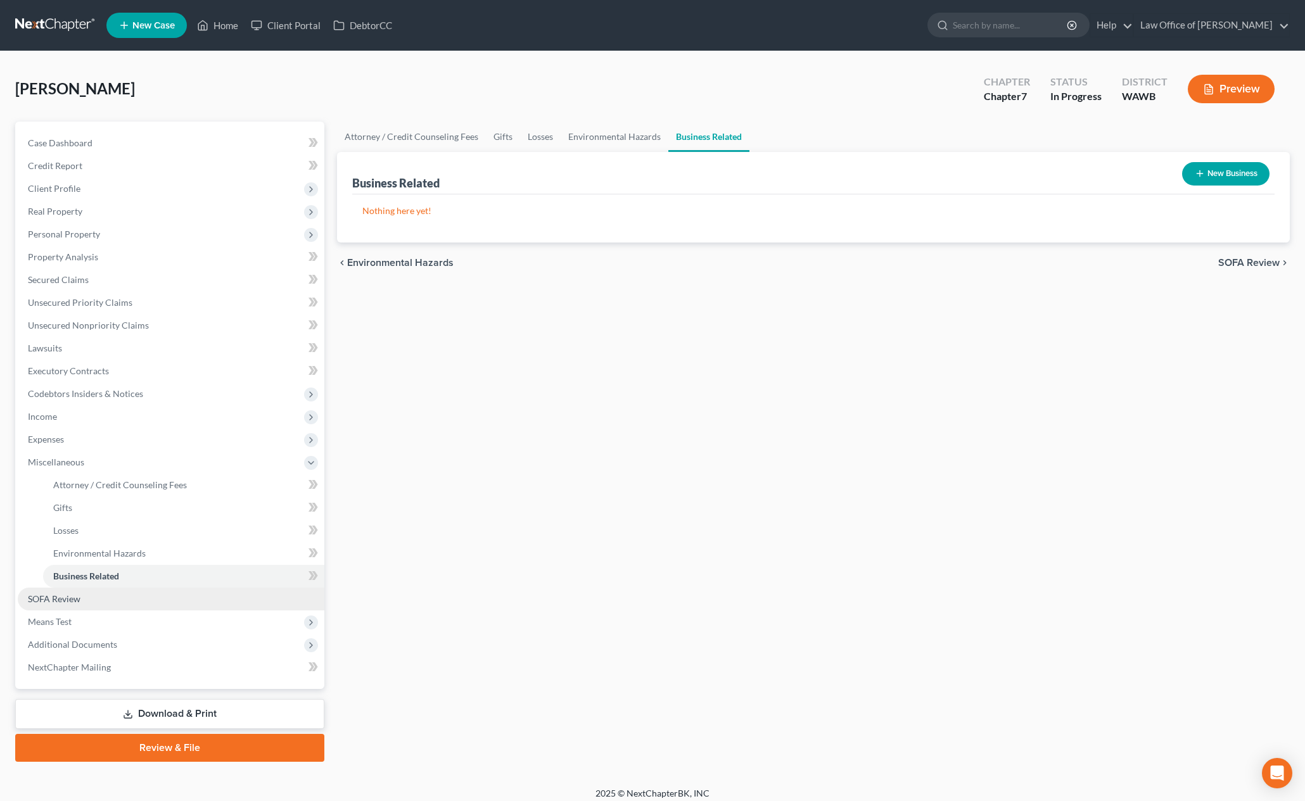
click at [195, 604] on link "SOFA Review" at bounding box center [171, 599] width 307 height 23
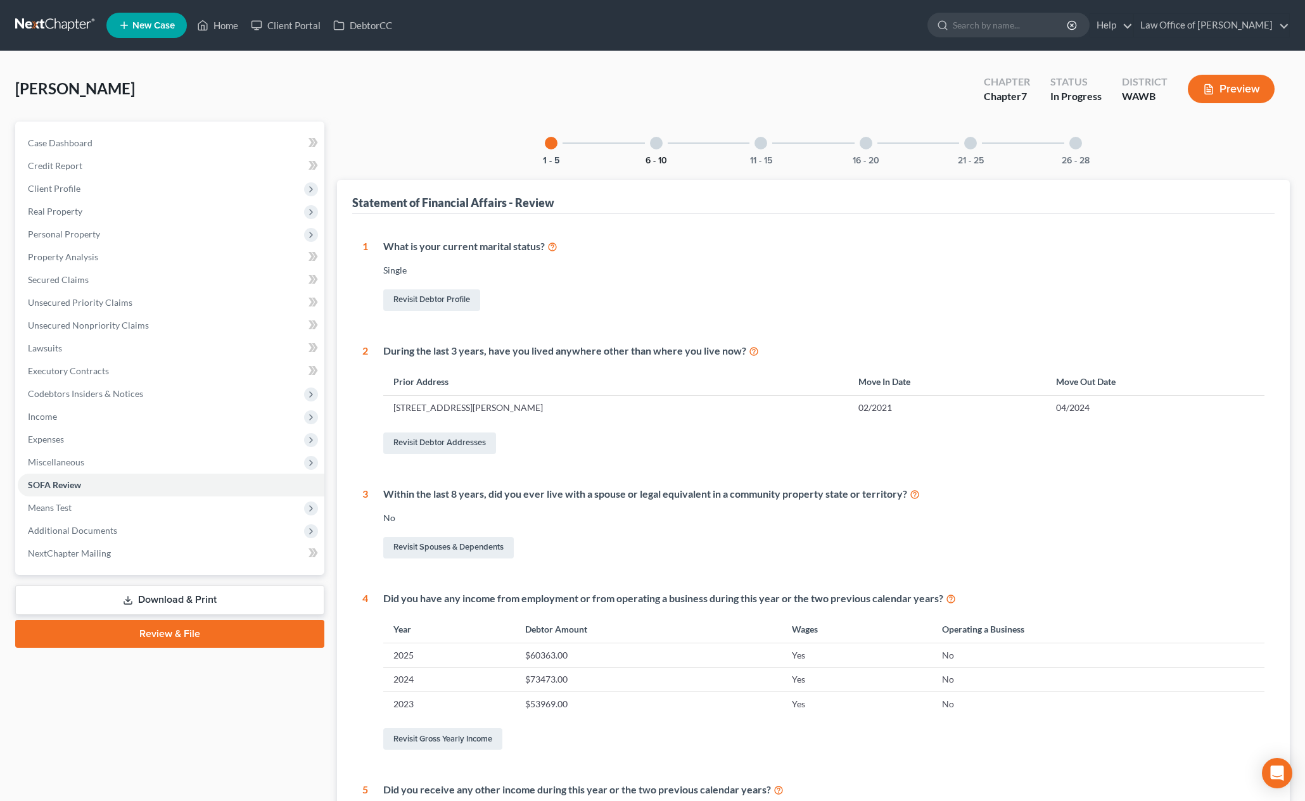
click at [653, 156] on button "6 - 10" at bounding box center [657, 160] width 22 height 9
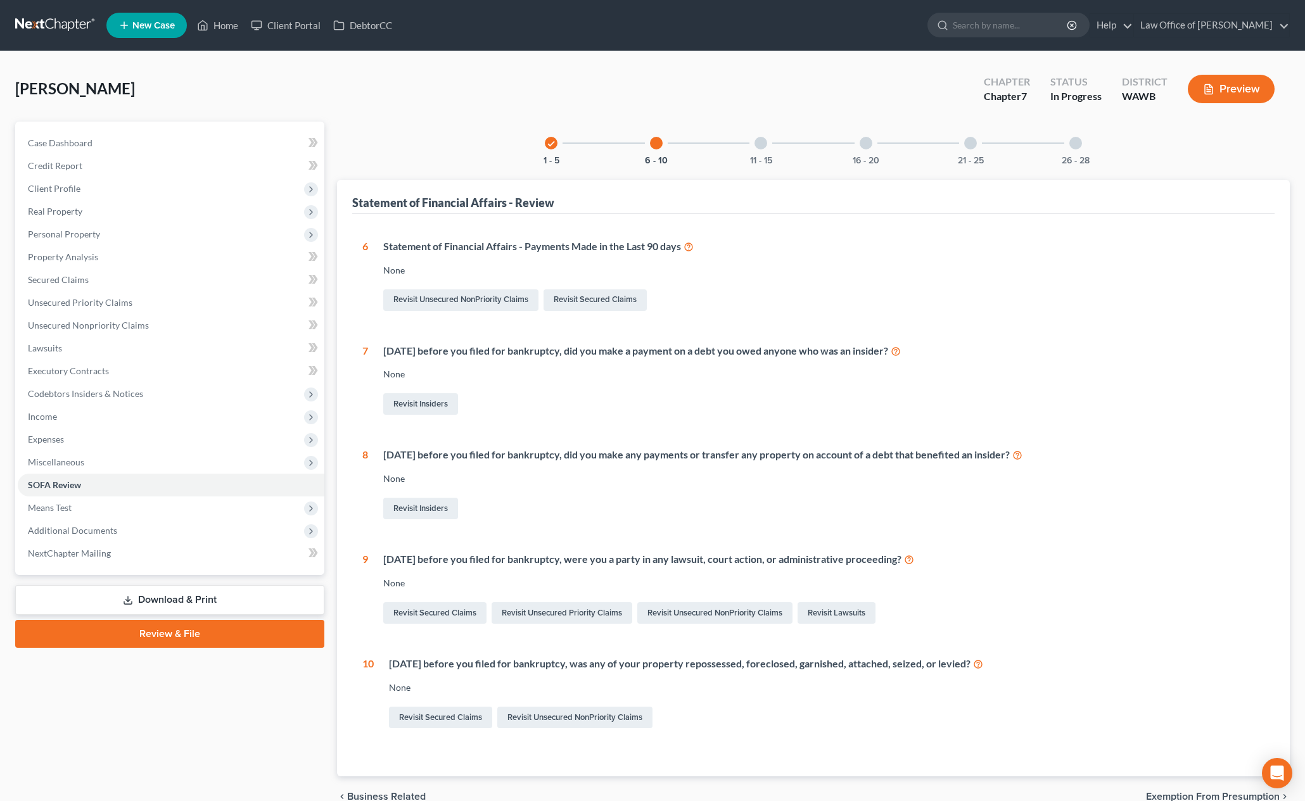
click at [756, 148] on div "11 - 15" at bounding box center [760, 143] width 43 height 43
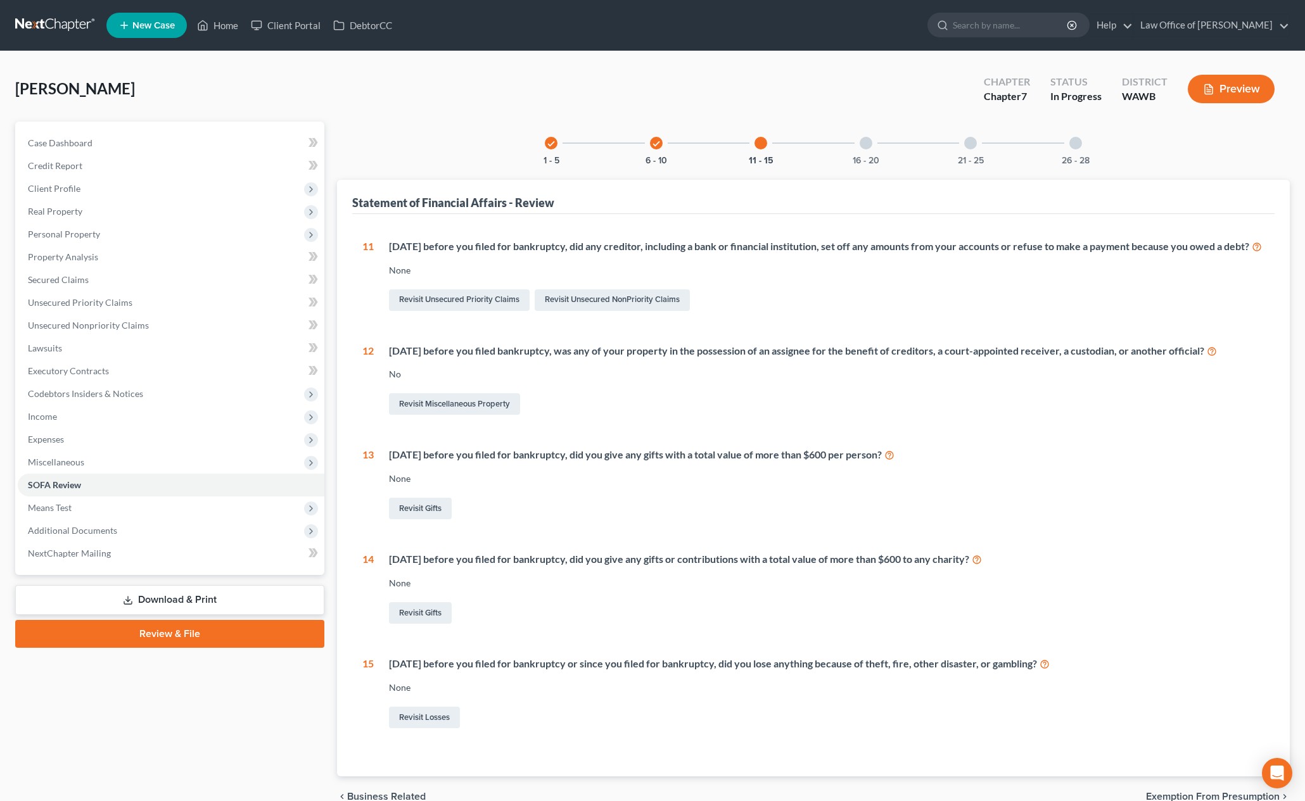
click at [875, 150] on div "16 - 20" at bounding box center [866, 143] width 43 height 43
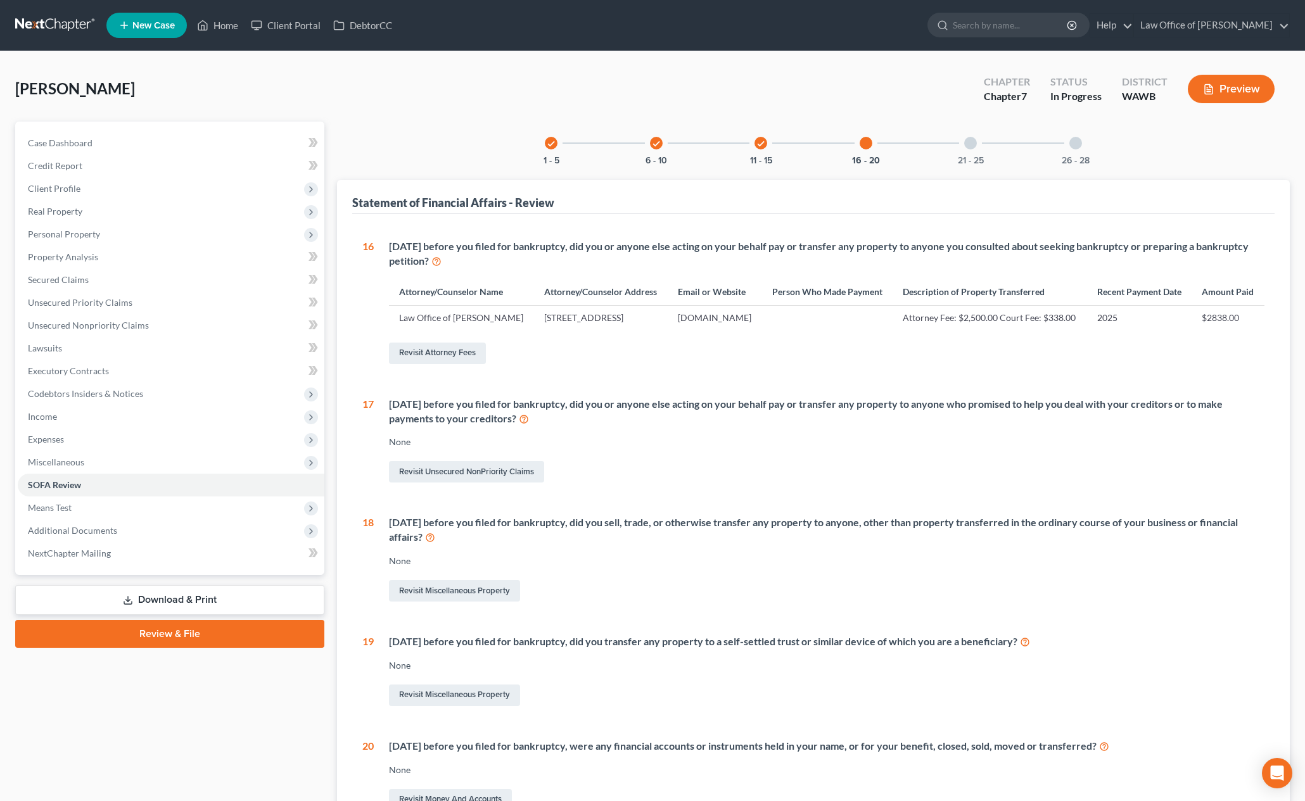
click at [1007, 161] on div "check 1 - 5 check 6 - 10 check 11 - 15 16 - 20 21 - 25 26 - 28" at bounding box center [814, 143] width 568 height 43
click at [974, 157] on button "21 - 25" at bounding box center [971, 160] width 26 height 9
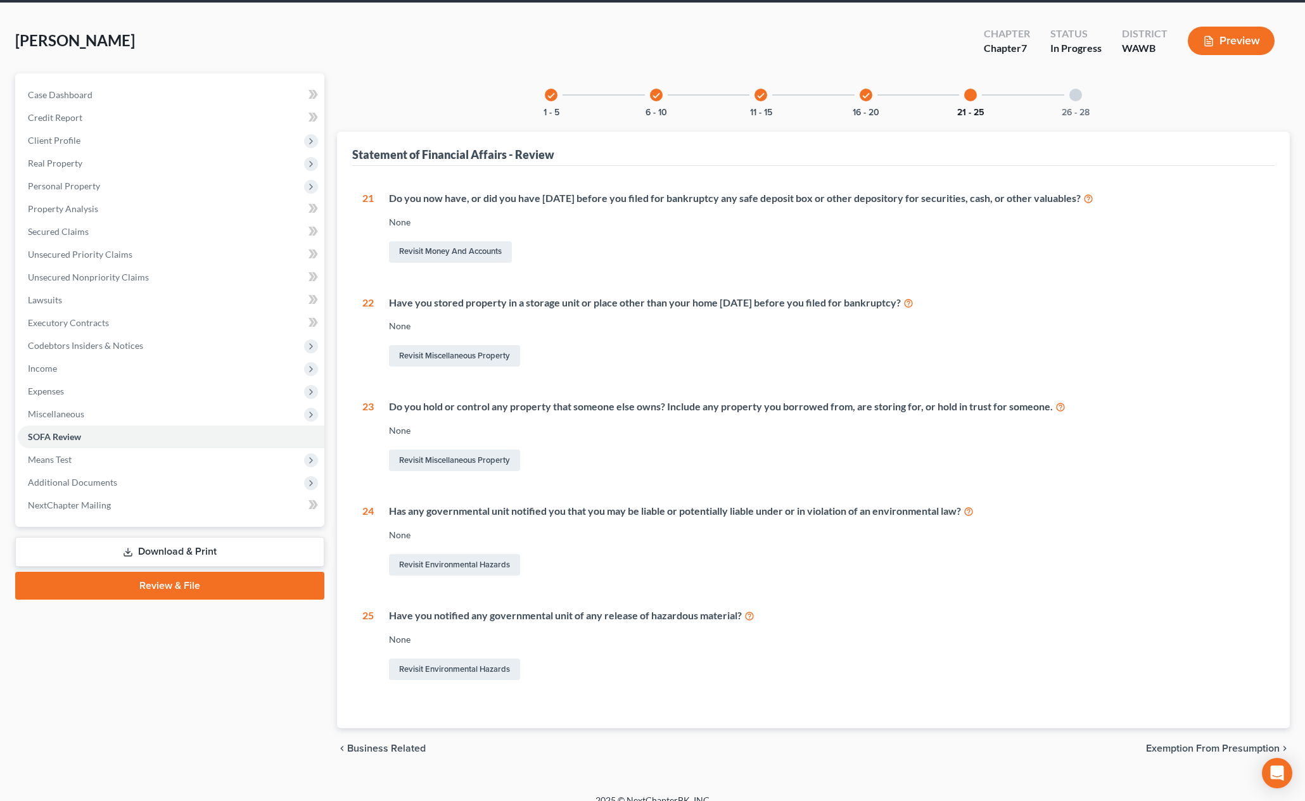
scroll to position [64, 0]
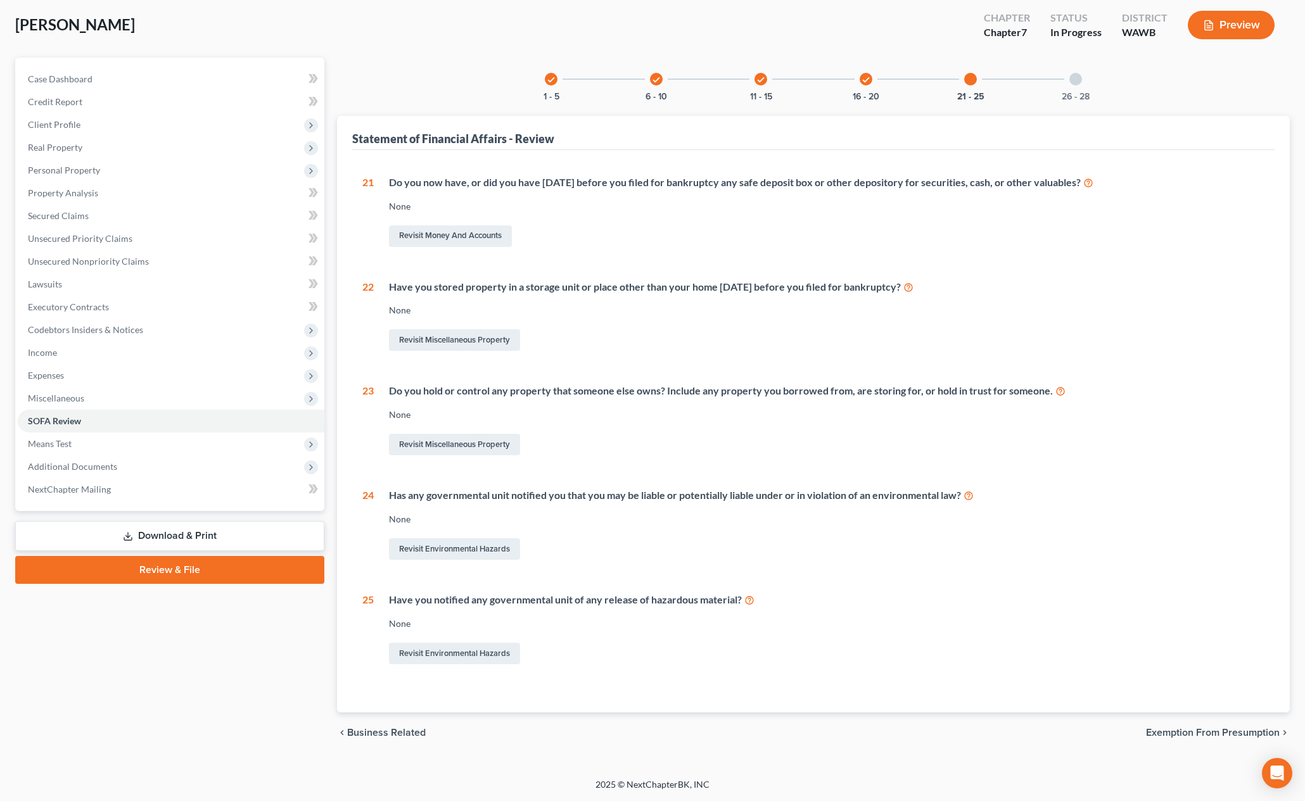
click at [1075, 84] on div at bounding box center [1075, 79] width 13 height 13
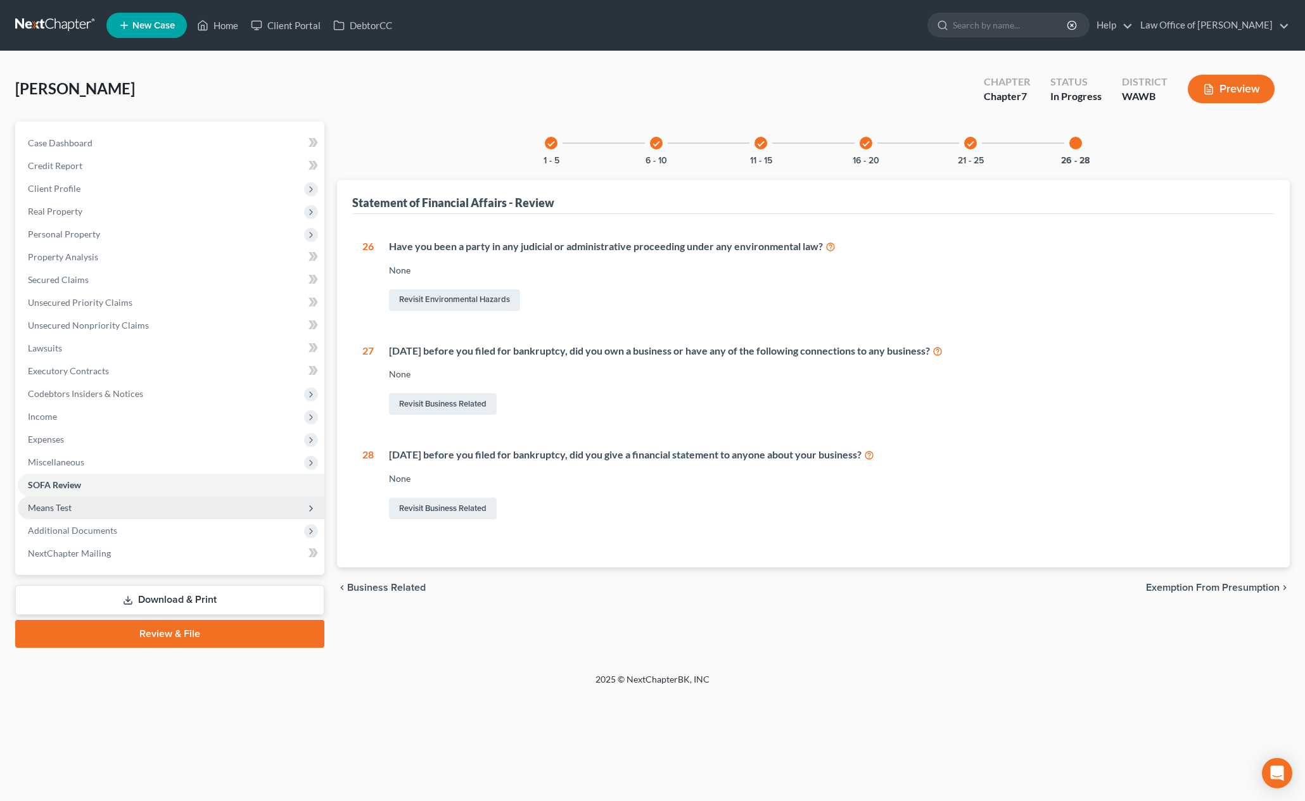
click at [165, 504] on span "Means Test" at bounding box center [171, 508] width 307 height 23
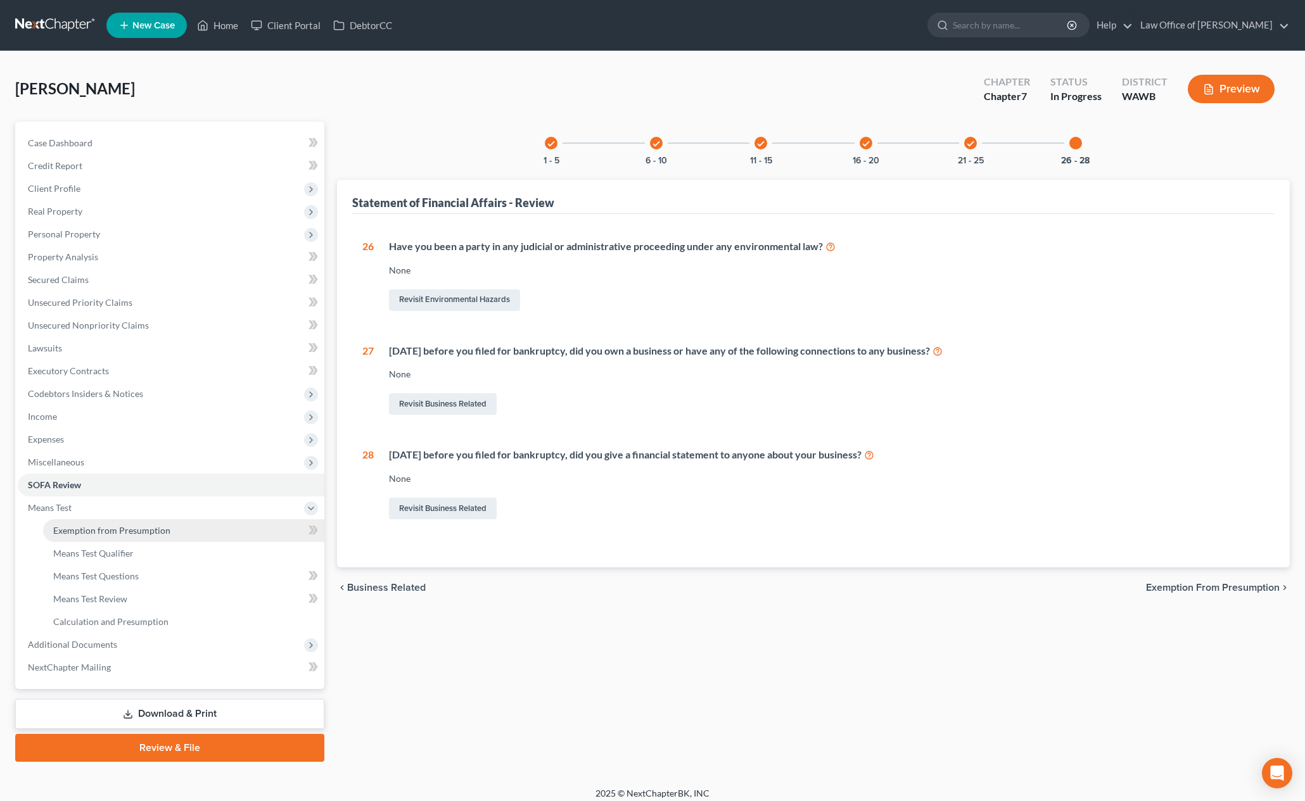
click at [152, 531] on span "Exemption from Presumption" at bounding box center [111, 530] width 117 height 11
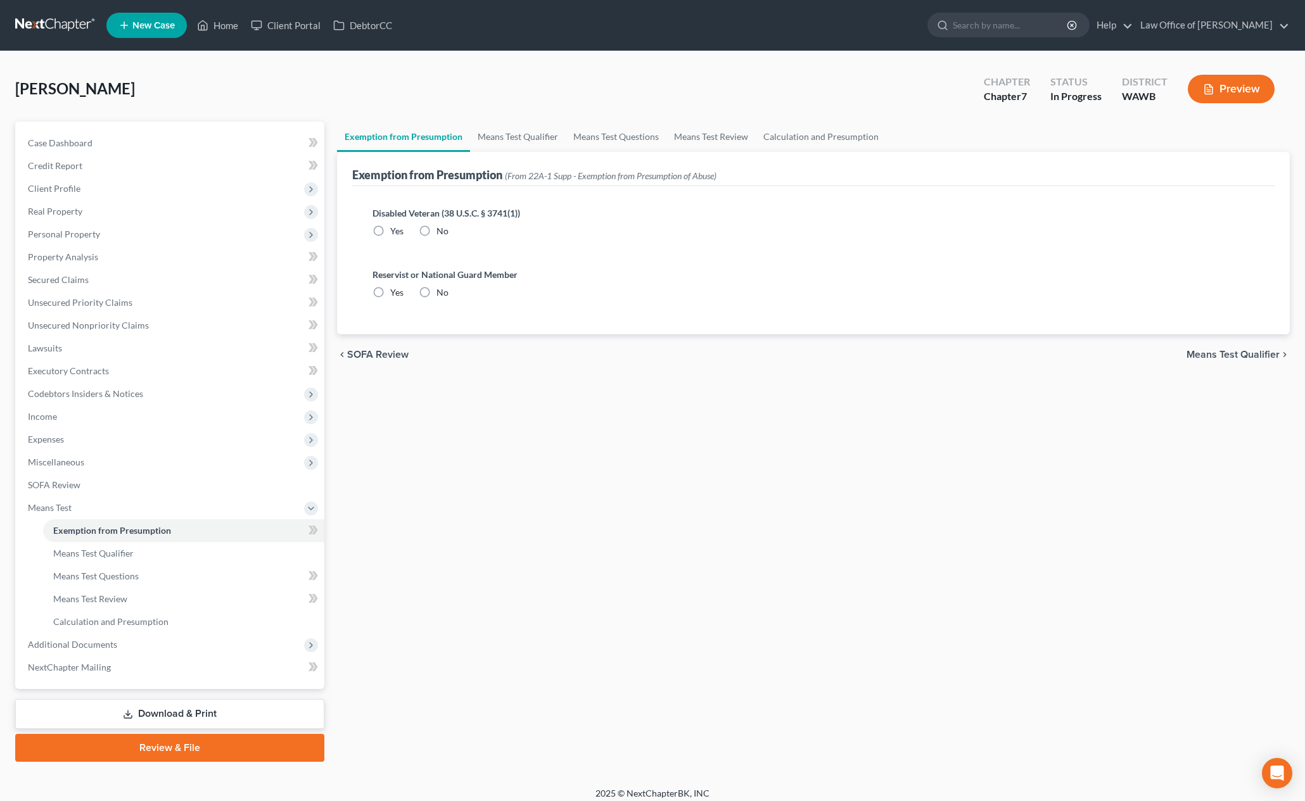
radio input "true"
click at [497, 135] on link "Means Test Qualifier" at bounding box center [518, 137] width 96 height 30
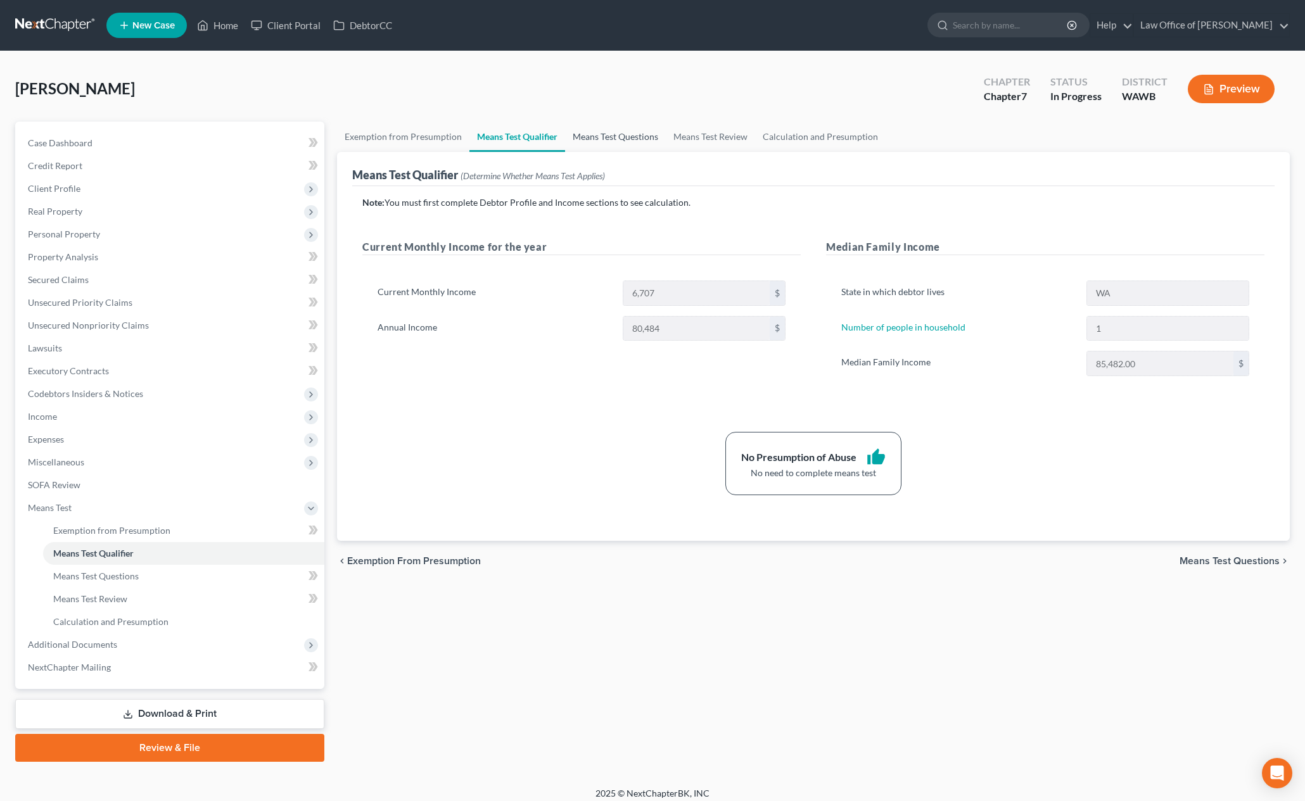
click at [603, 140] on link "Means Test Questions" at bounding box center [615, 137] width 101 height 30
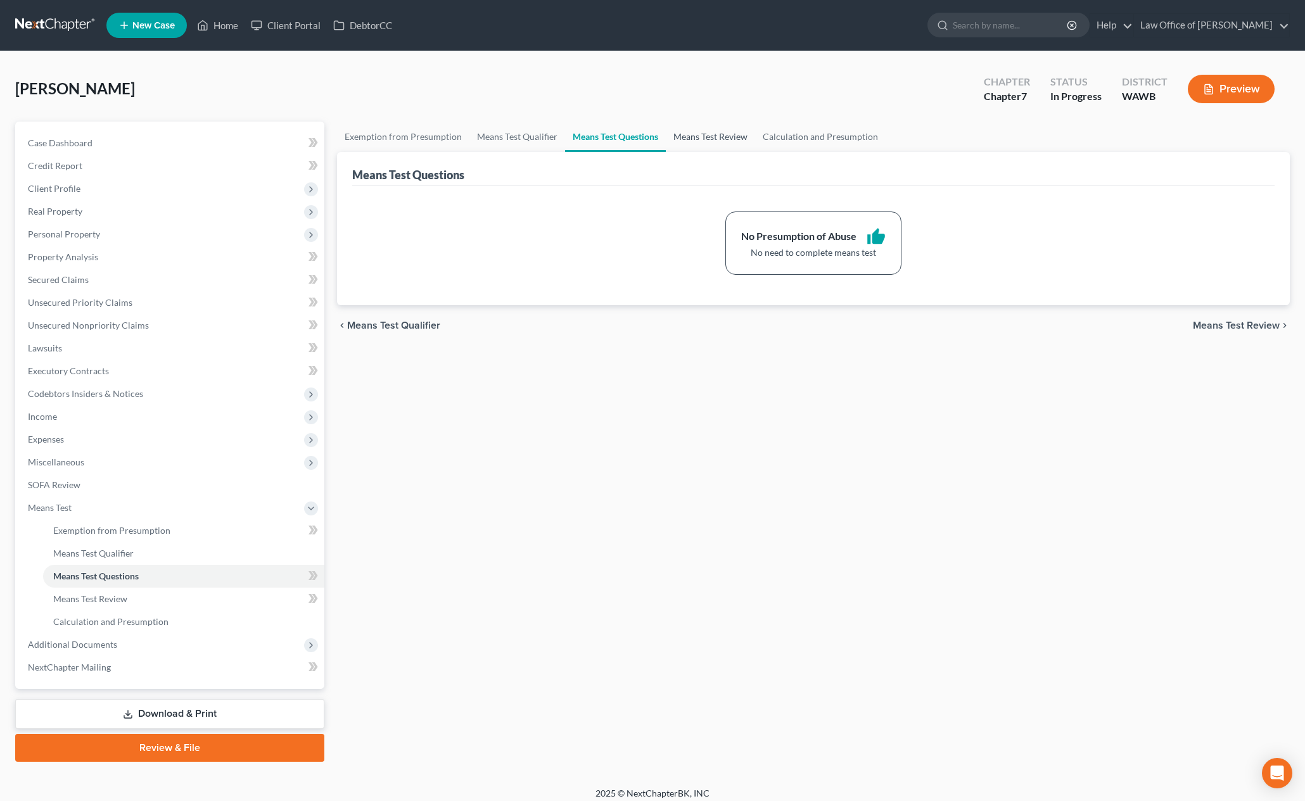
click at [730, 135] on link "Means Test Review" at bounding box center [710, 137] width 89 height 30
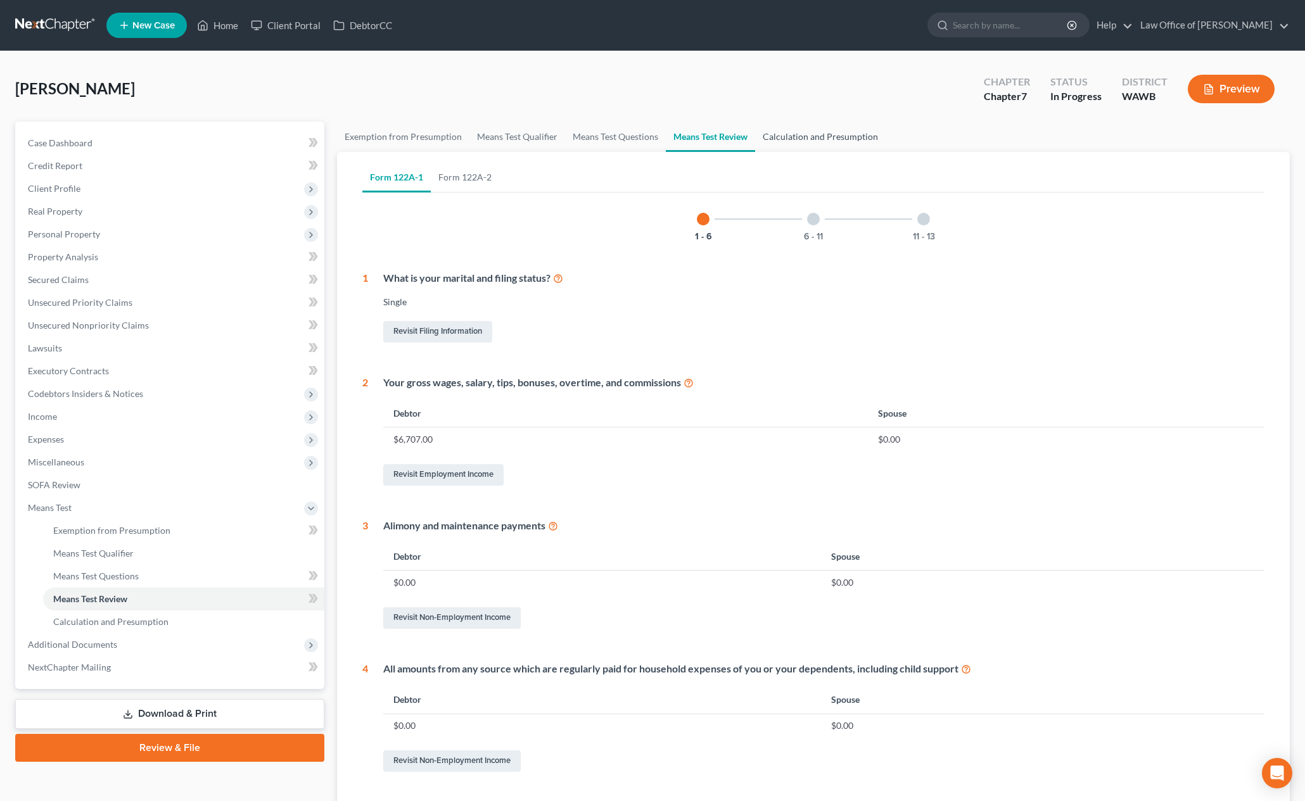
click at [827, 136] on link "Calculation and Presumption" at bounding box center [820, 137] width 131 height 30
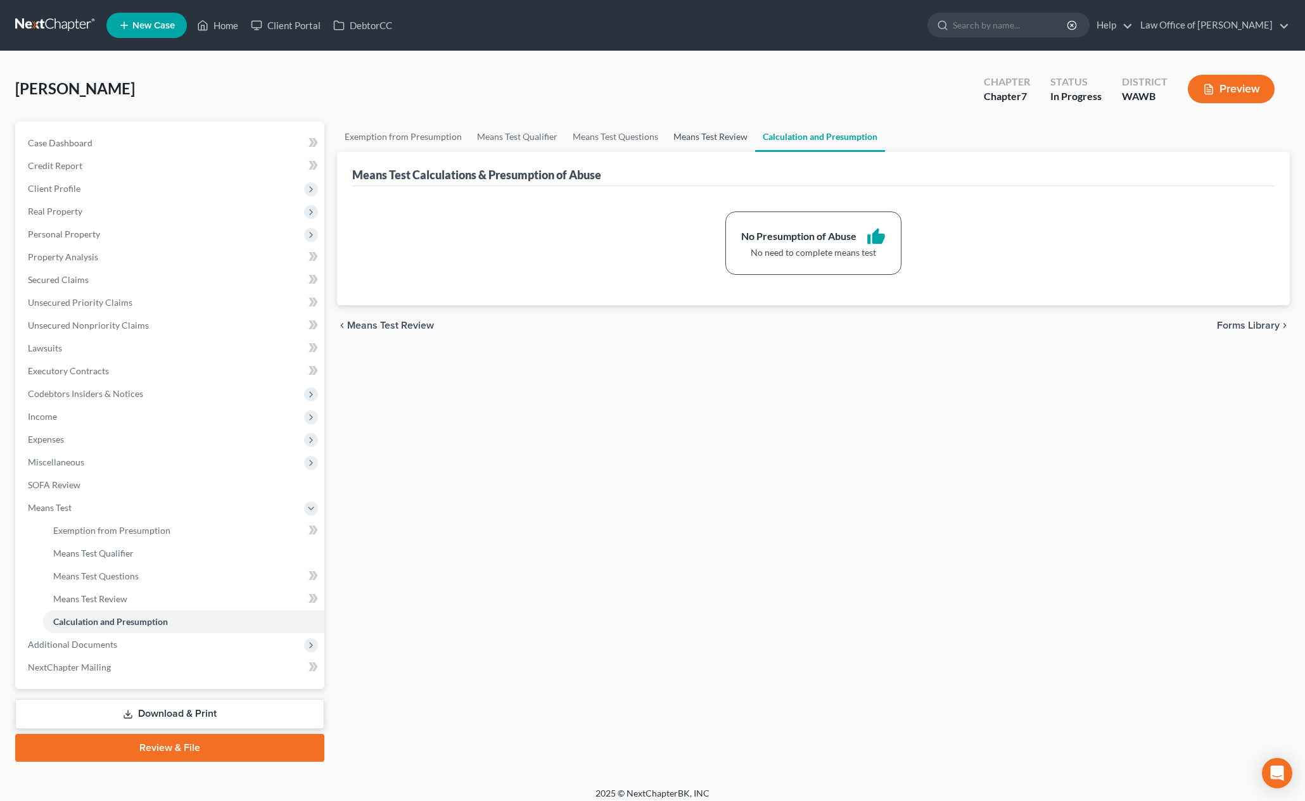
click at [709, 145] on link "Means Test Review" at bounding box center [710, 137] width 89 height 30
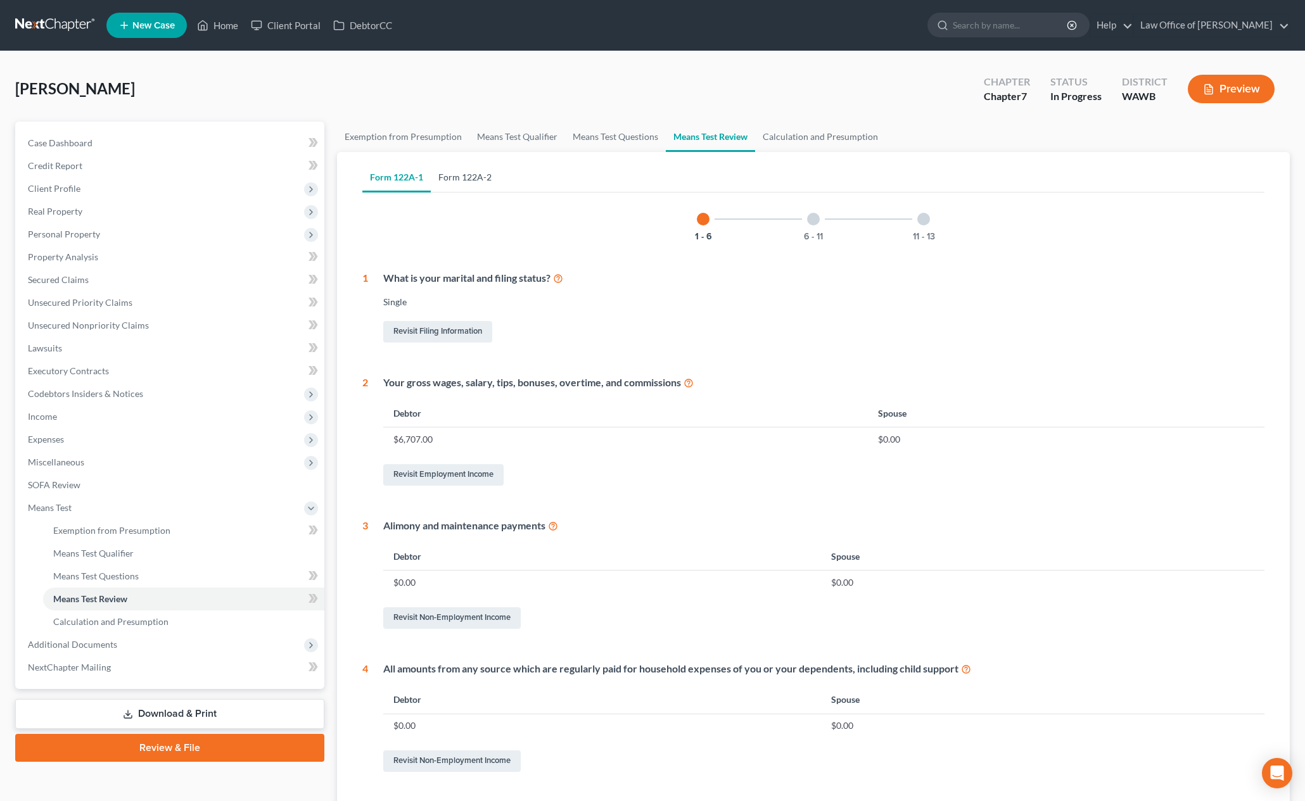
click at [470, 179] on link "Form 122A-2" at bounding box center [465, 177] width 68 height 30
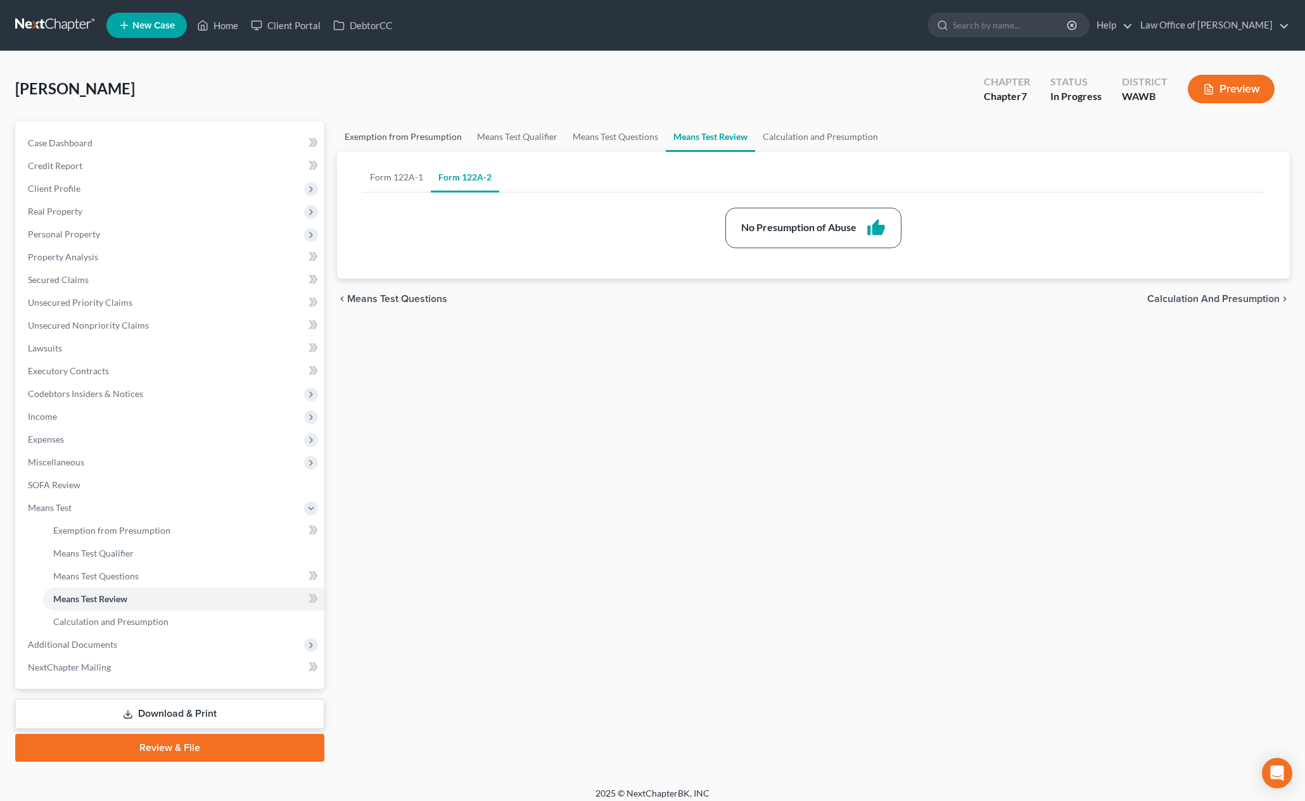
click at [417, 141] on link "Exemption from Presumption" at bounding box center [403, 137] width 132 height 30
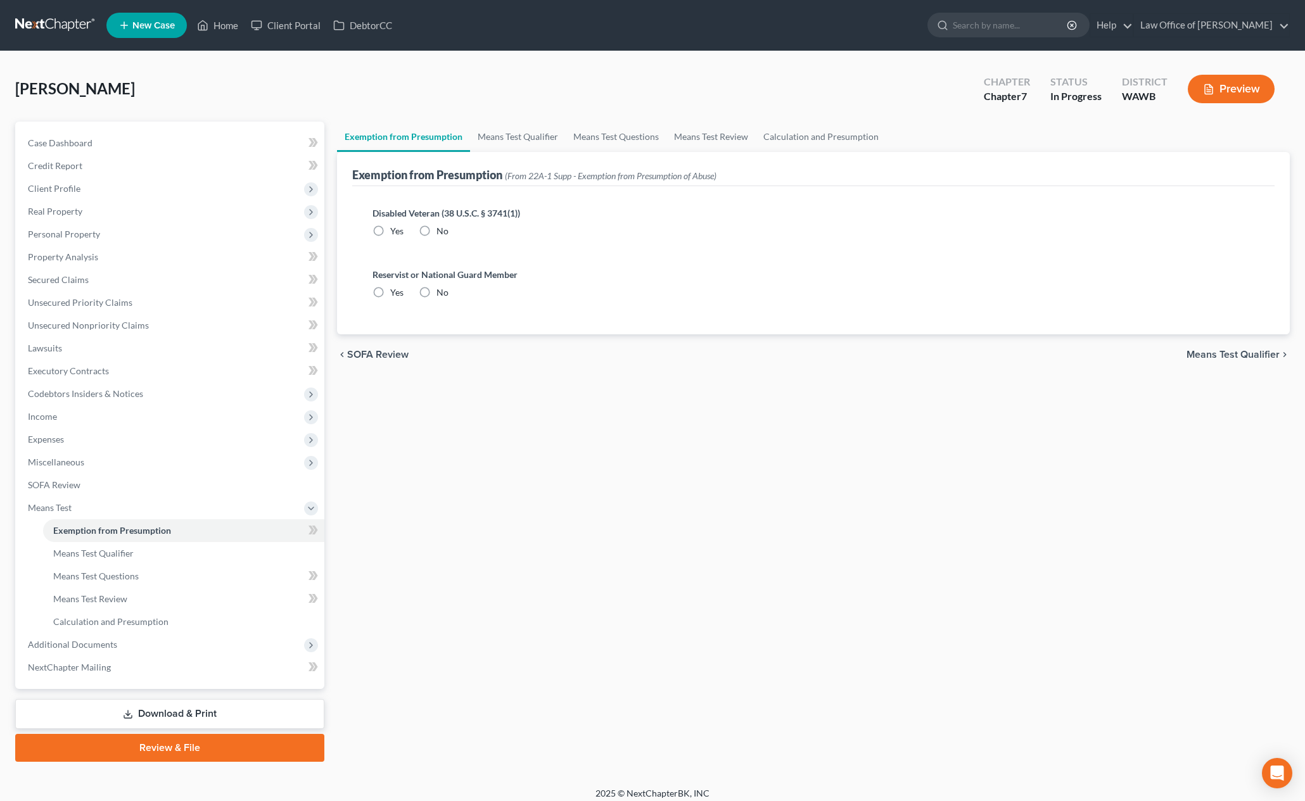
radio input "true"
click at [508, 137] on link "Means Test Qualifier" at bounding box center [518, 137] width 96 height 30
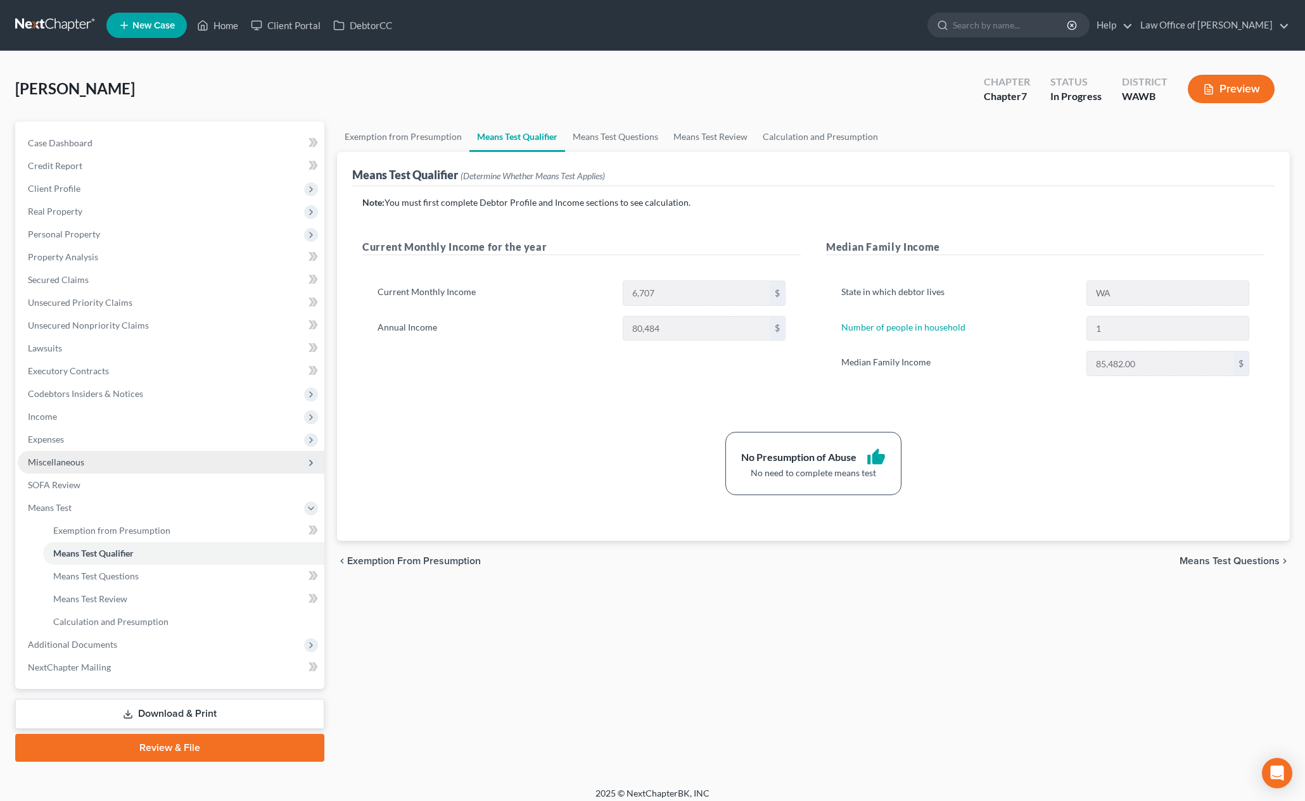
scroll to position [9, 0]
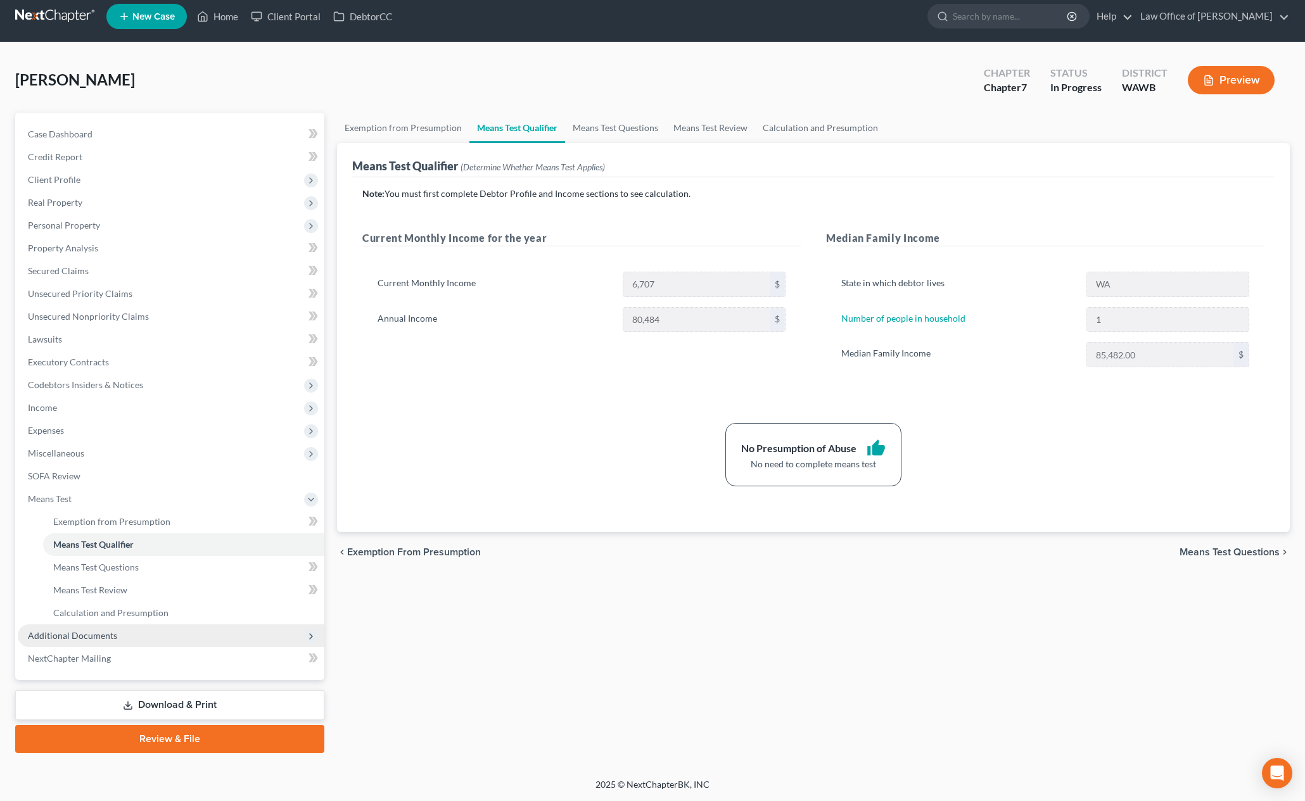
click at [151, 638] on span "Additional Documents" at bounding box center [171, 636] width 307 height 23
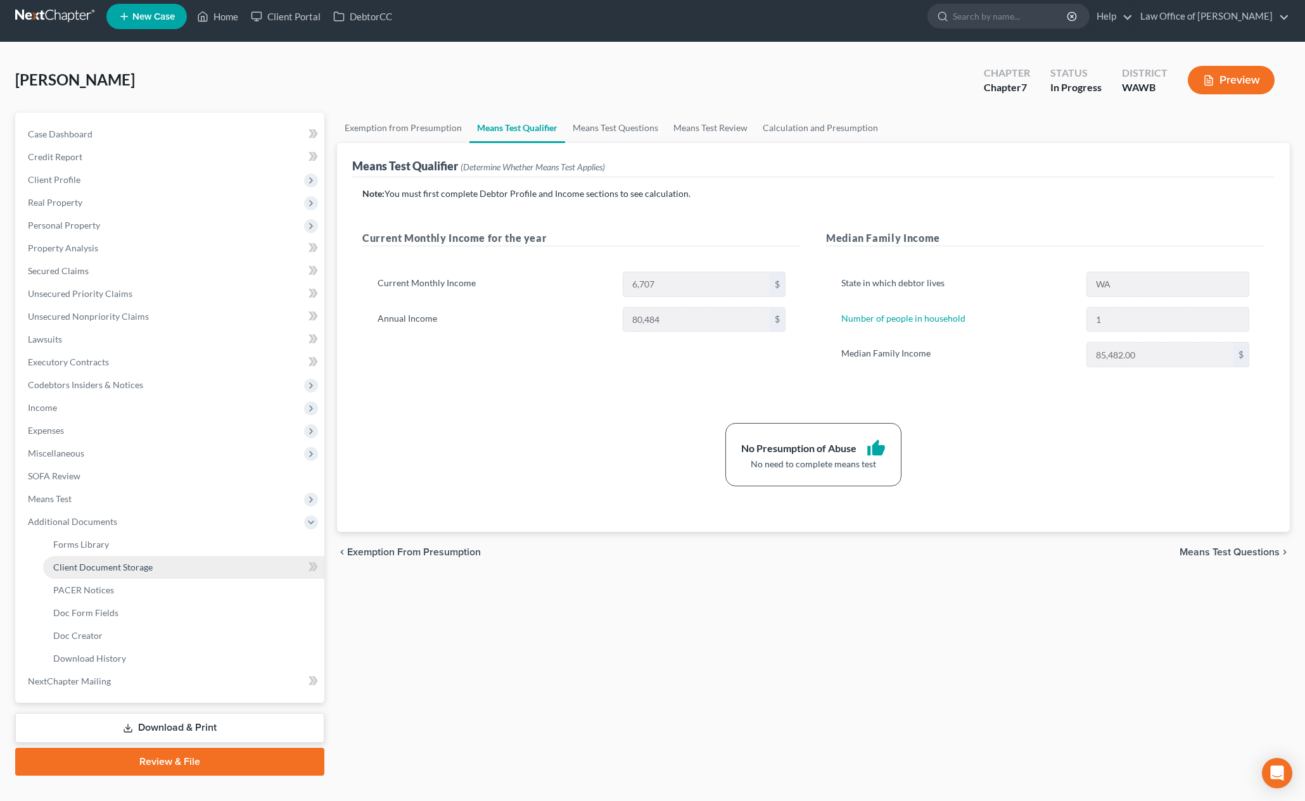
click at [151, 571] on link "Client Document Storage" at bounding box center [183, 567] width 281 height 23
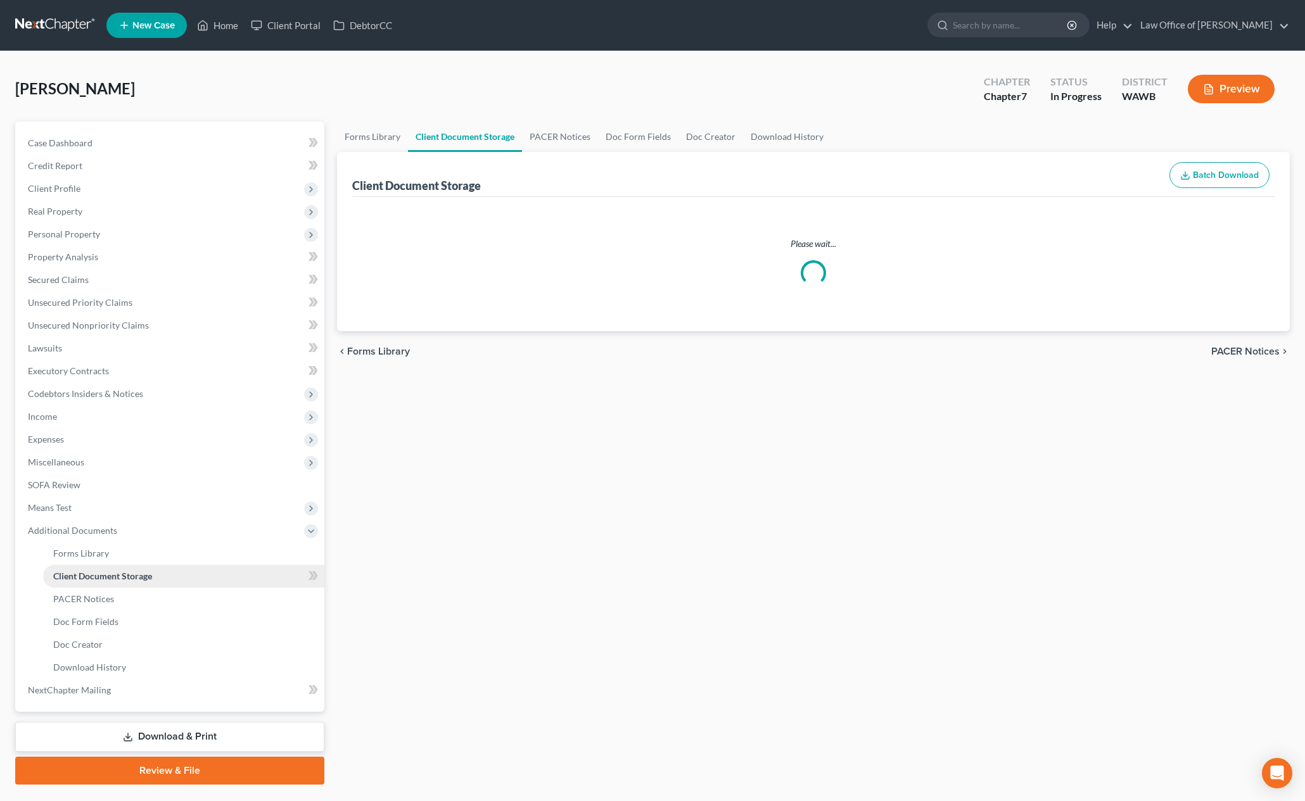
select select "0"
